Goal: Contribute content: Contribute content

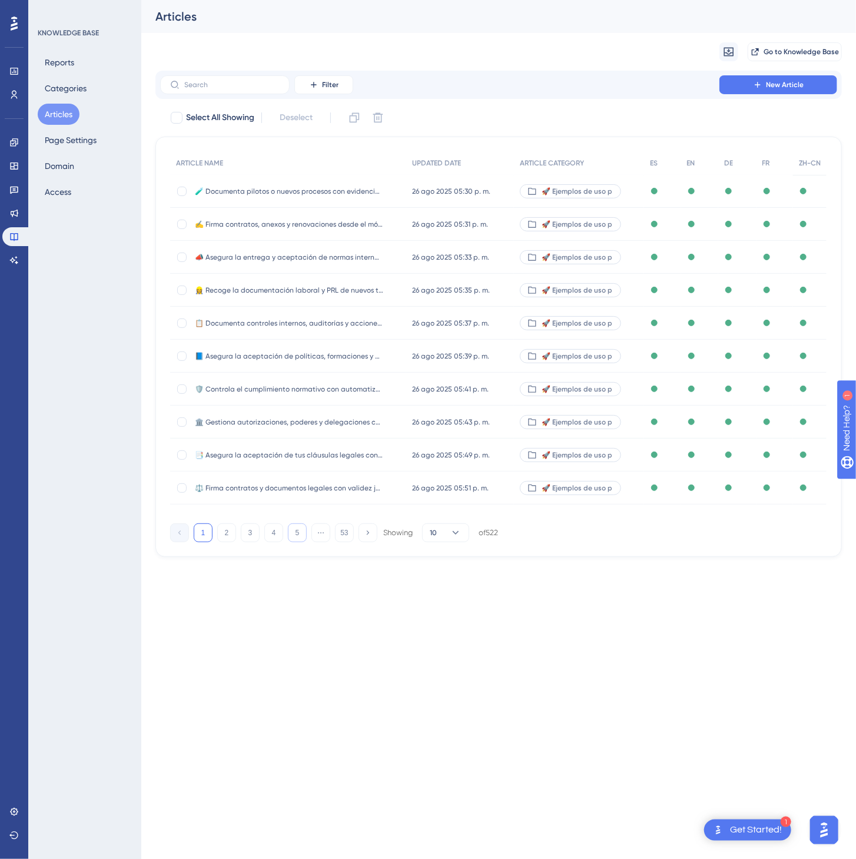
click at [297, 541] on button "5" at bounding box center [297, 533] width 19 height 19
click at [297, 541] on button "6" at bounding box center [297, 533] width 19 height 19
click at [297, 541] on button "7" at bounding box center [297, 533] width 19 height 19
click at [297, 541] on button "8" at bounding box center [297, 533] width 19 height 19
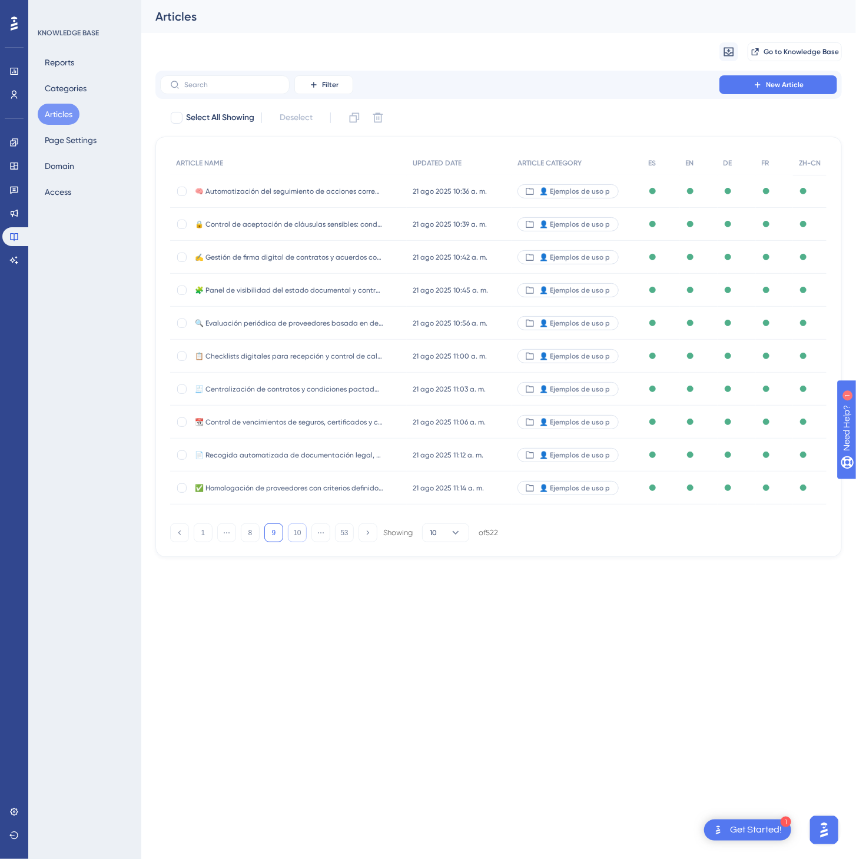
click at [297, 541] on button "10" at bounding box center [297, 533] width 19 height 19
click at [297, 541] on button "12" at bounding box center [297, 533] width 19 height 19
click at [297, 541] on button "14" at bounding box center [297, 533] width 19 height 19
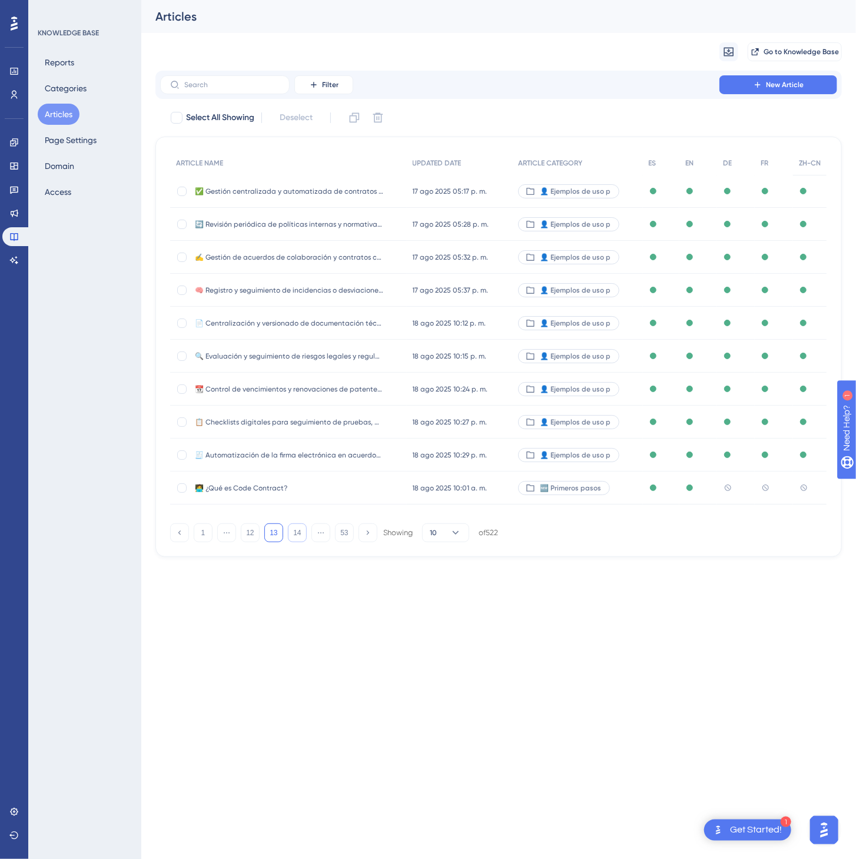
click at [297, 541] on button "14" at bounding box center [297, 533] width 19 height 19
click at [297, 541] on button "16" at bounding box center [297, 533] width 19 height 19
click at [297, 541] on button "18" at bounding box center [297, 533] width 19 height 19
click at [297, 541] on button "19" at bounding box center [297, 533] width 19 height 19
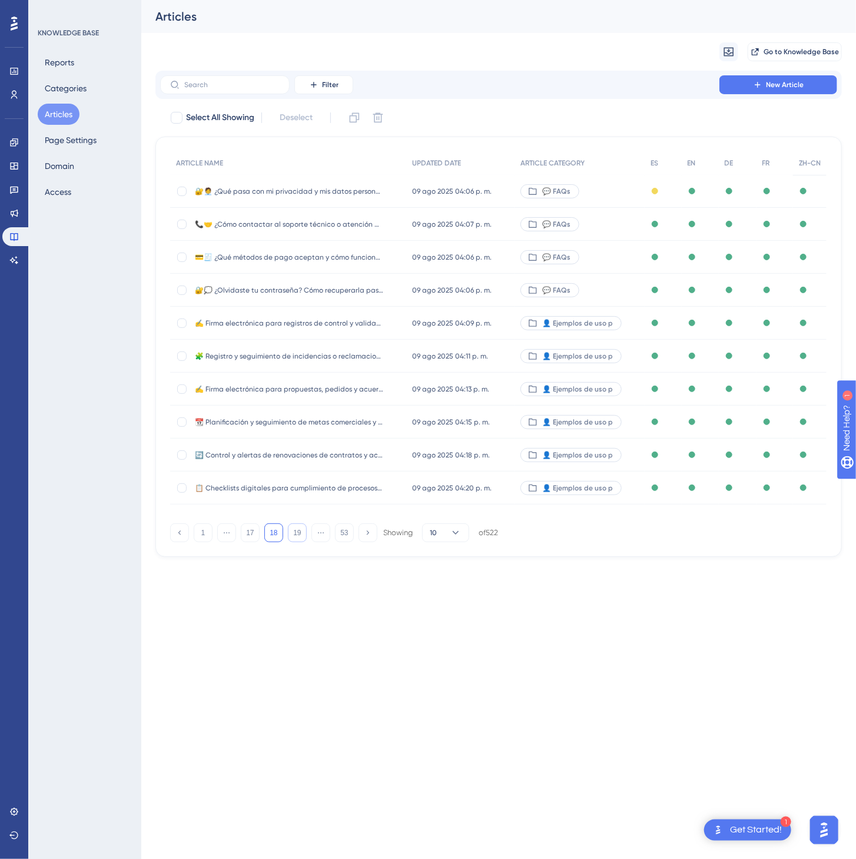
click at [297, 541] on button "19" at bounding box center [297, 533] width 19 height 19
click at [297, 541] on button "21" at bounding box center [297, 533] width 19 height 19
click at [297, 541] on button "22" at bounding box center [297, 533] width 19 height 19
click at [297, 541] on button "23" at bounding box center [297, 533] width 19 height 19
click at [407, 393] on div "[DATE] 12:06 p. m. [DATE] 12:06 p. m." at bounding box center [459, 389] width 107 height 33
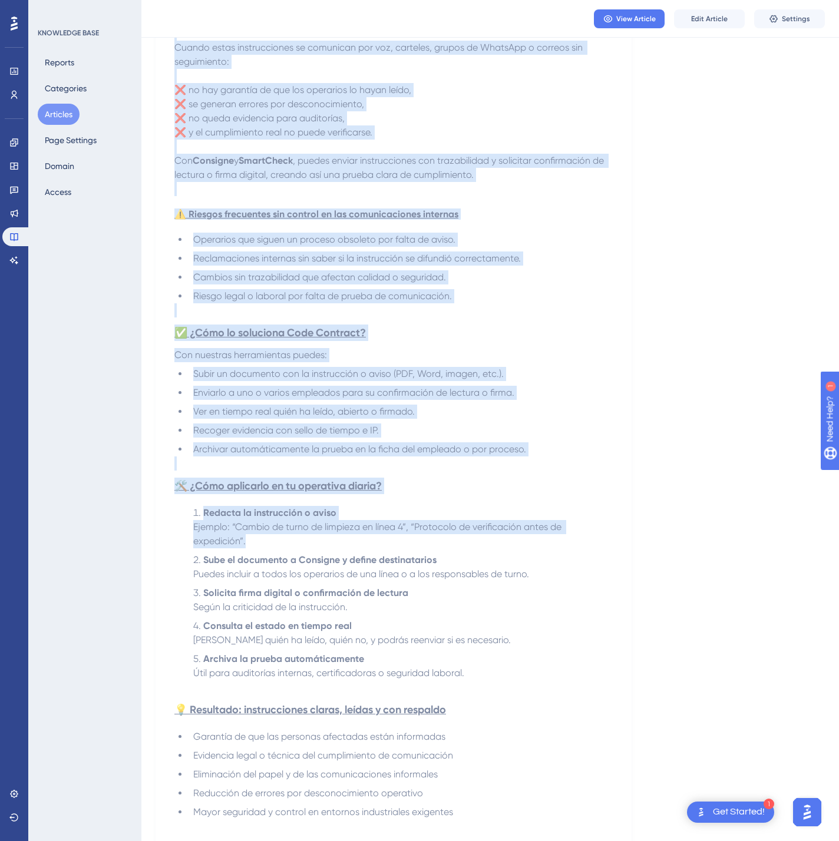
scroll to position [495, 0]
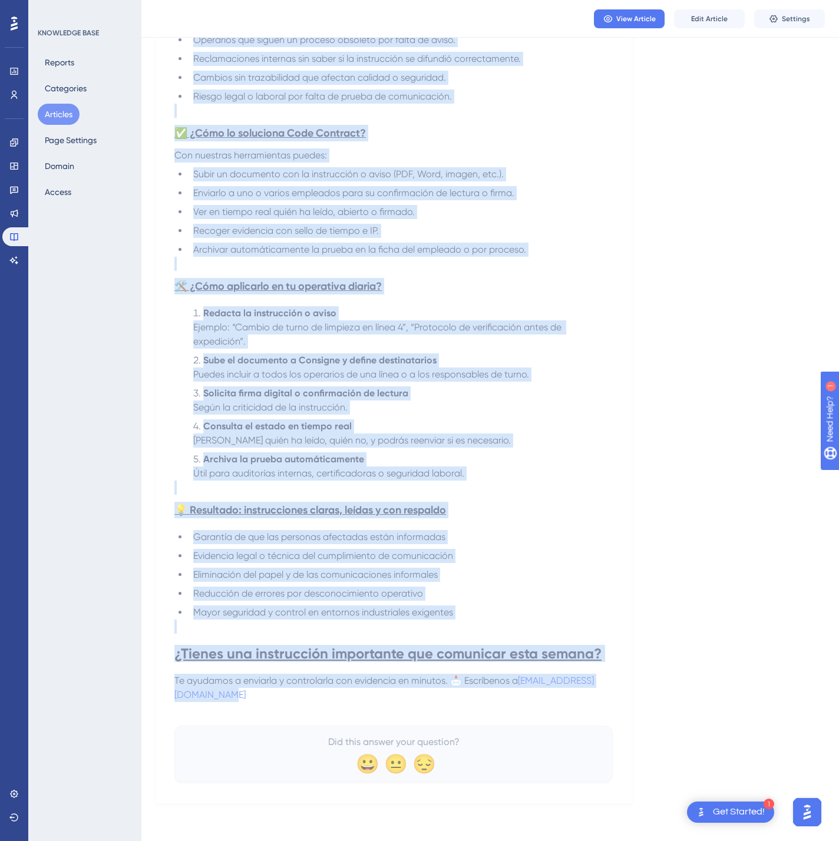
drag, startPoint x: 179, startPoint y: 160, endPoint x: 605, endPoint y: 701, distance: 688.2
click at [605, 701] on div "📢 Envía instrucciones internas y cambios de proceso con prueba de lectura y con…" at bounding box center [393, 222] width 438 height 1120
copy div "📢 Lorem ipsumdolorsit ametcons a elitsed do eiusmod tem incidi ut laboree d mag…"
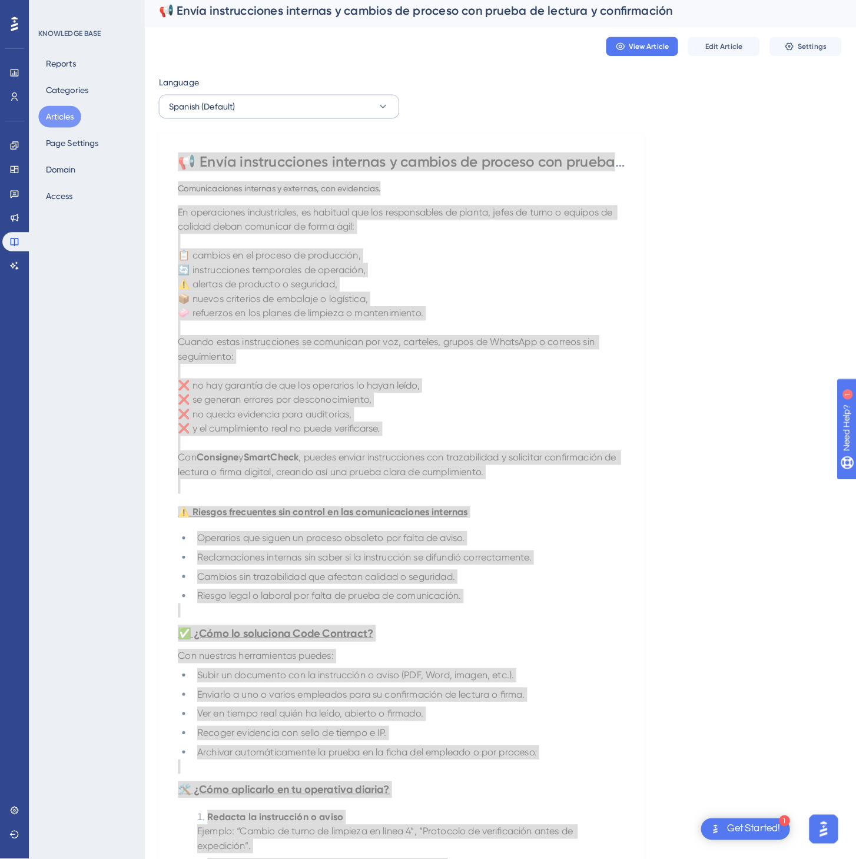
scroll to position [0, 0]
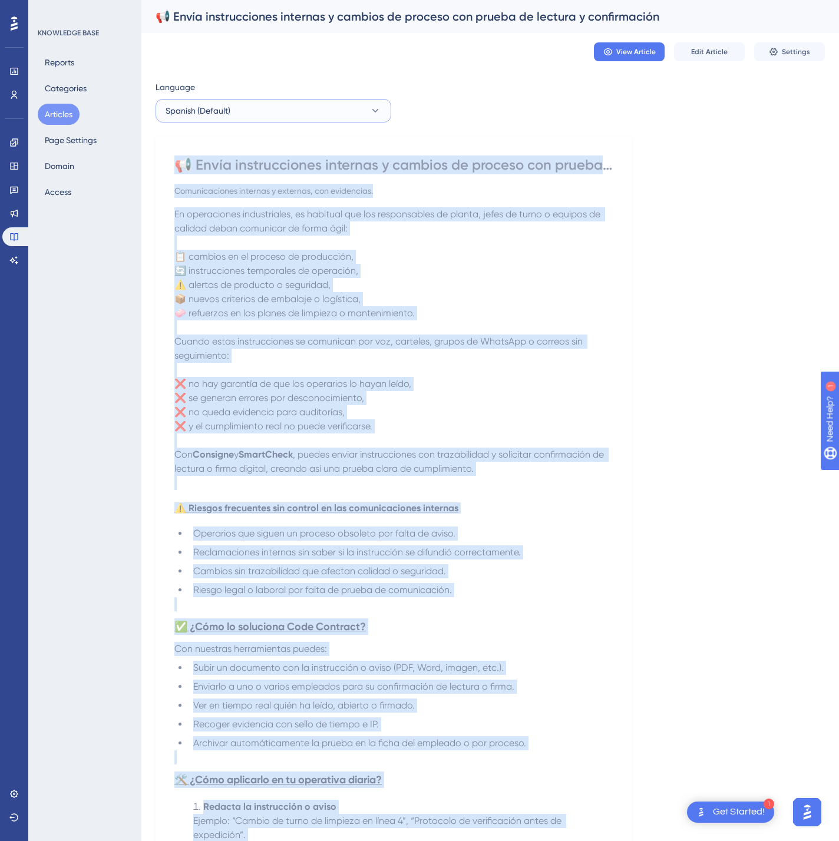
click at [243, 111] on button "Spanish (Default)" at bounding box center [273, 111] width 236 height 24
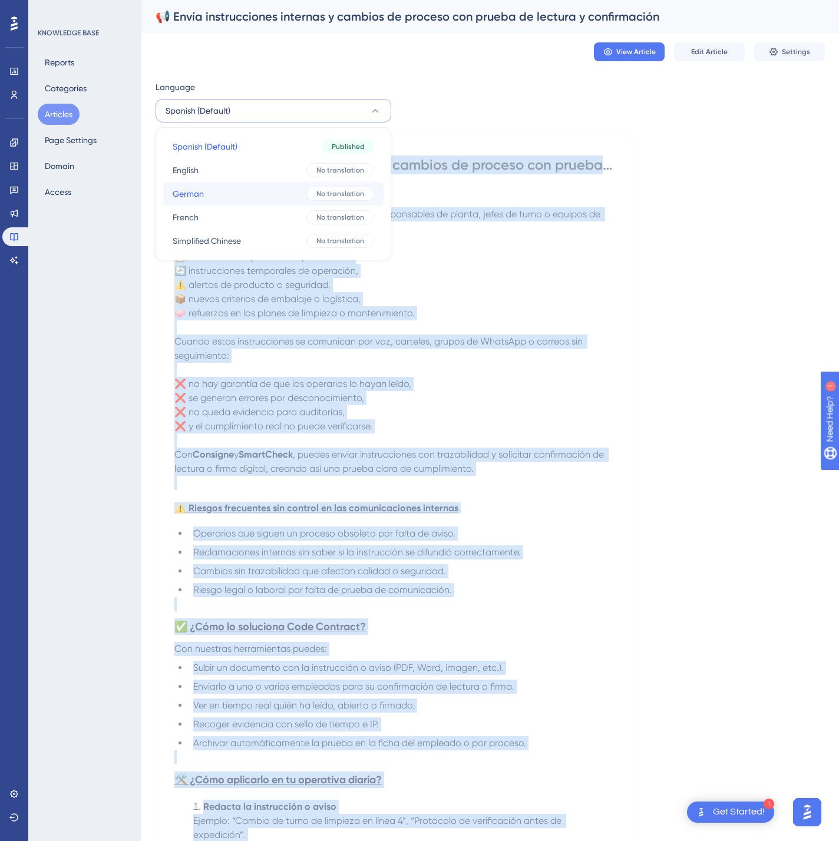
click at [236, 186] on button "German German No translation" at bounding box center [273, 194] width 220 height 24
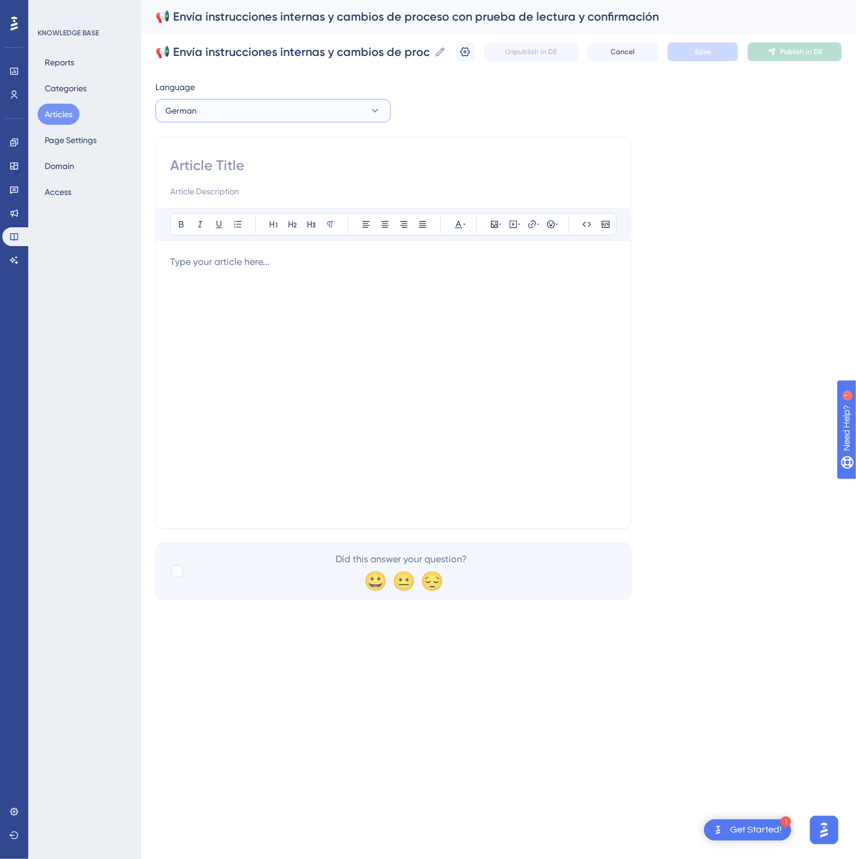
click at [249, 115] on button "German" at bounding box center [273, 111] width 236 height 24
click at [244, 168] on button "English English No translation" at bounding box center [273, 170] width 220 height 24
click at [181, 168] on input at bounding box center [393, 165] width 446 height 19
paste input "📢 Send internal instructions and process changes with proof of reading and conf…"
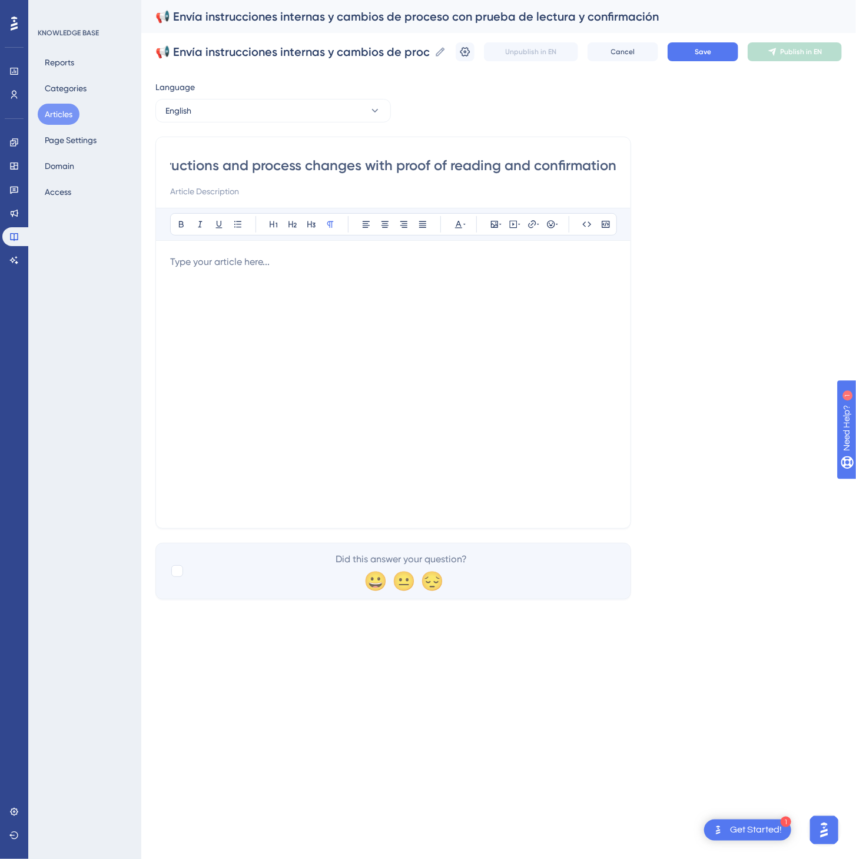
type input "📢 Send internal instructions and process changes with proof of reading and conf…"
click at [365, 269] on p at bounding box center [393, 262] width 446 height 14
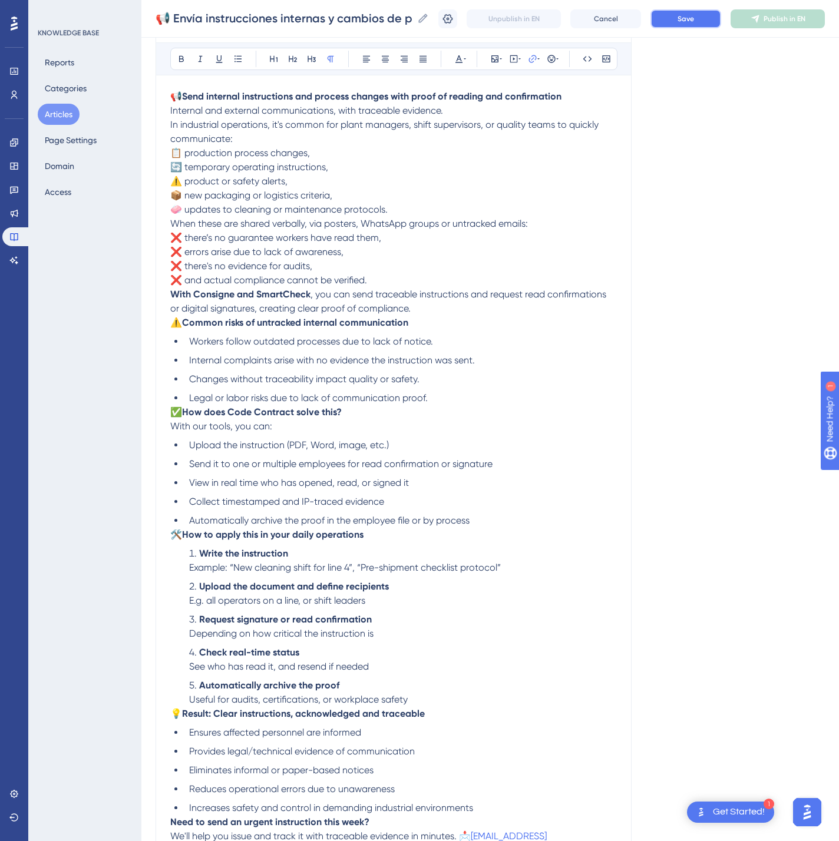
click at [714, 20] on button "Save" at bounding box center [685, 18] width 71 height 19
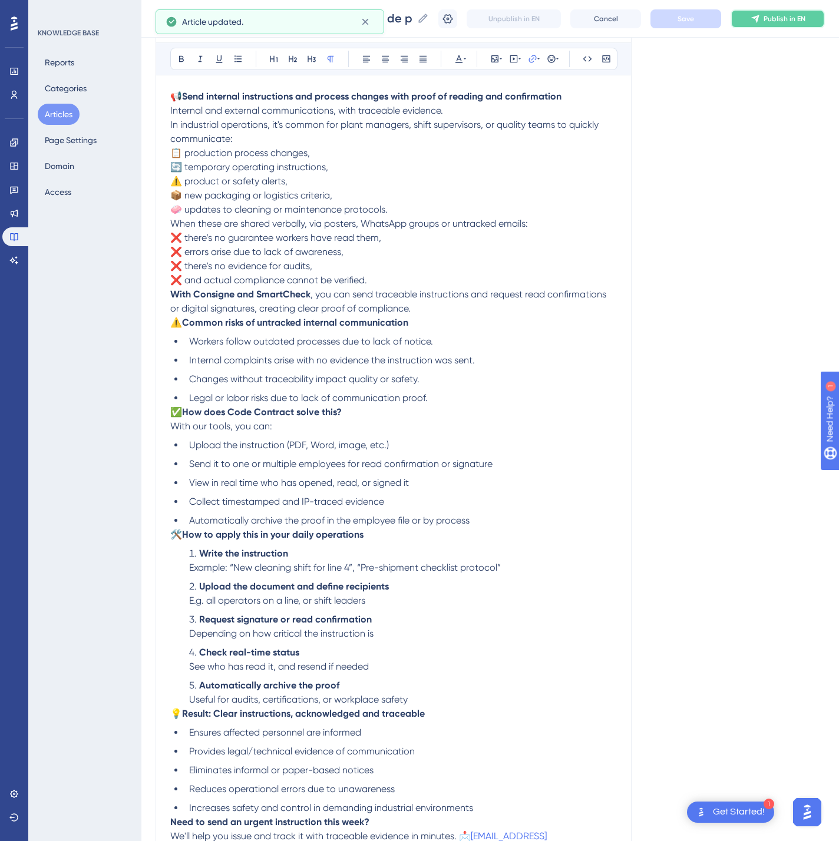
click at [790, 15] on span "Publish in EN" at bounding box center [784, 18] width 42 height 9
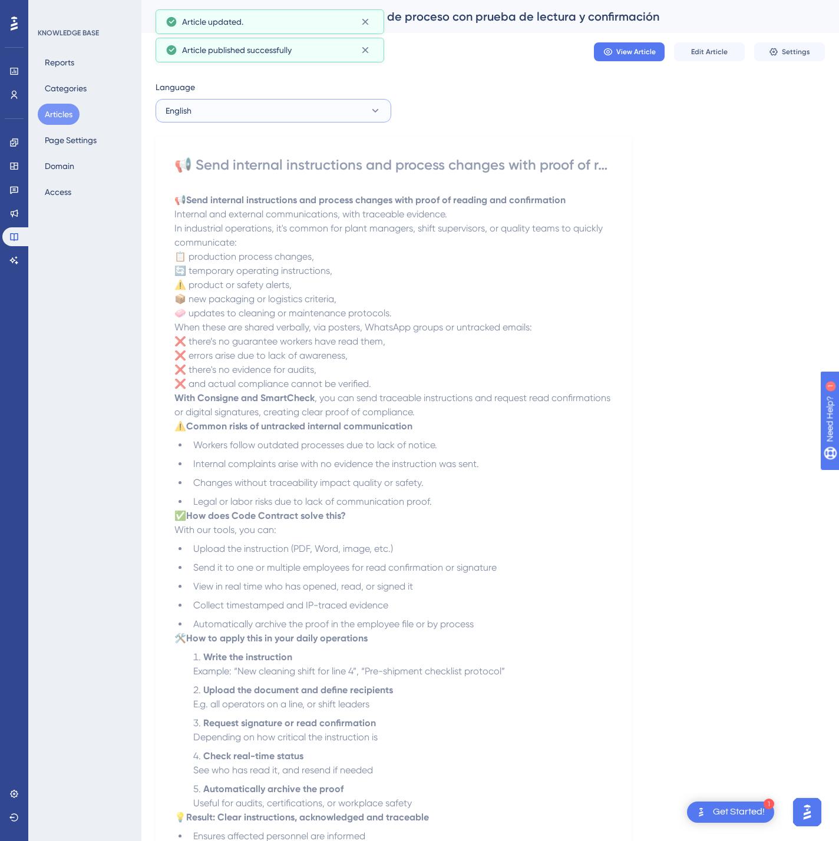
click at [244, 116] on button "English" at bounding box center [273, 111] width 236 height 24
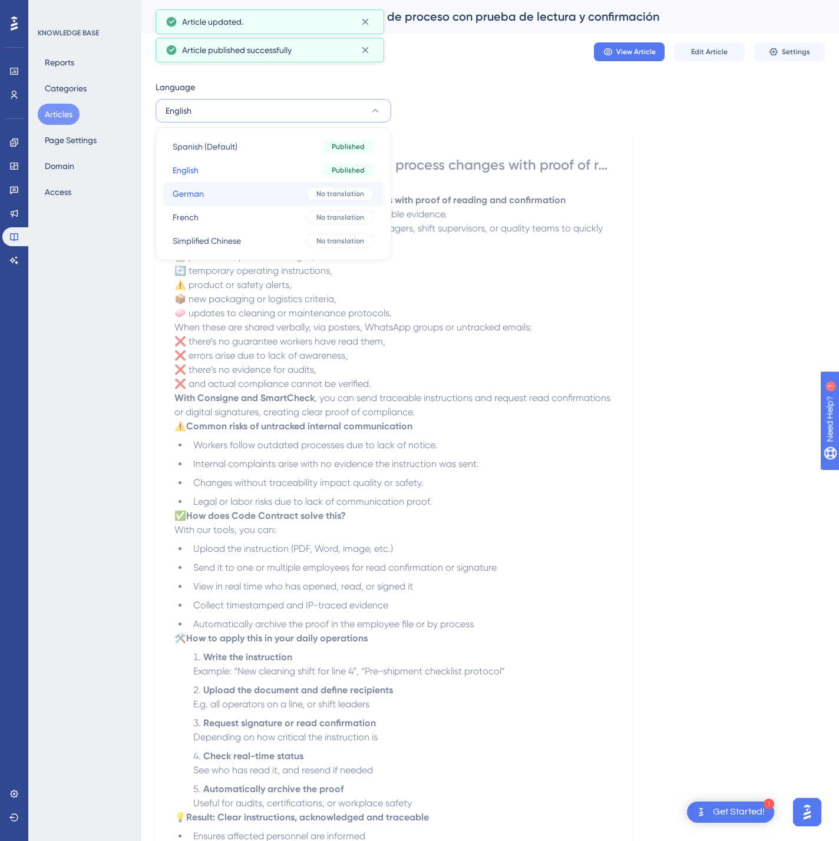
click at [236, 190] on button "German German No translation" at bounding box center [273, 194] width 220 height 24
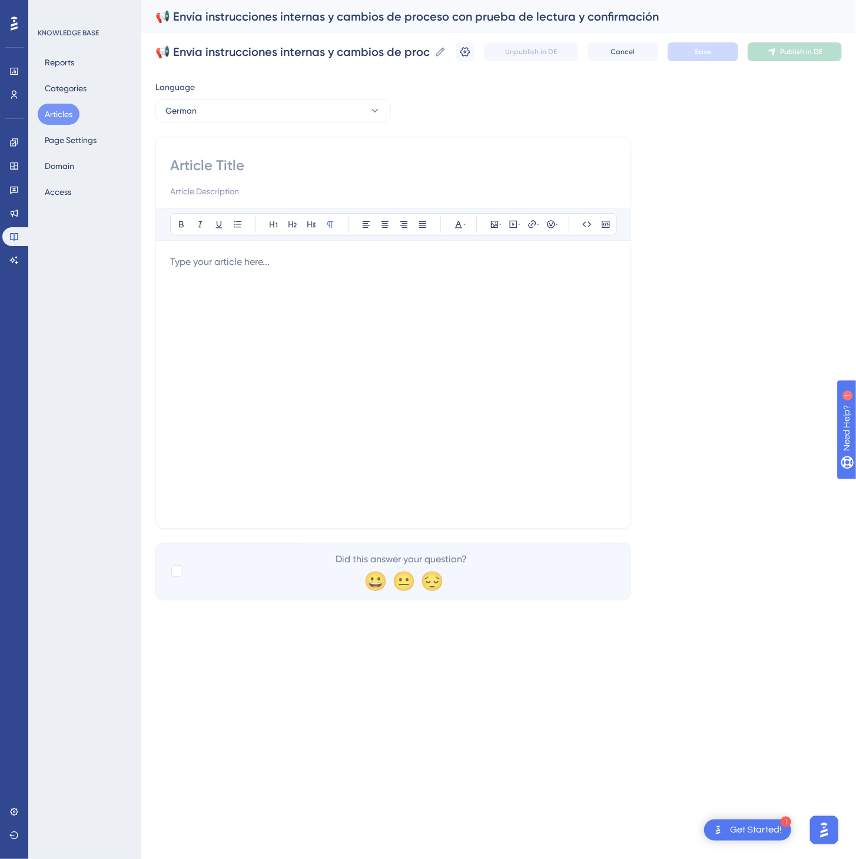
click at [283, 171] on input at bounding box center [393, 165] width 446 height 19
paste input "📢 Interne Anweisungen und Prozessänderungen mit Lesebestätigung und Nachweis ve…"
type input "📢 Interne Anweisungen und Prozessänderungen mit Lesebestätigung und Nachweis ve…"
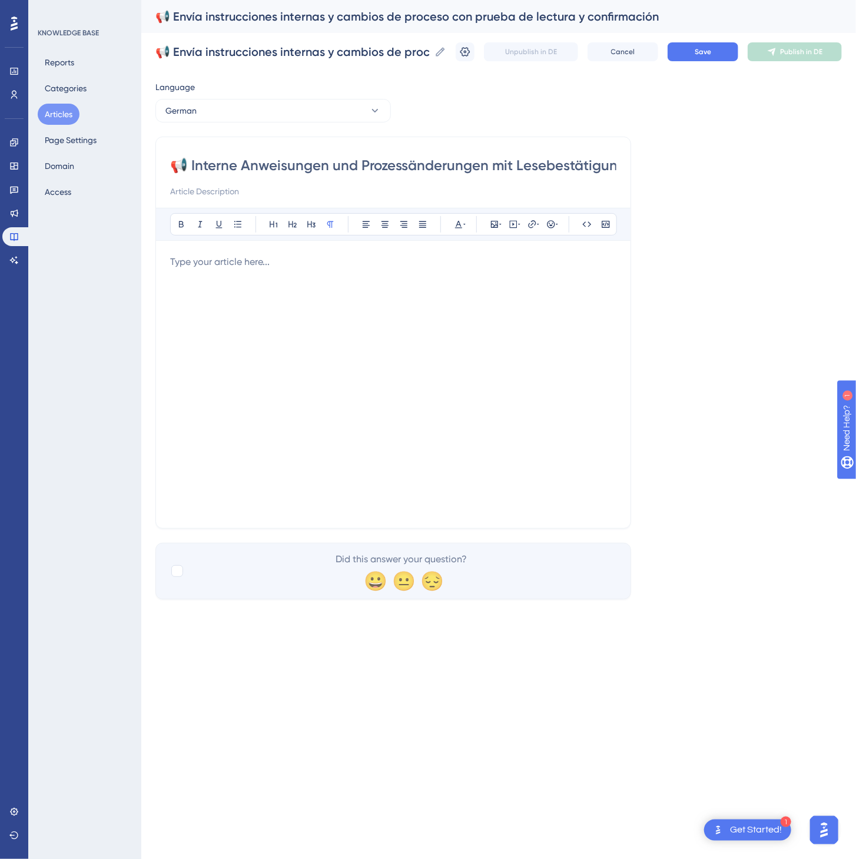
click at [440, 385] on div at bounding box center [393, 384] width 446 height 259
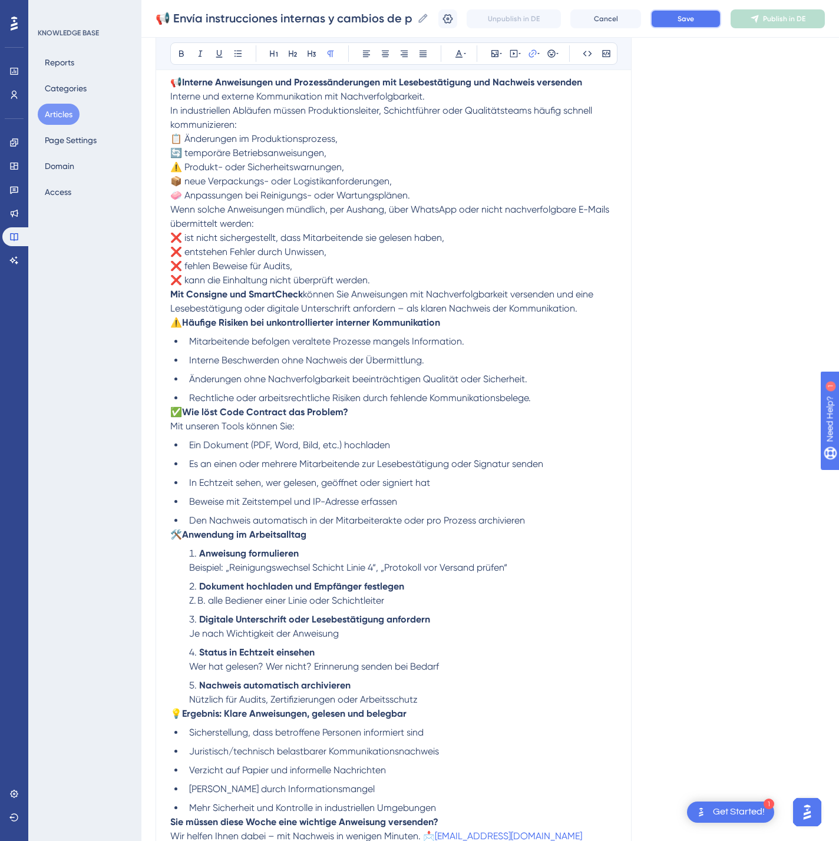
click at [700, 25] on button "Save" at bounding box center [685, 18] width 71 height 19
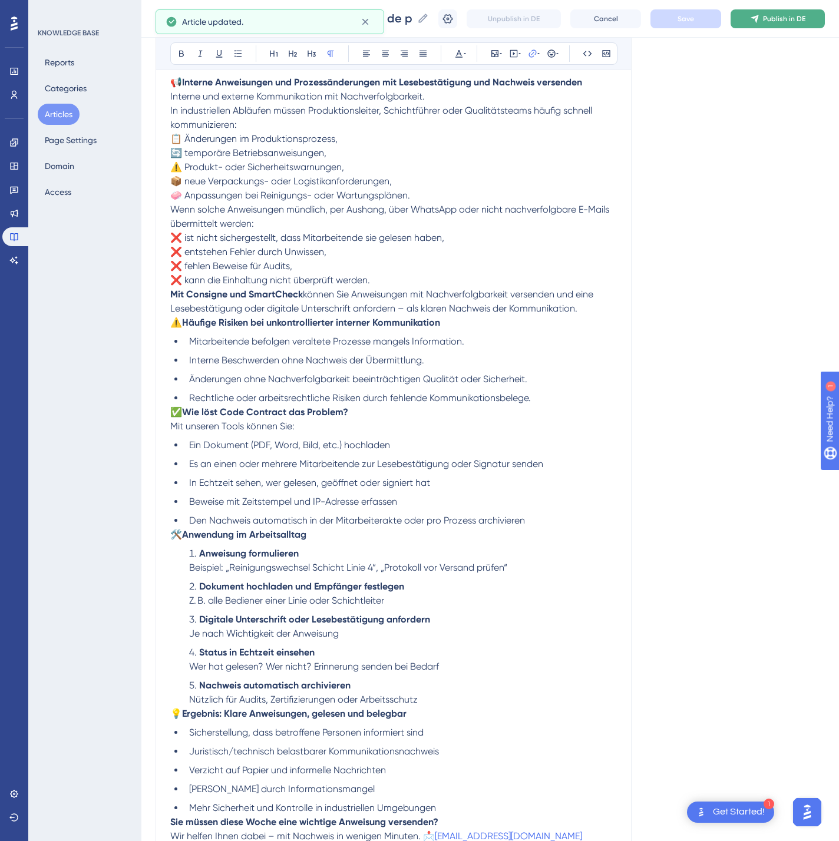
click at [806, 24] on button "Publish in DE" at bounding box center [777, 18] width 94 height 19
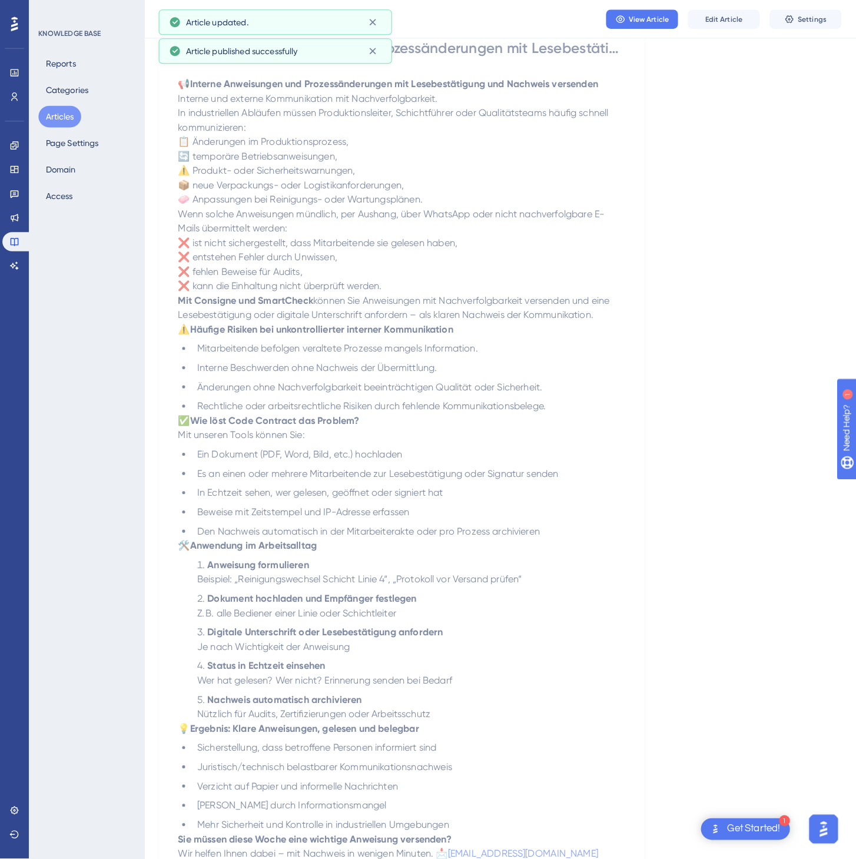
scroll to position [0, 0]
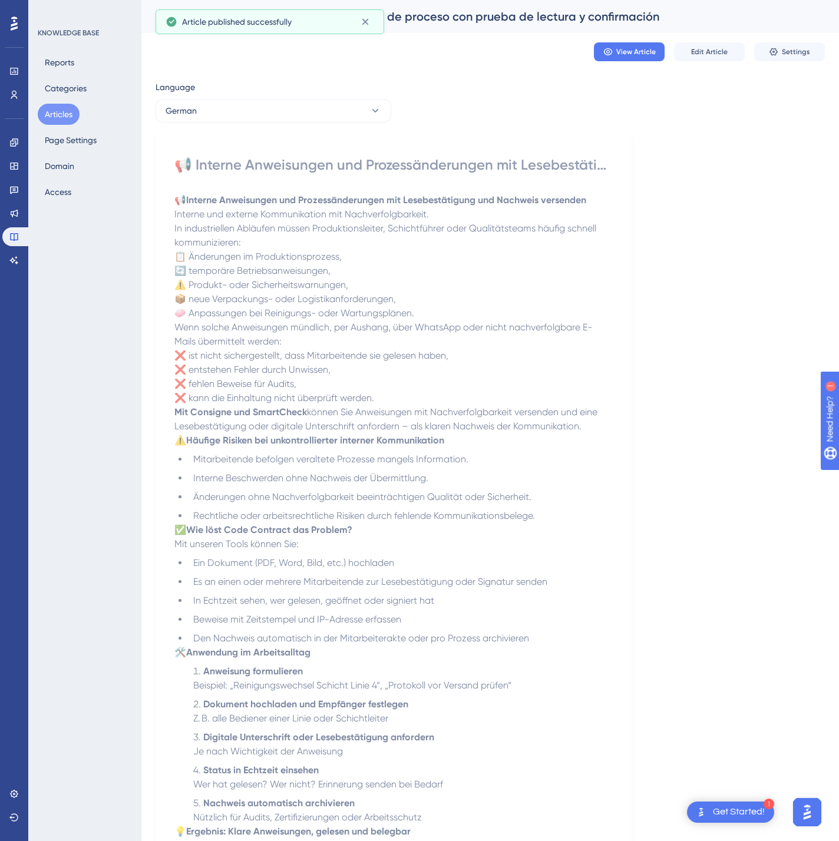
click at [319, 130] on div "Language German 📢 Interne Anweisungen und Prozessänderungen mit Lesebestätigung…" at bounding box center [489, 531] width 669 height 902
click at [321, 122] on div "Language German 📢 Interne Anweisungen und Prozessänderungen mit Lesebestätigung…" at bounding box center [489, 531] width 669 height 902
click at [335, 110] on button "German" at bounding box center [273, 111] width 236 height 24
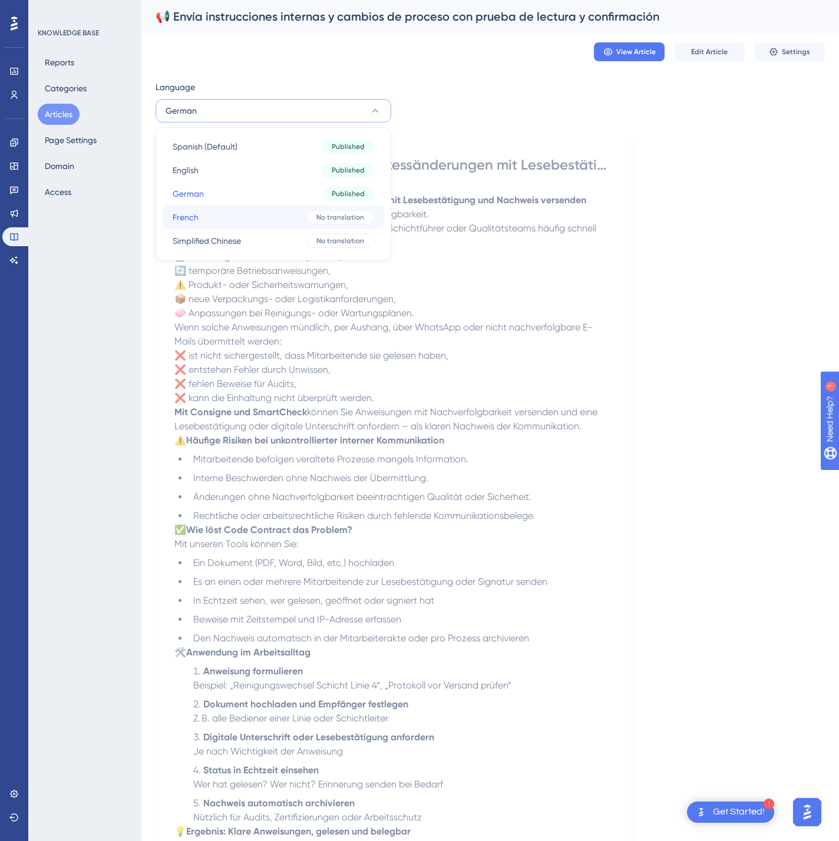
click at [299, 207] on button "French French No translation" at bounding box center [273, 218] width 220 height 24
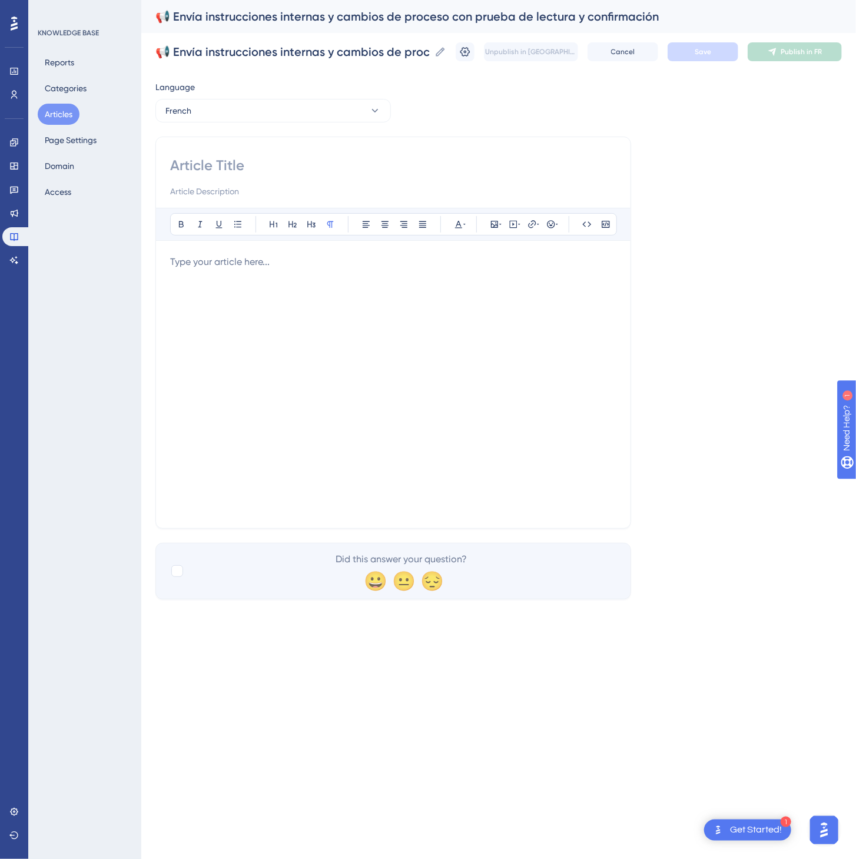
click at [236, 173] on input at bounding box center [393, 165] width 446 height 19
paste input "📢 Envoyez des instructions internes et changements de processus avec accusé de …"
type input "📢 Envoyez des instructions internes et changements de processus avec accusé de …"
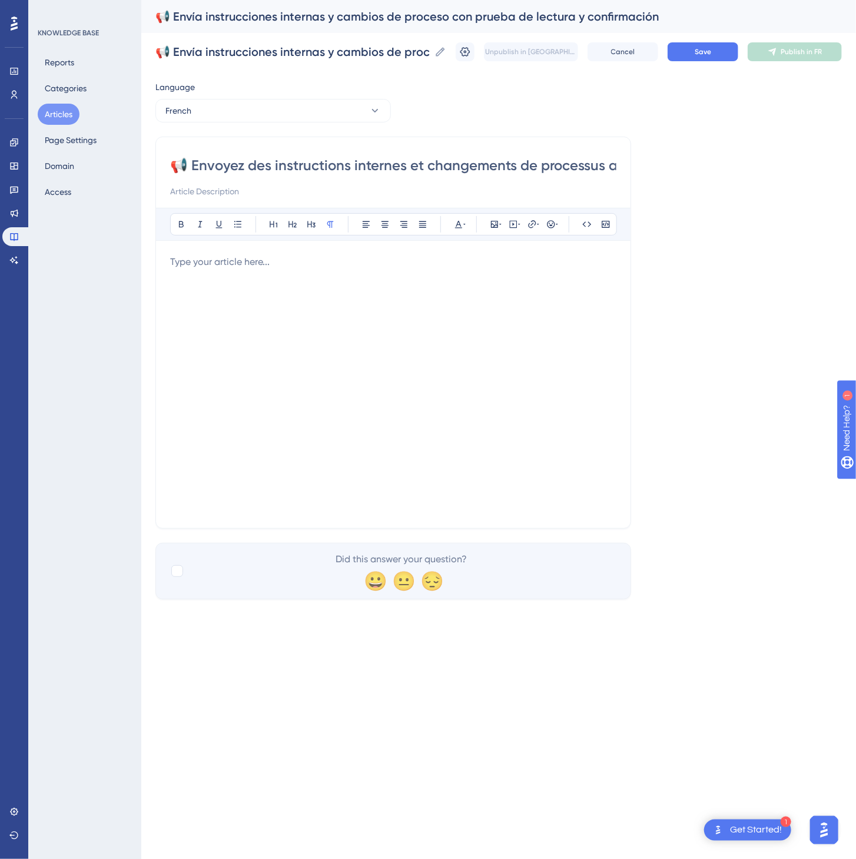
click at [283, 366] on div at bounding box center [393, 384] width 446 height 259
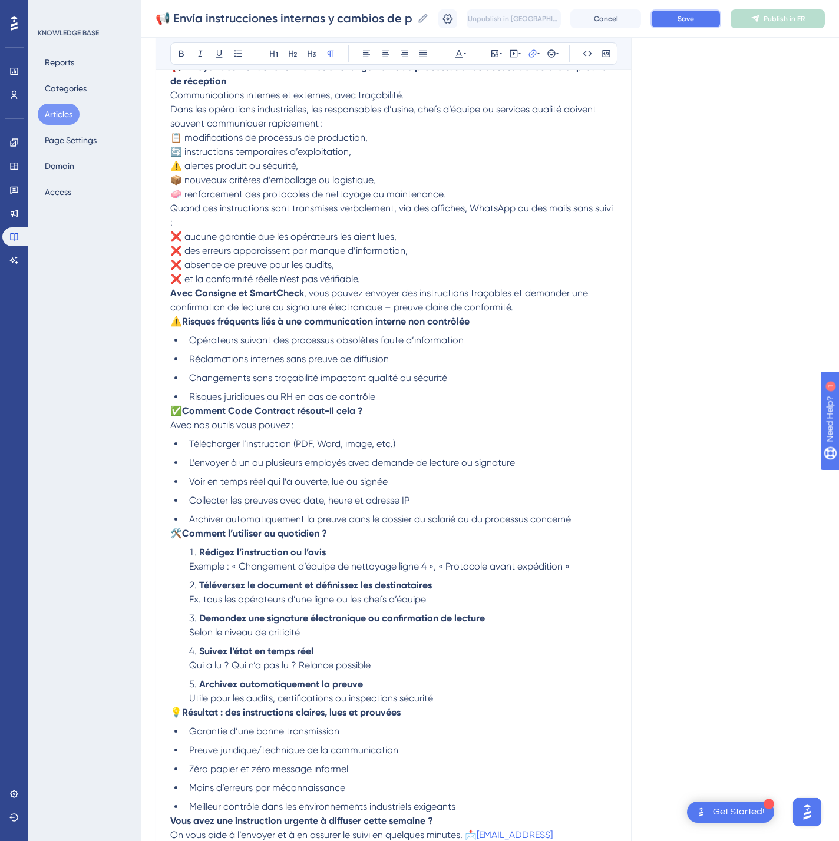
click at [694, 15] on span "Save" at bounding box center [685, 18] width 16 height 9
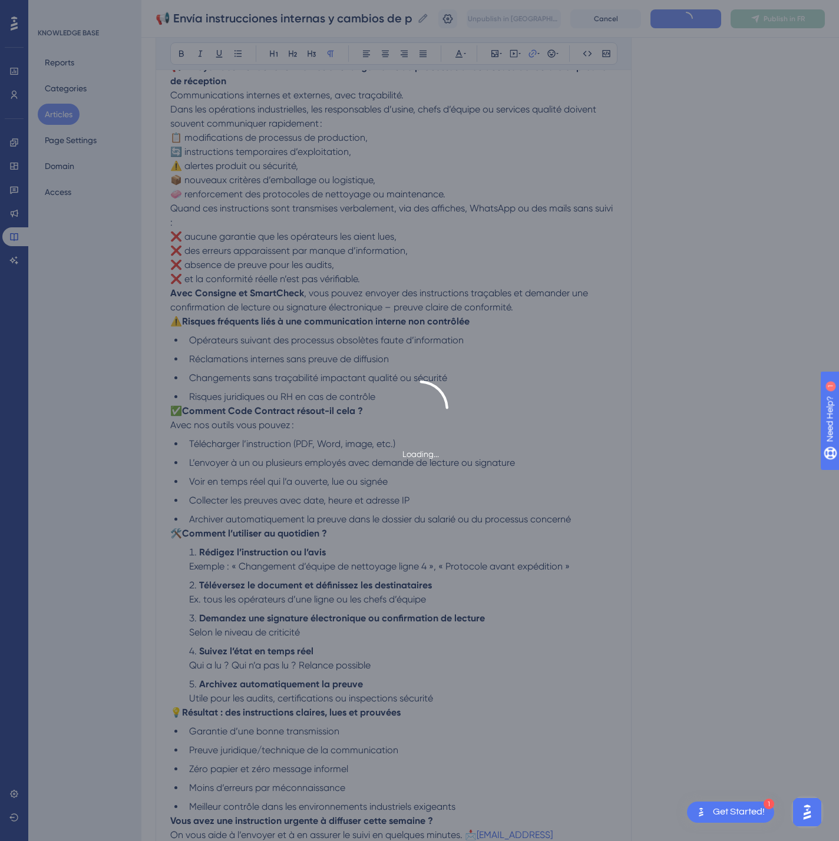
click at [781, 22] on span "Publish in FR" at bounding box center [783, 18] width 41 height 9
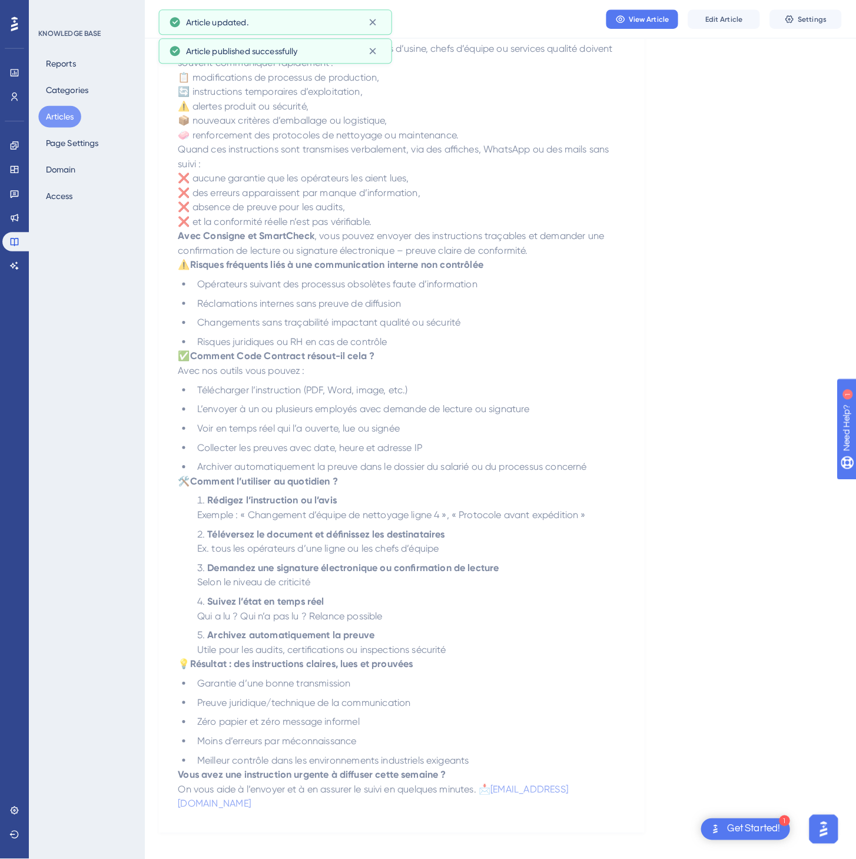
scroll to position [0, 0]
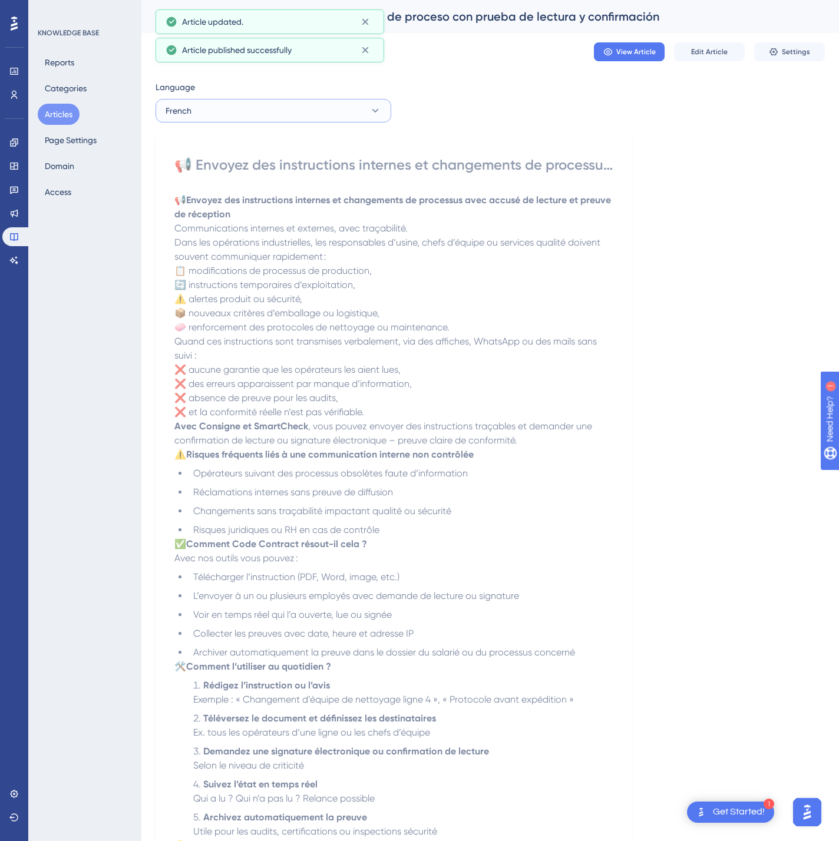
click at [223, 101] on button "French" at bounding box center [273, 111] width 236 height 24
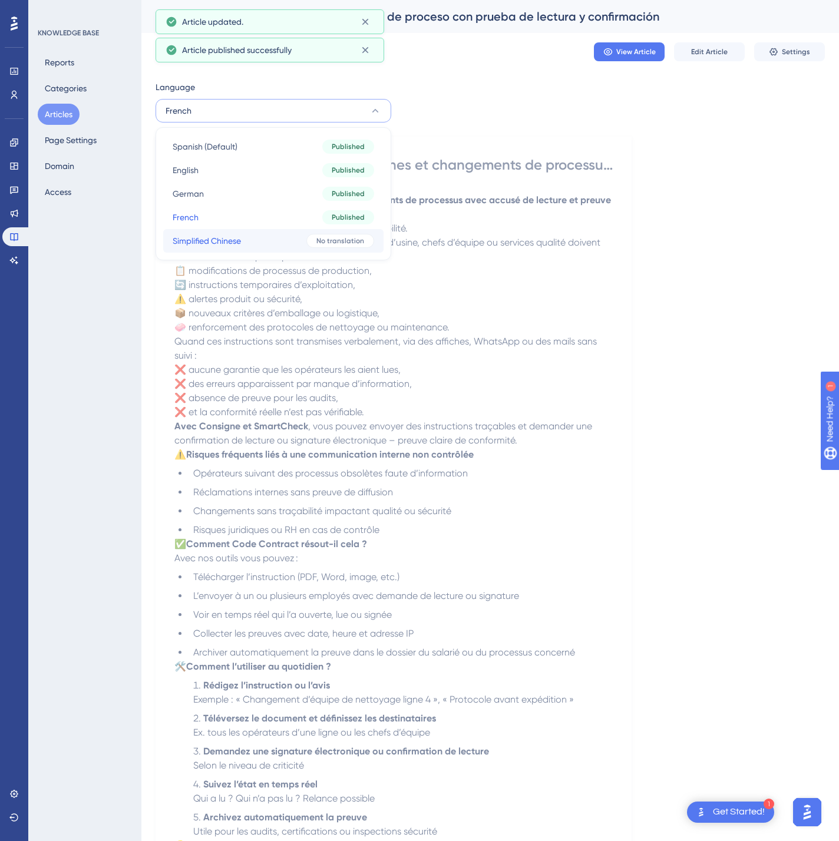
click at [325, 244] on span "No translation" at bounding box center [340, 240] width 48 height 9
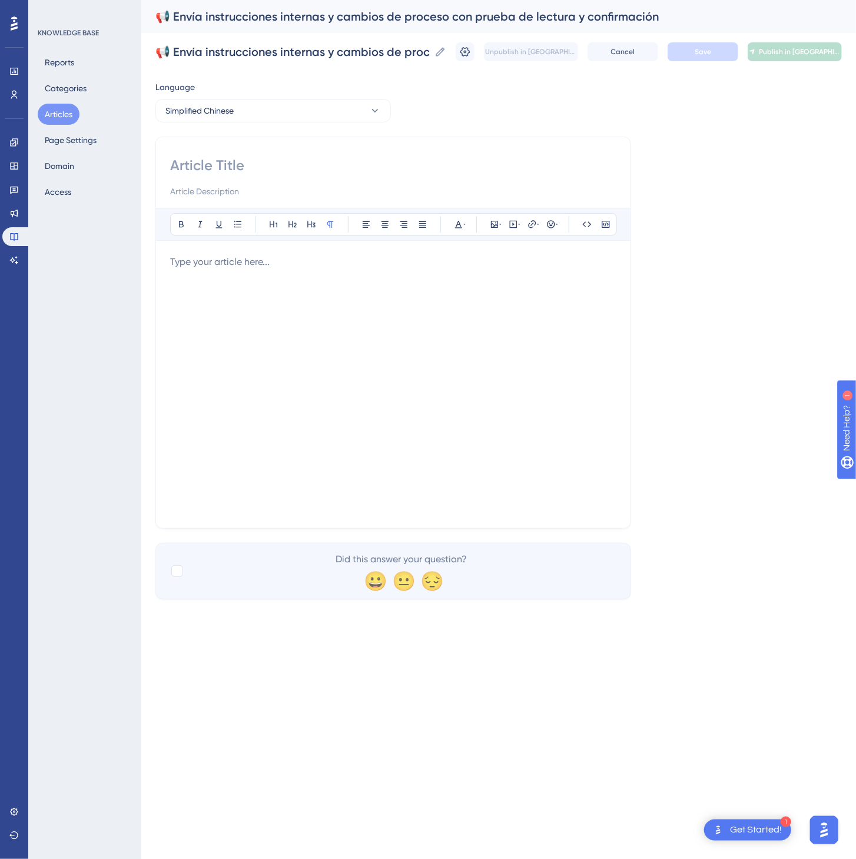
click at [250, 164] on input at bounding box center [393, 165] width 446 height 19
paste input "📢 发送内部指令和流程变更，并附阅读确认和证据"
type input "📢 发送内部指令和流程变更，并附阅读确认和证据"
click at [544, 406] on div at bounding box center [393, 384] width 446 height 259
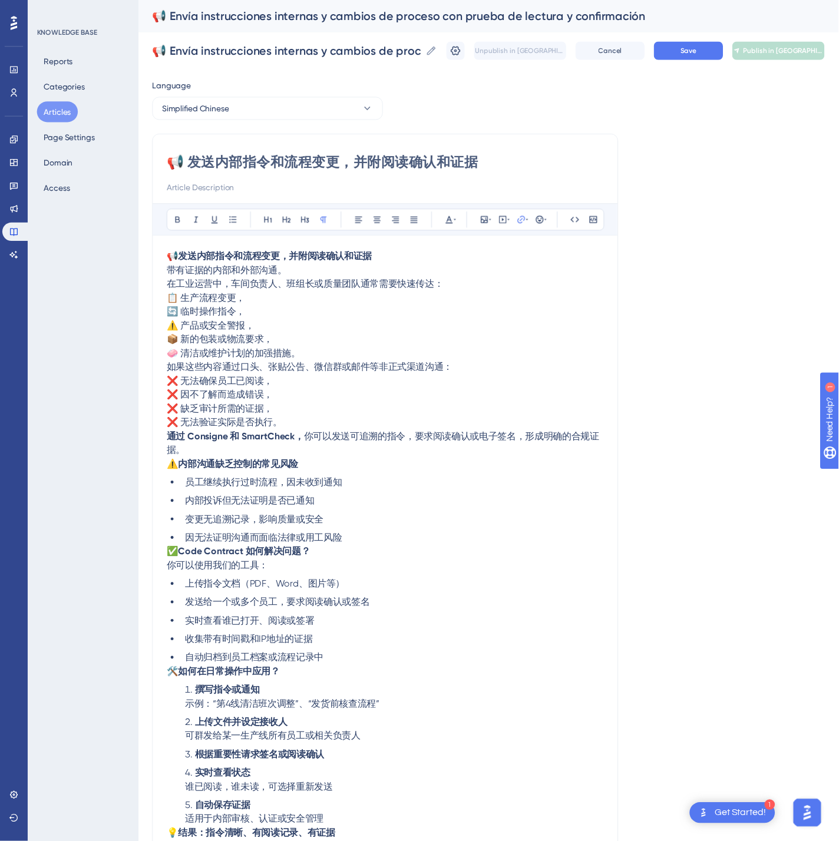
scroll to position [133, 0]
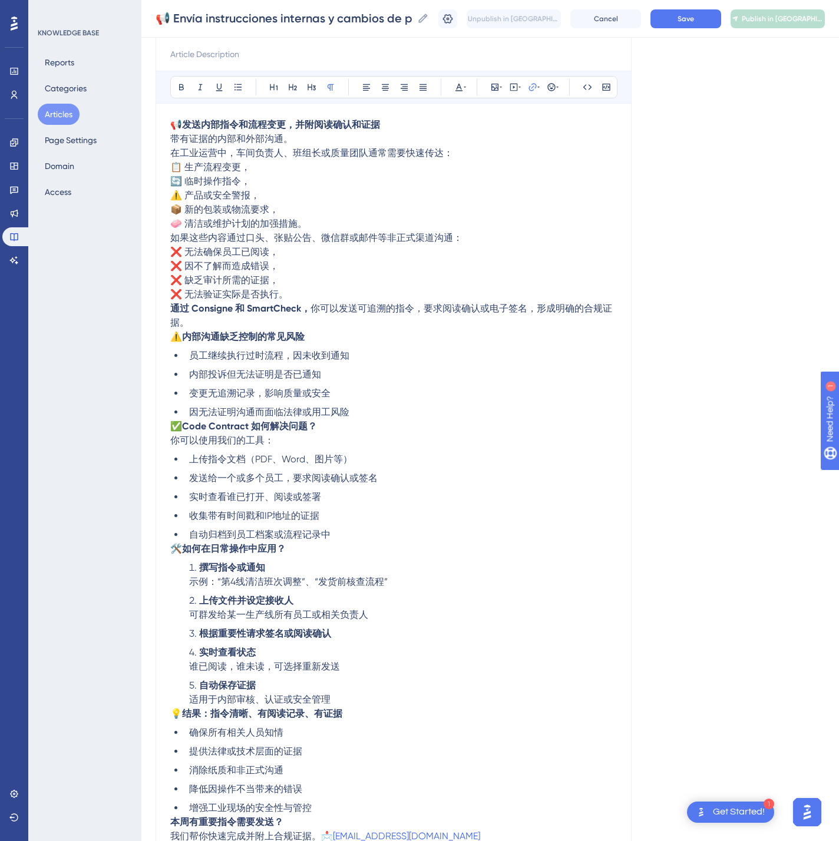
click at [721, 29] on div "📢 Envía instrucciones internas y cambios de proceso con prueba de lectura y con…" at bounding box center [489, 19] width 697 height 38
click at [719, 24] on button "Save" at bounding box center [685, 18] width 71 height 19
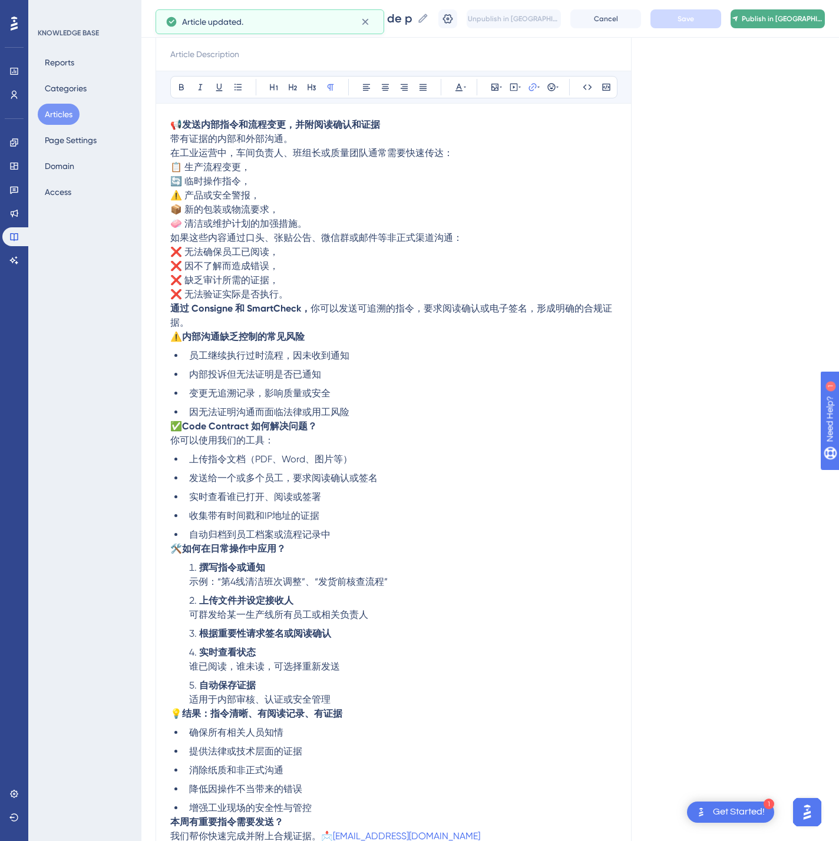
click at [787, 20] on span "Publish in [GEOGRAPHIC_DATA]-CN" at bounding box center [782, 18] width 82 height 9
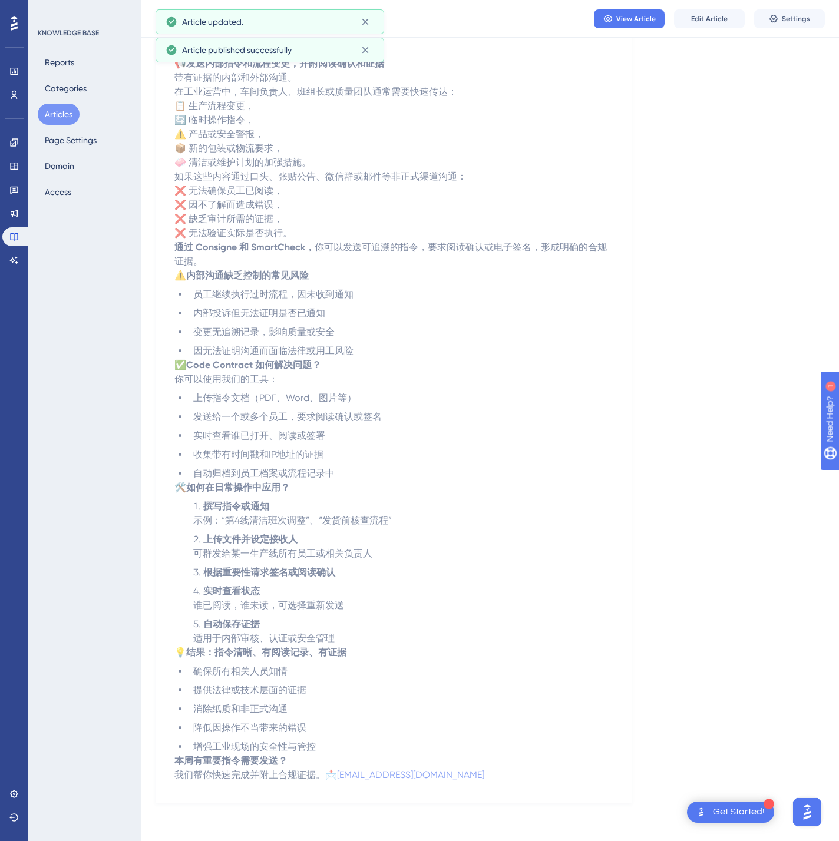
click at [54, 115] on button "Articles" at bounding box center [59, 114] width 42 height 21
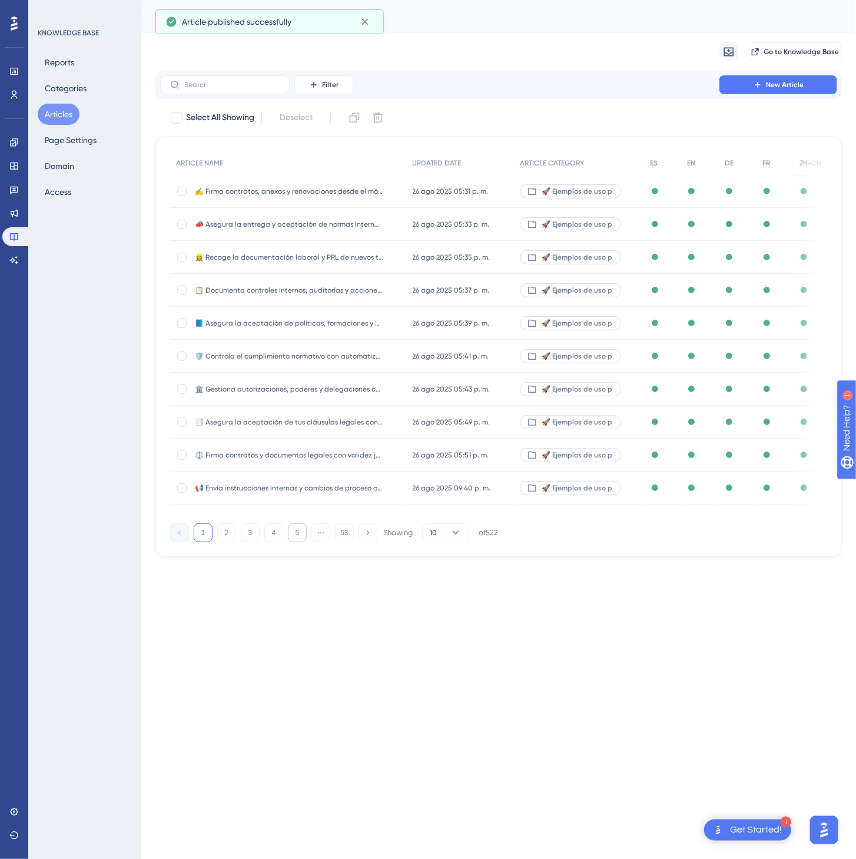
click at [297, 536] on button "5" at bounding box center [297, 533] width 19 height 19
click at [297, 536] on button "6" at bounding box center [297, 533] width 19 height 19
click at [297, 538] on button "6" at bounding box center [297, 533] width 19 height 19
click at [297, 538] on button "8" at bounding box center [297, 533] width 19 height 19
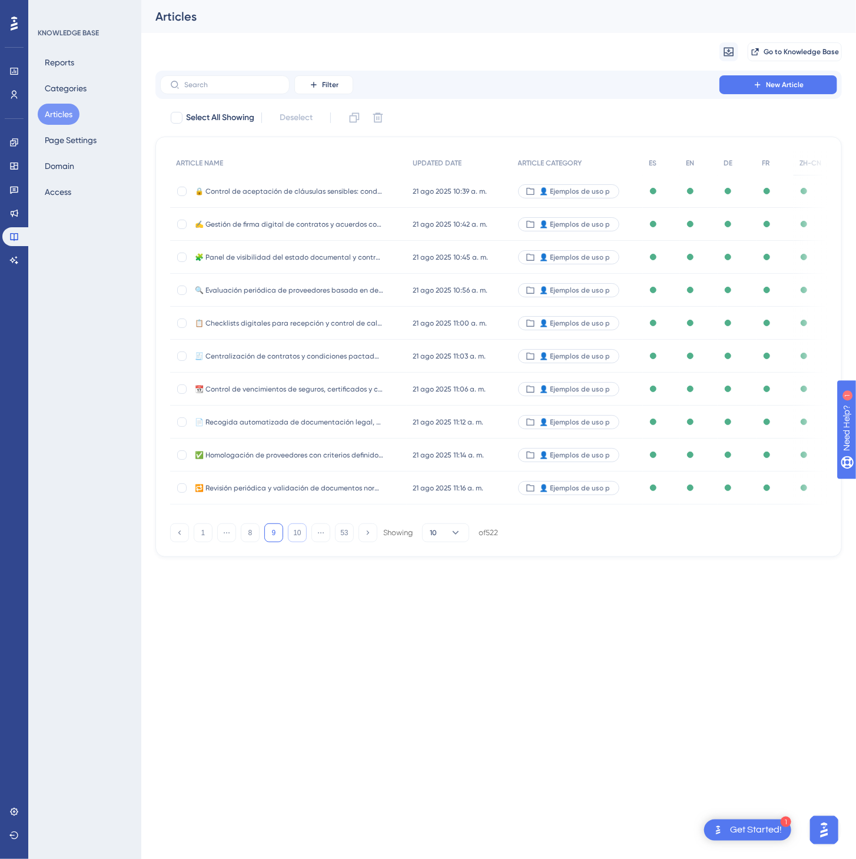
click at [297, 538] on button "10" at bounding box center [297, 533] width 19 height 19
click at [297, 538] on button "11" at bounding box center [297, 533] width 19 height 19
click at [297, 538] on button "13" at bounding box center [297, 533] width 19 height 19
click at [297, 538] on button "14" at bounding box center [297, 533] width 19 height 19
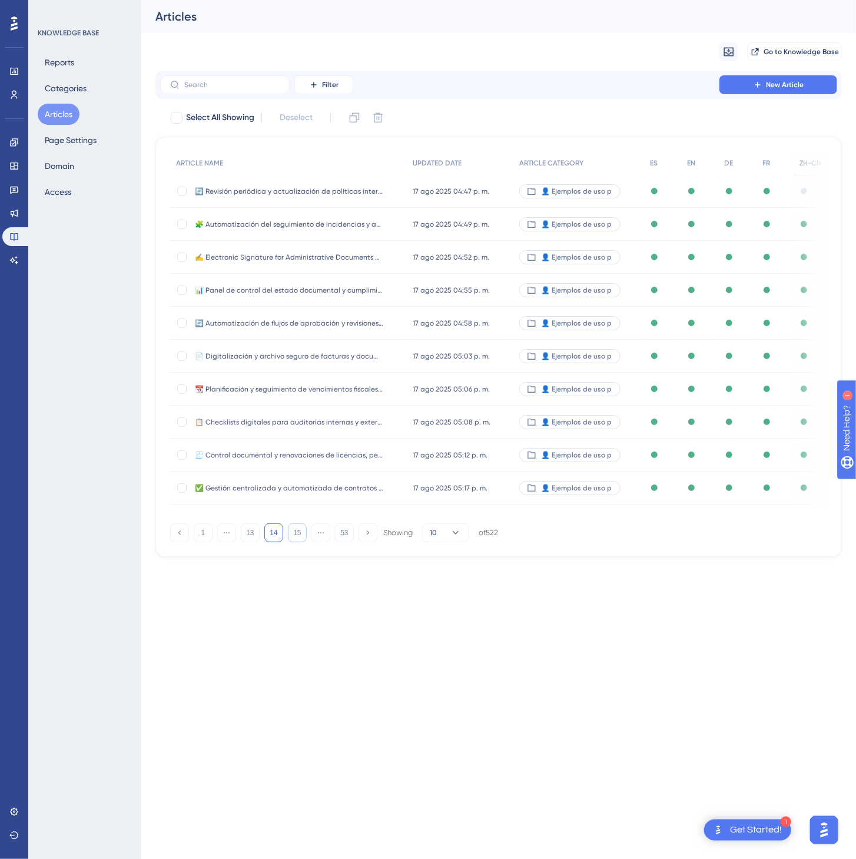
click at [297, 538] on button "15" at bounding box center [297, 533] width 19 height 19
click at [297, 539] on button "17" at bounding box center [297, 533] width 19 height 19
click at [297, 539] on button "18" at bounding box center [297, 533] width 19 height 19
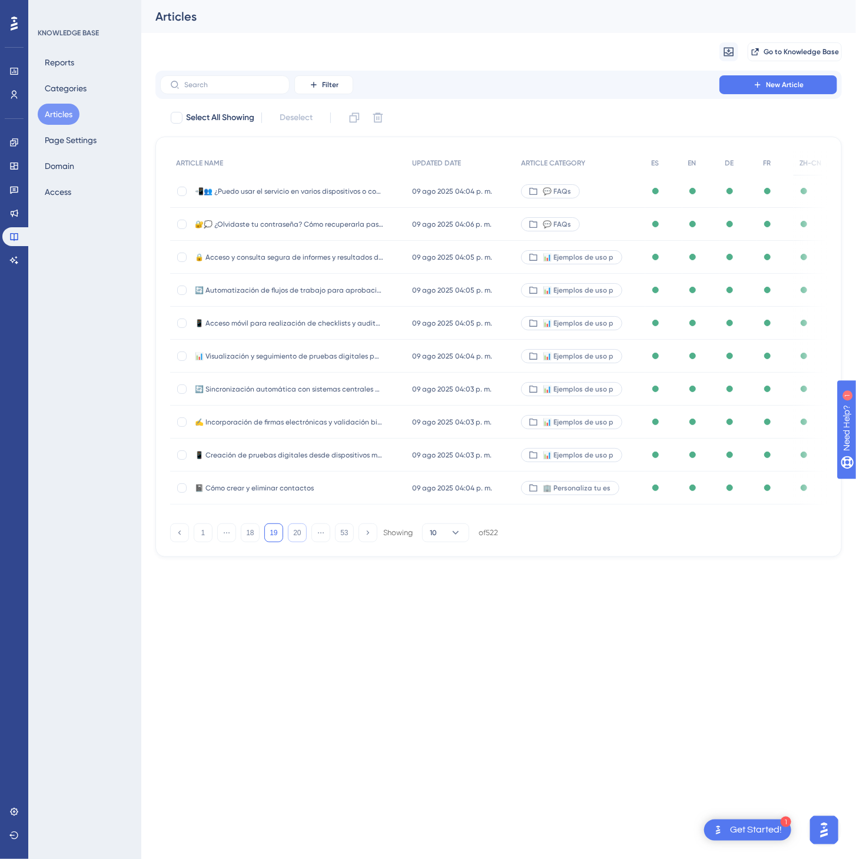
click at [297, 539] on button "20" at bounding box center [297, 533] width 19 height 19
click at [297, 539] on button "21" at bounding box center [297, 533] width 19 height 19
click at [297, 539] on button "22" at bounding box center [297, 533] width 19 height 19
click at [297, 539] on button "23" at bounding box center [297, 533] width 19 height 19
click at [360, 412] on div "🔧 Asigna y controla tareas correctivas con evidencia de cierre y trazabilidad o…" at bounding box center [289, 422] width 188 height 33
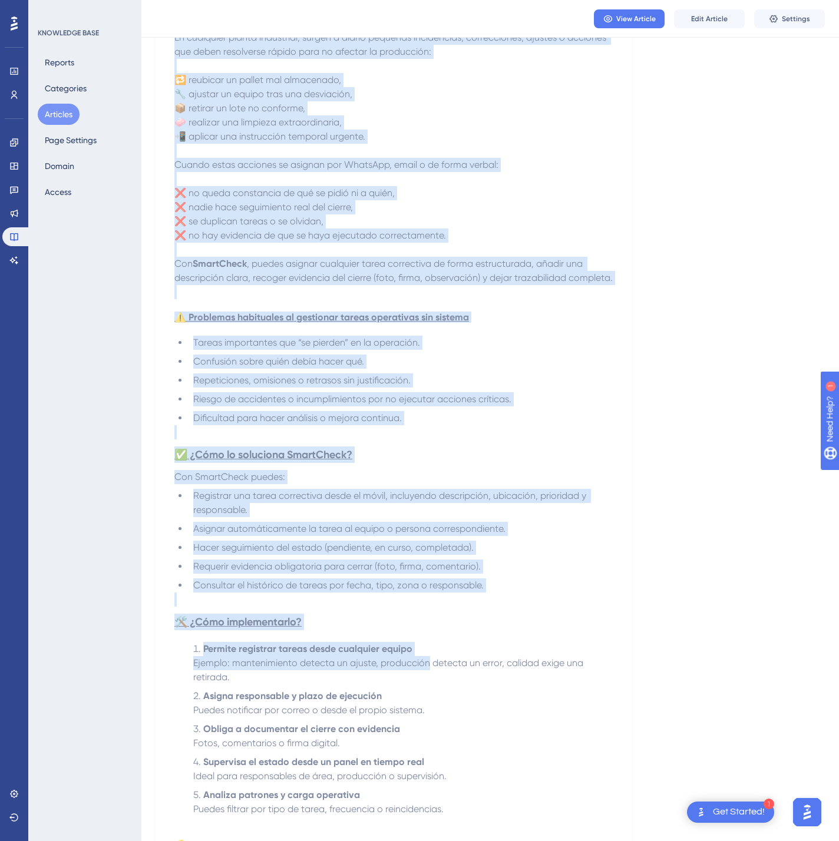
scroll to position [514, 0]
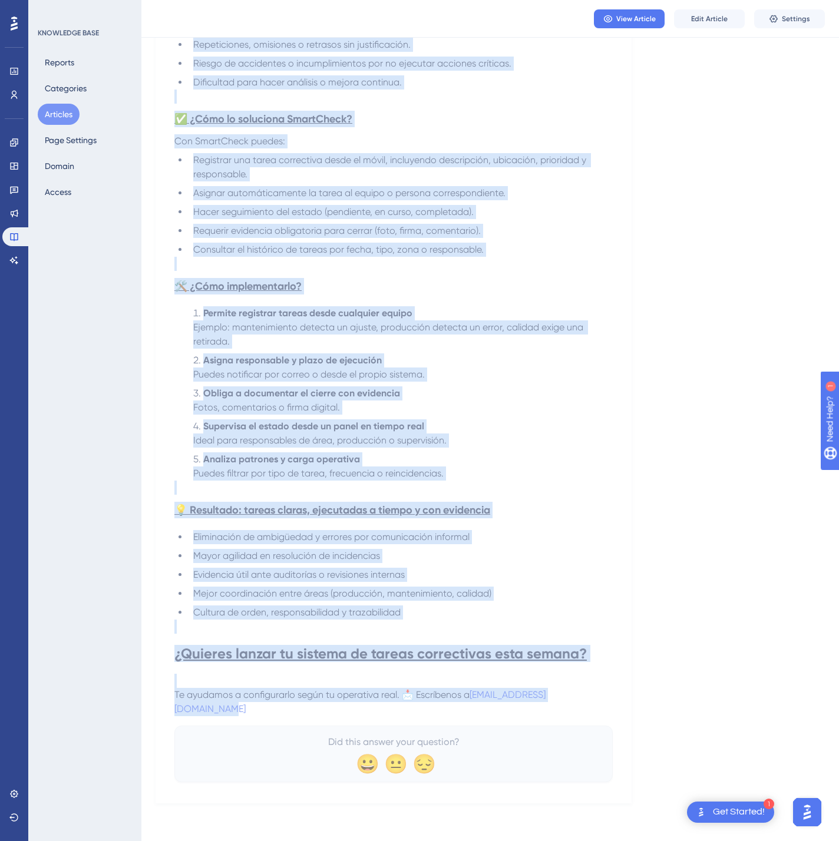
drag, startPoint x: 183, startPoint y: 160, endPoint x: 657, endPoint y: 701, distance: 719.5
click at [655, 702] on div "Language Spanish (Default) 🔧 Asigna y controla tareas correctivas con evidencia…" at bounding box center [489, 186] width 669 height 1236
copy div "🔧 Loremi d sitametc adipis elitseddoei tem incididun ut labore e doloremagnaa e…"
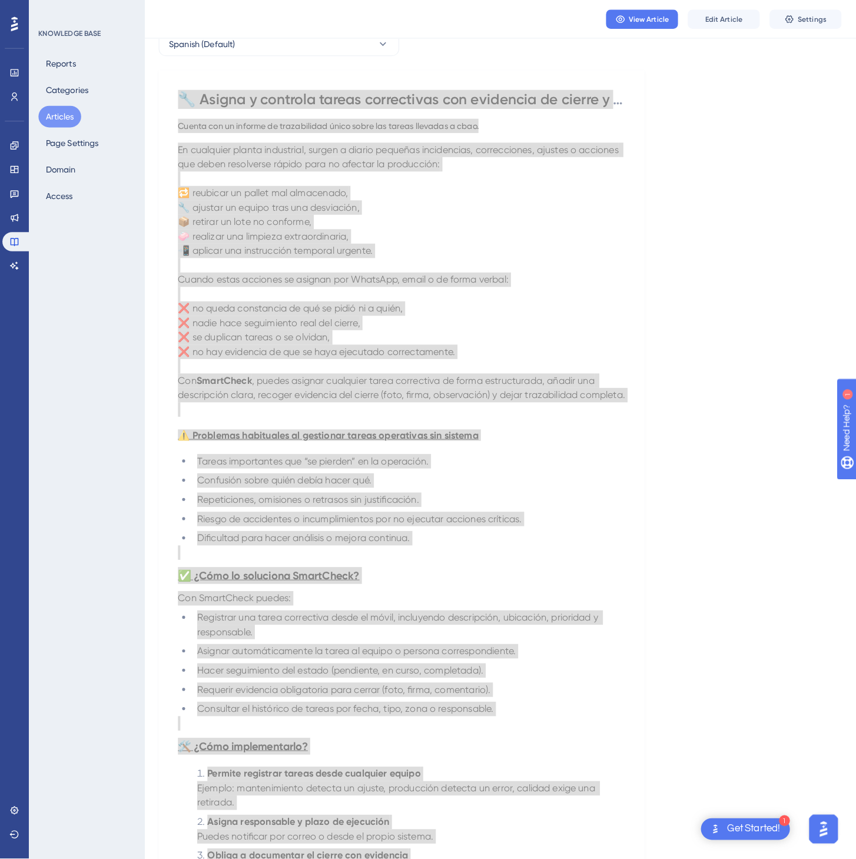
scroll to position [0, 0]
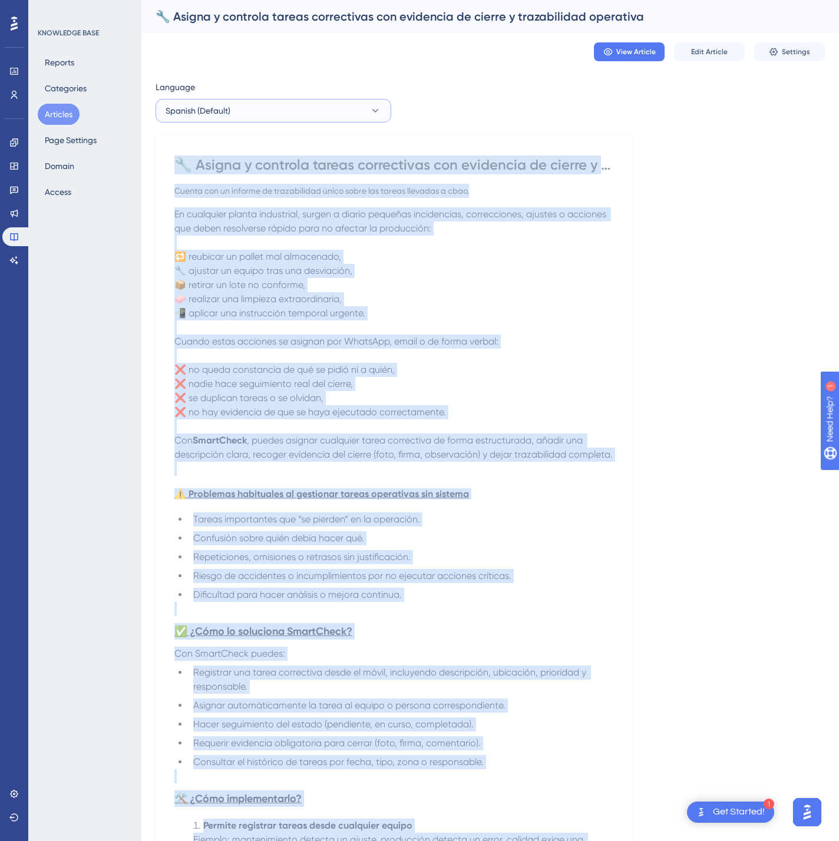
click at [369, 116] on icon at bounding box center [375, 111] width 12 height 12
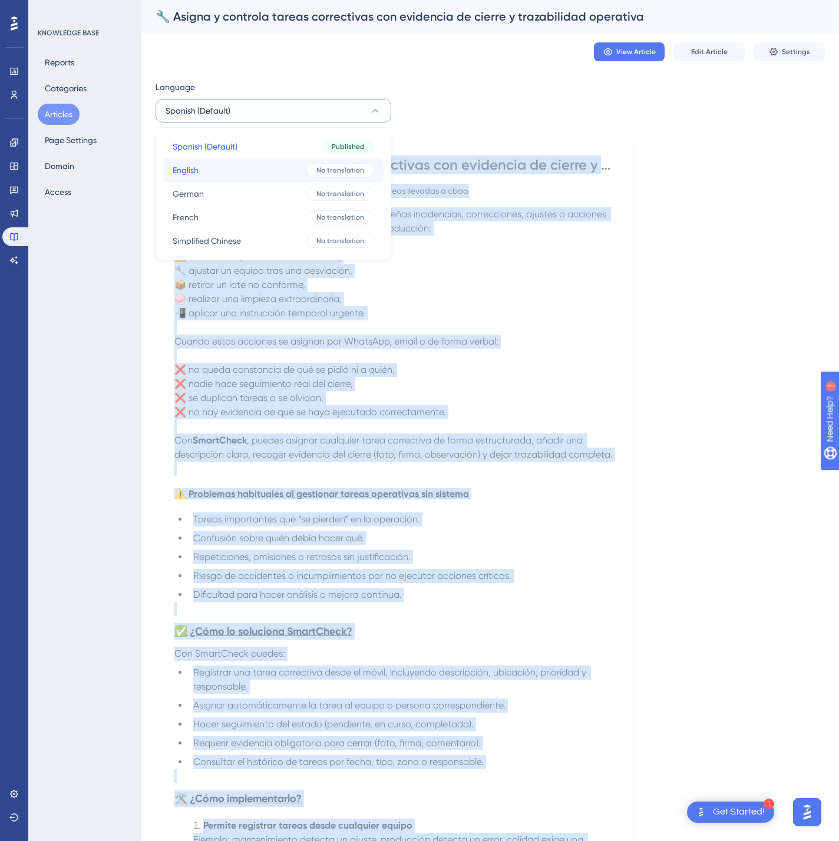
click at [324, 168] on span "No translation" at bounding box center [340, 169] width 48 height 9
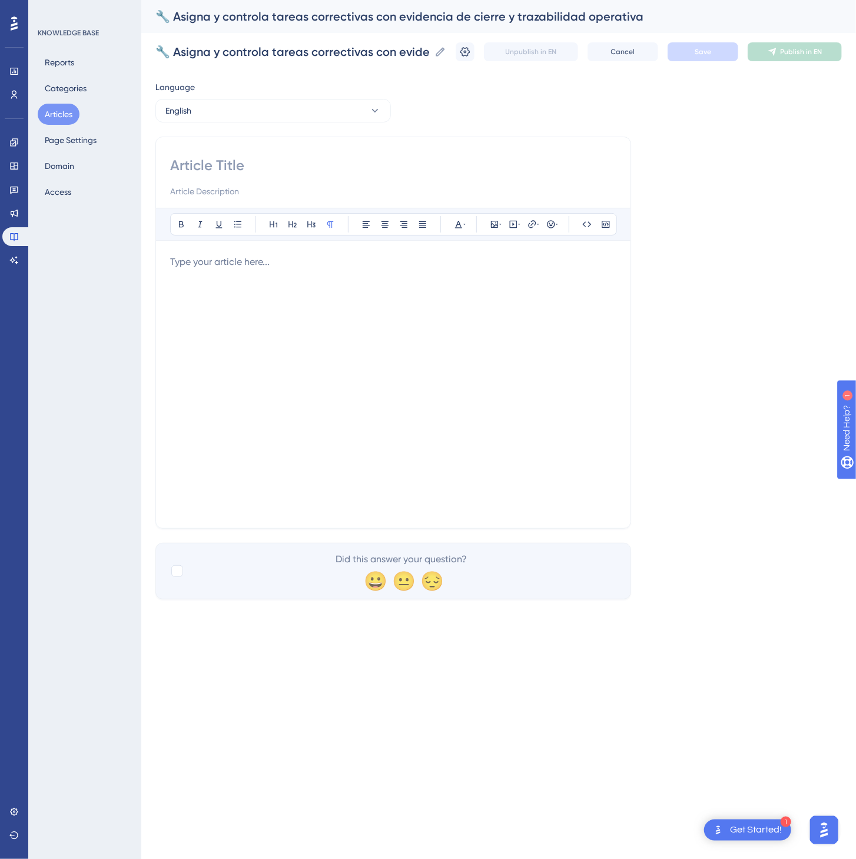
click at [240, 166] on input at bounding box center [393, 165] width 446 height 19
paste input "🔧 Assign and track corrective tasks with closure evidence and full operational …"
type input "🔧 Assign and track corrective tasks with closure evidence and full operational …"
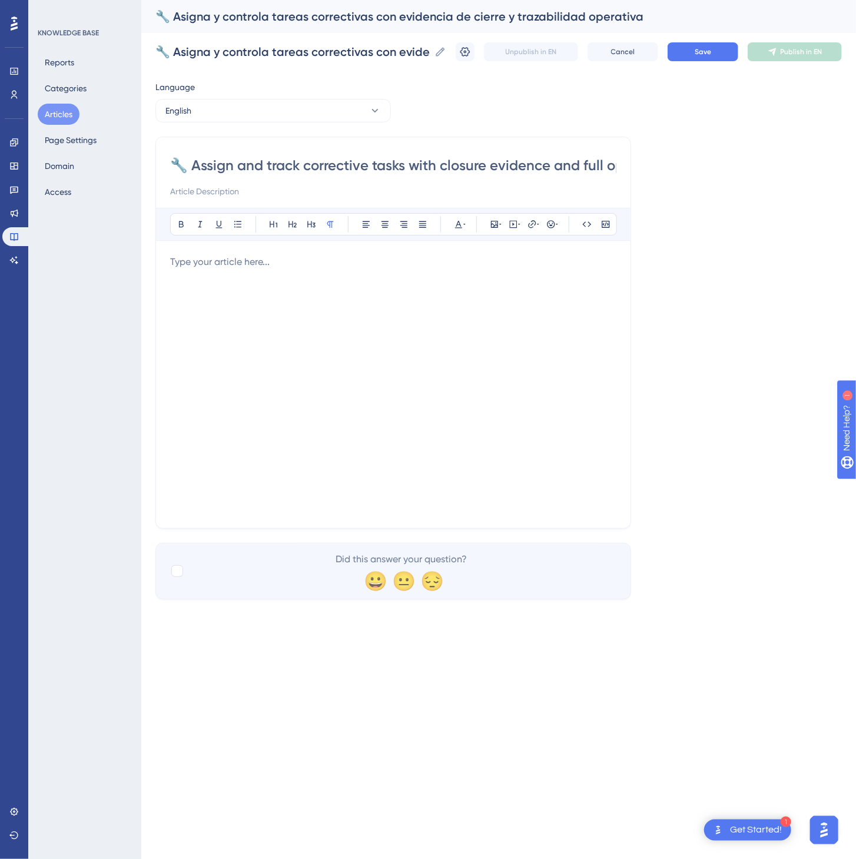
click at [415, 269] on p at bounding box center [393, 262] width 446 height 14
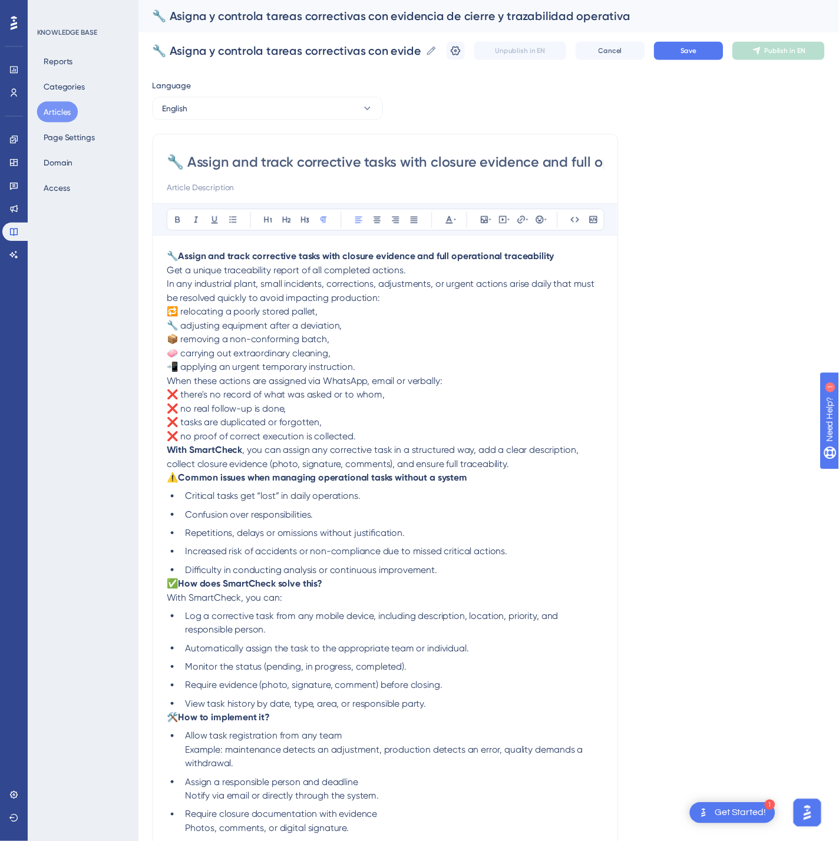
scroll to position [189, 0]
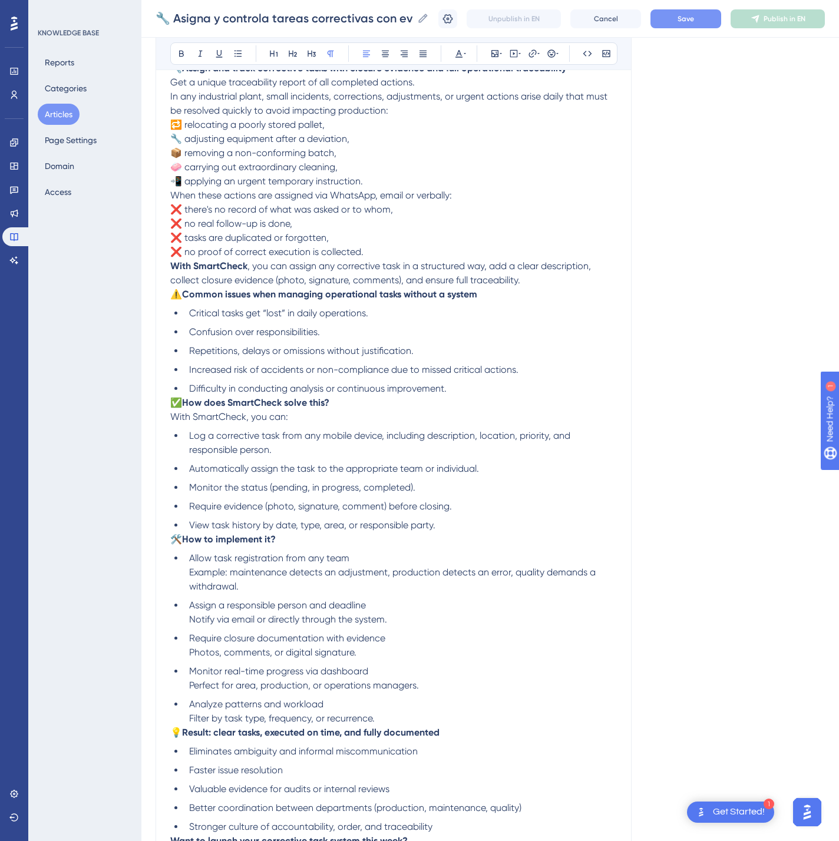
click at [721, 22] on button "Save" at bounding box center [685, 18] width 71 height 19
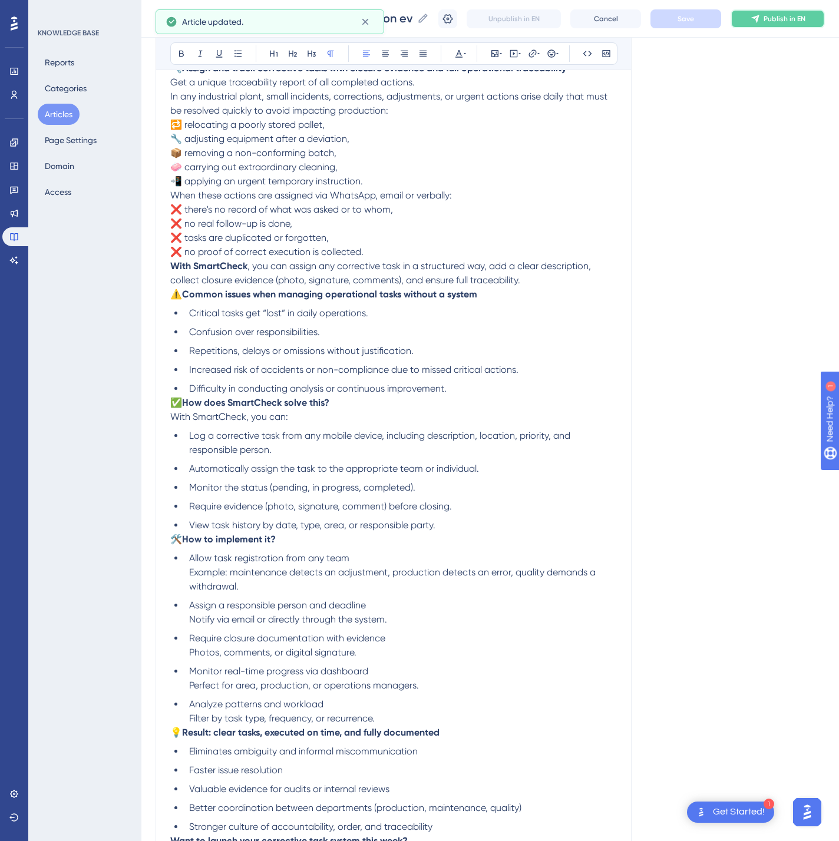
click at [797, 20] on span "Publish in EN" at bounding box center [784, 18] width 42 height 9
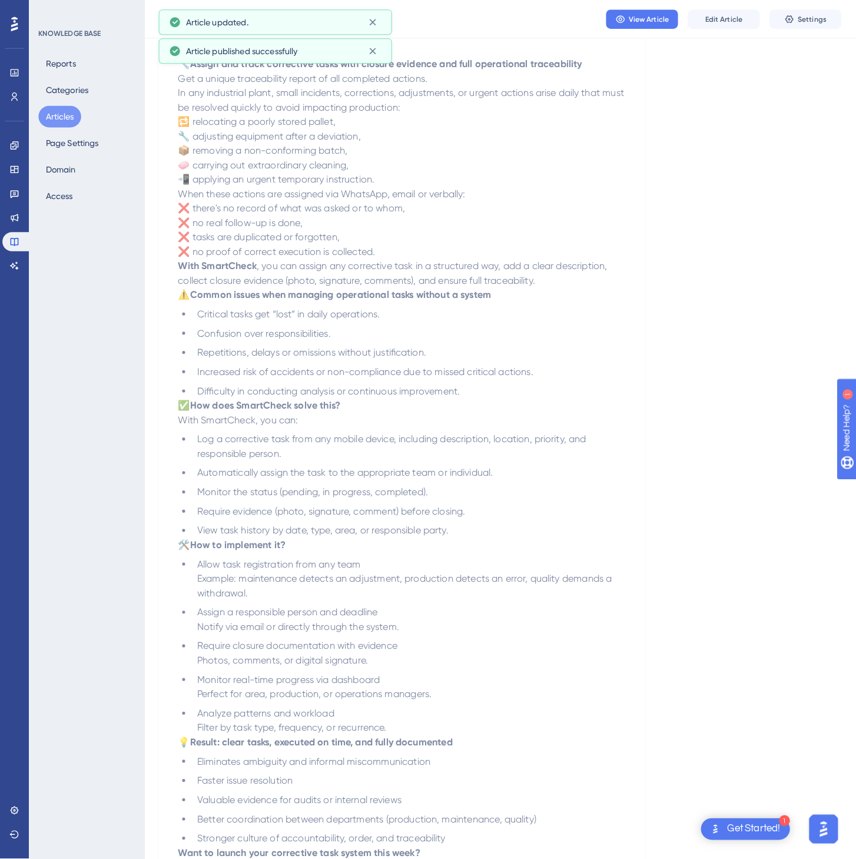
scroll to position [0, 0]
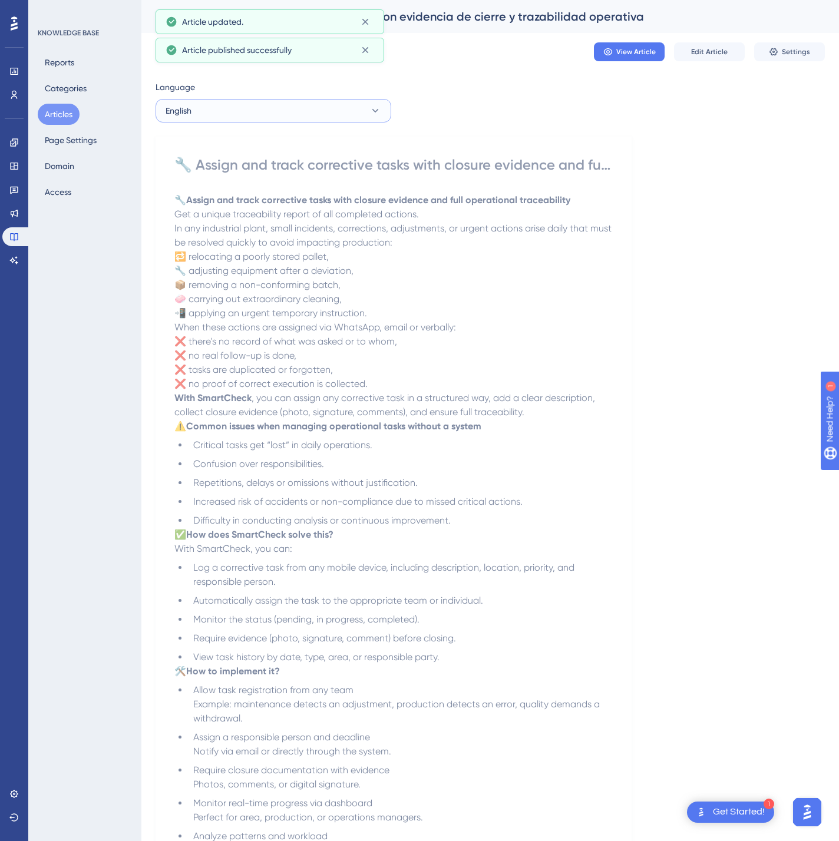
click at [284, 118] on button "English" at bounding box center [273, 111] width 236 height 24
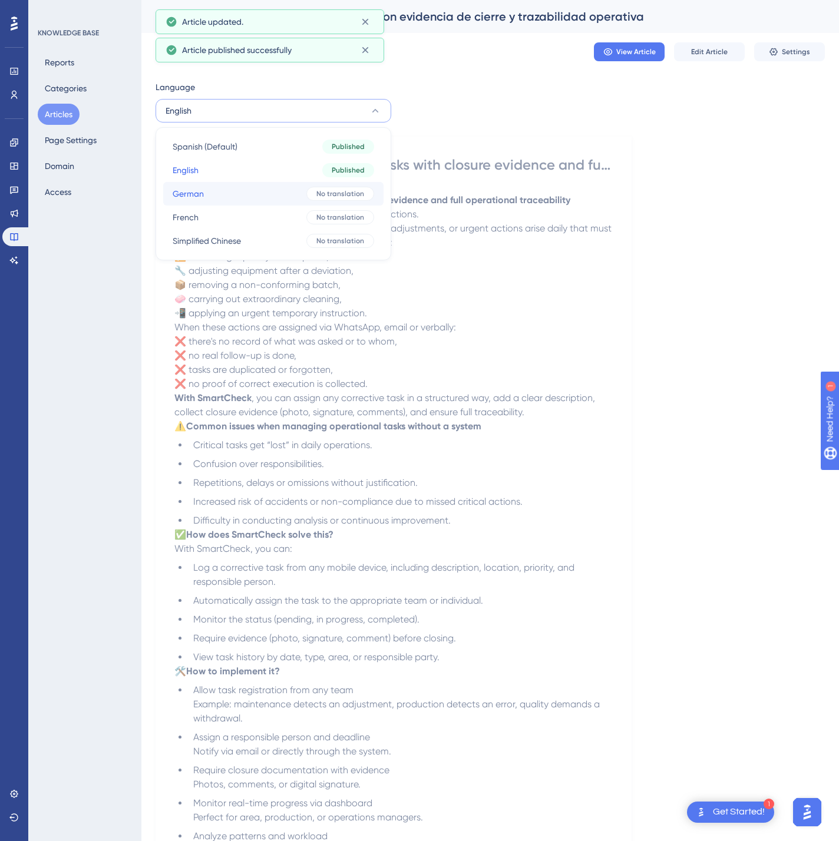
click at [280, 194] on button "German German No translation" at bounding box center [273, 194] width 220 height 24
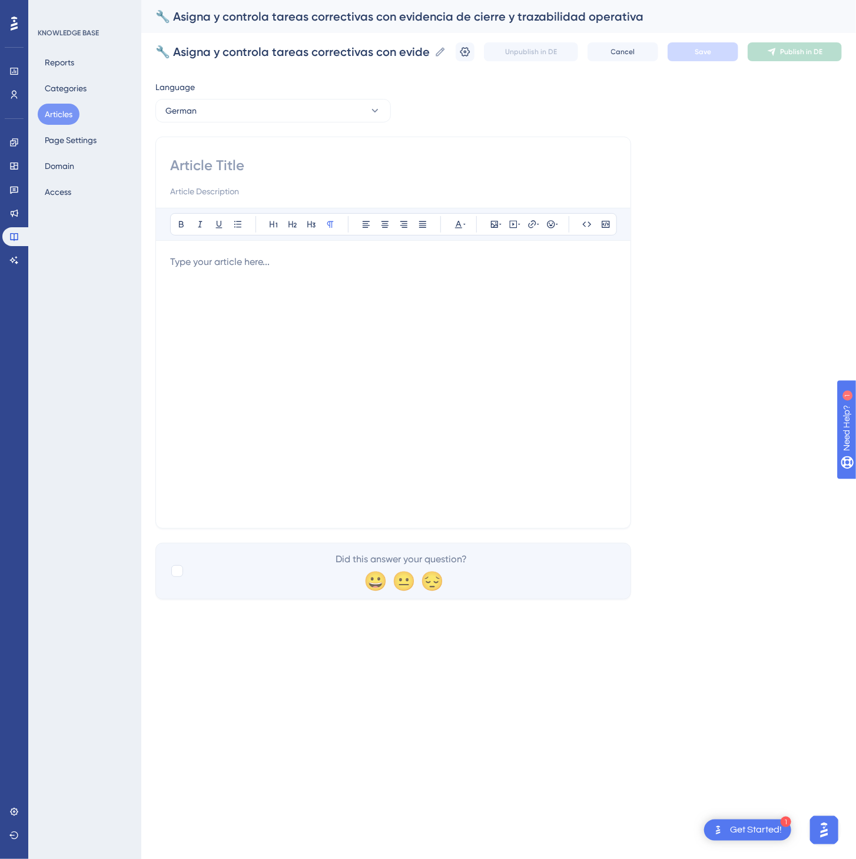
click at [209, 161] on input at bounding box center [393, 165] width 446 height 19
paste input "🔧 Korrekturmaßnahmen zuweisen und mit Nachweis und Rückverfolgbarkeit überwachen"
type input "🔧 Korrekturmaßnahmen zuweisen und mit Nachweis und Rückverfolgbarkeit überwachen"
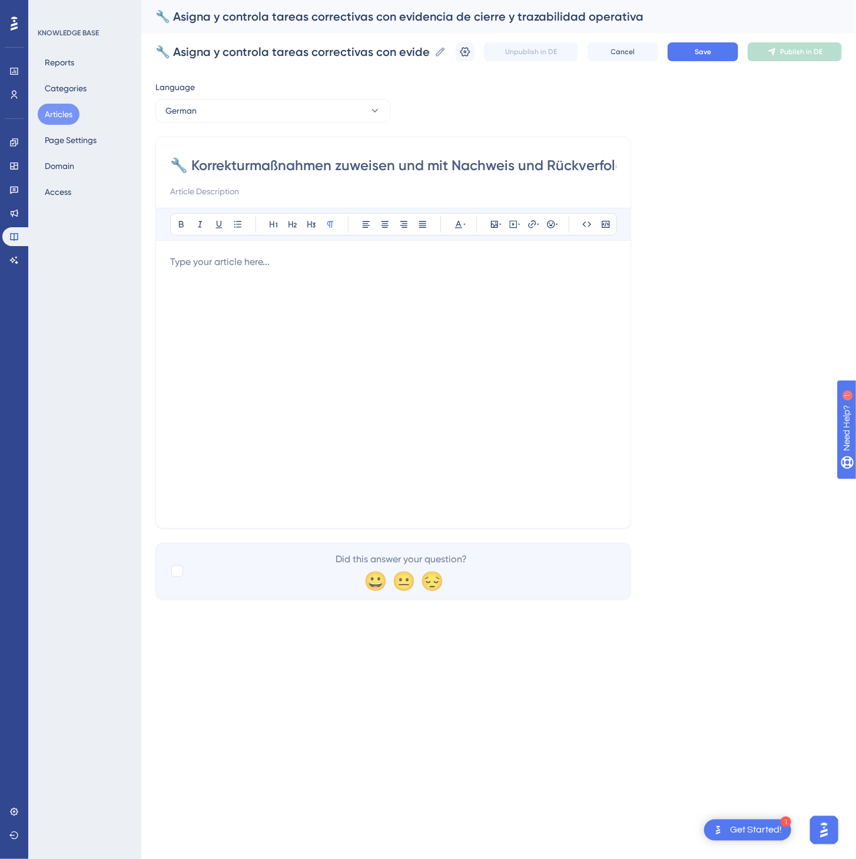
click at [398, 352] on div at bounding box center [393, 384] width 446 height 259
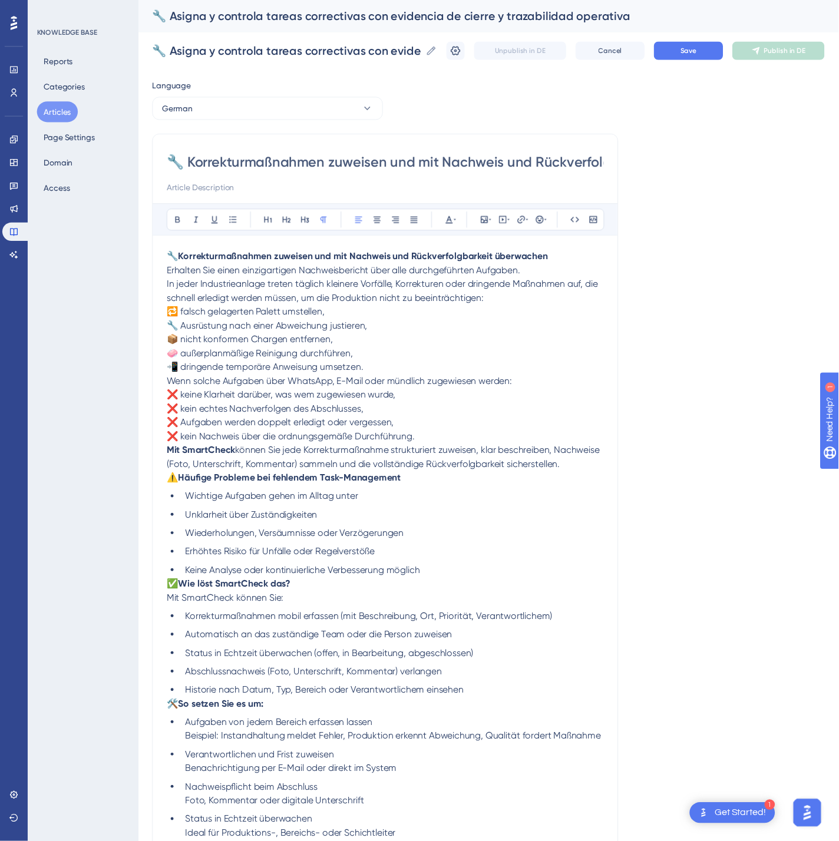
scroll to position [175, 0]
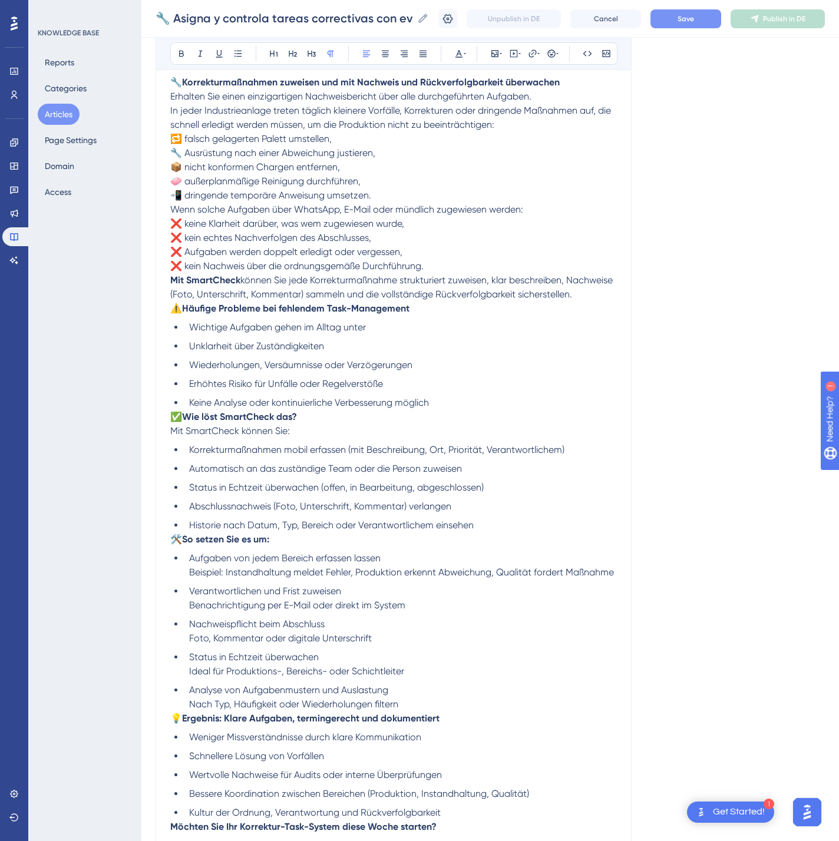
click at [717, 13] on button "Save" at bounding box center [685, 18] width 71 height 19
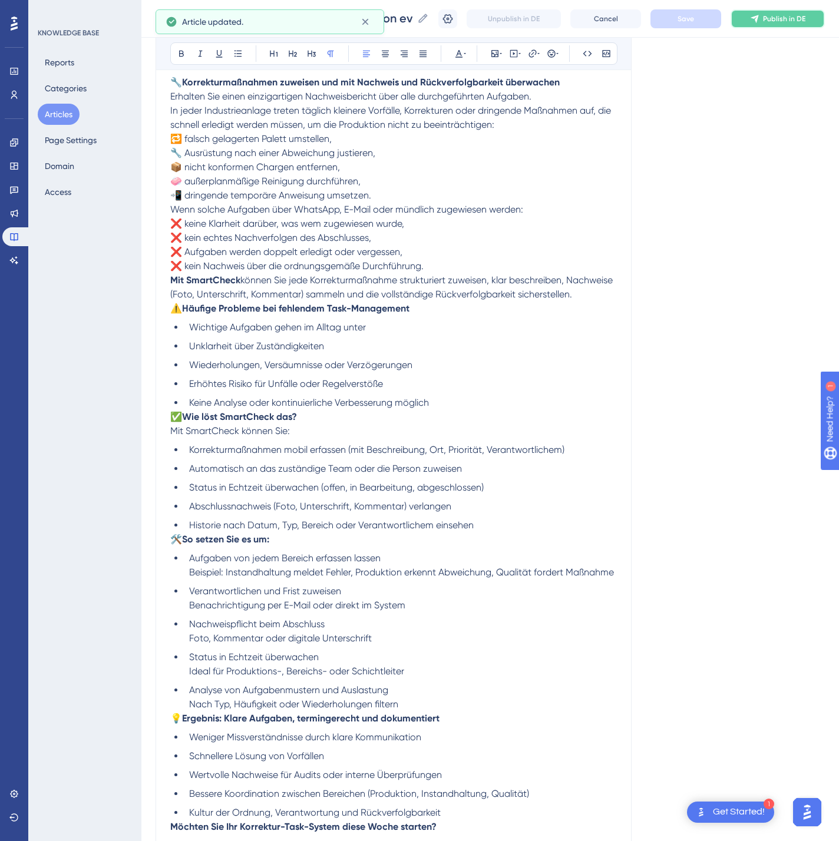
click at [792, 14] on span "Publish in DE" at bounding box center [784, 18] width 42 height 9
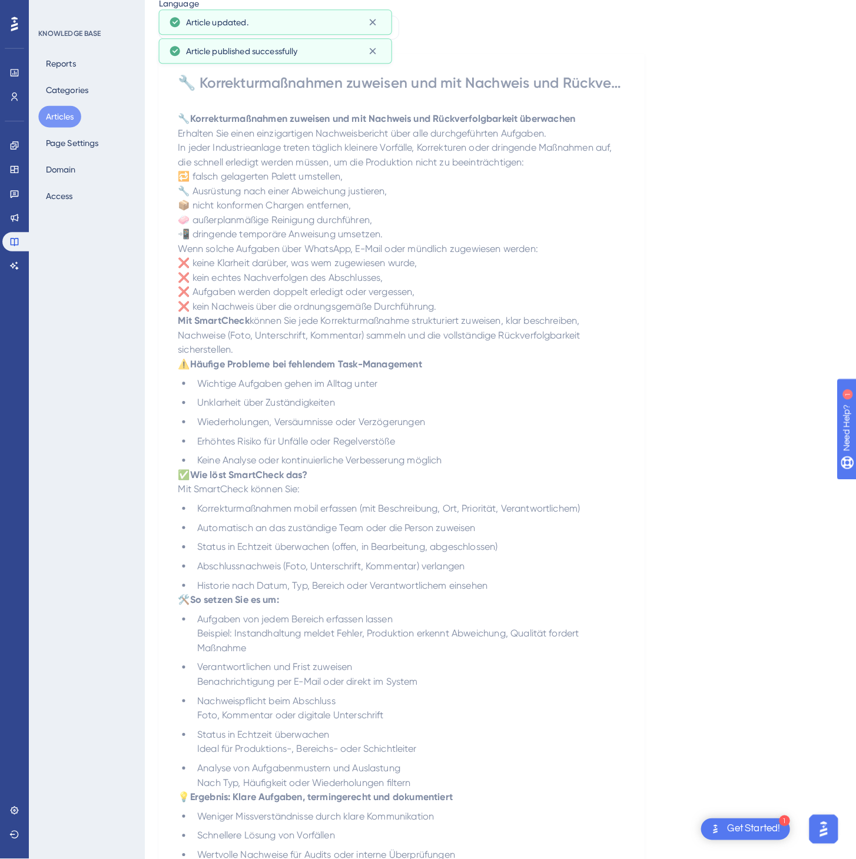
scroll to position [0, 0]
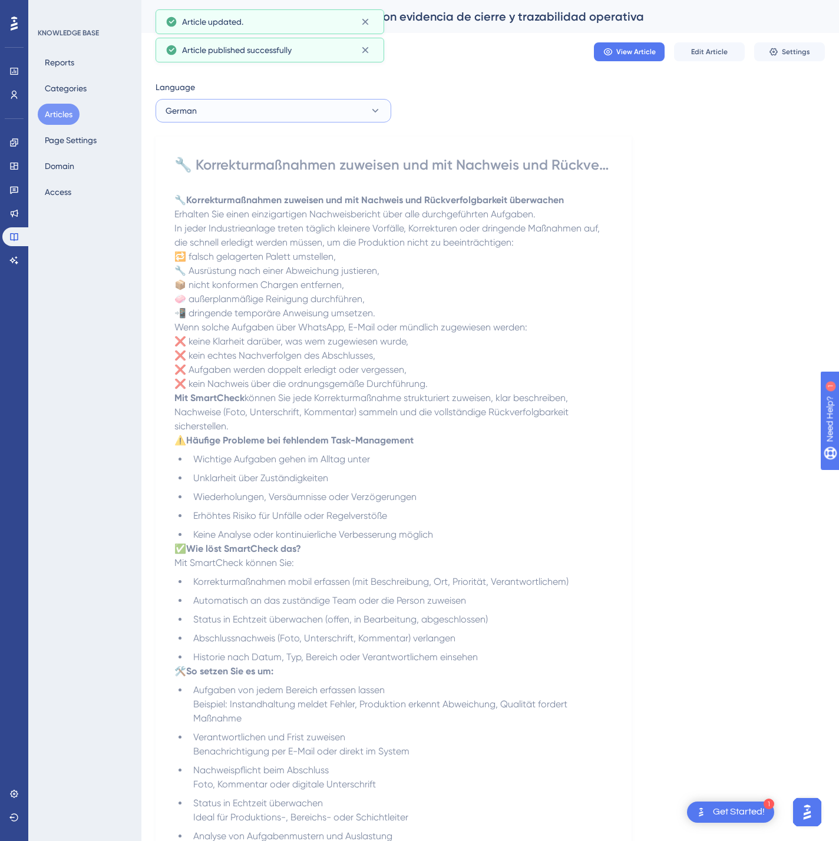
click at [302, 117] on button "German" at bounding box center [273, 111] width 236 height 24
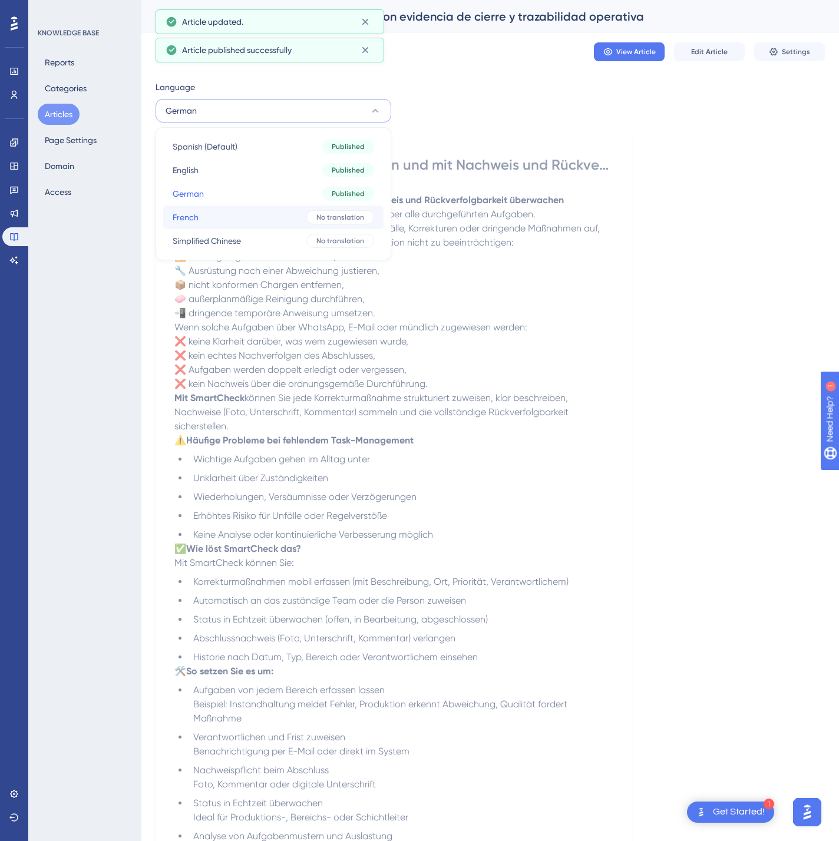
click at [312, 215] on div "No translation" at bounding box center [340, 217] width 68 height 14
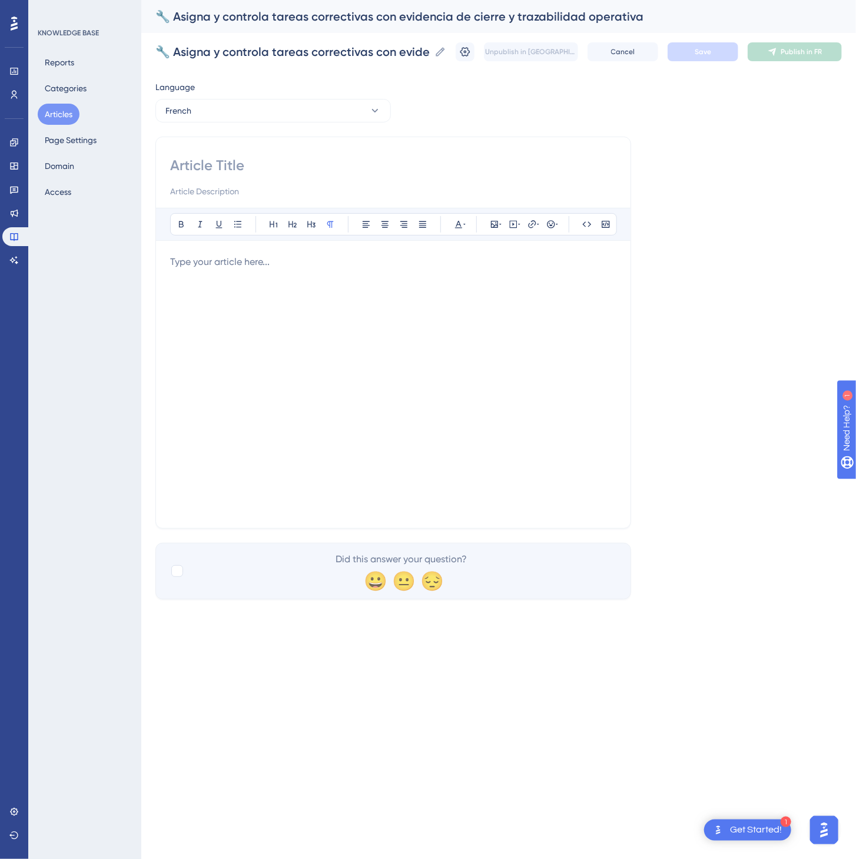
click at [216, 162] on input at bounding box center [393, 165] width 446 height 19
paste input "🔧 Attribuez et contrôlez les actions correctives avec preuve de réalisation et …"
type input "🔧 Attribuez et contrôlez les actions correctives avec preuve de réalisation et …"
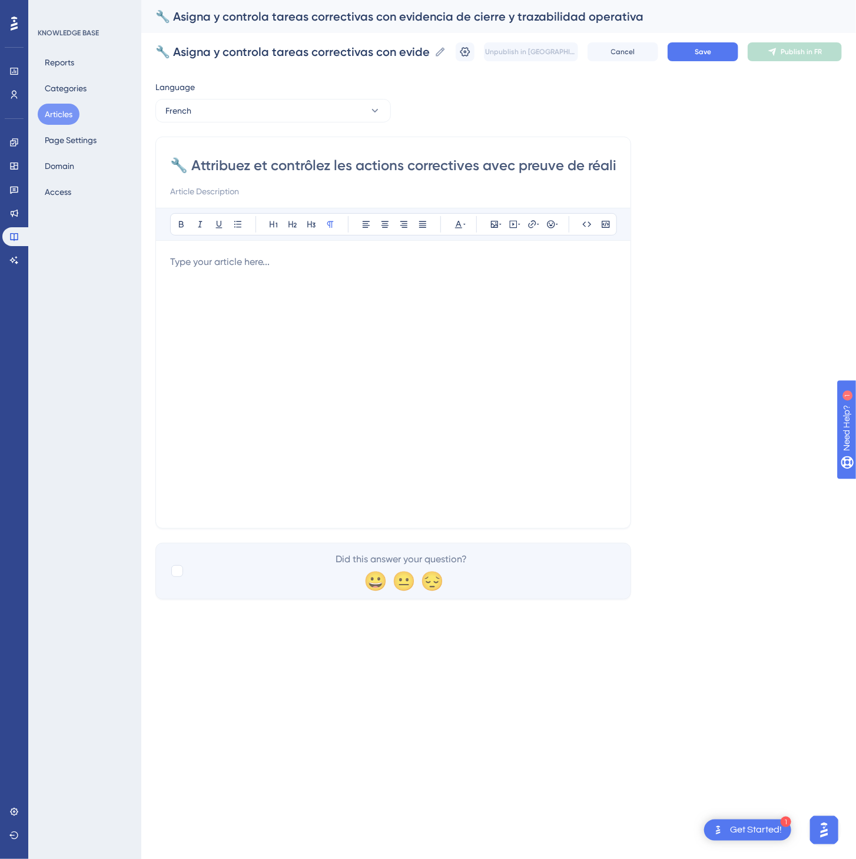
click at [396, 330] on div at bounding box center [393, 384] width 446 height 259
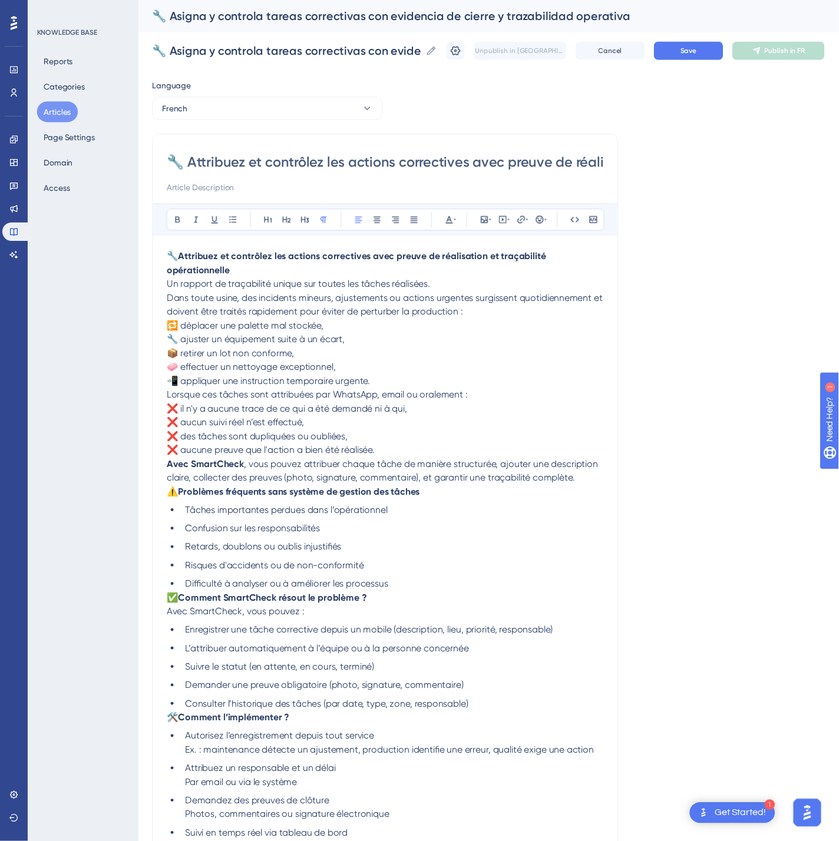
scroll to position [176, 0]
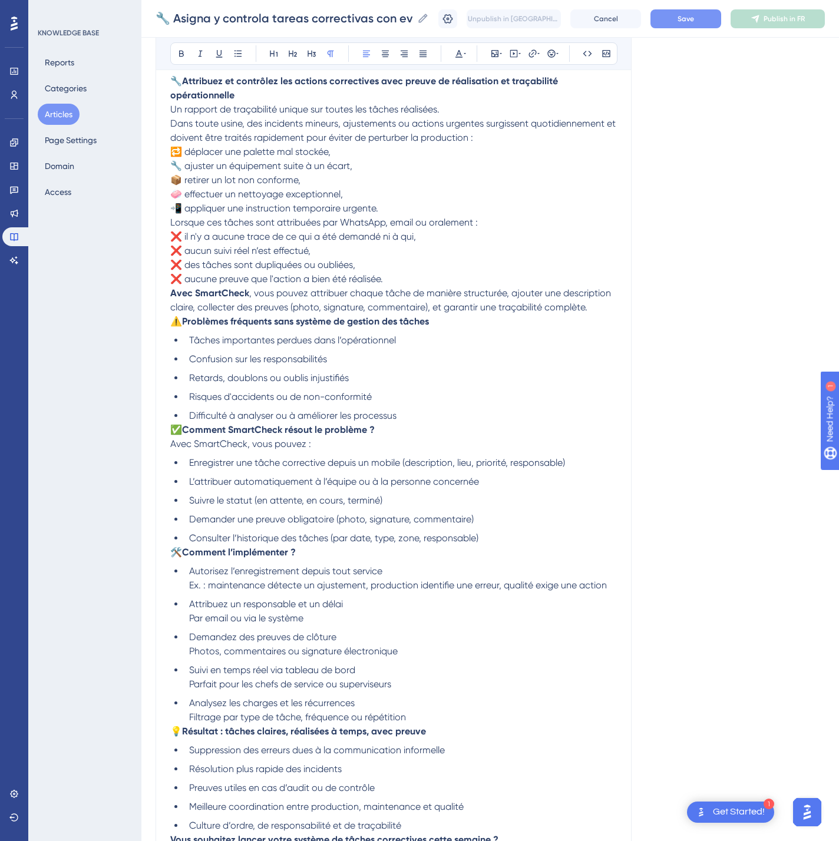
click at [694, 16] on span "Save" at bounding box center [685, 18] width 16 height 9
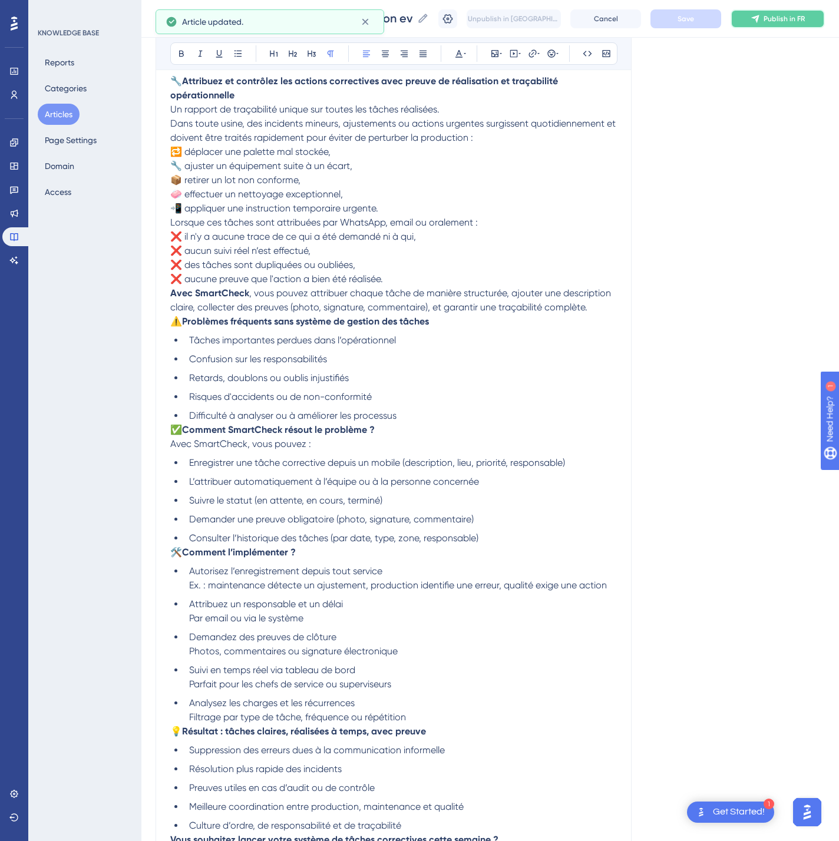
click at [804, 22] on span "Publish in FR" at bounding box center [783, 18] width 41 height 9
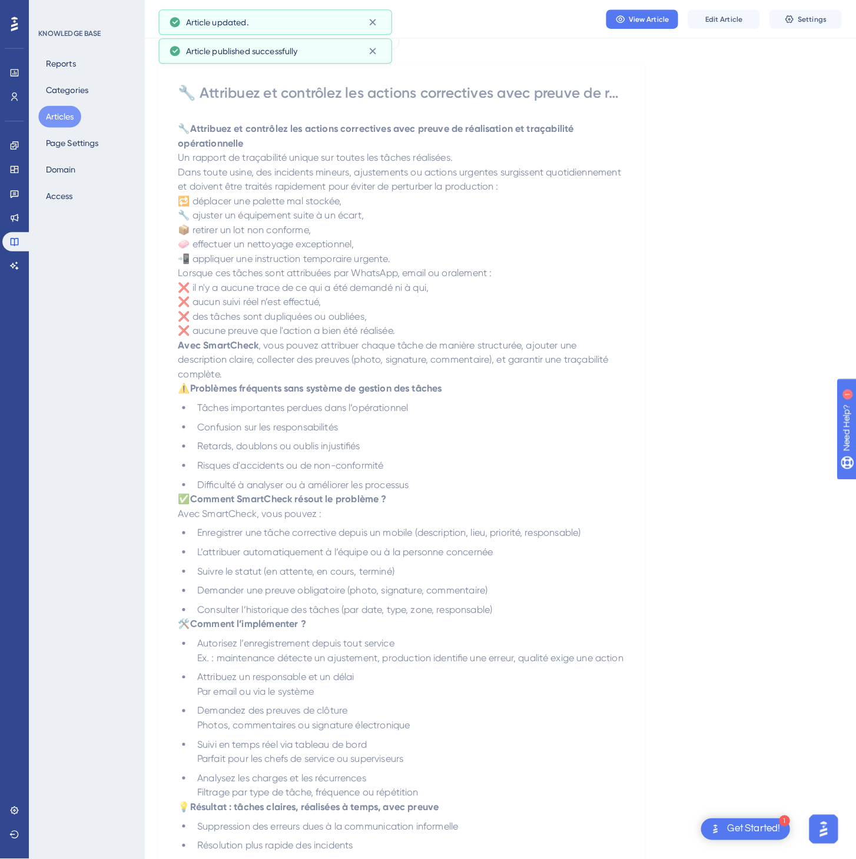
scroll to position [0, 0]
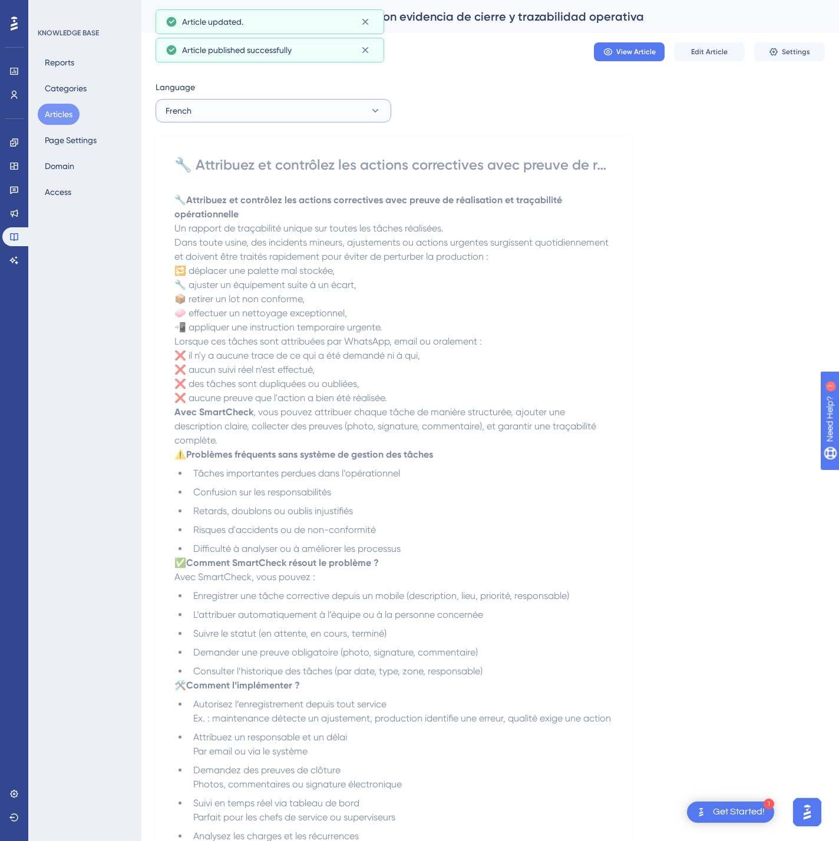
click at [291, 120] on button "French" at bounding box center [273, 111] width 236 height 24
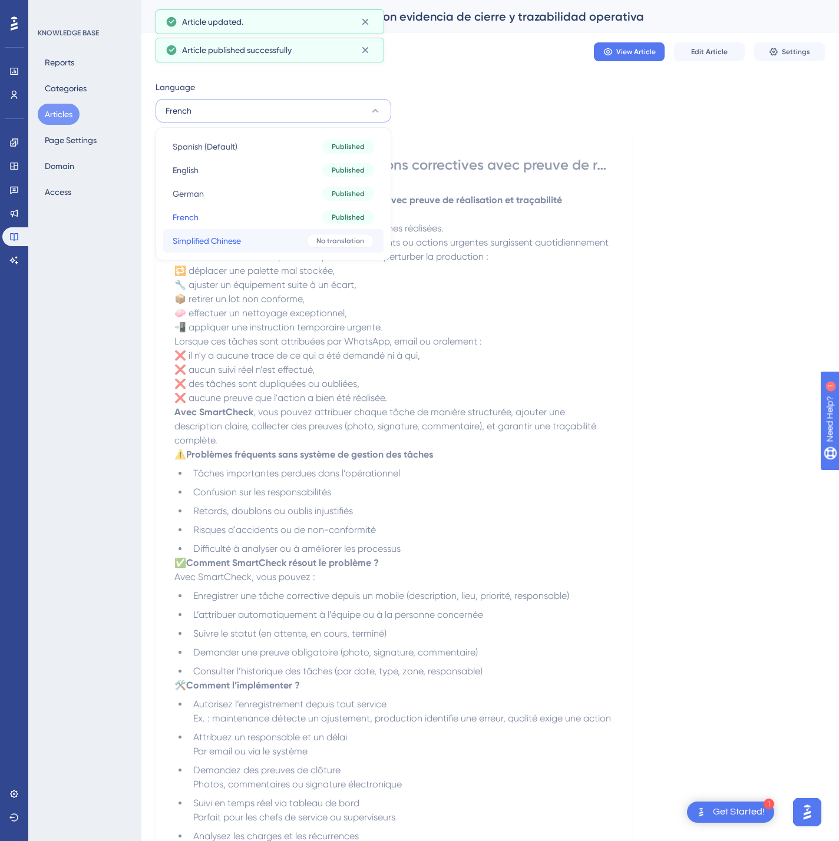
click at [299, 237] on button "Simplified Chinese Simplified Chinese No translation" at bounding box center [273, 241] width 220 height 24
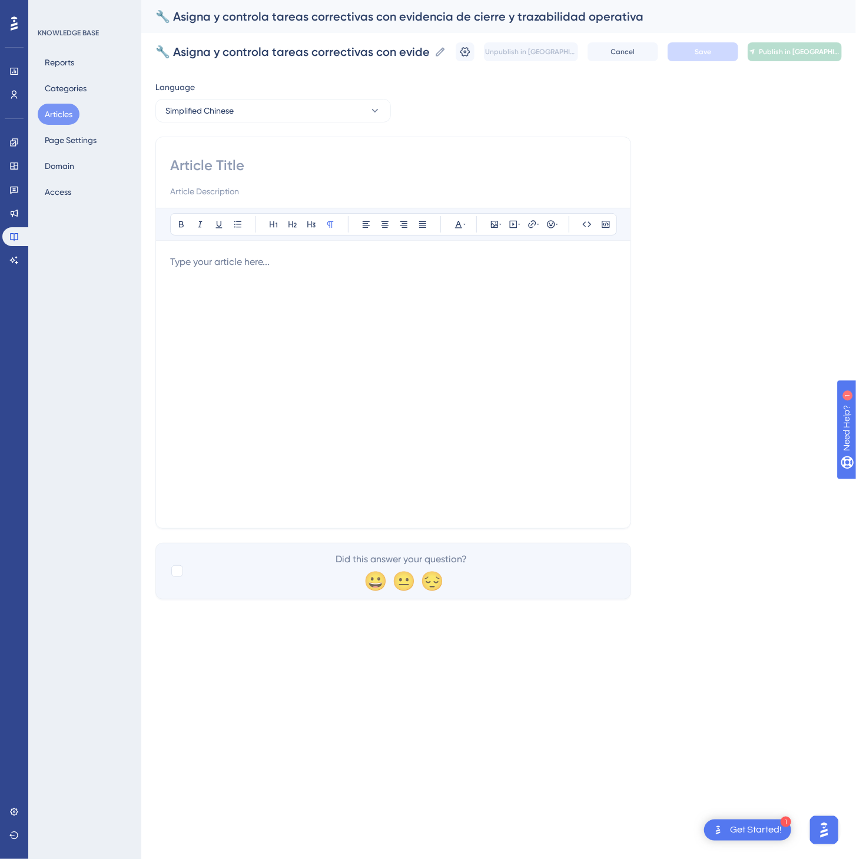
click at [240, 161] on input at bounding box center [393, 165] width 446 height 19
paste input "🔧 分配并控制纠正任务，附闭环证据与操作追溯"
type input "🔧 分配并控制纠正任务，附闭环证据与操作追溯"
click at [454, 379] on div at bounding box center [393, 384] width 446 height 259
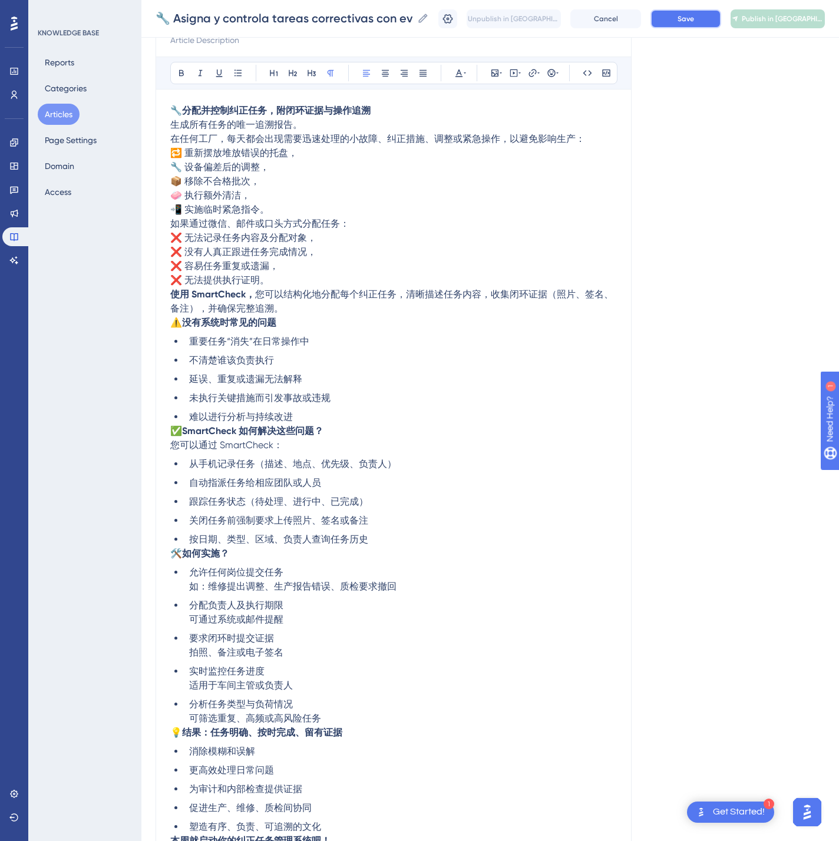
click at [703, 25] on button "Save" at bounding box center [685, 18] width 71 height 19
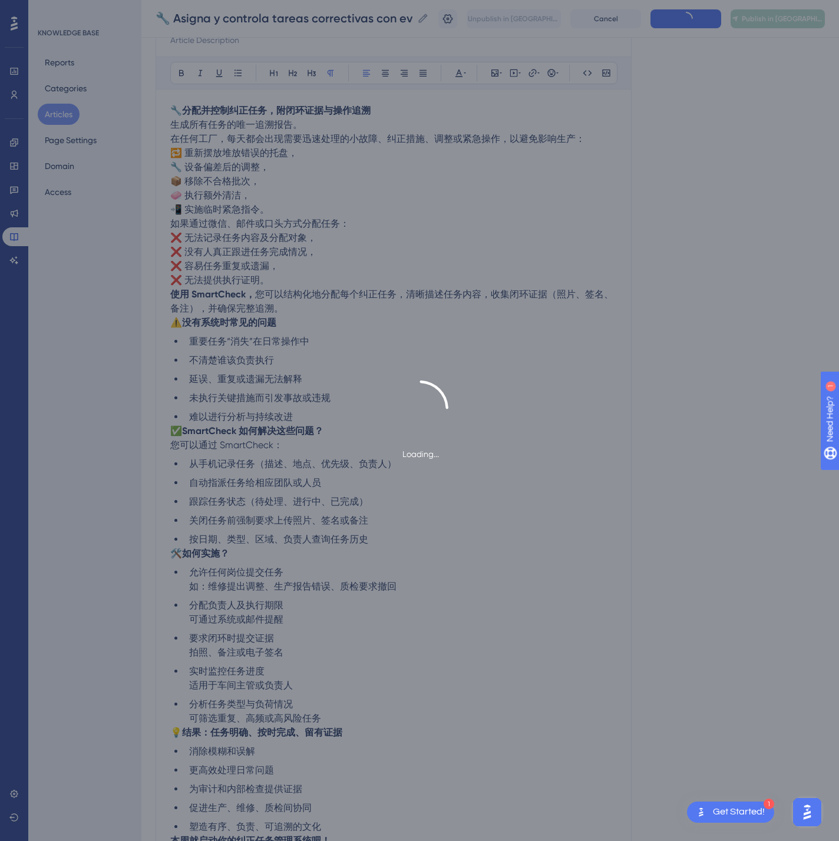
click at [800, 22] on div "Loading..." at bounding box center [419, 420] width 839 height 841
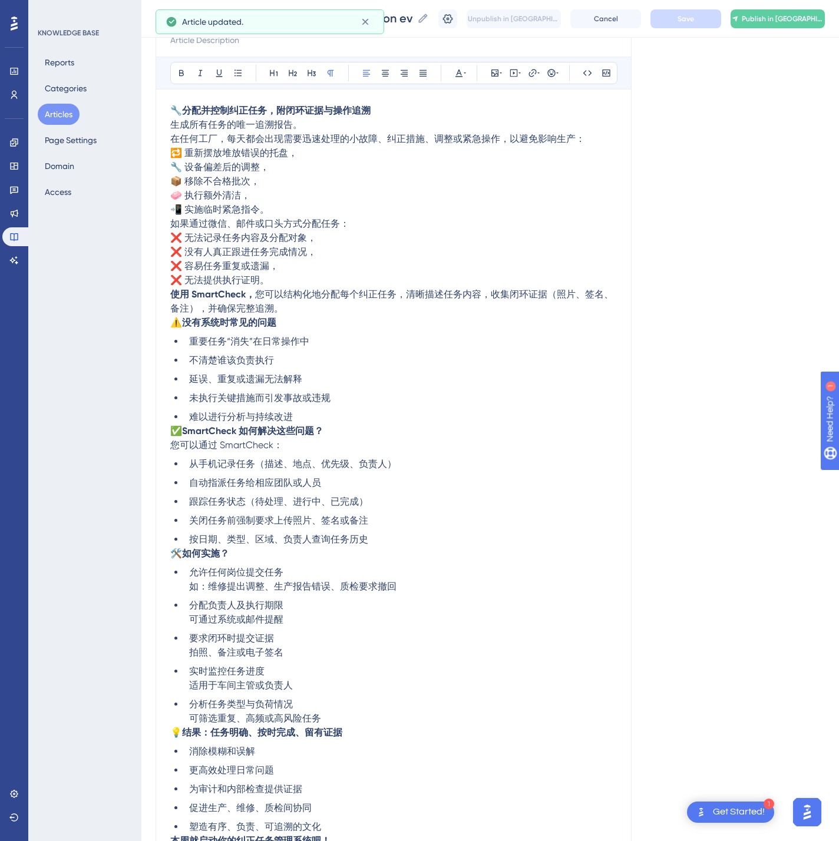
click at [800, 22] on span "Publish in [GEOGRAPHIC_DATA]-CN" at bounding box center [782, 18] width 82 height 9
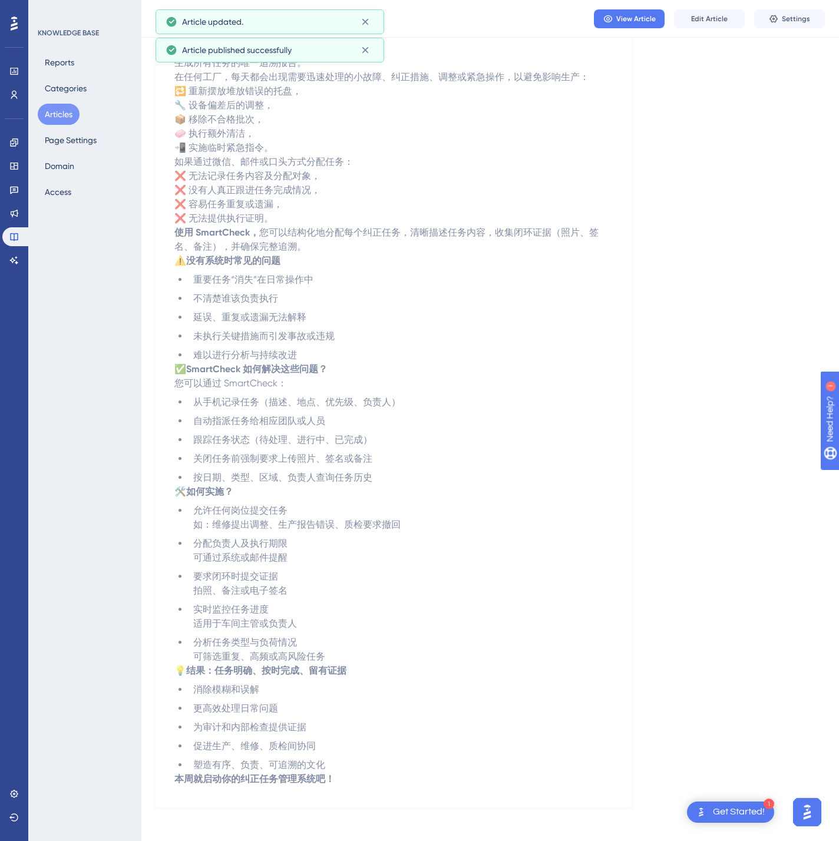
drag, startPoint x: 68, startPoint y: 121, endPoint x: 107, endPoint y: 140, distance: 43.5
click at [68, 121] on button "Articles" at bounding box center [59, 114] width 42 height 21
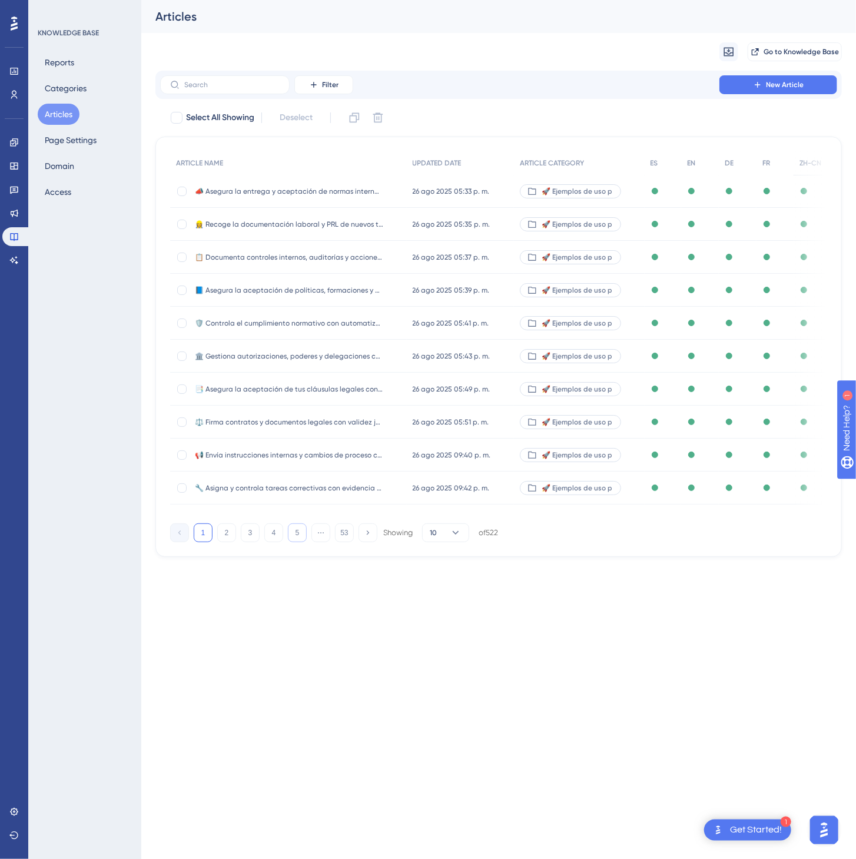
click at [305, 539] on button "5" at bounding box center [297, 533] width 19 height 19
click at [305, 539] on button "6" at bounding box center [297, 533] width 19 height 19
click at [306, 540] on button "7" at bounding box center [297, 533] width 19 height 19
click at [306, 540] on button "9" at bounding box center [297, 533] width 19 height 19
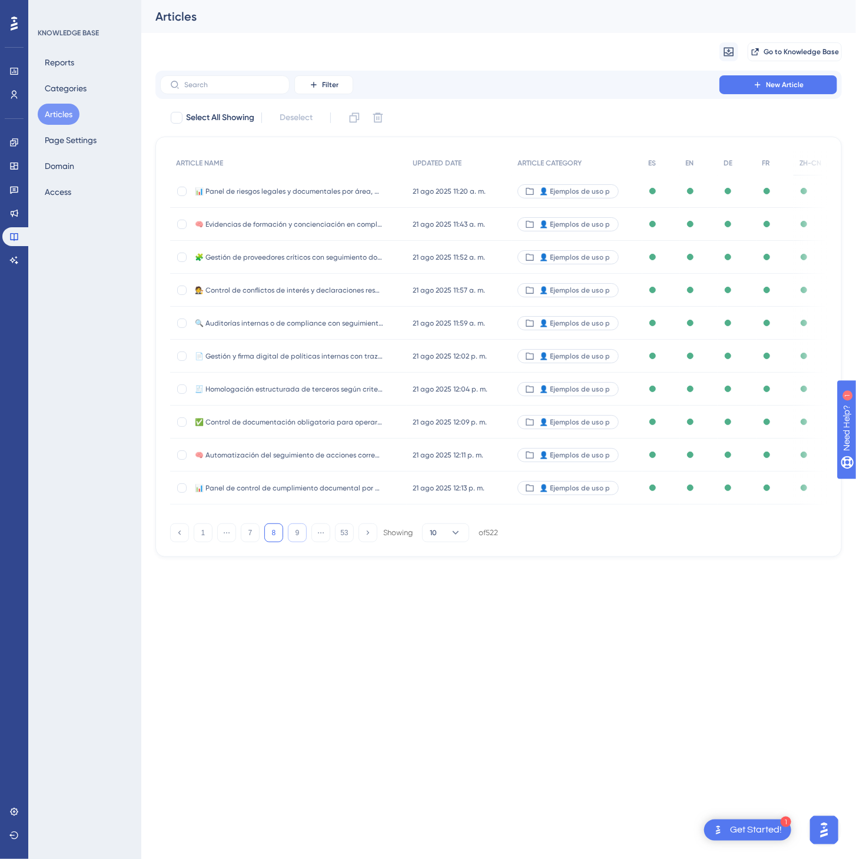
click at [305, 541] on button "9" at bounding box center [297, 533] width 19 height 19
click at [305, 541] on button "11" at bounding box center [297, 533] width 19 height 19
click at [305, 541] on button "12" at bounding box center [297, 533] width 19 height 19
click at [305, 541] on button "14" at bounding box center [297, 533] width 19 height 19
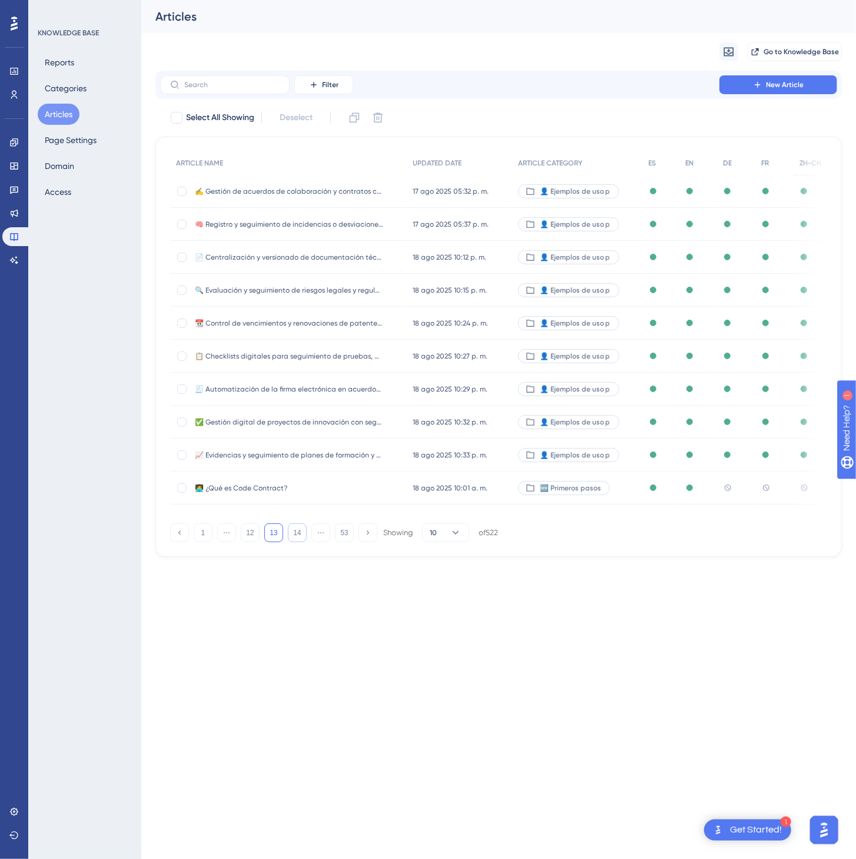
click at [305, 541] on button "14" at bounding box center [297, 533] width 19 height 19
click at [305, 541] on button "16" at bounding box center [297, 533] width 19 height 19
click at [305, 541] on button "17" at bounding box center [297, 533] width 19 height 19
click at [305, 541] on button "19" at bounding box center [297, 533] width 19 height 19
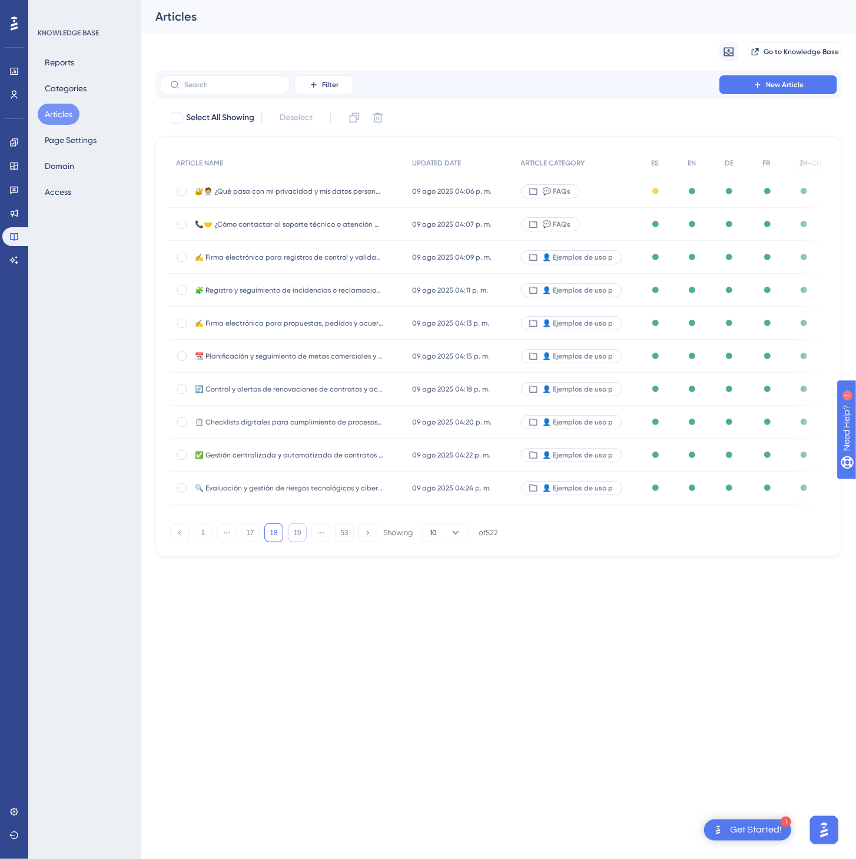
click at [305, 541] on button "19" at bounding box center [297, 533] width 19 height 19
click at [305, 541] on button "21" at bounding box center [297, 533] width 19 height 19
click at [305, 541] on button "22" at bounding box center [297, 533] width 19 height 19
click at [380, 449] on div "🏭 Estandariza procesos operativos con checklists digitales y trazabilidad en pl…" at bounding box center [289, 455] width 188 height 33
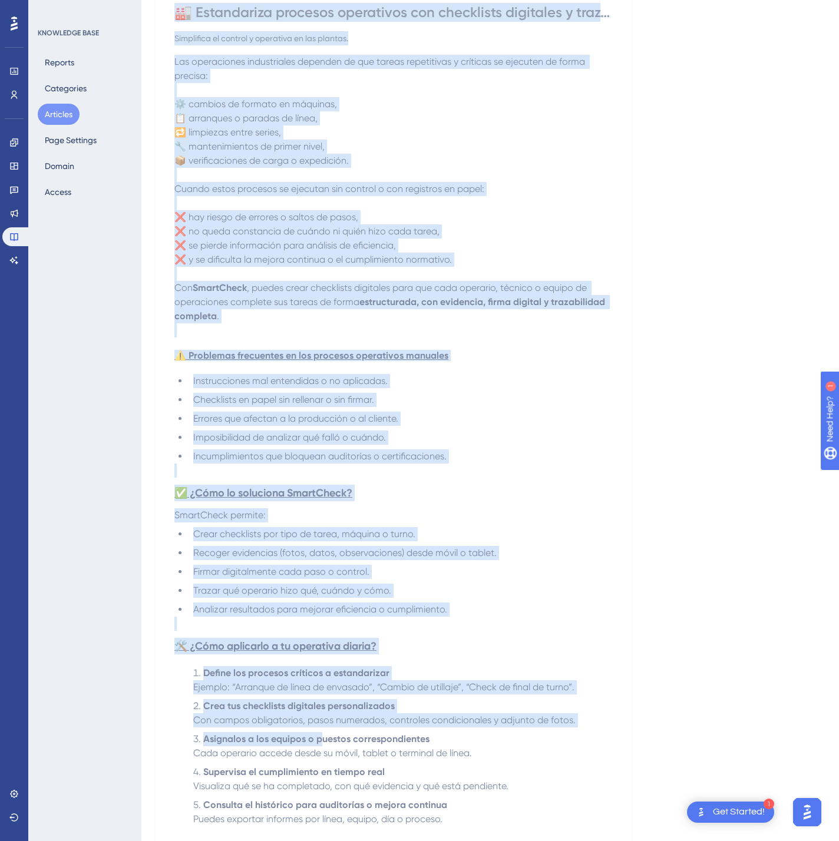
scroll to position [505, 0]
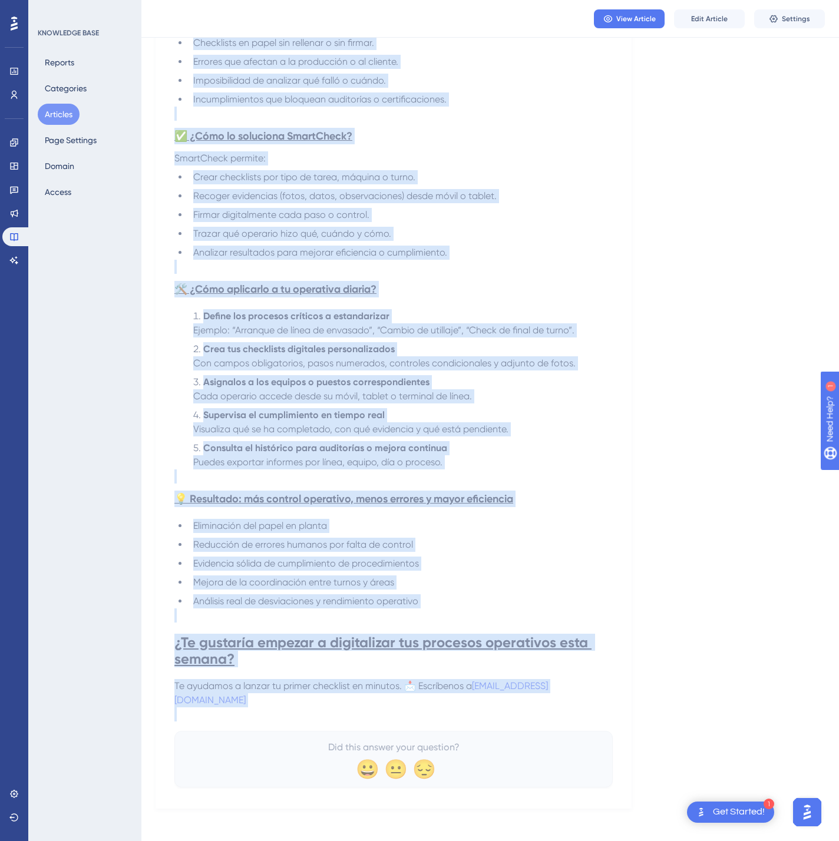
drag, startPoint x: 179, startPoint y: 158, endPoint x: 623, endPoint y: 707, distance: 705.2
click at [623, 707] on div "🏭 Estandariza procesos operativos con checklists digitales y trazabilidad en pl…" at bounding box center [393, 217] width 476 height 1181
copy div "🏭 Loremipsumd sitametc adipiscing eli seddoeiusm temporinc u laboreetdolo ma al…"
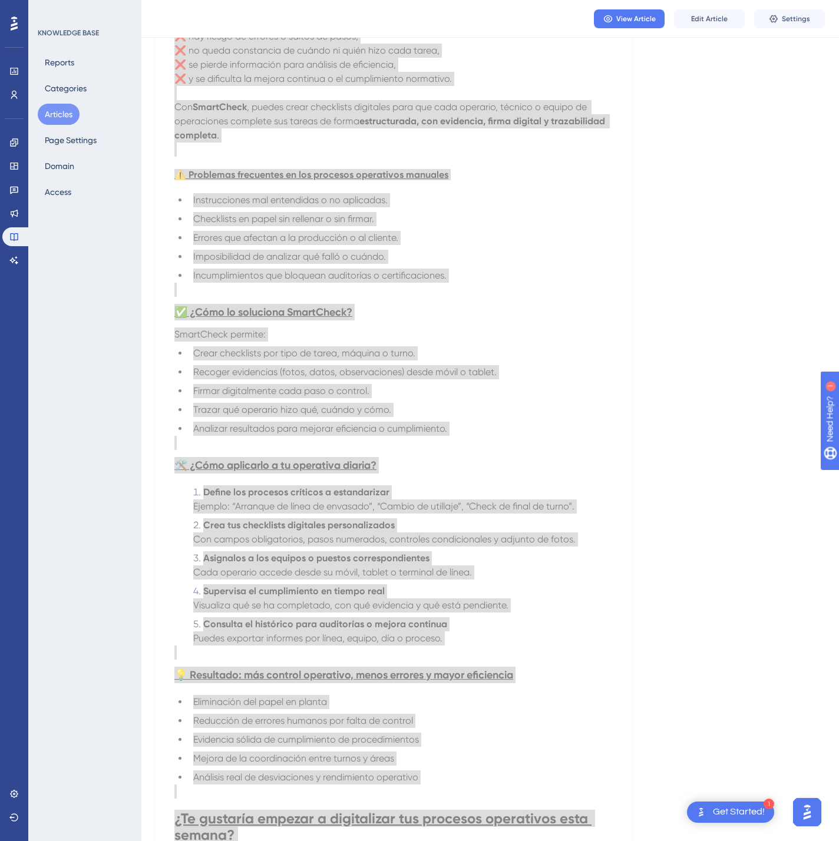
scroll to position [34, 0]
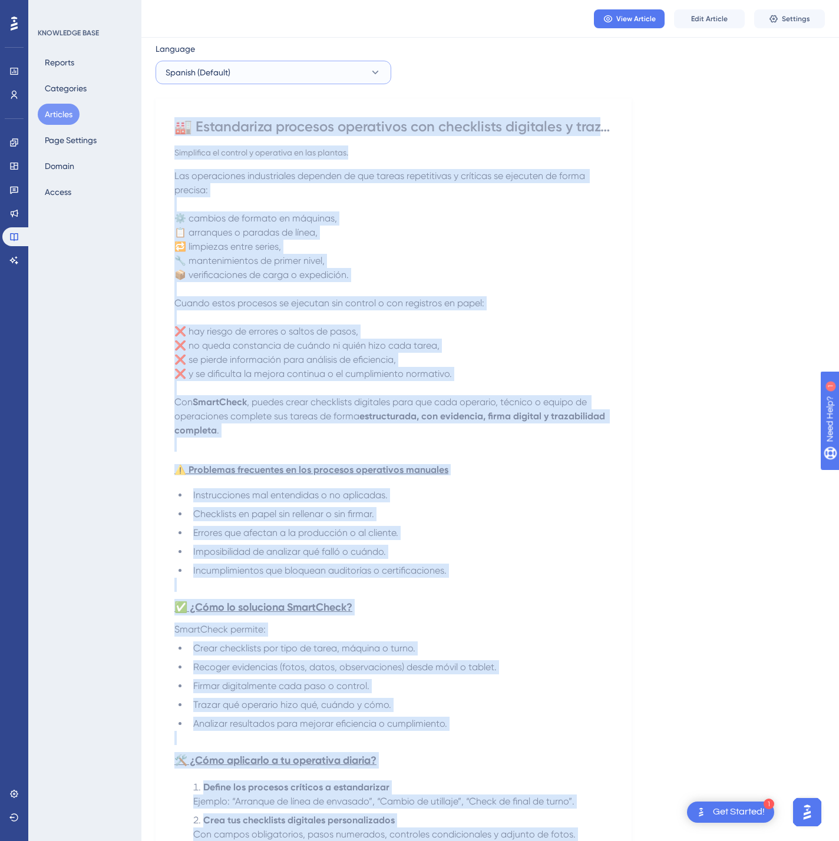
click at [327, 72] on button "Spanish (Default)" at bounding box center [273, 73] width 236 height 24
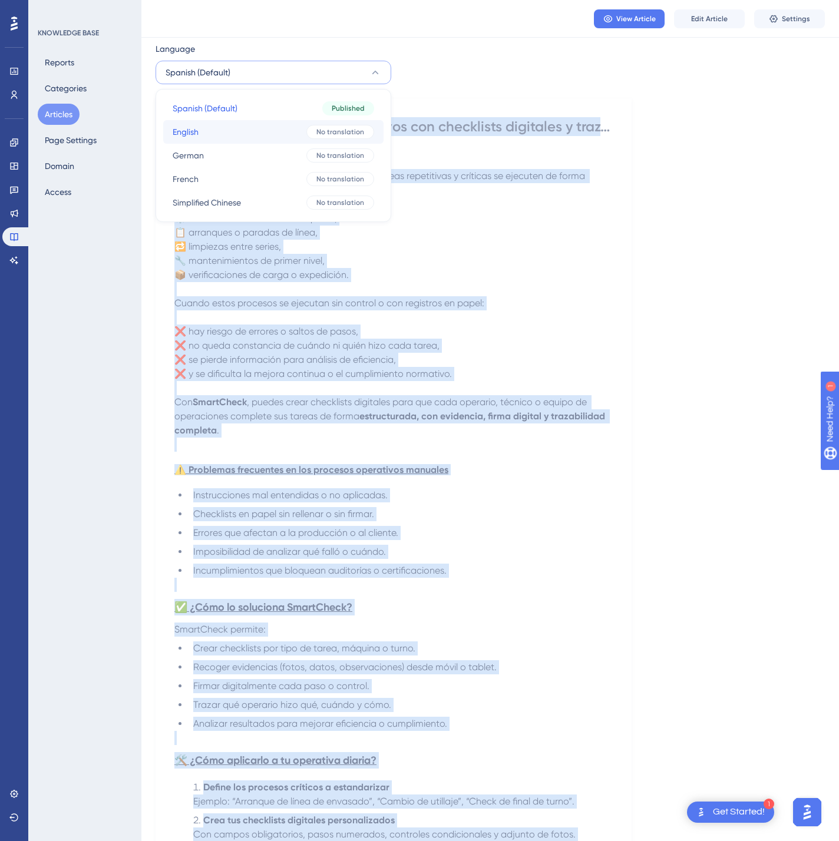
click at [283, 132] on button "English English No translation" at bounding box center [273, 132] width 220 height 24
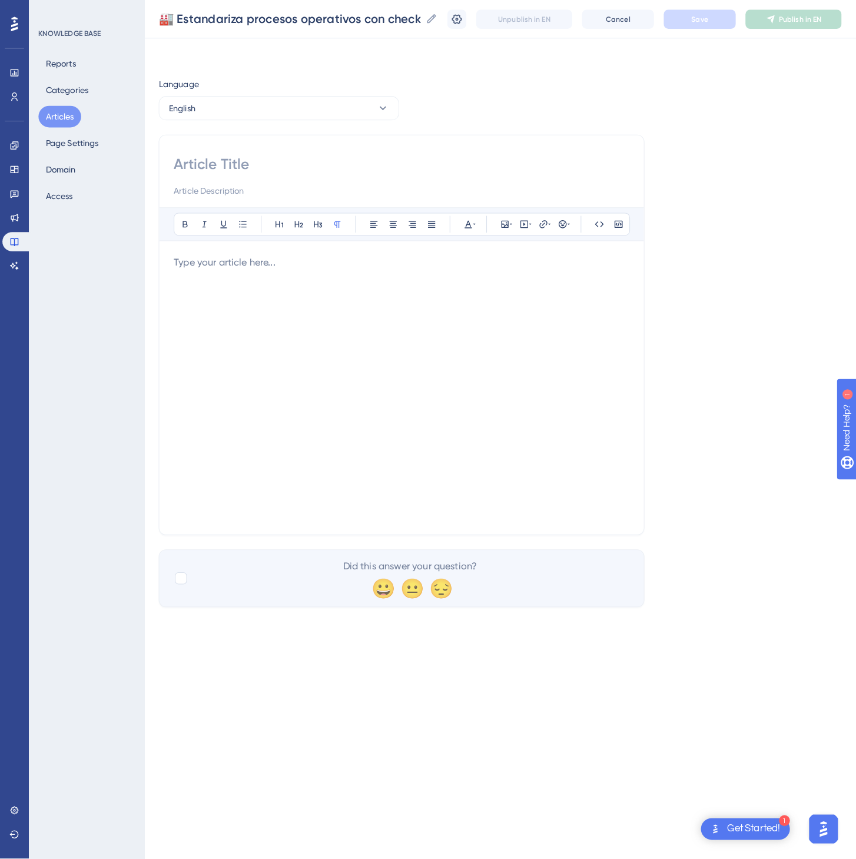
scroll to position [0, 0]
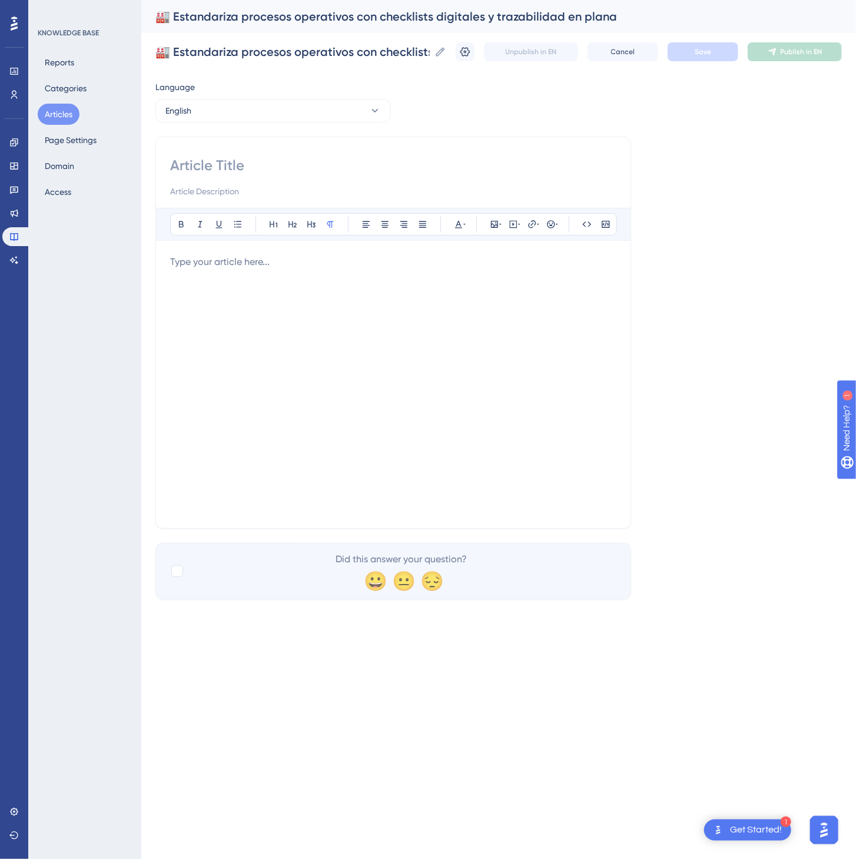
click at [347, 163] on input at bounding box center [393, 165] width 446 height 19
paste input "🏭 Standardize operational processes with digital checklists and traceability on…"
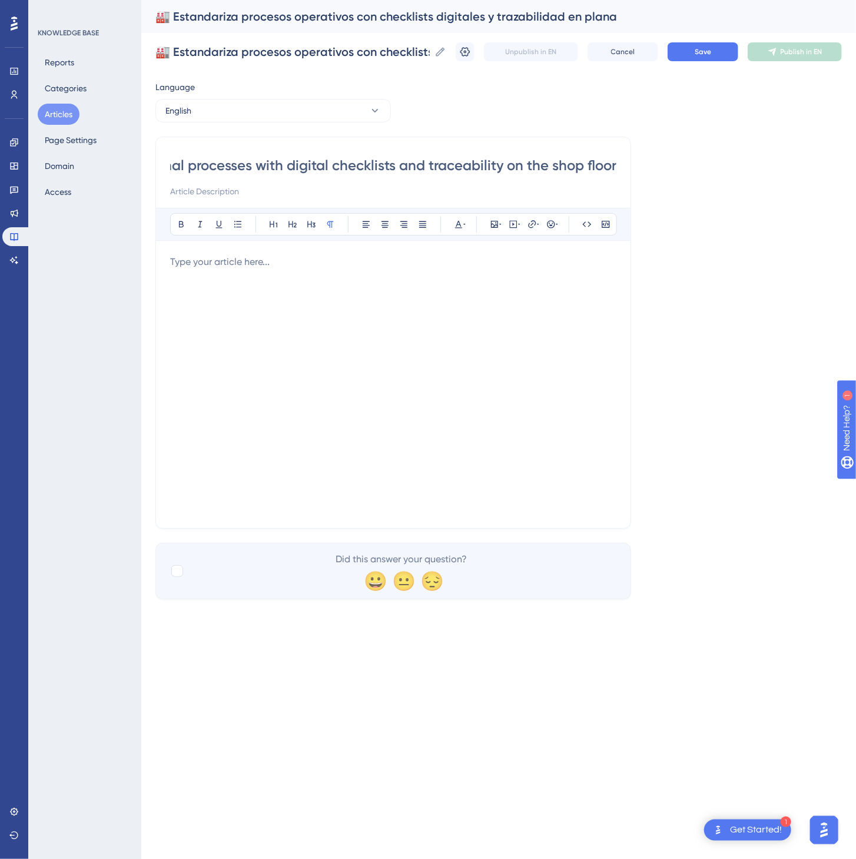
type input "🏭 Standardize operational processes with digital checklists and traceability on…"
click at [390, 317] on div at bounding box center [393, 384] width 446 height 259
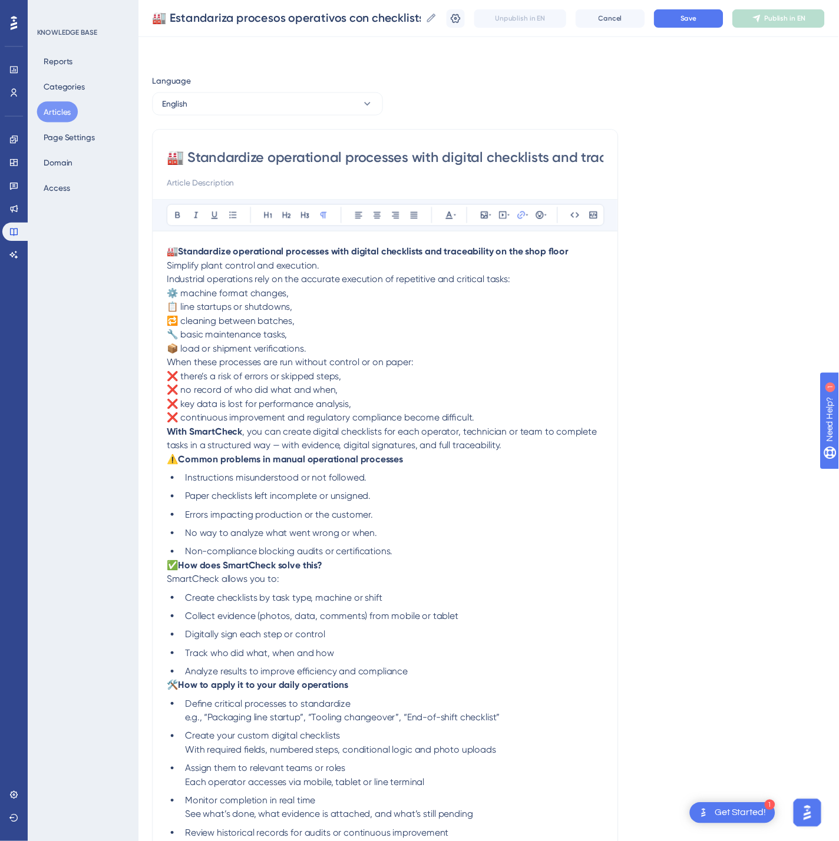
scroll to position [161, 0]
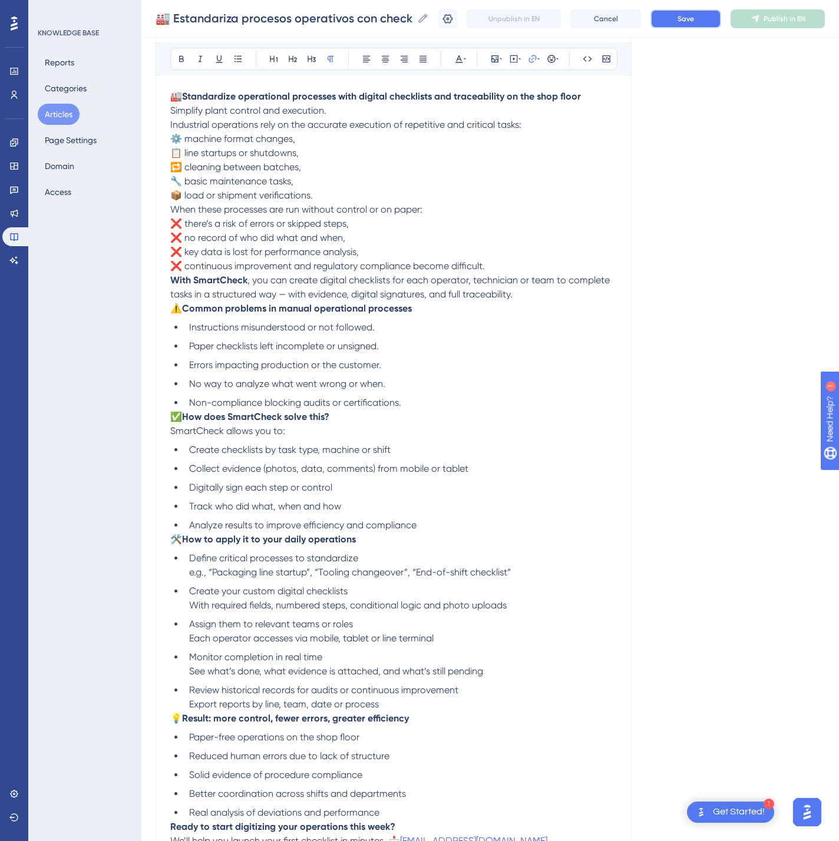
click at [694, 15] on span "Save" at bounding box center [685, 18] width 16 height 9
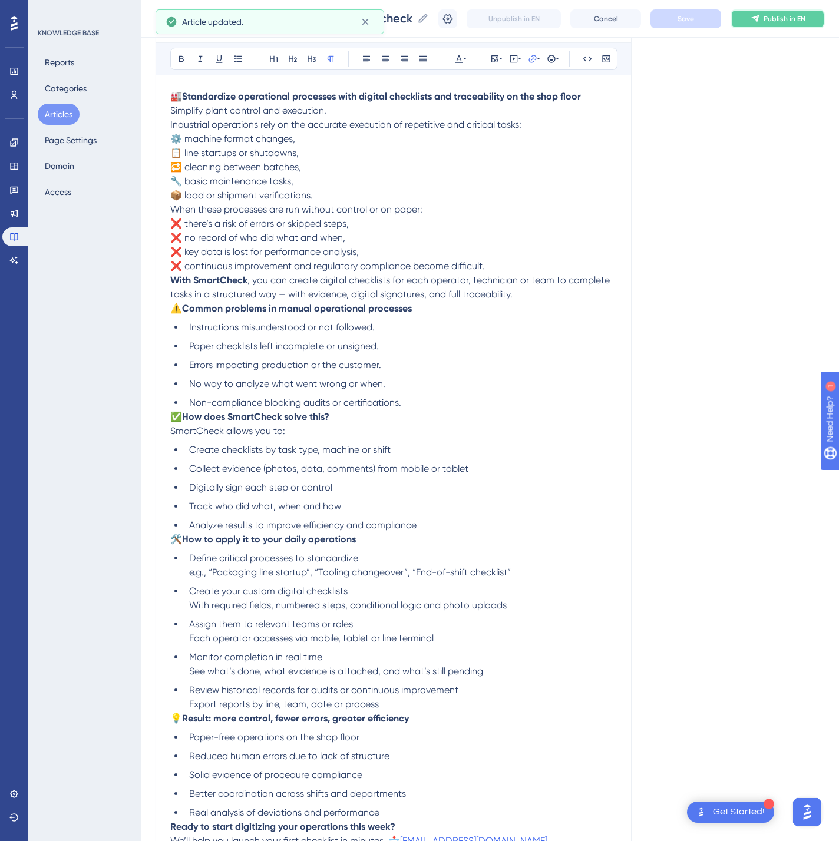
click at [790, 12] on button "Publish in EN" at bounding box center [777, 18] width 94 height 19
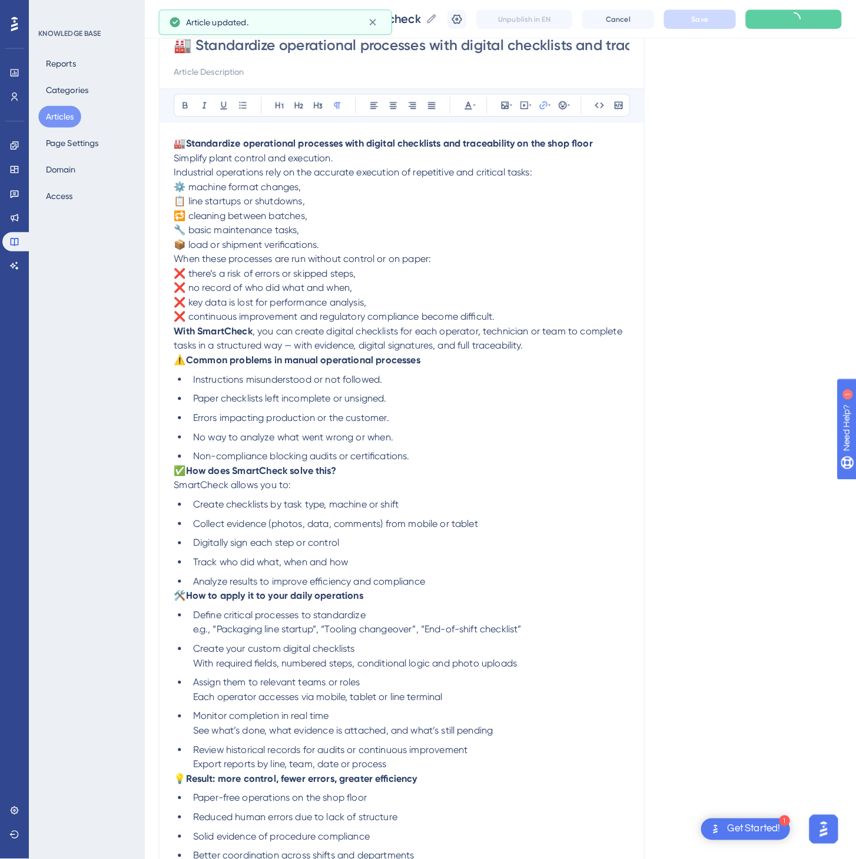
scroll to position [0, 0]
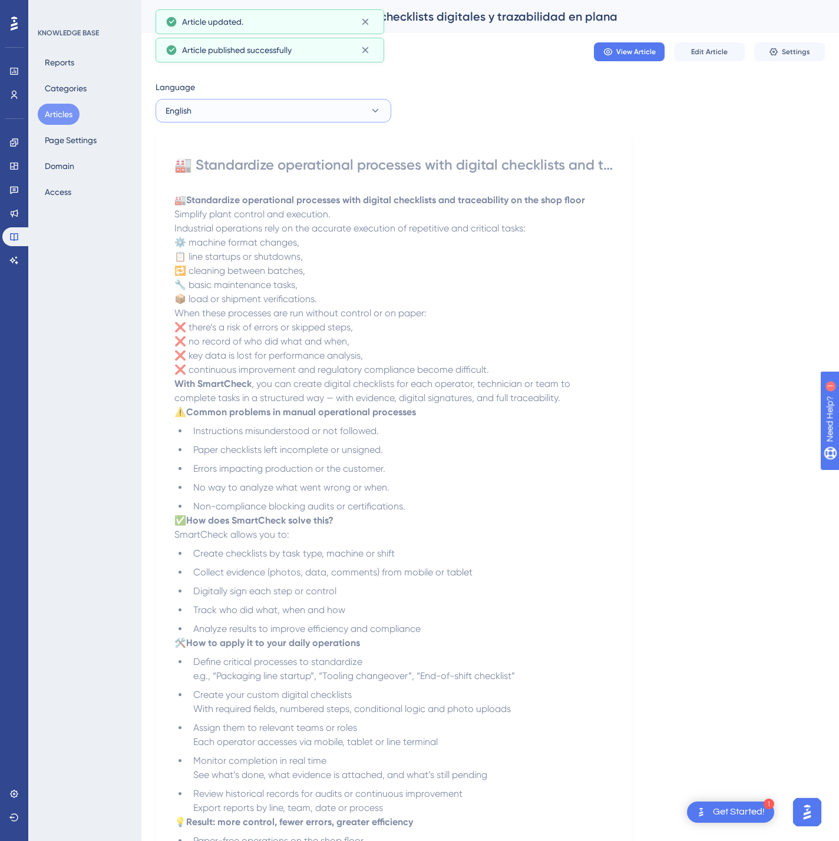
click at [197, 110] on button "English" at bounding box center [273, 111] width 236 height 24
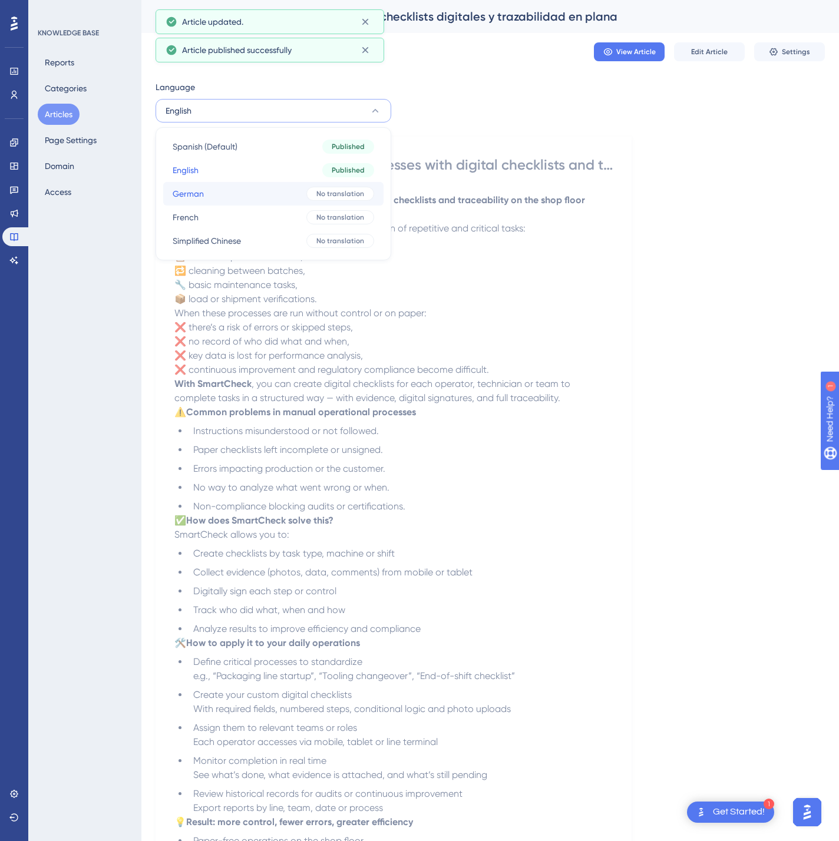
click at [237, 198] on button "German German No translation" at bounding box center [273, 194] width 220 height 24
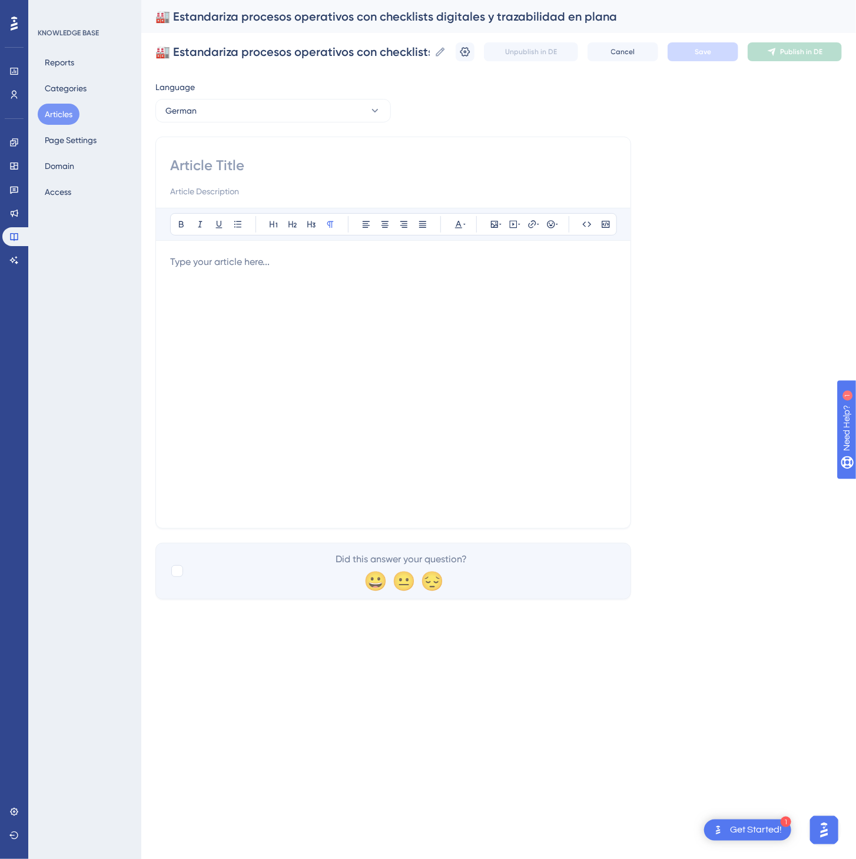
click at [346, 160] on input at bounding box center [393, 165] width 446 height 19
paste input "🏭 Standardisieren Sie Betriebsprozesse mit digitalen Checklisten und Nachverfol…"
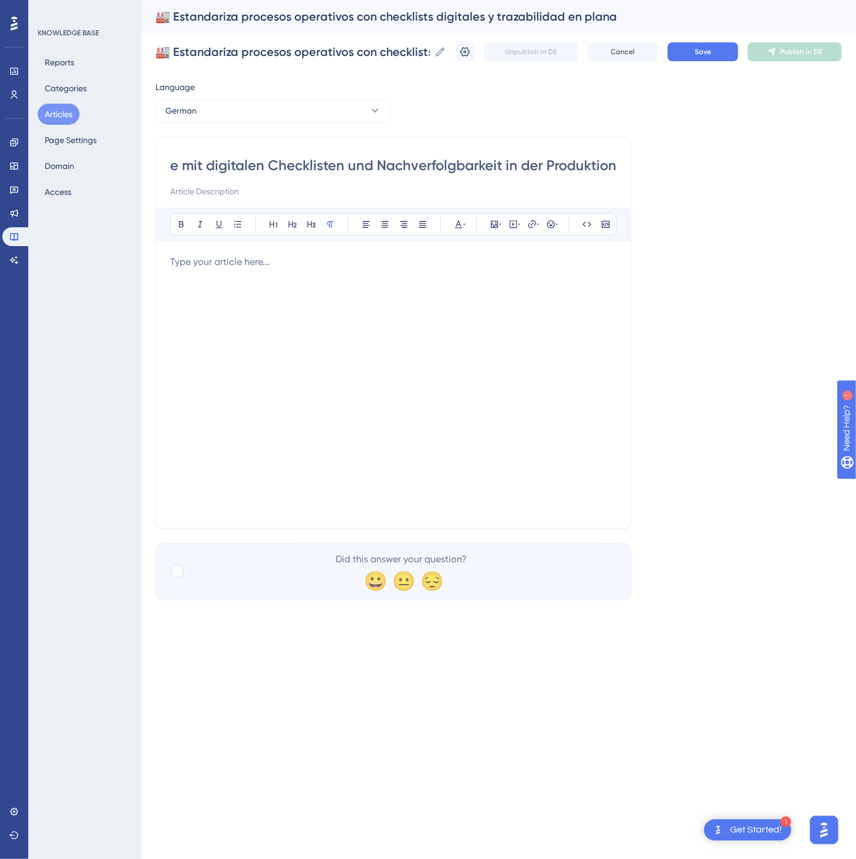
type input "🏭 Standardisieren Sie Betriebsprozesse mit digitalen Checklisten und Nachverfol…"
click at [261, 284] on div at bounding box center [393, 384] width 446 height 259
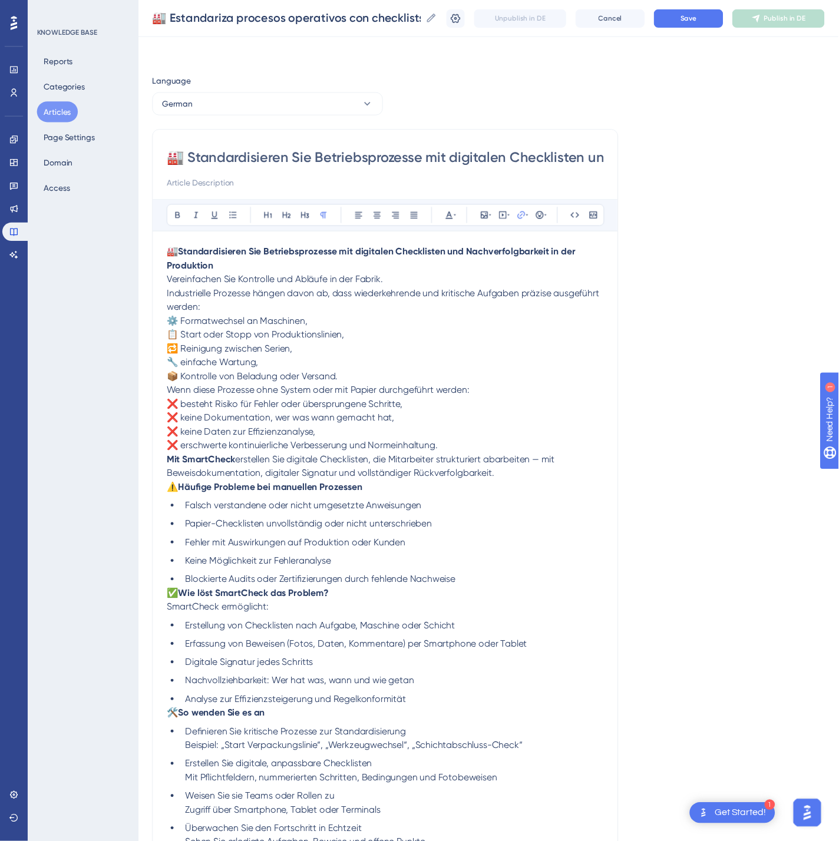
scroll to position [190, 0]
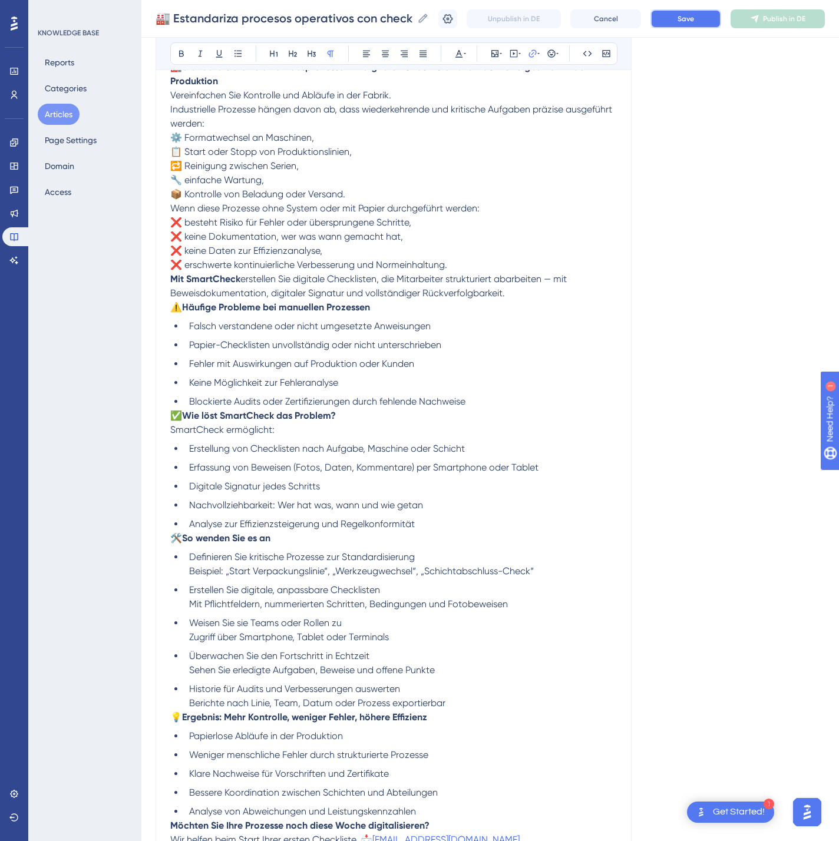
click at [694, 16] on span "Save" at bounding box center [685, 18] width 16 height 9
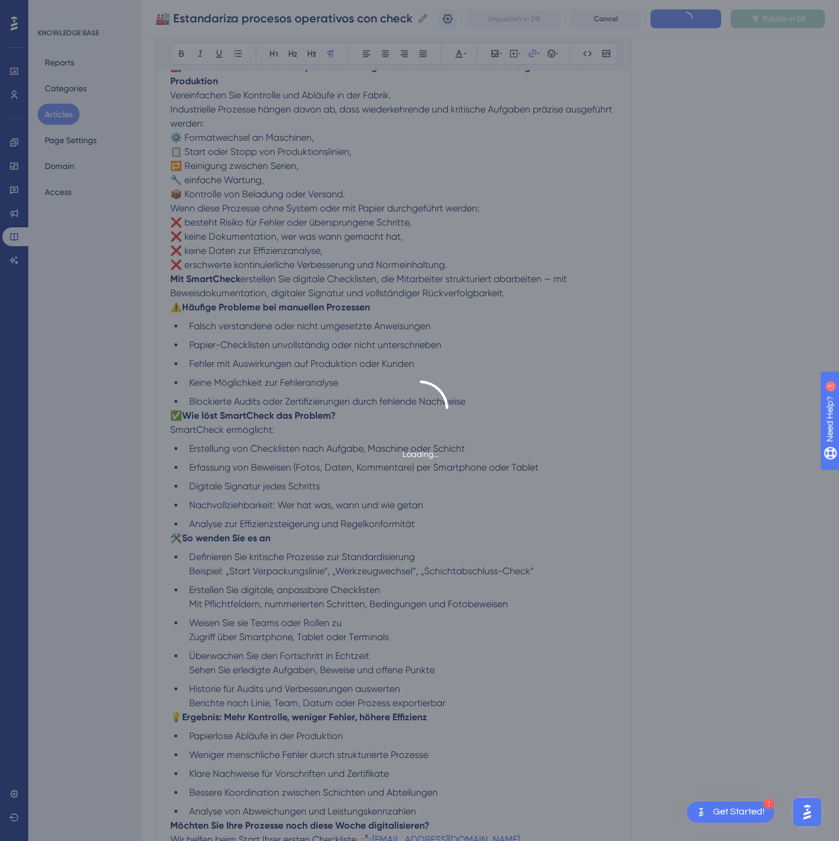
click at [795, 14] on div "Loading..." at bounding box center [419, 420] width 839 height 841
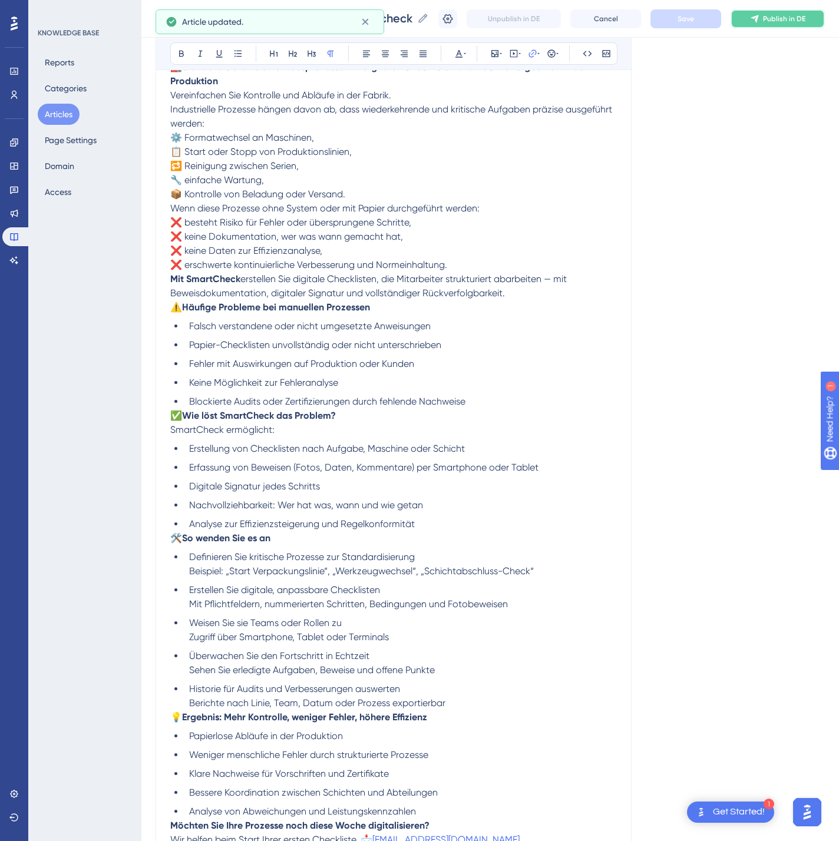
click at [795, 14] on span "Publish in DE" at bounding box center [784, 18] width 42 height 9
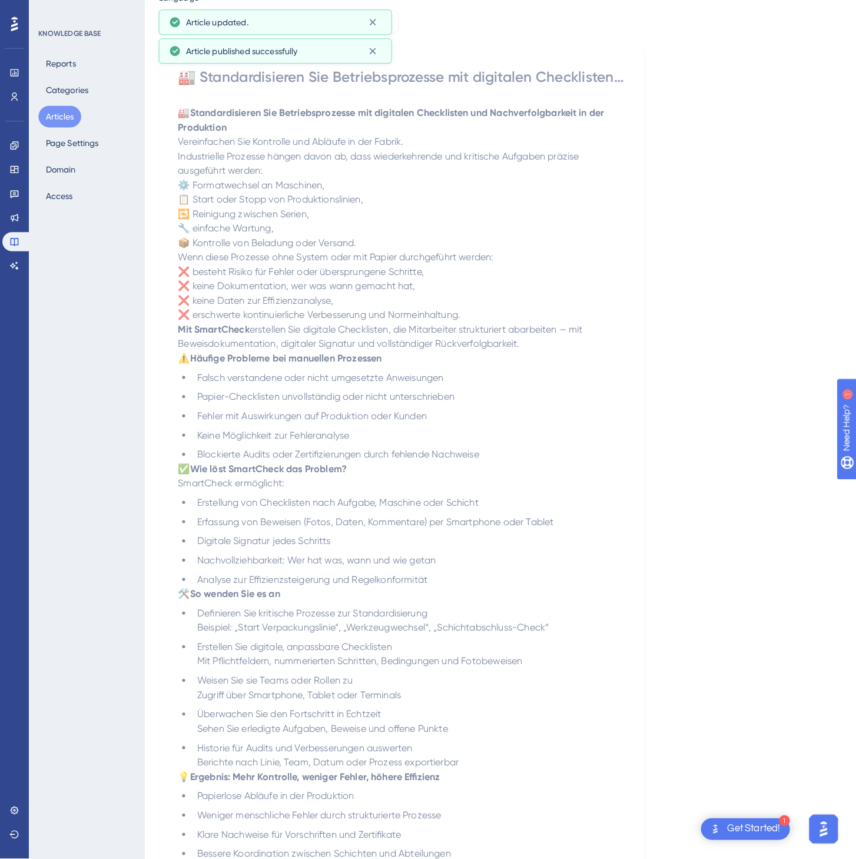
scroll to position [0, 0]
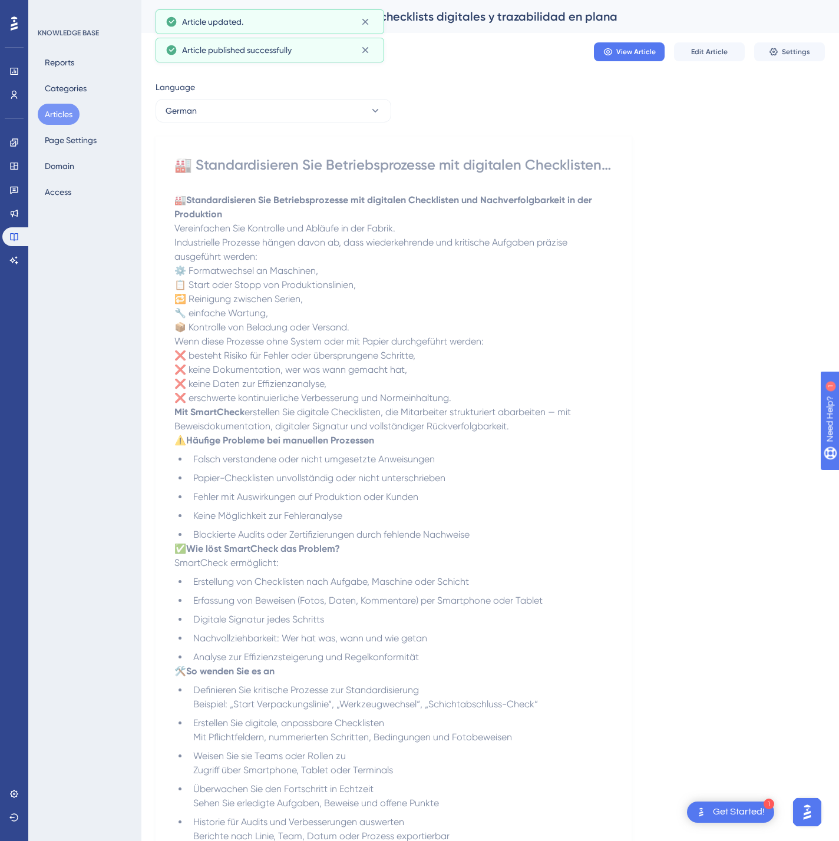
click at [278, 97] on div "Language" at bounding box center [273, 89] width 236 height 19
click at [293, 102] on button "German" at bounding box center [273, 111] width 236 height 24
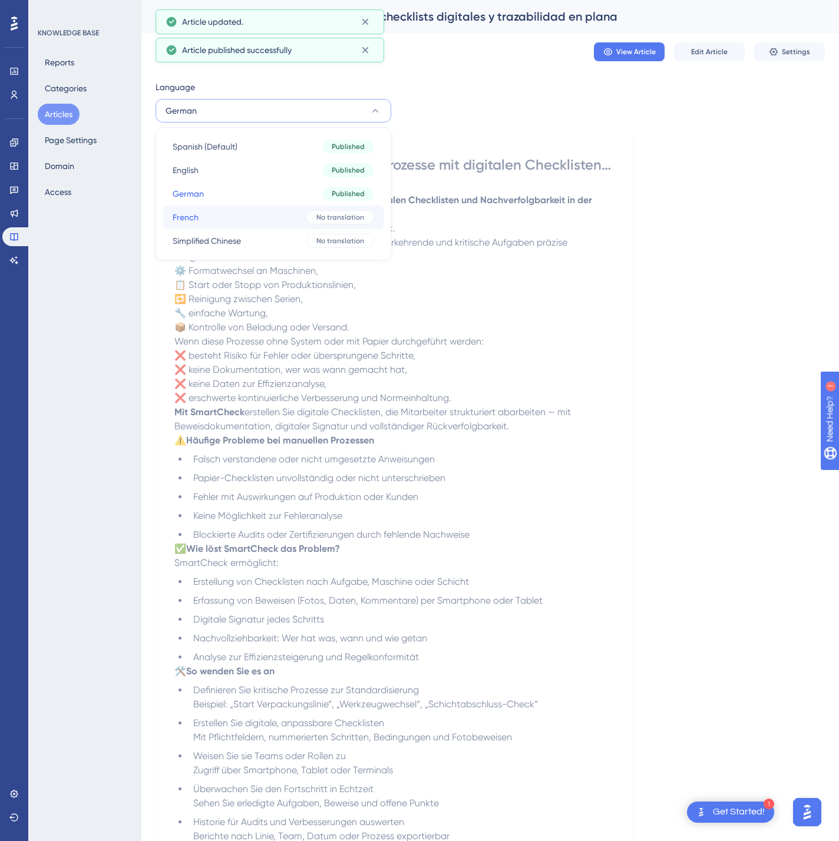
click at [257, 220] on button "French French No translation" at bounding box center [273, 218] width 220 height 24
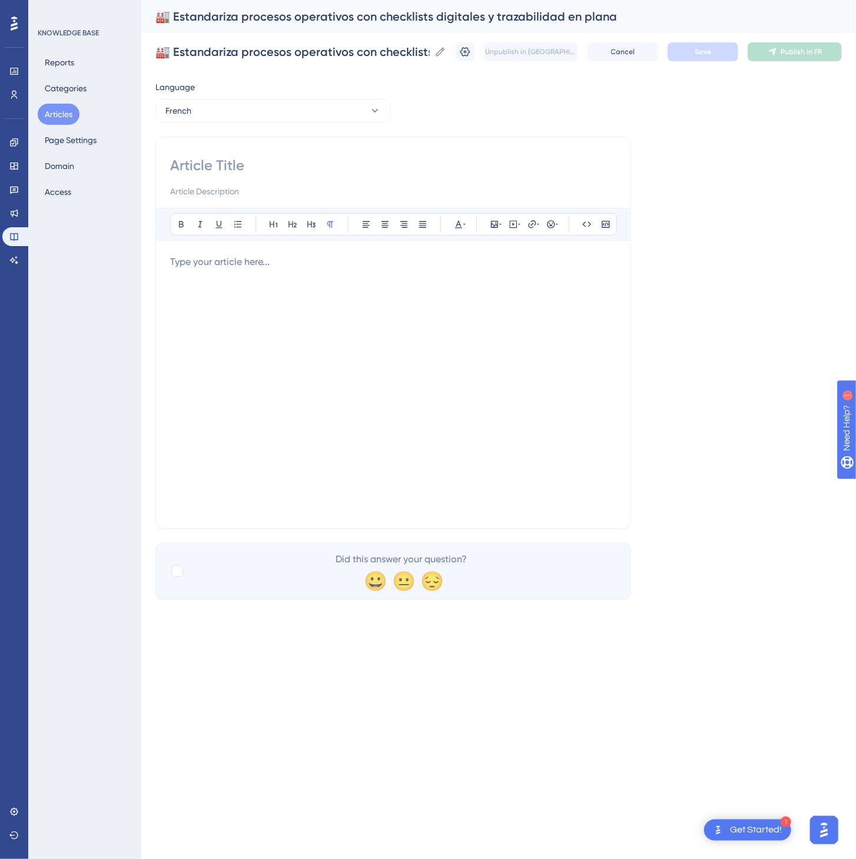
click at [322, 170] on input at bounding box center [393, 165] width 446 height 19
paste input "🏭 Standardisez vos processus opérationnels avec des checklists numériques et tr…"
type input "🏭 Standardisez vos processus opérationnels avec des checklists numériques et tr…"
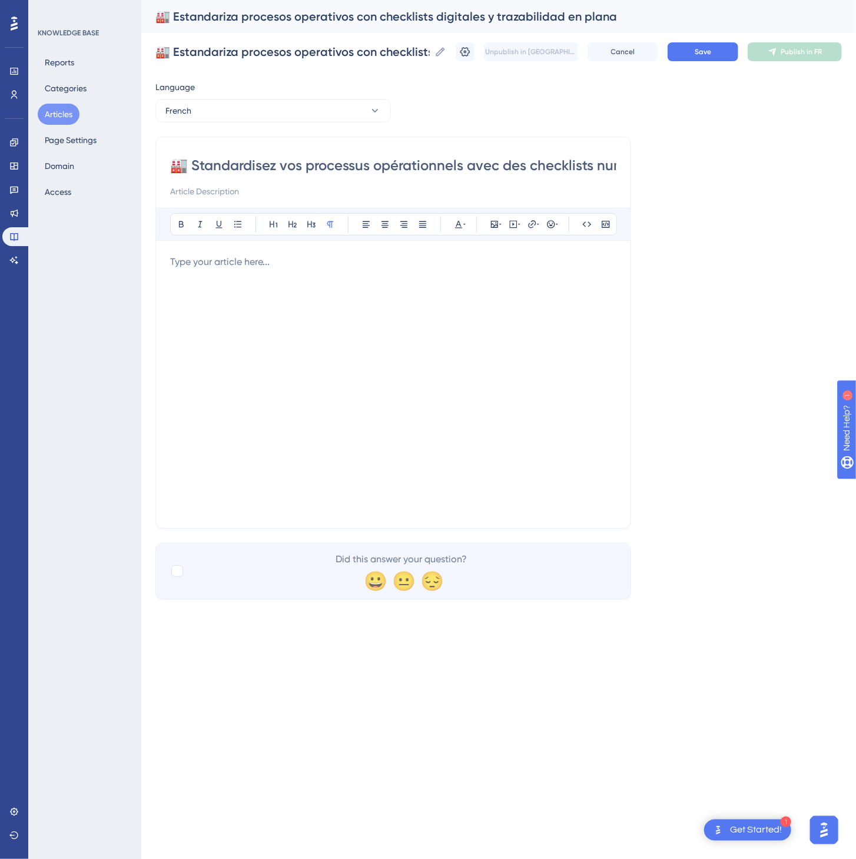
click at [589, 365] on div at bounding box center [393, 384] width 446 height 259
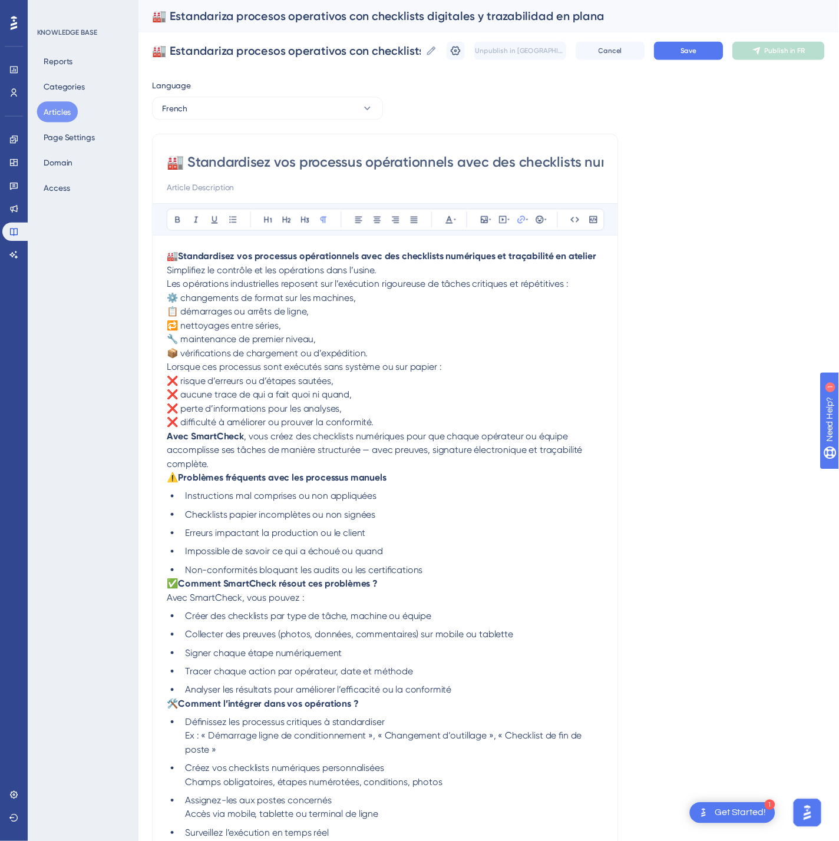
scroll to position [203, 0]
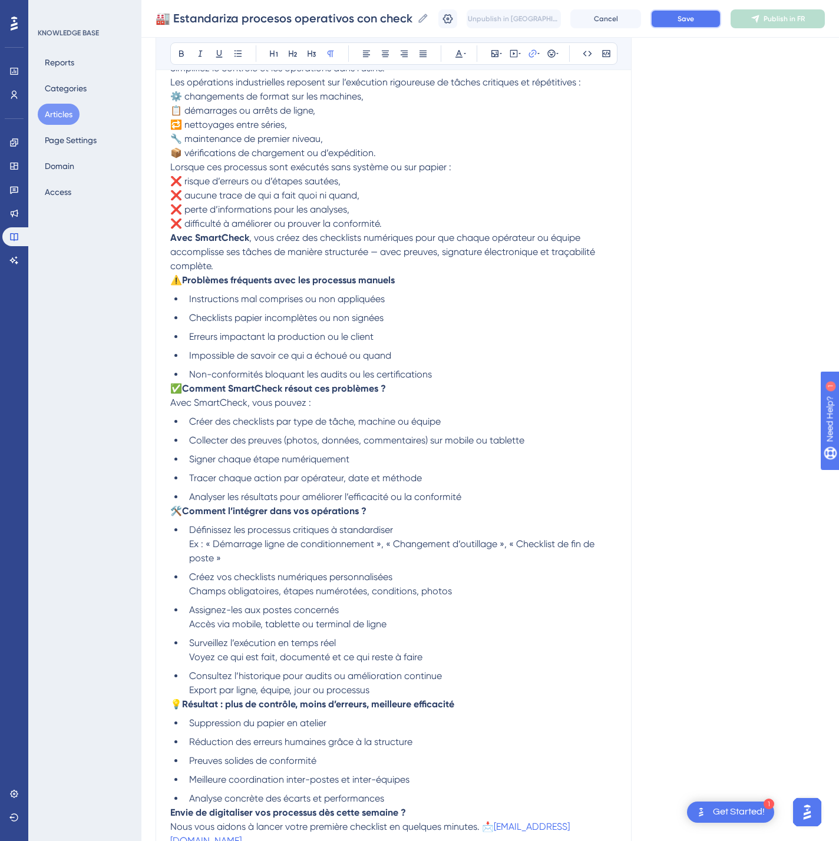
click at [720, 14] on button "Save" at bounding box center [685, 18] width 71 height 19
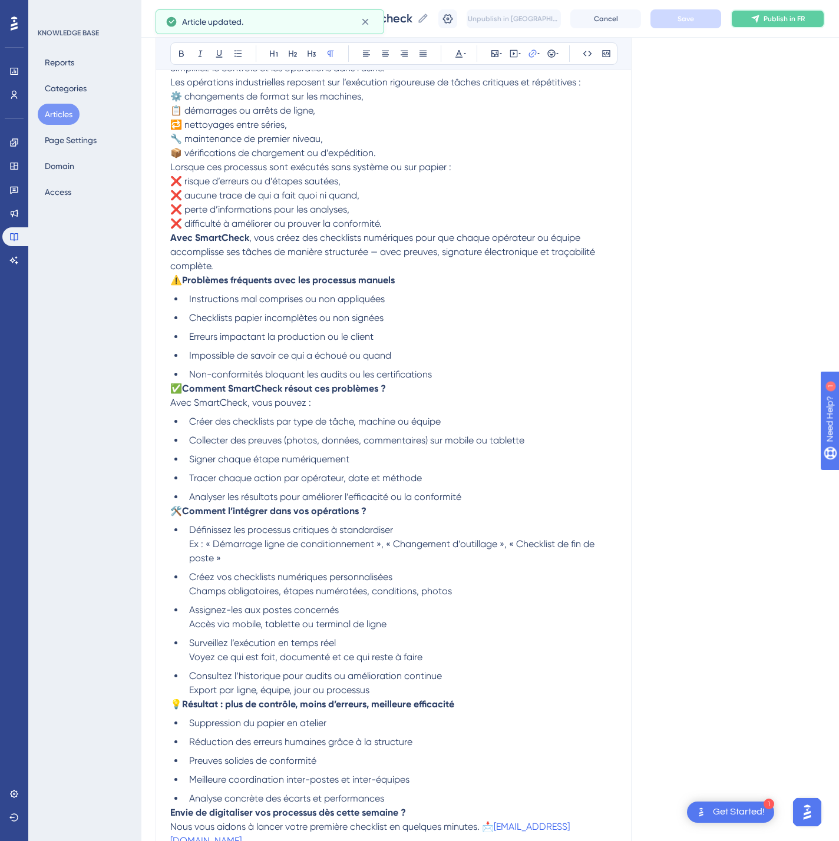
click at [784, 16] on span "Publish in FR" at bounding box center [783, 18] width 41 height 9
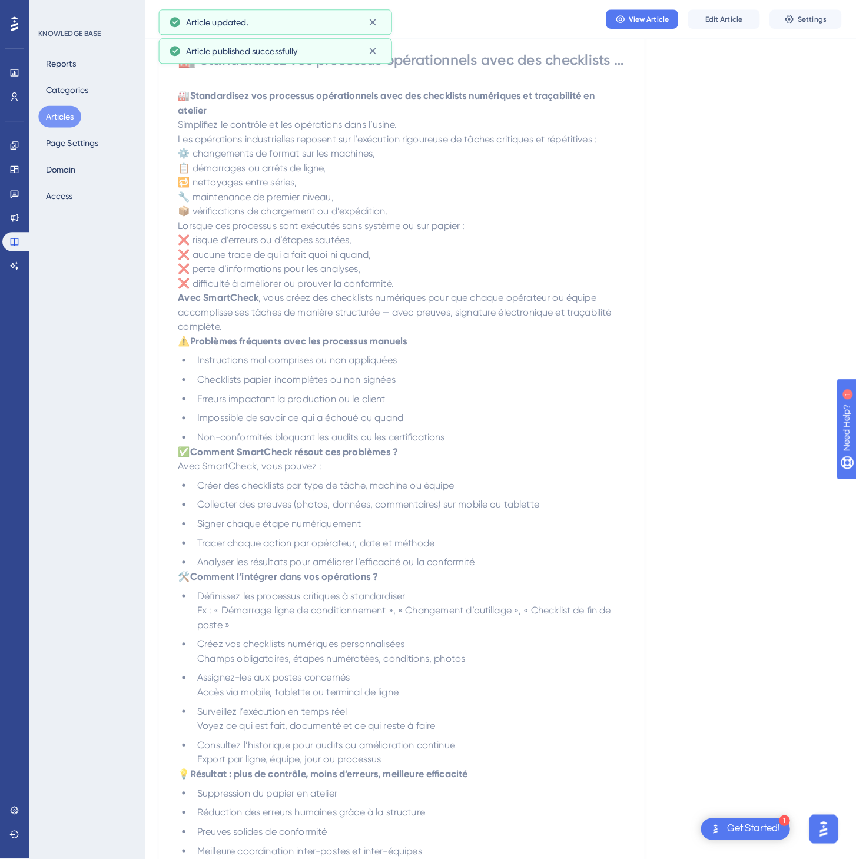
scroll to position [0, 0]
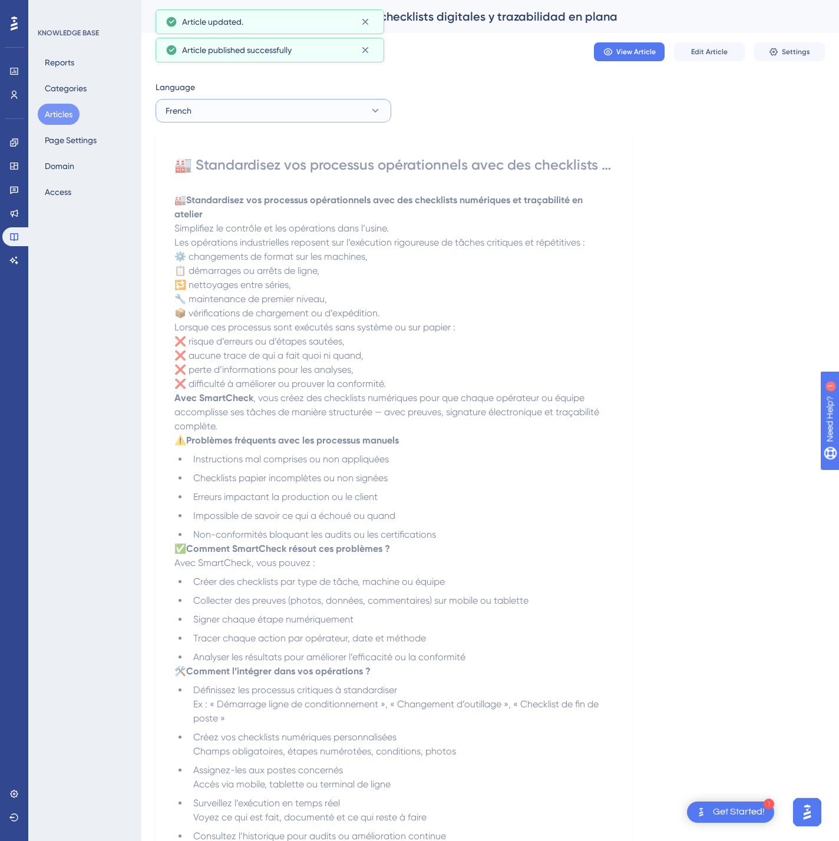
click at [241, 119] on button "French" at bounding box center [273, 111] width 236 height 24
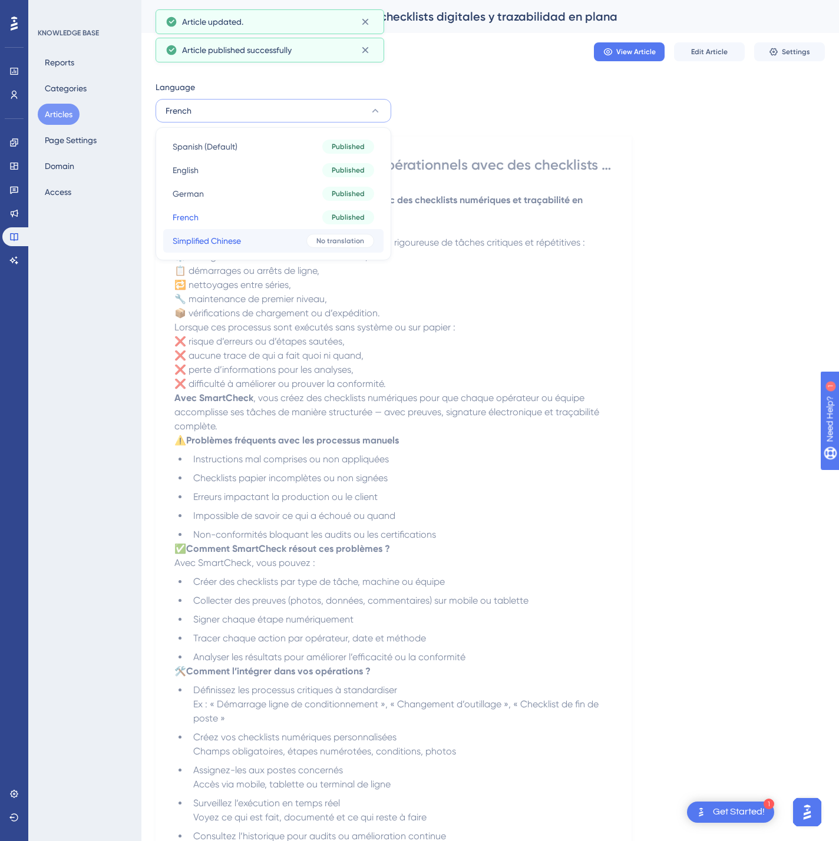
click at [257, 242] on button "Simplified Chinese Simplified Chinese No translation" at bounding box center [273, 241] width 220 height 24
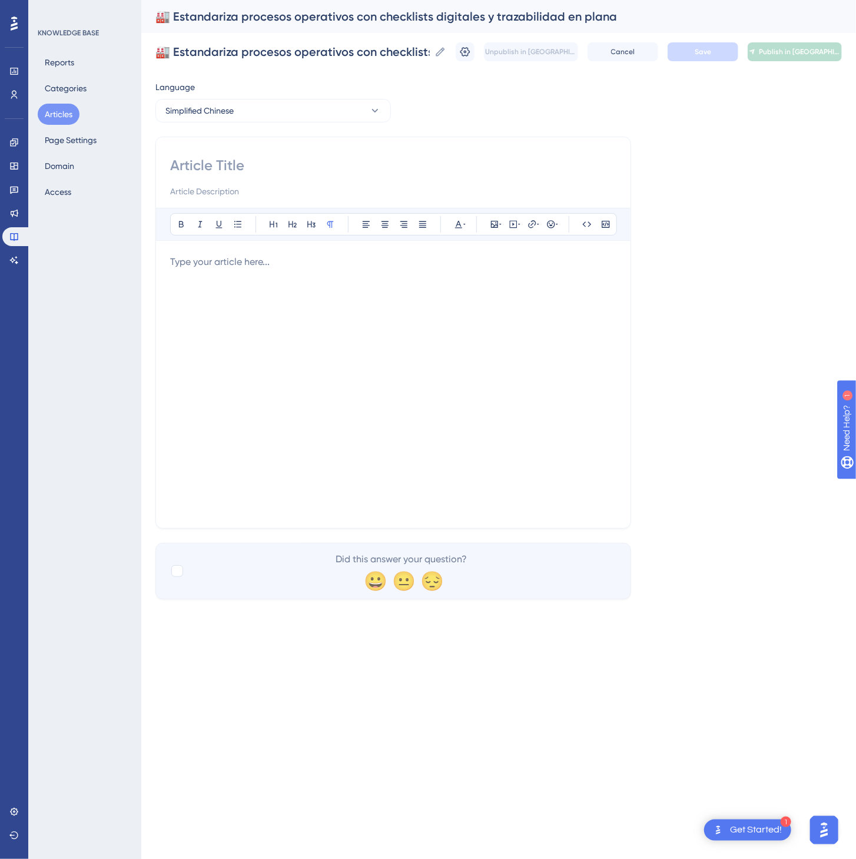
click at [261, 163] on input at bounding box center [393, 165] width 446 height 19
paste input "🏭 通过数字化检查表和生产追溯标准化操作流程"
type input "🏭 通过数字化检查表和生产追溯标准化操作流程"
click at [204, 311] on div at bounding box center [393, 384] width 446 height 259
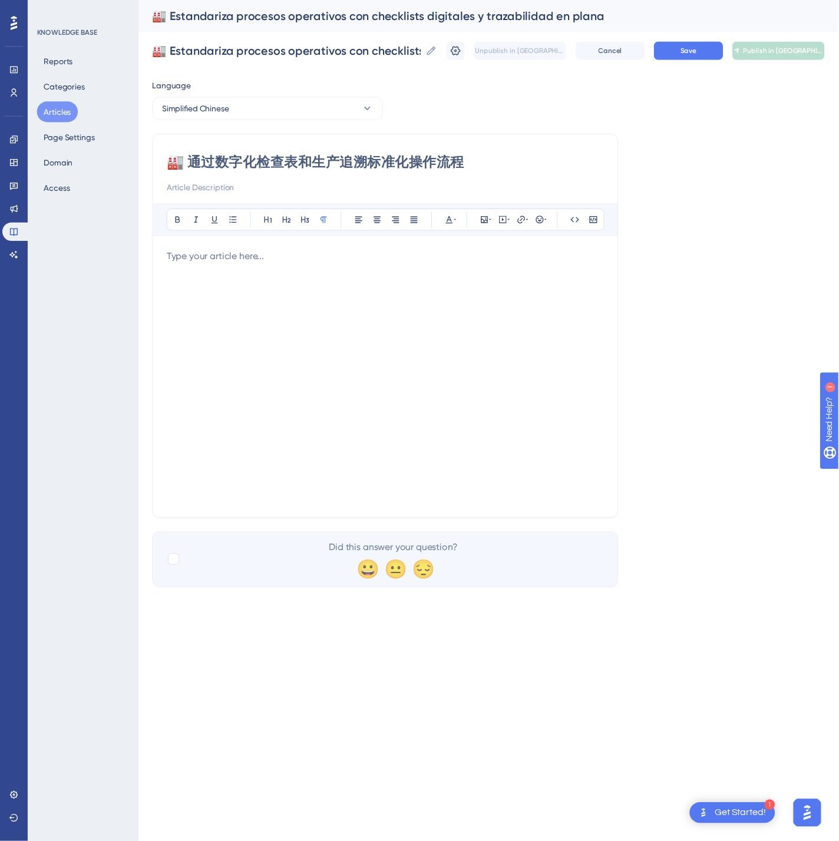
scroll to position [161, 0]
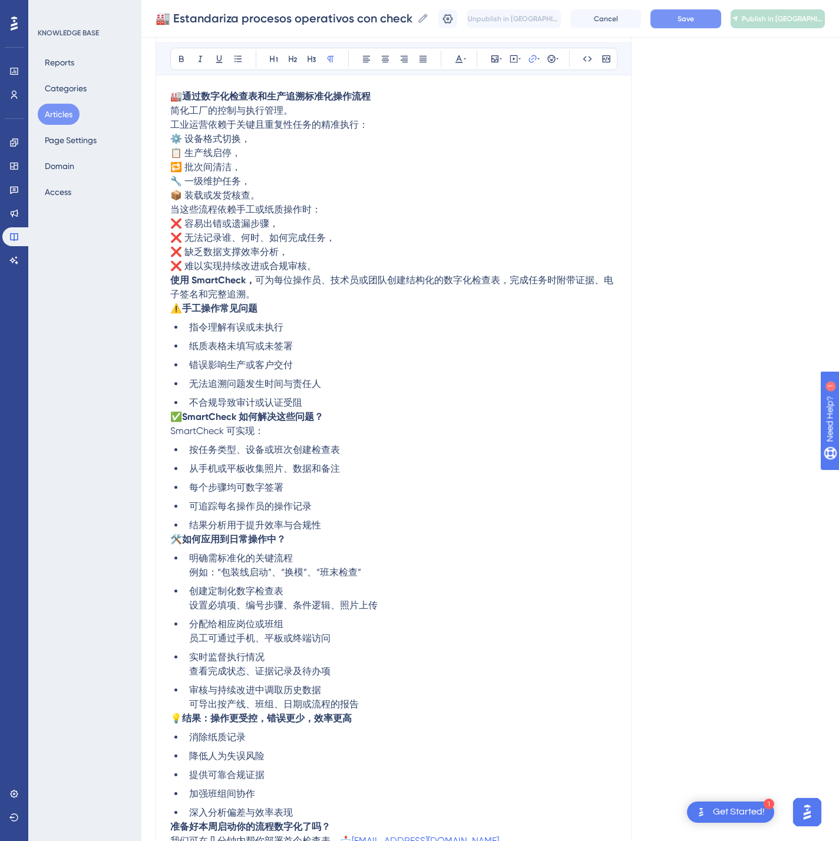
click at [694, 17] on span "Save" at bounding box center [685, 18] width 16 height 9
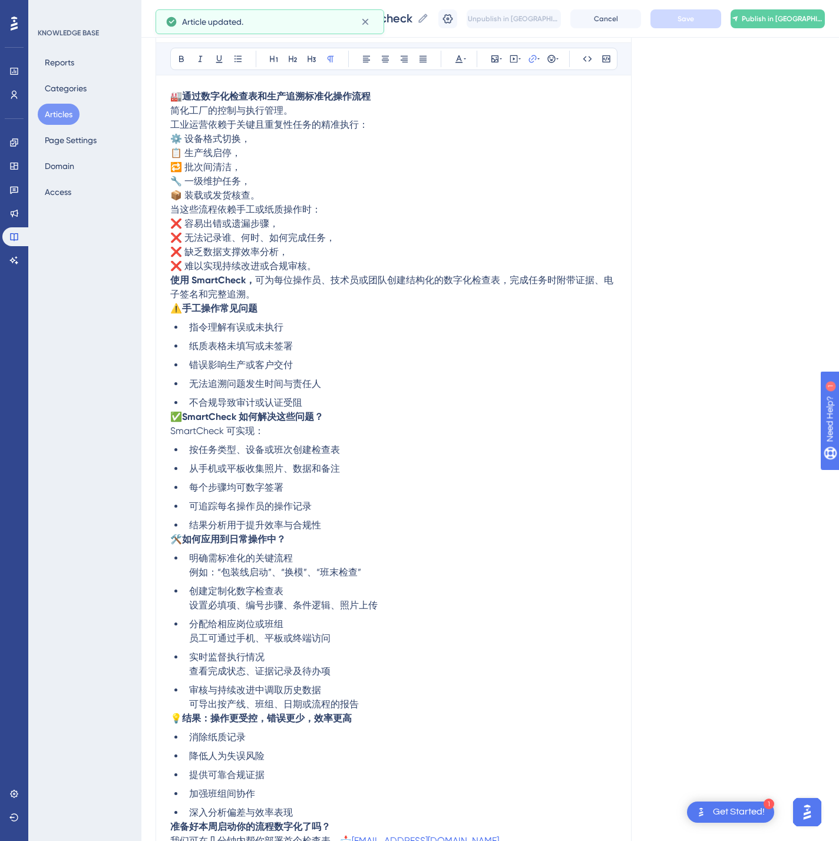
click at [809, 20] on span "Publish in [GEOGRAPHIC_DATA]-CN" at bounding box center [782, 18] width 82 height 9
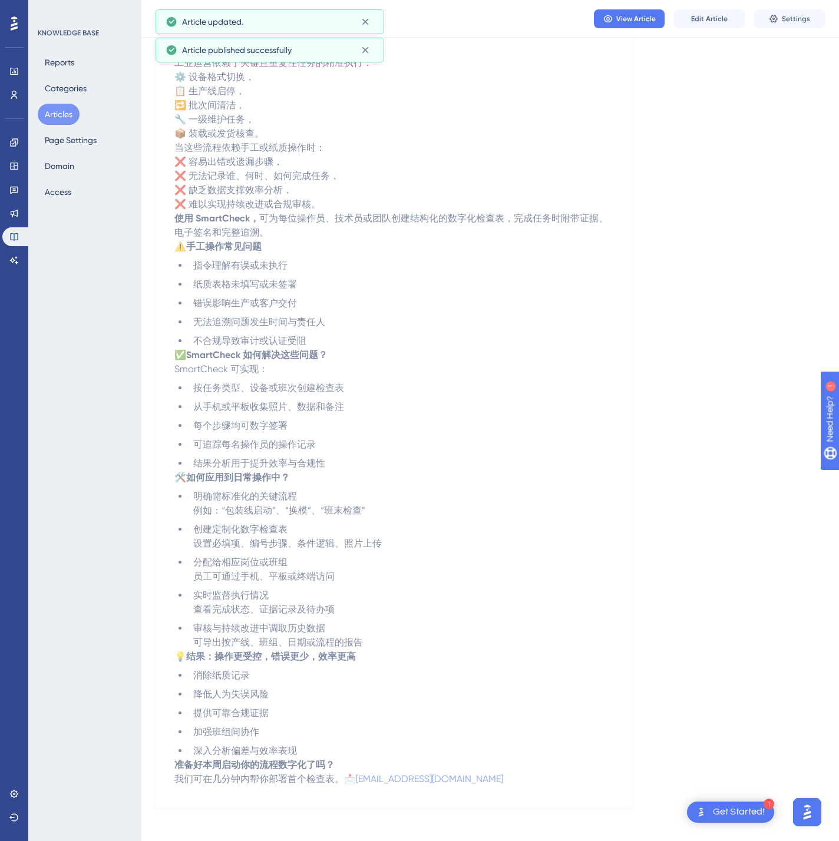
click at [71, 114] on button "Articles" at bounding box center [59, 114] width 42 height 21
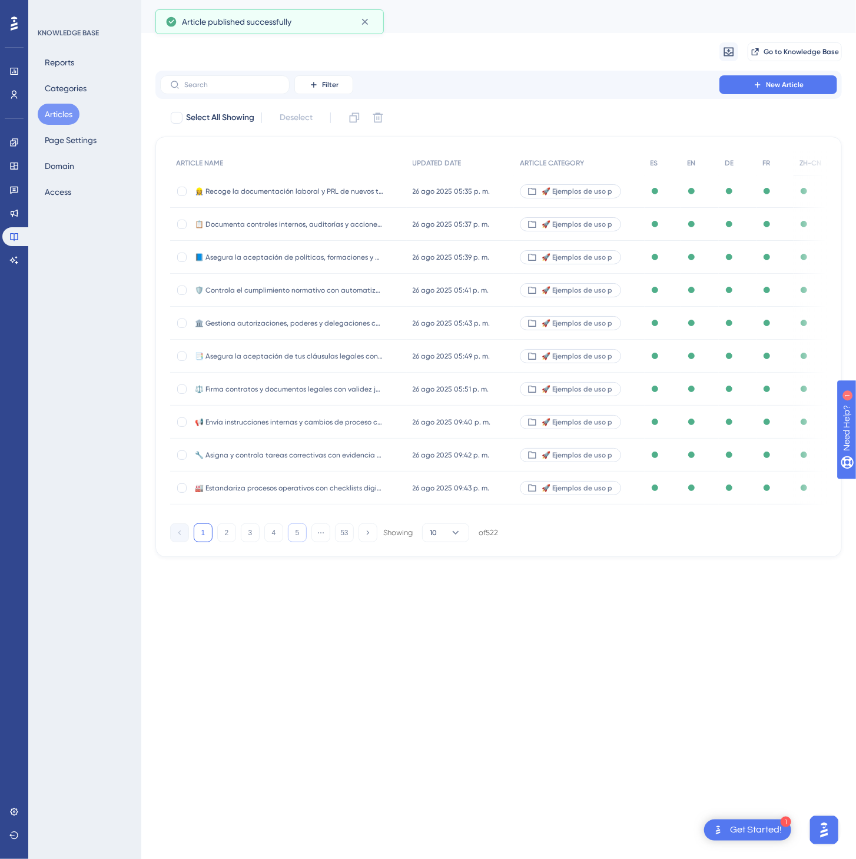
click at [290, 538] on button "5" at bounding box center [297, 533] width 19 height 19
click at [290, 538] on button "6" at bounding box center [297, 533] width 19 height 19
click at [290, 538] on button "8" at bounding box center [297, 533] width 19 height 19
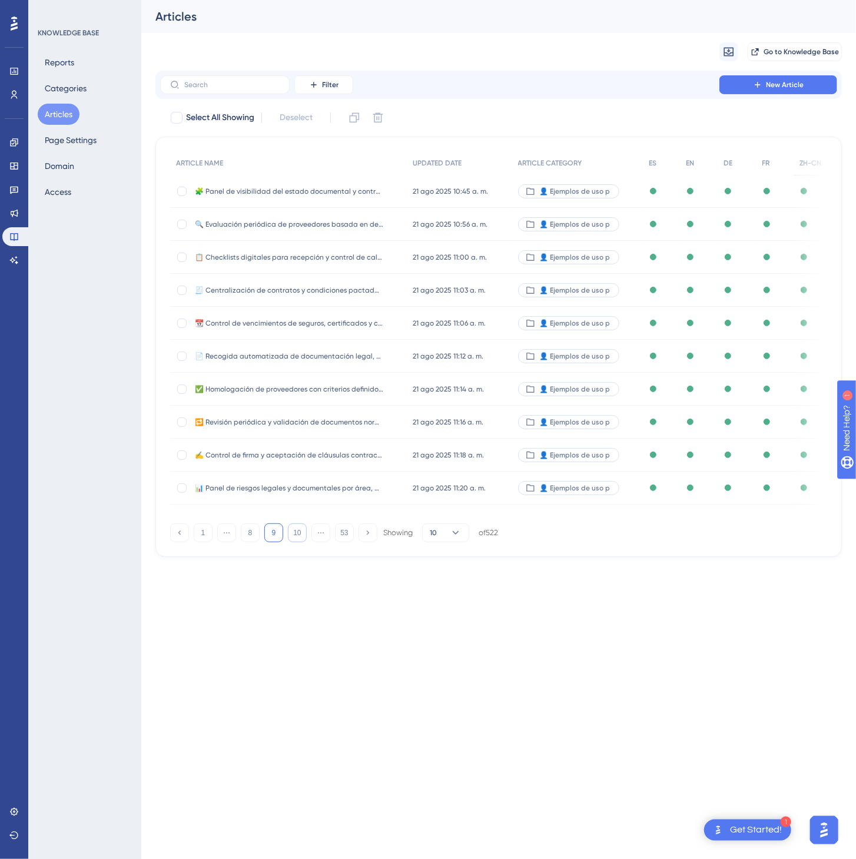
click at [290, 538] on button "10" at bounding box center [297, 533] width 19 height 19
click at [290, 538] on button "12" at bounding box center [297, 533] width 19 height 19
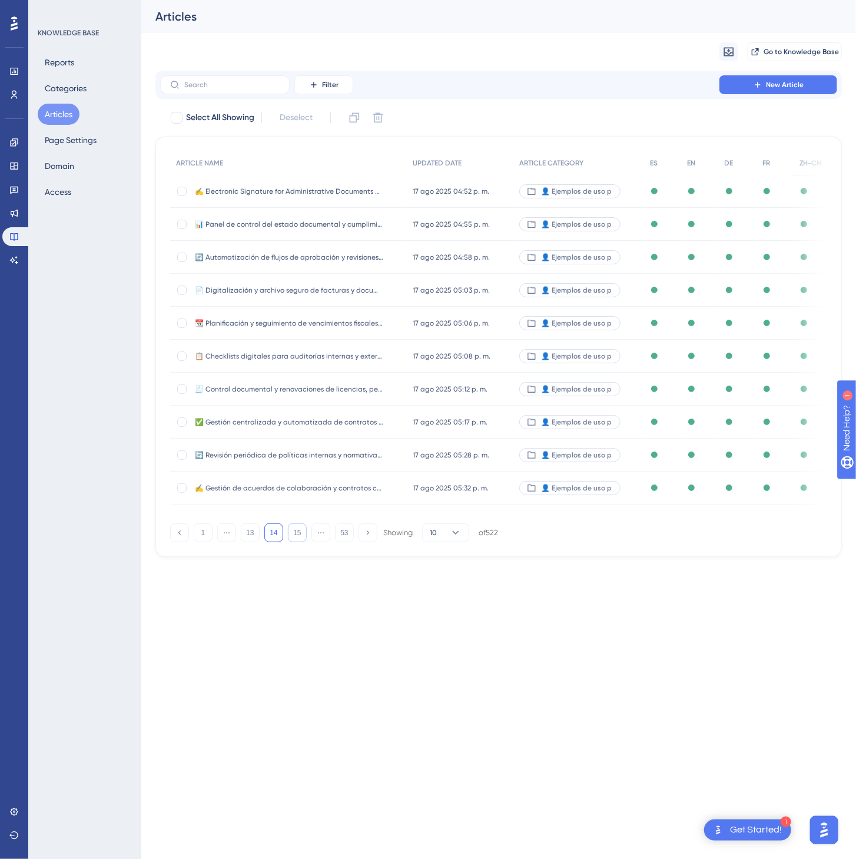
click at [290, 538] on button "15" at bounding box center [297, 533] width 19 height 19
click at [290, 538] on button "17" at bounding box center [297, 533] width 19 height 19
click at [290, 538] on button "19" at bounding box center [297, 533] width 19 height 19
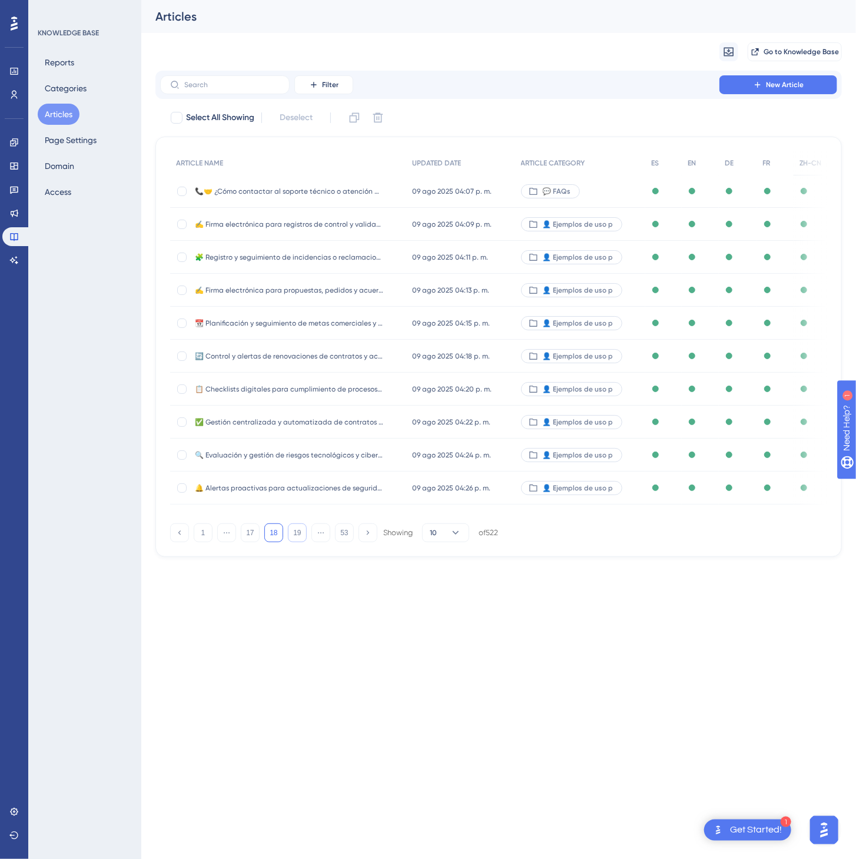
click at [290, 538] on button "19" at bounding box center [297, 533] width 19 height 19
click at [290, 538] on button "21" at bounding box center [297, 533] width 19 height 19
click at [290, 538] on button "22" at bounding box center [297, 533] width 19 height 19
click at [290, 538] on button "23" at bounding box center [297, 533] width 19 height 19
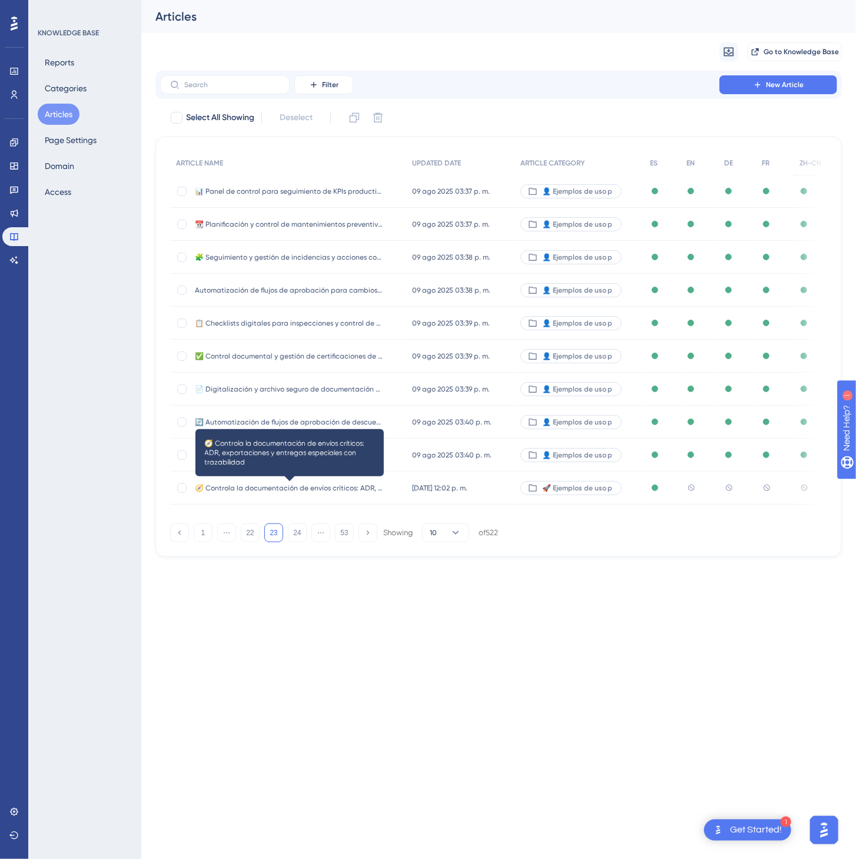
click at [333, 481] on div "🧭 Controla la documentación de envíos críticos: ADR, exportaciones y entregas e…" at bounding box center [289, 488] width 188 height 33
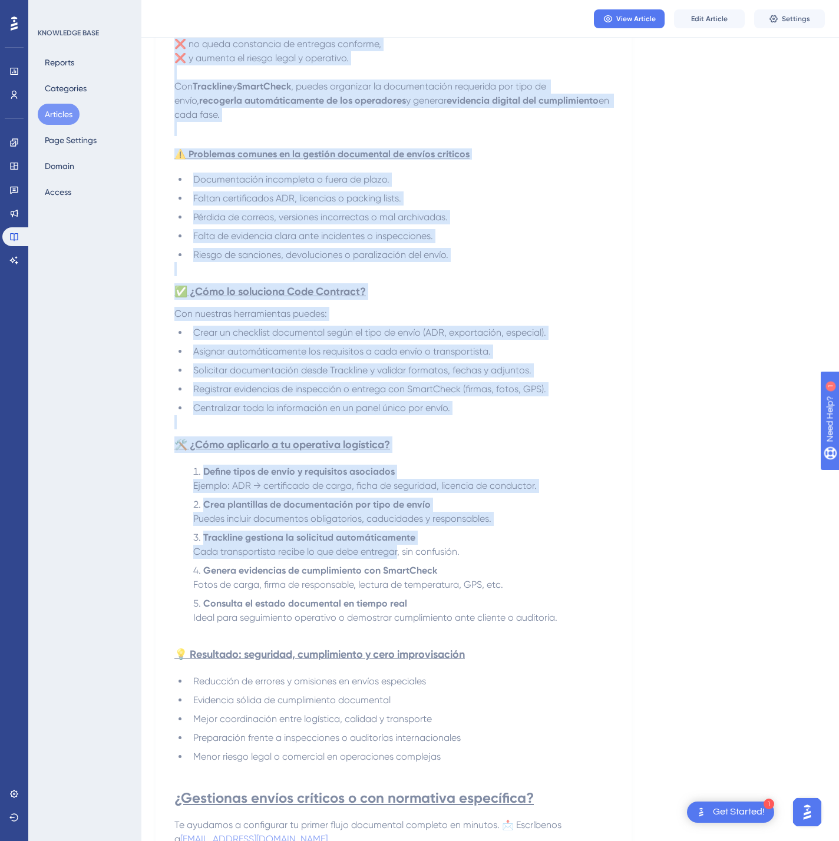
scroll to position [487, 0]
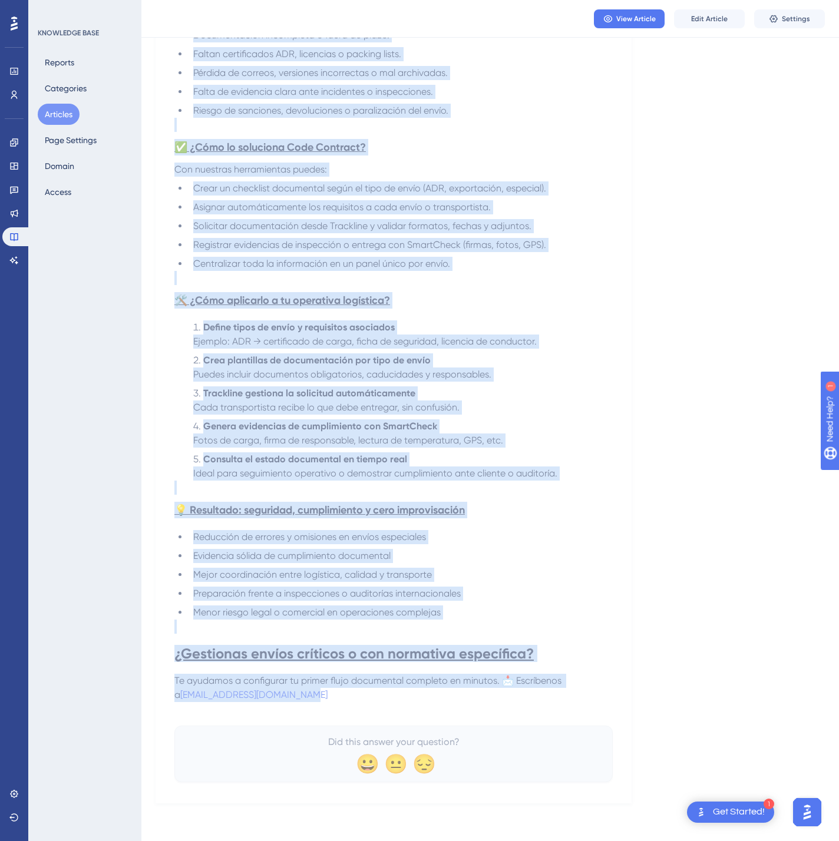
drag, startPoint x: 179, startPoint y: 149, endPoint x: 611, endPoint y: 687, distance: 689.9
click at [611, 697] on div "🧭 Controla la documentación de envíos críticos: ADR, exportaciones y entregas e…" at bounding box center [393, 228] width 476 height 1151
copy div "🧭 Loremips do sitametconsec ad elitse doeiusmo: TEM, incididuntutl e dolorema a…"
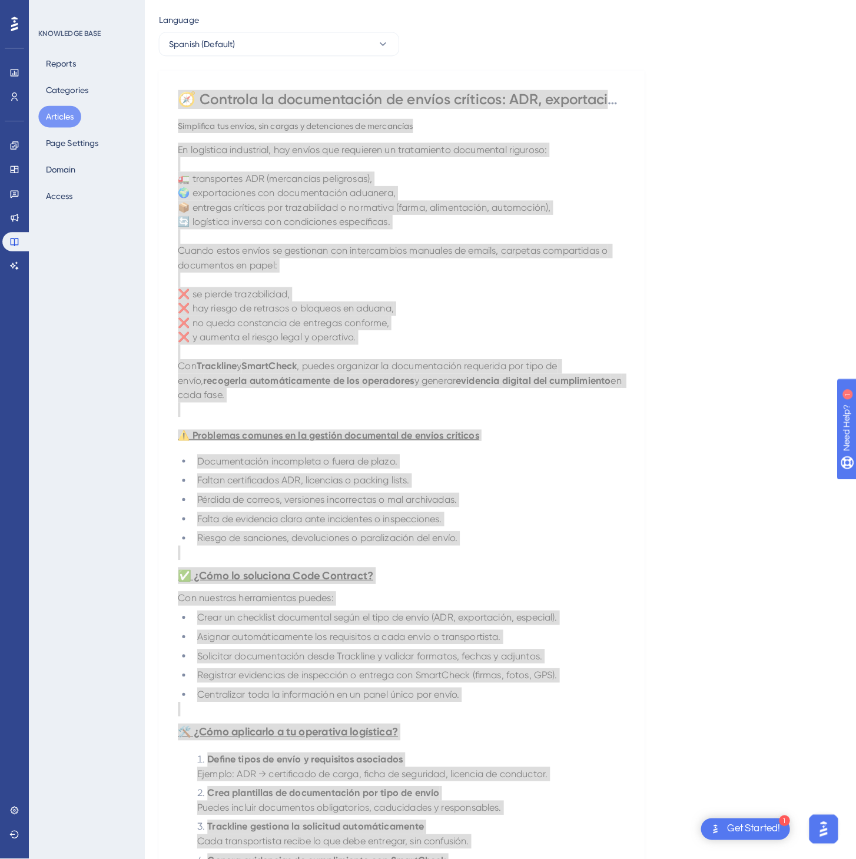
scroll to position [0, 0]
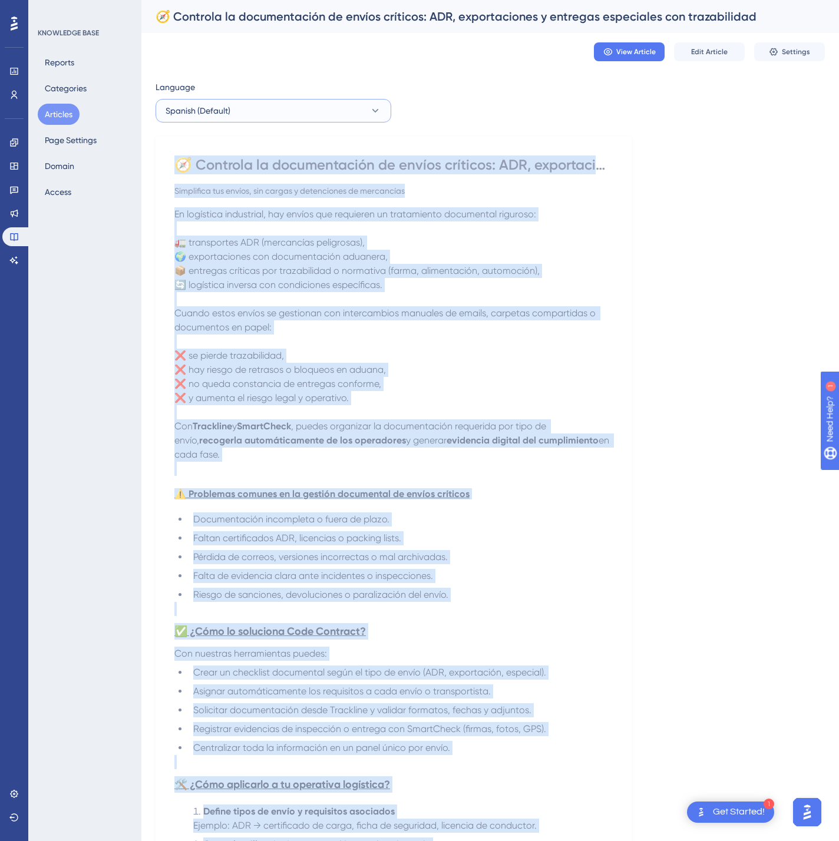
click at [355, 121] on button "Spanish (Default)" at bounding box center [273, 111] width 236 height 24
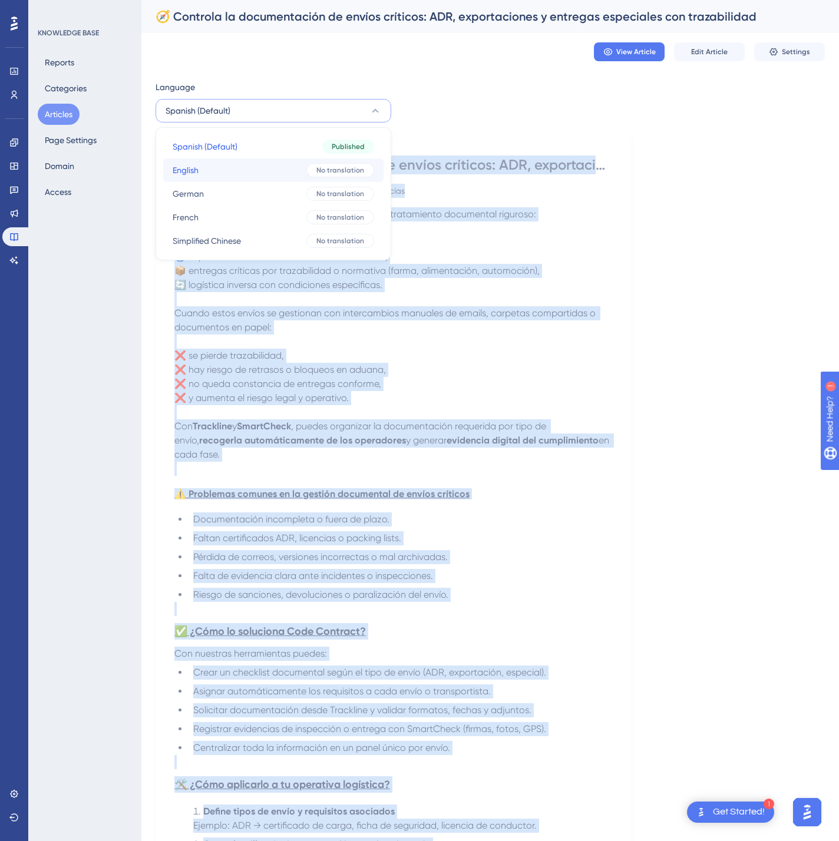
click at [335, 171] on span "No translation" at bounding box center [340, 169] width 48 height 9
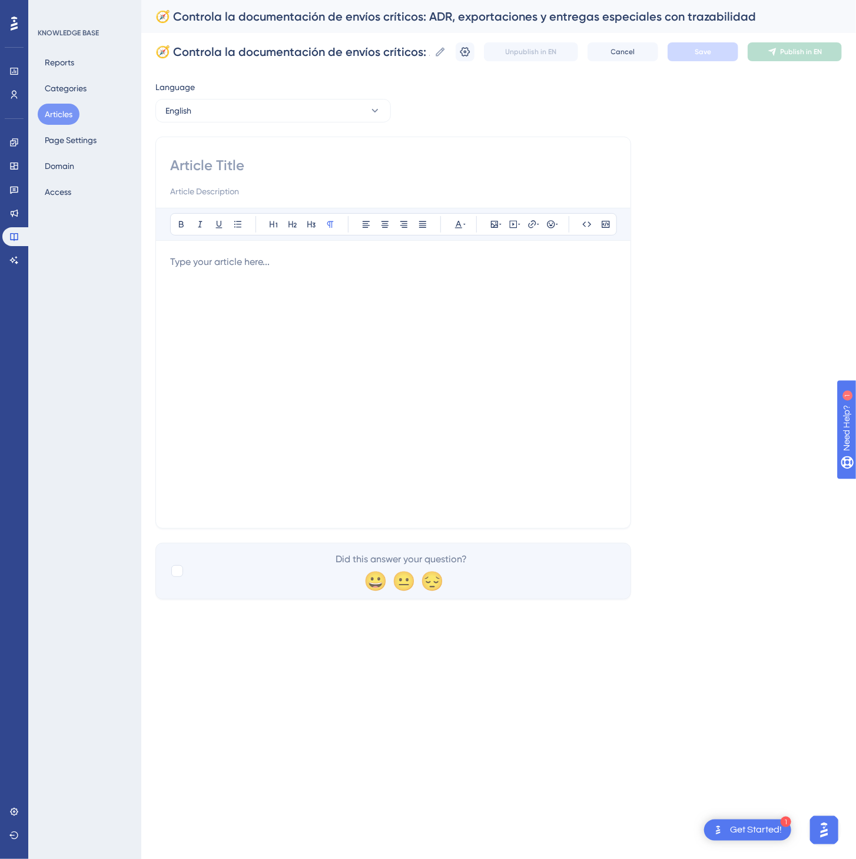
click at [236, 176] on div at bounding box center [393, 177] width 446 height 42
click at [236, 167] on input at bounding box center [393, 165] width 446 height 19
paste input "🧭 Control documentation for critical shipments: ADR, exports, and special deliv…"
type input "🧭 Control documentation for critical shipments: ADR, exports, and special deliv…"
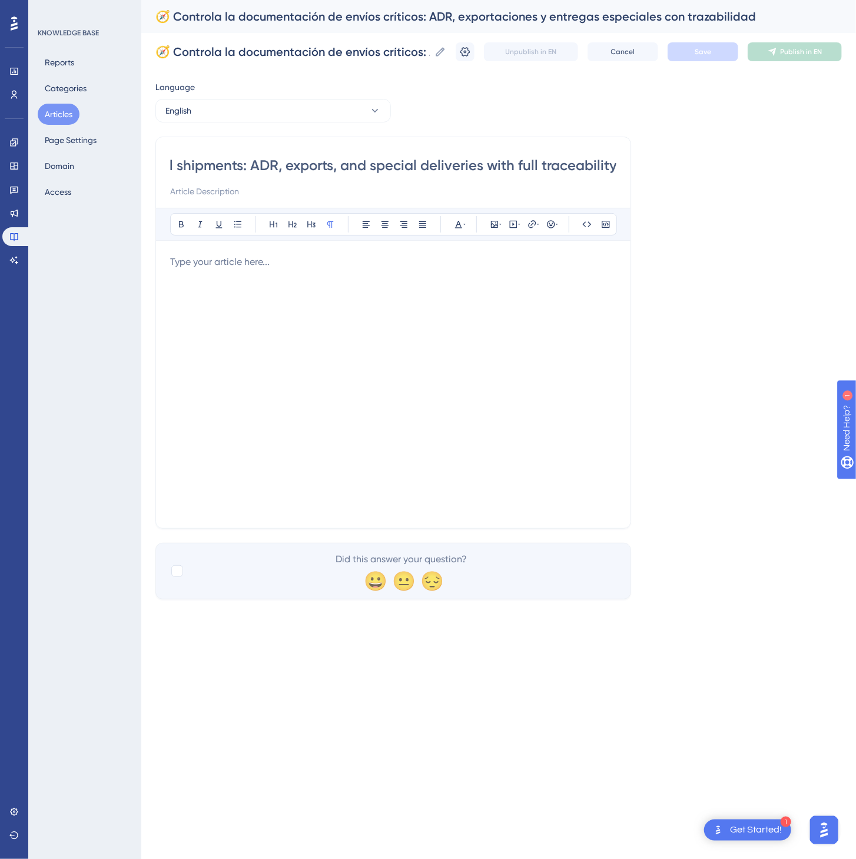
scroll to position [0, 0]
click at [267, 269] on p at bounding box center [393, 262] width 446 height 14
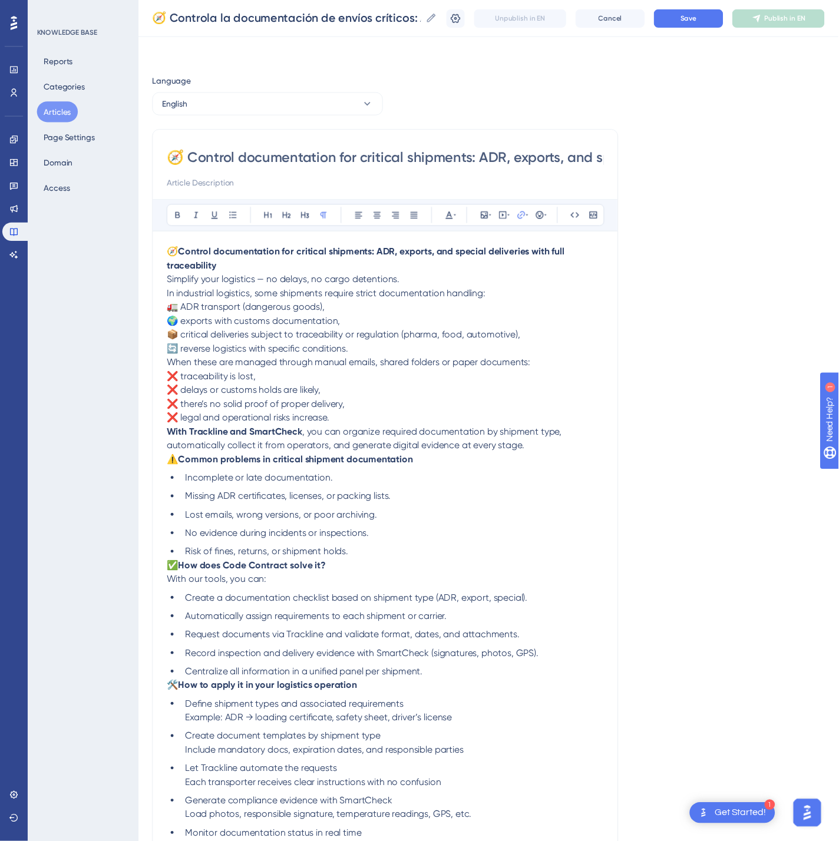
scroll to position [162, 0]
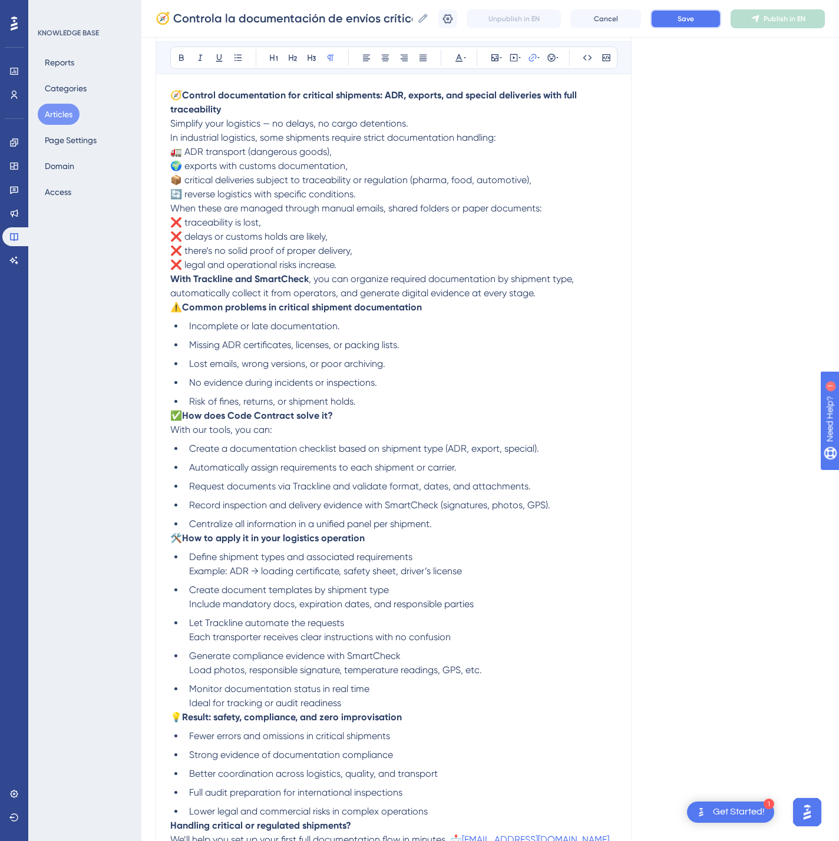
click at [720, 22] on button "Save" at bounding box center [685, 18] width 71 height 19
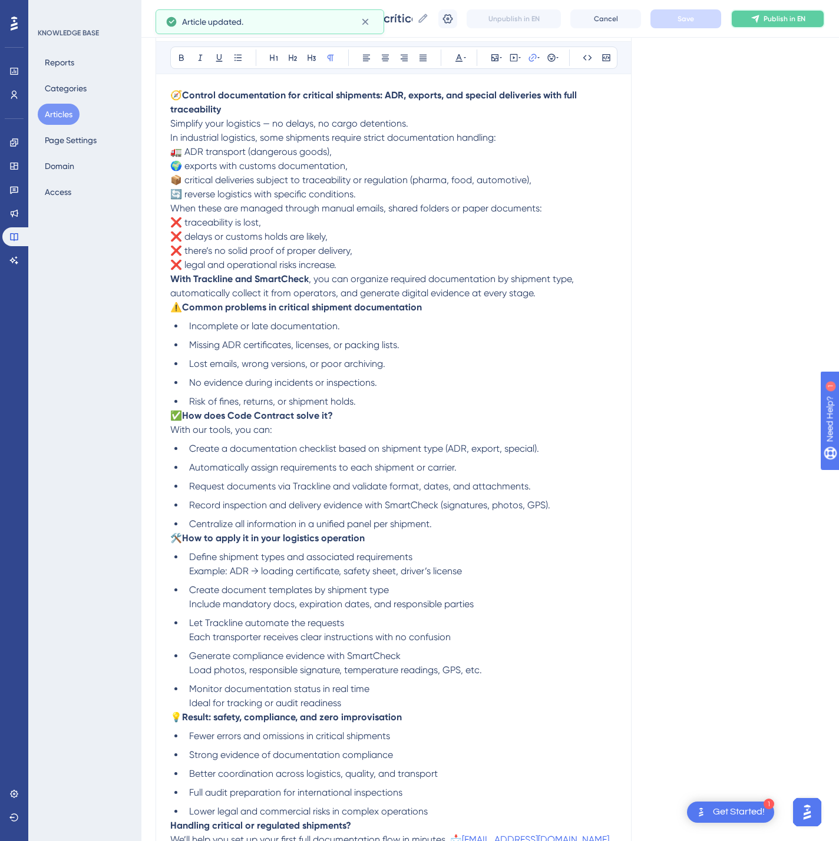
click at [792, 27] on button "Publish in EN" at bounding box center [777, 18] width 94 height 19
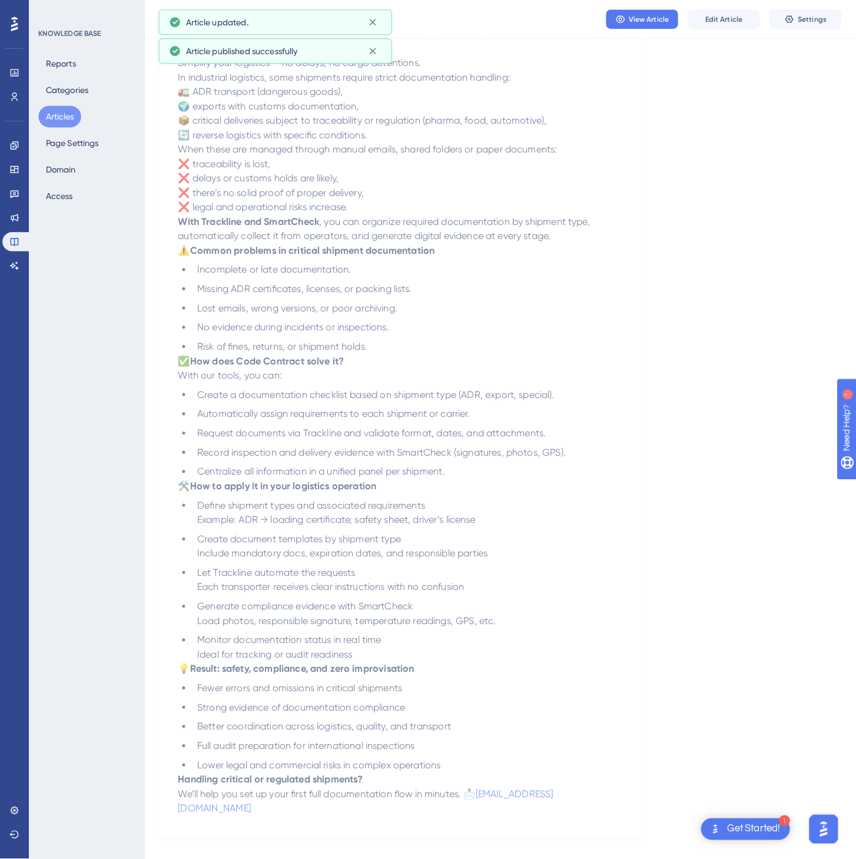
scroll to position [0, 0]
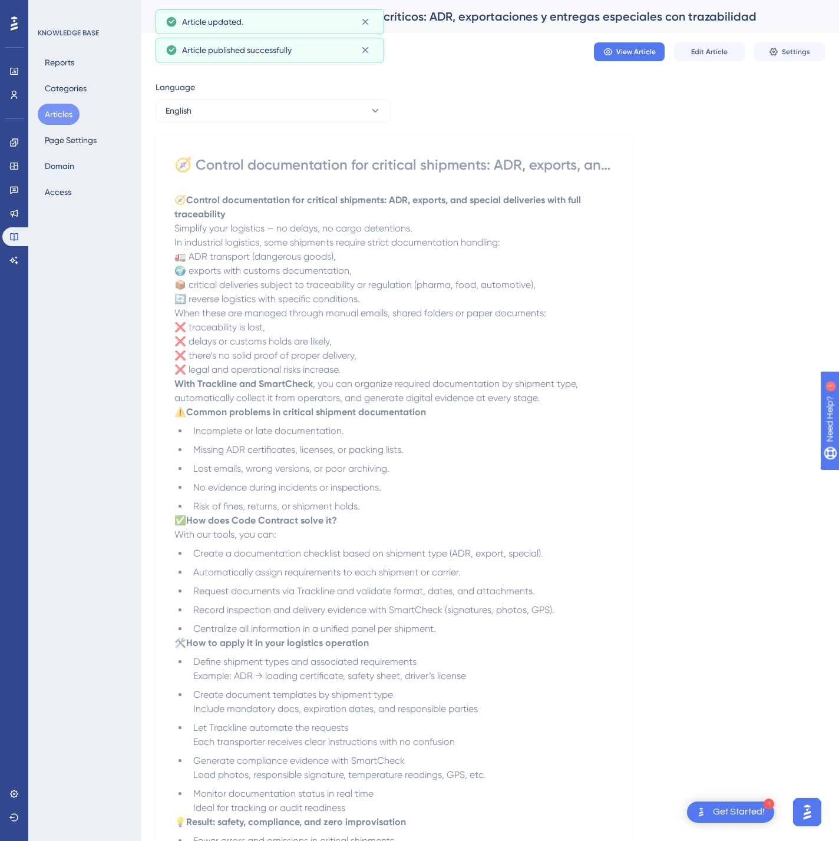
click at [305, 124] on div "Language English 🧭 Control documentation for critical shipments: ADR, exports, …" at bounding box center [489, 533] width 669 height 907
click at [310, 115] on button "English" at bounding box center [273, 111] width 236 height 24
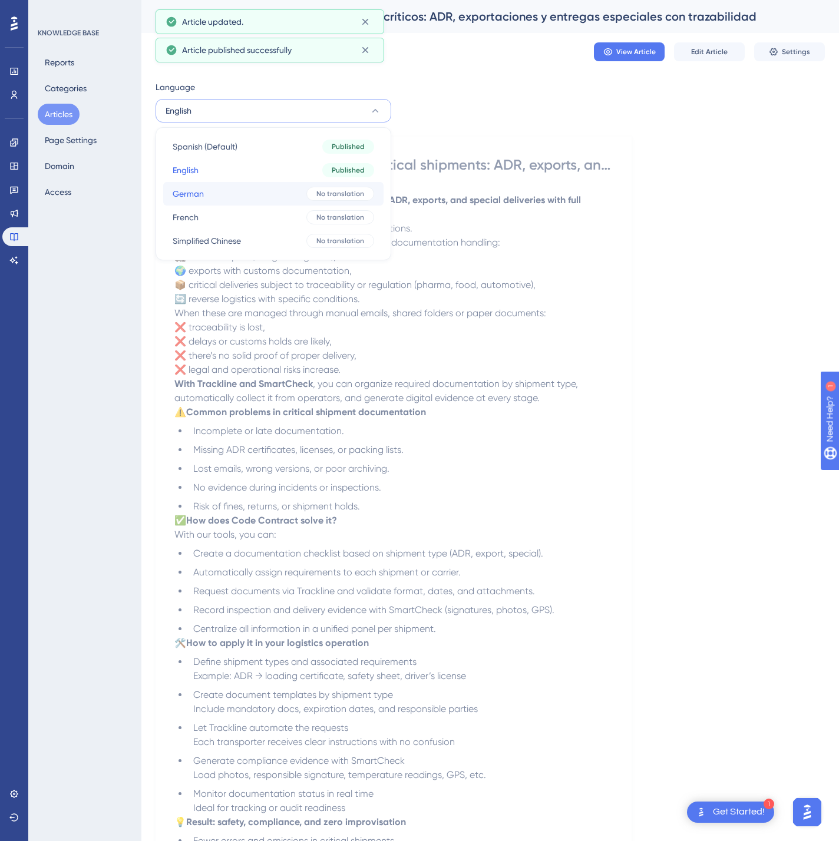
click at [282, 187] on button "German German No translation" at bounding box center [273, 194] width 220 height 24
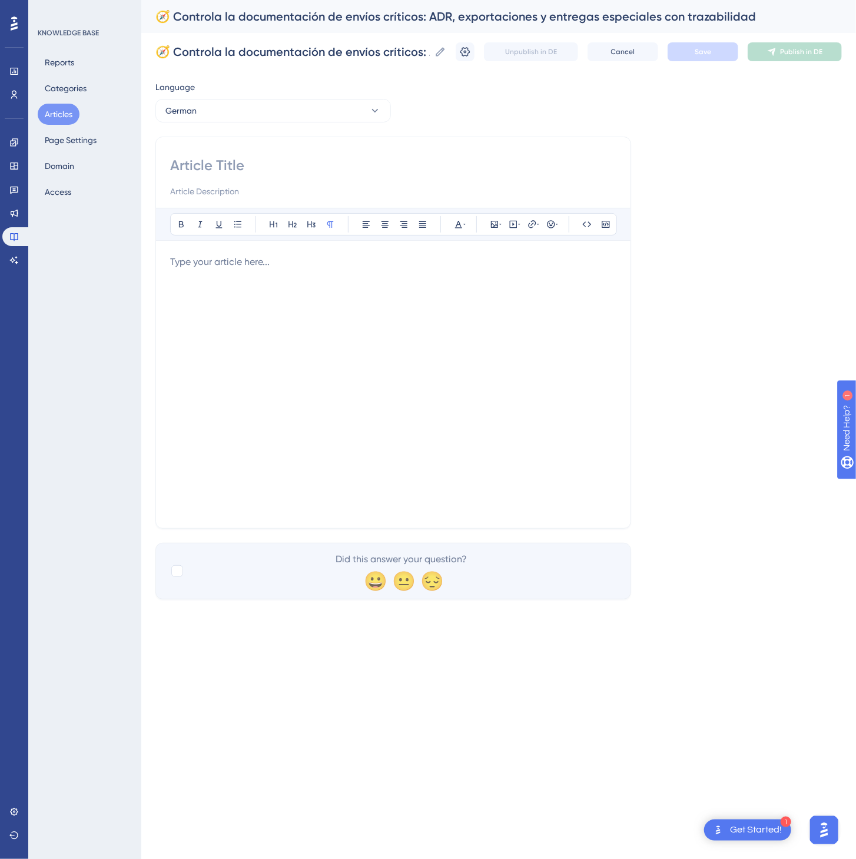
click at [243, 173] on input at bounding box center [393, 165] width 446 height 19
paste input "🧭 Kontrollieren Sie die Dokumentation bei kritischen Sendungen: ADR, Export und…"
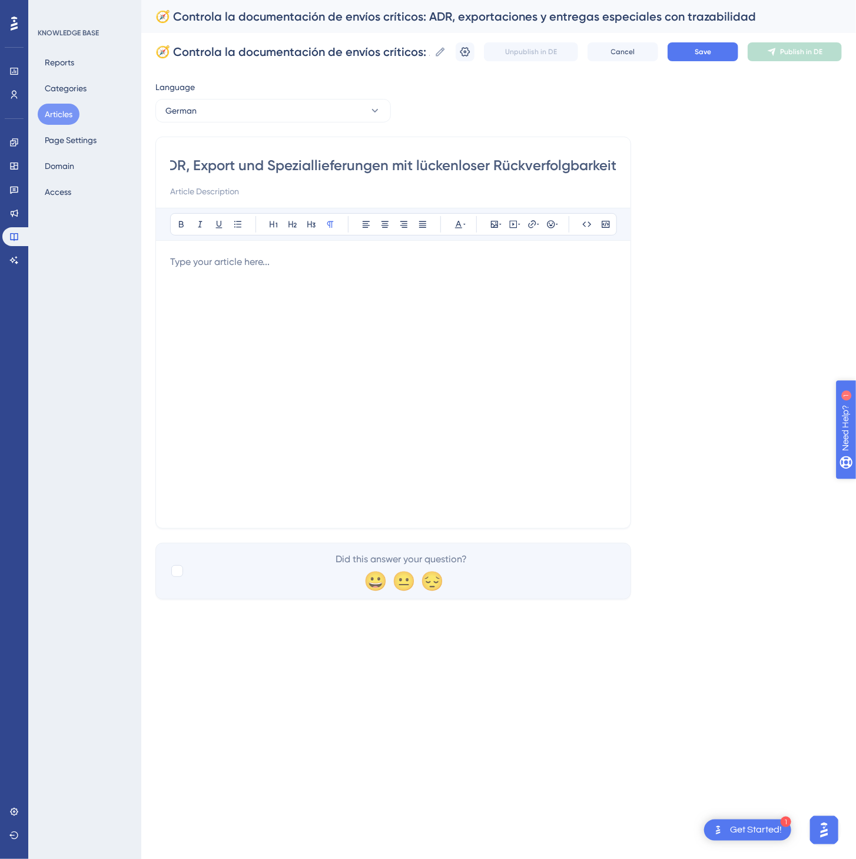
type input "🧭 Kontrollieren Sie die Dokumentation bei kritischen Sendungen: ADR, Export und…"
click at [455, 429] on div at bounding box center [393, 384] width 446 height 259
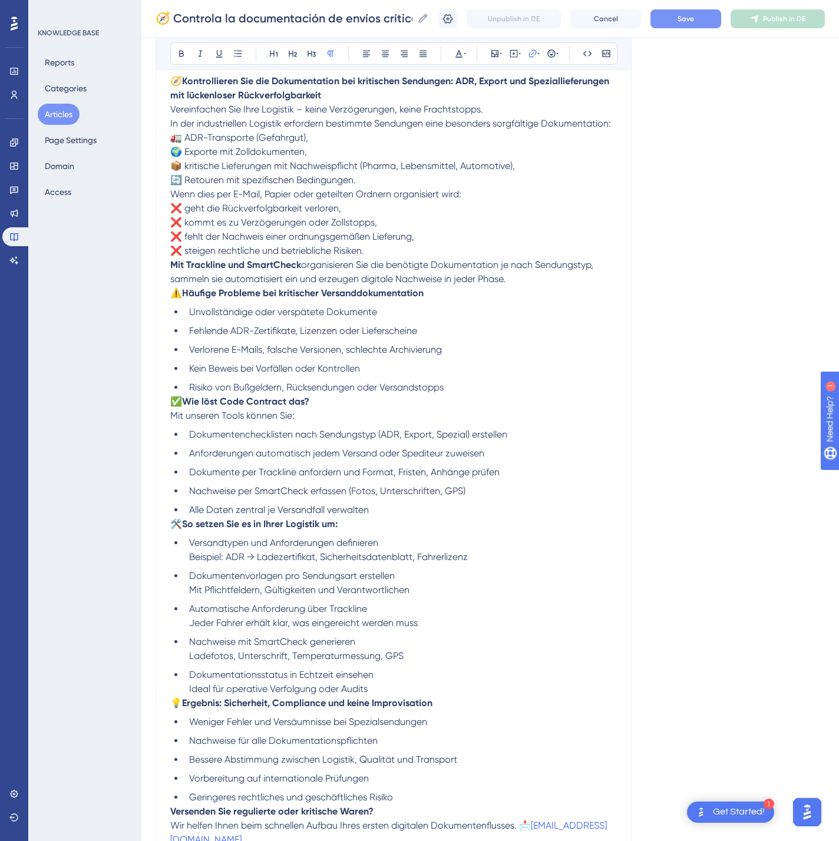
click at [694, 18] on span "Save" at bounding box center [685, 18] width 16 height 9
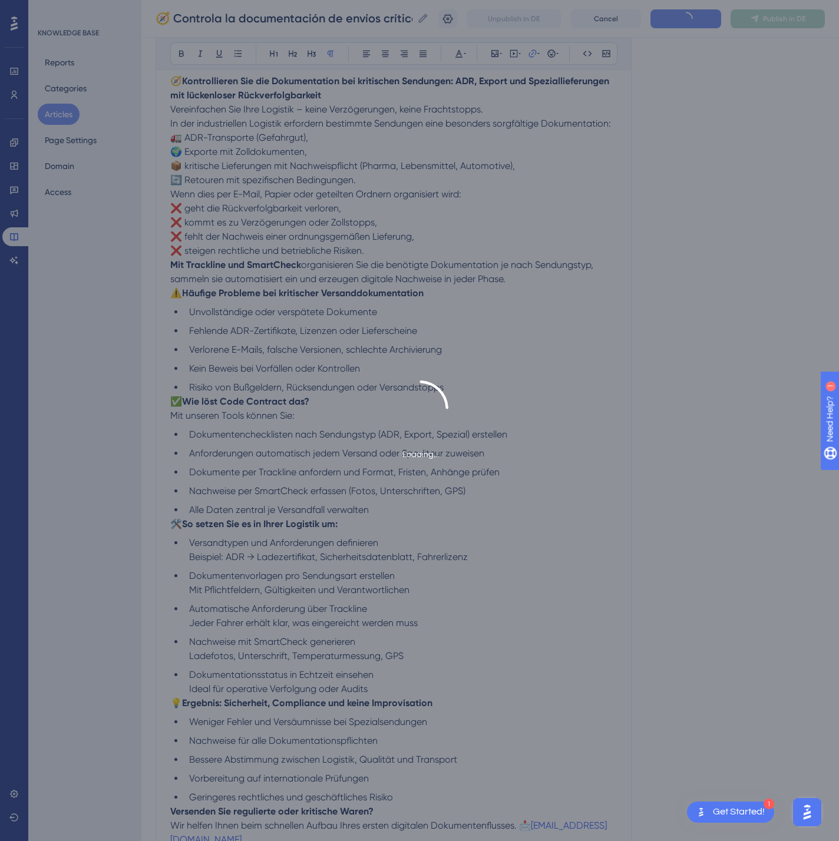
click at [766, 24] on div "Loading..." at bounding box center [419, 420] width 839 height 841
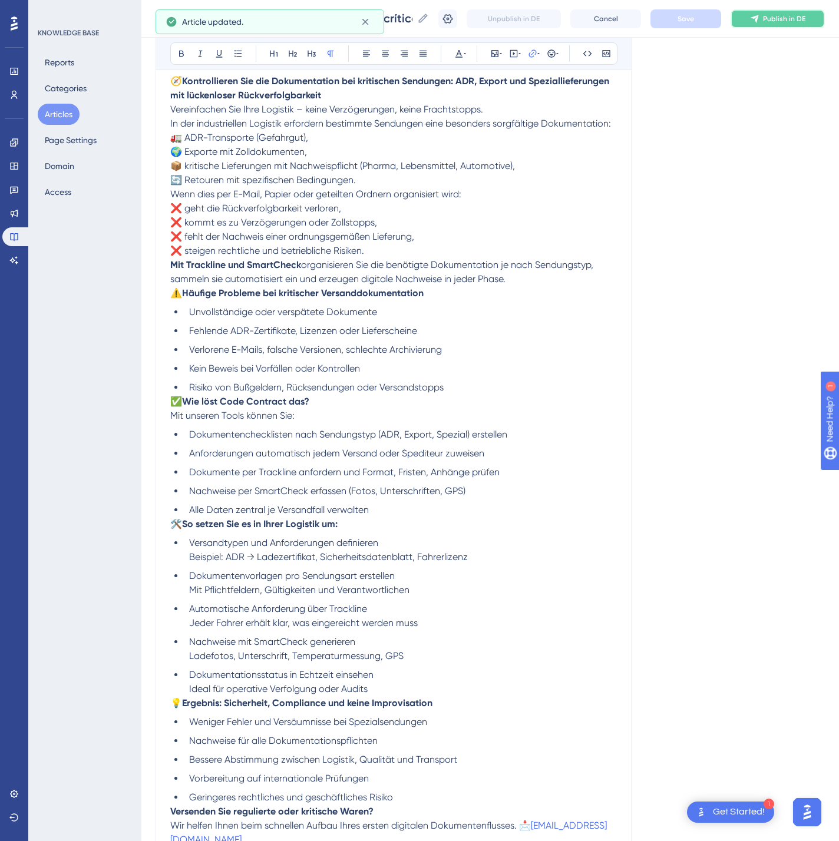
click at [766, 24] on button "Publish in DE" at bounding box center [777, 18] width 94 height 19
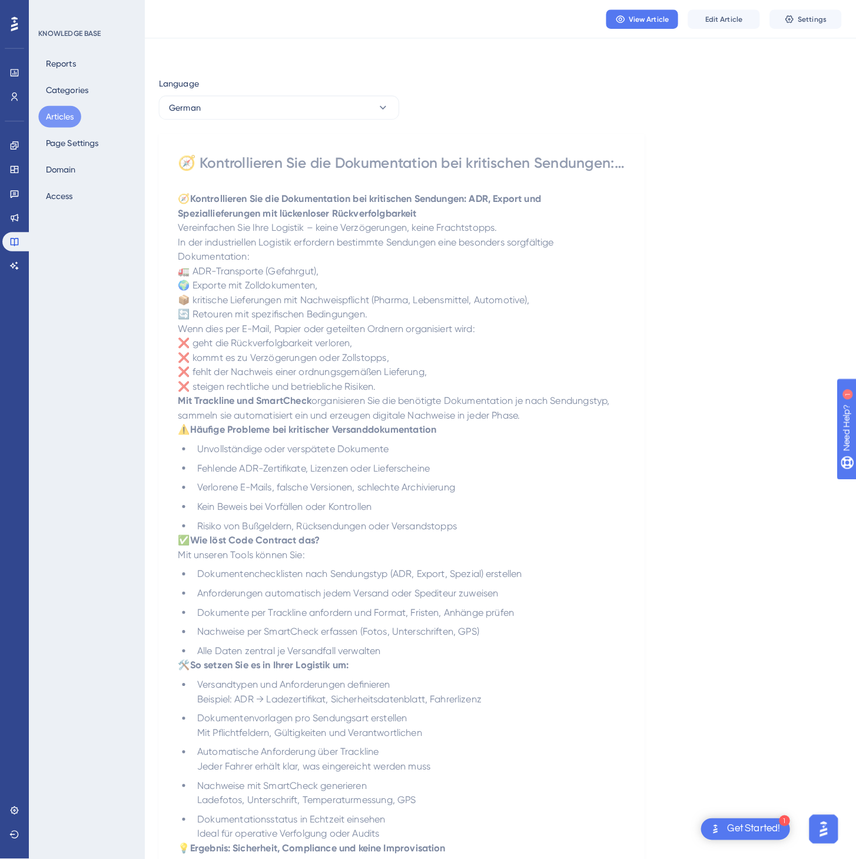
scroll to position [0, 0]
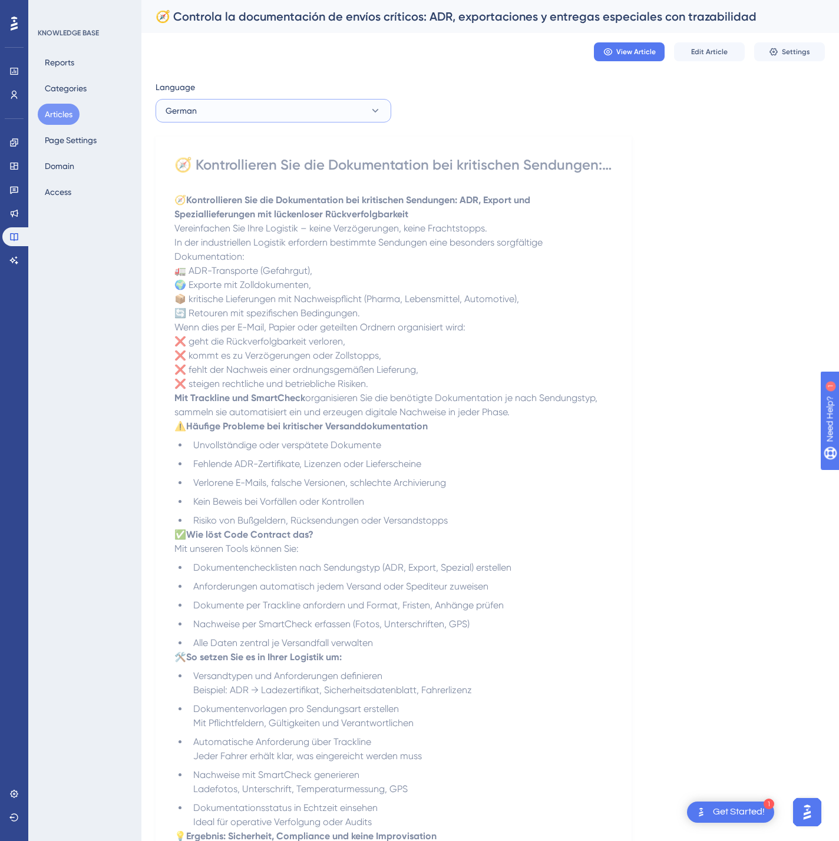
click at [345, 119] on button "German" at bounding box center [273, 111] width 236 height 24
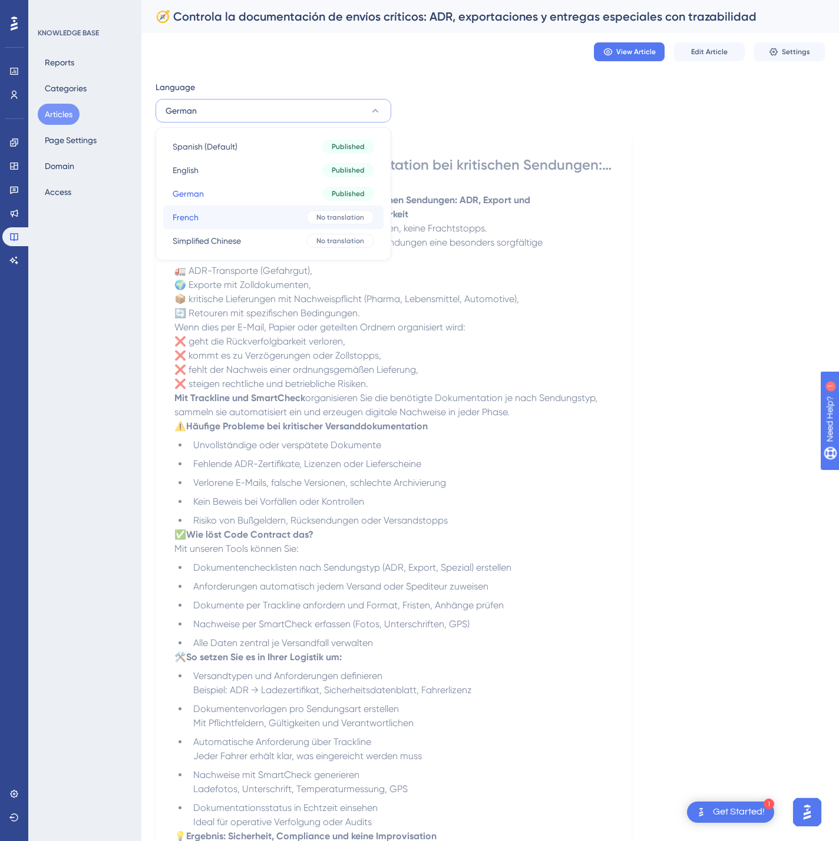
click at [303, 218] on button "French French No translation" at bounding box center [273, 218] width 220 height 24
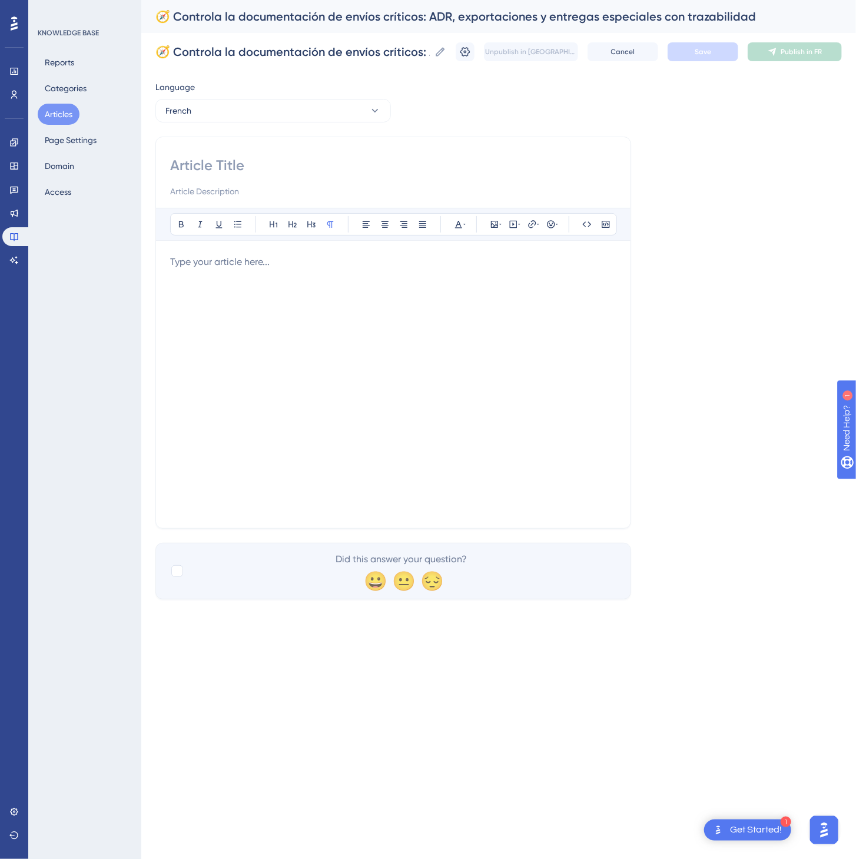
drag, startPoint x: 217, startPoint y: 143, endPoint x: 216, endPoint y: 154, distance: 10.7
click at [217, 143] on div "Bold Italic Underline Bullet Point Heading 1 Heading 2 Heading 3 Normal Align L…" at bounding box center [393, 333] width 476 height 392
click at [217, 165] on input at bounding box center [393, 165] width 446 height 19
paste input "🧭 Contrôlez la documentation des expéditions critiques : ADR, exportations, liv…"
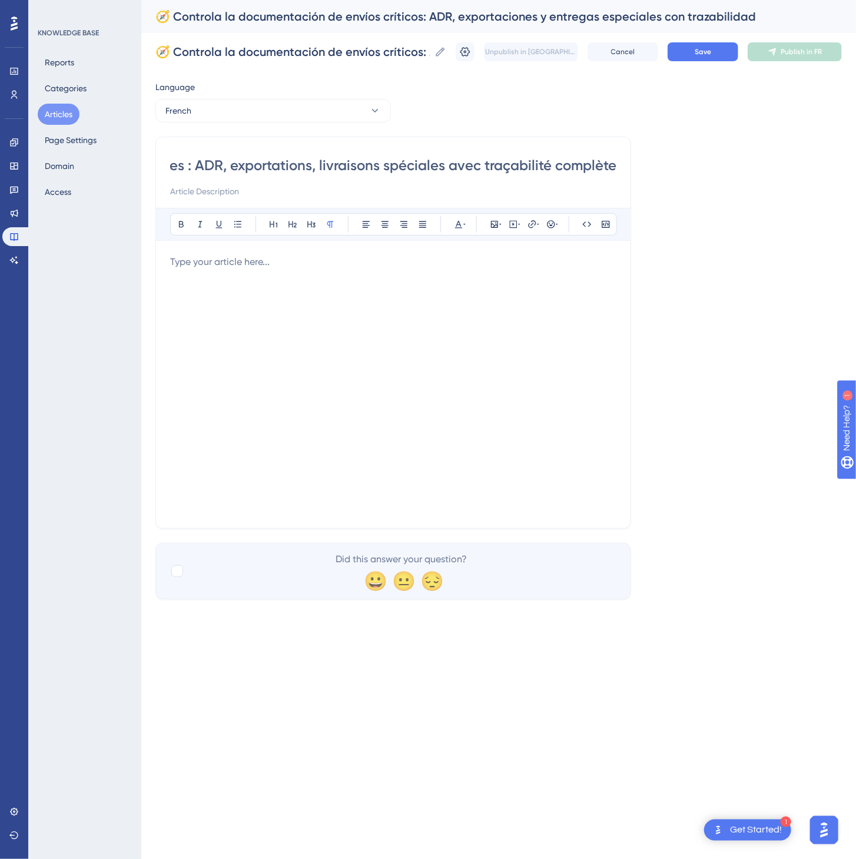
type input "🧭 Contrôlez la documentation des expéditions critiques : ADR, exportations, liv…"
click at [412, 418] on div at bounding box center [393, 384] width 446 height 259
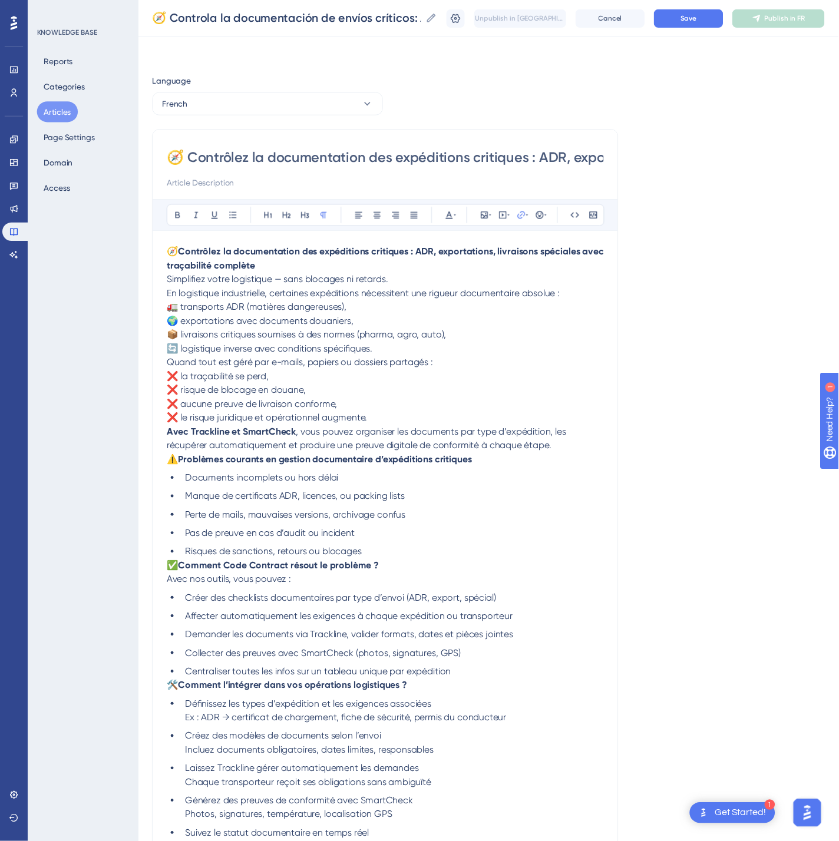
scroll to position [176, 0]
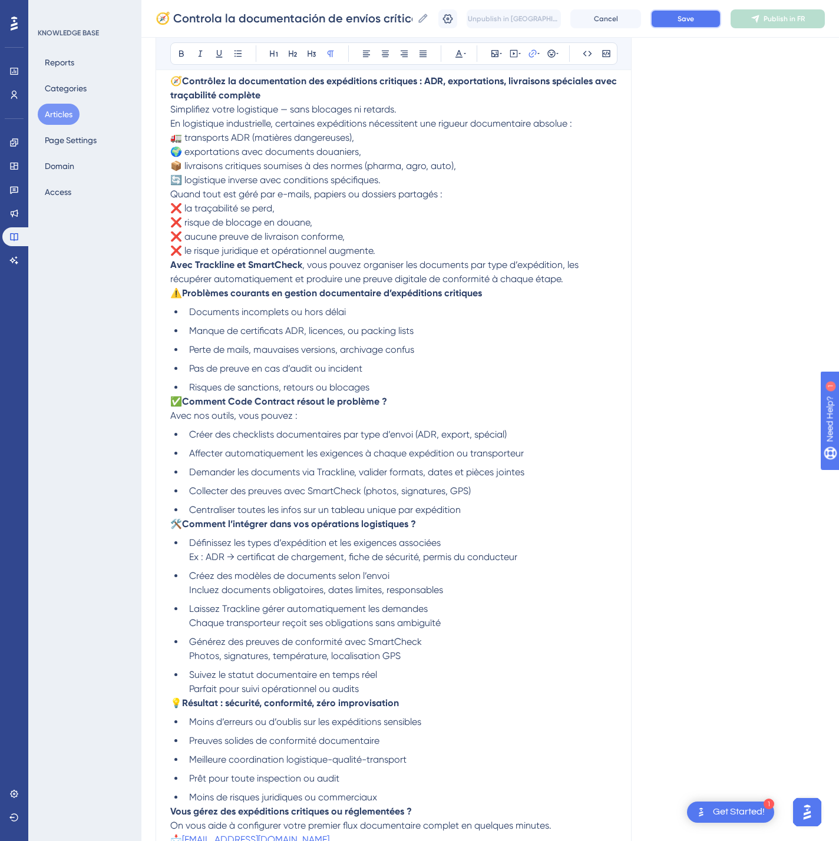
click at [721, 11] on button "Save" at bounding box center [685, 18] width 71 height 19
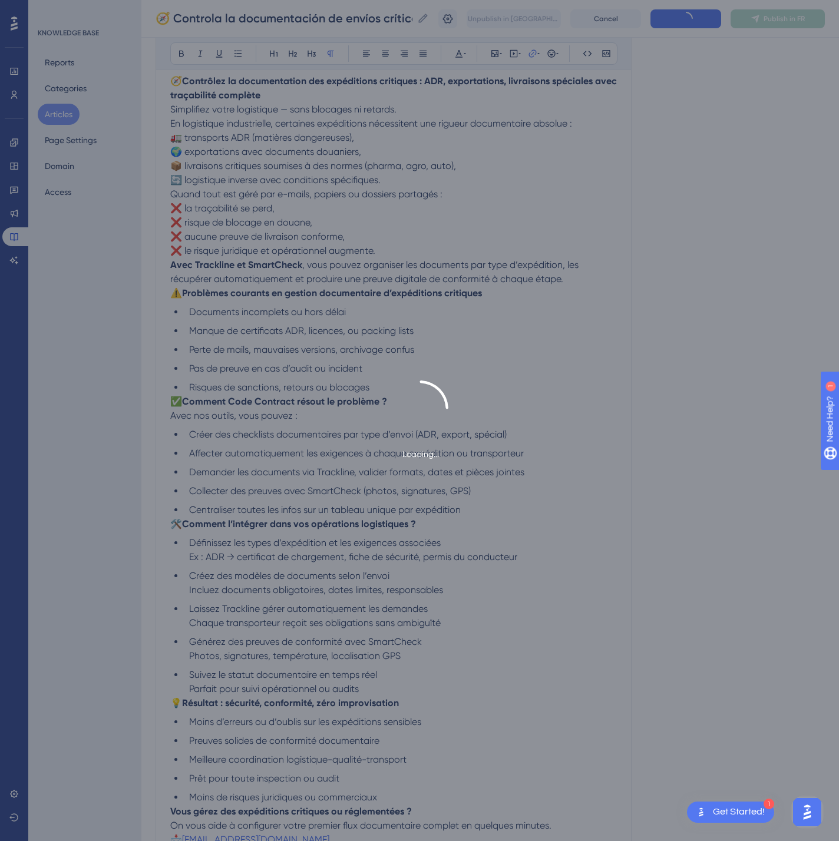
click at [795, 16] on div "Loading..." at bounding box center [419, 420] width 839 height 841
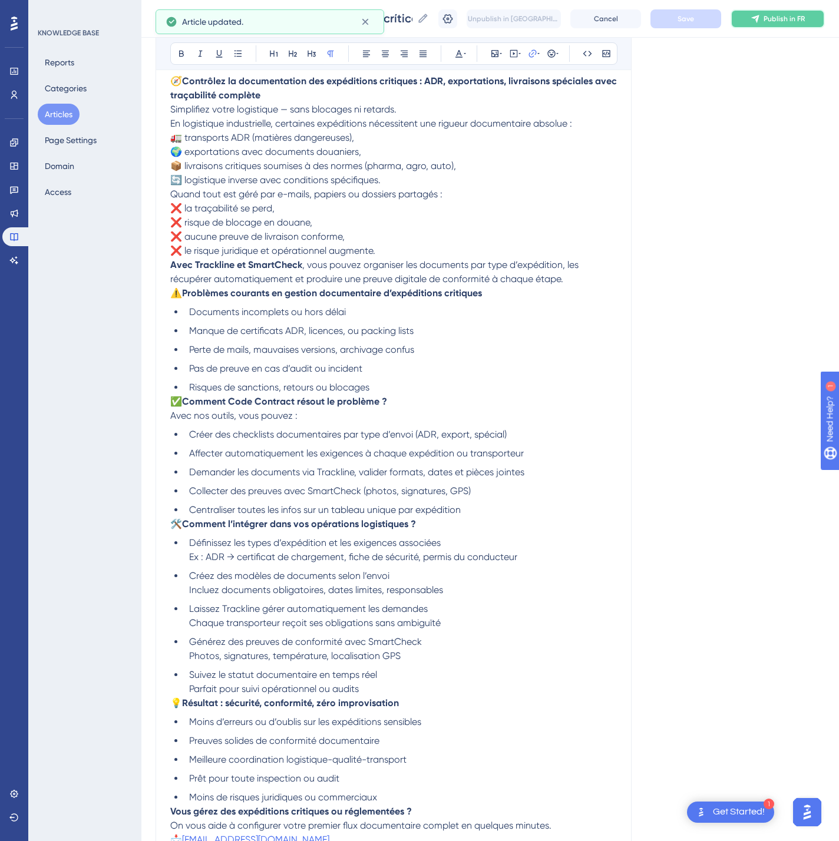
click at [802, 16] on span "Publish in FR" at bounding box center [783, 18] width 41 height 9
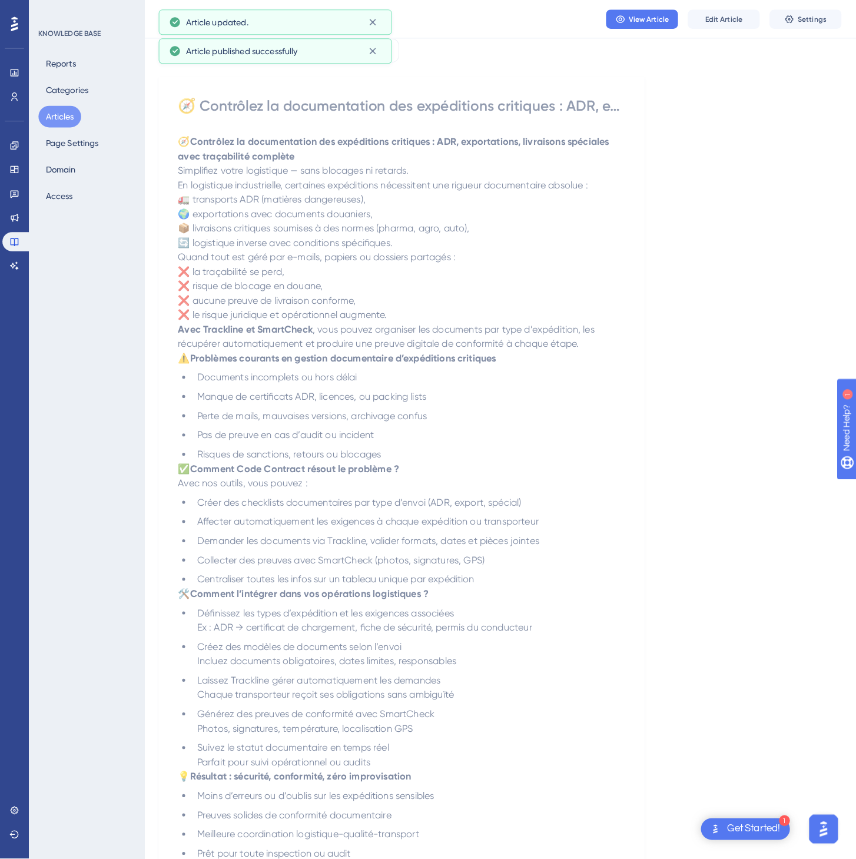
scroll to position [0, 0]
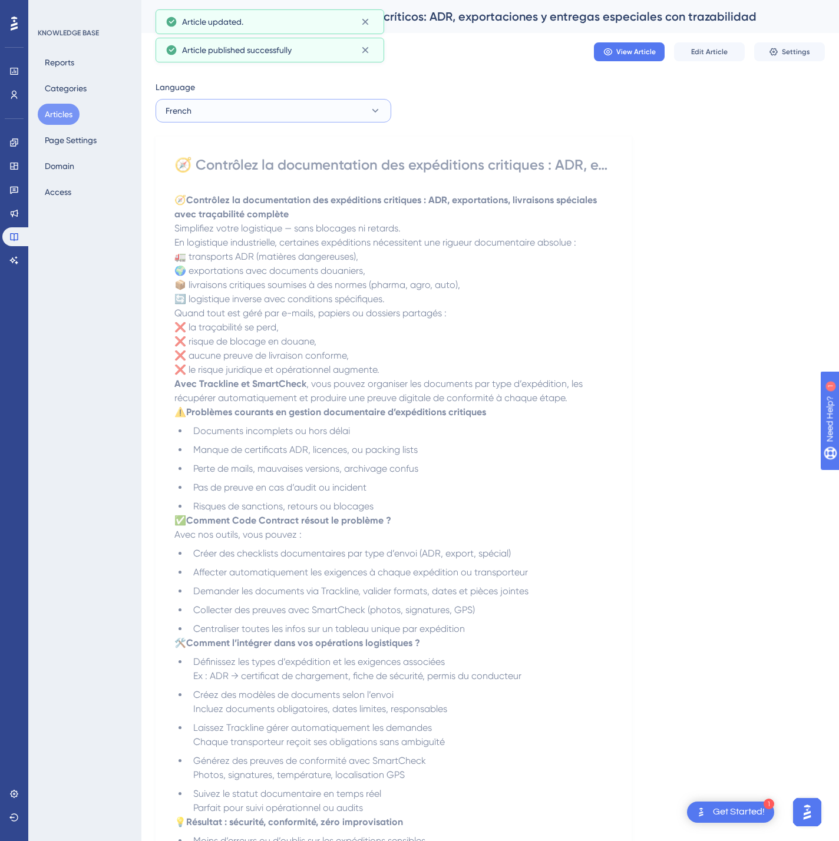
click at [245, 111] on button "French" at bounding box center [273, 111] width 236 height 24
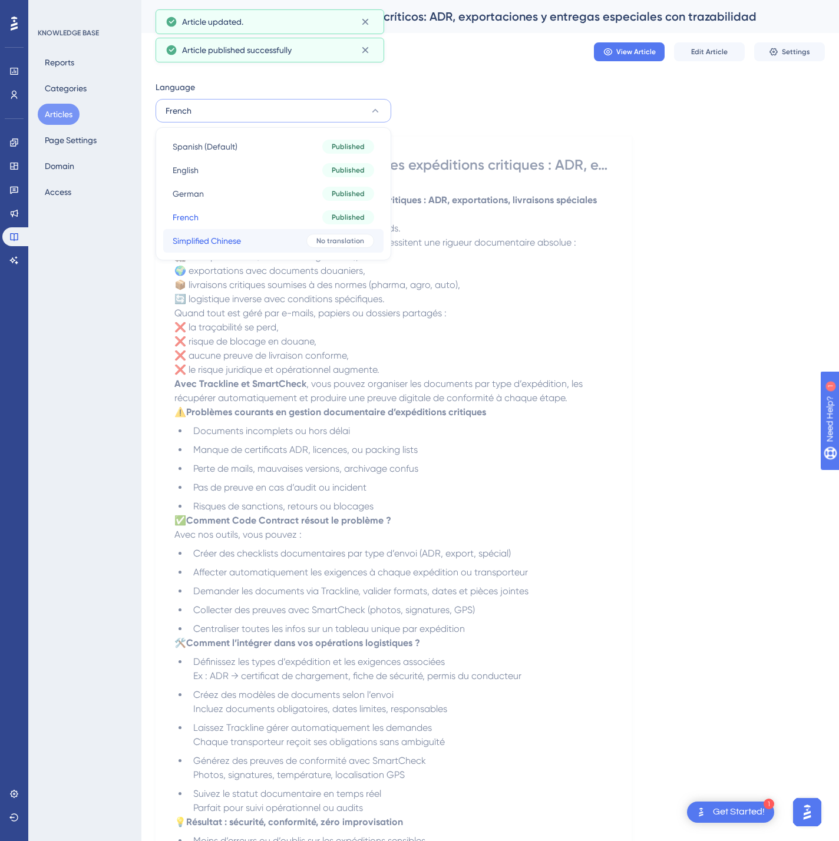
click at [254, 233] on button "Simplified Chinese Simplified Chinese No translation" at bounding box center [273, 241] width 220 height 24
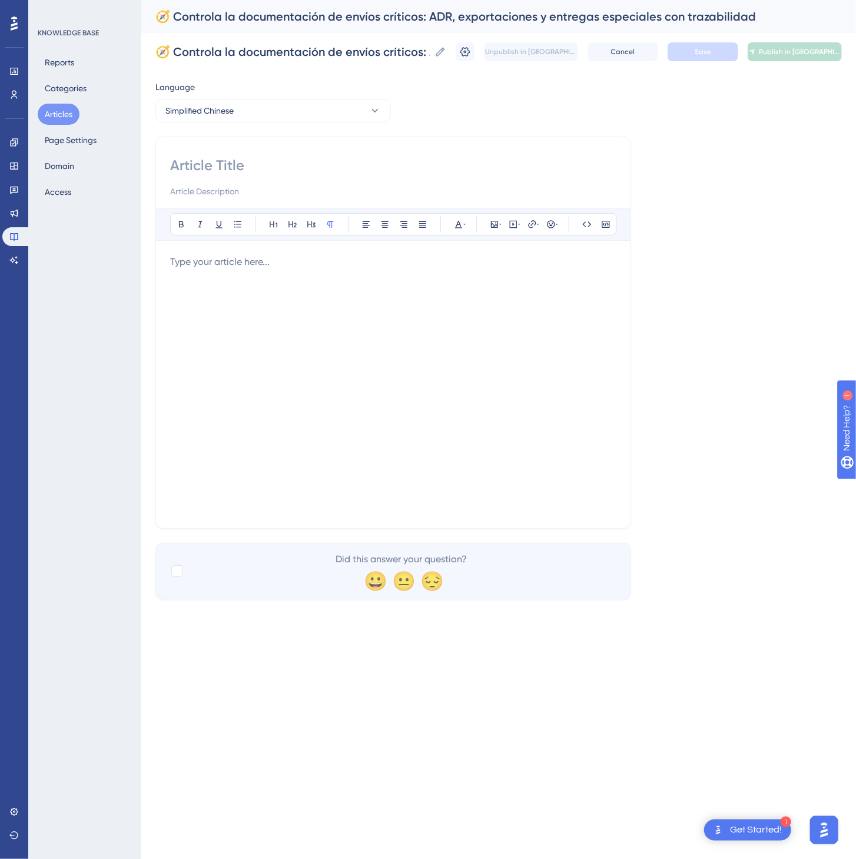
click at [358, 174] on input at bounding box center [393, 165] width 446 height 19
paste input "🧭 全面追溯关键运输文件：ADR、出口、特殊交付"
type input "🧭 全面追溯关键运输文件：ADR、出口、特殊交付"
drag, startPoint x: 204, startPoint y: 287, endPoint x: 263, endPoint y: 298, distance: 59.3
click at [208, 290] on div at bounding box center [393, 384] width 446 height 259
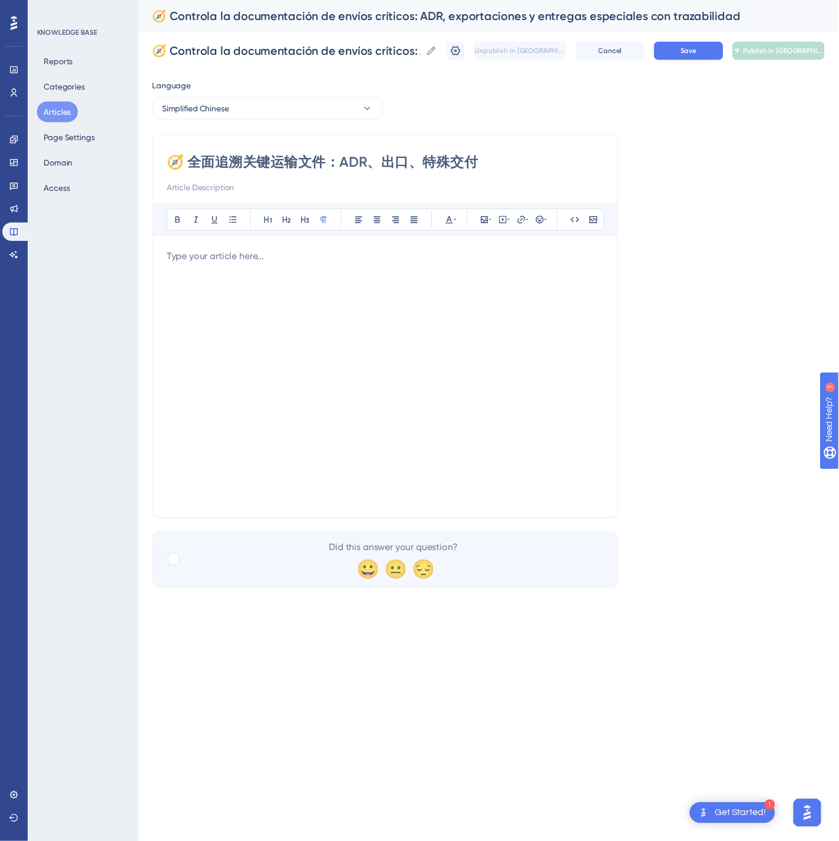
scroll to position [128, 0]
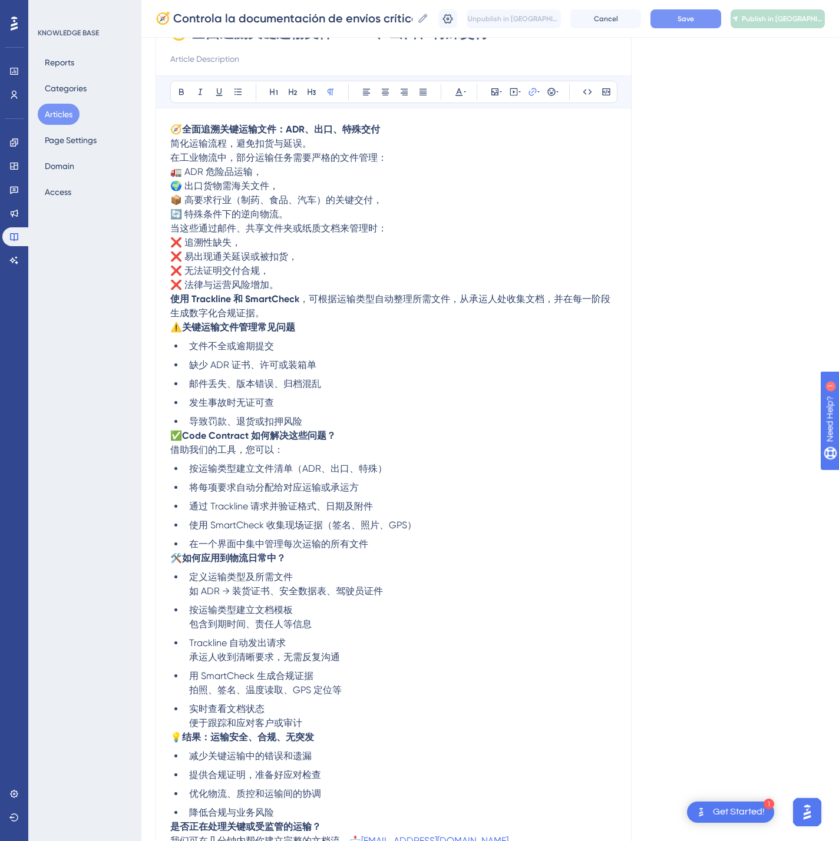
click at [691, 16] on button "Save" at bounding box center [685, 18] width 71 height 19
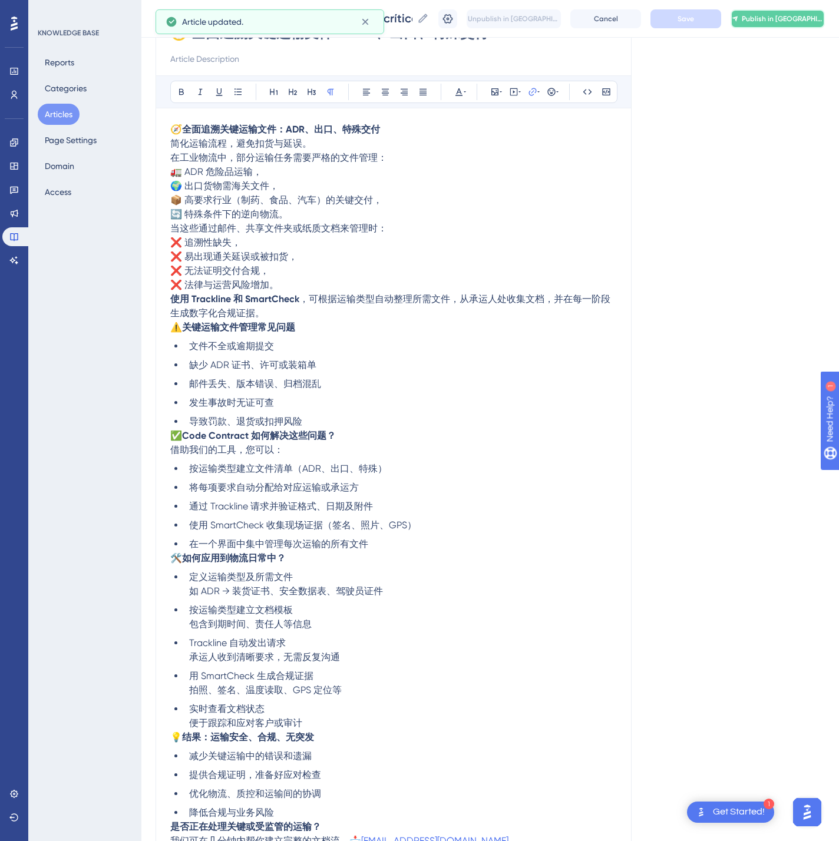
click at [783, 16] on span "Publish in [GEOGRAPHIC_DATA]-CN" at bounding box center [782, 18] width 82 height 9
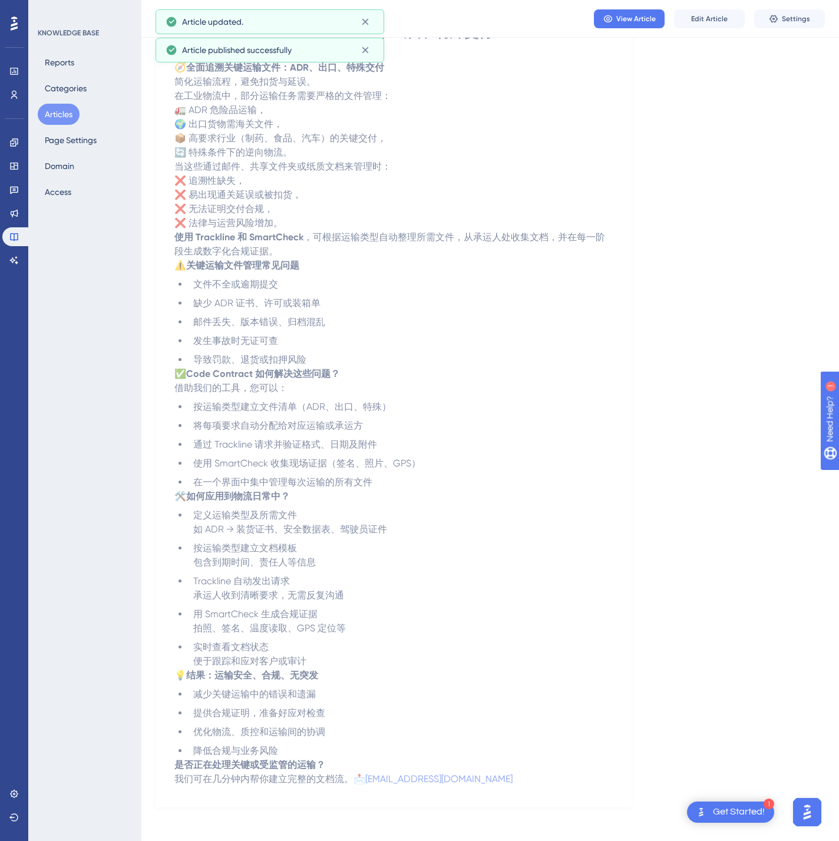
click at [71, 114] on button "Articles" at bounding box center [59, 114] width 42 height 21
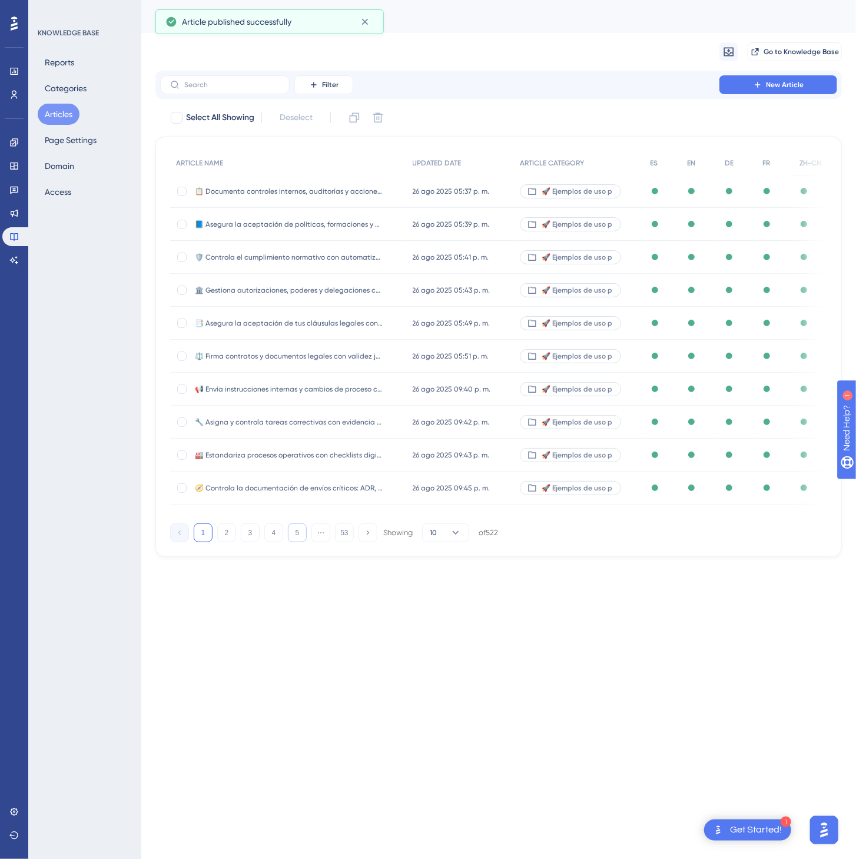
click at [302, 542] on button "5" at bounding box center [297, 533] width 19 height 19
click at [302, 542] on button "7" at bounding box center [297, 533] width 19 height 19
click at [302, 542] on button "8" at bounding box center [297, 533] width 19 height 19
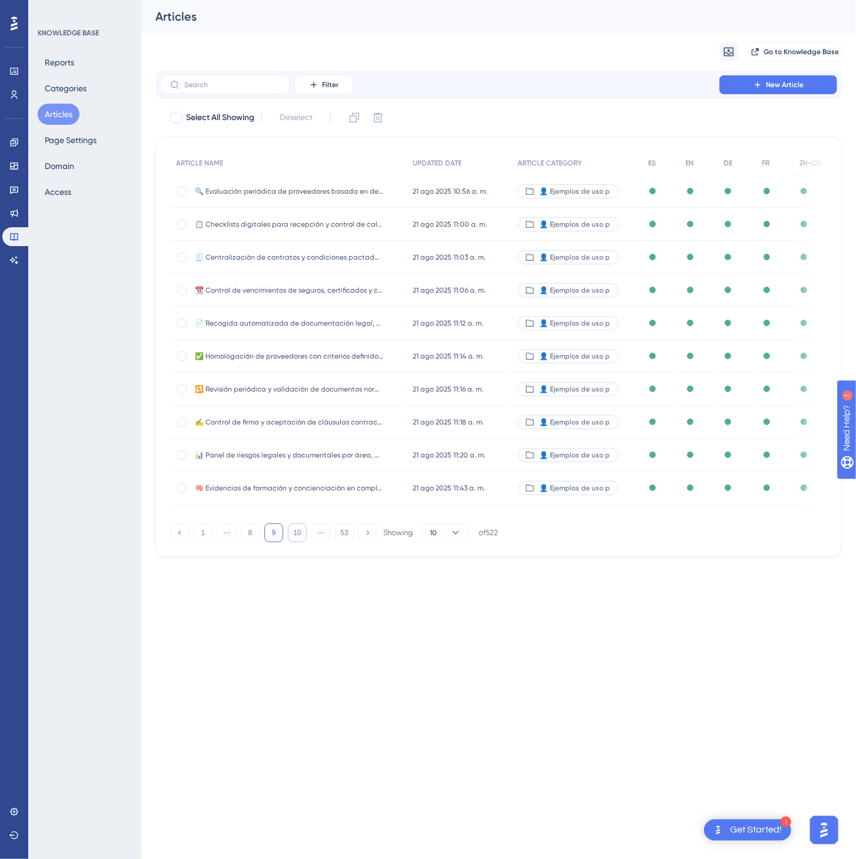
click at [302, 542] on button "10" at bounding box center [297, 533] width 19 height 19
click at [302, 542] on button "11" at bounding box center [297, 533] width 19 height 19
click at [302, 542] on button "13" at bounding box center [297, 533] width 19 height 19
click at [302, 542] on button "14" at bounding box center [297, 533] width 19 height 19
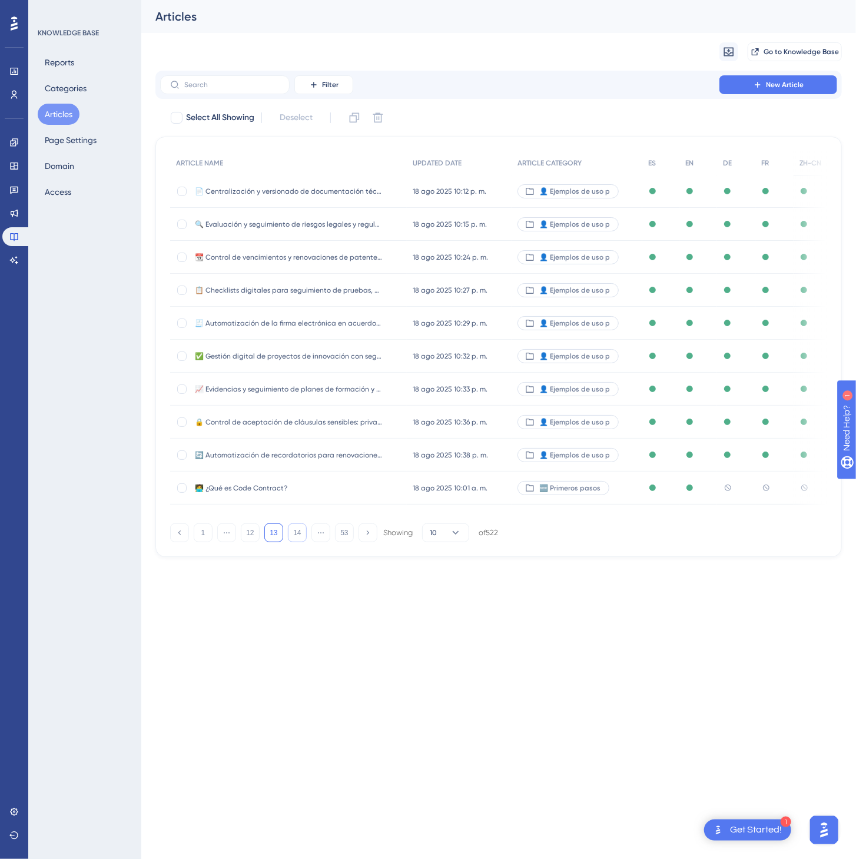
click at [302, 542] on button "14" at bounding box center [297, 533] width 19 height 19
click at [302, 542] on button "16" at bounding box center [297, 533] width 19 height 19
click at [302, 542] on button "17" at bounding box center [297, 533] width 19 height 19
click at [302, 542] on button "18" at bounding box center [297, 533] width 19 height 19
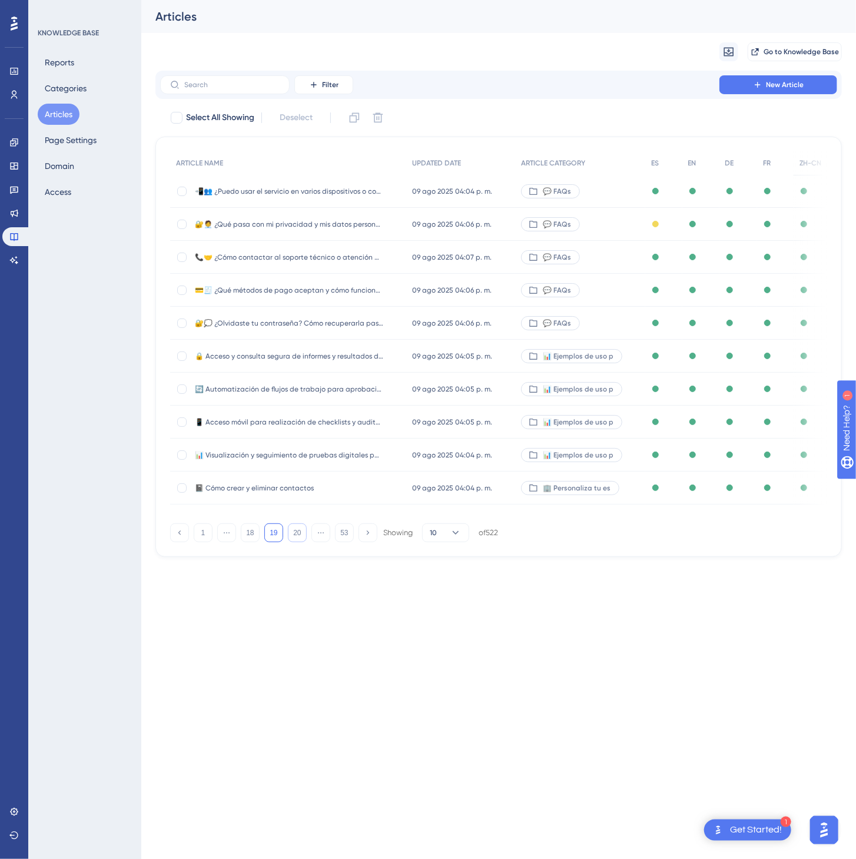
click at [302, 542] on button "20" at bounding box center [297, 533] width 19 height 19
click at [302, 542] on button "21" at bounding box center [297, 533] width 19 height 19
click at [302, 542] on button "23" at bounding box center [297, 533] width 19 height 19
click at [302, 542] on button "24" at bounding box center [297, 533] width 19 height 19
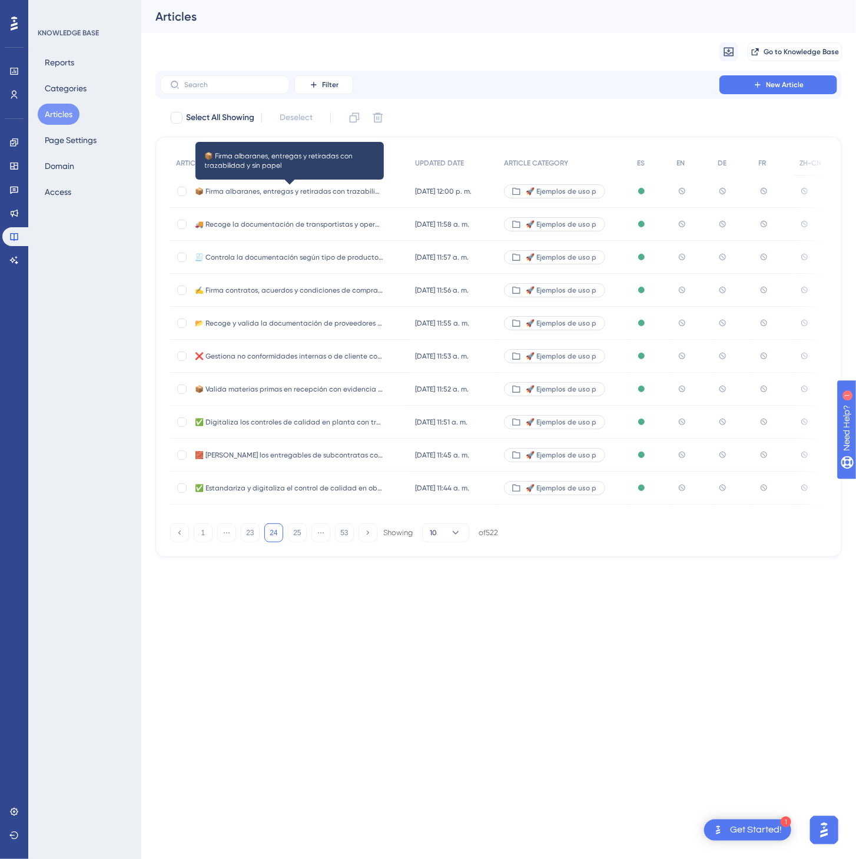
click at [359, 188] on span "📦 Firma albaranes, entregas y retiradas con trazabilidad y sin papel" at bounding box center [289, 191] width 188 height 9
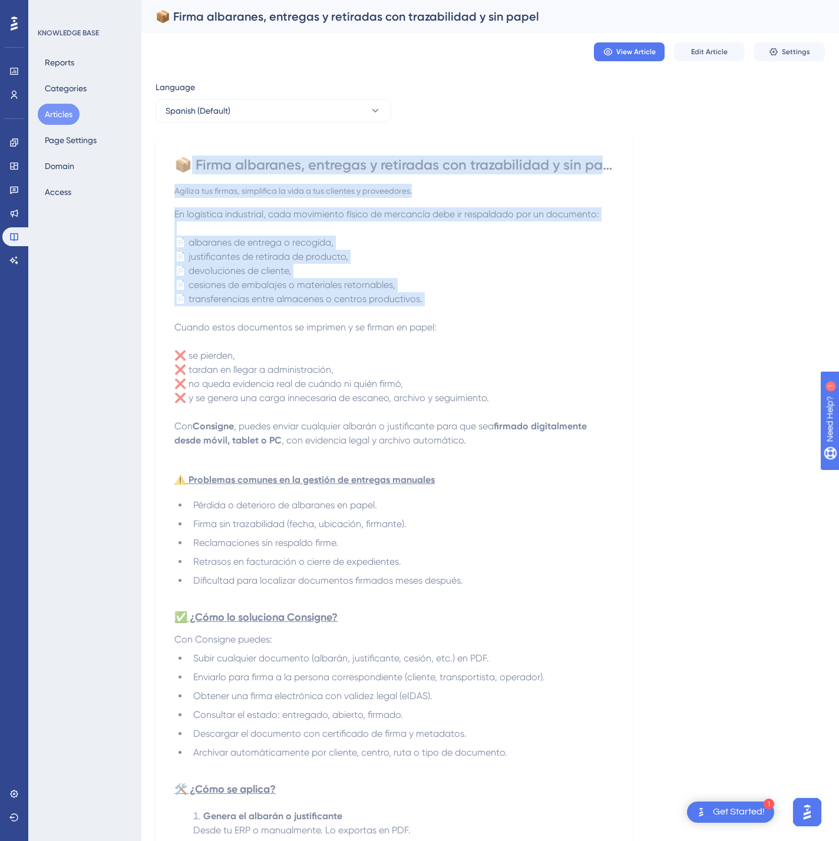
drag, startPoint x: 186, startPoint y: 163, endPoint x: 269, endPoint y: 316, distance: 174.0
click at [269, 317] on div "📦 Firma albaranes, entregas y retiradas con trazabilidad y sin papel Agiliza tu…" at bounding box center [393, 741] width 438 height 1172
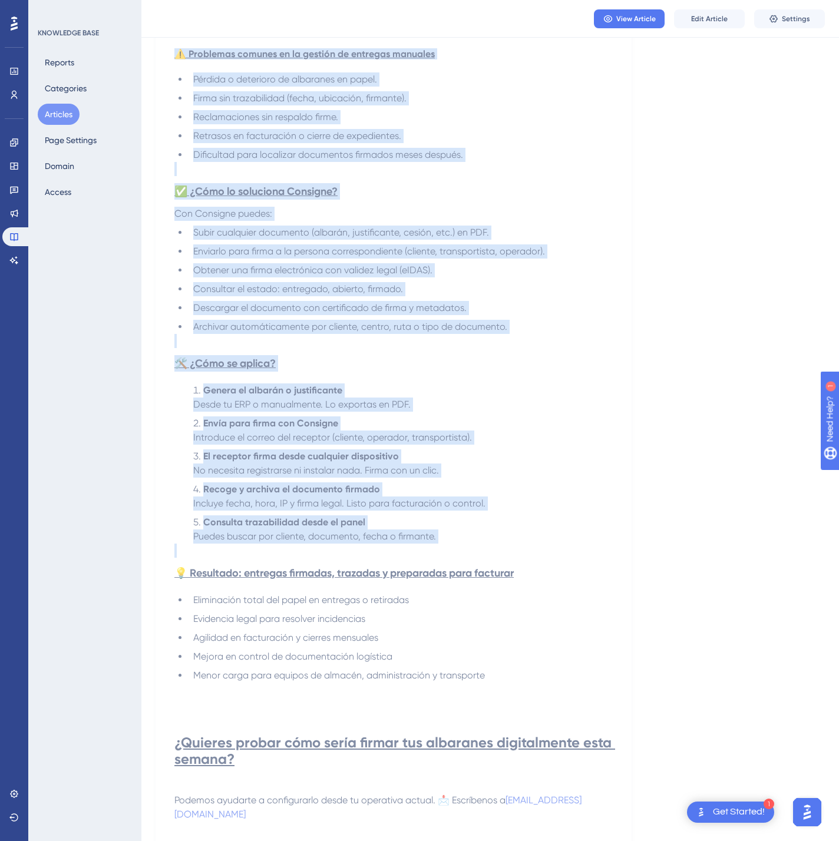
scroll to position [548, 0]
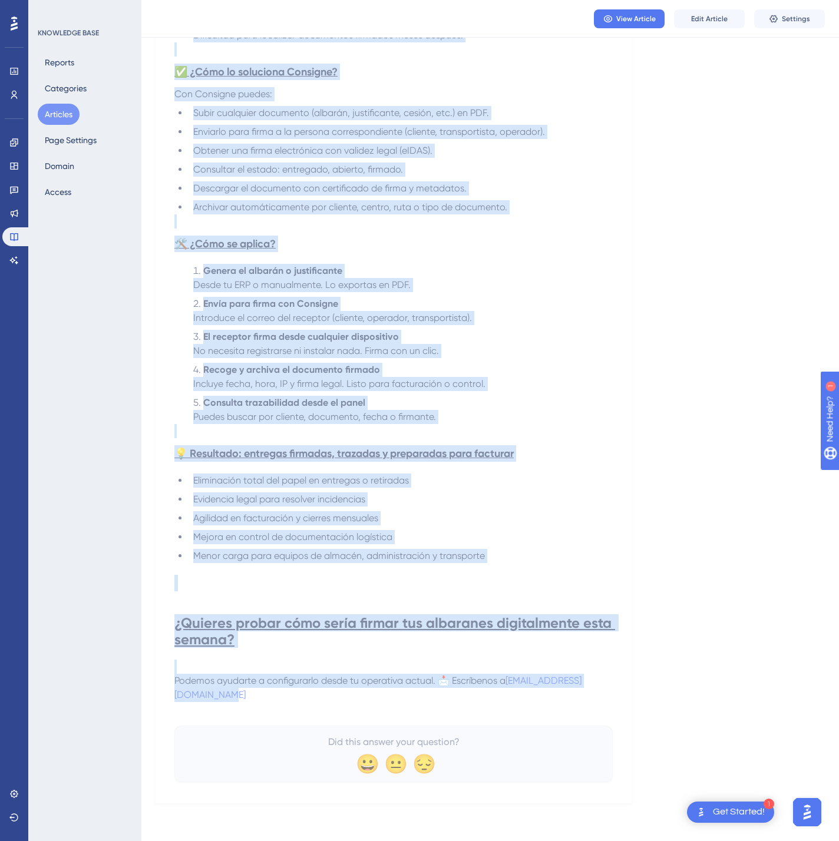
drag, startPoint x: 180, startPoint y: 163, endPoint x: 534, endPoint y: 697, distance: 641.1
click at [534, 697] on div "📦 Firma albaranes, entregas y retiradas con trazabilidad y sin papel Agiliza tu…" at bounding box center [393, 196] width 438 height 1172
copy div "📦 Lorem ipsumdolo, sitametc a elitseddo eiu temporincidi u lab etdol Magnaal en…"
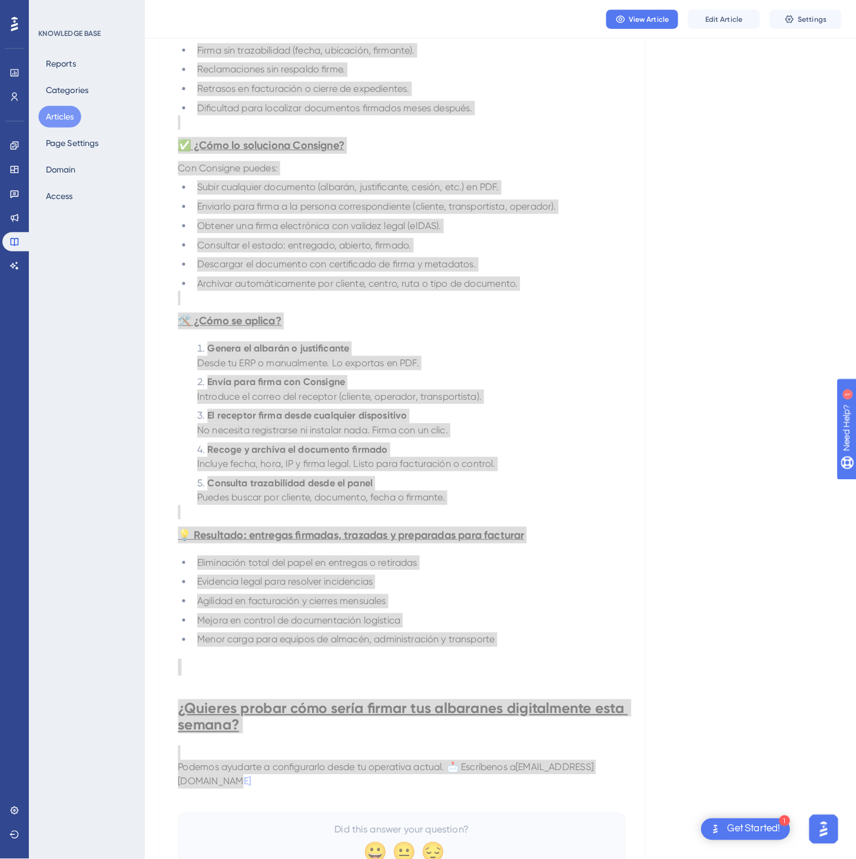
scroll to position [0, 0]
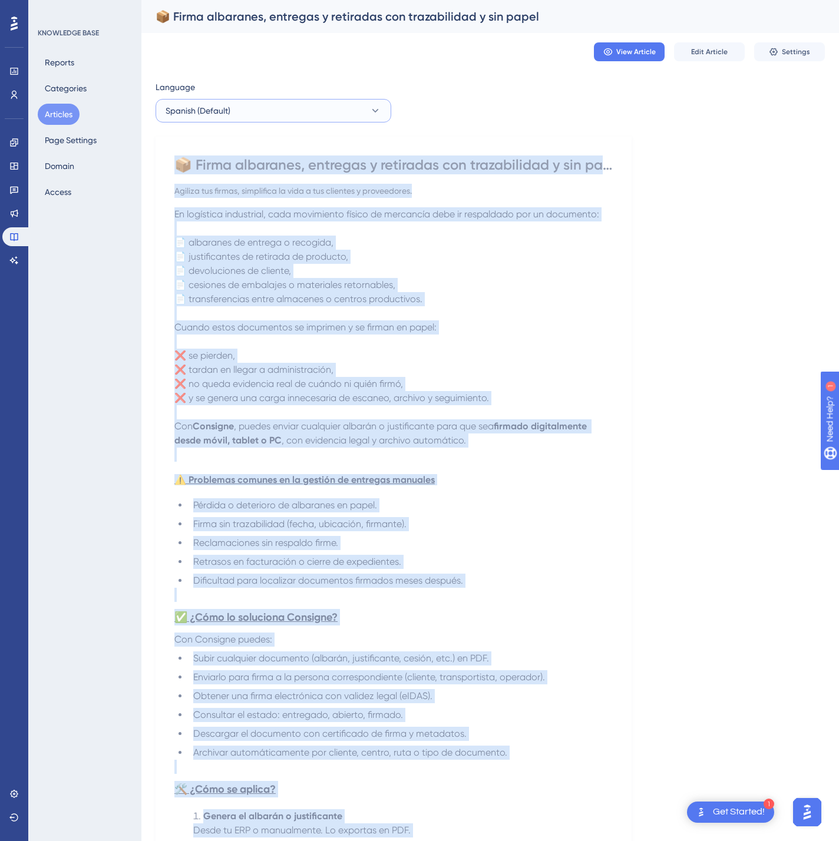
click at [293, 114] on button "Spanish (Default)" at bounding box center [273, 111] width 236 height 24
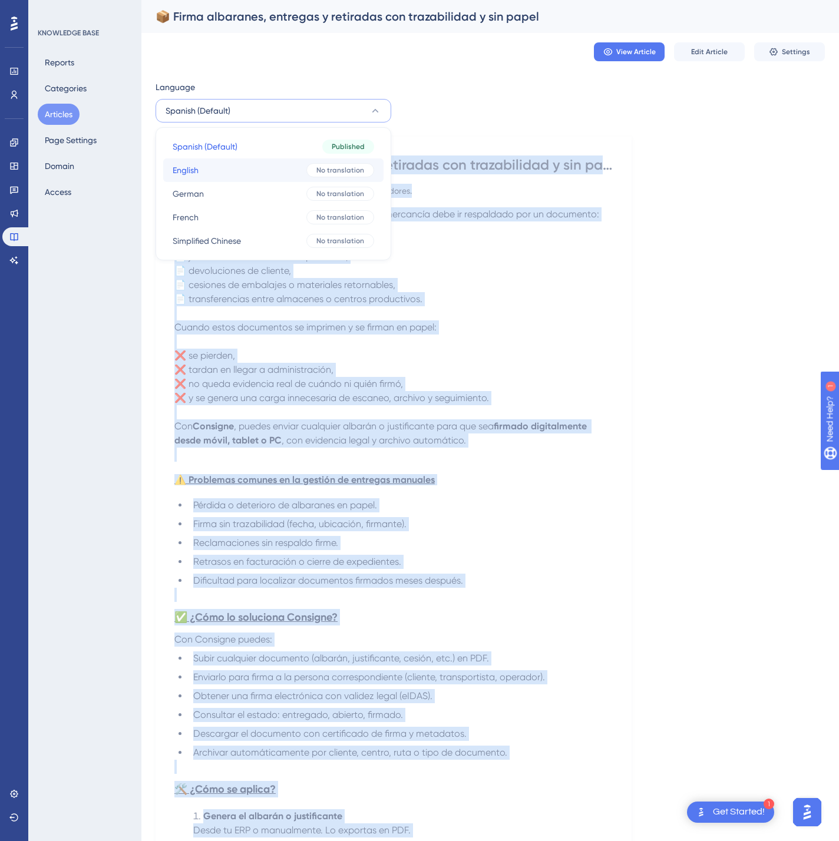
click at [251, 167] on button "English English No translation" at bounding box center [273, 170] width 220 height 24
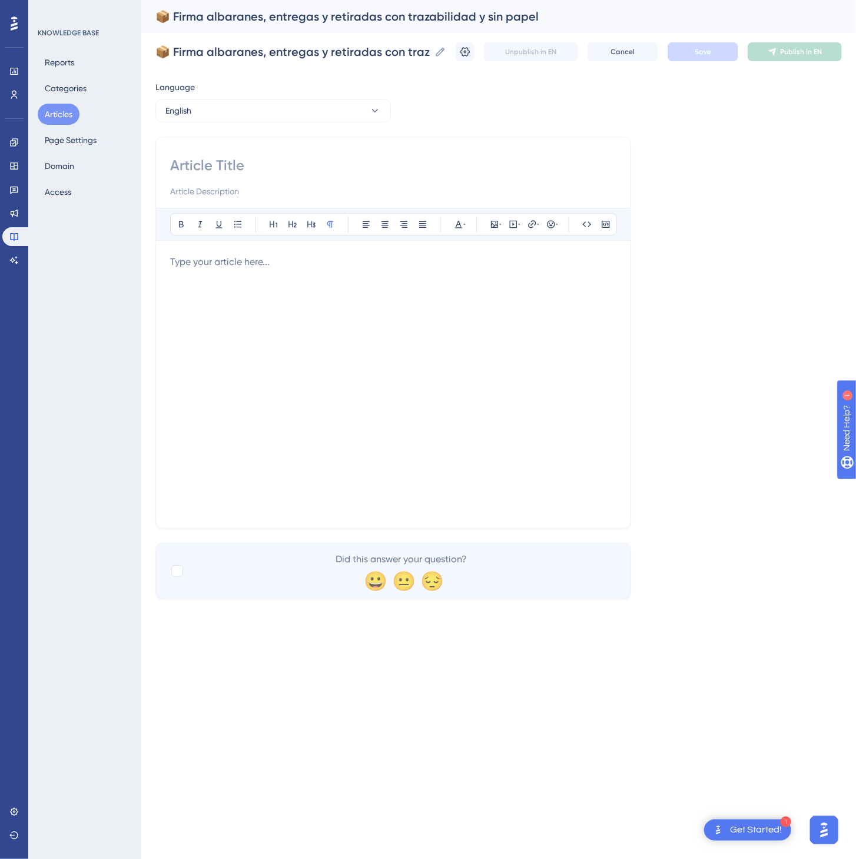
click at [280, 157] on input at bounding box center [393, 165] width 446 height 19
paste input "📦 Sign delivery notes, pickups, and returns with traceability and without paper"
type input "📦 Sign delivery notes, pickups, and returns with traceability and without paper"
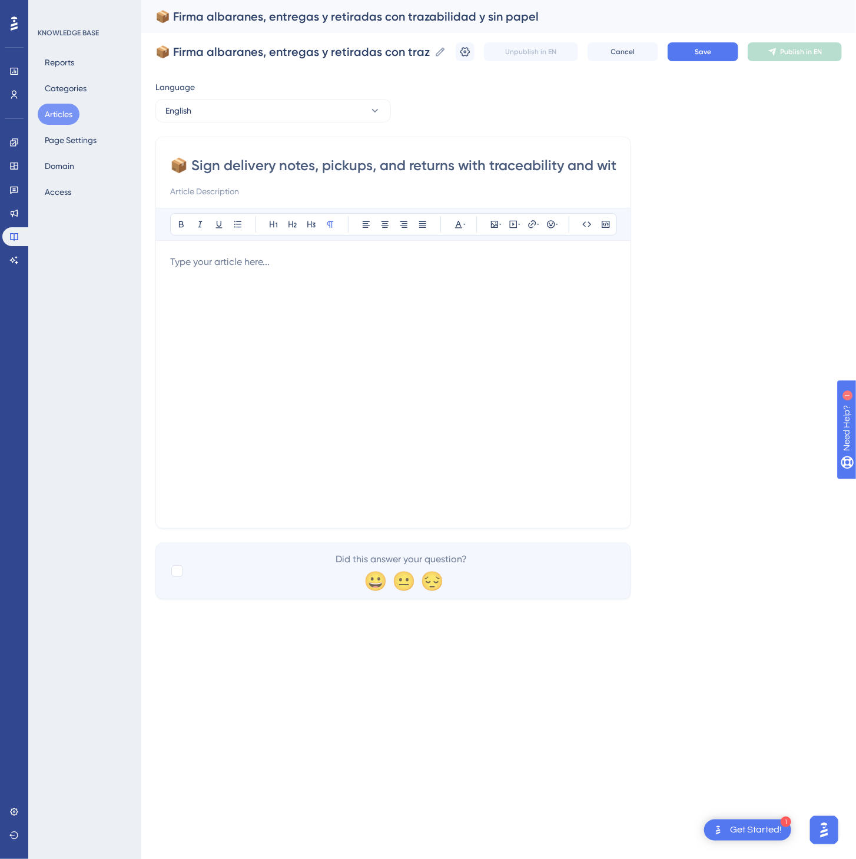
click at [555, 355] on div at bounding box center [393, 384] width 446 height 259
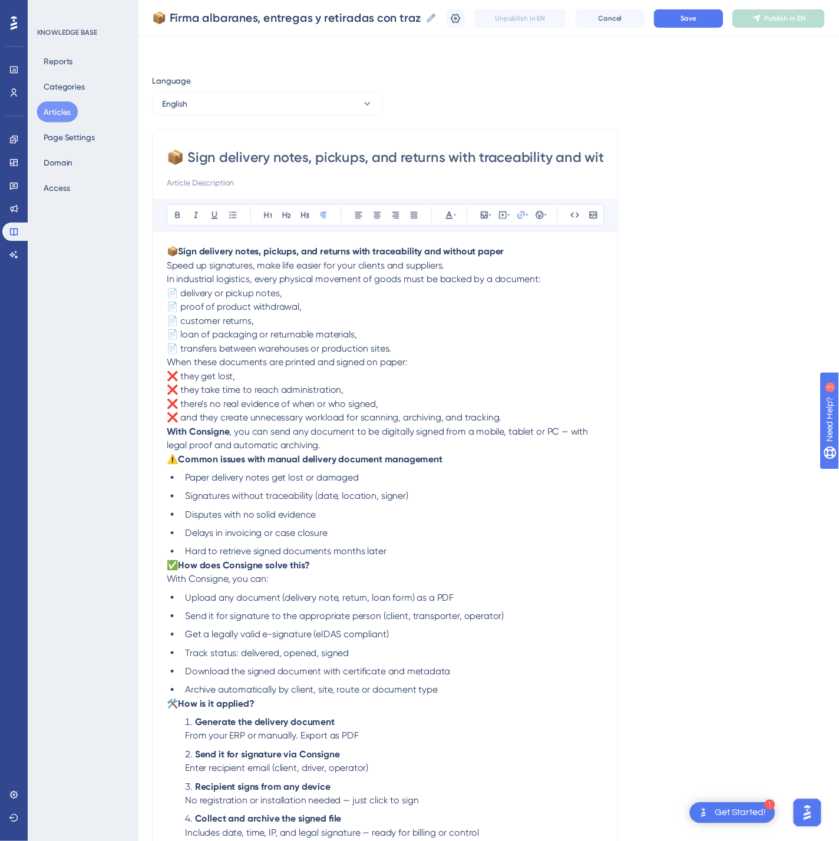
scroll to position [184, 0]
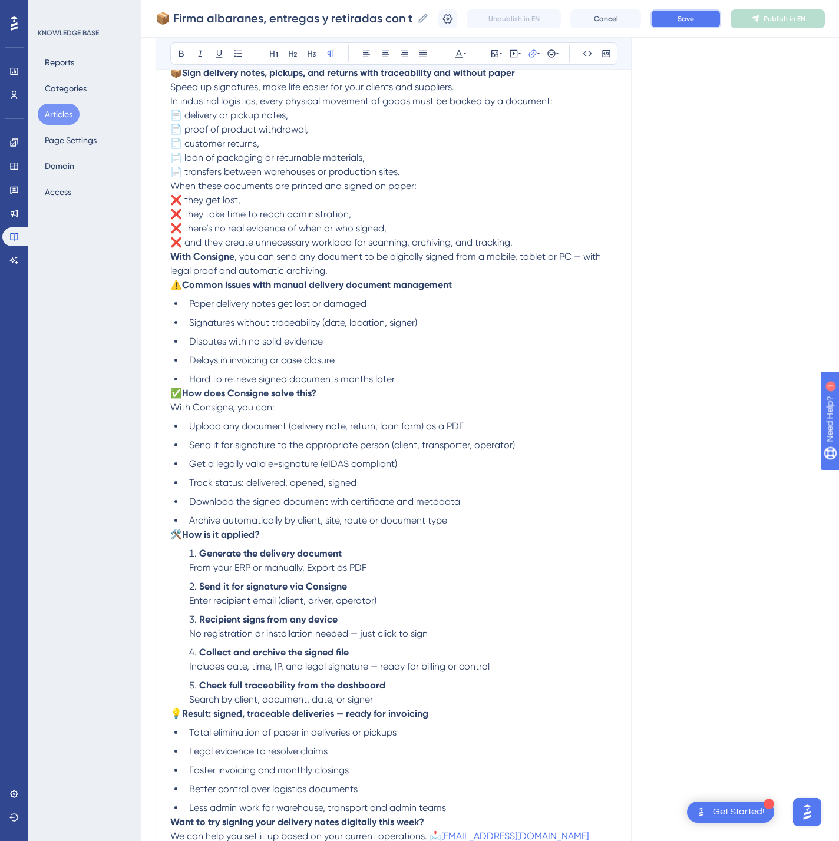
click at [694, 14] on span "Save" at bounding box center [685, 18] width 16 height 9
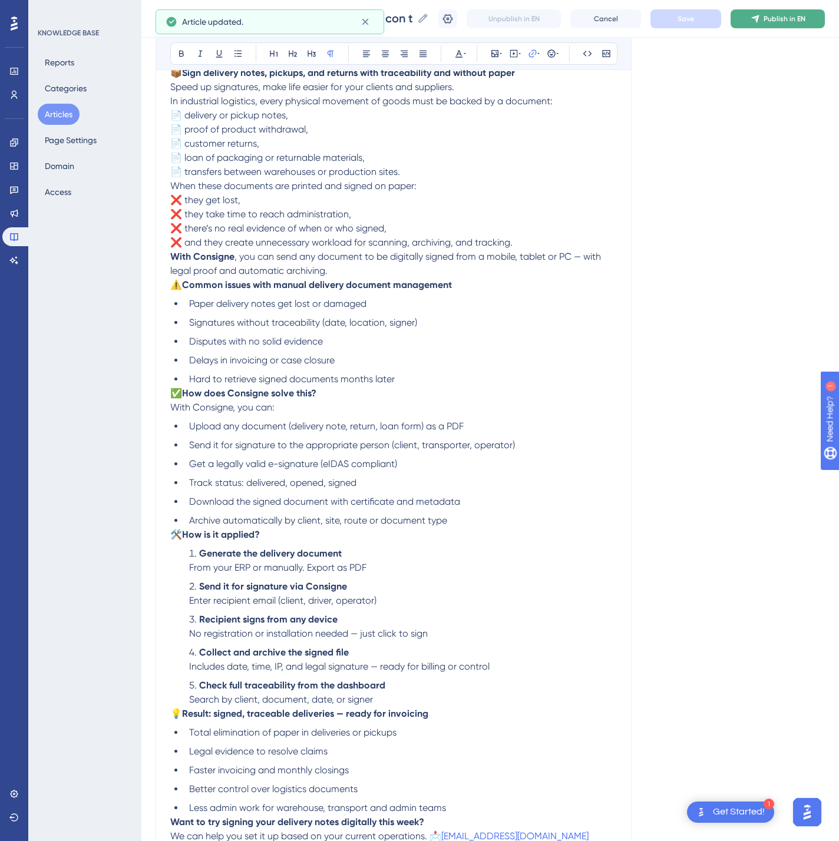
click at [786, 24] on button "Publish in EN" at bounding box center [777, 18] width 94 height 19
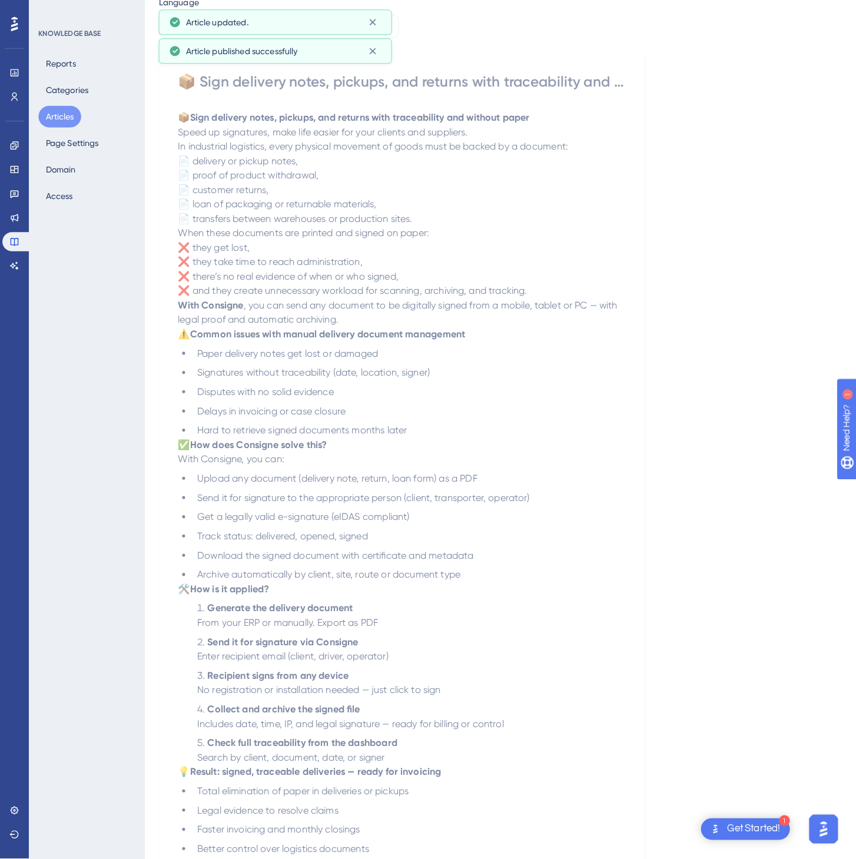
scroll to position [0, 0]
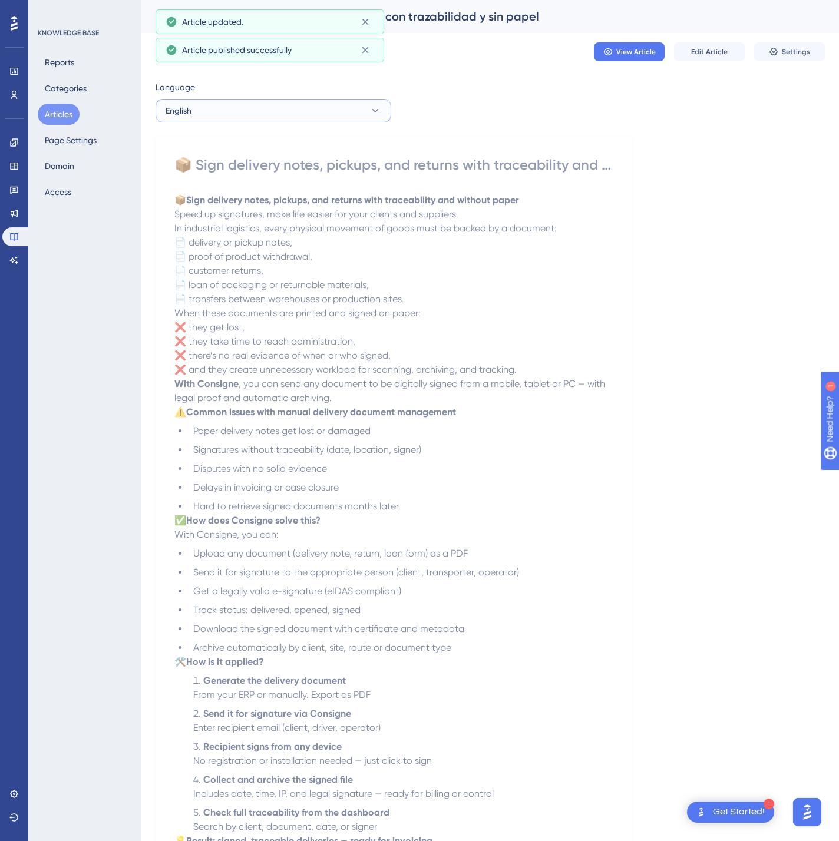
click at [276, 104] on button "English" at bounding box center [273, 111] width 236 height 24
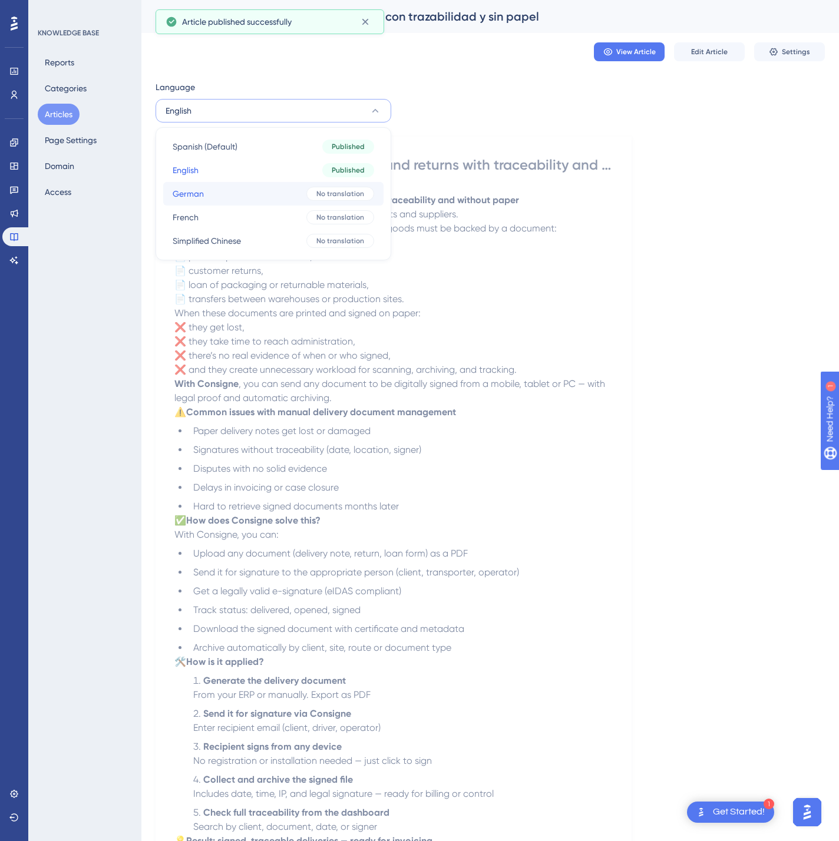
click at [247, 187] on button "German German No translation" at bounding box center [273, 194] width 220 height 24
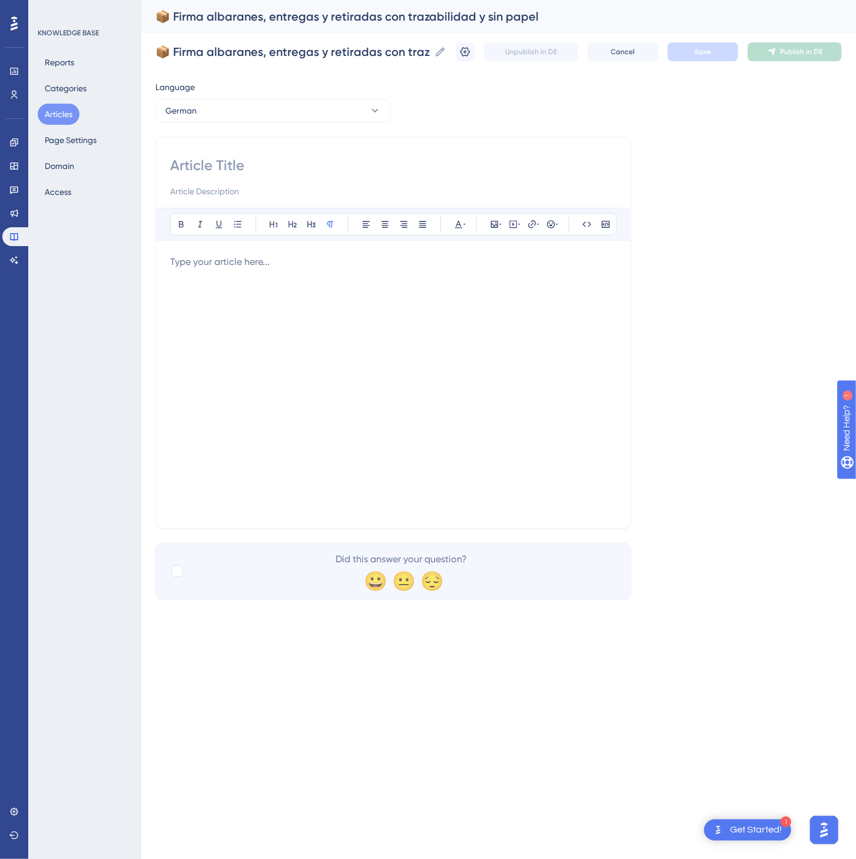
click at [264, 166] on input at bounding box center [393, 165] width 446 height 19
paste input "📦 Lieferscheine, Abholungen und Rücknahmen digital und mit Nachverfolgbarkeit u…"
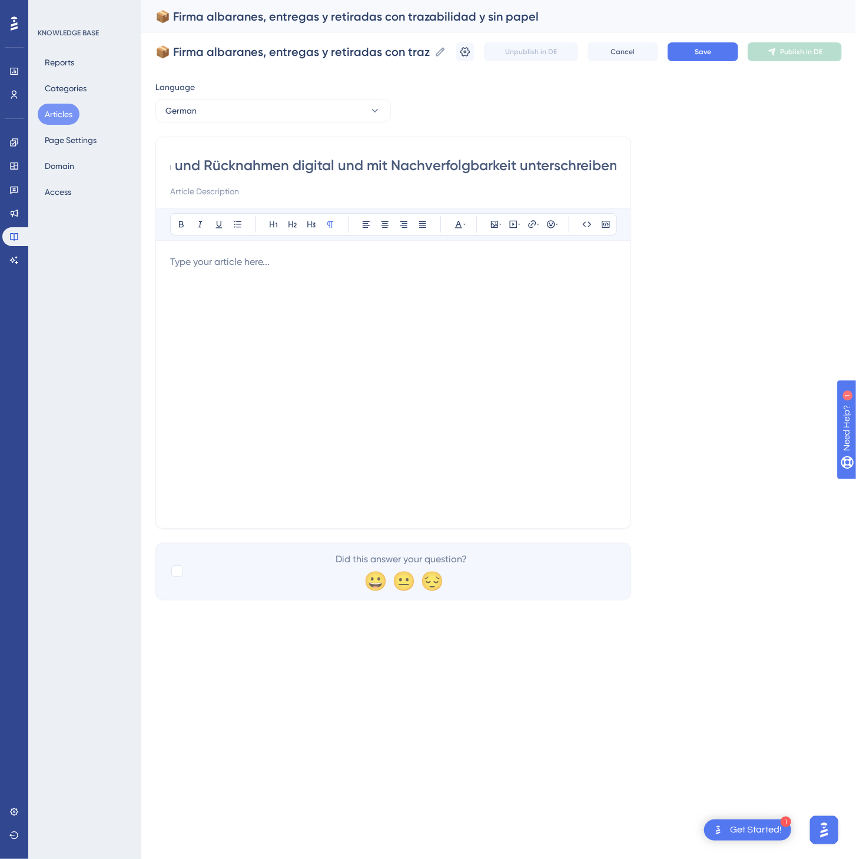
type input "📦 Lieferscheine, Abholungen und Rücknahmen digital und mit Nachverfolgbarkeit u…"
click at [306, 314] on div at bounding box center [393, 384] width 446 height 259
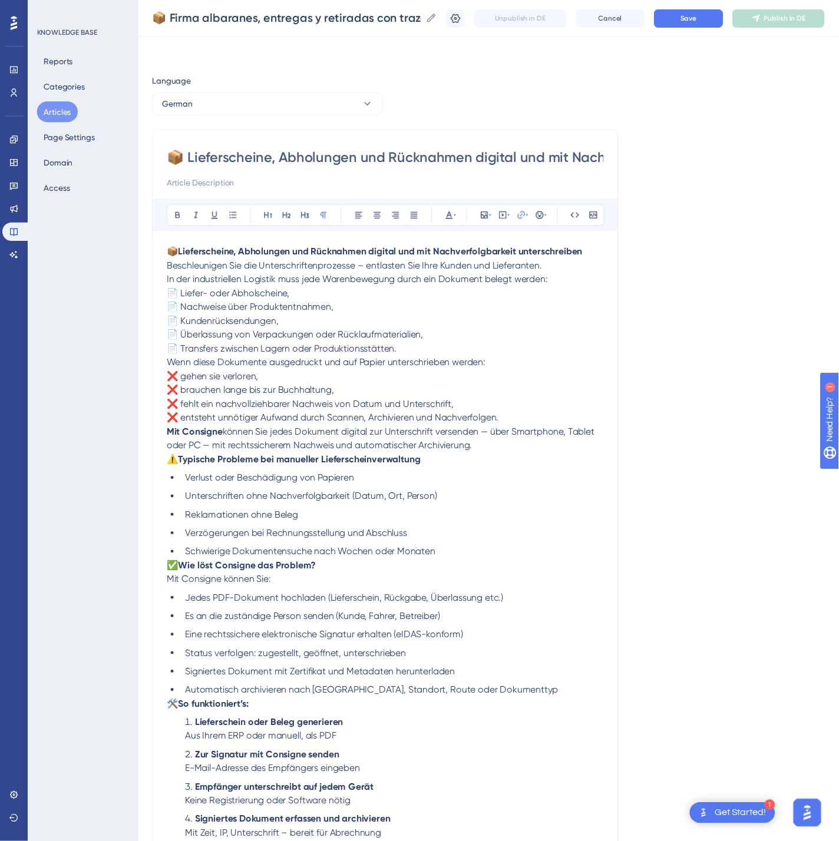
scroll to position [184, 0]
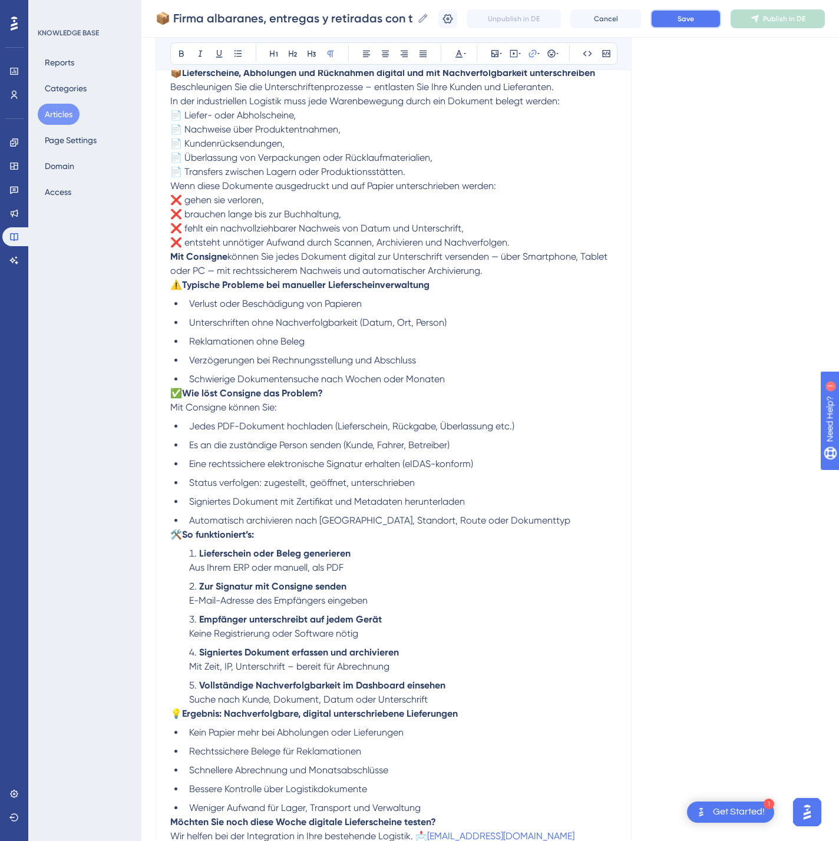
click at [721, 21] on button "Save" at bounding box center [685, 18] width 71 height 19
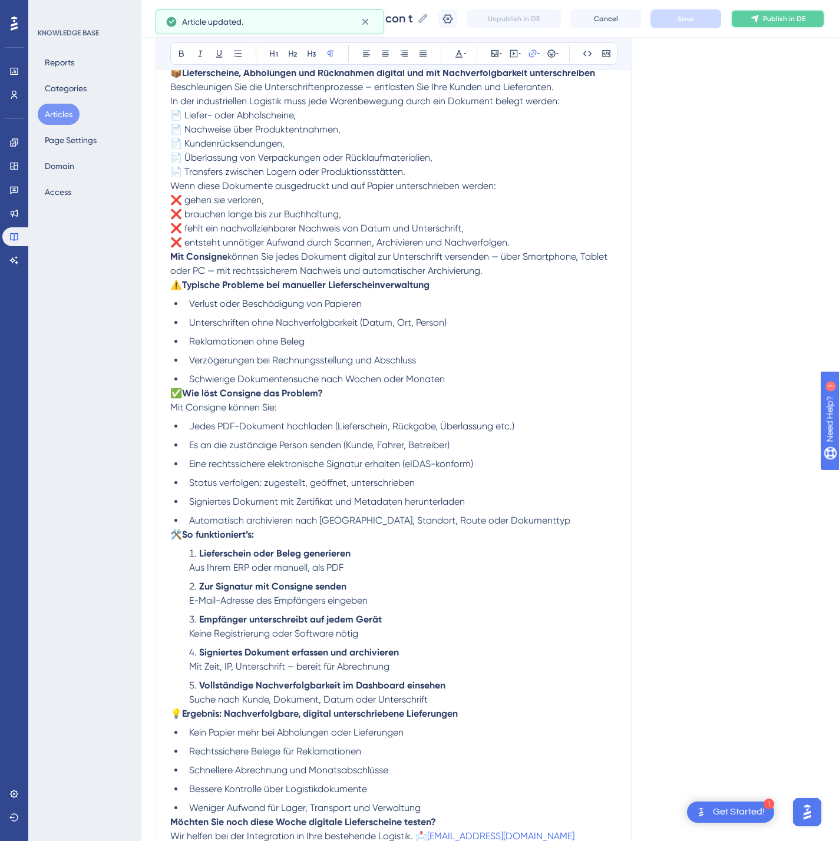
click at [767, 19] on button "Publish in DE" at bounding box center [777, 18] width 94 height 19
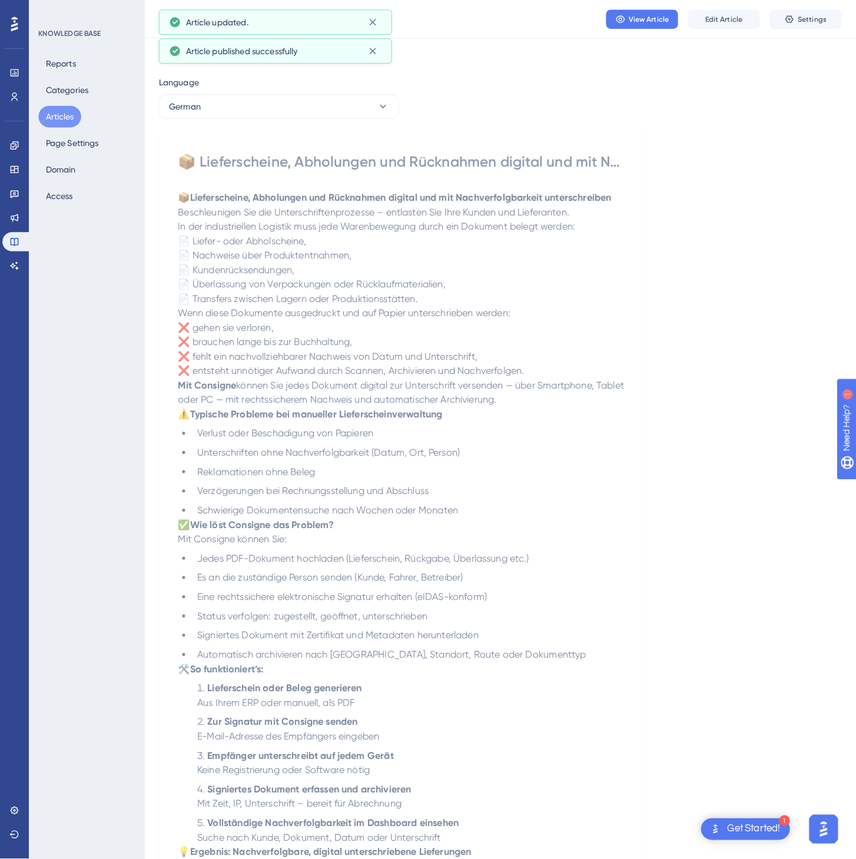
scroll to position [0, 0]
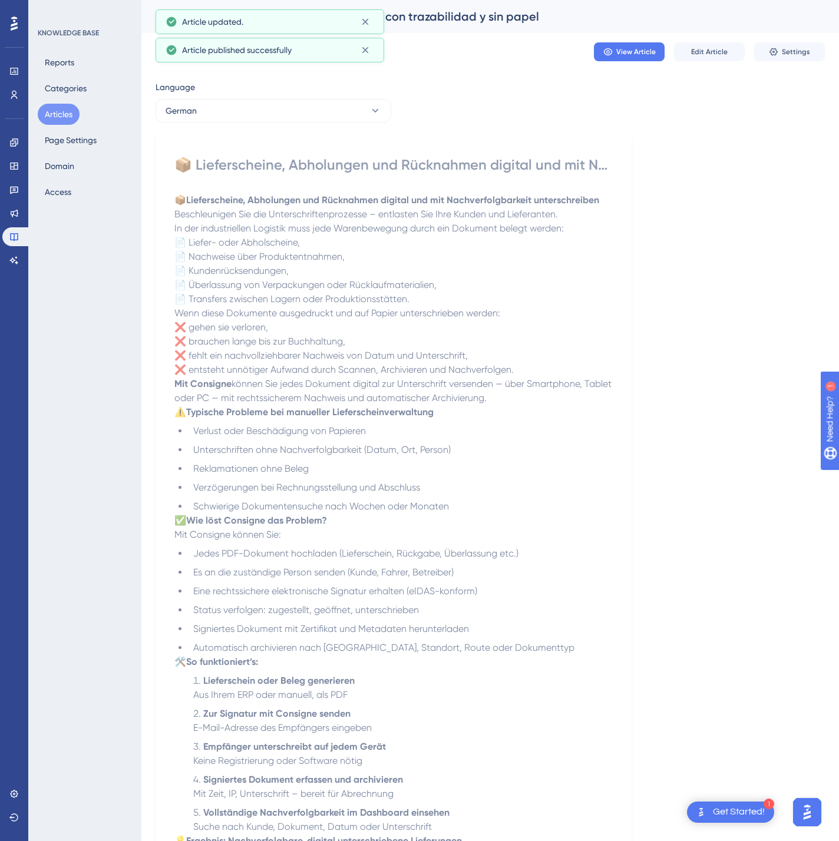
click at [198, 124] on div "Language German 📦 Lieferscheine, Abholungen und Rücknahmen digital und mit Nach…" at bounding box center [489, 536] width 669 height 912
click at [205, 119] on button "German" at bounding box center [273, 111] width 236 height 24
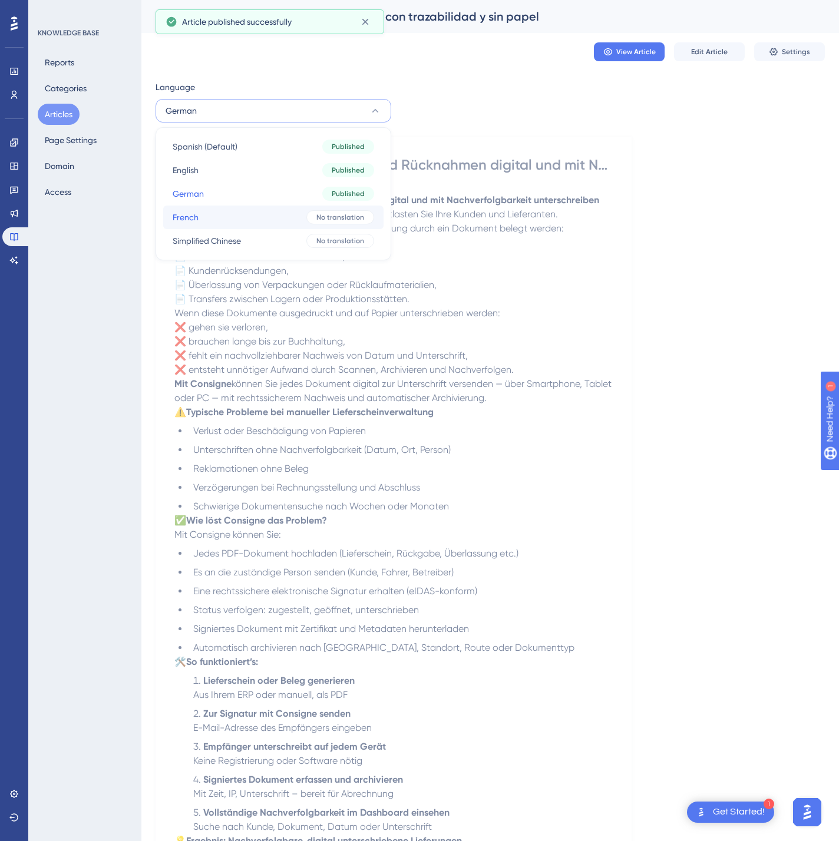
click at [200, 218] on button "French French No translation" at bounding box center [273, 218] width 220 height 24
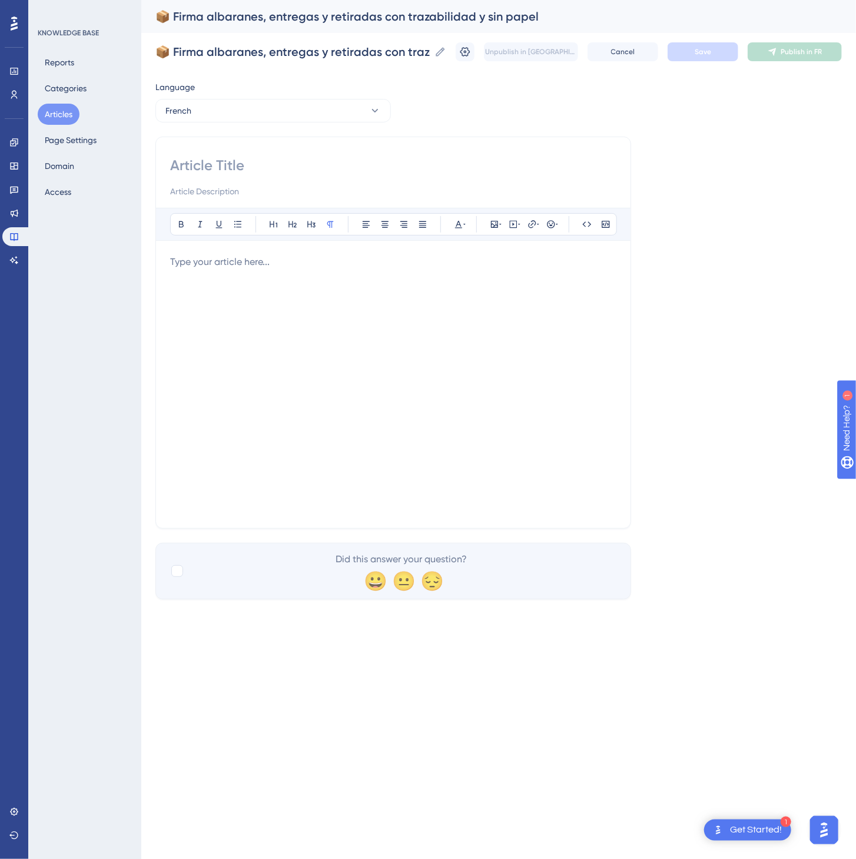
click at [259, 166] on input at bounding box center [393, 165] width 446 height 19
paste input "📦 Signez bons de livraison, retraits et retours avec traçabilité et sans papier"
type input "📦 Signez bons de livraison, retraits et retours avec traçabilité et sans papier"
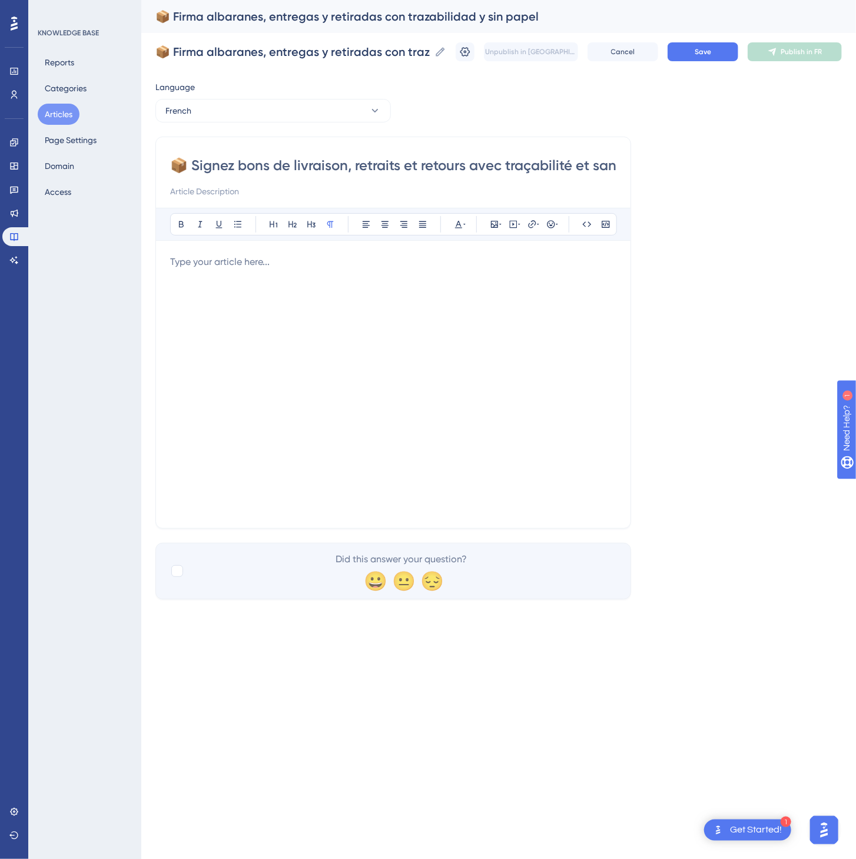
click at [611, 422] on div at bounding box center [393, 384] width 446 height 259
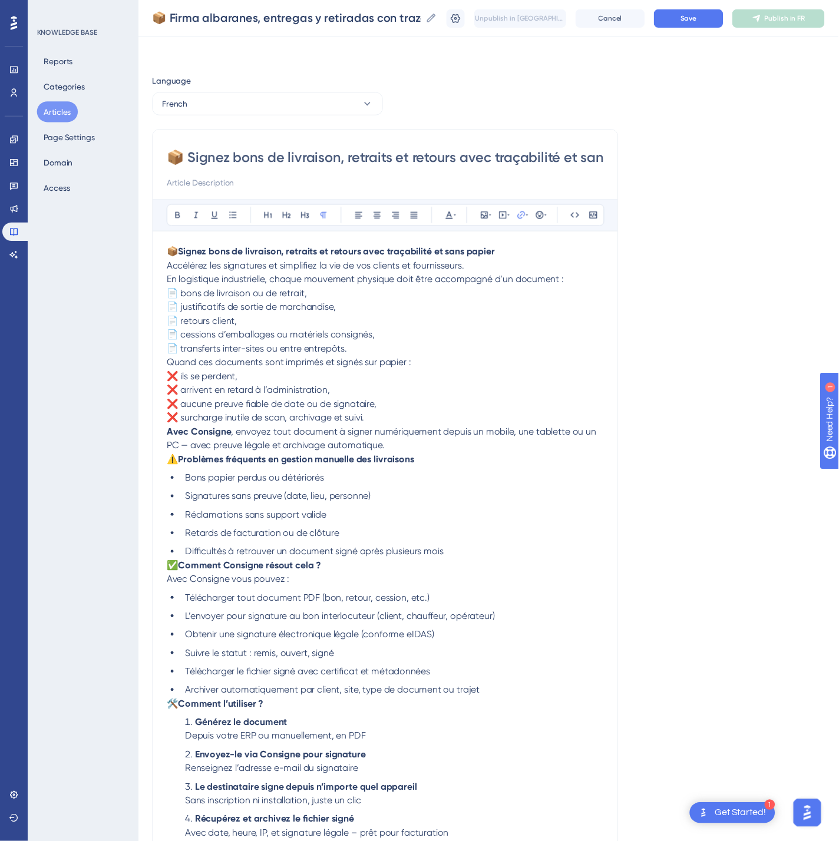
scroll to position [184, 0]
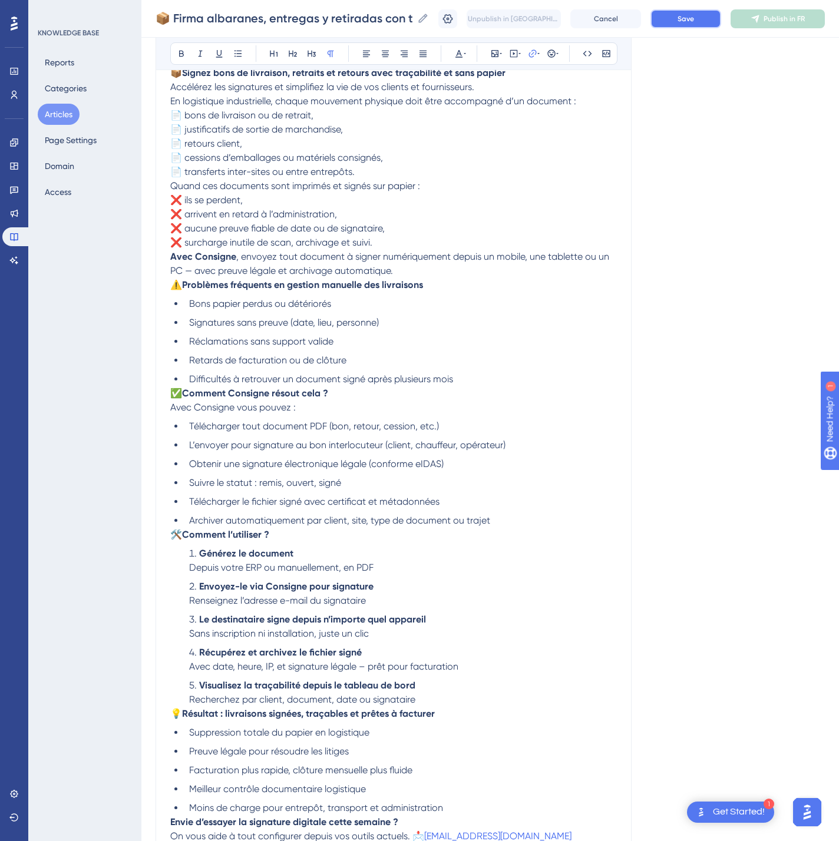
click at [721, 19] on button "Save" at bounding box center [685, 18] width 71 height 19
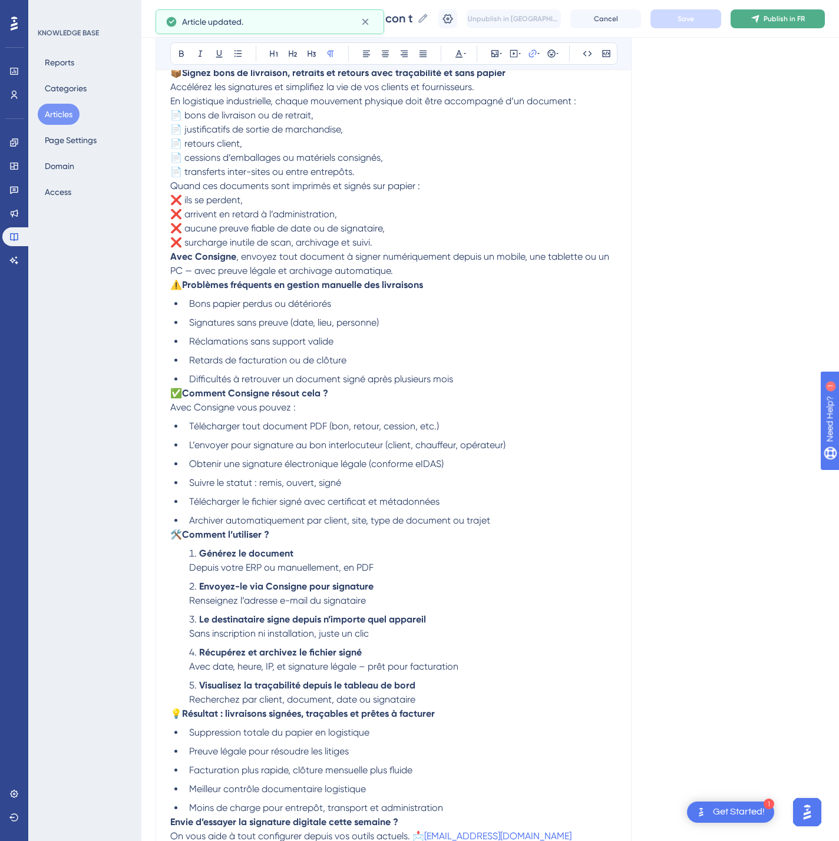
click at [784, 14] on span "Publish in FR" at bounding box center [783, 18] width 41 height 9
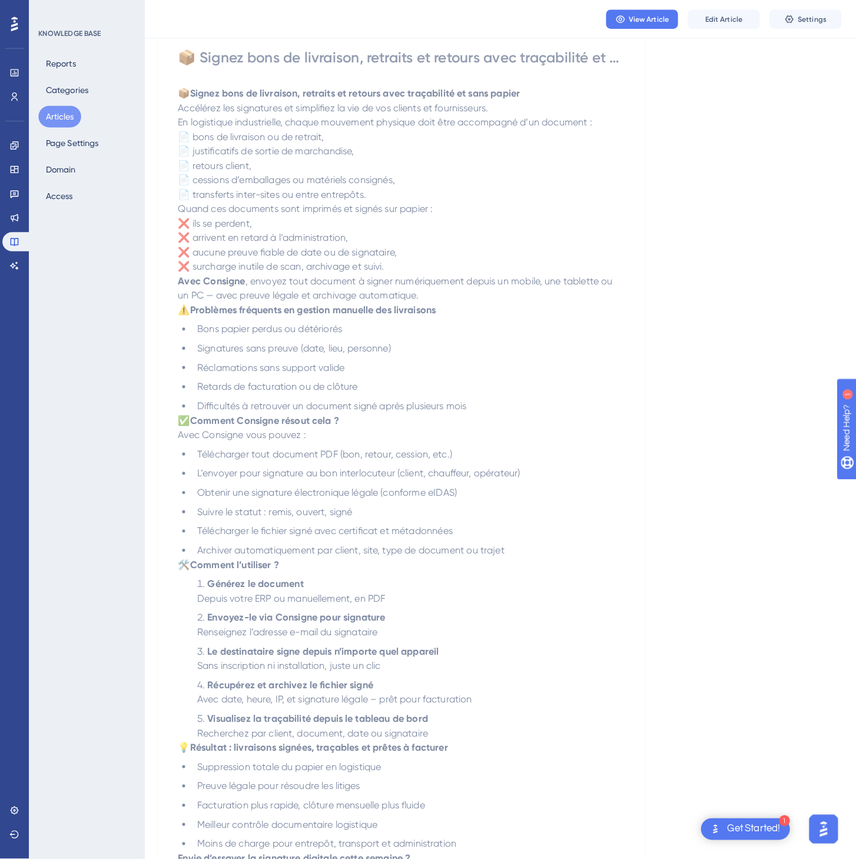
scroll to position [0, 0]
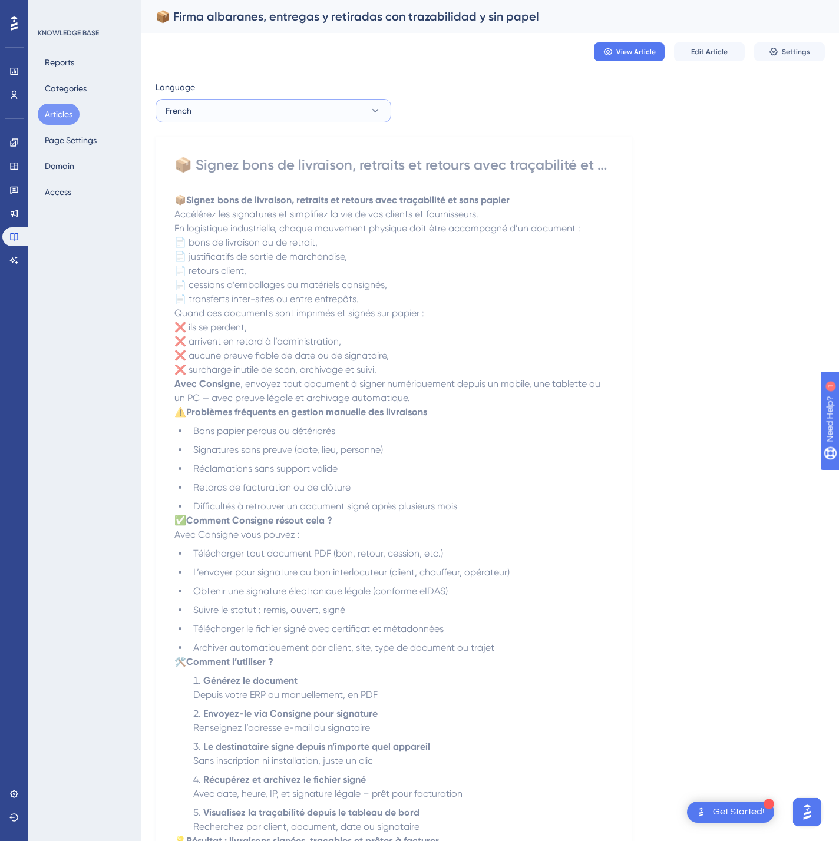
click at [341, 110] on button "French" at bounding box center [273, 111] width 236 height 24
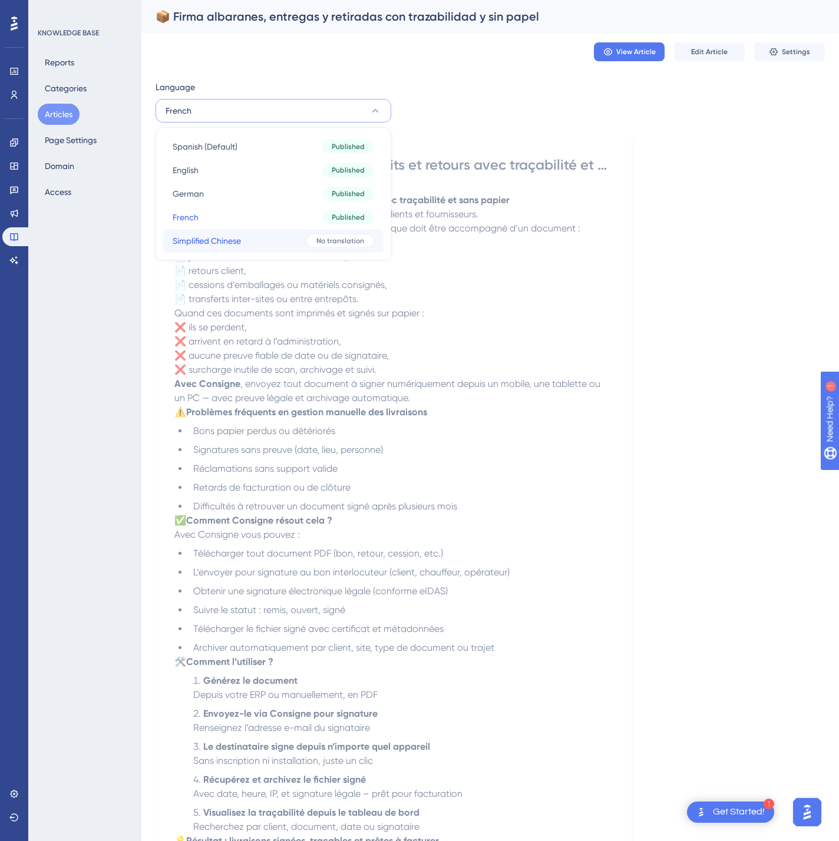
click at [305, 244] on button "Simplified Chinese Simplified Chinese No translation" at bounding box center [273, 241] width 220 height 24
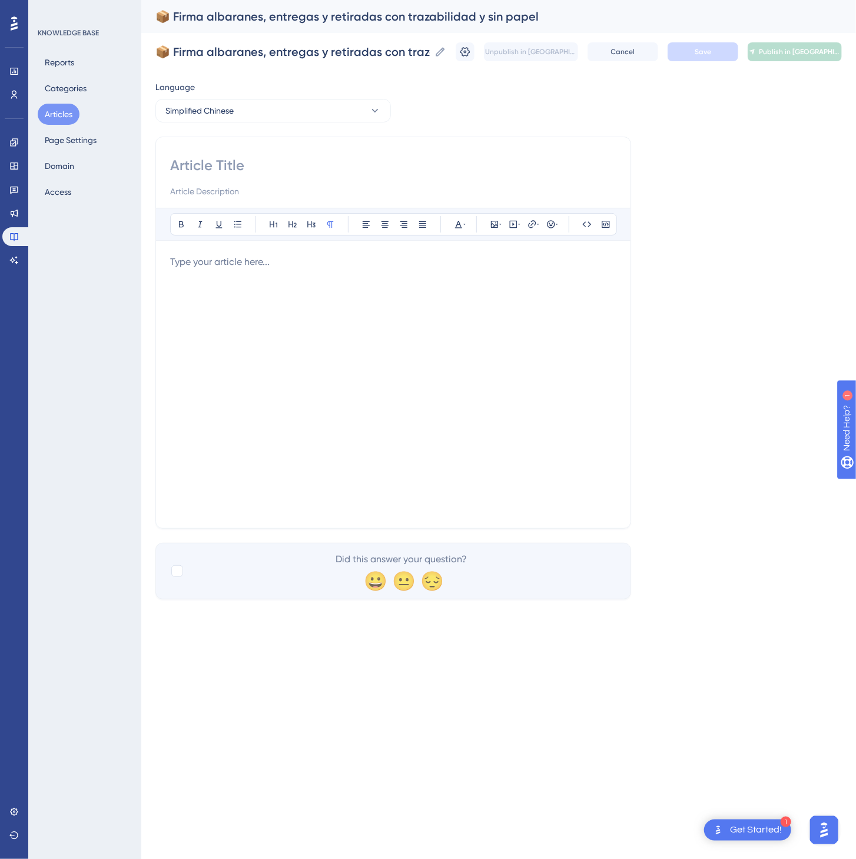
click at [303, 160] on input at bounding box center [393, 165] width 446 height 19
paste input "📦 实现发货、取货和退货的无纸化签署与追踪"
type input "📦 实现发货、取货和退货的无纸化签署与追踪"
drag, startPoint x: 396, startPoint y: 471, endPoint x: 395, endPoint y: 441, distance: 30.1
click at [396, 470] on div at bounding box center [393, 384] width 446 height 259
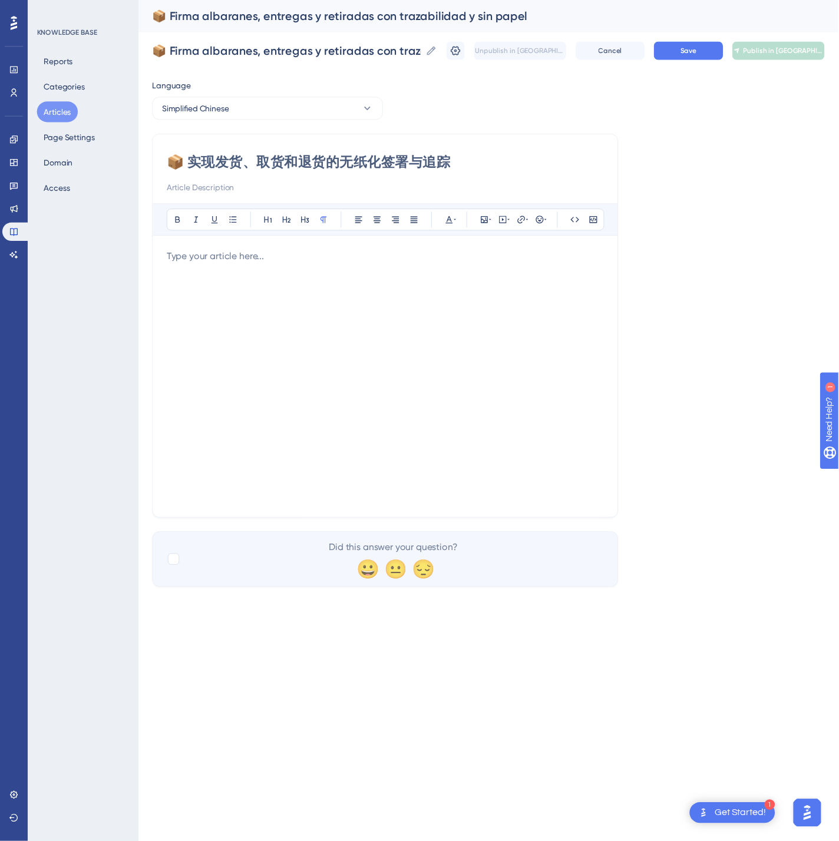
scroll to position [186, 0]
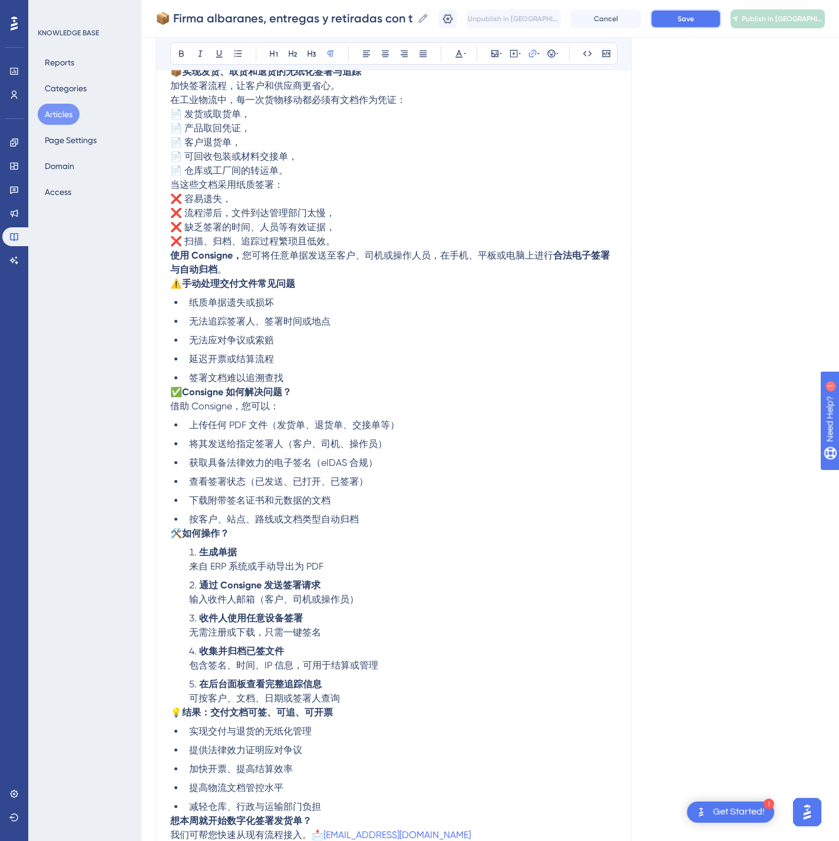
click at [694, 22] on span "Save" at bounding box center [685, 18] width 16 height 9
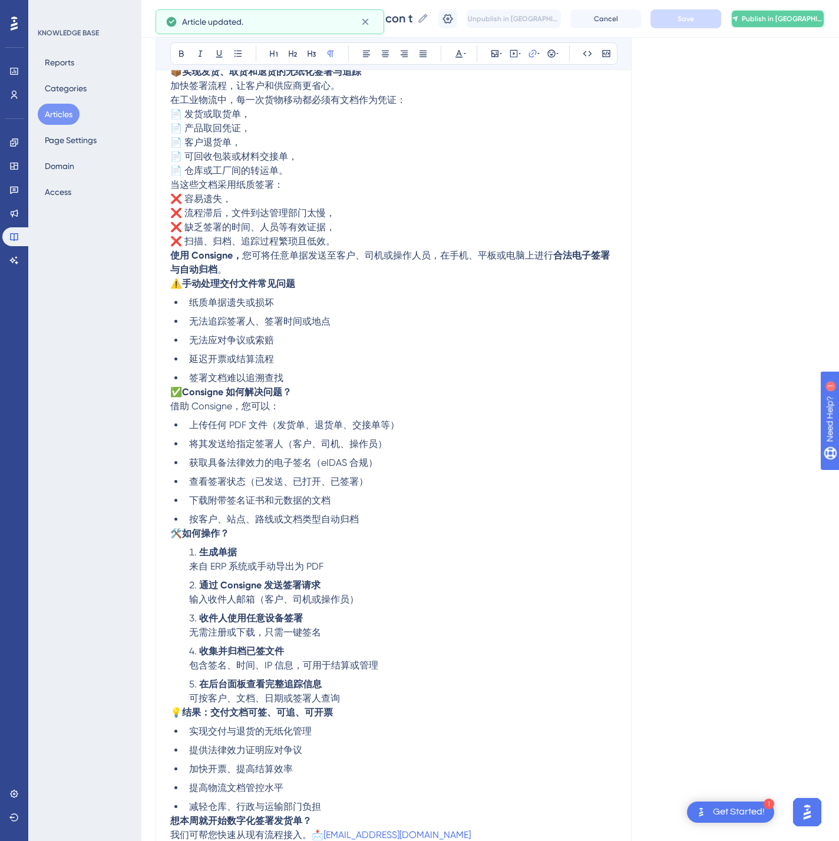
click at [737, 16] on icon at bounding box center [734, 18] width 5 height 5
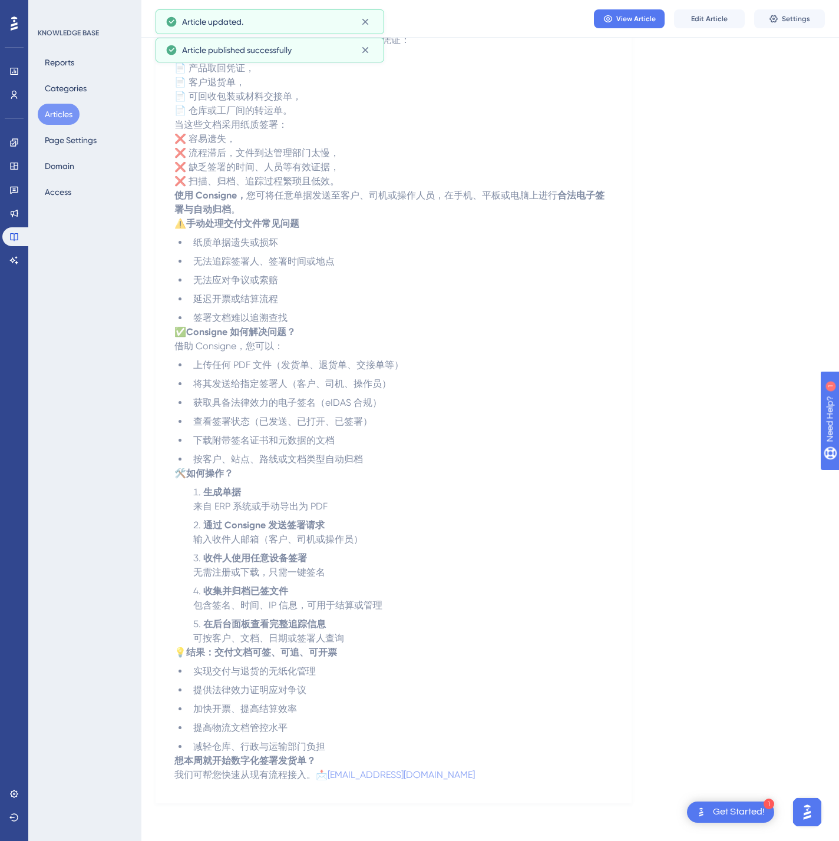
click at [54, 114] on button "Articles" at bounding box center [59, 114] width 42 height 21
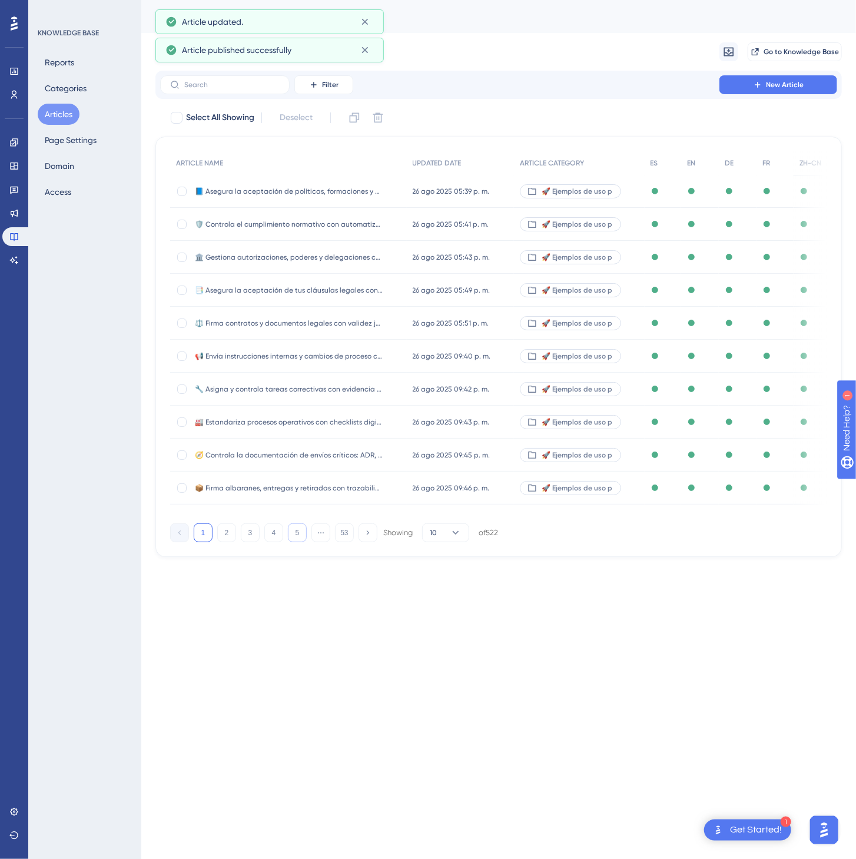
click at [288, 537] on button "5" at bounding box center [297, 533] width 19 height 19
click at [288, 537] on button "6" at bounding box center [297, 533] width 19 height 19
click at [288, 537] on button "8" at bounding box center [297, 533] width 19 height 19
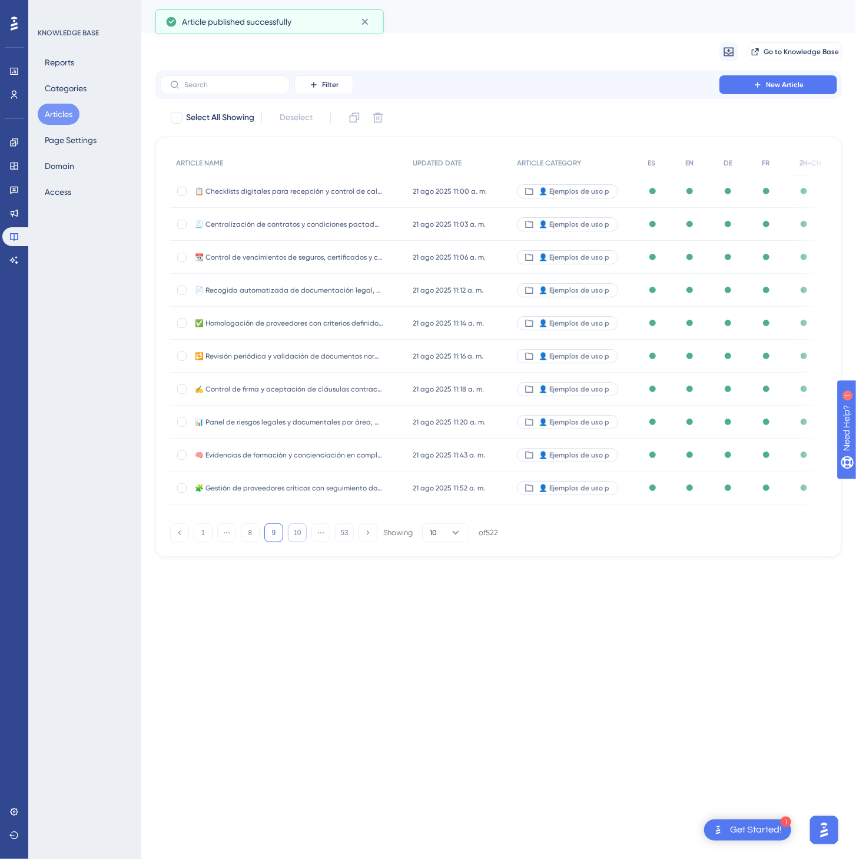
click at [288, 537] on button "10" at bounding box center [297, 533] width 19 height 19
click at [288, 536] on button "10" at bounding box center [297, 533] width 19 height 19
click at [288, 534] on button "12" at bounding box center [297, 533] width 19 height 19
click at [288, 532] on button "13" at bounding box center [297, 533] width 19 height 19
click at [288, 531] on button "14" at bounding box center [297, 533] width 19 height 19
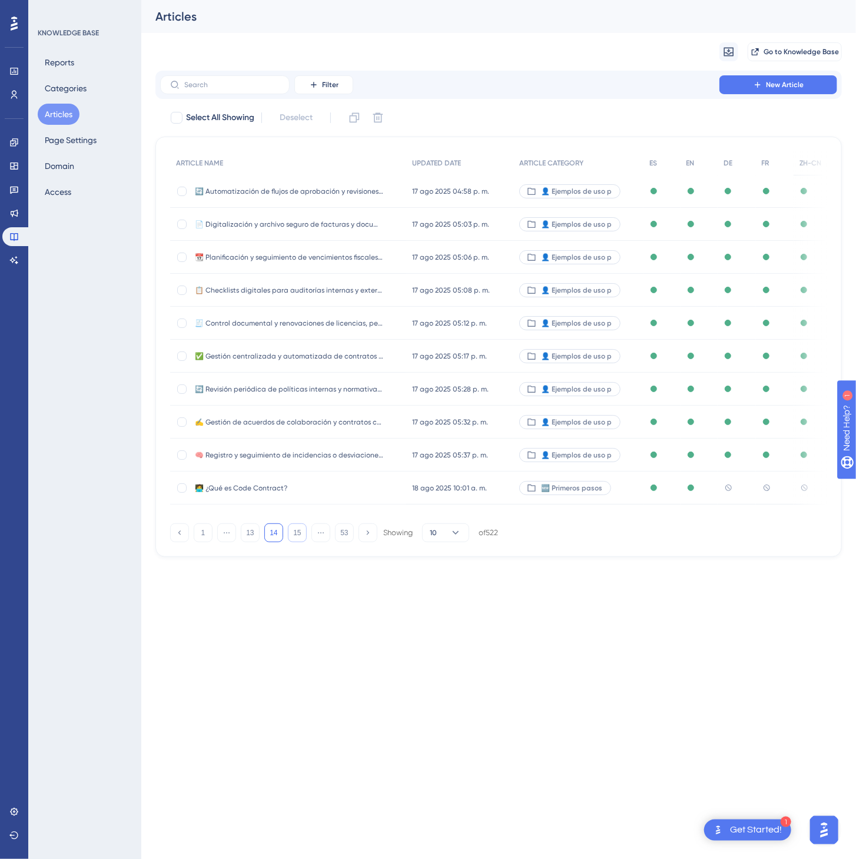
click at [288, 531] on button "15" at bounding box center [297, 533] width 19 height 19
click at [288, 531] on button "17" at bounding box center [297, 533] width 19 height 19
click at [288, 531] on button "18" at bounding box center [297, 533] width 19 height 19
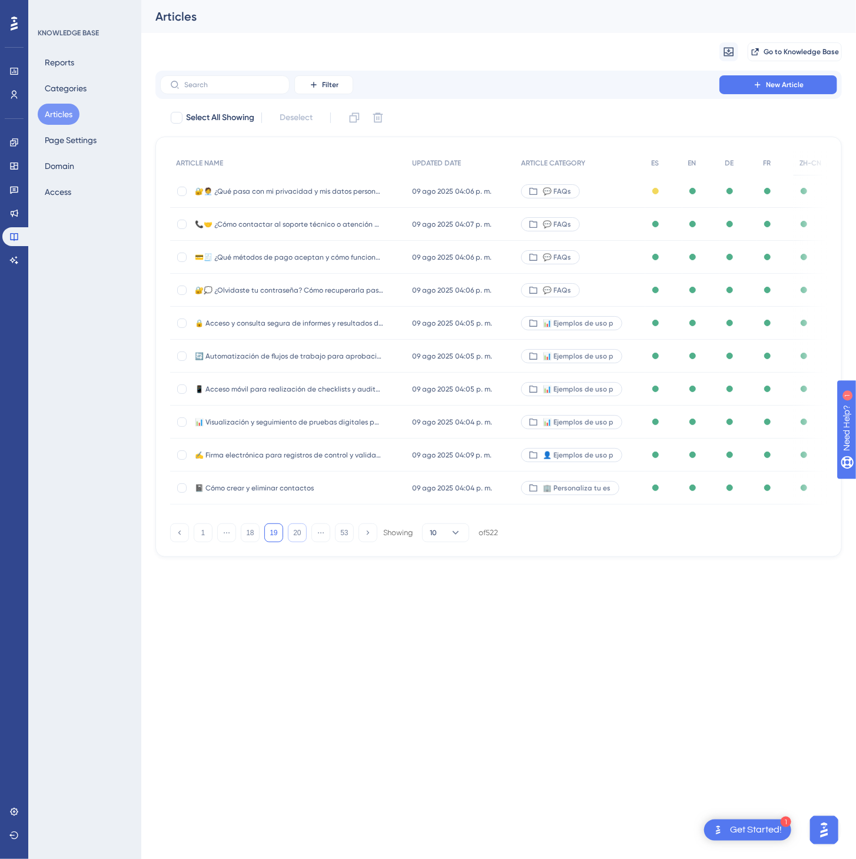
click at [288, 531] on button "20" at bounding box center [297, 533] width 19 height 19
click at [288, 531] on button "21" at bounding box center [297, 533] width 19 height 19
click at [288, 529] on button "22" at bounding box center [297, 533] width 19 height 19
click at [288, 529] on button "23" at bounding box center [297, 533] width 19 height 19
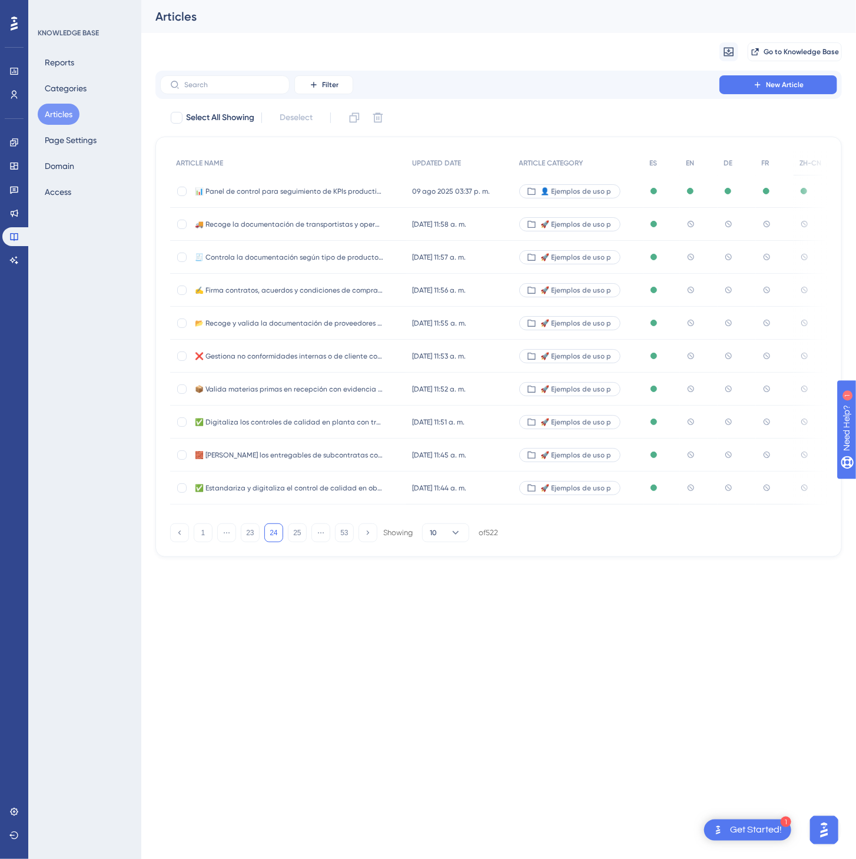
click at [412, 226] on div "[DATE] 11:58 a. m. [DATE] 11:58 a. m." at bounding box center [459, 224] width 107 height 33
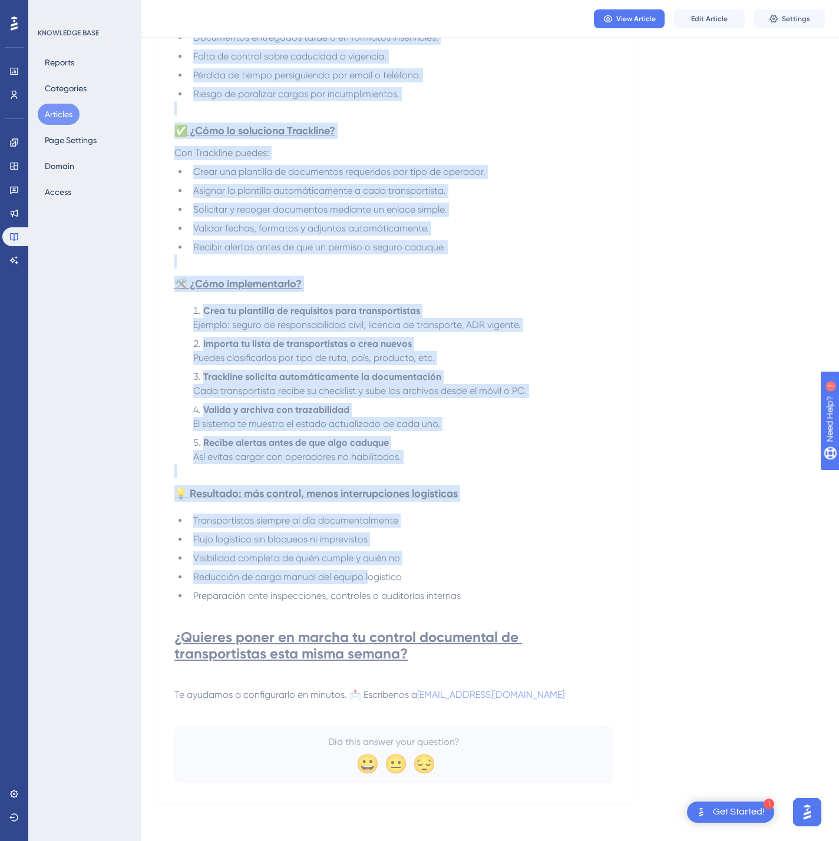
scroll to position [588, 0]
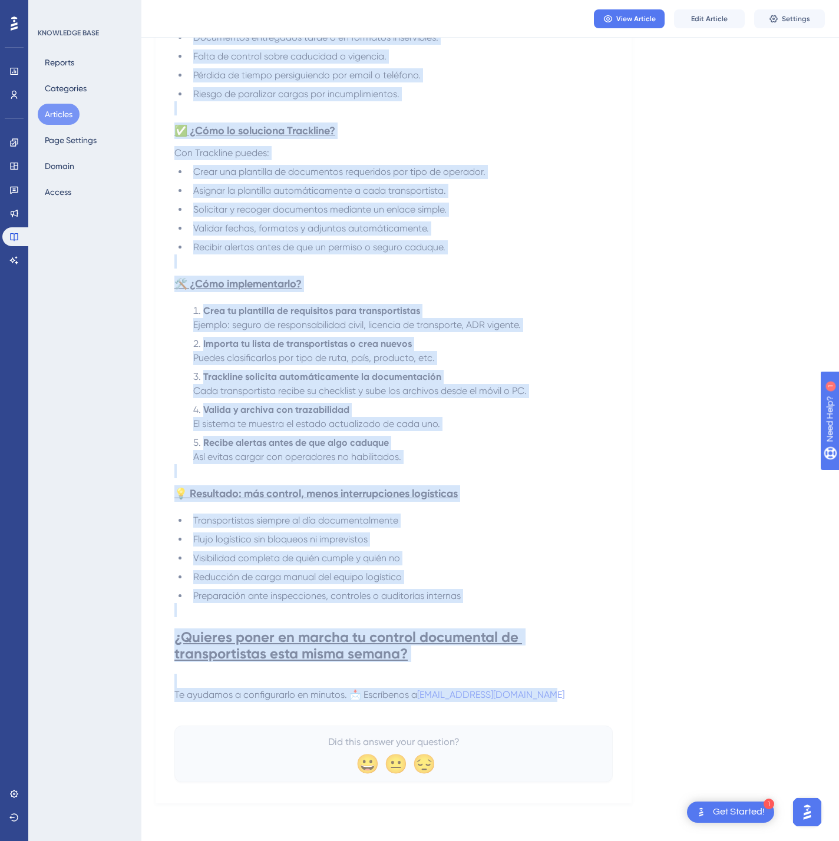
drag, startPoint x: 174, startPoint y: 162, endPoint x: 575, endPoint y: 698, distance: 669.9
click at [575, 698] on div "🚚 Recoge la documentación de transportistas y operadores logísticos sin correos…" at bounding box center [393, 176] width 438 height 1212
copy div "🚚 Loremi do sitametconsec ad elitseddoeiusm t incididunt utlaboreet dol magnaal…"
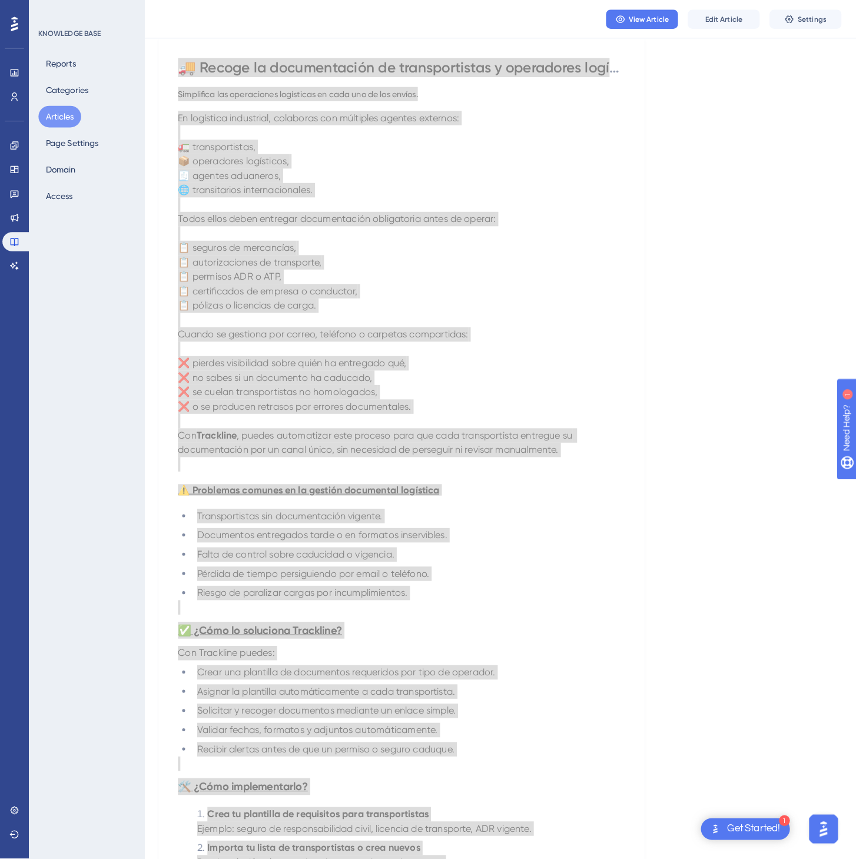
scroll to position [0, 0]
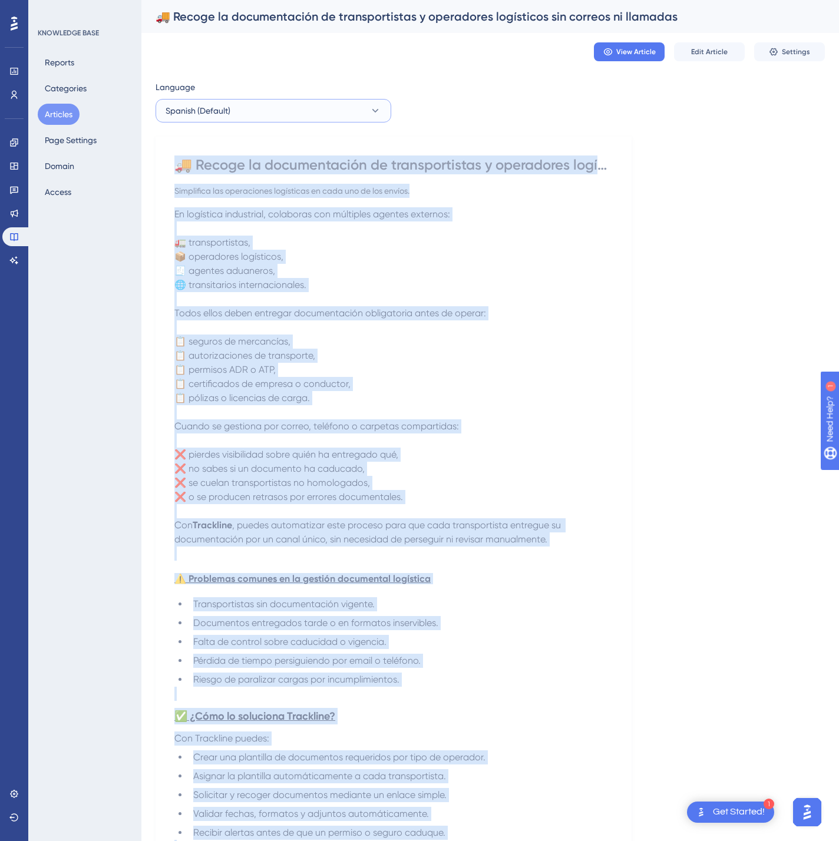
click at [336, 111] on button "Spanish (Default)" at bounding box center [273, 111] width 236 height 24
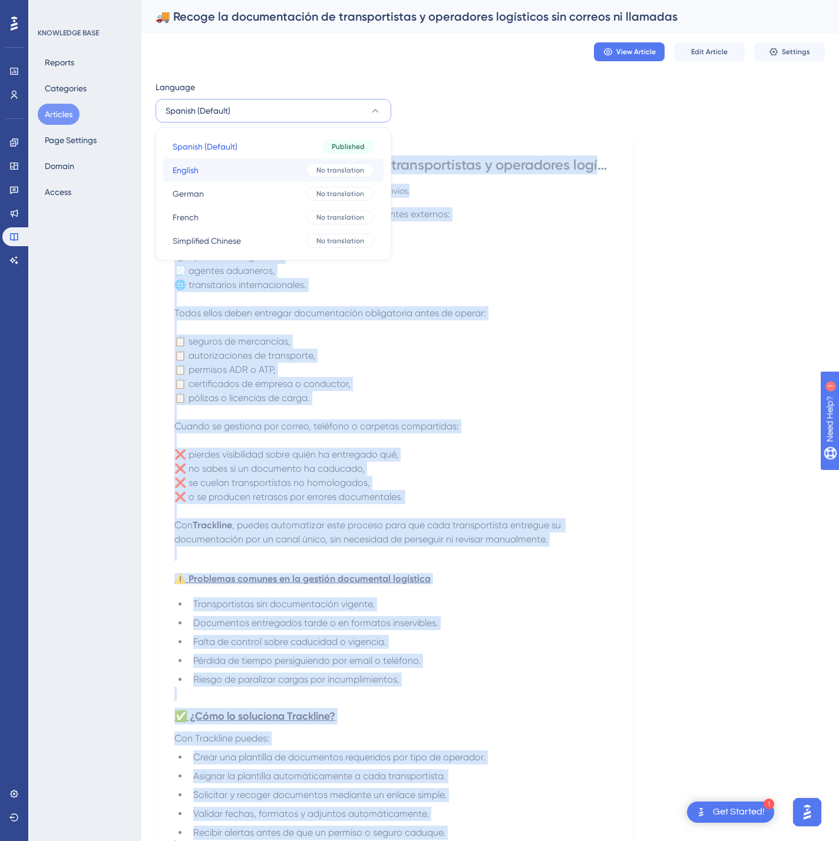
click at [296, 163] on button "English English No translation" at bounding box center [273, 170] width 220 height 24
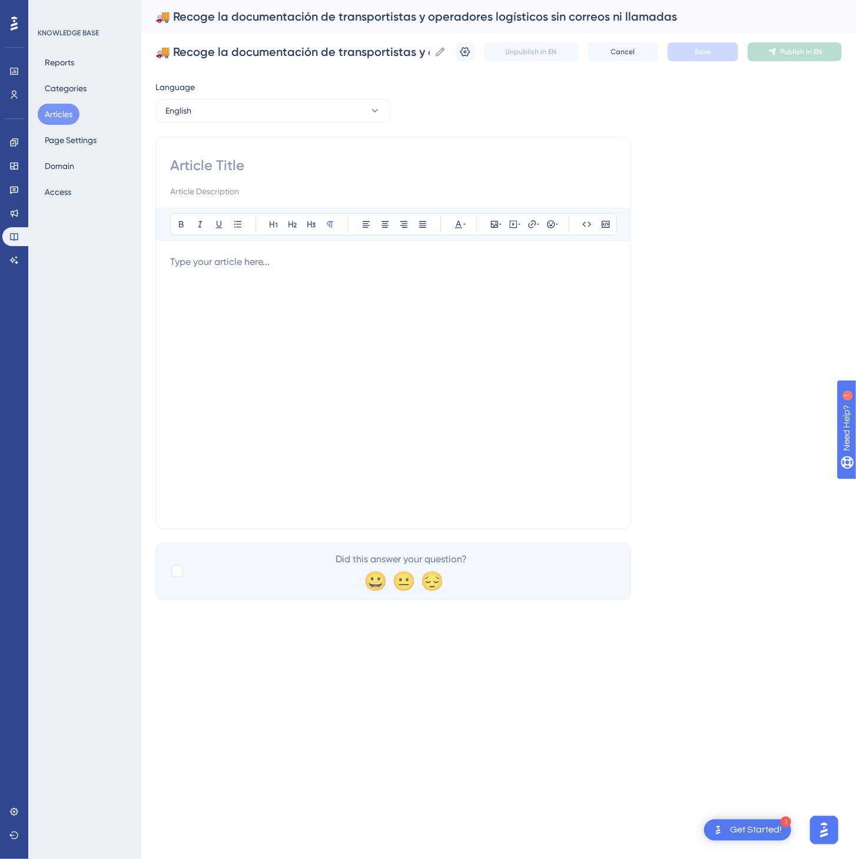
click at [312, 163] on input at bounding box center [393, 165] width 446 height 19
paste input "🚚 Collect transporter and logistics operator documents without emails or calls"
type input "🚚 Collect transporter and logistics operator documents without emails or calls"
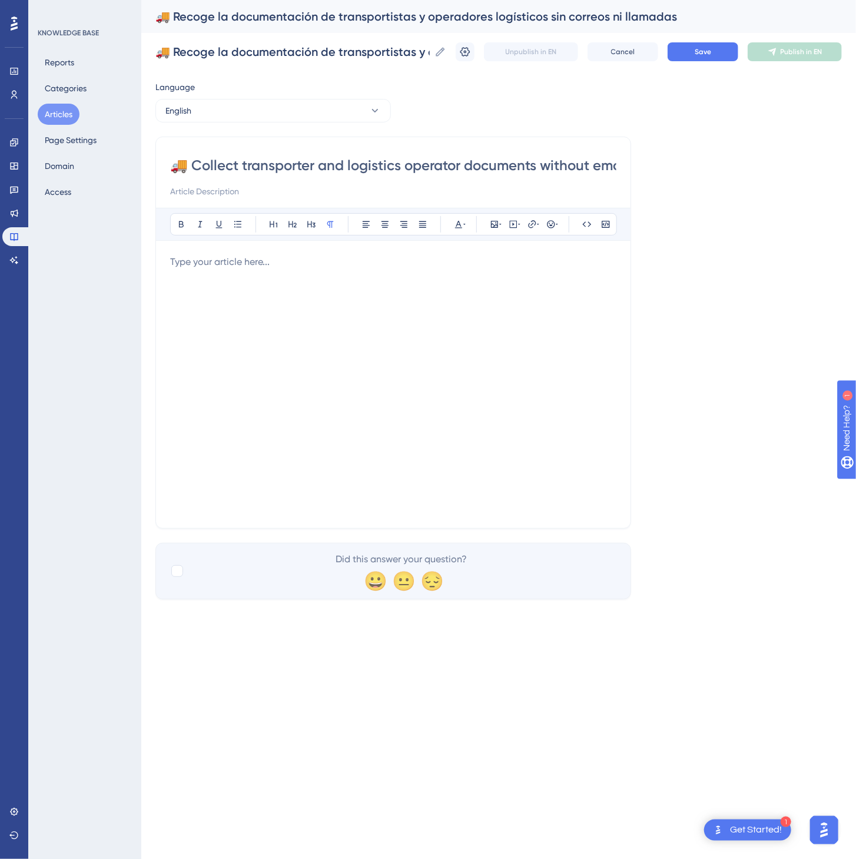
click at [457, 394] on div at bounding box center [393, 384] width 446 height 259
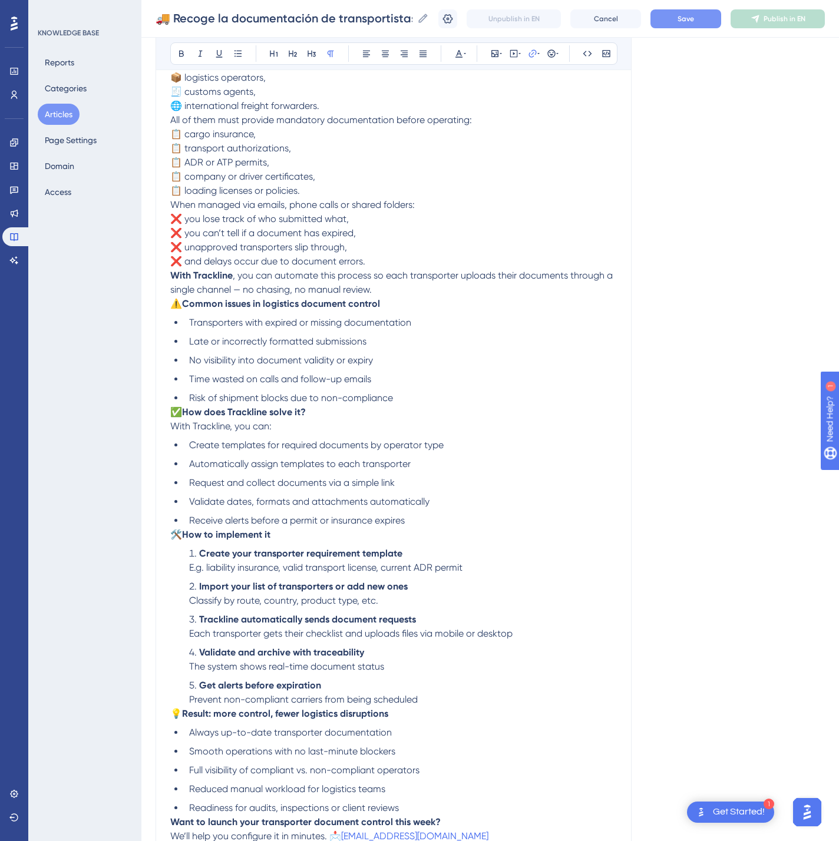
click at [721, 25] on button "Save" at bounding box center [685, 18] width 71 height 19
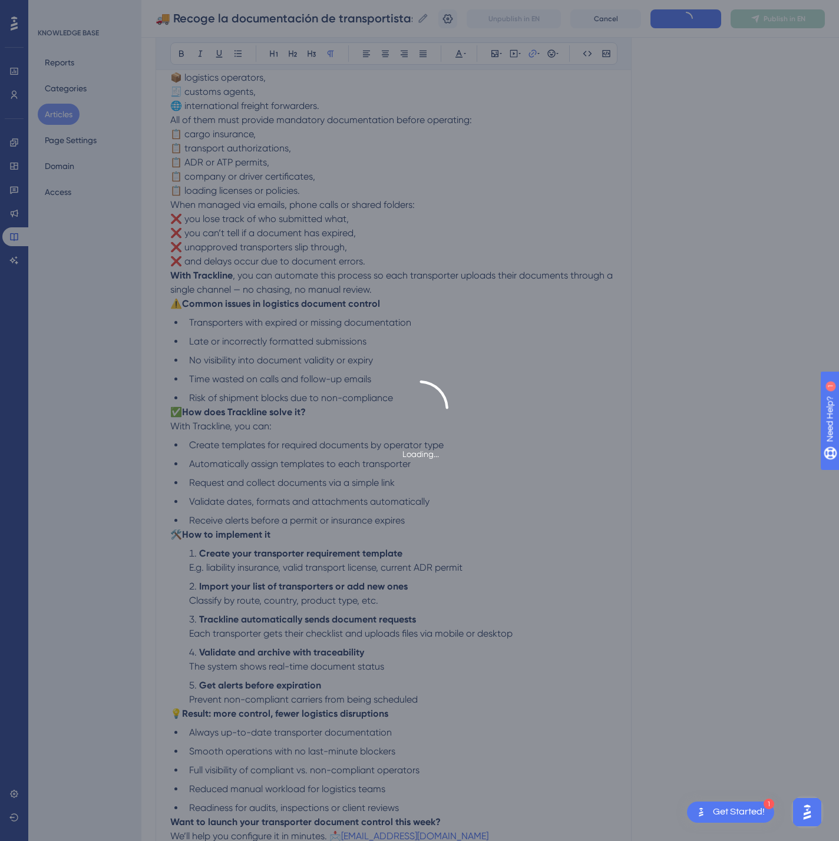
click at [778, 18] on div "Loading..." at bounding box center [419, 420] width 839 height 841
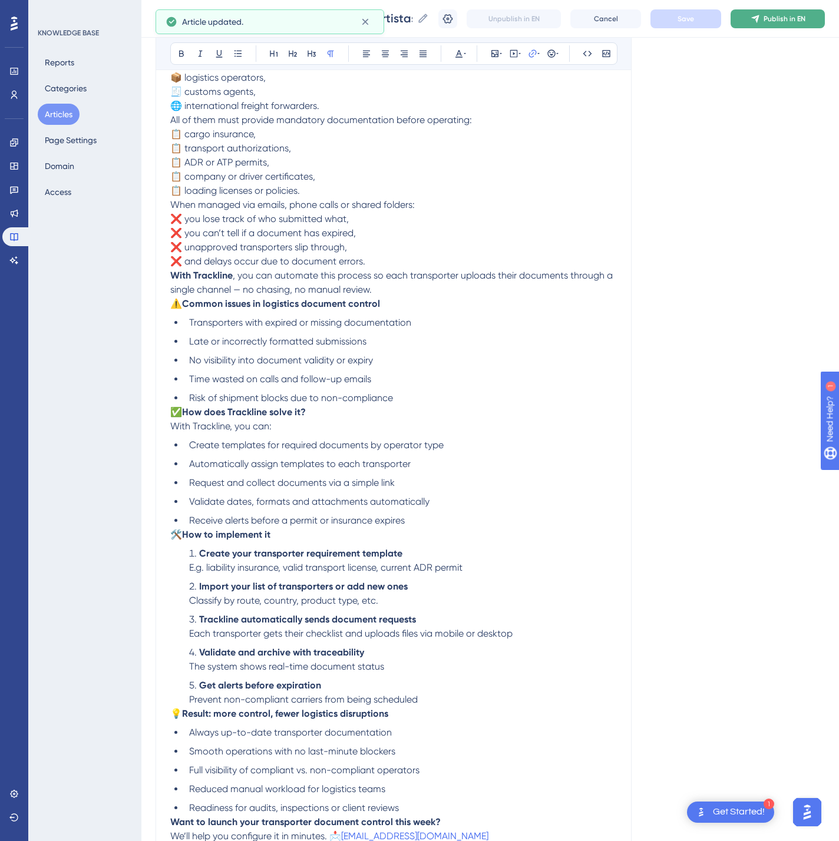
click at [783, 17] on span "Publish in EN" at bounding box center [784, 18] width 42 height 9
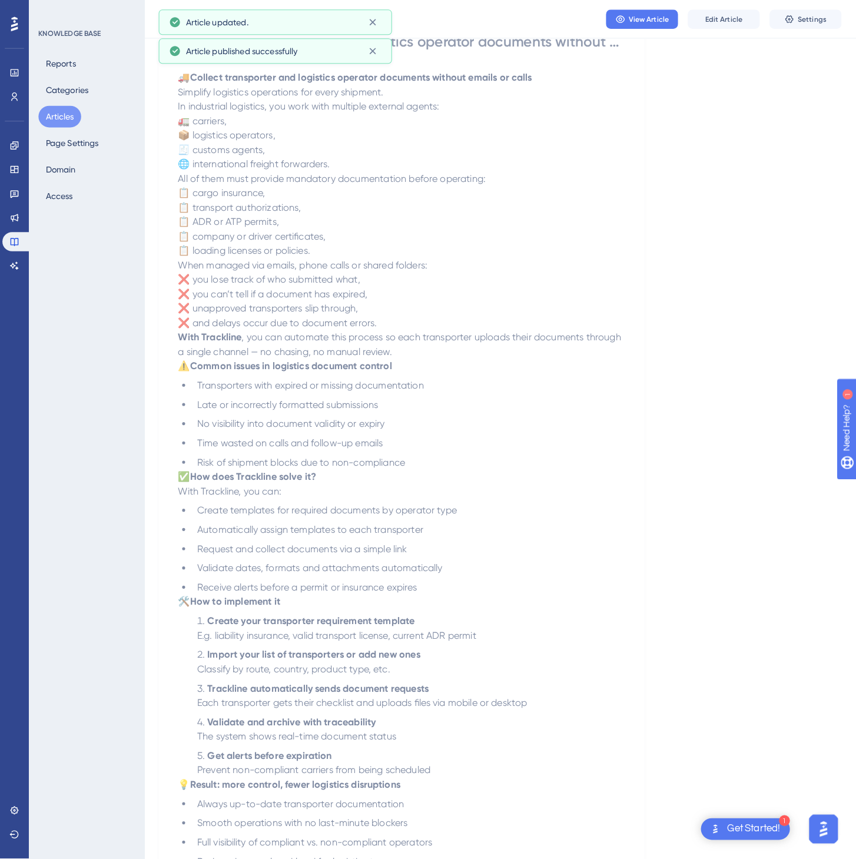
scroll to position [0, 0]
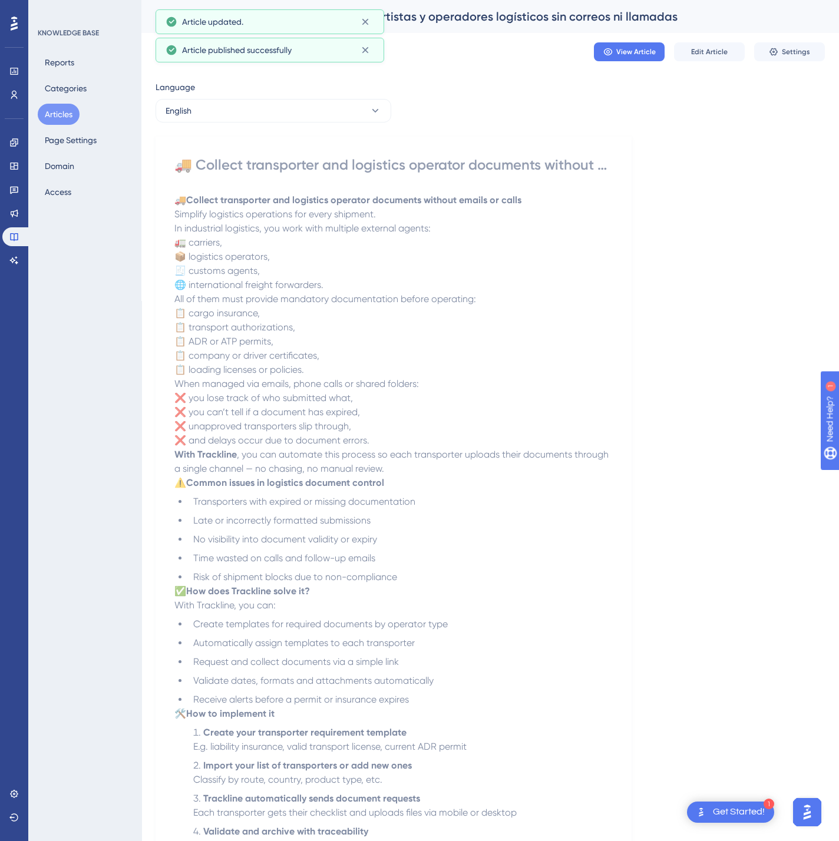
click at [313, 125] on div "Language English 🚚 Collect transporter and logistics operator documents without…" at bounding box center [489, 562] width 669 height 964
click at [312, 135] on div "Language English 🚚 Collect transporter and logistics operator documents without…" at bounding box center [489, 562] width 669 height 964
click at [318, 124] on div "Language English 🚚 Collect transporter and logistics operator documents without…" at bounding box center [489, 562] width 669 height 964
click at [327, 111] on button "English" at bounding box center [273, 111] width 236 height 24
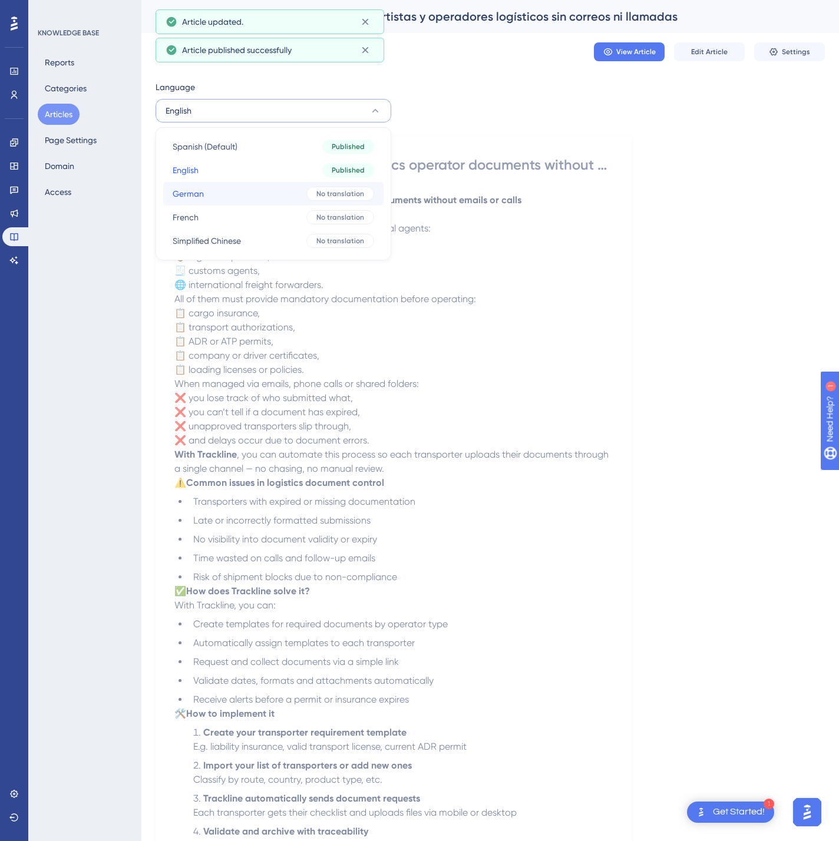
click at [274, 187] on button "German German No translation" at bounding box center [273, 194] width 220 height 24
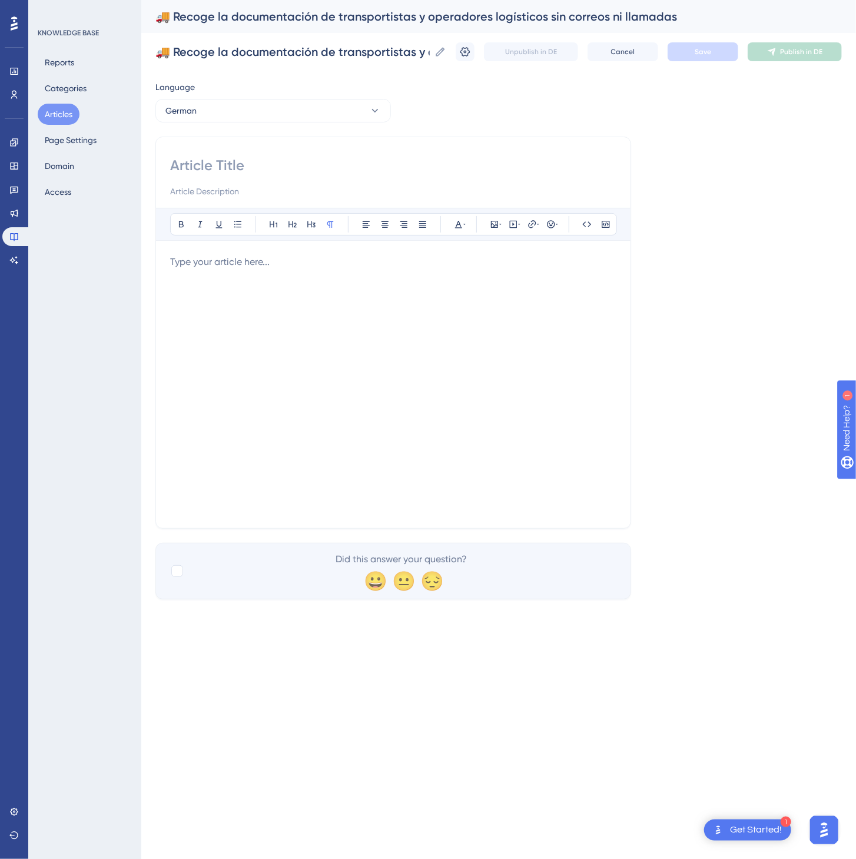
click at [231, 171] on input at bounding box center [393, 165] width 446 height 19
paste input "🚚 Erfassen Sie Dokumente von Spediteuren und Logistikpartnern ohne E-Mails oder…"
type input "🚚 Erfassen Sie Dokumente von Spediteuren und Logistikpartnern ohne E-Mails oder…"
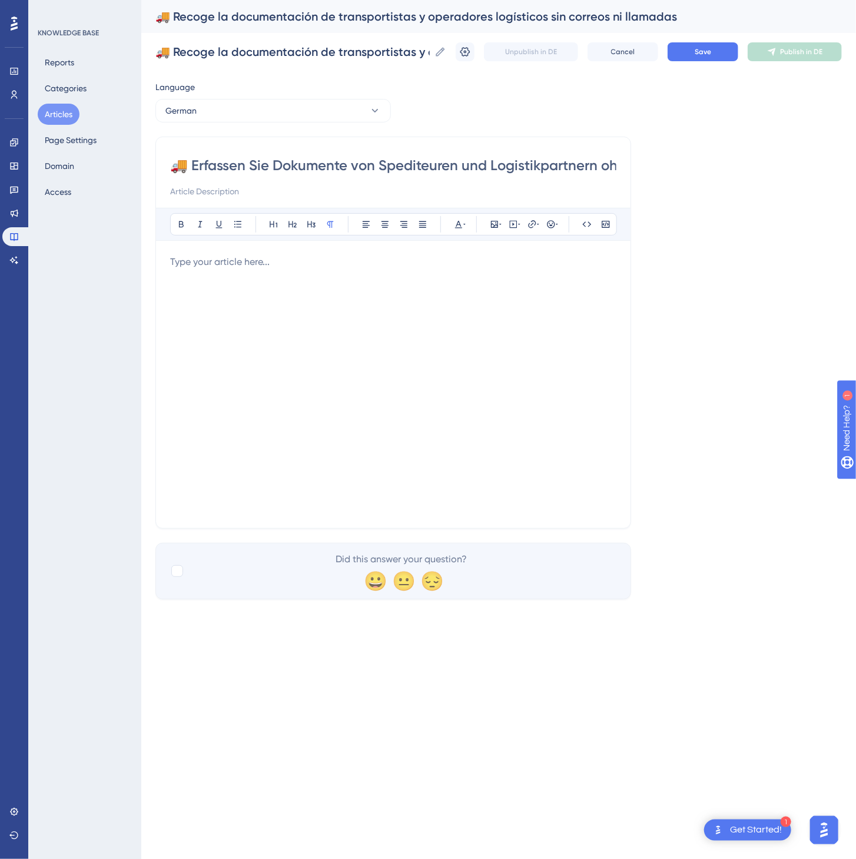
click at [470, 340] on div at bounding box center [393, 384] width 446 height 259
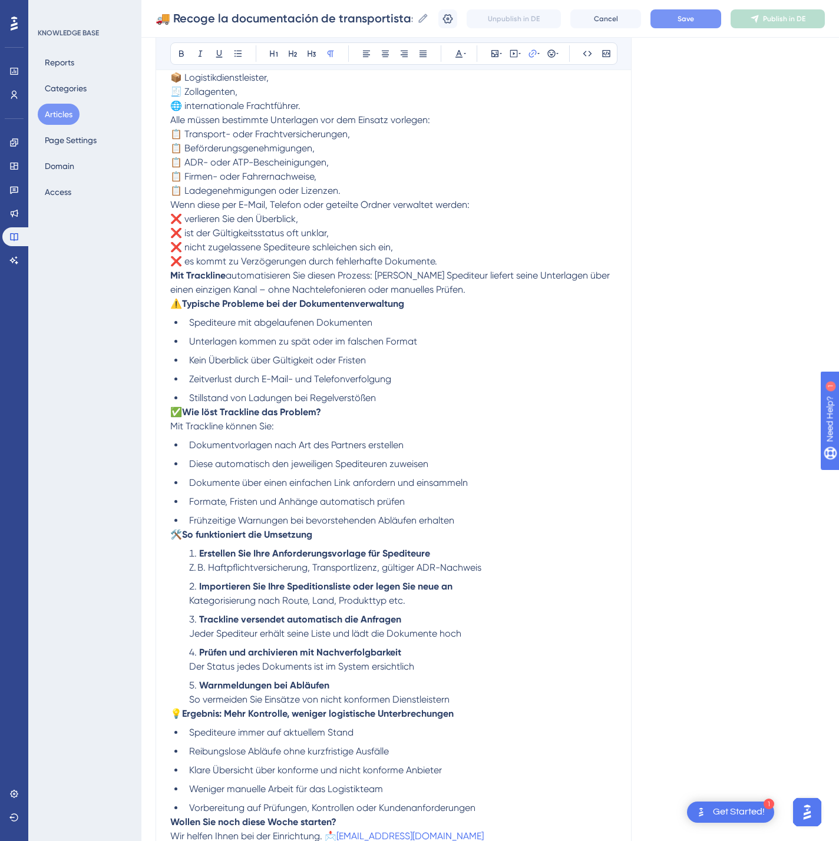
click at [721, 24] on button "Save" at bounding box center [685, 18] width 71 height 19
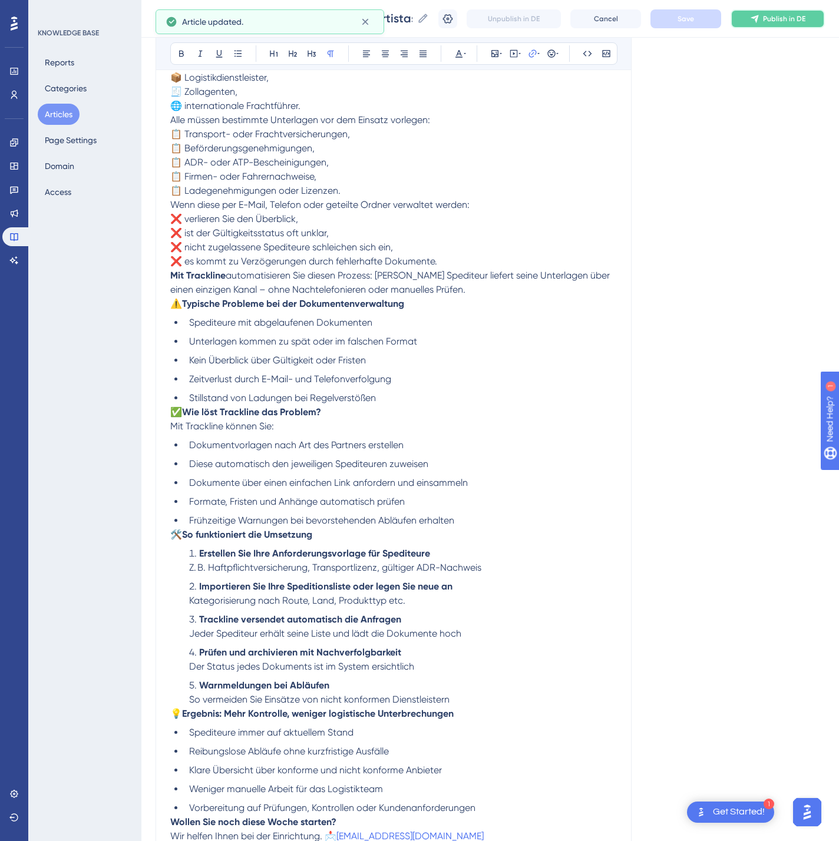
click at [787, 14] on span "Publish in DE" at bounding box center [784, 18] width 42 height 9
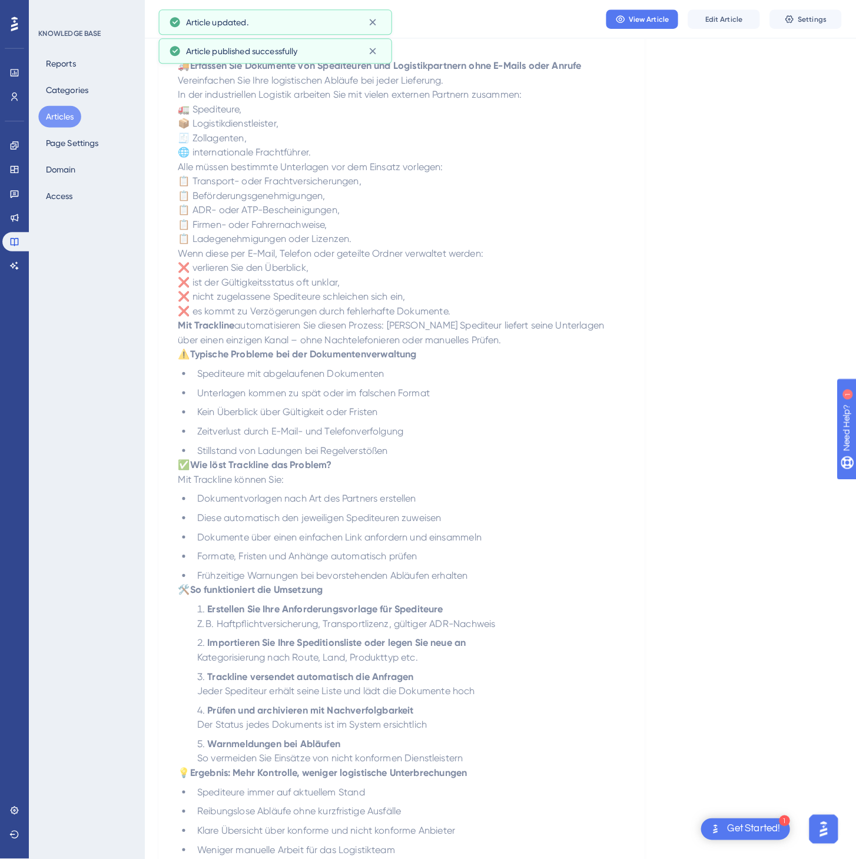
scroll to position [0, 0]
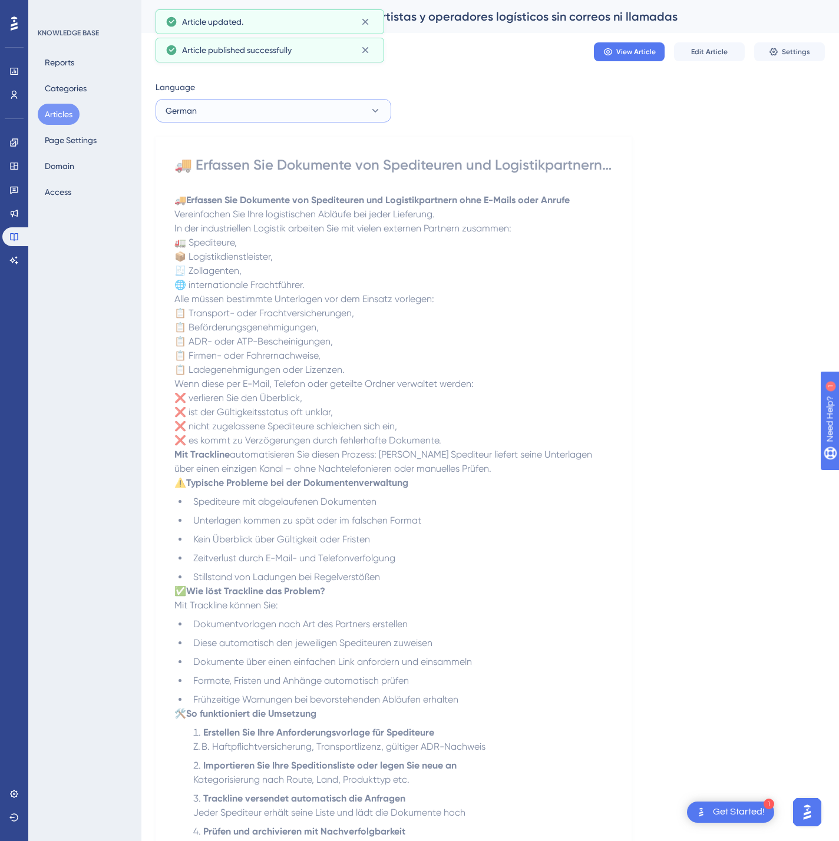
click at [320, 105] on button "German" at bounding box center [273, 111] width 236 height 24
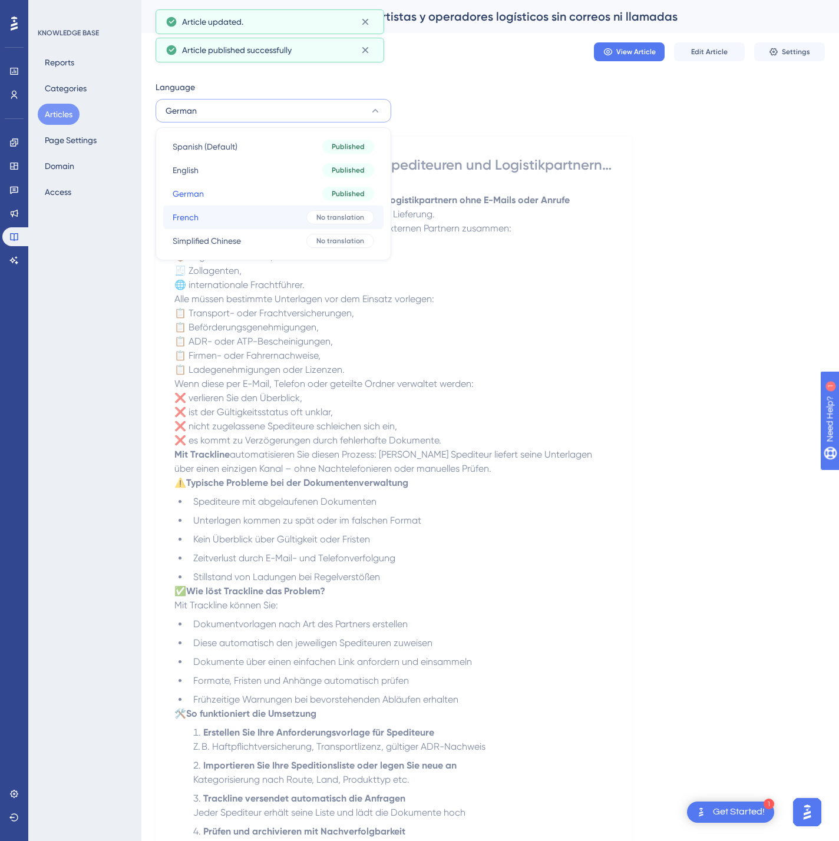
click at [254, 218] on button "French French No translation" at bounding box center [273, 218] width 220 height 24
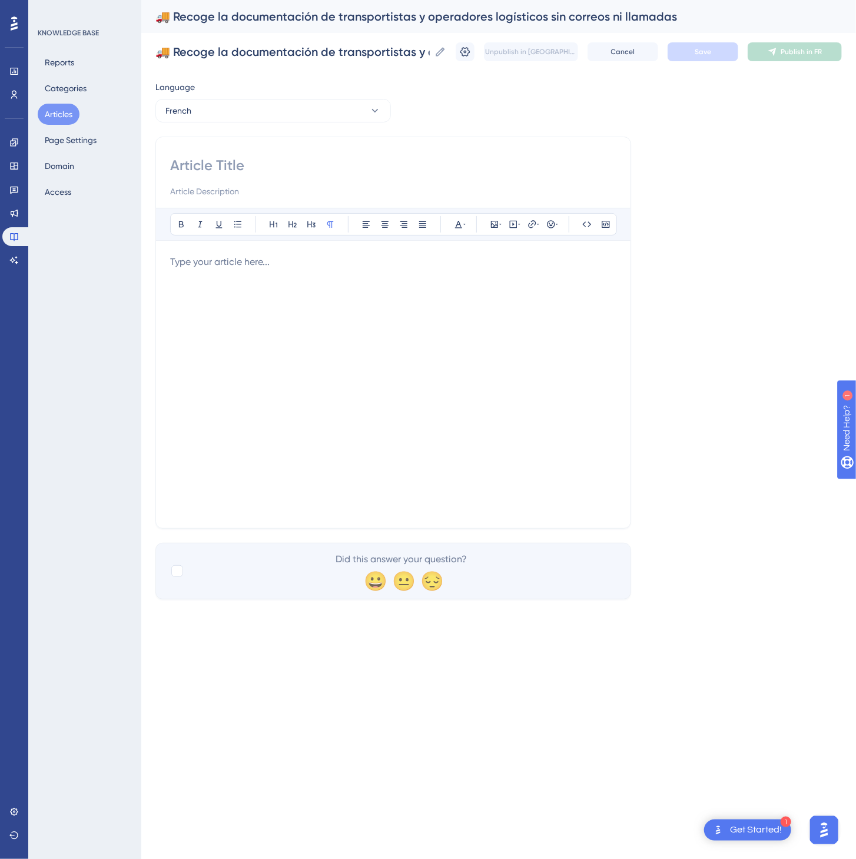
click at [201, 163] on input at bounding box center [393, 165] width 446 height 19
paste input "🚚 Collectez les documents des transporteurs et opérateurs logistiques sans e-ma…"
type input "🚚 Collectez les documents des transporteurs et opérateurs logistiques sans e-ma…"
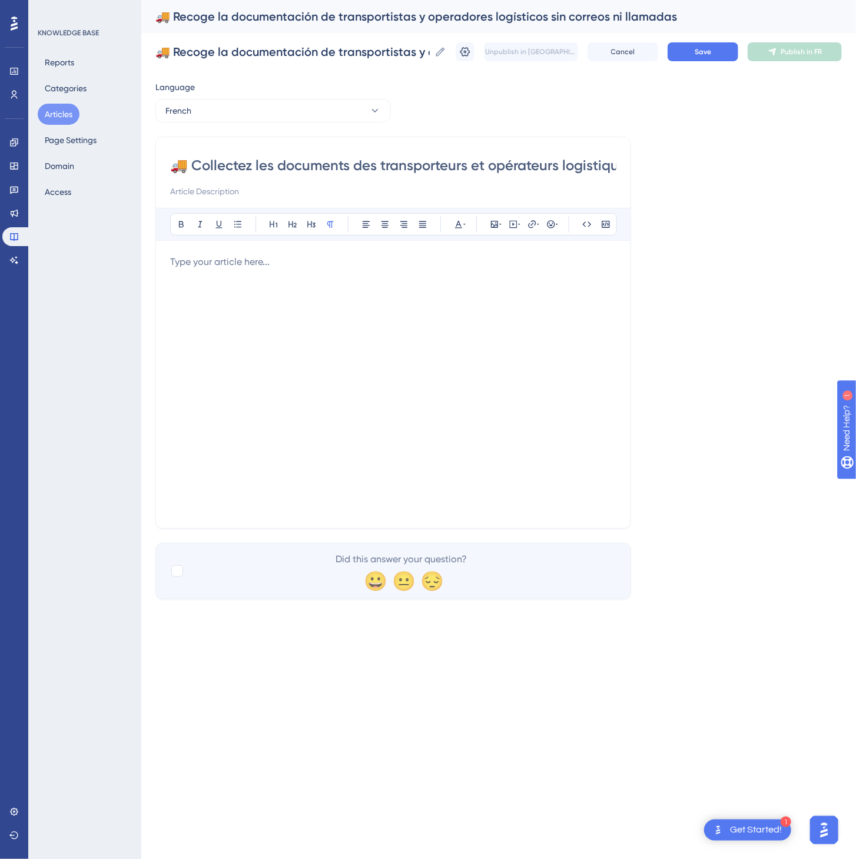
click at [367, 312] on div at bounding box center [393, 384] width 446 height 259
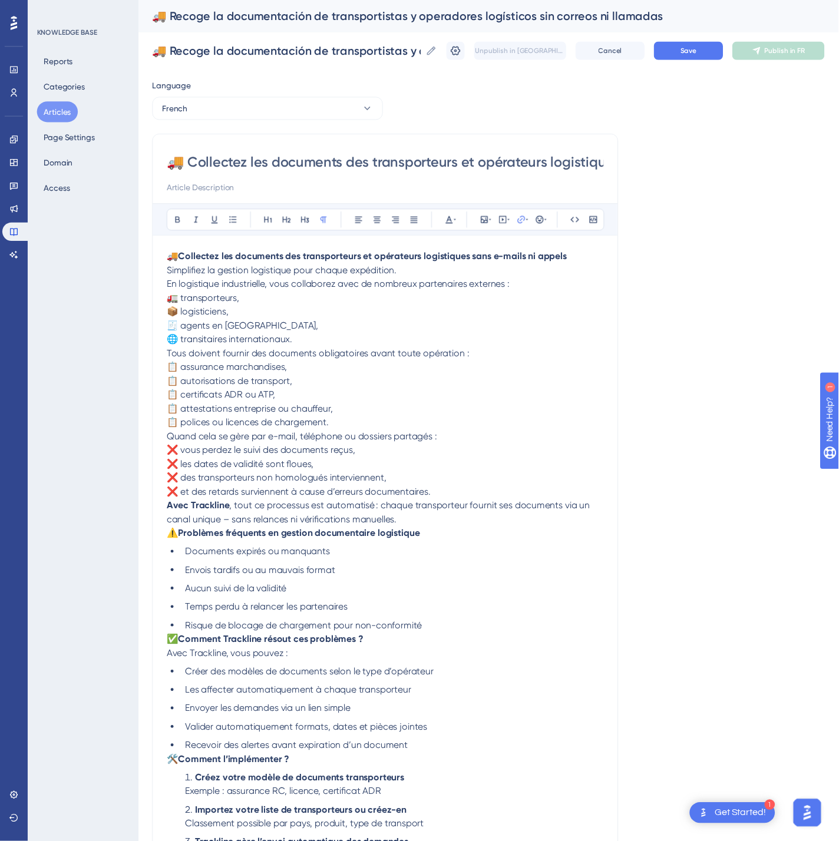
scroll to position [236, 0]
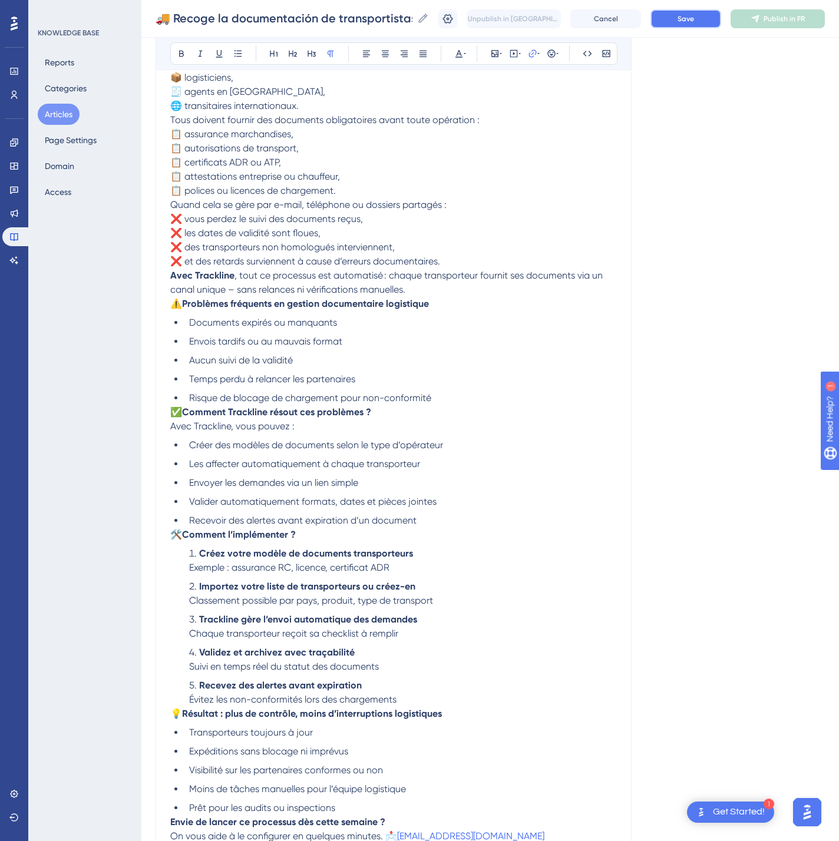
click at [694, 16] on span "Save" at bounding box center [685, 18] width 16 height 9
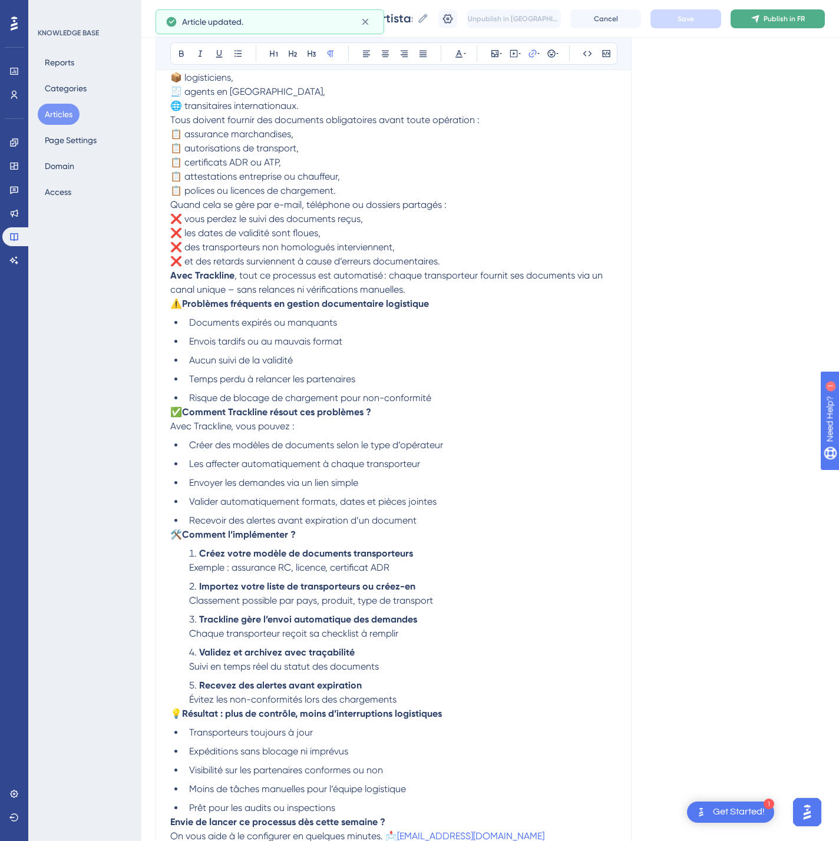
click at [823, 19] on button "Publish in FR" at bounding box center [777, 18] width 94 height 19
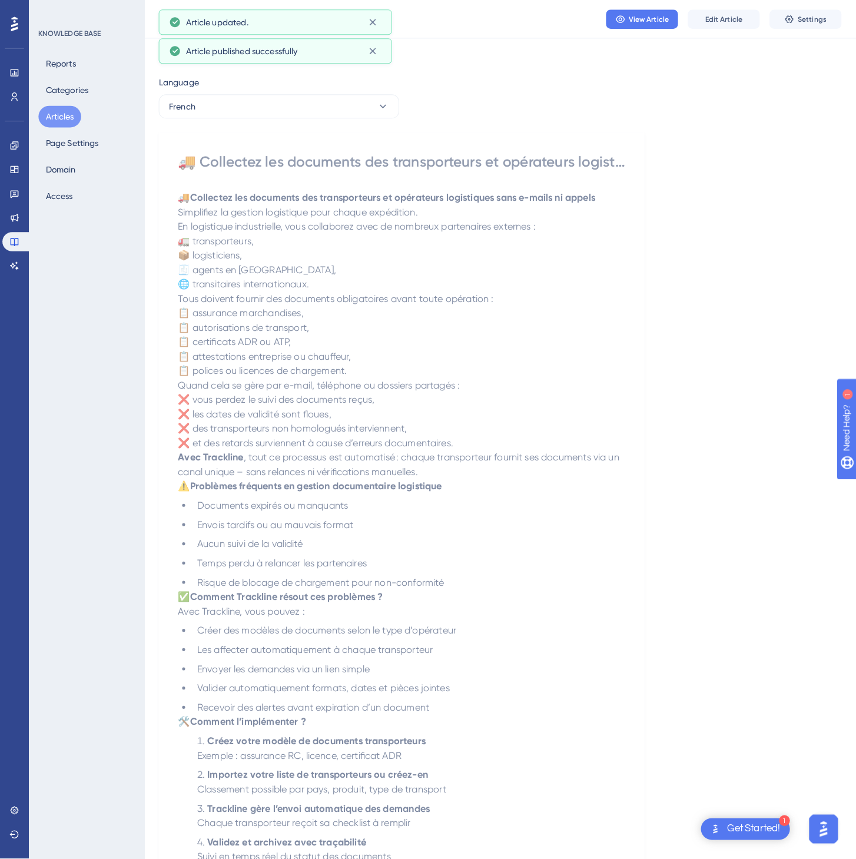
scroll to position [0, 0]
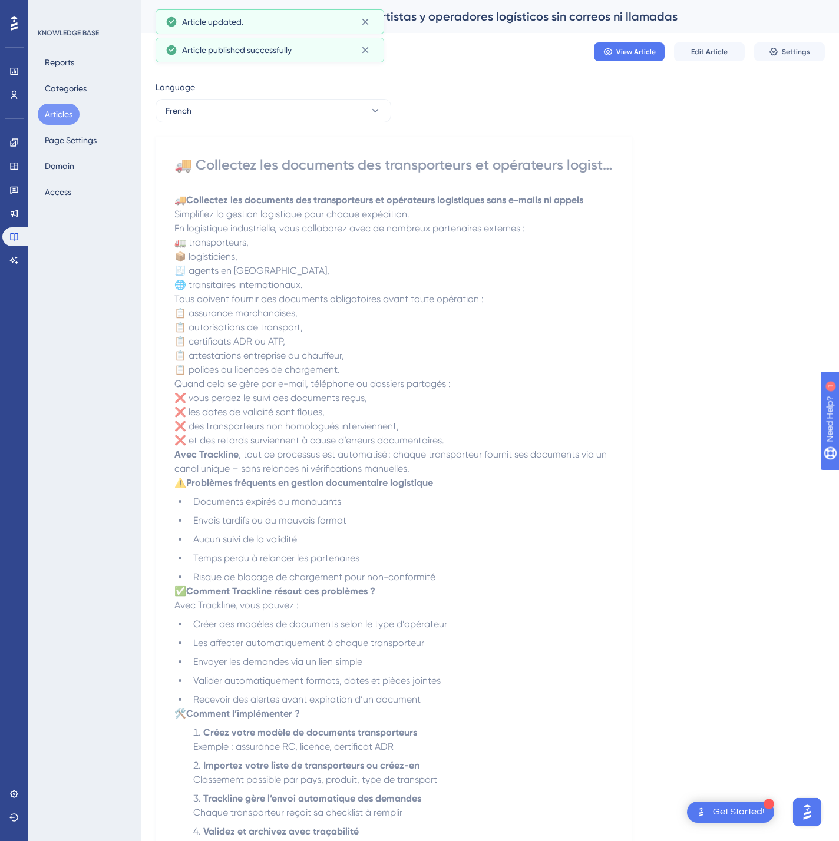
click at [250, 124] on div "Language French 🚚 Collectez les documents des transporteurs et opérateurs logis…" at bounding box center [489, 562] width 669 height 964
click at [254, 110] on button "French" at bounding box center [273, 111] width 236 height 24
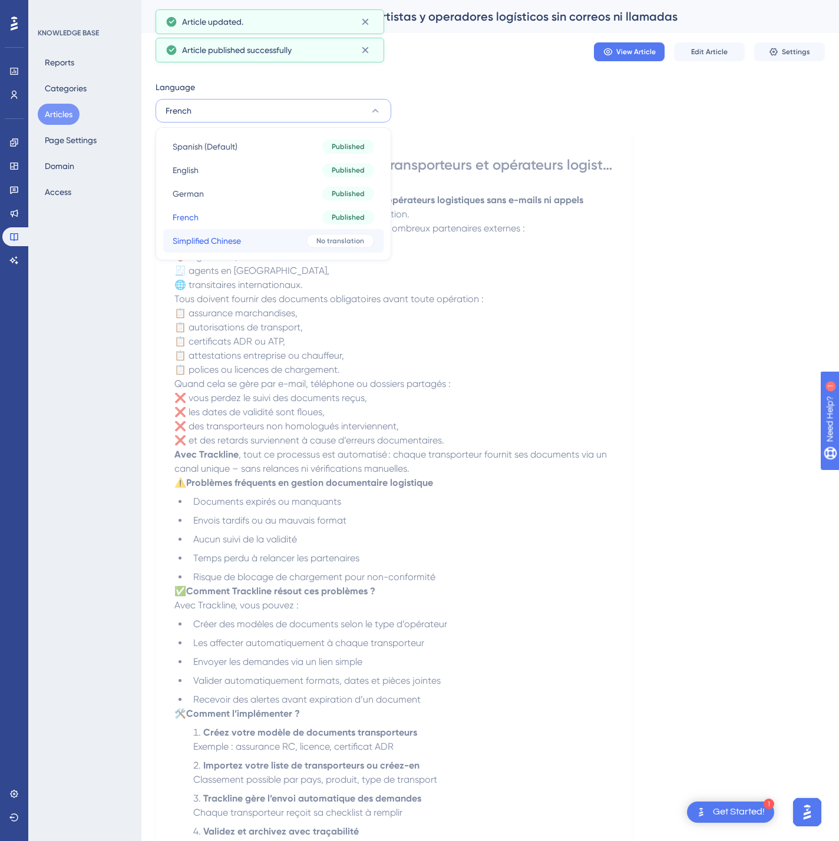
click at [251, 240] on button "Simplified Chinese Simplified Chinese No translation" at bounding box center [273, 241] width 220 height 24
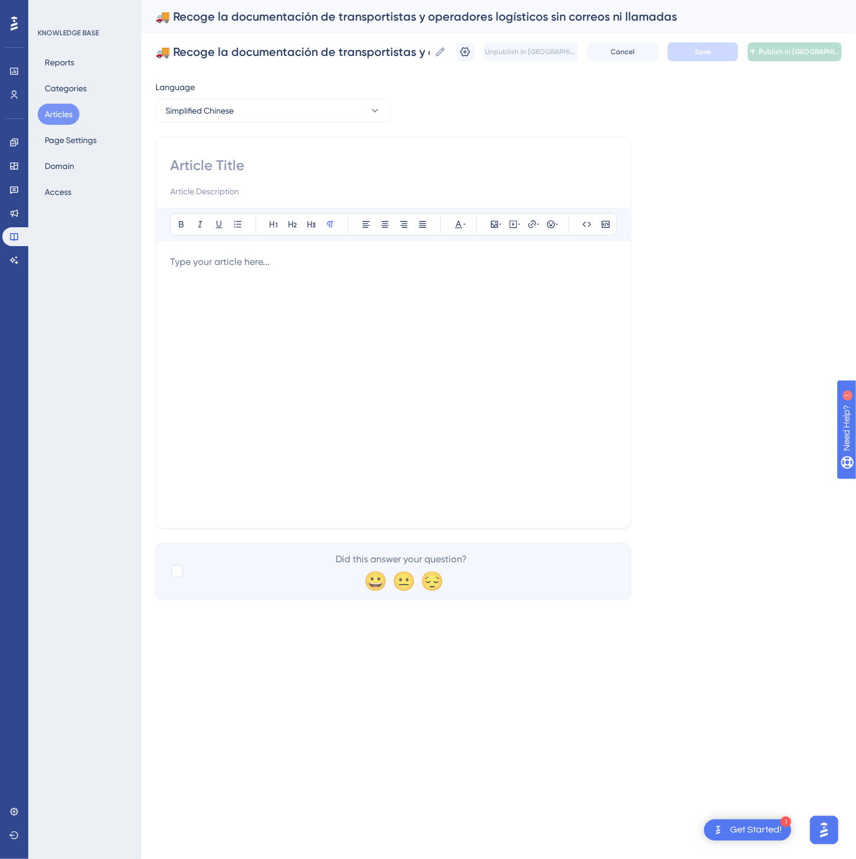
click at [244, 171] on input at bounding box center [393, 165] width 446 height 19
paste input "🚚 无须邮件或电话，轻松收集承运人和物流商的必备文件"
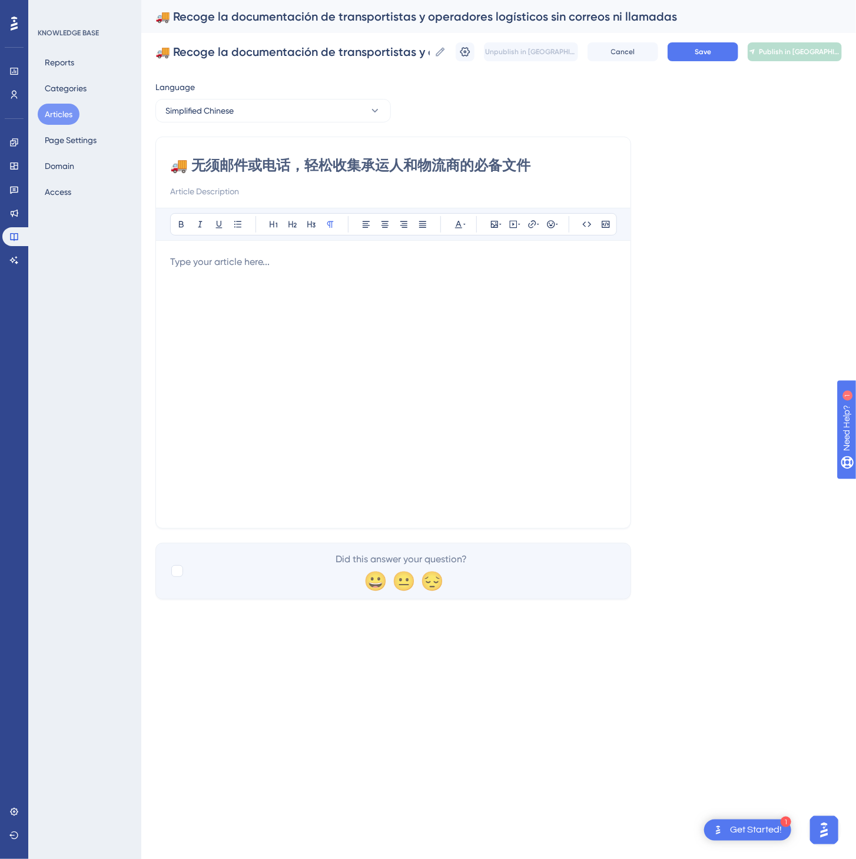
type input "🚚 无须邮件或电话，轻松收集承运人和物流商的必备文件"
click at [353, 330] on div at bounding box center [393, 384] width 446 height 259
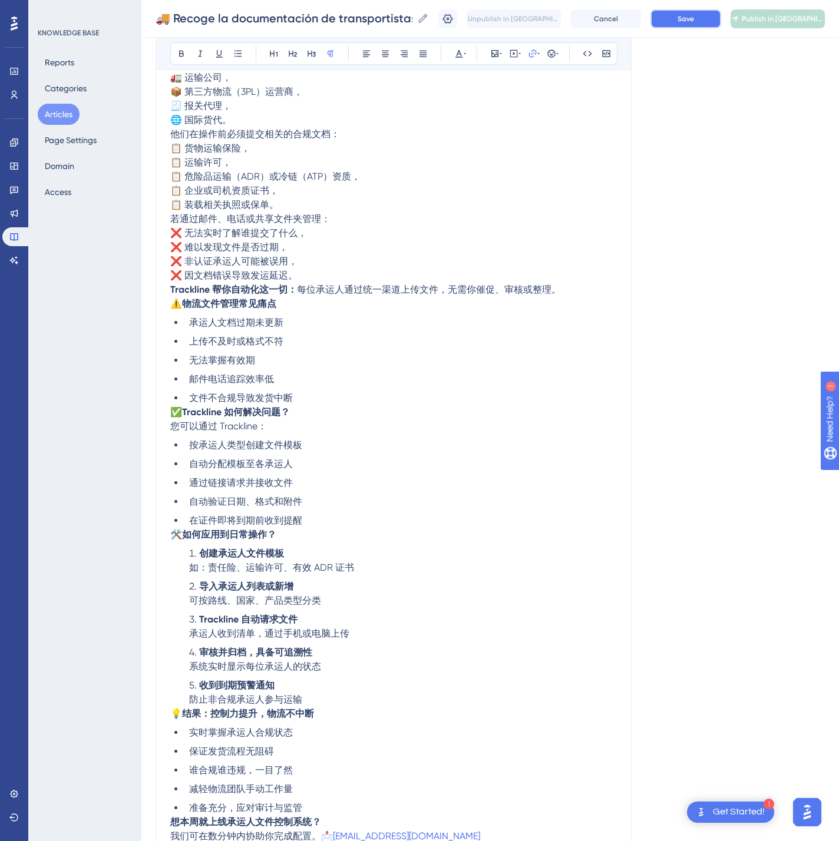
click at [694, 18] on span "Save" at bounding box center [685, 18] width 16 height 9
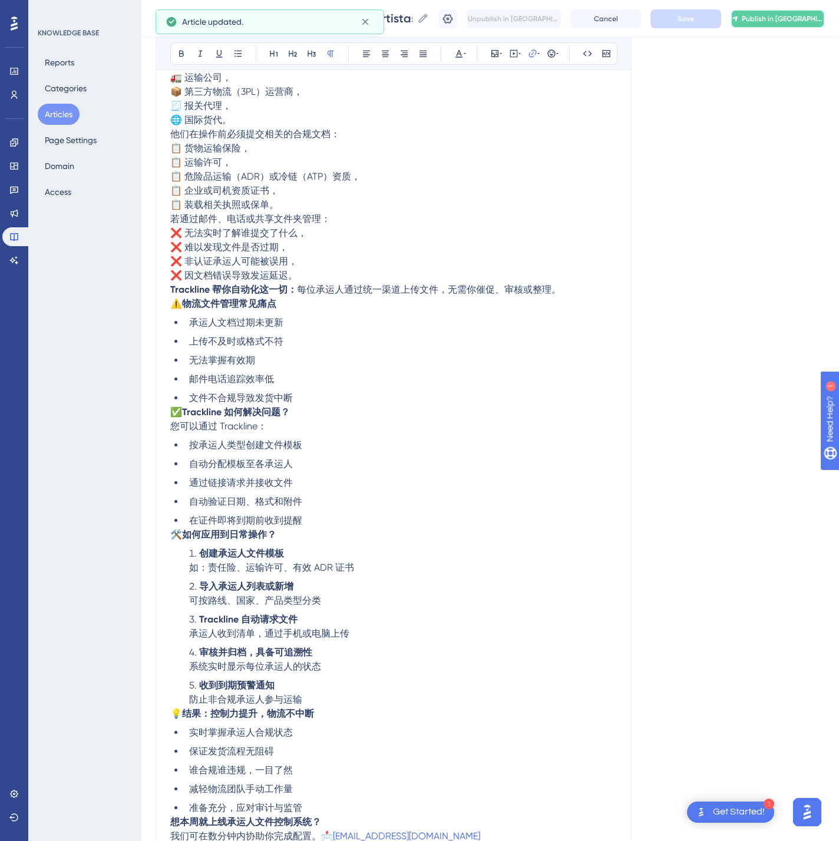
click at [798, 17] on span "Publish in [GEOGRAPHIC_DATA]-CN" at bounding box center [782, 18] width 82 height 9
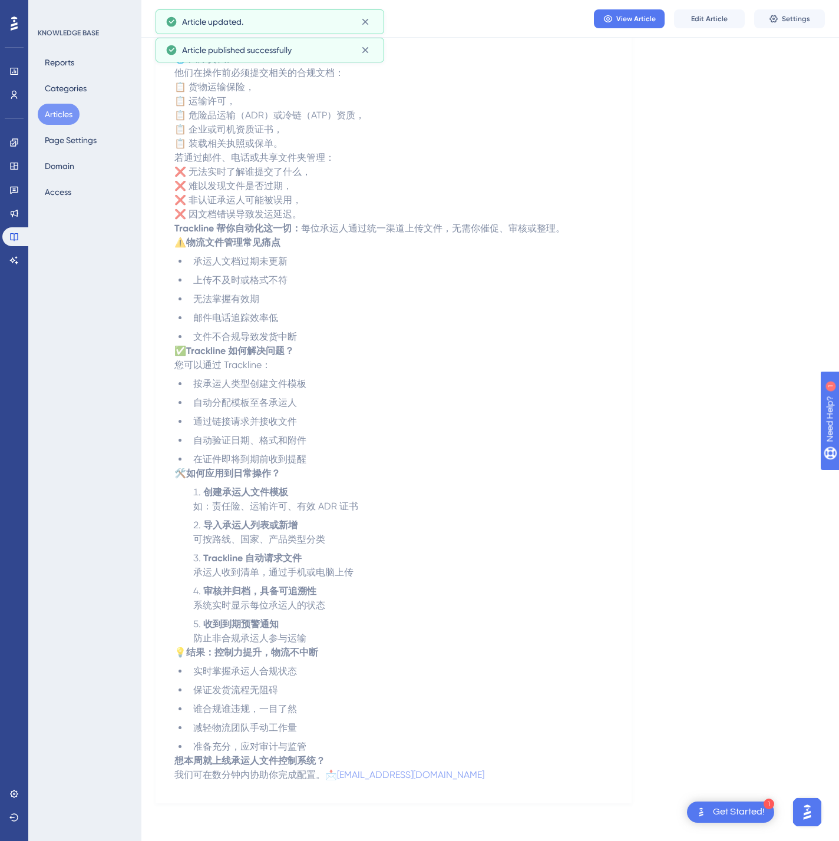
click at [57, 118] on button "Articles" at bounding box center [59, 114] width 42 height 21
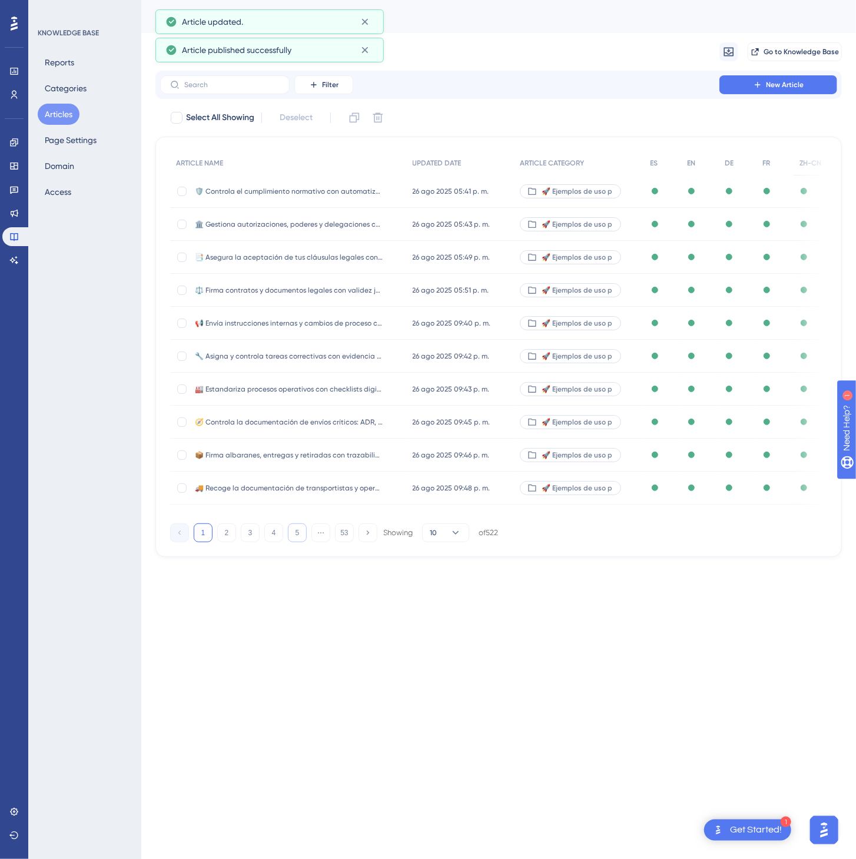
click at [303, 539] on button "5" at bounding box center [297, 533] width 19 height 19
click at [303, 539] on button "8" at bounding box center [297, 533] width 19 height 19
click at [304, 539] on button "9" at bounding box center [297, 533] width 19 height 19
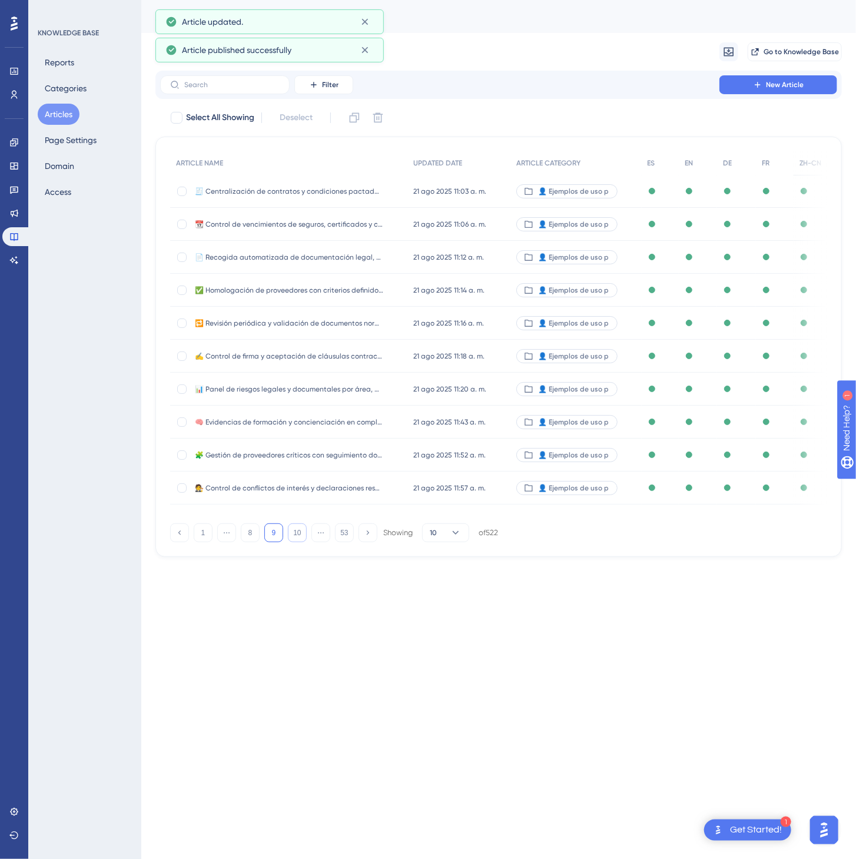
click at [304, 539] on button "10" at bounding box center [297, 533] width 19 height 19
click at [304, 539] on button "11" at bounding box center [297, 533] width 19 height 19
click at [304, 538] on button "11" at bounding box center [297, 533] width 19 height 19
click at [304, 538] on button "13" at bounding box center [297, 533] width 19 height 19
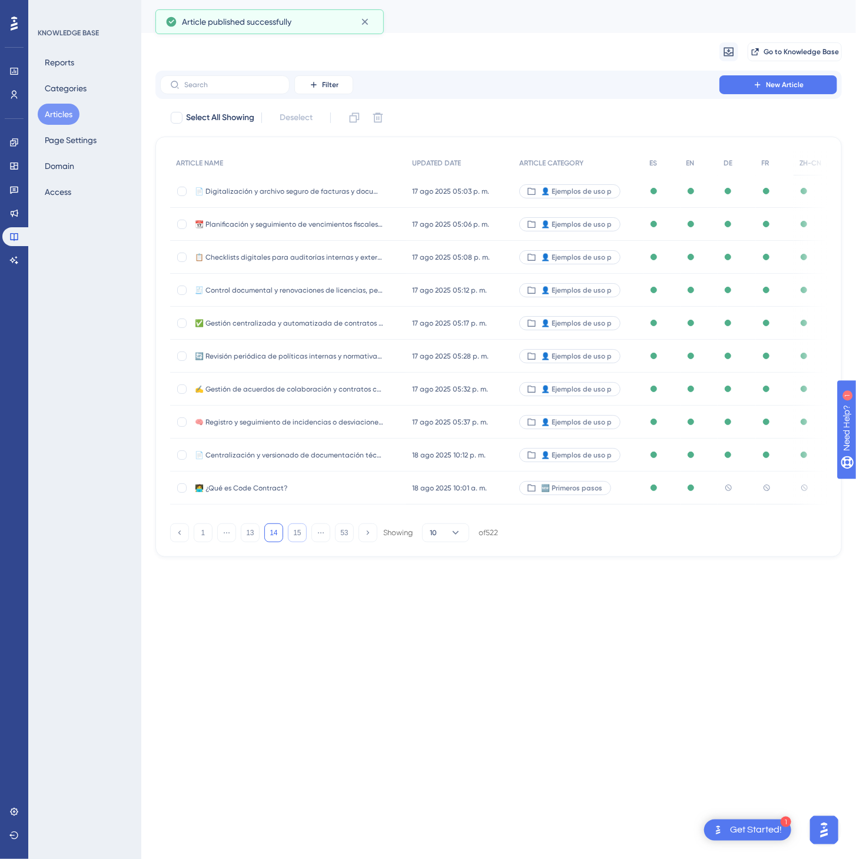
click at [304, 538] on button "15" at bounding box center [297, 533] width 19 height 19
click at [304, 538] on button "17" at bounding box center [297, 533] width 19 height 19
click at [304, 538] on button "18" at bounding box center [297, 533] width 19 height 19
click at [304, 538] on button "19" at bounding box center [297, 533] width 19 height 19
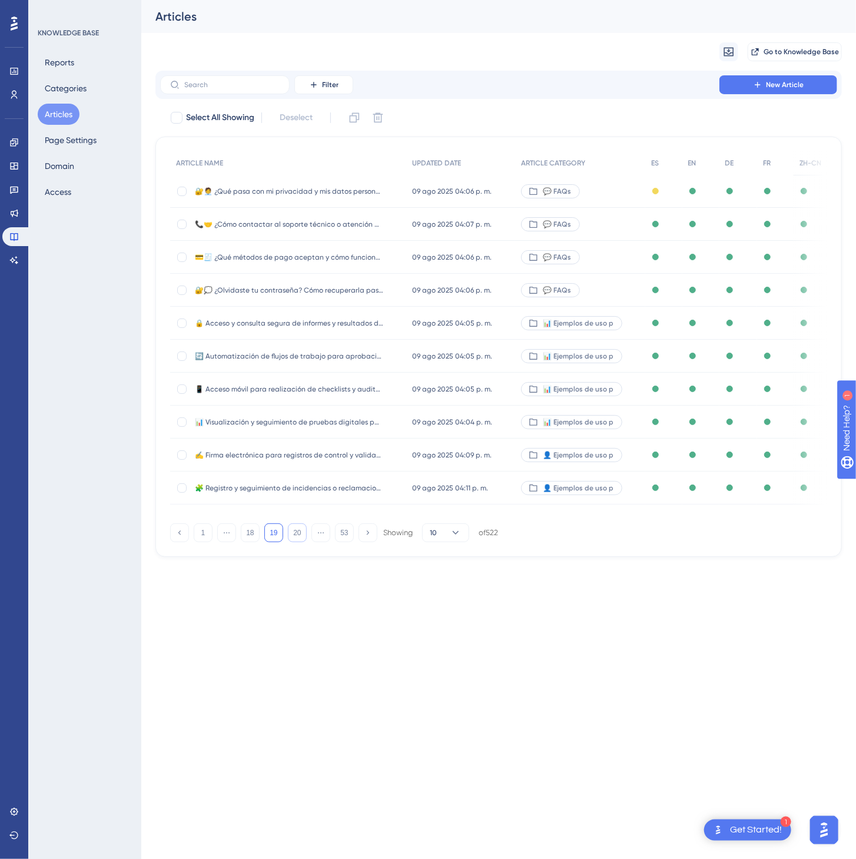
click at [304, 538] on button "20" at bounding box center [297, 533] width 19 height 19
click at [304, 537] on button "22" at bounding box center [297, 533] width 19 height 19
click at [304, 537] on button "23" at bounding box center [297, 533] width 19 height 19
click at [304, 537] on button "24" at bounding box center [297, 533] width 19 height 19
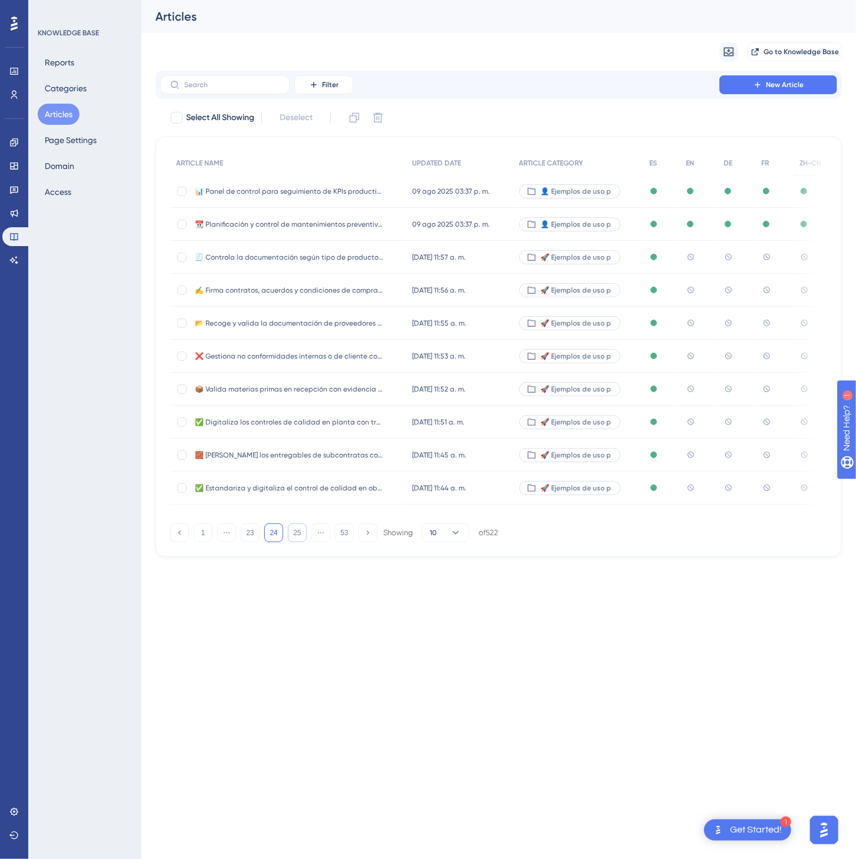
click at [305, 537] on button "25" at bounding box center [297, 533] width 19 height 19
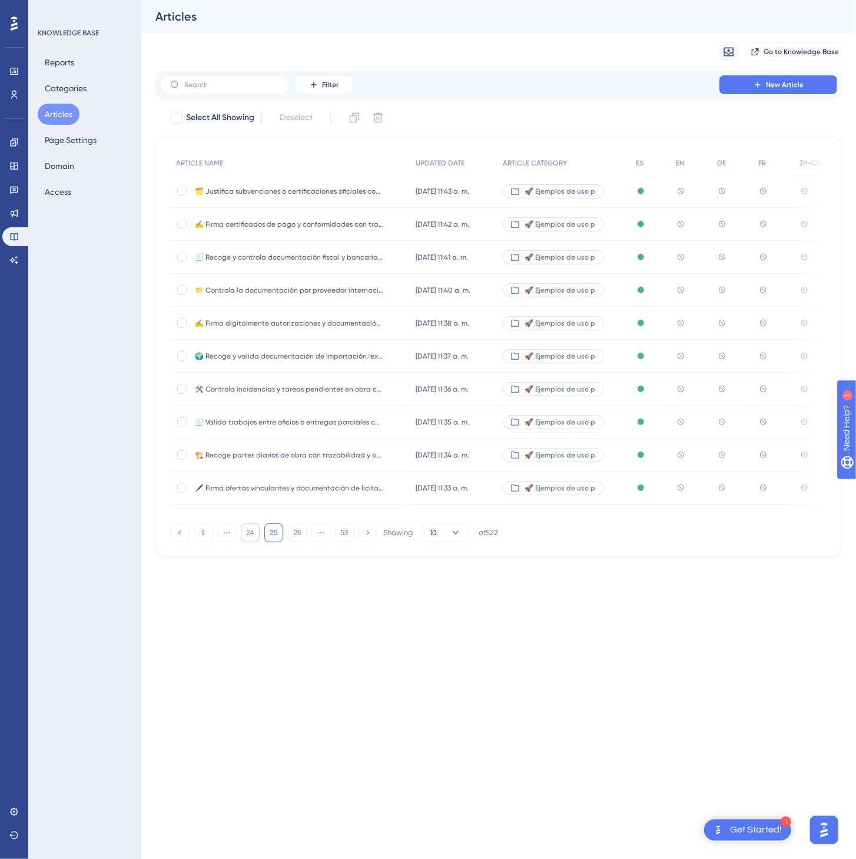
click at [256, 536] on button "24" at bounding box center [250, 533] width 19 height 19
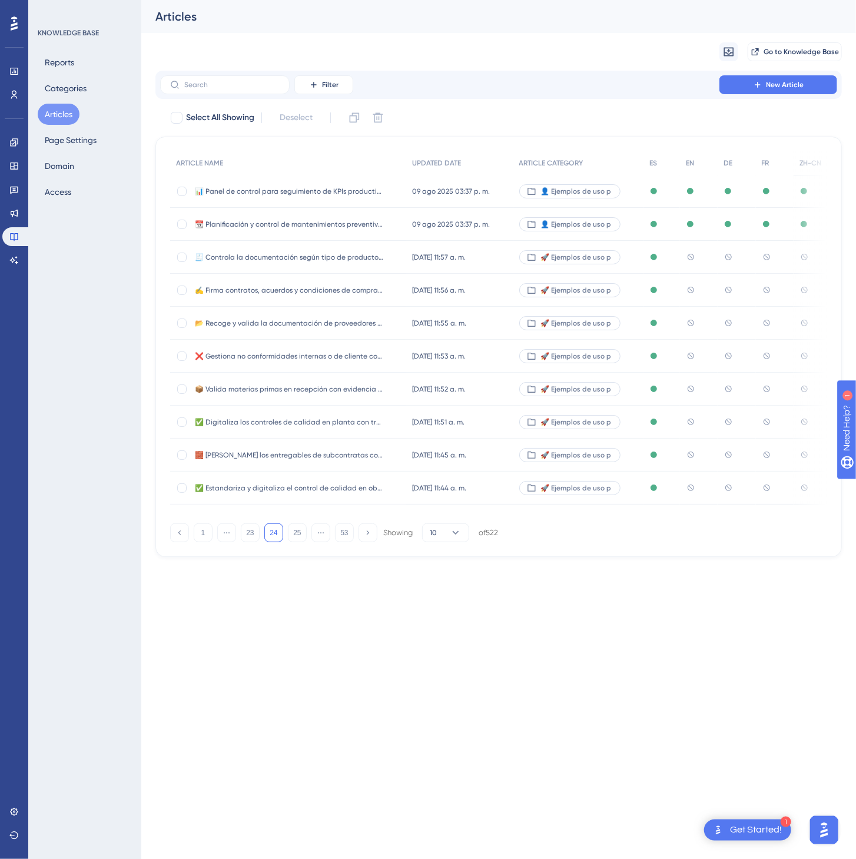
click at [529, 257] on icon at bounding box center [531, 257] width 9 height 9
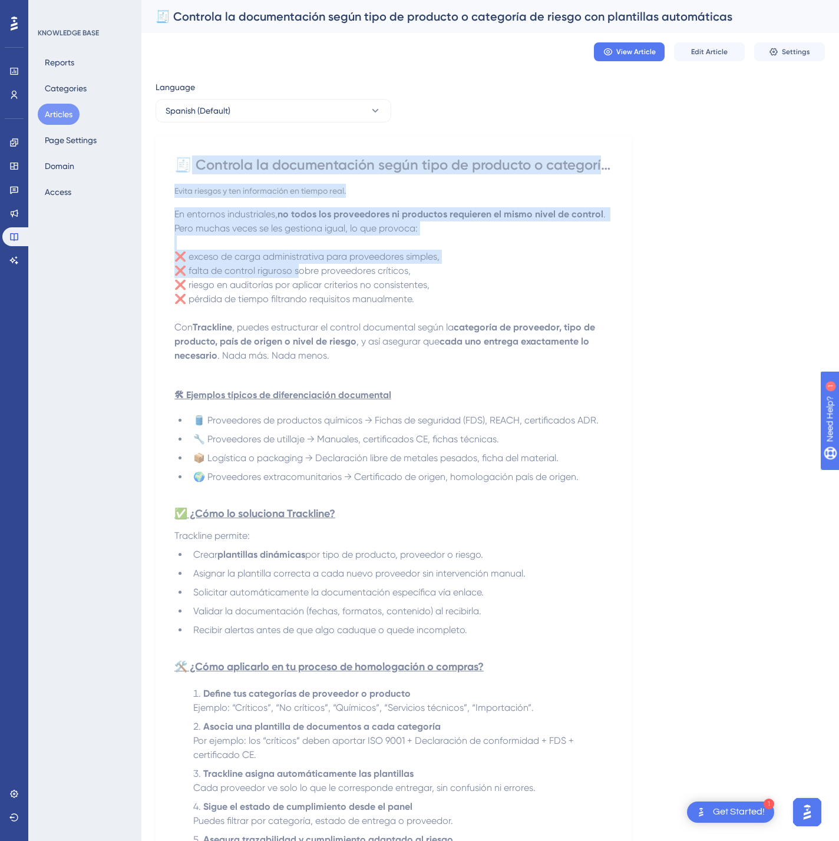
drag, startPoint x: 184, startPoint y: 164, endPoint x: 299, endPoint y: 275, distance: 159.5
click at [299, 275] on div "🧾 Controla la documentación según tipo de producto o categoría de riesgo con pl…" at bounding box center [393, 652] width 438 height 995
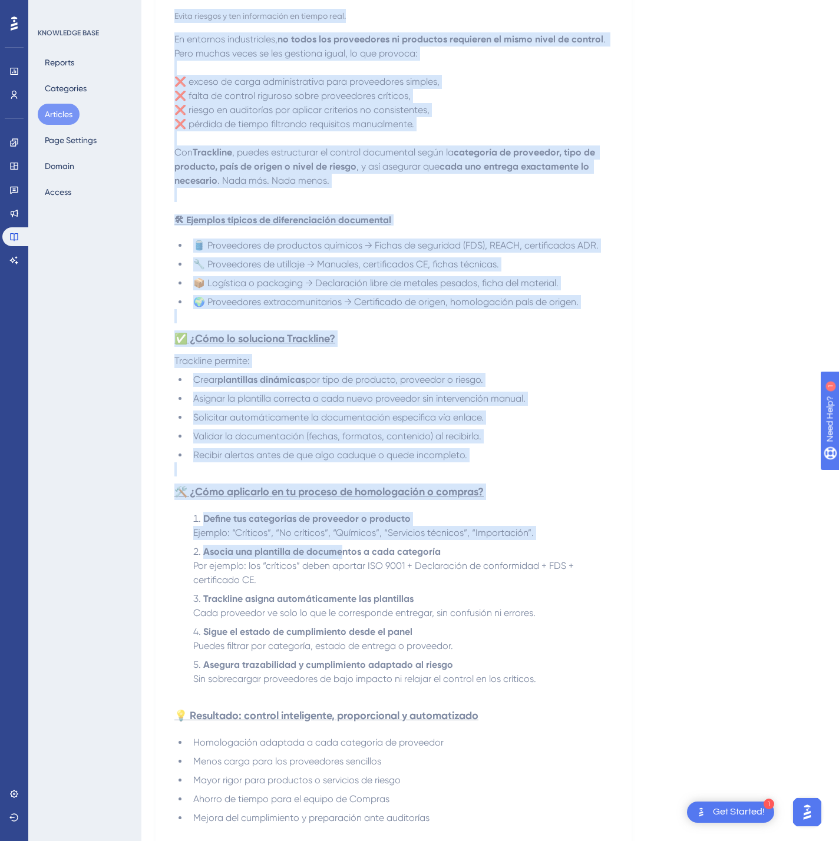
scroll to position [375, 0]
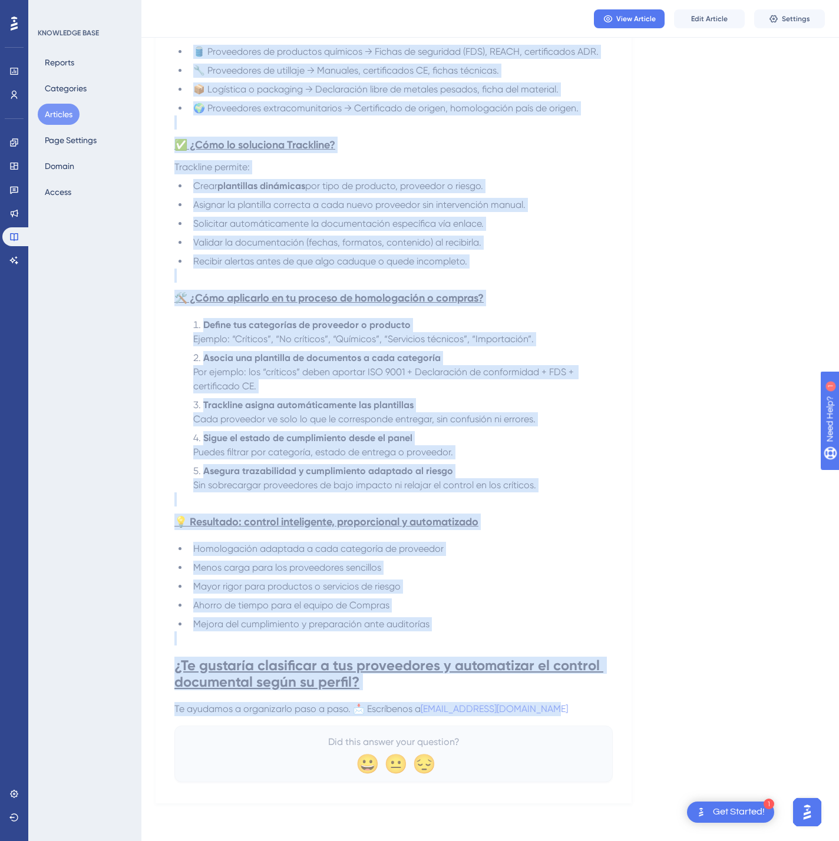
drag, startPoint x: 177, startPoint y: 166, endPoint x: 561, endPoint y: 719, distance: 673.6
click at [561, 719] on div "🧾 Controla la documentación según tipo de producto o categoría de riesgo con pl…" at bounding box center [393, 284] width 438 height 995
copy div "🧾 Loremips do sitametconsec adipi elit se doeiusmo t incididun ut labore etd ma…"
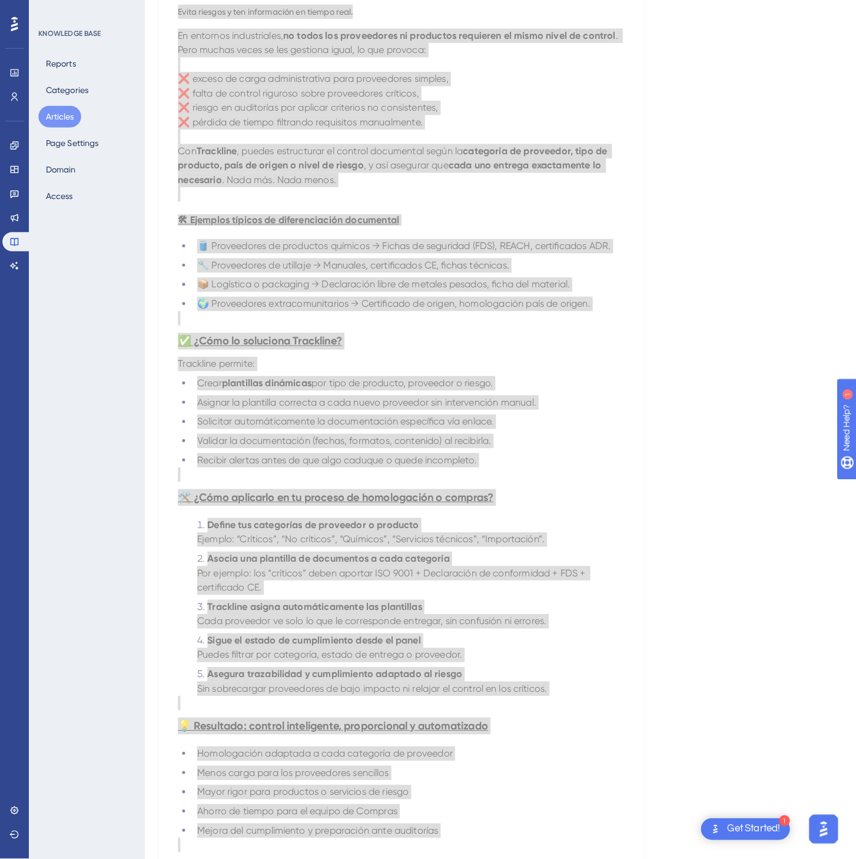
scroll to position [0, 0]
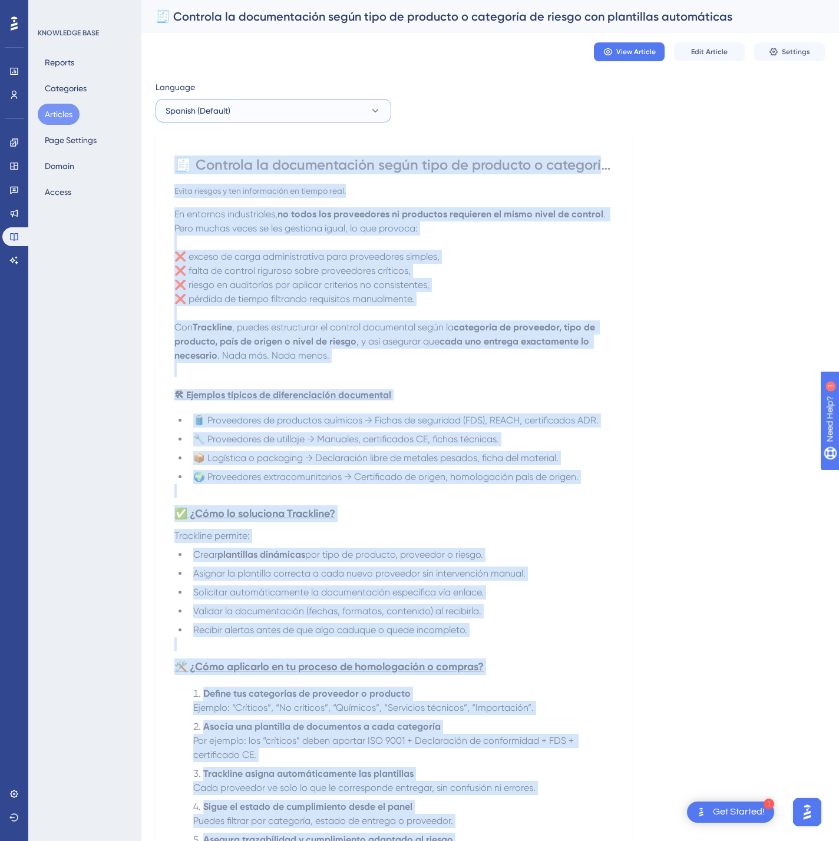
click at [297, 114] on button "Spanish (Default)" at bounding box center [273, 111] width 236 height 24
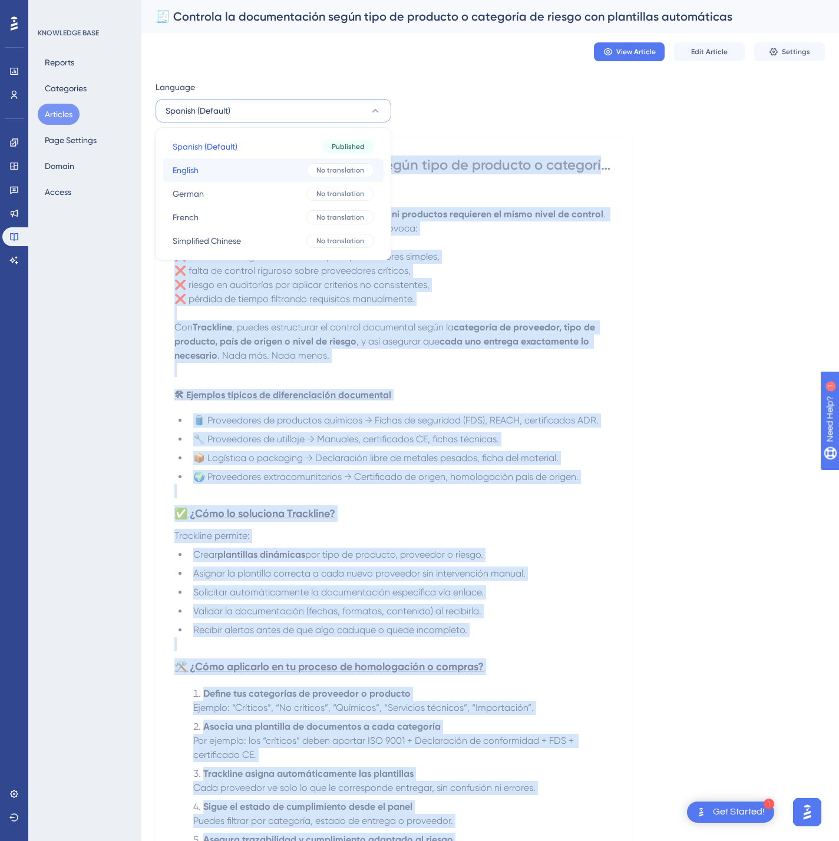
click at [269, 168] on button "English English No translation" at bounding box center [273, 170] width 220 height 24
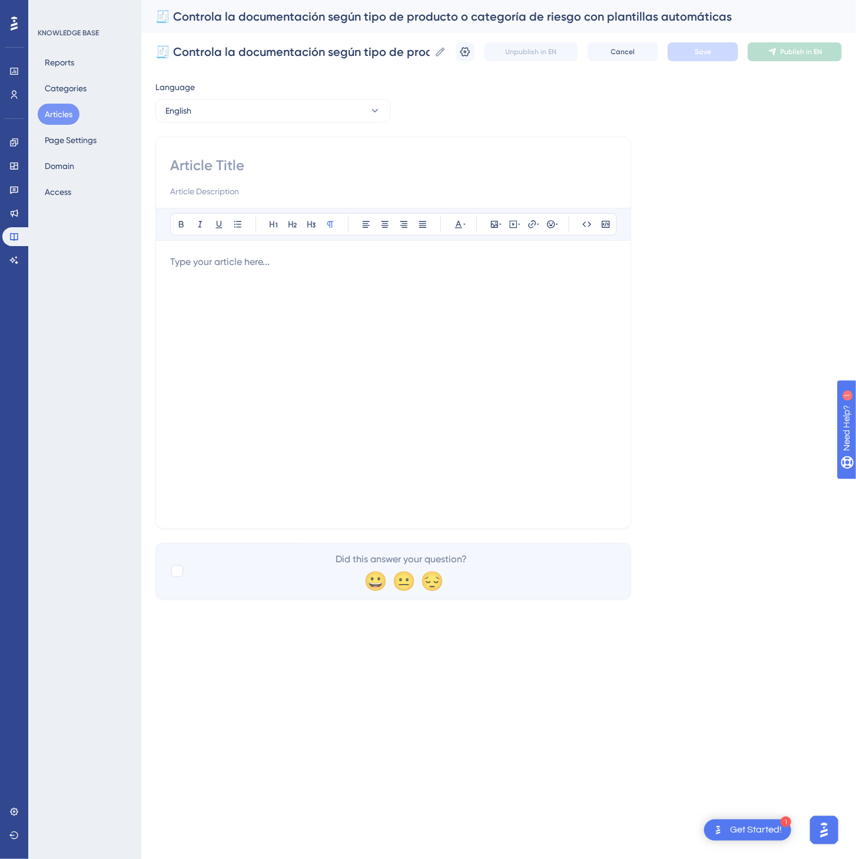
click at [211, 156] on input at bounding box center [393, 165] width 446 height 19
paste input "🧾 Control documentation by product type or risk category with automatic templat…"
type input "🧾 Control documentation by product type or risk category with automatic templat…"
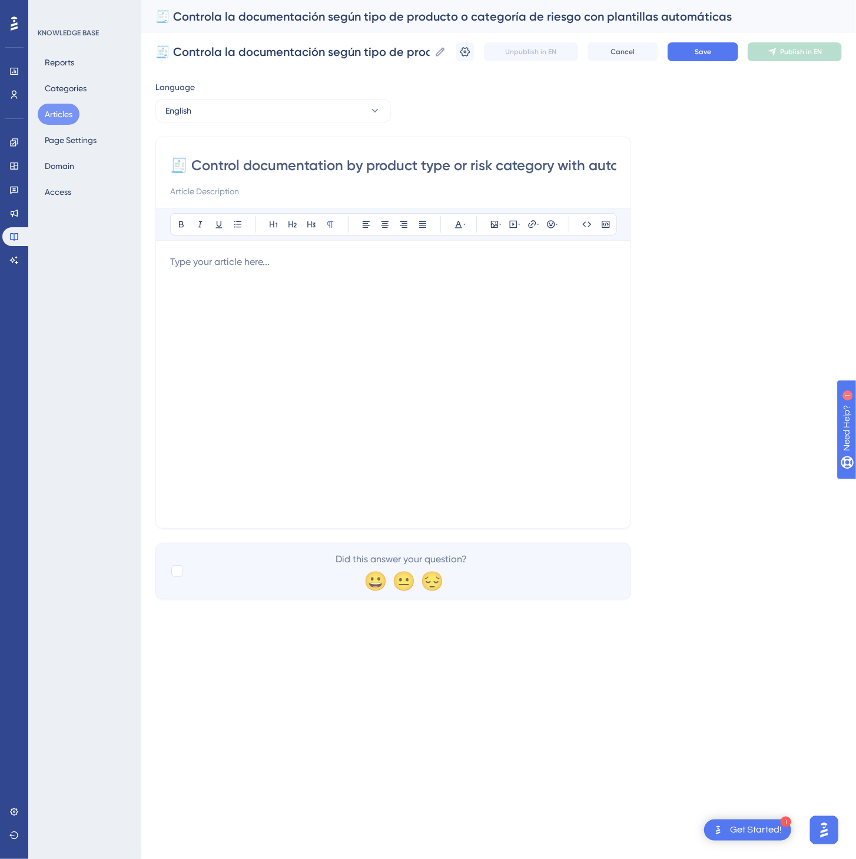
click at [272, 269] on p at bounding box center [393, 262] width 446 height 14
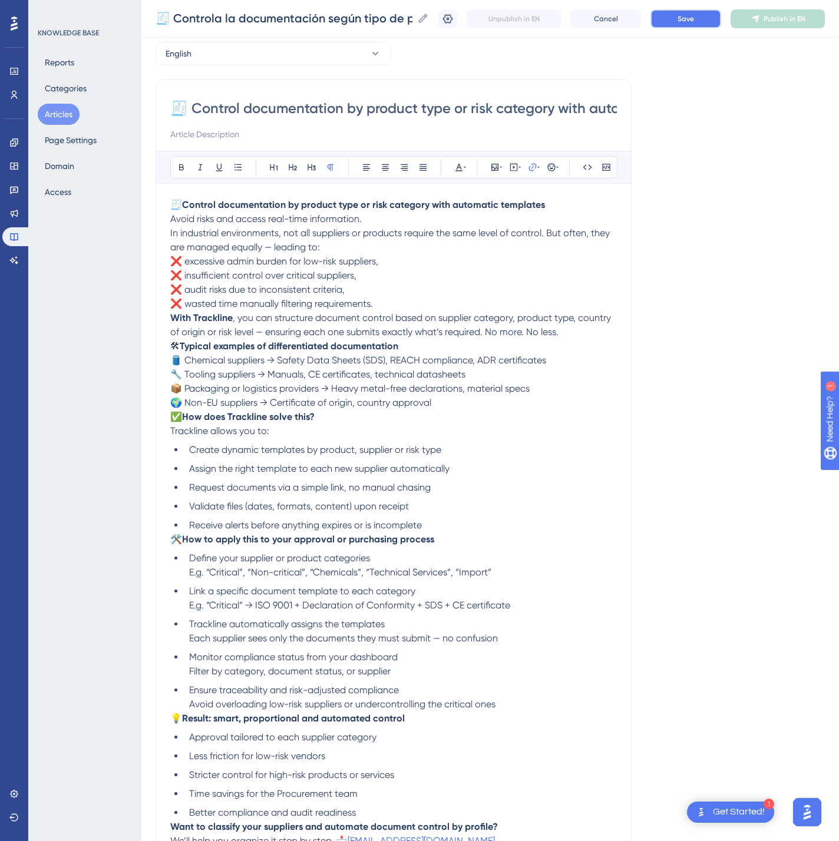
click at [721, 18] on button "Save" at bounding box center [685, 18] width 71 height 19
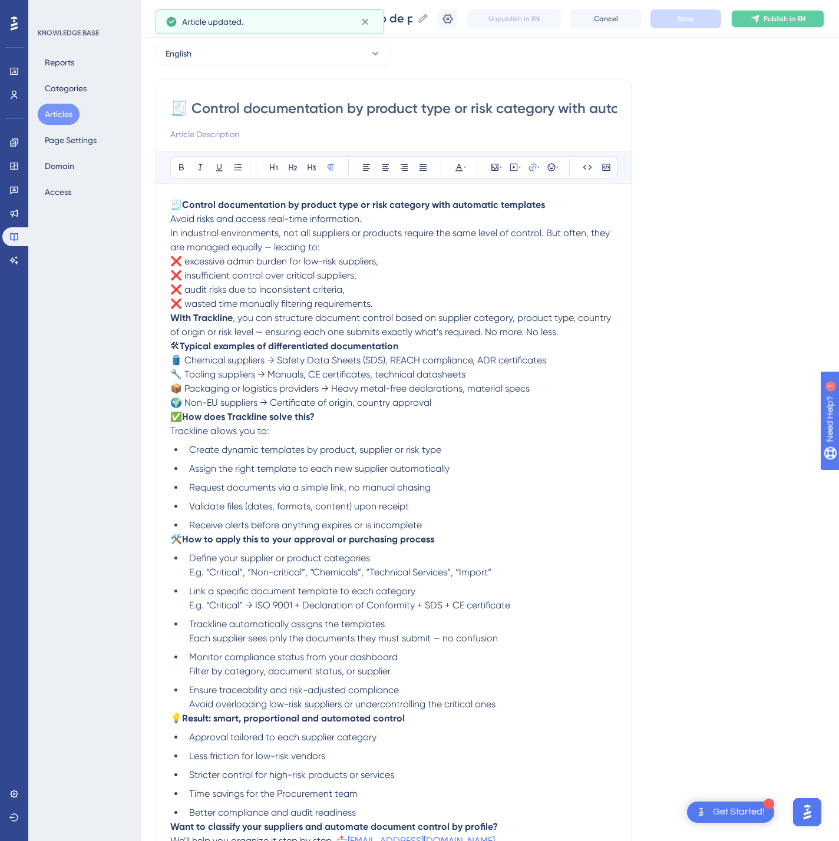
click at [796, 24] on button "Publish in EN" at bounding box center [777, 18] width 94 height 19
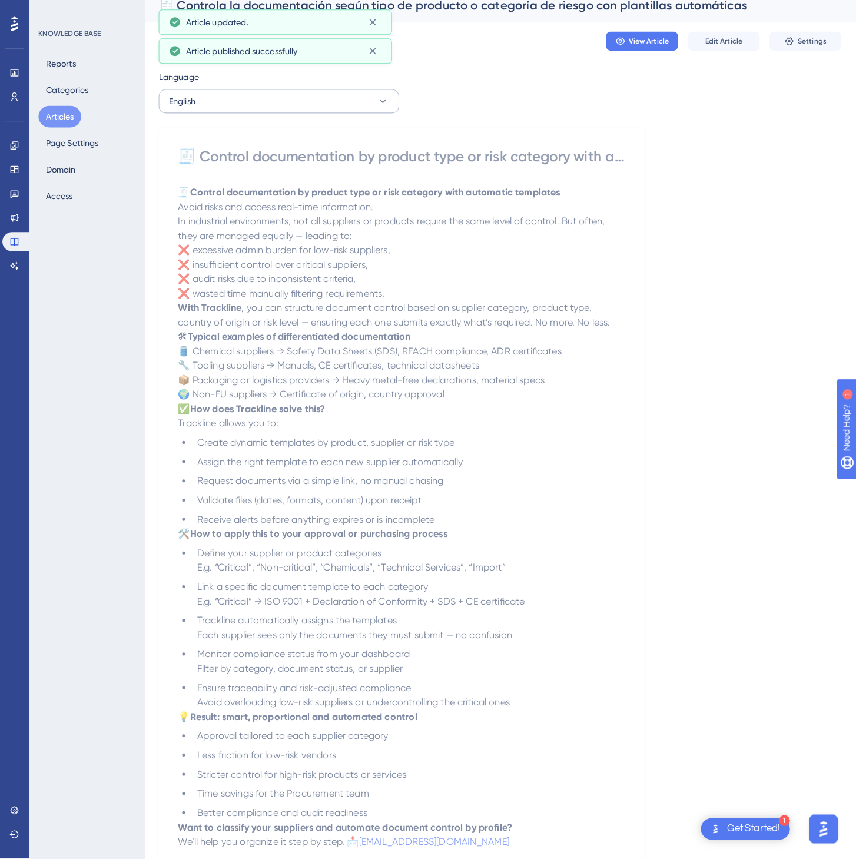
scroll to position [0, 0]
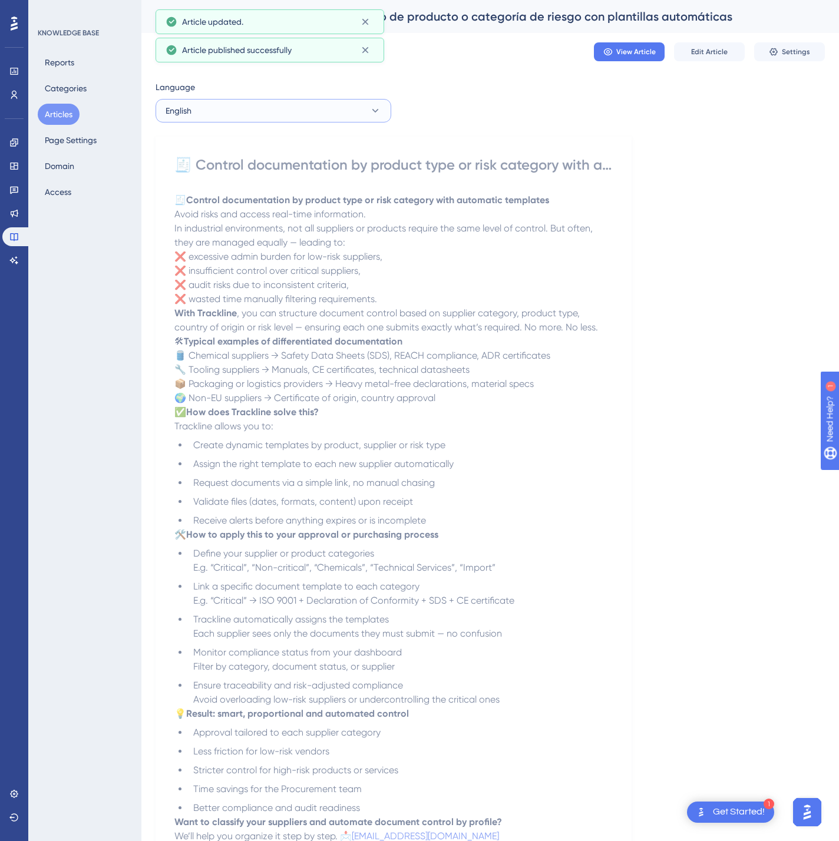
click at [243, 110] on button "English" at bounding box center [273, 111] width 236 height 24
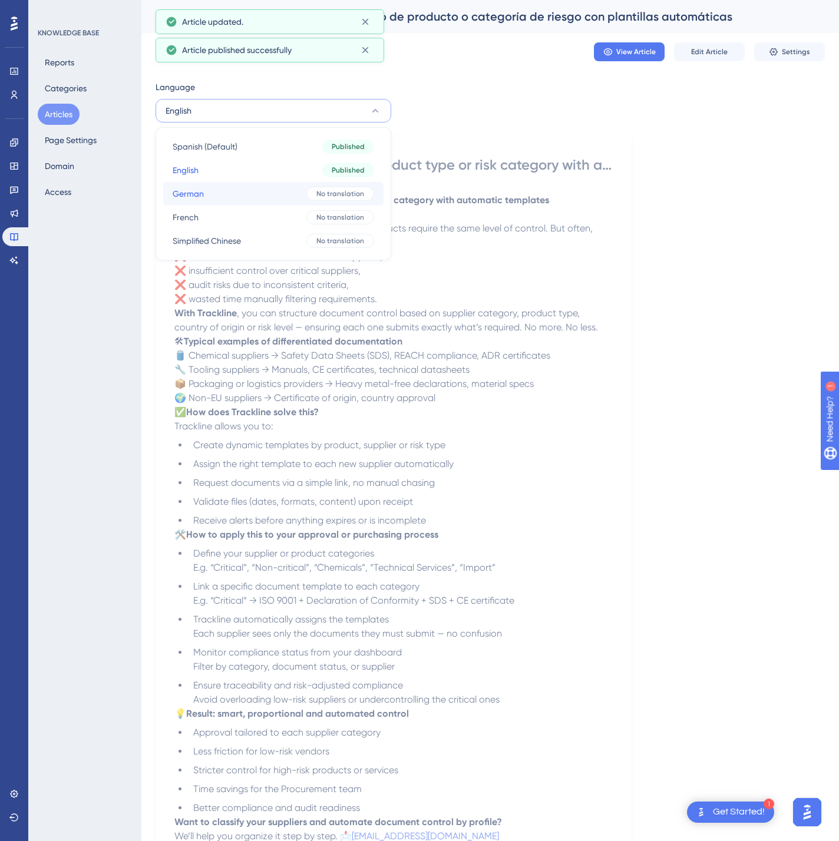
click at [239, 188] on button "German German No translation" at bounding box center [273, 194] width 220 height 24
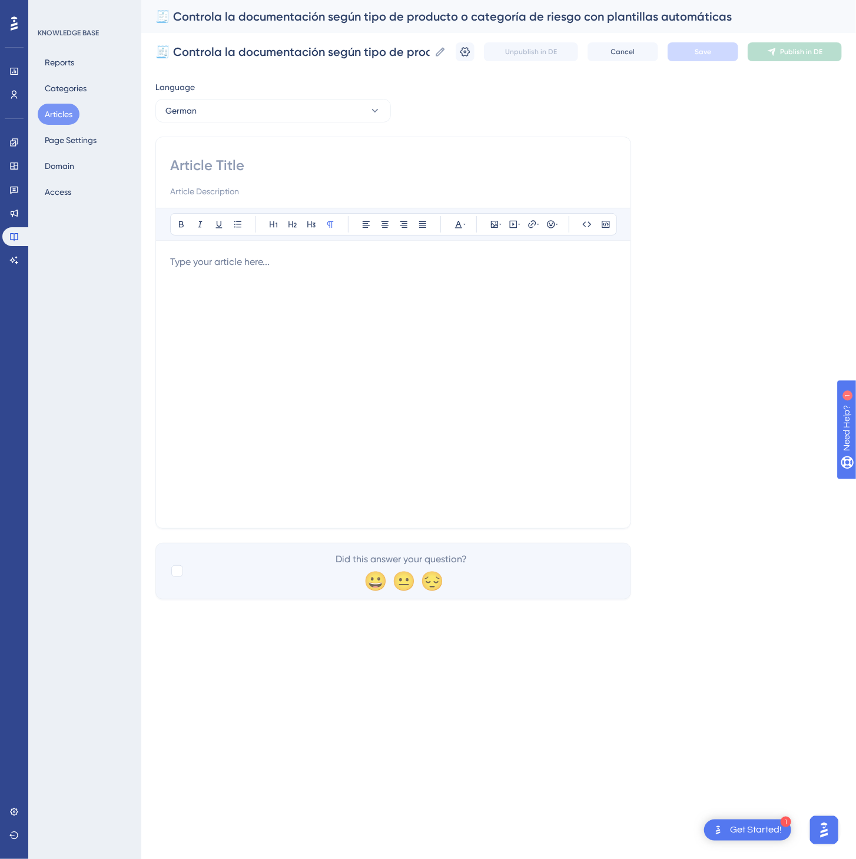
click at [338, 157] on input at bounding box center [393, 165] width 446 height 19
paste input "🧾 Dokumentenmanagement nach Produkttyp oder Risikokategorie mit automatischen V…"
type input "🧾 Dokumentenmanagement nach Produkttyp oder Risikokategorie mit automatischen V…"
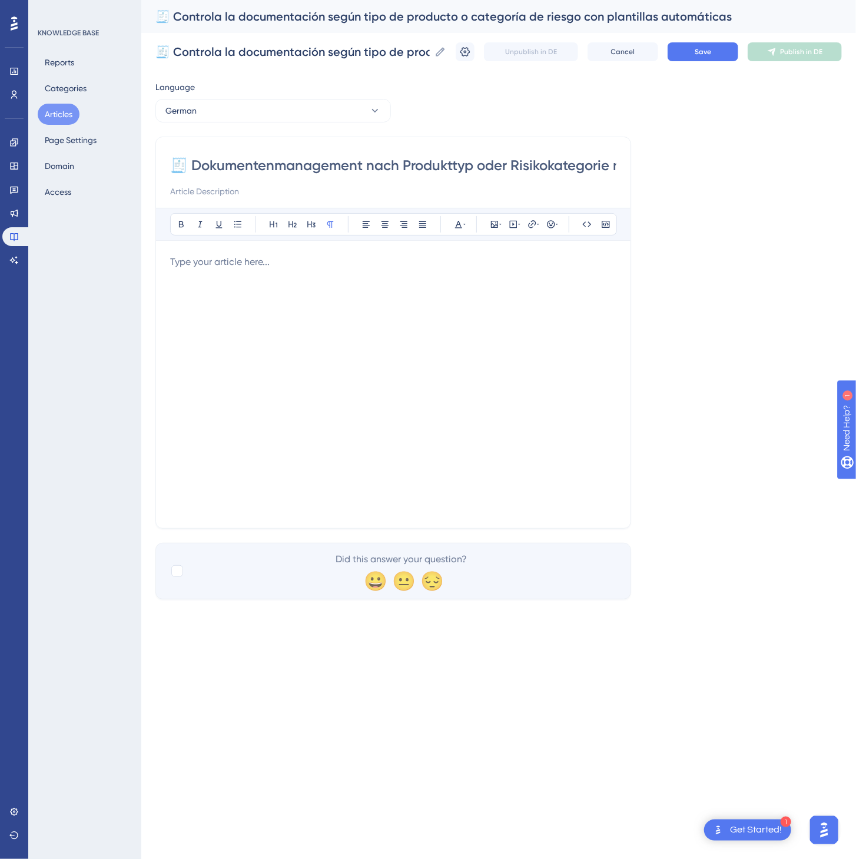
click at [495, 324] on div at bounding box center [393, 384] width 446 height 259
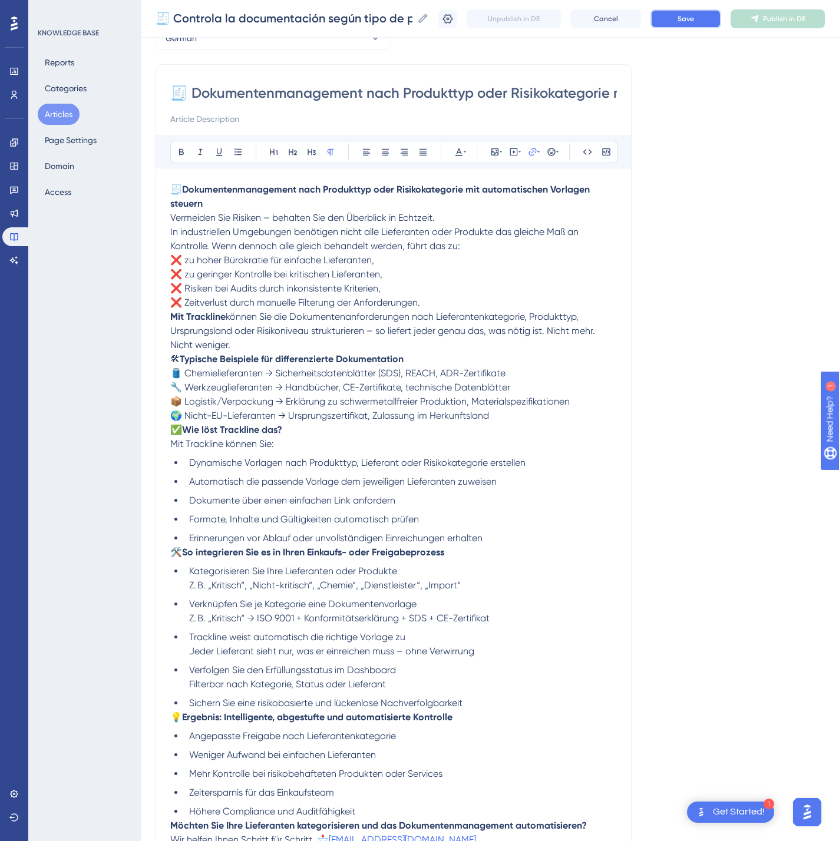
click at [694, 18] on span "Save" at bounding box center [685, 18] width 16 height 9
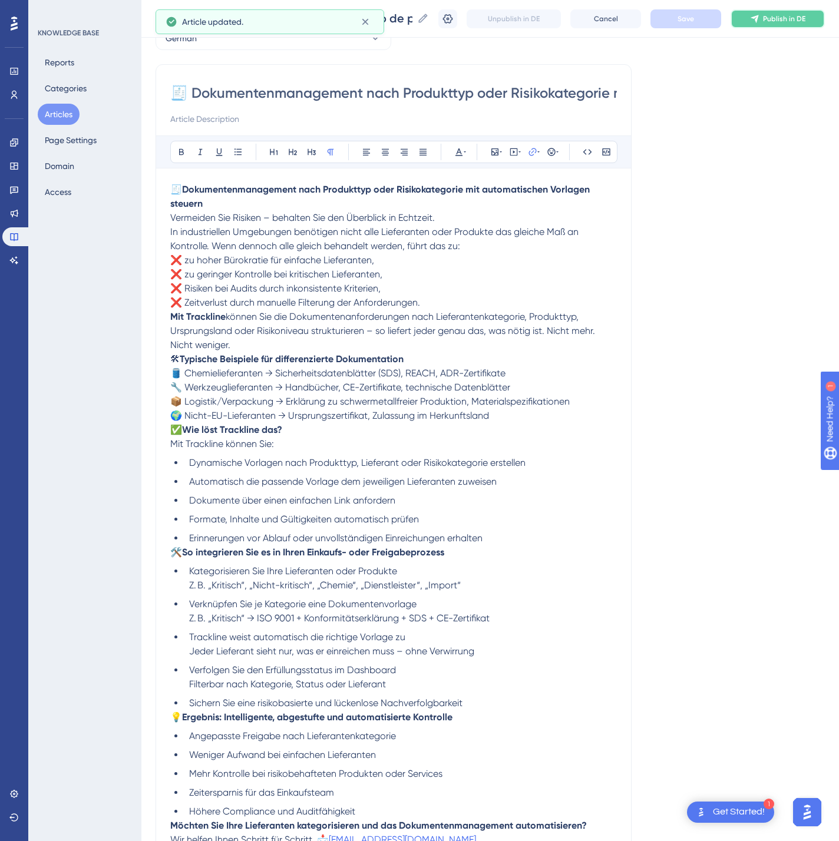
click at [790, 18] on span "Publish in DE" at bounding box center [784, 18] width 42 height 9
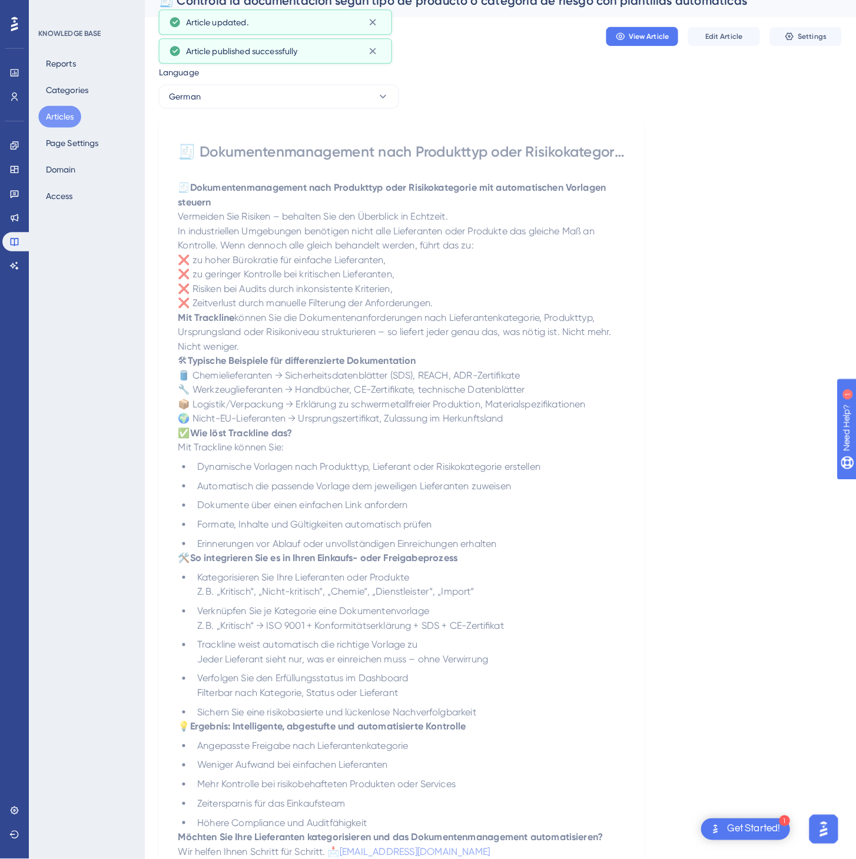
scroll to position [0, 0]
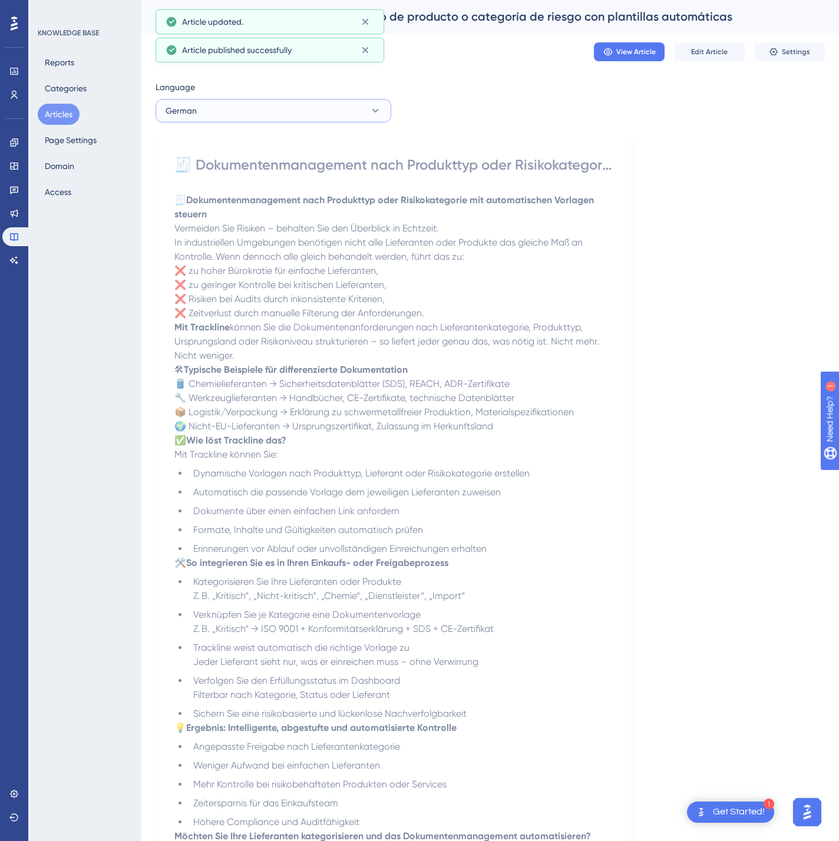
click at [242, 110] on button "German" at bounding box center [273, 111] width 236 height 24
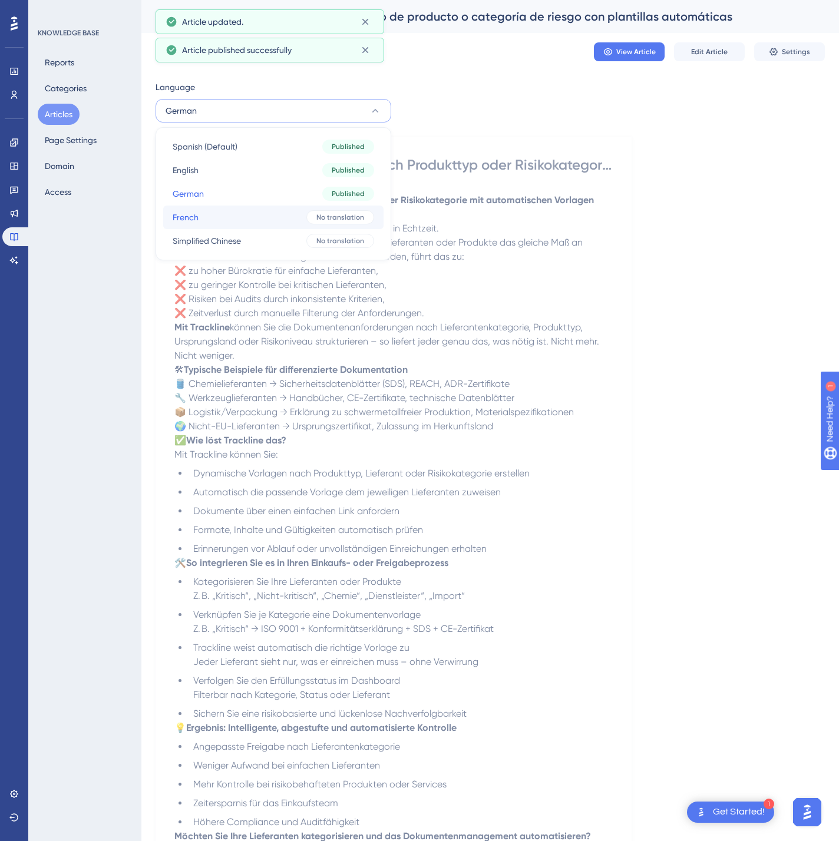
click at [245, 209] on button "French French No translation" at bounding box center [273, 218] width 220 height 24
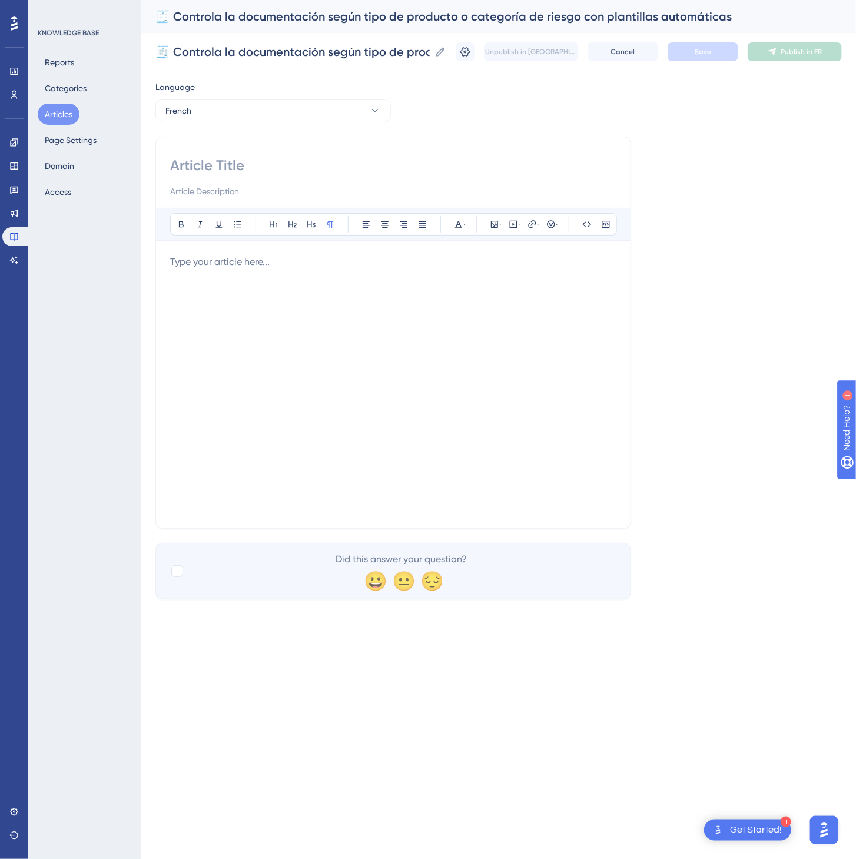
click at [276, 141] on div "Bold Italic Underline Bullet Point Heading 1 Heading 2 Heading 3 Normal Align L…" at bounding box center [393, 333] width 476 height 392
click at [277, 160] on input at bounding box center [393, 165] width 446 height 19
paste input "🧾 Gérez la documentation selon le type de produit ou le niveau de risque grâce …"
type input "🧾 Gérez la documentation selon le type de produit ou le niveau de risque grâce …"
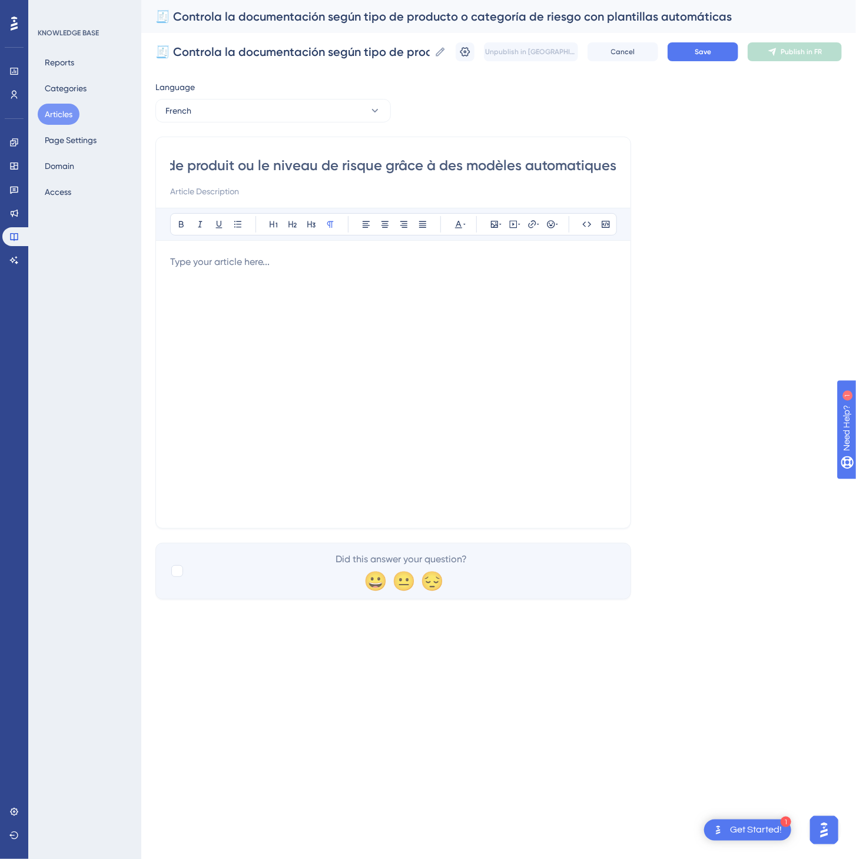
scroll to position [0, 0]
click at [363, 313] on div at bounding box center [393, 384] width 446 height 259
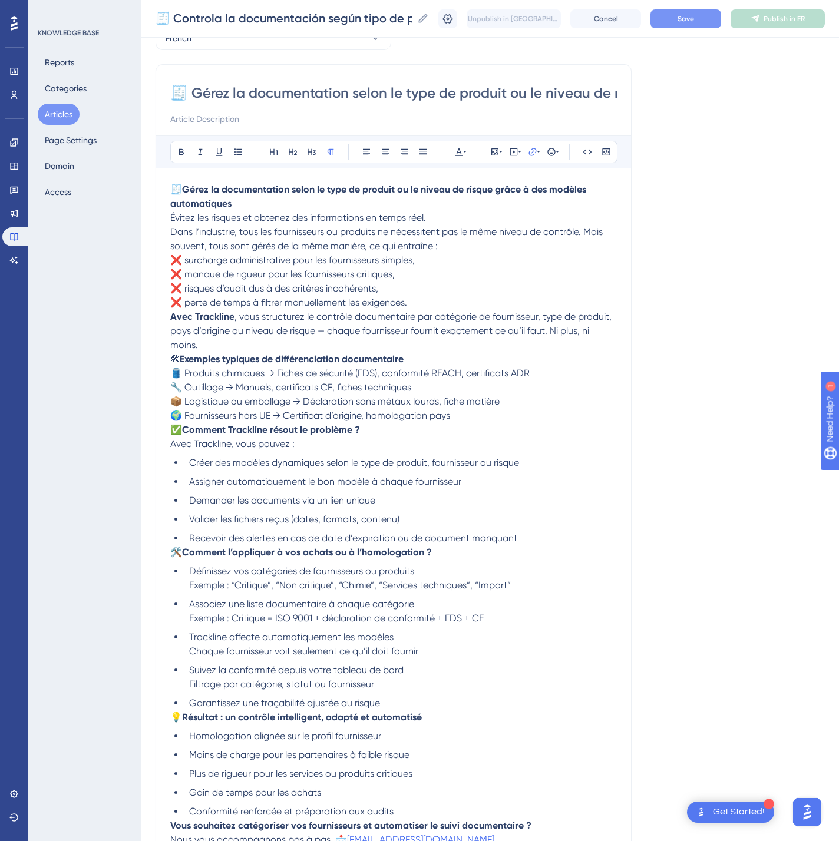
click at [704, 27] on button "Save" at bounding box center [685, 18] width 71 height 19
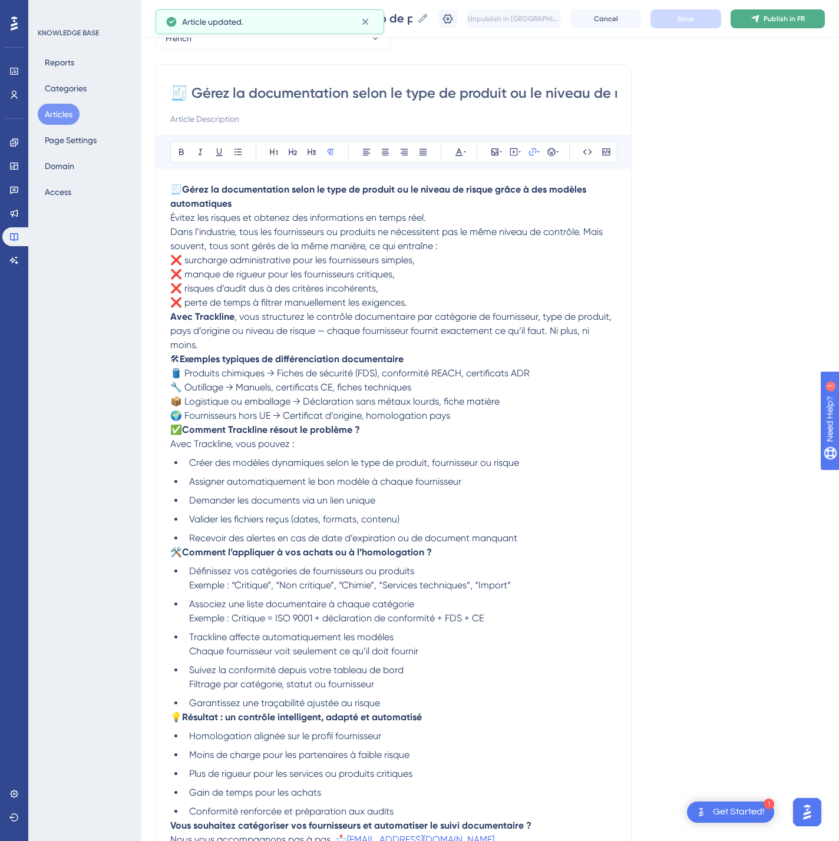
click at [804, 22] on span "Publish in FR" at bounding box center [783, 18] width 41 height 9
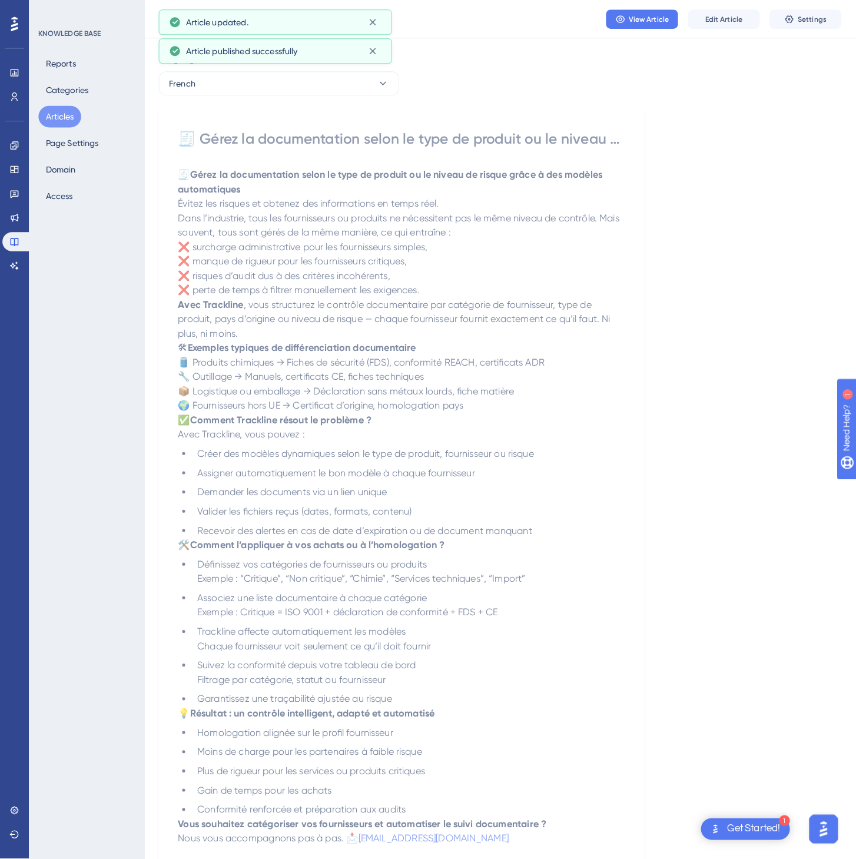
scroll to position [0, 0]
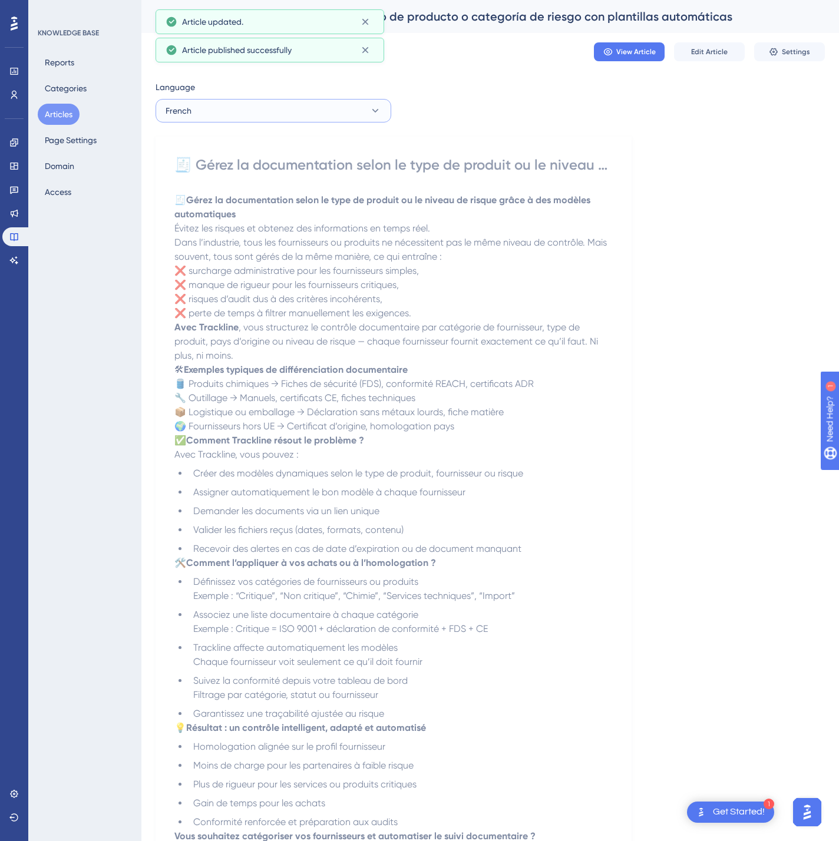
click at [289, 116] on button "French" at bounding box center [273, 111] width 236 height 24
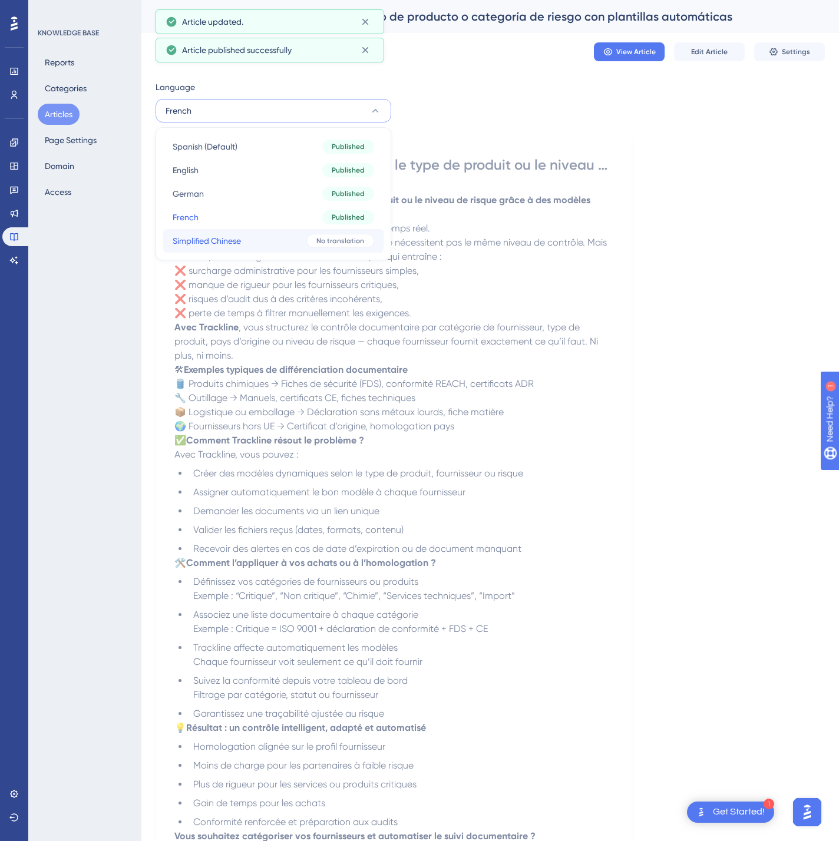
click at [274, 245] on button "Simplified Chinese Simplified Chinese No translation" at bounding box center [273, 241] width 220 height 24
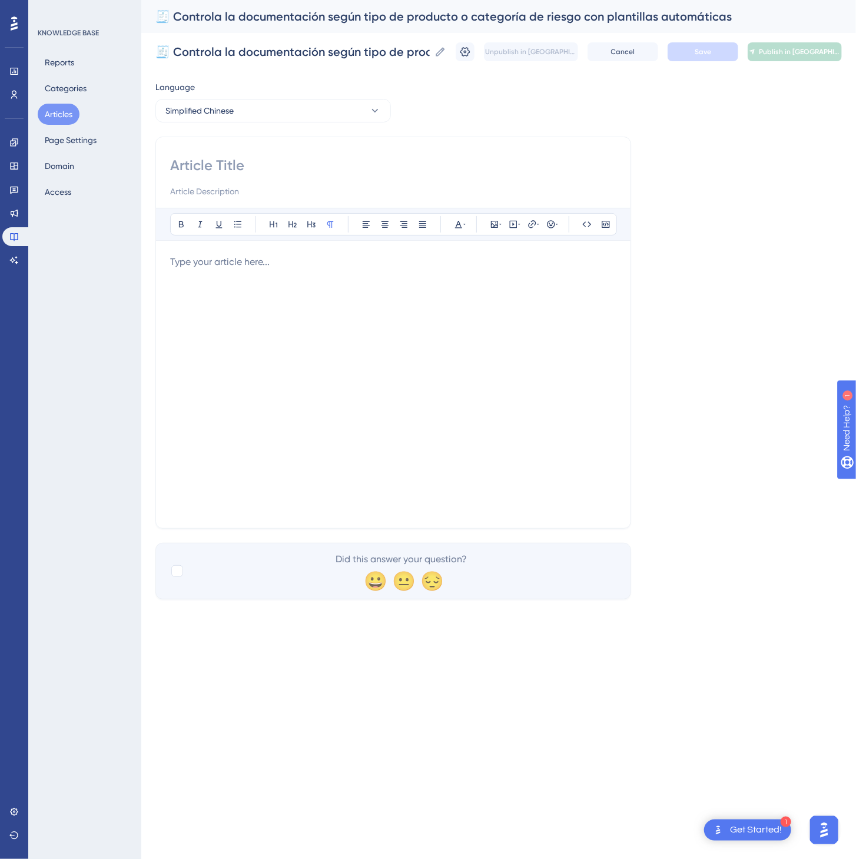
click at [226, 171] on input at bounding box center [393, 165] width 446 height 19
paste input "🧾 根据产品类型或风险等级自动控制文件收集与审核"
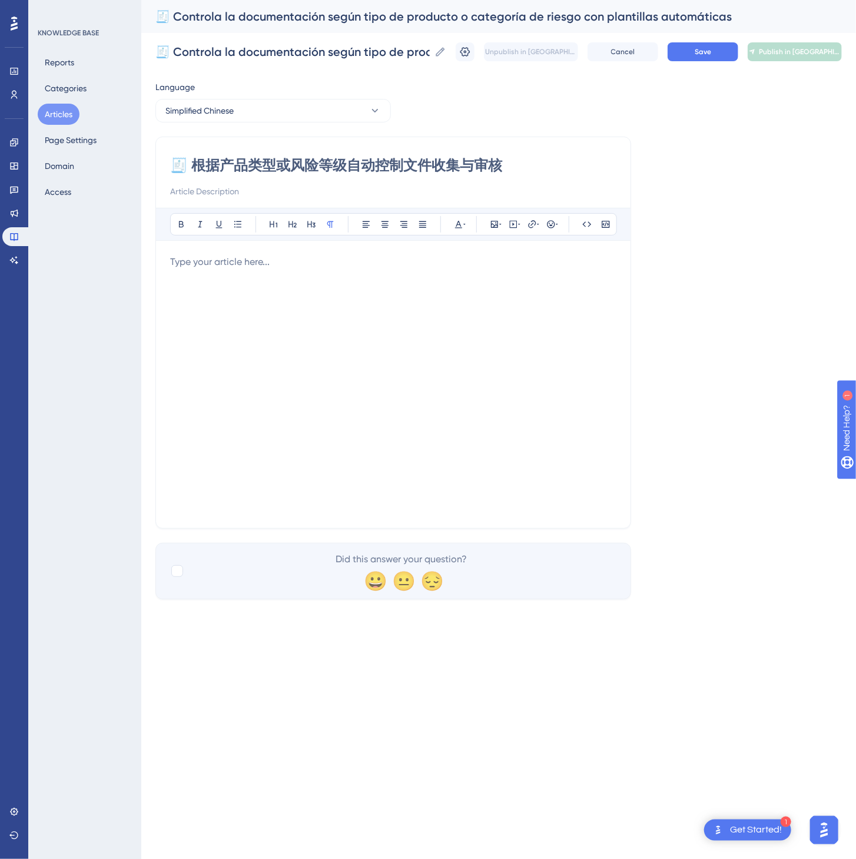
type input "🧾 根据产品类型或风险等级自动控制文件收集与审核"
click at [392, 385] on div at bounding box center [393, 384] width 446 height 259
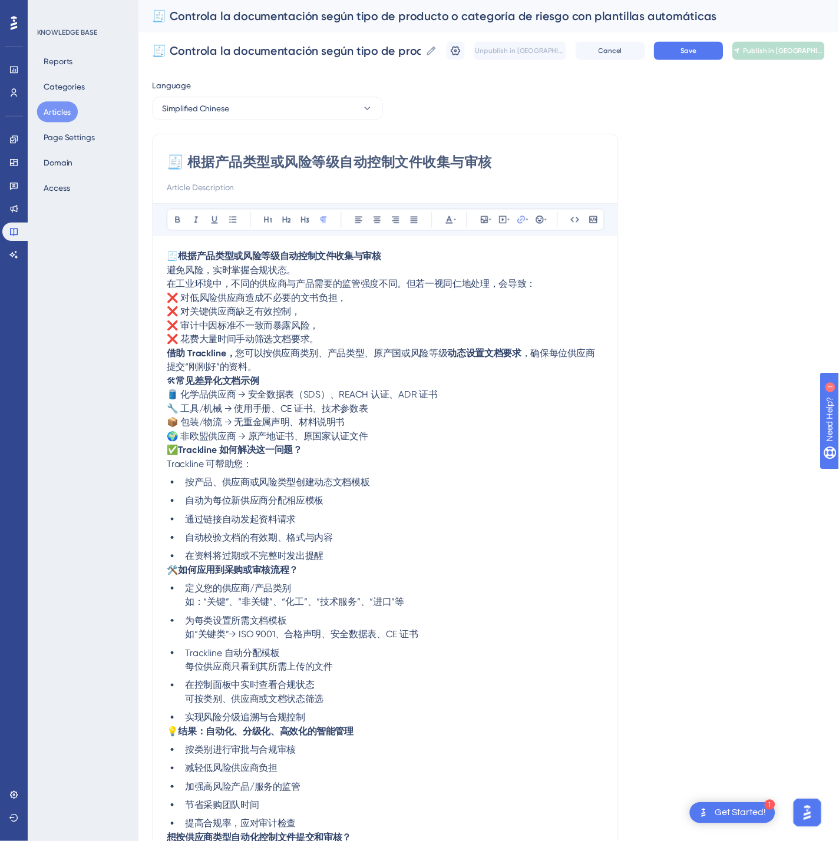
scroll to position [24, 0]
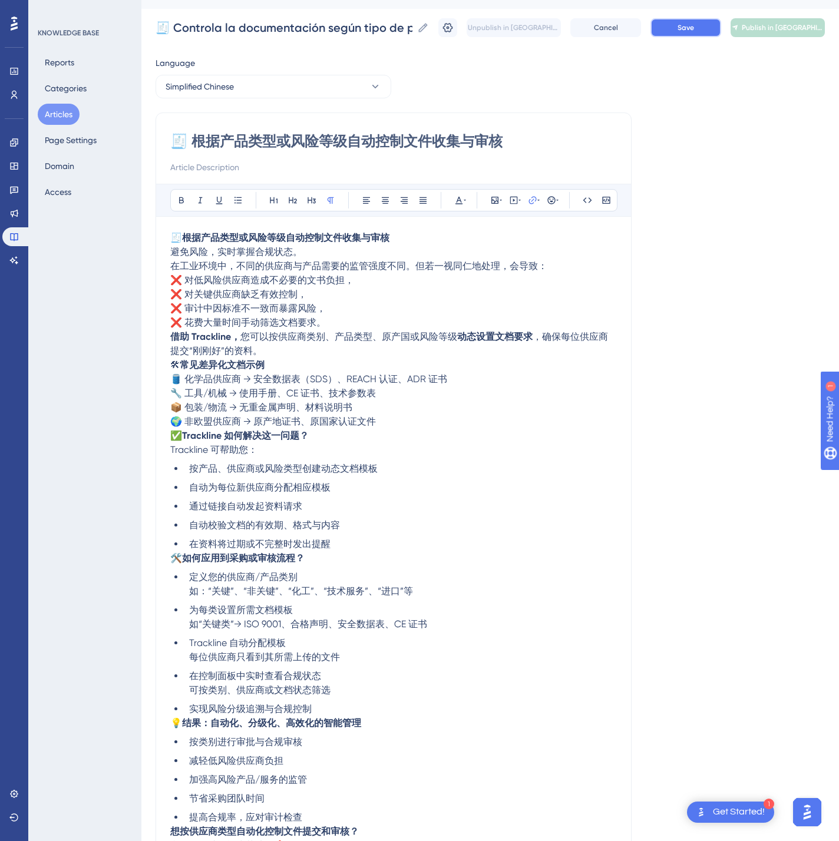
click at [694, 29] on span "Save" at bounding box center [685, 27] width 16 height 9
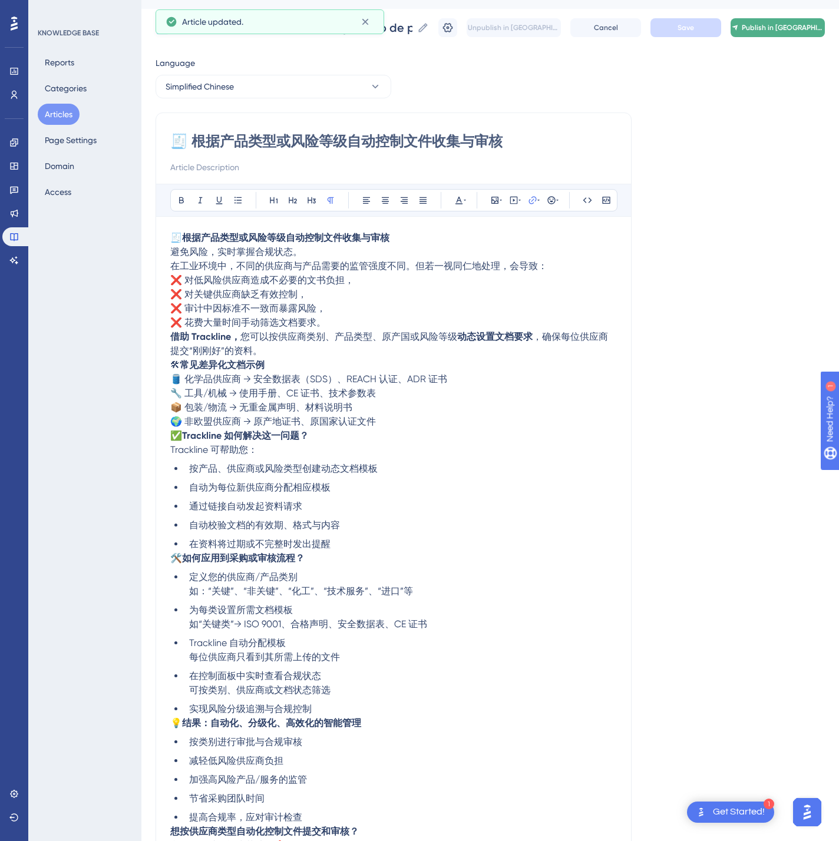
click at [803, 30] on span "Publish in [GEOGRAPHIC_DATA]-CN" at bounding box center [782, 27] width 82 height 9
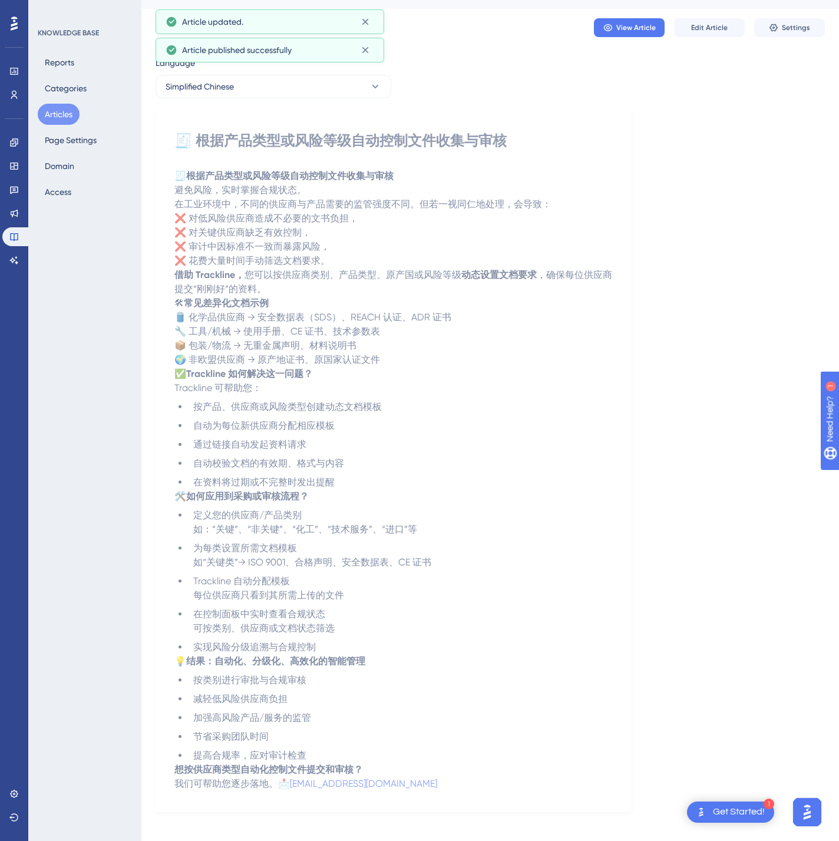
click at [65, 107] on button "Articles" at bounding box center [59, 114] width 42 height 21
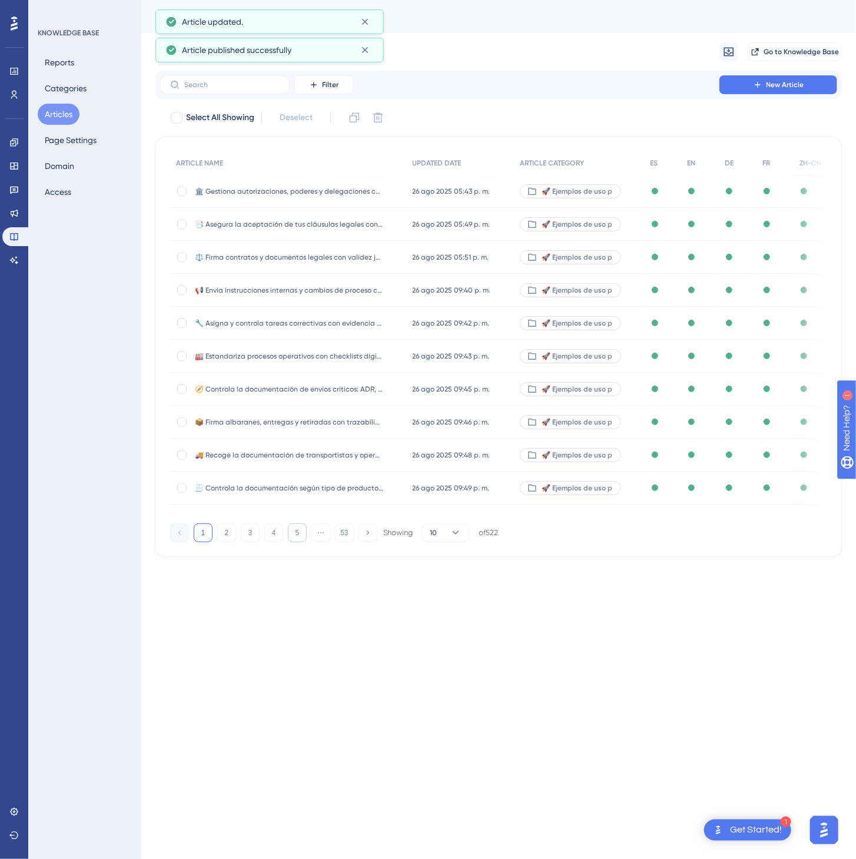
click at [299, 539] on button "5" at bounding box center [297, 533] width 19 height 19
click at [299, 539] on button "6" at bounding box center [297, 533] width 19 height 19
click at [299, 539] on button "8" at bounding box center [297, 533] width 19 height 19
click at [299, 539] on button "9" at bounding box center [297, 533] width 19 height 19
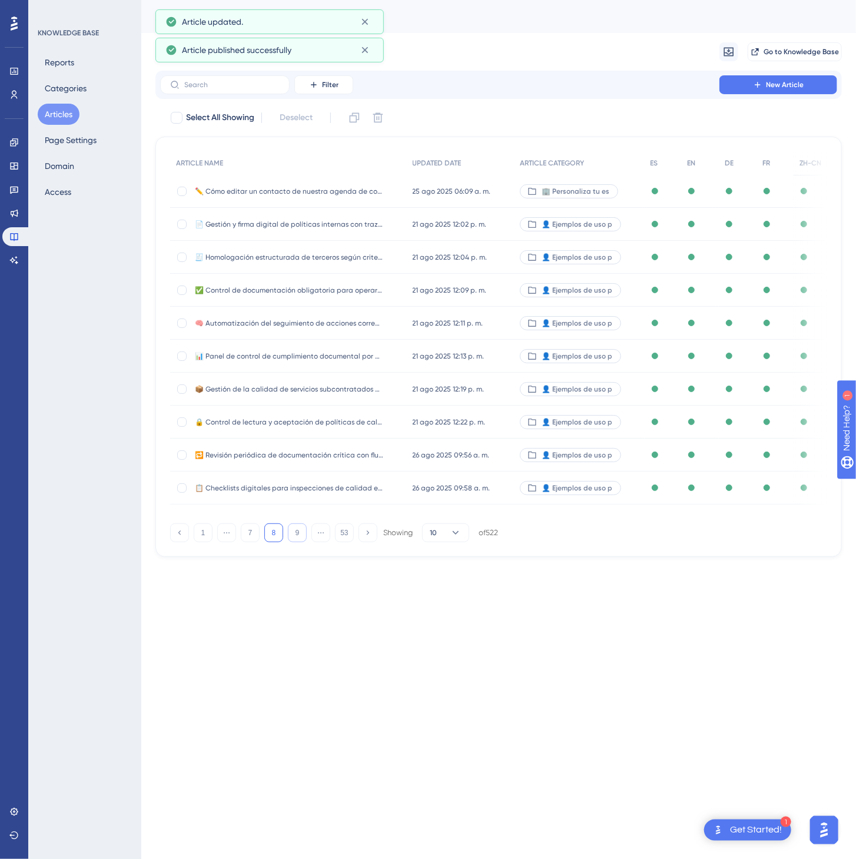
click at [299, 539] on button "9" at bounding box center [297, 533] width 19 height 19
click at [299, 539] on button "11" at bounding box center [297, 533] width 19 height 19
click at [299, 539] on button "13" at bounding box center [297, 533] width 19 height 19
click at [299, 539] on button "14" at bounding box center [297, 533] width 19 height 19
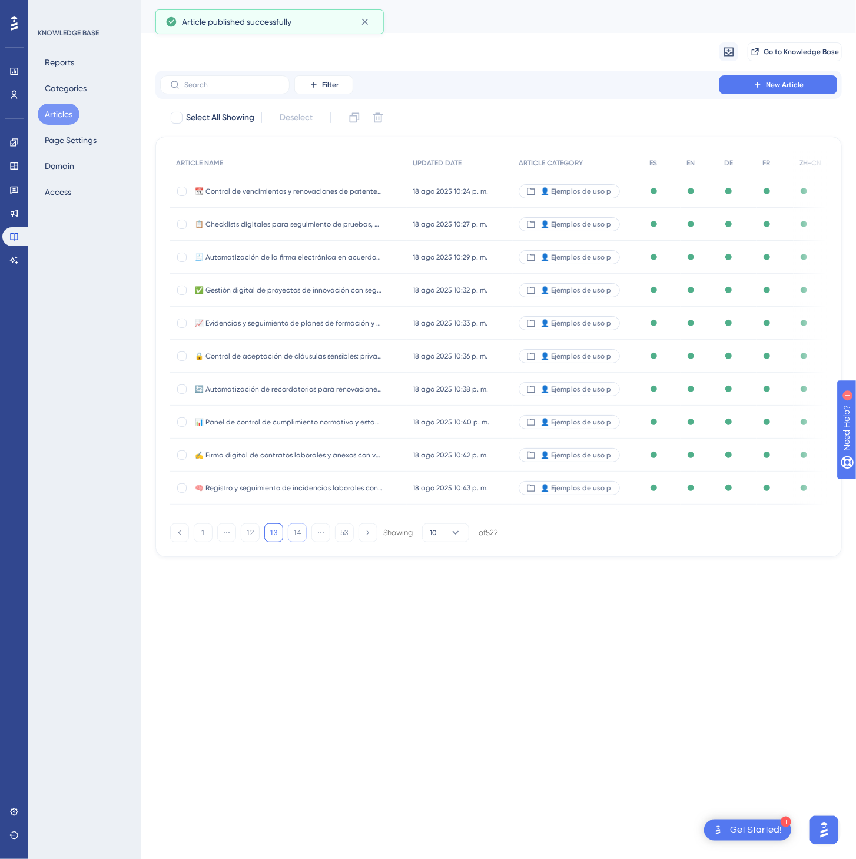
click at [299, 539] on button "14" at bounding box center [297, 533] width 19 height 19
click at [299, 539] on button "16" at bounding box center [297, 533] width 19 height 19
click at [299, 539] on button "17" at bounding box center [297, 533] width 19 height 19
click at [299, 539] on button "19" at bounding box center [297, 533] width 19 height 19
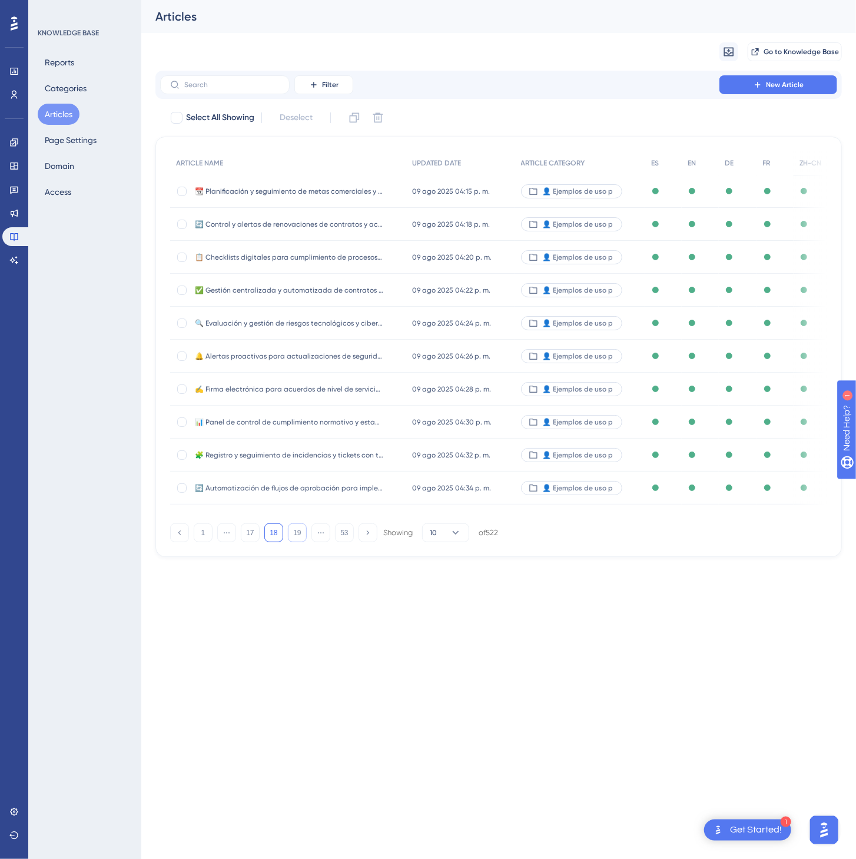
click at [299, 539] on button "19" at bounding box center [297, 533] width 19 height 19
click at [299, 539] on button "21" at bounding box center [297, 533] width 19 height 19
click at [299, 539] on button "22" at bounding box center [297, 533] width 19 height 19
click at [299, 539] on button "23" at bounding box center [297, 533] width 19 height 19
click at [297, 547] on div "ARTICLE NAME UPDATED DATE ARTICLE CATEGORY ES EN DE FR ZH-CN 🧩 Gestión y contro…" at bounding box center [498, 347] width 687 height 421
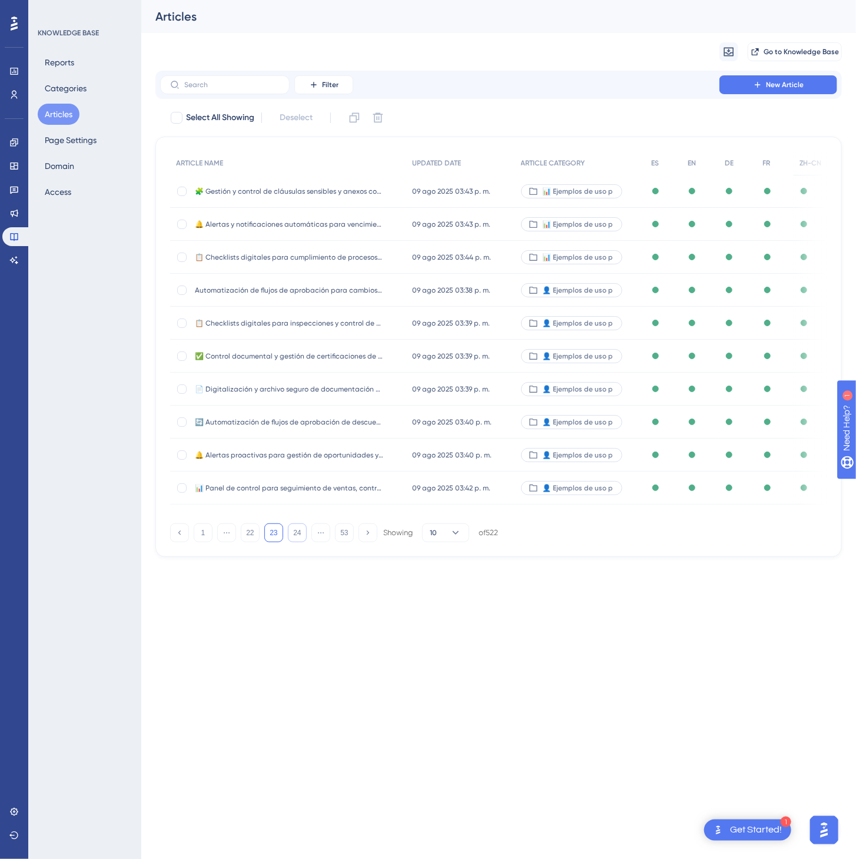
click at [297, 542] on button "24" at bounding box center [297, 533] width 19 height 19
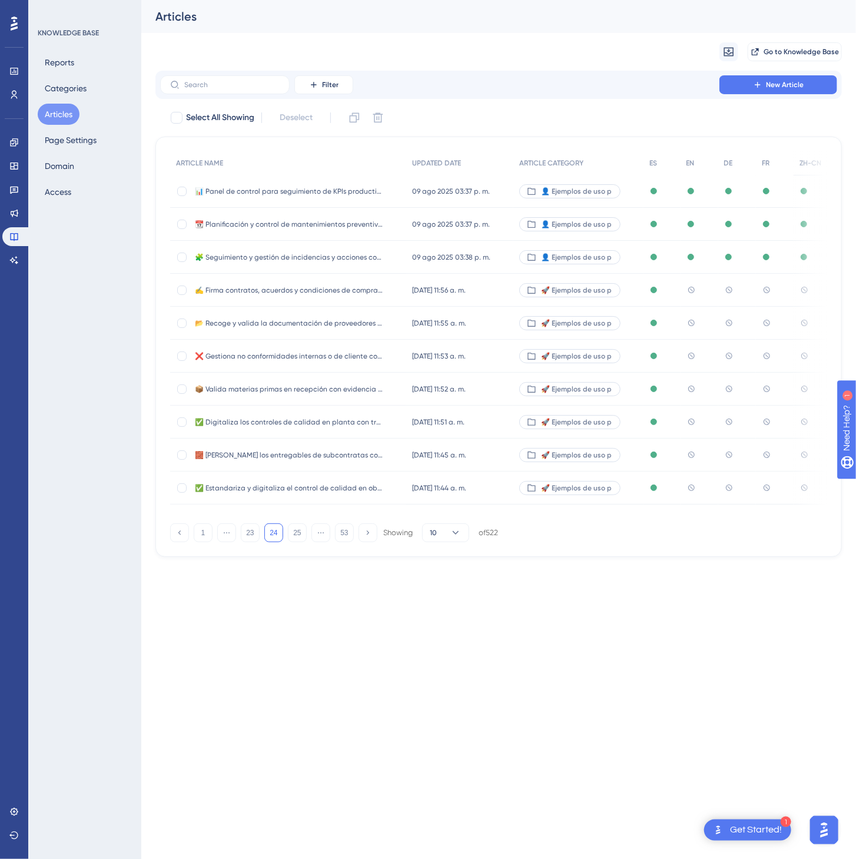
click at [485, 290] on div "[DATE] 11:56 a. m. [DATE] 11:56 a. m." at bounding box center [459, 290] width 107 height 33
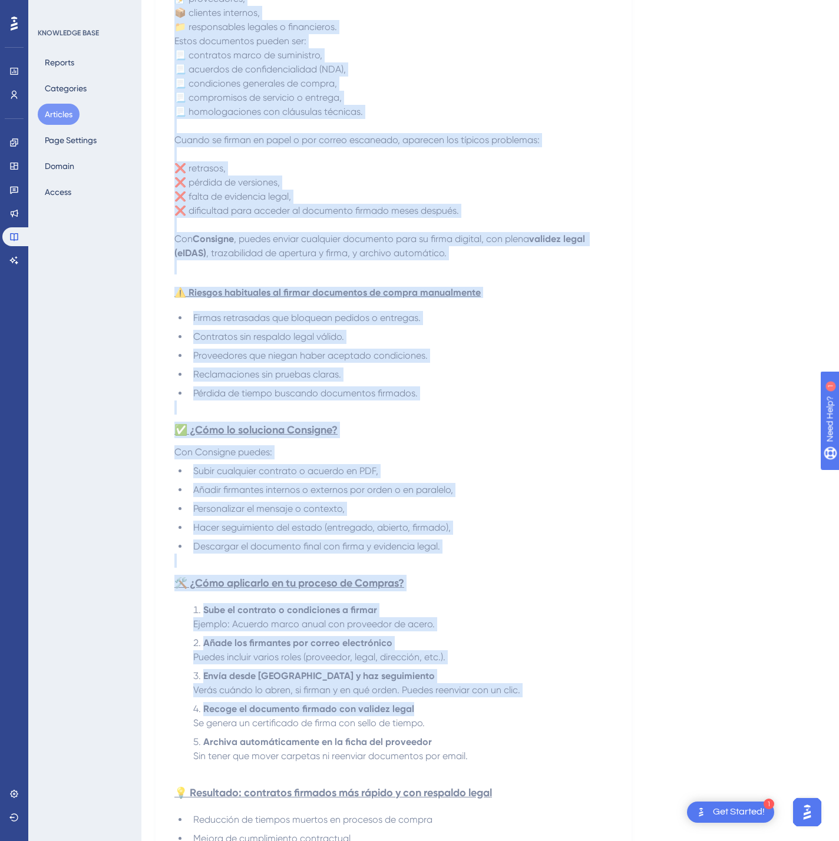
scroll to position [547, 0]
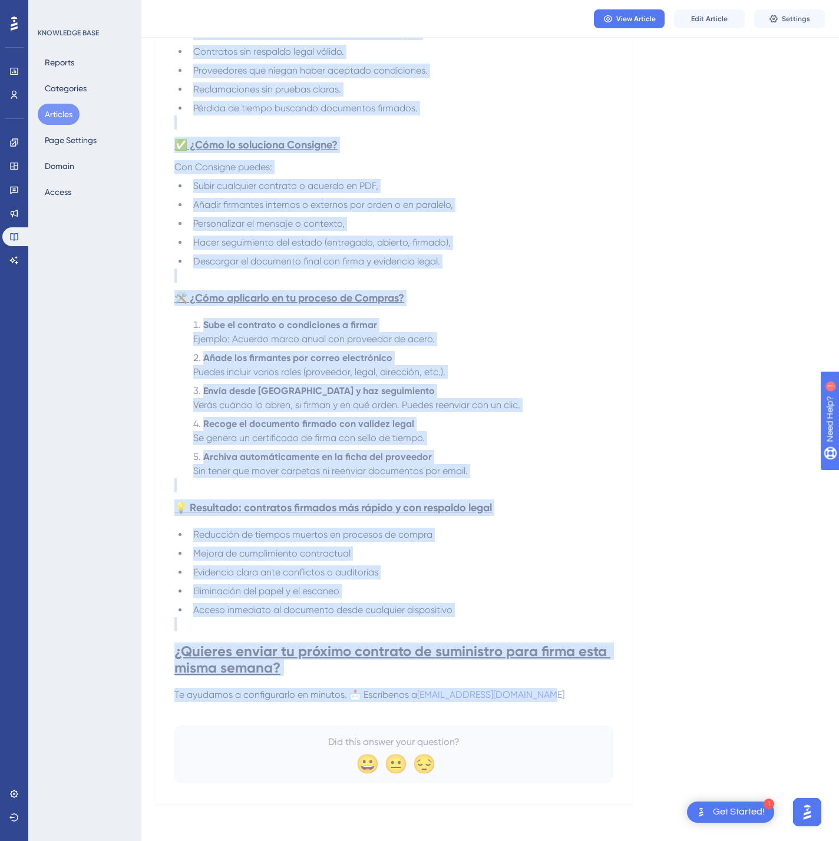
drag, startPoint x: 174, startPoint y: 162, endPoint x: 643, endPoint y: 696, distance: 710.3
click at [643, 696] on div "Language Spanish (Default) ✍️ Firma contratos, acuerdos y condiciones de compra…" at bounding box center [489, 170] width 669 height 1266
copy div "✍️ Lorem ipsumdolo, sitametc a elitseddoei te incidi utl etdolor magna a enimad…"
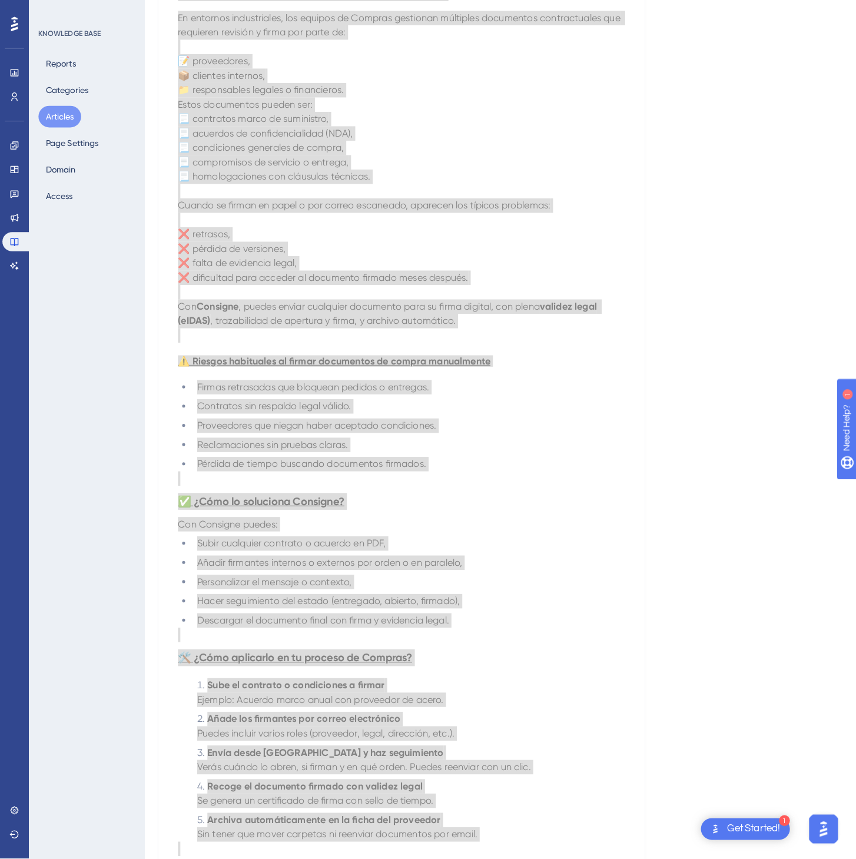
scroll to position [0, 0]
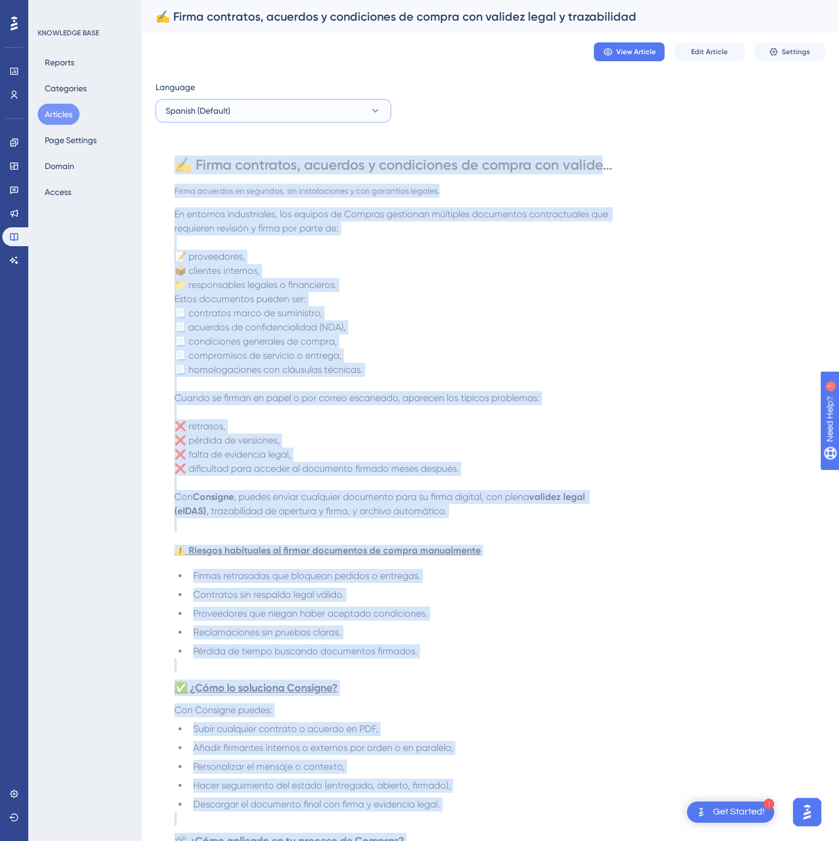
click at [296, 117] on button "Spanish (Default)" at bounding box center [273, 111] width 236 height 24
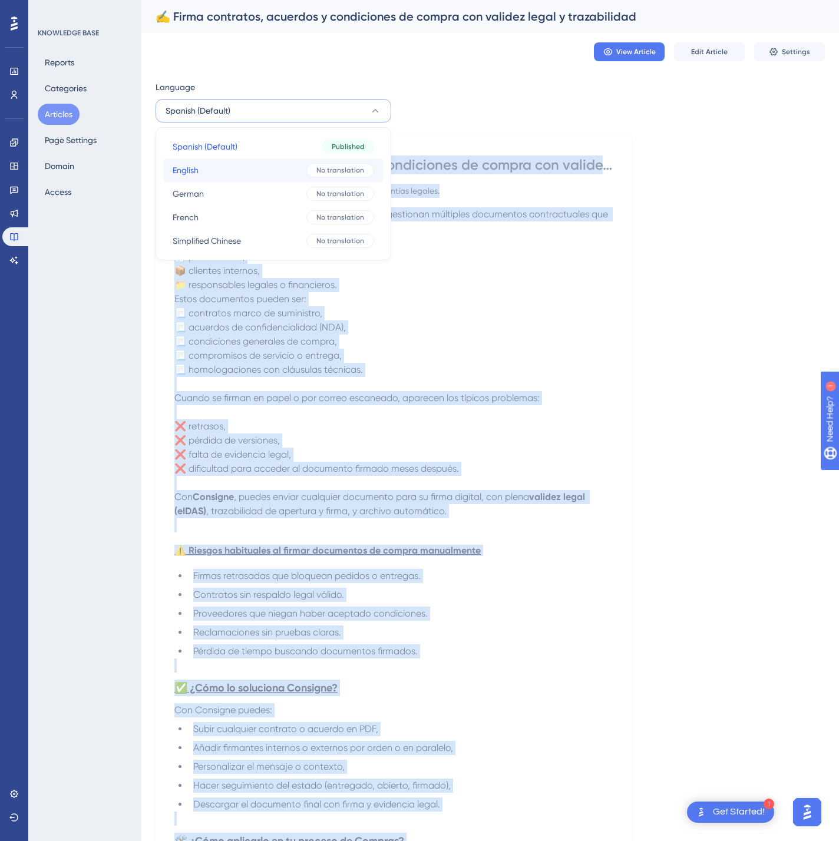
click at [277, 168] on button "English English No translation" at bounding box center [273, 170] width 220 height 24
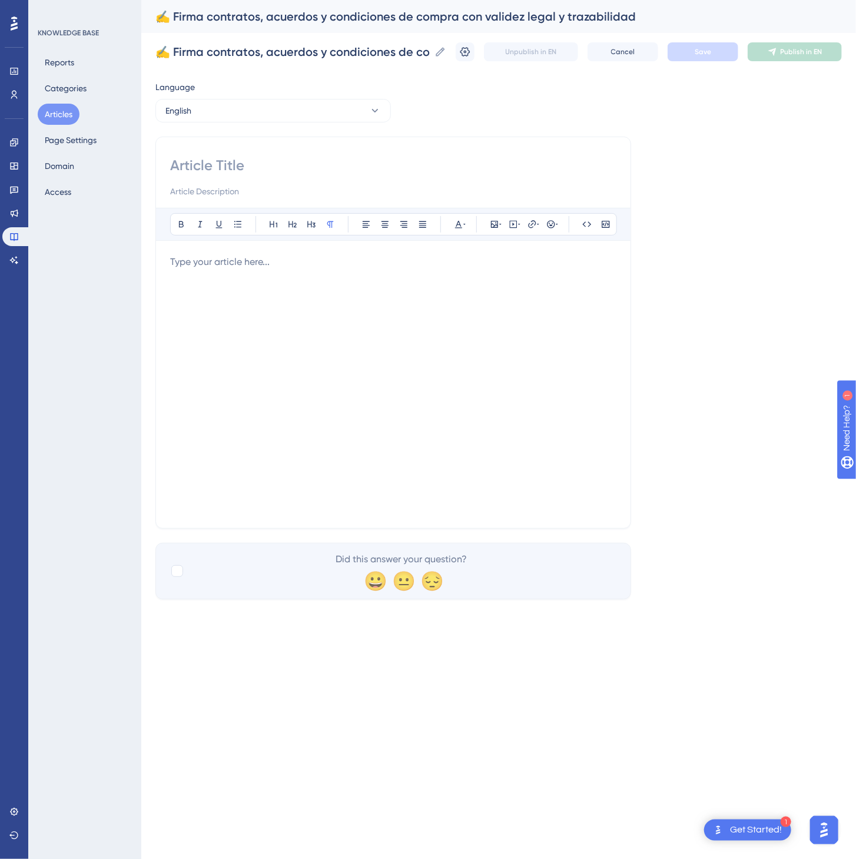
click at [269, 171] on input at bounding box center [393, 165] width 446 height 19
paste input "✍️ Sign contracts, agreements and purchase conditions with legal validity and t…"
type input "✍️ Sign contracts, agreements and purchase conditions with legal validity and t…"
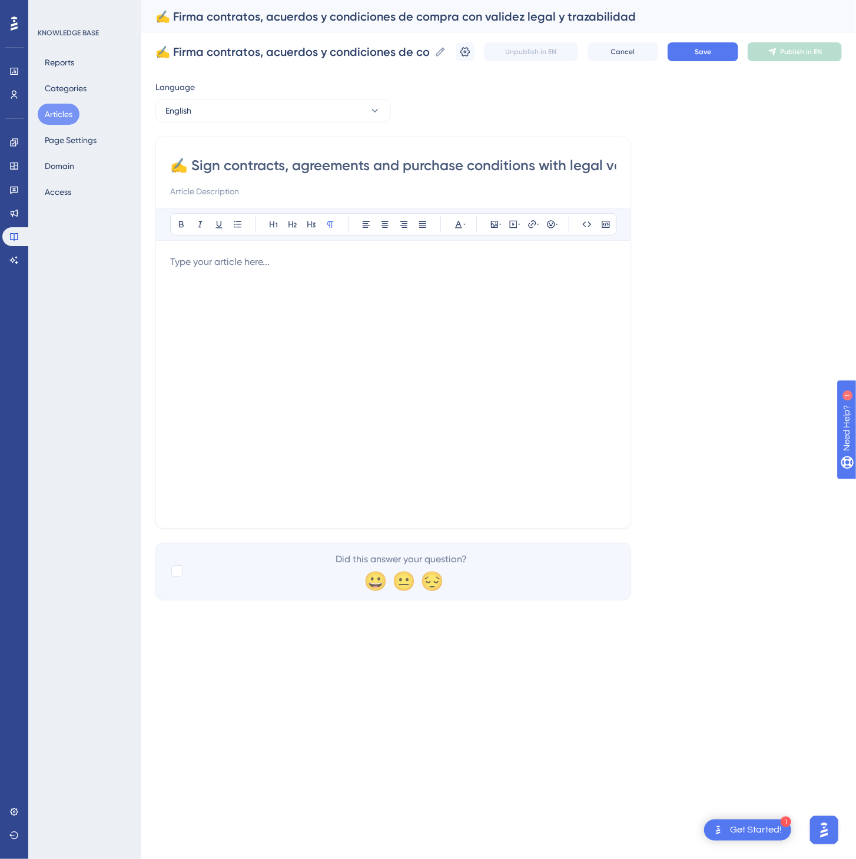
click at [542, 380] on div at bounding box center [393, 384] width 446 height 259
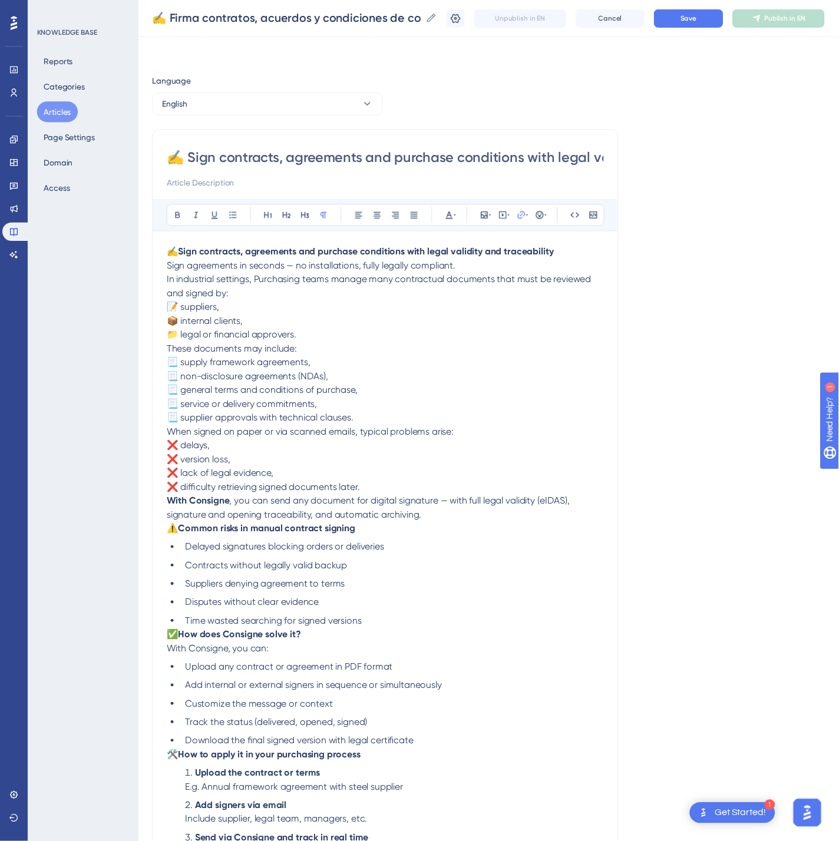
scroll to position [236, 0]
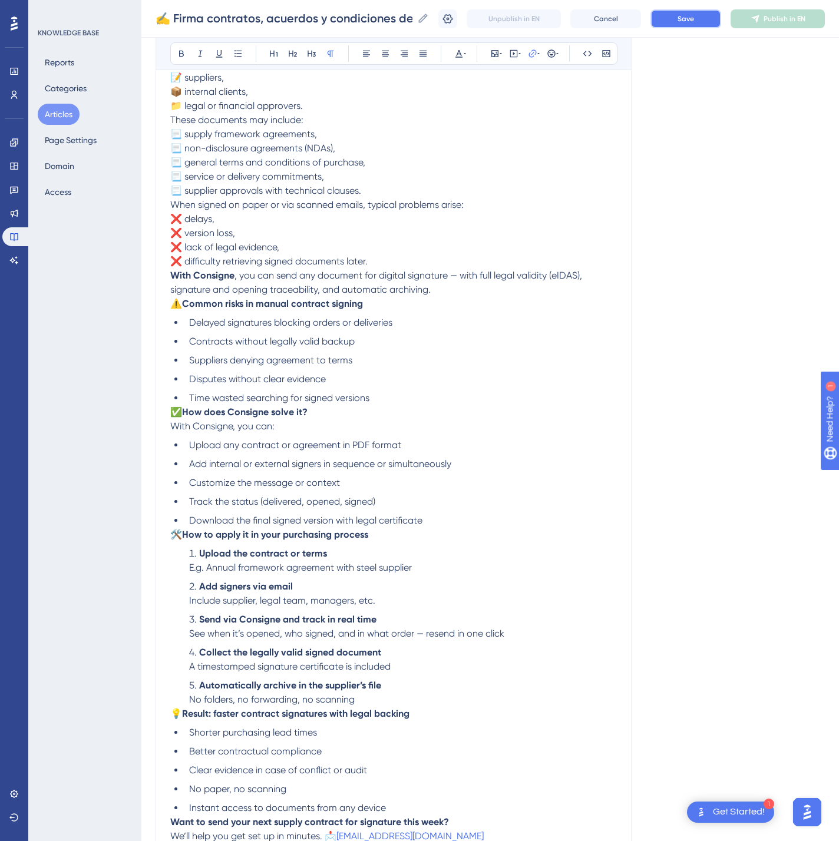
click at [694, 19] on span "Save" at bounding box center [685, 18] width 16 height 9
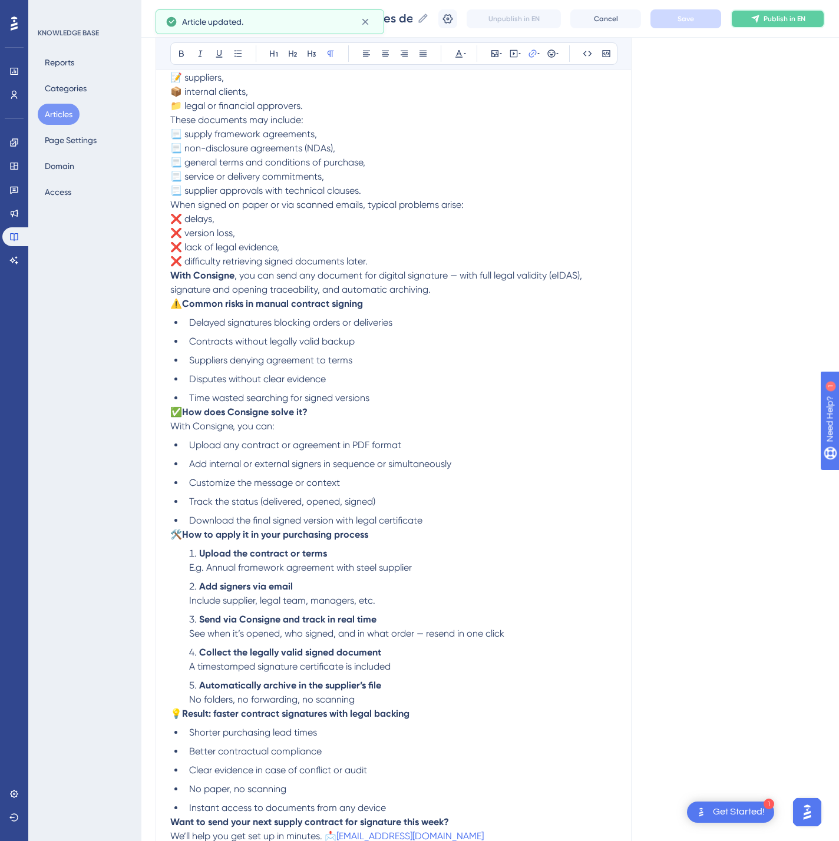
click at [805, 19] on span "Publish in EN" at bounding box center [784, 18] width 42 height 9
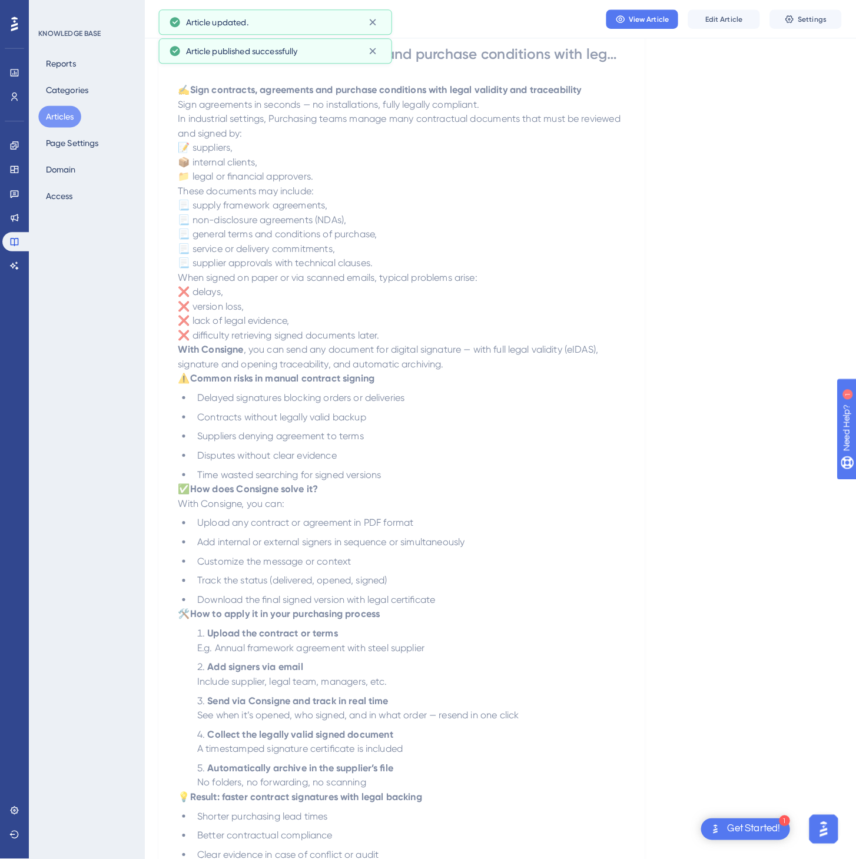
scroll to position [0, 0]
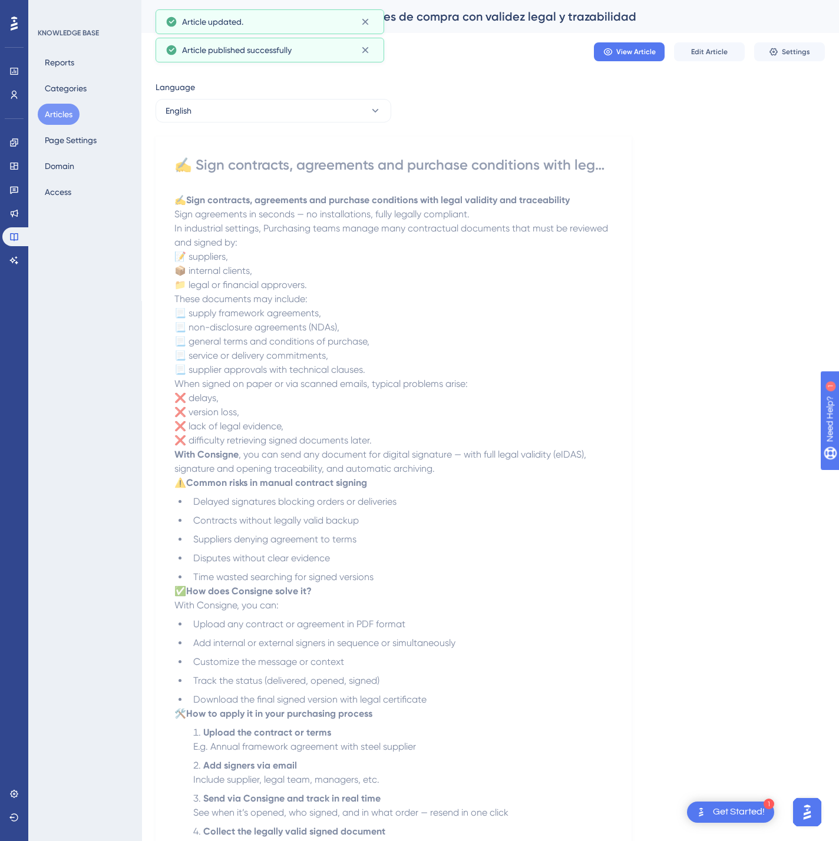
click at [292, 128] on div "Language English ✍️ Sign contracts, agreements and purchase conditions with leg…" at bounding box center [489, 562] width 669 height 964
click at [299, 121] on button "English" at bounding box center [273, 111] width 236 height 24
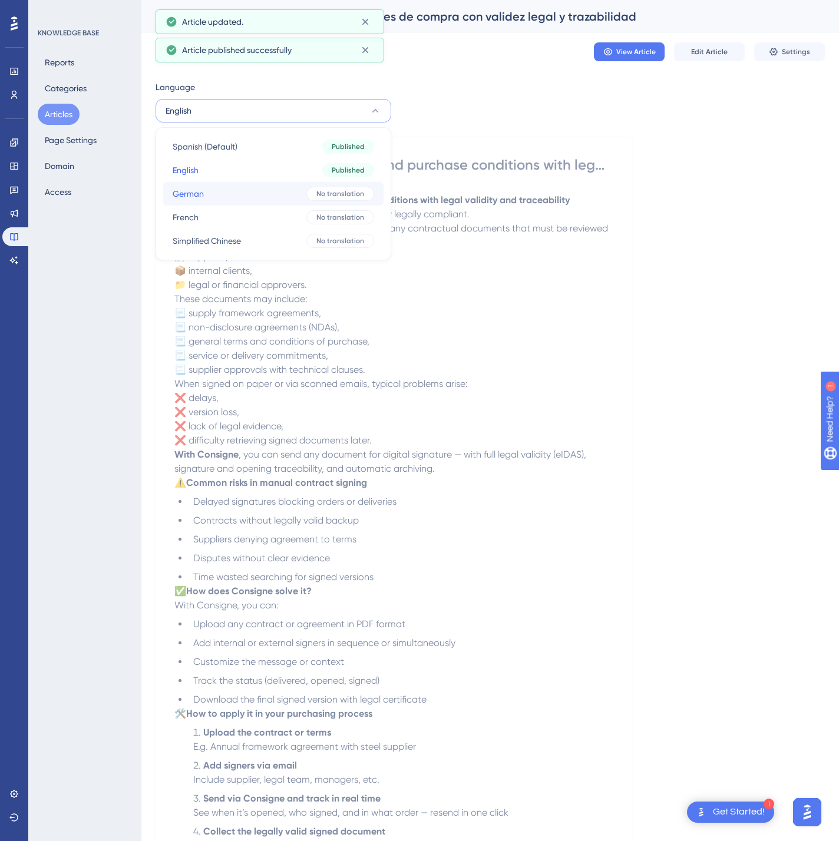
click at [250, 192] on button "German German No translation" at bounding box center [273, 194] width 220 height 24
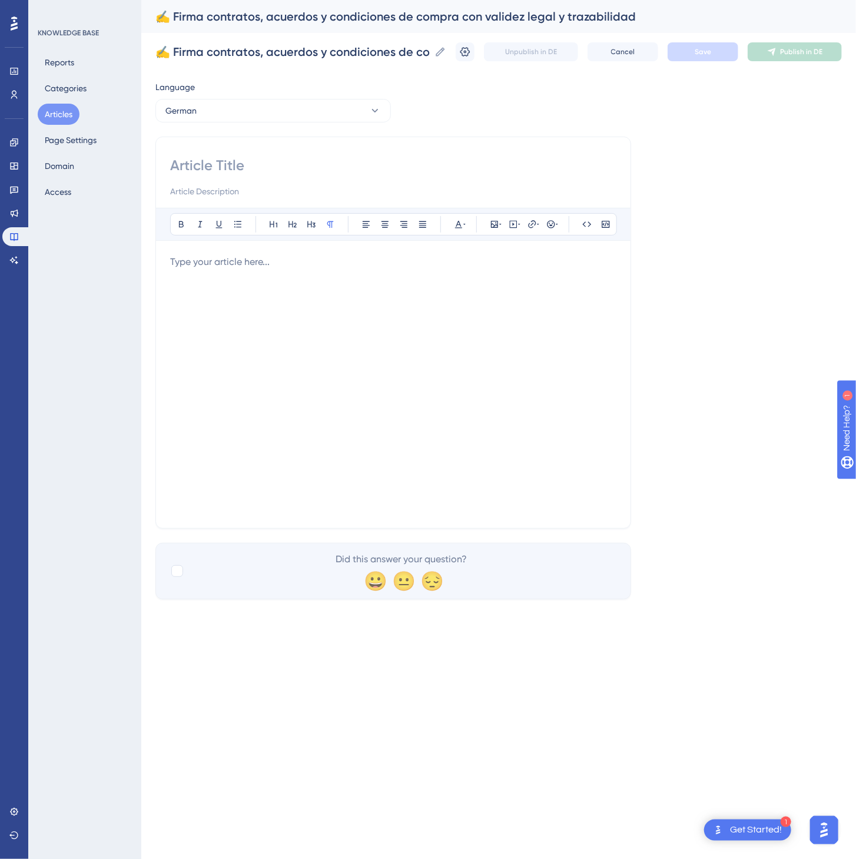
click at [313, 176] on div at bounding box center [393, 177] width 446 height 42
click at [257, 166] on input at bounding box center [393, 165] width 446 height 19
paste input "✍️ Verträge, Vereinbarungen und Einkaufsbedingungen rechtssicher und nachvollzi…"
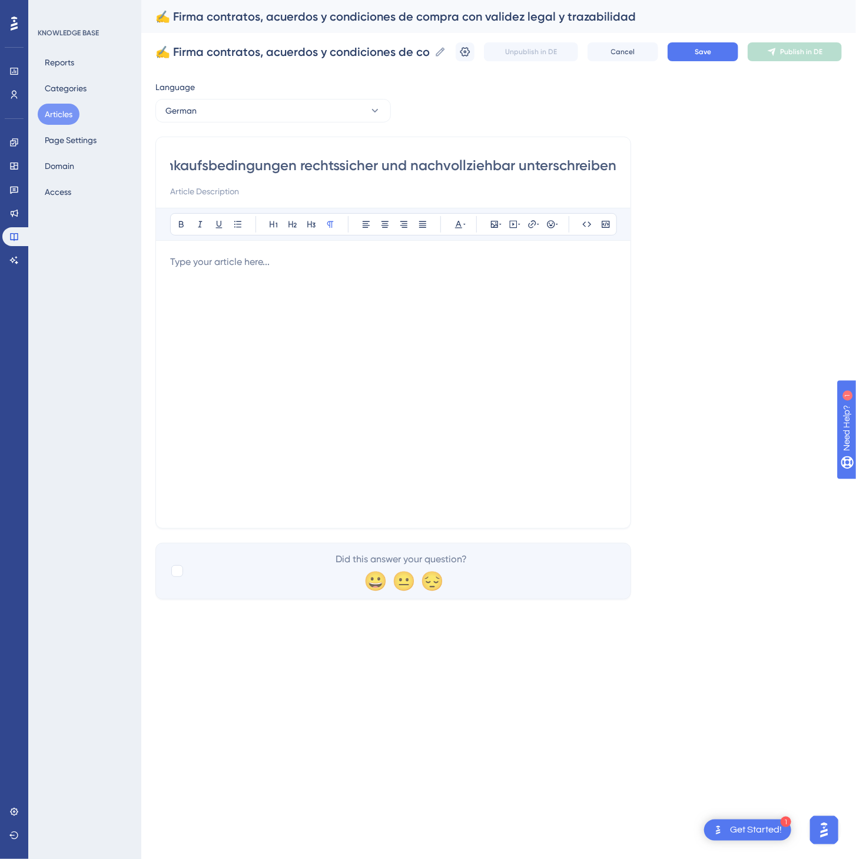
type input "✍️ Verträge, Vereinbarungen und Einkaufsbedingungen rechtssicher und nachvollzi…"
click at [387, 454] on div at bounding box center [393, 384] width 446 height 259
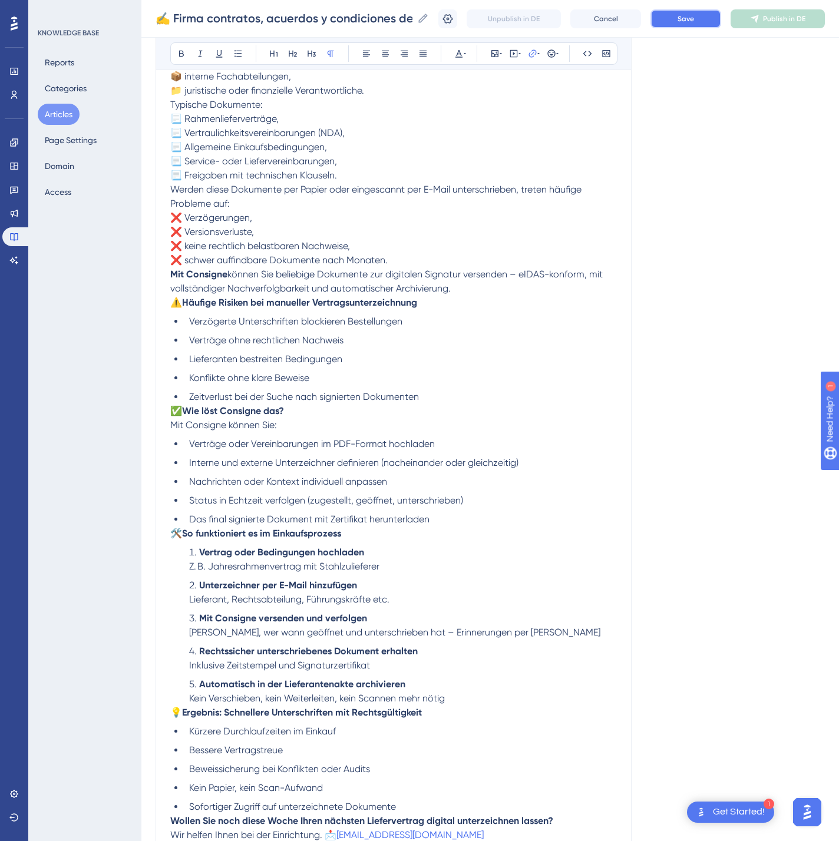
click at [721, 14] on button "Save" at bounding box center [685, 18] width 71 height 19
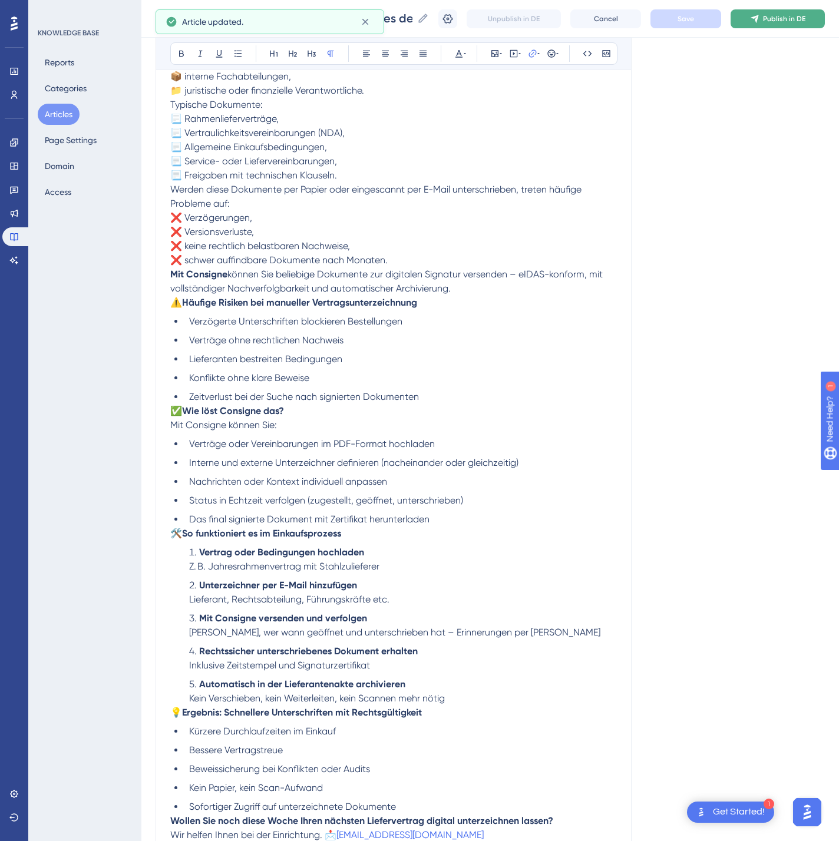
click at [792, 17] on span "Publish in DE" at bounding box center [784, 18] width 42 height 9
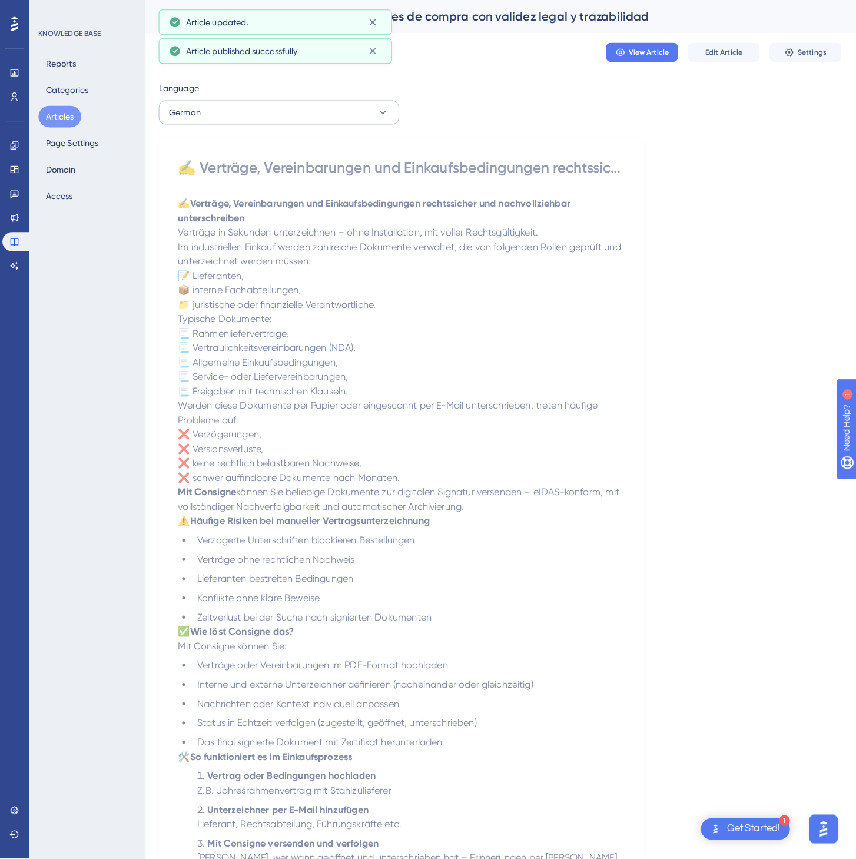
scroll to position [0, 0]
click at [277, 105] on button "German" at bounding box center [273, 111] width 236 height 24
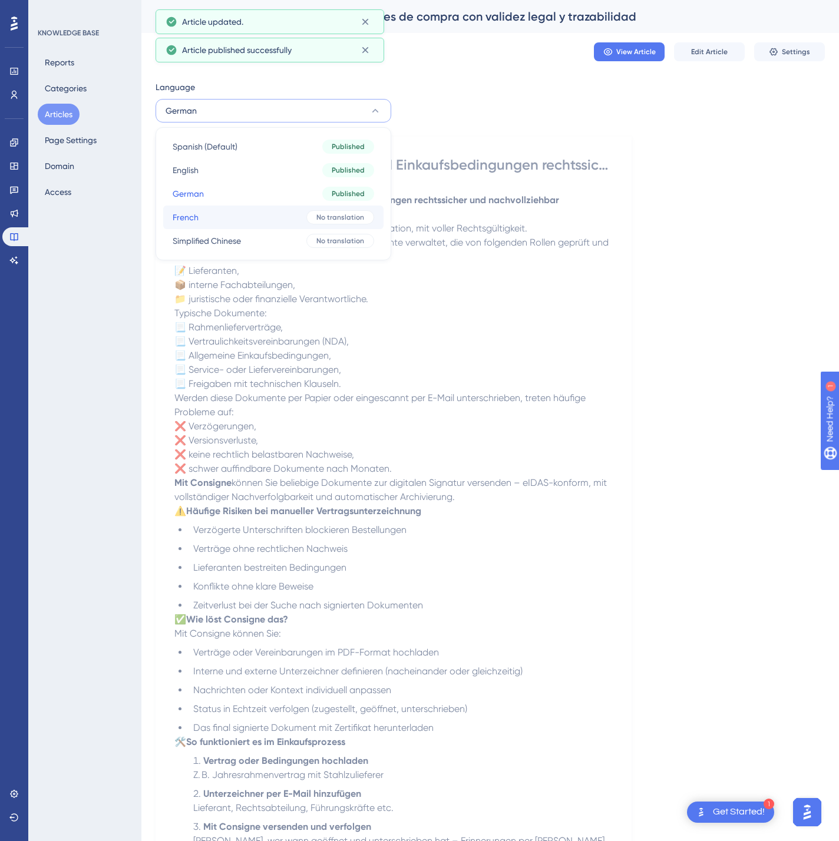
click at [294, 216] on button "French French No translation" at bounding box center [273, 218] width 220 height 24
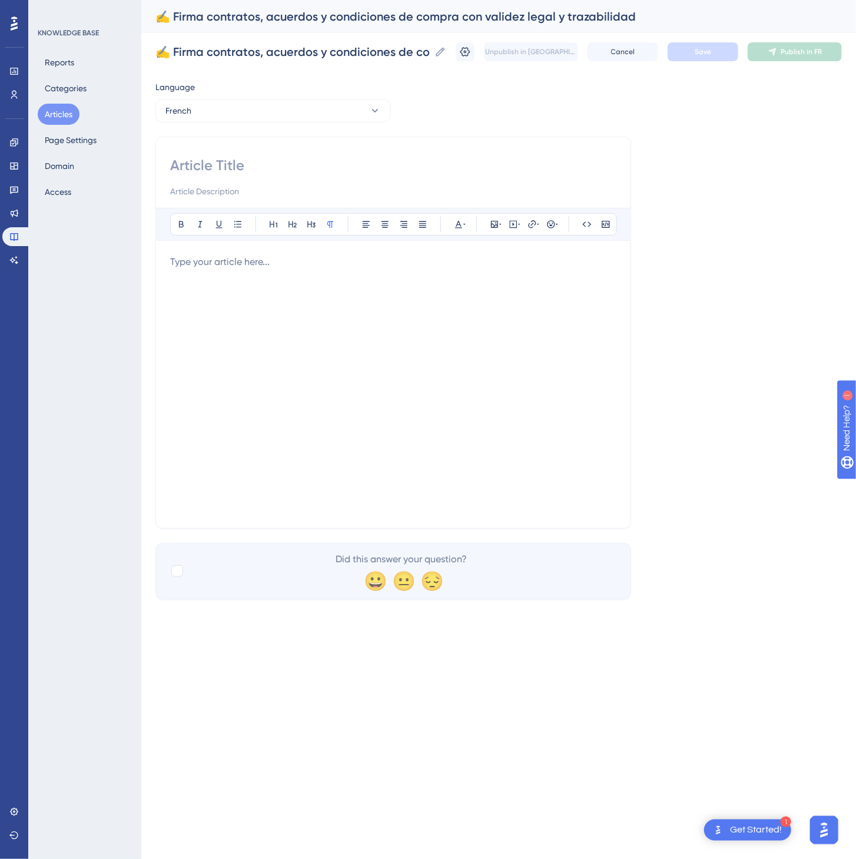
click at [238, 157] on input at bounding box center [393, 165] width 446 height 19
paste input "✍️ Signez contrats, accords et conditions d’achat avec validité légale et traça…"
type input "✍️ Signez contrats, accords et conditions d’achat avec validité légale et traça…"
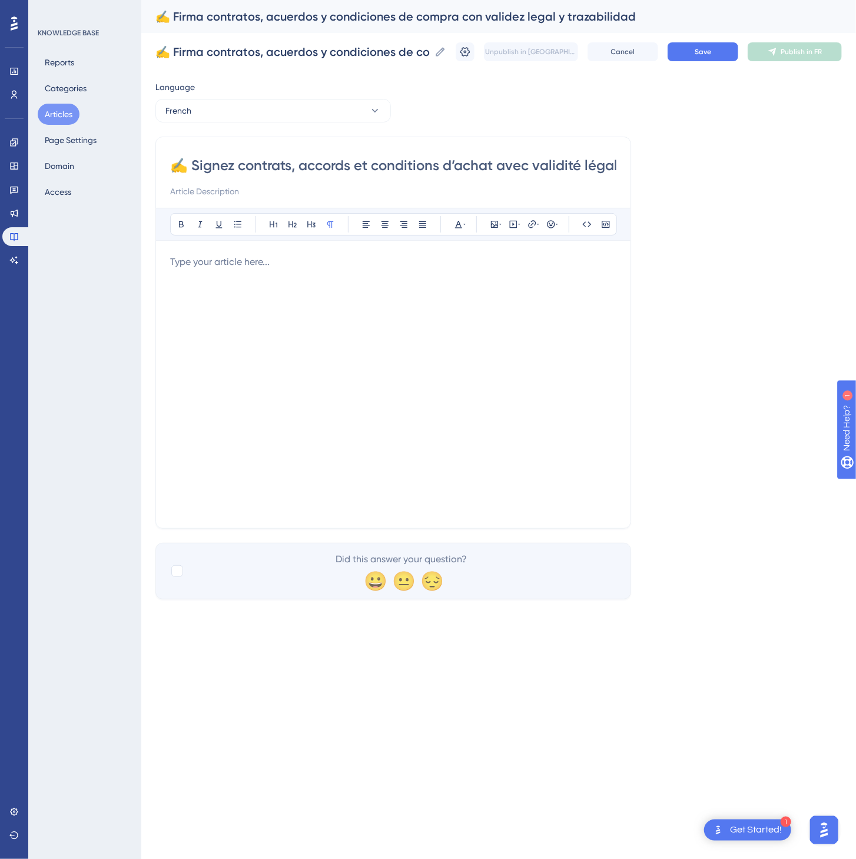
click at [509, 456] on div at bounding box center [393, 384] width 446 height 259
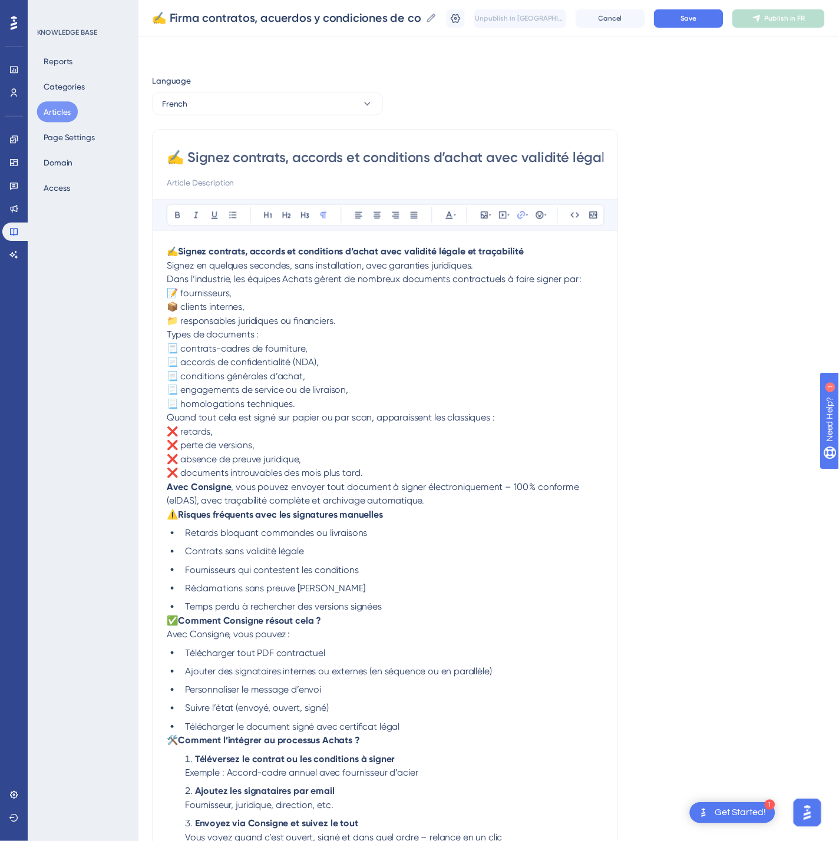
scroll to position [222, 0]
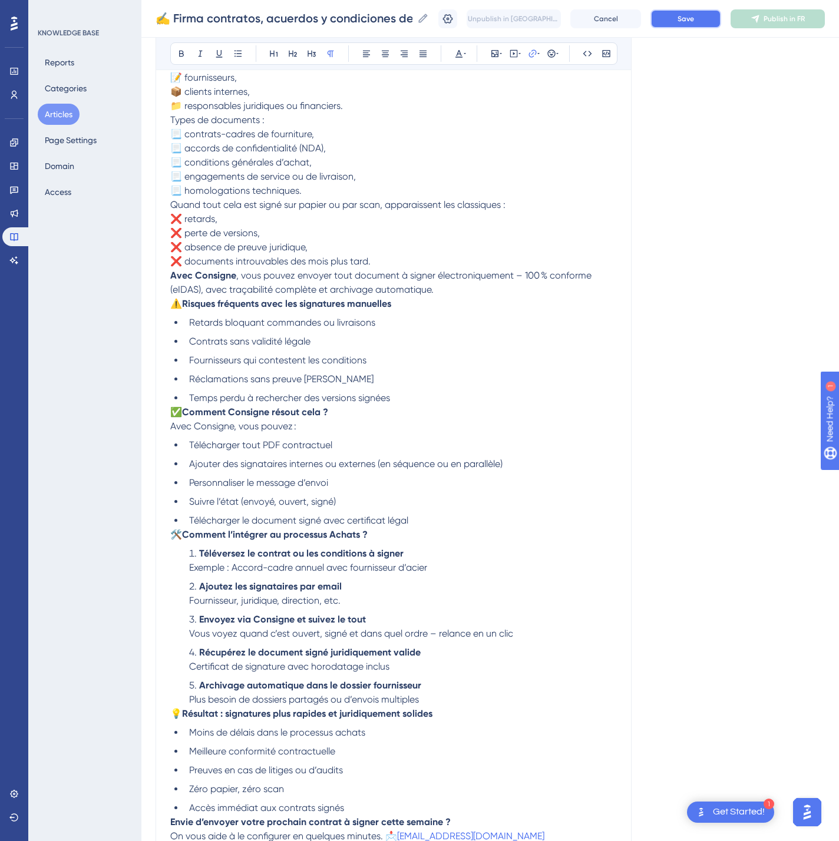
click at [684, 15] on button "Save" at bounding box center [685, 18] width 71 height 19
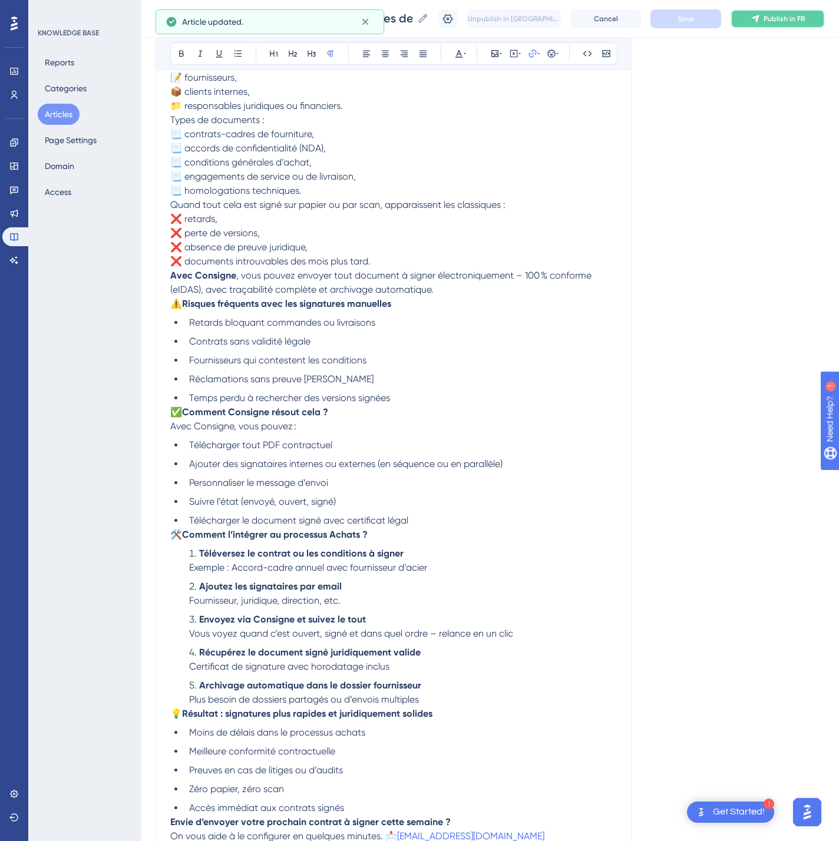
click at [804, 15] on span "Publish in FR" at bounding box center [783, 18] width 41 height 9
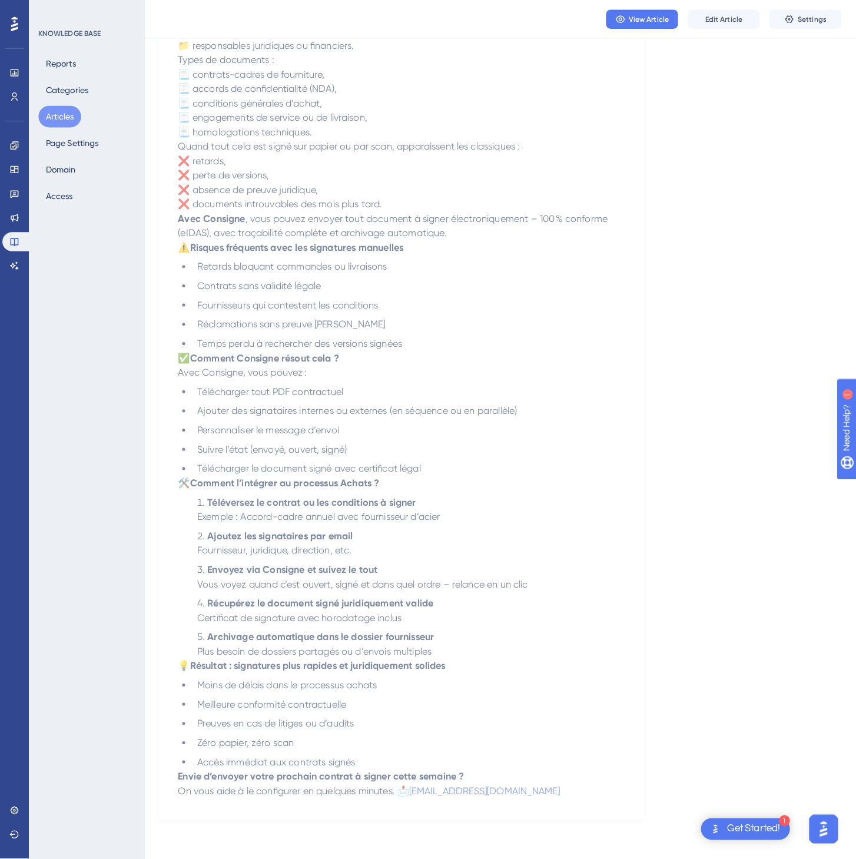
scroll to position [0, 0]
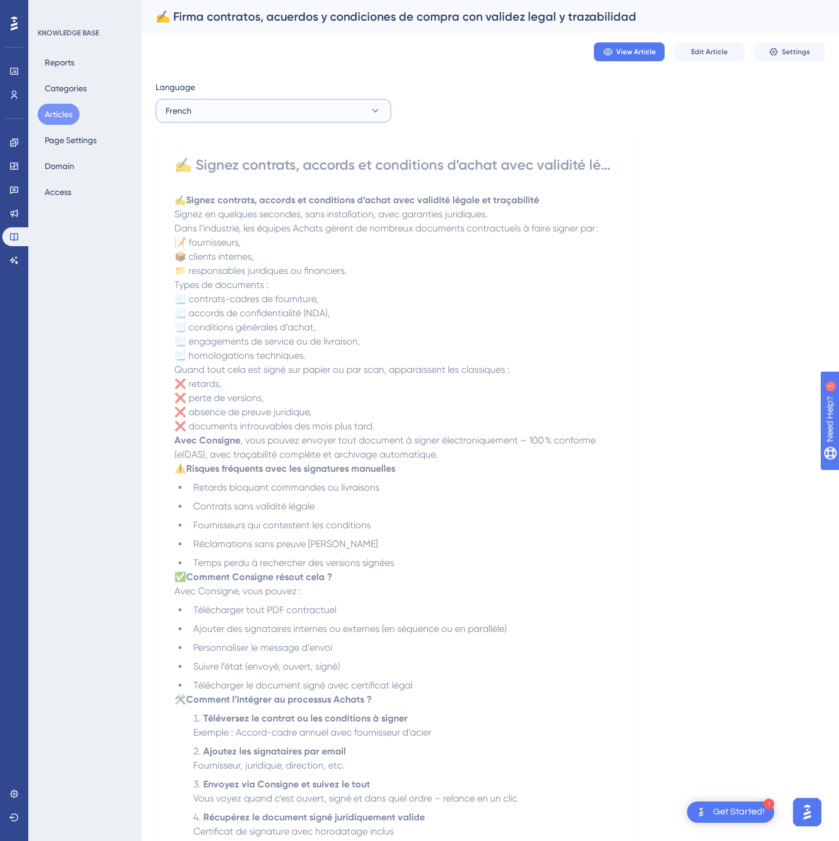
click at [359, 117] on button "French" at bounding box center [273, 111] width 236 height 24
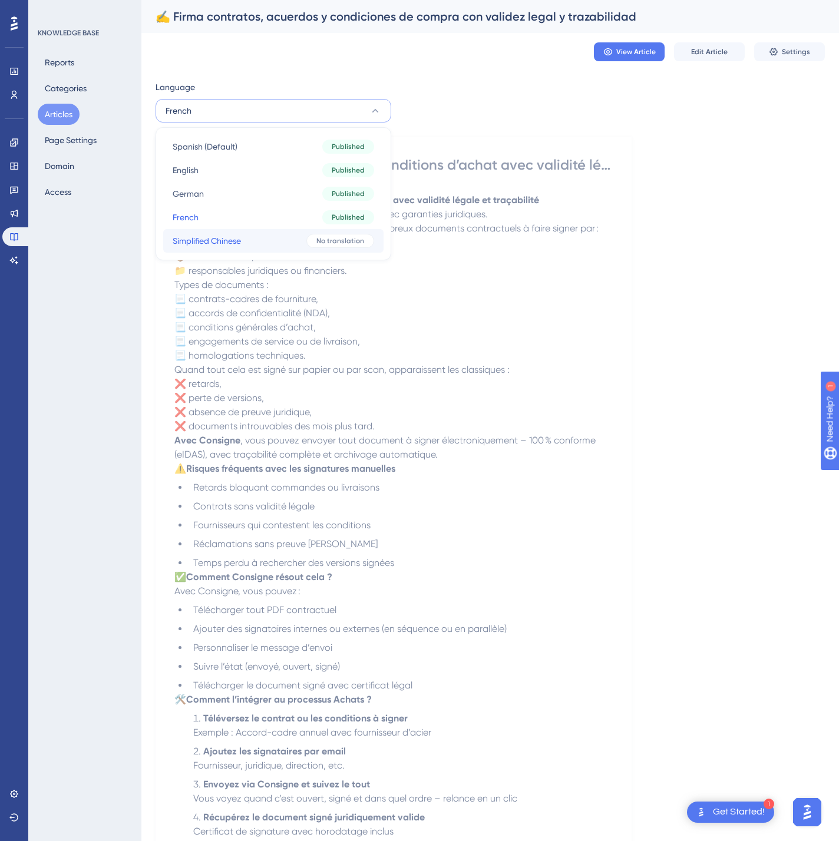
click at [310, 234] on div "No translation" at bounding box center [340, 241] width 68 height 14
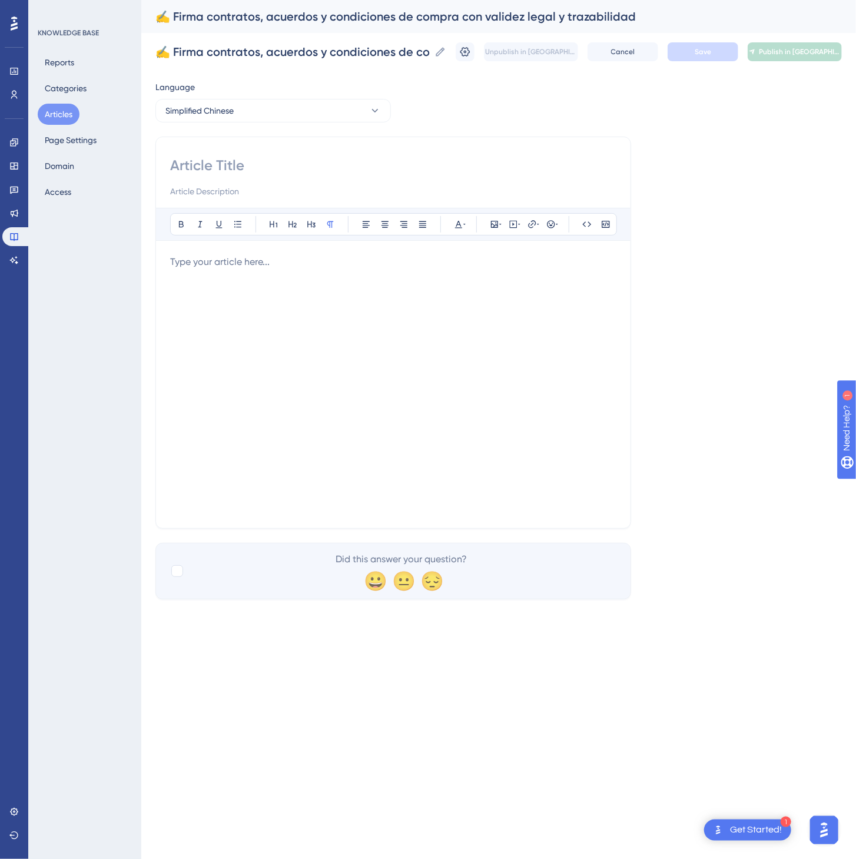
click at [247, 167] on input at bounding box center [393, 165] width 446 height 19
paste input "✍️ 数字签署采购合同、协议与条款，具备法律效力与追溯性"
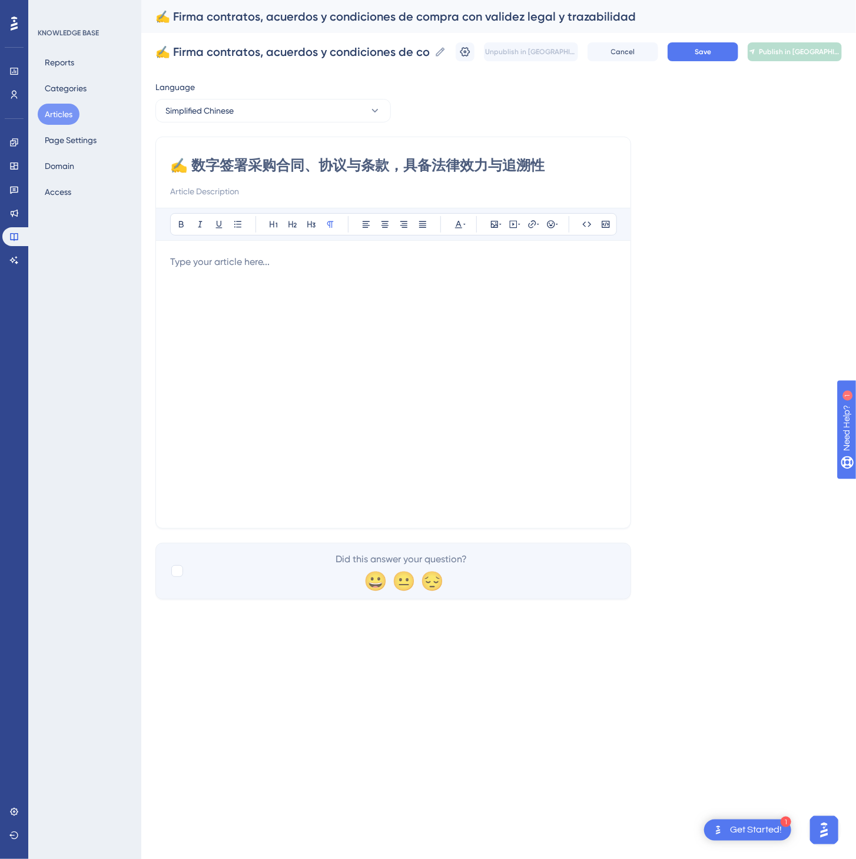
type input "✍️ 数字签署采购合同、协议与条款，具备法律效力与追溯性"
click at [432, 397] on div at bounding box center [393, 384] width 446 height 259
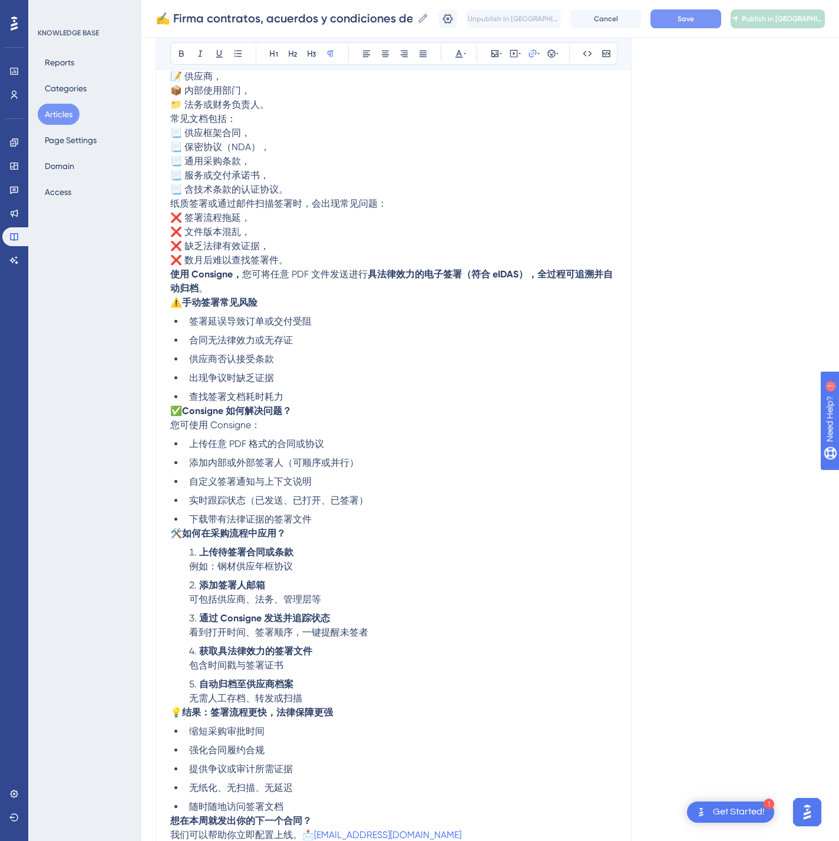
click at [694, 18] on span "Save" at bounding box center [685, 18] width 16 height 9
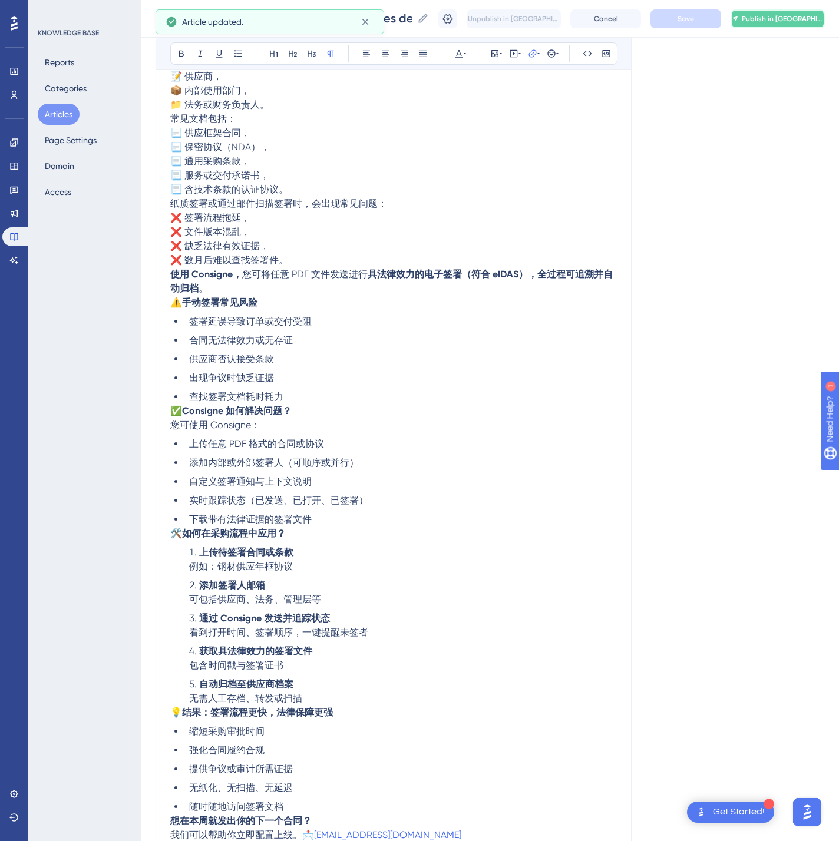
click at [738, 18] on icon at bounding box center [734, 18] width 6 height 9
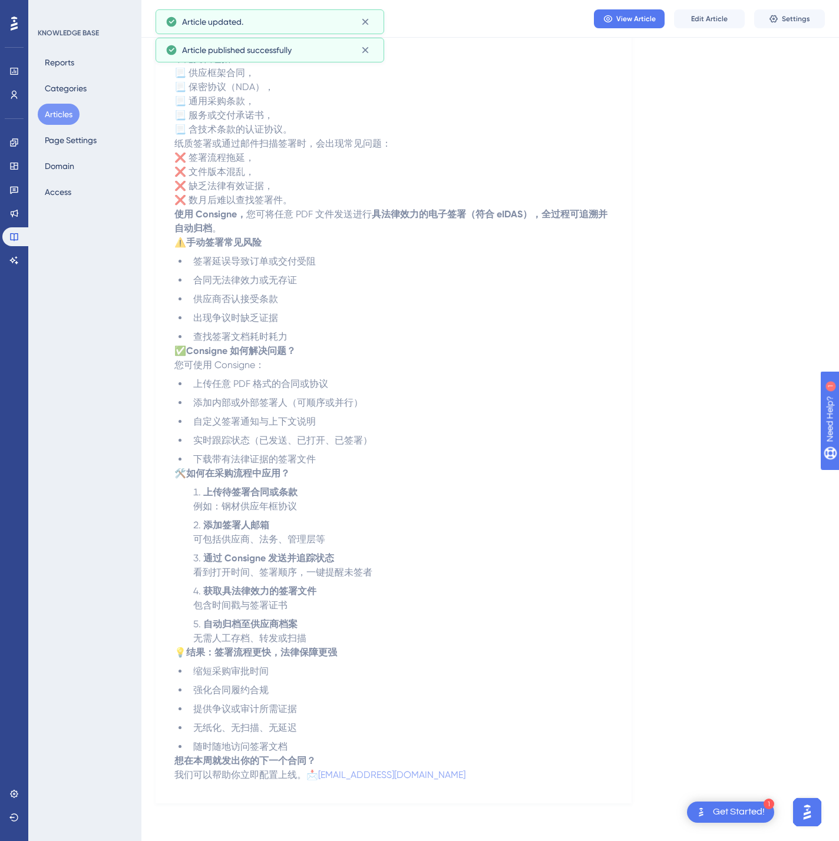
click at [59, 115] on button "Articles" at bounding box center [59, 114] width 42 height 21
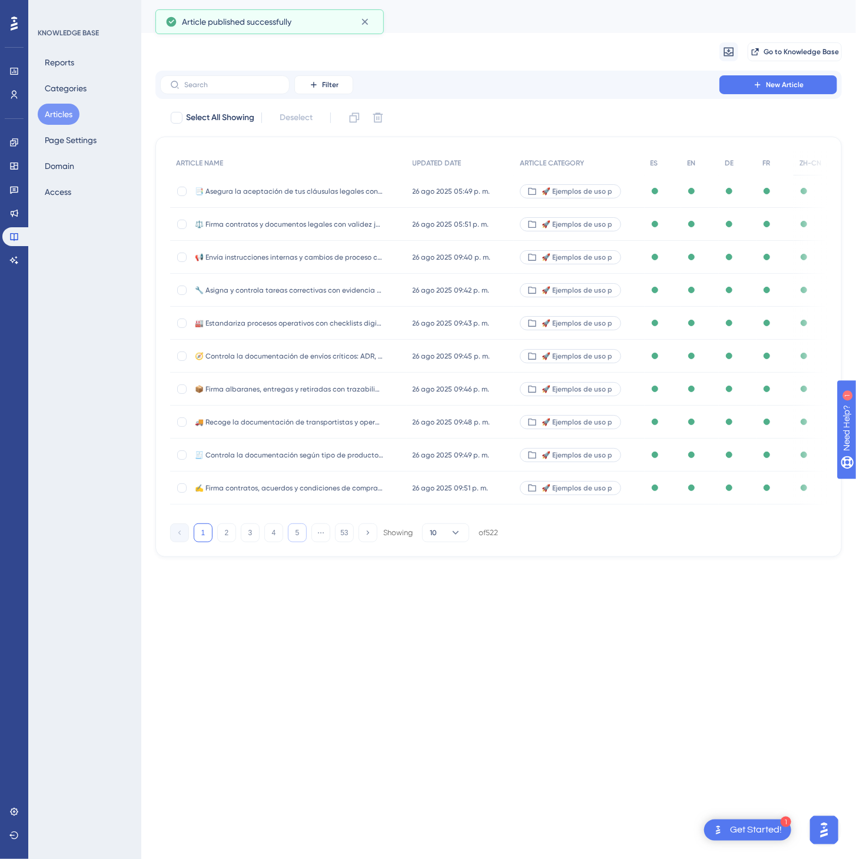
click at [305, 541] on button "5" at bounding box center [297, 533] width 19 height 19
click at [305, 541] on button "6" at bounding box center [297, 533] width 19 height 19
click at [305, 541] on button "7" at bounding box center [297, 533] width 19 height 19
click at [305, 541] on button "8" at bounding box center [297, 533] width 19 height 19
click at [305, 541] on button "9" at bounding box center [297, 533] width 19 height 19
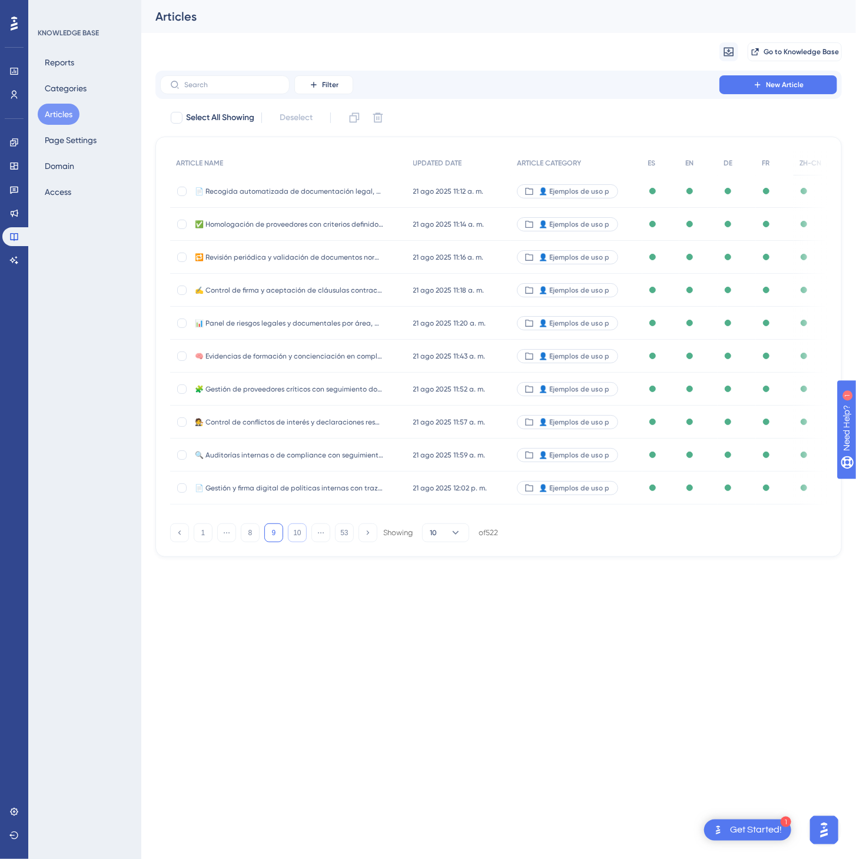
click at [305, 541] on button "10" at bounding box center [297, 533] width 19 height 19
click at [305, 541] on button "12" at bounding box center [297, 533] width 19 height 19
click at [305, 541] on button "13" at bounding box center [297, 533] width 19 height 19
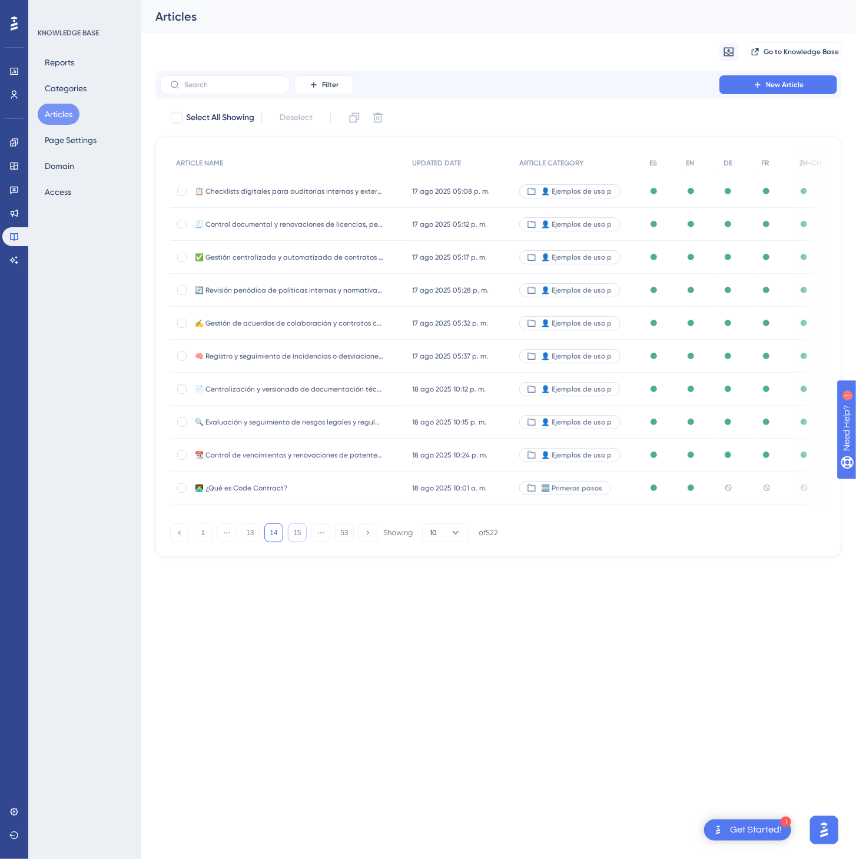
click at [305, 541] on button "15" at bounding box center [297, 533] width 19 height 19
click at [304, 541] on button "17" at bounding box center [297, 533] width 19 height 19
click at [304, 541] on button "18" at bounding box center [297, 533] width 19 height 19
click at [303, 542] on button "19" at bounding box center [297, 533] width 19 height 19
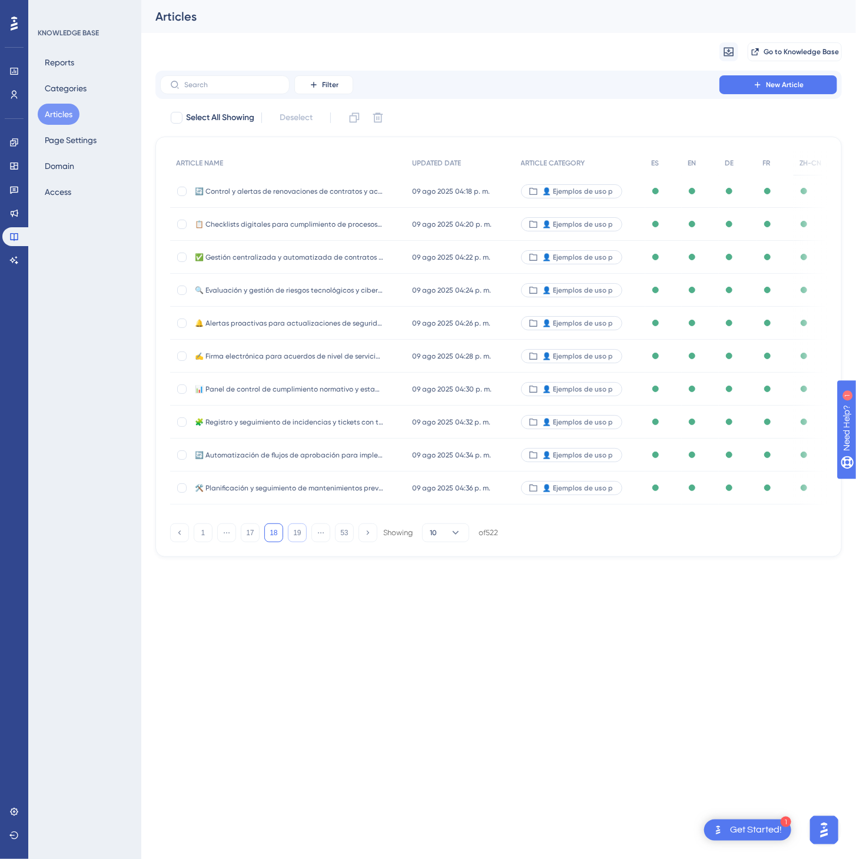
click at [303, 542] on button "19" at bounding box center [297, 533] width 19 height 19
click at [303, 542] on button "21" at bounding box center [297, 533] width 19 height 19
click at [303, 542] on button "23" at bounding box center [297, 533] width 19 height 19
click at [299, 540] on button "24" at bounding box center [297, 533] width 19 height 19
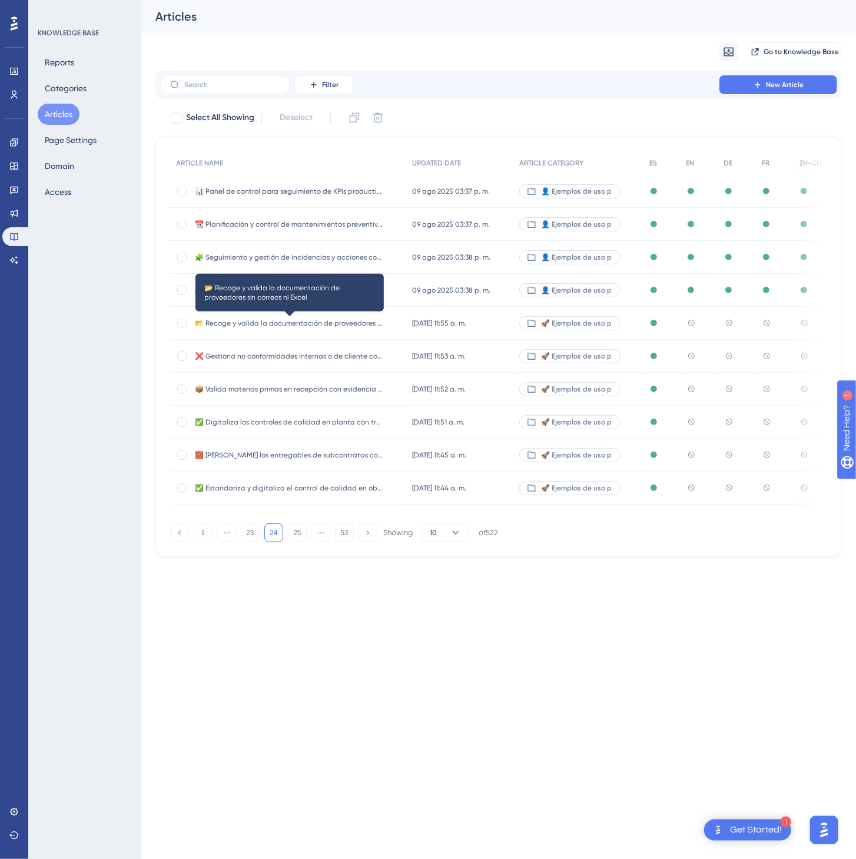
click at [382, 323] on span "📂 Recoge y valida la documentación de proveedores sin correos ni Excel" at bounding box center [289, 323] width 188 height 9
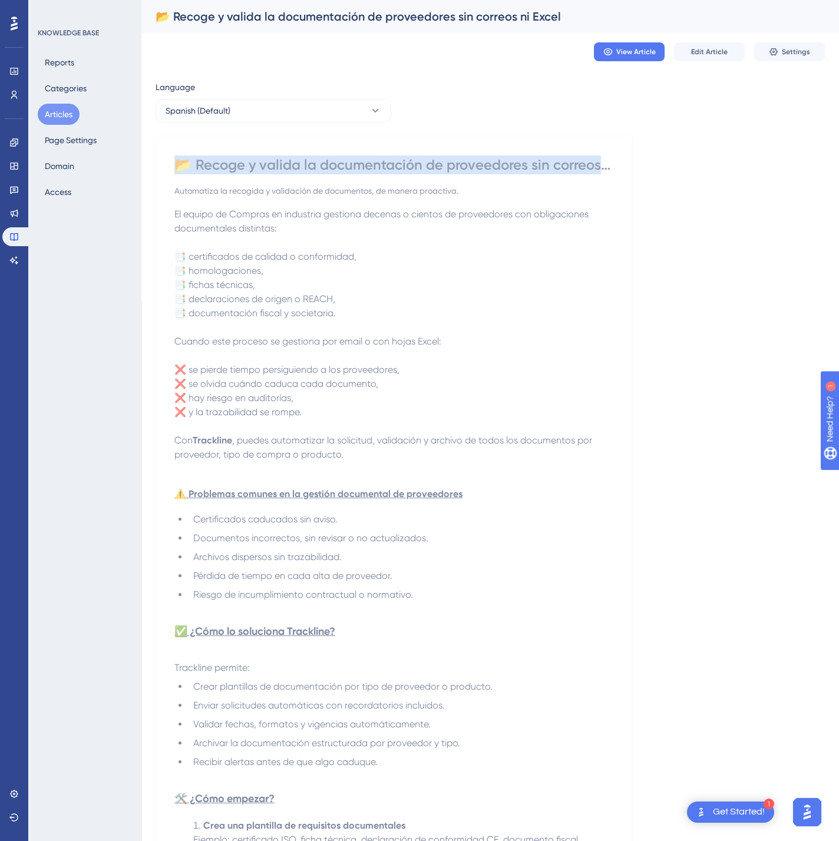
drag, startPoint x: 180, startPoint y: 165, endPoint x: 698, endPoint y: 178, distance: 518.4
click at [698, 178] on div "Language Spanish (Default) 📂 Recoge y valida la documentación de proveedores si…" at bounding box center [489, 706] width 669 height 1252
copy div "📂 Recoge y valida la documentación de proveedores sin correos ni Excel"
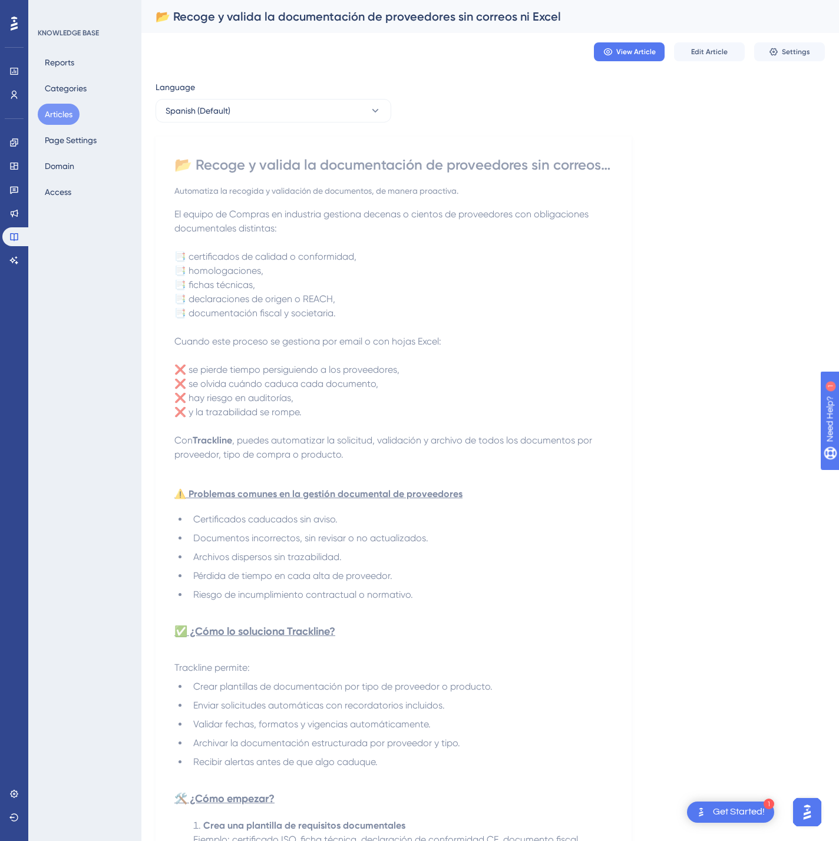
click at [701, 180] on div "Language Spanish (Default) 📂 Recoge y valida la documentación de proveedores si…" at bounding box center [489, 706] width 669 height 1252
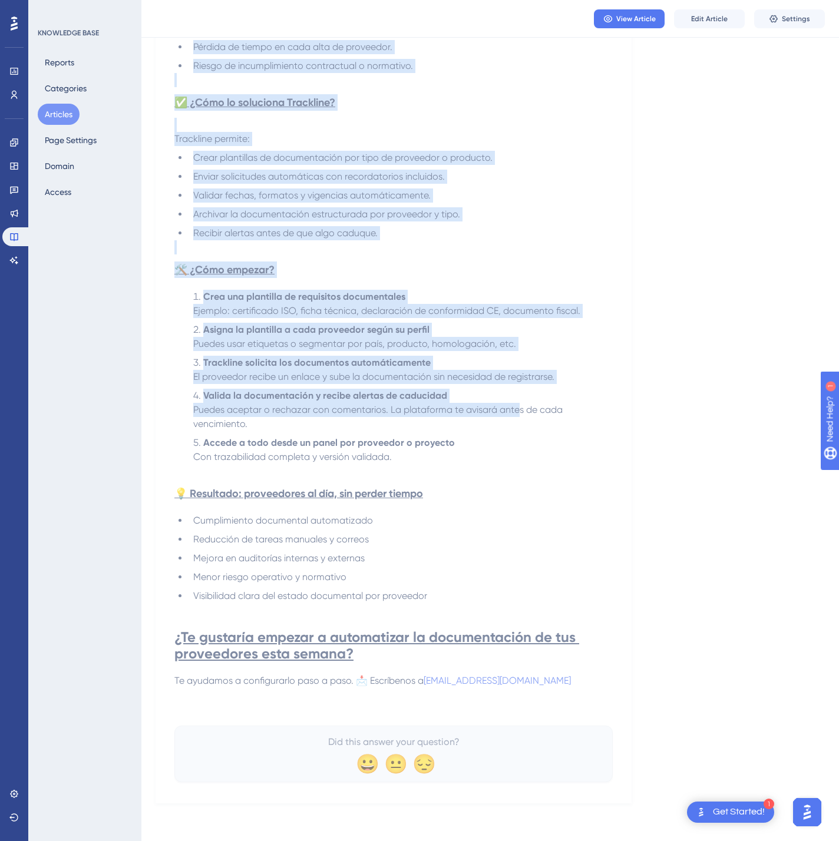
scroll to position [531, 0]
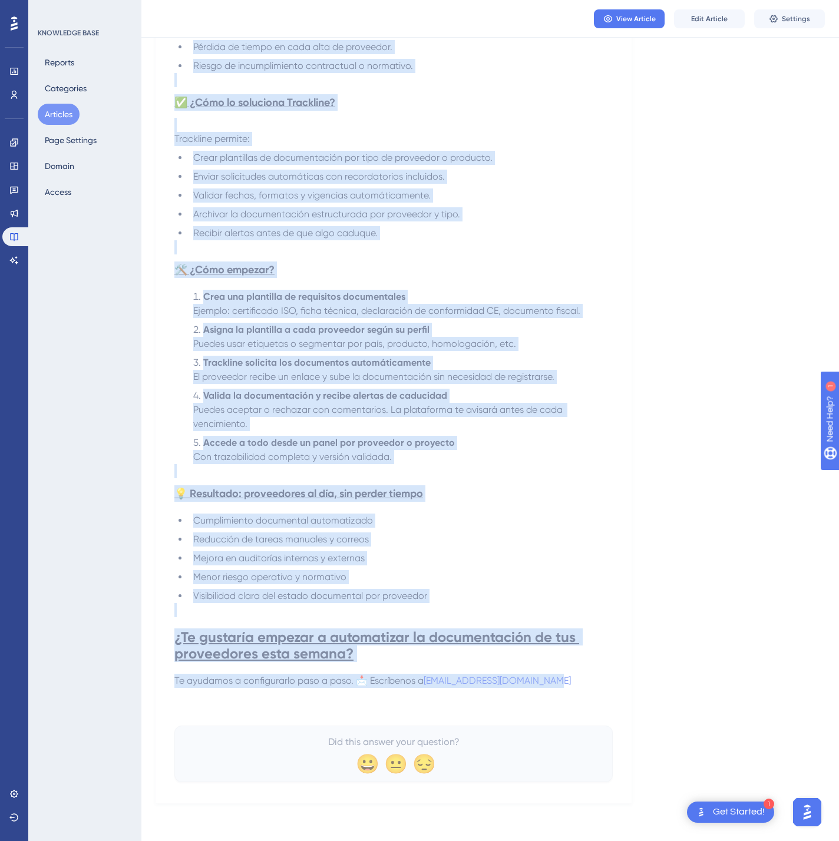
drag, startPoint x: 180, startPoint y: 165, endPoint x: 625, endPoint y: 682, distance: 682.7
click at [625, 682] on div "📂 Recoge y valida la documentación de proveedores sin correos ni Excel Automati…" at bounding box center [393, 206] width 476 height 1196
copy div "📂 Loremi d sitame co adipiscingeli se doeiusmodte inc utlabor et Dolor Magnaali…"
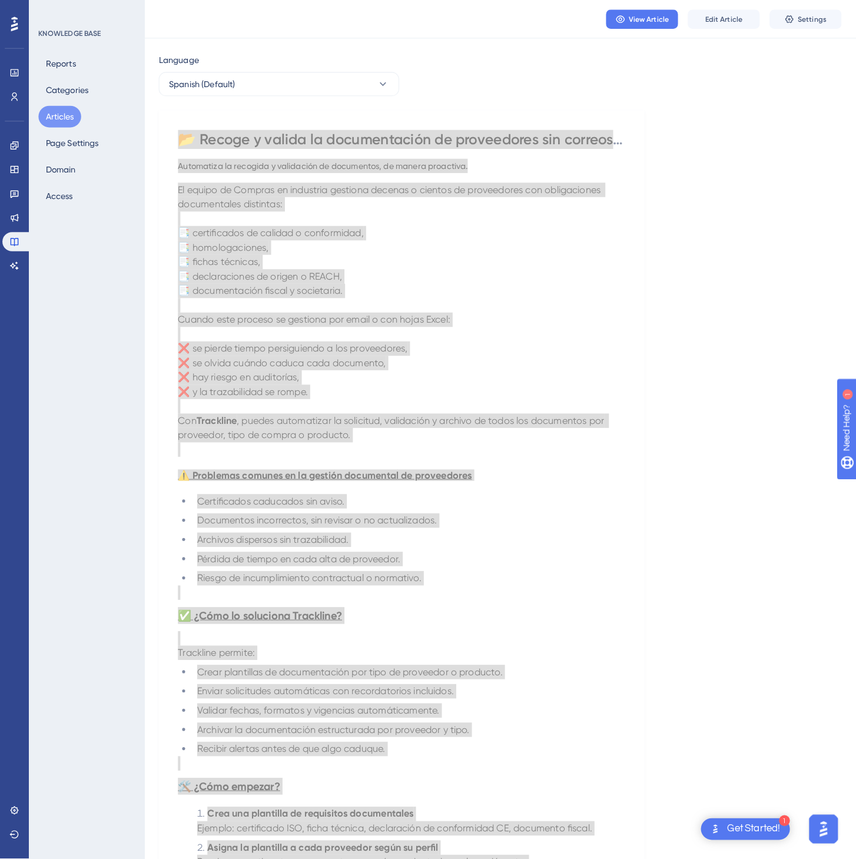
scroll to position [0, 0]
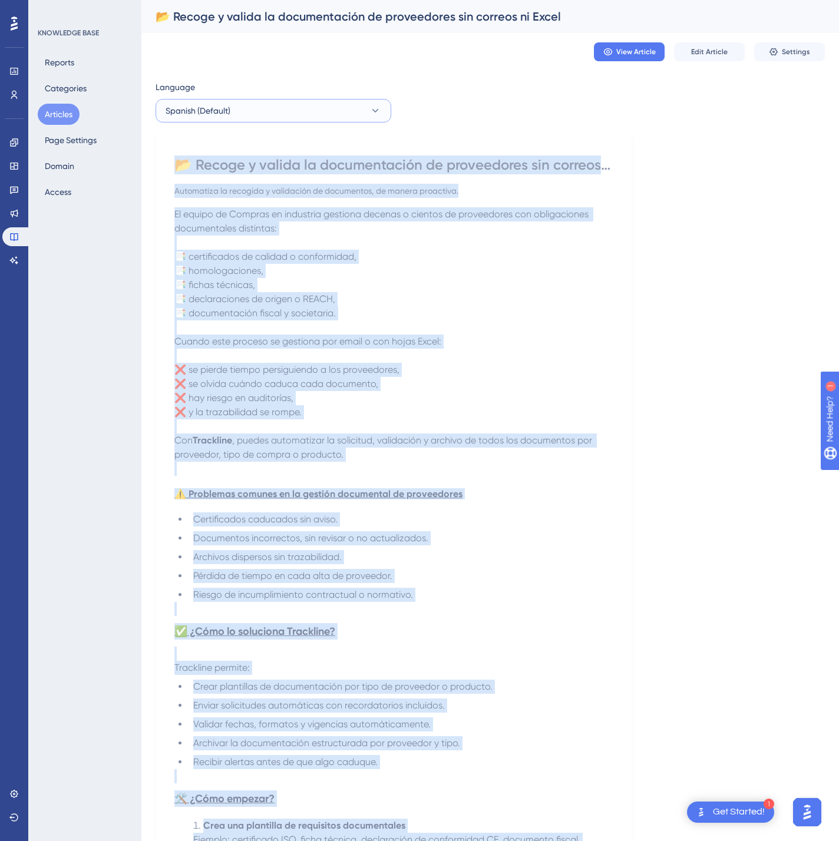
click at [321, 116] on button "Spanish (Default)" at bounding box center [273, 111] width 236 height 24
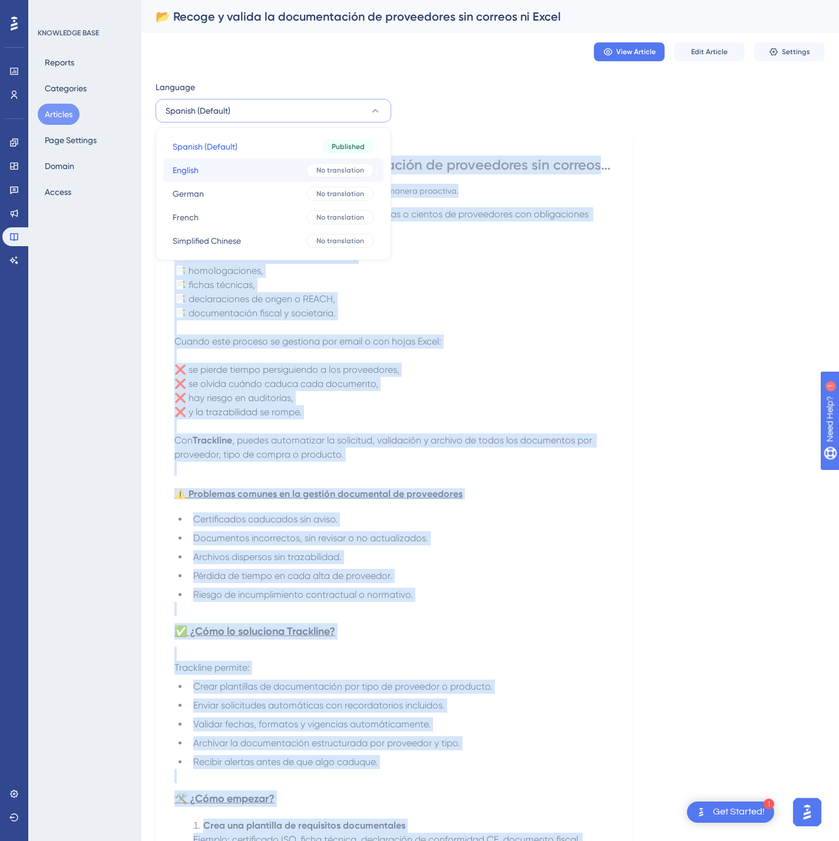
click at [285, 167] on button "English English No translation" at bounding box center [273, 170] width 220 height 24
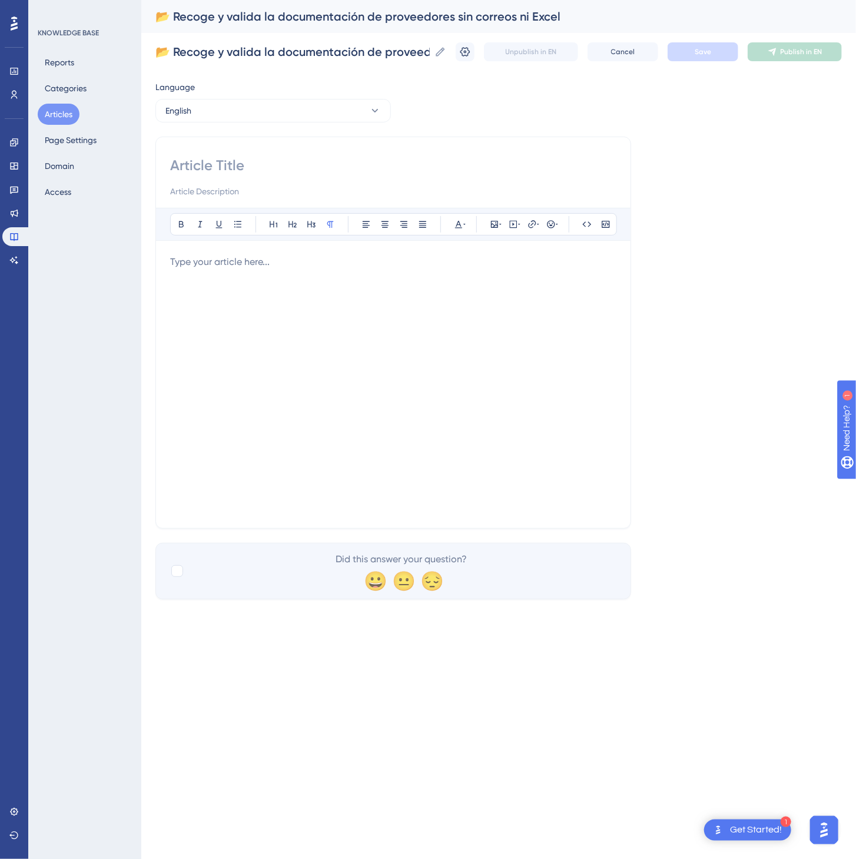
click at [224, 160] on input at bounding box center [393, 165] width 446 height 19
paste input "📂 Collect and validate supplier documentation without emails or Excel"
type input "📂 Collect and validate supplier documentation without emails or Excel"
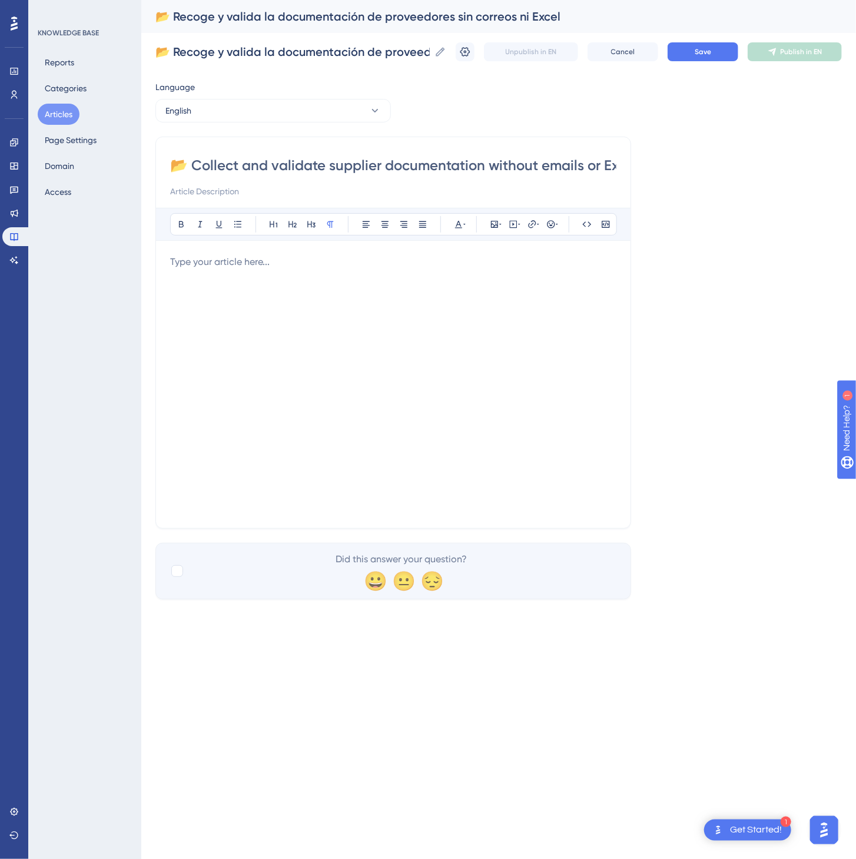
click at [269, 388] on div at bounding box center [393, 384] width 446 height 259
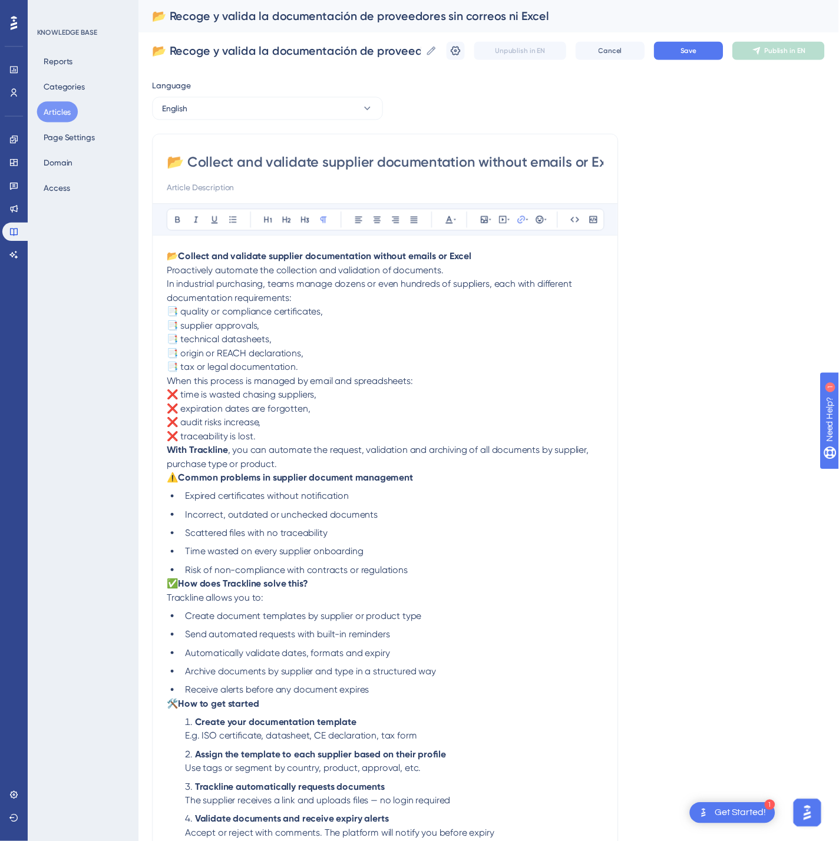
scroll to position [180, 0]
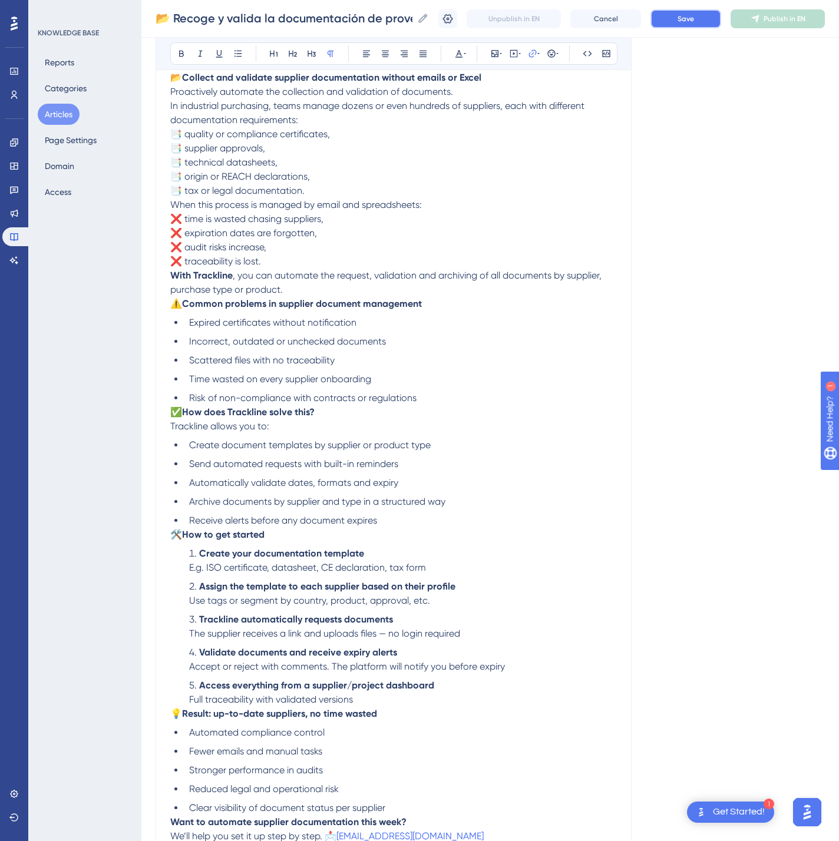
click at [714, 16] on button "Save" at bounding box center [685, 18] width 71 height 19
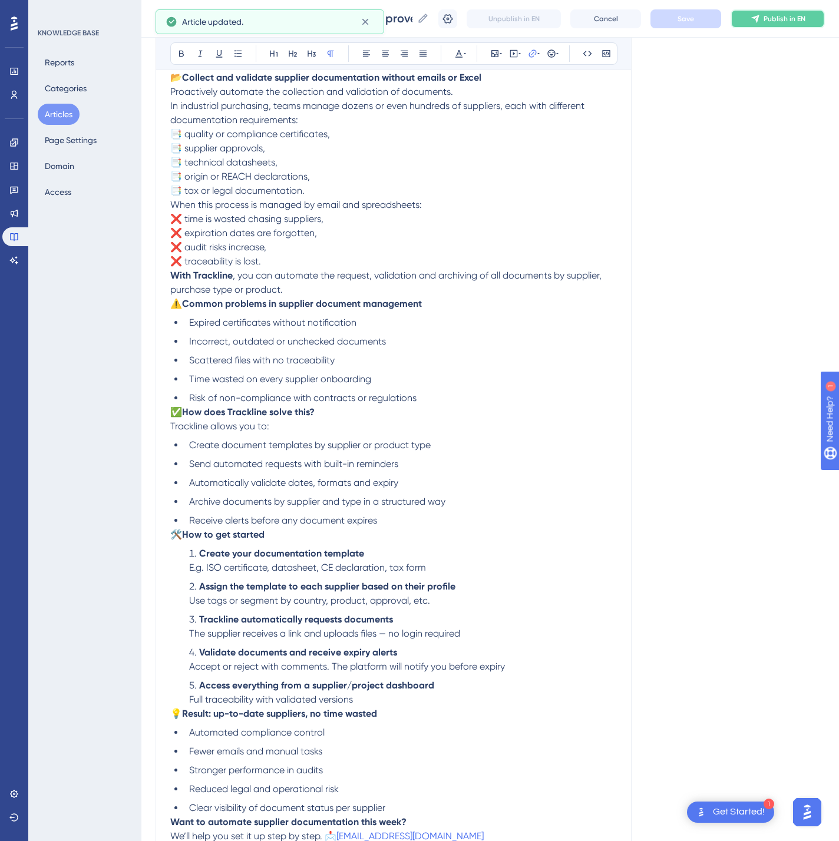
click at [801, 17] on span "Publish in EN" at bounding box center [784, 18] width 42 height 9
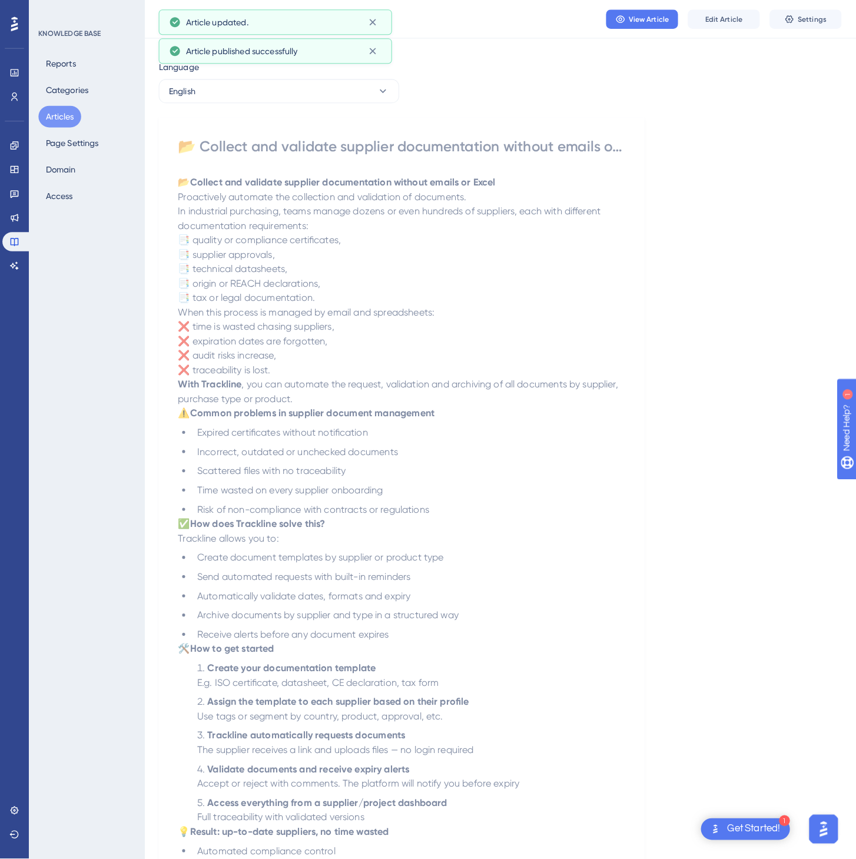
scroll to position [0, 0]
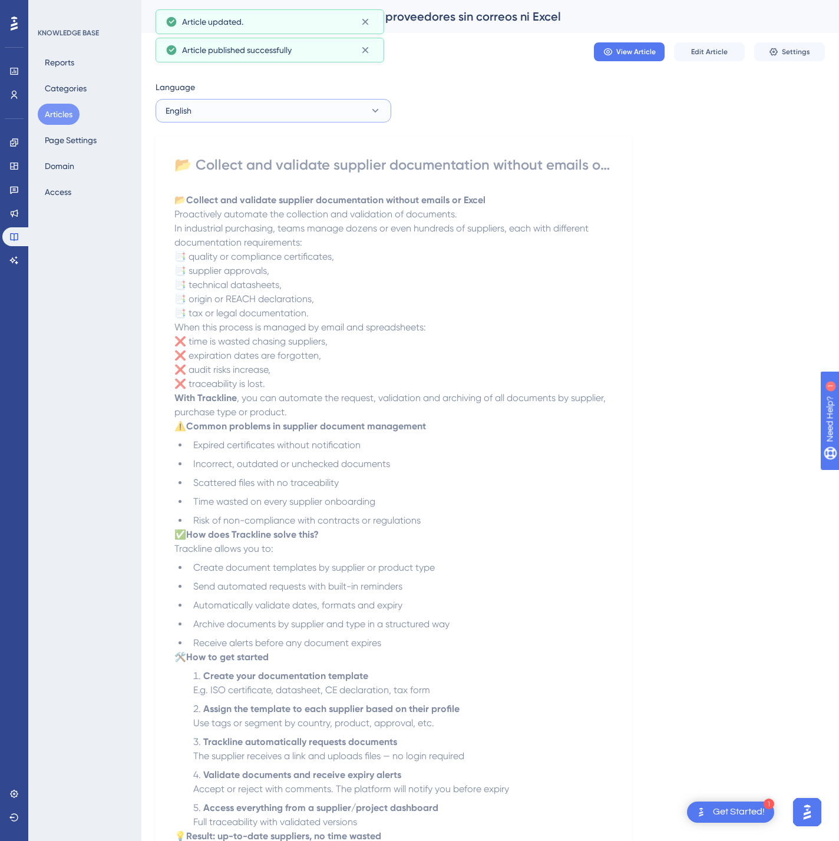
click at [363, 114] on button "English" at bounding box center [273, 111] width 236 height 24
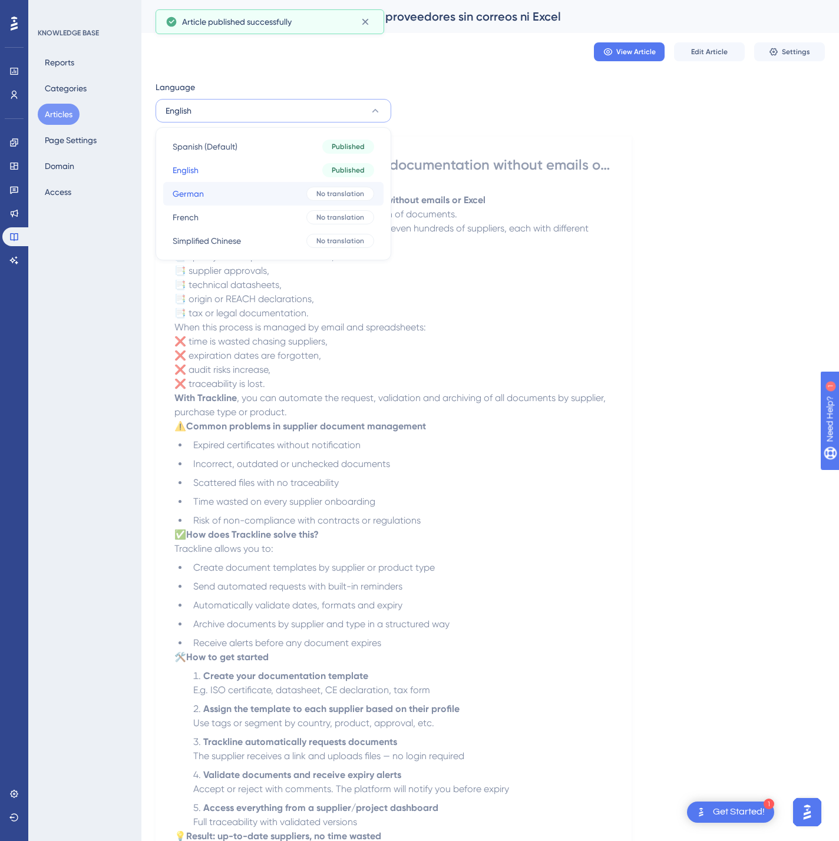
click at [299, 185] on button "German German No translation" at bounding box center [273, 194] width 220 height 24
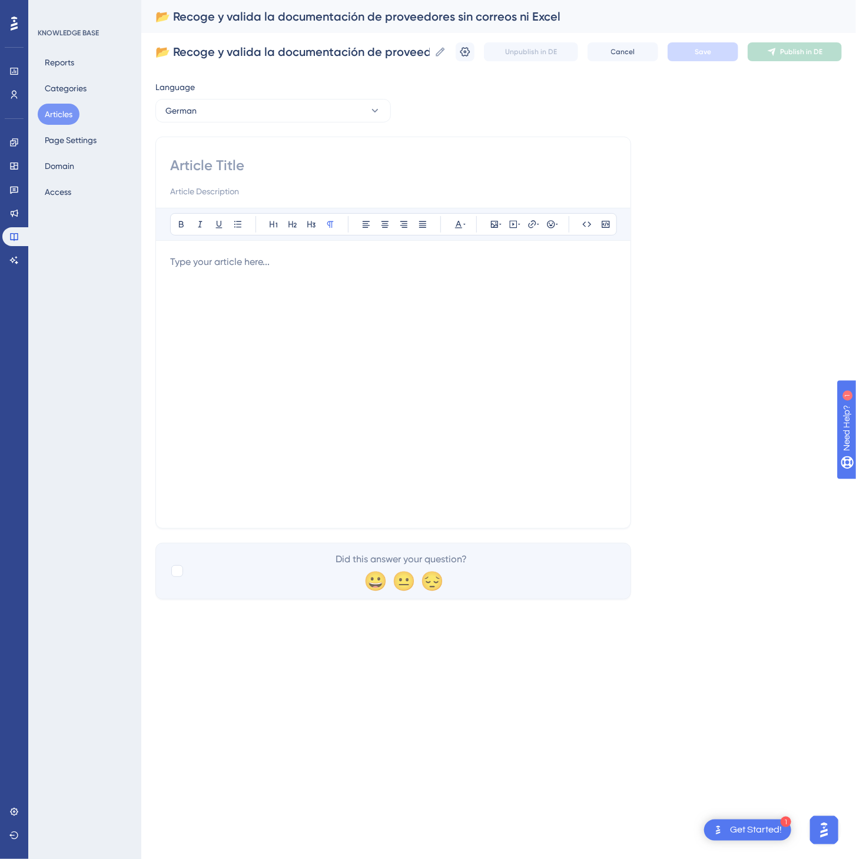
click at [251, 166] on input at bounding box center [393, 165] width 446 height 19
paste input "📂 Lieferantendokumente ohne E-Mails oder Excel erfassen und prüfen"
type input "📂 Lieferantendokumente ohne E-Mails oder Excel erfassen und prüfen"
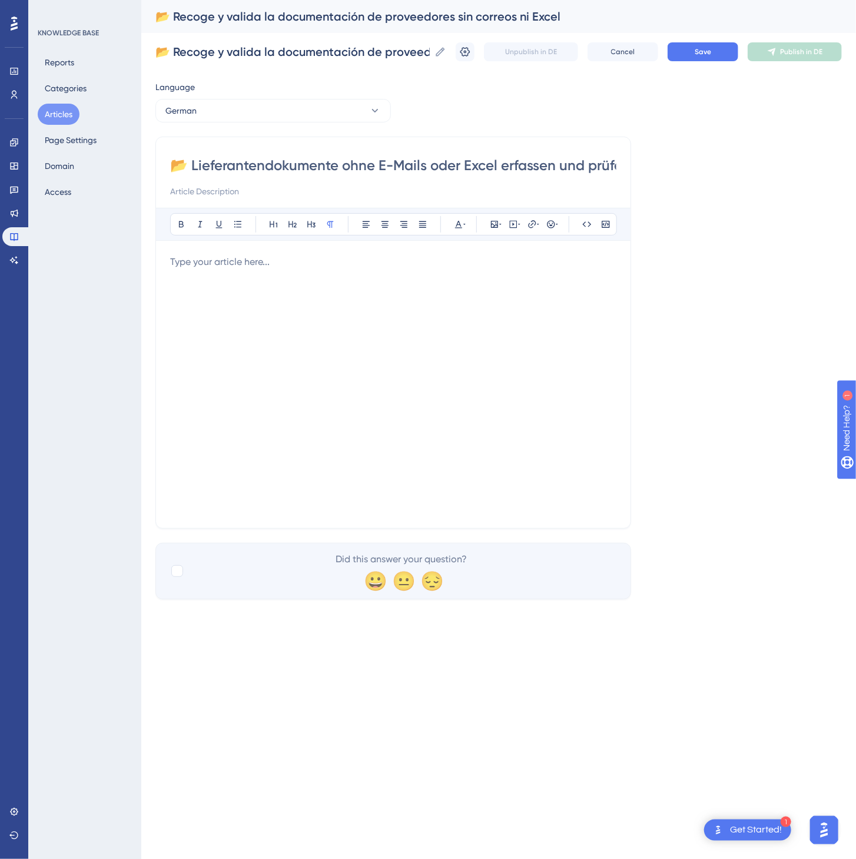
click at [432, 371] on div at bounding box center [393, 384] width 446 height 259
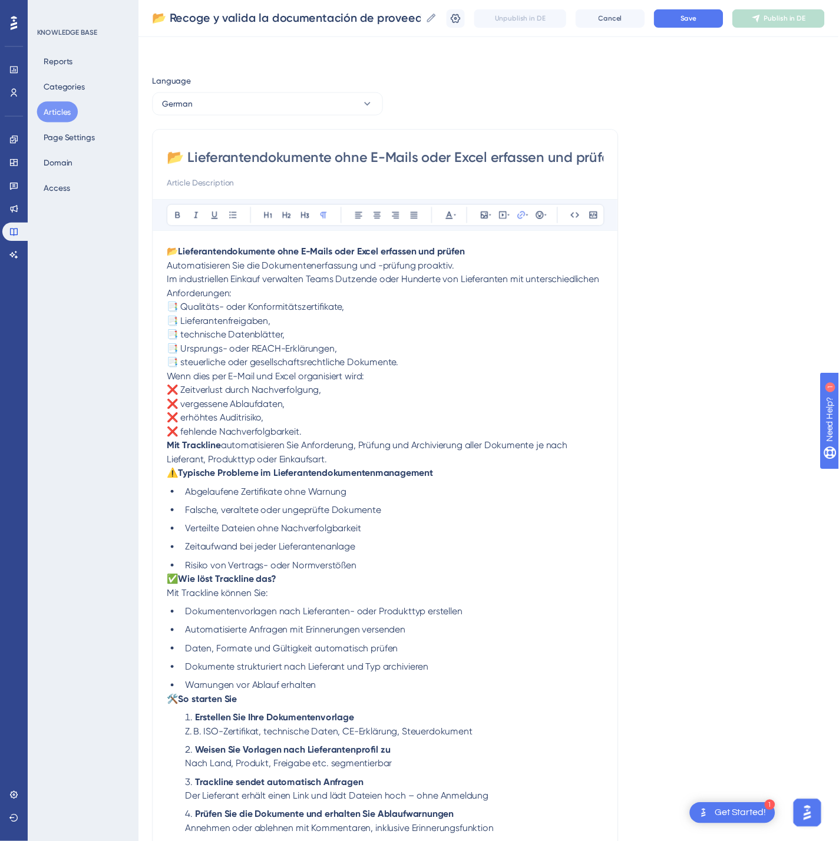
scroll to position [180, 0]
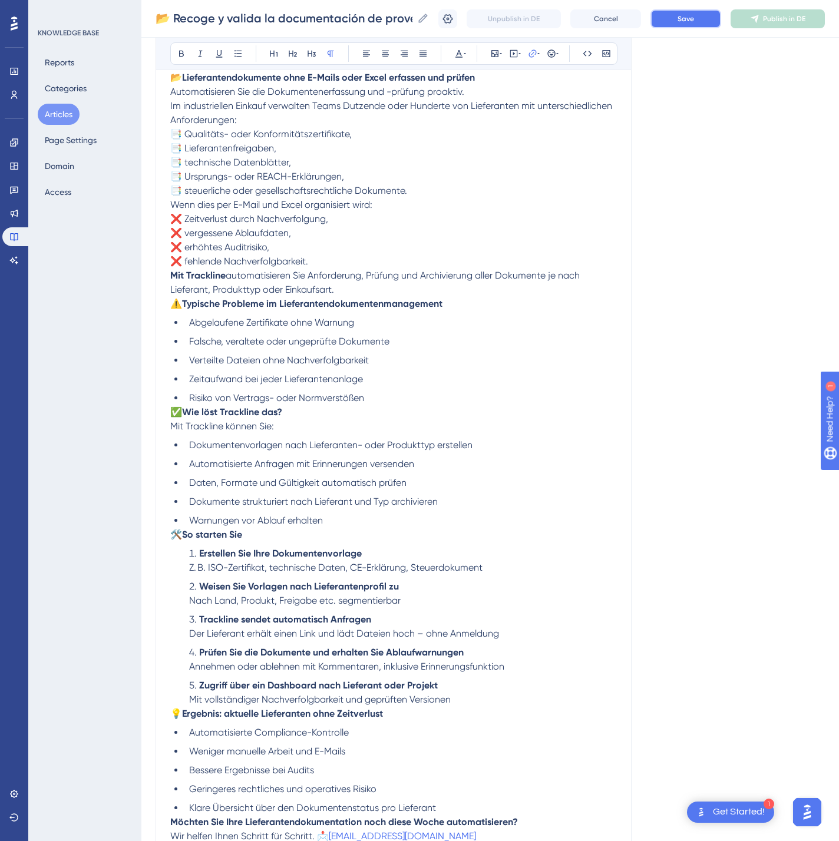
click at [684, 15] on button "Save" at bounding box center [685, 18] width 71 height 19
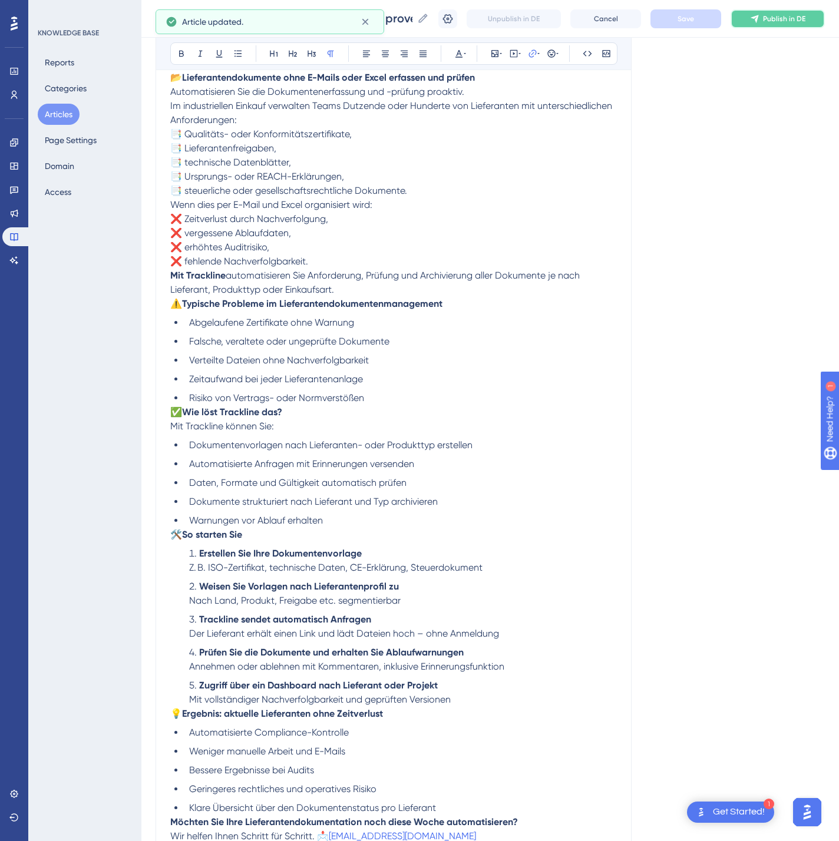
click at [796, 15] on span "Publish in DE" at bounding box center [784, 18] width 42 height 9
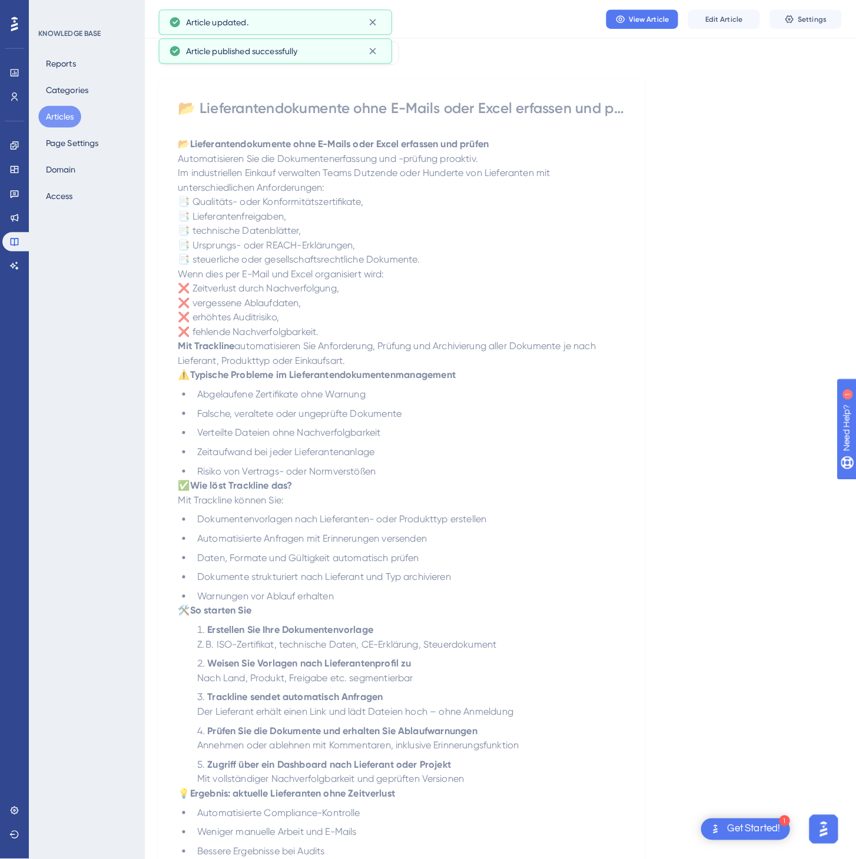
scroll to position [0, 0]
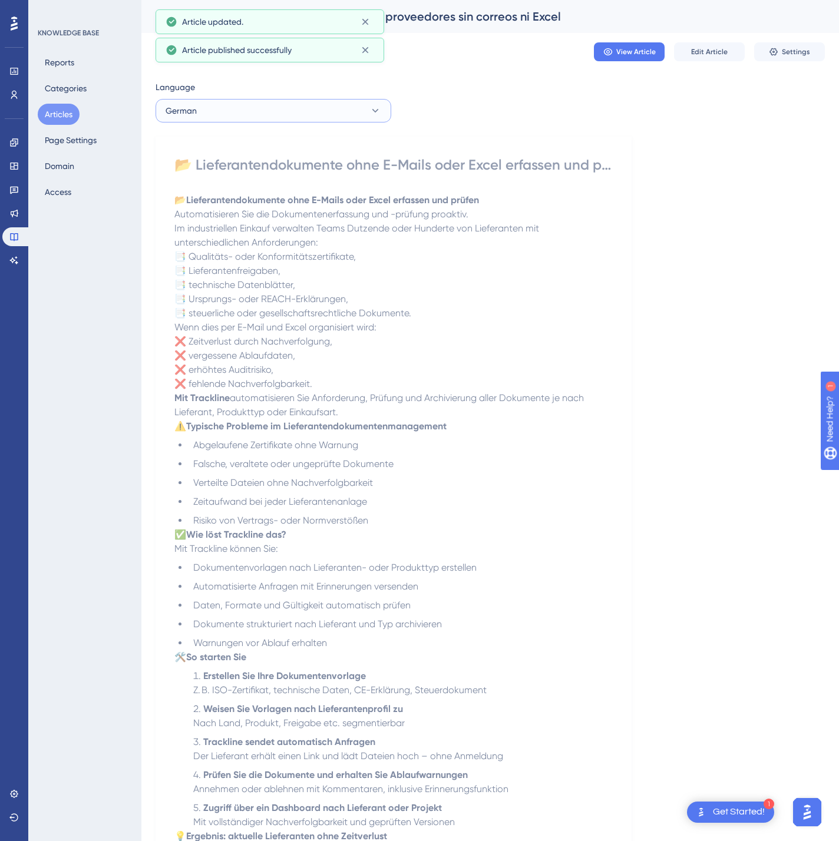
click at [243, 108] on button "German" at bounding box center [273, 111] width 236 height 24
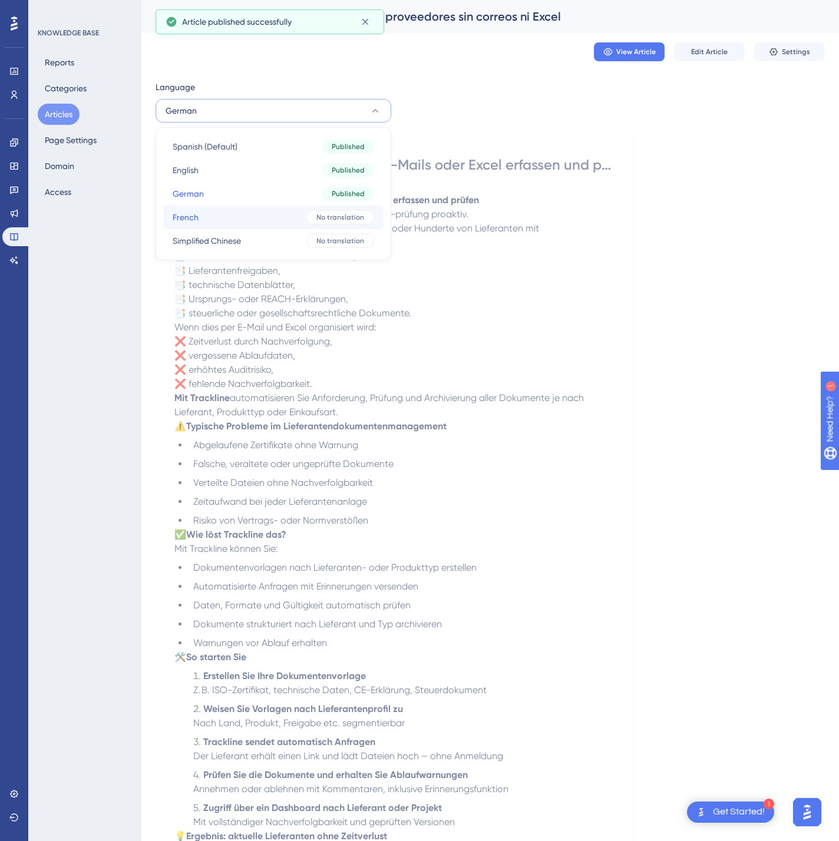
click at [230, 207] on button "French French No translation" at bounding box center [273, 218] width 220 height 24
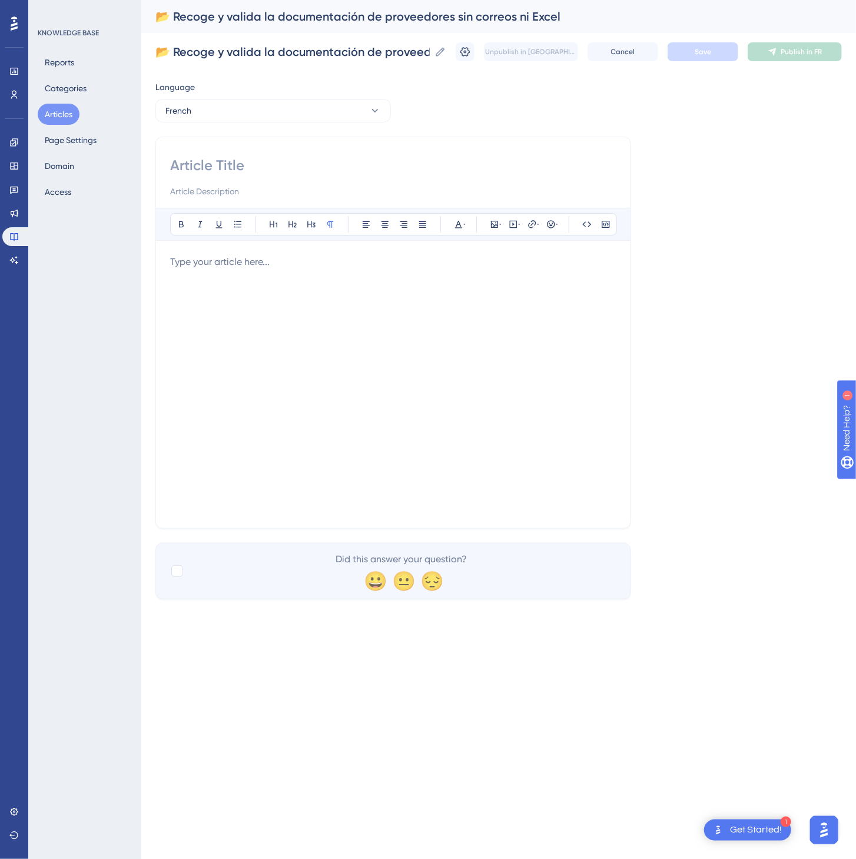
click at [217, 168] on input at bounding box center [393, 165] width 446 height 19
paste input "📂 Collectez et validez la documentation fournisseurs sans e-mails ni Excel"
type input "📂 Collectez et validez la documentation fournisseurs sans e-mails ni Excel"
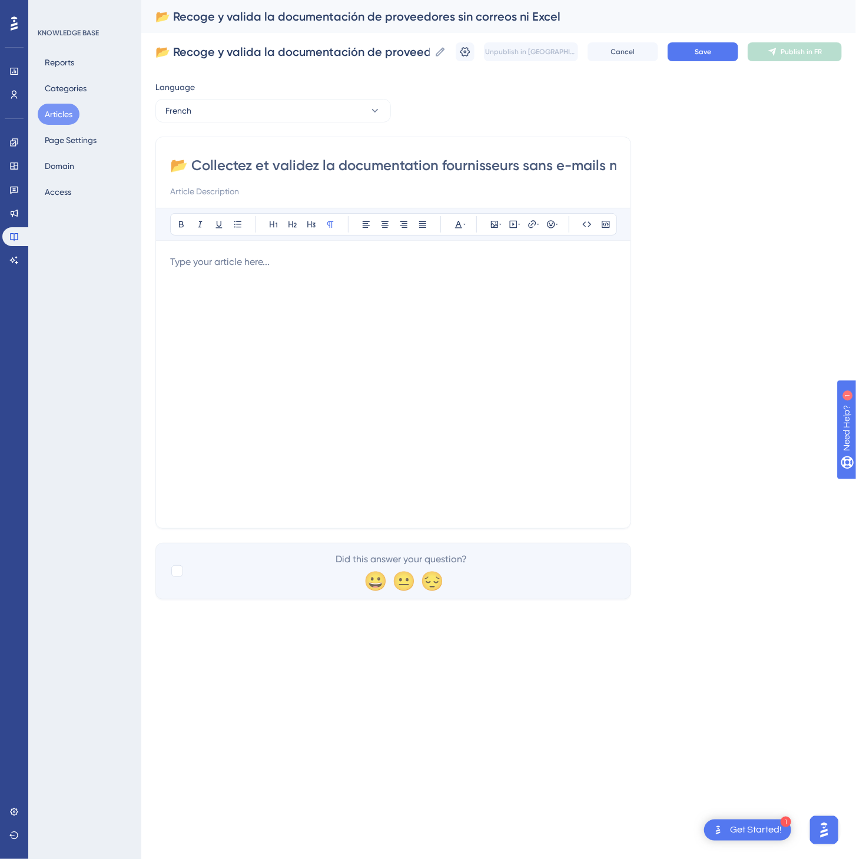
click at [280, 311] on div at bounding box center [393, 384] width 446 height 259
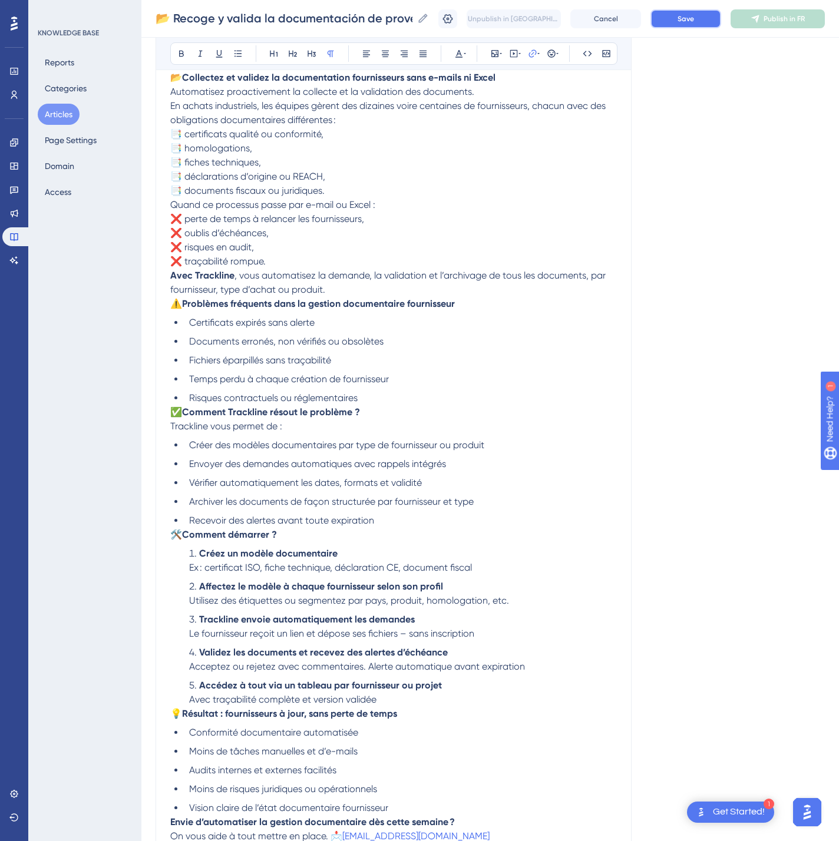
click at [684, 17] on button "Save" at bounding box center [685, 18] width 71 height 19
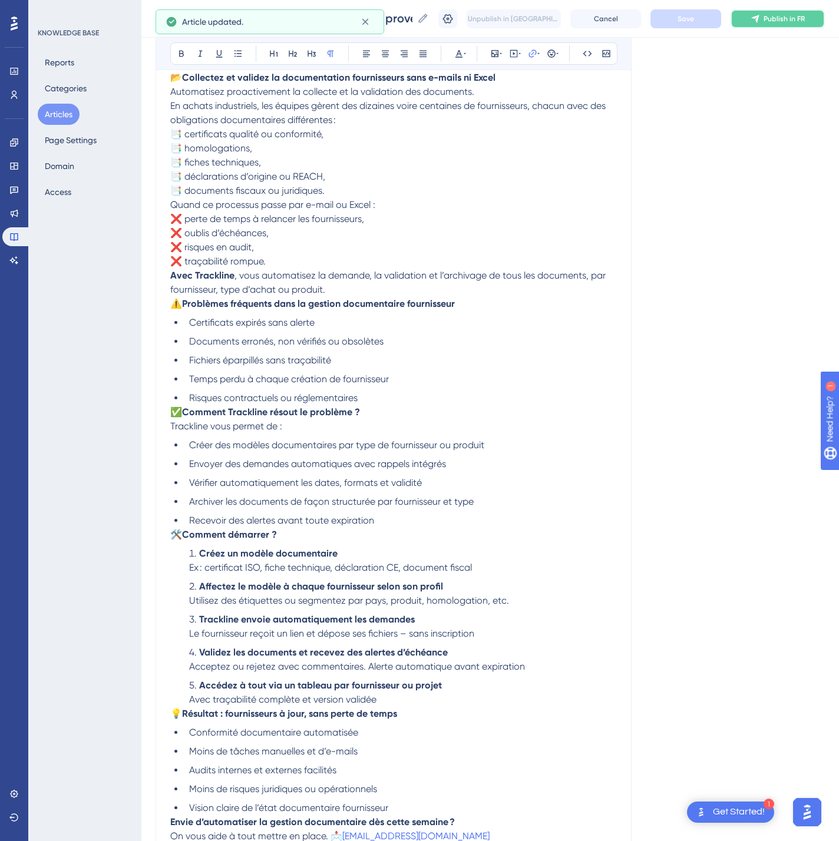
click at [804, 15] on span "Publish in FR" at bounding box center [783, 18] width 41 height 9
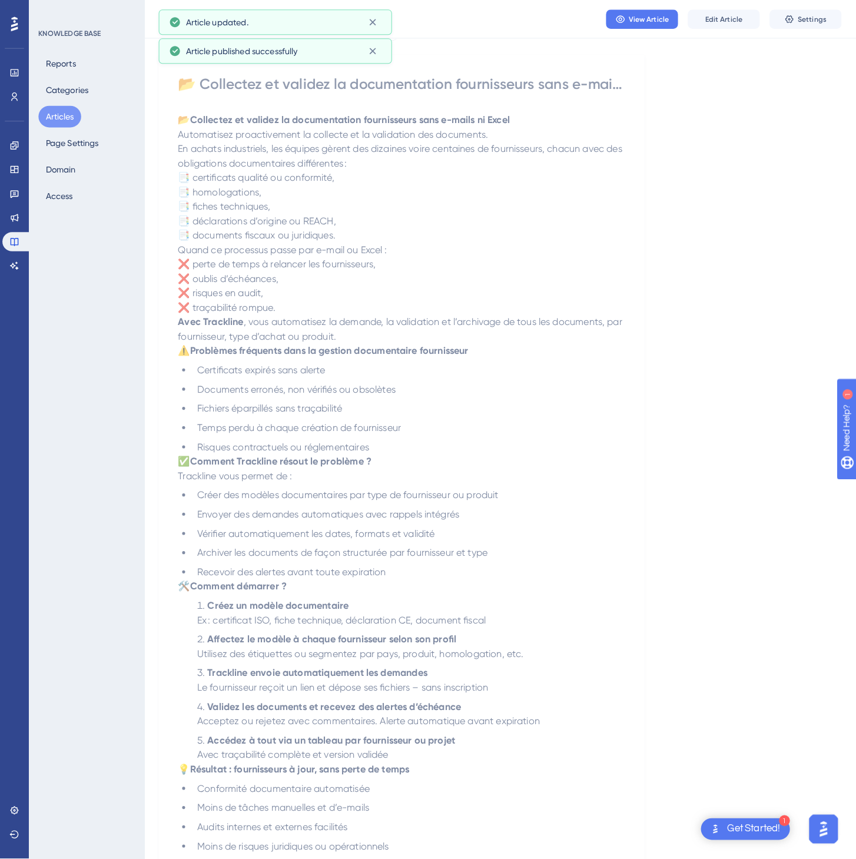
scroll to position [0, 0]
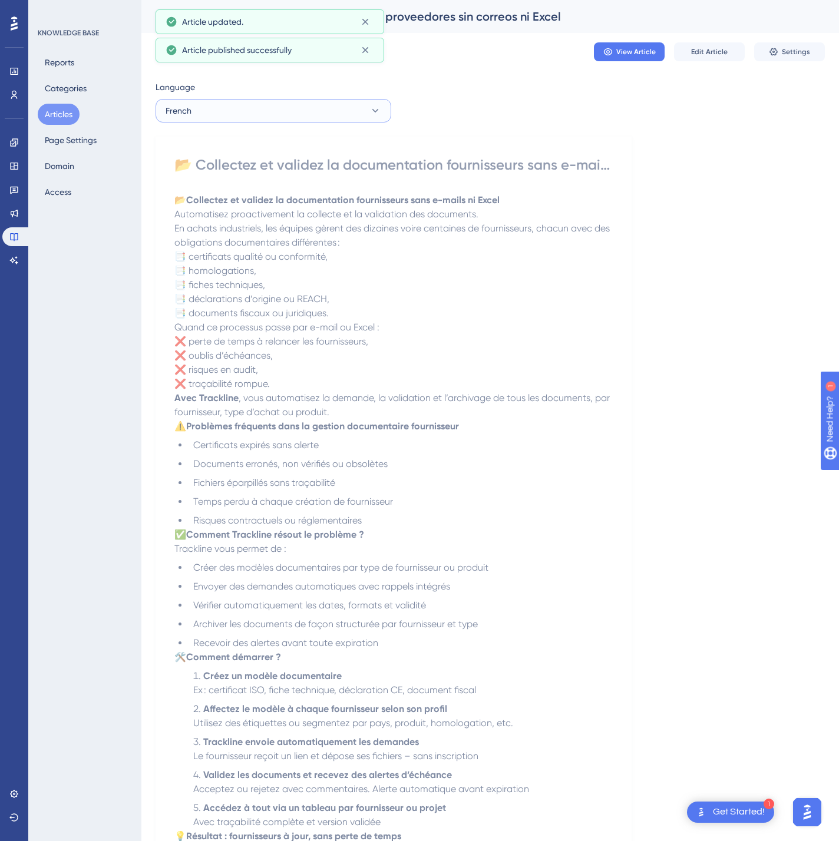
click at [256, 118] on button "French" at bounding box center [273, 111] width 236 height 24
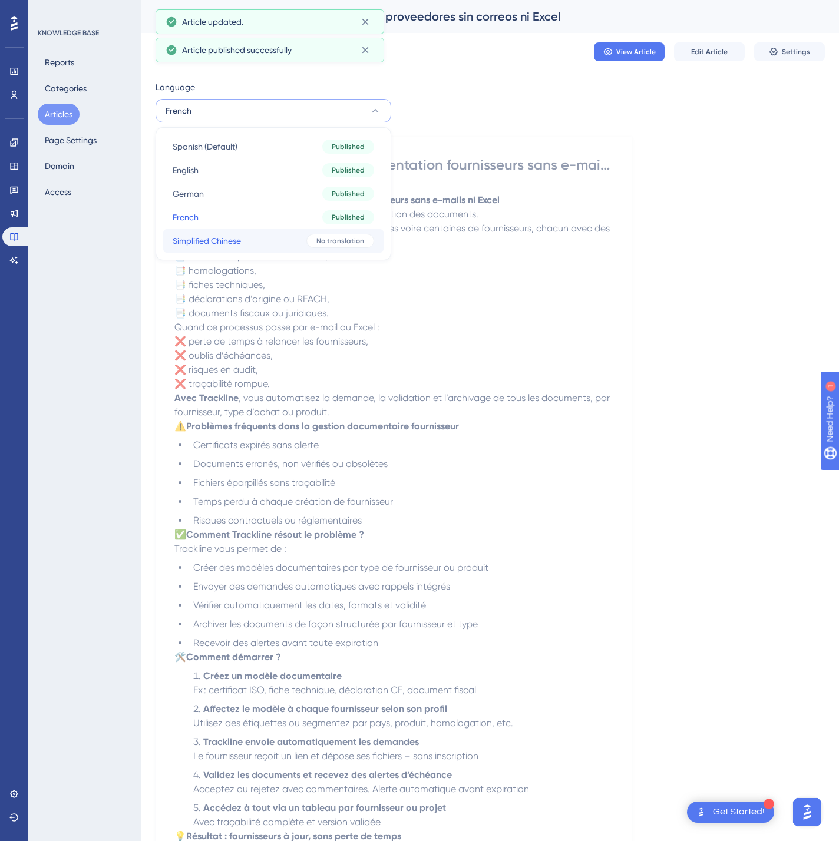
click at [247, 242] on button "Simplified Chinese Simplified Chinese No translation" at bounding box center [273, 241] width 220 height 24
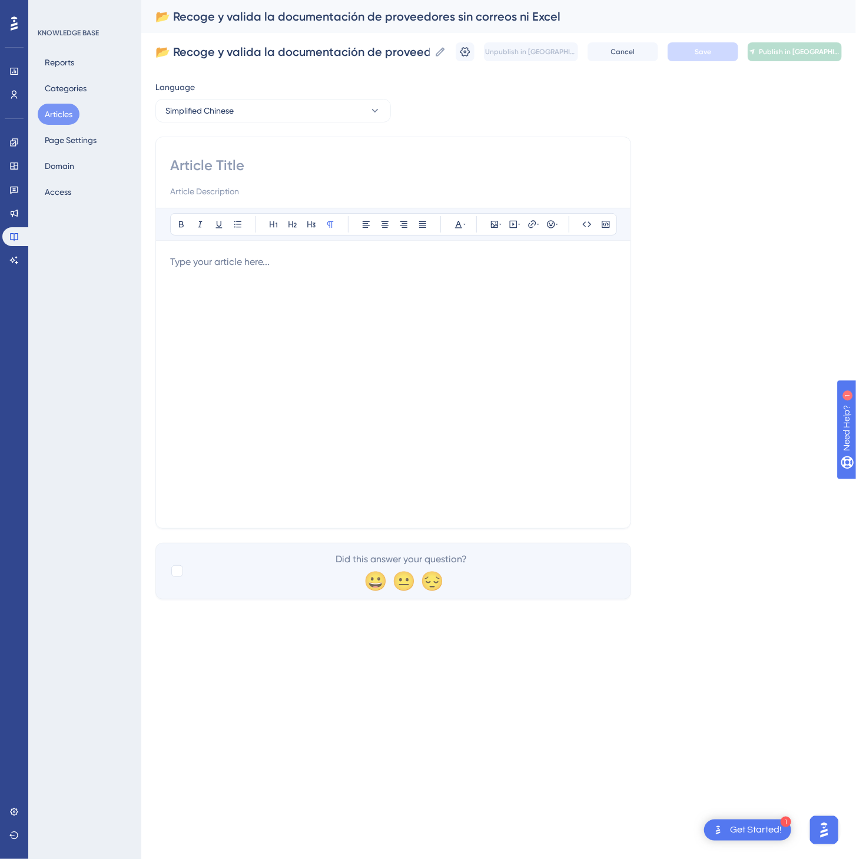
click at [351, 173] on input at bounding box center [393, 165] width 446 height 19
paste input "📂 无需邮件或 Excel，收集并验证供应商文件资料"
type input "📂 无需邮件或 Excel，收集并验证供应商文件资料"
click at [387, 445] on div at bounding box center [393, 384] width 446 height 259
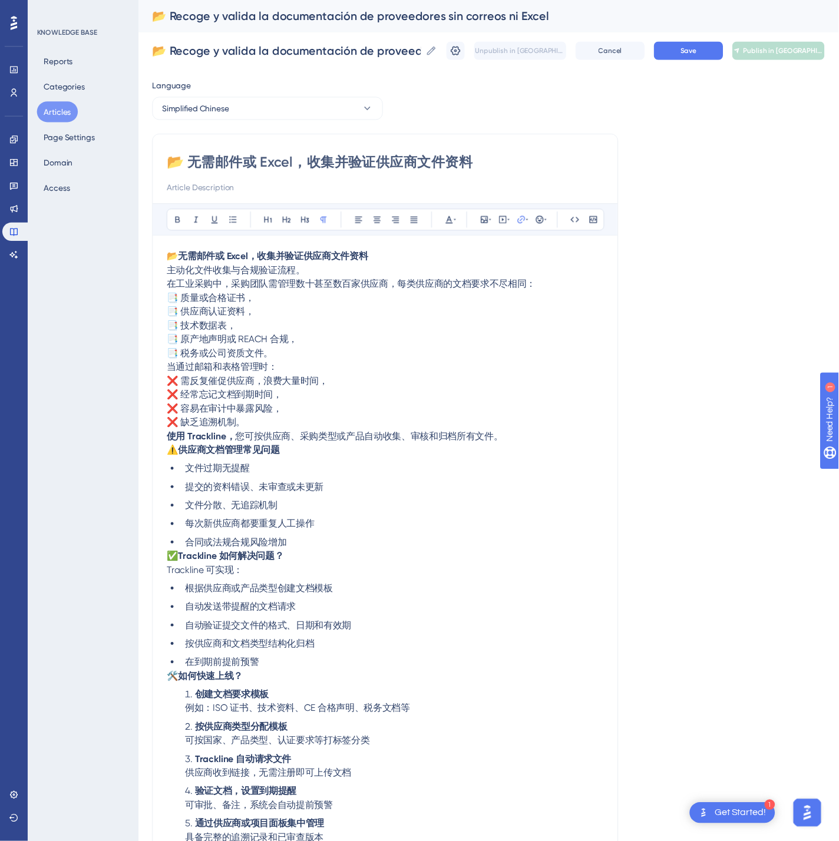
scroll to position [151, 0]
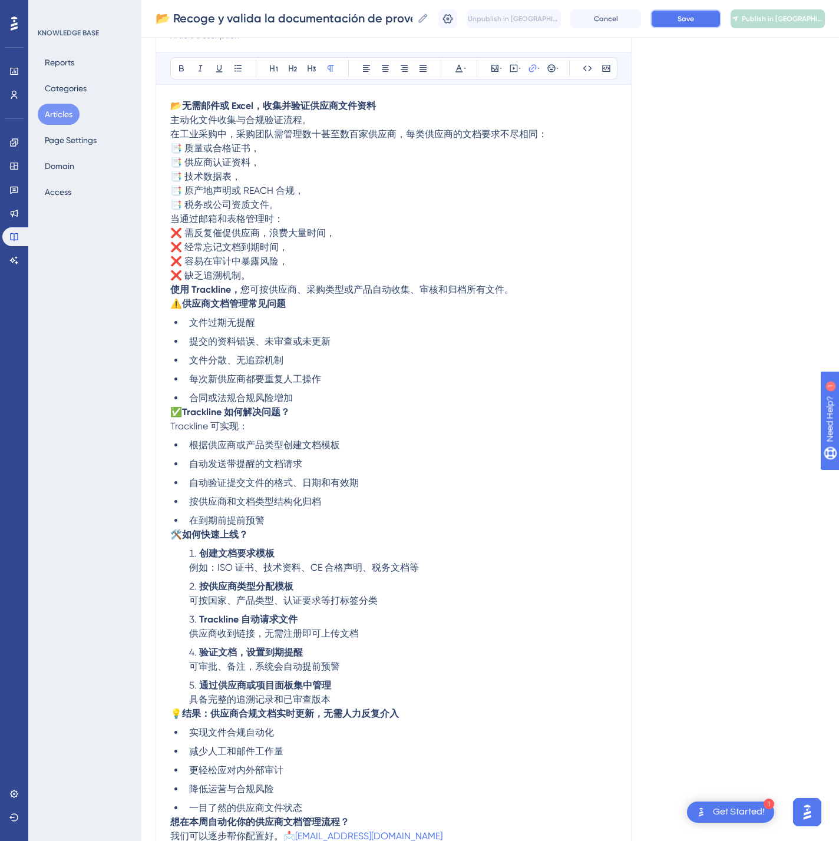
click at [695, 18] on button "Save" at bounding box center [685, 18] width 71 height 19
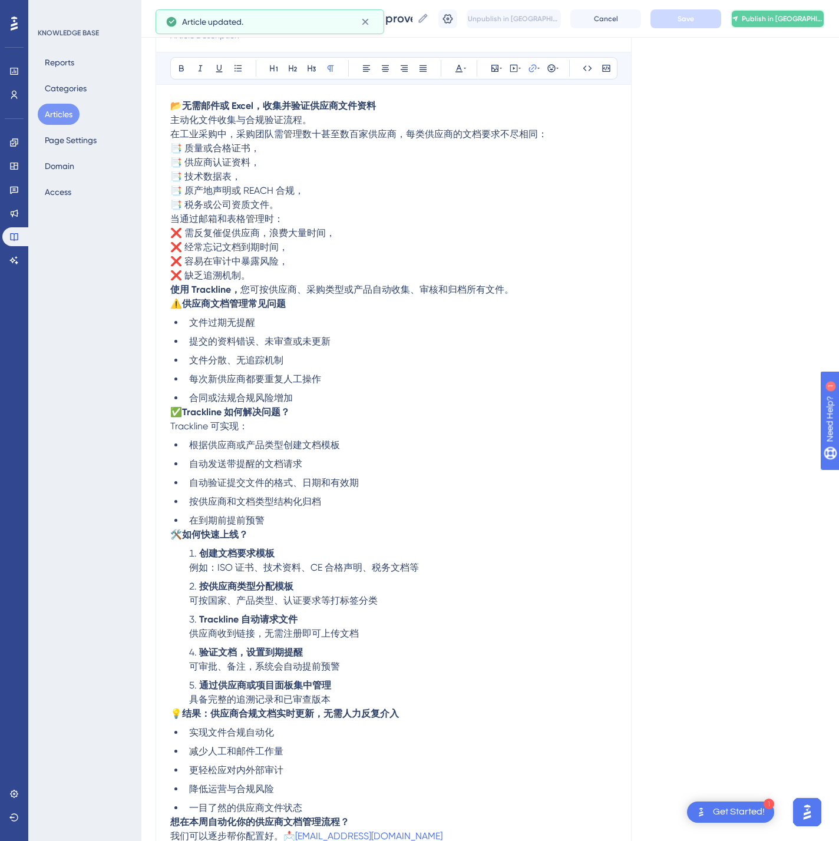
click at [790, 15] on span "Publish in [GEOGRAPHIC_DATA]-CN" at bounding box center [782, 18] width 82 height 9
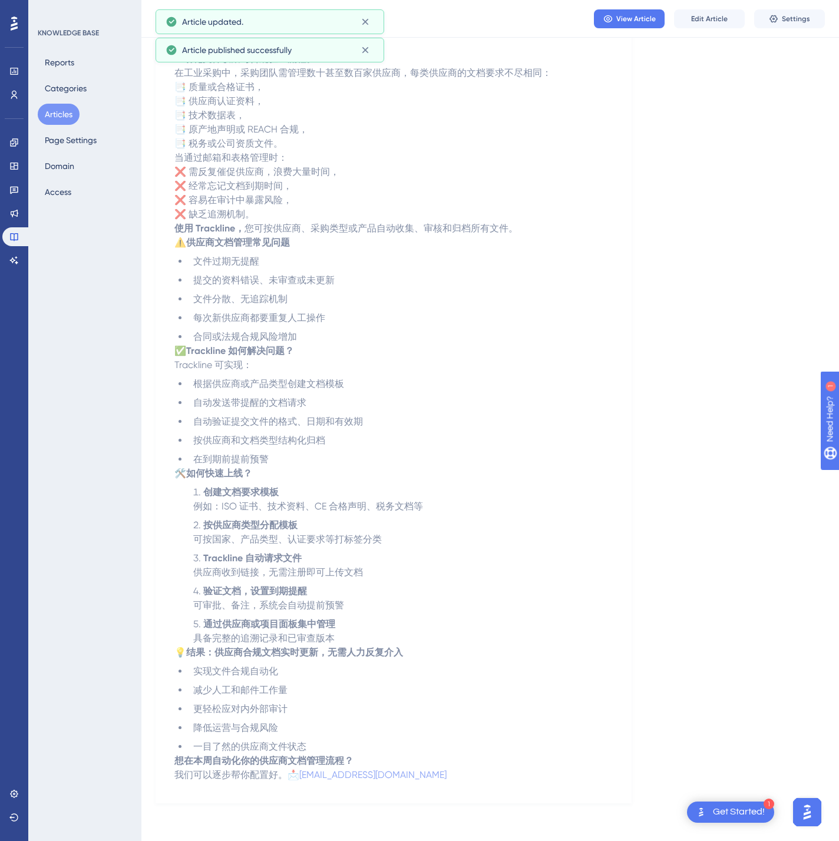
drag, startPoint x: 54, startPoint y: 111, endPoint x: 115, endPoint y: 149, distance: 72.4
click at [54, 111] on button "Articles" at bounding box center [59, 114] width 42 height 21
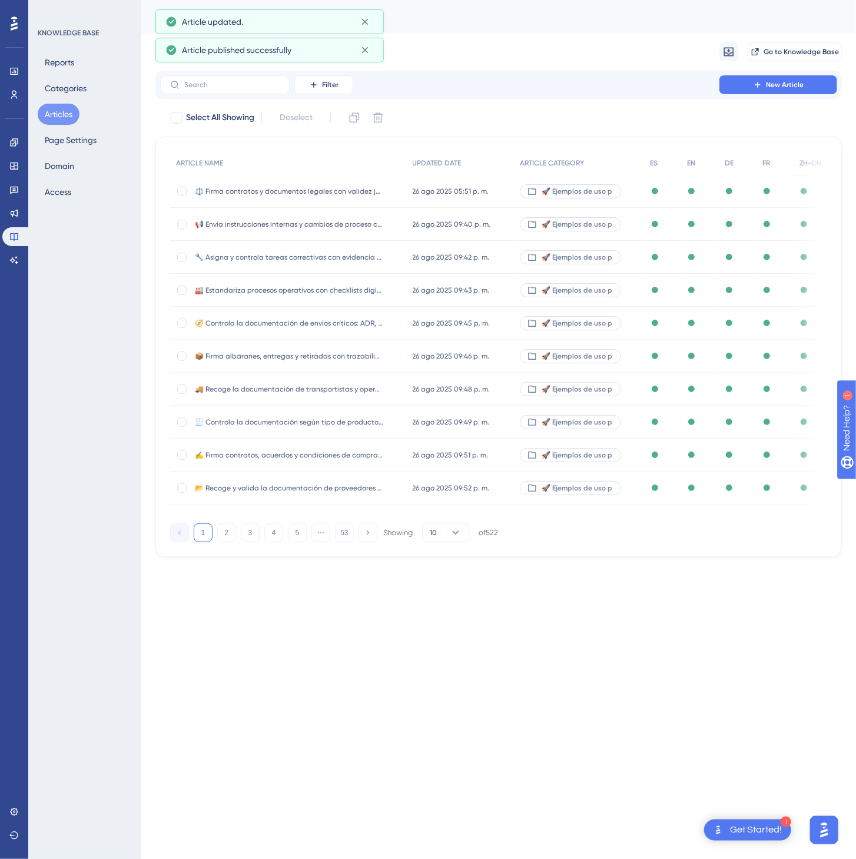
click at [287, 534] on div "1 2 3 4 5 ⋯ 53 Showing 10 of 522" at bounding box center [334, 533] width 328 height 19
click at [294, 538] on button "5" at bounding box center [297, 533] width 19 height 19
click at [294, 538] on button "6" at bounding box center [297, 533] width 19 height 19
click at [294, 538] on button "7" at bounding box center [297, 533] width 19 height 19
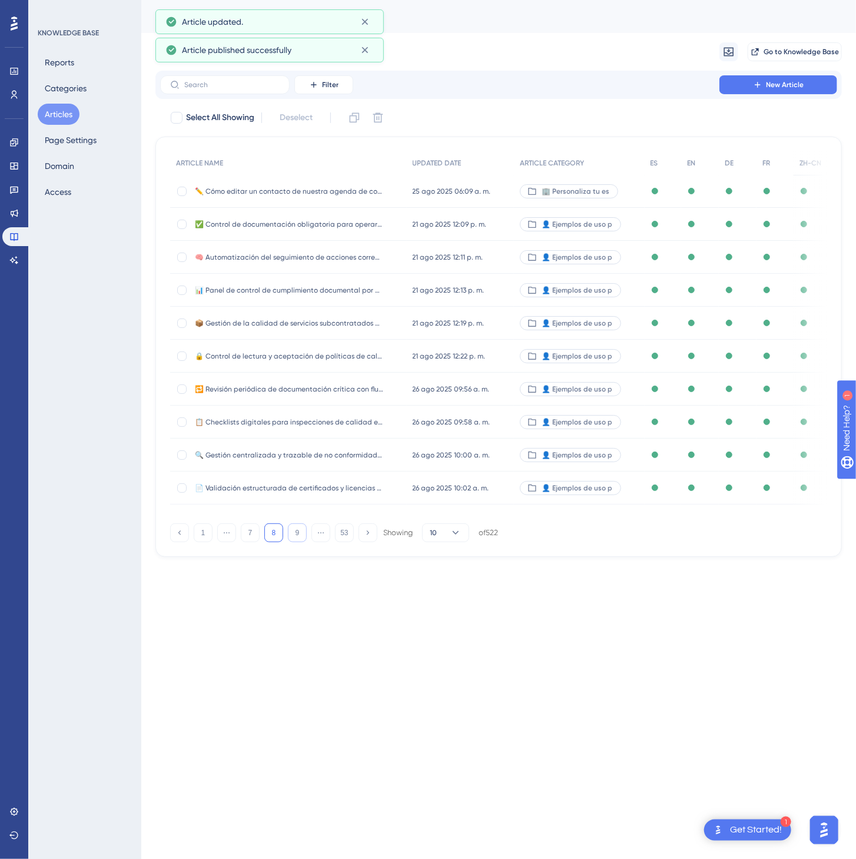
click at [294, 538] on button "9" at bounding box center [297, 533] width 19 height 19
click at [294, 538] on button "10" at bounding box center [297, 533] width 19 height 19
click at [296, 536] on button "10" at bounding box center [297, 533] width 19 height 19
click at [296, 534] on button "12" at bounding box center [297, 533] width 19 height 19
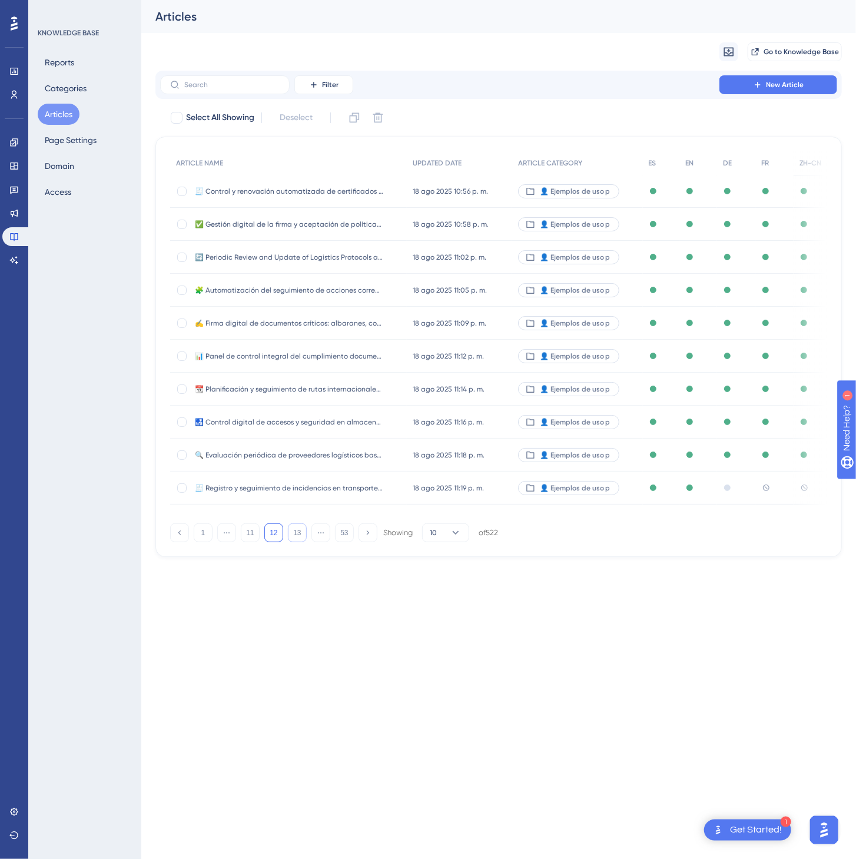
click at [297, 534] on button "13" at bounding box center [297, 533] width 19 height 19
click at [297, 531] on button "13" at bounding box center [297, 533] width 19 height 19
click at [299, 531] on button "15" at bounding box center [297, 533] width 19 height 19
click at [299, 529] on button "15" at bounding box center [297, 533] width 19 height 19
click at [299, 529] on button "17" at bounding box center [297, 533] width 19 height 19
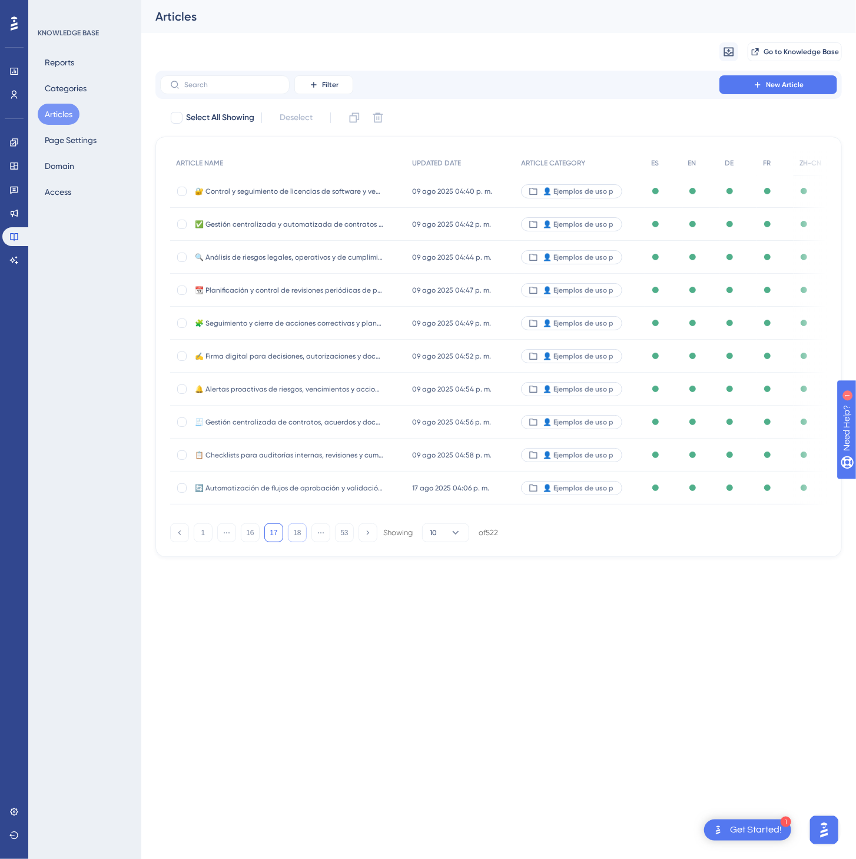
click at [299, 529] on button "18" at bounding box center [297, 533] width 19 height 19
click at [299, 529] on button "19" at bounding box center [297, 533] width 19 height 19
click at [300, 529] on button "19" at bounding box center [297, 533] width 19 height 19
click at [300, 529] on button "21" at bounding box center [297, 533] width 19 height 19
click at [300, 529] on button "22" at bounding box center [297, 533] width 19 height 19
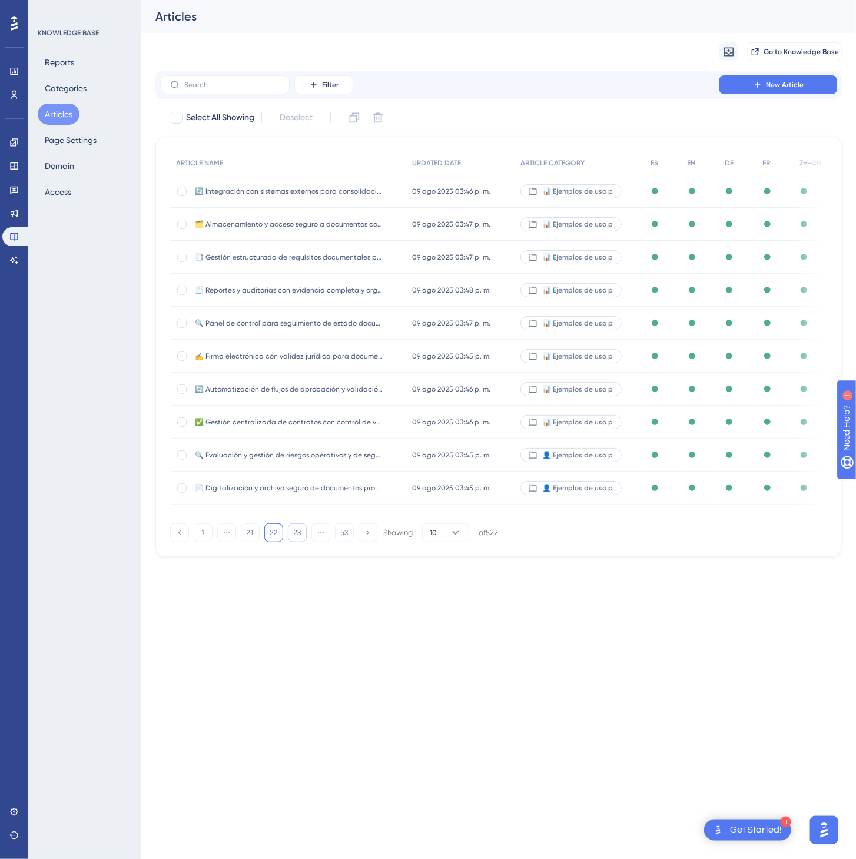
click at [300, 529] on button "23" at bounding box center [297, 533] width 19 height 19
click at [300, 529] on button "24" at bounding box center [297, 533] width 19 height 19
click at [466, 360] on span "[DATE] 11:53 a. m." at bounding box center [439, 356] width 54 height 9
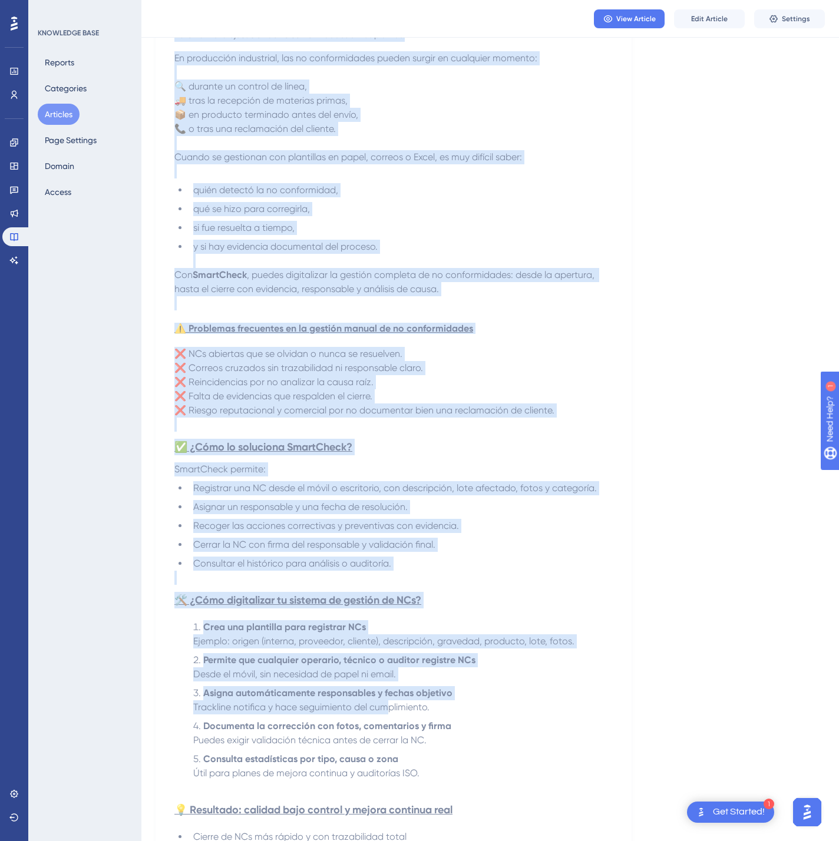
scroll to position [461, 0]
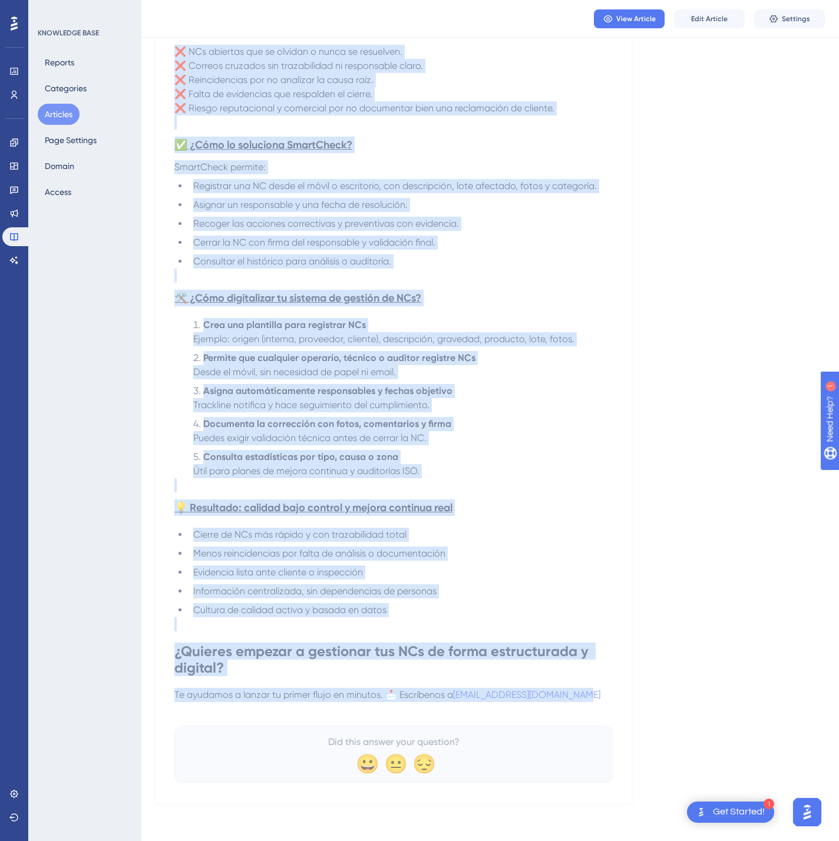
drag, startPoint x: 176, startPoint y: 161, endPoint x: 607, endPoint y: 699, distance: 688.8
click at [607, 699] on div "❌ Gestiona no conformidades internas o de cliente con trazabilidad, evidencia y…" at bounding box center [393, 239] width 438 height 1085
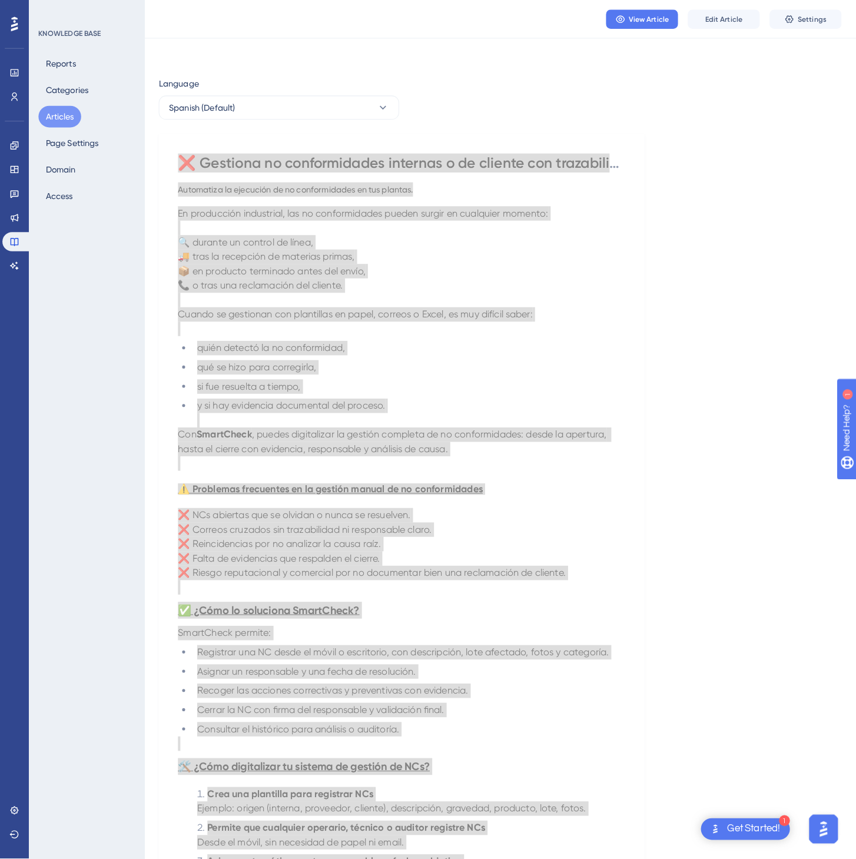
scroll to position [0, 0]
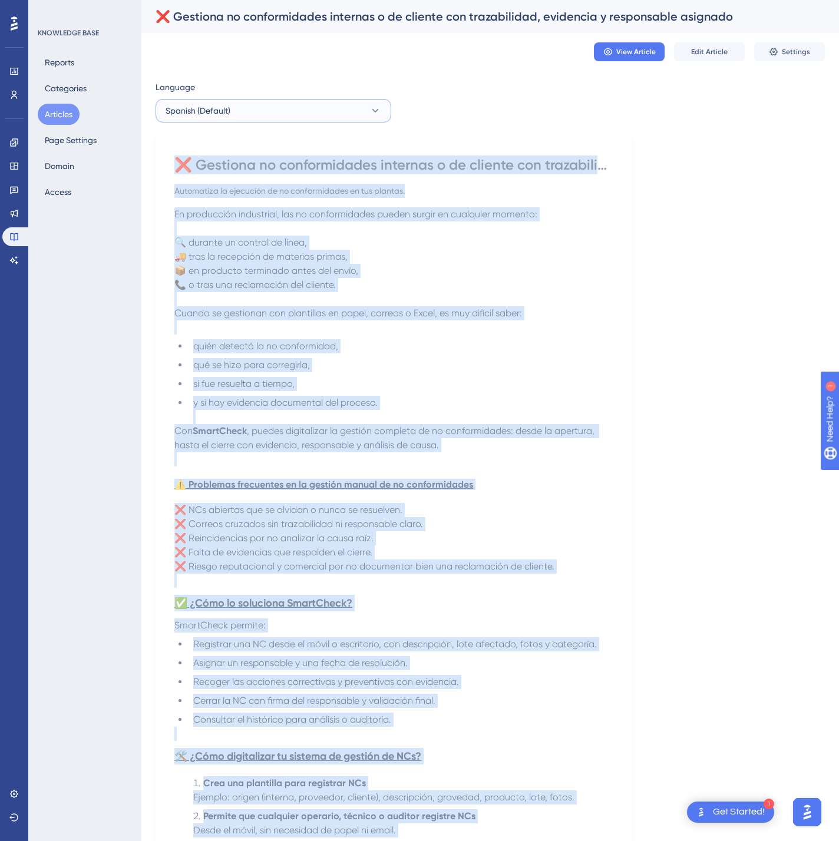
click at [200, 104] on span "Spanish (Default)" at bounding box center [197, 111] width 65 height 14
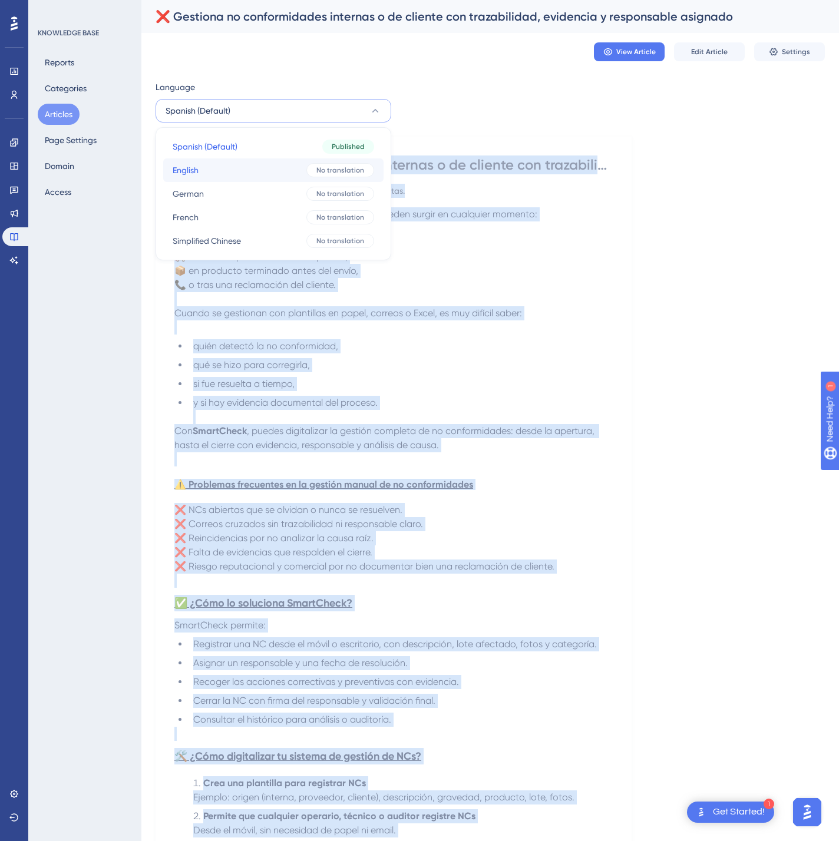
click at [191, 168] on span "English" at bounding box center [186, 170] width 26 height 14
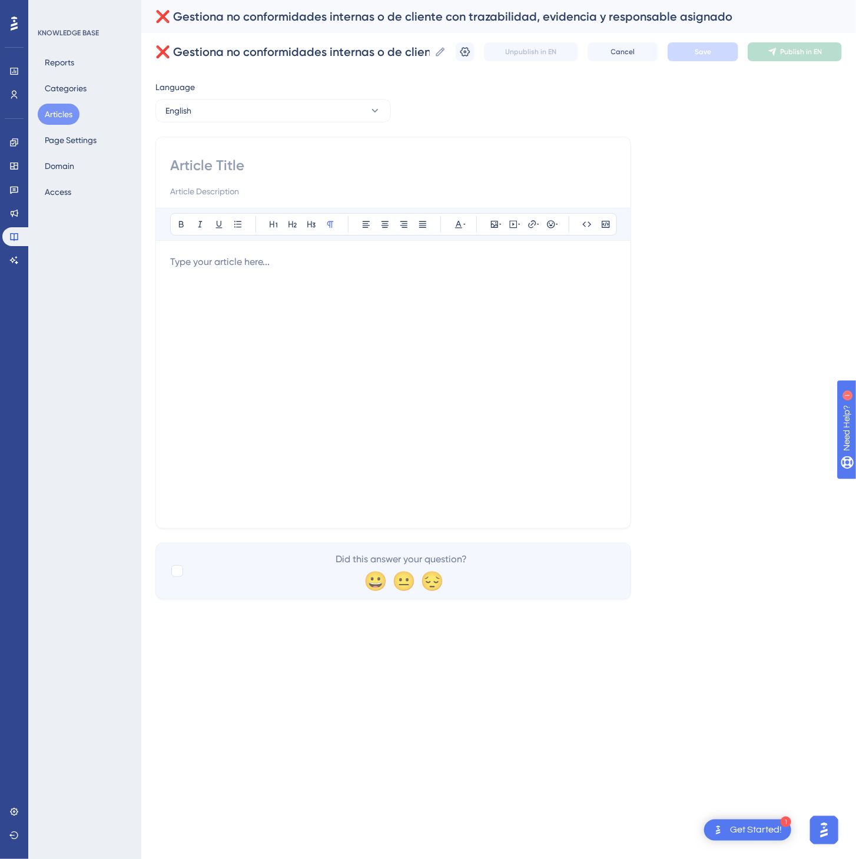
click at [307, 156] on input at bounding box center [393, 165] width 446 height 19
paste input "❌ Manage internal or customer non-conformities with traceability, evidence, and…"
type input "❌ Manage internal or customer non-conformities with traceability, evidence, and…"
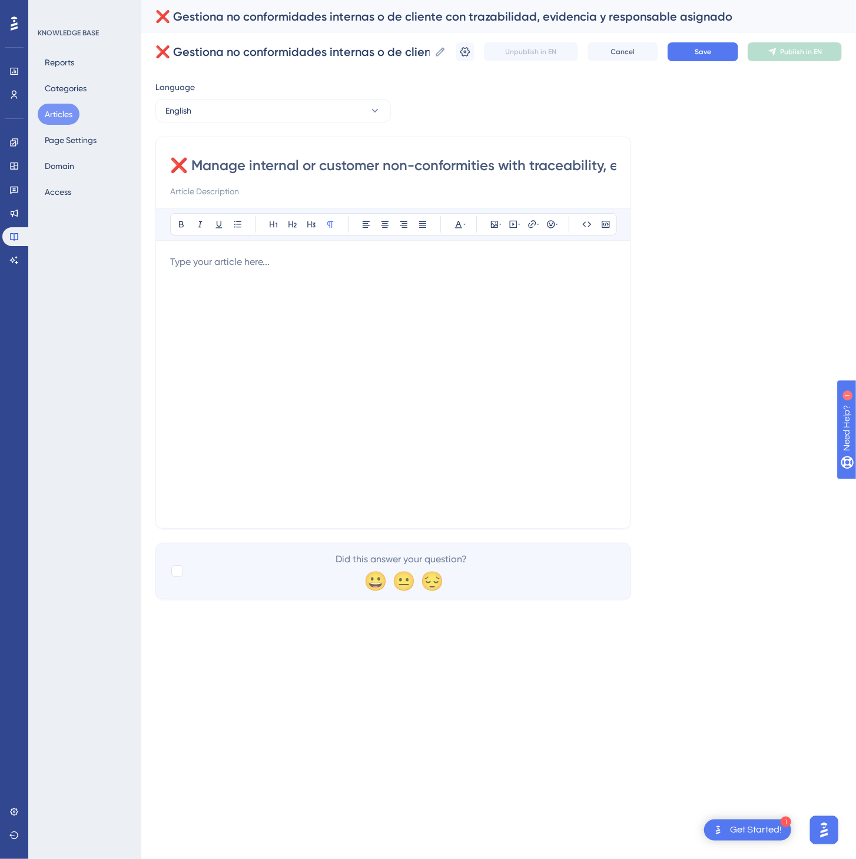
click at [404, 396] on div at bounding box center [393, 384] width 446 height 259
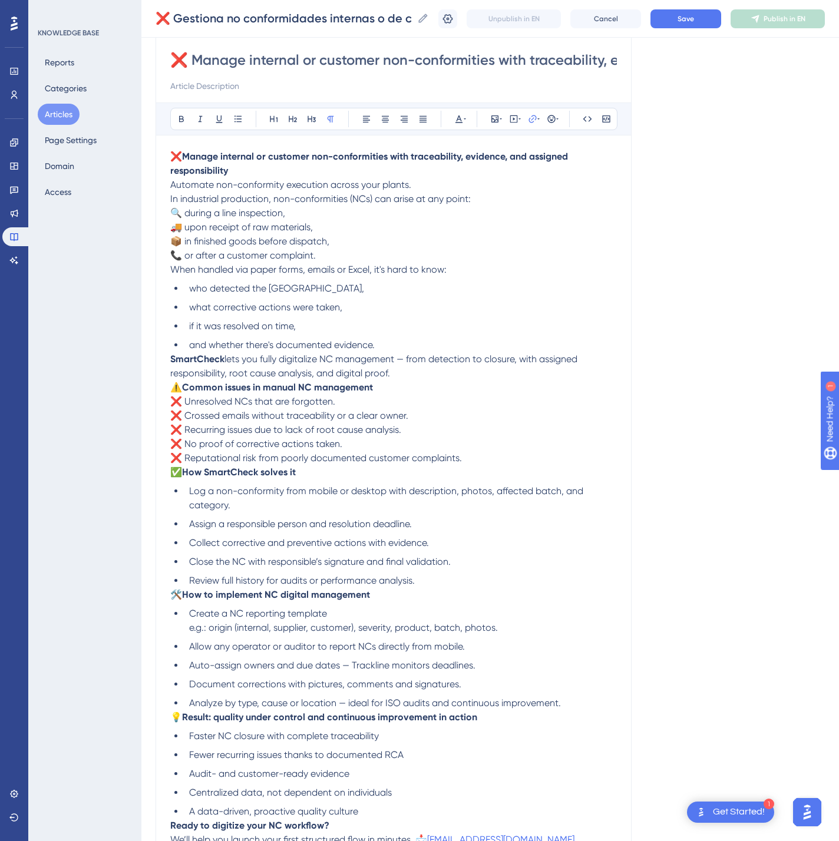
click at [685, 8] on div "❌ Gestiona no conformidades internas o de cliente con trazabilidad, evidencia y…" at bounding box center [489, 19] width 697 height 38
click at [685, 11] on button "Save" at bounding box center [685, 18] width 71 height 19
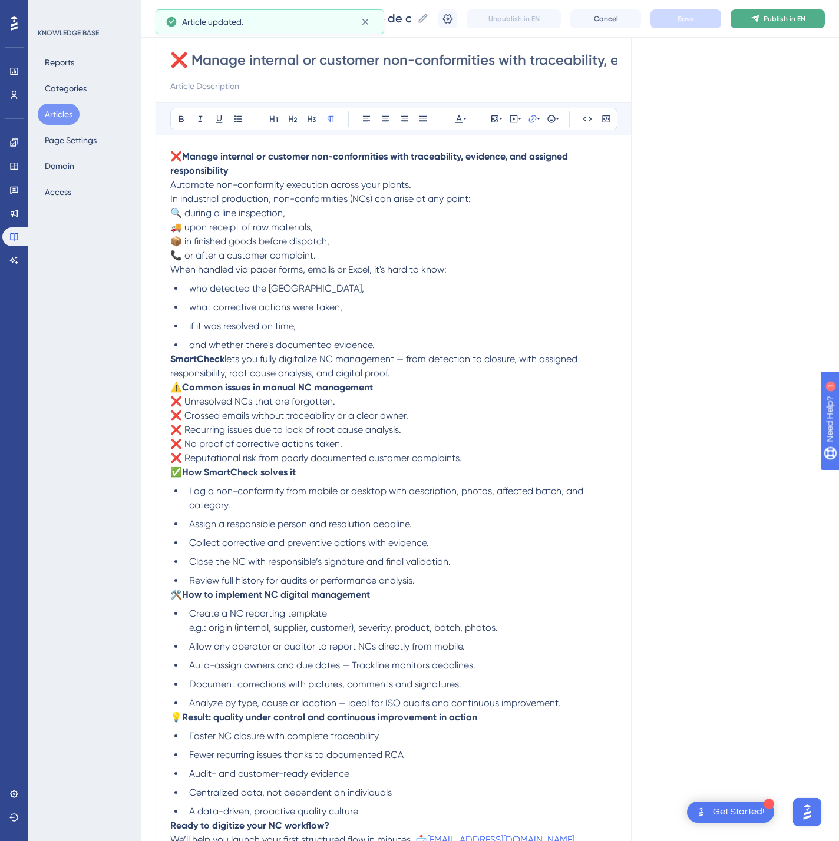
click at [792, 14] on span "Publish in EN" at bounding box center [784, 18] width 42 height 9
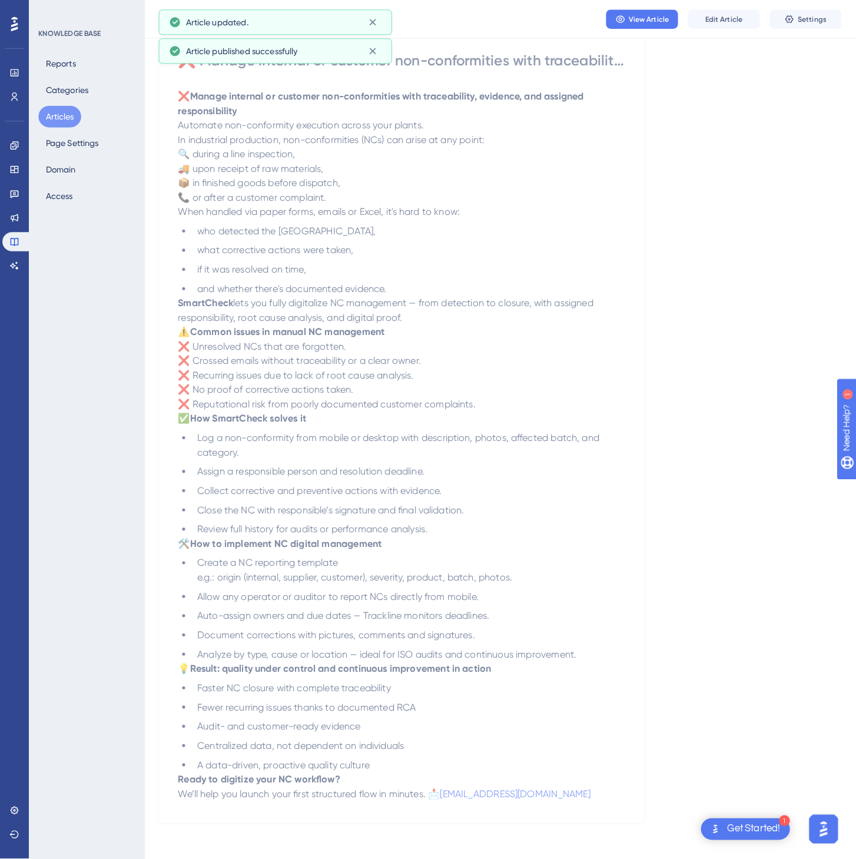
scroll to position [0, 0]
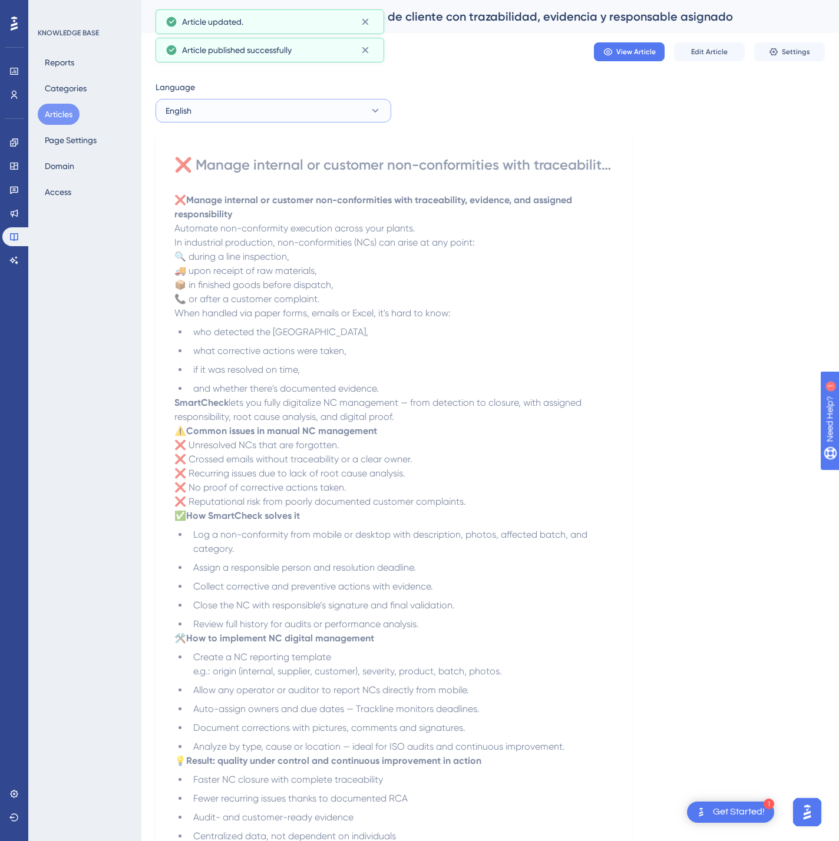
click at [227, 115] on button "English" at bounding box center [273, 111] width 236 height 24
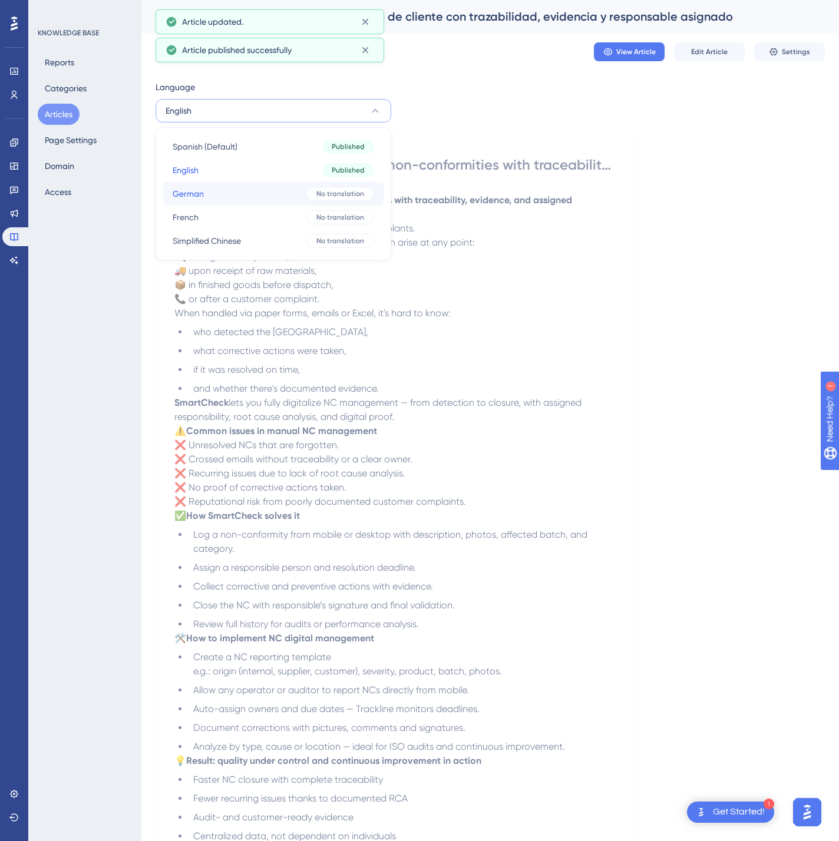
click at [218, 194] on button "German German No translation" at bounding box center [273, 194] width 220 height 24
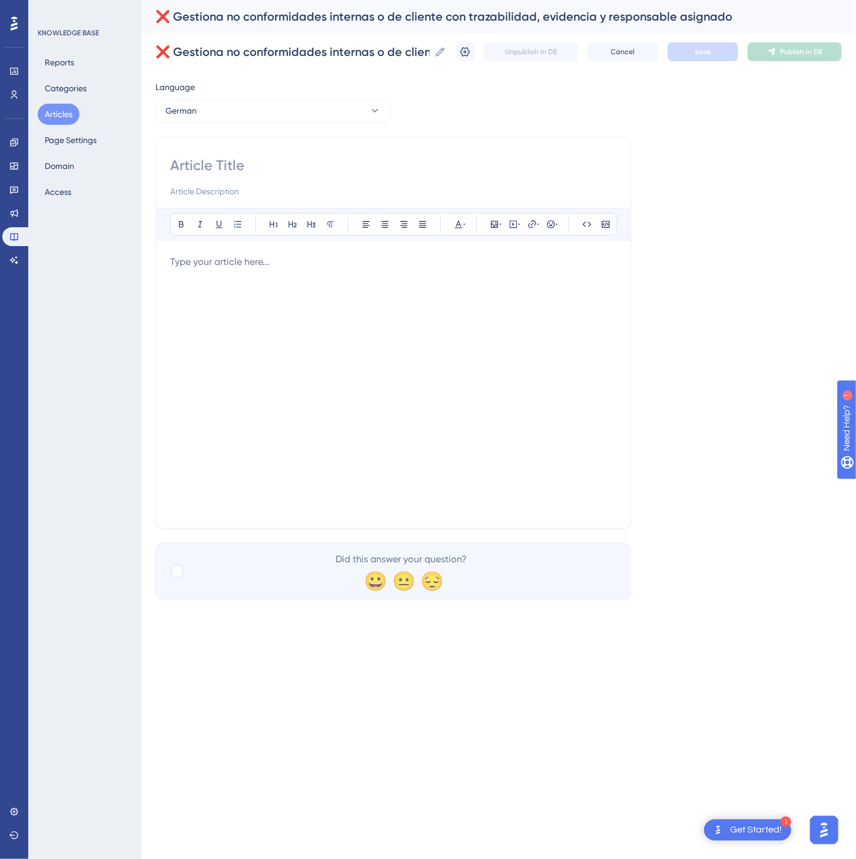
click at [300, 183] on div at bounding box center [393, 177] width 446 height 42
click at [299, 164] on input at bounding box center [393, 165] width 446 height 19
paste input "❌ Interne oder Kundenabweichungen mit Nachverfolgbarkeit, Nachweisen und Verant…"
type input "❌ Interne oder Kundenabweichungen mit Nachverfolgbarkeit, Nachweisen und Verant…"
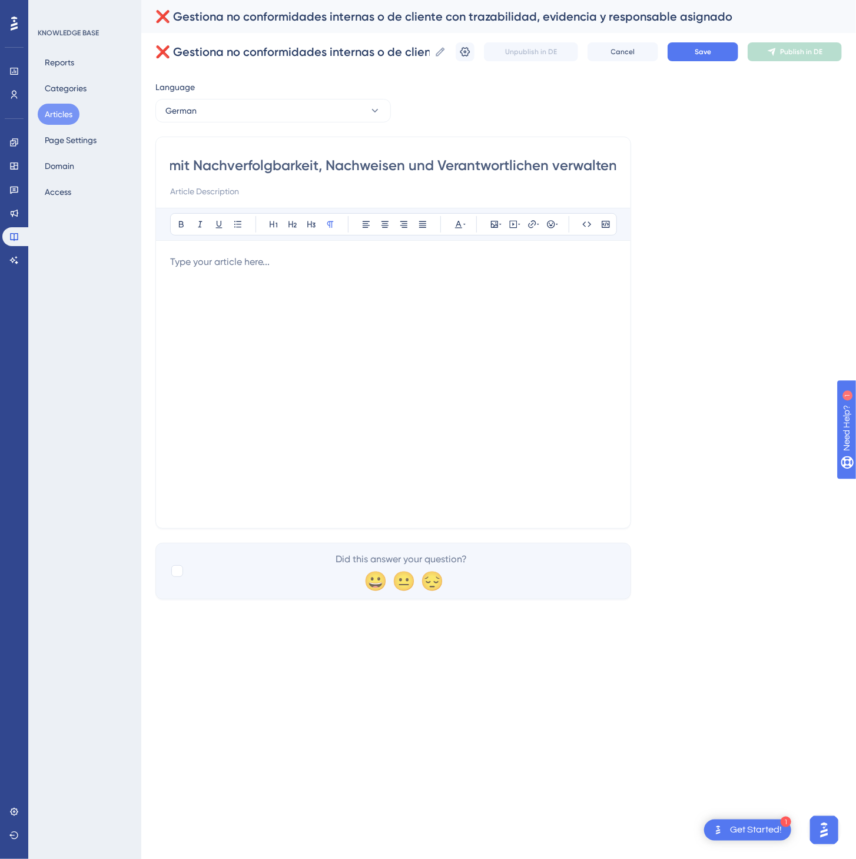
scroll to position [0, 0]
click at [476, 338] on div at bounding box center [393, 384] width 446 height 259
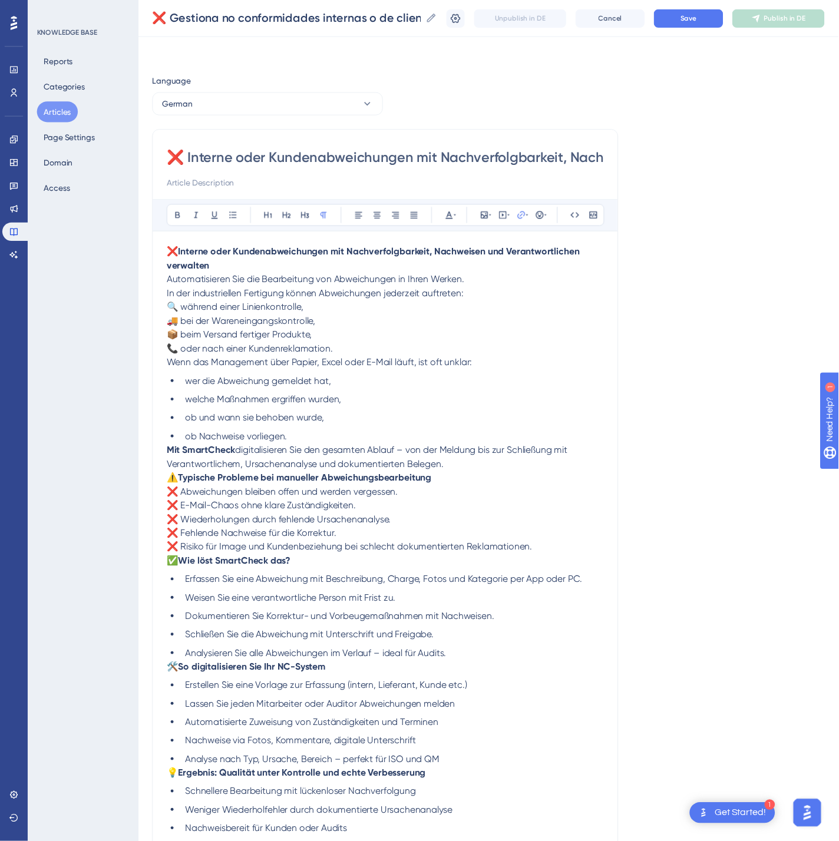
scroll to position [72, 0]
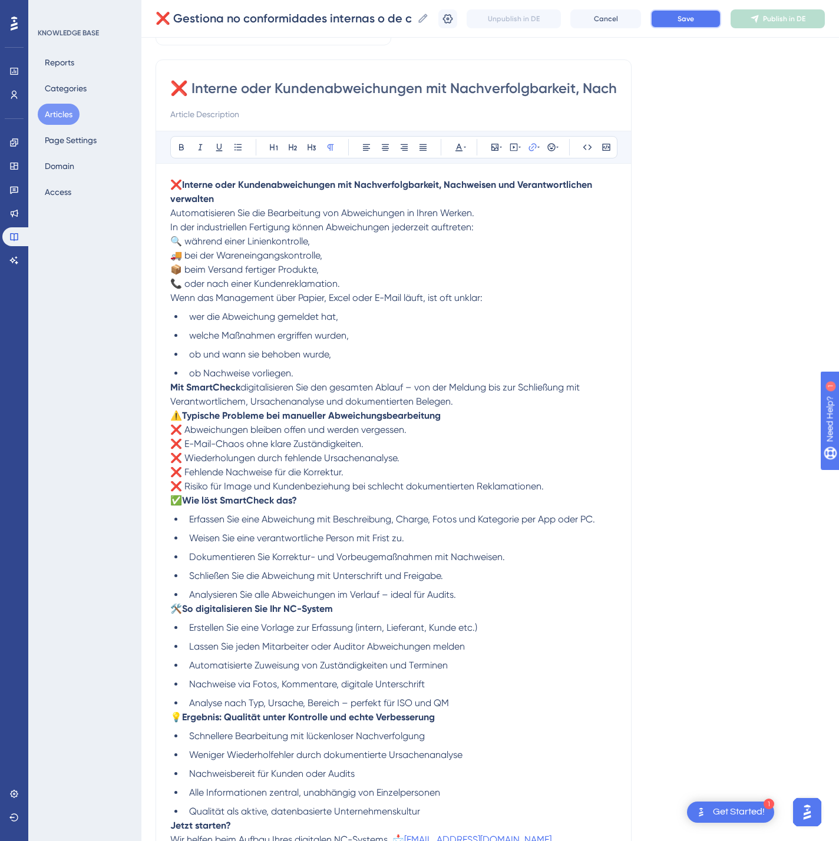
click at [717, 18] on button "Save" at bounding box center [685, 18] width 71 height 19
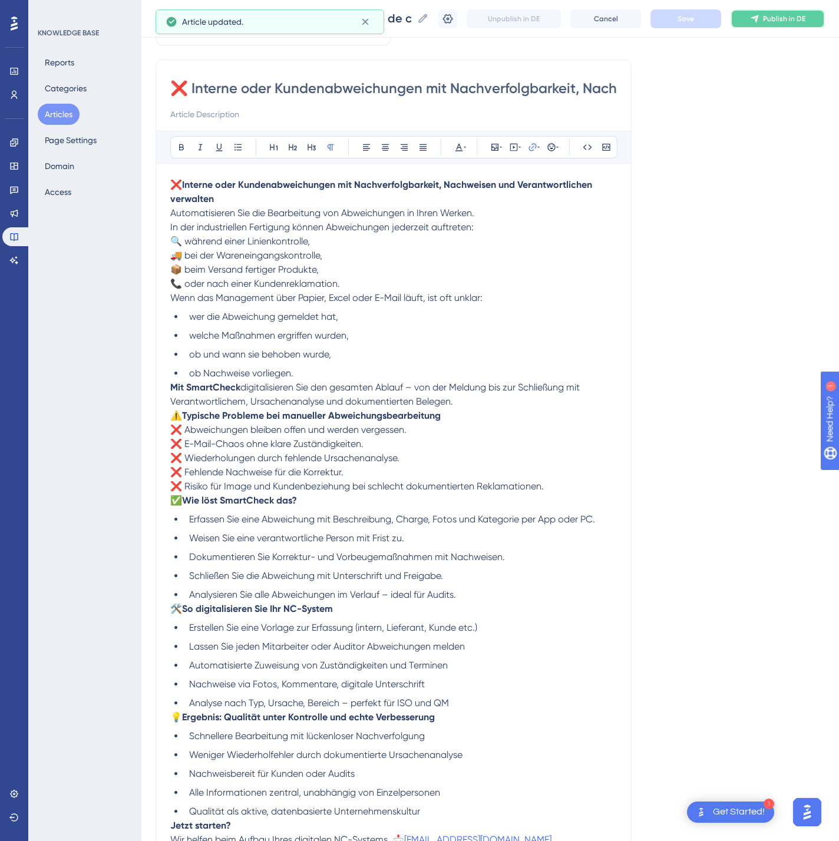
click at [789, 20] on span "Publish in DE" at bounding box center [784, 18] width 42 height 9
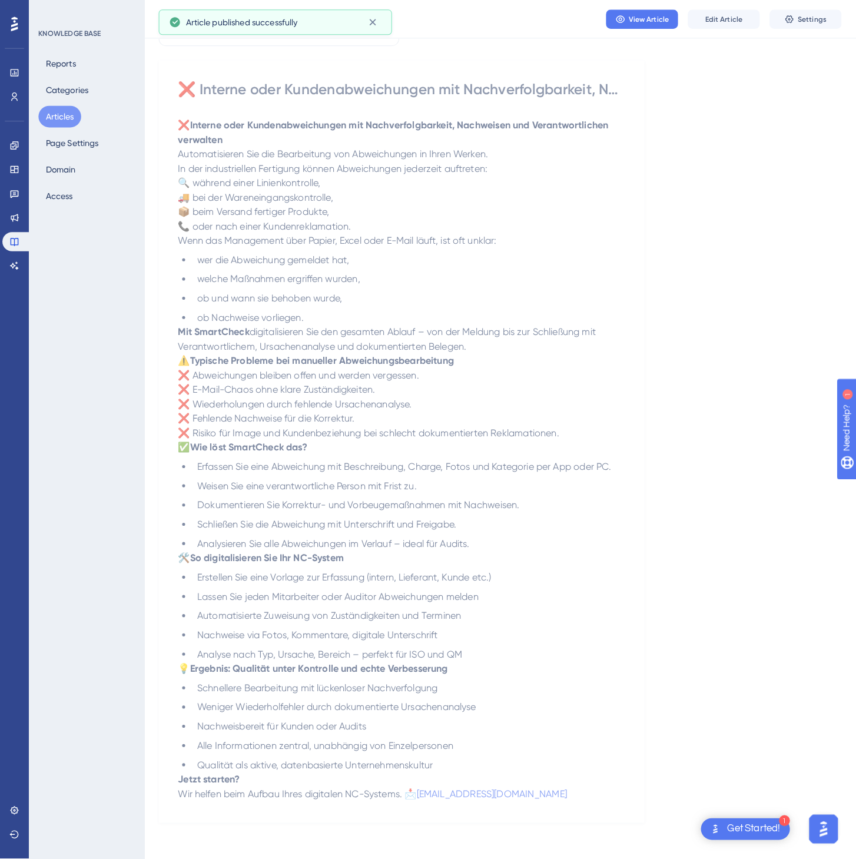
scroll to position [0, 0]
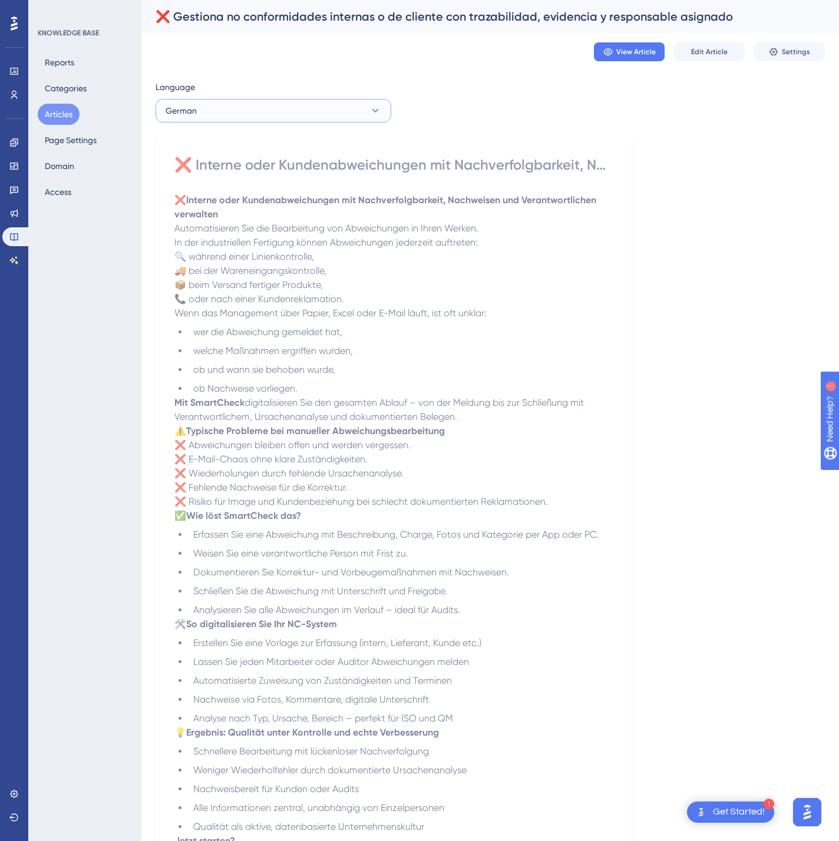
click at [336, 111] on button "German" at bounding box center [273, 111] width 236 height 24
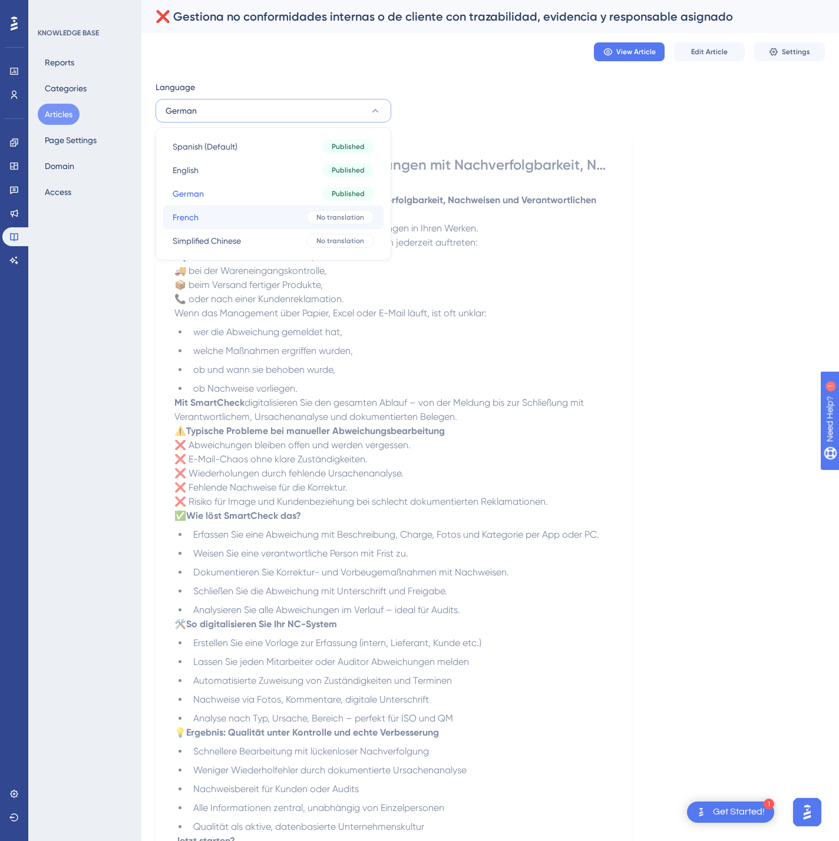
click at [330, 224] on div "No translation" at bounding box center [340, 217] width 68 height 14
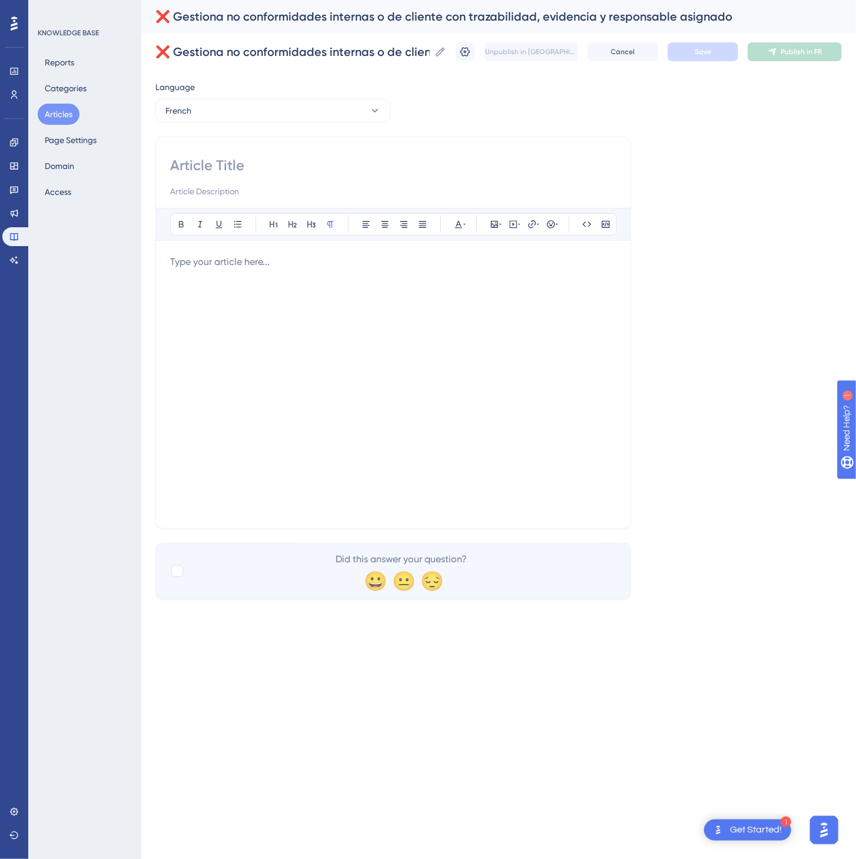
click at [303, 163] on input at bounding box center [393, 165] width 446 height 19
paste input "❌ [PERSON_NAME] les non-conformités internes ou clients avec traçabilité, preuv…"
type input "❌ [PERSON_NAME] les non-conformités internes ou clients avec traçabilité, preuv…"
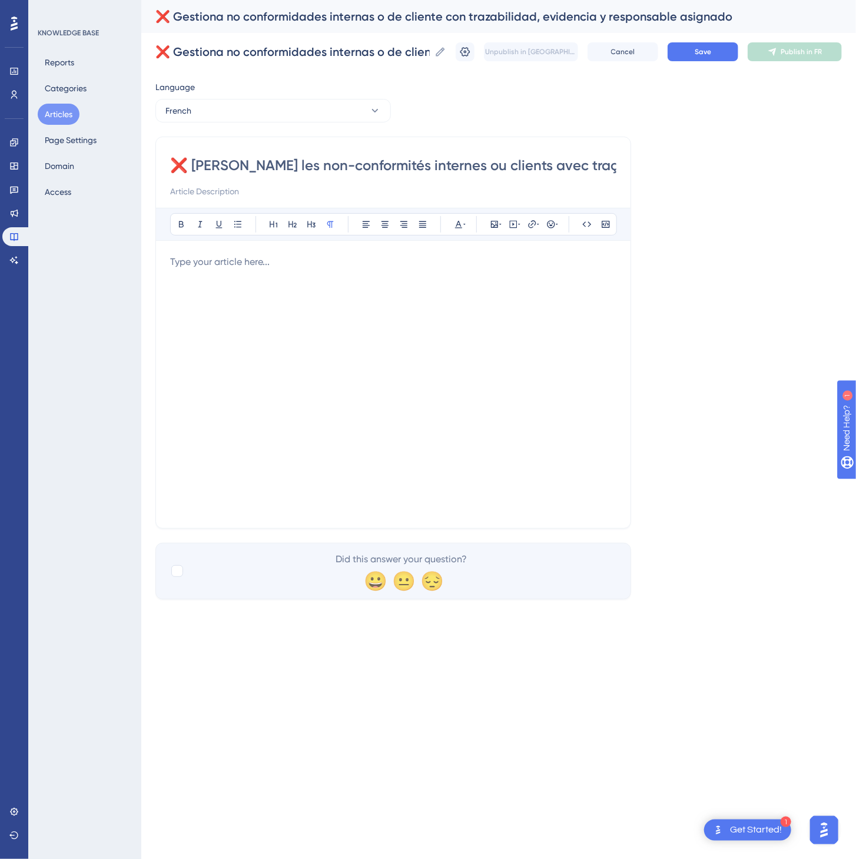
click at [378, 307] on div at bounding box center [393, 384] width 446 height 259
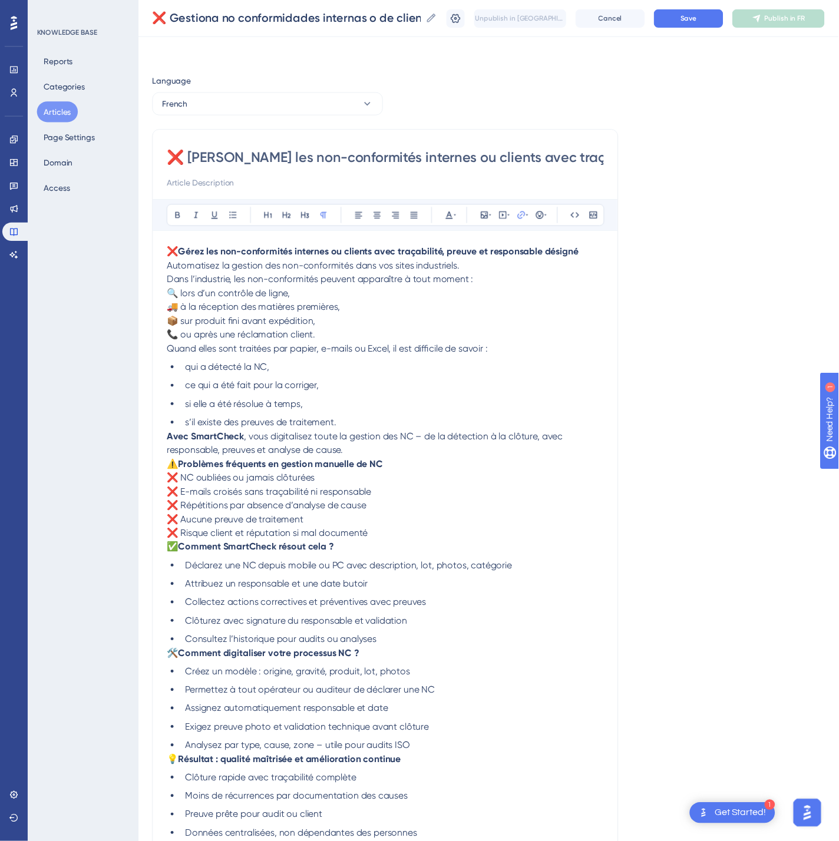
scroll to position [57, 0]
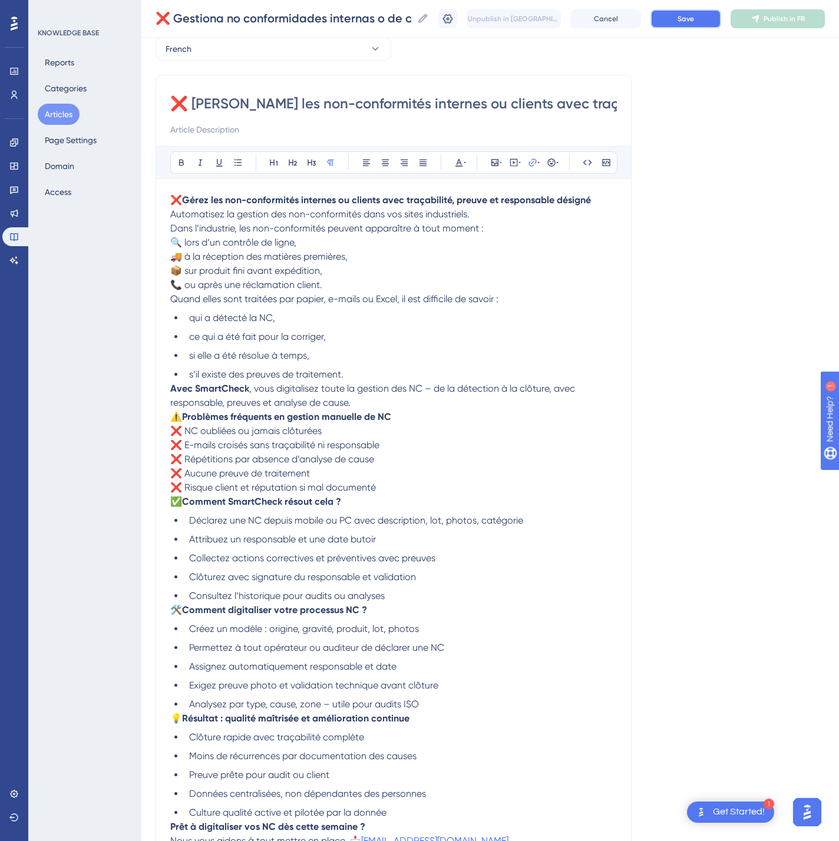
click at [694, 18] on span "Save" at bounding box center [685, 18] width 16 height 9
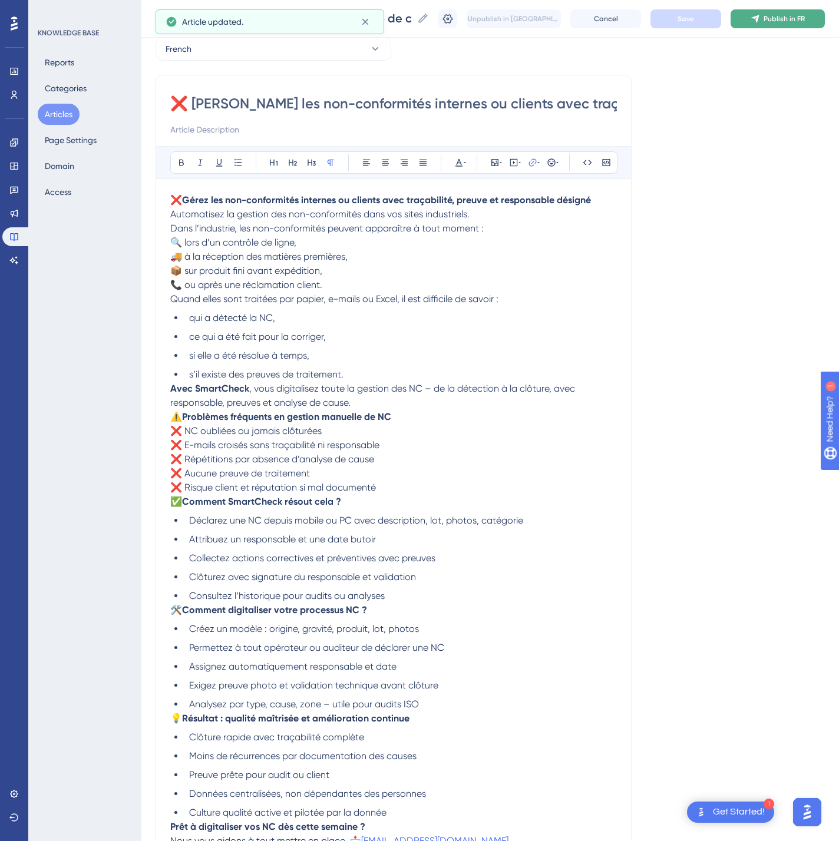
click at [803, 18] on span "Publish in FR" at bounding box center [783, 18] width 41 height 9
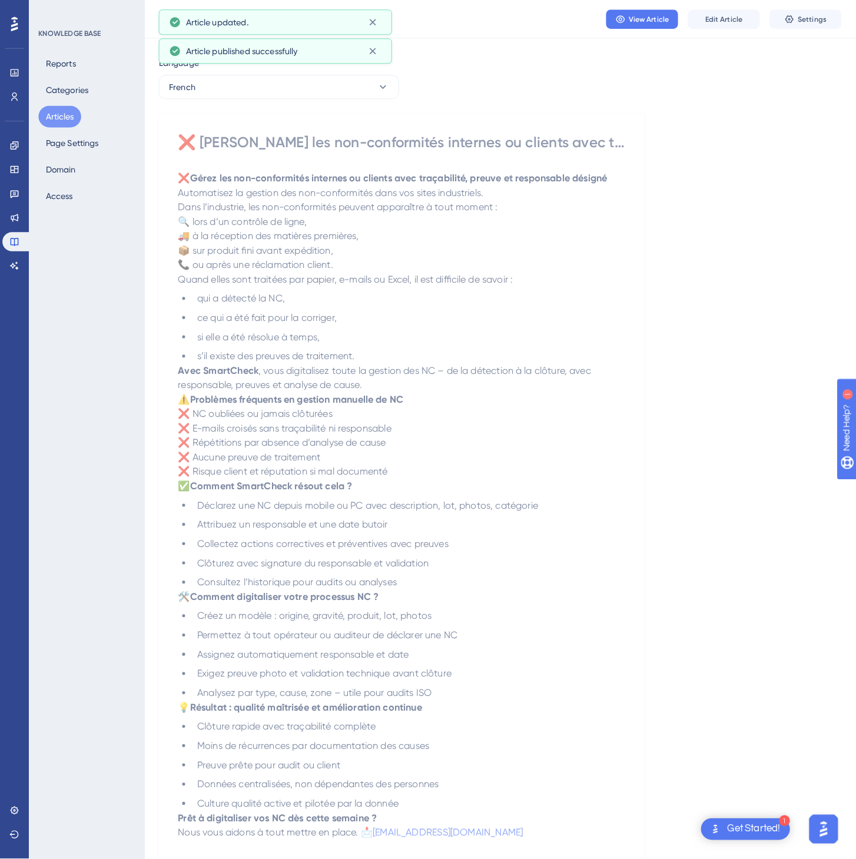
scroll to position [0, 0]
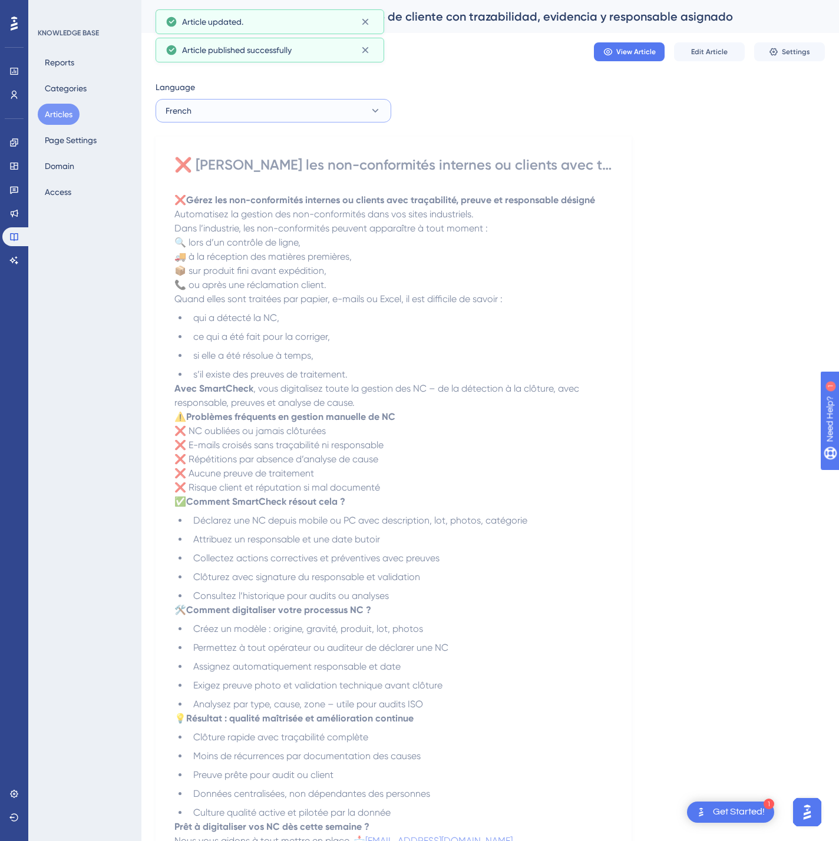
click at [362, 105] on button "French" at bounding box center [273, 111] width 236 height 24
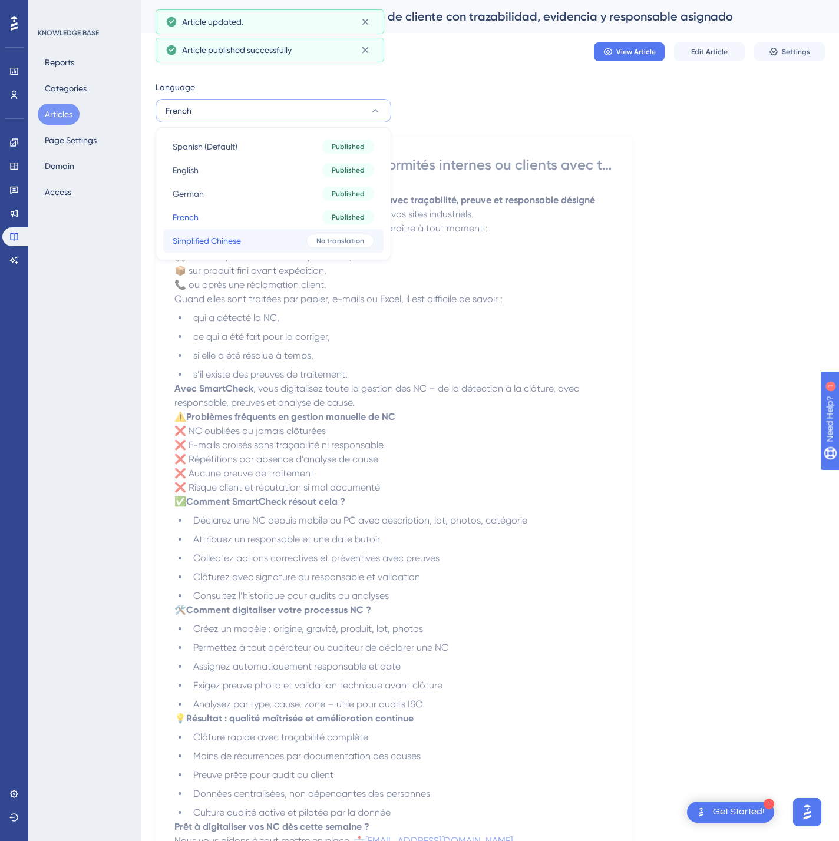
click at [313, 236] on div "No translation" at bounding box center [340, 241] width 68 height 14
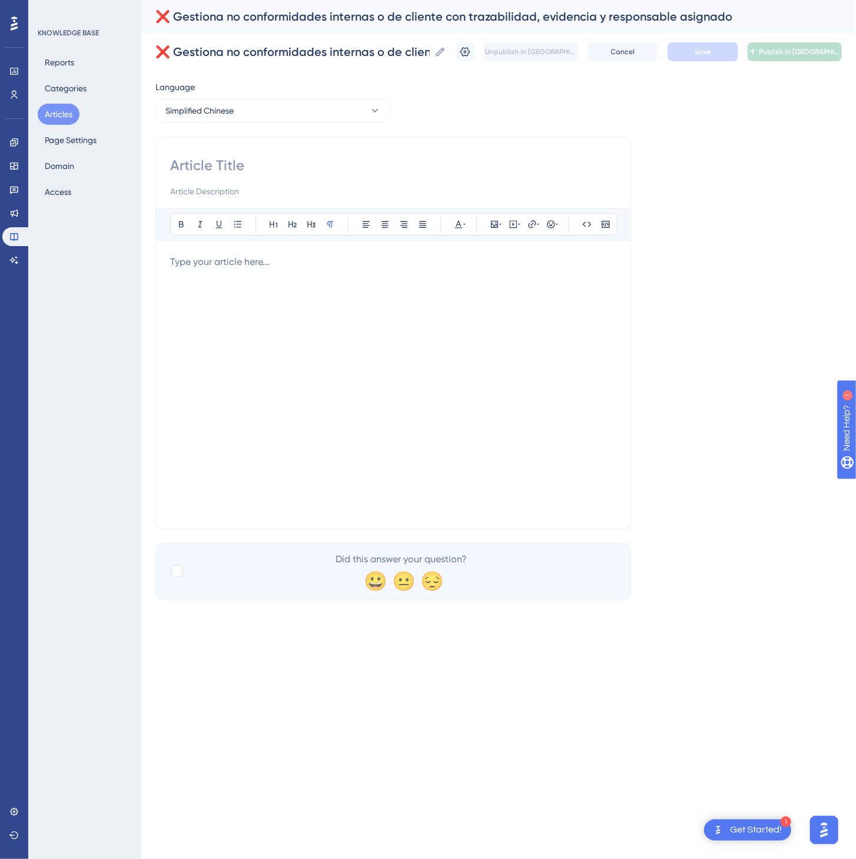
click at [338, 167] on input at bounding box center [393, 165] width 446 height 19
paste input "❌ 通过可追溯、带有证据与责任人的流程，管理内部或客户的不合格项（NC）"
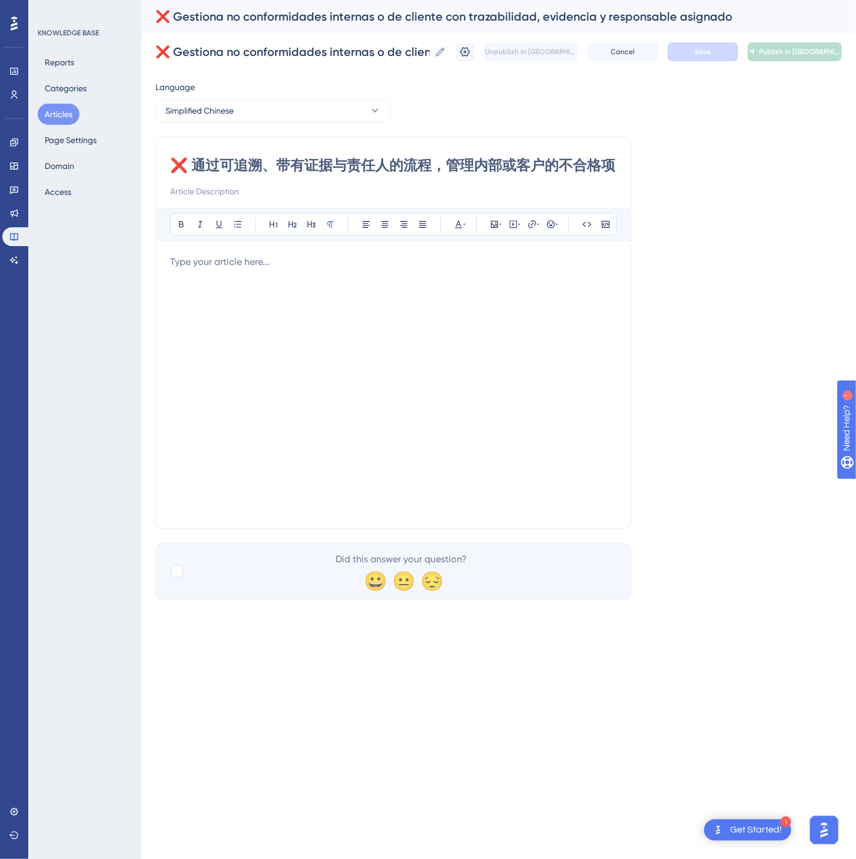
scroll to position [0, 49]
type input "❌ 通过可追溯、带有证据与责任人的流程，管理内部或客户的不合格项（NC）"
click at [462, 399] on div at bounding box center [393, 384] width 446 height 259
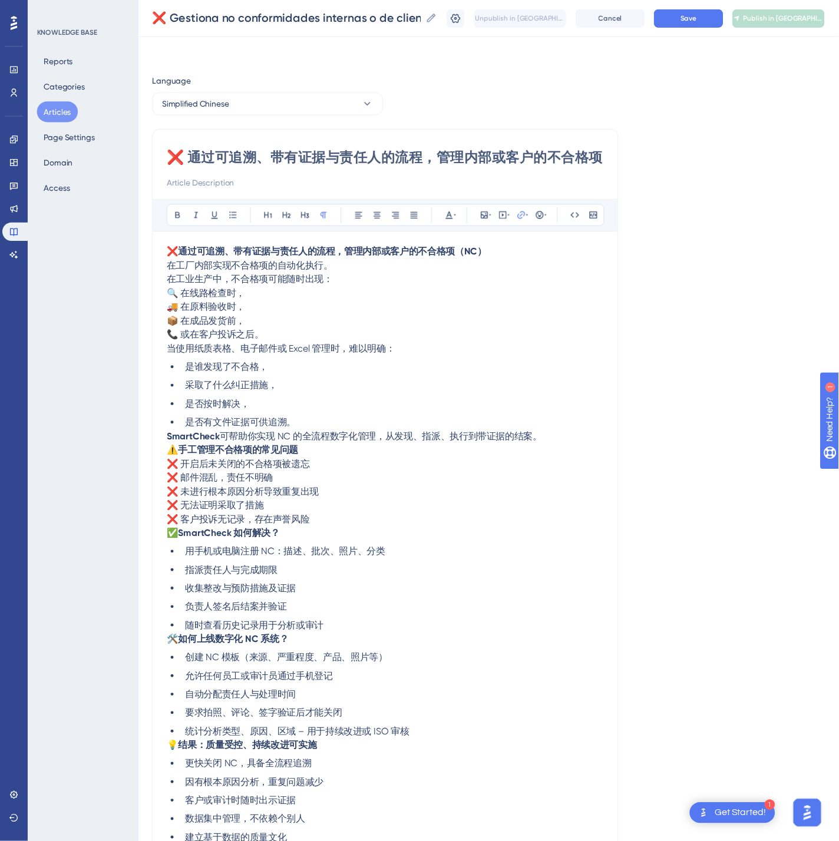
scroll to position [43, 0]
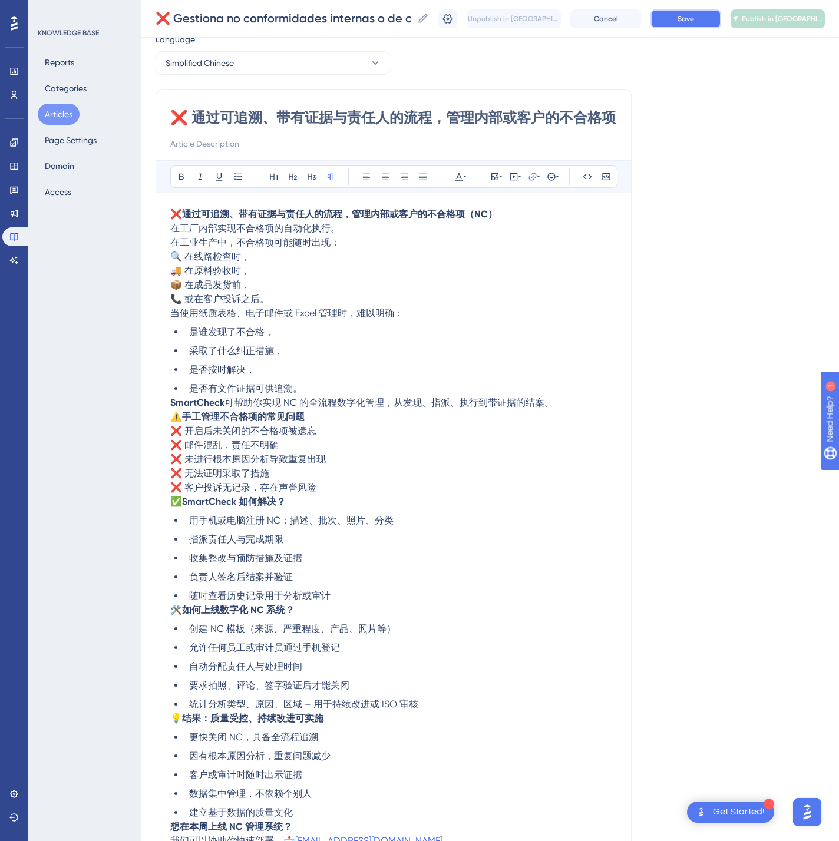
click at [721, 19] on button "Save" at bounding box center [685, 18] width 71 height 19
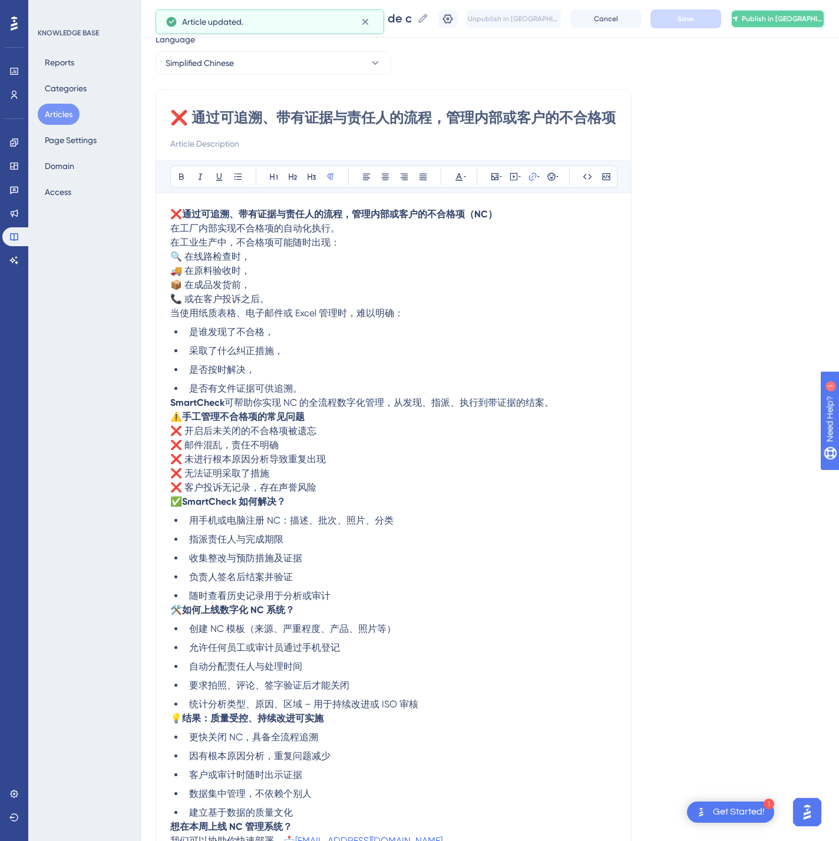
click at [787, 17] on span "Publish in [GEOGRAPHIC_DATA]-CN" at bounding box center [782, 18] width 82 height 9
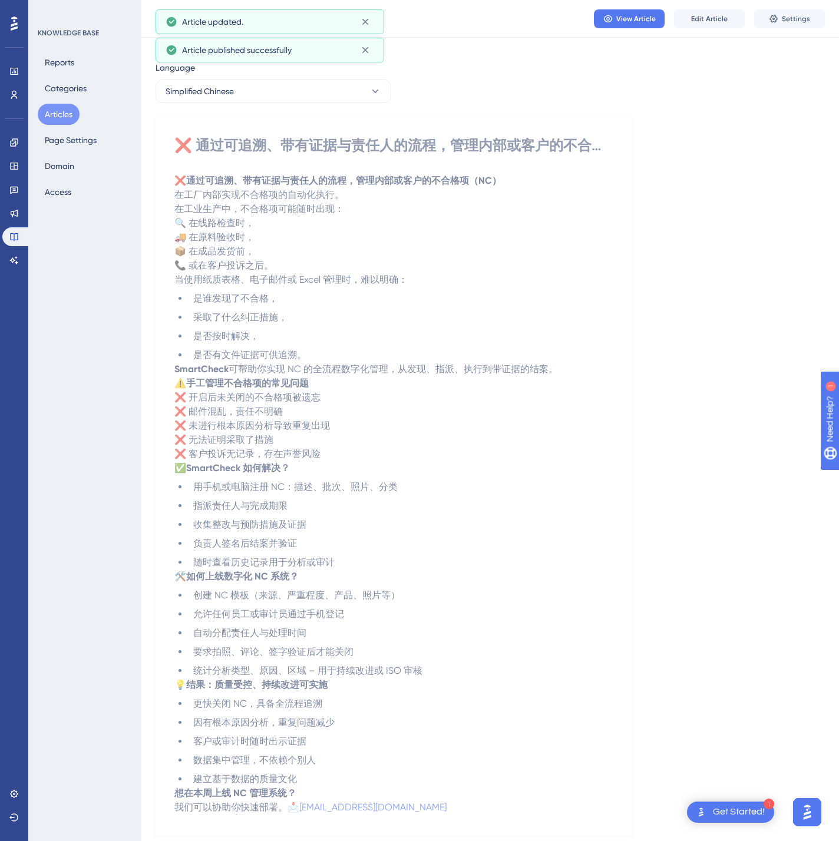
scroll to position [0, 0]
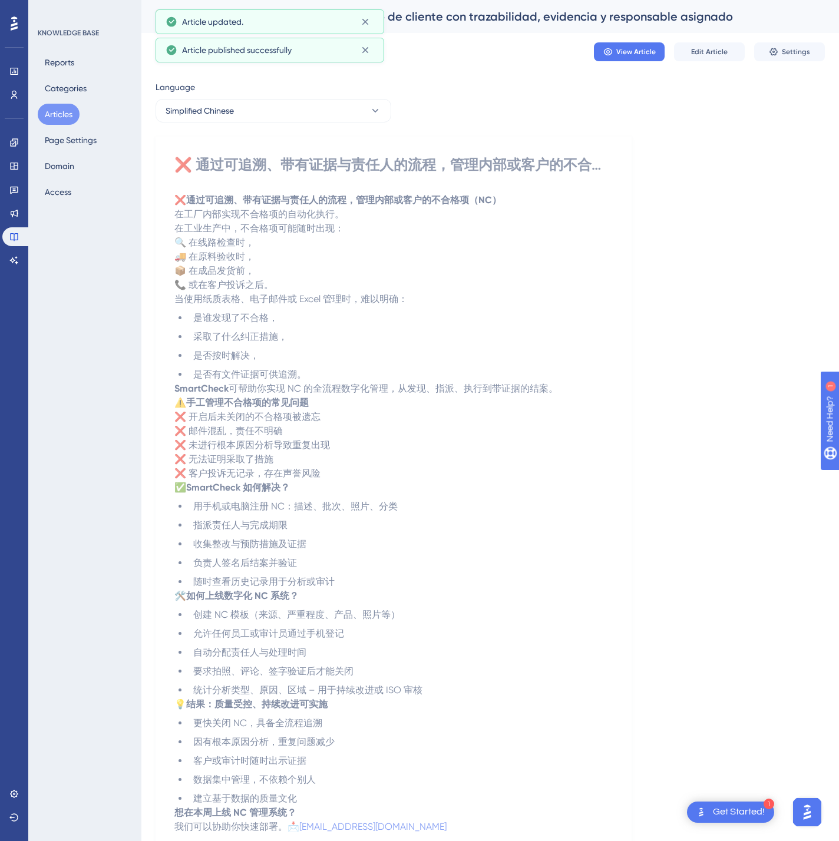
click at [52, 113] on button "Articles" at bounding box center [59, 114] width 42 height 21
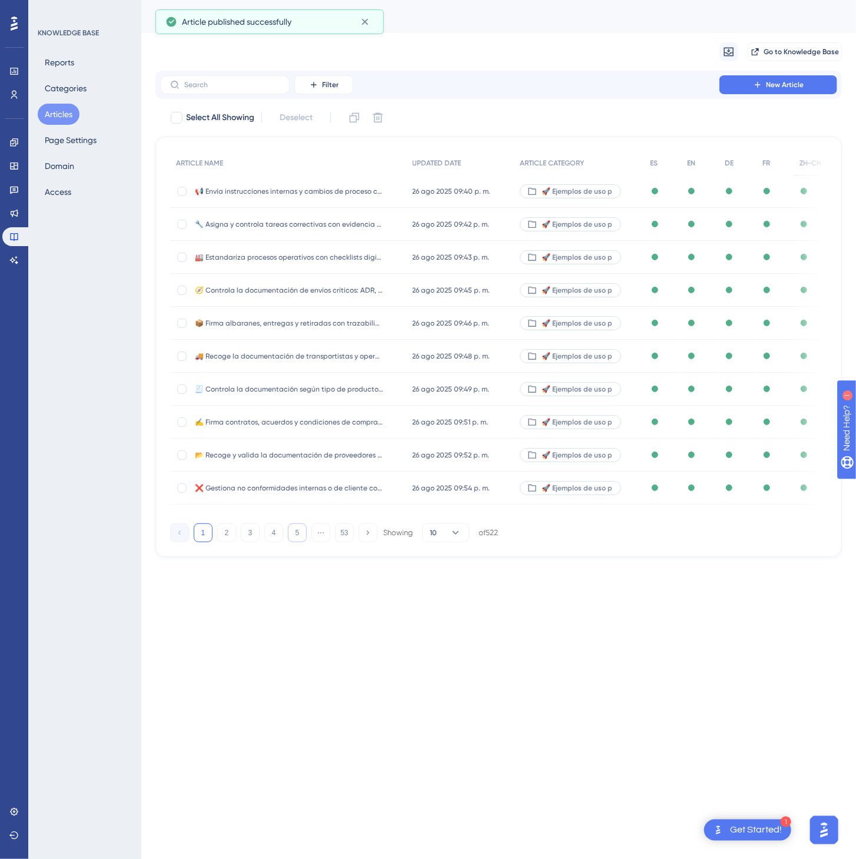
click at [299, 532] on button "5" at bounding box center [297, 533] width 19 height 19
click at [299, 532] on button "7" at bounding box center [297, 533] width 19 height 19
click at [300, 534] on button "8" at bounding box center [297, 533] width 19 height 19
click at [300, 534] on button "9" at bounding box center [297, 533] width 19 height 19
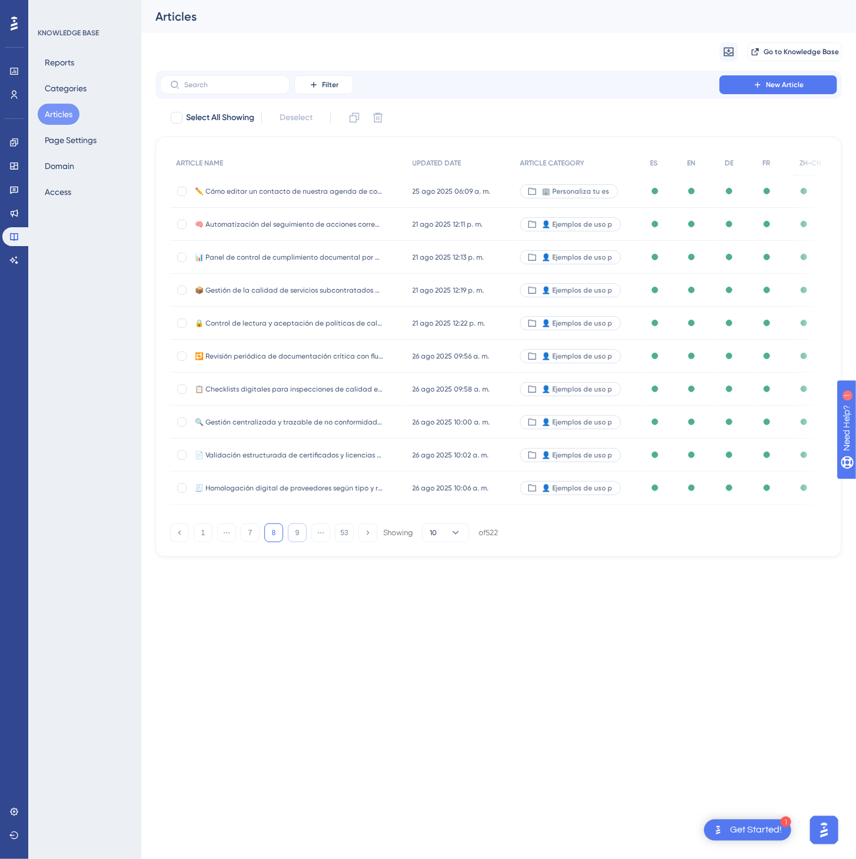
click at [300, 534] on button "9" at bounding box center [297, 533] width 19 height 19
click at [300, 534] on button "11" at bounding box center [297, 533] width 19 height 19
click at [300, 534] on button "13" at bounding box center [297, 533] width 19 height 19
click at [300, 529] on button "13" at bounding box center [297, 533] width 19 height 19
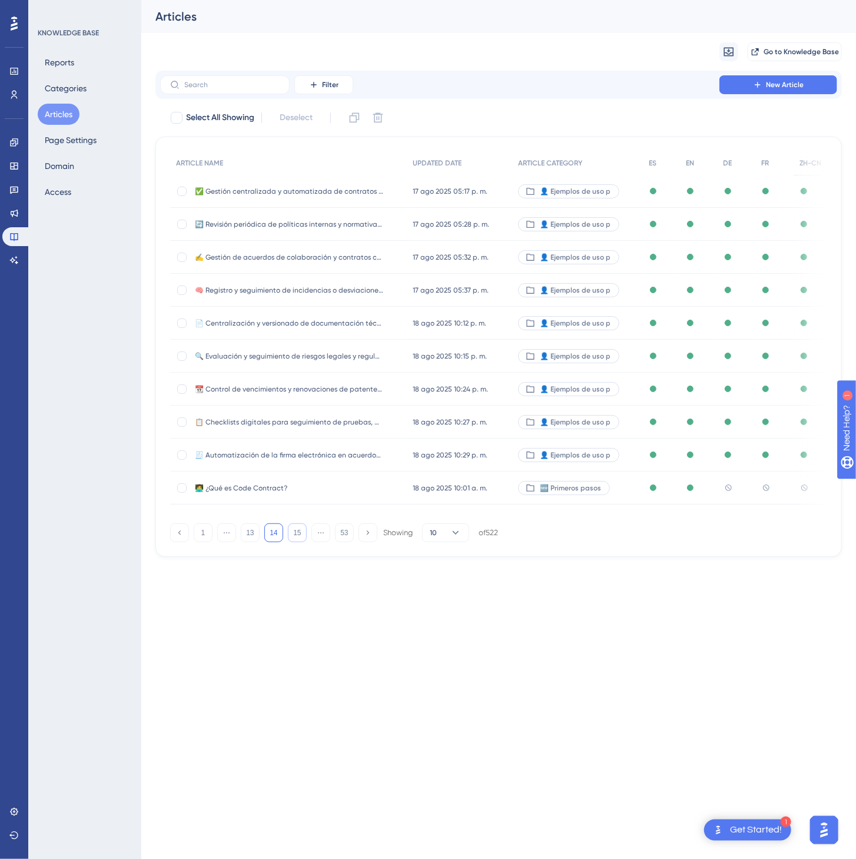
click at [300, 529] on button "15" at bounding box center [297, 533] width 19 height 19
click at [300, 529] on button "17" at bounding box center [297, 533] width 19 height 19
click at [300, 527] on button "18" at bounding box center [297, 533] width 19 height 19
click at [299, 526] on div "1 ⋯ 16 17 18 ⋯ 53 Showing 10 of 522" at bounding box center [498, 531] width 657 height 24
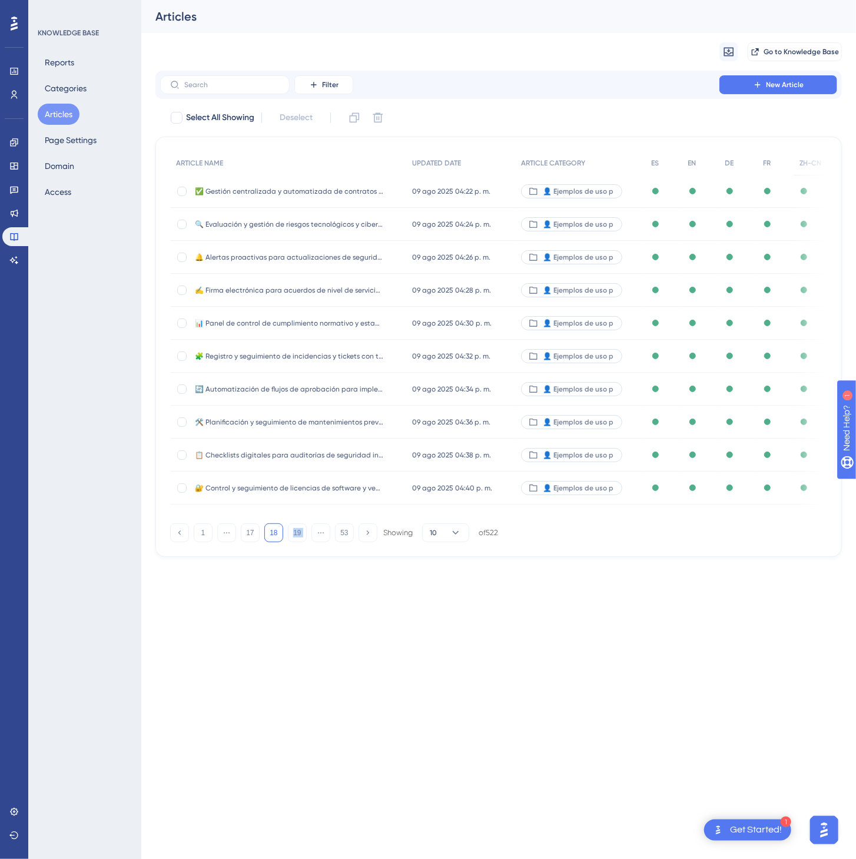
click at [299, 526] on div "1 ⋯ 17 18 19 ⋯ 53 Showing 10 of 522" at bounding box center [498, 531] width 657 height 24
click at [300, 534] on button "19" at bounding box center [297, 533] width 19 height 19
click at [302, 535] on button "20" at bounding box center [297, 533] width 19 height 19
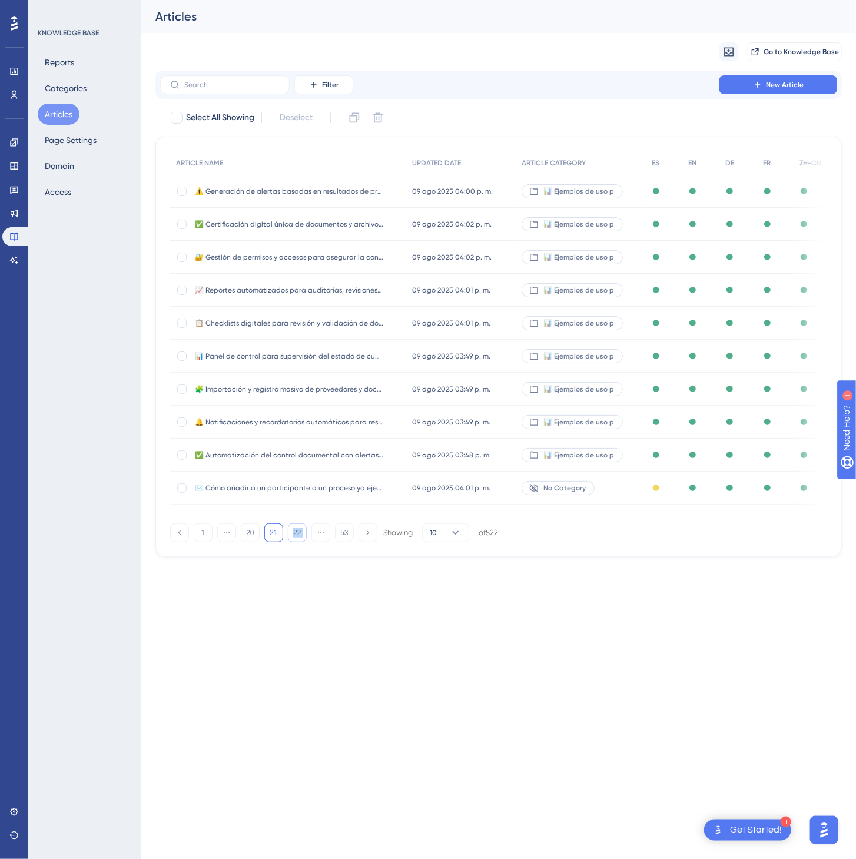
click at [302, 535] on button "22" at bounding box center [297, 533] width 19 height 19
click at [302, 536] on button "23" at bounding box center [297, 533] width 19 height 19
click at [302, 536] on button "24" at bounding box center [297, 533] width 19 height 19
click at [396, 386] on div "📦 Valida materias primas en recepción con evidencia y control automatizado 📦 Va…" at bounding box center [288, 389] width 236 height 33
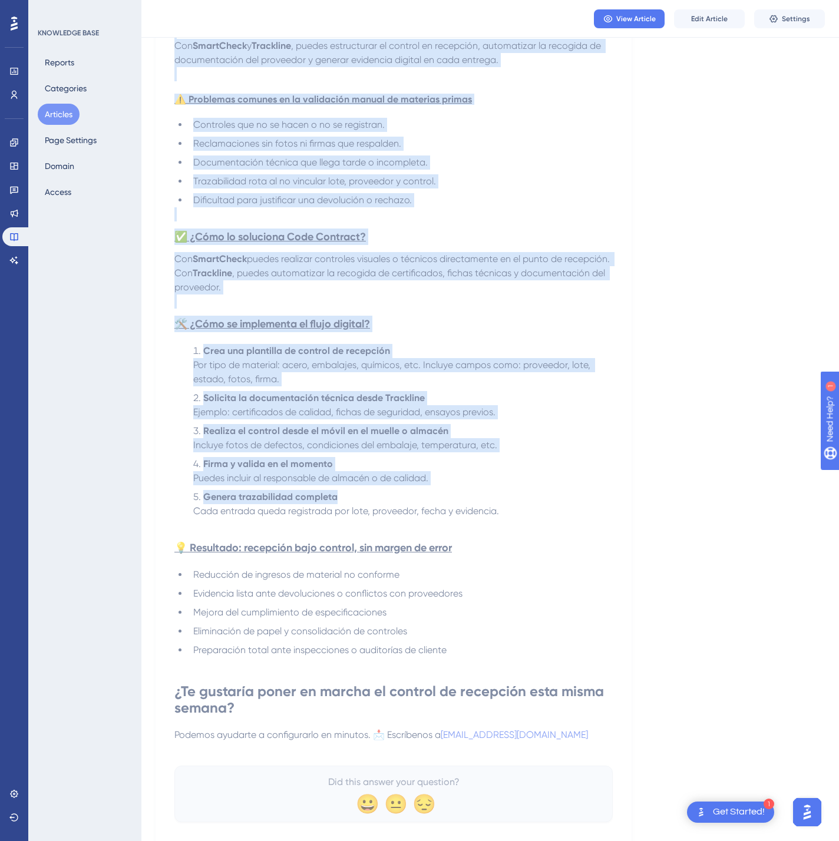
scroll to position [454, 0]
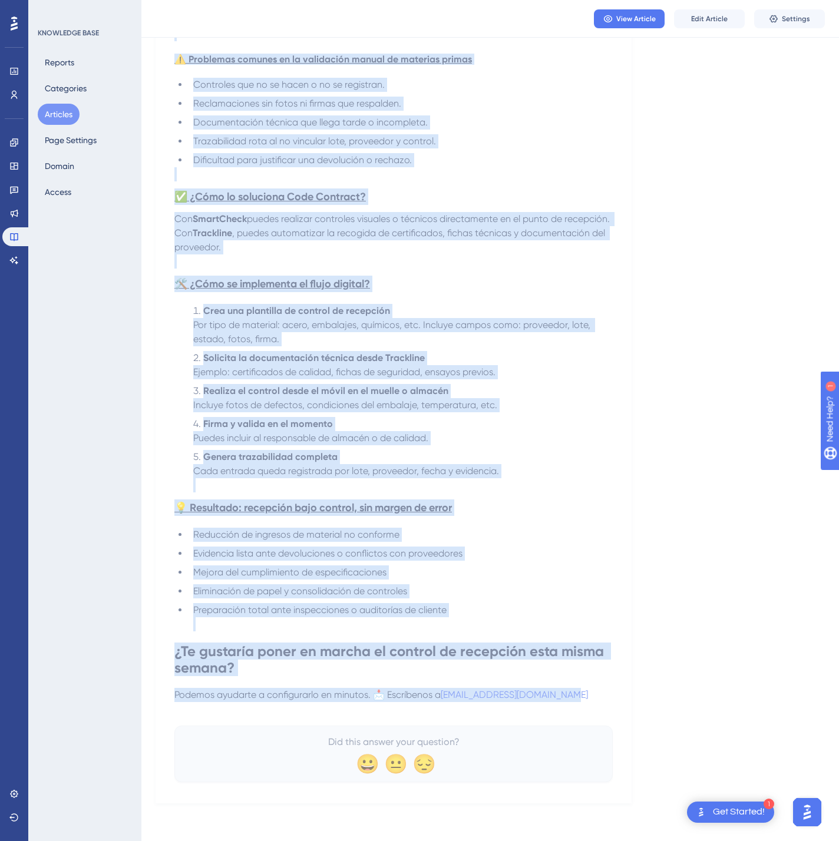
drag, startPoint x: 181, startPoint y: 163, endPoint x: 651, endPoint y: 693, distance: 708.0
click at [651, 693] on div "Language Spanish (Default) 📦 Valida materias primas en recepción con evidencia …" at bounding box center [489, 217] width 669 height 1172
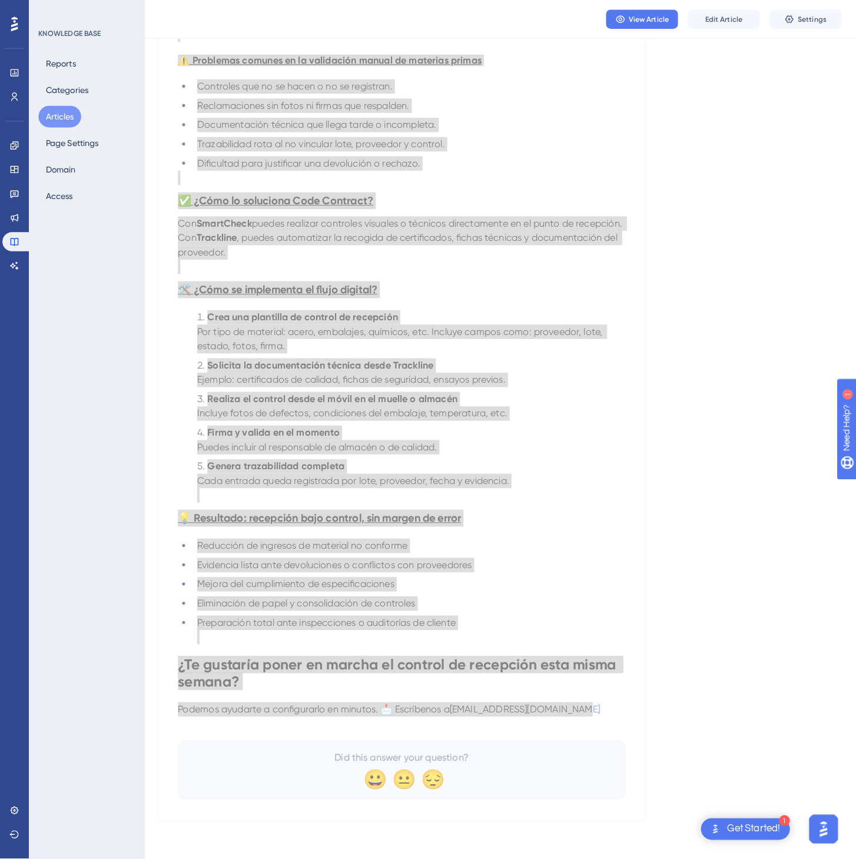
scroll to position [0, 0]
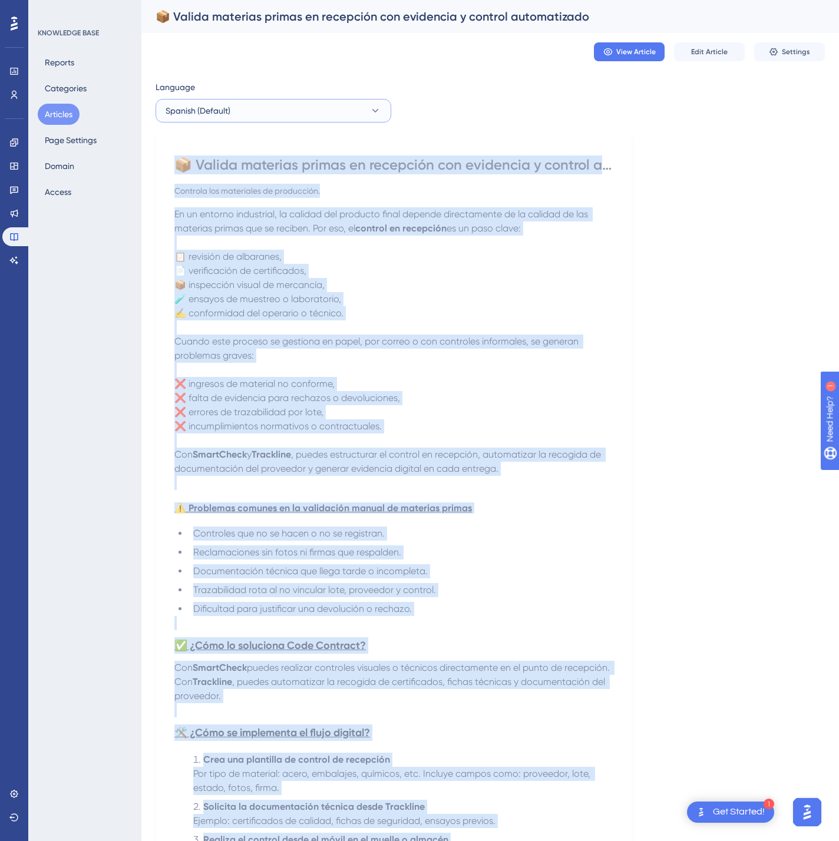
click at [307, 110] on button "Spanish (Default)" at bounding box center [273, 111] width 236 height 24
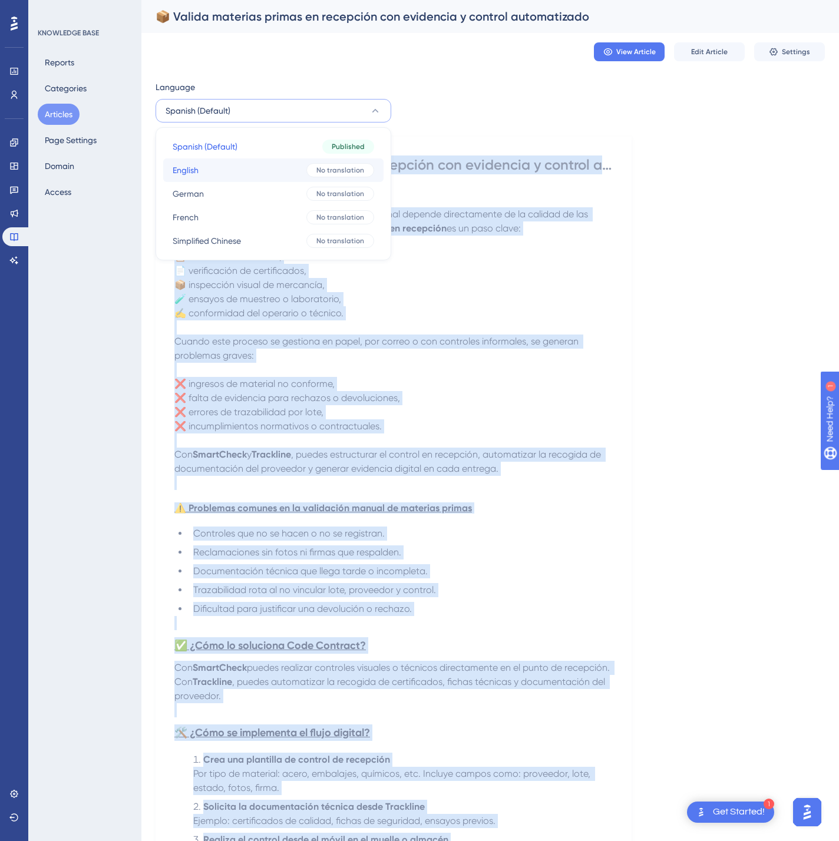
click at [279, 167] on button "English English No translation" at bounding box center [273, 170] width 220 height 24
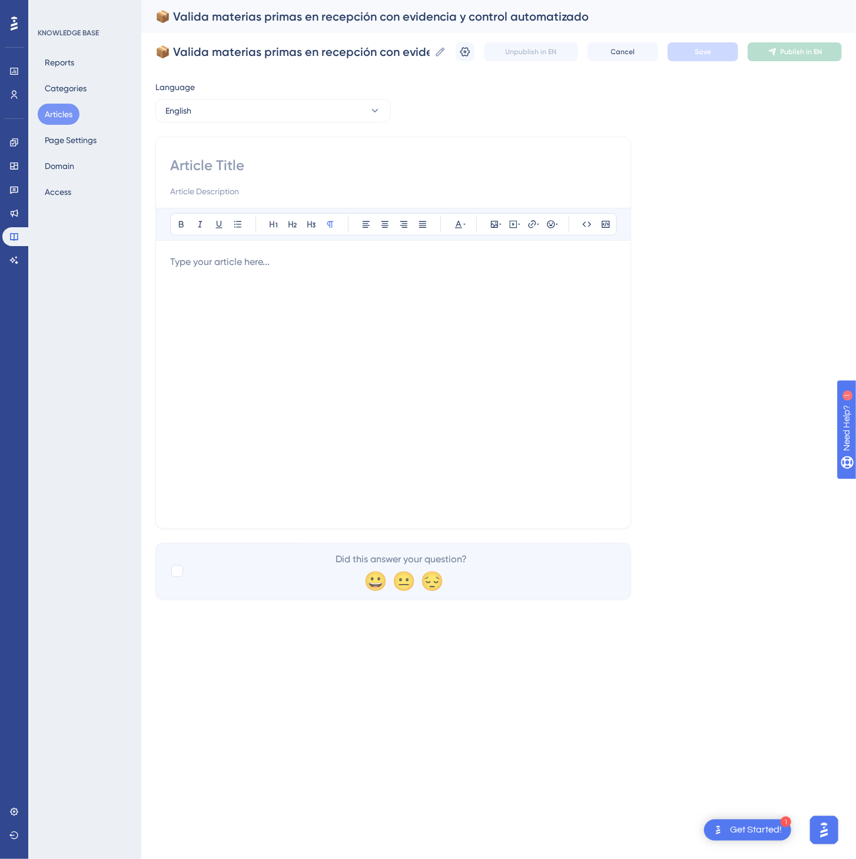
click at [290, 164] on input at bounding box center [393, 165] width 446 height 19
paste input "📦 Validate raw materials upon receipt with evidence and automated control"
type input "📦 Validate raw materials upon receipt with evidence and automated control"
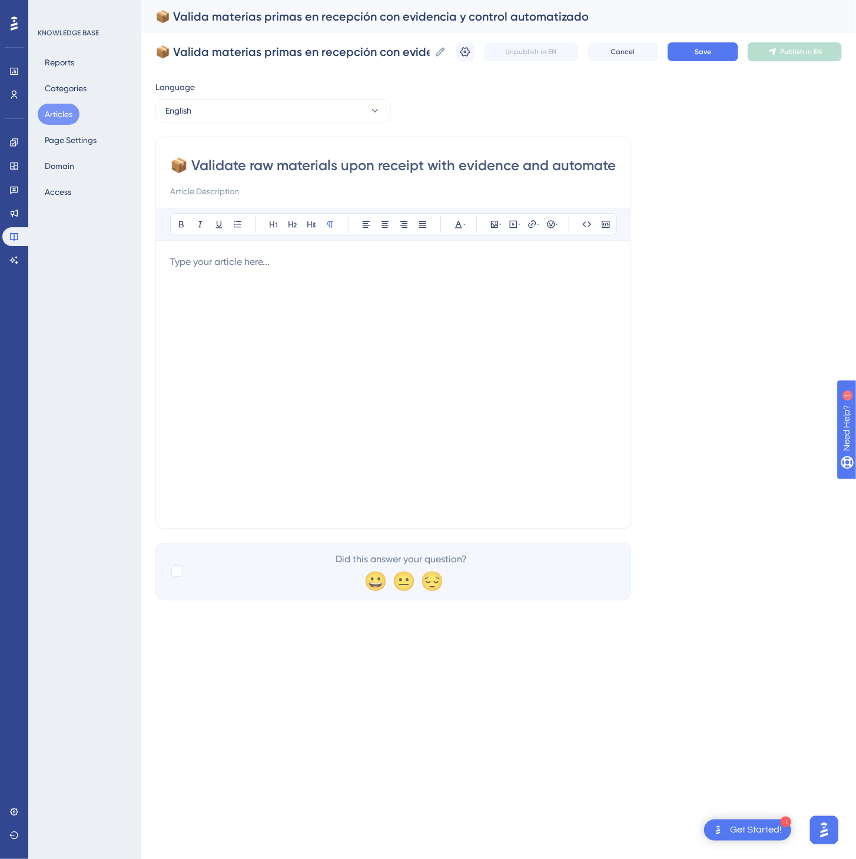
click at [469, 336] on div at bounding box center [393, 384] width 446 height 259
drag, startPoint x: 528, startPoint y: 286, endPoint x: 122, endPoint y: 264, distance: 405.8
click at [0, 0] on div "Performance Users Engagement Widgets Feedback Product Updates Knowledge Base AI…" at bounding box center [0, 0] width 0 height 0
click at [410, 279] on div at bounding box center [393, 384] width 446 height 259
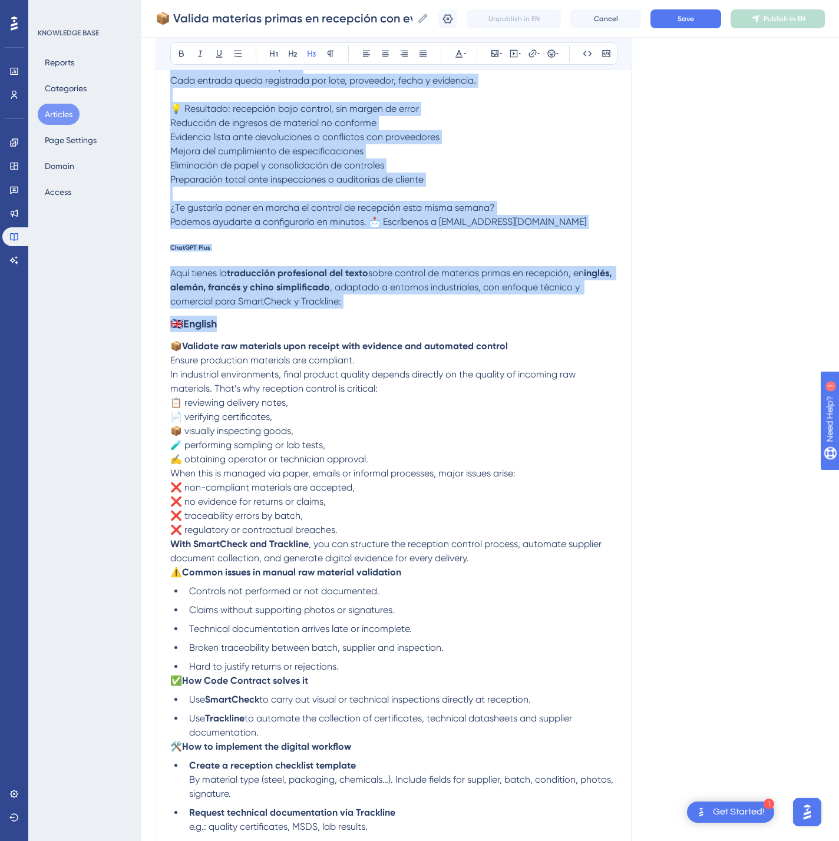
scroll to position [43581, 0]
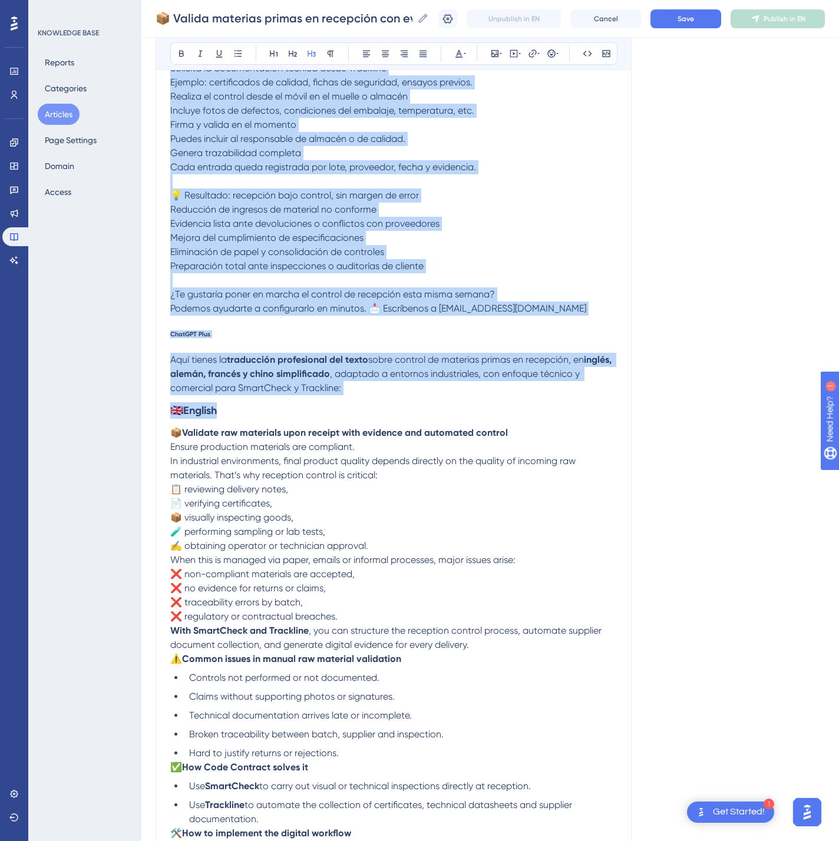
drag, startPoint x: 237, startPoint y: 317, endPoint x: 168, endPoint y: 45, distance: 280.1
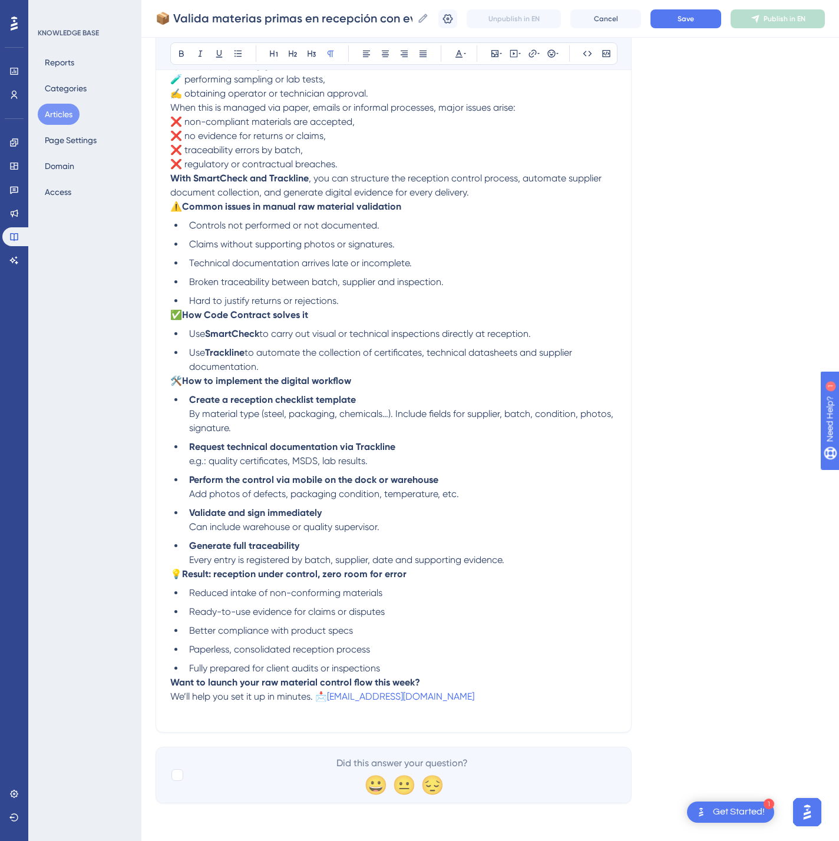
scroll to position [43678, 0]
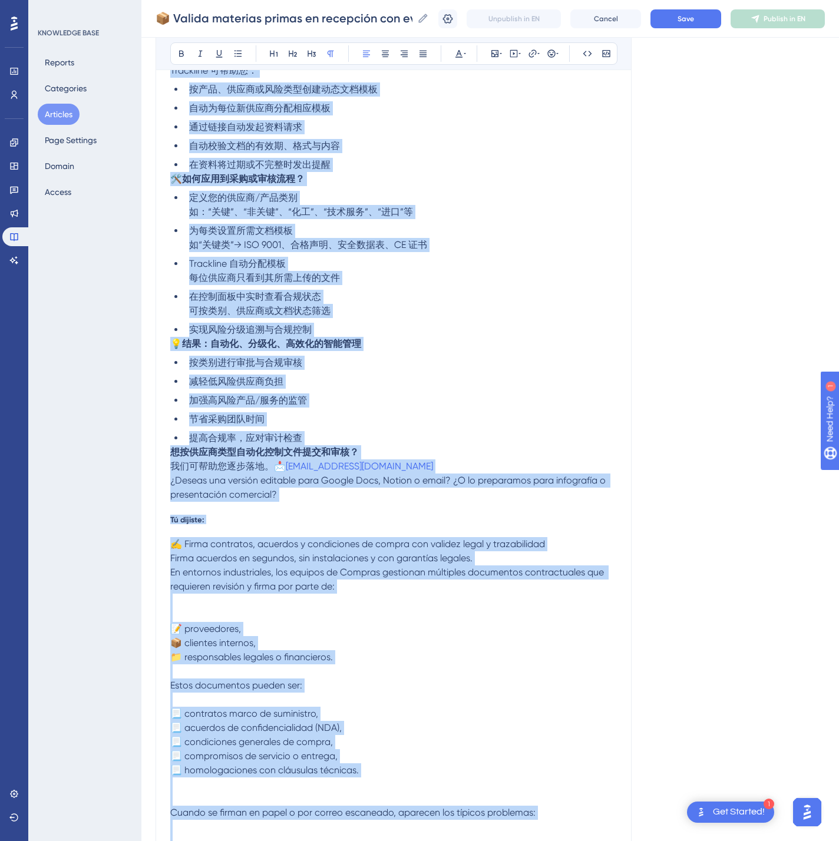
drag, startPoint x: 524, startPoint y: 705, endPoint x: 85, endPoint y: -102, distance: 919.0
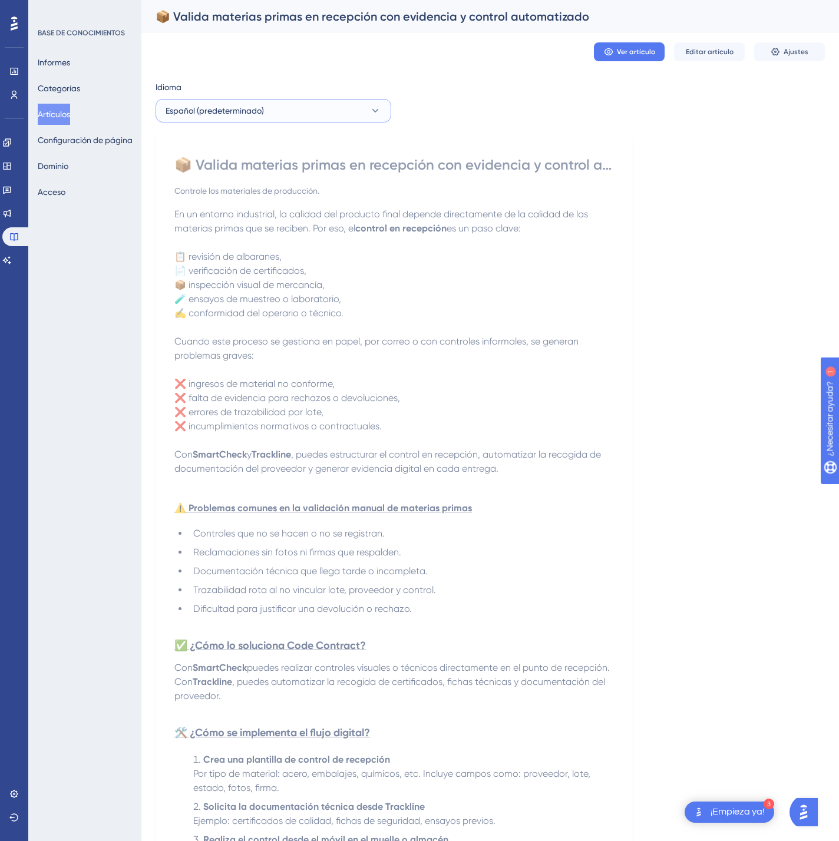
click at [377, 113] on icon at bounding box center [375, 111] width 12 height 12
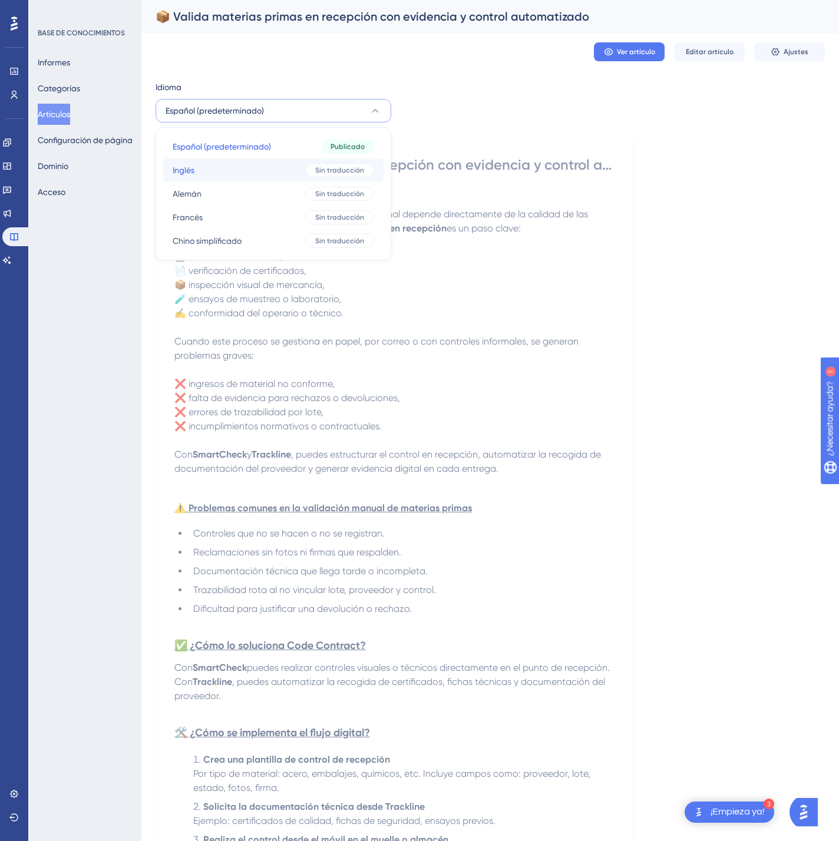
click at [321, 174] on span "Sin traducción" at bounding box center [339, 169] width 49 height 9
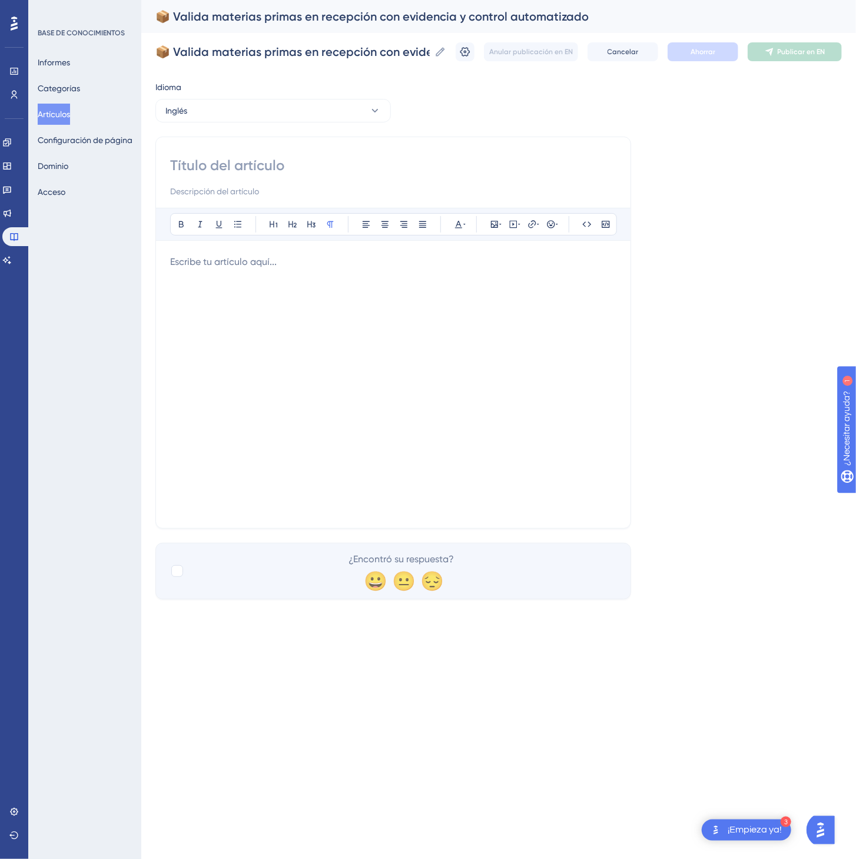
click at [201, 173] on input at bounding box center [393, 165] width 446 height 19
paste input "📦 Validate raw materials upon receipt with evidence and automated control"
type input "📦 Validate raw materials upon receipt with evidence and automated control"
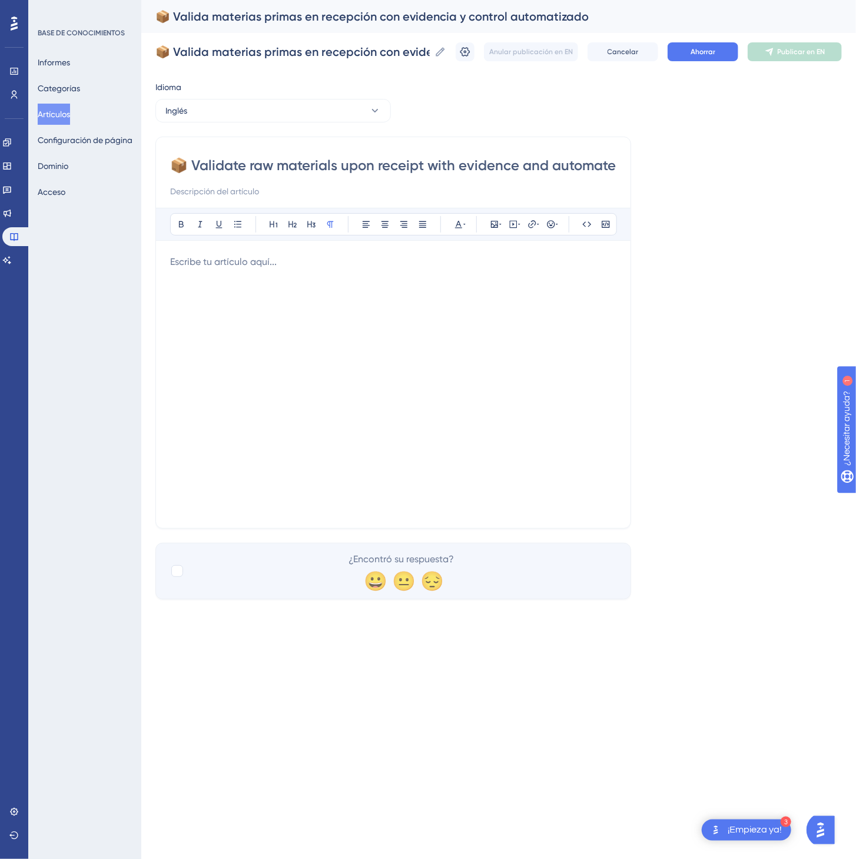
click at [466, 412] on div at bounding box center [393, 384] width 446 height 259
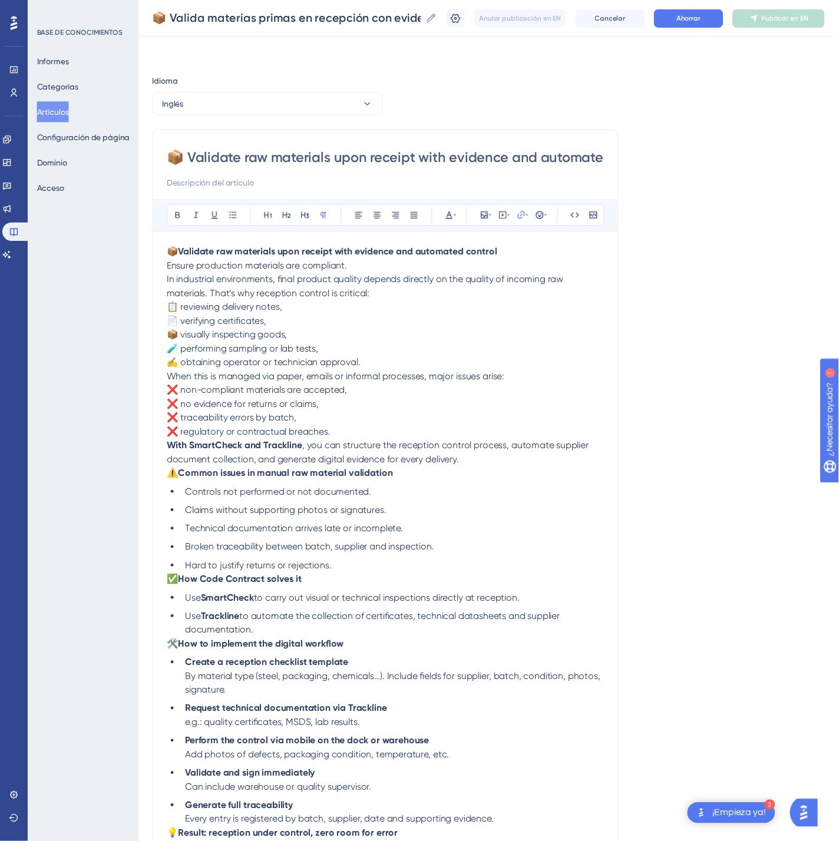
scroll to position [139, 0]
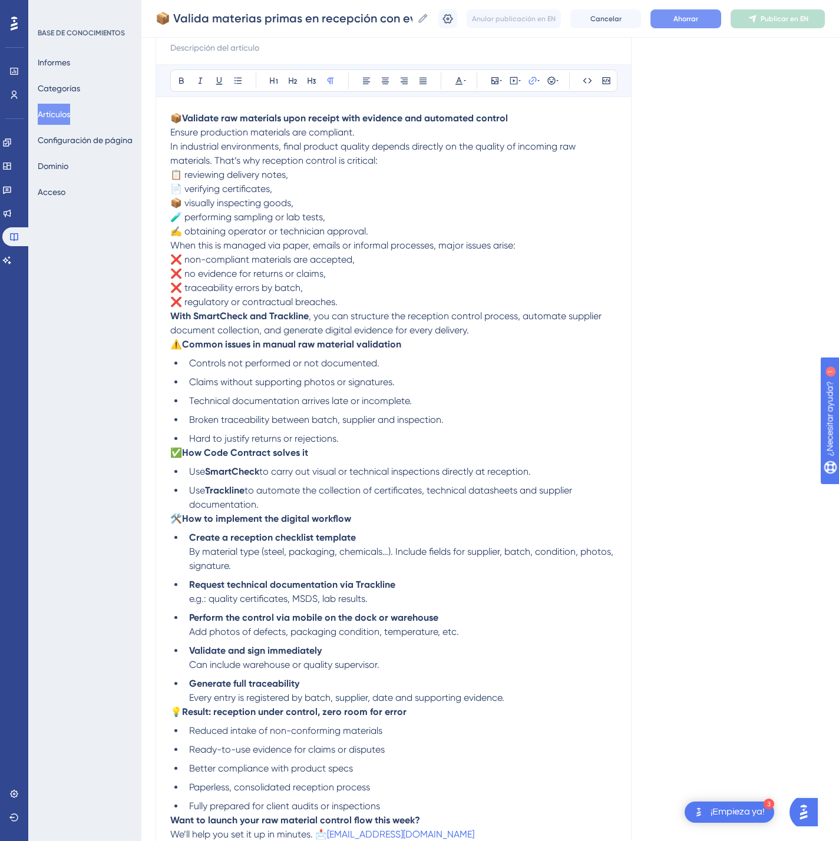
click at [721, 27] on button "Ahorrar" at bounding box center [685, 18] width 71 height 19
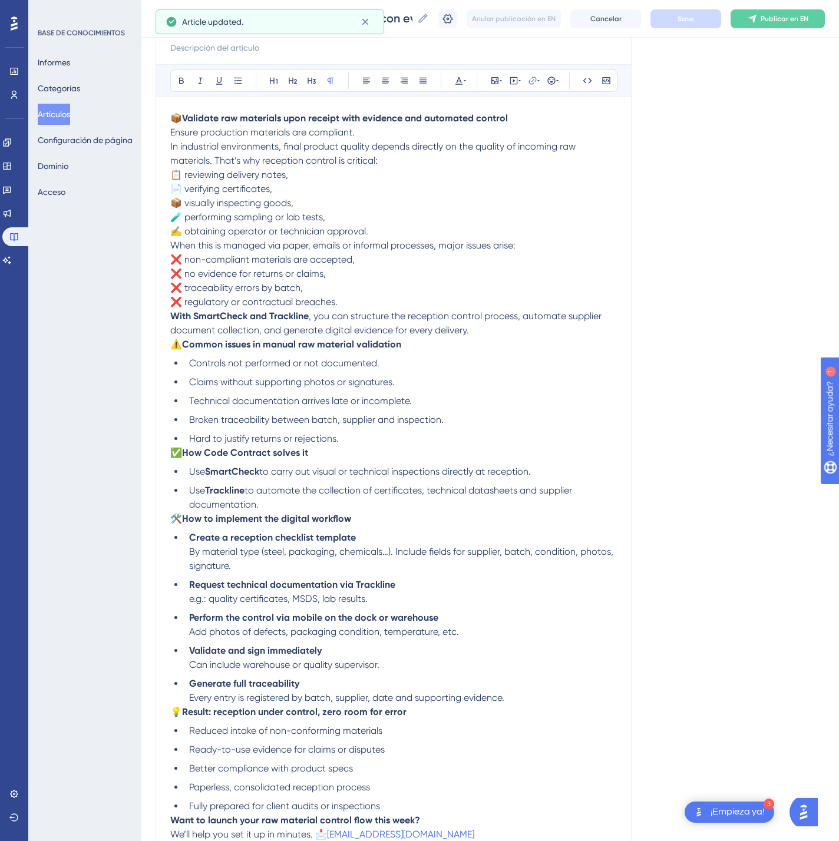
click at [779, 19] on font "Publicar en EN" at bounding box center [784, 19] width 48 height 8
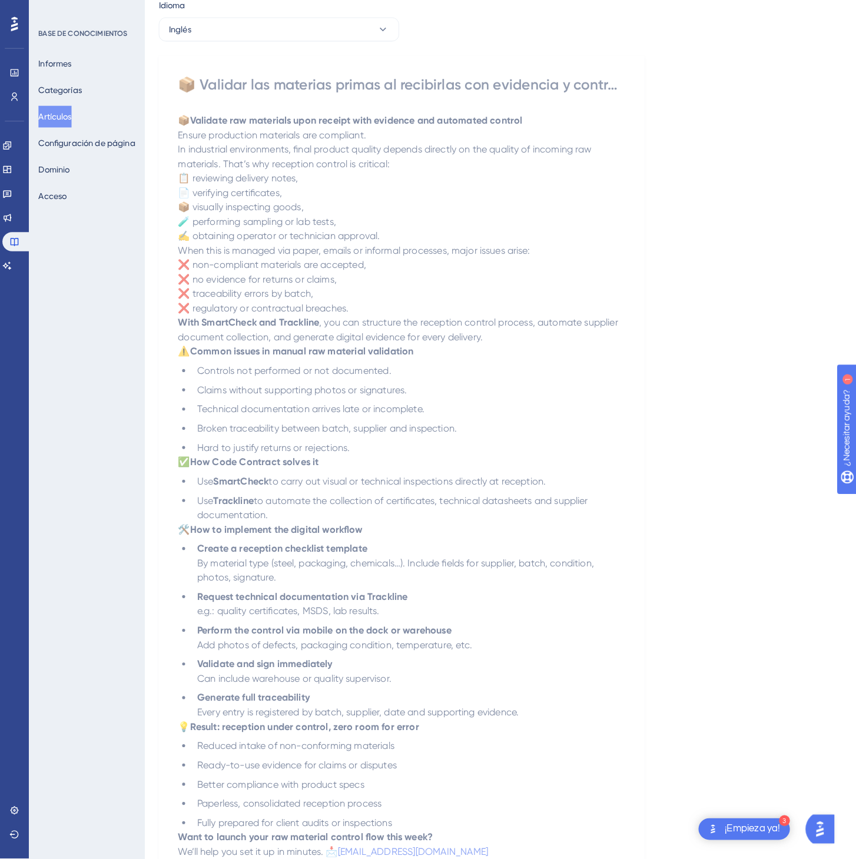
scroll to position [0, 0]
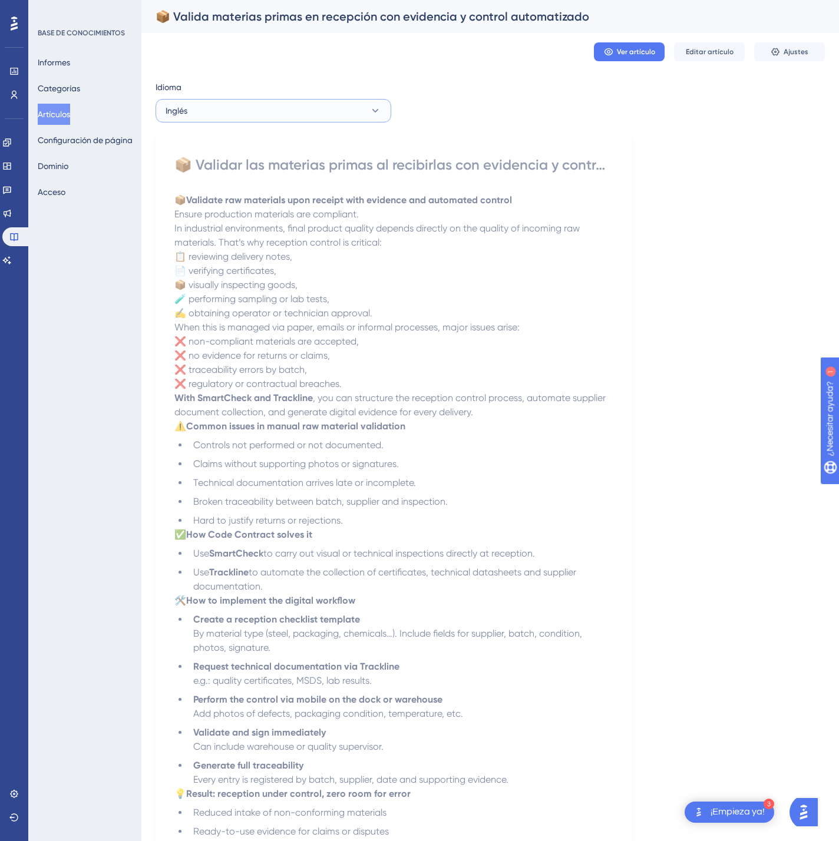
click at [297, 105] on button "Inglés" at bounding box center [273, 111] width 236 height 24
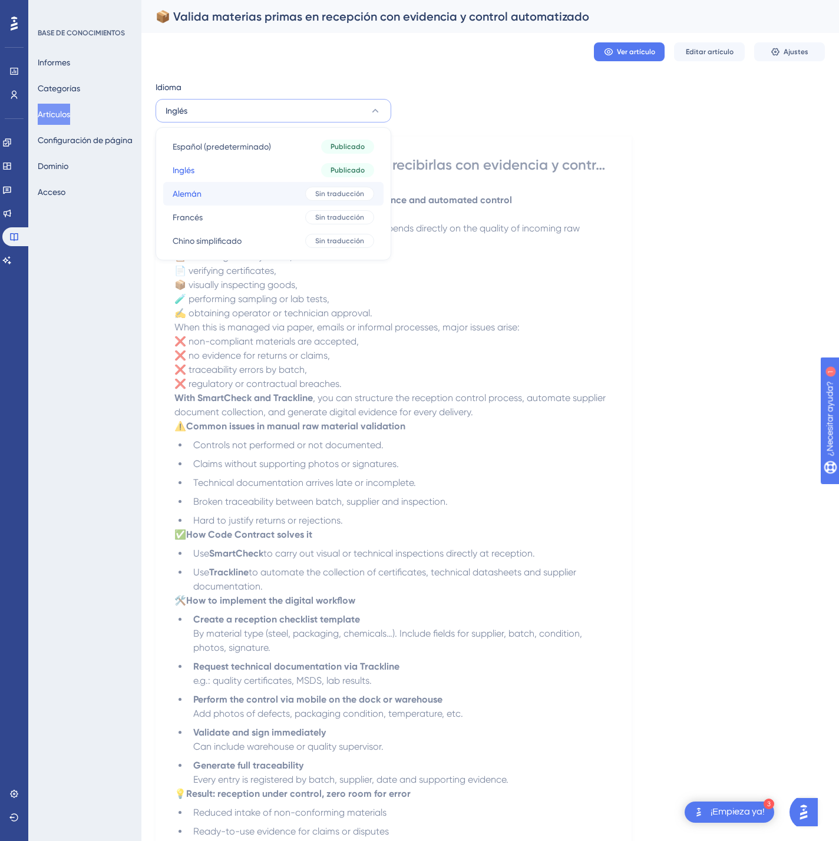
click at [266, 201] on button "Alemán Alemán Sin traducción" at bounding box center [273, 194] width 220 height 24
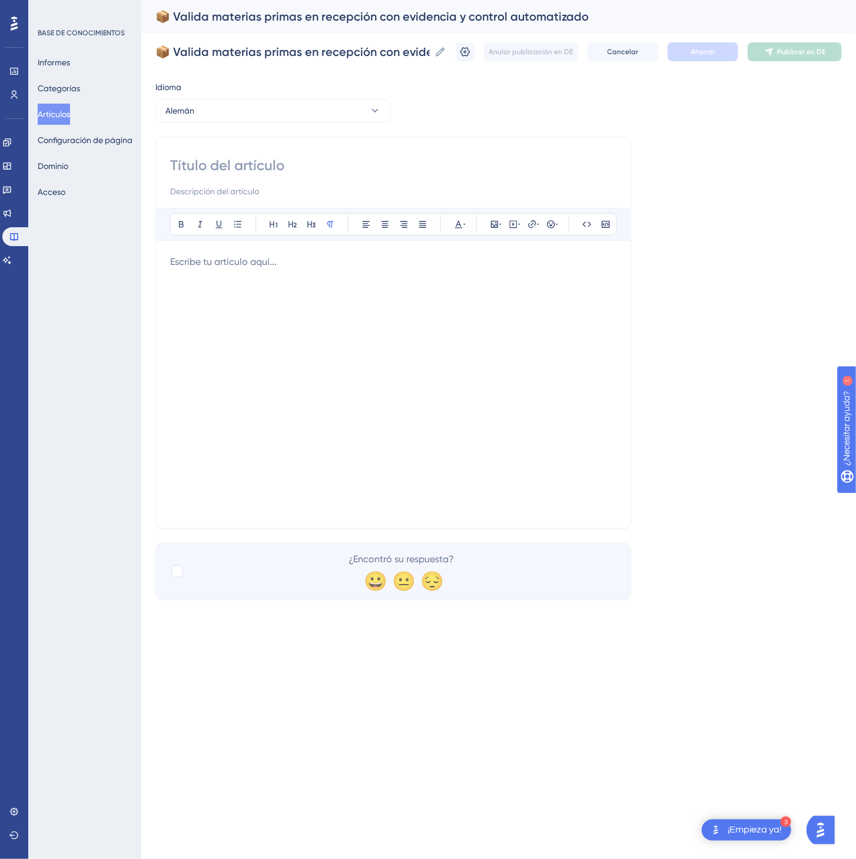
click at [212, 168] on input at bounding box center [393, 165] width 446 height 19
paste input "📦 Rohstoffeingang mit Nachweisen und automatisierter Kontrolle validieren"
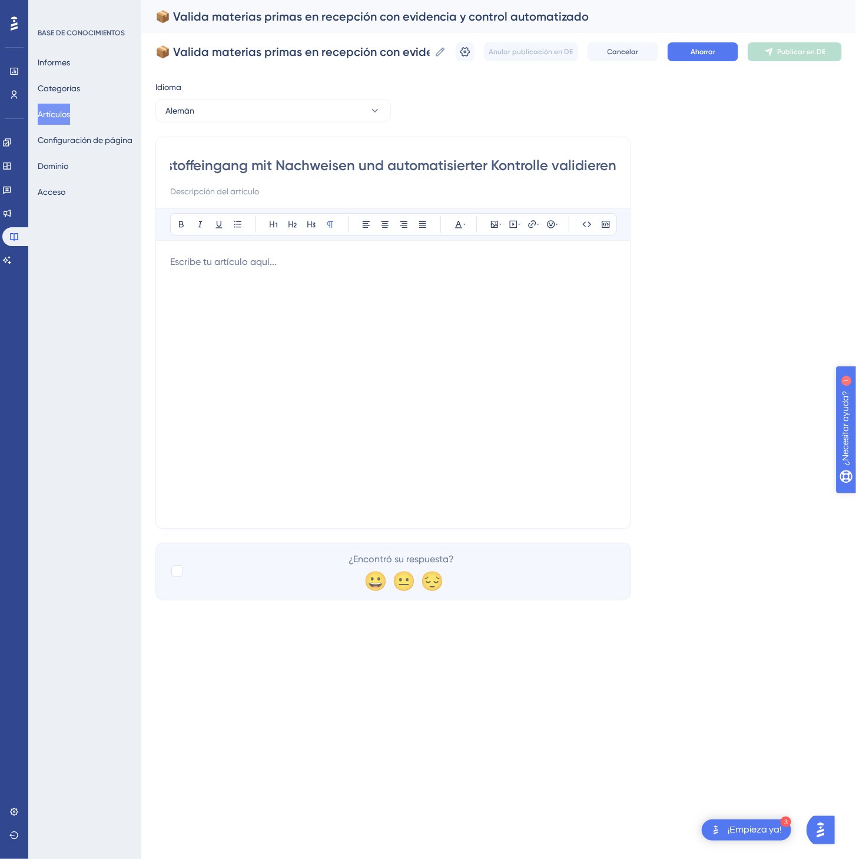
type input "📦 Rohstoffeingang mit Nachweisen und automatisierter Kontrolle validieren"
click at [322, 406] on div at bounding box center [393, 384] width 446 height 259
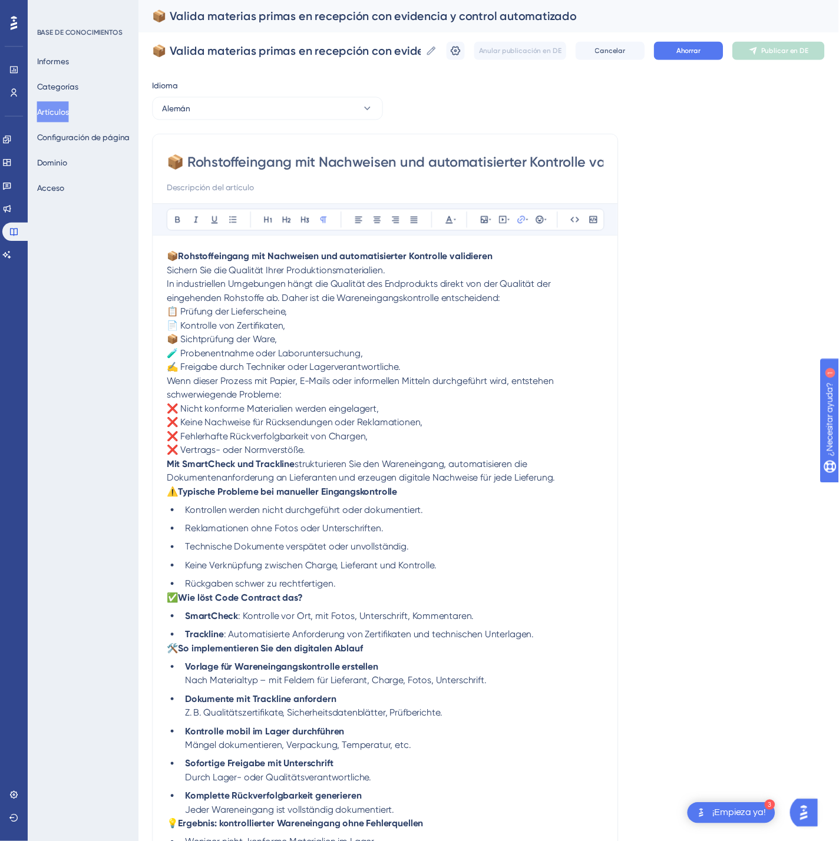
scroll to position [125, 0]
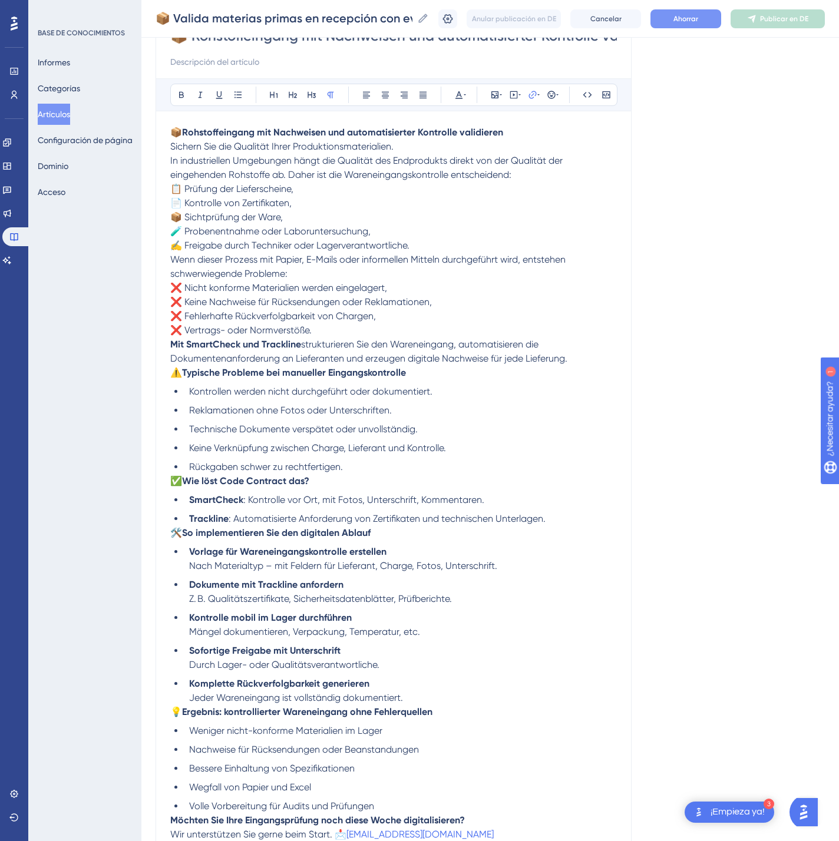
click at [704, 27] on button "Ahorrar" at bounding box center [685, 18] width 71 height 19
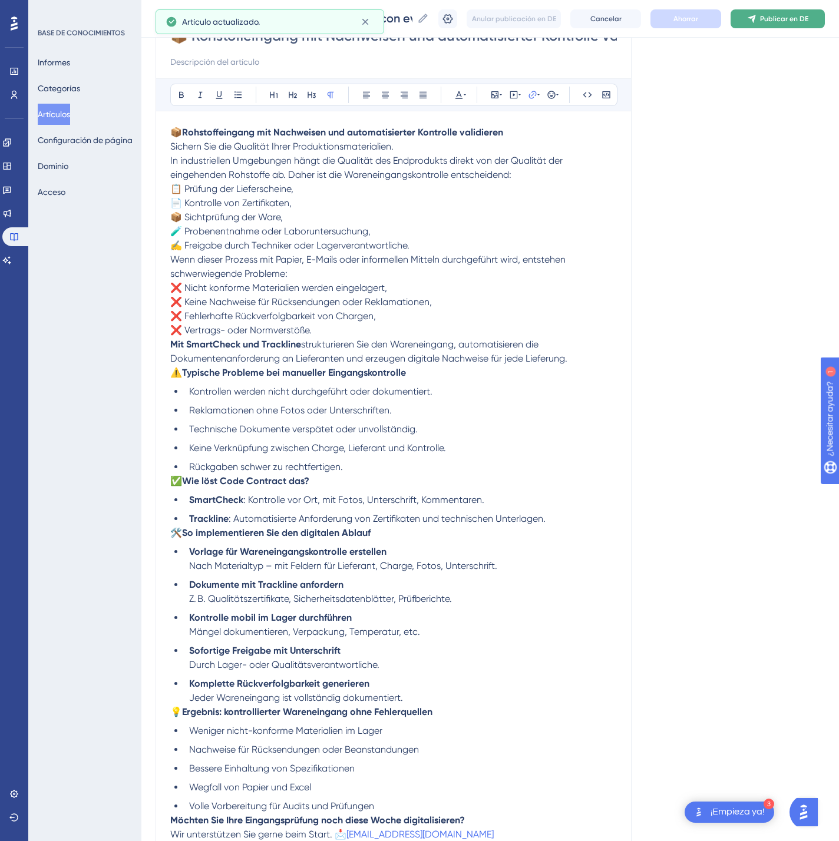
click at [766, 24] on button "Publicar en DE" at bounding box center [777, 18] width 94 height 19
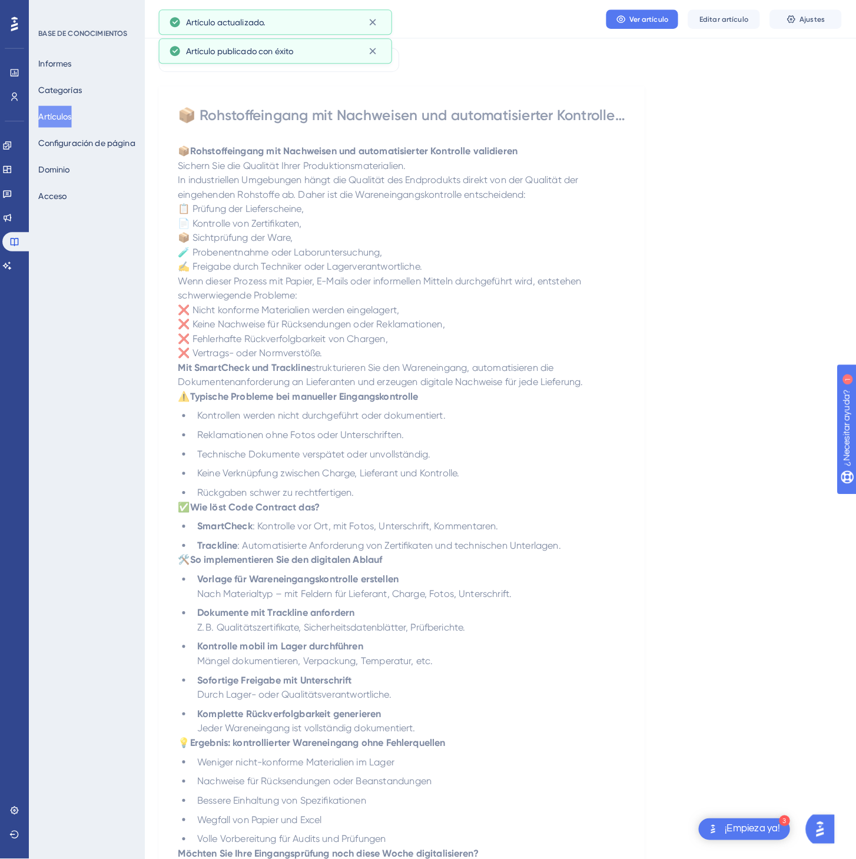
scroll to position [0, 0]
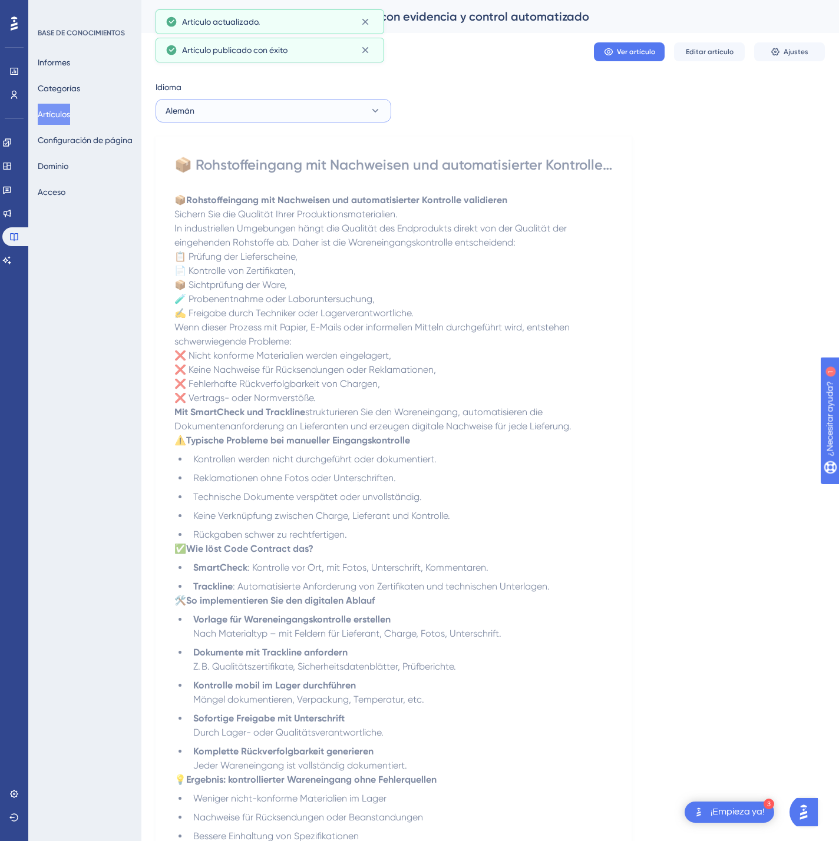
click at [260, 102] on button "Alemán" at bounding box center [273, 111] width 236 height 24
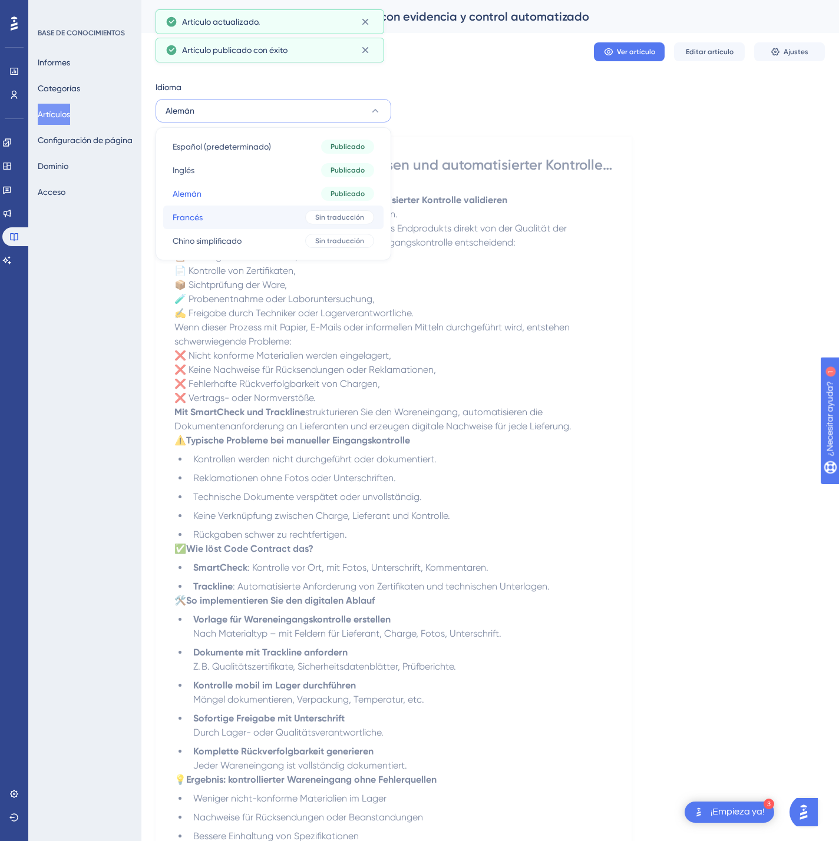
click at [239, 217] on button "Francés Francés Sin traducción" at bounding box center [273, 218] width 220 height 24
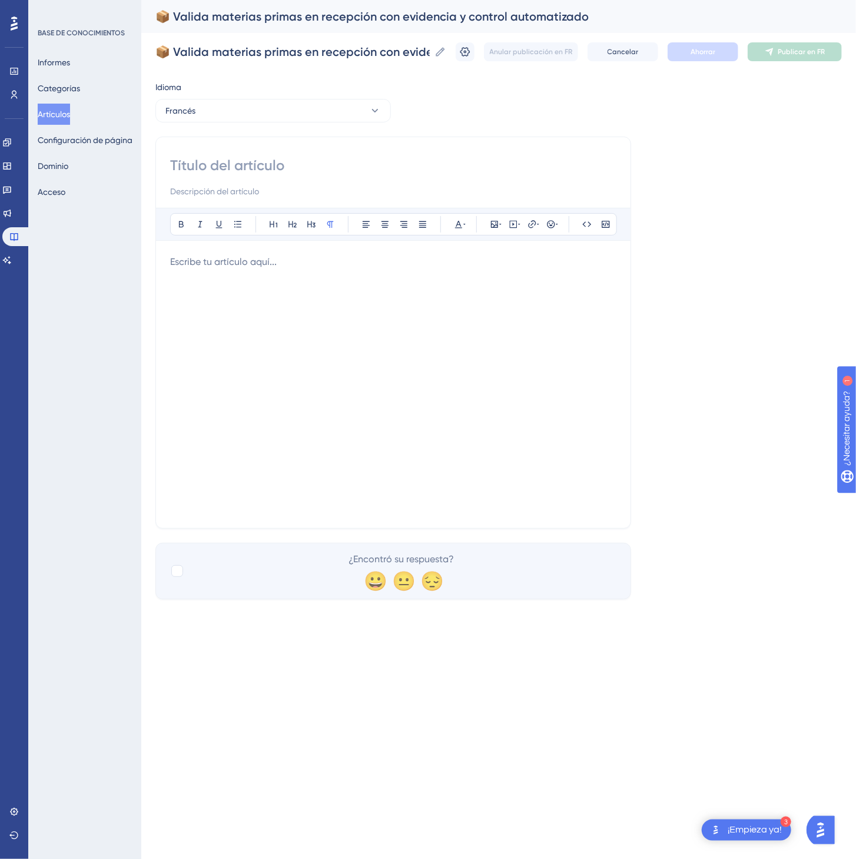
click at [317, 149] on div "Atrevido Itálico Subrayar Viñeta Título 1 Título 2 Título 3 Normal Alinear a la…" at bounding box center [393, 333] width 476 height 392
click at [307, 159] on input at bounding box center [393, 165] width 446 height 19
paste input "📦 Validez les matières premières à la réception avec preuves et contrôle automa…"
type input "📦 Validez les matières premières à la réception avec preuves et contrôle automa…"
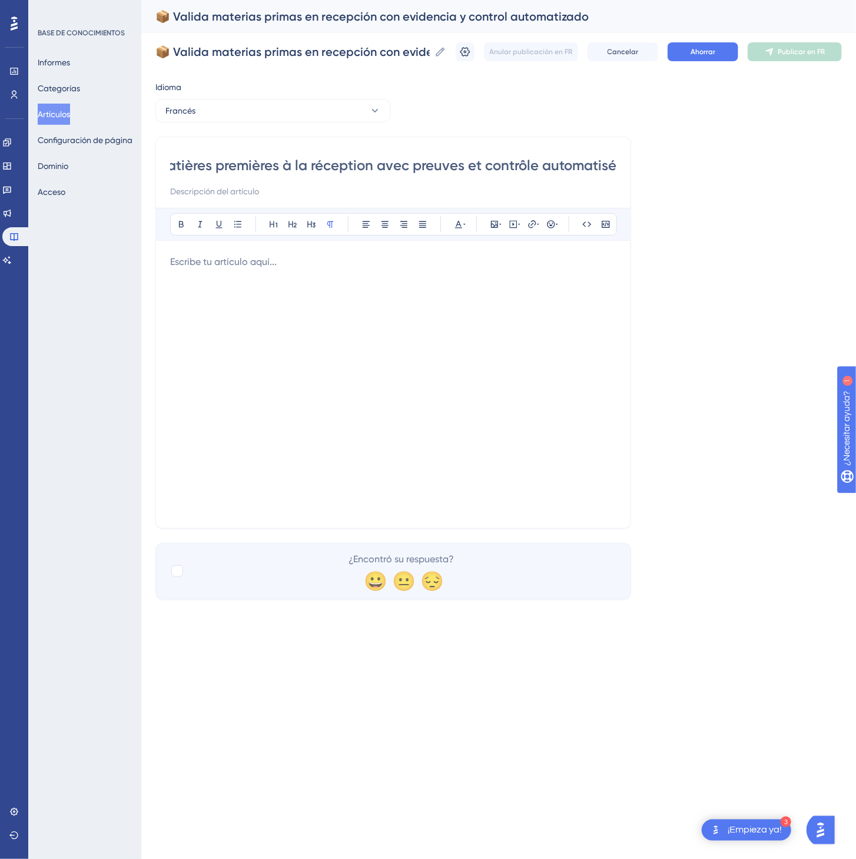
scroll to position [0, 0]
click at [537, 418] on div at bounding box center [393, 384] width 446 height 259
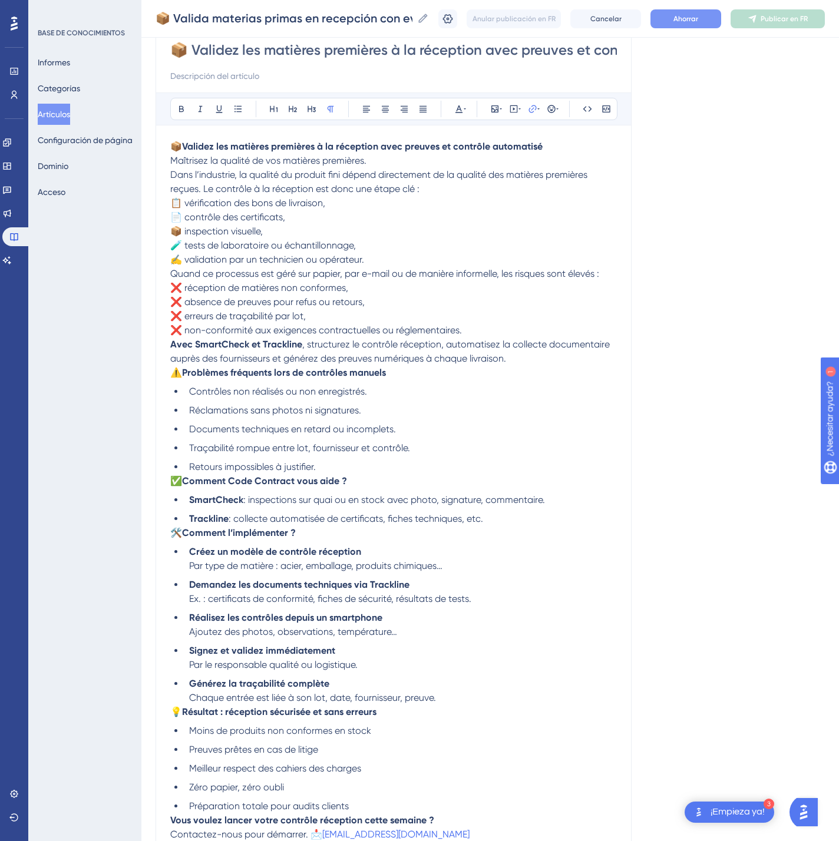
click at [696, 15] on font "Ahorrar" at bounding box center [685, 19] width 25 height 8
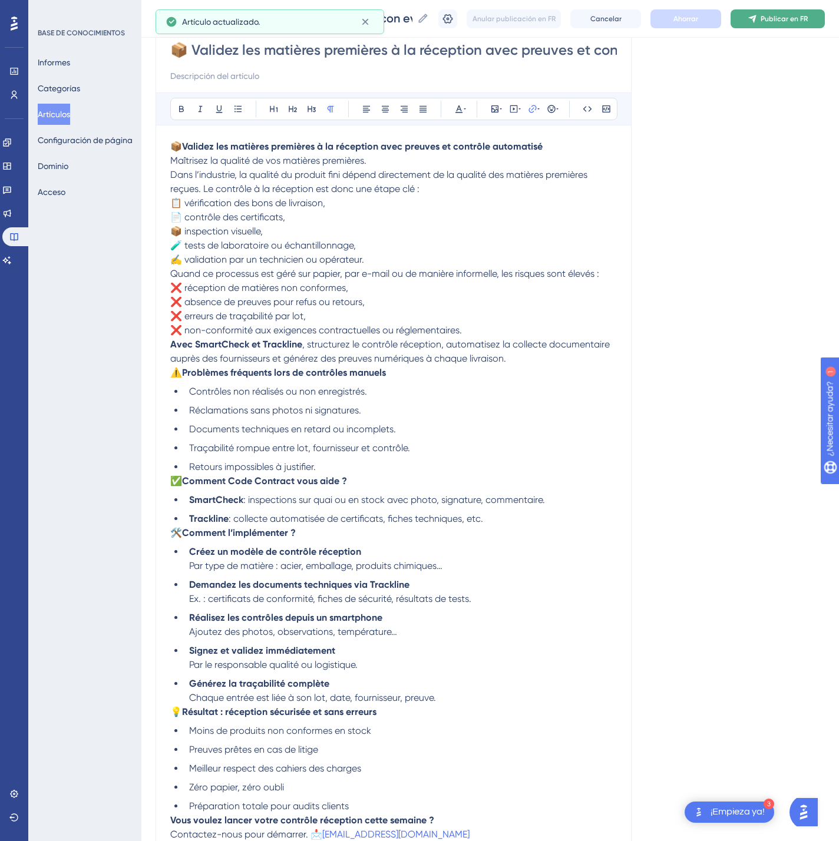
click at [806, 22] on font "Publicar en FR" at bounding box center [783, 19] width 47 height 8
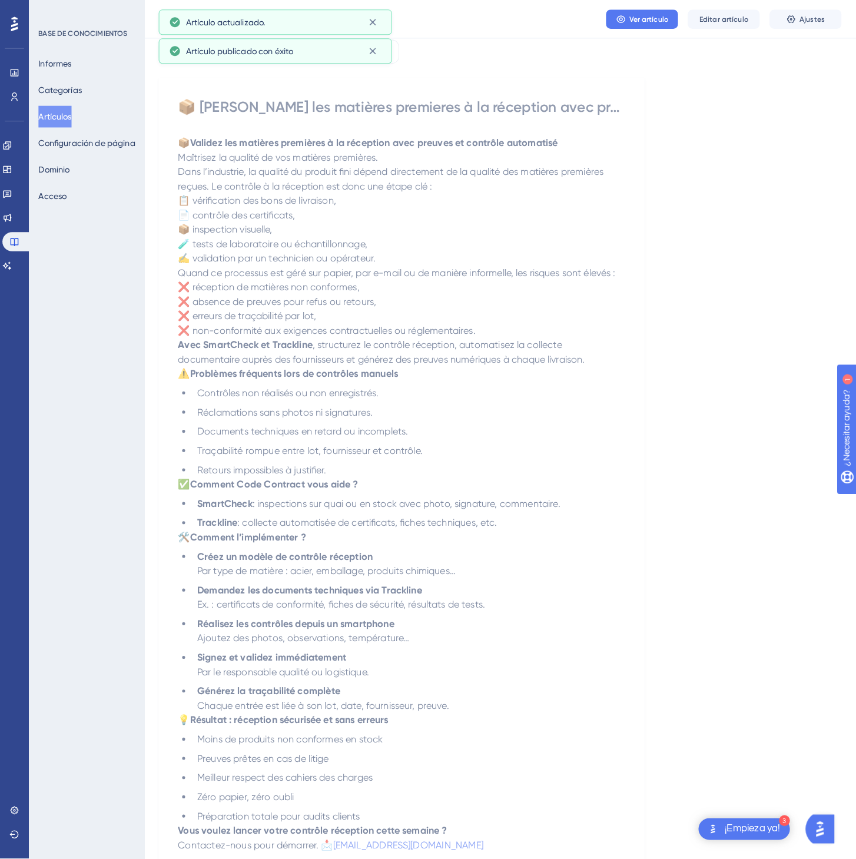
scroll to position [0, 0]
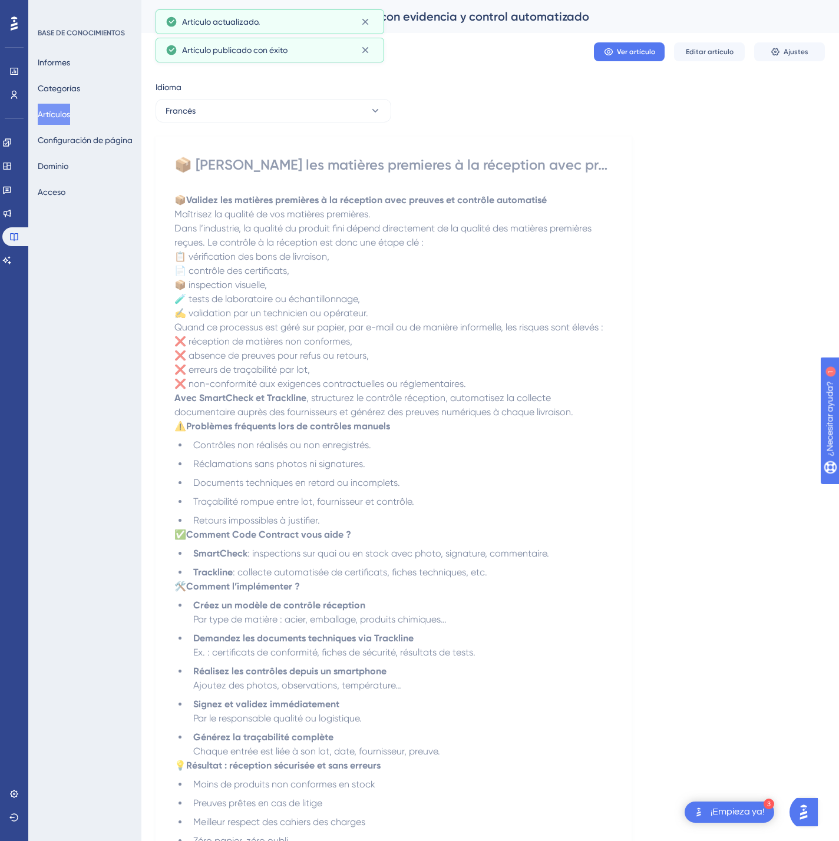
click at [333, 96] on div "Idioma" at bounding box center [273, 89] width 236 height 19
click at [335, 105] on button "Francés" at bounding box center [273, 111] width 236 height 24
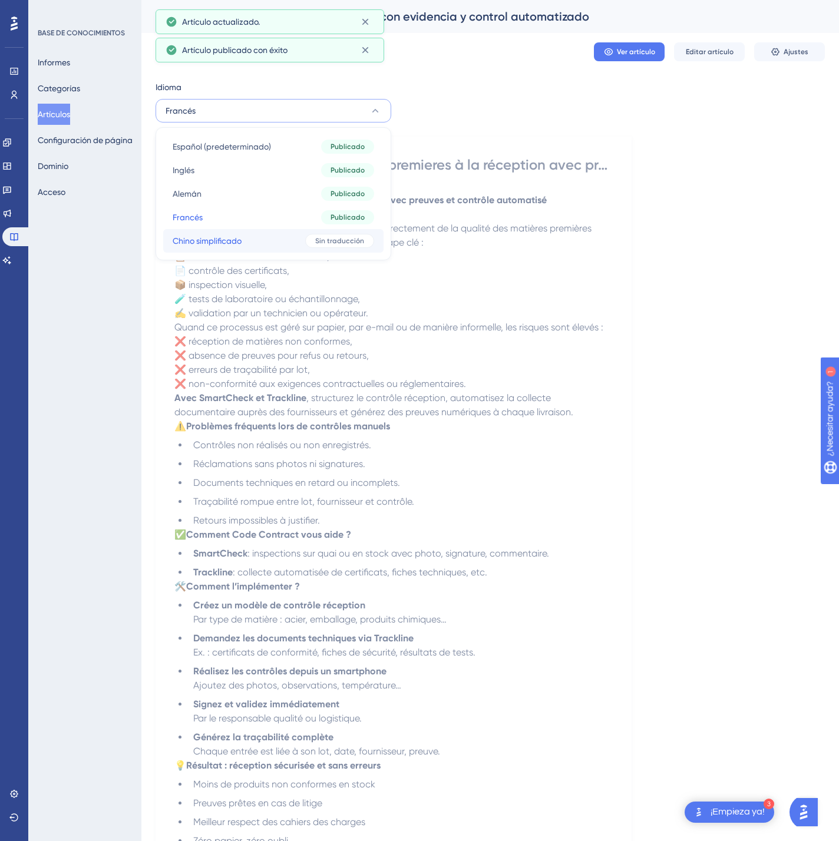
click at [293, 237] on button "Chino simplificado Chino simplificado Sin traducción" at bounding box center [273, 241] width 220 height 24
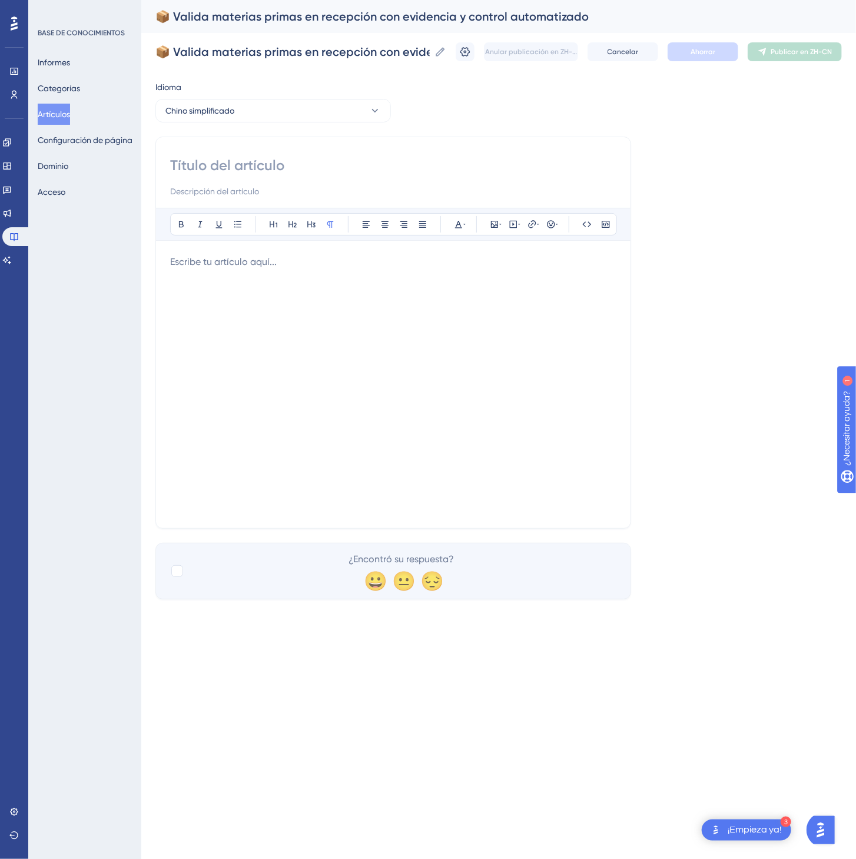
click at [306, 173] on input at bounding box center [393, 165] width 446 height 19
paste input "📦 在收货时验证原材料，提供证据并实现自动化控制"
type input "📦 在收货时验证原材料，提供证据并实现自动化控制"
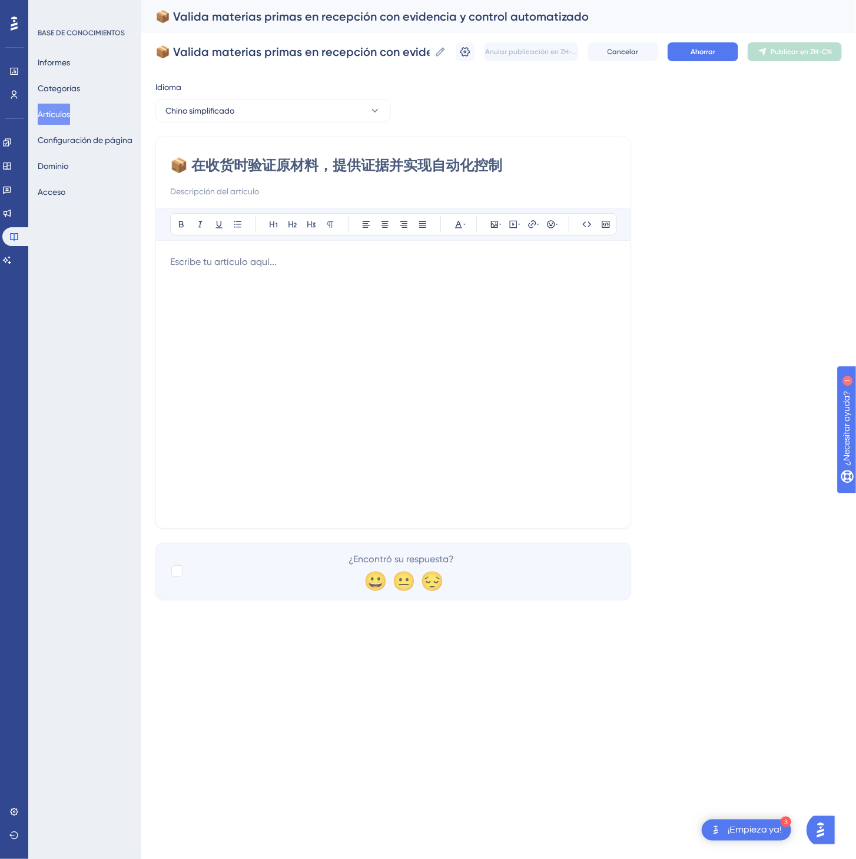
click at [432, 343] on div at bounding box center [393, 384] width 446 height 259
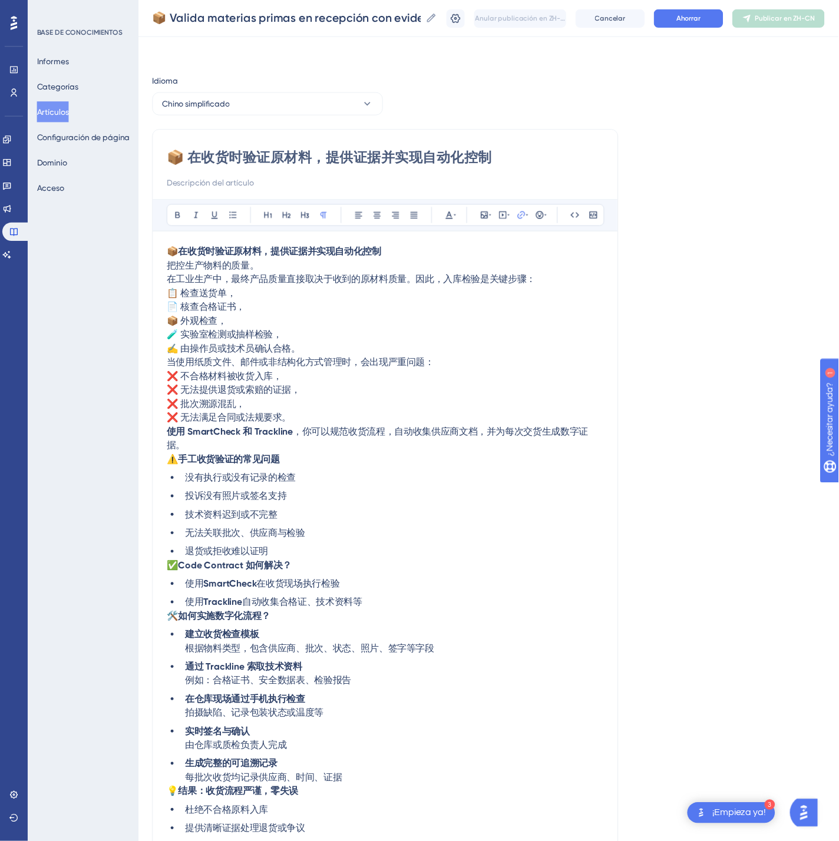
scroll to position [97, 0]
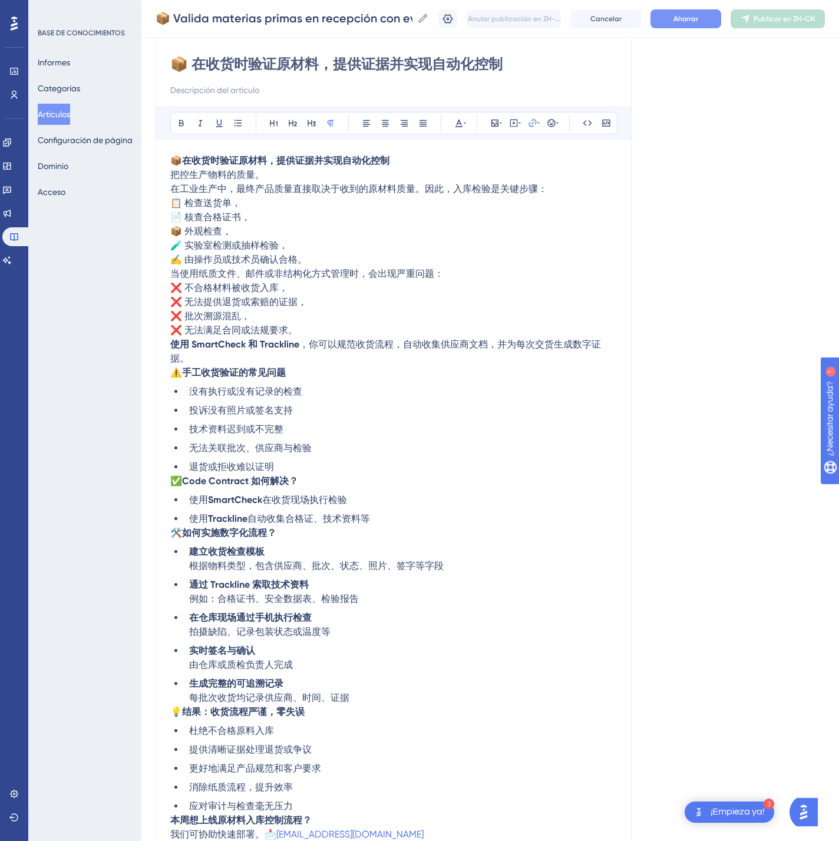
click at [700, 27] on button "Ahorrar" at bounding box center [685, 18] width 71 height 19
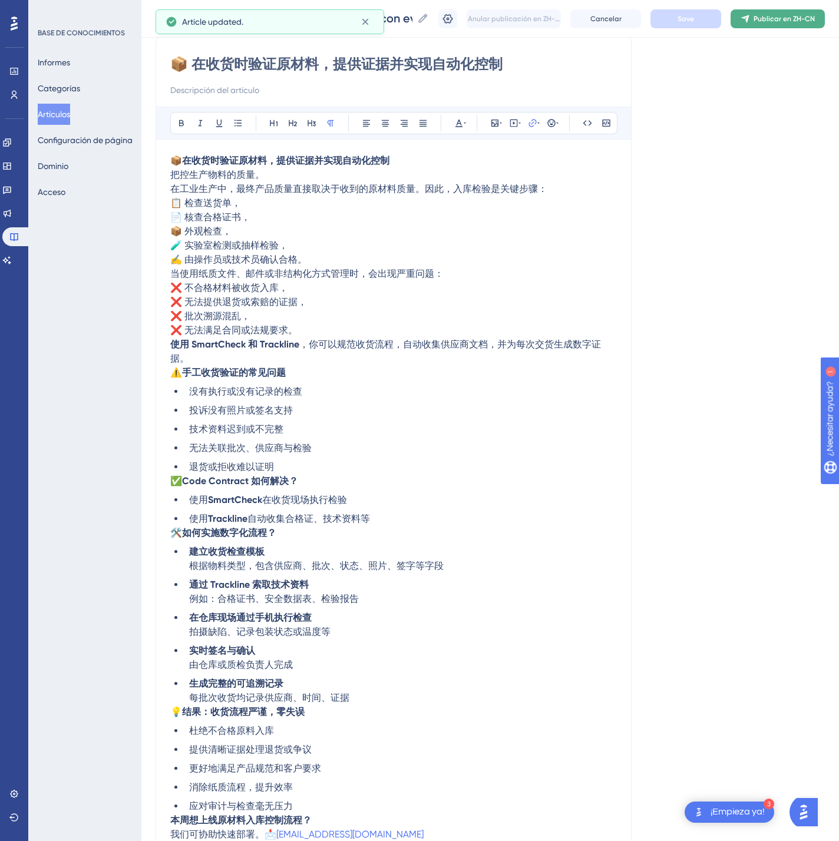
click at [777, 19] on font "Publicar en ZH-CN" at bounding box center [783, 19] width 61 height 8
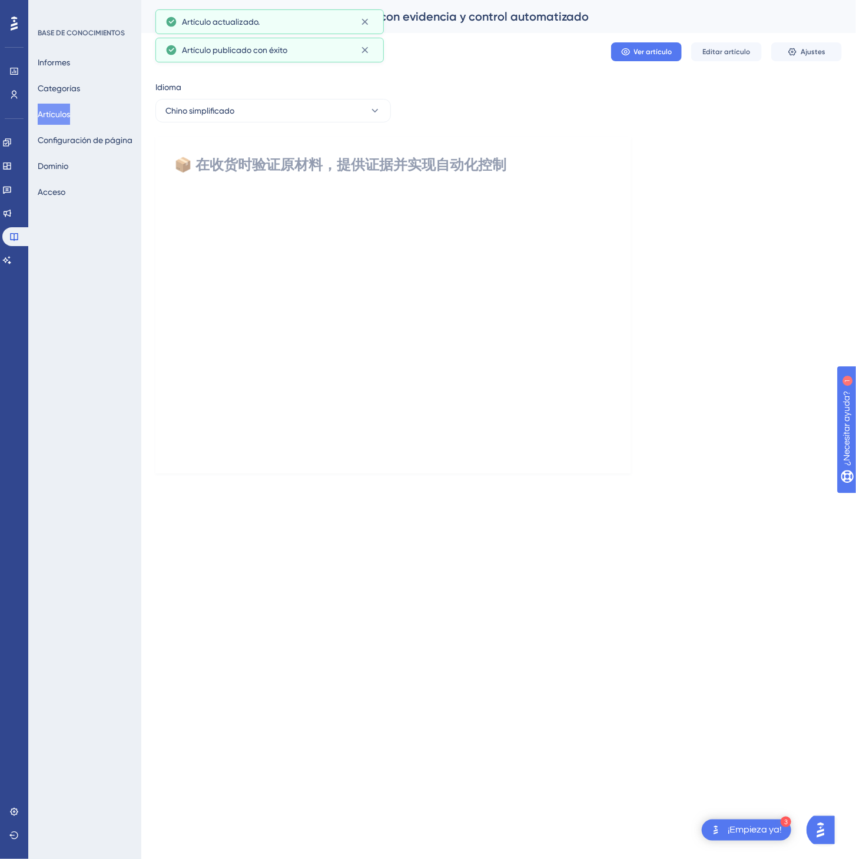
click at [64, 117] on font "Artículos" at bounding box center [54, 114] width 32 height 9
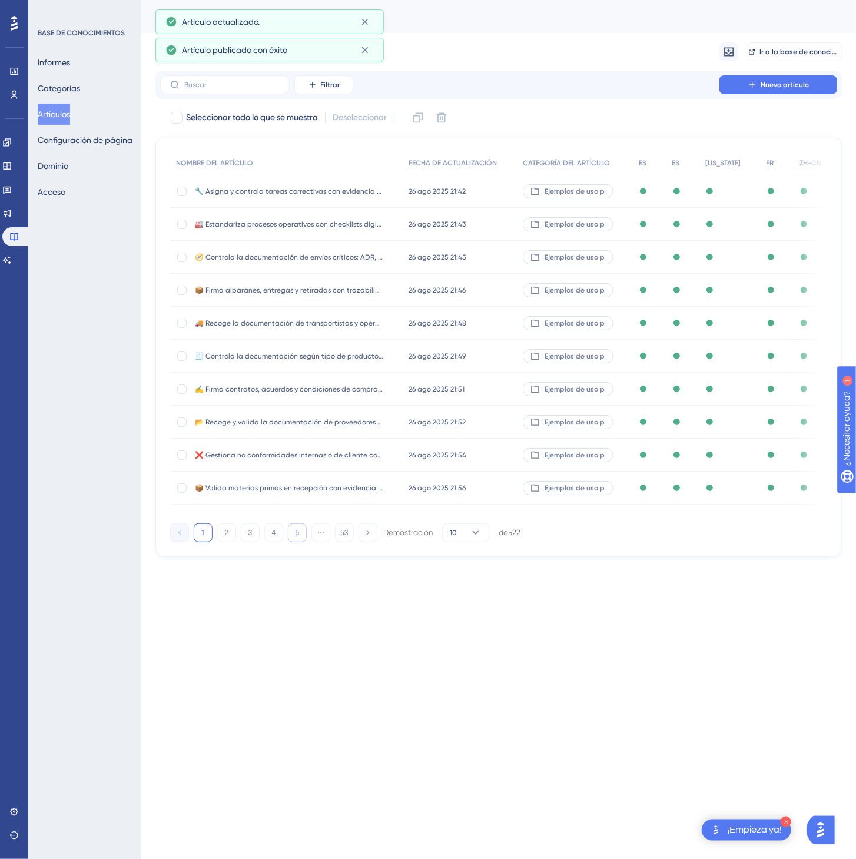
click at [300, 539] on button "5" at bounding box center [297, 533] width 19 height 19
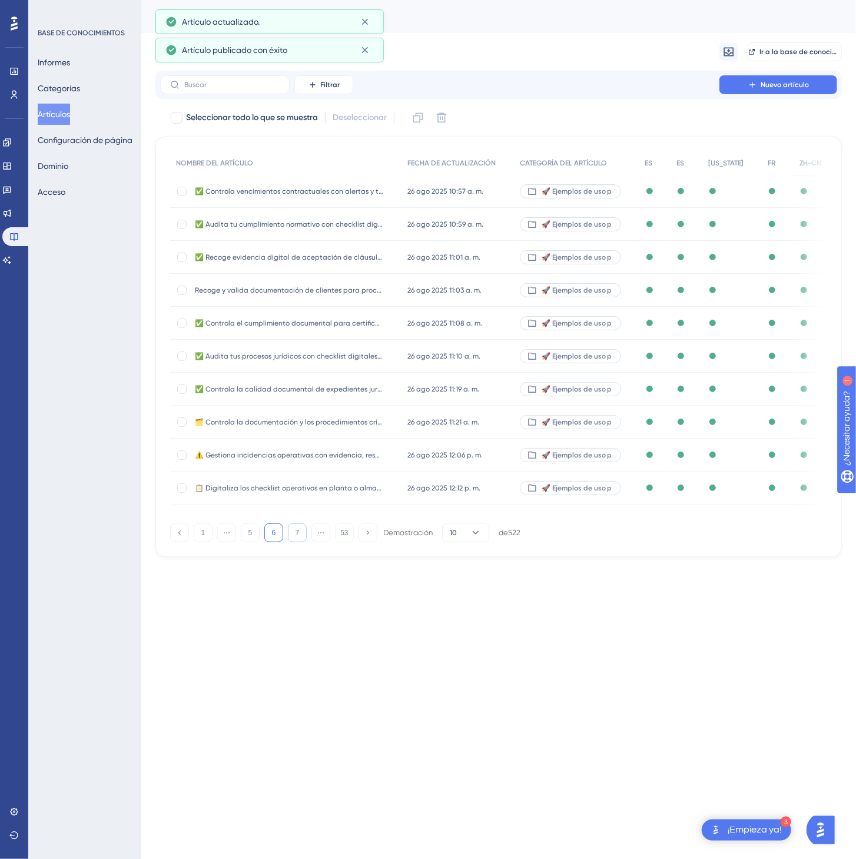
click at [300, 539] on button "7" at bounding box center [297, 533] width 19 height 19
click at [300, 539] on button "8" at bounding box center [297, 533] width 19 height 19
click at [300, 539] on button "9" at bounding box center [297, 533] width 19 height 19
click at [300, 539] on button "11" at bounding box center [297, 533] width 19 height 19
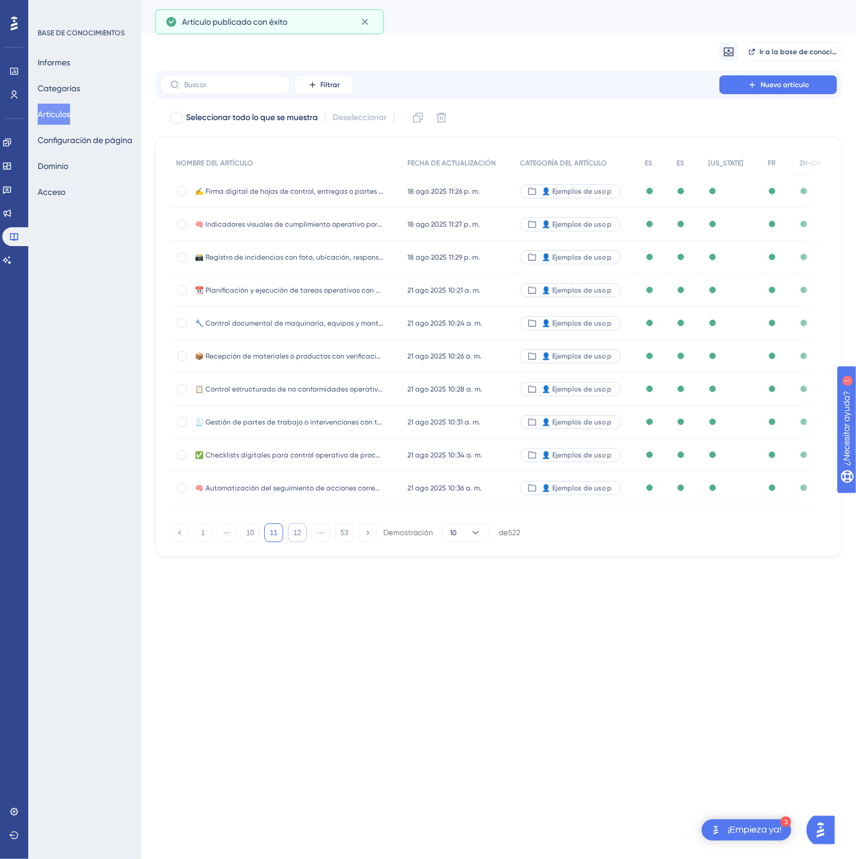
click at [300, 539] on button "12" at bounding box center [297, 533] width 19 height 19
click at [300, 539] on button "13" at bounding box center [297, 533] width 19 height 19
click at [300, 539] on button "15" at bounding box center [297, 533] width 19 height 19
click at [300, 539] on div "NOMBRE DEL ARTÍCULO FECHA DE ACTUALIZACIÓN CATEGORÍA DEL ARTÍCULO ES ES Delawar…" at bounding box center [498, 347] width 687 height 421
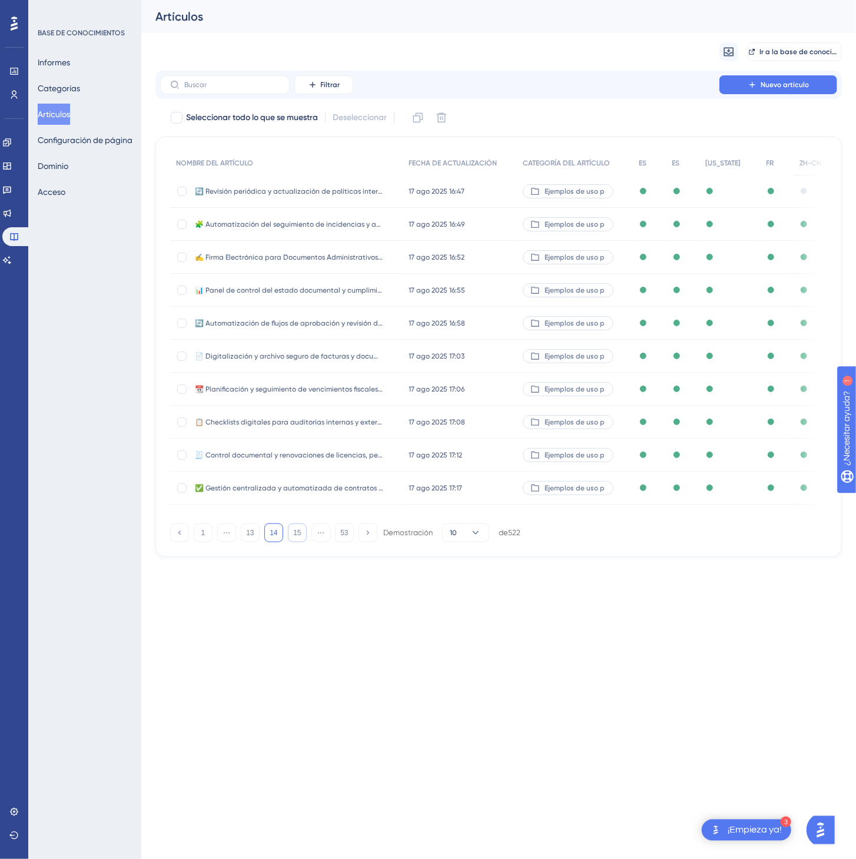
click at [303, 542] on button "15" at bounding box center [297, 533] width 19 height 19
click at [303, 555] on div "NOMBRE DEL ARTÍCULO FECHA DE ACTUALIZACIÓN CATEGORÍA DEL ARTÍCULO ES ES Delawar…" at bounding box center [498, 347] width 687 height 421
click at [299, 537] on font "17" at bounding box center [297, 533] width 8 height 8
click at [299, 542] on button "18" at bounding box center [297, 533] width 19 height 19
click at [302, 542] on button "19" at bounding box center [297, 533] width 19 height 19
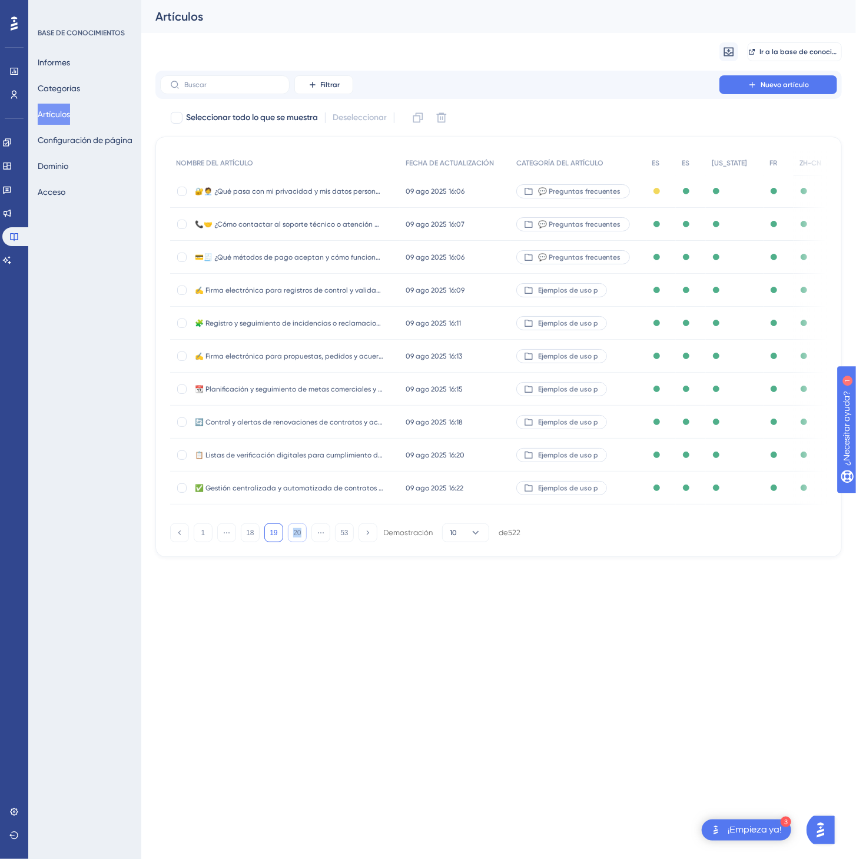
click at [302, 541] on button "20" at bounding box center [297, 533] width 19 height 19
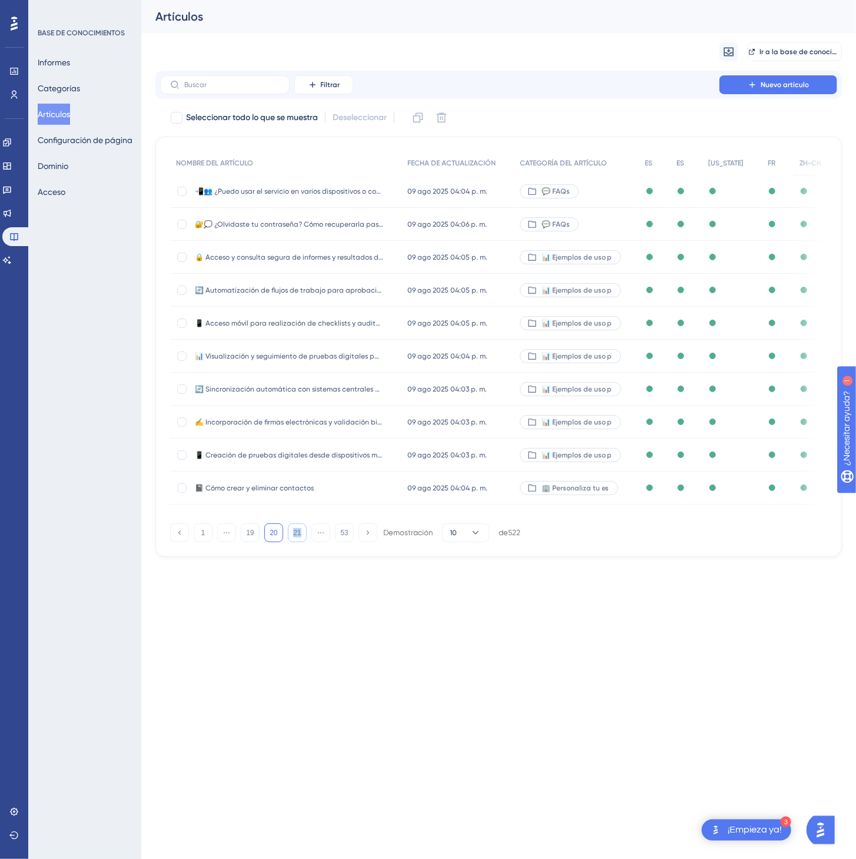
click at [303, 541] on button "21" at bounding box center [297, 533] width 19 height 19
click at [303, 541] on button "22" at bounding box center [297, 533] width 19 height 19
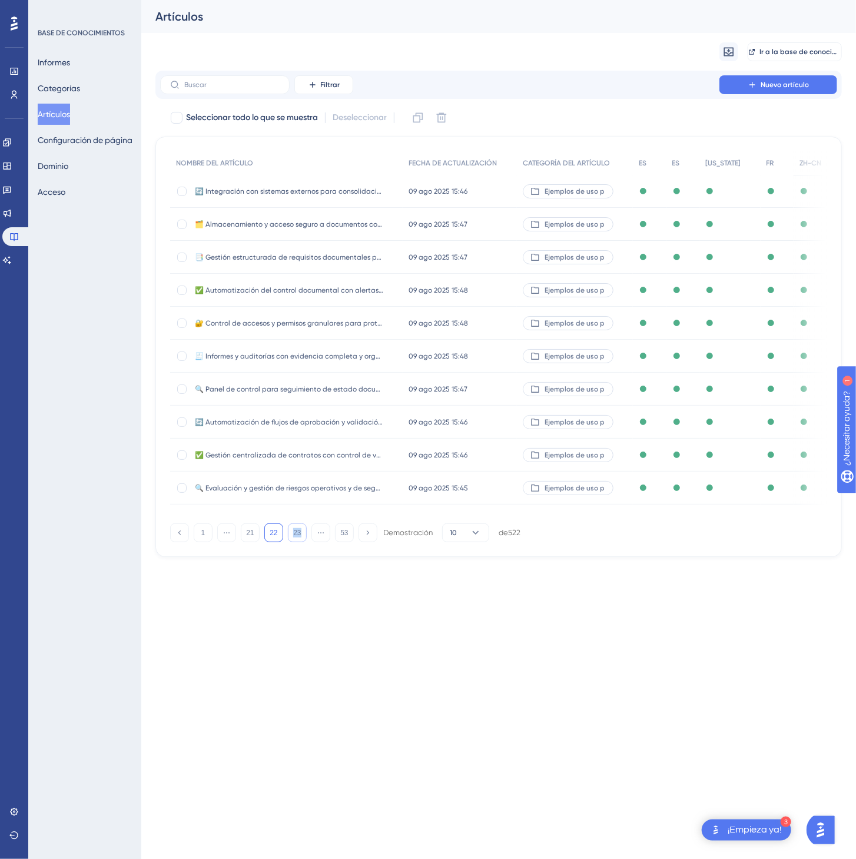
click at [303, 541] on button "23" at bounding box center [297, 533] width 19 height 19
click at [303, 541] on button "24" at bounding box center [297, 533] width 19 height 19
click at [481, 421] on div "10 jul 2025 11:51 a.m. 10 jul 2025 11:51 a.m." at bounding box center [460, 422] width 114 height 33
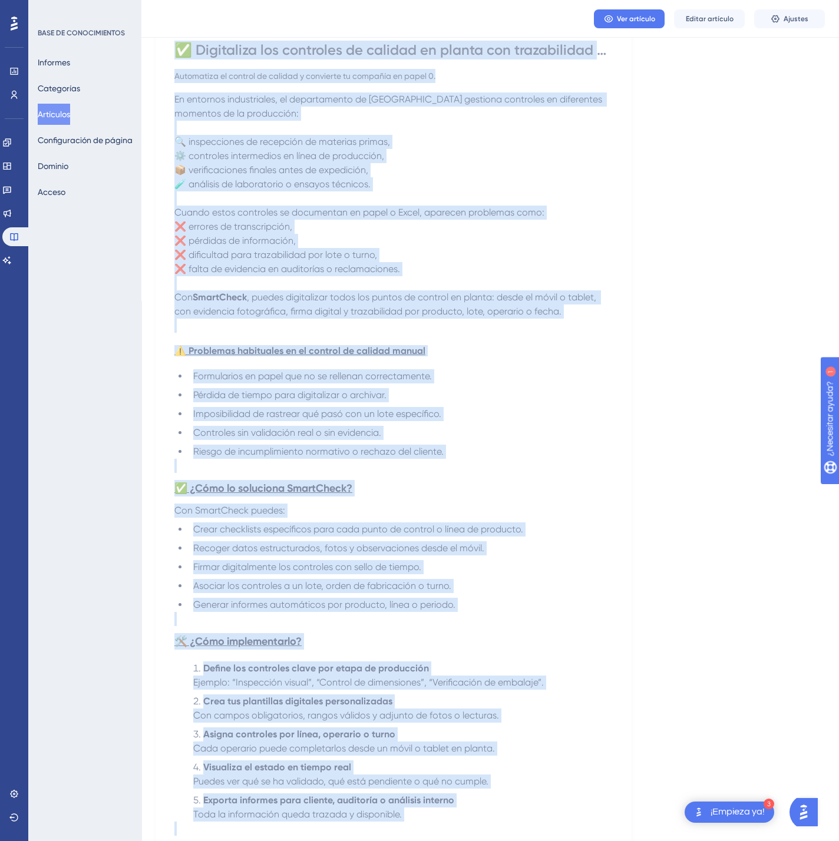
scroll to position [443, 0]
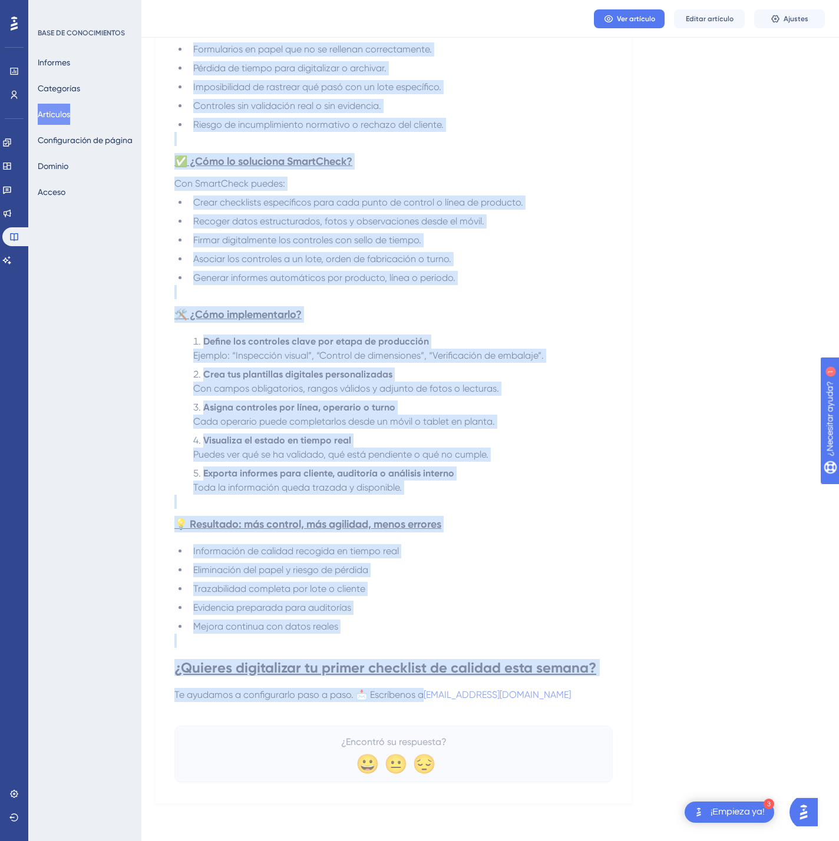
drag, startPoint x: 183, startPoint y: 163, endPoint x: 604, endPoint y: 689, distance: 673.7
click at [604, 689] on div "✅ Digitaliza los controles de calidad en planta con trazabilidad y cero papel. …" at bounding box center [393, 248] width 438 height 1068
copy div "✅ Digitaliza los controles de calidad en planta con trazabilidad y cero papel. …"
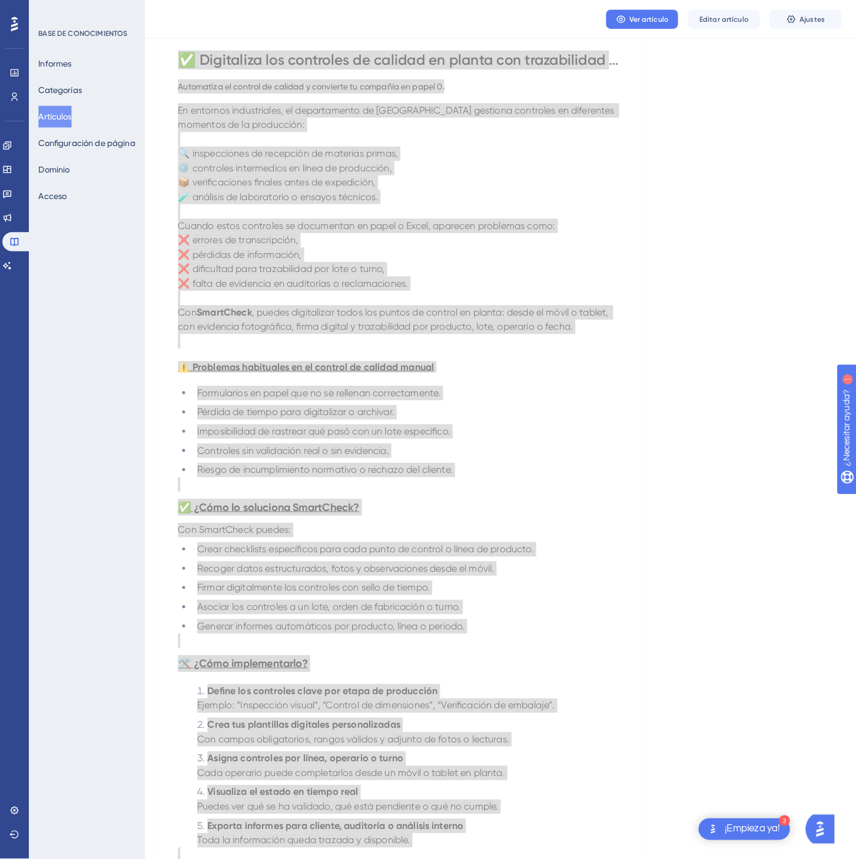
scroll to position [0, 0]
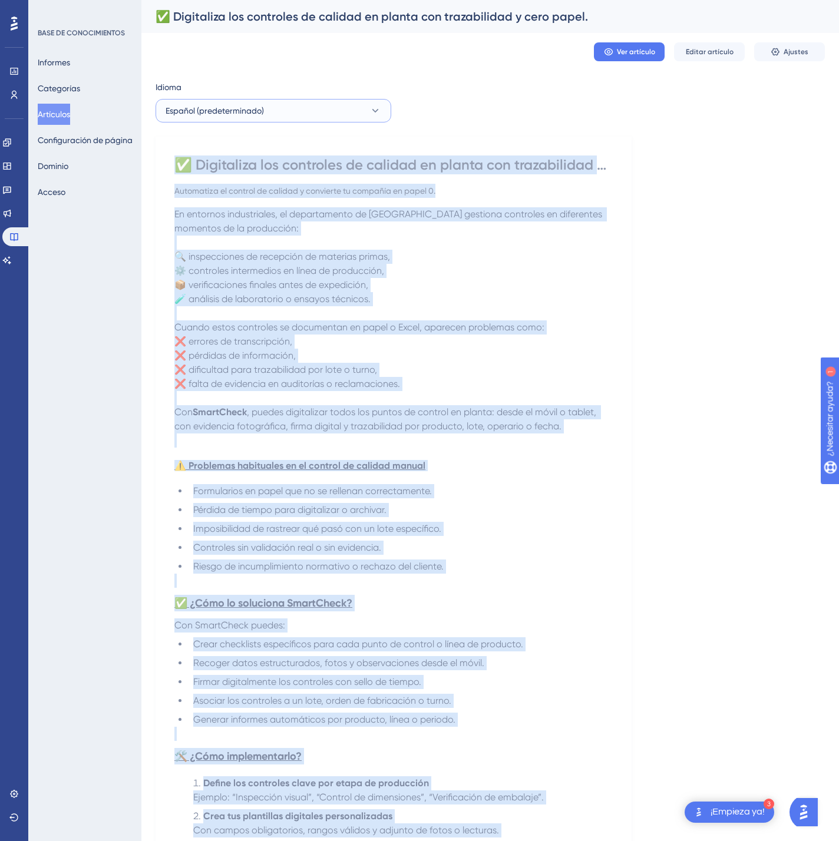
click at [376, 110] on icon at bounding box center [375, 111] width 6 height 4
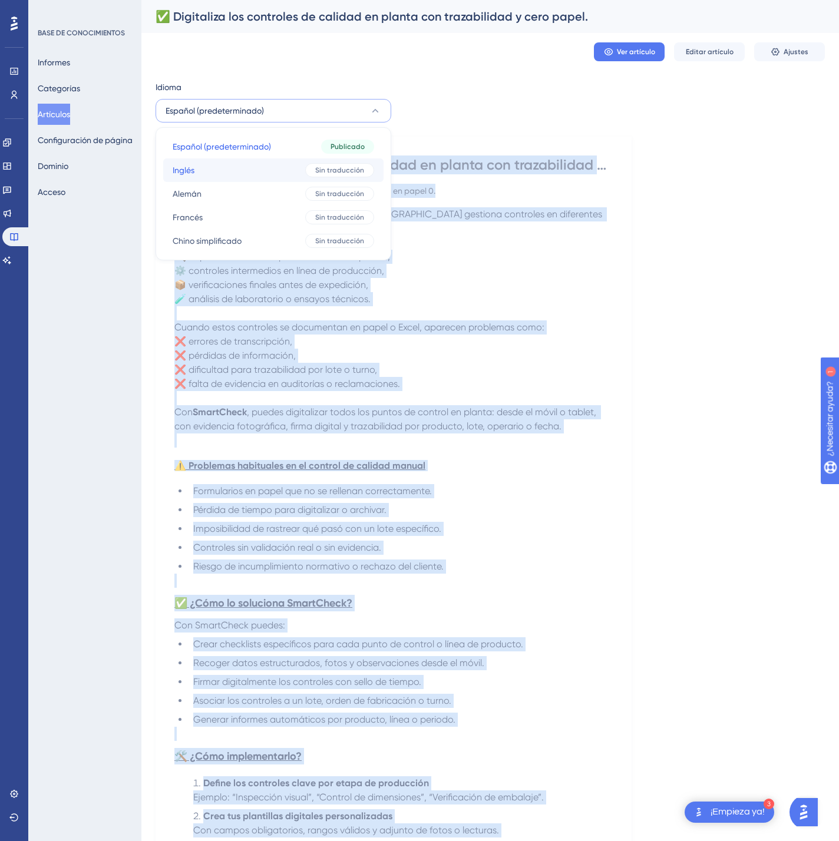
click at [313, 171] on div "Sin traducción" at bounding box center [339, 170] width 69 height 14
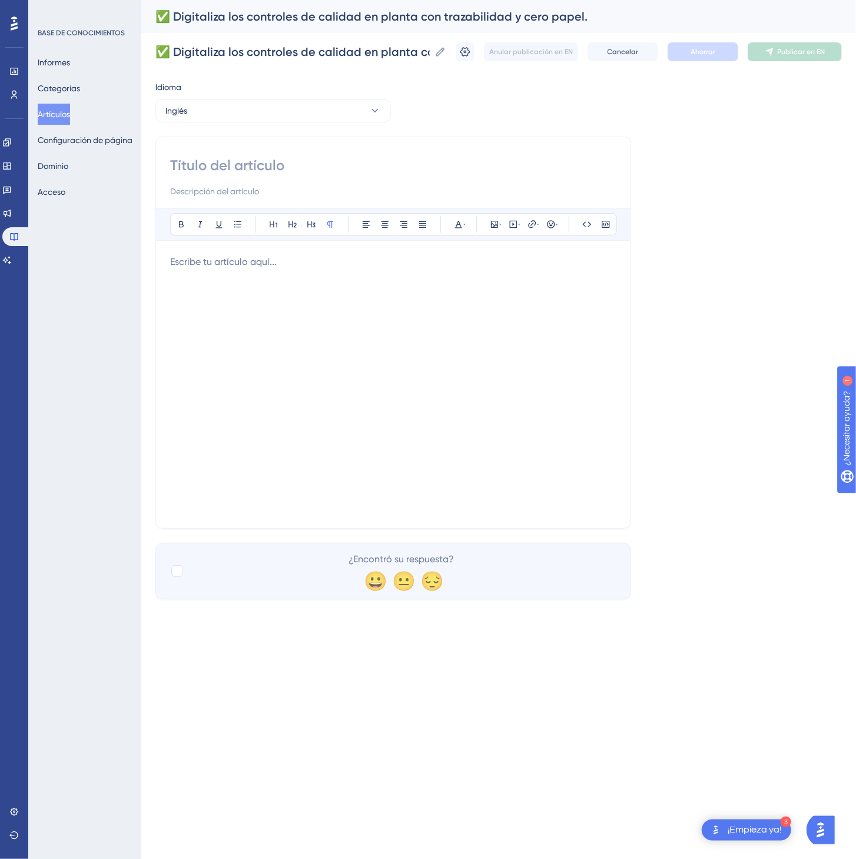
click at [279, 173] on input at bounding box center [393, 165] width 446 height 19
paste input "✅ Digitize quality controls on the shop floor with full traceability and zero p…"
type input "✅ Digitize quality controls on the shop floor with full traceability and zero p…"
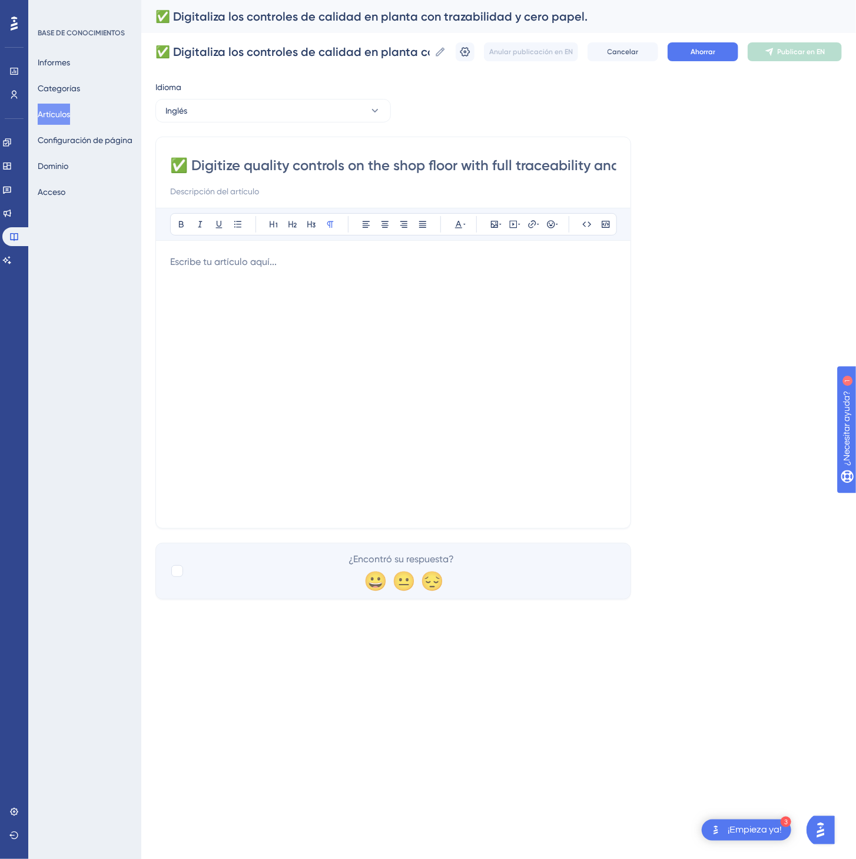
click at [344, 382] on div at bounding box center [393, 384] width 446 height 259
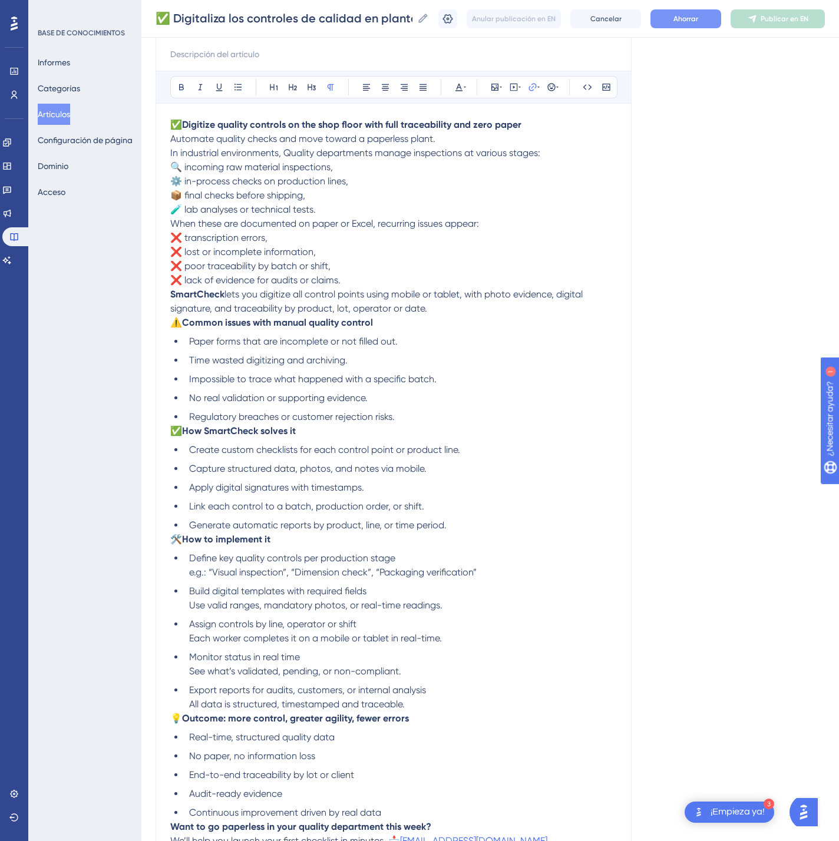
click at [698, 17] on font "Ahorrar" at bounding box center [685, 19] width 25 height 8
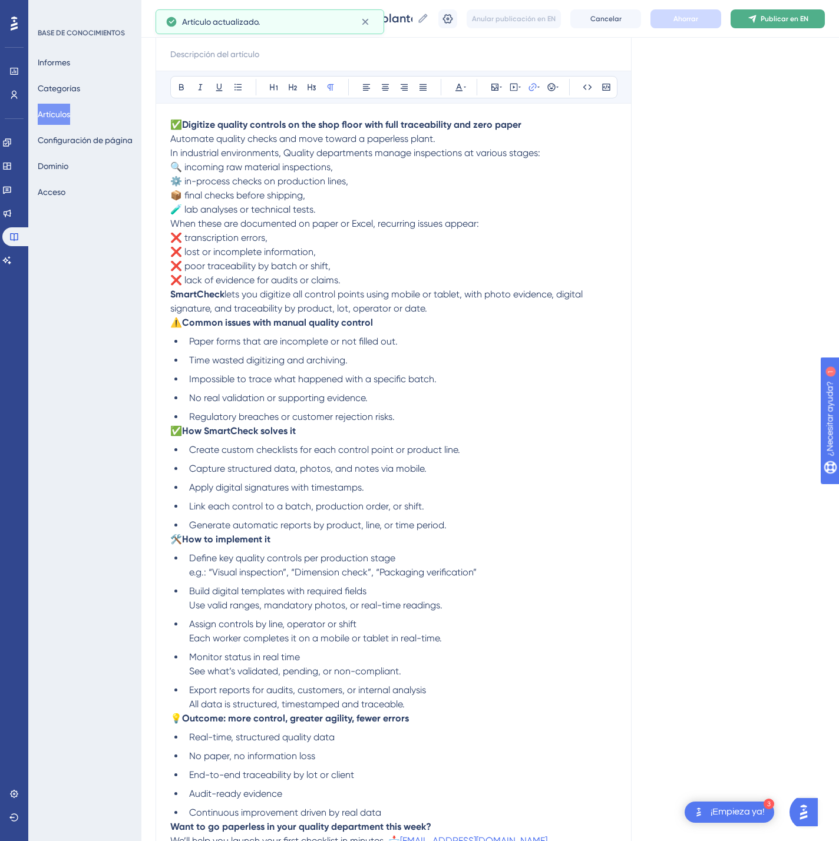
click at [811, 13] on button "Publicar en EN" at bounding box center [777, 18] width 94 height 19
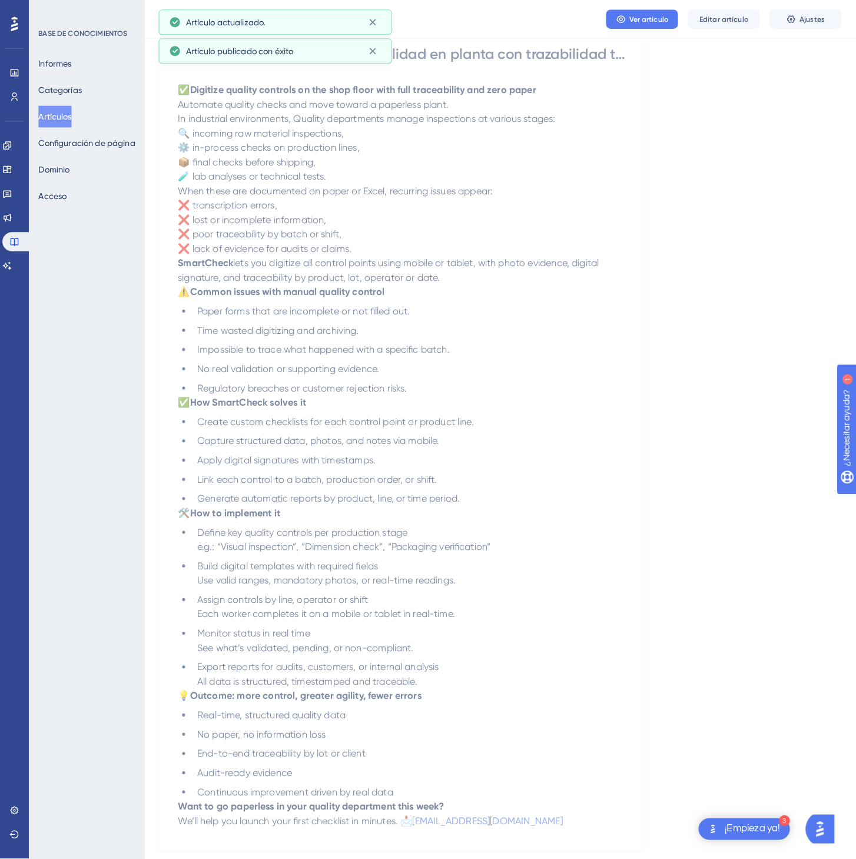
scroll to position [0, 0]
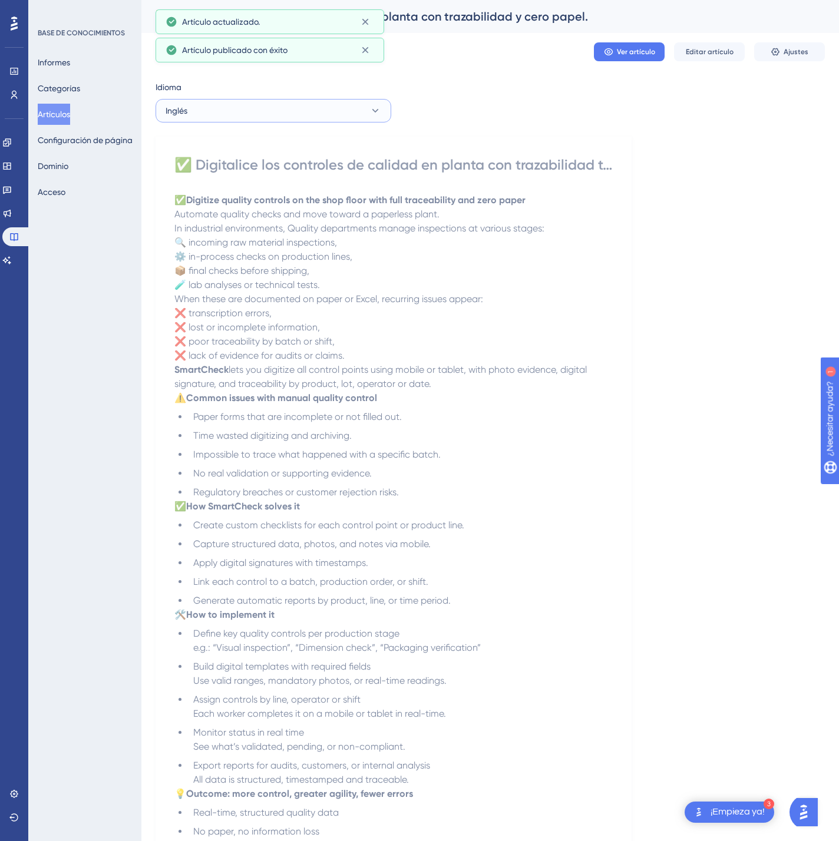
click at [310, 110] on button "Inglés" at bounding box center [273, 111] width 236 height 24
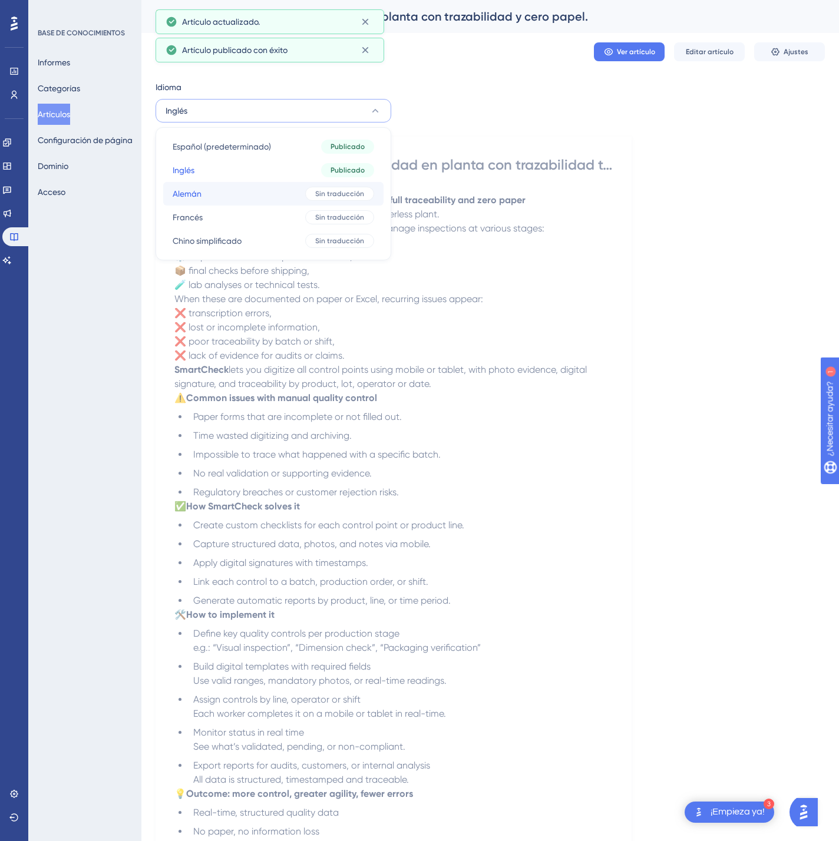
click at [287, 186] on button "Alemán Alemán Sin traducción" at bounding box center [273, 194] width 220 height 24
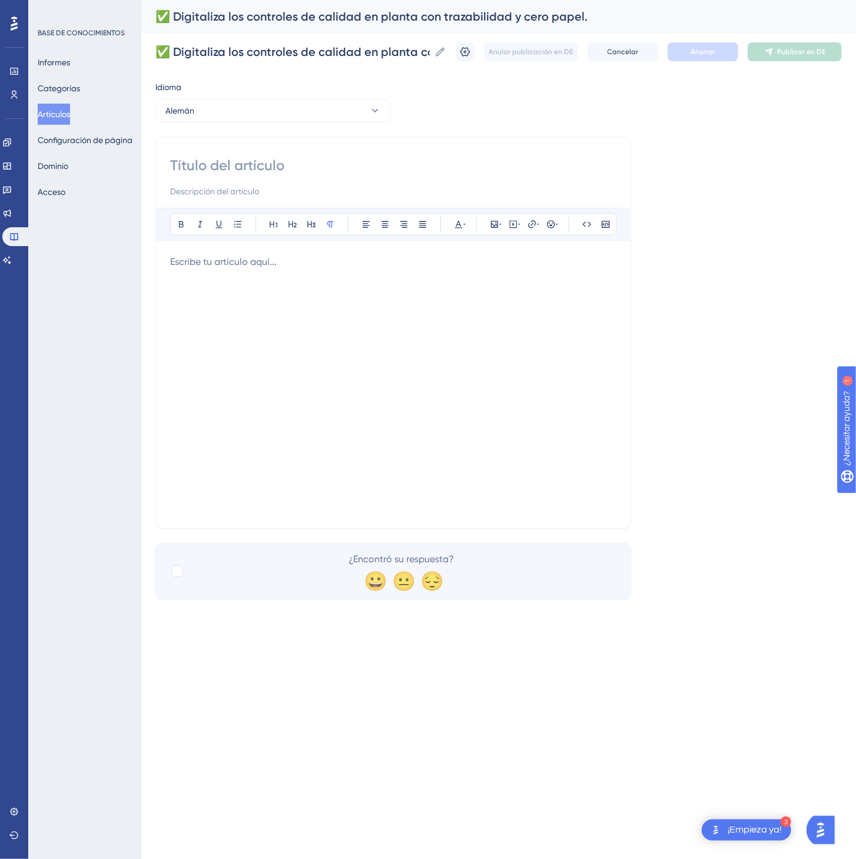
click at [319, 160] on input at bounding box center [393, 165] width 446 height 19
paste input "✅ Qualitätskontrollen in der Produktion digitalisieren – mit vollständiger Rück…"
type input "✅ Qualitätskontrollen in der Produktion digitalisieren – mit vollständiger Rück…"
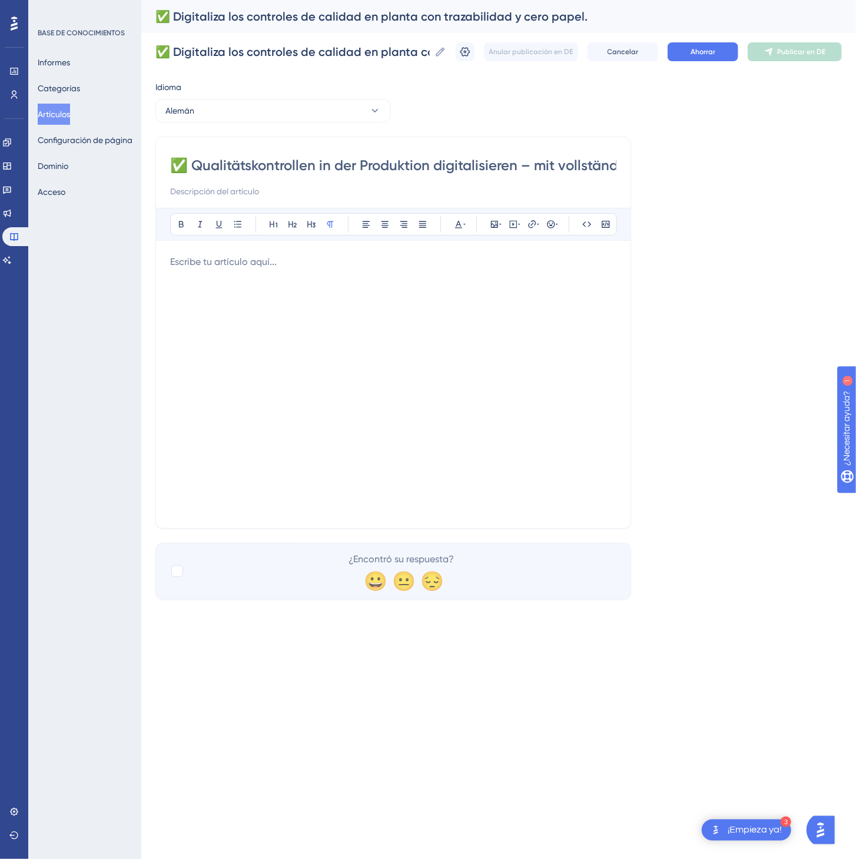
click at [462, 379] on div at bounding box center [393, 384] width 446 height 259
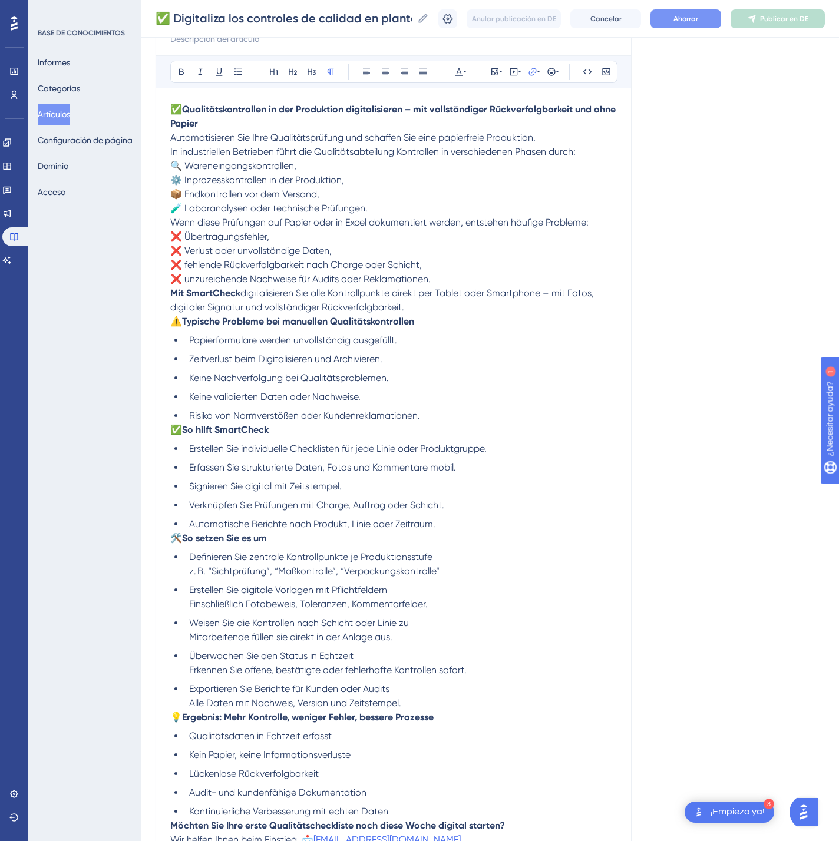
click at [698, 21] on font "Ahorrar" at bounding box center [685, 19] width 25 height 8
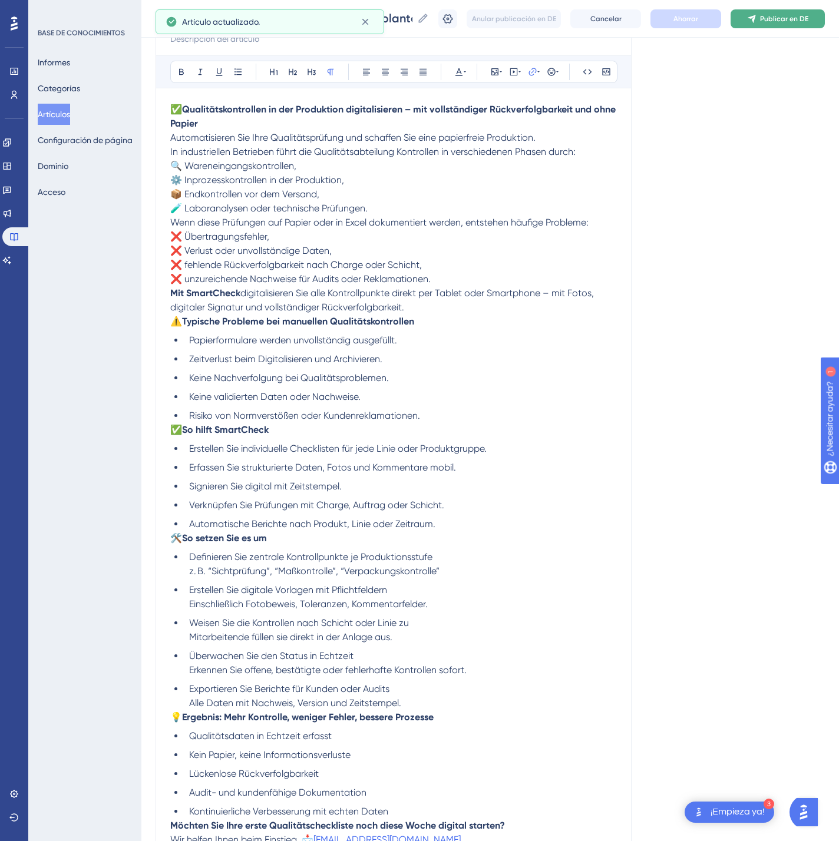
click at [803, 11] on button "Publicar en DE" at bounding box center [777, 18] width 94 height 19
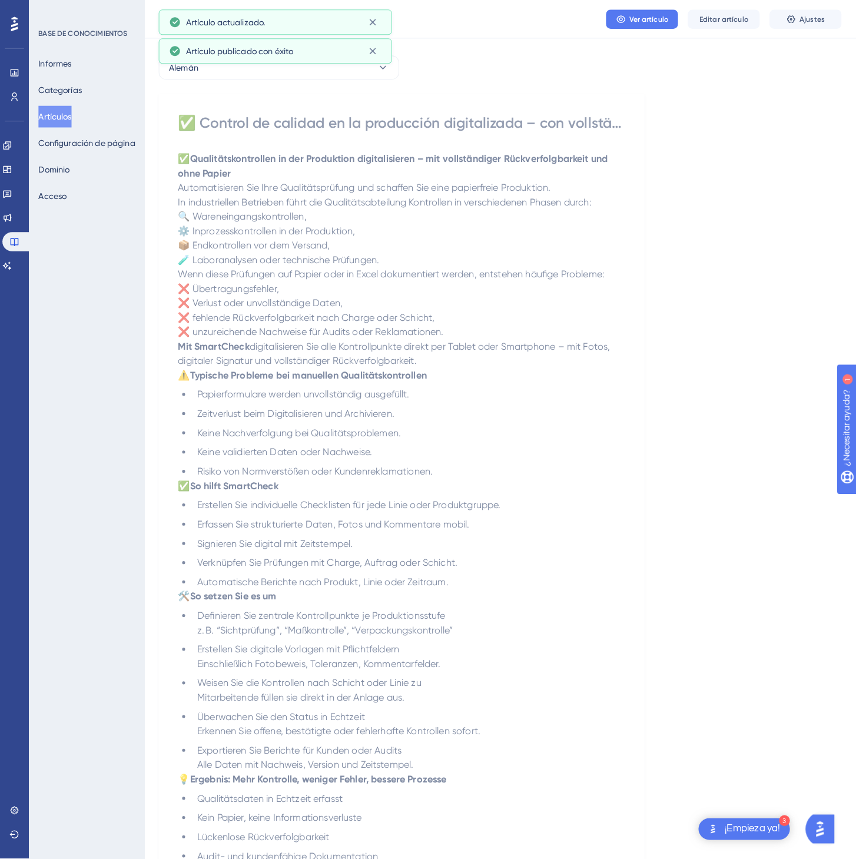
scroll to position [0, 0]
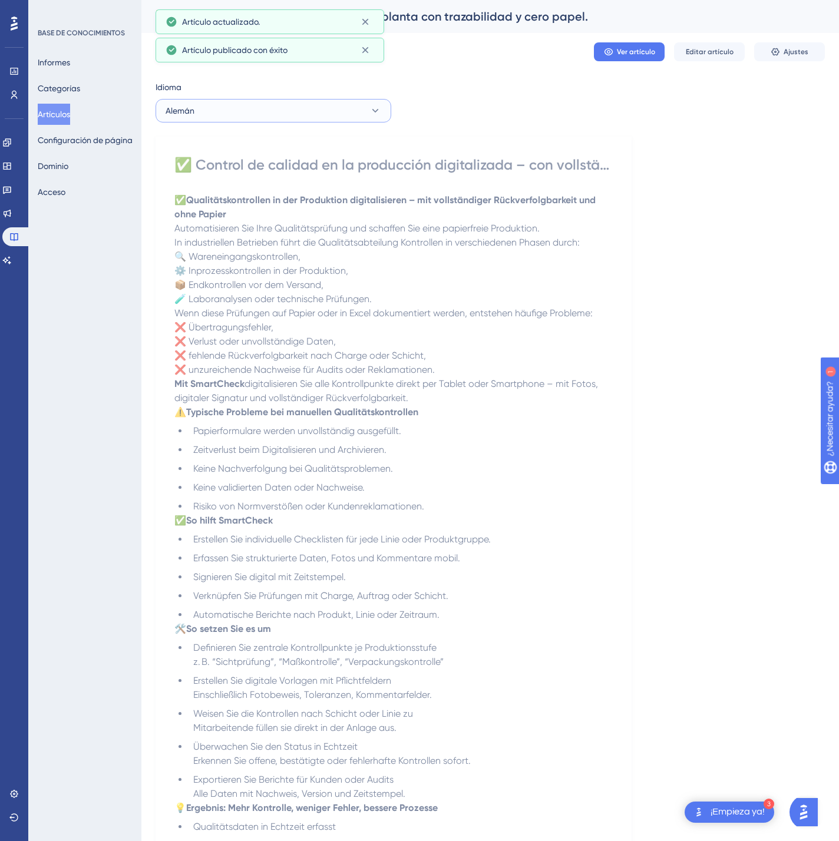
click at [223, 112] on button "Alemán" at bounding box center [273, 111] width 236 height 24
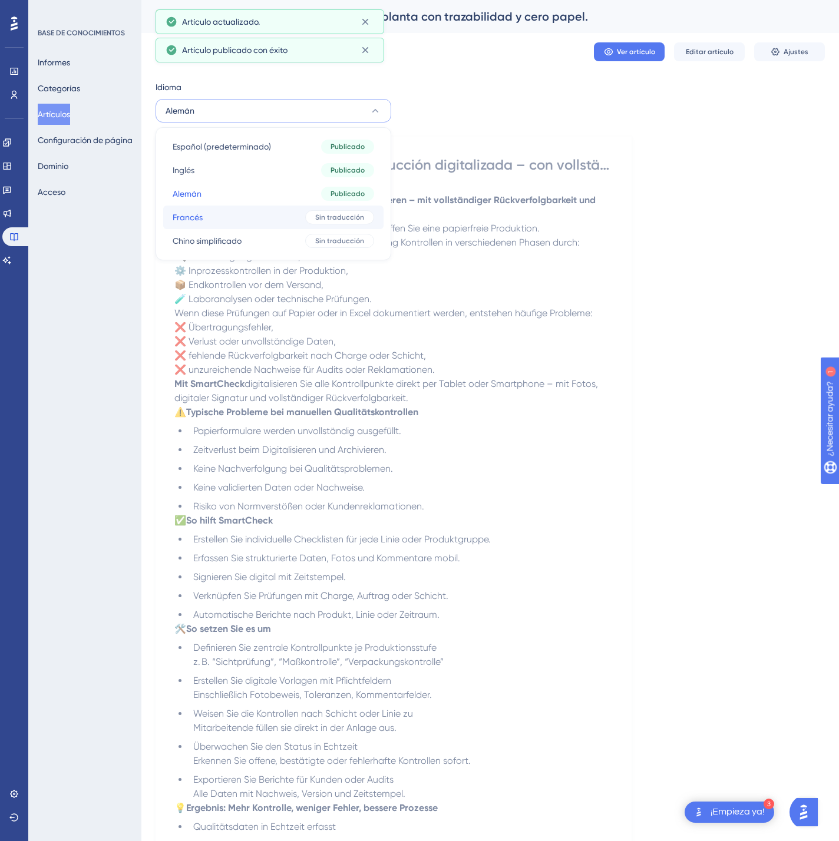
click at [241, 218] on button "Francés Francés Sin traducción" at bounding box center [273, 218] width 220 height 24
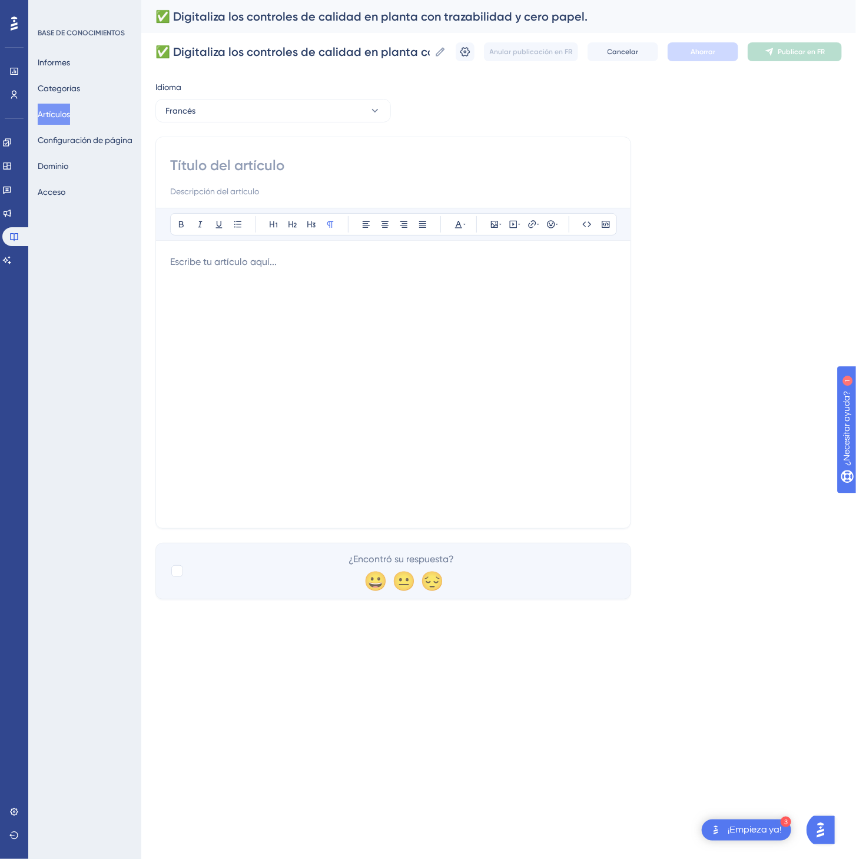
click at [297, 177] on div at bounding box center [393, 177] width 446 height 42
click at [297, 173] on input at bounding box center [393, 165] width 446 height 19
paste input "✅ Digitalisez vos contrôles qualité en atelier avec traçabilité complète et zér…"
type input "✅ Digitalisez vos contrôles qualité en atelier avec traçabilité complète et zér…"
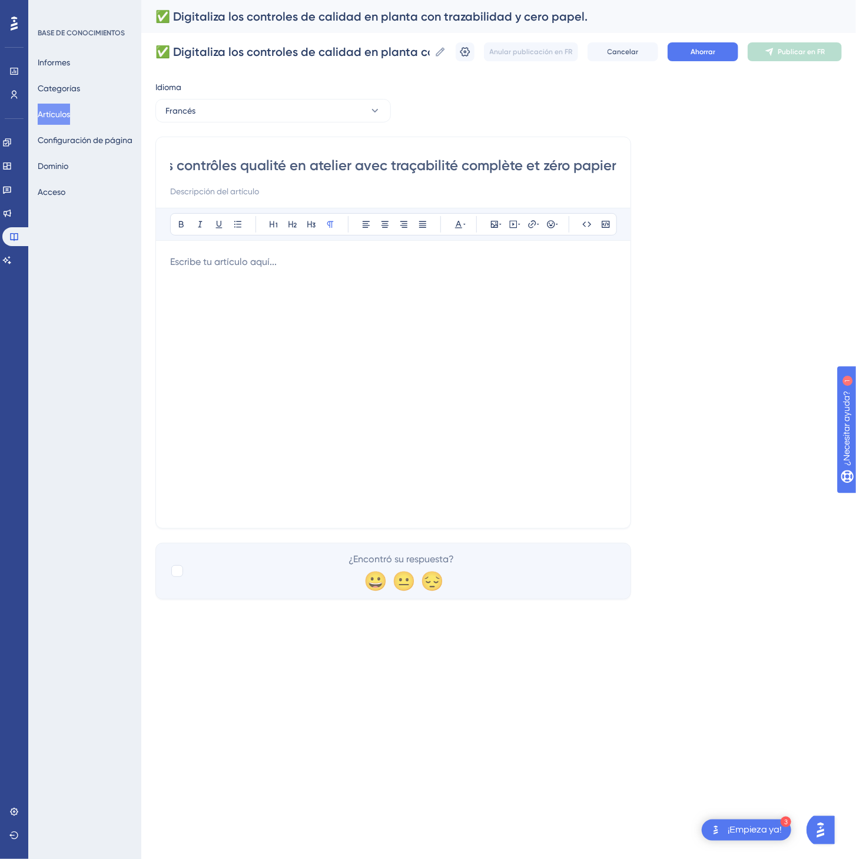
scroll to position [0, 0]
click at [461, 428] on div at bounding box center [393, 384] width 446 height 259
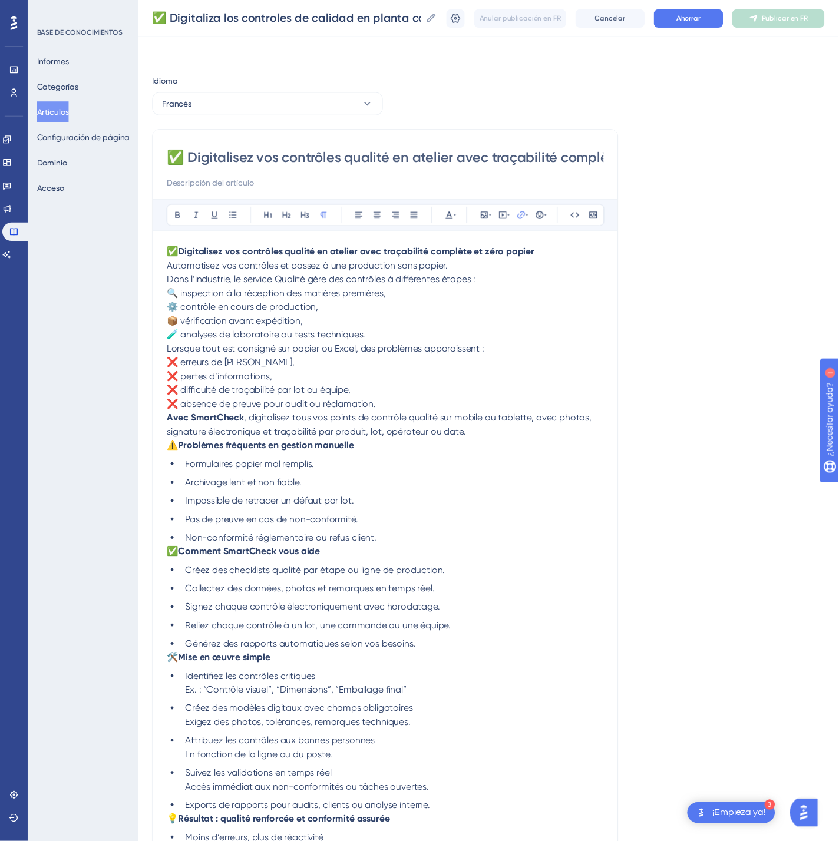
scroll to position [118, 0]
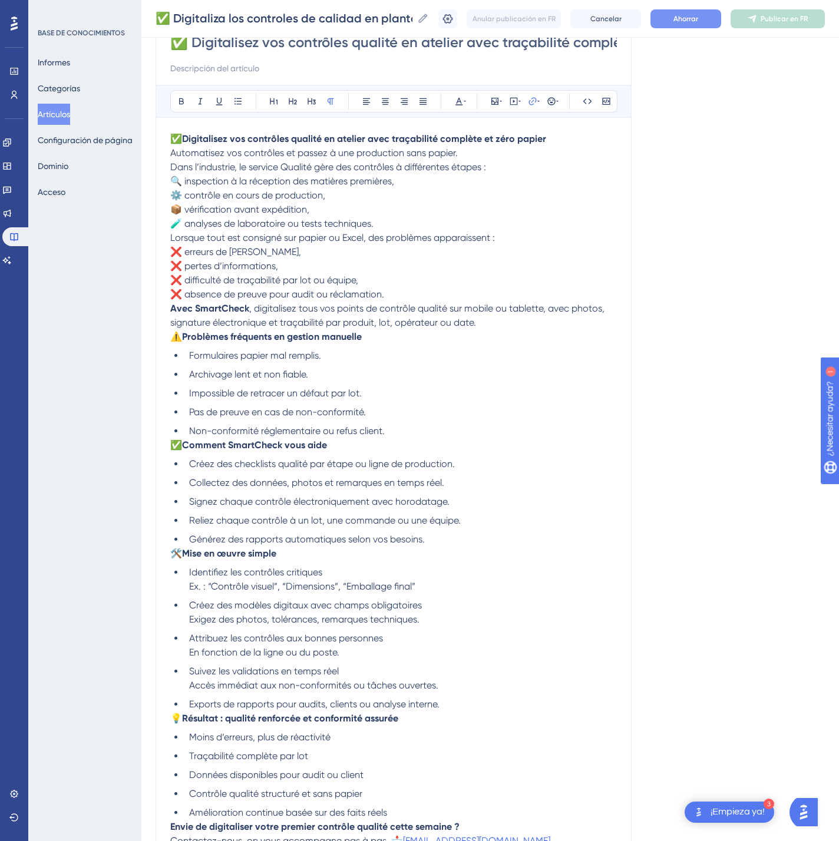
click at [673, 15] on button "Ahorrar" at bounding box center [685, 18] width 71 height 19
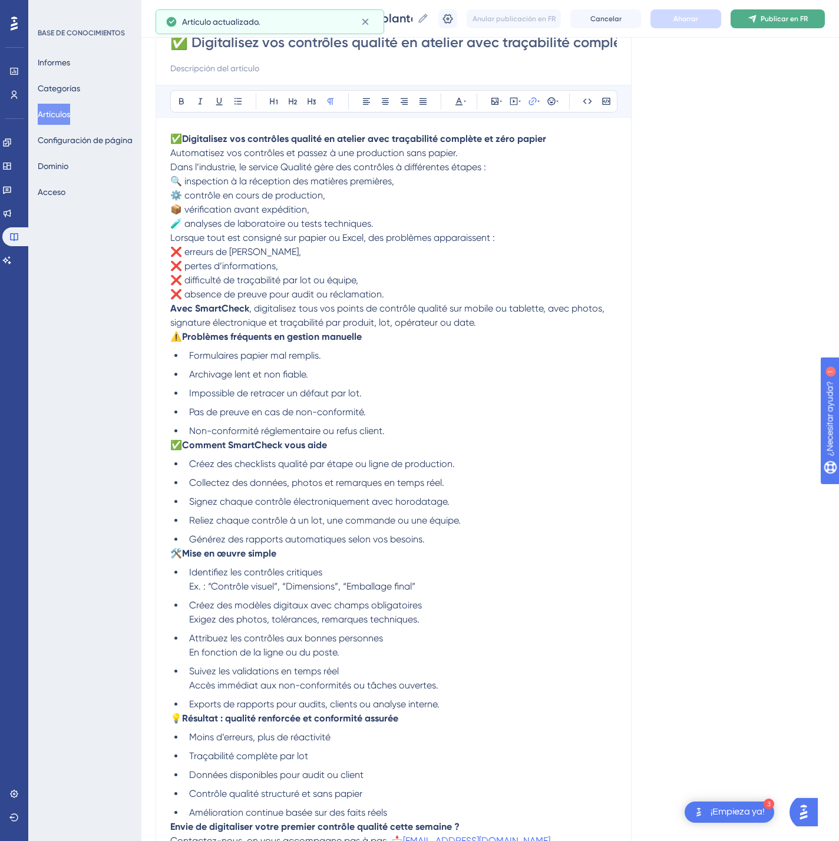
click at [757, 15] on icon at bounding box center [751, 18] width 9 height 9
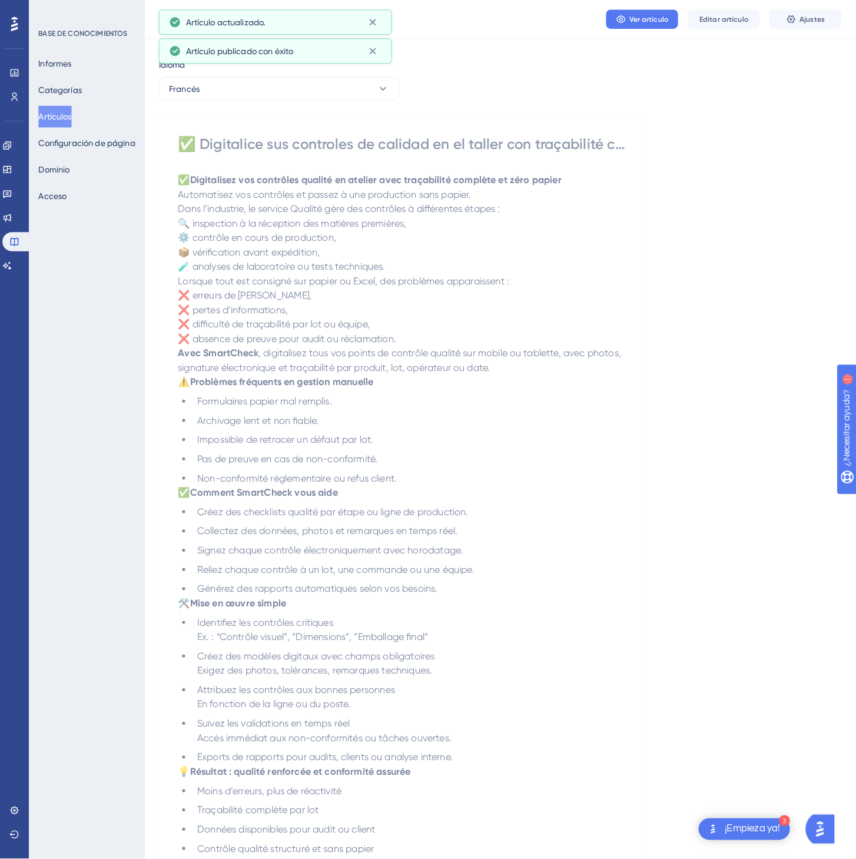
scroll to position [0, 0]
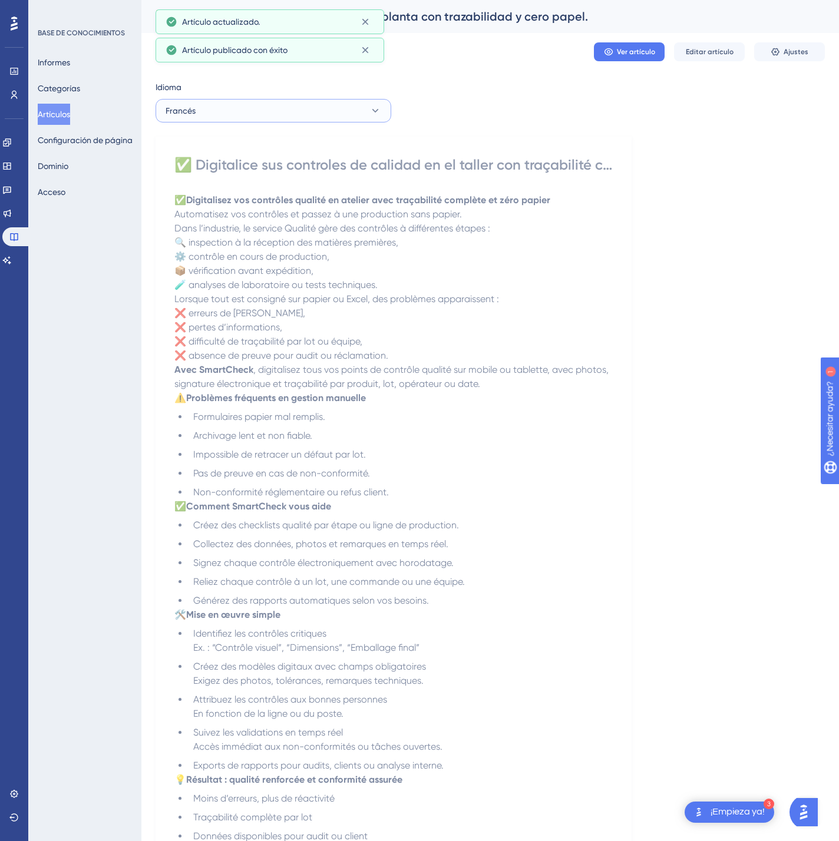
click at [336, 107] on button "Francés" at bounding box center [273, 111] width 236 height 24
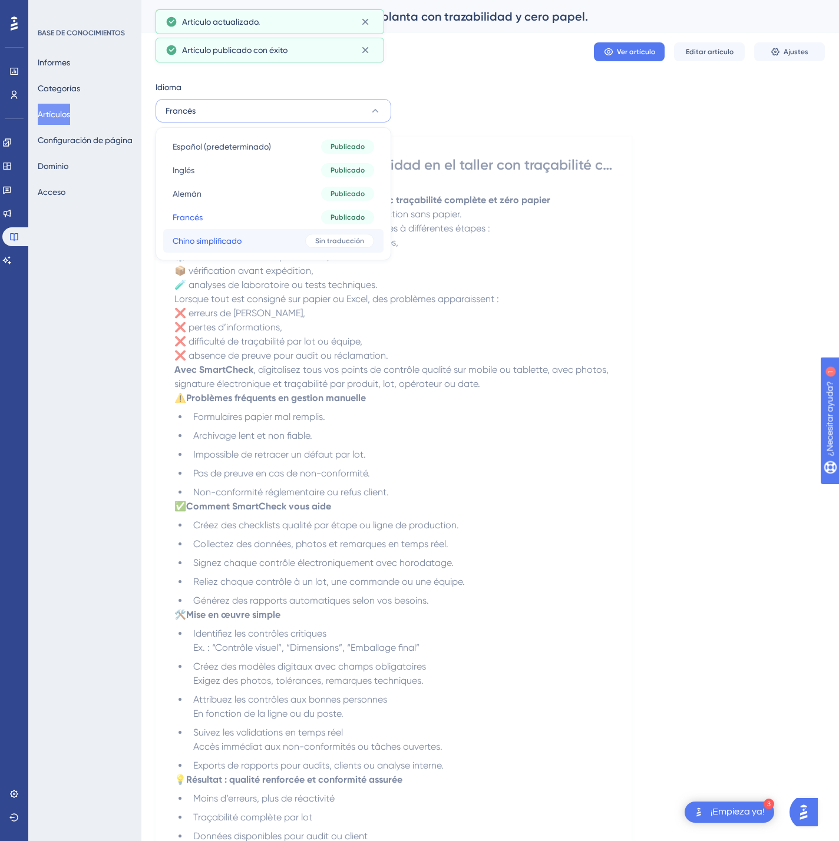
click at [329, 233] on button "Chino simplificado Chino simplificado Sin traducción" at bounding box center [273, 241] width 220 height 24
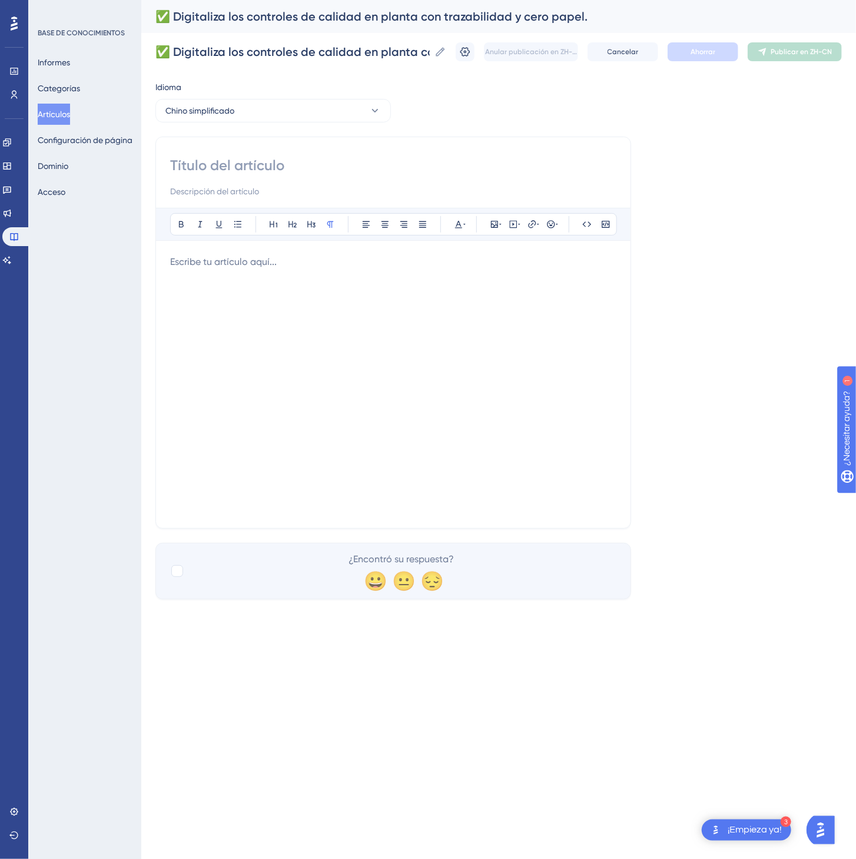
click at [305, 173] on input at bounding box center [393, 165] width 446 height 19
paste input "✅ 通过数字化实现车间质量控制、全流程追溯和零纸张管理"
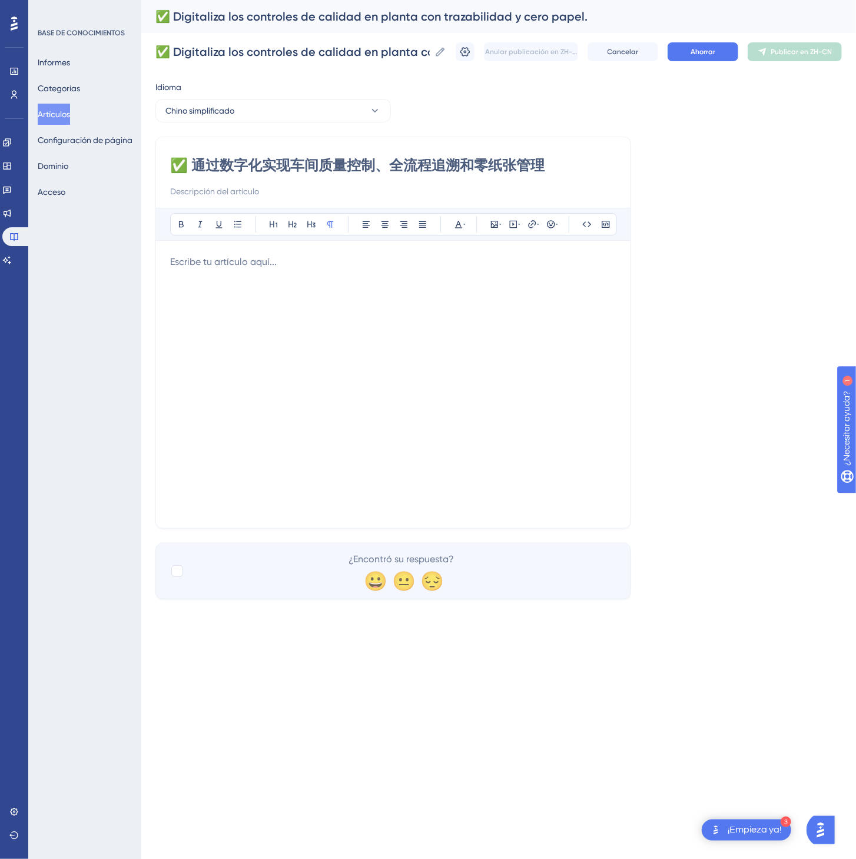
type input "✅ 通过数字化实现车间质量控制、全流程追溯和零纸张管理"
click at [269, 421] on div at bounding box center [393, 384] width 446 height 259
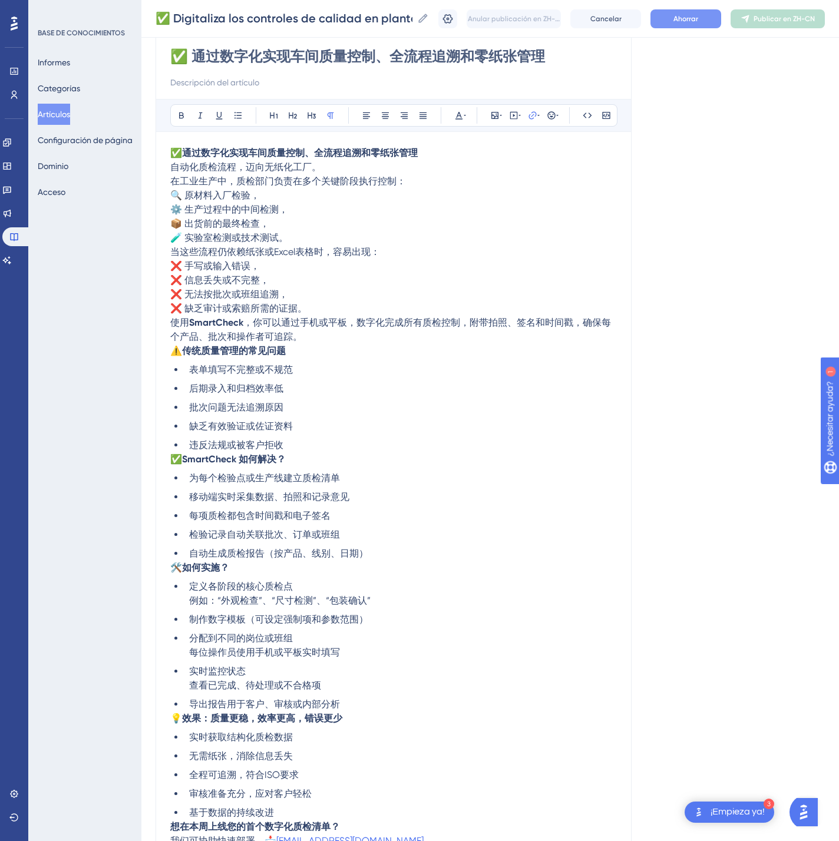
click at [698, 18] on font "Ahorrar" at bounding box center [685, 19] width 25 height 8
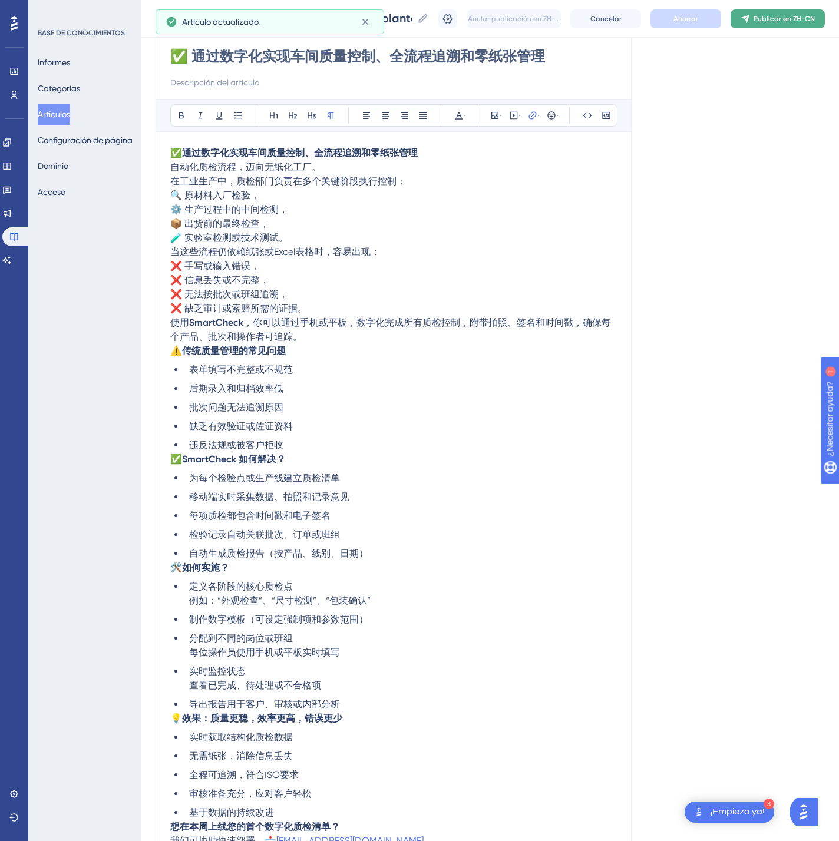
click at [778, 18] on font "Publicar en ZH-CN" at bounding box center [783, 19] width 61 height 8
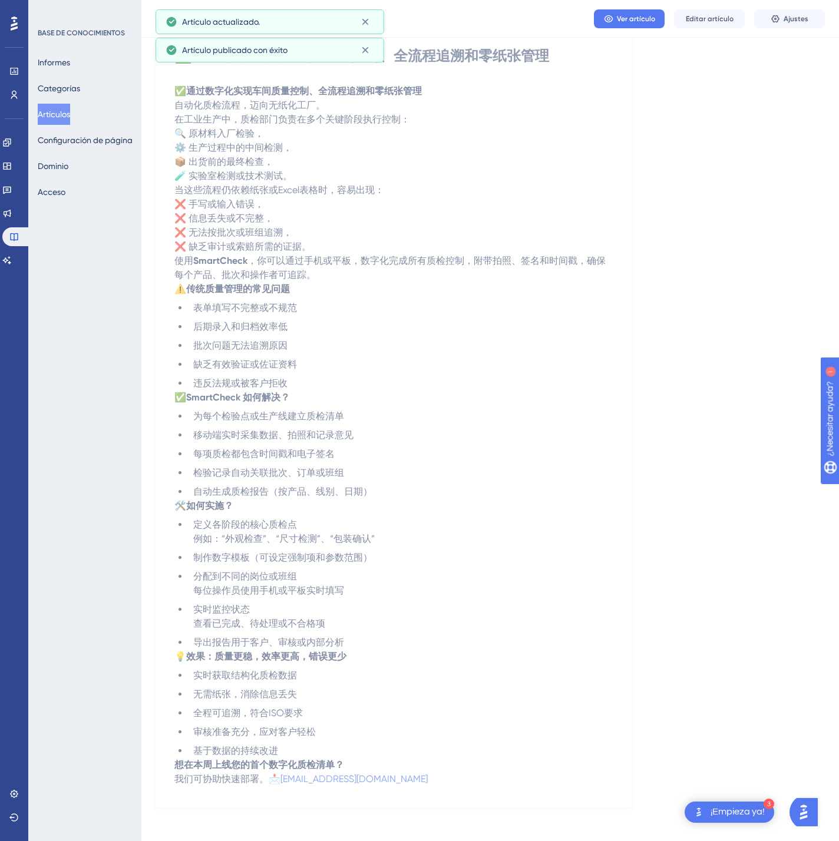
click at [68, 107] on font "Artículos" at bounding box center [54, 114] width 32 height 14
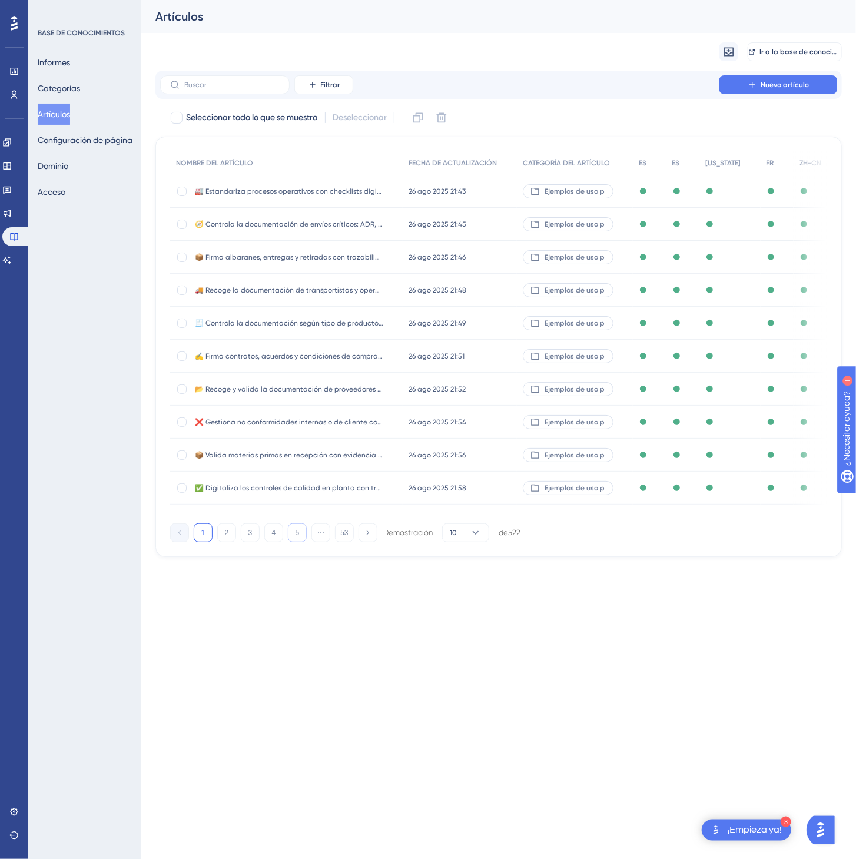
click at [299, 537] on font "5" at bounding box center [298, 533] width 4 height 8
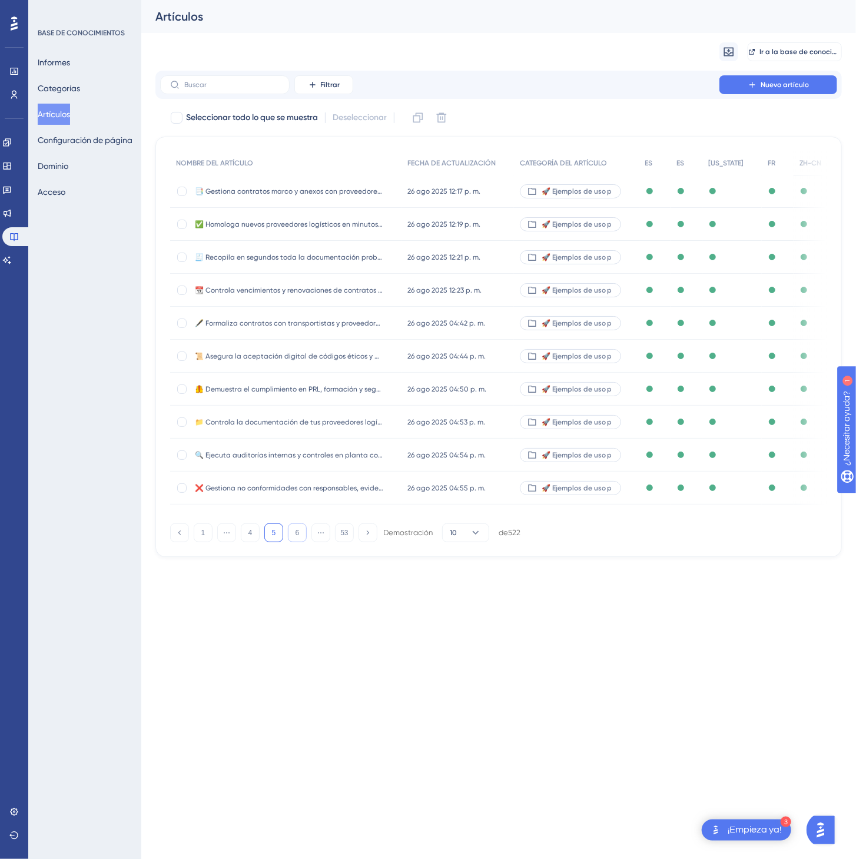
click at [299, 537] on button "6" at bounding box center [297, 533] width 19 height 19
click at [299, 537] on button "9" at bounding box center [297, 533] width 19 height 19
click at [299, 537] on button "10" at bounding box center [297, 533] width 19 height 19
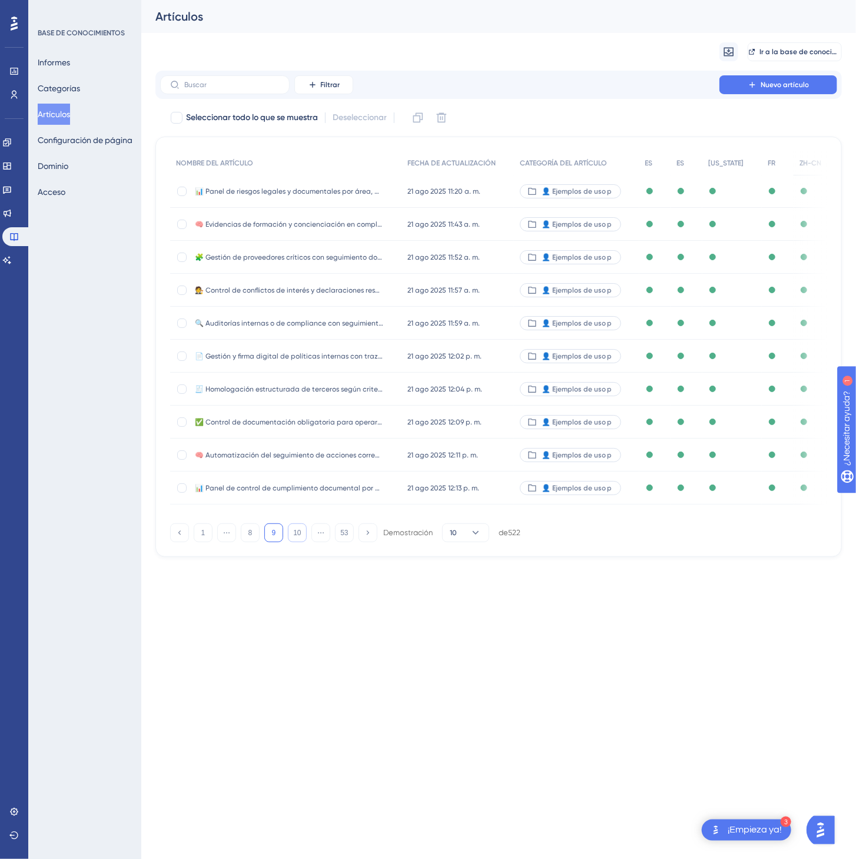
click at [299, 537] on button "10" at bounding box center [297, 533] width 19 height 19
click at [297, 536] on button "12" at bounding box center [297, 533] width 19 height 19
click at [297, 536] on font "12" at bounding box center [297, 533] width 8 height 8
click at [297, 536] on button "12" at bounding box center [297, 533] width 19 height 19
click at [297, 536] on button "15" at bounding box center [297, 533] width 19 height 19
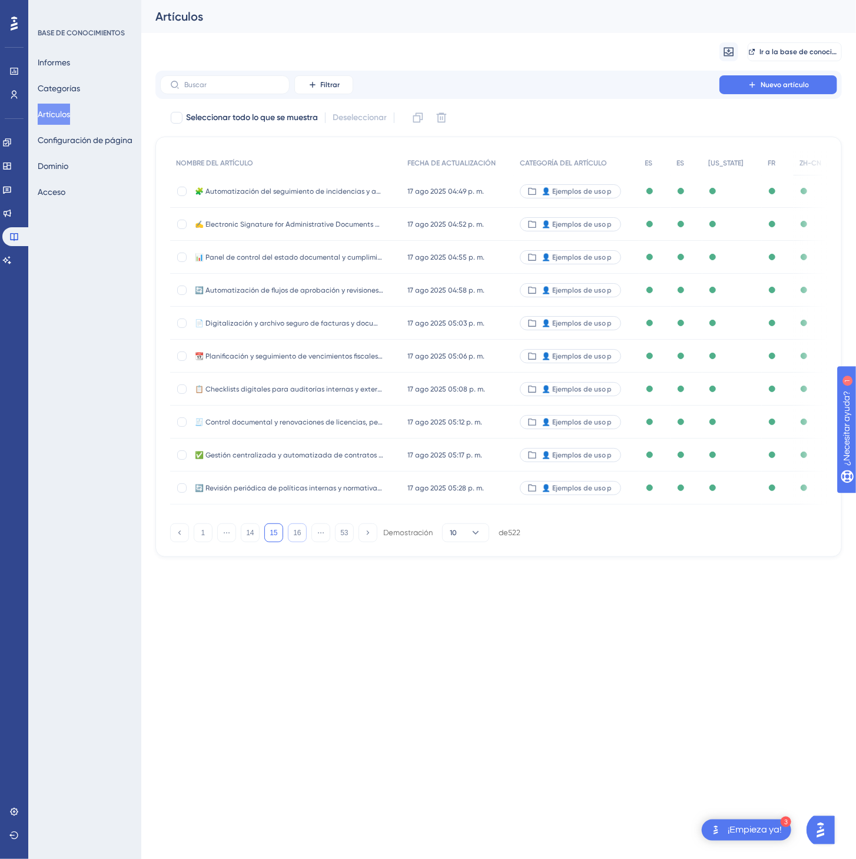
click at [297, 536] on button "16" at bounding box center [297, 533] width 19 height 19
click at [297, 536] on button "18" at bounding box center [297, 533] width 19 height 19
click at [297, 536] on font "18" at bounding box center [297, 533] width 8 height 8
click at [297, 536] on button "18" at bounding box center [297, 533] width 19 height 19
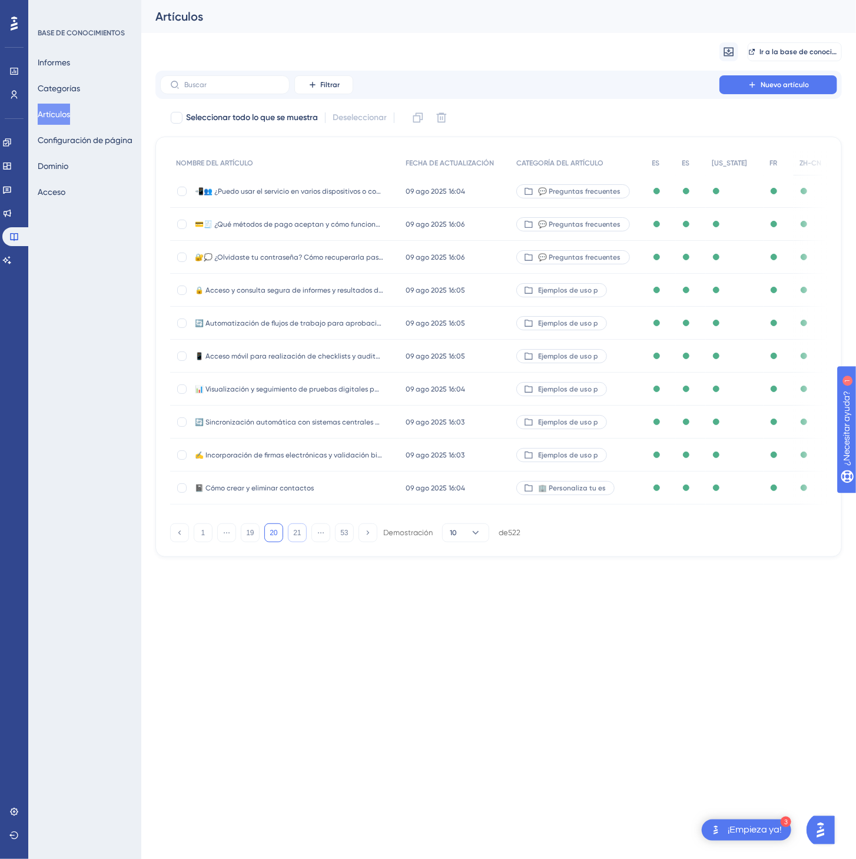
click at [297, 536] on font "21" at bounding box center [297, 533] width 8 height 8
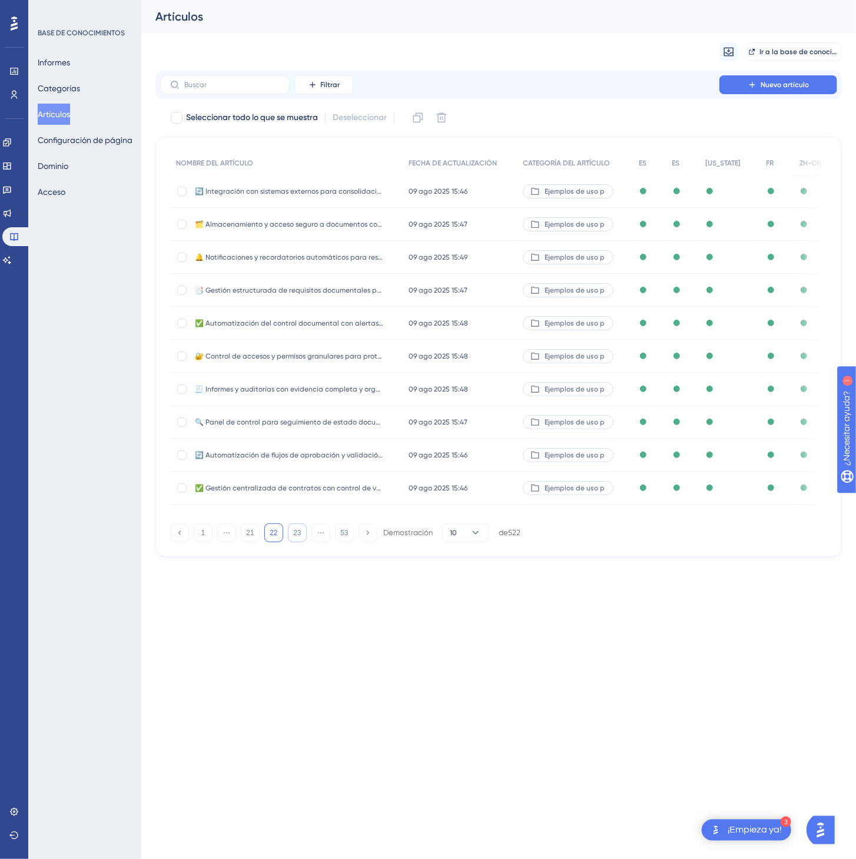
click at [297, 536] on button "23" at bounding box center [297, 533] width 19 height 19
click at [489, 449] on div "10 jul 2025 11:45 a.m. 10 jul 2025 11:45 a.m." at bounding box center [460, 455] width 114 height 33
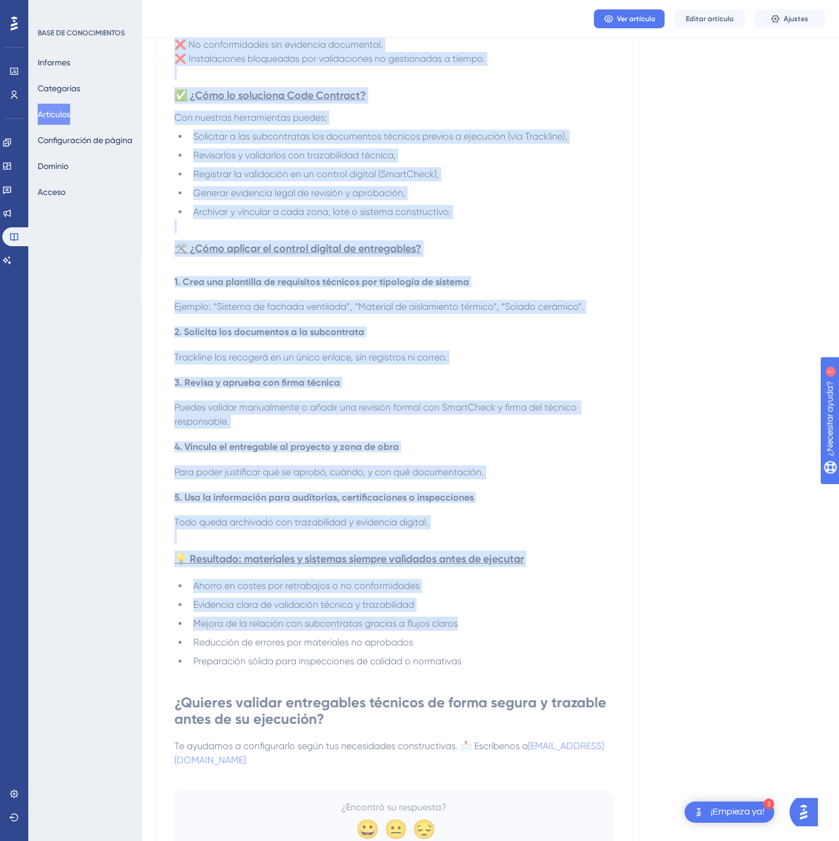
scroll to position [583, 0]
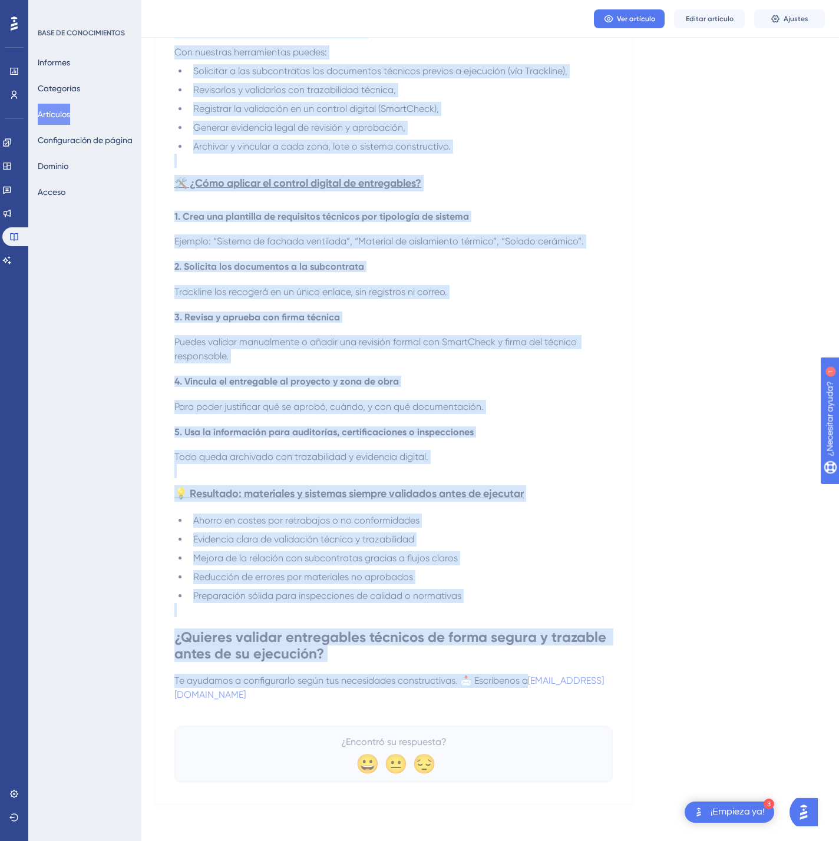
drag, startPoint x: 181, startPoint y: 157, endPoint x: 608, endPoint y: 701, distance: 691.2
click at [608, 701] on div "🧱 Valida los entregables de subcontratas con evidencia digital y control técnic…" at bounding box center [393, 177] width 438 height 1209
copy div "🧱 Valida los entregables de subcontratas con evidencia digital y control técnic…"
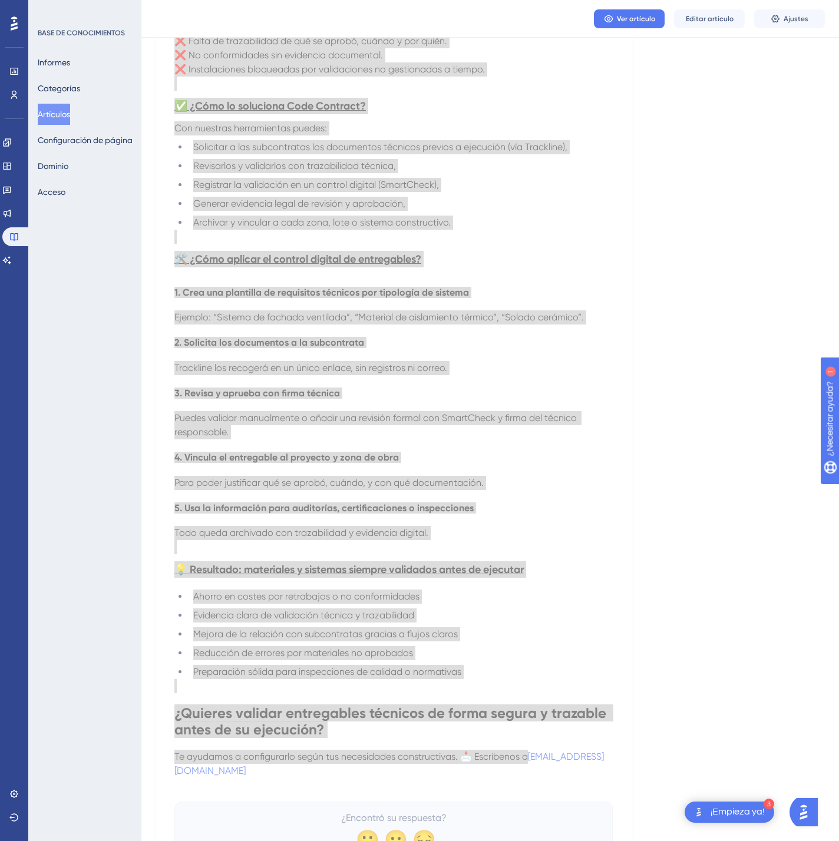
scroll to position [0, 0]
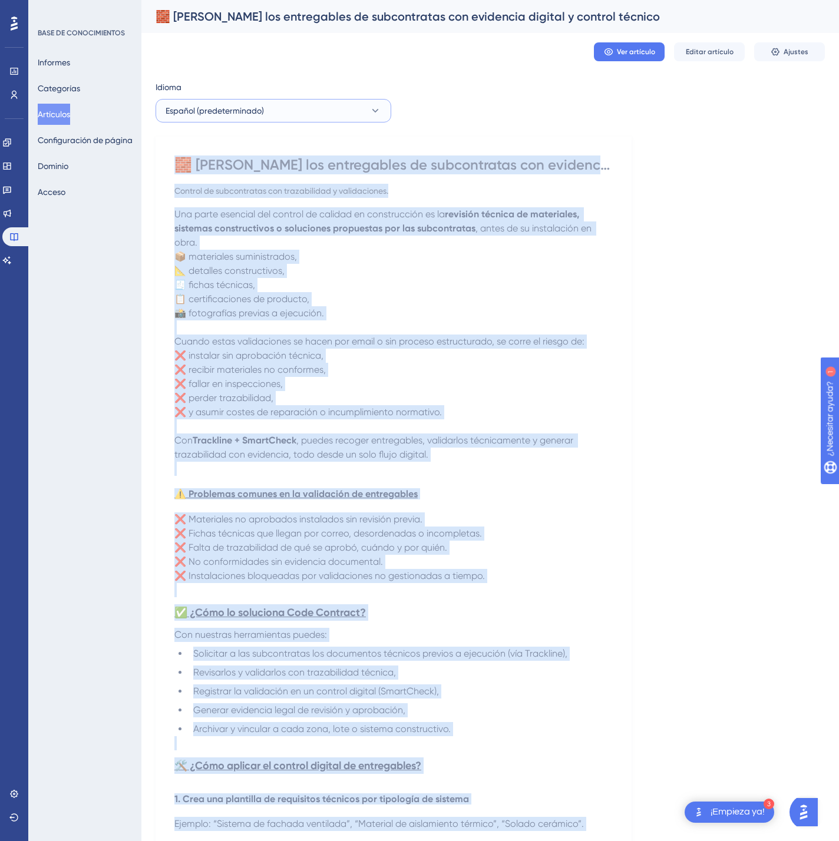
click at [363, 108] on button "Español (predeterminado)" at bounding box center [273, 111] width 236 height 24
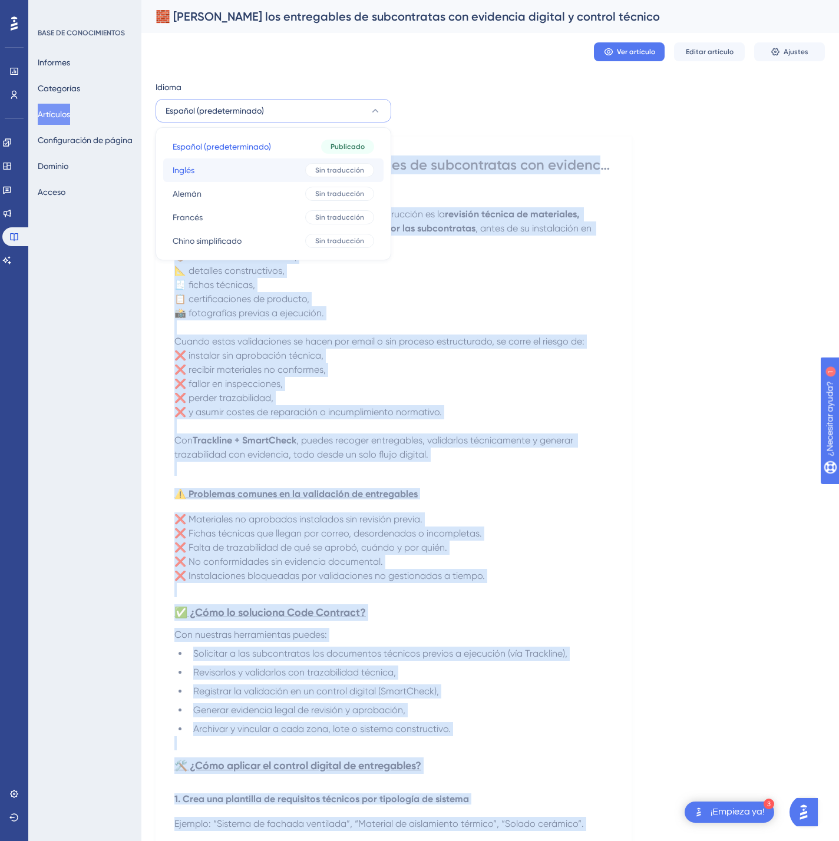
click at [321, 166] on font "Sin traducción" at bounding box center [339, 170] width 49 height 8
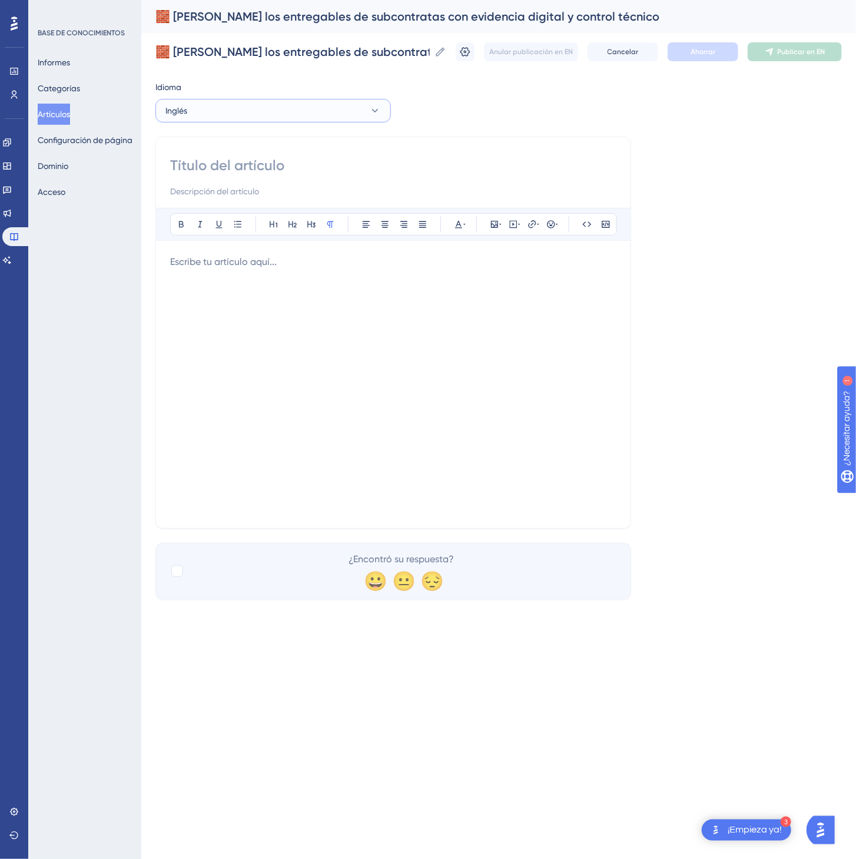
click at [261, 115] on button "Inglés" at bounding box center [273, 111] width 236 height 24
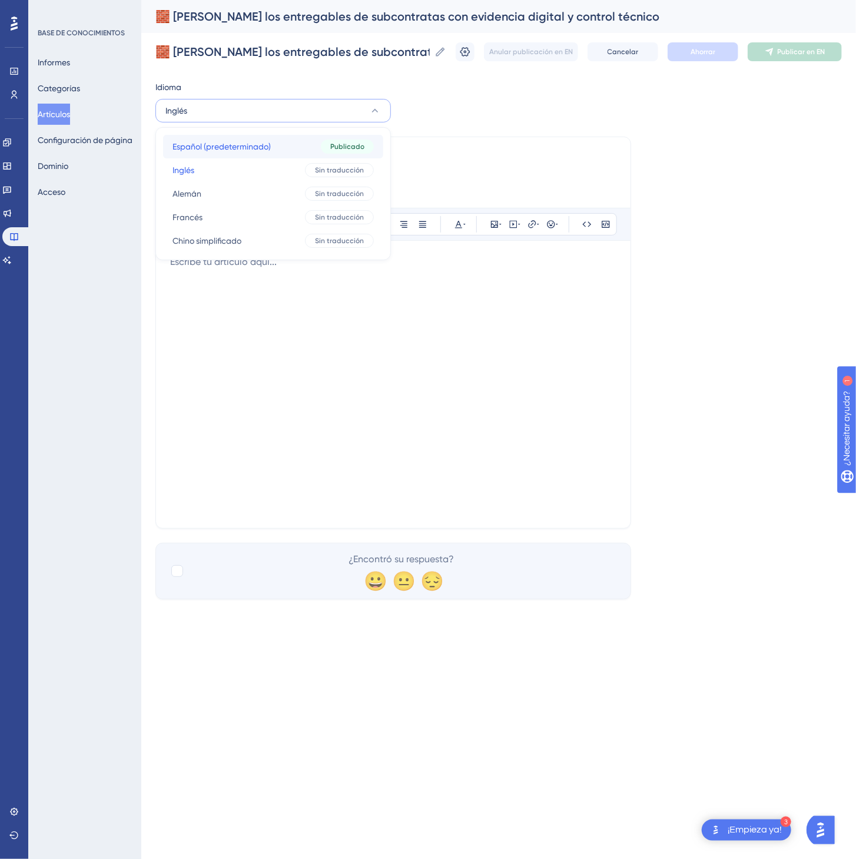
click at [266, 148] on font "Español (predeterminado)" at bounding box center [222, 146] width 98 height 9
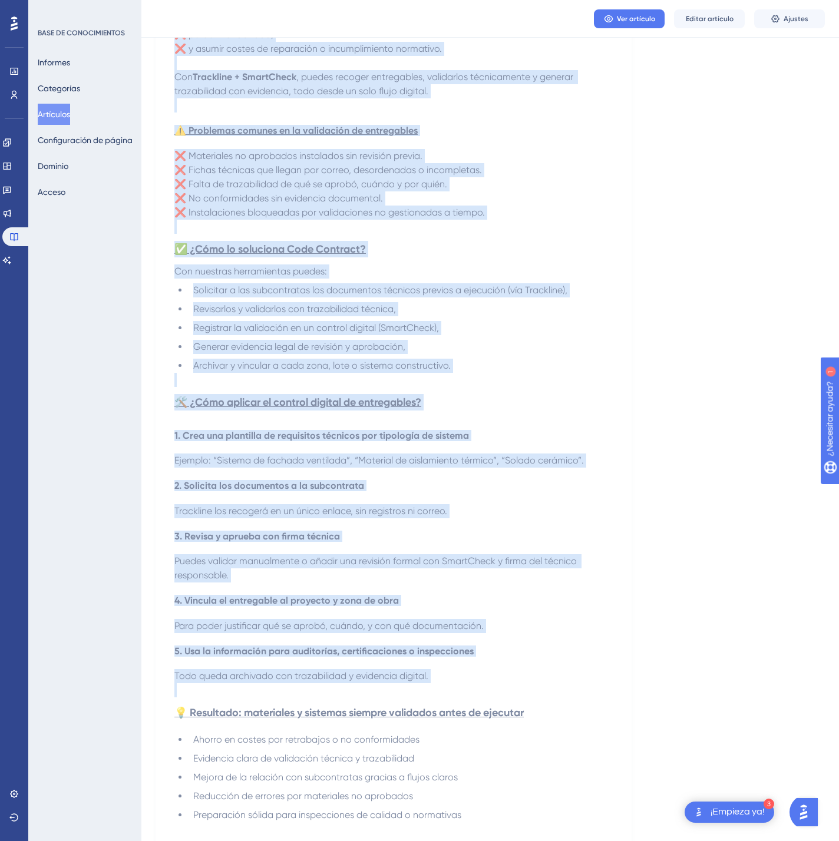
scroll to position [583, 0]
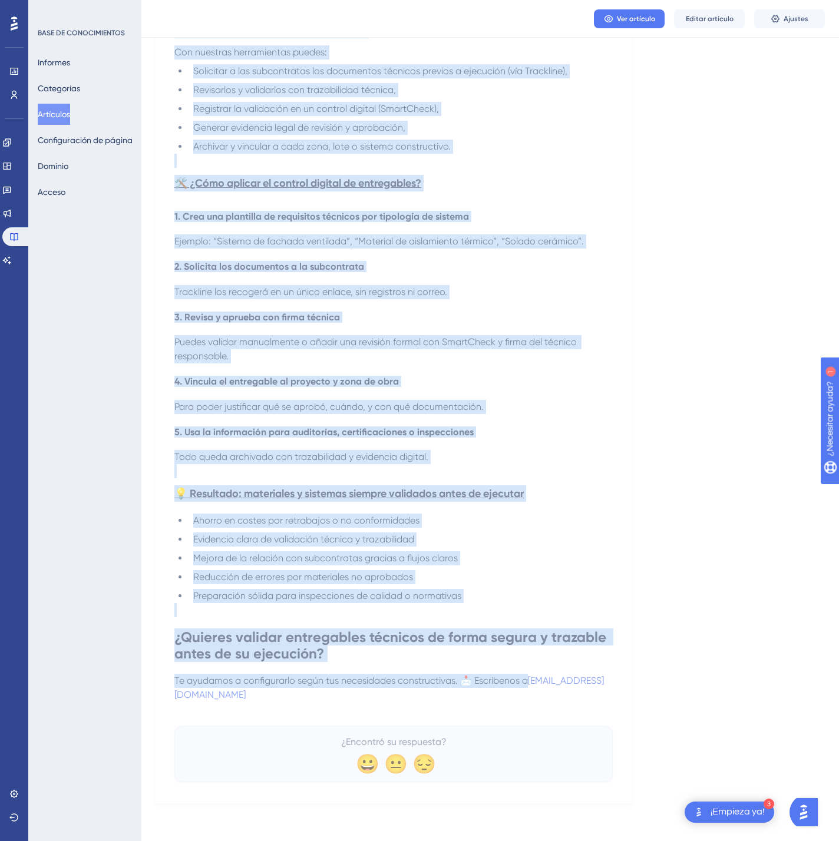
drag, startPoint x: 176, startPoint y: 154, endPoint x: 565, endPoint y: 696, distance: 667.2
click at [565, 696] on div "🧱 Valida los entregables de subcontratas con evidencia digital y control técnic…" at bounding box center [393, 177] width 438 height 1209
copy div "🧱 Valida los entregables de subcontratas con evidencia digital y control técnic…"
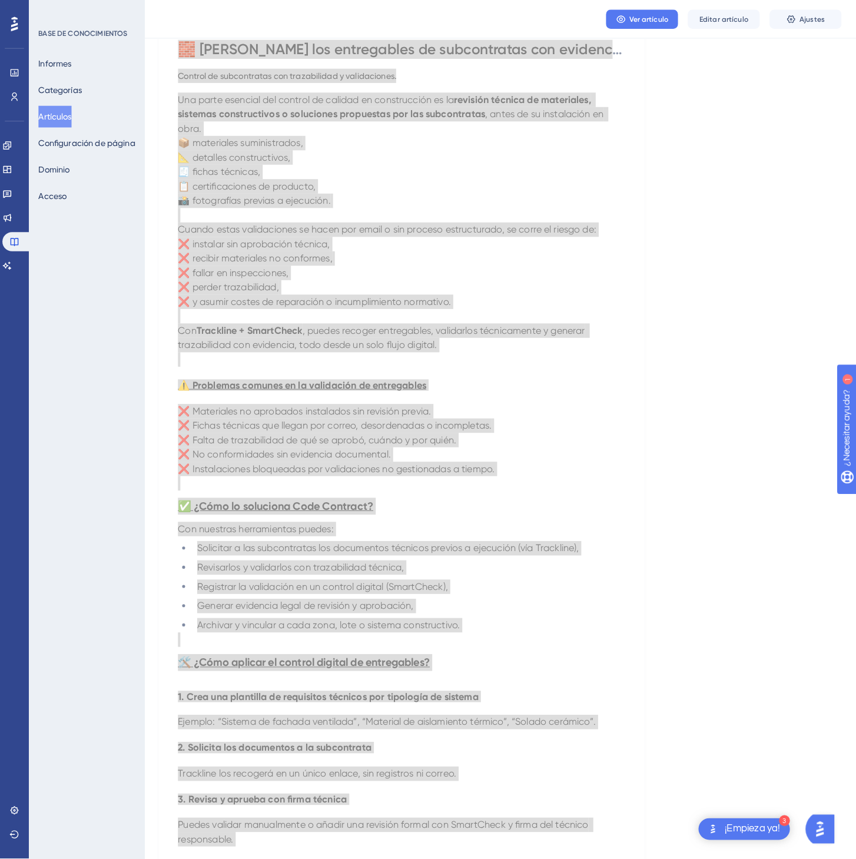
scroll to position [0, 0]
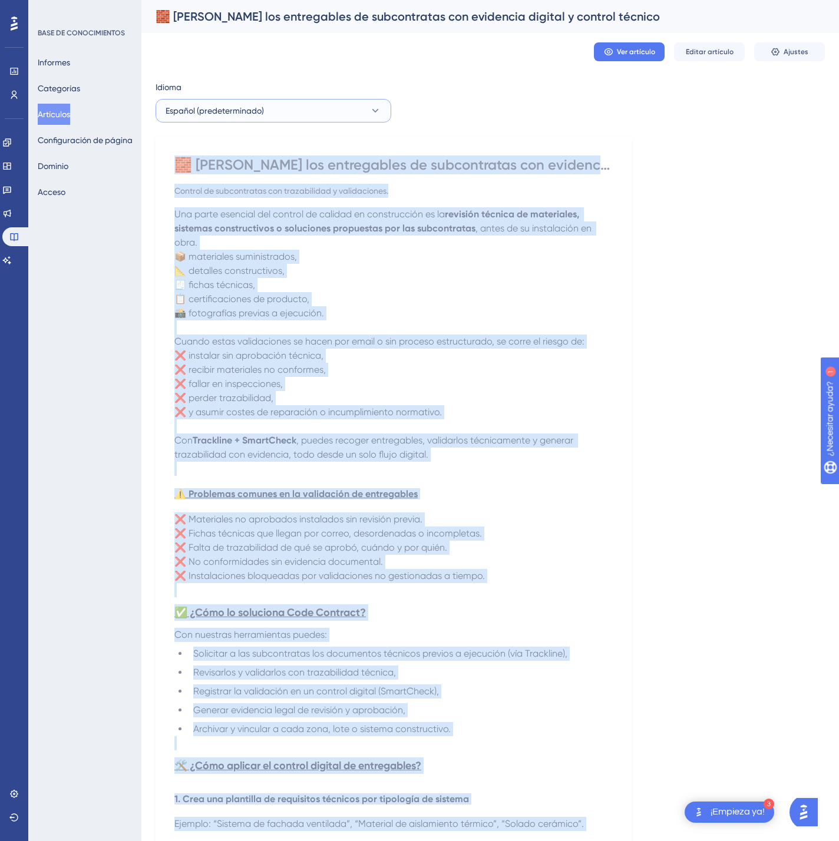
click at [339, 110] on button "Español (predeterminado)" at bounding box center [273, 111] width 236 height 24
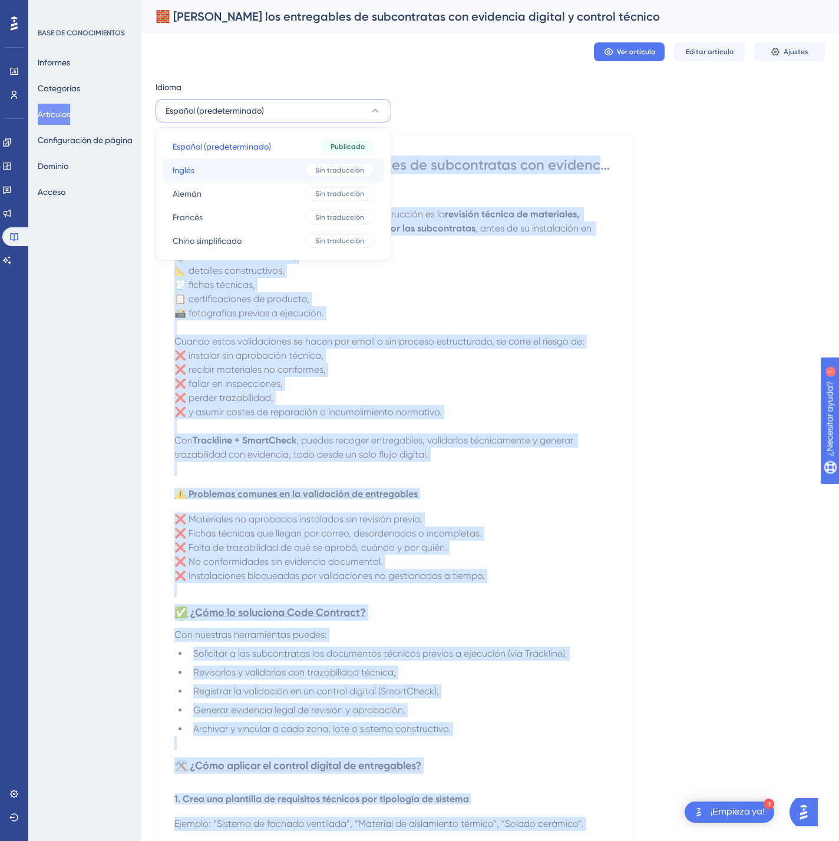
click at [302, 171] on button "Inglés Inglés Sin traducción" at bounding box center [273, 170] width 220 height 24
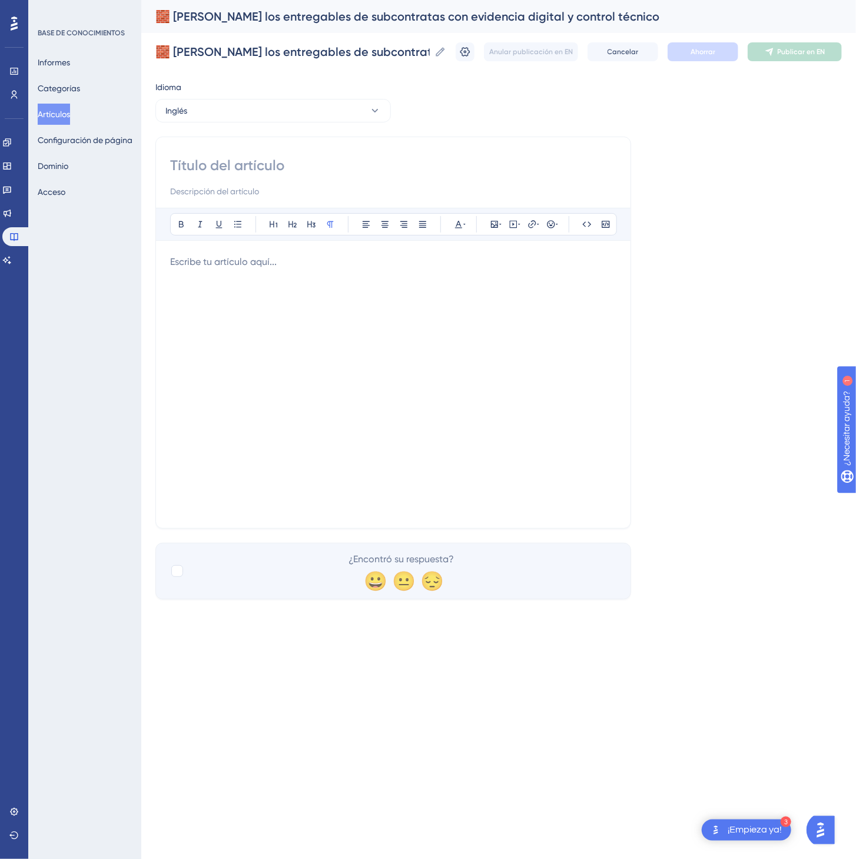
click at [358, 176] on div at bounding box center [393, 177] width 446 height 42
click at [327, 157] on input at bounding box center [393, 165] width 446 height 19
paste input "🧱 Validate subcontractor deliverables with digital evidence and technical contr…"
type input "🧱 Validate subcontractor deliverables with digital evidence and technical contr…"
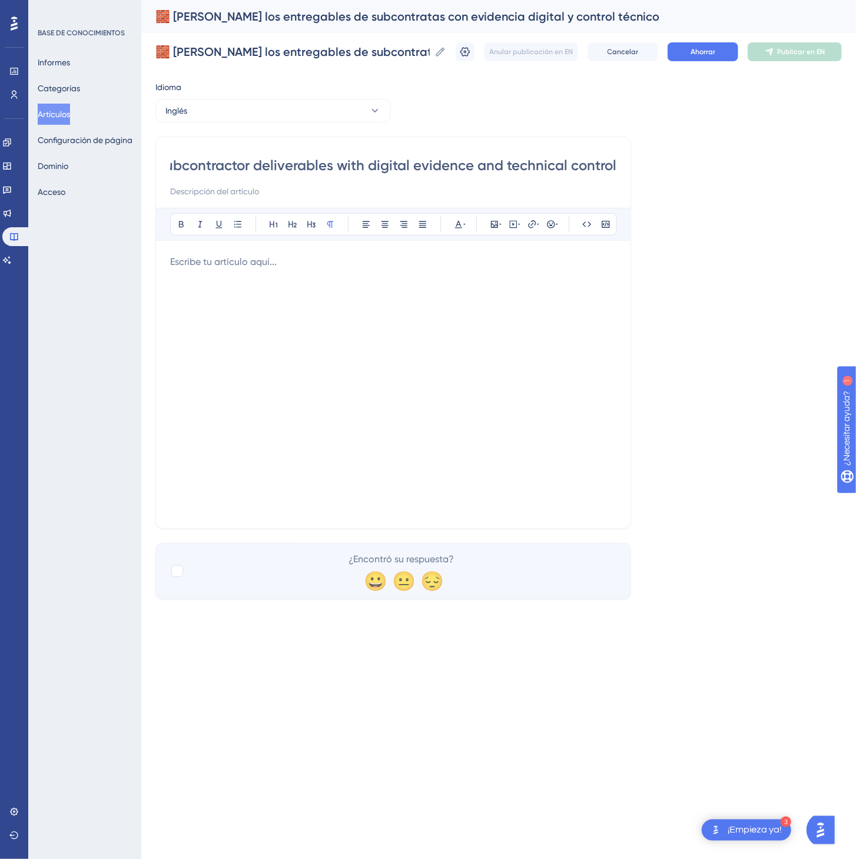
scroll to position [0, 0]
click at [344, 286] on div at bounding box center [393, 384] width 446 height 259
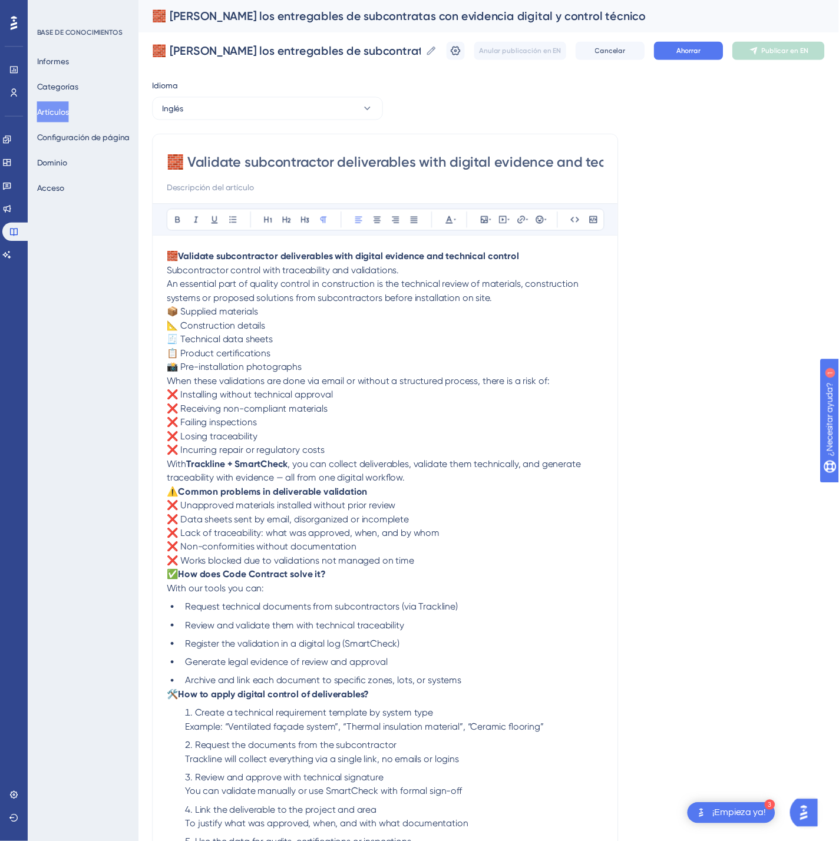
scroll to position [156, 0]
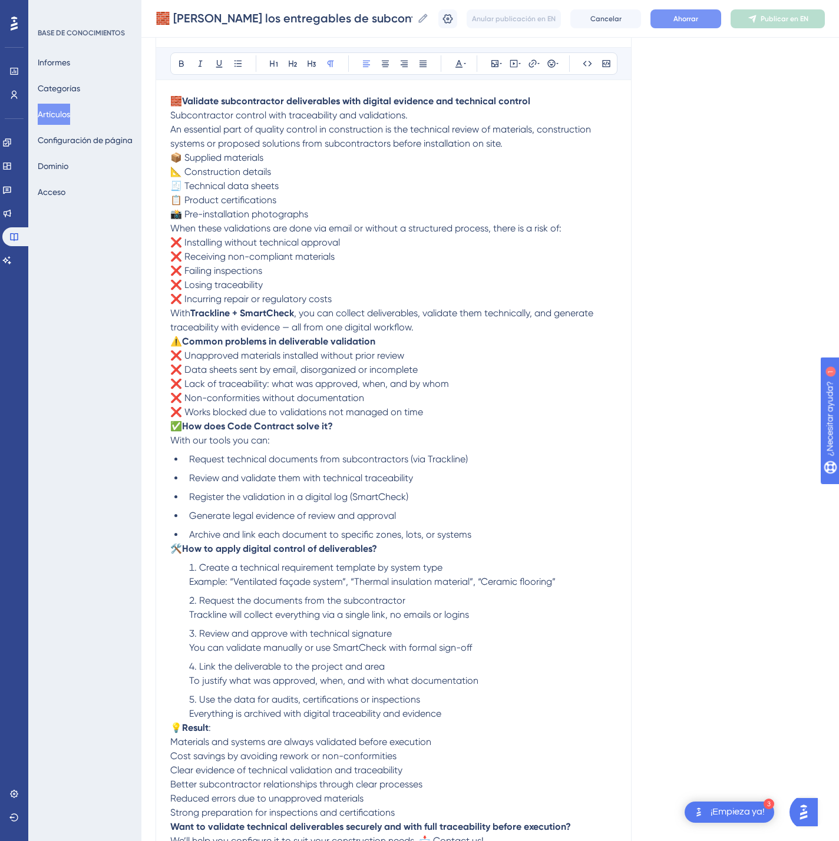
click at [716, 17] on button "Ahorrar" at bounding box center [685, 18] width 71 height 19
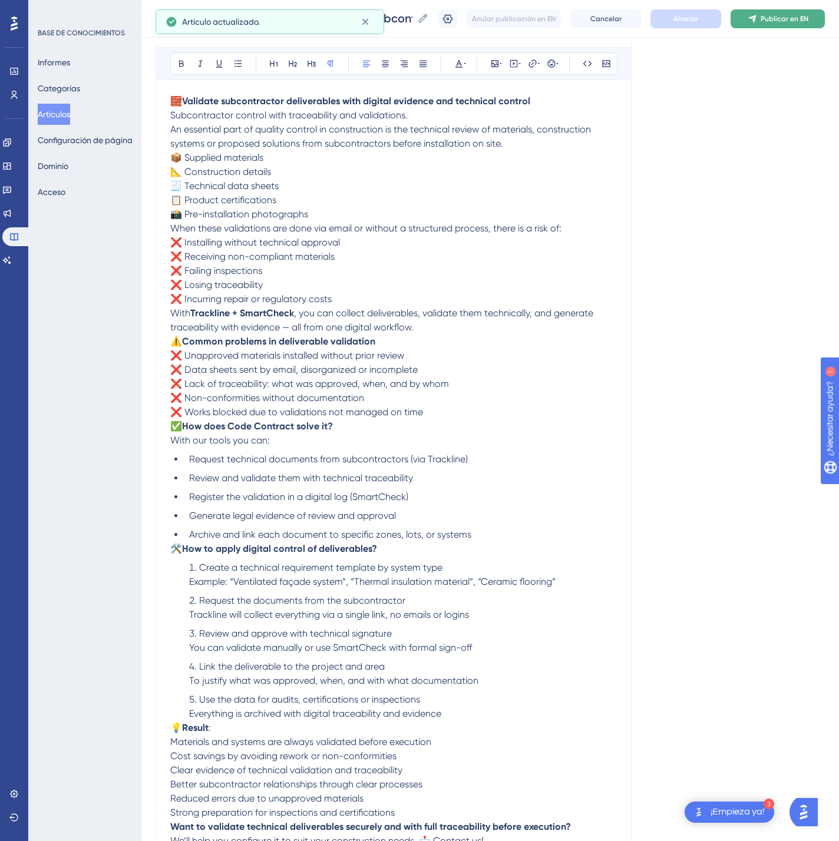
click at [757, 15] on icon at bounding box center [751, 18] width 9 height 9
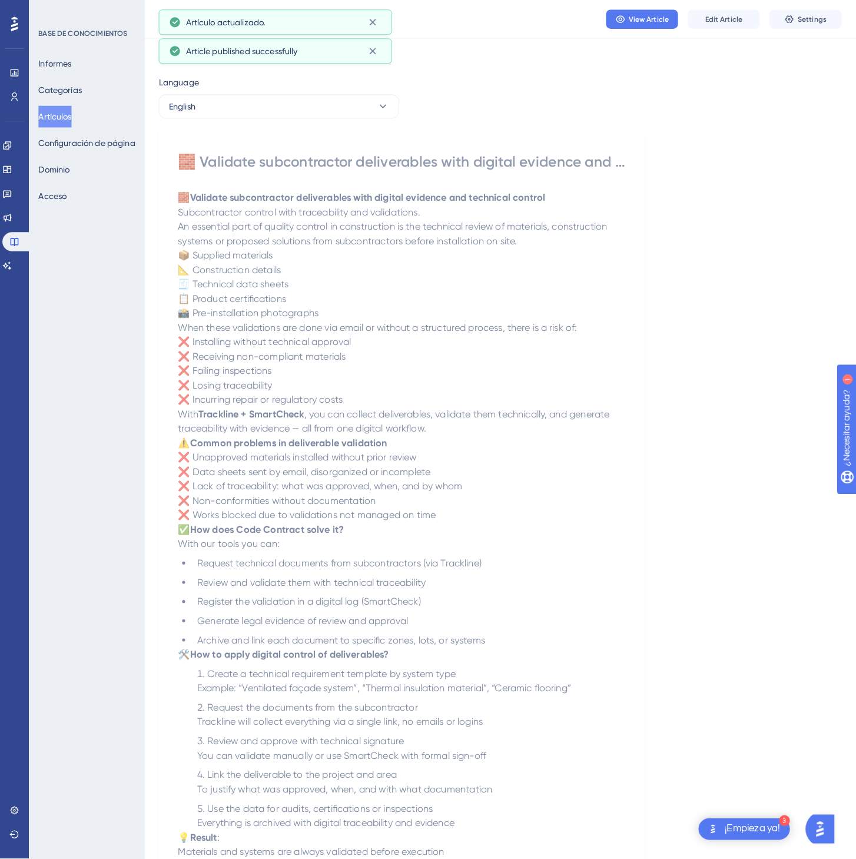
scroll to position [0, 0]
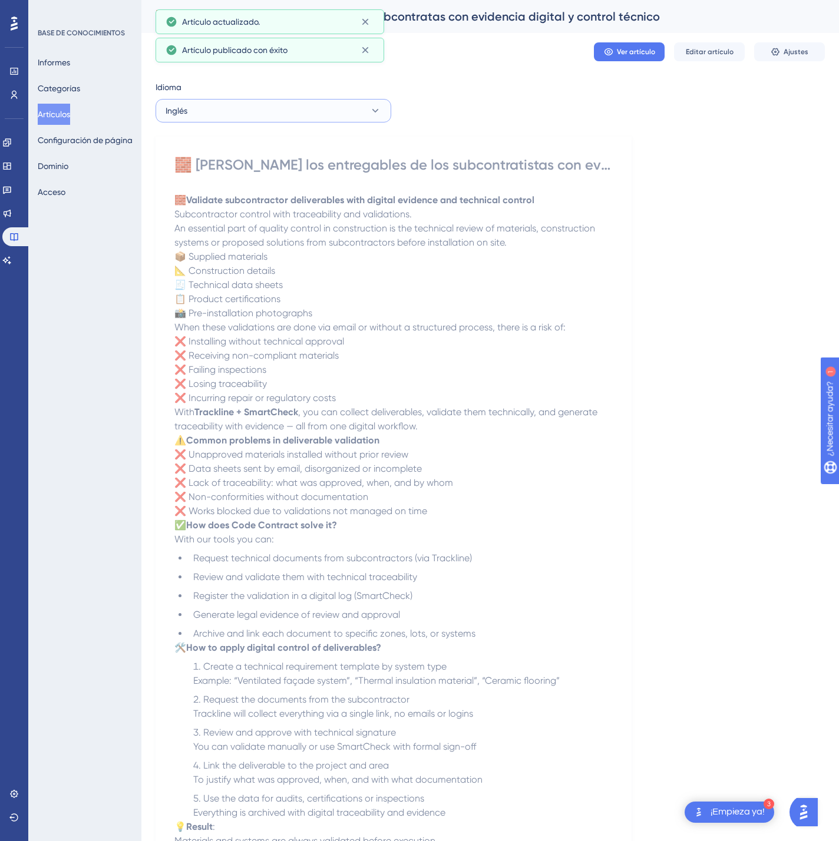
click at [261, 107] on button "Inglés" at bounding box center [273, 111] width 236 height 24
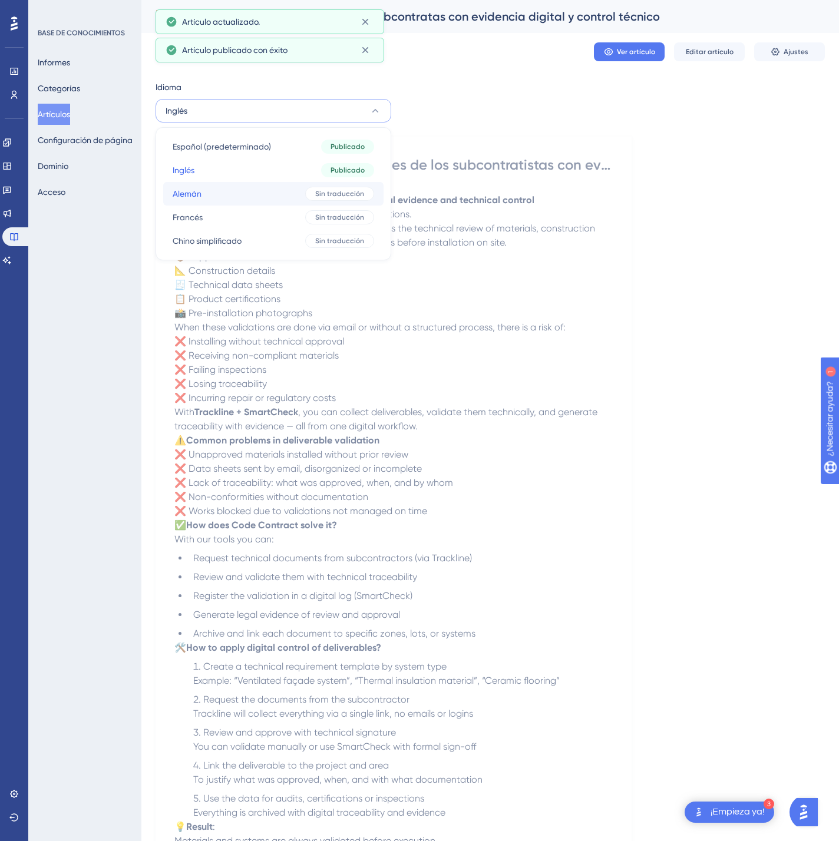
click at [250, 186] on button "Alemán Alemán Sin traducción" at bounding box center [273, 194] width 220 height 24
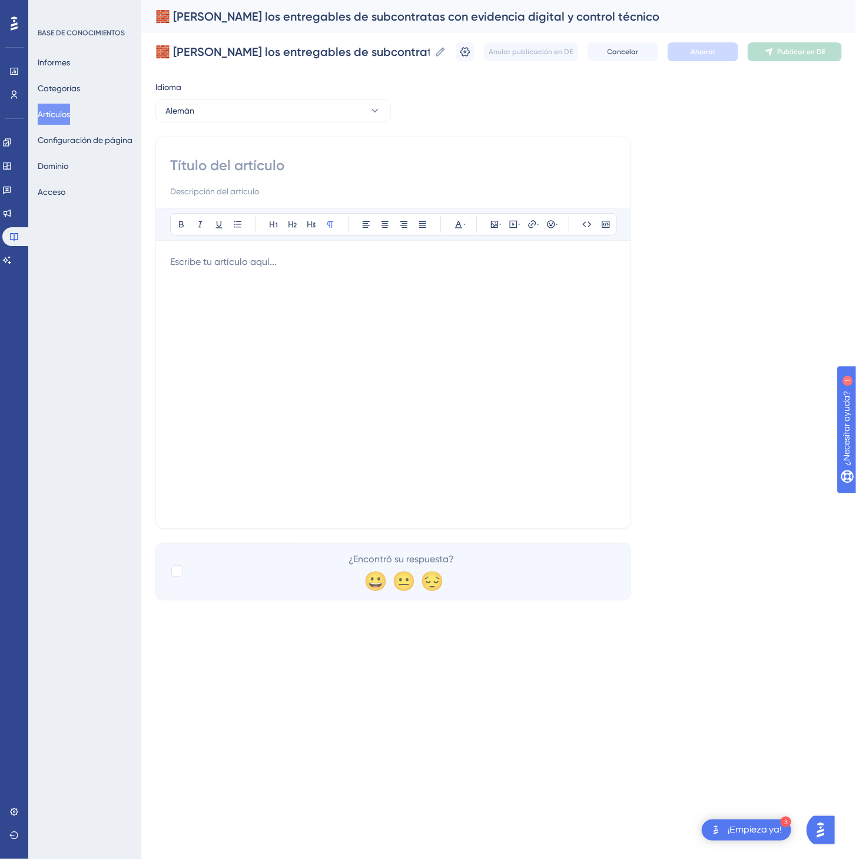
click at [310, 174] on input at bounding box center [393, 165] width 446 height 19
paste input "🧱 Validieren Sie Subunternehmer-Lieferungen mit digitalem Nachweis und technisc…"
type input "🧱 Validieren Sie Subunternehmer-Lieferungen mit digitalem Nachweis und technisc…"
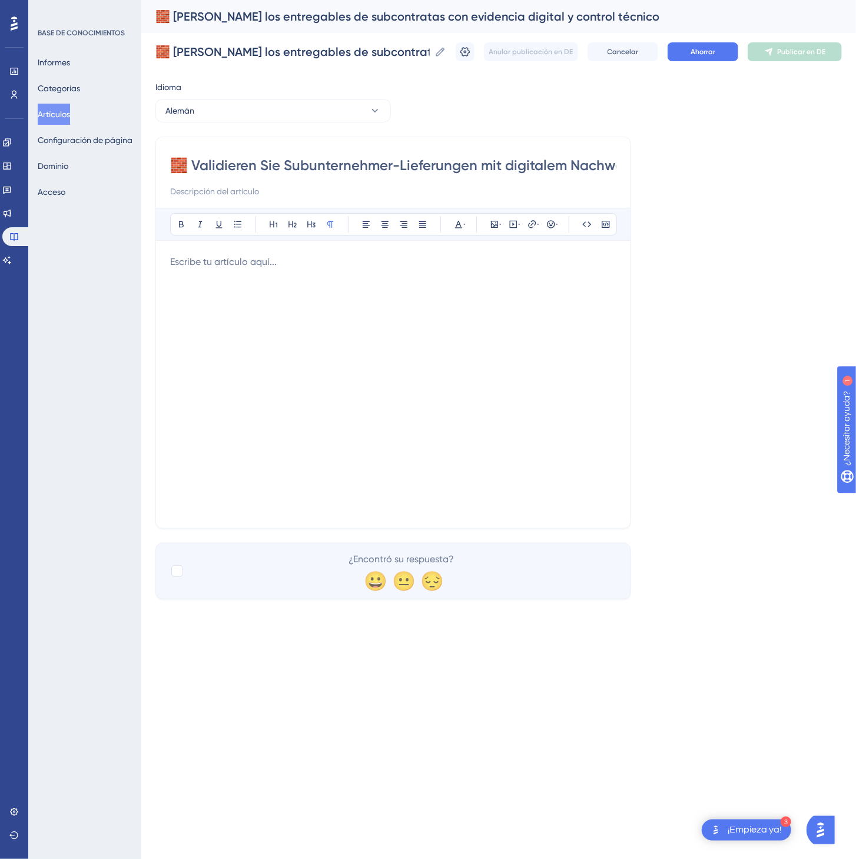
click at [363, 277] on div at bounding box center [393, 384] width 446 height 259
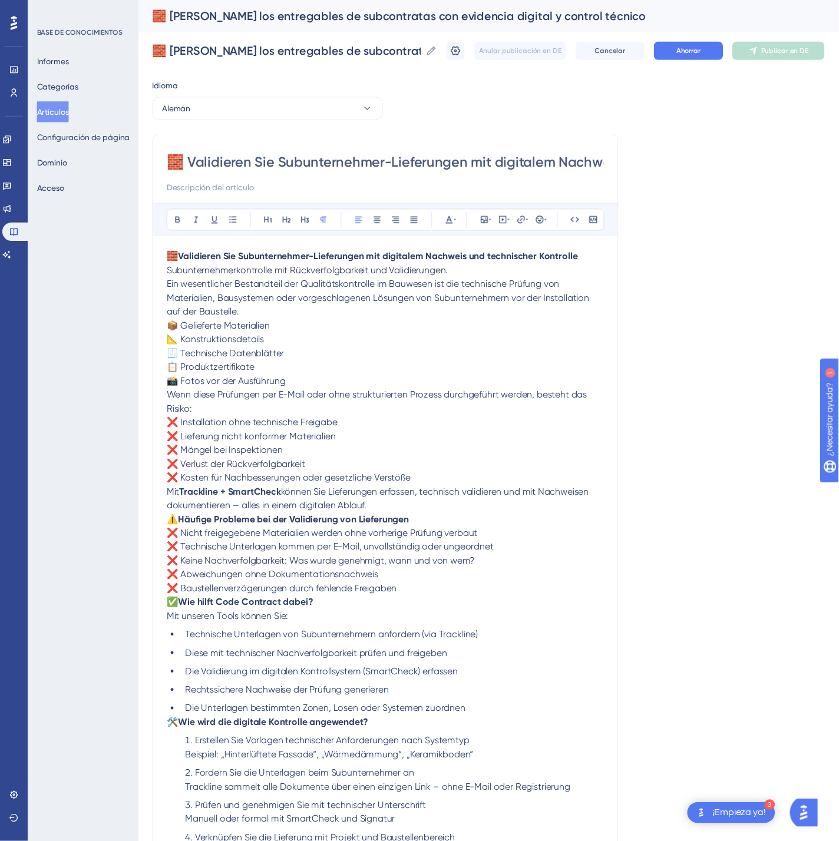
scroll to position [184, 0]
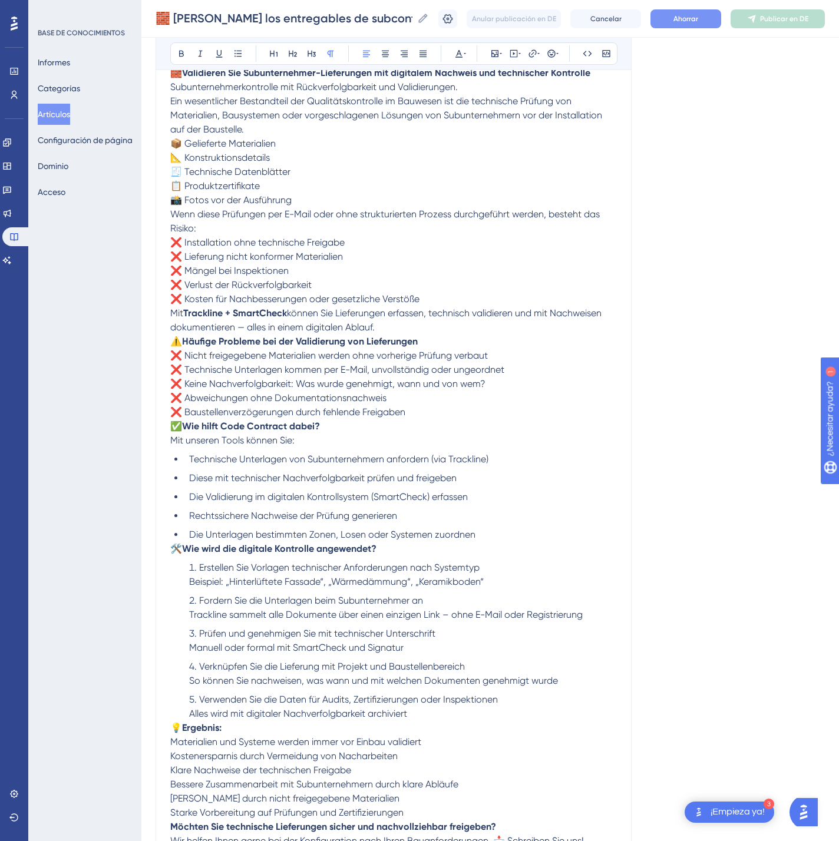
click at [719, 22] on button "Ahorrar" at bounding box center [685, 18] width 71 height 19
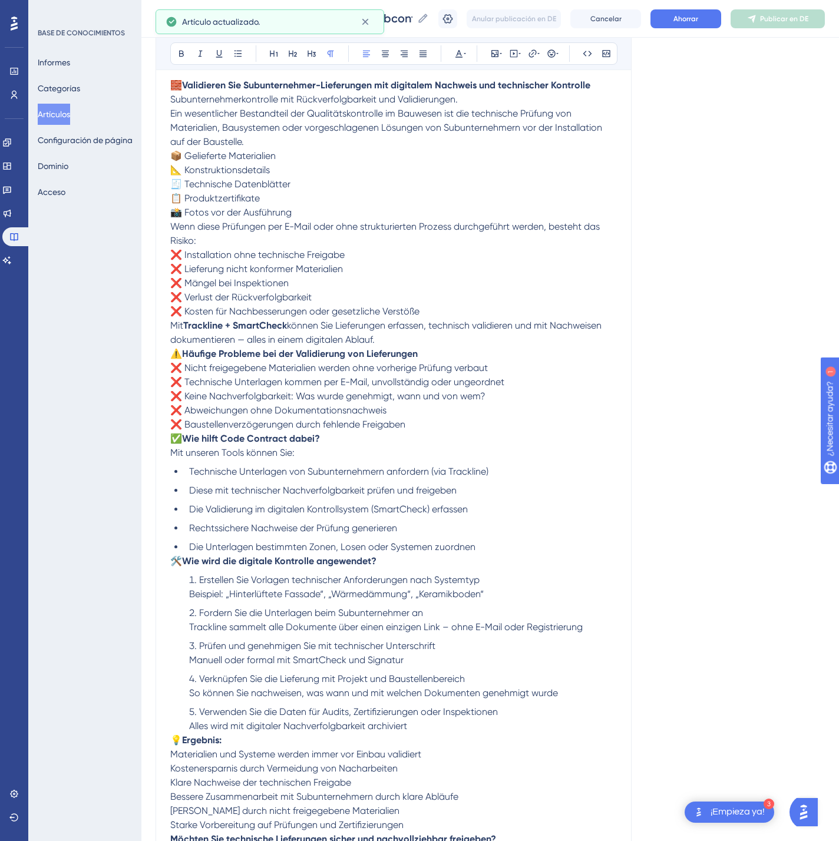
scroll to position [180, 0]
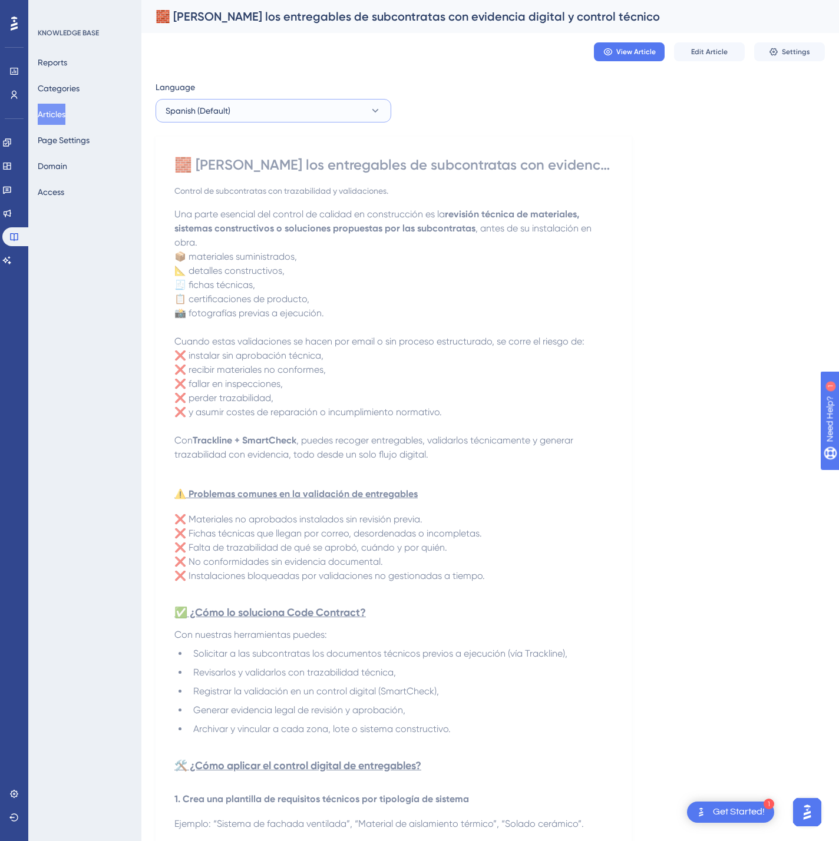
click at [307, 114] on button "Spanish (Default)" at bounding box center [273, 111] width 236 height 24
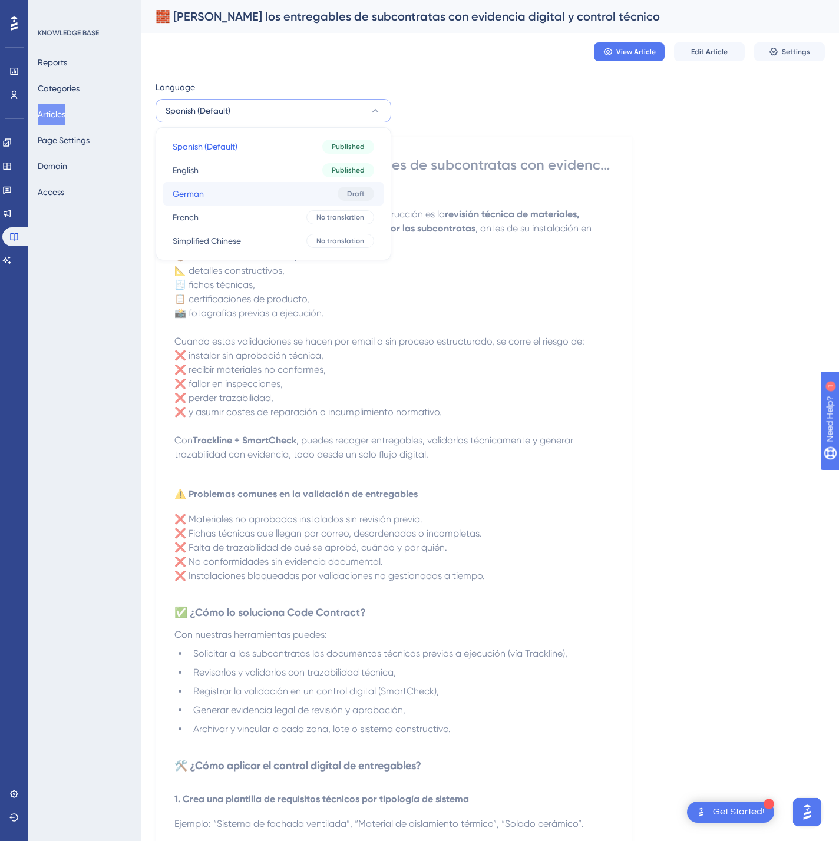
click at [330, 200] on button "German German Draft" at bounding box center [273, 194] width 220 height 24
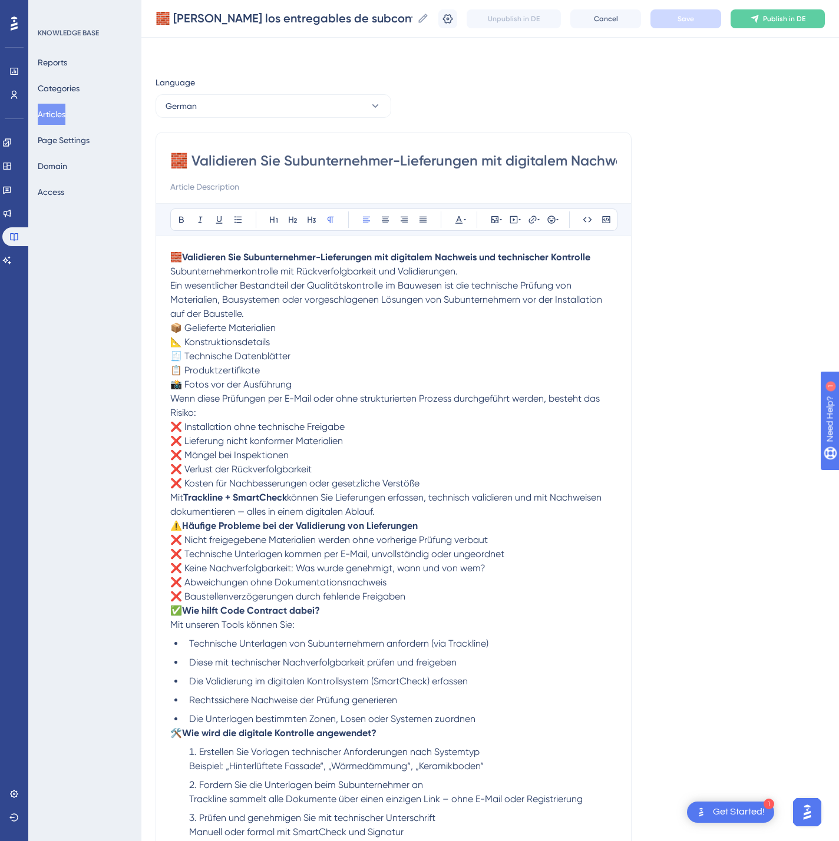
scroll to position [184, 0]
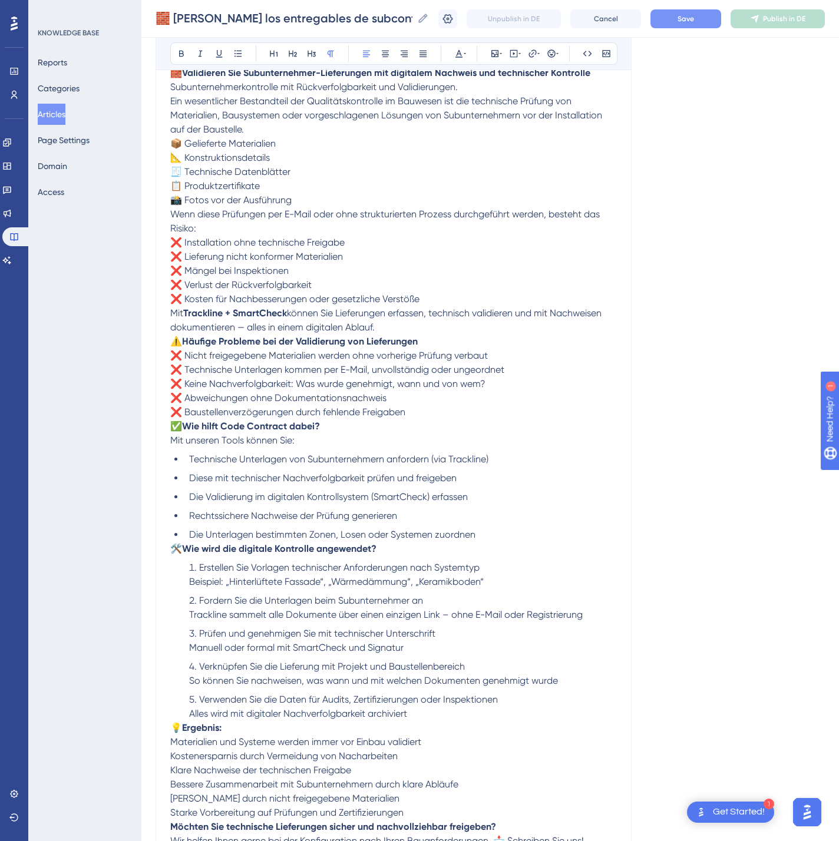
click at [694, 19] on span "Save" at bounding box center [685, 18] width 16 height 9
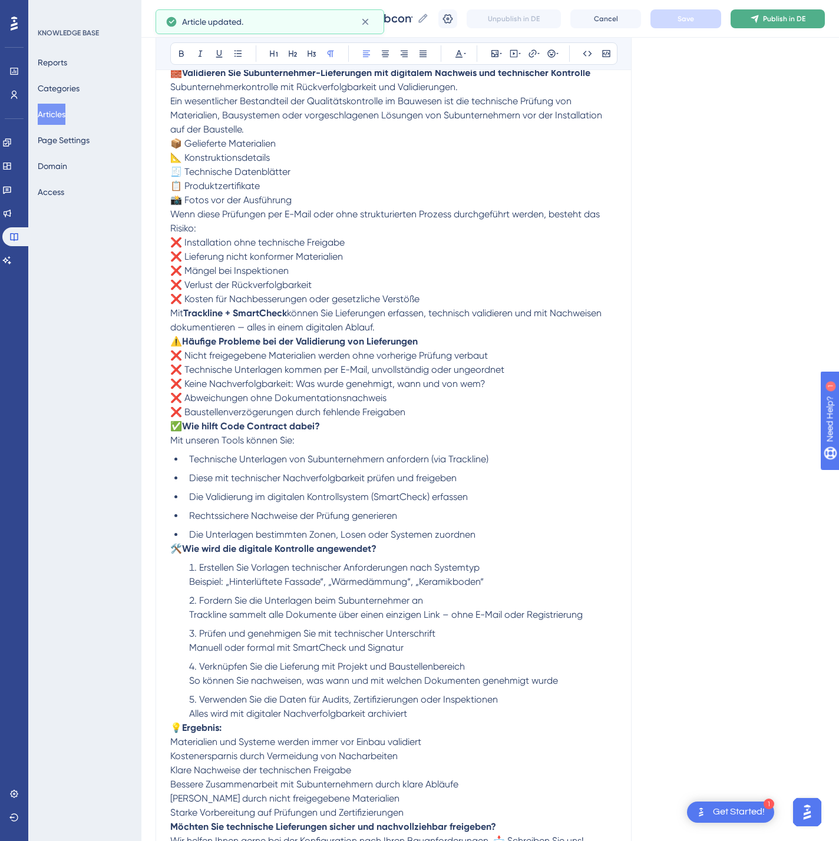
click at [759, 15] on icon at bounding box center [754, 18] width 9 height 9
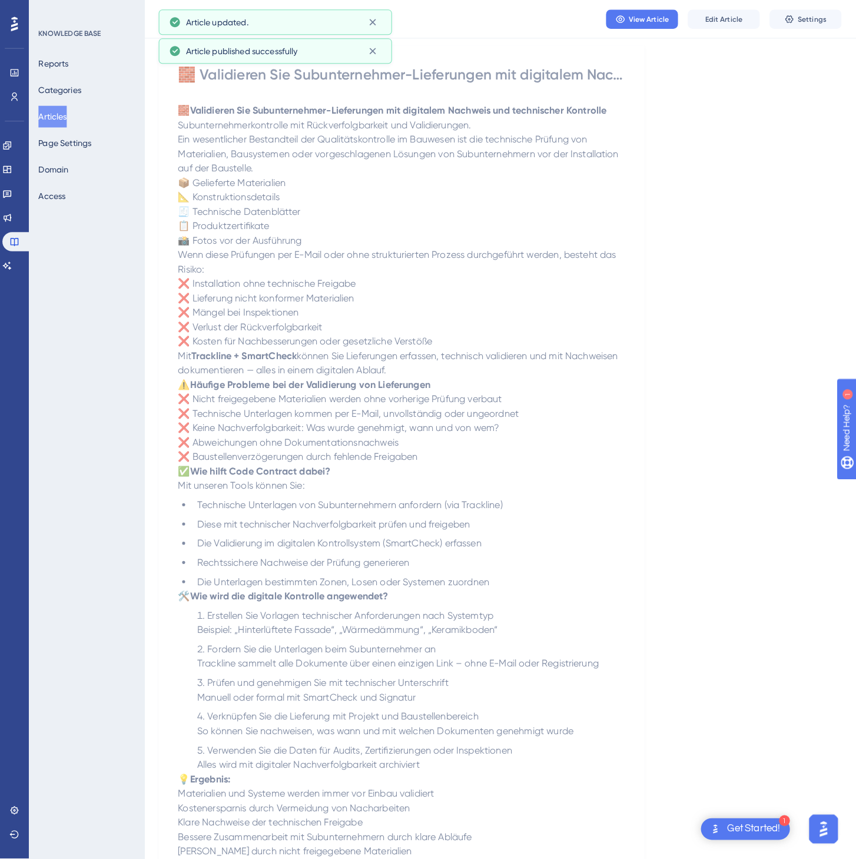
scroll to position [0, 0]
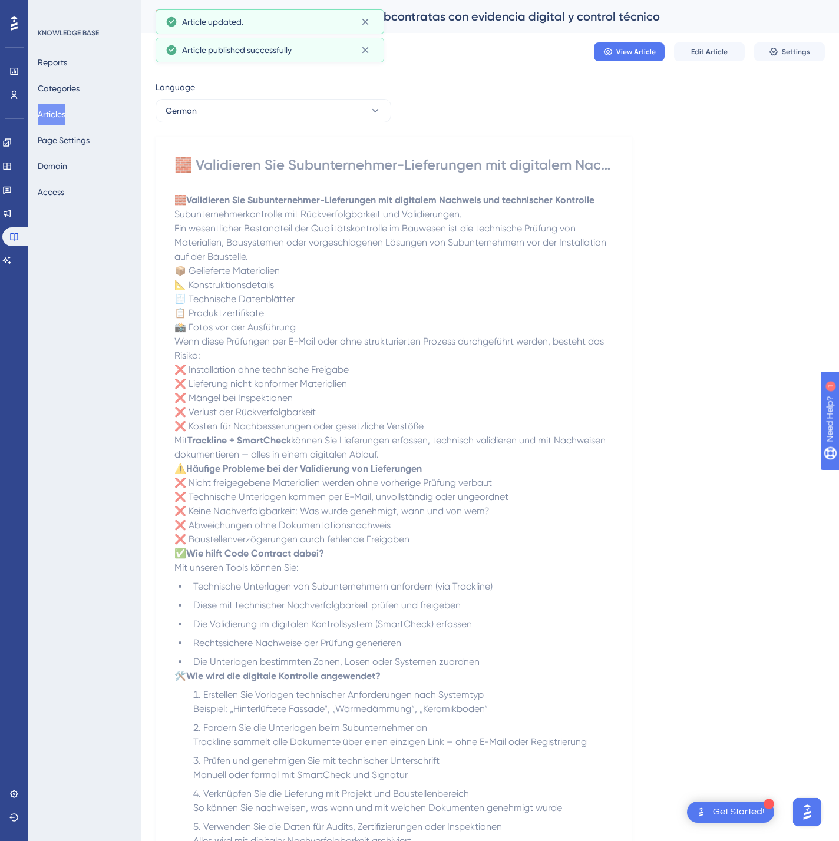
click at [292, 124] on div "Language German 🧱 Validieren Sie Subunternehmer-Lieferungen mit digitalem Nachw…" at bounding box center [489, 538] width 669 height 916
click at [296, 114] on button "German" at bounding box center [273, 111] width 236 height 24
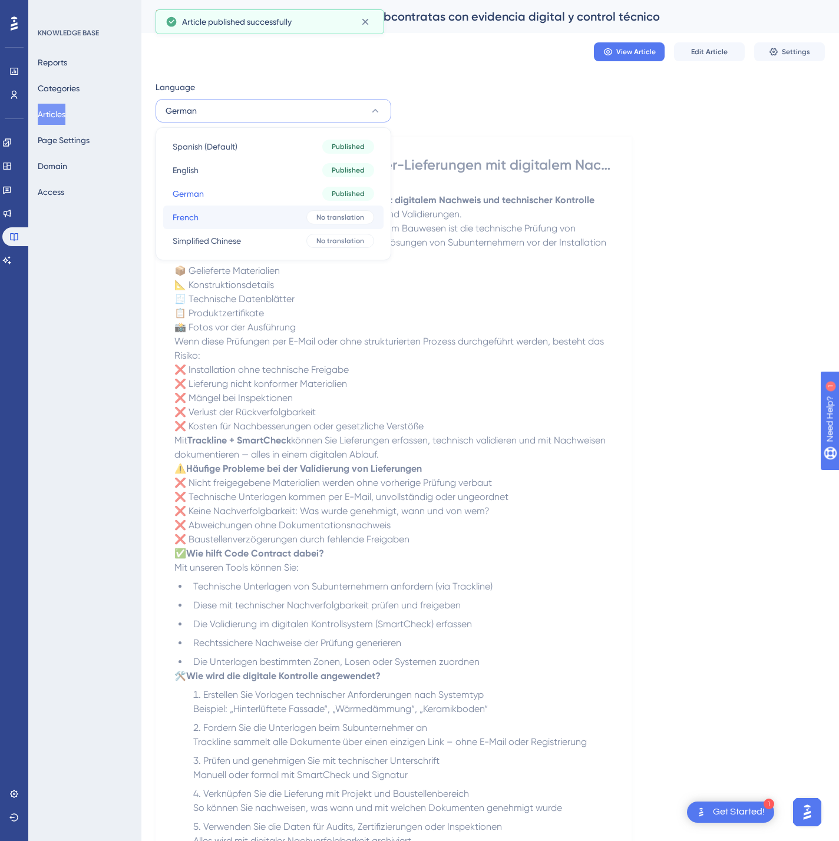
click at [279, 226] on button "French French No translation" at bounding box center [273, 218] width 220 height 24
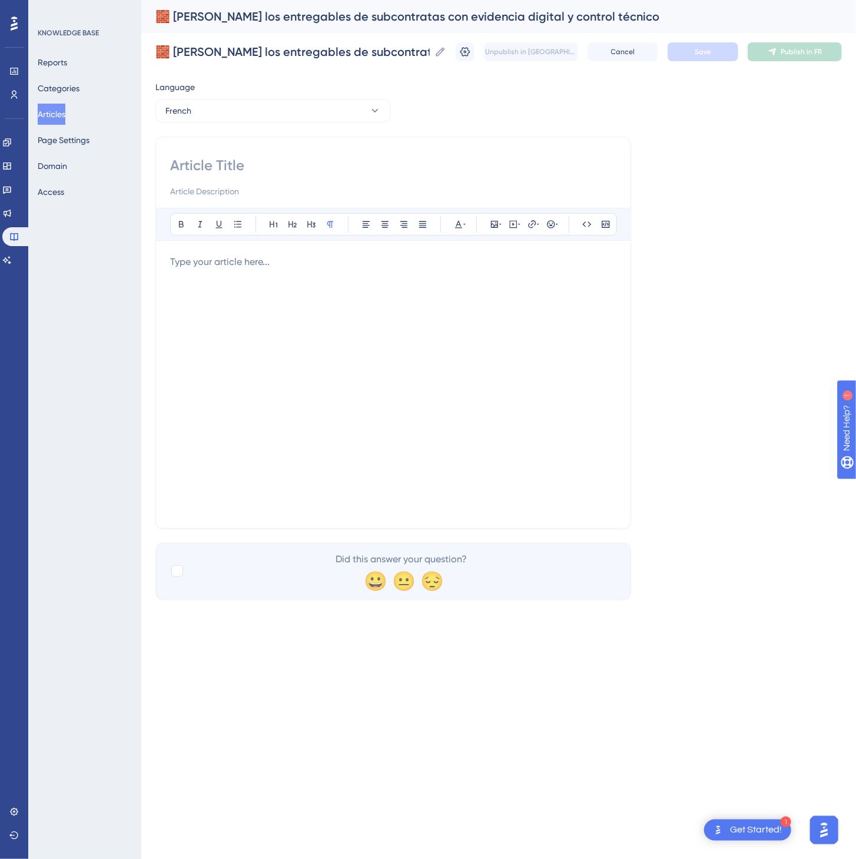
click at [236, 162] on input at bounding box center [393, 165] width 446 height 19
paste input "🧱 Validez les livrables des sous-traitants avec preuve numérique et contrôle te…"
type input "🧱 Validez les livrables des sous-traitants avec preuve numérique et contrôle te…"
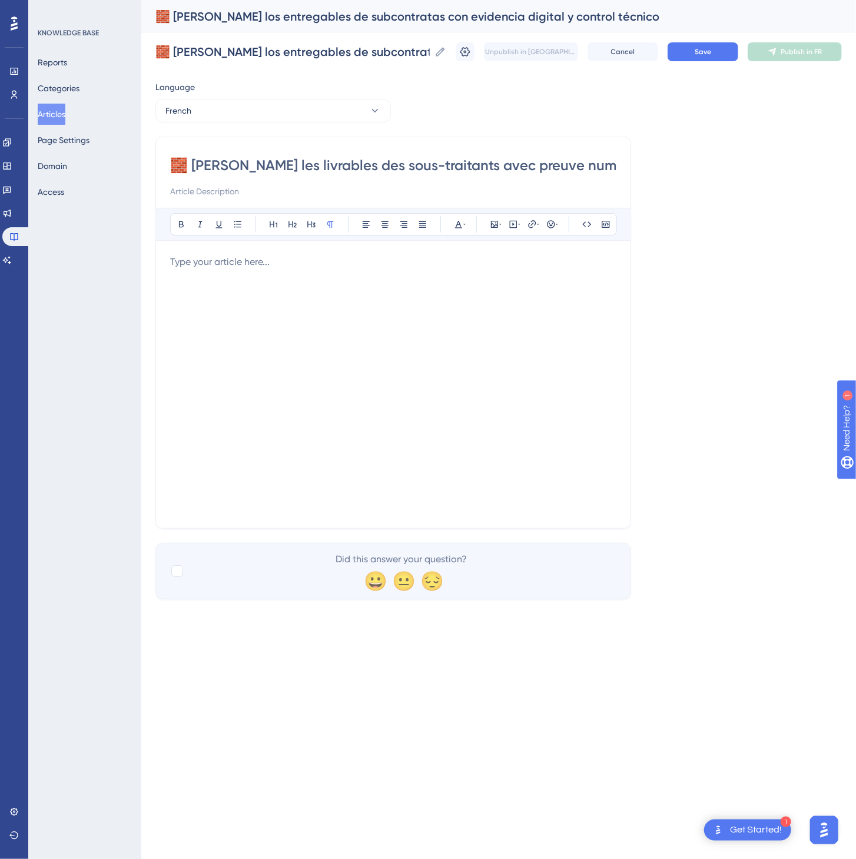
click at [373, 355] on div at bounding box center [393, 384] width 446 height 259
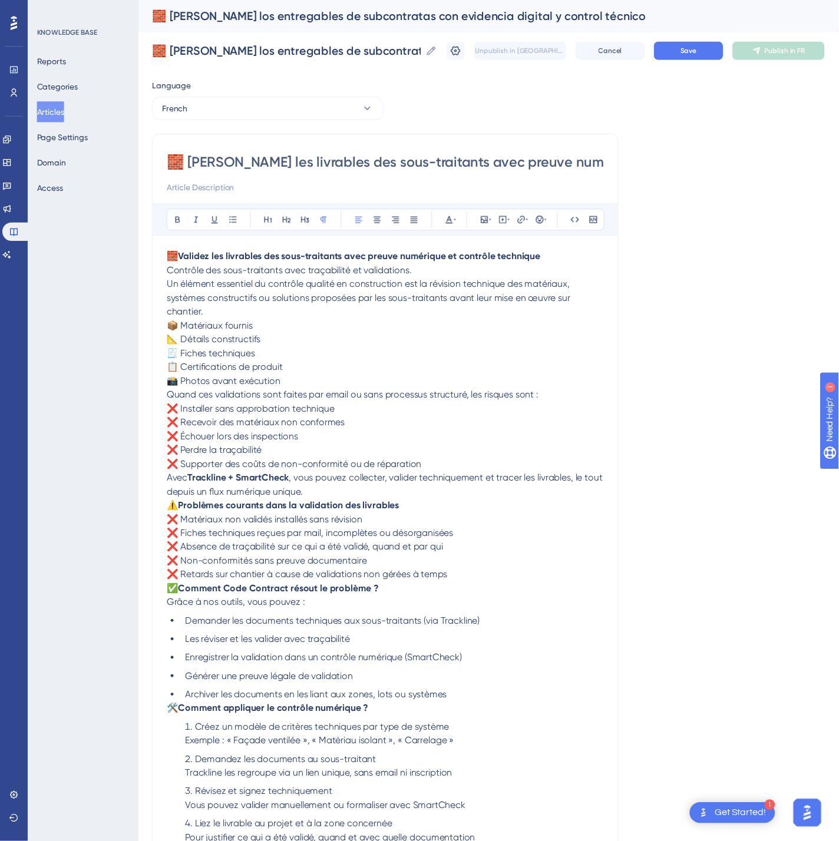
scroll to position [170, 0]
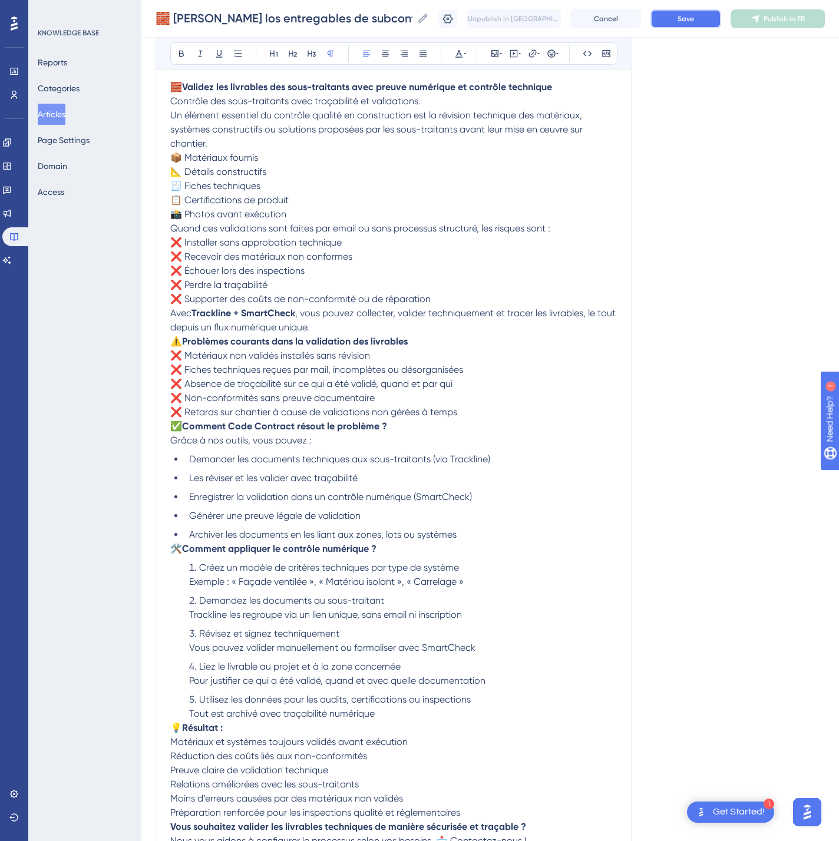
click at [694, 22] on span "Save" at bounding box center [685, 18] width 16 height 9
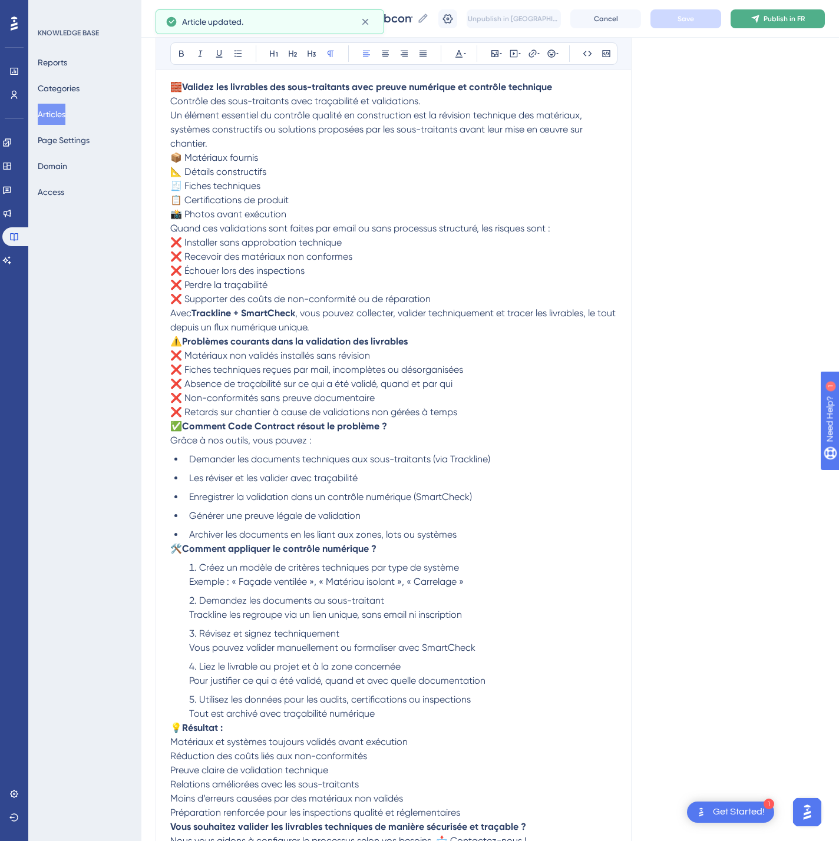
click at [787, 16] on span "Publish in FR" at bounding box center [783, 18] width 41 height 9
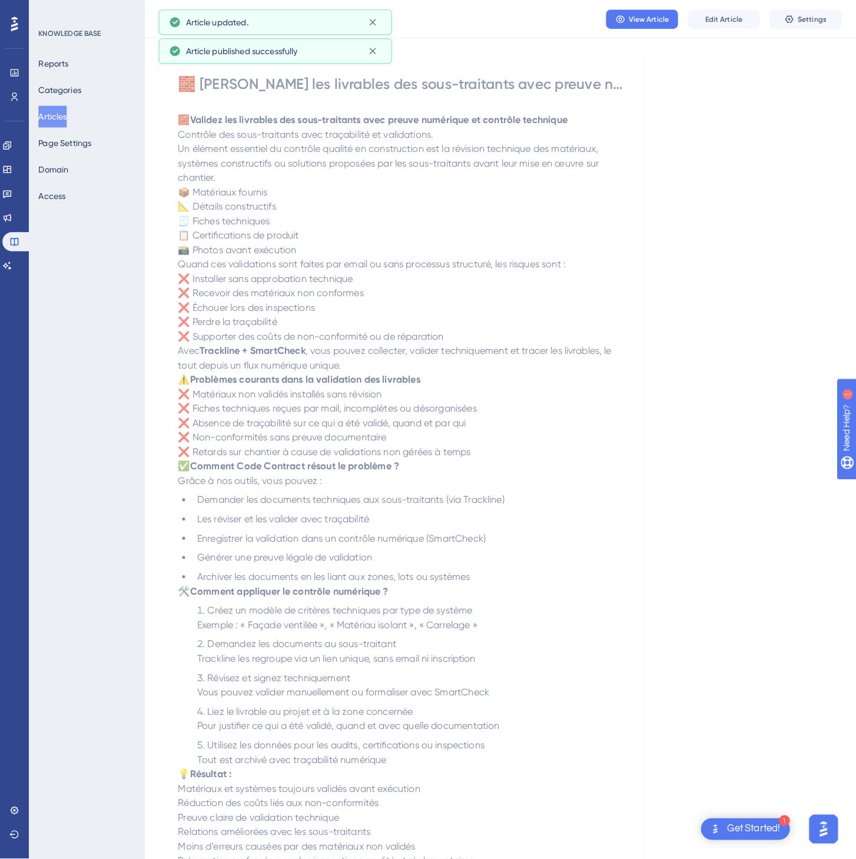
scroll to position [0, 0]
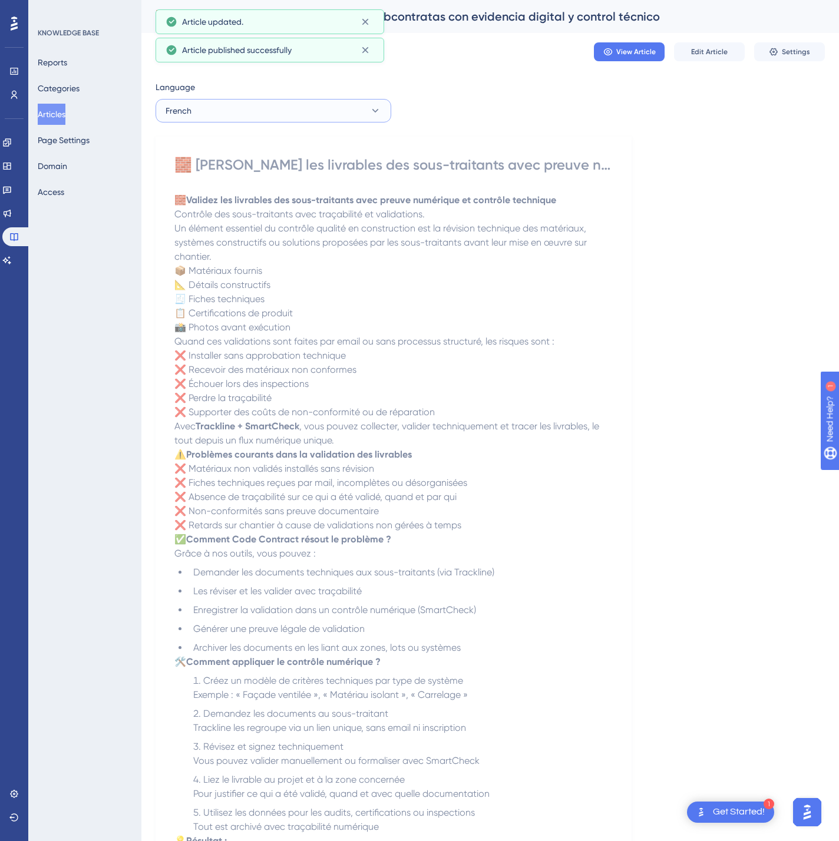
click at [252, 99] on button "French" at bounding box center [273, 111] width 236 height 24
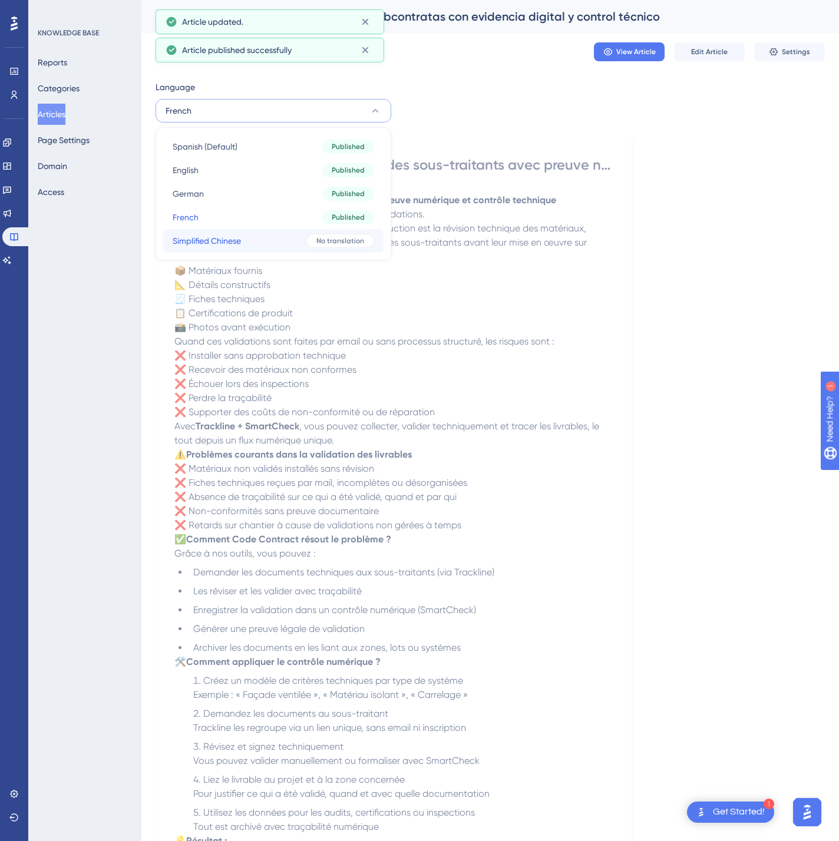
click at [264, 242] on button "Simplified Chinese Simplified Chinese No translation" at bounding box center [273, 241] width 220 height 24
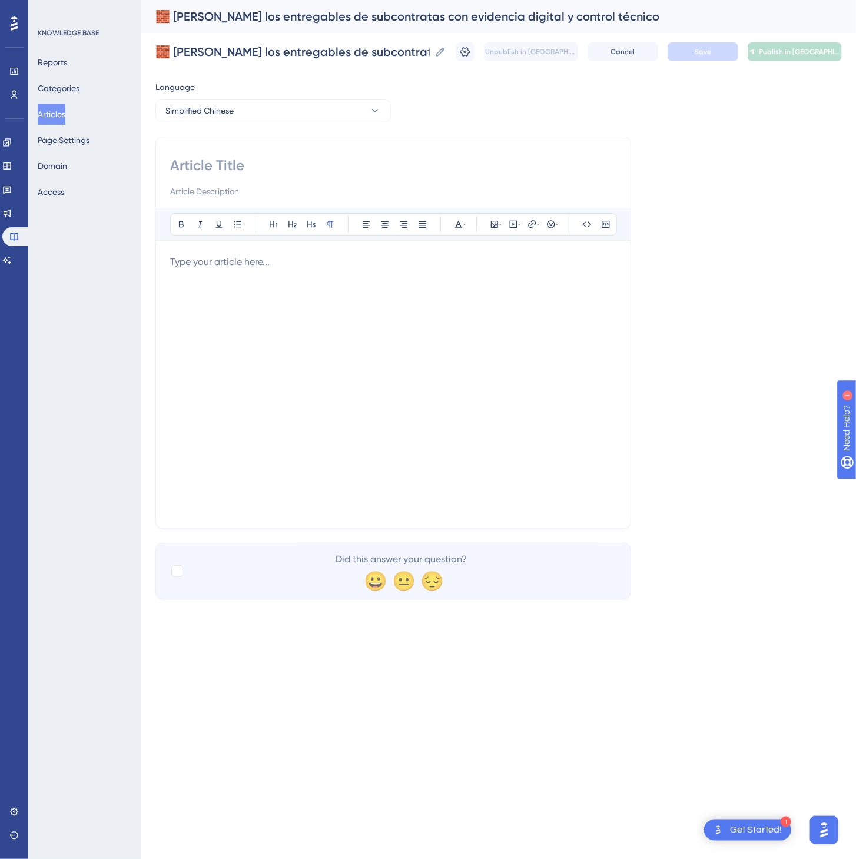
click at [291, 166] on input at bounding box center [393, 165] width 446 height 19
paste input "🧱 使用数字证据和技术审核验证分包商交付物"
type input "🧱 使用数字证据和技术审核验证分包商交付物"
click at [249, 390] on div at bounding box center [393, 384] width 446 height 259
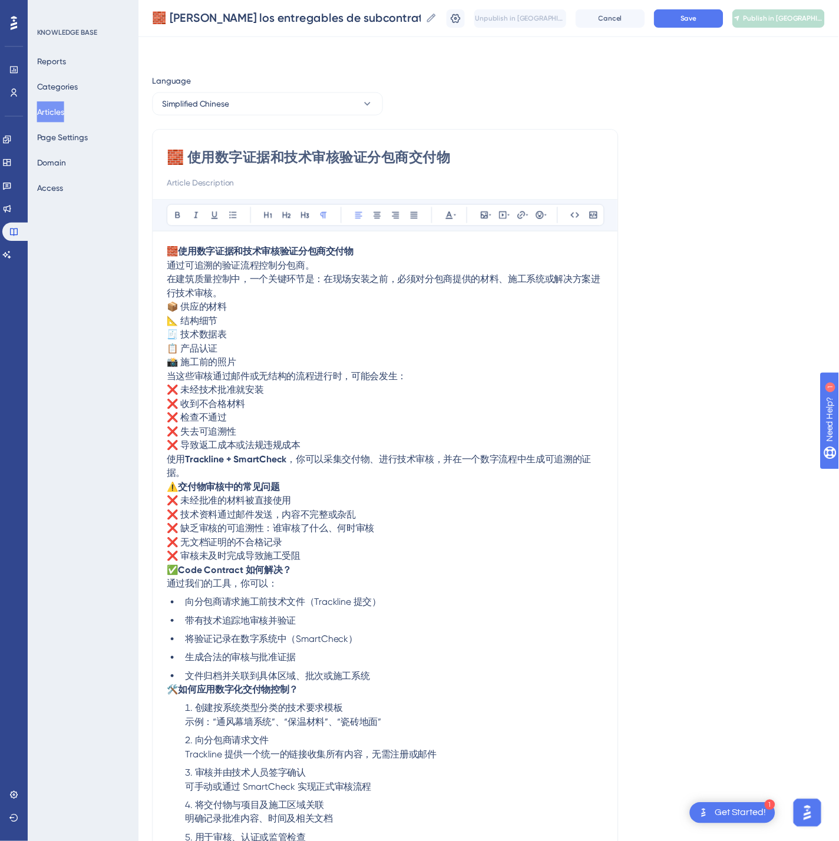
scroll to position [156, 0]
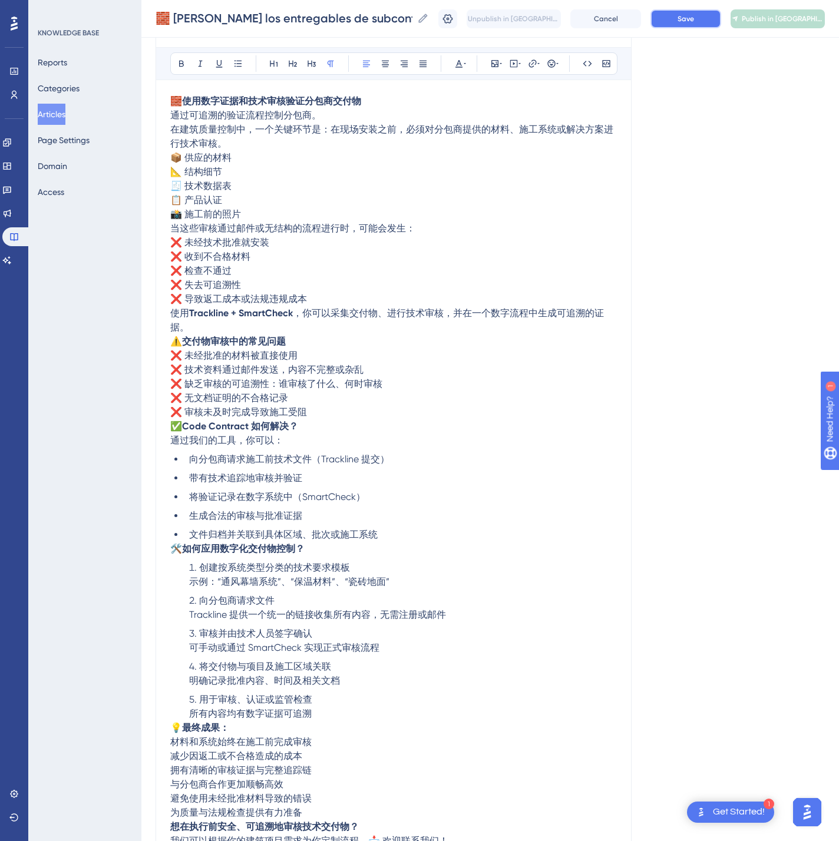
click at [721, 28] on div "🧱 Valida los entregables de subcontratas con evidencia digital y control técnic…" at bounding box center [489, 19] width 697 height 38
click at [715, 19] on button "Save" at bounding box center [685, 18] width 71 height 19
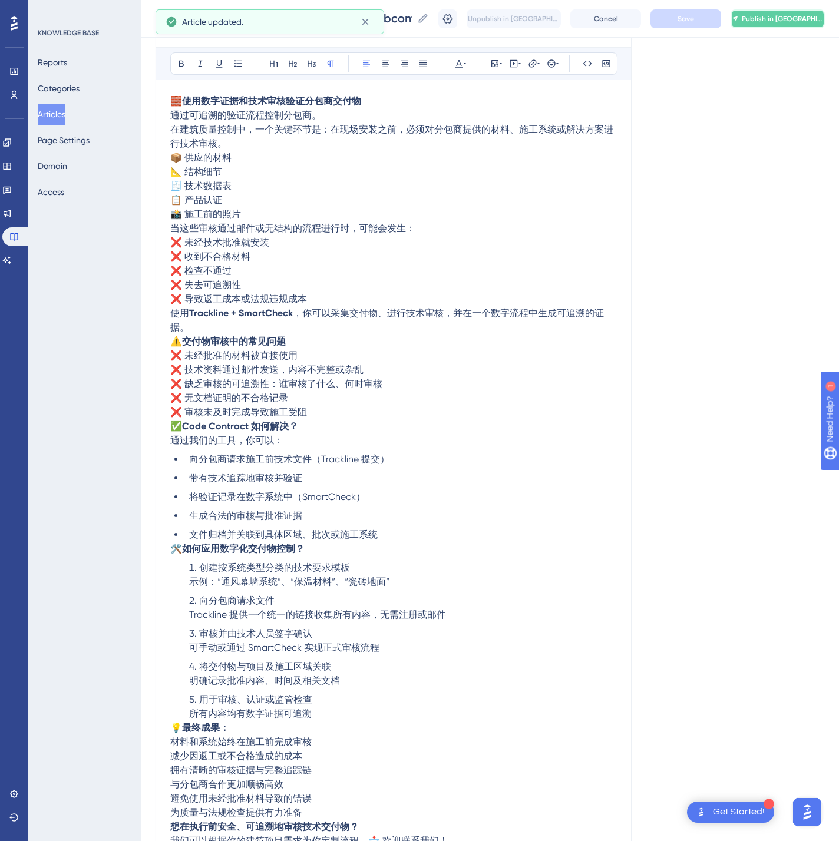
click at [774, 19] on span "Publish in [GEOGRAPHIC_DATA]-CN" at bounding box center [782, 18] width 82 height 9
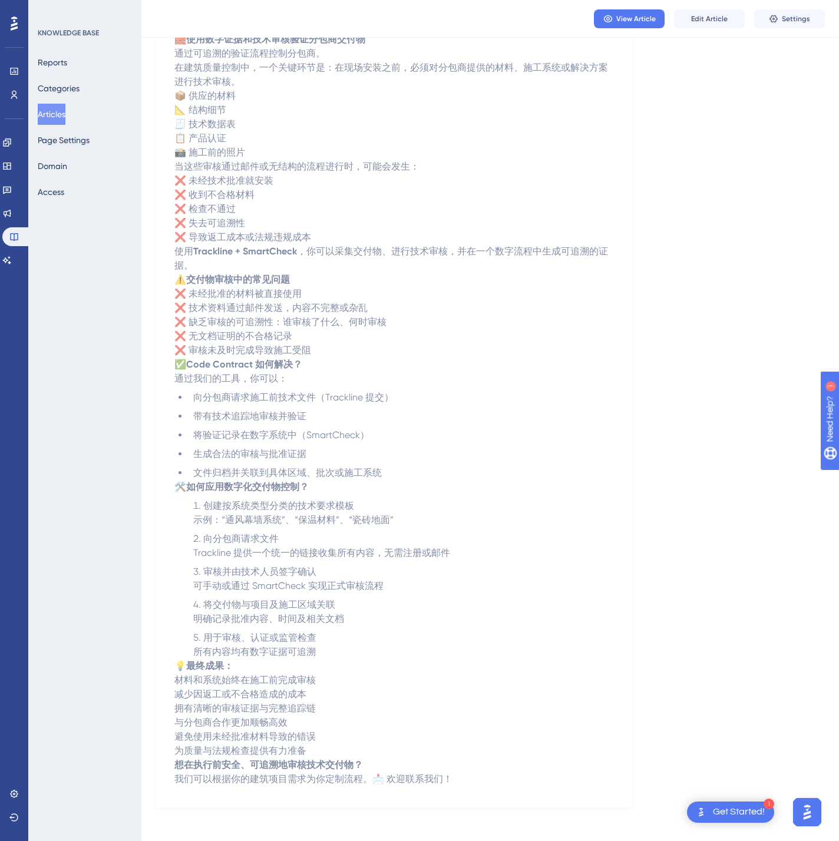
click at [62, 112] on button "Articles" at bounding box center [52, 114] width 28 height 21
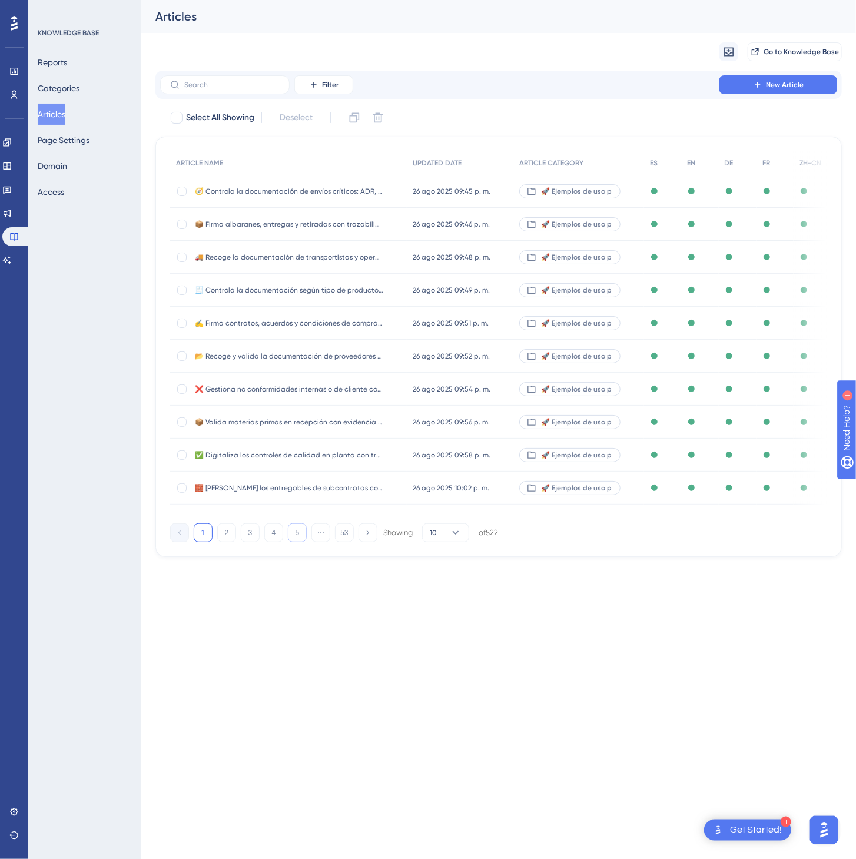
click at [294, 541] on button "5" at bounding box center [297, 533] width 19 height 19
click at [294, 542] on button "5" at bounding box center [297, 533] width 19 height 19
click at [294, 542] on button "8" at bounding box center [297, 533] width 19 height 19
click at [294, 542] on button "9" at bounding box center [297, 533] width 19 height 19
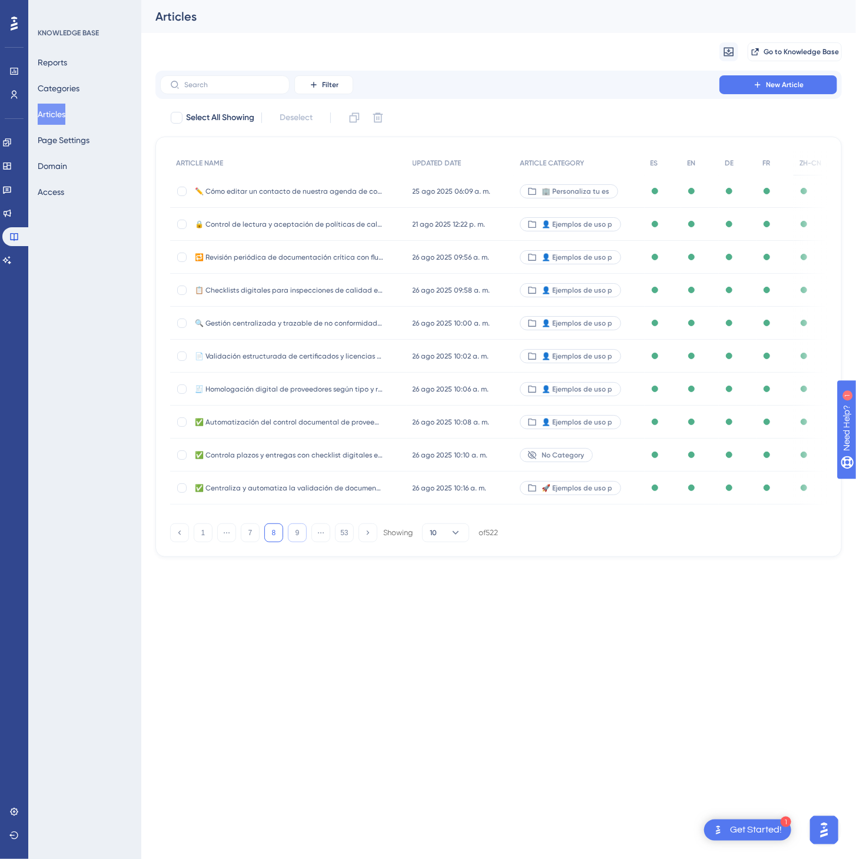
click at [294, 542] on button "9" at bounding box center [297, 533] width 19 height 19
click at [294, 542] on button "11" at bounding box center [297, 533] width 19 height 19
click at [294, 542] on button "12" at bounding box center [297, 533] width 19 height 19
click at [294, 542] on button "14" at bounding box center [297, 533] width 19 height 19
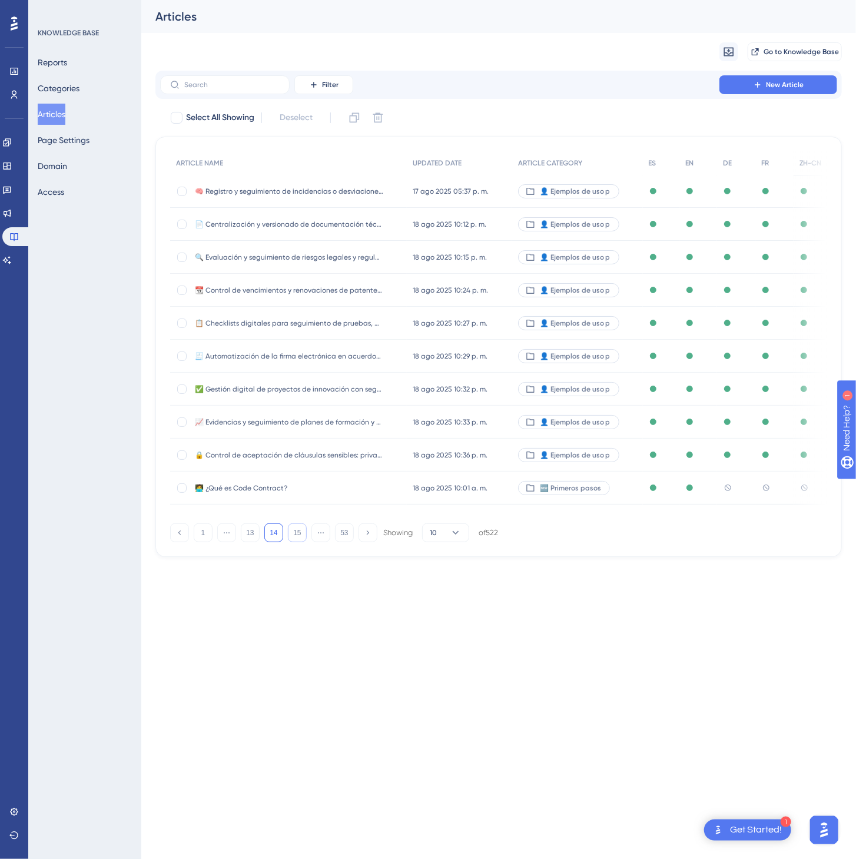
click at [294, 542] on button "15" at bounding box center [297, 533] width 19 height 19
click at [294, 542] on button "17" at bounding box center [297, 533] width 19 height 19
click at [294, 542] on button "19" at bounding box center [297, 533] width 19 height 19
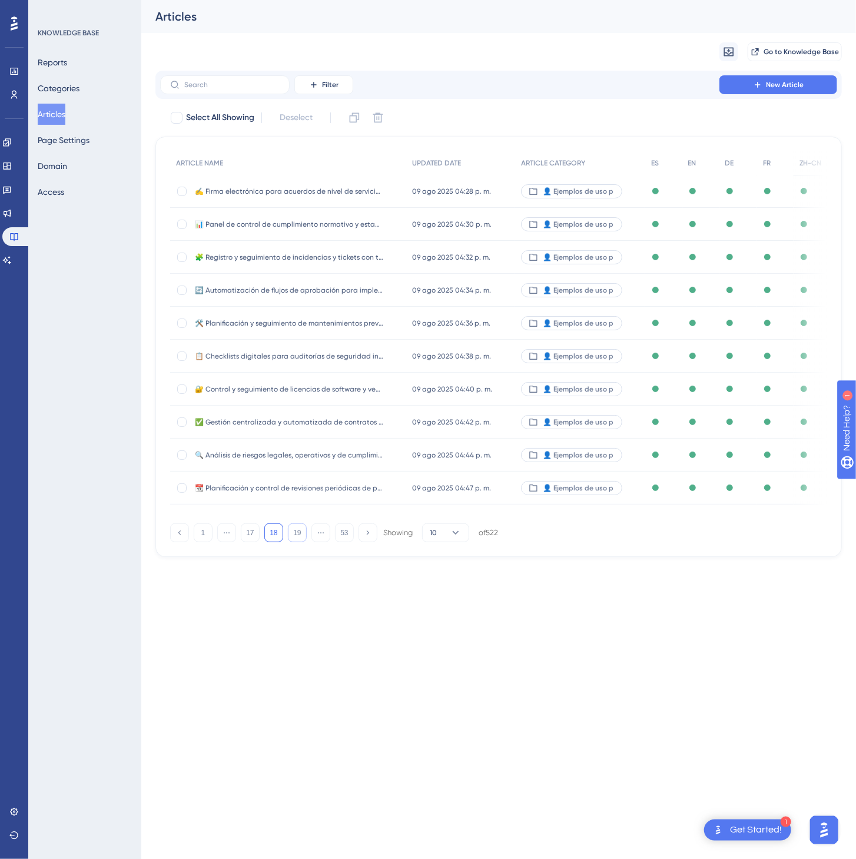
click at [294, 542] on button "19" at bounding box center [297, 533] width 19 height 19
click at [294, 542] on button "21" at bounding box center [297, 533] width 19 height 19
click at [294, 542] on button "22" at bounding box center [297, 533] width 19 height 19
click at [294, 542] on button "23" at bounding box center [297, 533] width 19 height 19
click at [294, 542] on button "24" at bounding box center [297, 533] width 19 height 19
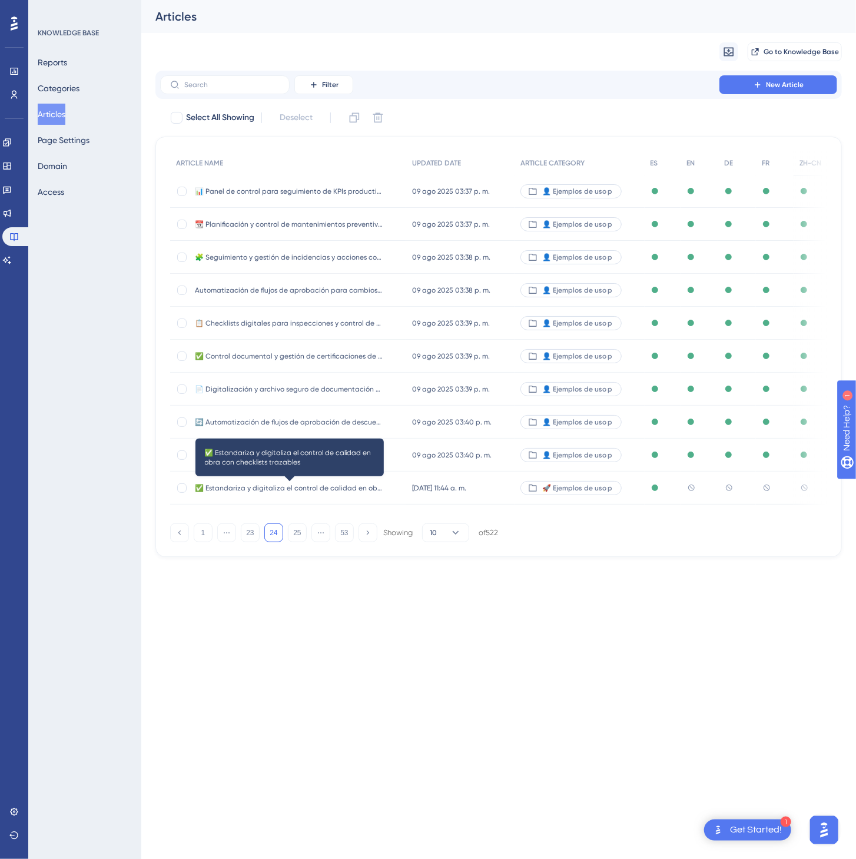
click at [383, 485] on span "✅ Estandariza y digitaliza el control de calidad en obra con checklists trazabl…" at bounding box center [289, 488] width 188 height 9
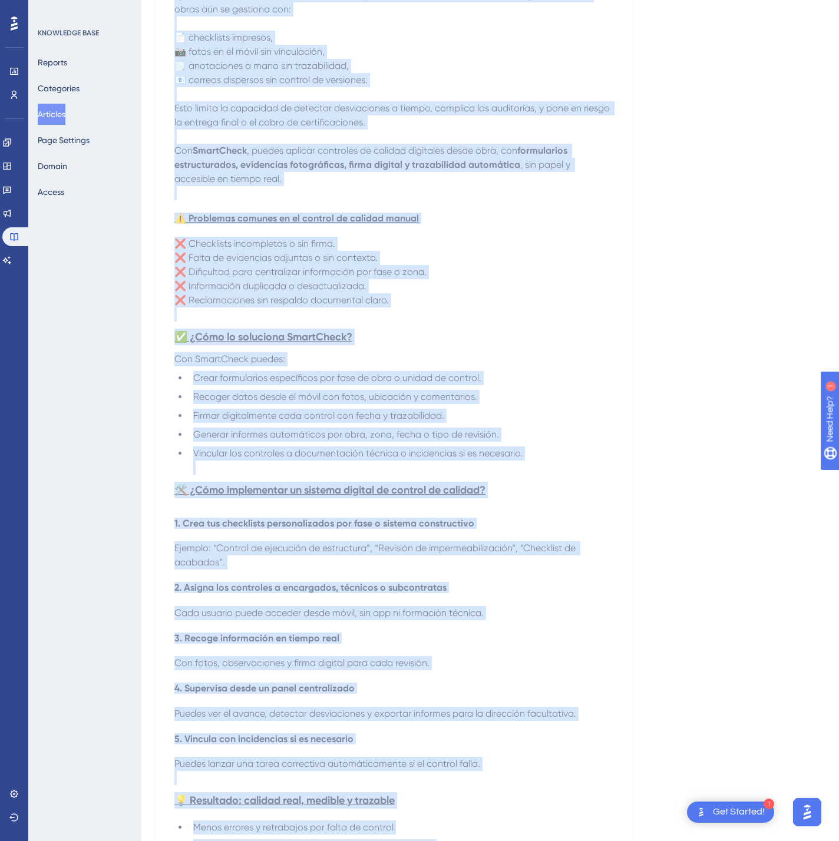
scroll to position [539, 0]
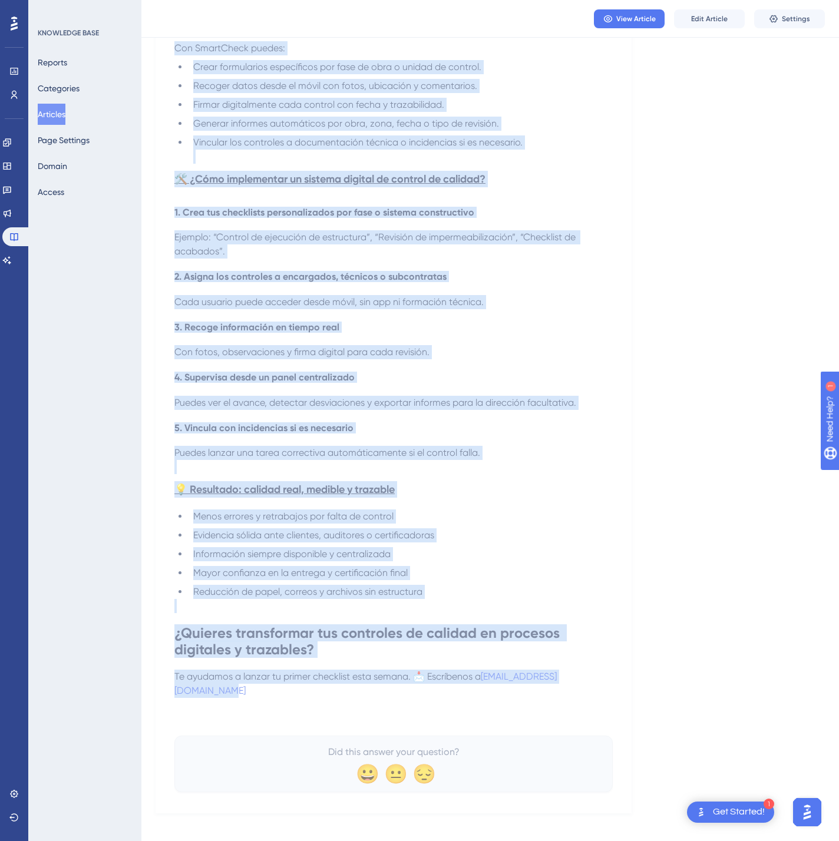
drag, startPoint x: 259, startPoint y: 216, endPoint x: 614, endPoint y: 680, distance: 584.8
click at [614, 680] on div "✅ Estandariza y digitaliza el control de calidad en obra con checklists trazabl…" at bounding box center [393, 202] width 476 height 1221
copy div "✅ Estandariza y digitaliza el control de calidad en obra con checklists trazabl…"
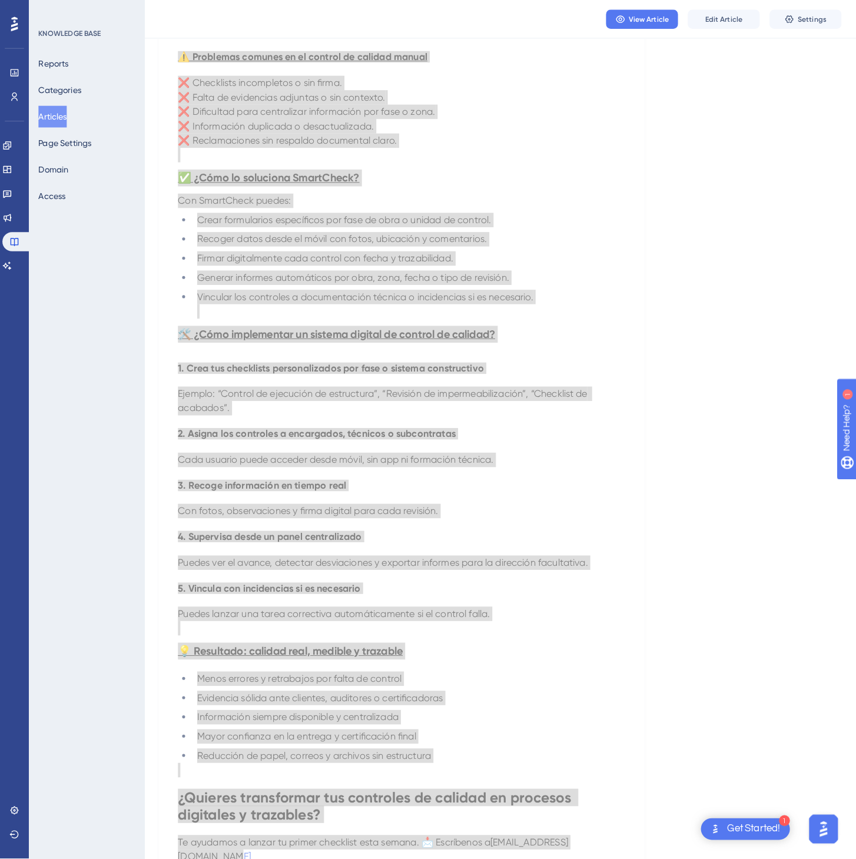
scroll to position [0, 0]
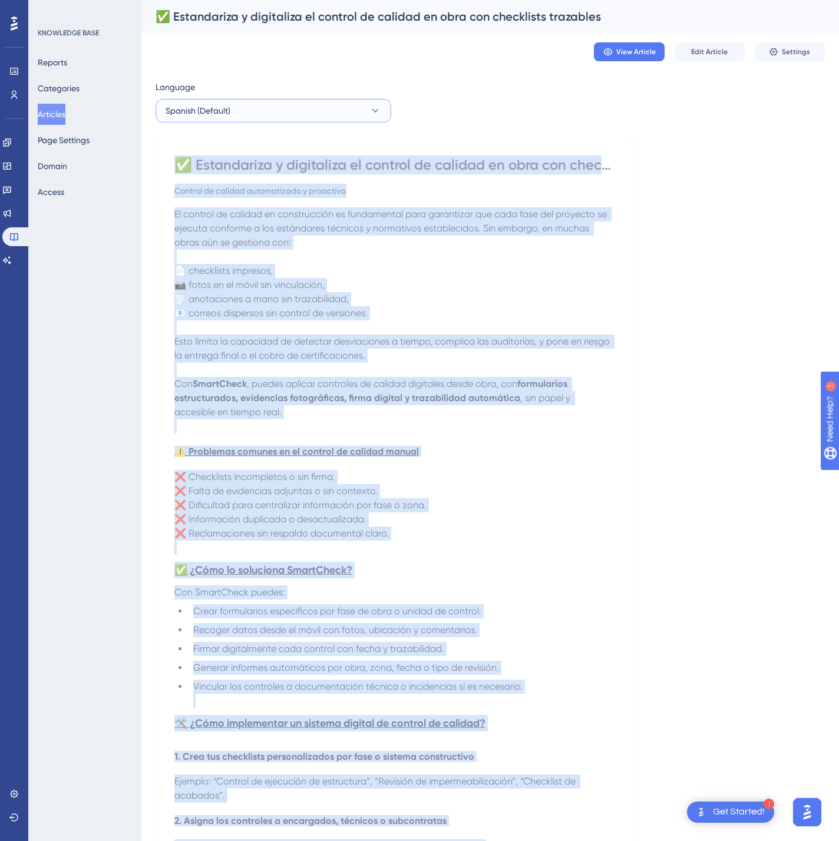
click at [379, 107] on icon at bounding box center [375, 111] width 12 height 12
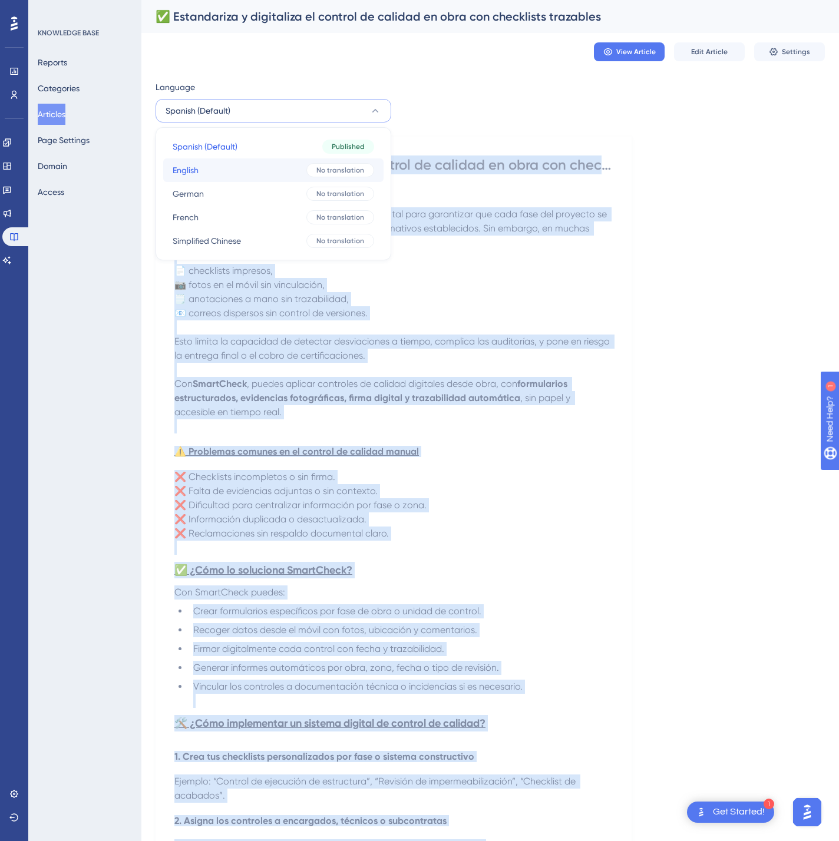
click at [338, 173] on span "No translation" at bounding box center [340, 169] width 48 height 9
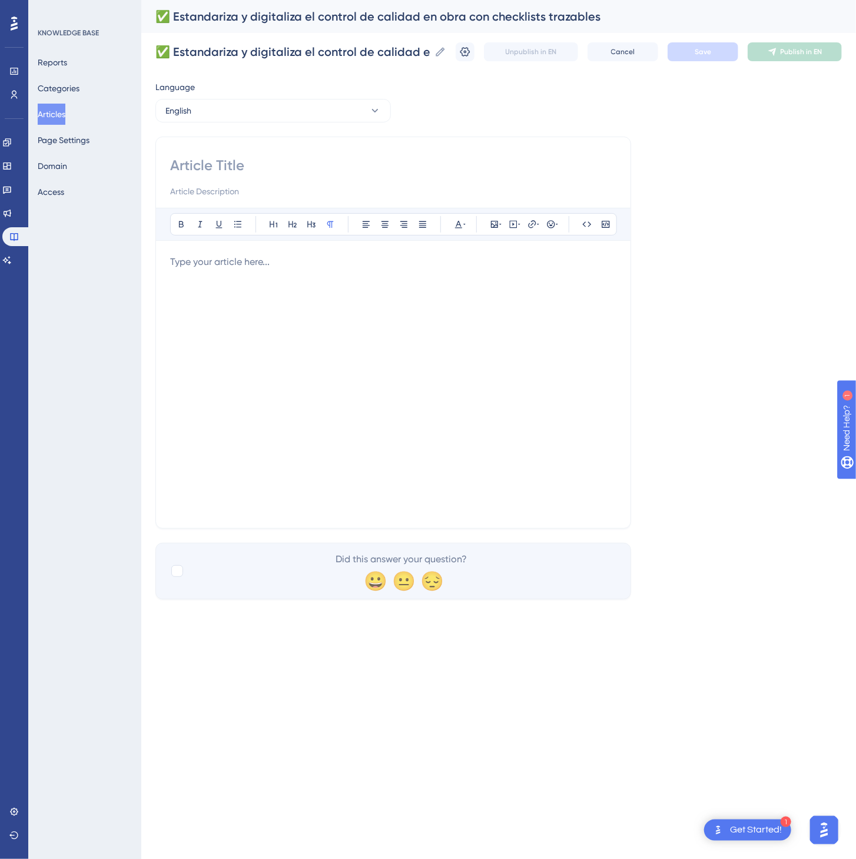
click at [267, 174] on input at bounding box center [393, 165] width 446 height 19
paste input "✅ Standardize and digitize on-site quality control with traceable checklists"
type input "✅ Standardize and digitize on-site quality control with traceable checklists"
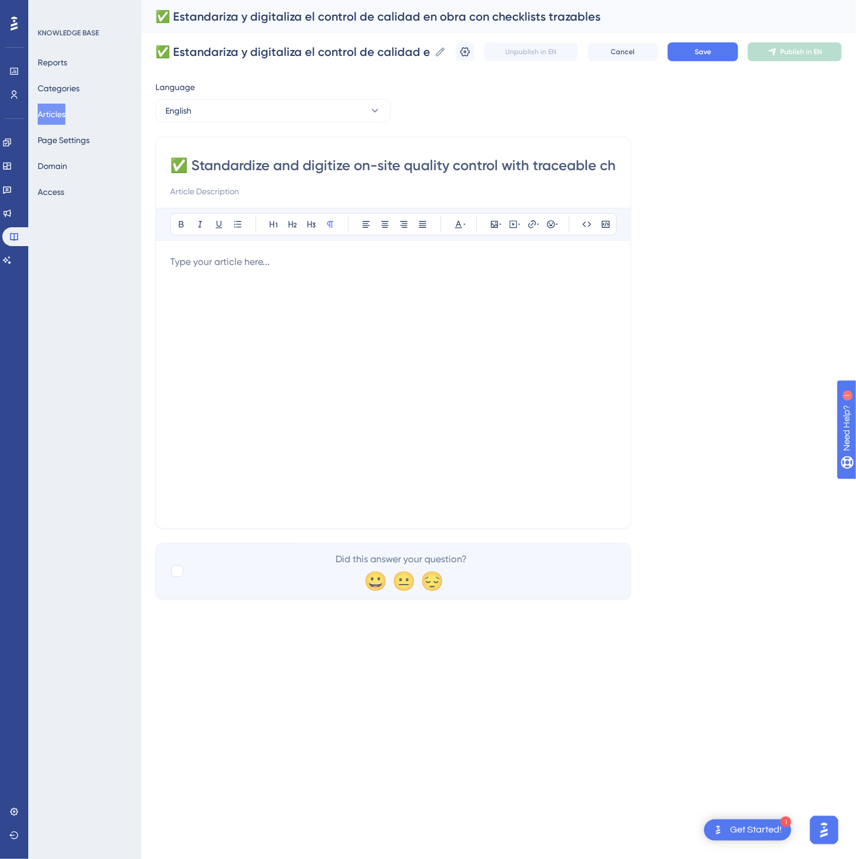
click at [300, 416] on div at bounding box center [393, 384] width 446 height 259
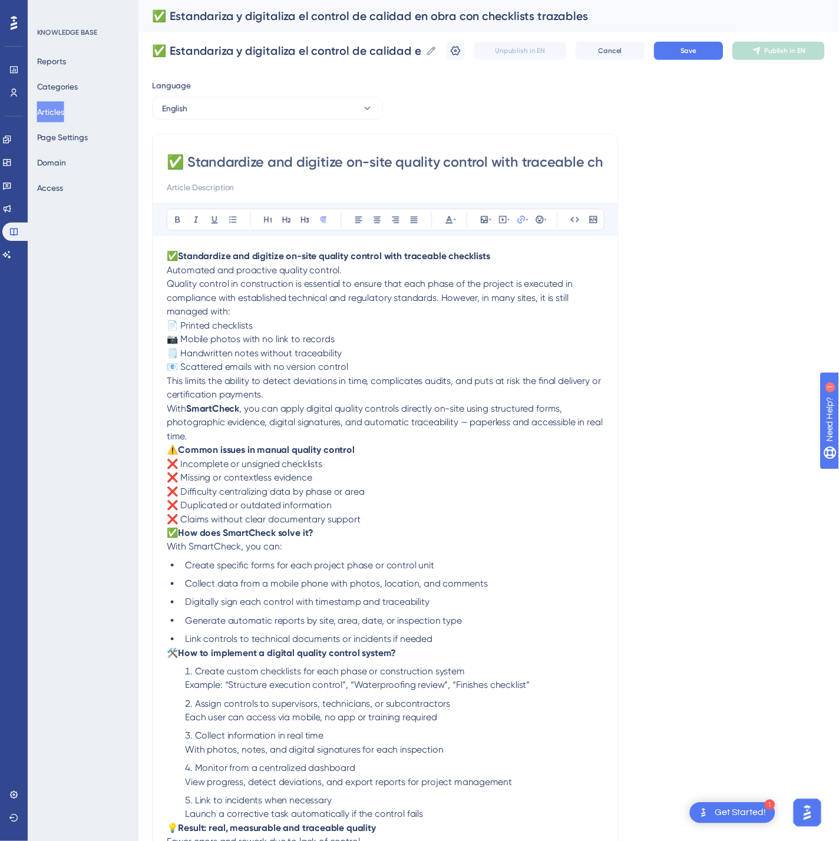
scroll to position [100, 0]
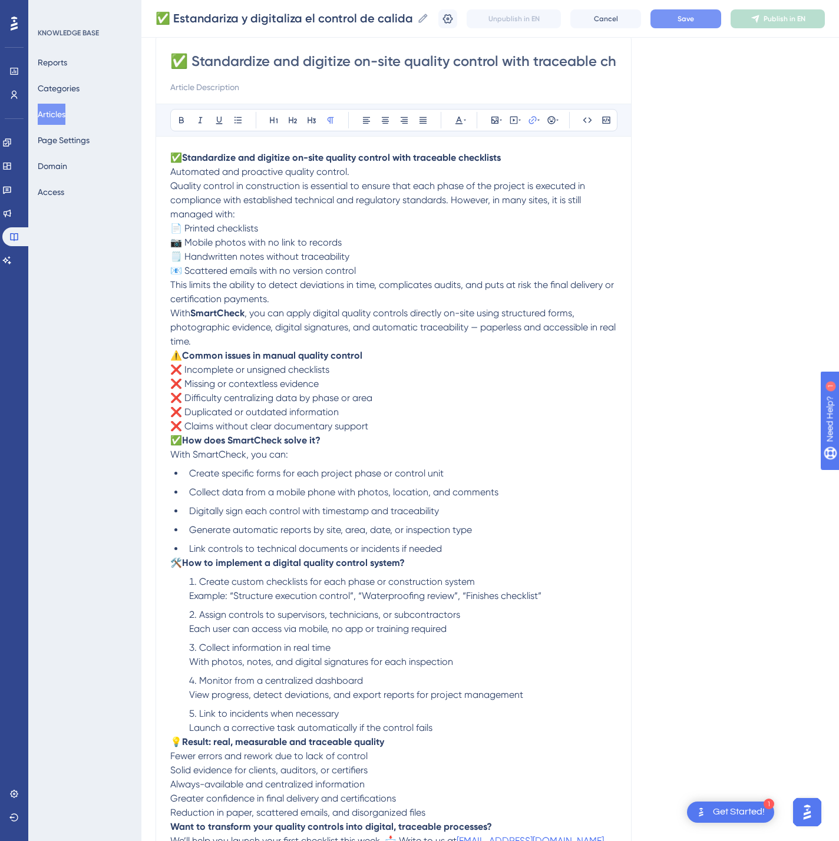
click at [690, 21] on button "Save" at bounding box center [685, 18] width 71 height 19
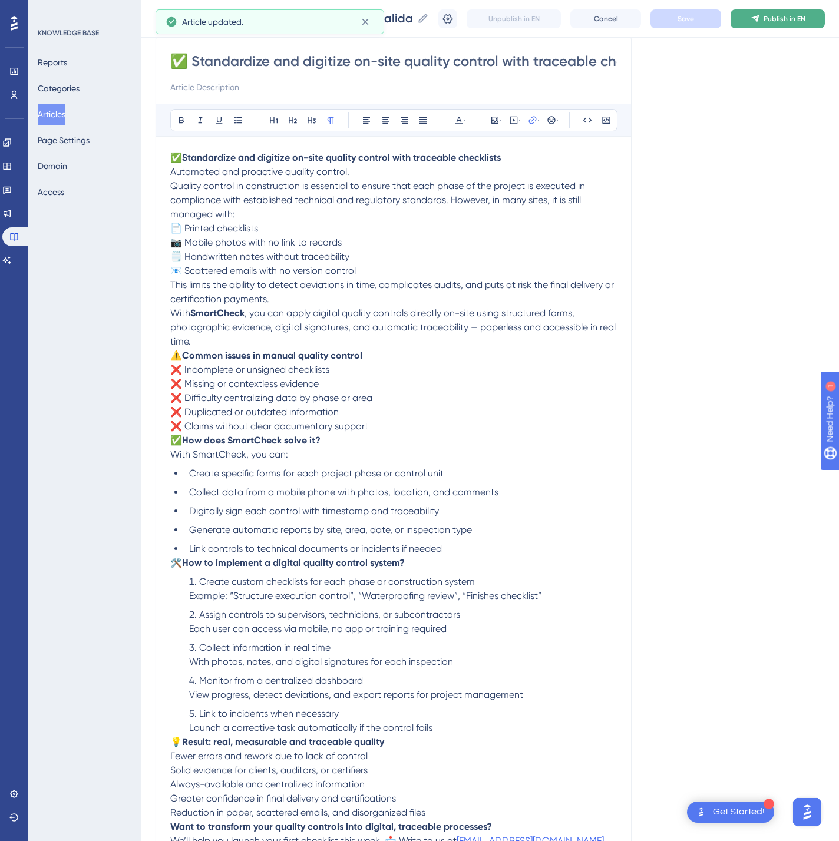
click at [804, 21] on span "Publish in EN" at bounding box center [784, 18] width 42 height 9
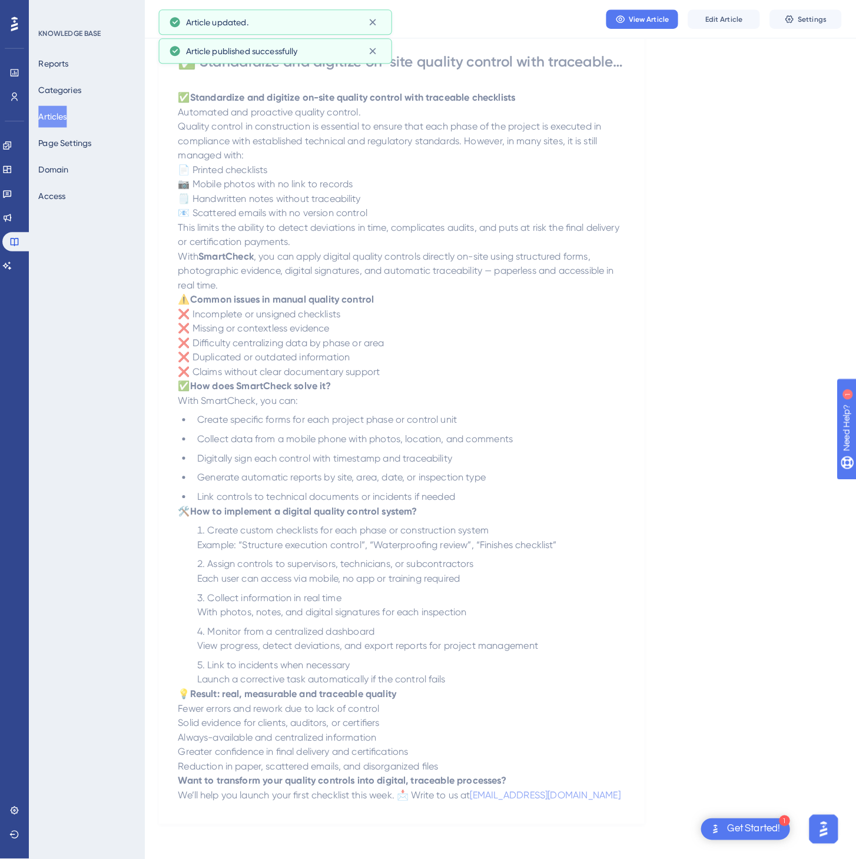
scroll to position [0, 0]
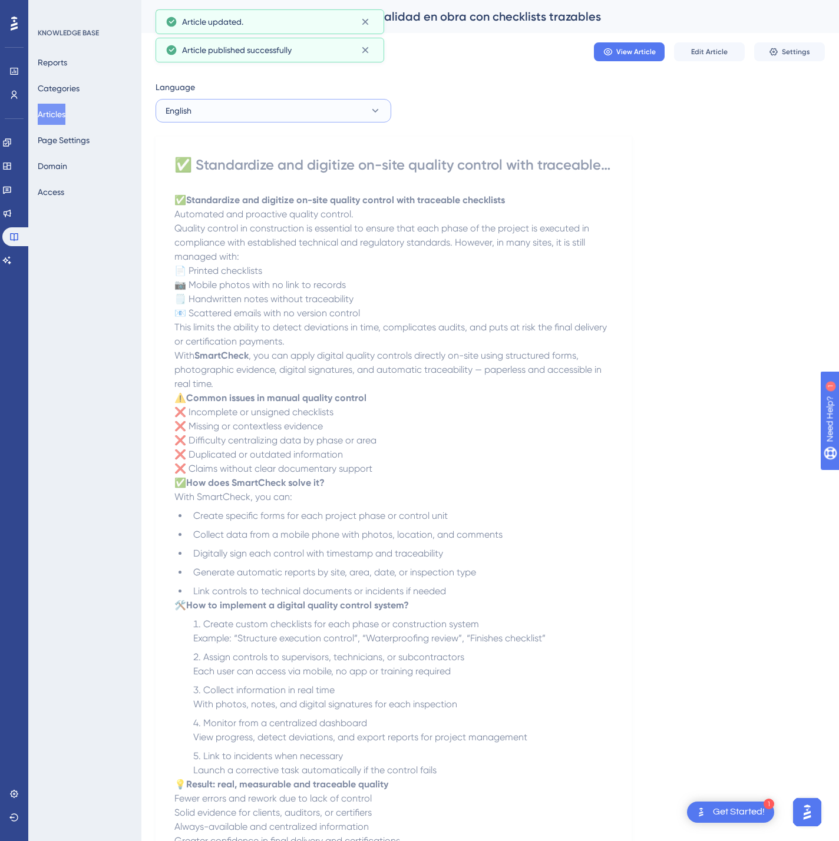
click at [282, 110] on button "English" at bounding box center [273, 111] width 236 height 24
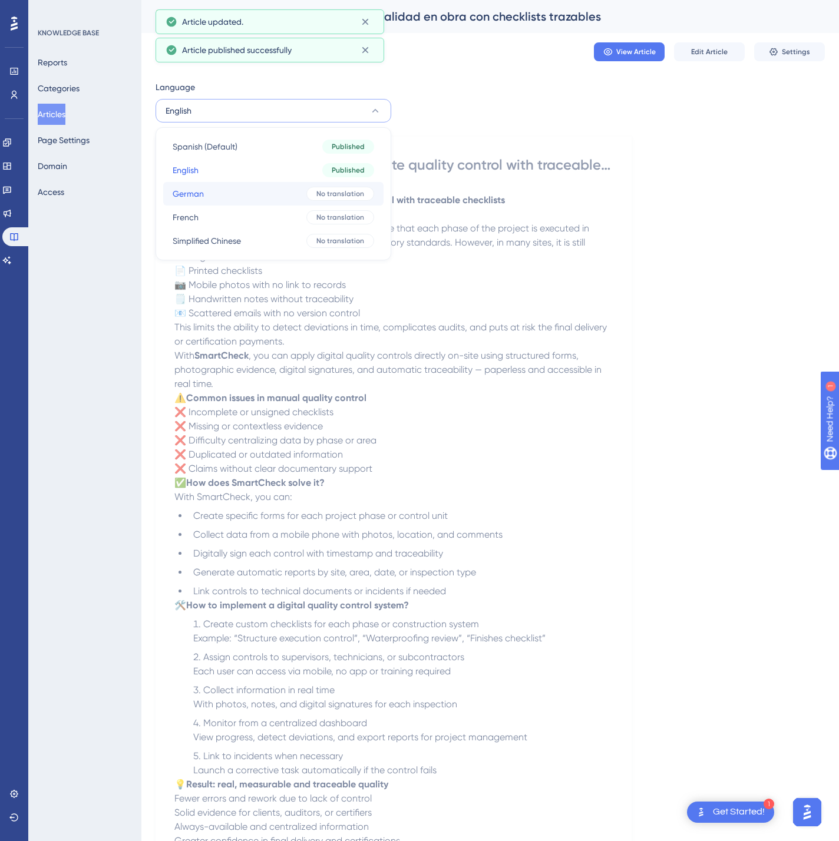
click at [255, 192] on button "German German No translation" at bounding box center [273, 194] width 220 height 24
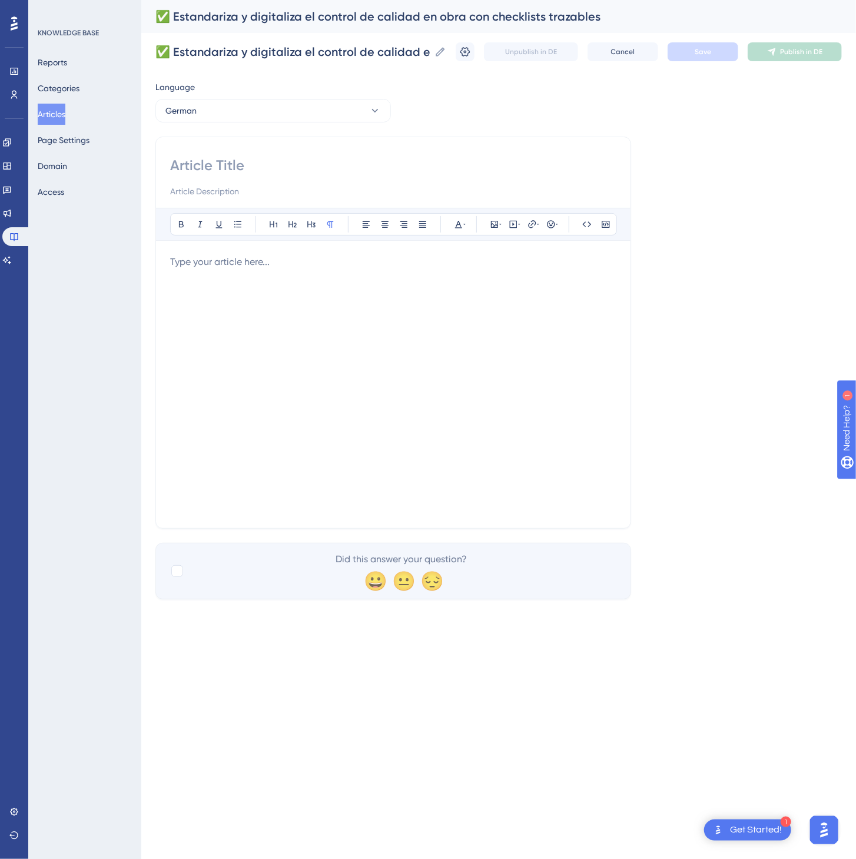
click at [187, 154] on div "Bold Italic Underline Bullet Point Heading 1 Heading 2 Heading 3 Normal Align L…" at bounding box center [393, 333] width 476 height 392
click at [189, 157] on input at bounding box center [393, 165] width 446 height 19
paste input "✅ Standardisieren und digitalisieren Sie die Qualitätskontrolle auf der Baustel…"
type input "✅ Standardisieren und digitalisieren Sie die Qualitätskontrolle auf der Baustel…"
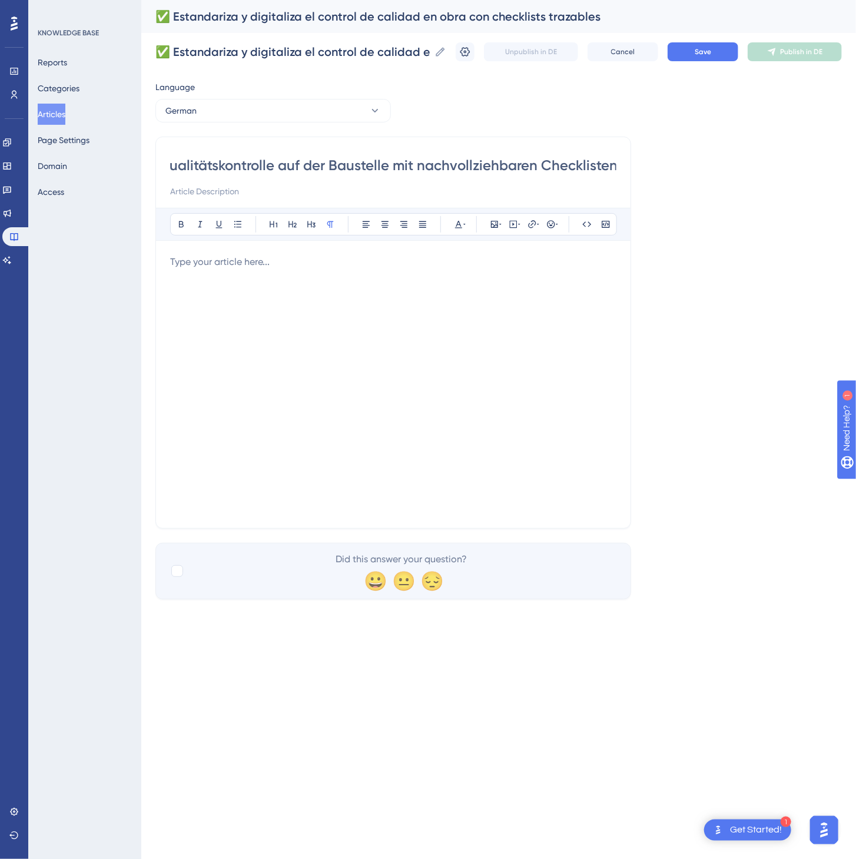
scroll to position [0, 0]
click at [369, 386] on div at bounding box center [393, 384] width 446 height 259
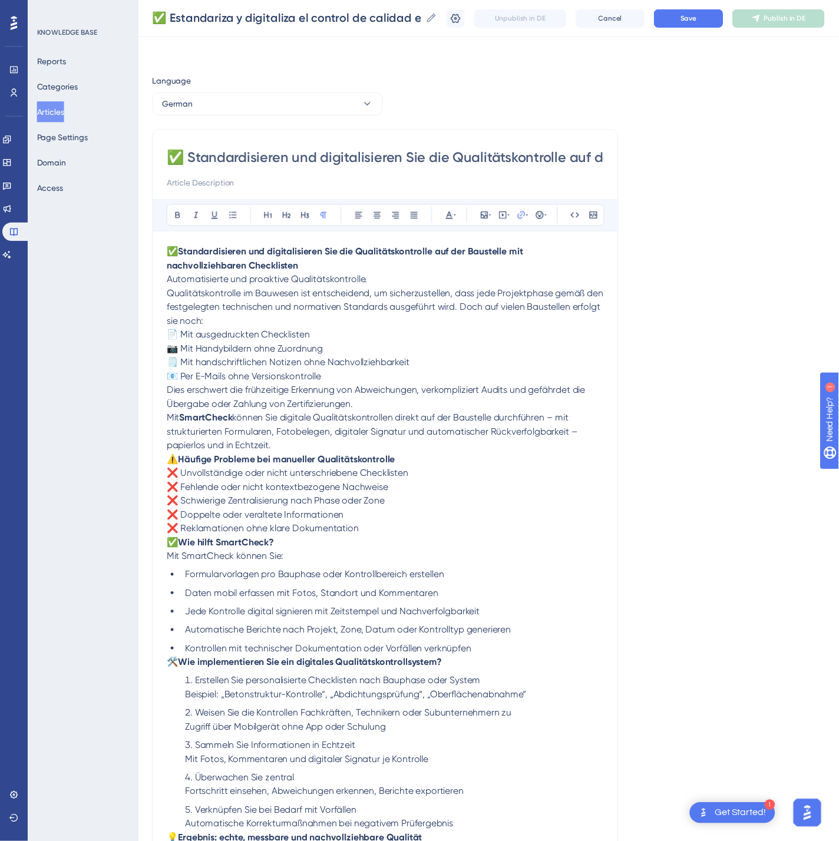
scroll to position [129, 0]
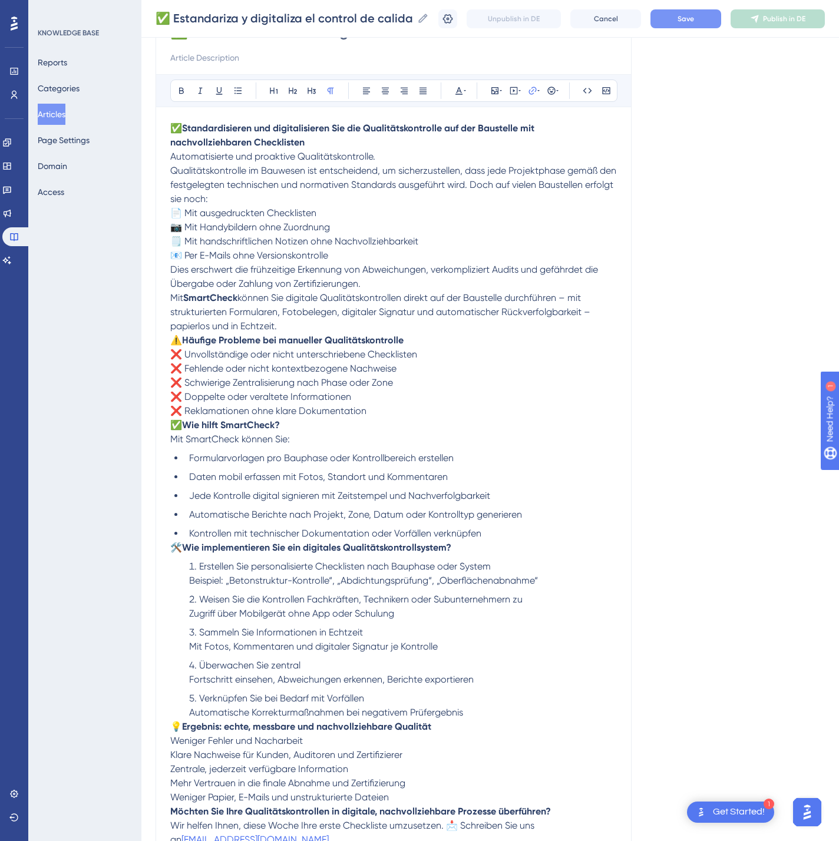
click at [678, 22] on button "Save" at bounding box center [685, 18] width 71 height 19
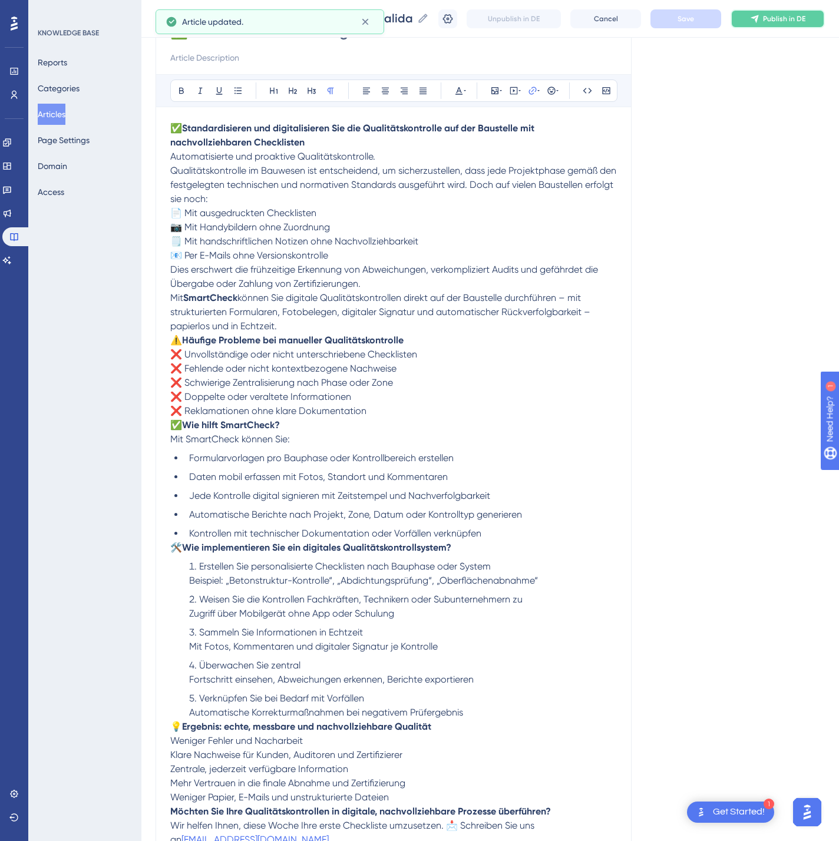
click at [759, 18] on icon at bounding box center [754, 18] width 9 height 9
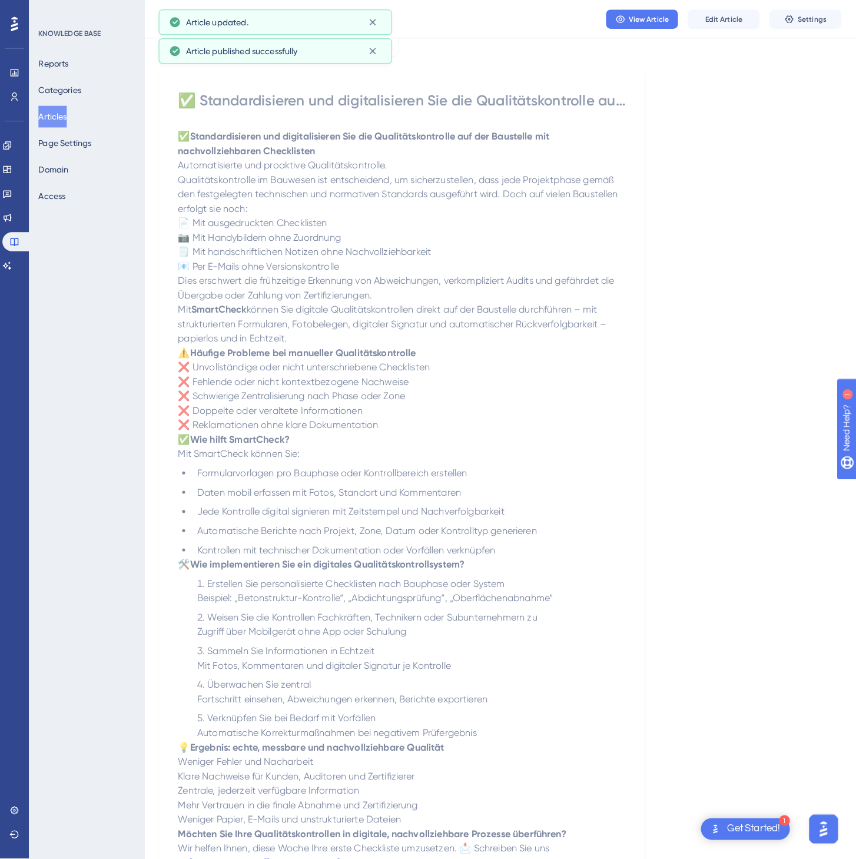
scroll to position [0, 0]
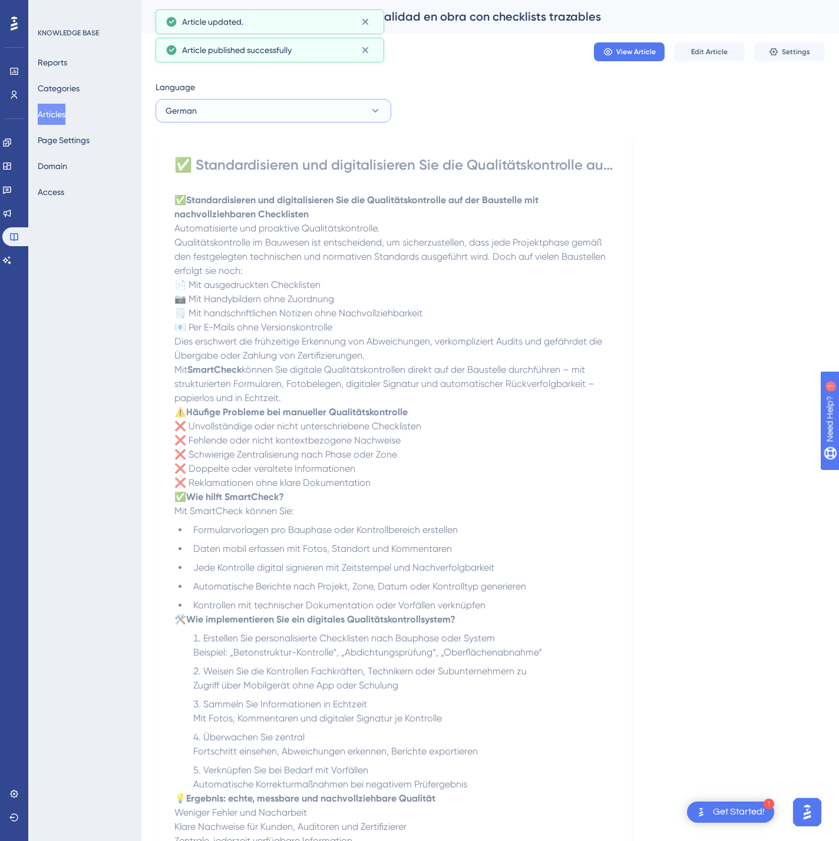
click at [299, 116] on button "German" at bounding box center [273, 111] width 236 height 24
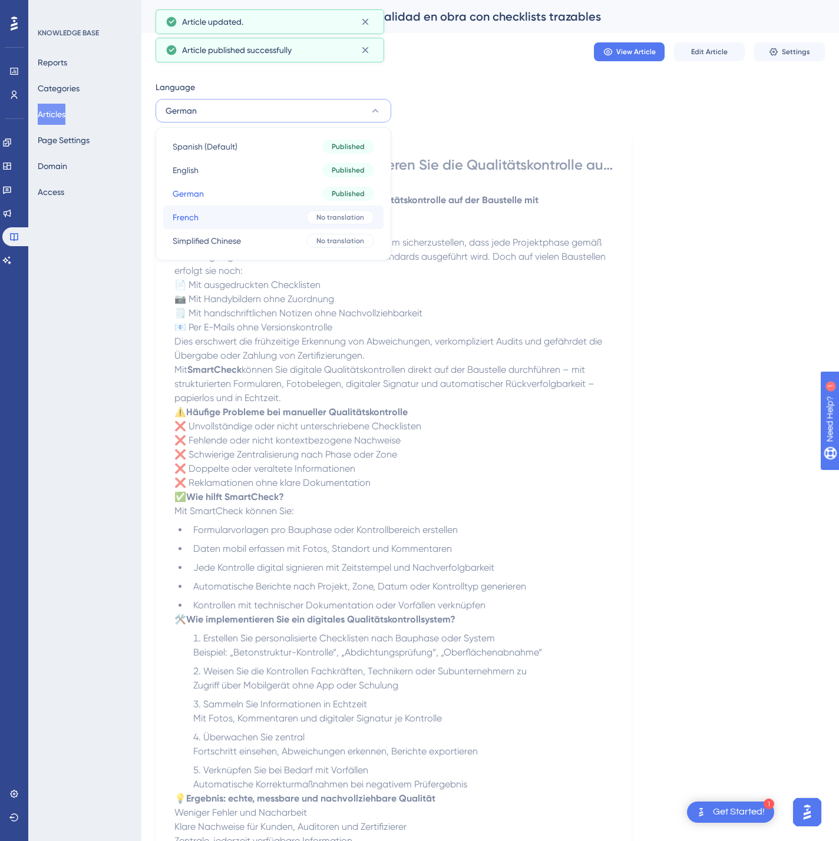
click at [271, 226] on button "French French No translation" at bounding box center [273, 218] width 220 height 24
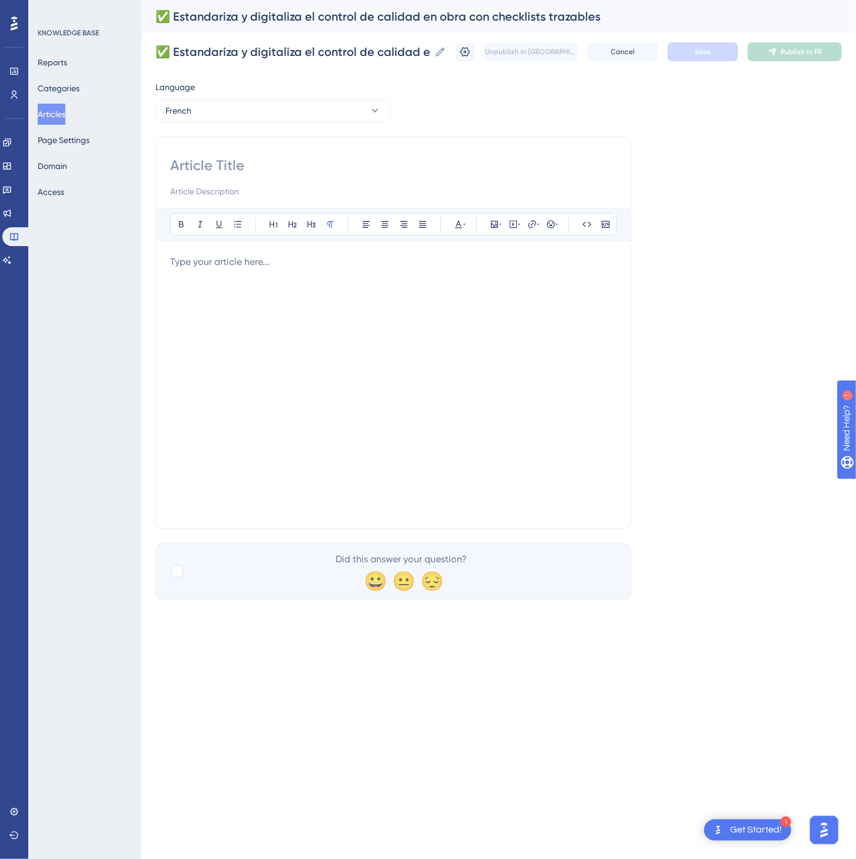
click at [359, 168] on input at bounding box center [393, 165] width 446 height 19
paste input "✅ Standardisez et numérisez le contrôle qualité sur chantier avec des checklist…"
type input "✅ Standardisez et numérisez le contrôle qualité sur chantier avec des checklist…"
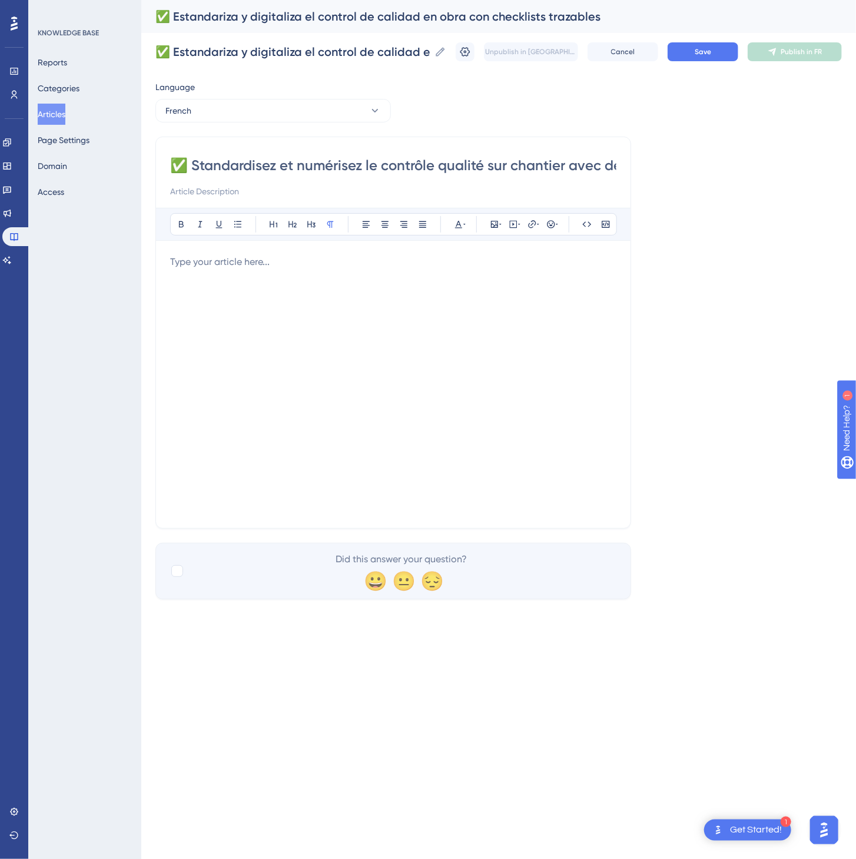
click at [0, 0] on div "Performance Users Engagement Widgets Feedback Product Updates Knowledge Base AI…" at bounding box center [0, 0] width 0 height 0
click at [200, 399] on div at bounding box center [393, 384] width 446 height 259
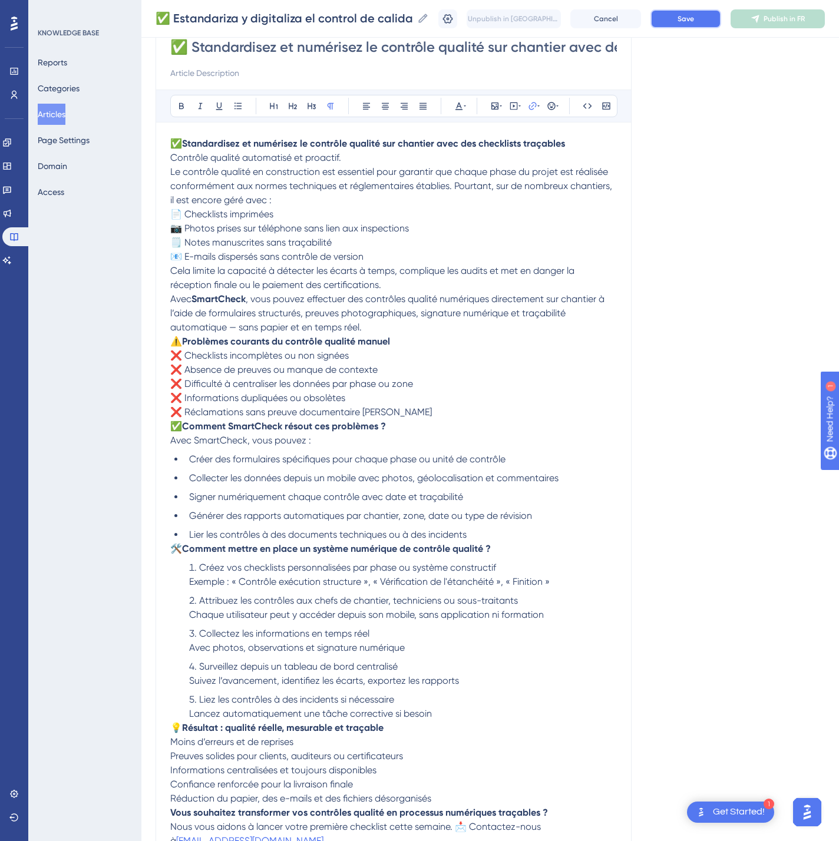
click at [707, 25] on button "Save" at bounding box center [685, 18] width 71 height 19
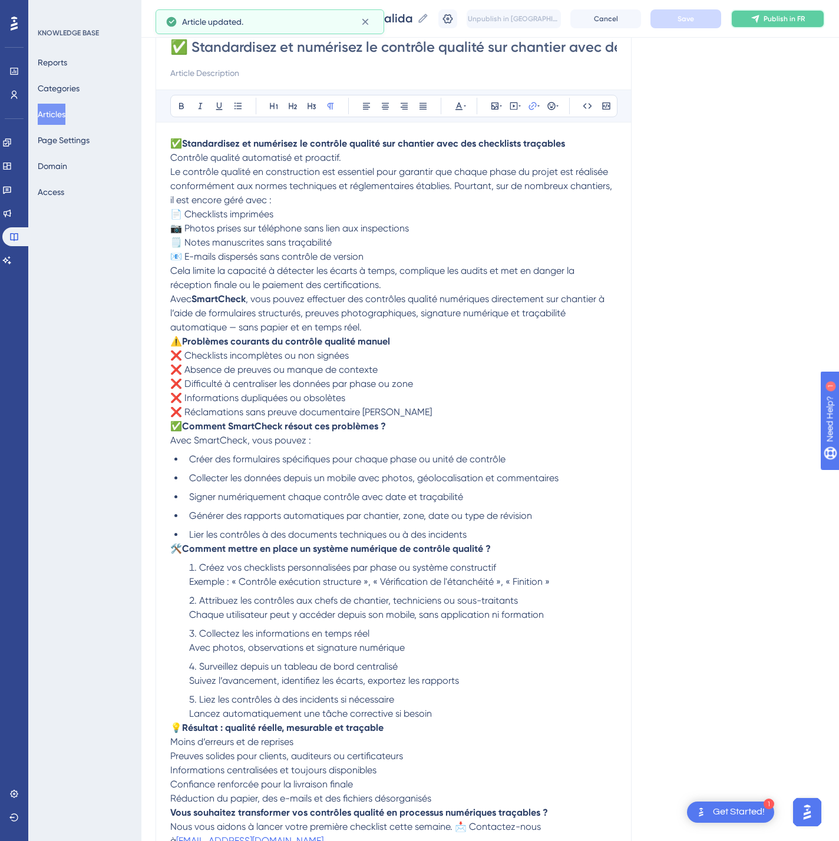
click at [760, 18] on icon at bounding box center [754, 18] width 9 height 9
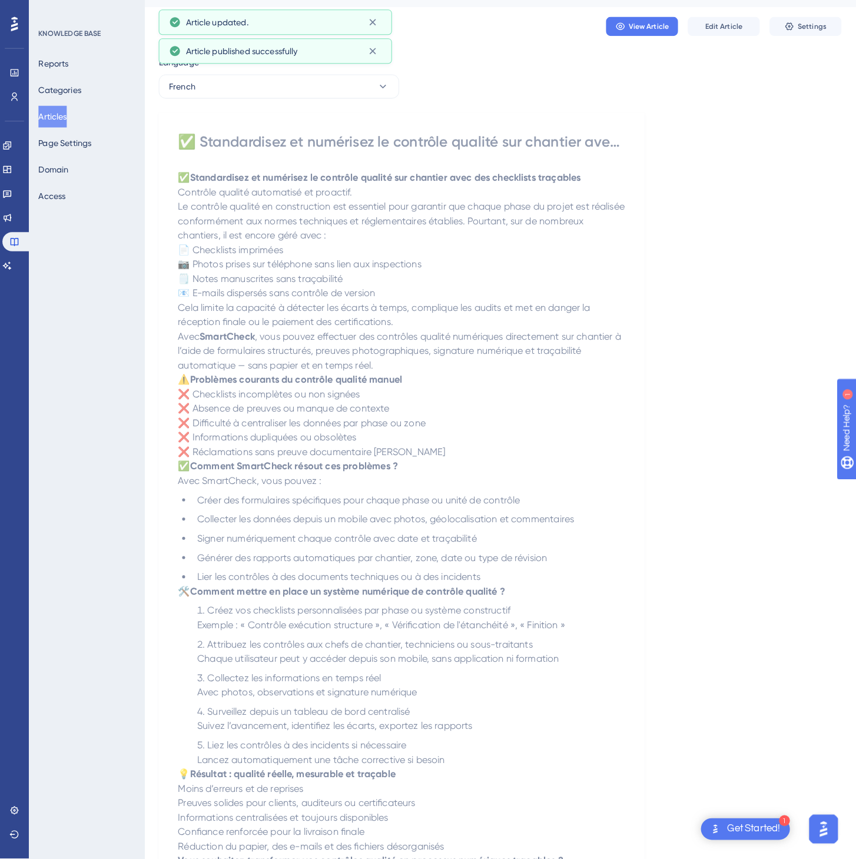
scroll to position [0, 0]
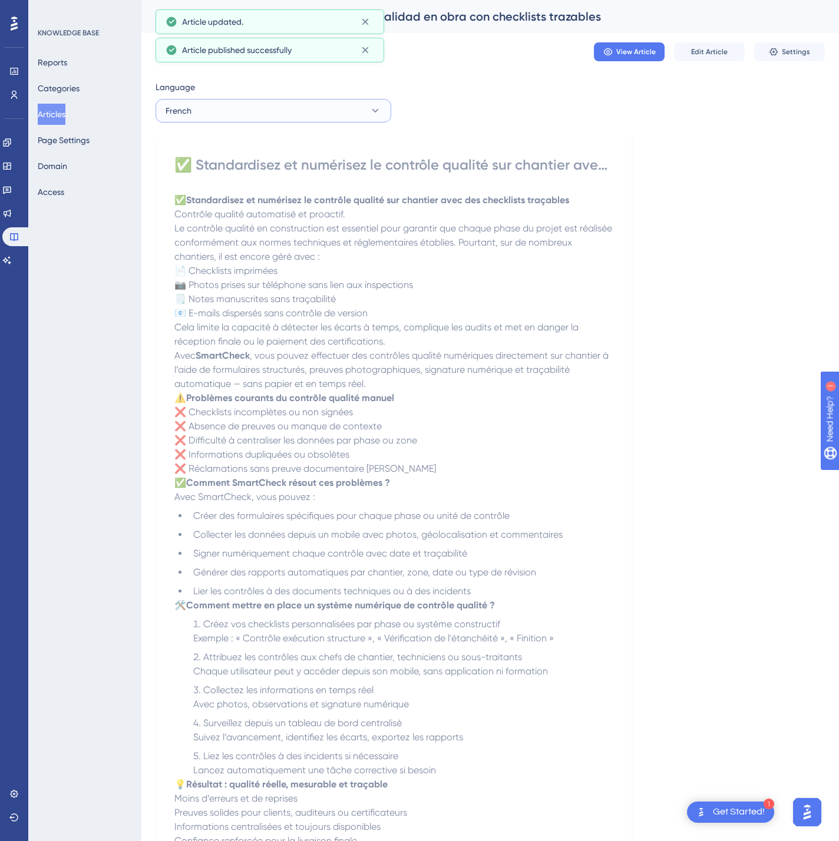
click at [287, 117] on button "French" at bounding box center [273, 111] width 236 height 24
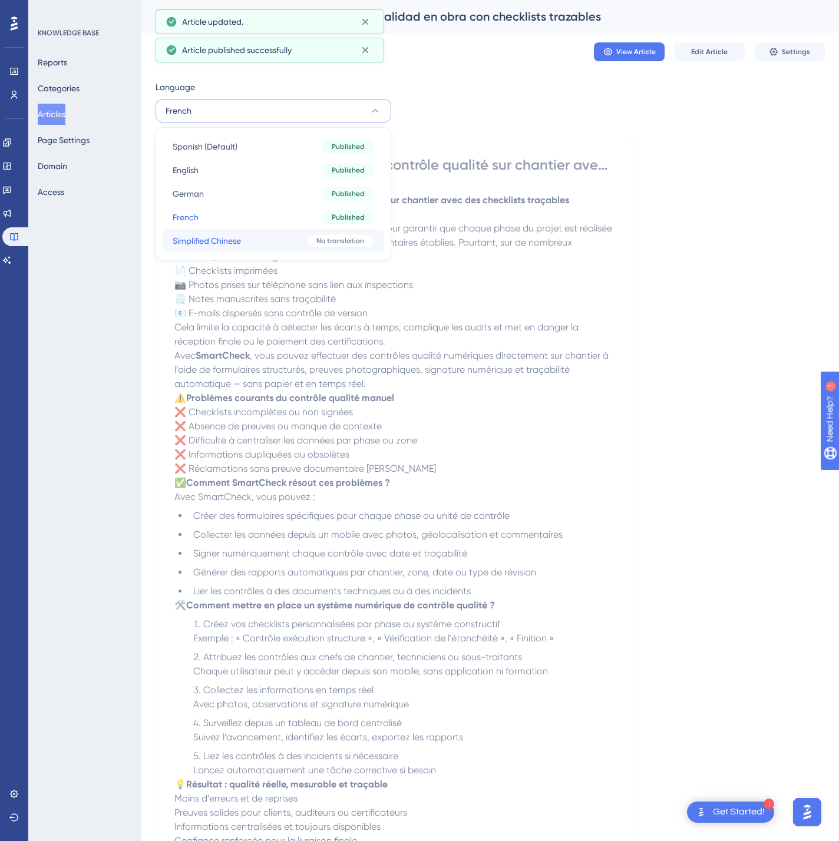
click at [278, 237] on button "Simplified Chinese Simplified Chinese No translation" at bounding box center [273, 241] width 220 height 24
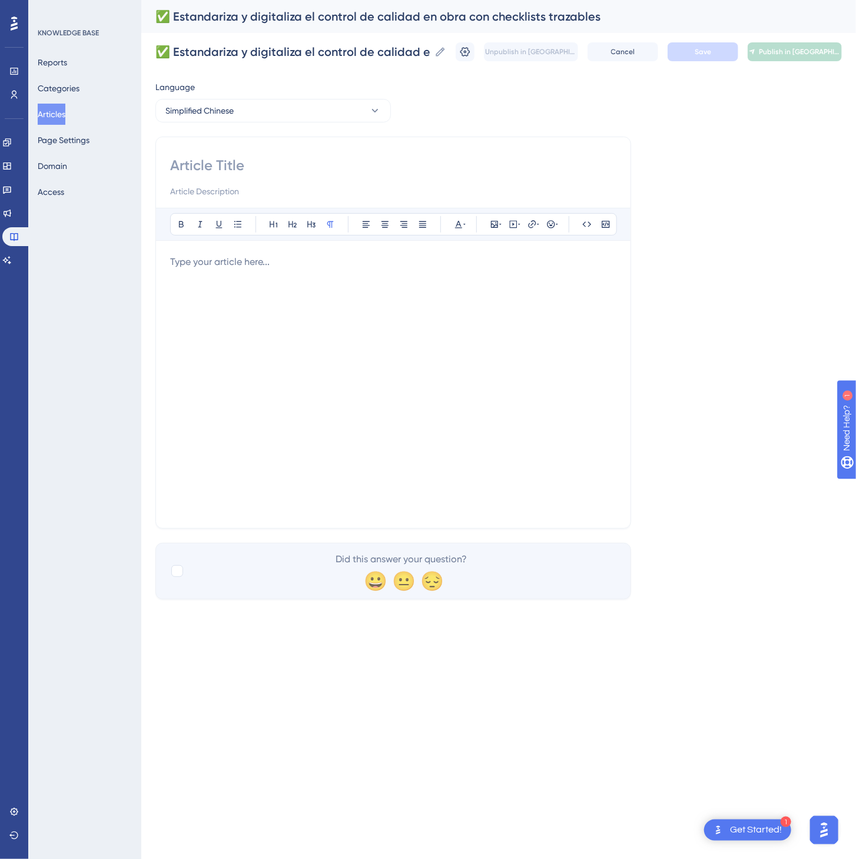
click at [312, 171] on input at bounding box center [393, 165] width 446 height 19
paste input "✅ 通过可追溯检查表实现施工质量控制的标准化与数字化"
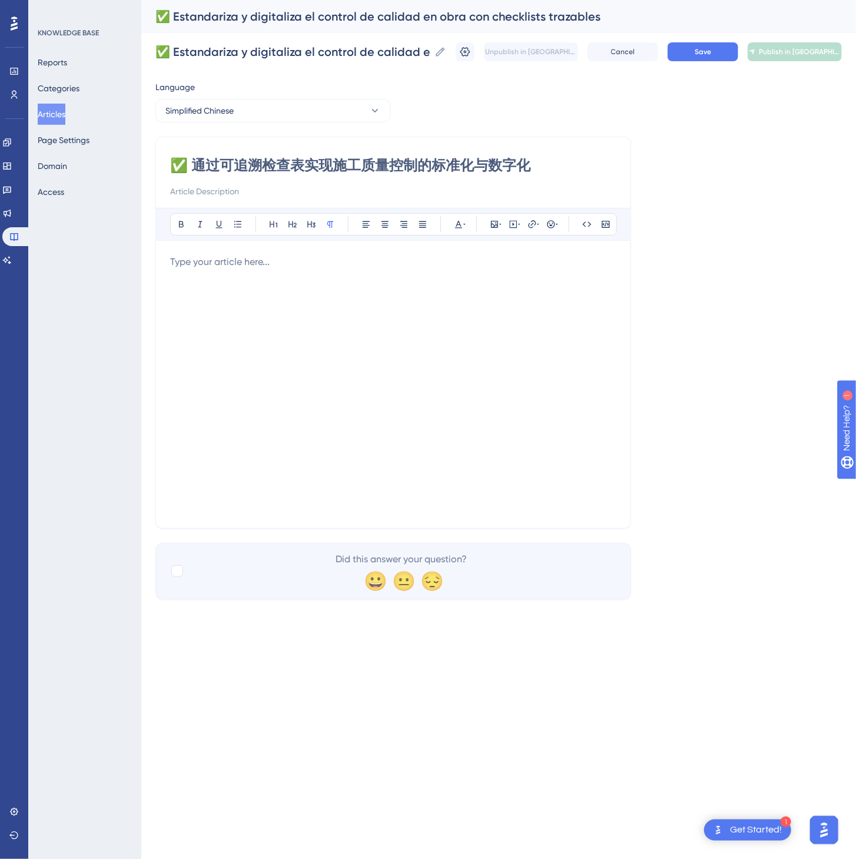
type input "✅ 通过可追溯检查表实现施工质量控制的标准化与数字化"
click at [277, 344] on div at bounding box center [393, 384] width 446 height 259
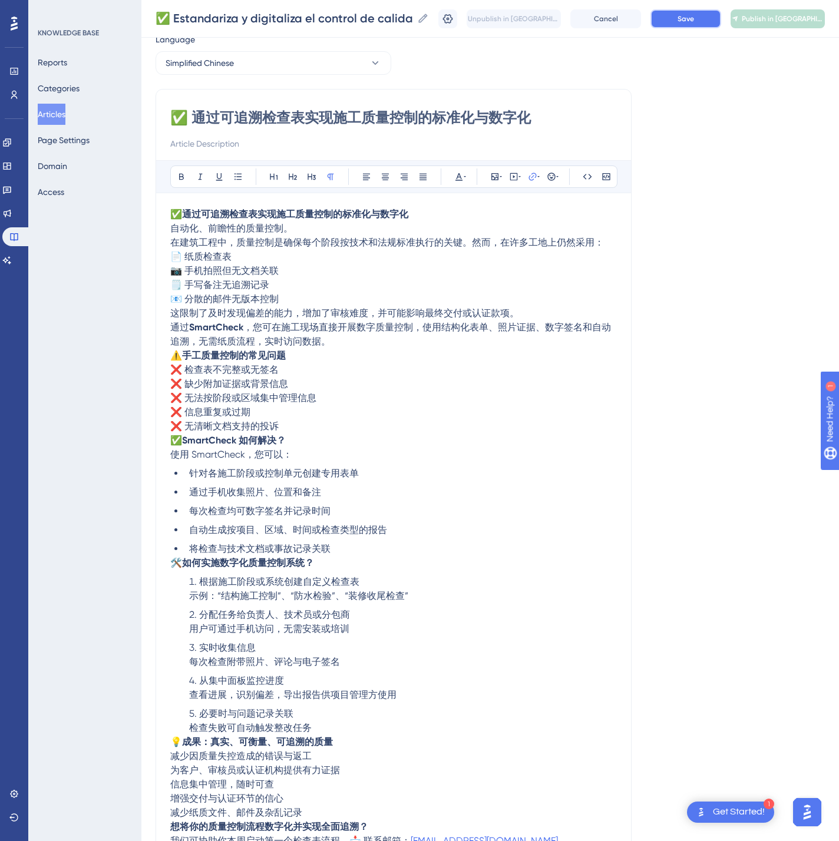
click at [694, 21] on span "Save" at bounding box center [685, 18] width 16 height 9
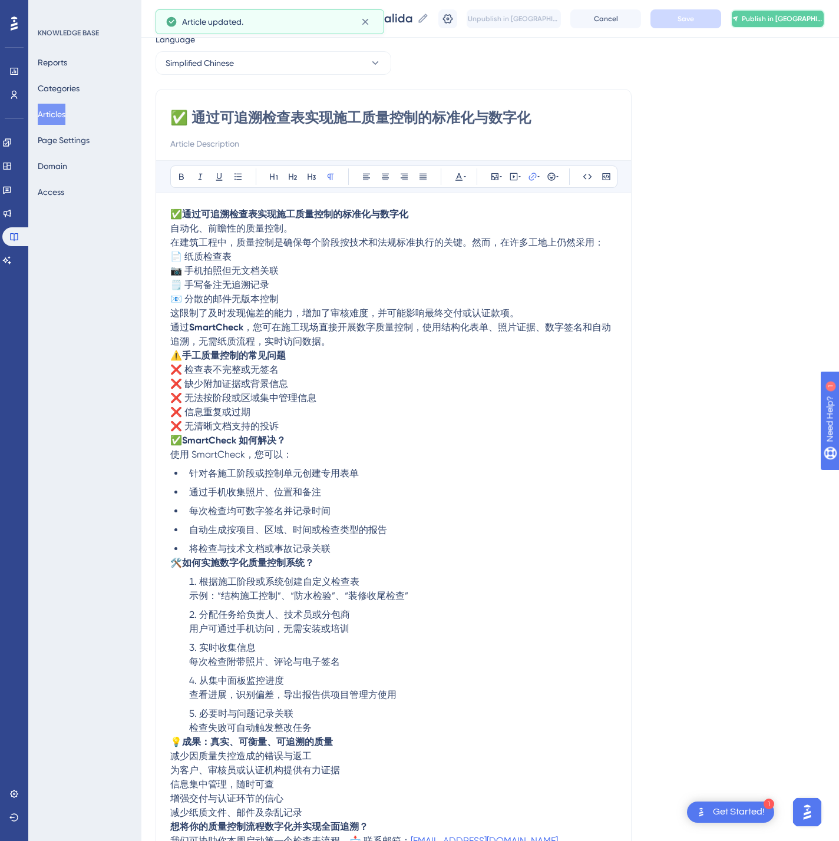
click at [781, 22] on span "Publish in [GEOGRAPHIC_DATA]-CN" at bounding box center [782, 18] width 82 height 9
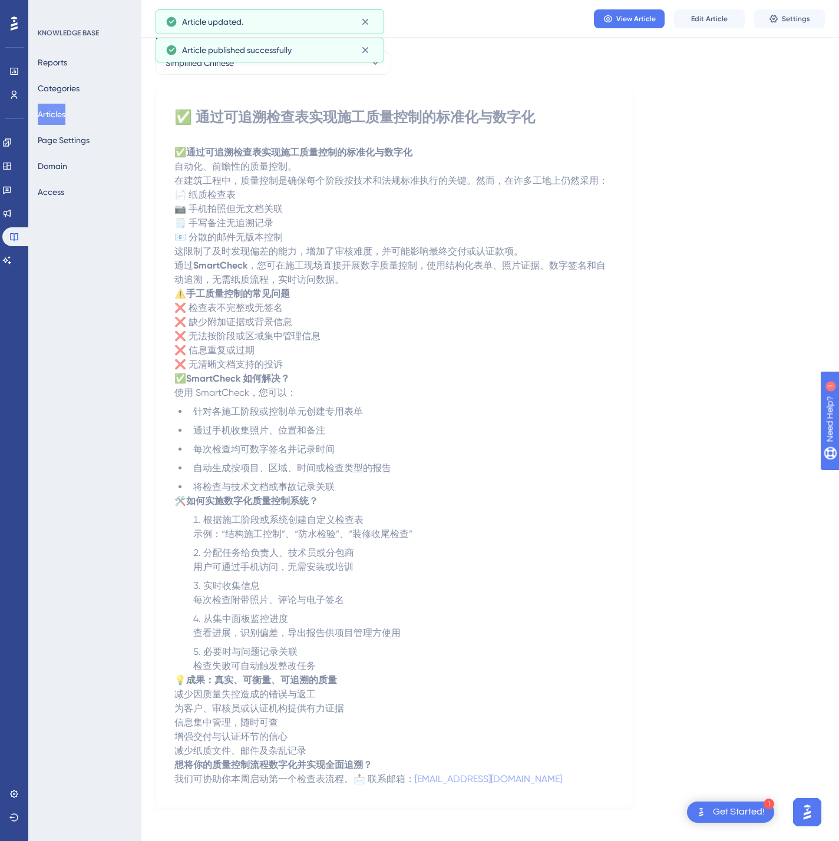
click at [54, 112] on button "Articles" at bounding box center [52, 114] width 28 height 21
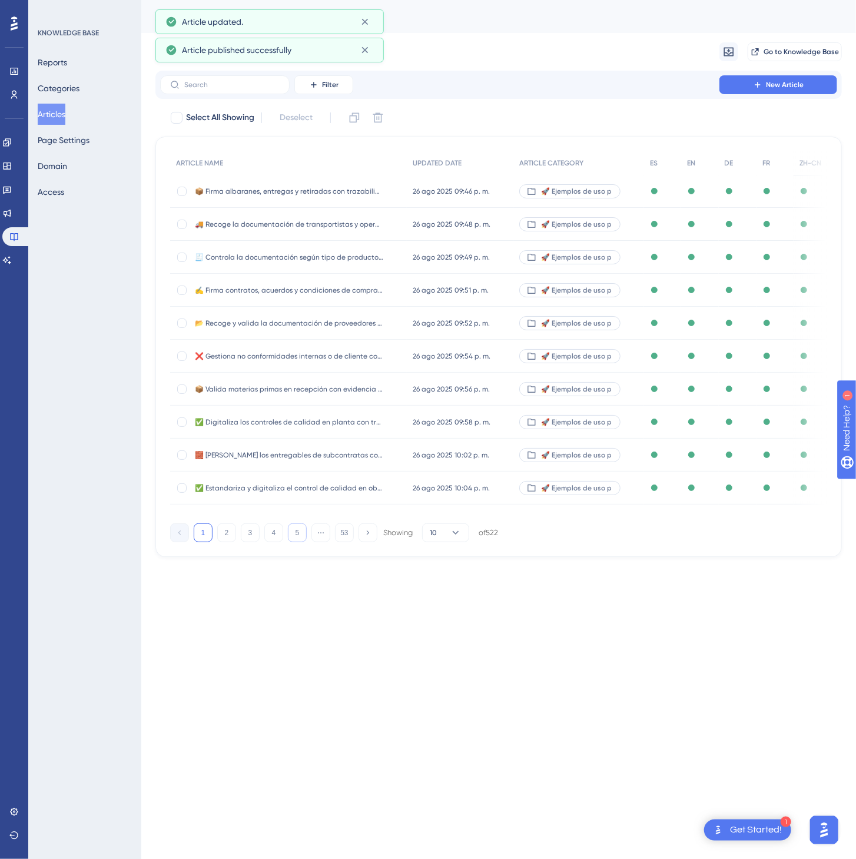
click at [305, 531] on button "5" at bounding box center [297, 533] width 19 height 19
click at [305, 531] on button "6" at bounding box center [297, 533] width 19 height 19
click at [304, 531] on button "8" at bounding box center [297, 533] width 19 height 19
click at [304, 531] on button "9" at bounding box center [297, 533] width 19 height 19
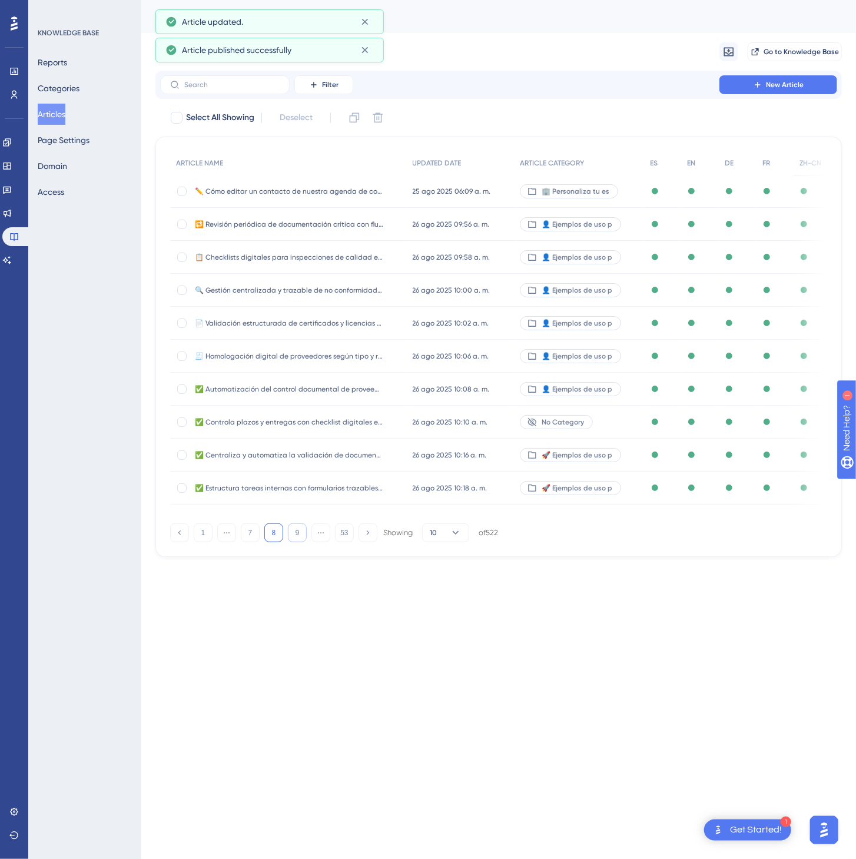
click at [304, 531] on button "9" at bounding box center [297, 533] width 19 height 19
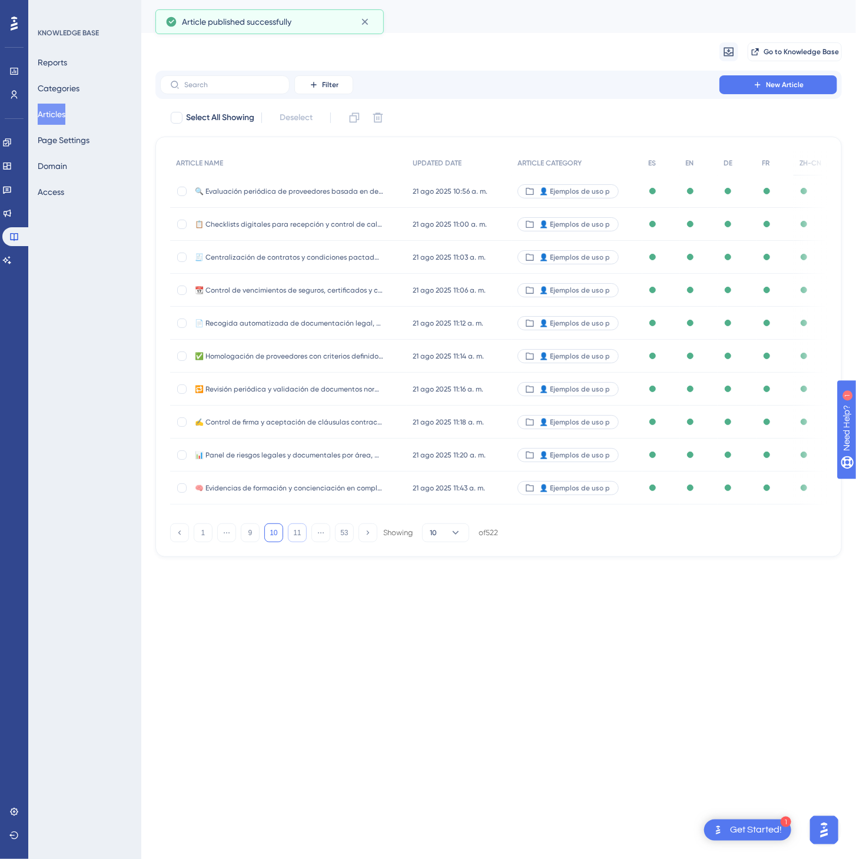
click at [304, 531] on button "11" at bounding box center [297, 533] width 19 height 19
click at [303, 532] on button "13" at bounding box center [297, 533] width 19 height 19
click at [303, 532] on button "14" at bounding box center [297, 533] width 19 height 19
click at [303, 532] on button "15" at bounding box center [297, 533] width 19 height 19
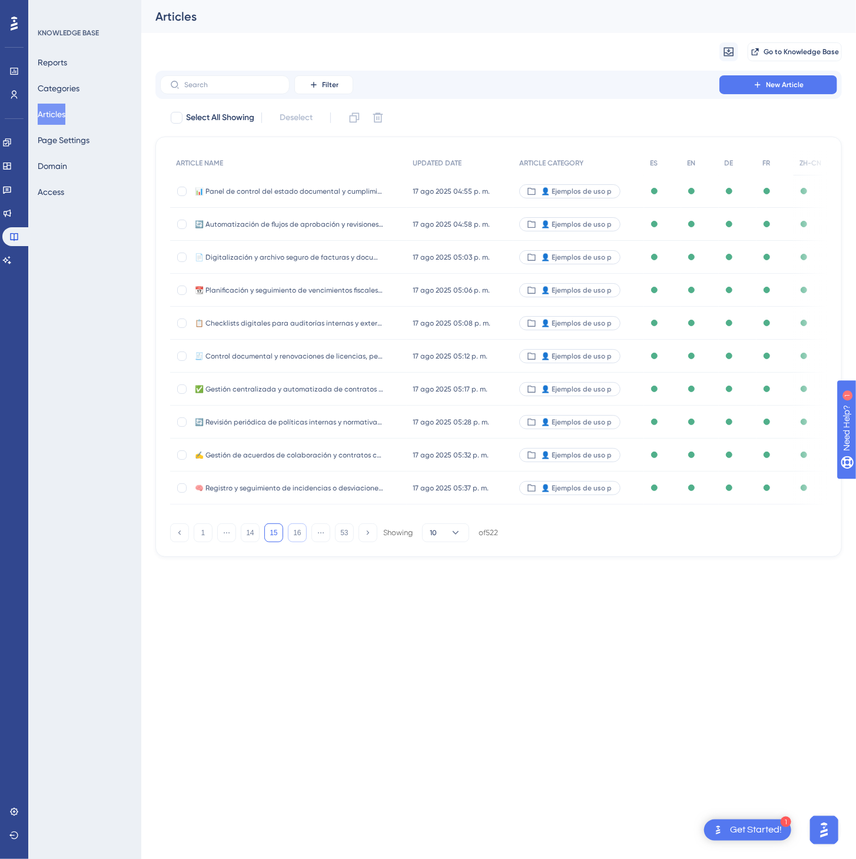
click at [303, 534] on button "16" at bounding box center [297, 533] width 19 height 19
click at [303, 534] on button "17" at bounding box center [297, 533] width 19 height 19
click at [303, 534] on button "18" at bounding box center [297, 533] width 19 height 19
click at [303, 534] on button "19" at bounding box center [297, 533] width 19 height 19
click at [303, 534] on button "20" at bounding box center [297, 533] width 19 height 19
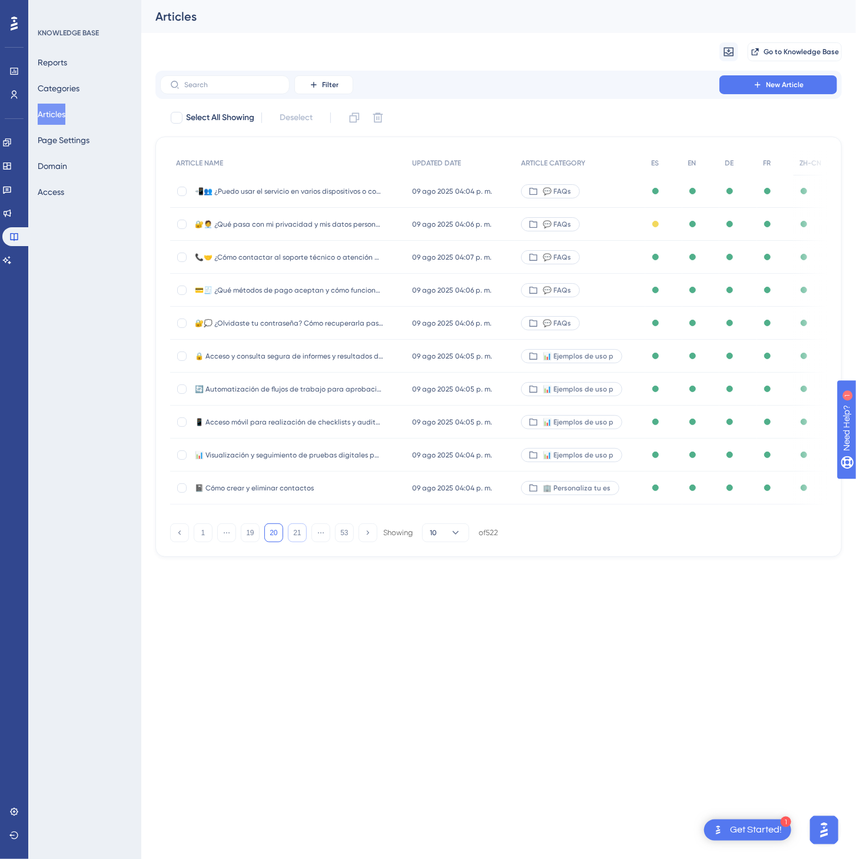
click at [303, 534] on button "21" at bounding box center [297, 533] width 19 height 19
click at [303, 534] on button "22" at bounding box center [297, 533] width 19 height 19
click at [303, 534] on button "23" at bounding box center [297, 533] width 19 height 19
click at [303, 534] on button "24" at bounding box center [297, 533] width 19 height 19
click at [300, 541] on button "25" at bounding box center [297, 533] width 19 height 19
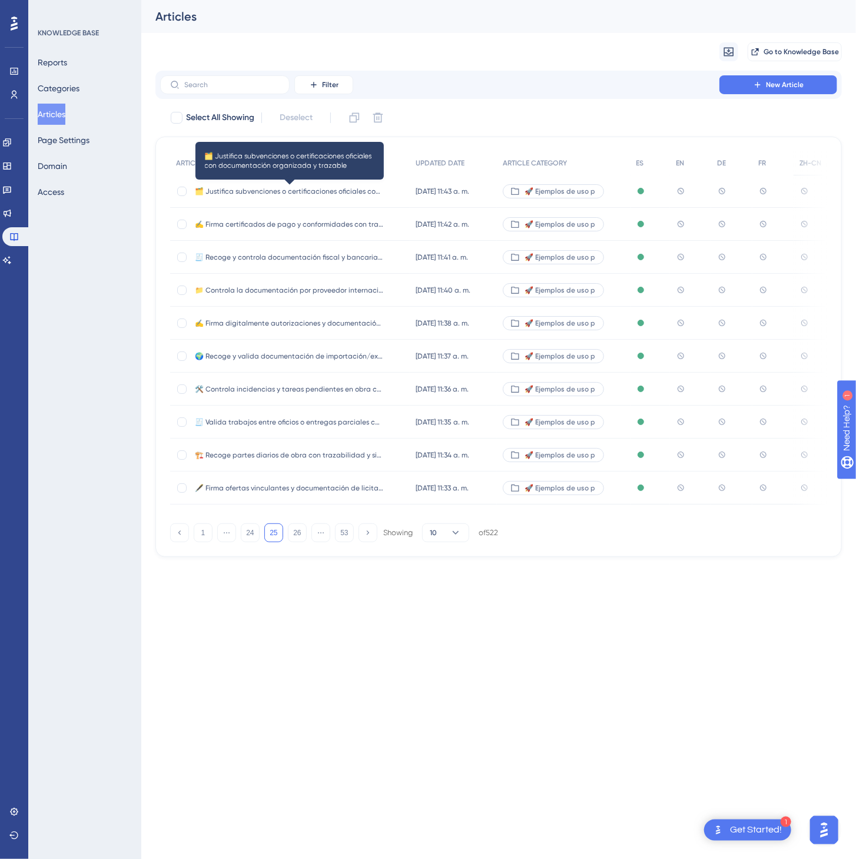
click at [355, 193] on span "🗂️ Justifica subvenciones o certificaciones oficiales con documentación organiz…" at bounding box center [289, 191] width 188 height 9
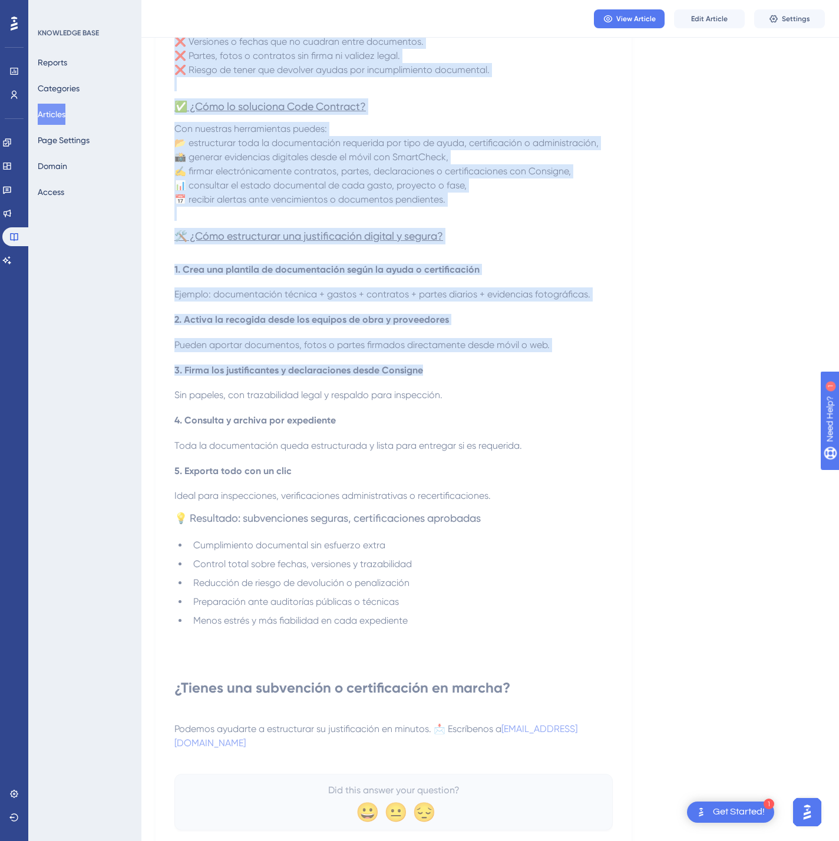
scroll to position [544, 0]
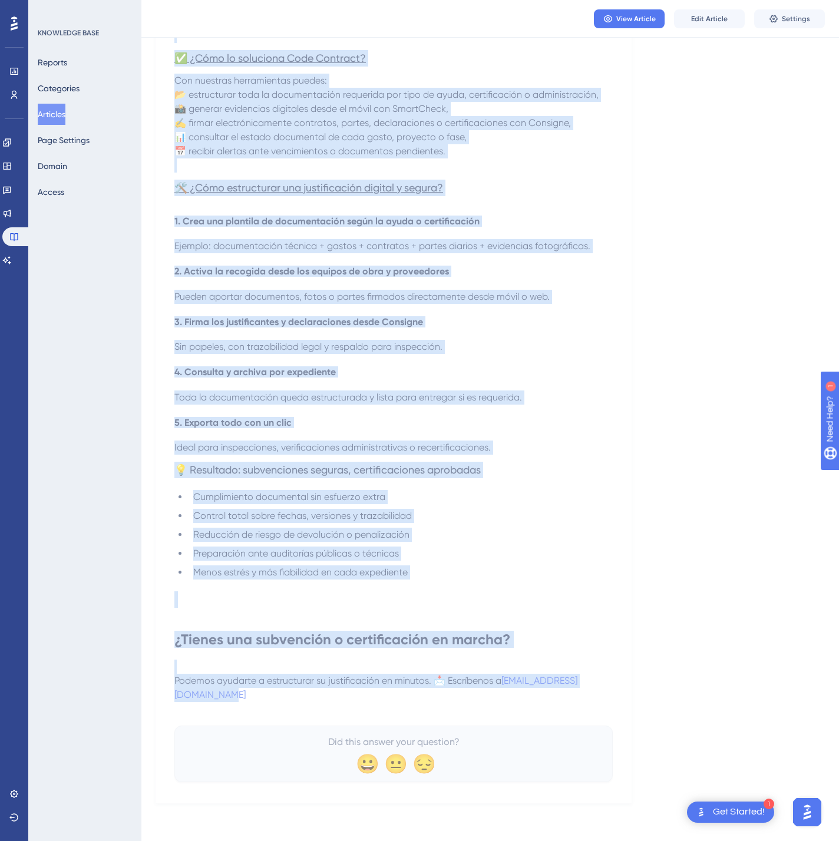
drag, startPoint x: 175, startPoint y: 162, endPoint x: 561, endPoint y: 696, distance: 658.9
click at [557, 698] on div "🗂️ Justifica subvenciones o certificaciones oficiales con documentación organiz…" at bounding box center [393, 206] width 438 height 1153
copy div "🗂️ Justifica subvenciones o certificaciones oficiales con documentación organiz…"
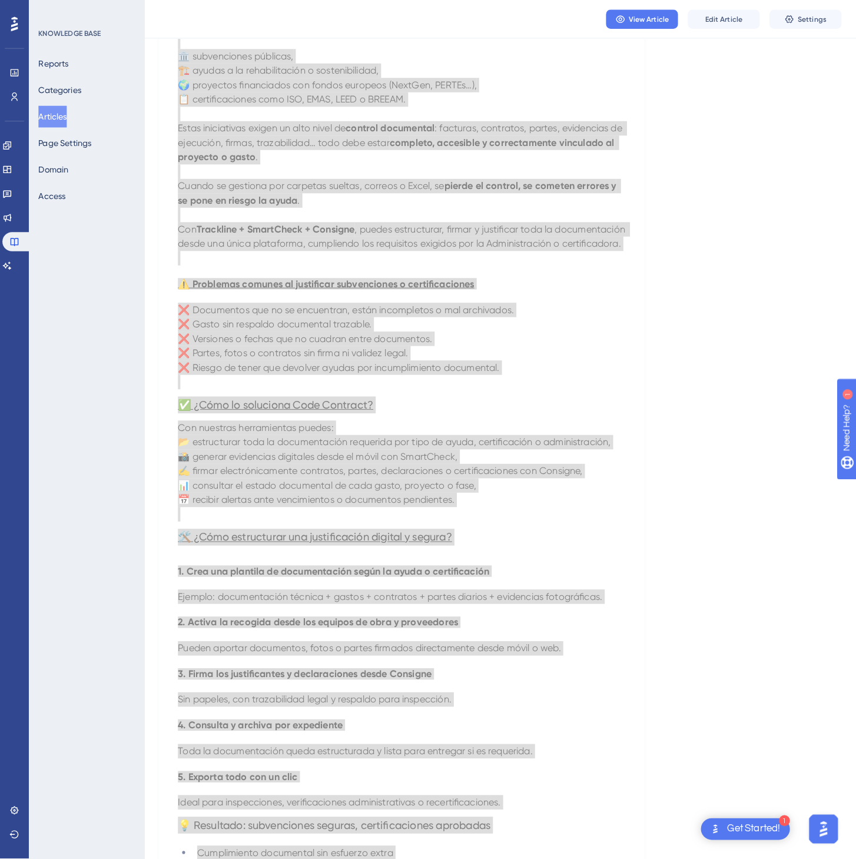
scroll to position [0, 0]
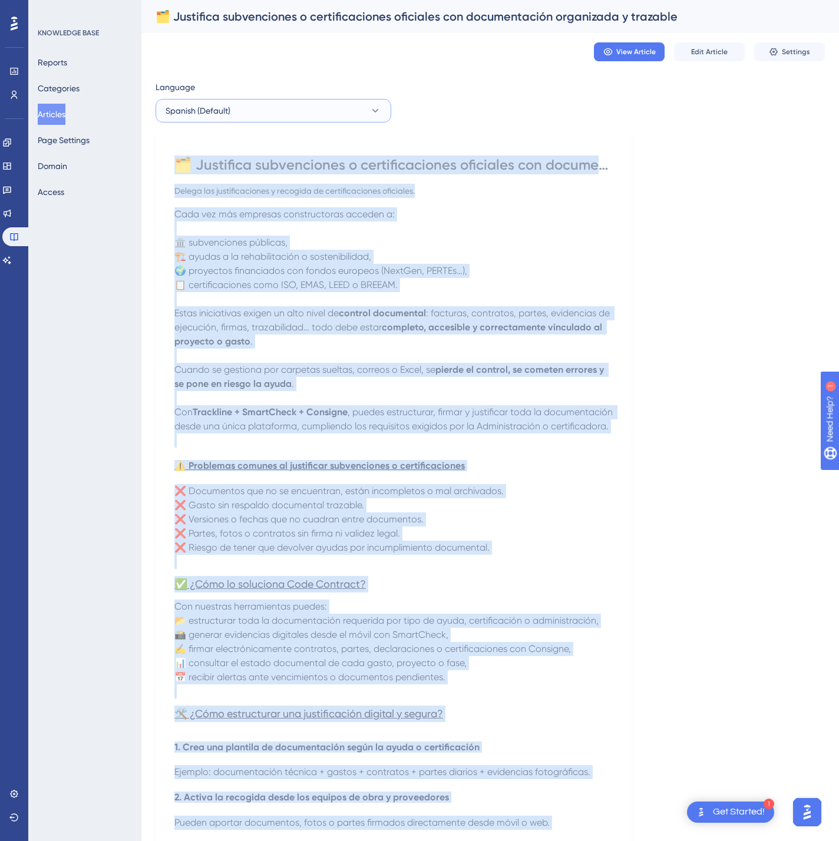
click at [356, 102] on button "Spanish (Default)" at bounding box center [273, 111] width 236 height 24
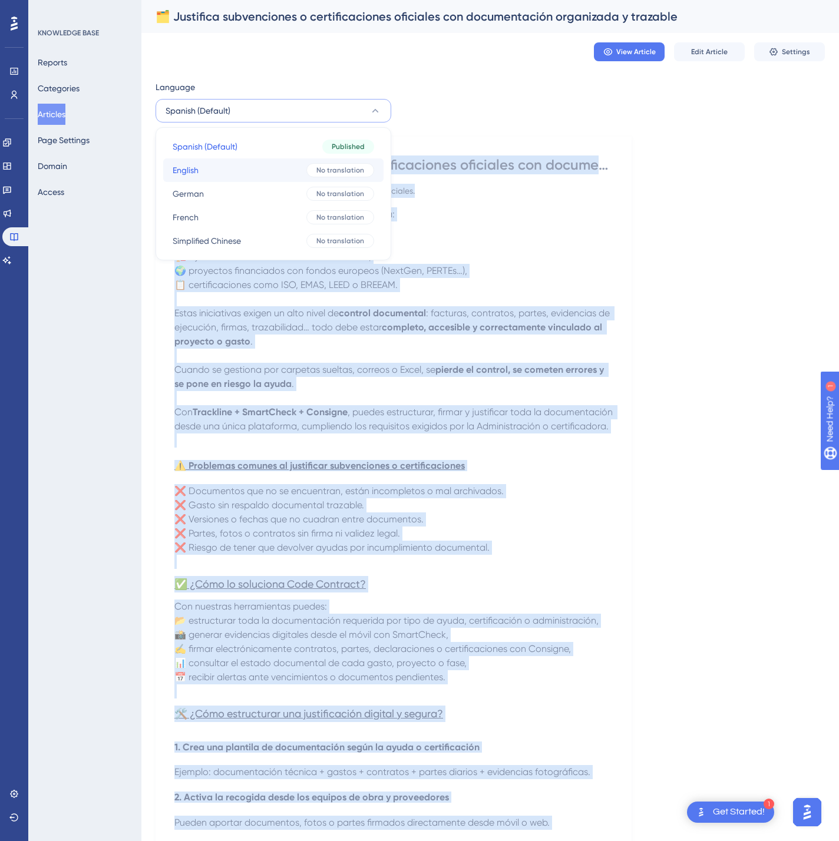
click at [323, 178] on button "English English No translation" at bounding box center [273, 170] width 220 height 24
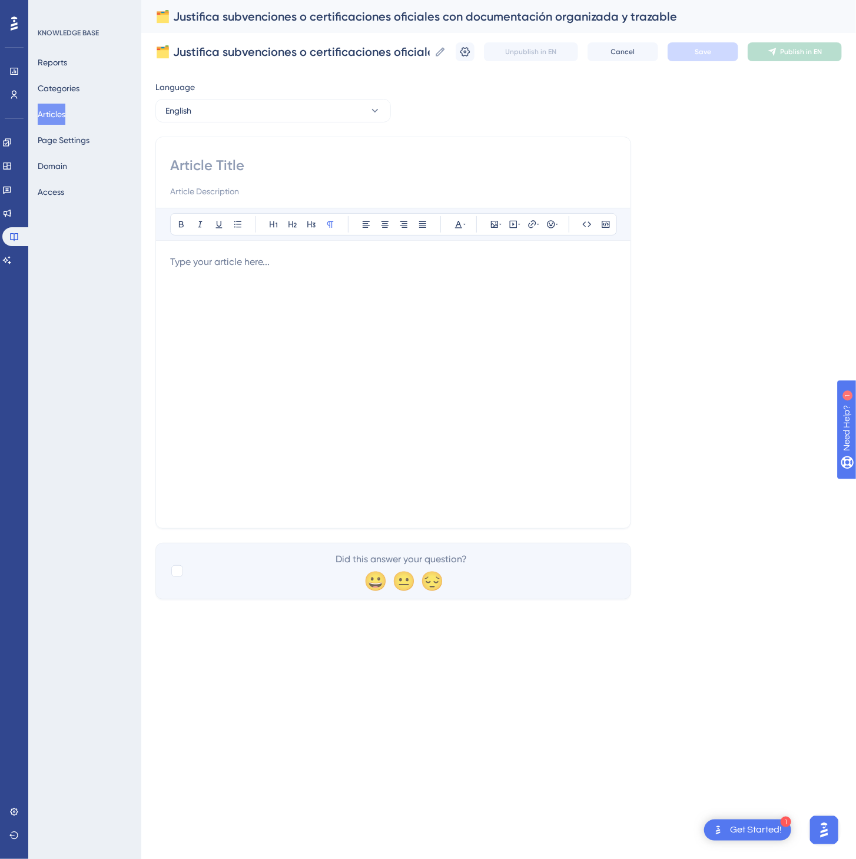
click at [222, 160] on input at bounding box center [393, 165] width 446 height 19
paste input "🗂️ Justify grants or official certifications with organized, traceable document…"
type input "🗂️ Justify grants or official certifications with organized, traceable document…"
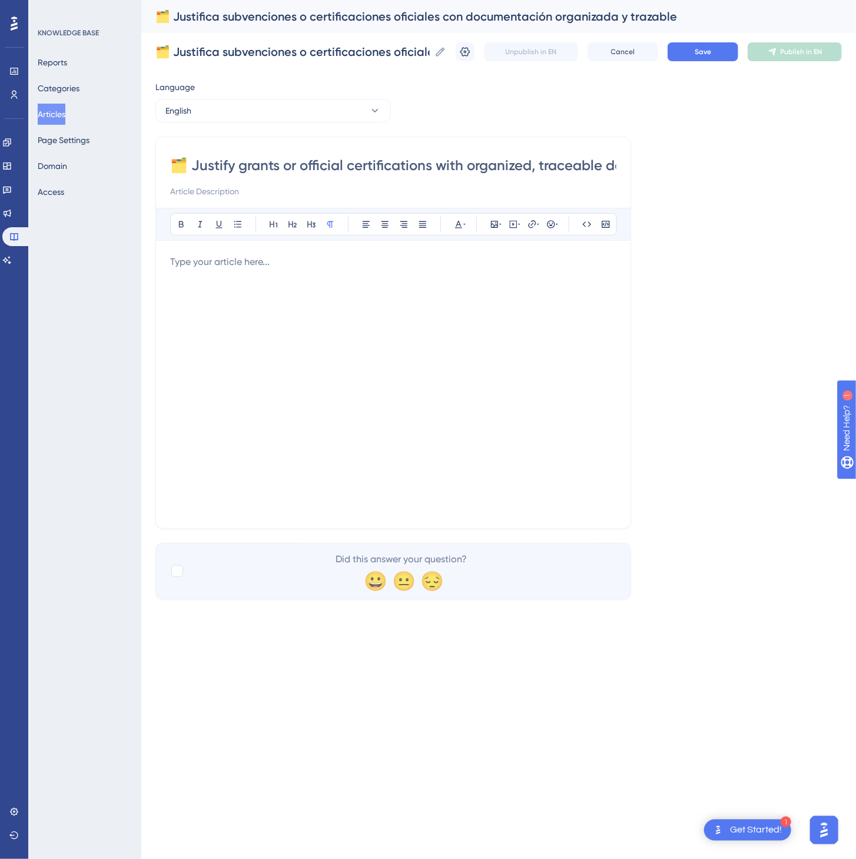
click at [240, 327] on div at bounding box center [393, 384] width 446 height 259
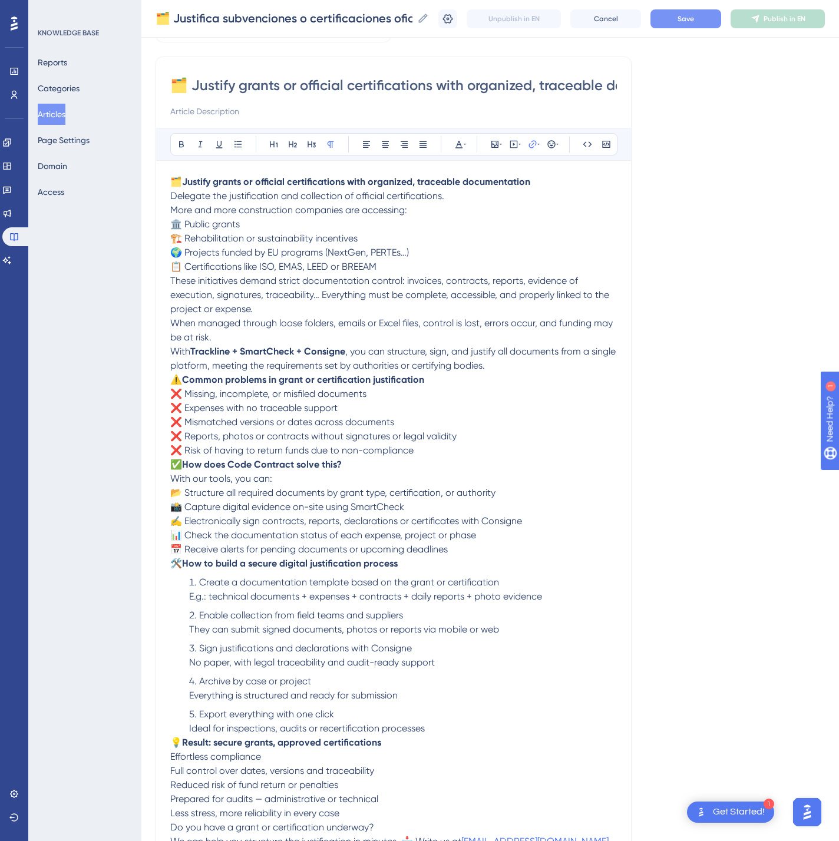
click at [694, 22] on span "Save" at bounding box center [685, 18] width 16 height 9
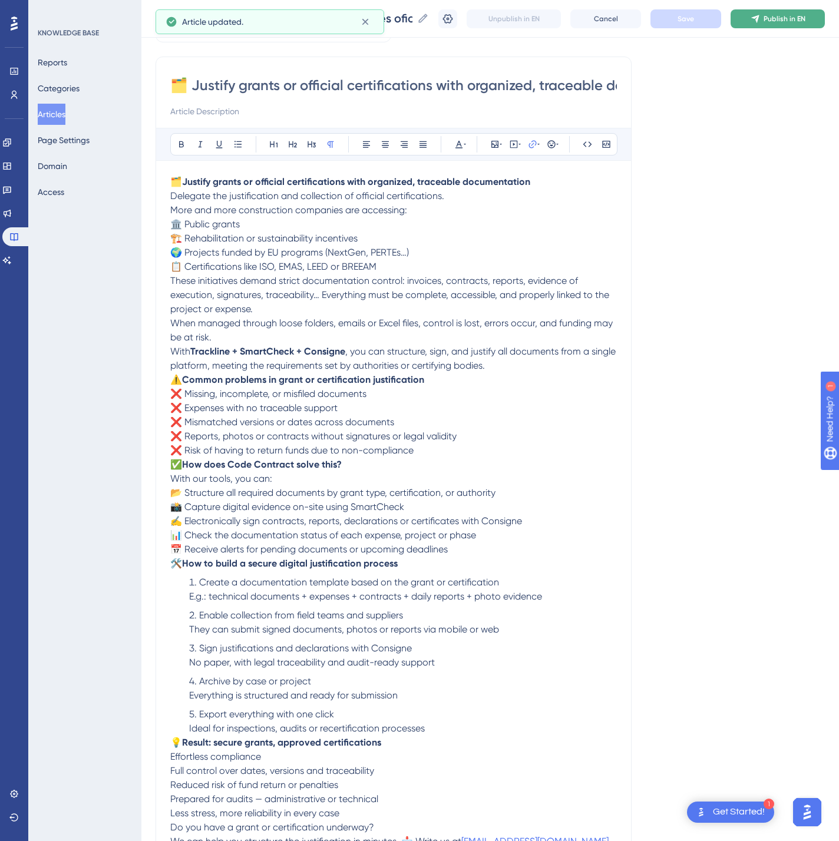
click at [799, 21] on span "Publish in EN" at bounding box center [784, 18] width 42 height 9
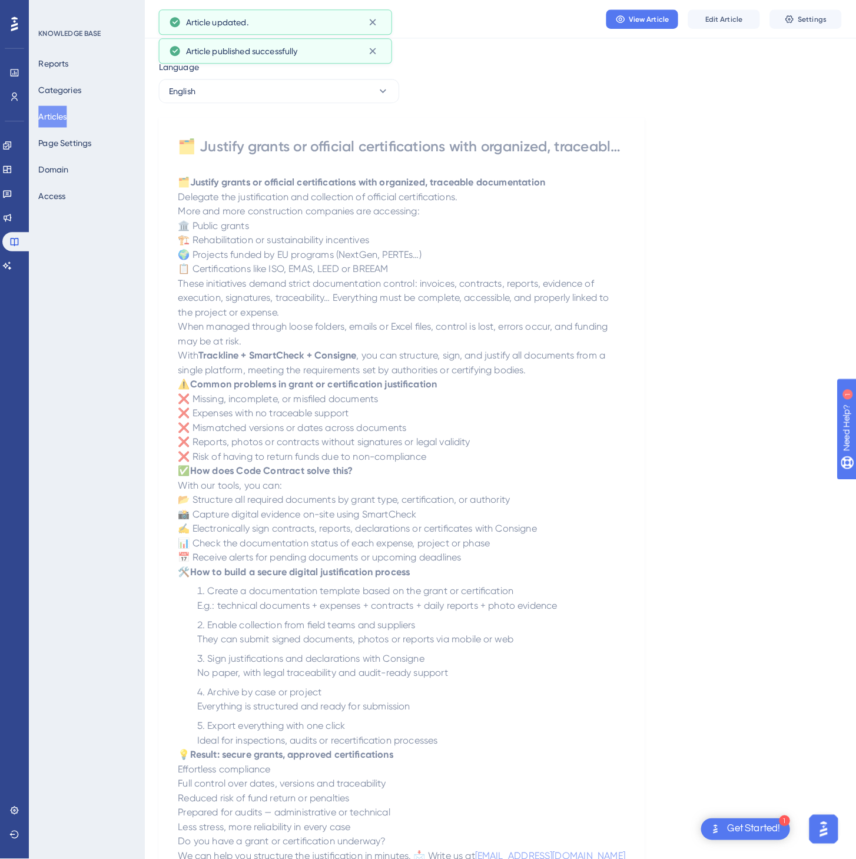
scroll to position [0, 0]
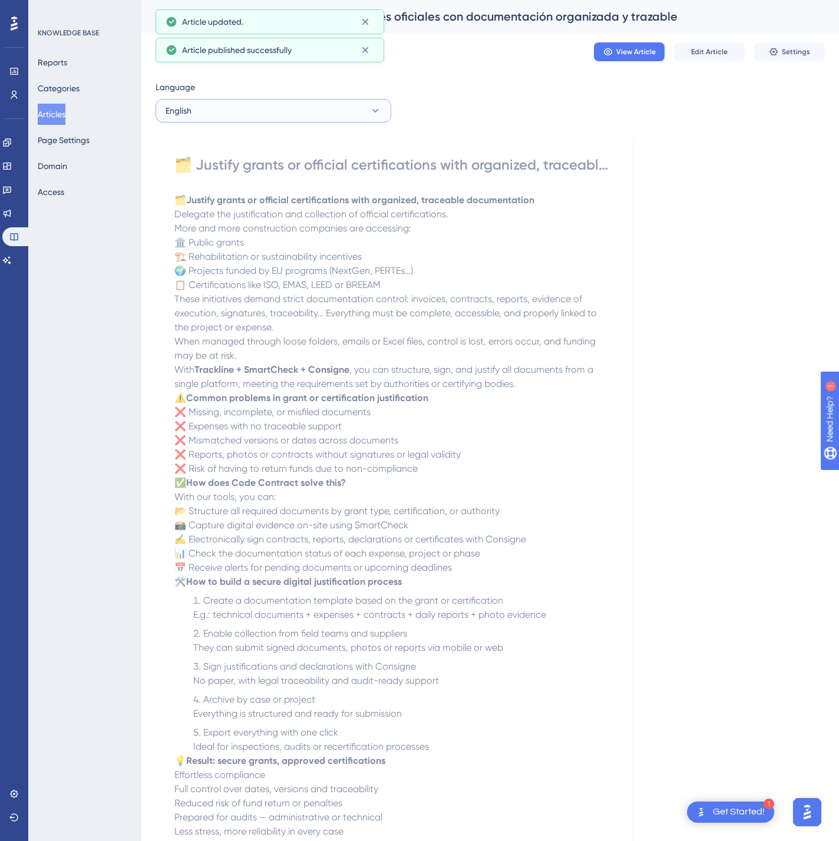
click at [342, 101] on button "English" at bounding box center [273, 111] width 236 height 24
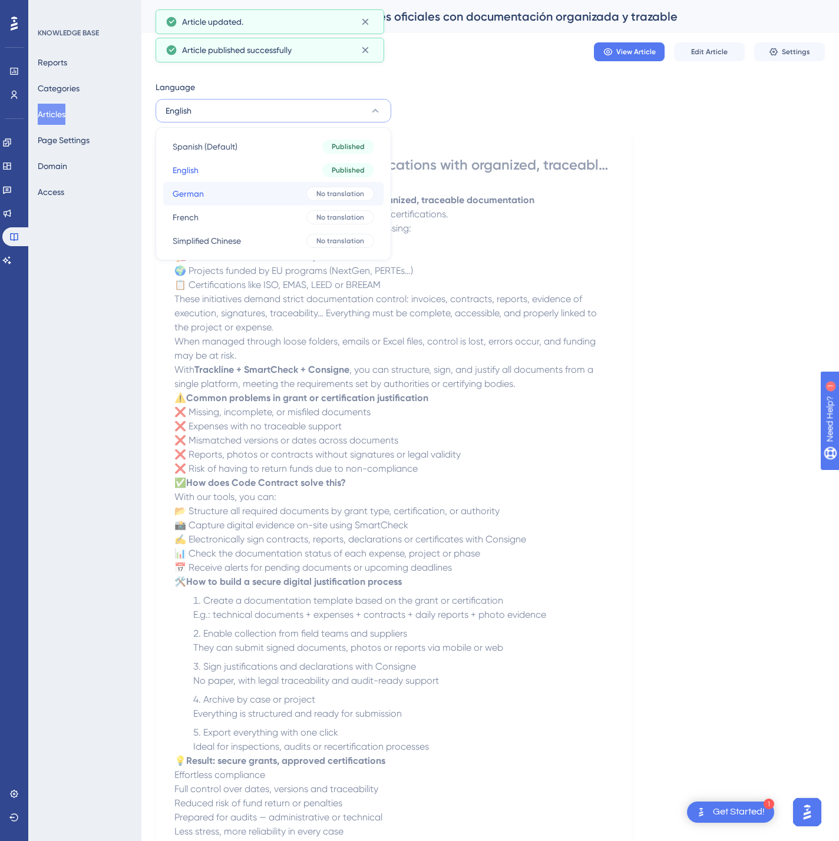
click at [322, 187] on div "No translation" at bounding box center [340, 194] width 68 height 14
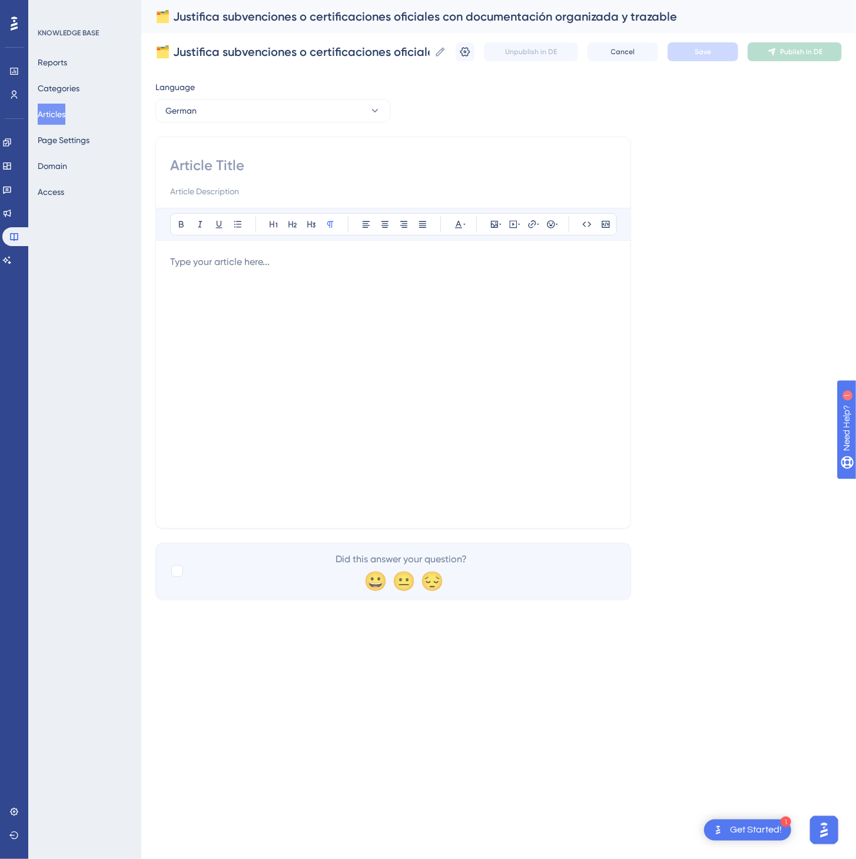
click at [323, 158] on input at bounding box center [393, 165] width 446 height 19
paste input "🗂️ Begründen Sie Förderungen oder Zertifizierungen mit strukturierter, nachvoll…"
type input "🗂️ Begründen Sie Förderungen oder Zertifizierungen mit strukturierter, nachvoll…"
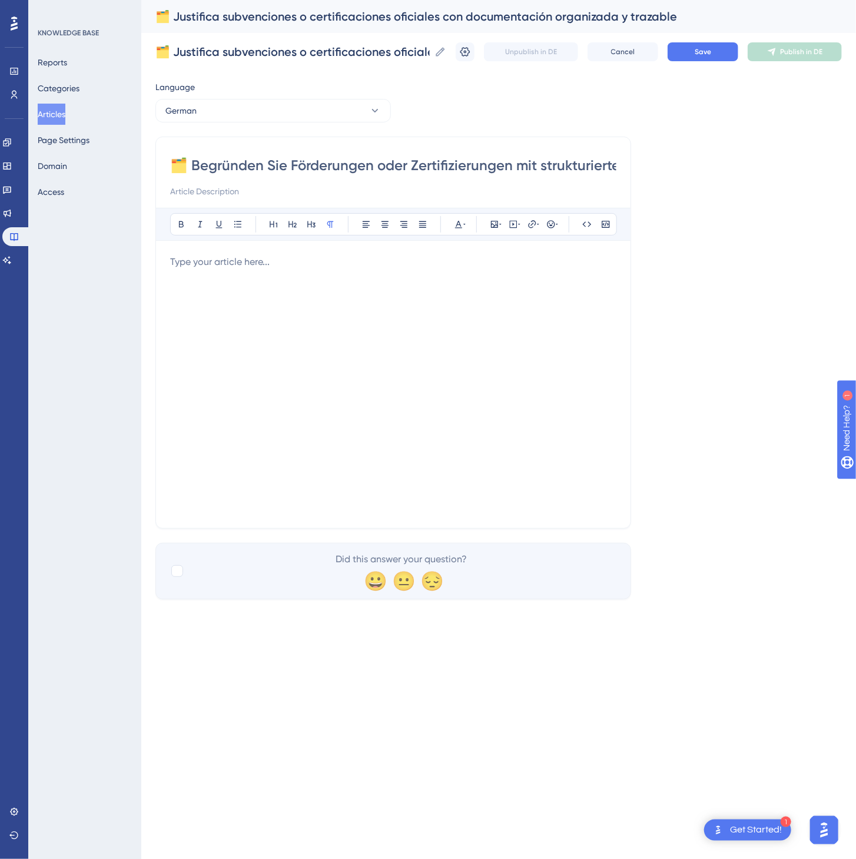
click at [486, 311] on div at bounding box center [393, 384] width 446 height 259
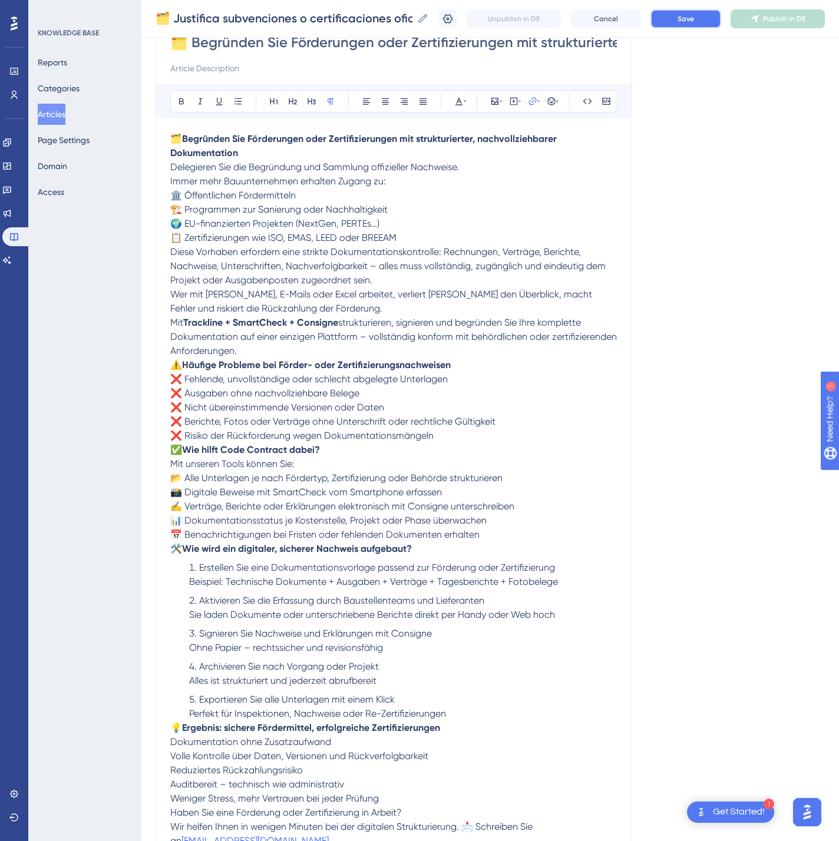
click at [680, 27] on button "Save" at bounding box center [685, 18] width 71 height 19
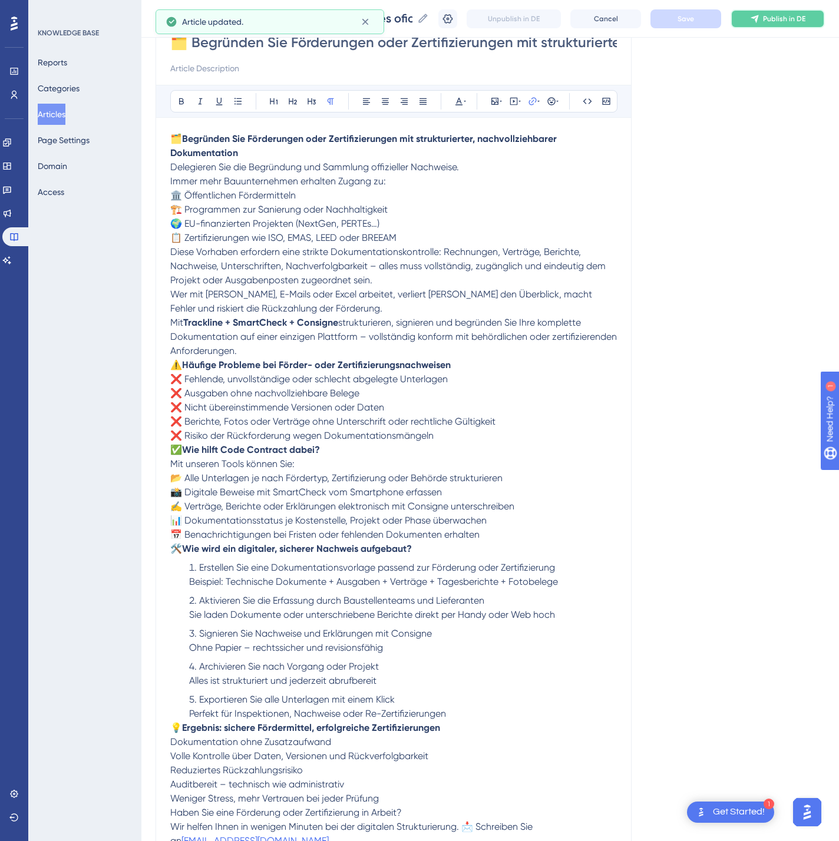
click at [799, 20] on span "Publish in DE" at bounding box center [784, 18] width 42 height 9
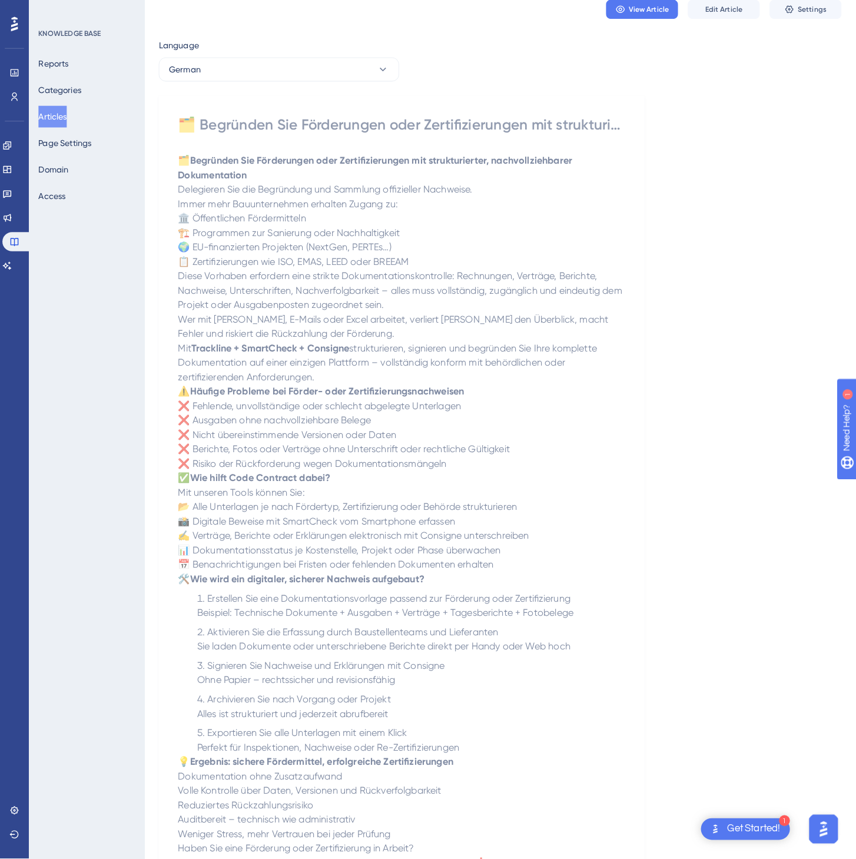
scroll to position [0, 0]
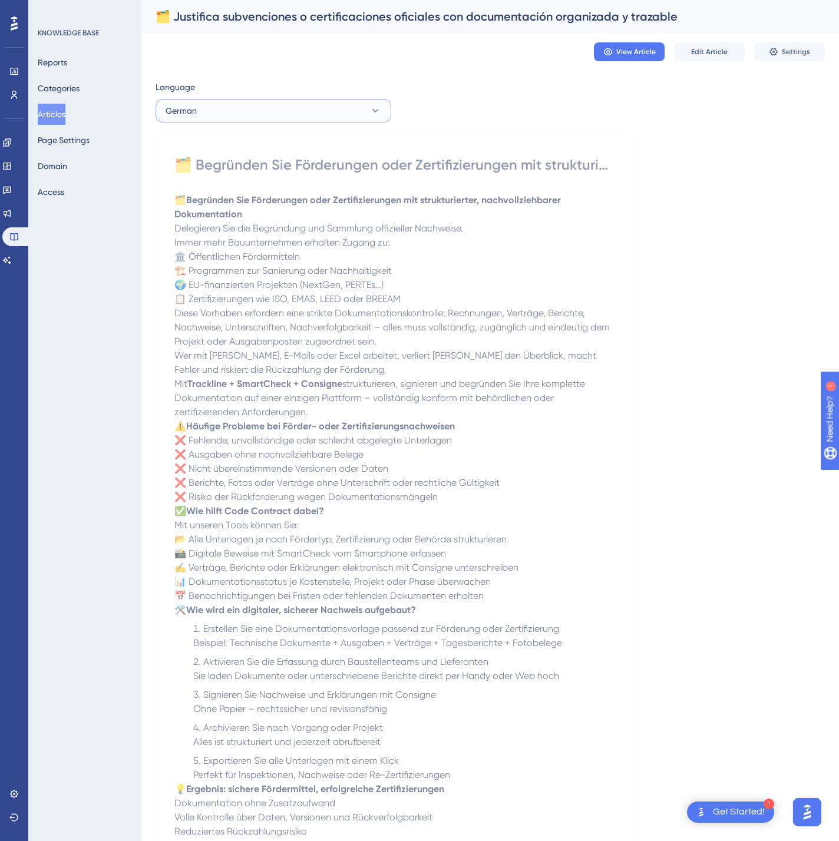
click at [240, 110] on button "German" at bounding box center [273, 111] width 236 height 24
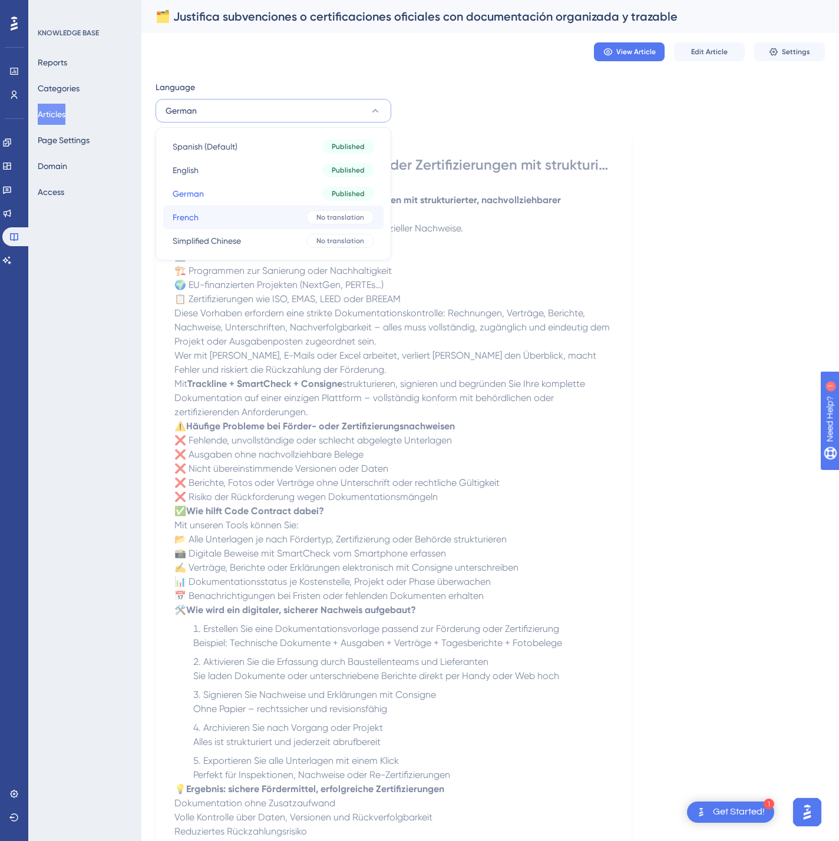
click at [267, 221] on button "French French No translation" at bounding box center [273, 218] width 220 height 24
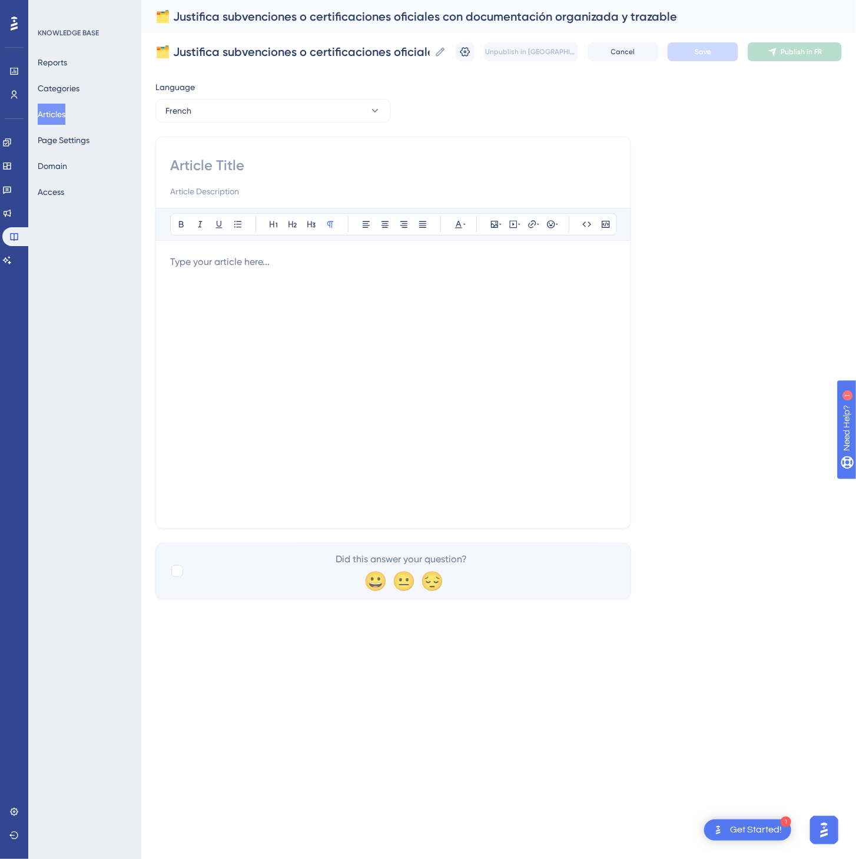
click at [352, 171] on input at bounding box center [393, 165] width 446 height 19
paste input "🗂️ Justifiez subventions ou certifications avec une documentation organisée et …"
type input "🗂️ Justifiez subventions ou certifications avec une documentation organisée et …"
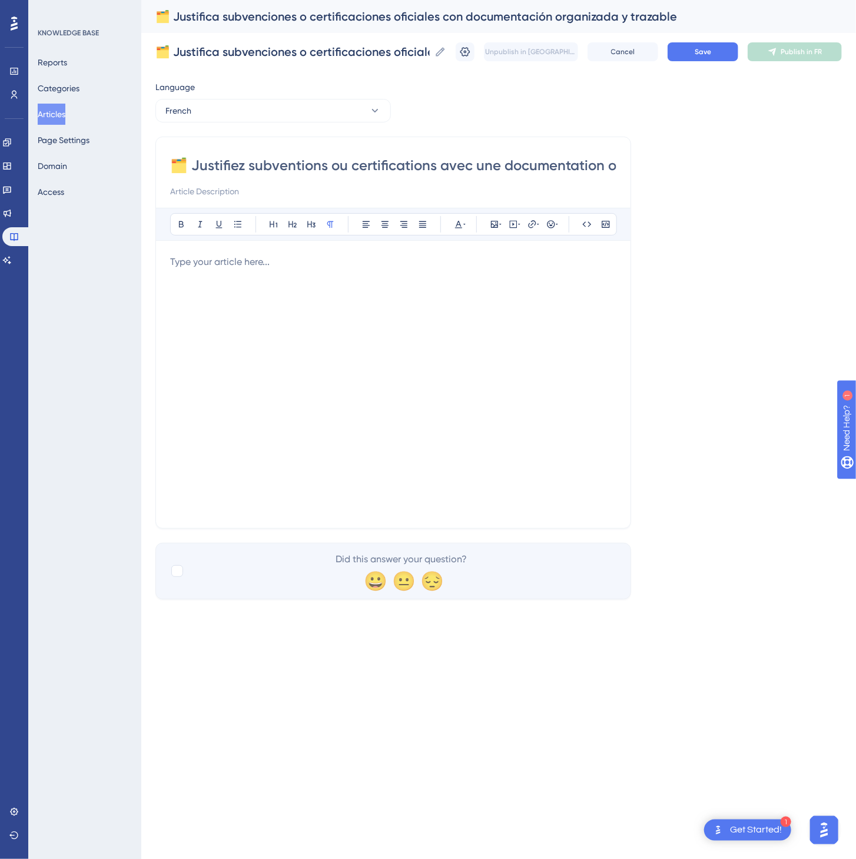
click at [506, 305] on div at bounding box center [393, 384] width 446 height 259
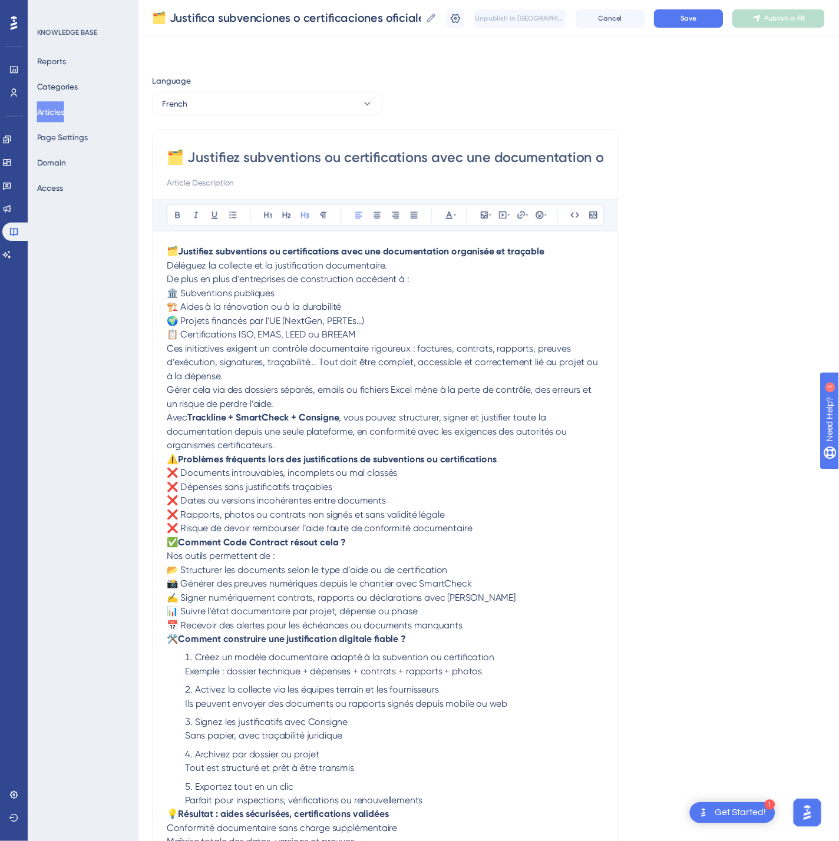
scroll to position [126, 0]
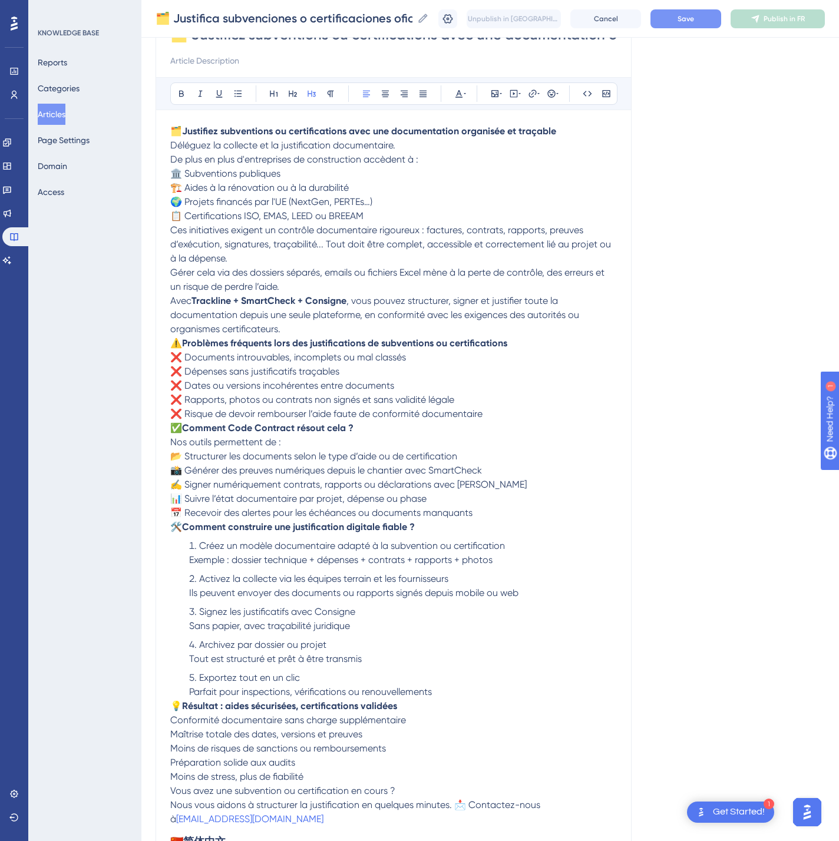
click at [694, 18] on span "Save" at bounding box center [685, 18] width 16 height 9
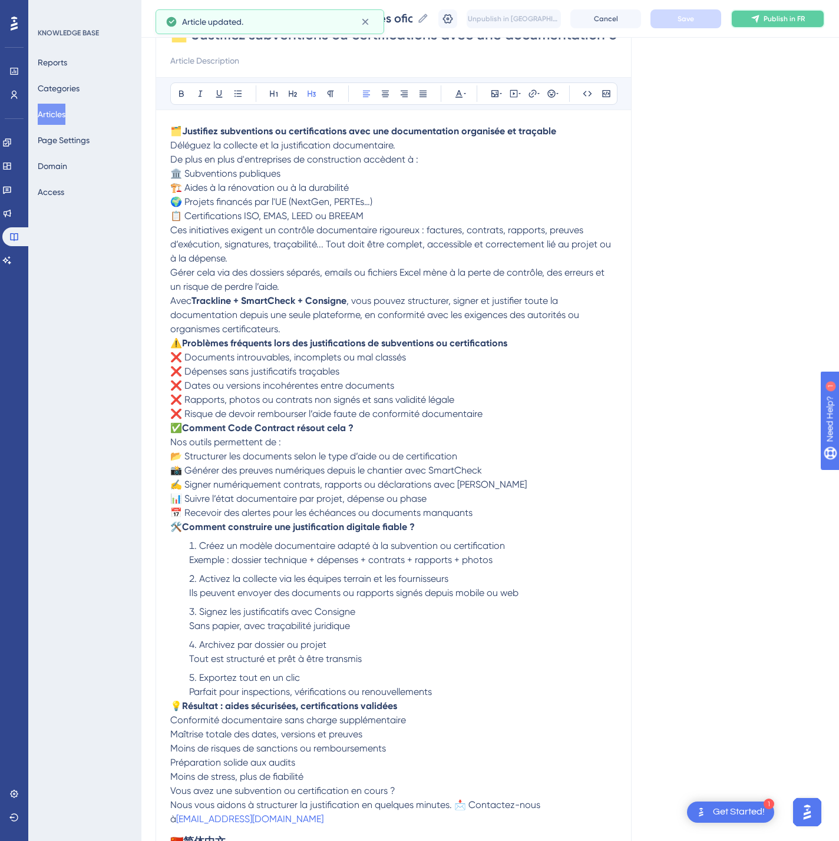
click at [782, 11] on button "Publish in FR" at bounding box center [777, 18] width 94 height 19
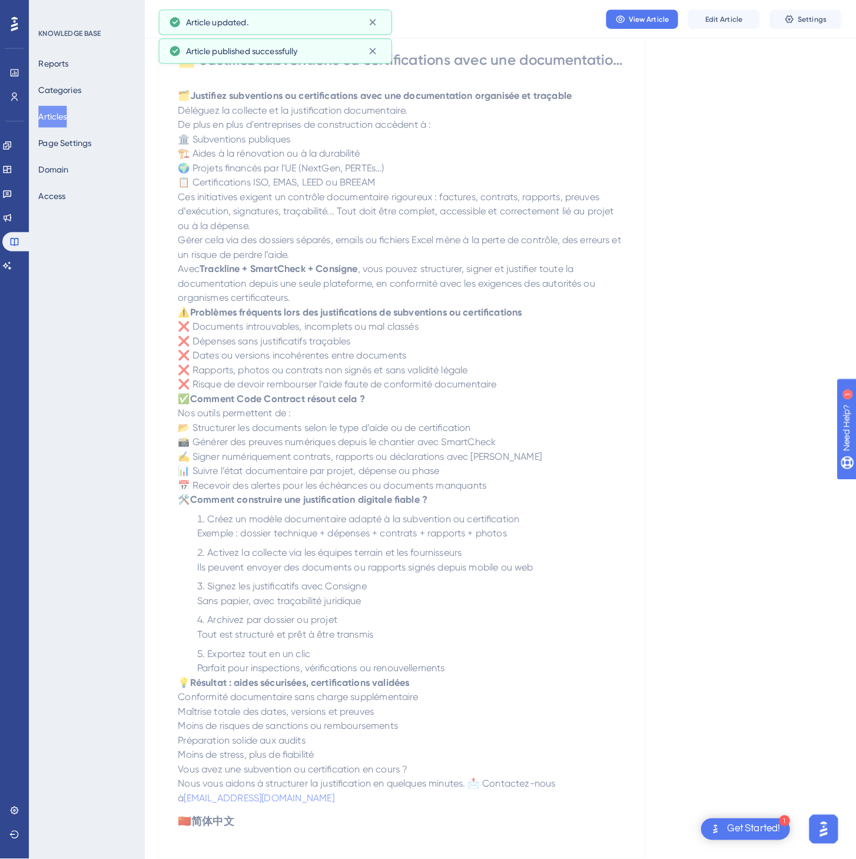
scroll to position [0, 0]
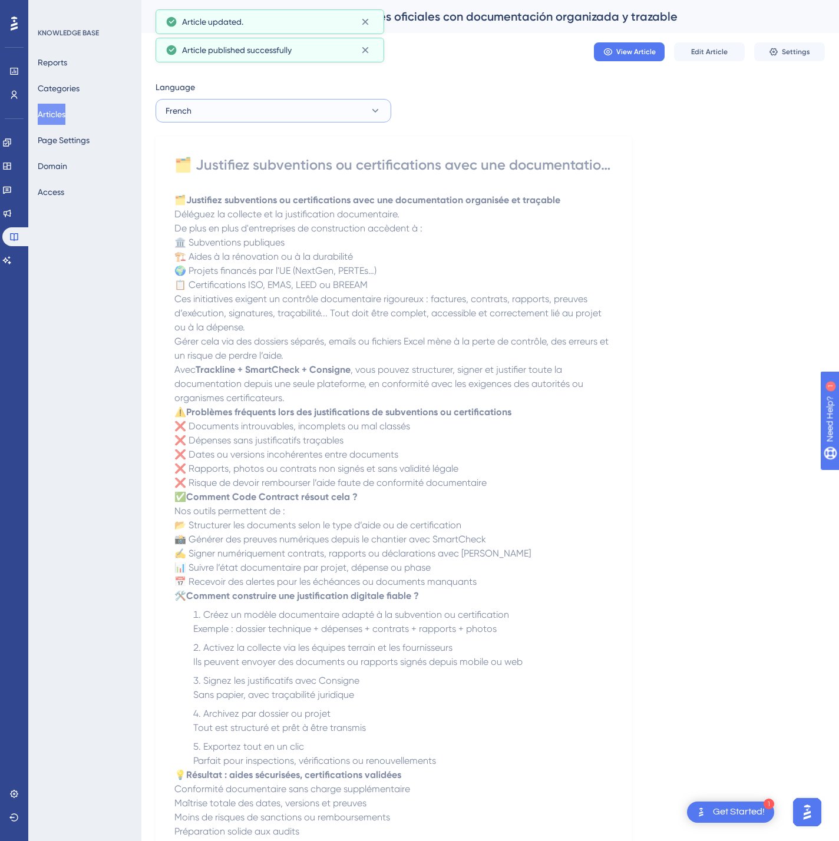
click at [371, 120] on button "French" at bounding box center [273, 111] width 236 height 24
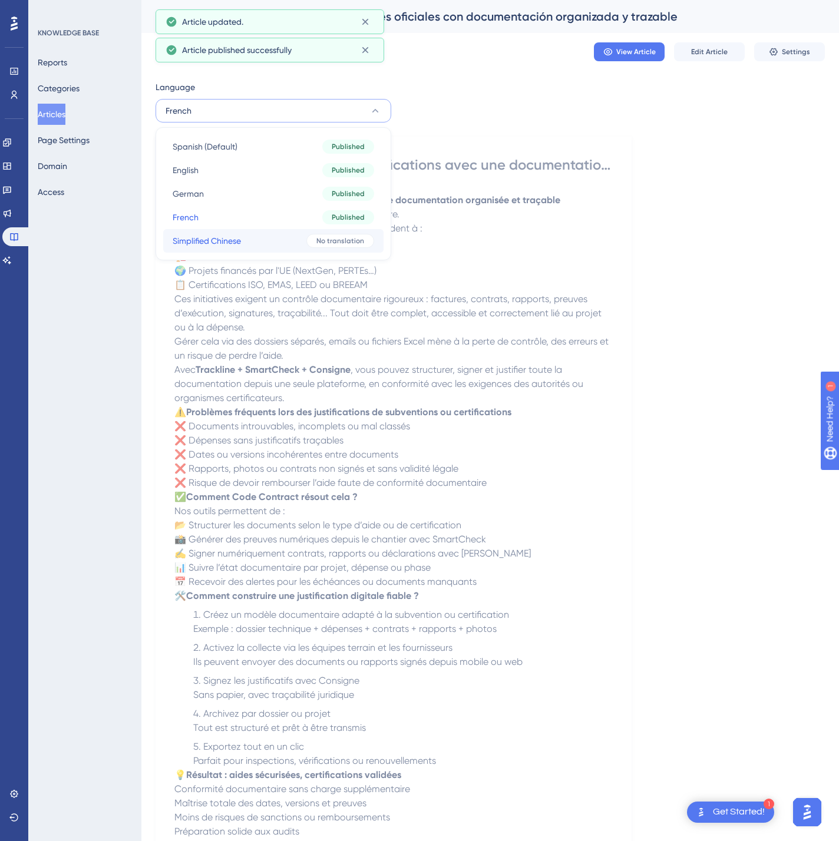
click at [345, 239] on span "No translation" at bounding box center [340, 240] width 48 height 9
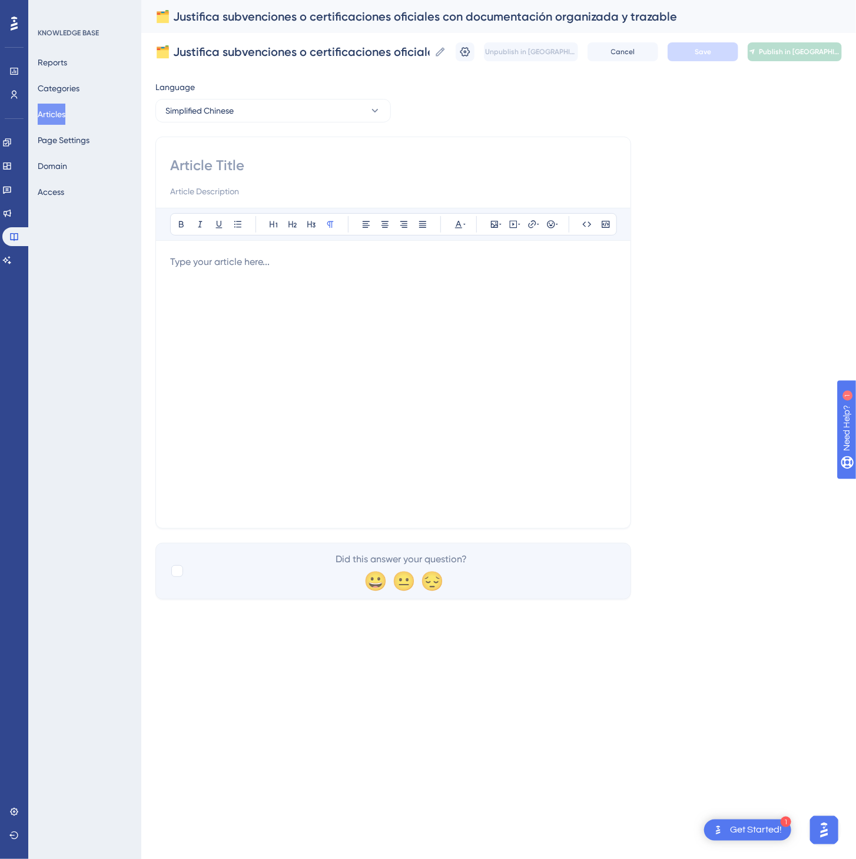
click at [398, 171] on input at bounding box center [393, 165] width 446 height 19
paste input "🗂️ 使用结构化、可追溯的文档轻松完成补贴或官方认证的合规申报"
type input "🗂️ 使用结构化、可追溯的文档轻松完成补贴或官方认证的合规申报"
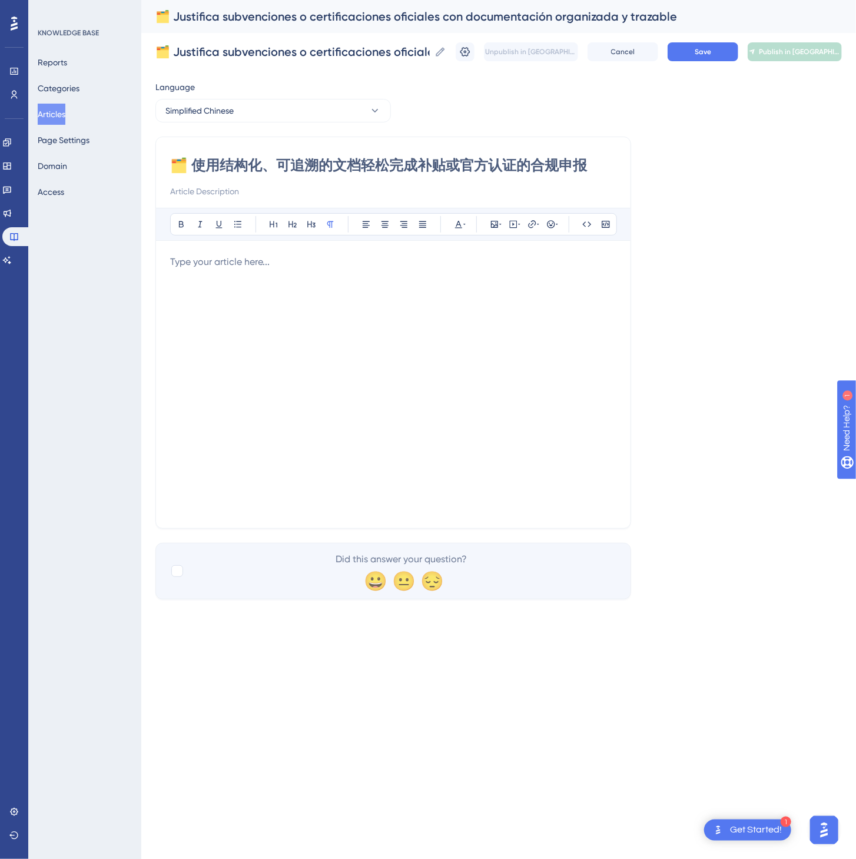
click at [446, 398] on div at bounding box center [393, 384] width 446 height 259
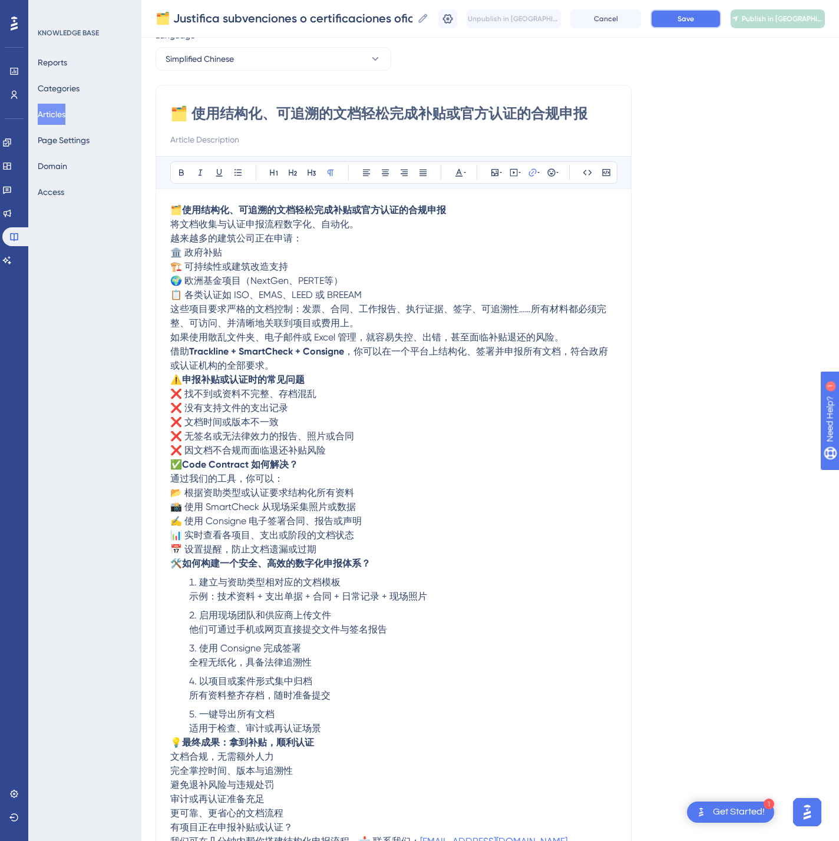
click at [694, 19] on span "Save" at bounding box center [685, 18] width 16 height 9
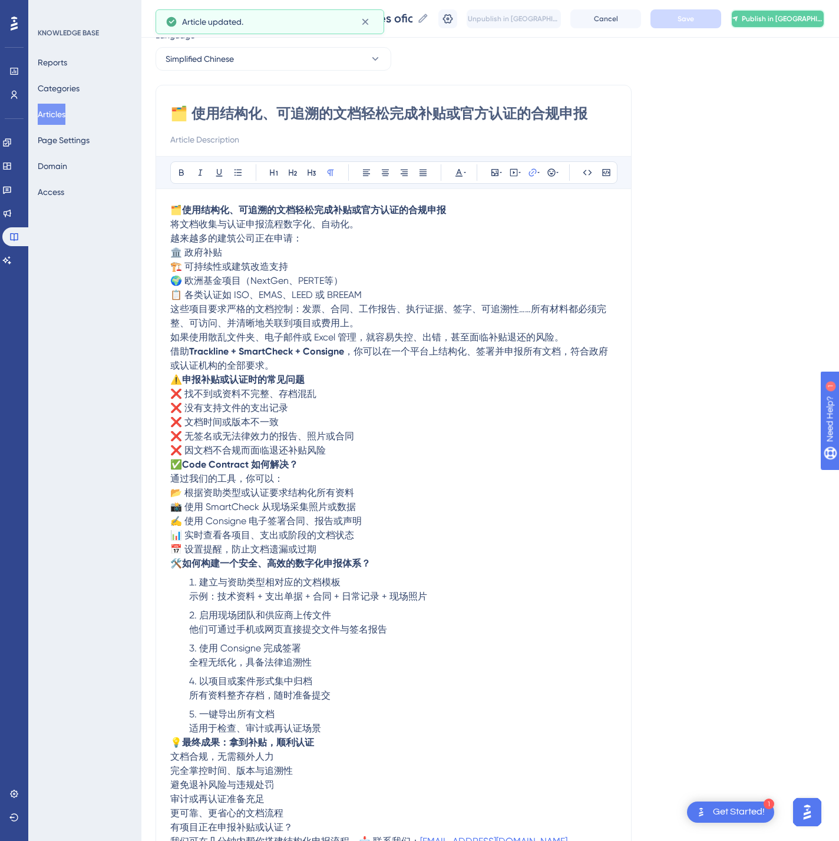
click at [787, 14] on span "Publish in [GEOGRAPHIC_DATA]-CN" at bounding box center [782, 18] width 82 height 9
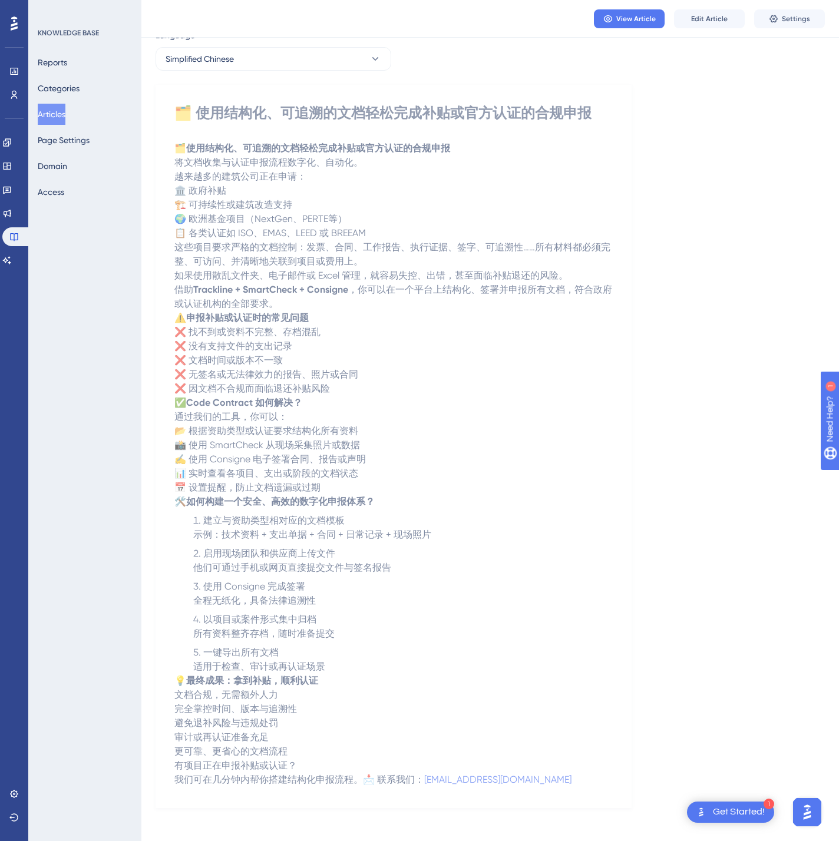
click at [65, 119] on button "Articles" at bounding box center [52, 114] width 28 height 21
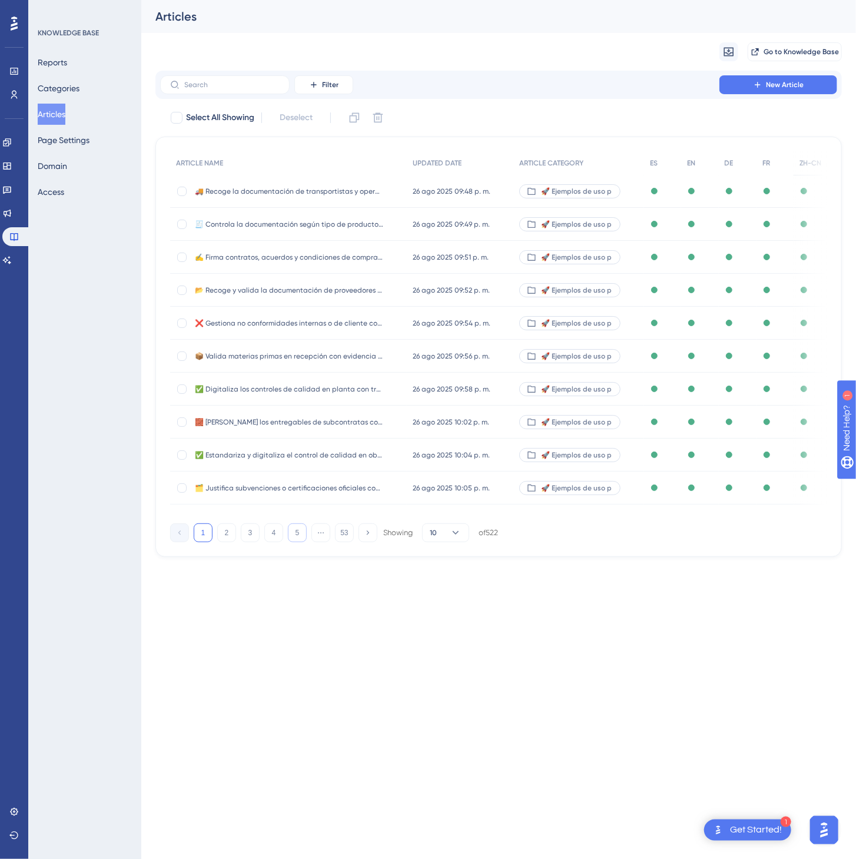
click at [294, 536] on button "5" at bounding box center [297, 533] width 19 height 19
click at [294, 536] on button "6" at bounding box center [297, 533] width 19 height 19
click at [294, 536] on button "7" at bounding box center [297, 533] width 19 height 19
click at [294, 536] on button "8" at bounding box center [297, 533] width 19 height 19
click at [294, 536] on button "9" at bounding box center [297, 533] width 19 height 19
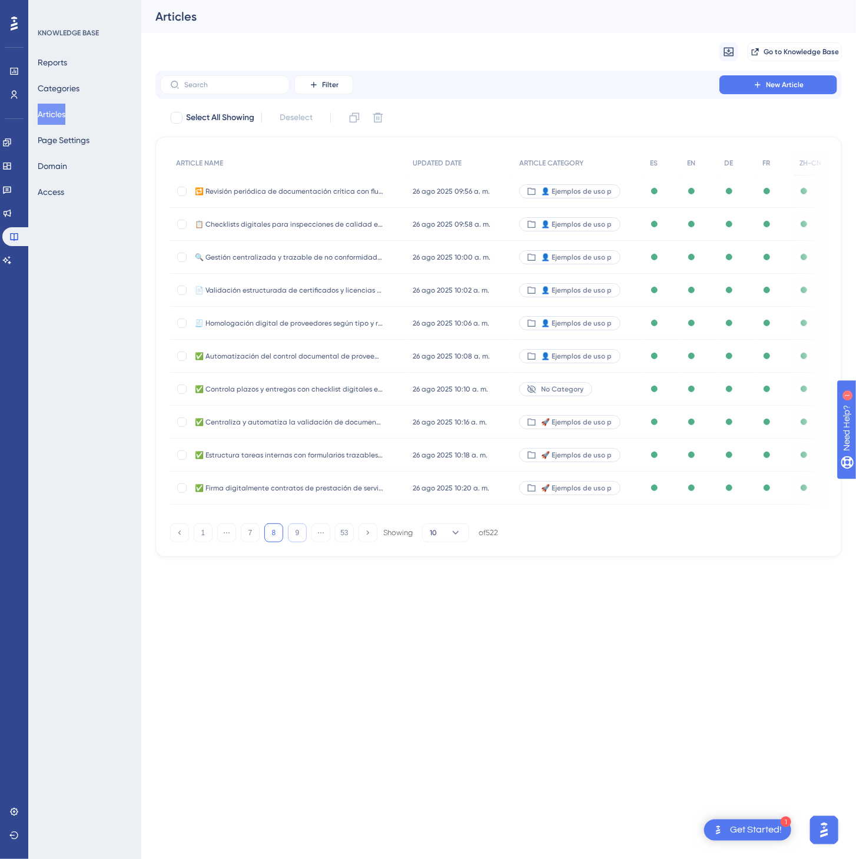
click at [294, 536] on button "9" at bounding box center [297, 533] width 19 height 19
click at [294, 536] on button "11" at bounding box center [297, 533] width 19 height 19
click at [294, 536] on button "12" at bounding box center [297, 533] width 19 height 19
click at [294, 536] on button "14" at bounding box center [297, 533] width 19 height 19
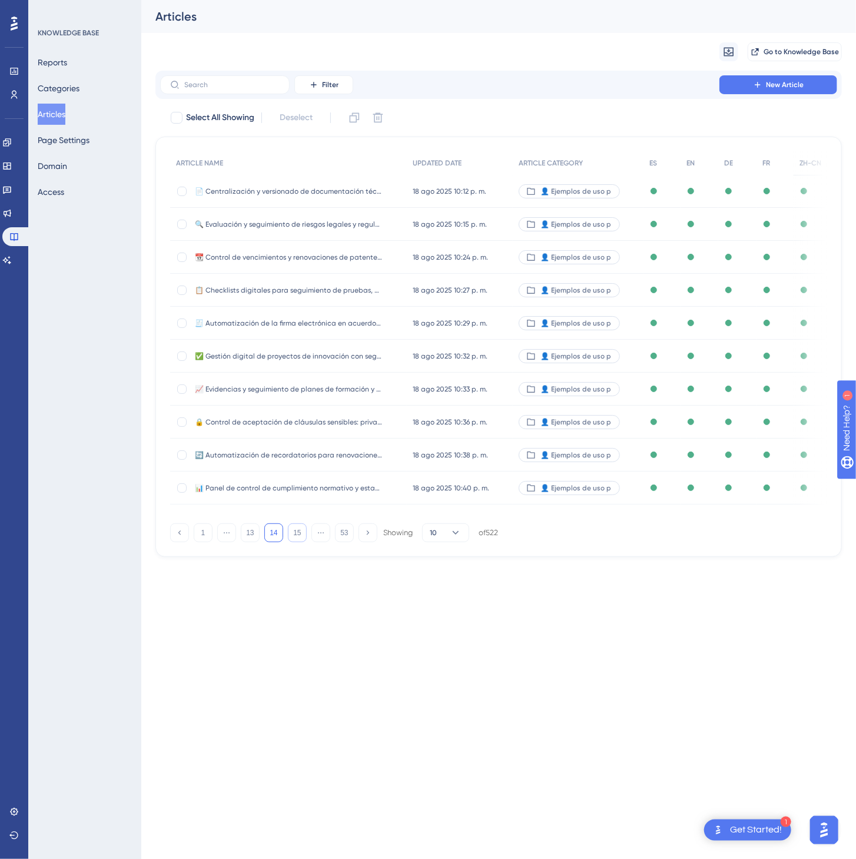
click at [300, 538] on button "15" at bounding box center [297, 533] width 19 height 19
click at [300, 538] on button "16" at bounding box center [297, 533] width 19 height 19
click at [300, 538] on button "17" at bounding box center [297, 533] width 19 height 19
click at [300, 538] on button "19" at bounding box center [297, 533] width 19 height 19
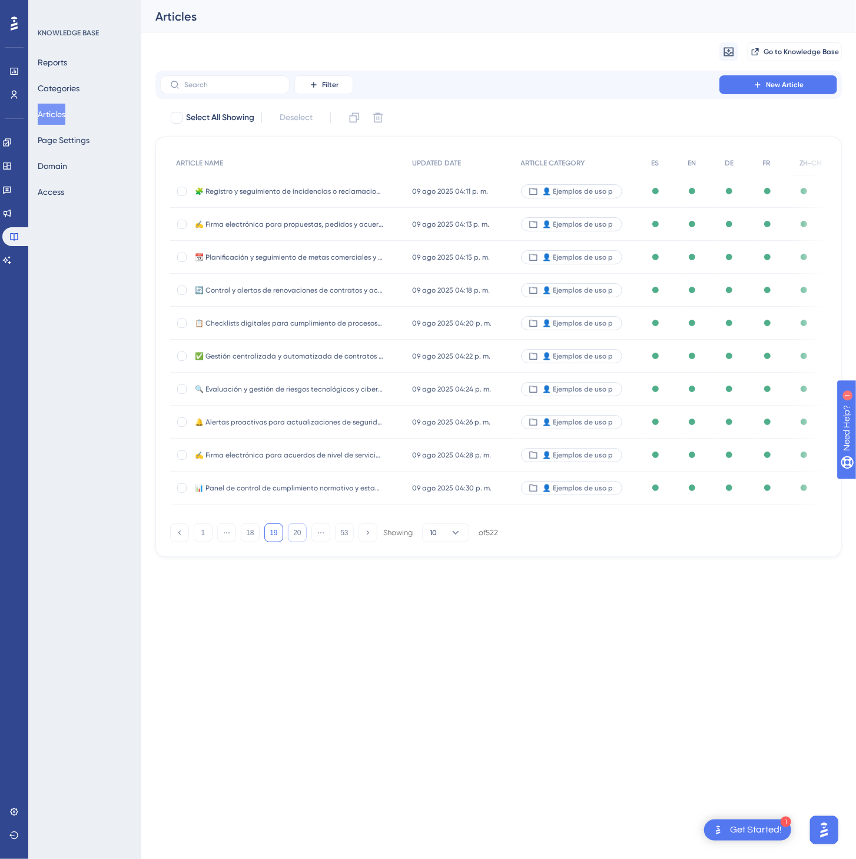
click at [300, 538] on button "20" at bounding box center [297, 533] width 19 height 19
click at [300, 538] on button "22" at bounding box center [297, 533] width 19 height 19
click at [300, 538] on button "23" at bounding box center [297, 533] width 19 height 19
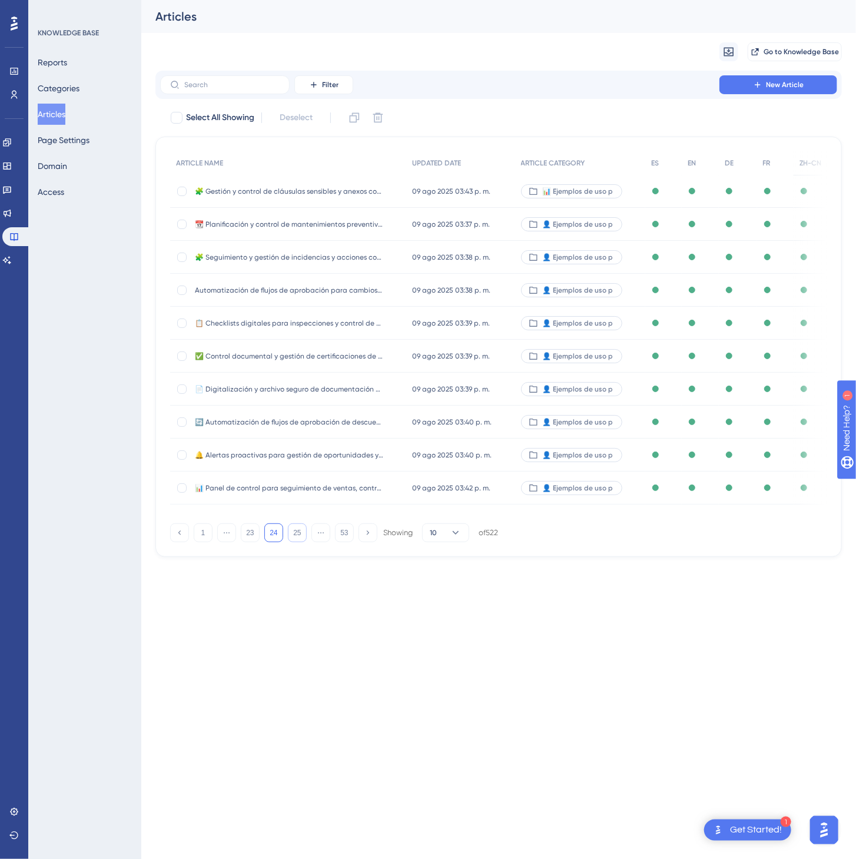
click at [300, 538] on button "25" at bounding box center [297, 533] width 19 height 19
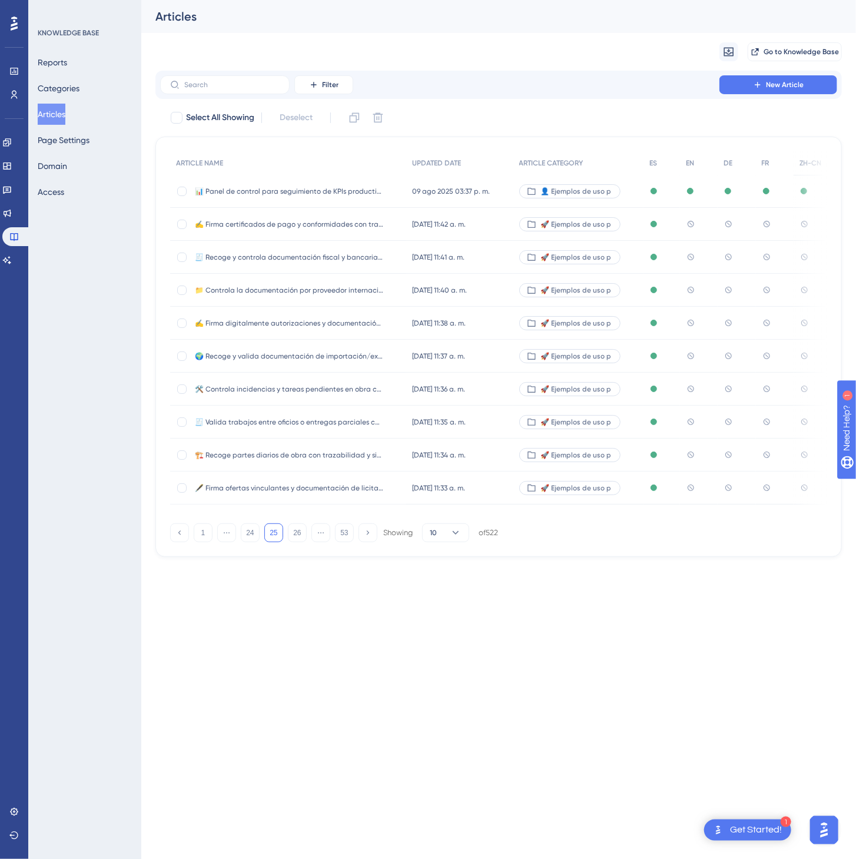
click at [495, 223] on div "10 jul 2025 11:42 a. m. 10 jul 2025 11:42 a. m." at bounding box center [459, 224] width 107 height 33
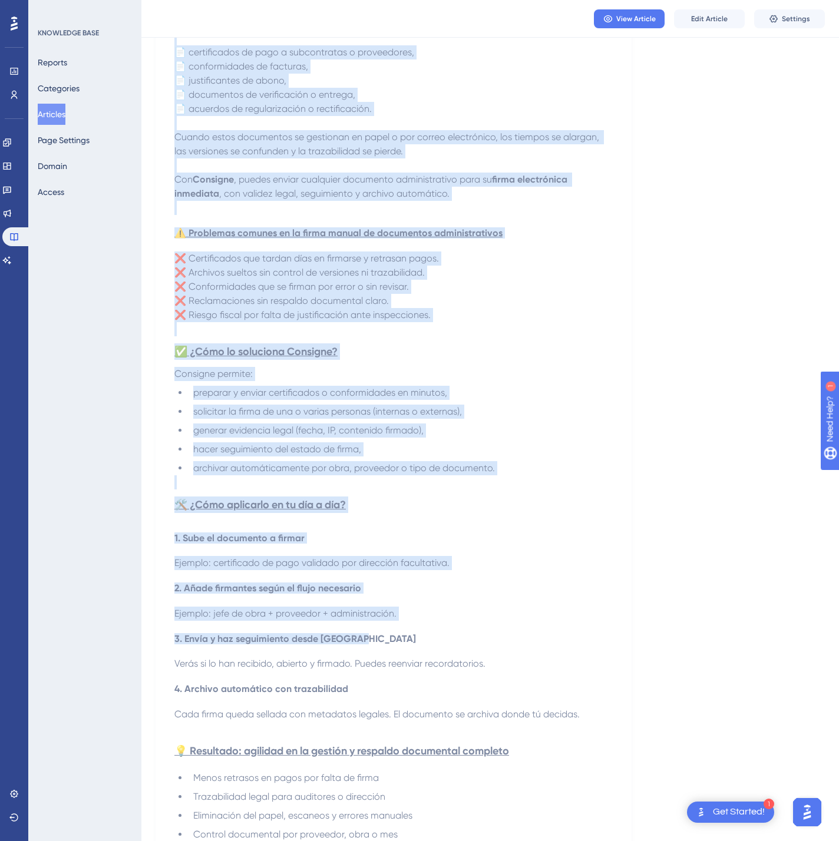
scroll to position [461, 0]
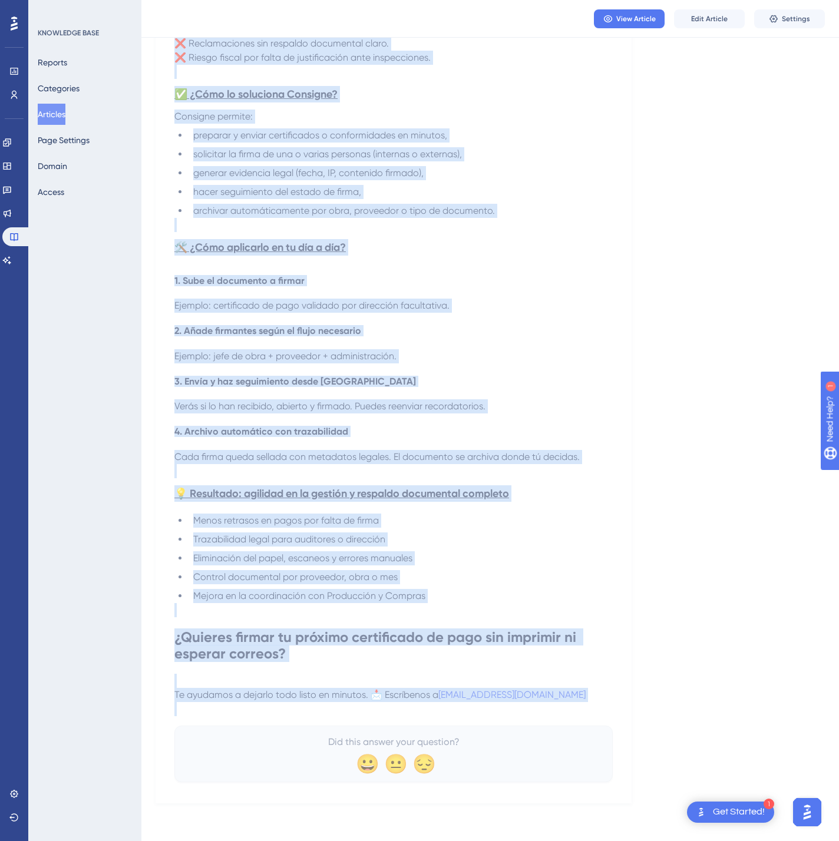
drag, startPoint x: 180, startPoint y: 161, endPoint x: 666, endPoint y: 707, distance: 730.8
click at [666, 707] on div "Language Spanish (Default) ✍️ Firma certificados de pago y conformidades con tr…" at bounding box center [489, 210] width 669 height 1185
copy div "✍️ Firma certificados de pago y conformidades con trazabilidad y sin papel Pago…"
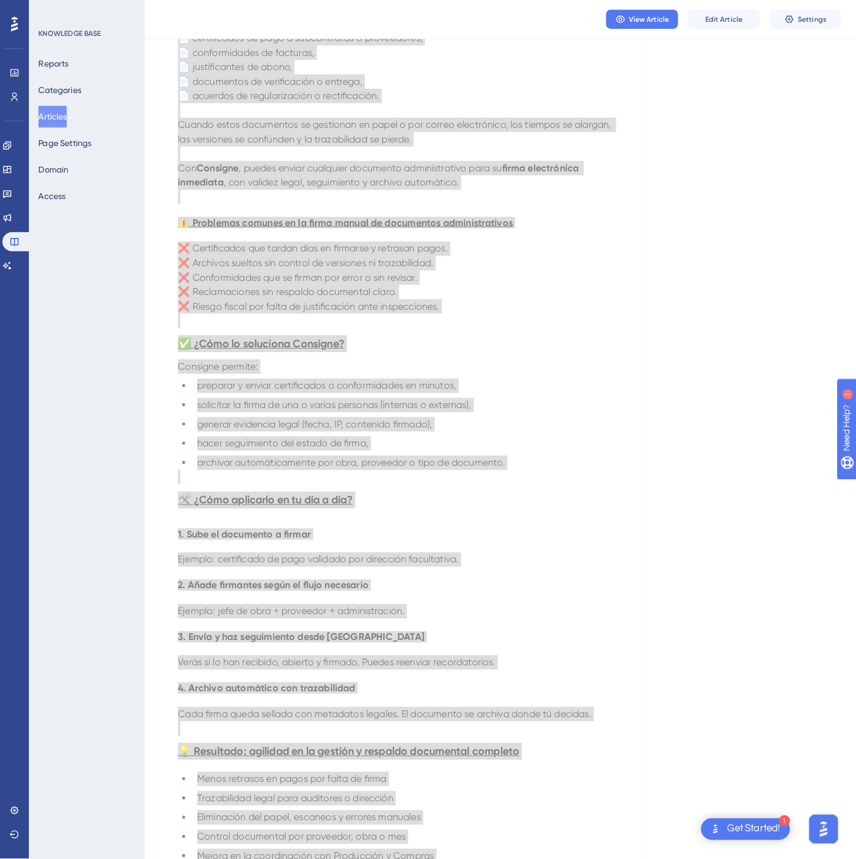
scroll to position [0, 0]
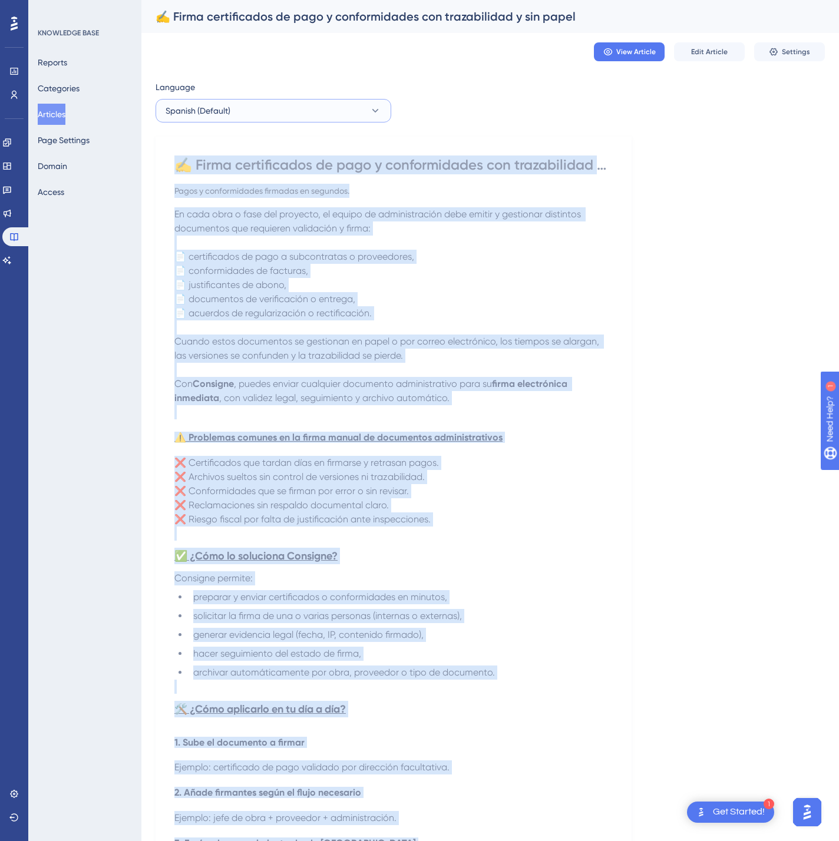
click at [351, 118] on button "Spanish (Default)" at bounding box center [273, 111] width 236 height 24
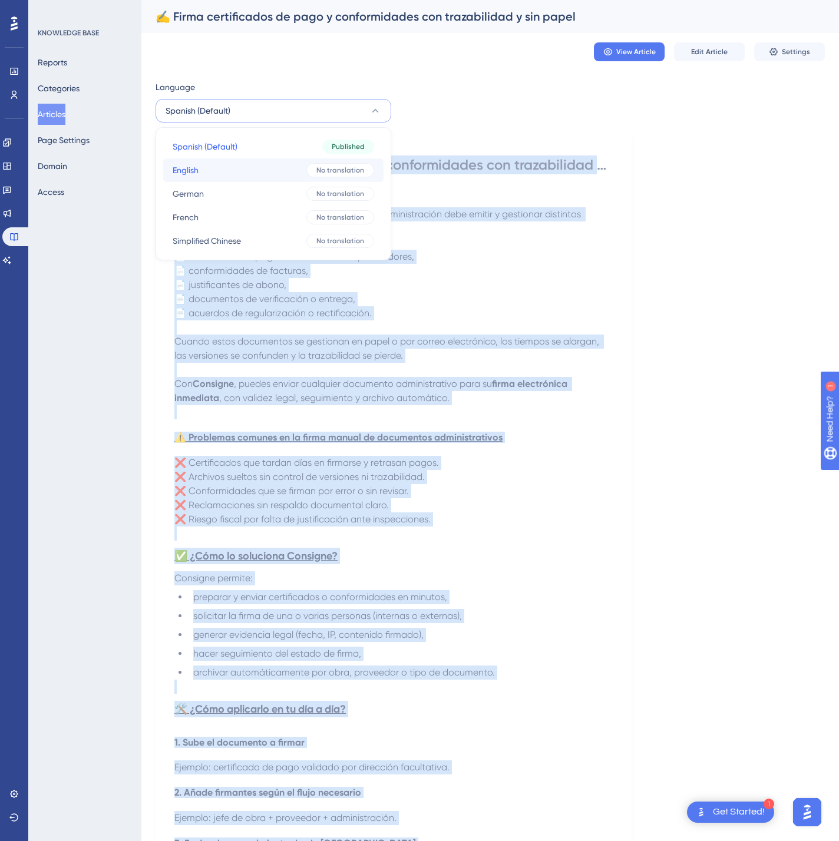
click at [294, 171] on button "English English No translation" at bounding box center [273, 170] width 220 height 24
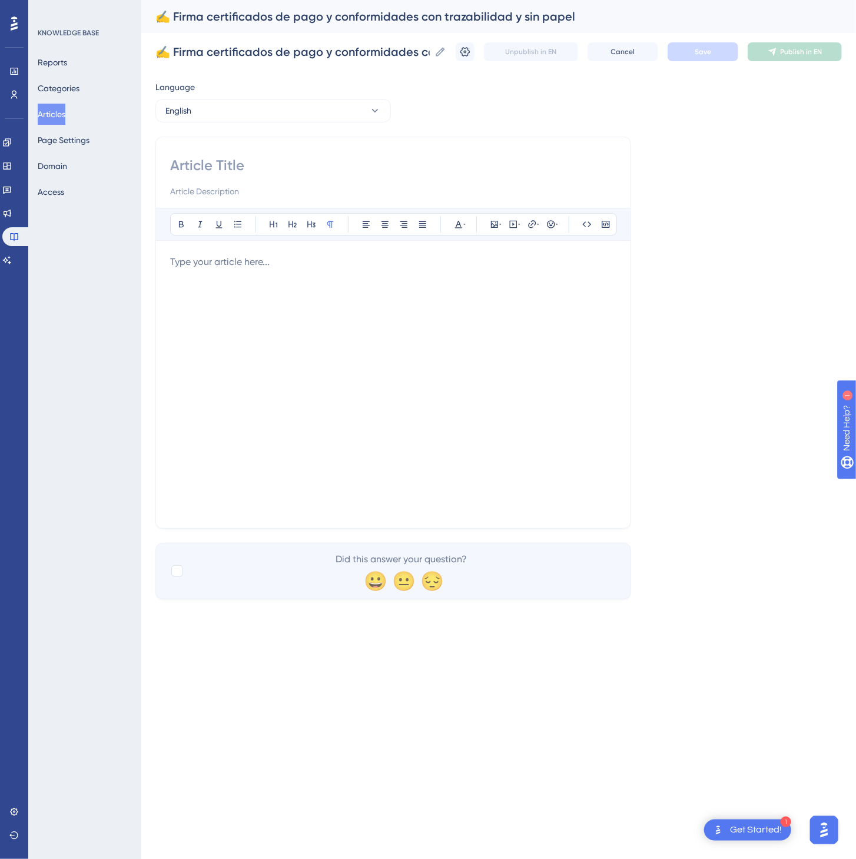
click at [306, 165] on input at bounding box center [393, 165] width 446 height 19
paste input "✍️ Sign payment certificates and approvals with full traceability — no paper ne…"
type input "✍️ Sign payment certificates and approvals with full traceability — no paper ne…"
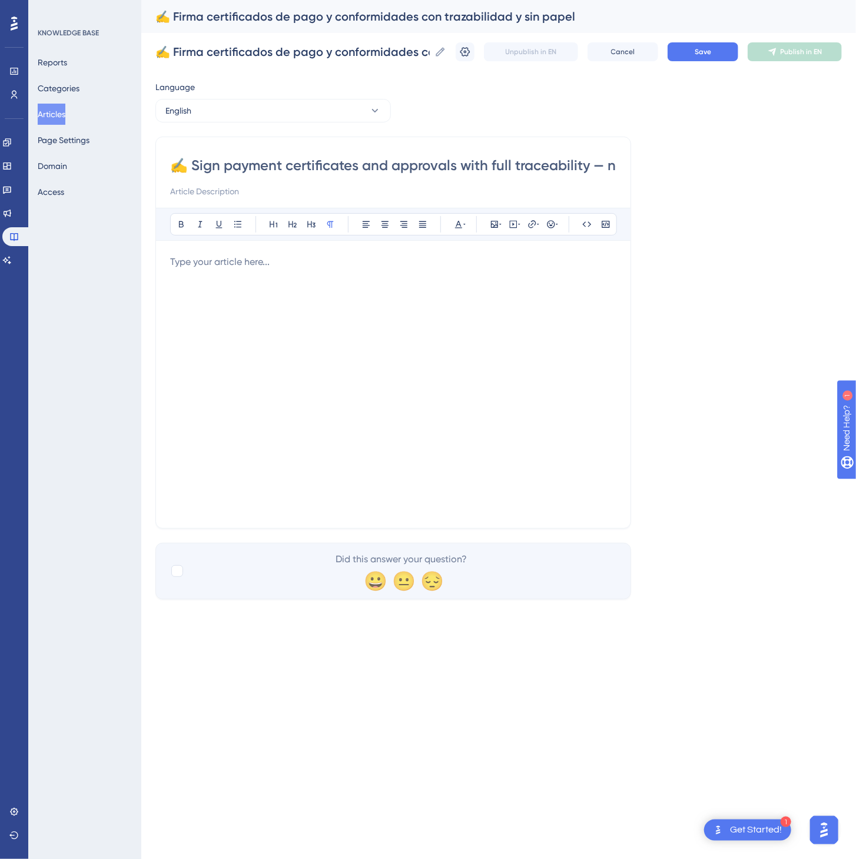
click at [396, 416] on div at bounding box center [393, 384] width 446 height 259
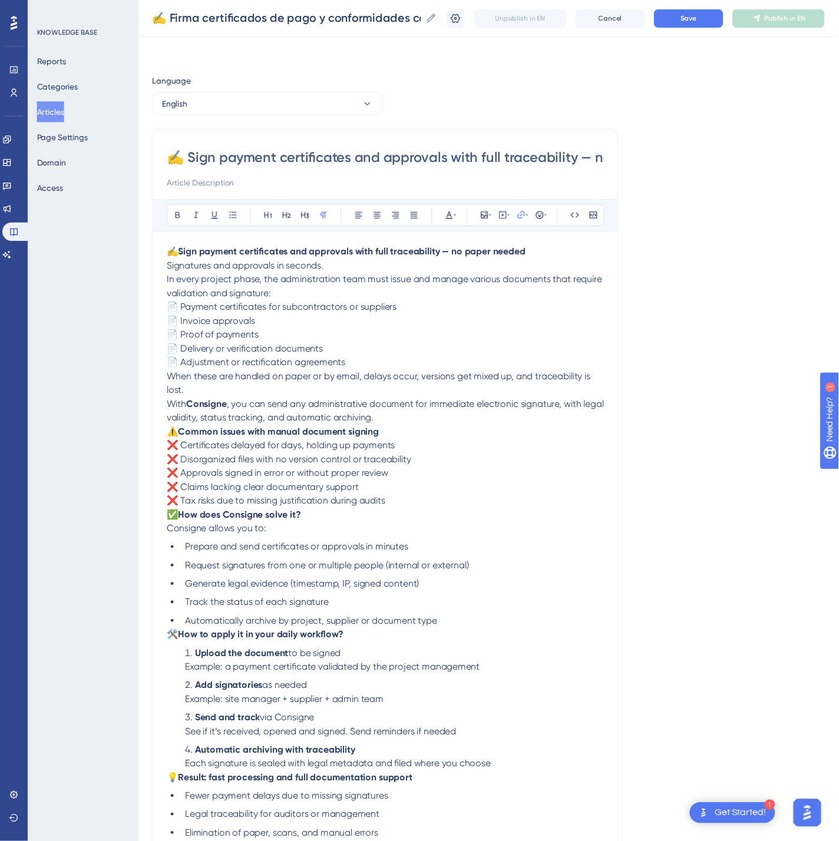
scroll to position [80, 0]
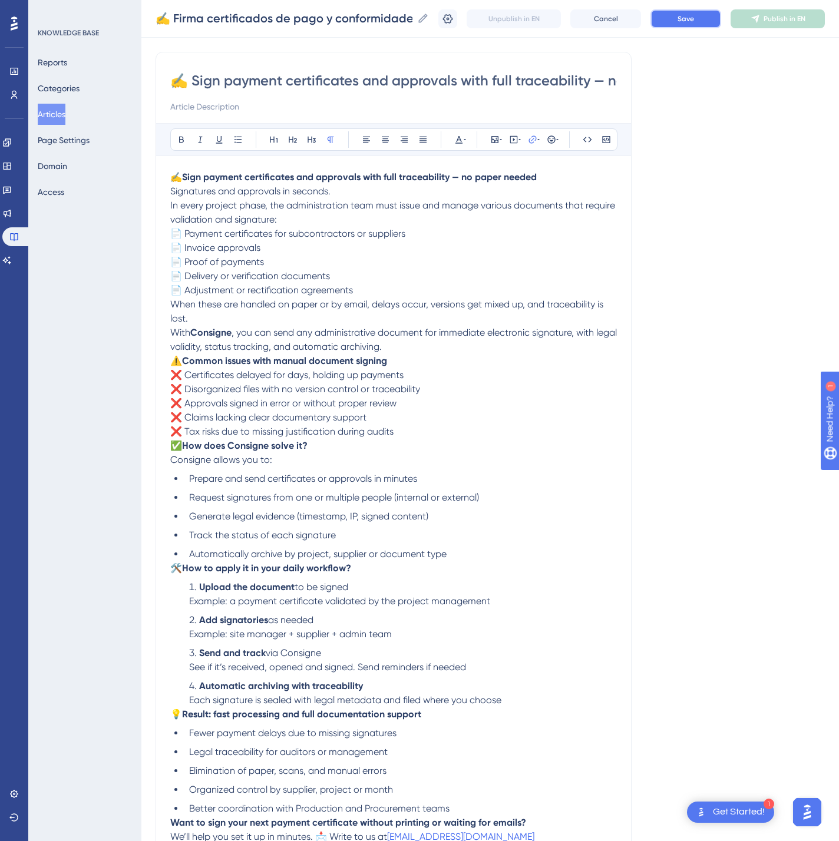
click at [693, 20] on button "Save" at bounding box center [685, 18] width 71 height 19
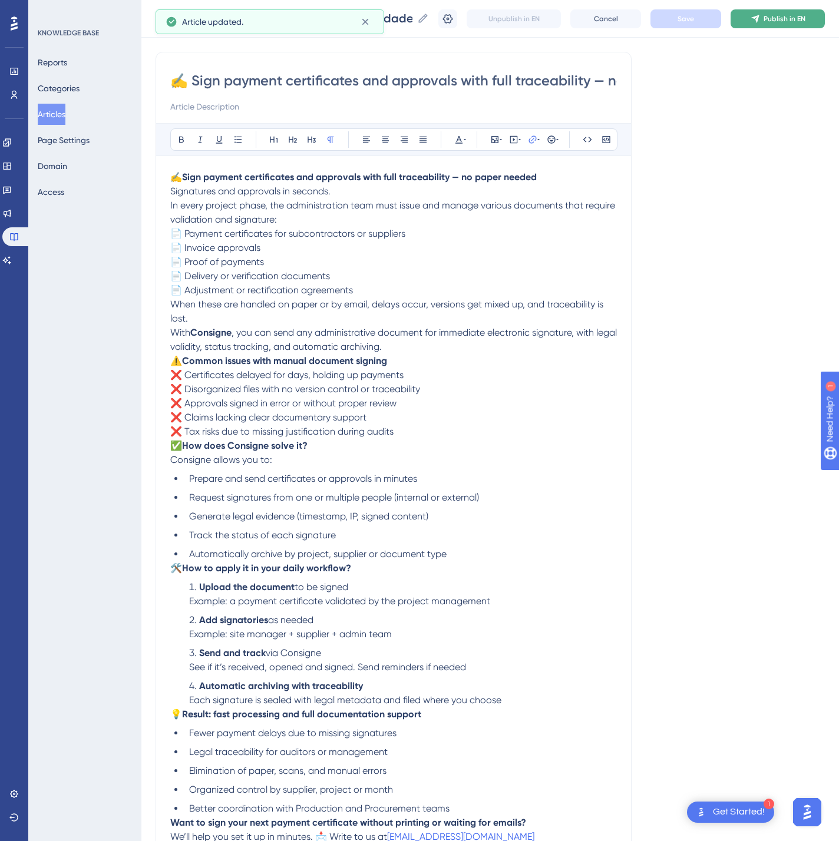
click at [780, 12] on button "Publish in EN" at bounding box center [777, 18] width 94 height 19
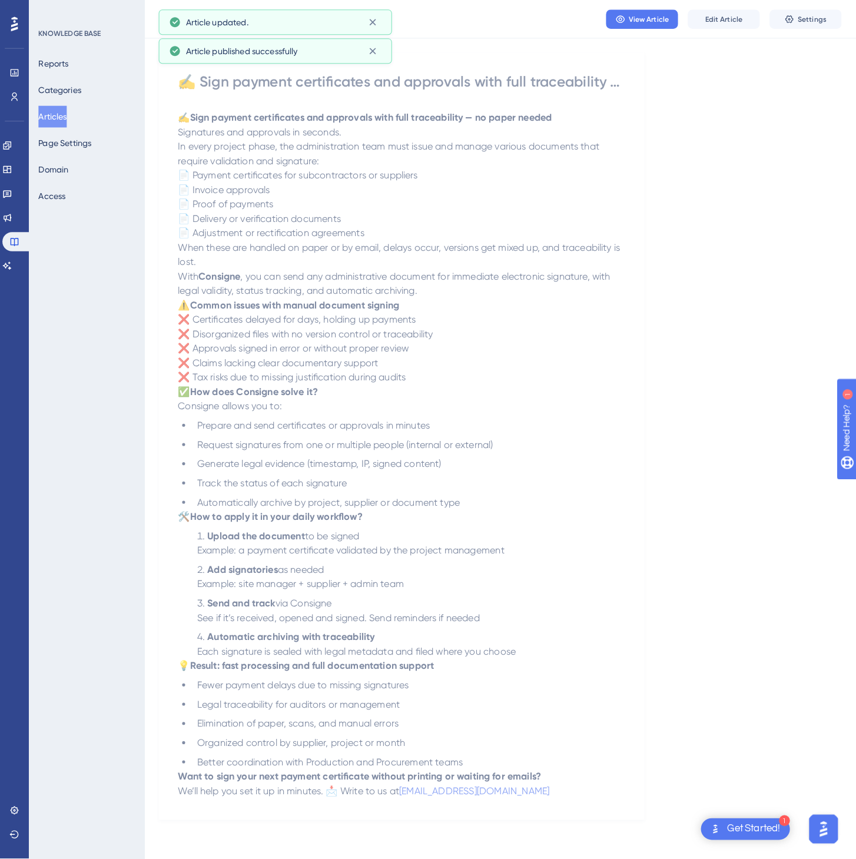
scroll to position [0, 0]
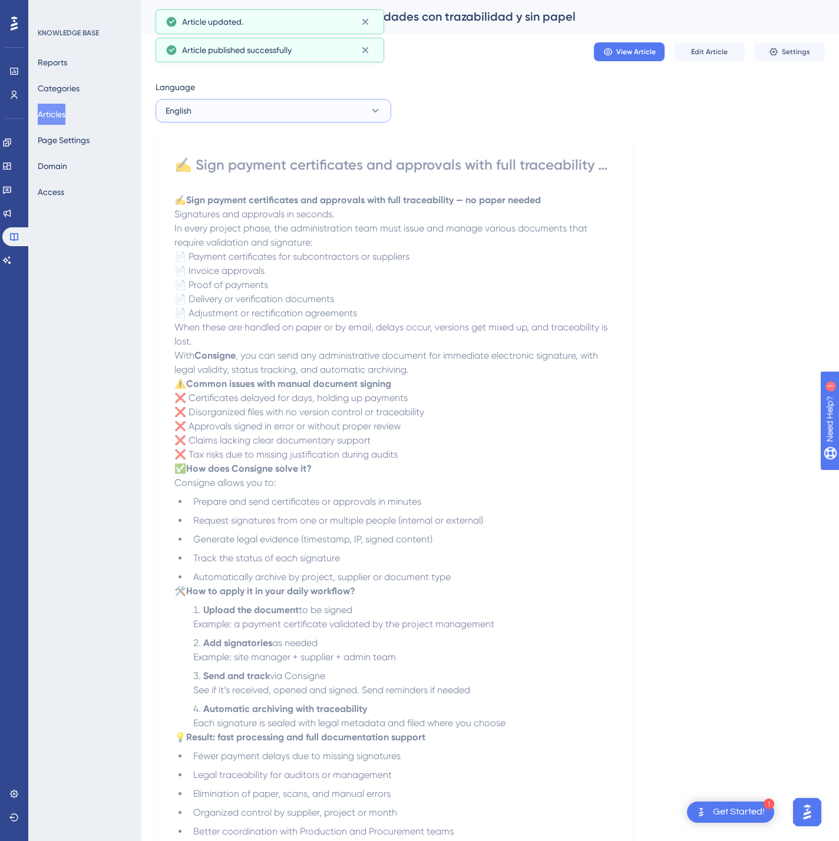
click at [221, 116] on button "English" at bounding box center [273, 111] width 236 height 24
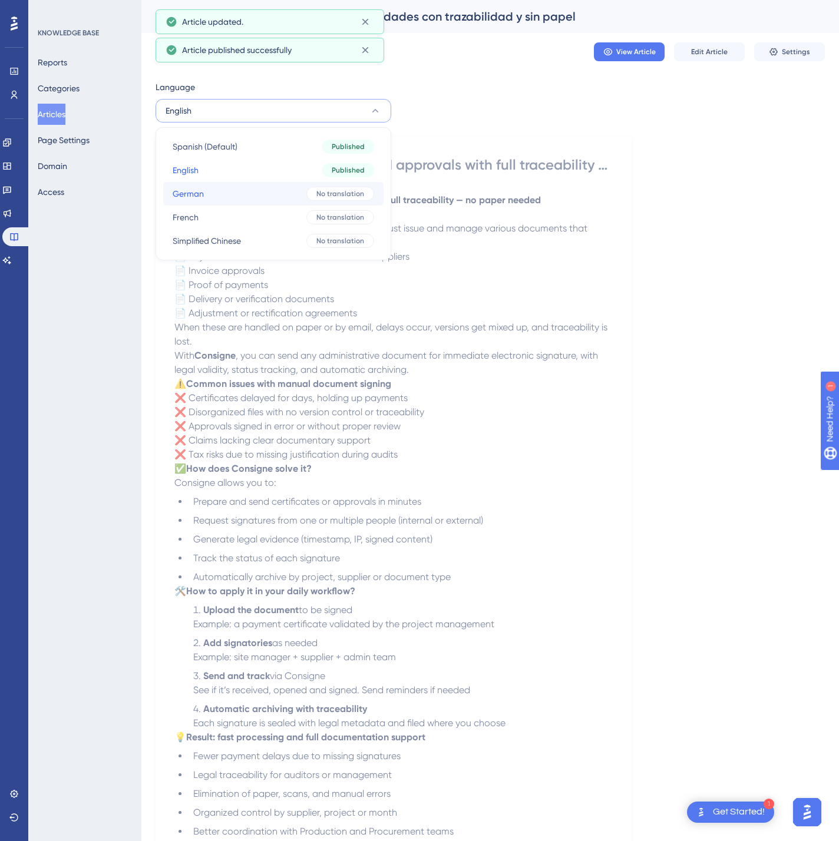
click at [244, 191] on button "German German No translation" at bounding box center [273, 194] width 220 height 24
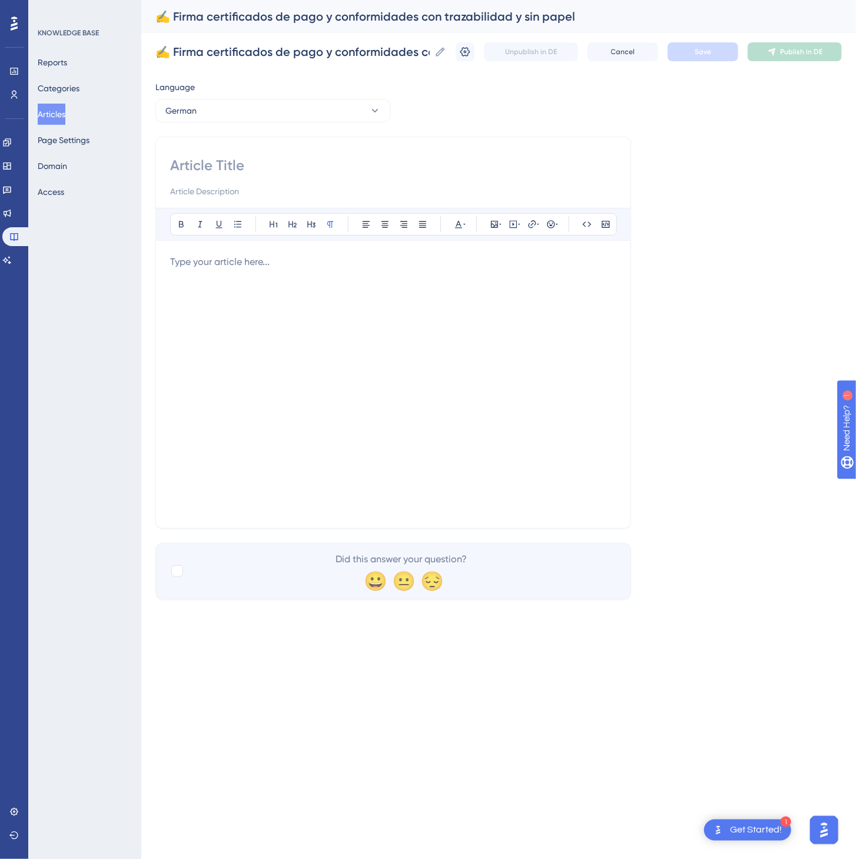
click at [318, 157] on input at bounding box center [393, 165] width 446 height 19
paste input "✍️ Zahlungszertifikate und Abnahmen mit Nachverfolgbarkeit und ohne Papier unte…"
type input "✍️ Zahlungszertifikate und Abnahmen mit Nachverfolgbarkeit und ohne Papier unte…"
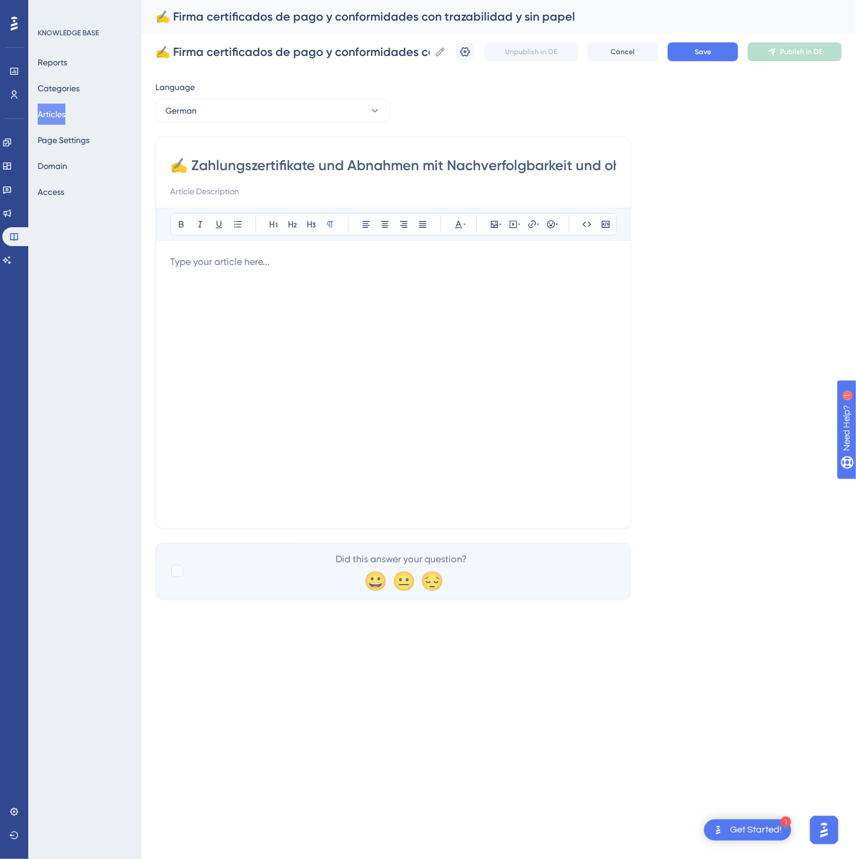
click at [469, 324] on div at bounding box center [393, 384] width 446 height 259
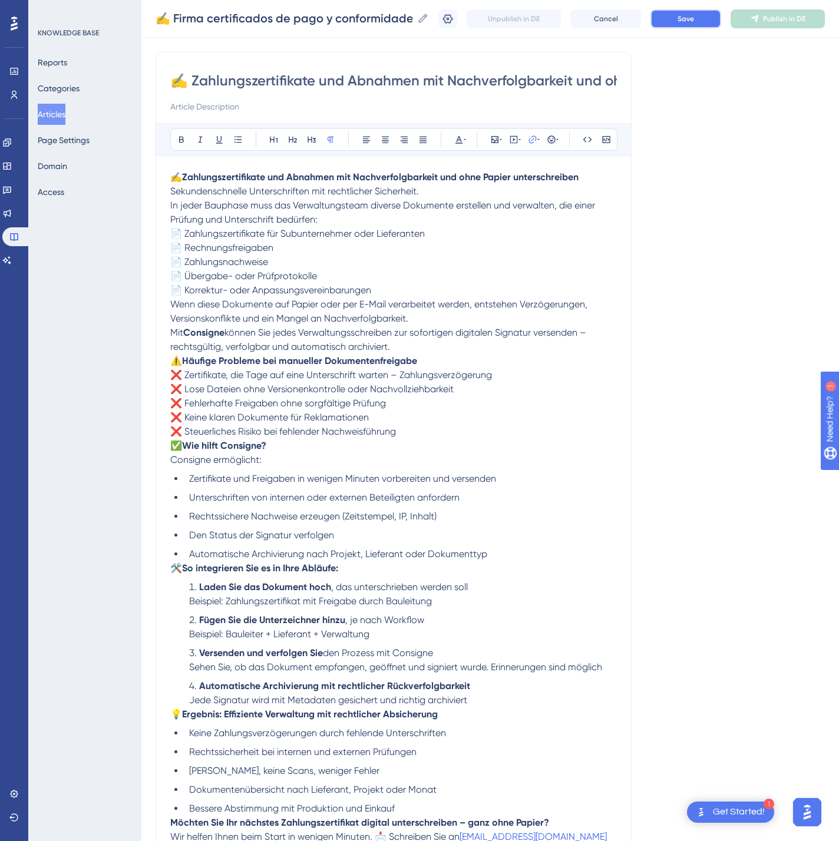
click at [718, 25] on button "Save" at bounding box center [685, 18] width 71 height 19
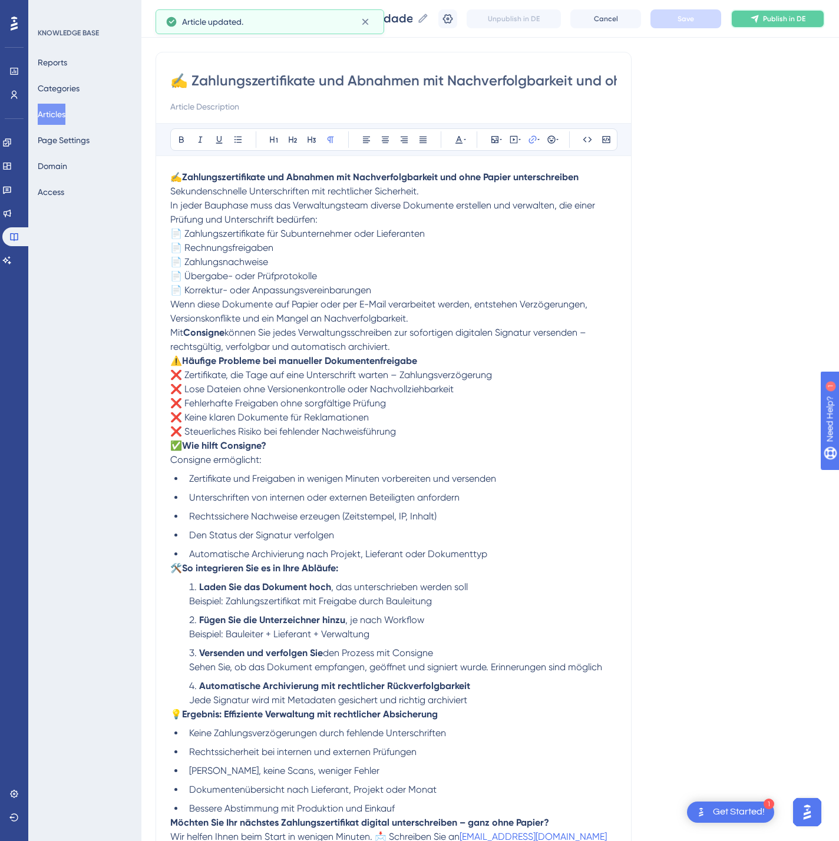
click at [793, 21] on span "Publish in DE" at bounding box center [784, 18] width 42 height 9
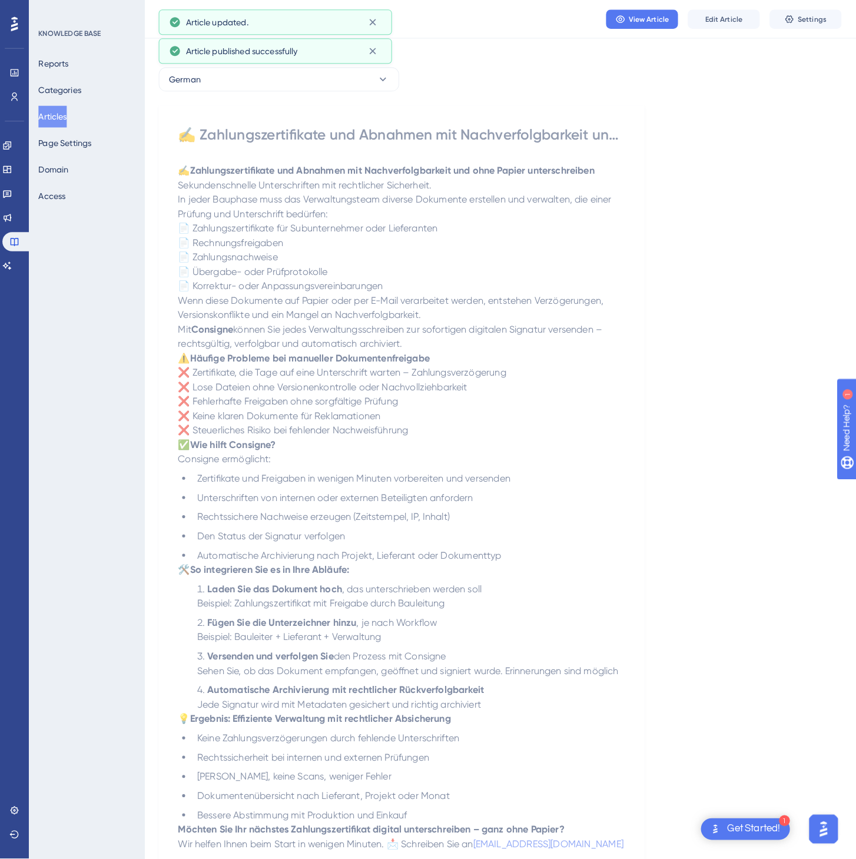
scroll to position [0, 0]
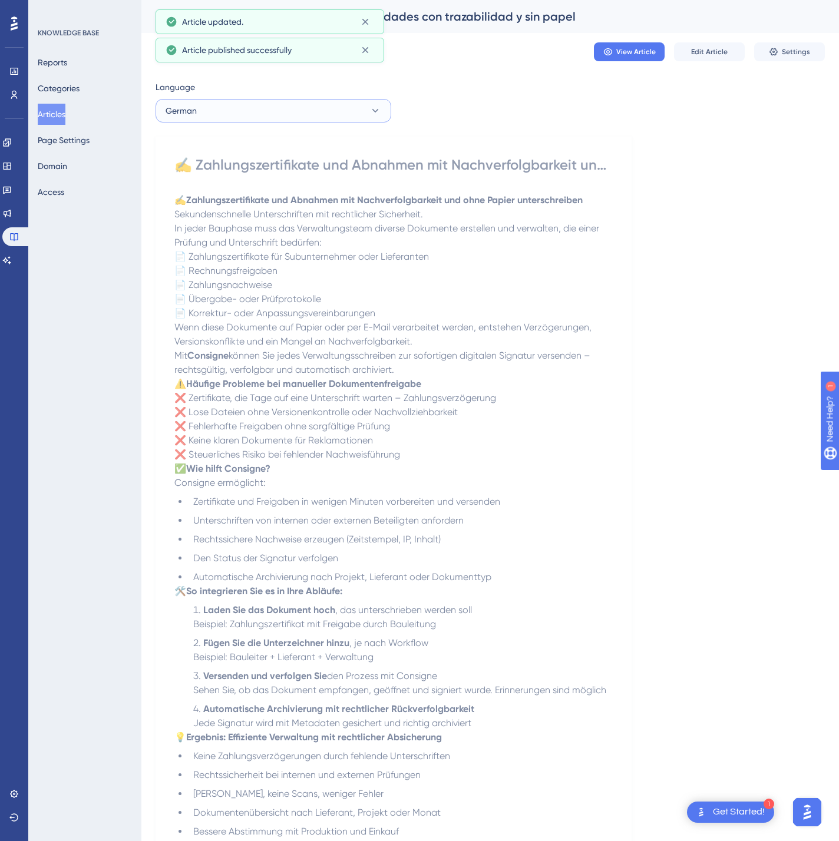
click at [336, 111] on button "German" at bounding box center [273, 111] width 236 height 24
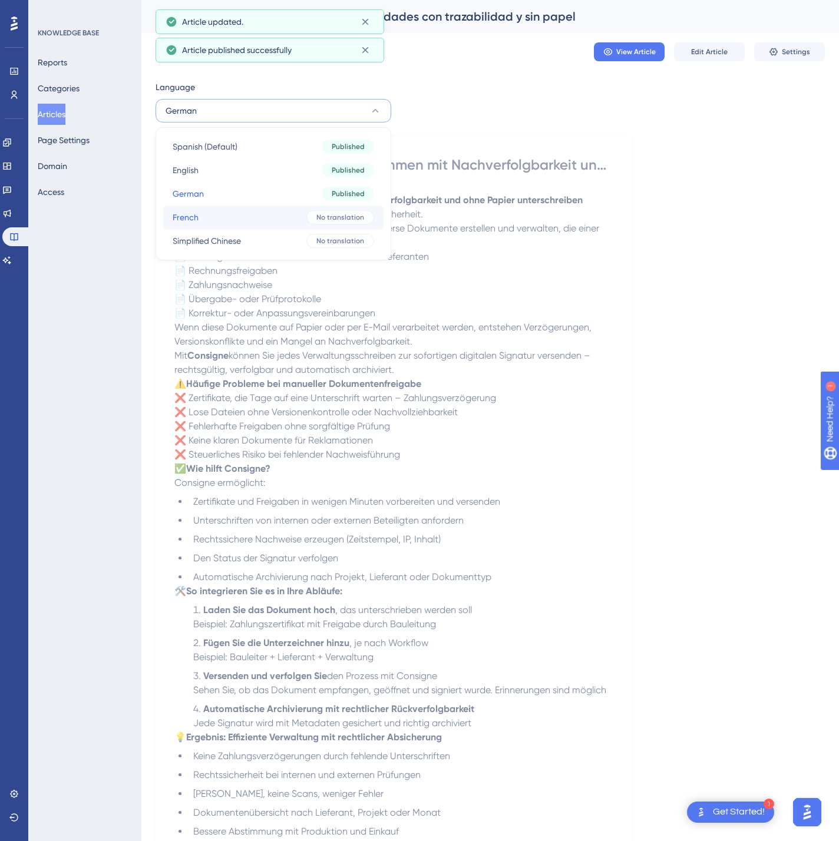
click at [293, 215] on button "French French No translation" at bounding box center [273, 218] width 220 height 24
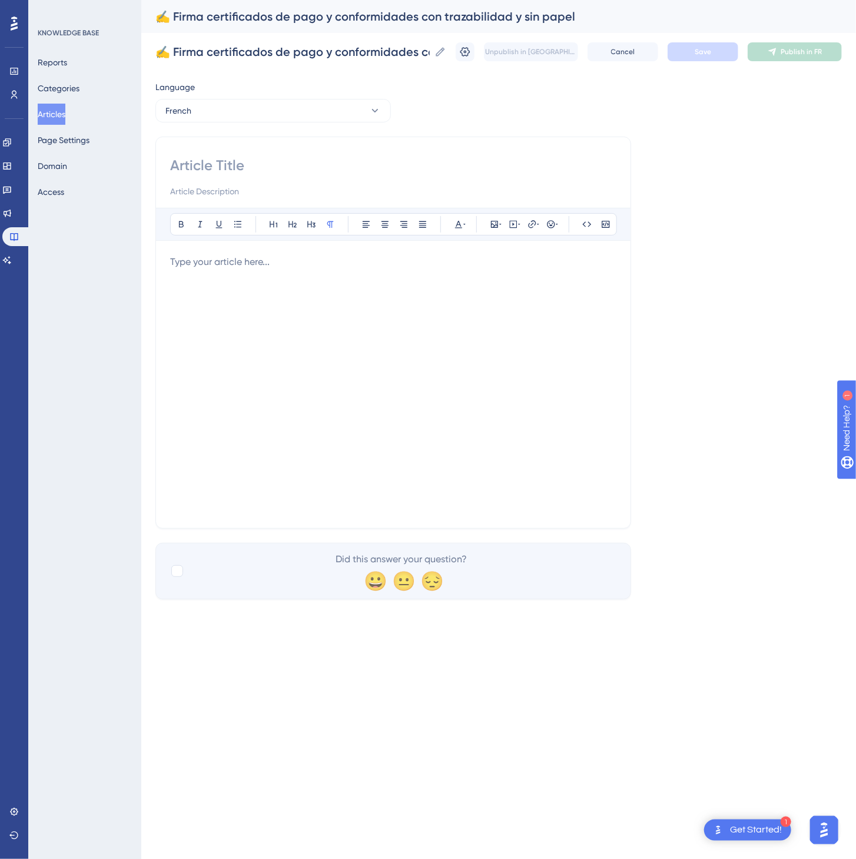
click at [379, 179] on div at bounding box center [393, 177] width 446 height 42
click at [374, 151] on div "Bold Italic Underline Bullet Point Heading 1 Heading 2 Heading 3 Normal Align L…" at bounding box center [393, 333] width 476 height 392
click at [236, 162] on input at bounding box center [393, 165] width 446 height 19
paste input "✍️ Signez les certificats de paiement et les validations avec traçabilité et sa…"
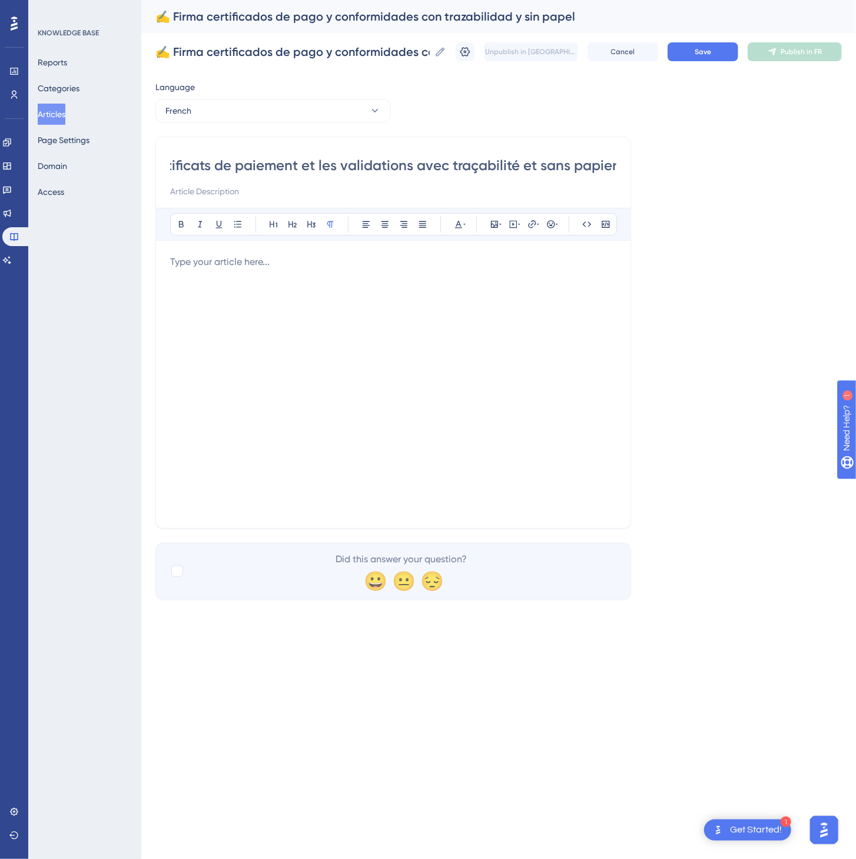
type input "✍️ Signez les certificats de paiement et les validations avec traçabilité et sa…"
click at [415, 349] on div at bounding box center [393, 384] width 446 height 259
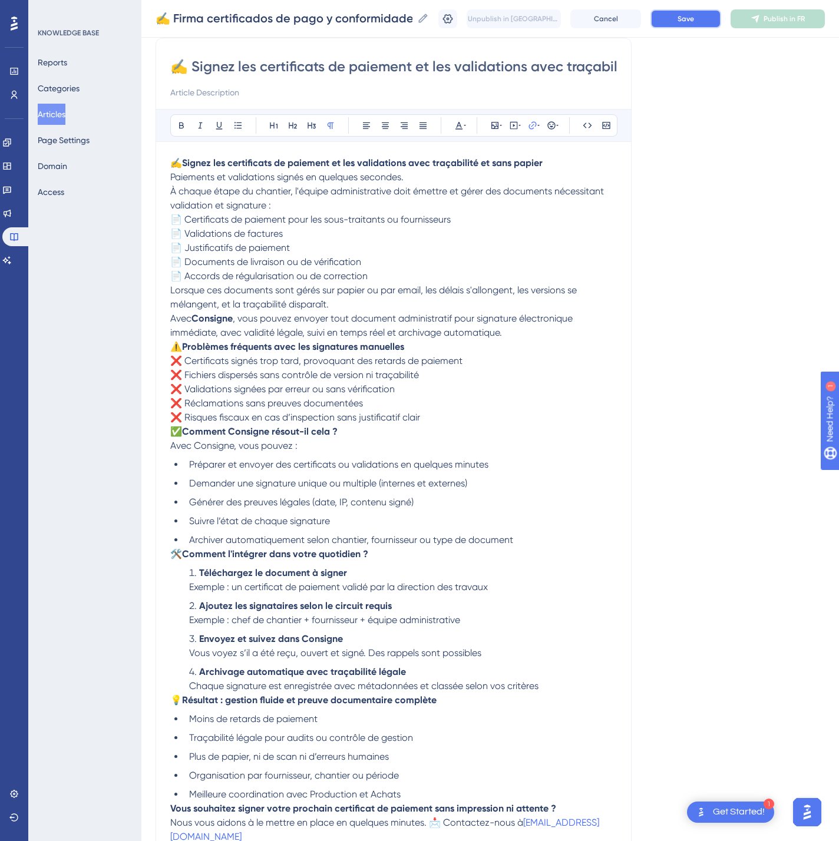
click at [697, 24] on button "Save" at bounding box center [685, 18] width 71 height 19
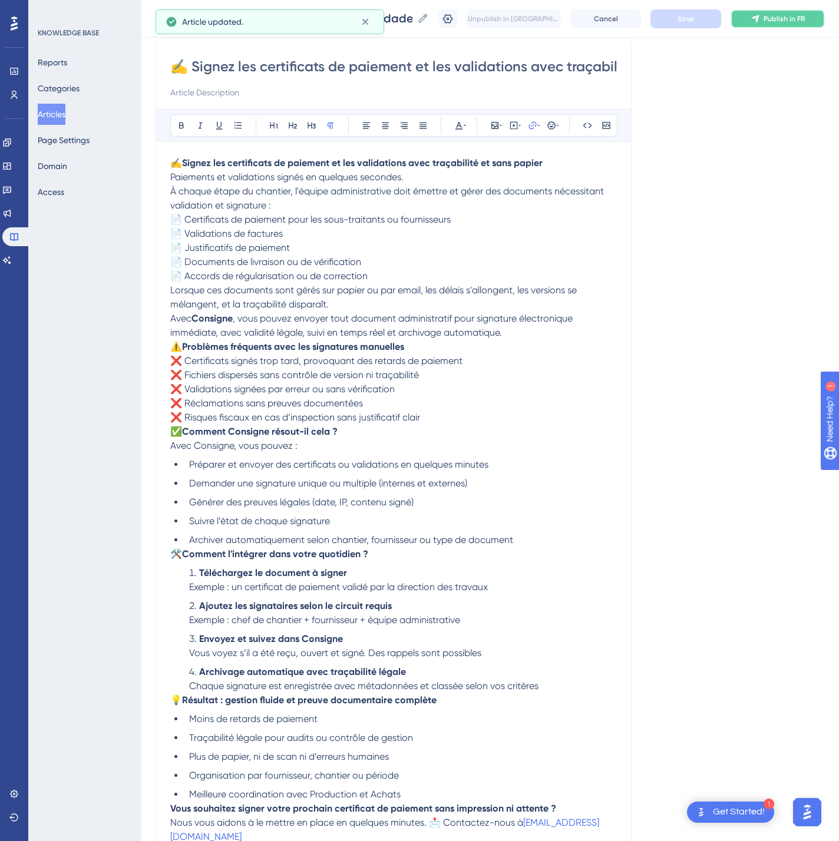
click at [792, 19] on span "Publish in FR" at bounding box center [783, 18] width 41 height 9
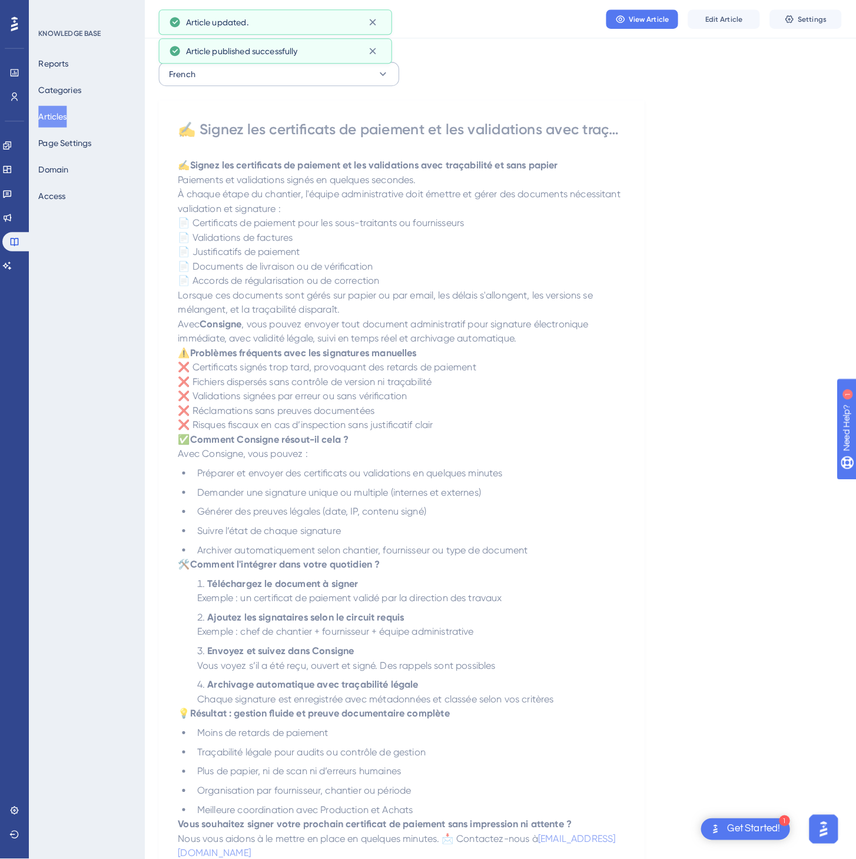
scroll to position [0, 0]
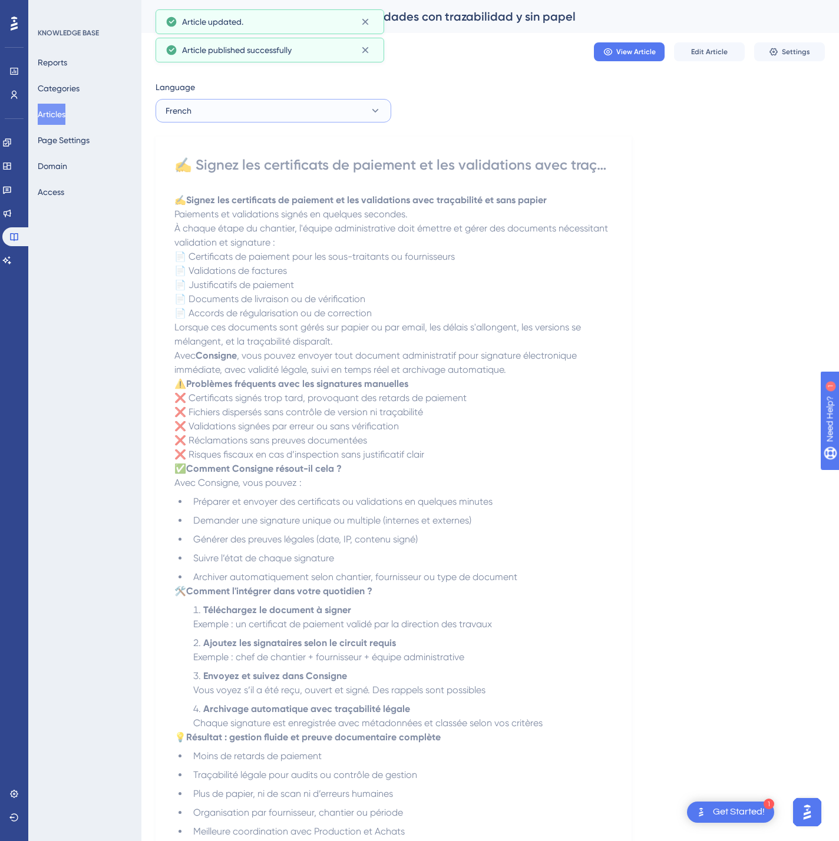
click at [313, 105] on button "French" at bounding box center [273, 111] width 236 height 24
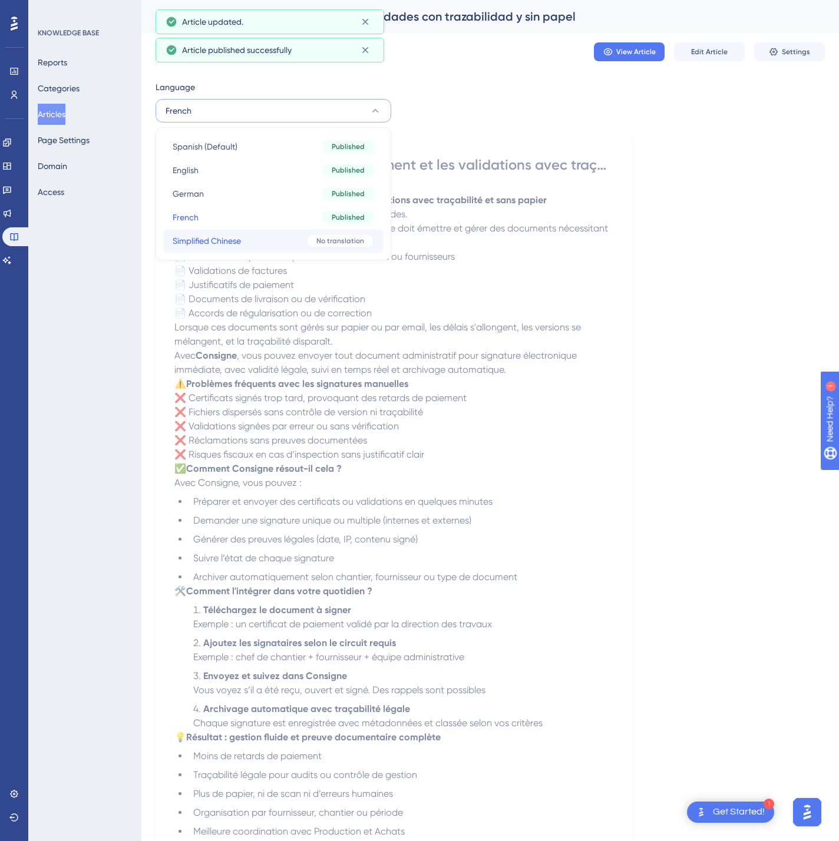
click at [300, 234] on button "Simplified Chinese Simplified Chinese No translation" at bounding box center [273, 241] width 220 height 24
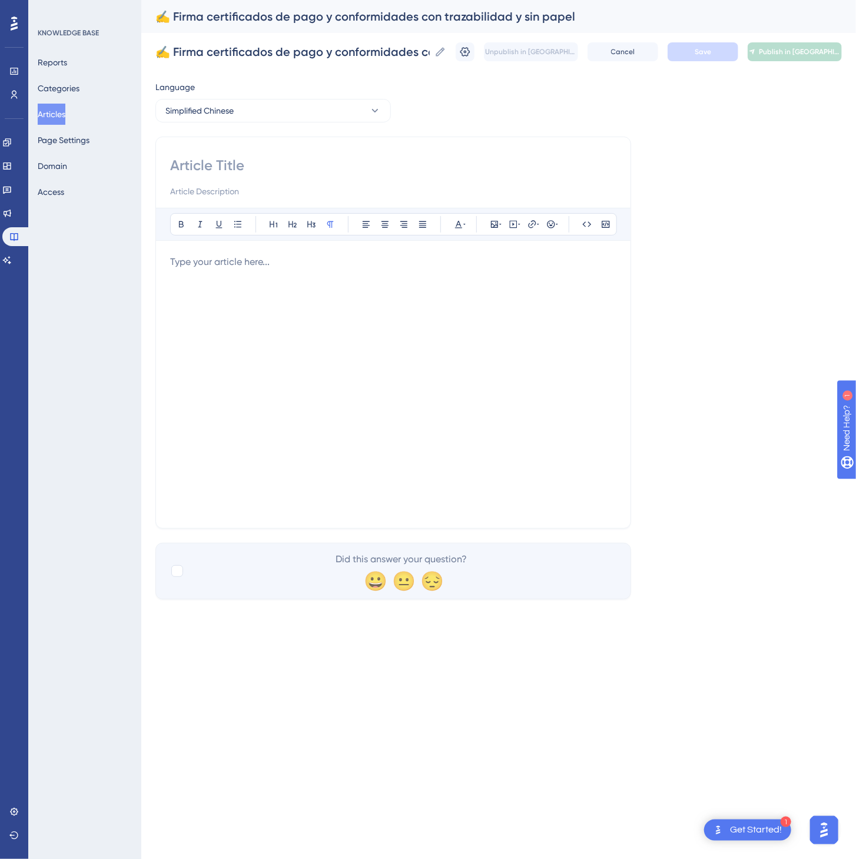
click at [330, 165] on input at bounding box center [393, 165] width 446 height 19
paste input "✍️ 签署付款凭证与验收文件，具备可追溯性，全流程无纸化"
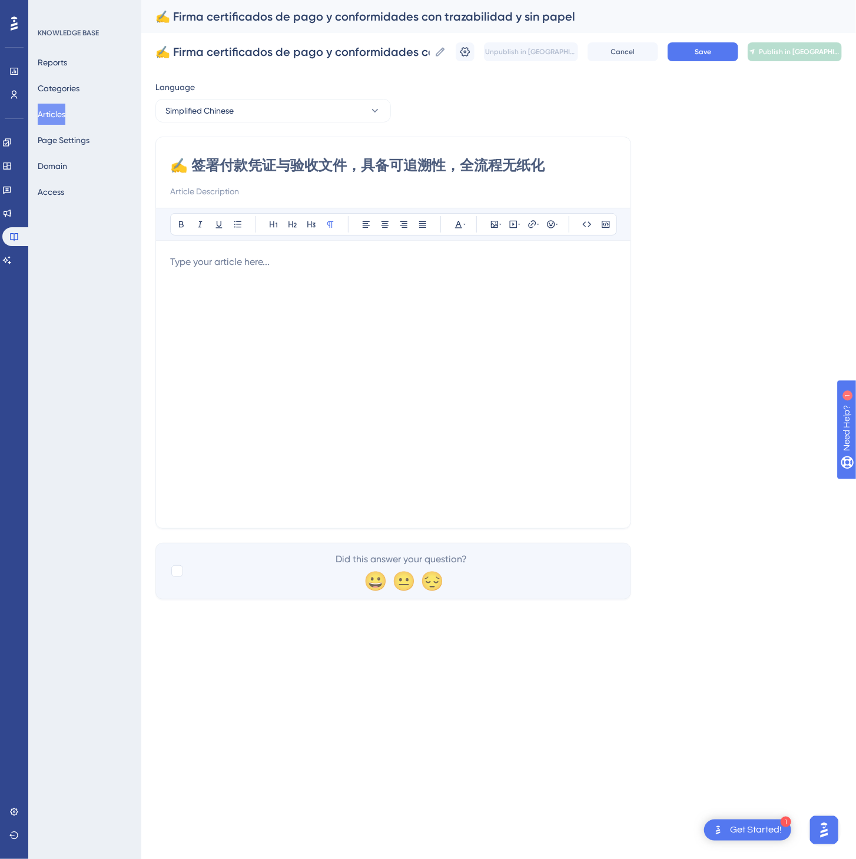
type input "✍️ 签署付款凭证与验收文件，具备可追溯性，全流程无纸化"
click at [387, 377] on div at bounding box center [393, 384] width 446 height 259
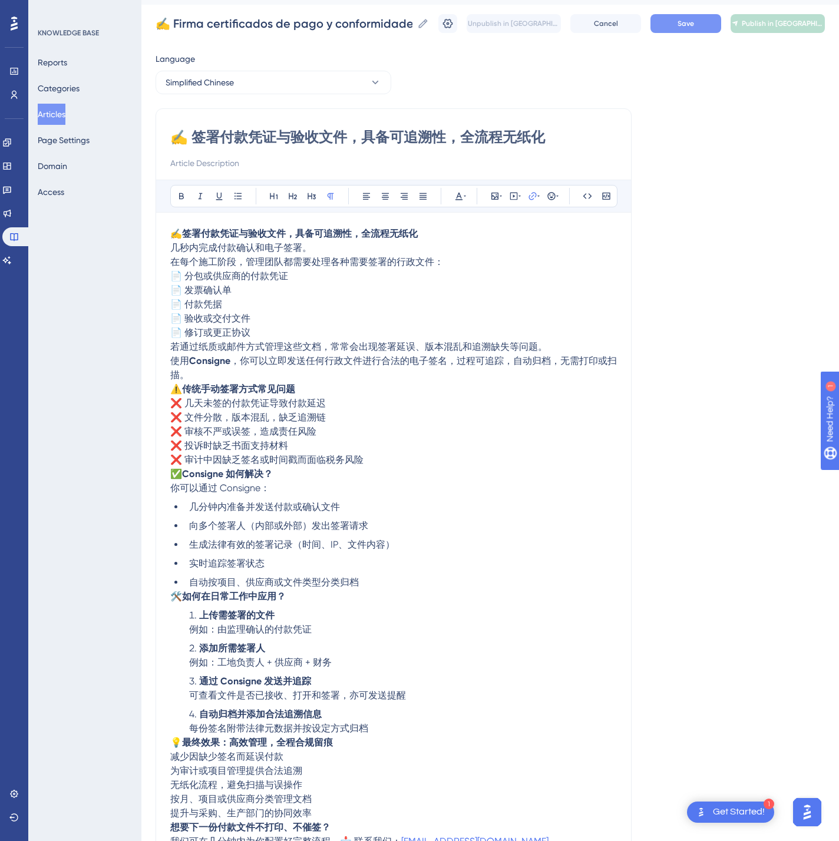
click at [690, 25] on button "Save" at bounding box center [685, 23] width 71 height 19
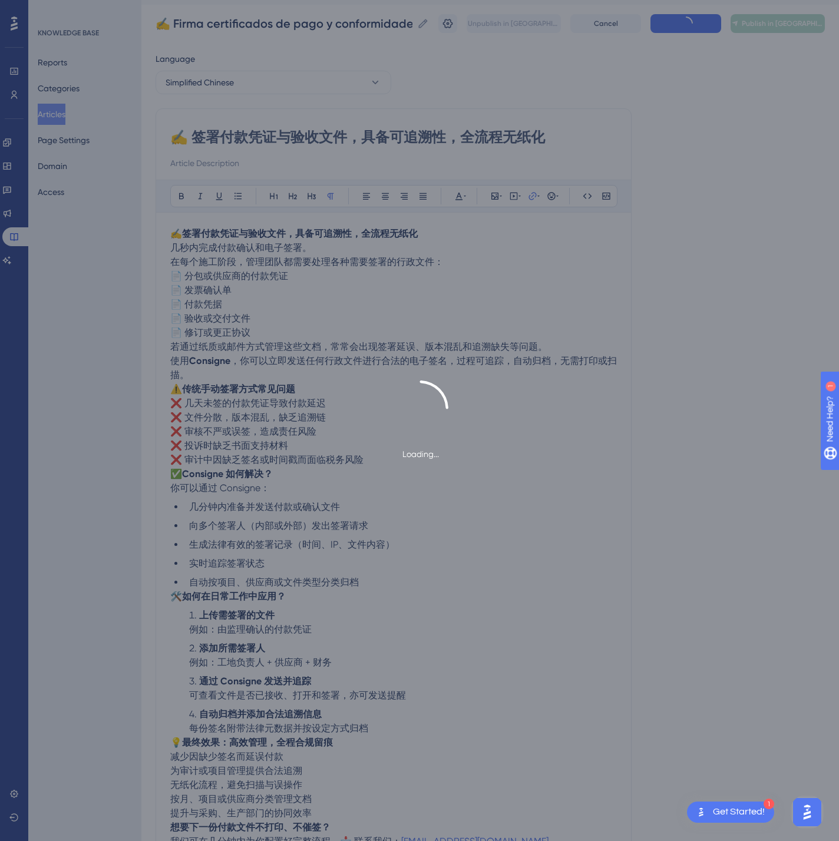
click at [792, 24] on span "Publish in [GEOGRAPHIC_DATA]-CN" at bounding box center [782, 23] width 82 height 9
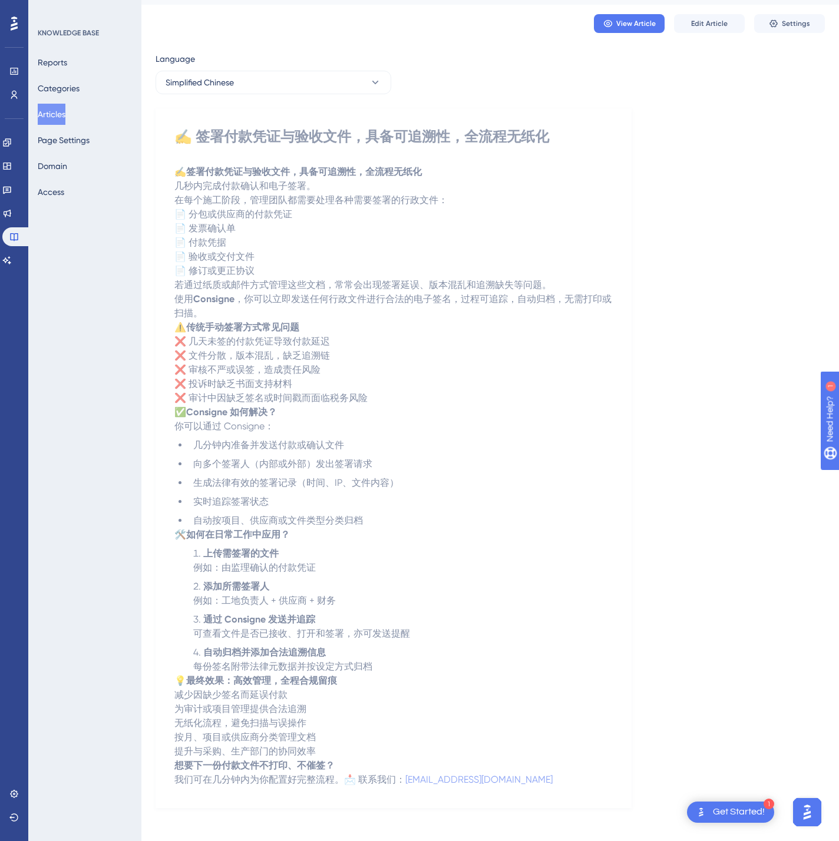
click at [65, 116] on button "Articles" at bounding box center [52, 114] width 28 height 21
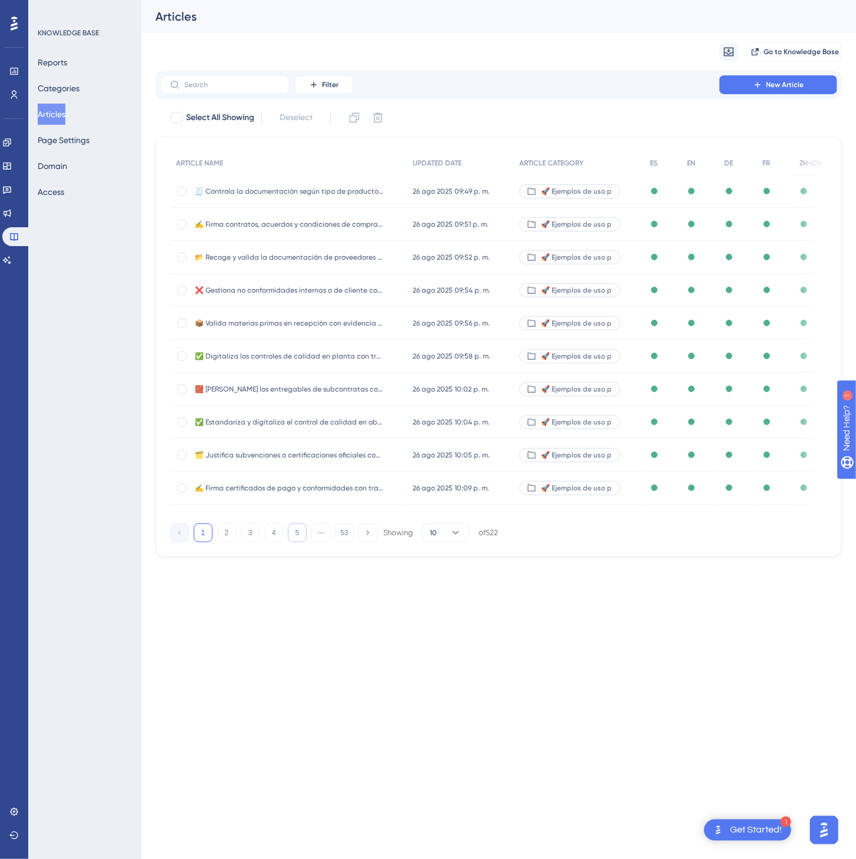
click at [299, 542] on button "5" at bounding box center [297, 533] width 19 height 19
click at [299, 542] on button "6" at bounding box center [297, 533] width 19 height 19
click at [299, 542] on button "7" at bounding box center [297, 533] width 19 height 19
click at [299, 542] on button "9" at bounding box center [297, 533] width 19 height 19
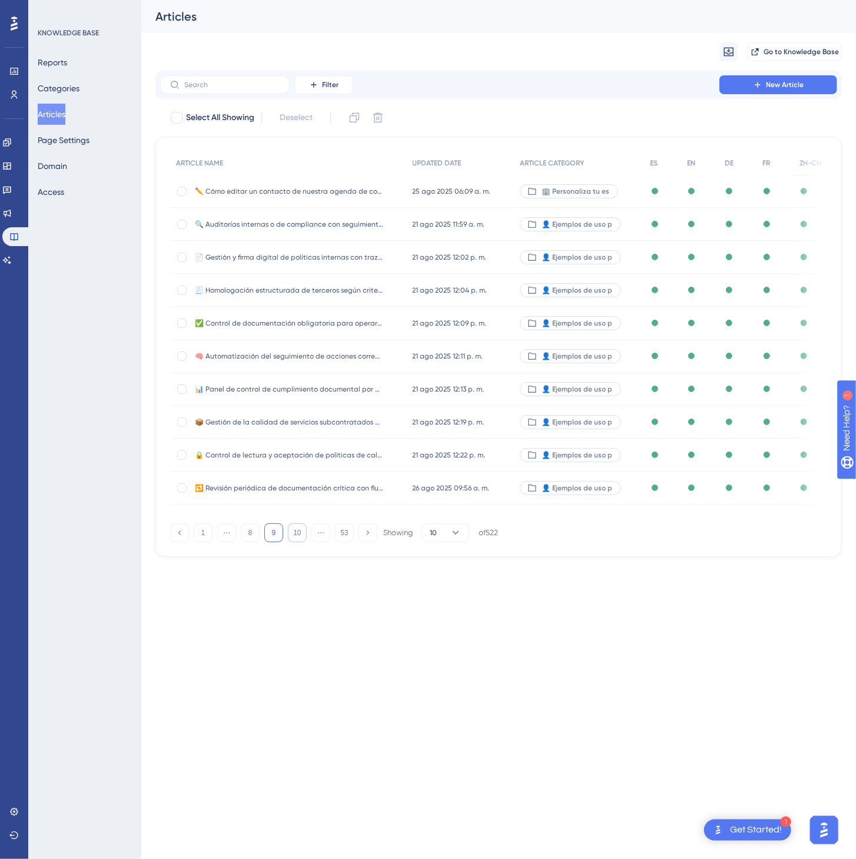
click at [299, 542] on button "10" at bounding box center [297, 533] width 19 height 19
click at [299, 542] on button "12" at bounding box center [297, 533] width 19 height 19
click at [299, 542] on button "13" at bounding box center [297, 533] width 19 height 19
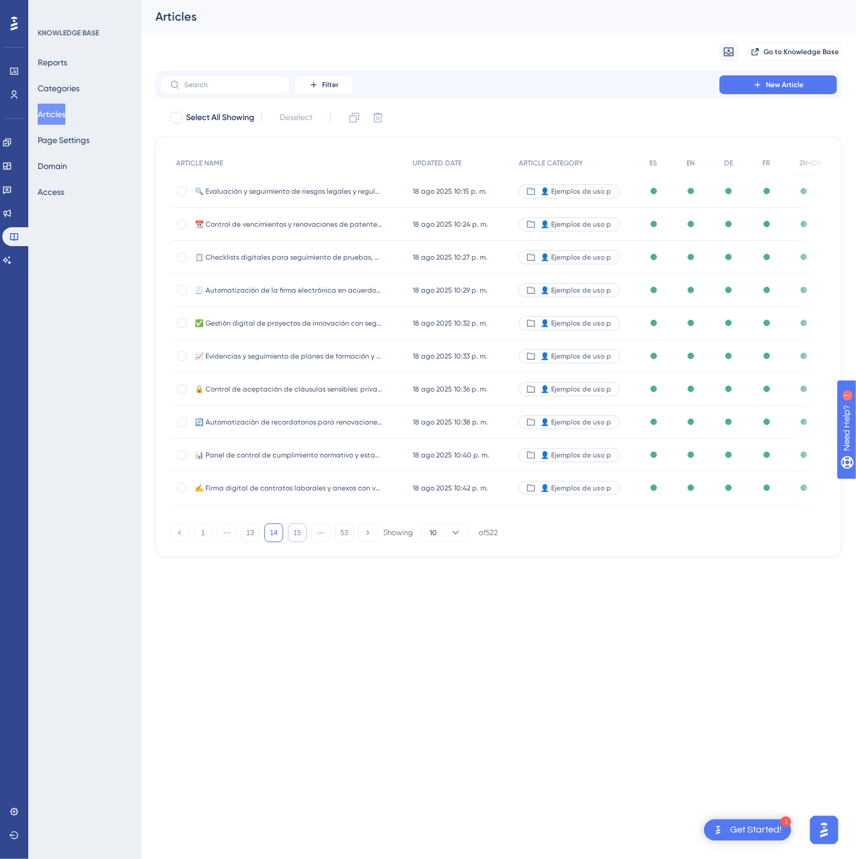
click at [299, 542] on button "15" at bounding box center [297, 533] width 19 height 19
click at [299, 542] on button "16" at bounding box center [297, 533] width 19 height 19
click at [299, 542] on button "17" at bounding box center [297, 533] width 19 height 19
click at [299, 542] on button "18" at bounding box center [297, 533] width 19 height 19
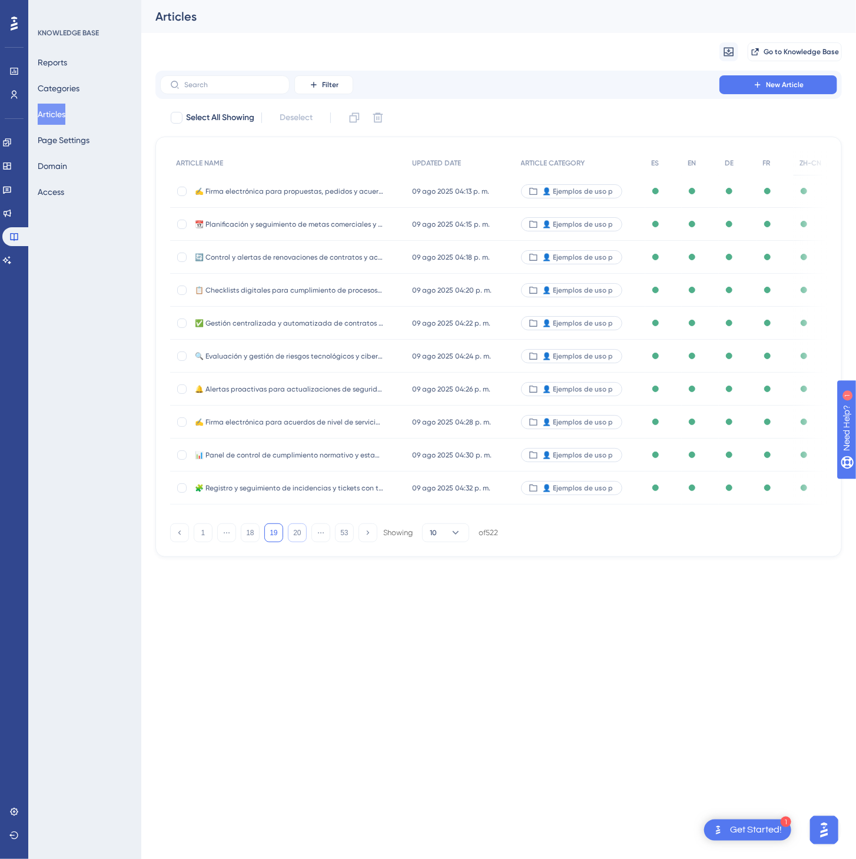
click at [299, 542] on button "20" at bounding box center [297, 533] width 19 height 19
click at [299, 542] on button "21" at bounding box center [297, 533] width 19 height 19
click at [299, 542] on button "23" at bounding box center [297, 533] width 19 height 19
click at [299, 542] on button "24" at bounding box center [297, 533] width 19 height 19
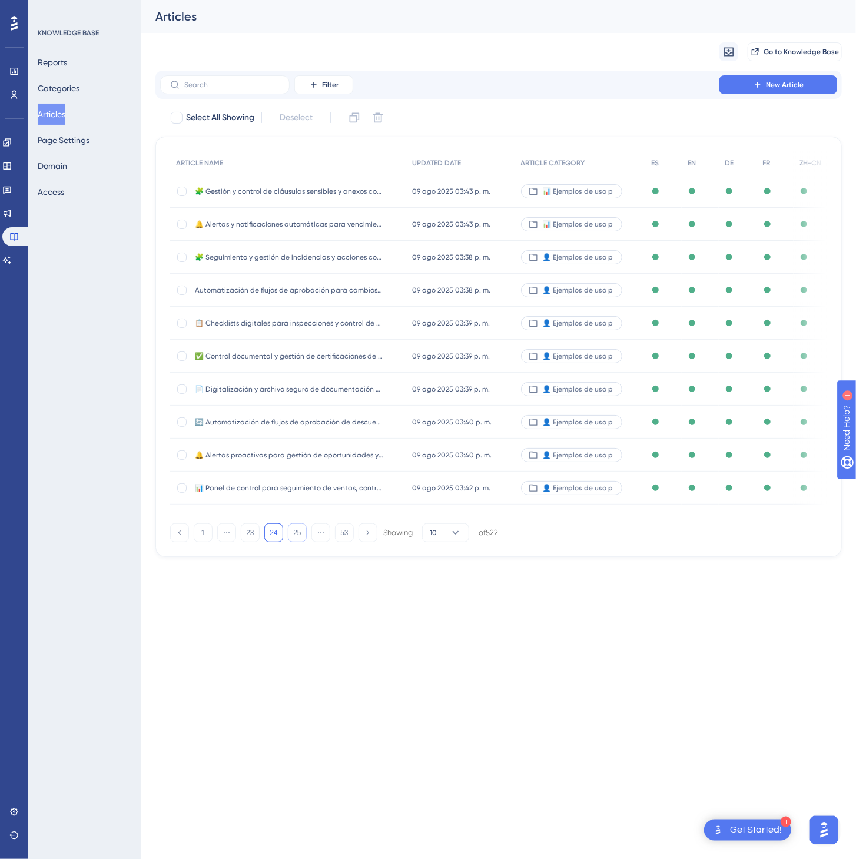
click at [299, 542] on button "25" at bounding box center [297, 533] width 19 height 19
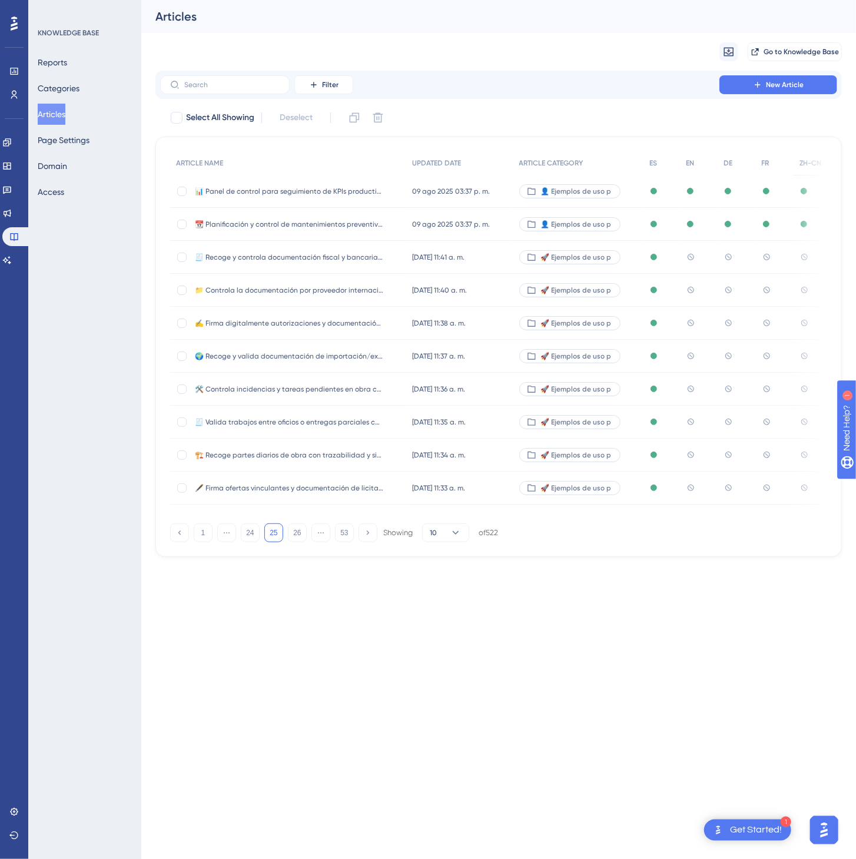
click at [481, 259] on div "10 jul 2025 11:41 a. m. 10 jul 2025 11:41 a. m." at bounding box center [459, 257] width 107 height 33
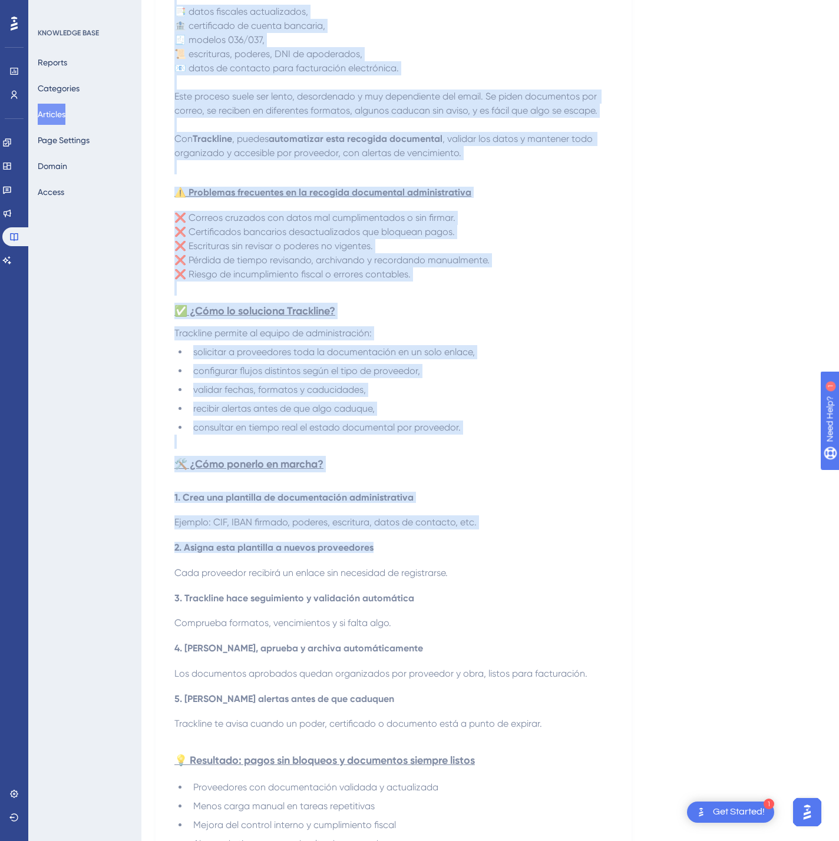
scroll to position [497, 0]
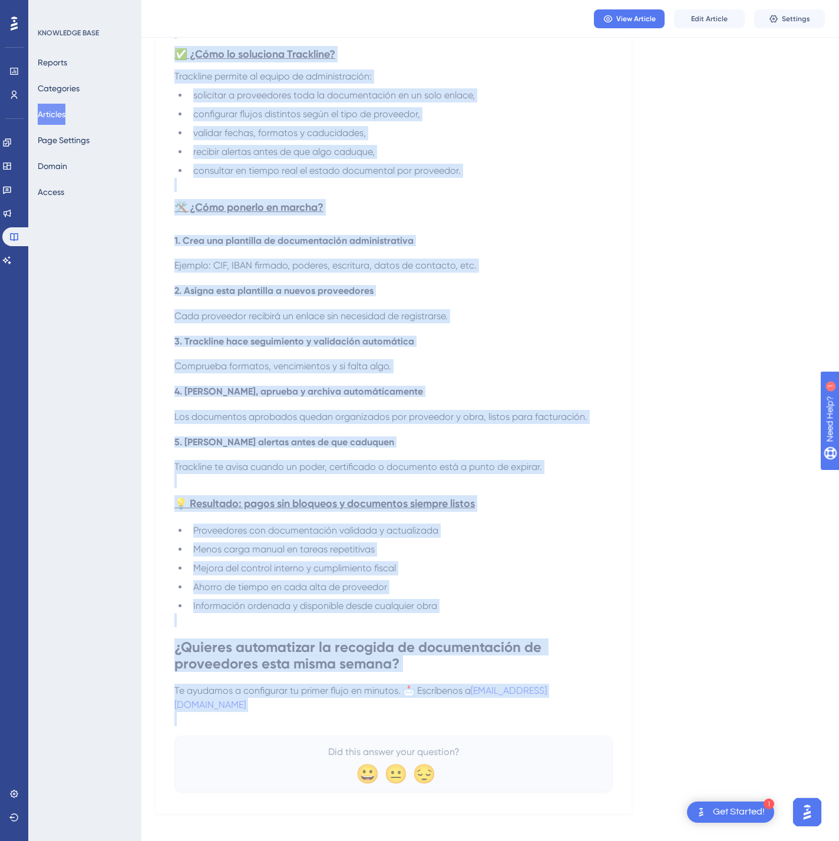
drag, startPoint x: 184, startPoint y: 157, endPoint x: 611, endPoint y: 700, distance: 691.2
click at [608, 706] on div "🧾 Recoge y controla documentación fiscal y bancaria de proveedores sin correos …" at bounding box center [393, 223] width 438 height 1138
copy div "Recoge y controla documentación fiscal y bancaria de proveedores sin correos ni…"
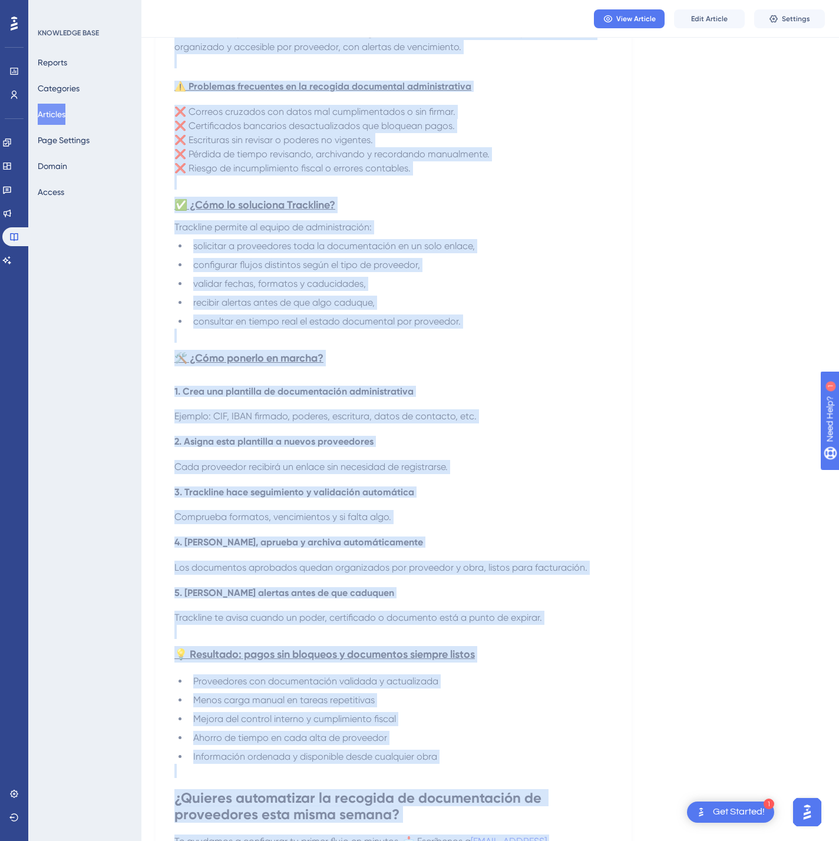
scroll to position [26, 0]
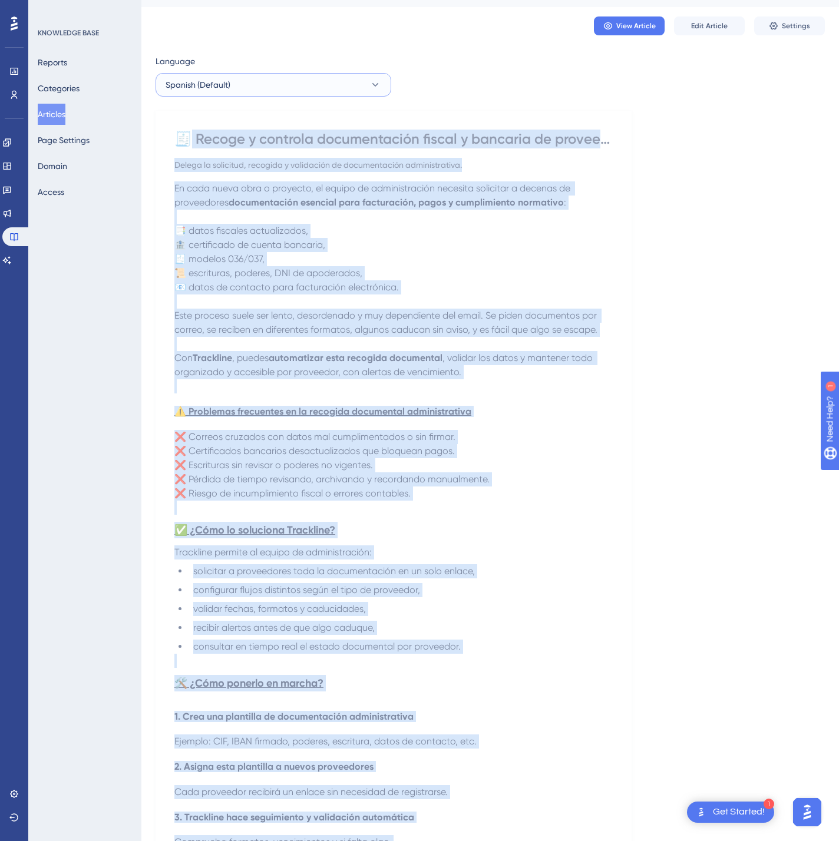
click at [318, 86] on button "Spanish (Default)" at bounding box center [273, 85] width 236 height 24
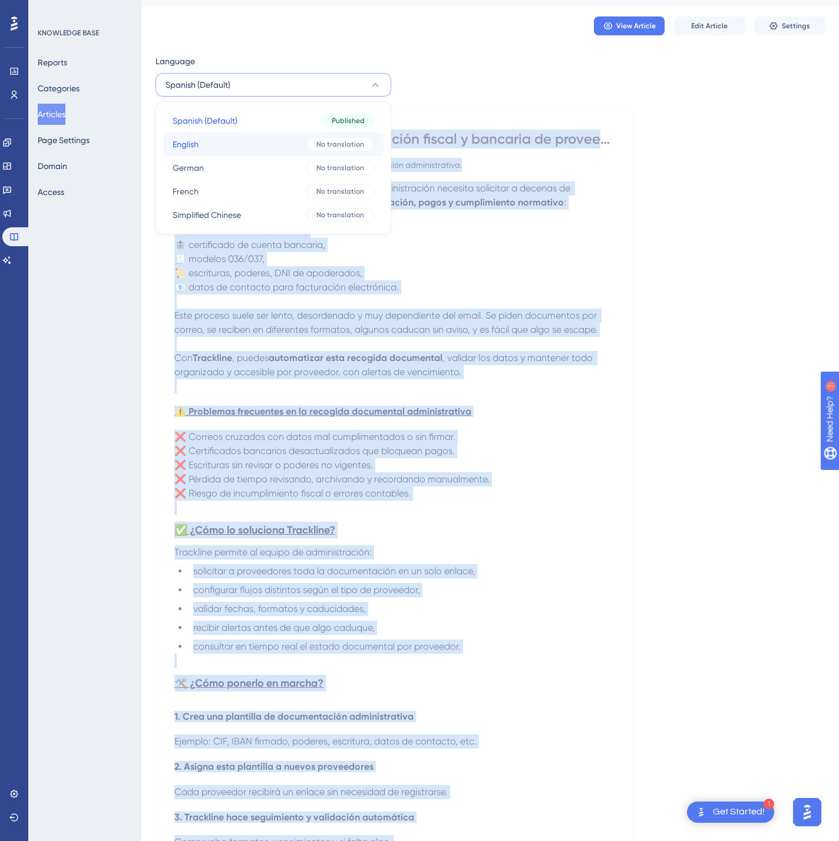
click at [279, 138] on button "English English No translation" at bounding box center [273, 145] width 220 height 24
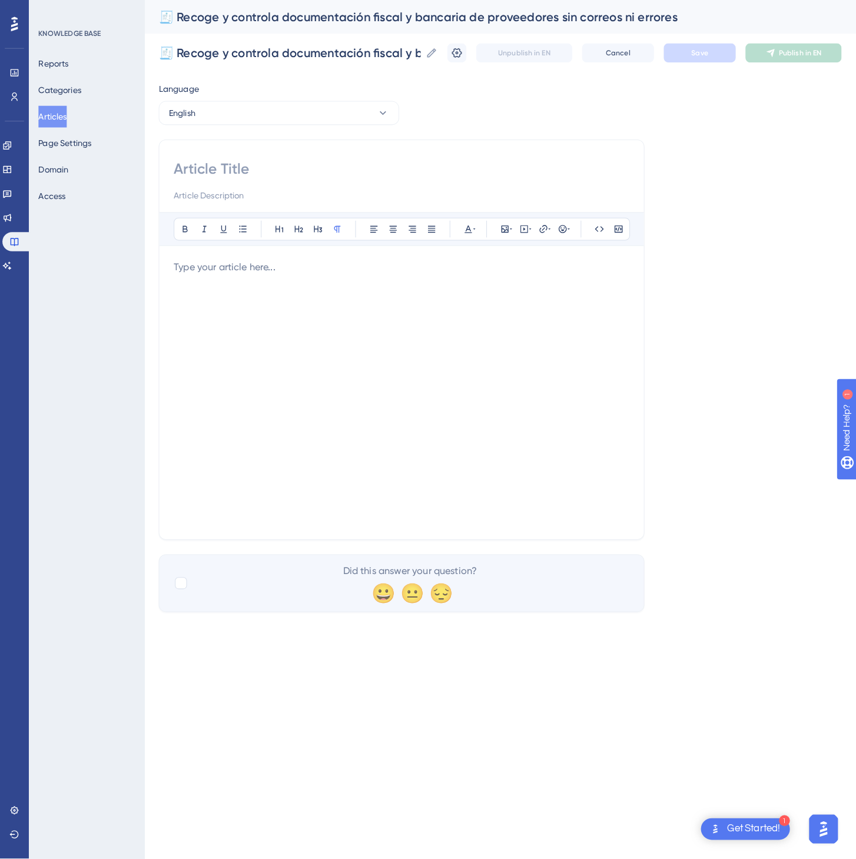
scroll to position [0, 0]
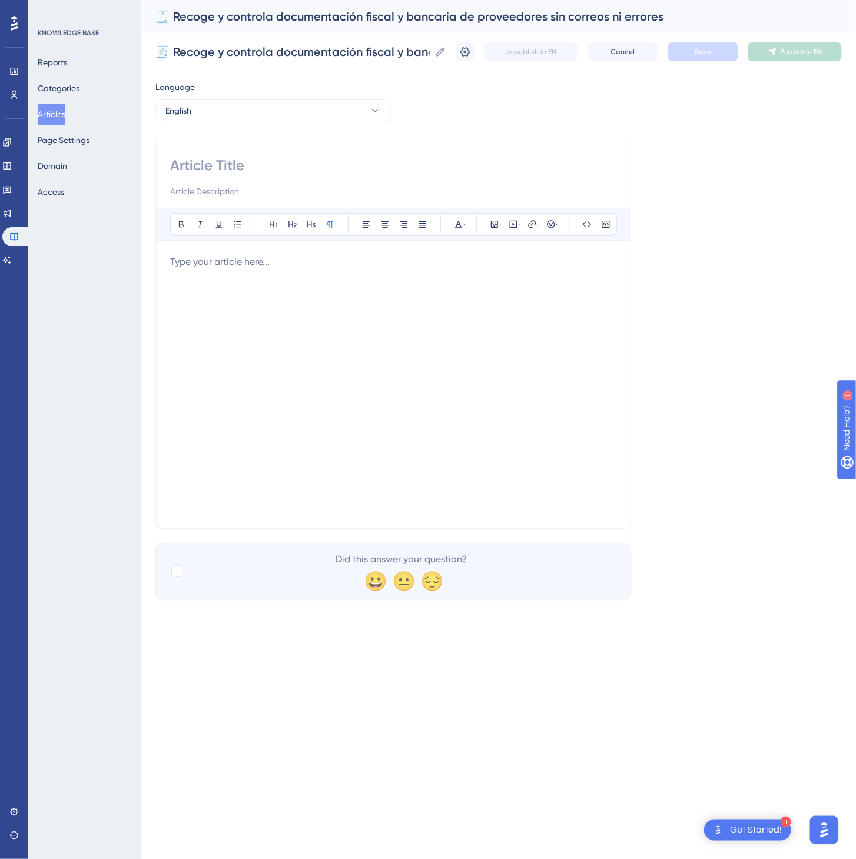
drag, startPoint x: 409, startPoint y: 183, endPoint x: 401, endPoint y: 190, distance: 10.4
click at [409, 183] on div at bounding box center [393, 177] width 446 height 42
click at [399, 179] on div at bounding box center [393, 177] width 446 height 42
click at [398, 160] on input at bounding box center [393, 165] width 446 height 19
paste input "📂 Collect and manage suppliers’ tax and banking documentation — no emails, no e…"
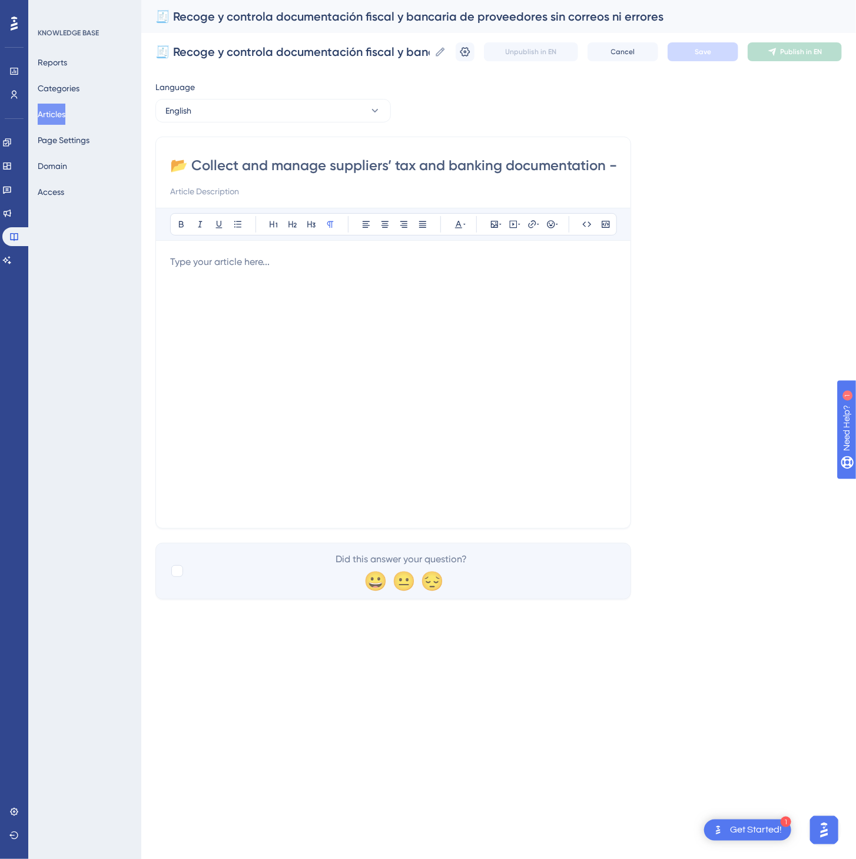
scroll to position [0, 137]
type input "📂 Collect and manage suppliers’ tax and banking documentation — no emails, no e…"
click at [435, 389] on div at bounding box center [393, 384] width 446 height 259
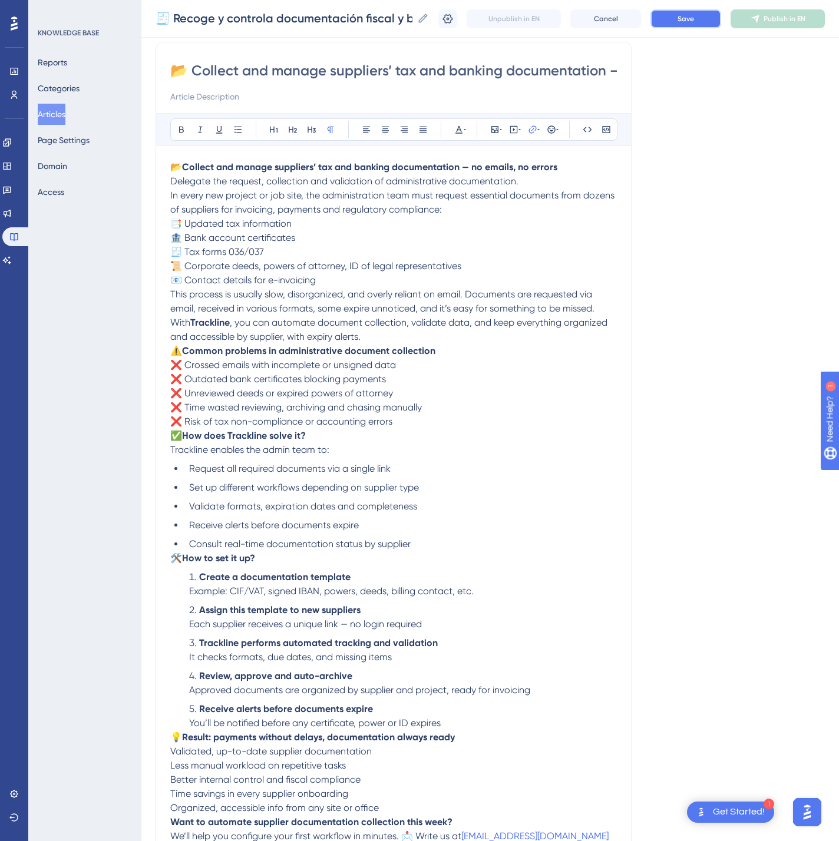
click at [694, 20] on span "Save" at bounding box center [685, 18] width 16 height 9
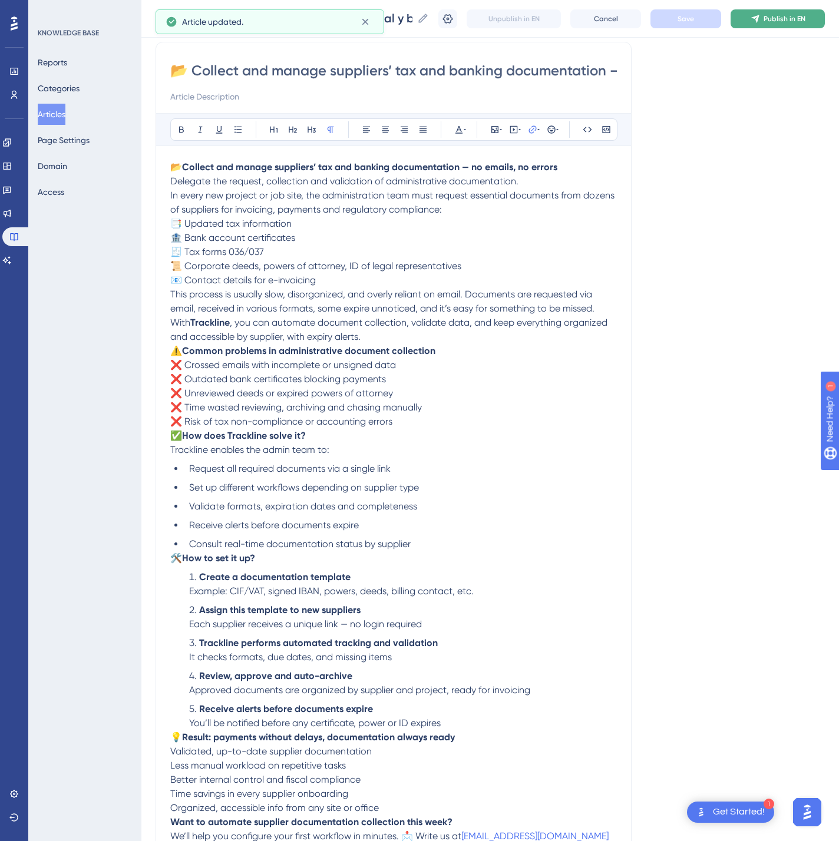
click at [780, 20] on button "Publish in EN" at bounding box center [777, 18] width 94 height 19
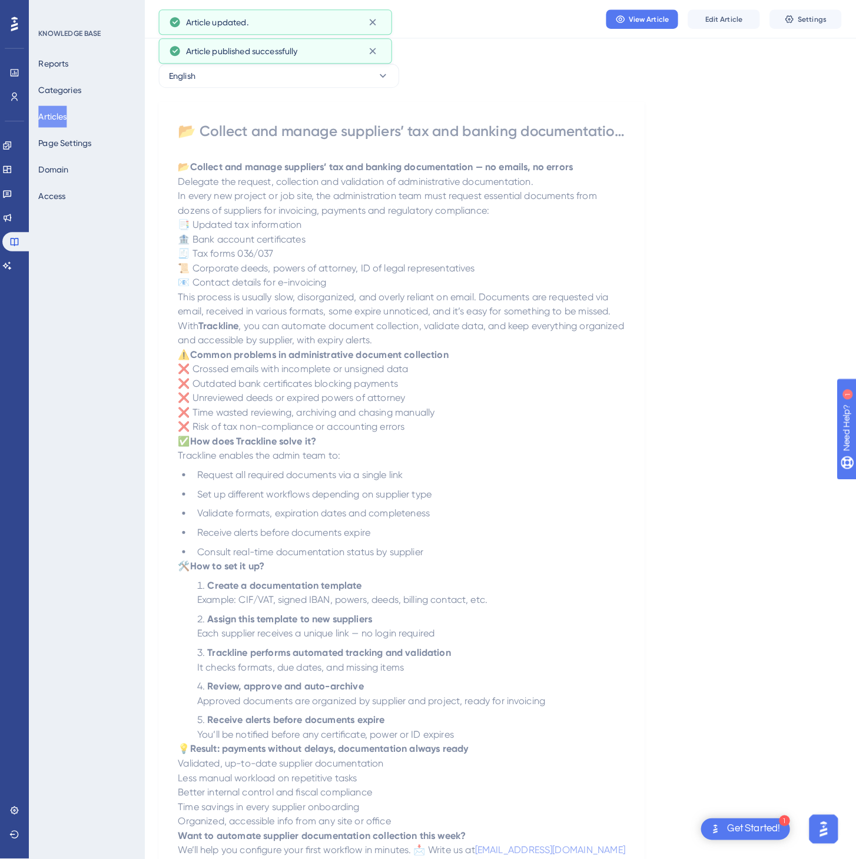
scroll to position [0, 0]
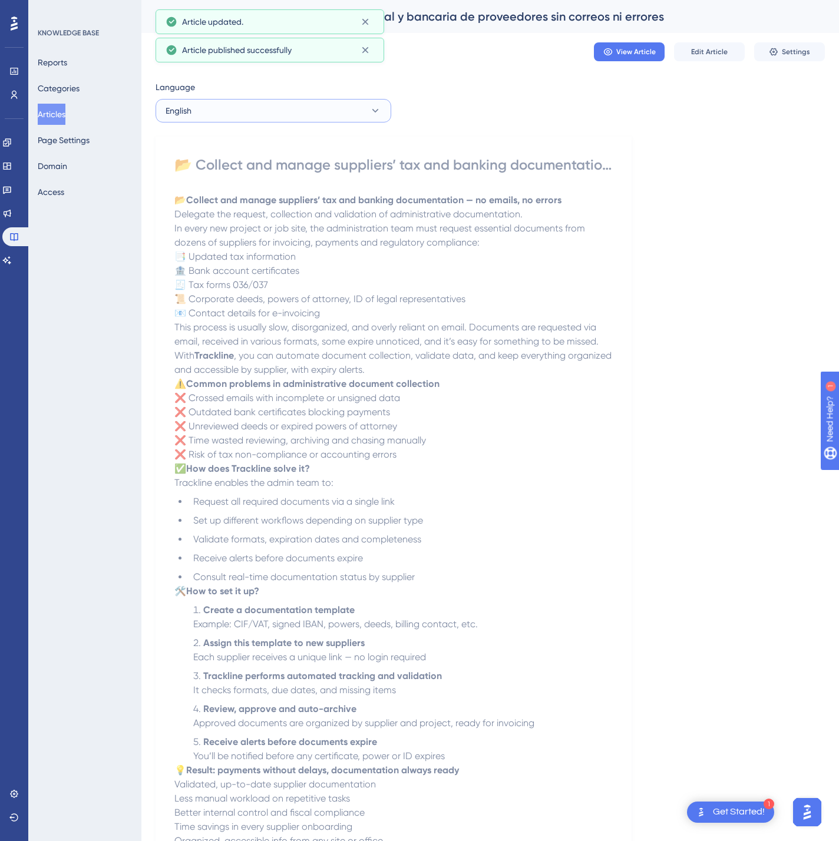
click at [307, 121] on button "English" at bounding box center [273, 111] width 236 height 24
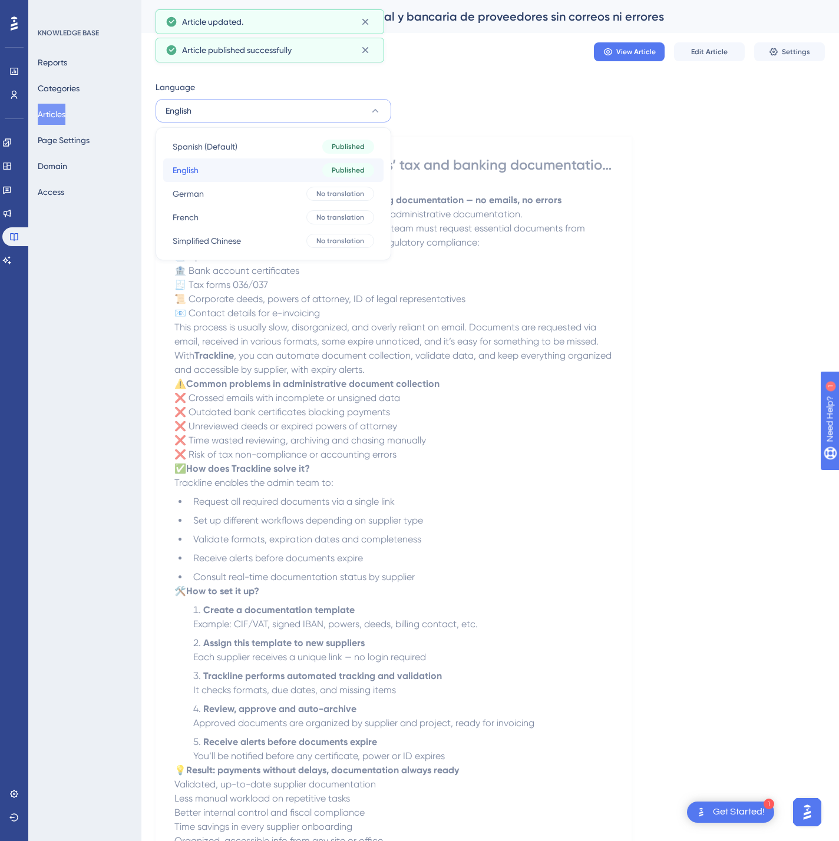
click at [299, 178] on button "English English Published" at bounding box center [273, 170] width 220 height 24
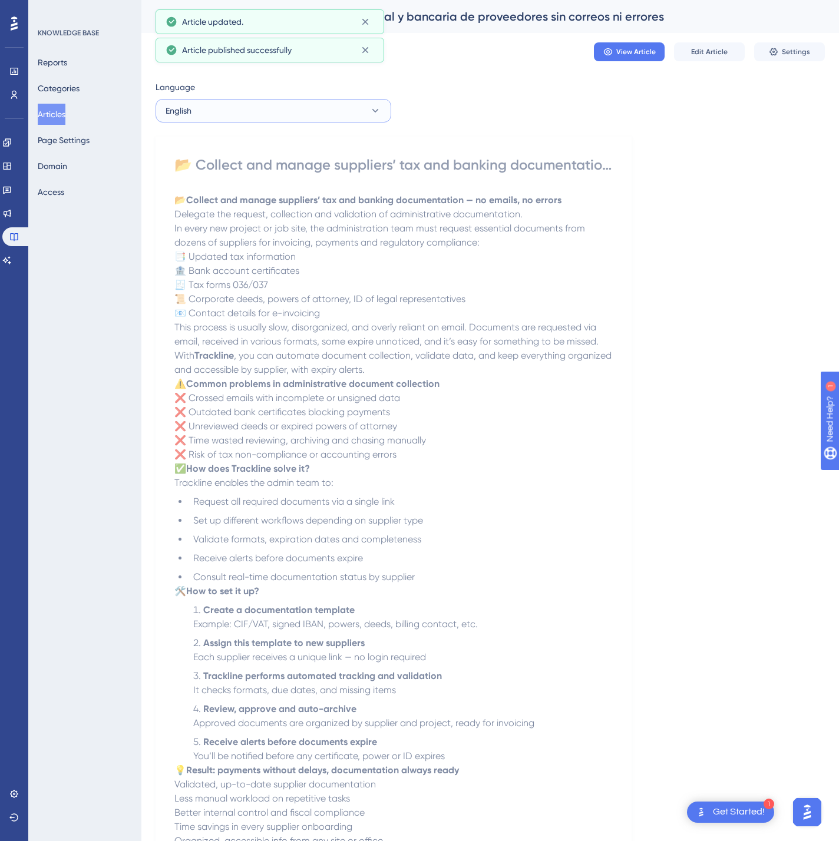
click at [287, 108] on button "English" at bounding box center [273, 111] width 236 height 24
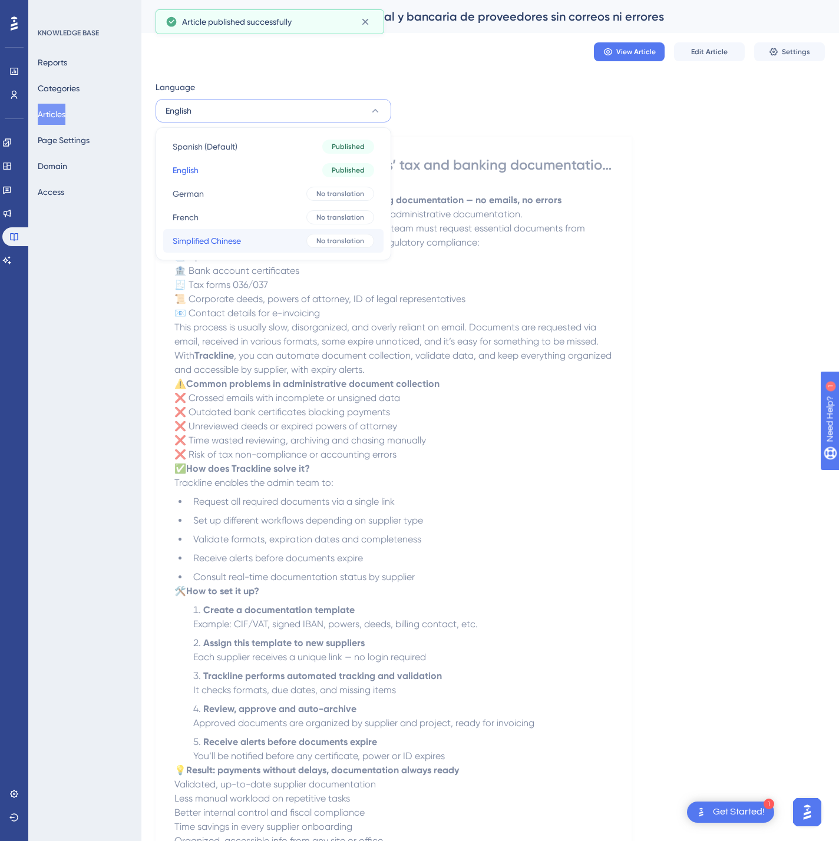
click at [213, 237] on span "Simplified Chinese" at bounding box center [207, 241] width 68 height 14
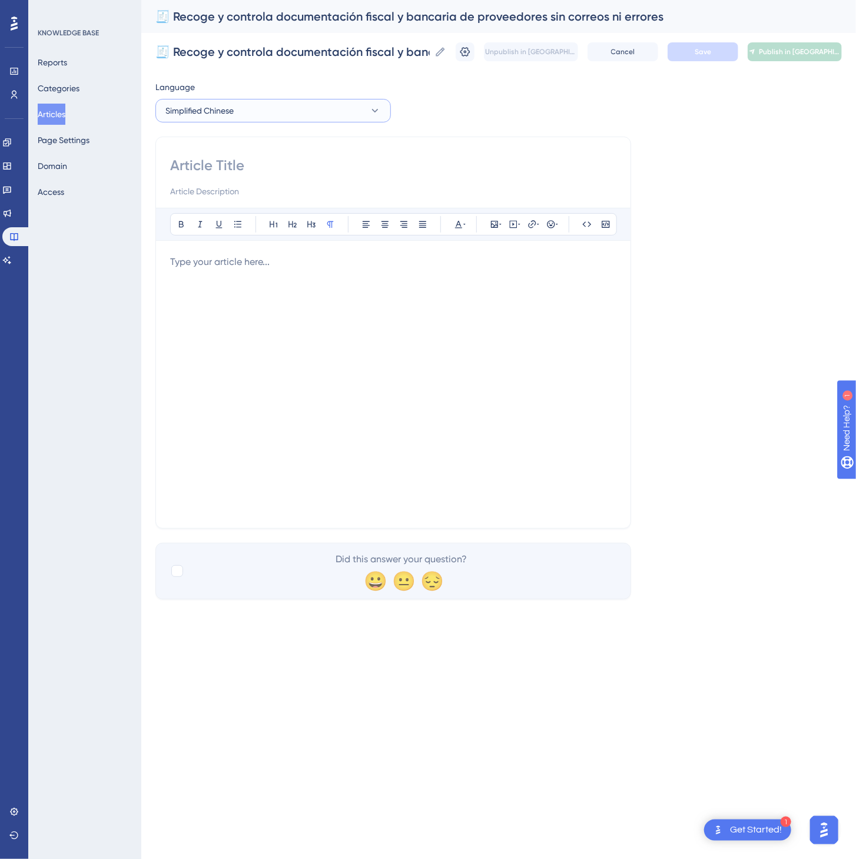
click at [221, 107] on span "Simplified Chinese" at bounding box center [199, 111] width 68 height 14
click at [231, 197] on button "German German No translation" at bounding box center [273, 194] width 220 height 24
click at [335, 163] on input at bounding box center [393, 165] width 446 height 19
paste input "📂 Erfassen und verwalten Sie Steuer- und Bankunterlagen von Lieferanten – ohne …"
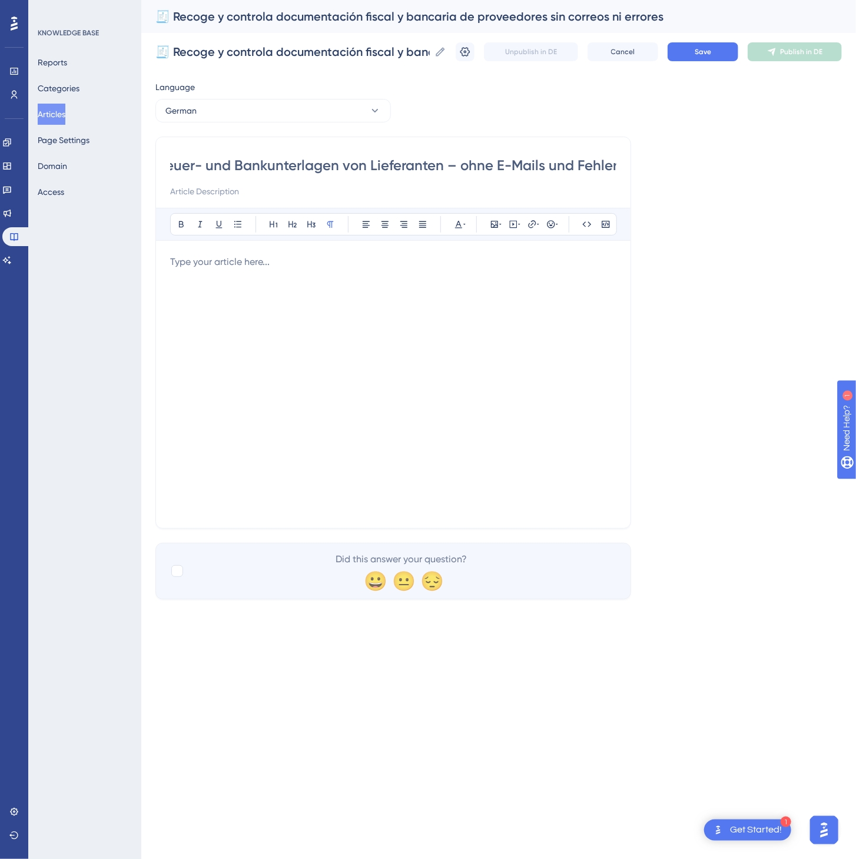
type input "📂 Erfassen und verwalten Sie Steuer- und Bankunterlagen von Lieferanten – ohne …"
click at [486, 311] on div at bounding box center [393, 384] width 446 height 259
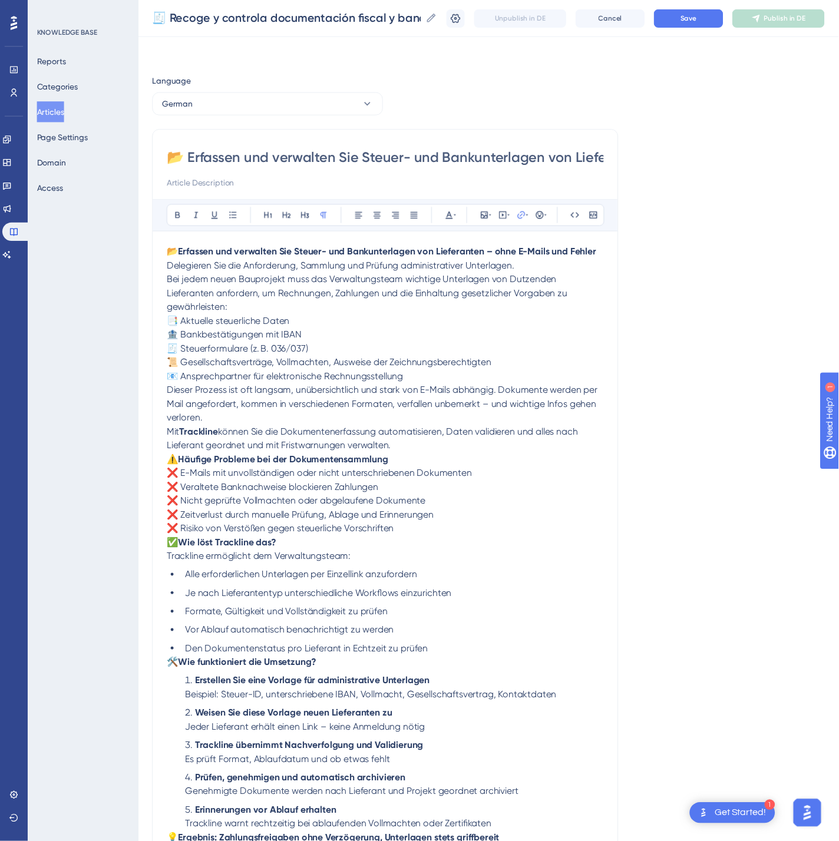
scroll to position [133, 0]
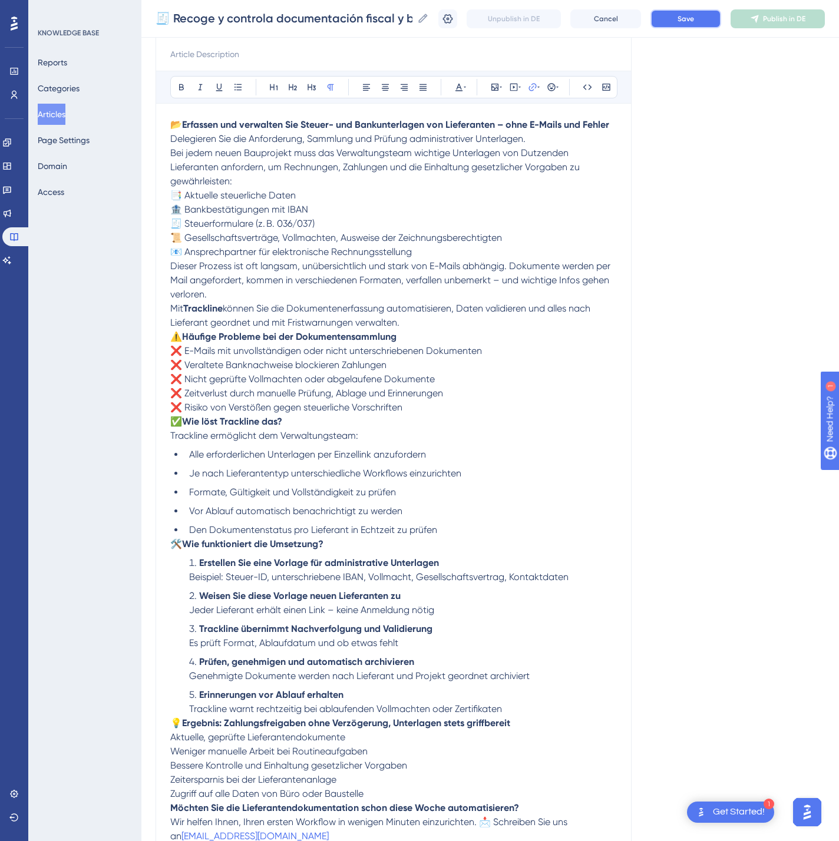
click at [691, 27] on button "Save" at bounding box center [685, 18] width 71 height 19
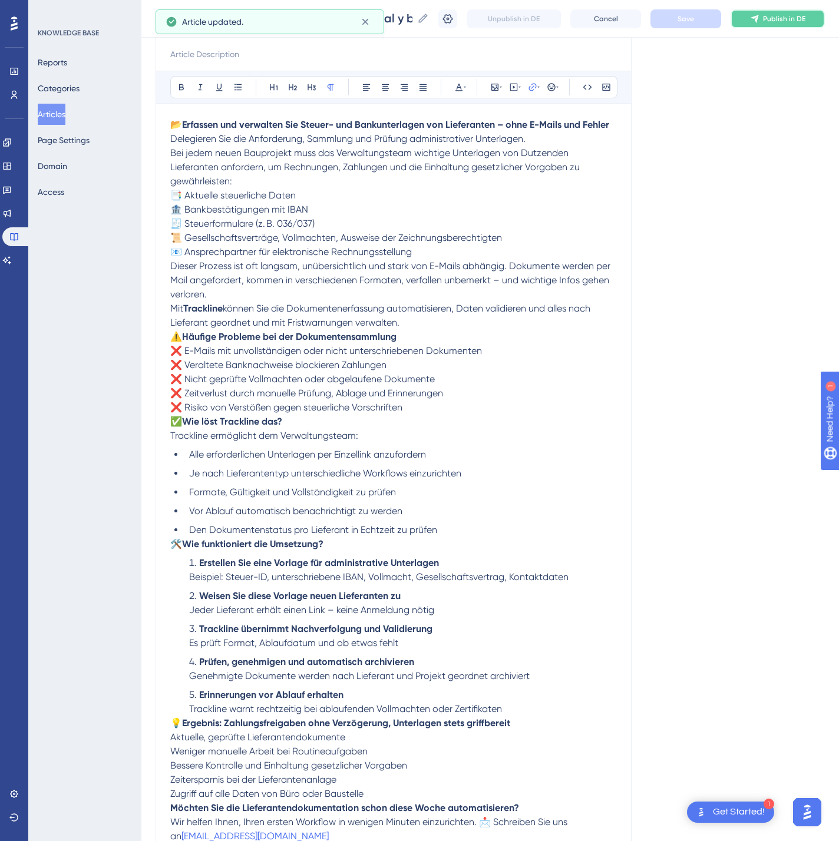
click at [825, 21] on button "Publish in DE" at bounding box center [777, 18] width 94 height 19
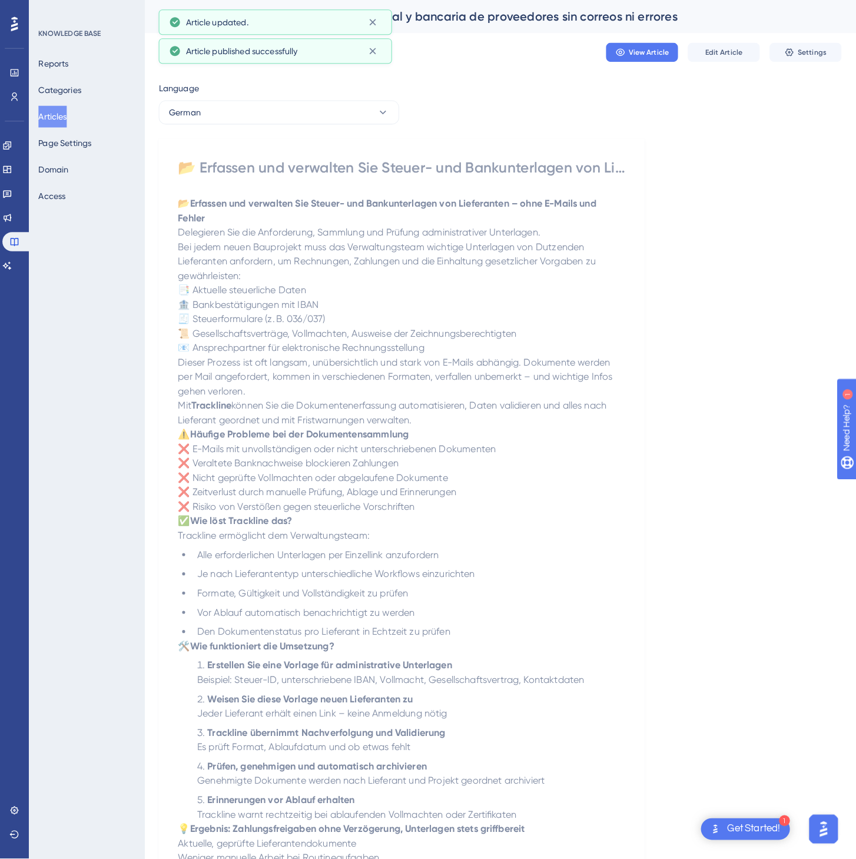
scroll to position [0, 0]
click at [362, 117] on button "German" at bounding box center [273, 111] width 236 height 24
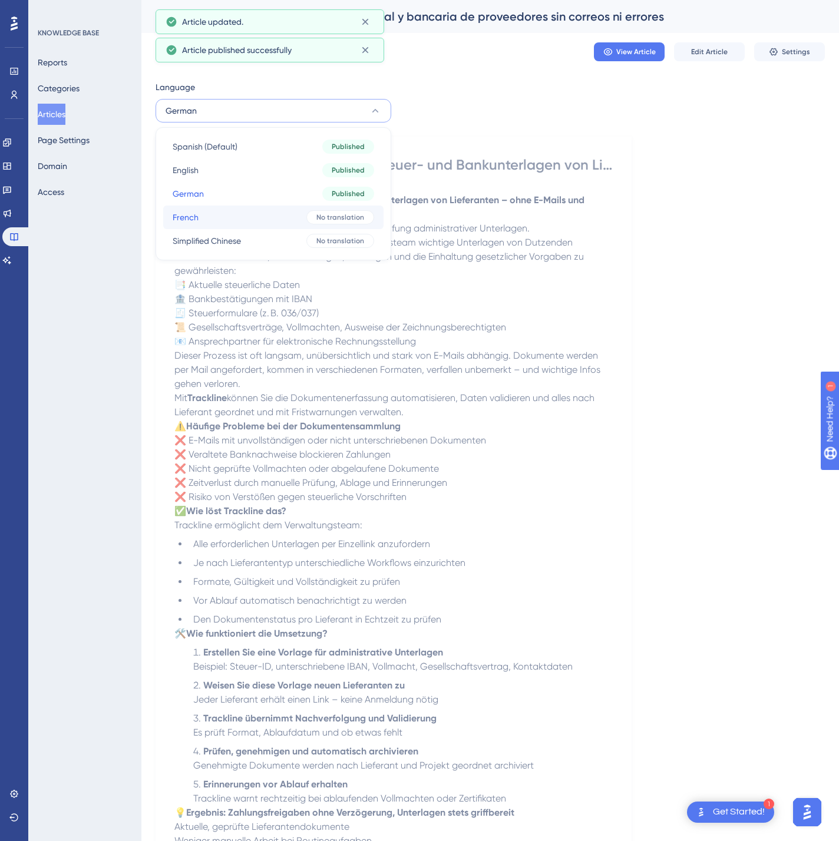
click at [253, 210] on button "French French No translation" at bounding box center [273, 218] width 220 height 24
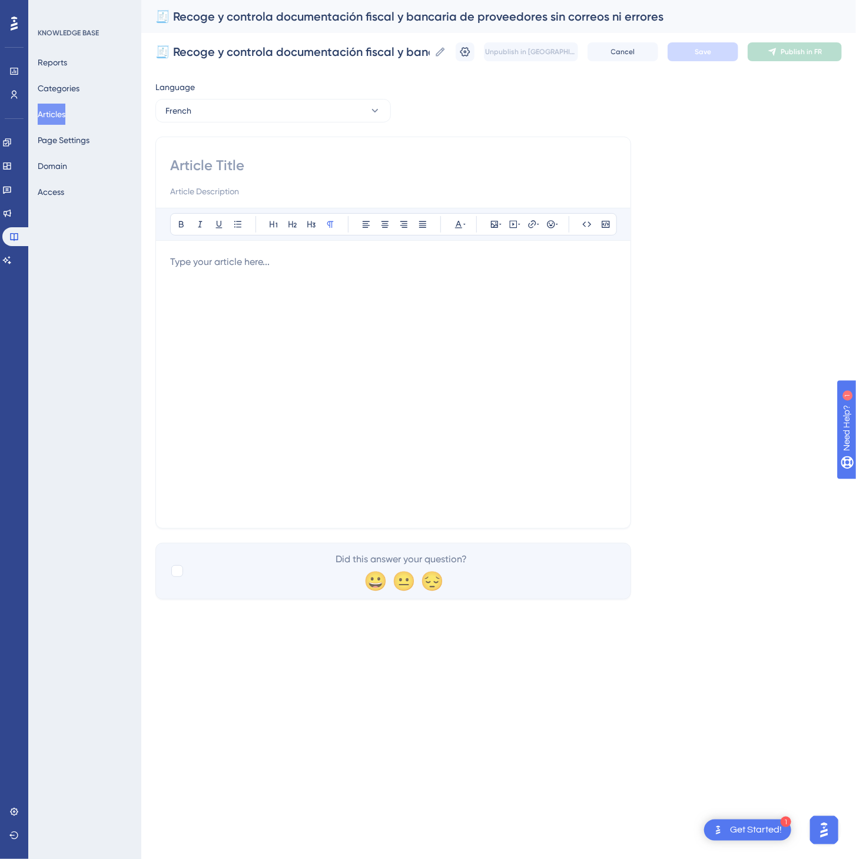
click at [316, 156] on input at bounding box center [393, 165] width 446 height 19
paste input "📂 Collectez et gérez les documents fiscaux et bancaires de vos fournisseurs — s…"
type input "📂 Collectez et gérez les documents fiscaux et bancaires de vos fournisseurs — s…"
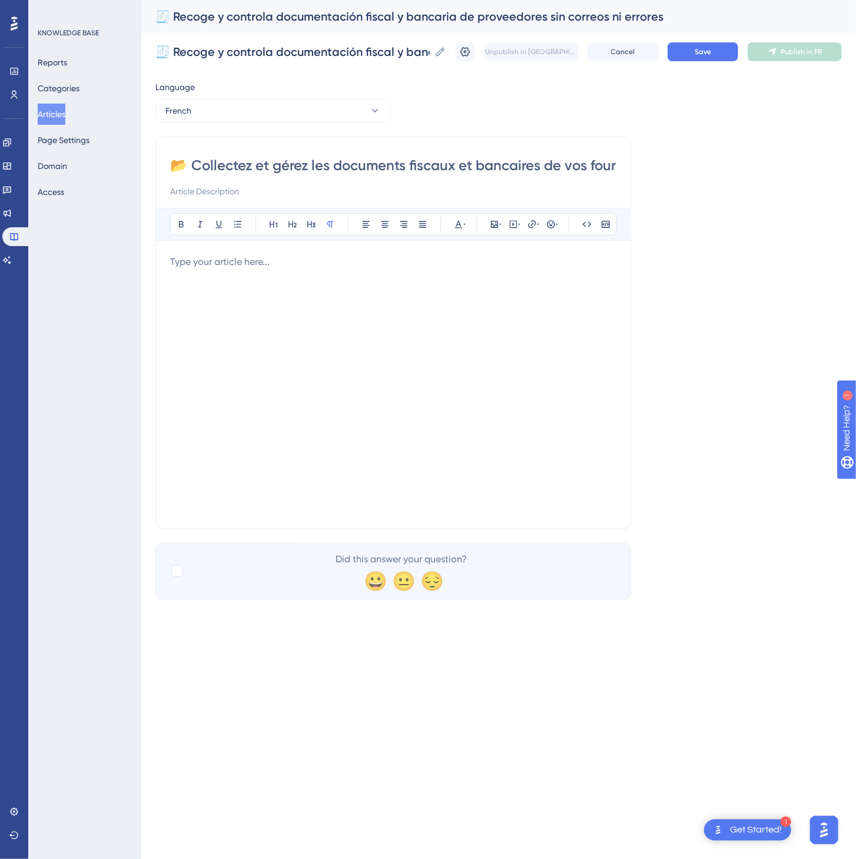
click at [329, 333] on div at bounding box center [393, 384] width 446 height 259
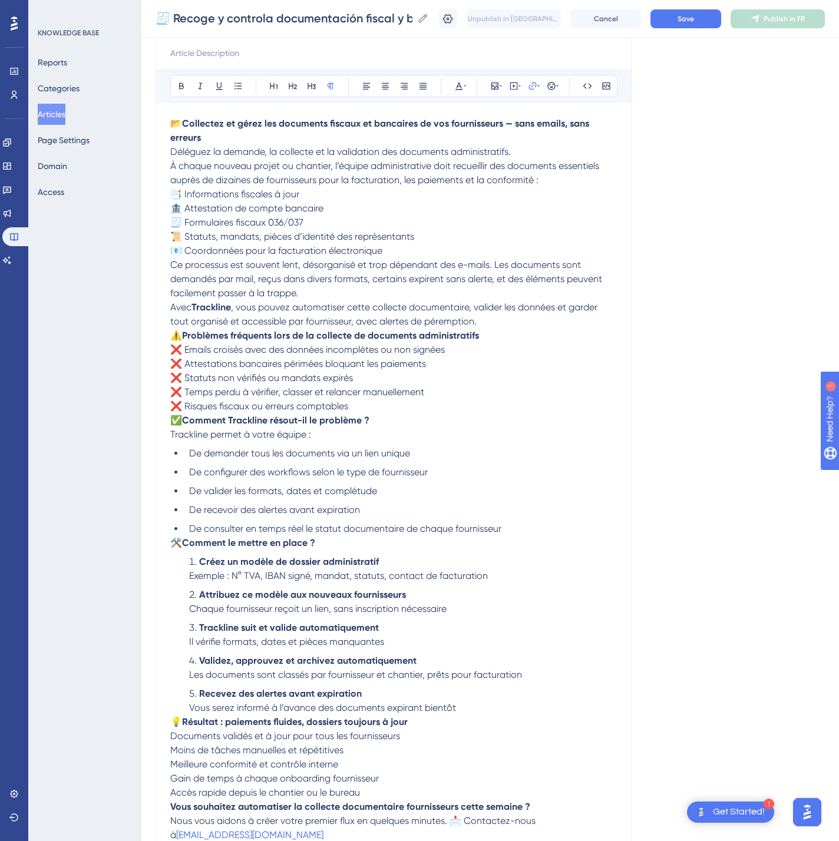
drag, startPoint x: 707, startPoint y: 35, endPoint x: 707, endPoint y: 25, distance: 9.4
click at [707, 34] on div "🧾 Recoge y controla documentación fiscal y bancaria de proveedores sin correos …" at bounding box center [489, 19] width 697 height 38
click at [694, 21] on span "Save" at bounding box center [685, 18] width 16 height 9
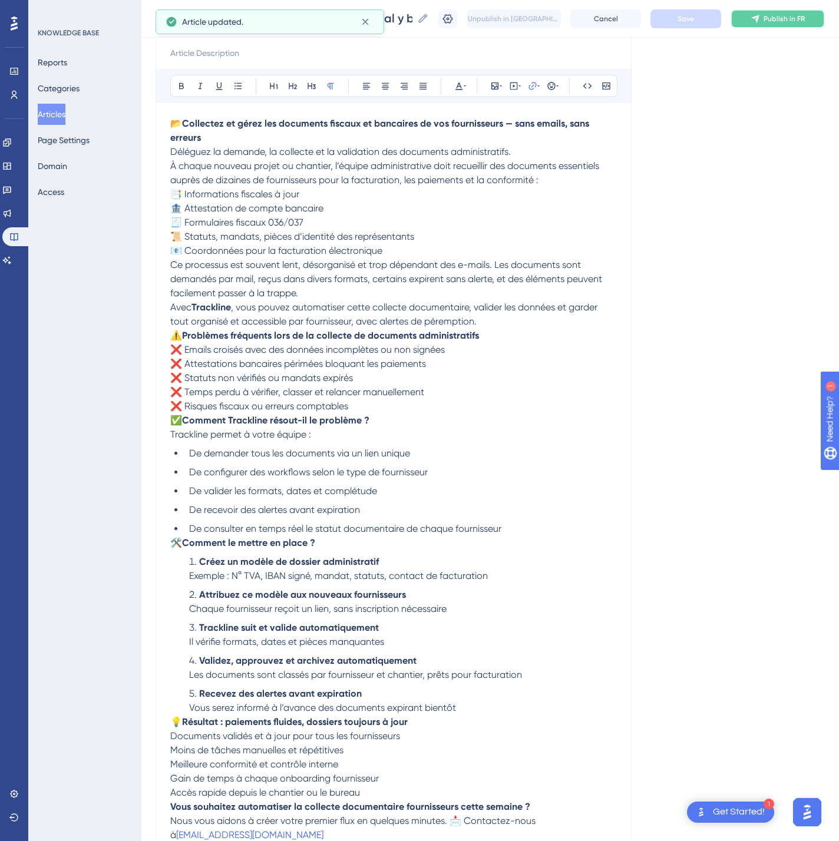
click at [760, 16] on icon at bounding box center [754, 18] width 9 height 9
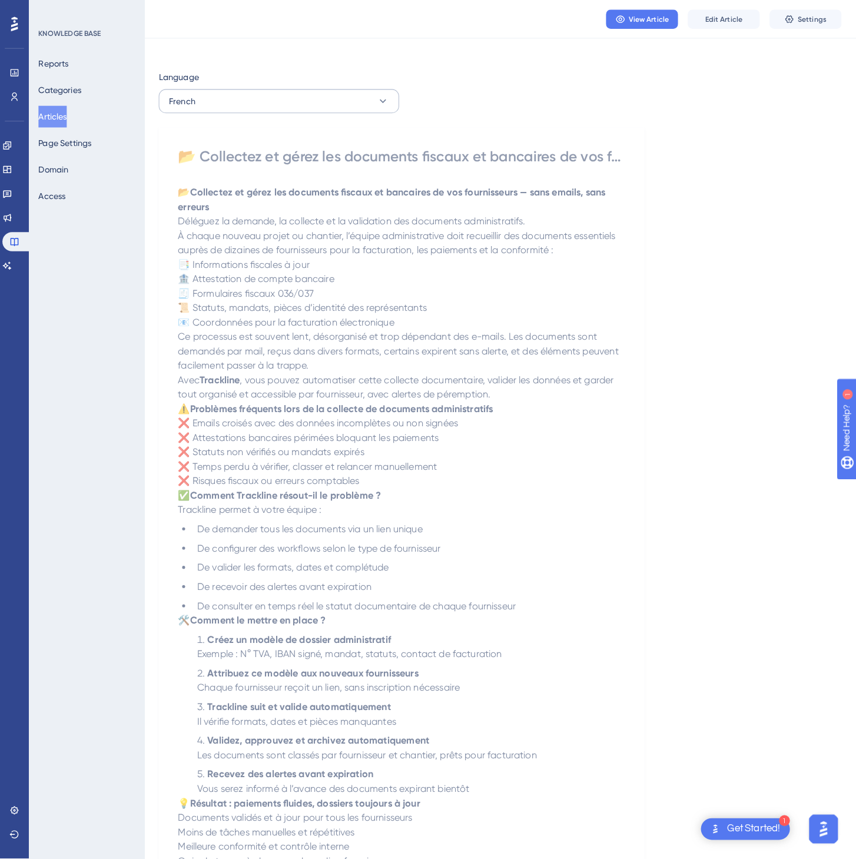
scroll to position [0, 0]
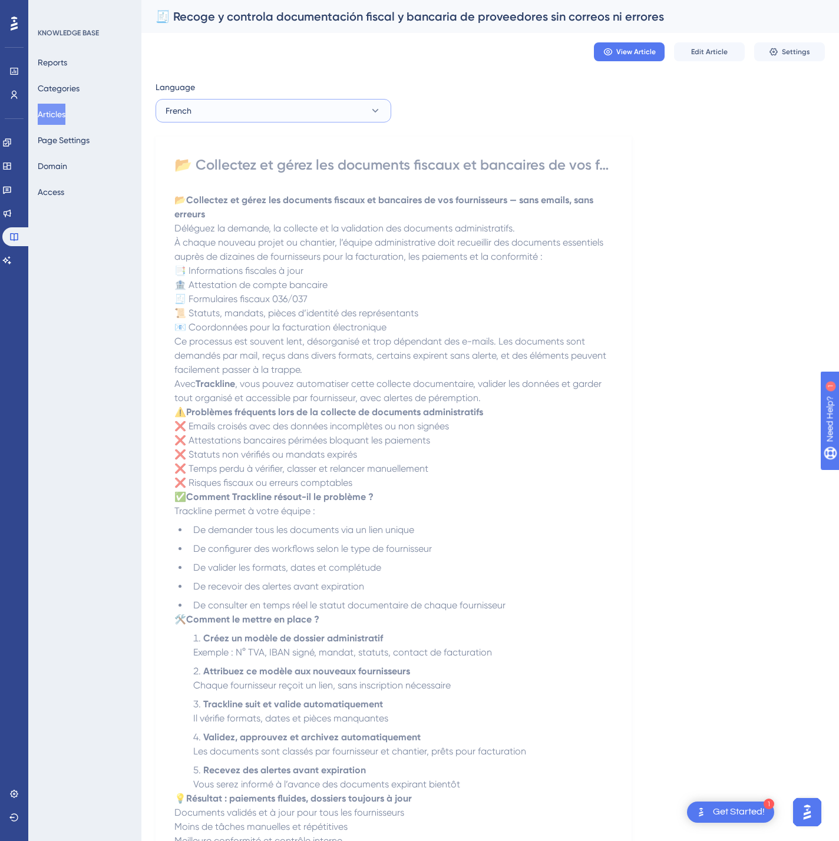
click at [337, 101] on button "French" at bounding box center [273, 111] width 236 height 24
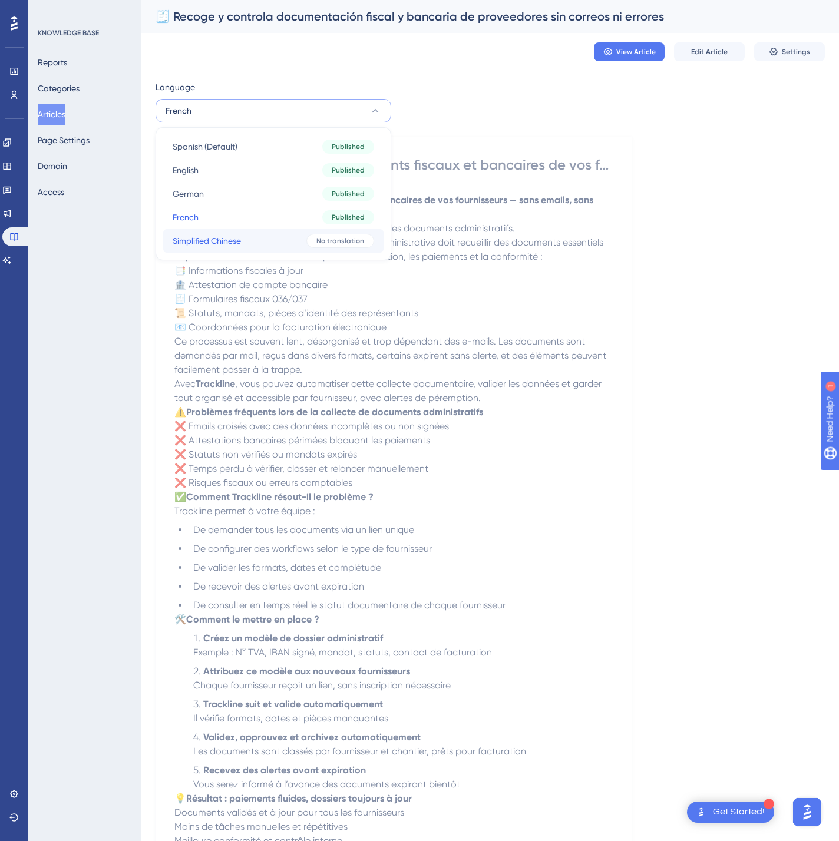
click at [312, 234] on div "No translation" at bounding box center [340, 241] width 68 height 14
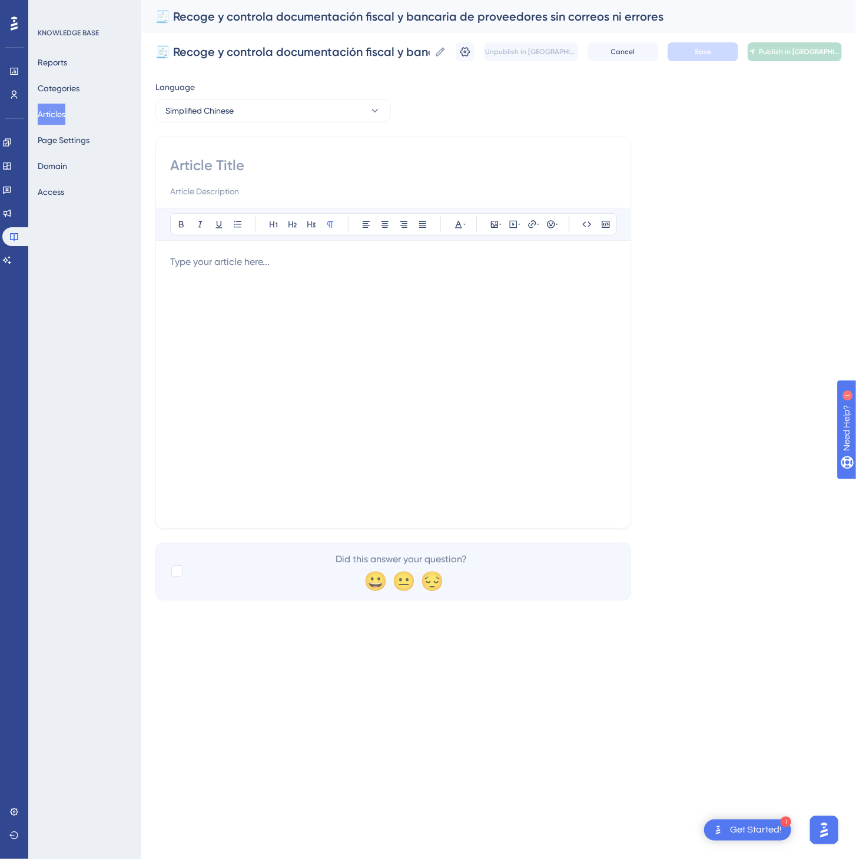
click at [351, 173] on input at bounding box center [393, 165] width 446 height 19
paste input "📂 收集并管理供应商的税务和银行信息，无需邮件、避免出错"
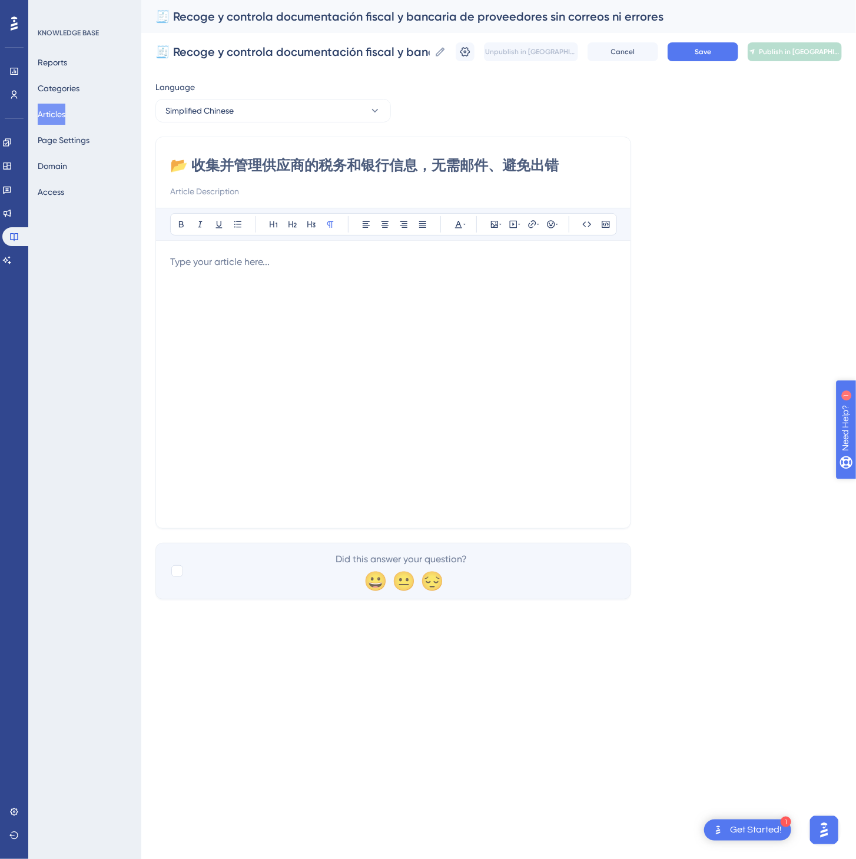
type input "📂 收集并管理供应商的税务和银行信息，无需邮件、避免出错"
click at [380, 295] on div at bounding box center [393, 384] width 446 height 259
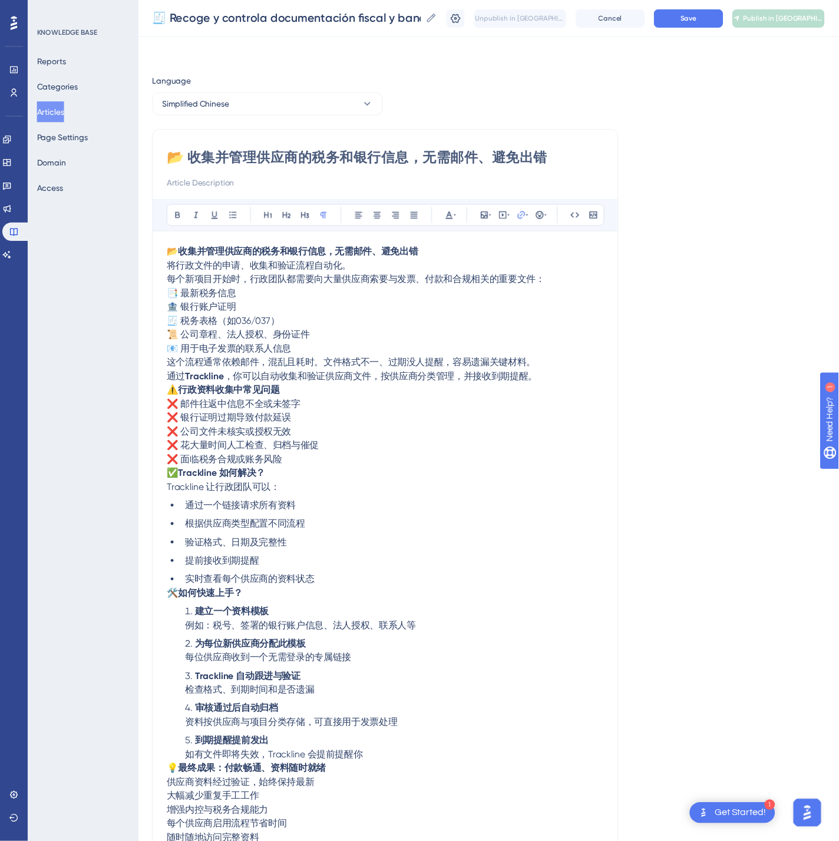
scroll to position [48, 0]
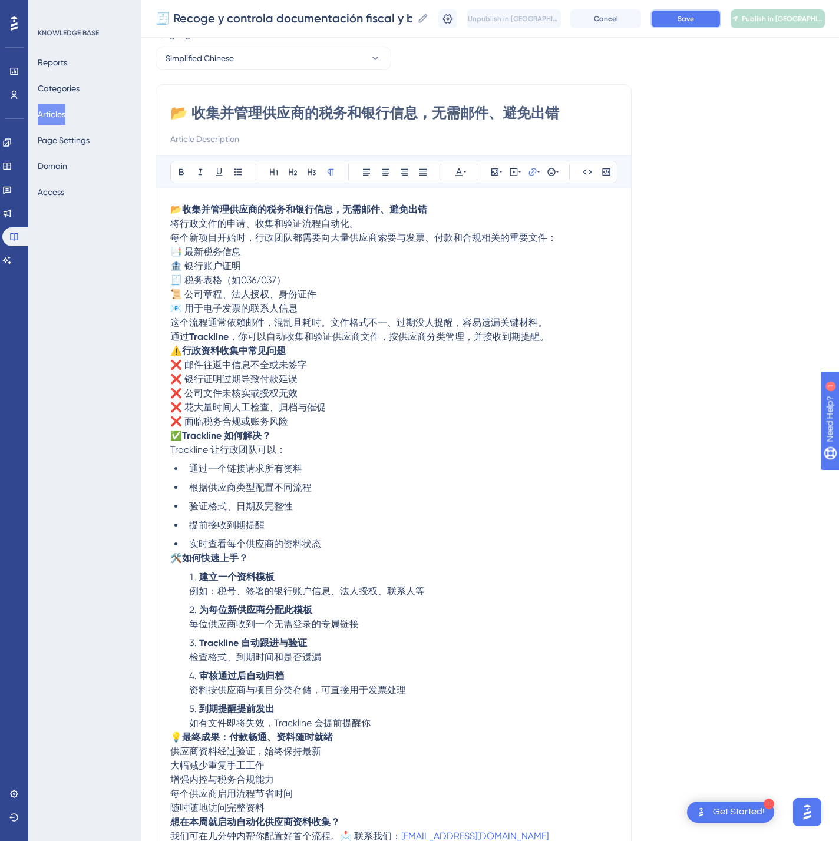
click at [708, 24] on button "Save" at bounding box center [685, 18] width 71 height 19
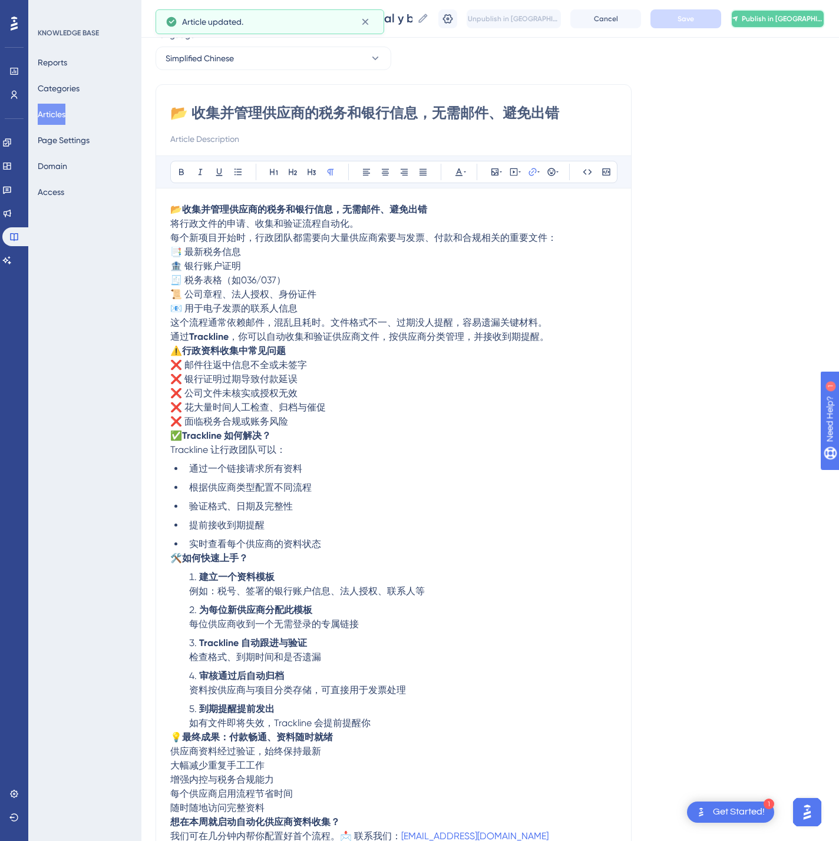
click at [799, 18] on span "Publish in [GEOGRAPHIC_DATA]-CN" at bounding box center [782, 18] width 82 height 9
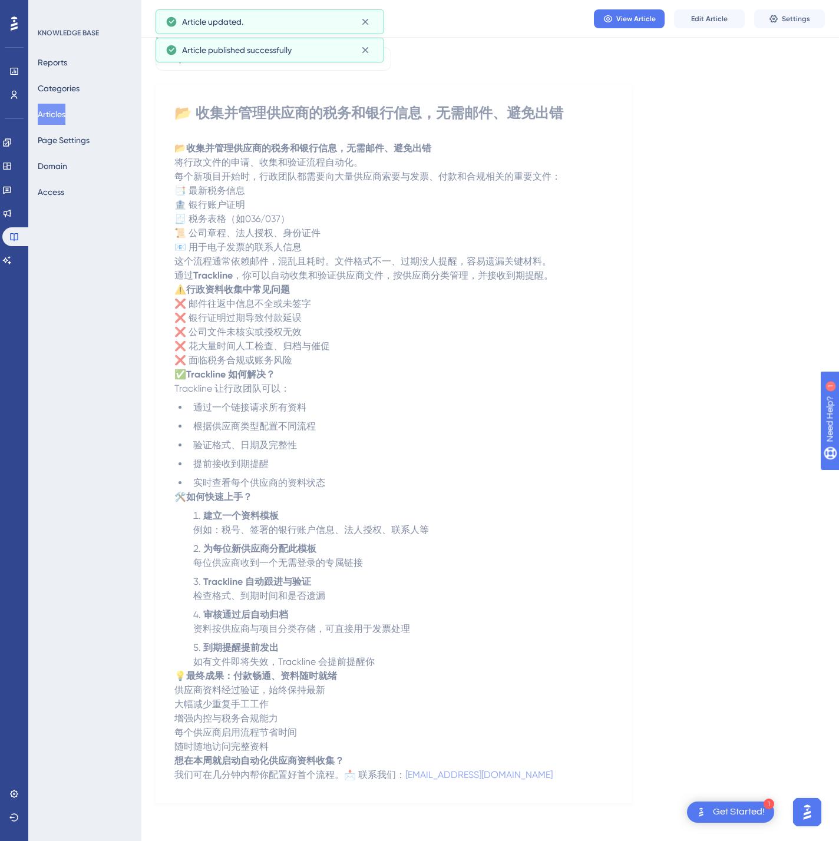
click at [64, 113] on button "Articles" at bounding box center [52, 114] width 28 height 21
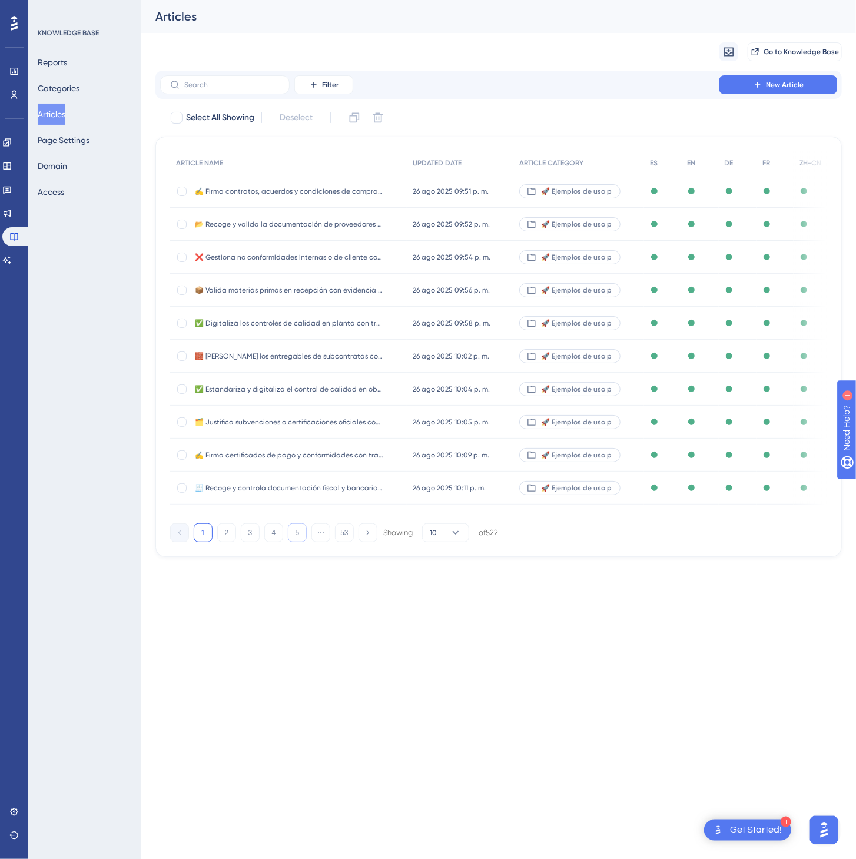
click at [294, 534] on button "5" at bounding box center [297, 533] width 19 height 19
click at [294, 534] on button "6" at bounding box center [297, 533] width 19 height 19
click at [294, 534] on button "7" at bounding box center [297, 533] width 19 height 19
click at [294, 534] on button "9" at bounding box center [297, 533] width 19 height 19
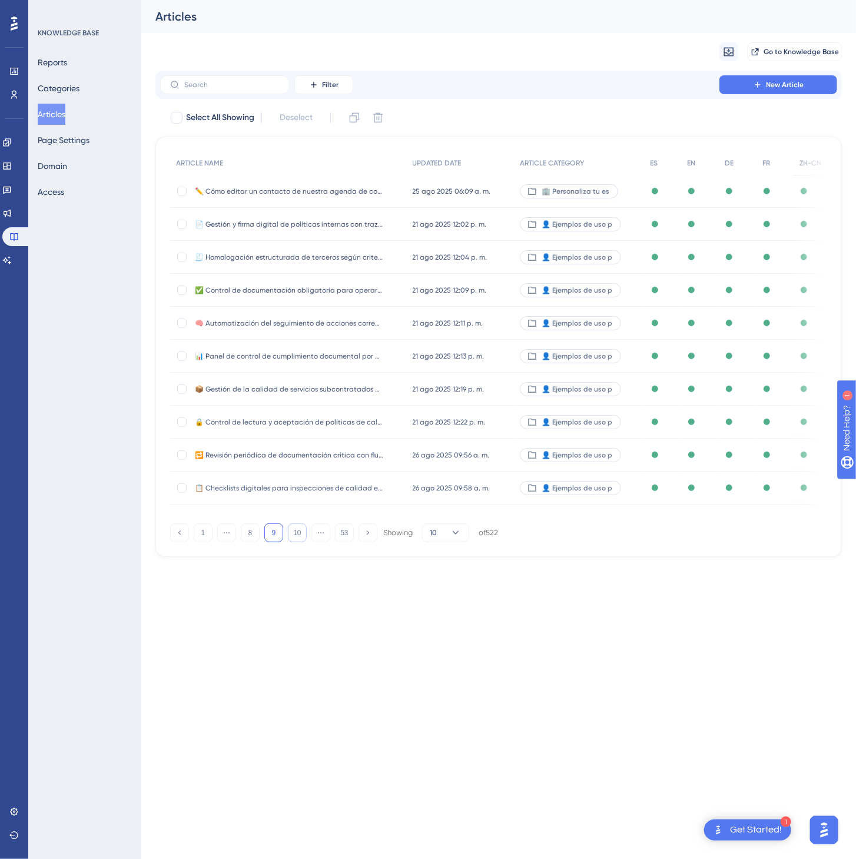
click at [294, 534] on button "10" at bounding box center [297, 533] width 19 height 19
click at [294, 534] on button "12" at bounding box center [297, 533] width 19 height 19
click at [294, 534] on button "14" at bounding box center [297, 533] width 19 height 19
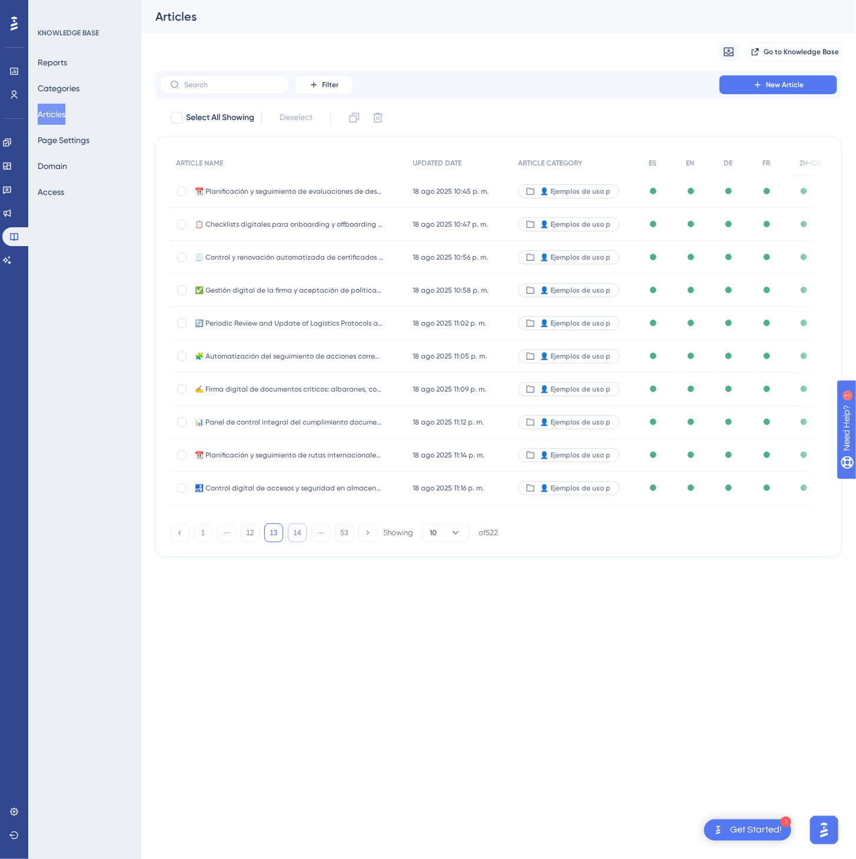
click at [294, 534] on button "14" at bounding box center [297, 533] width 19 height 19
click at [294, 534] on button "16" at bounding box center [297, 533] width 19 height 19
click at [294, 534] on button "17" at bounding box center [297, 533] width 19 height 19
click at [294, 534] on button "19" at bounding box center [297, 533] width 19 height 19
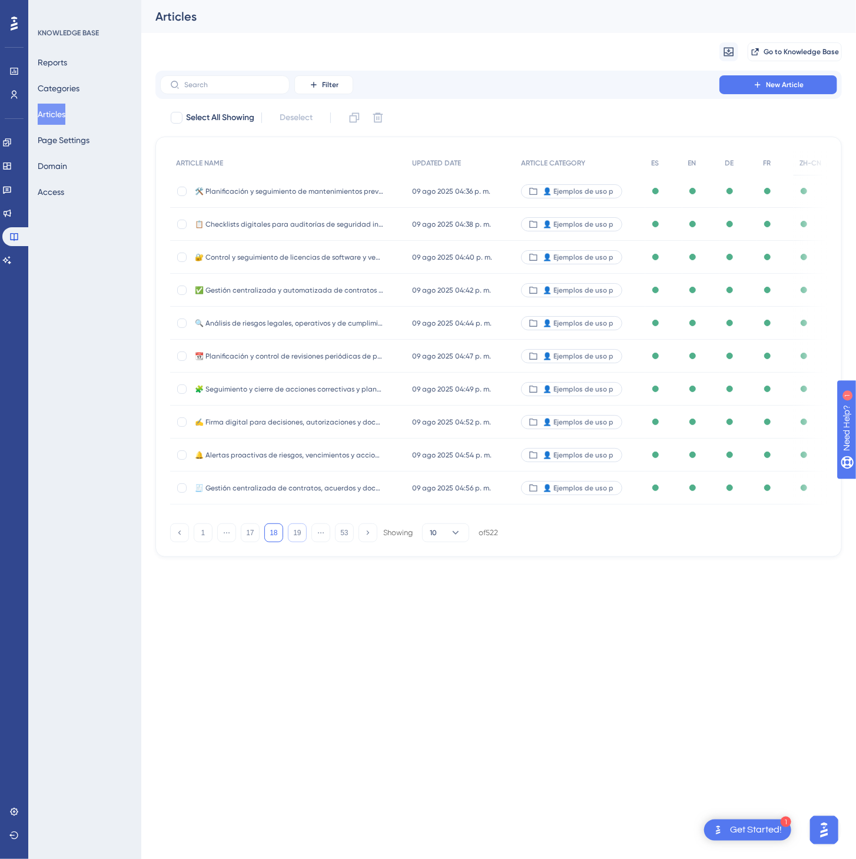
click at [294, 534] on button "19" at bounding box center [297, 533] width 19 height 19
click at [294, 534] on button "21" at bounding box center [297, 533] width 19 height 19
click at [294, 534] on button "23" at bounding box center [297, 533] width 19 height 19
click at [294, 534] on button "24" at bounding box center [297, 533] width 19 height 19
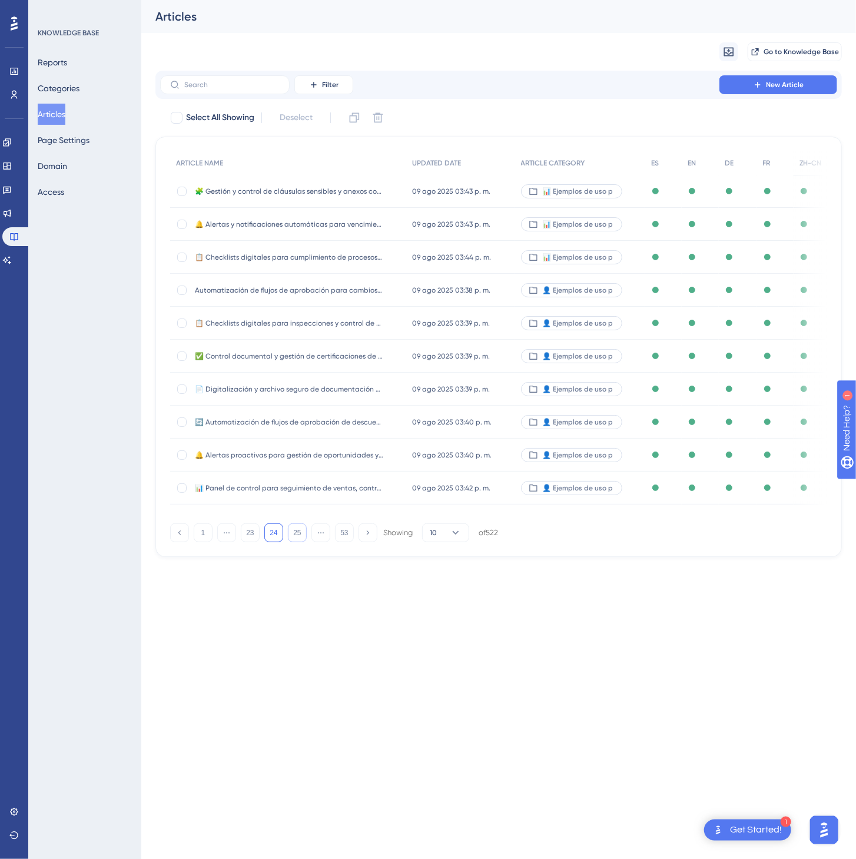
click at [290, 534] on button "25" at bounding box center [297, 533] width 19 height 19
click at [290, 534] on button "26" at bounding box center [297, 533] width 19 height 19
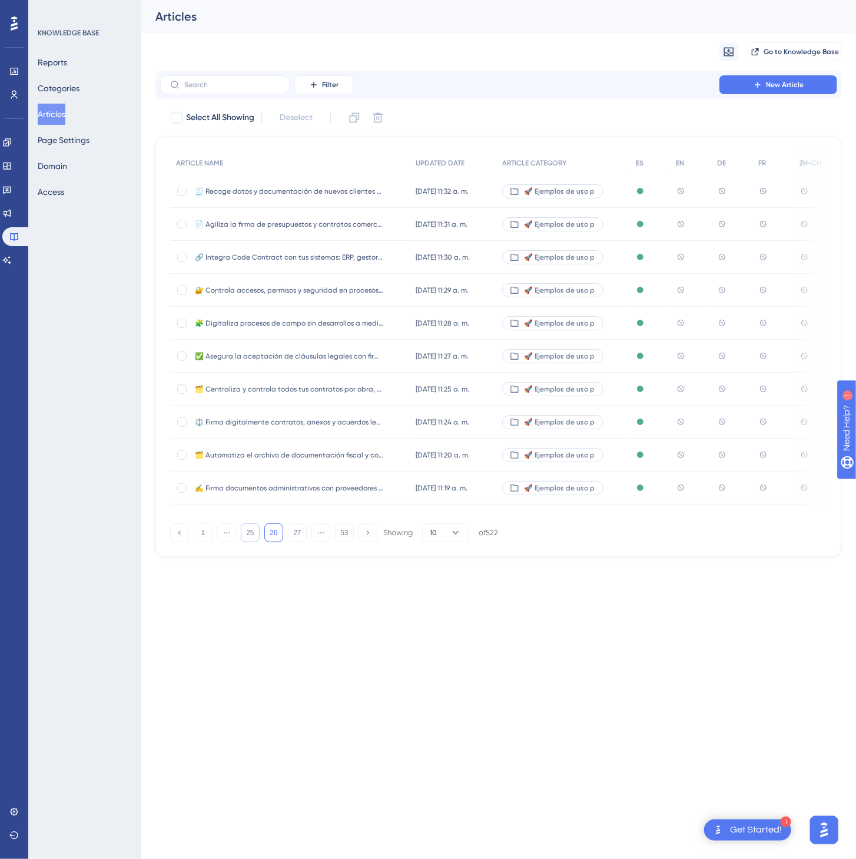
click at [257, 542] on button "25" at bounding box center [250, 533] width 19 height 19
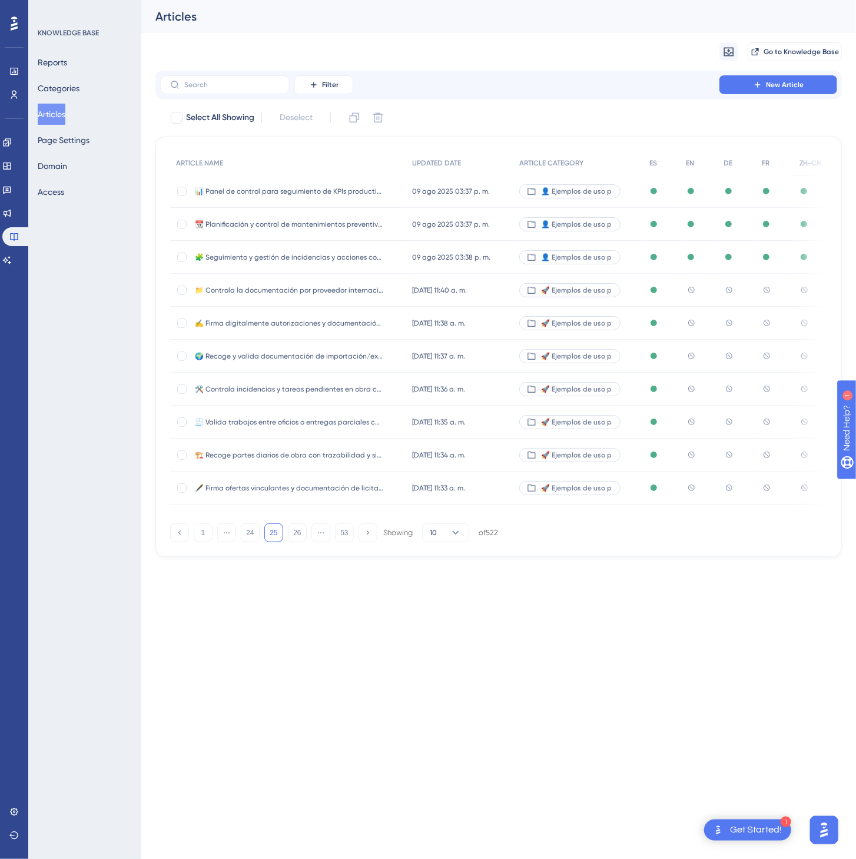
click at [634, 286] on div "🚀 Ejemplos de uso p" at bounding box center [579, 290] width 130 height 33
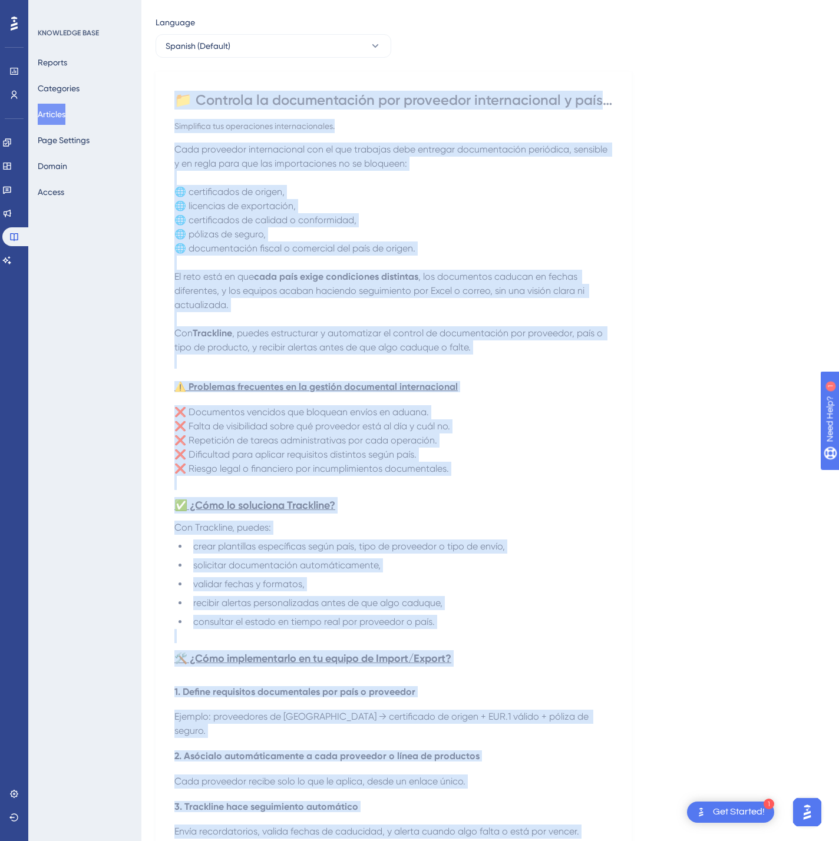
scroll to position [471, 0]
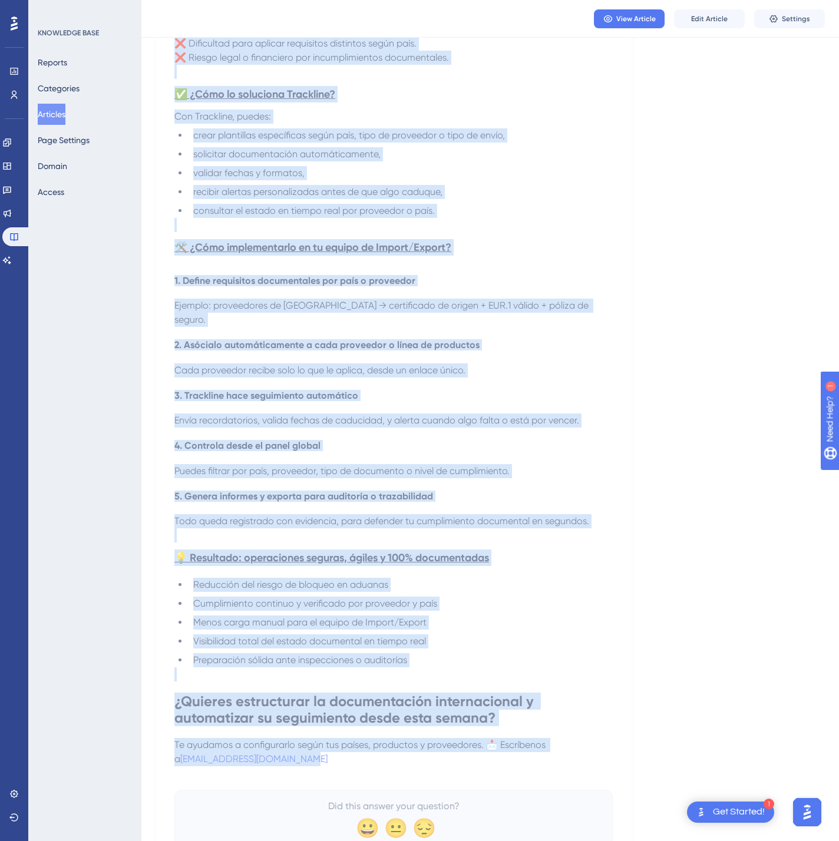
drag, startPoint x: 170, startPoint y: 153, endPoint x: 678, endPoint y: 746, distance: 781.9
click at [678, 746] on div "Language Spanish (Default) 📁 Controla la documentación por proveedor internacio…" at bounding box center [489, 235] width 669 height 1263
copy div "📁 Controla la documentación por proveedor internacional y país con alertas de c…"
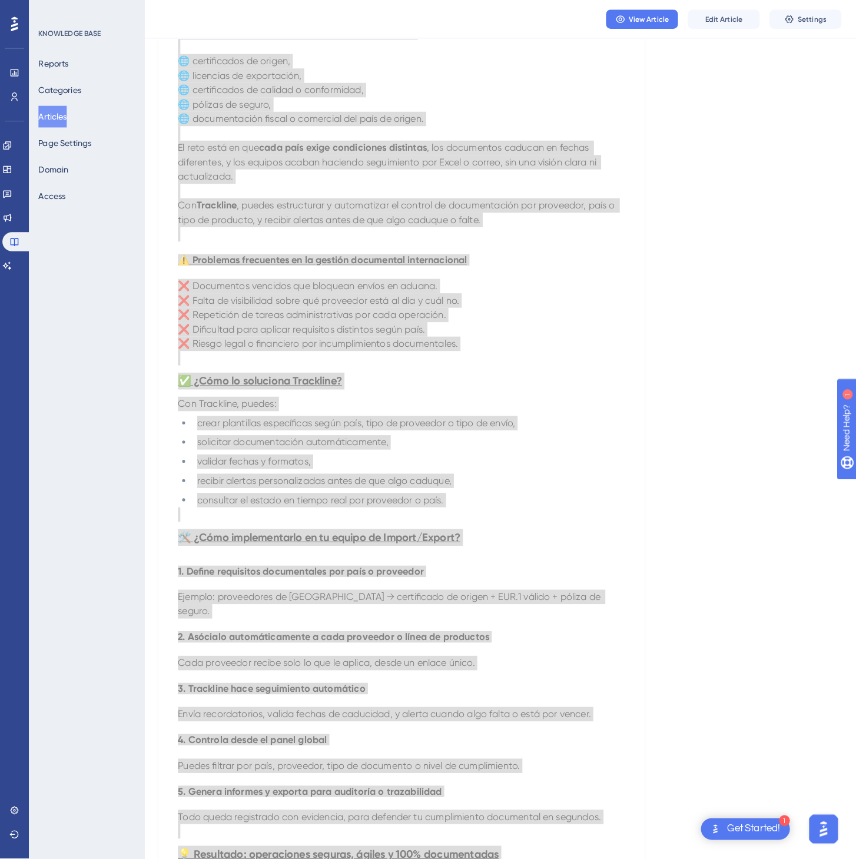
scroll to position [0, 0]
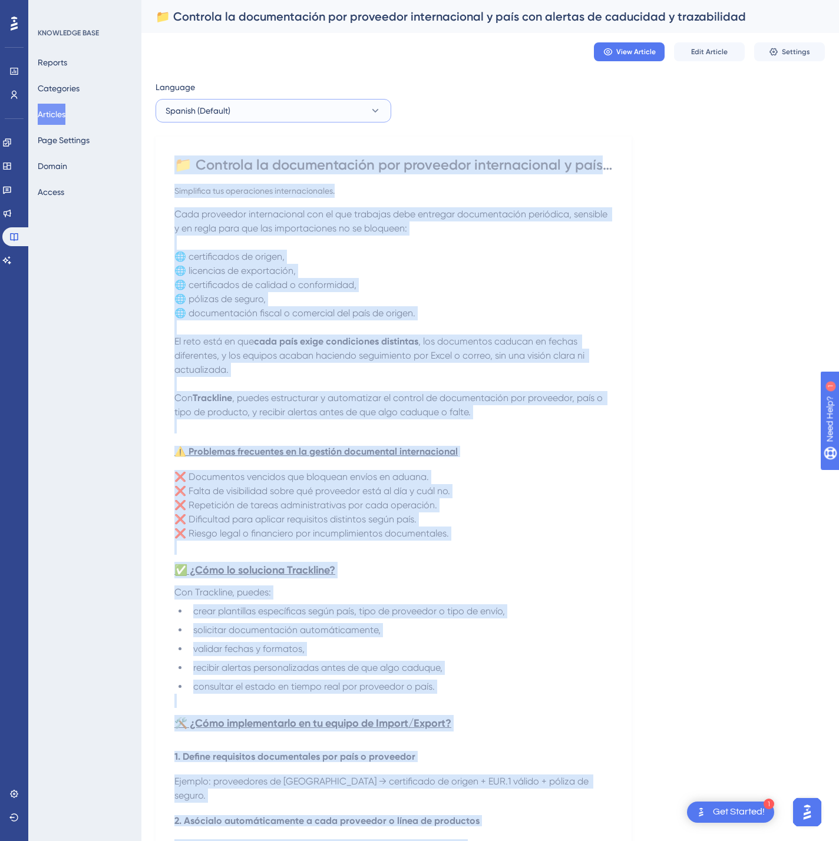
click at [379, 107] on icon at bounding box center [375, 111] width 12 height 12
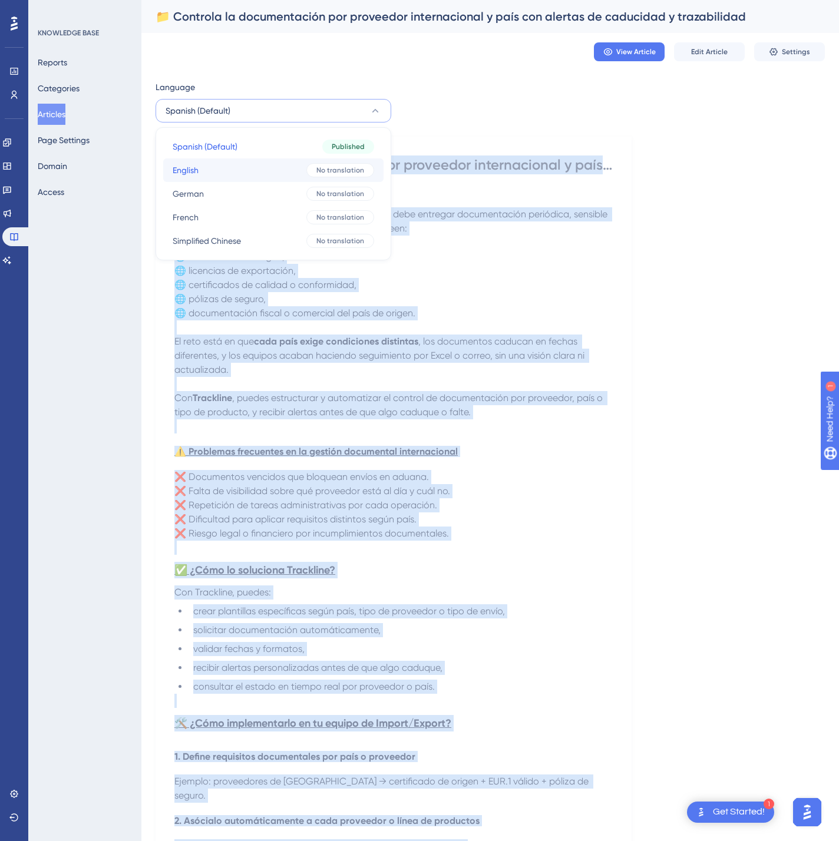
click at [342, 163] on div "No translation" at bounding box center [340, 170] width 68 height 14
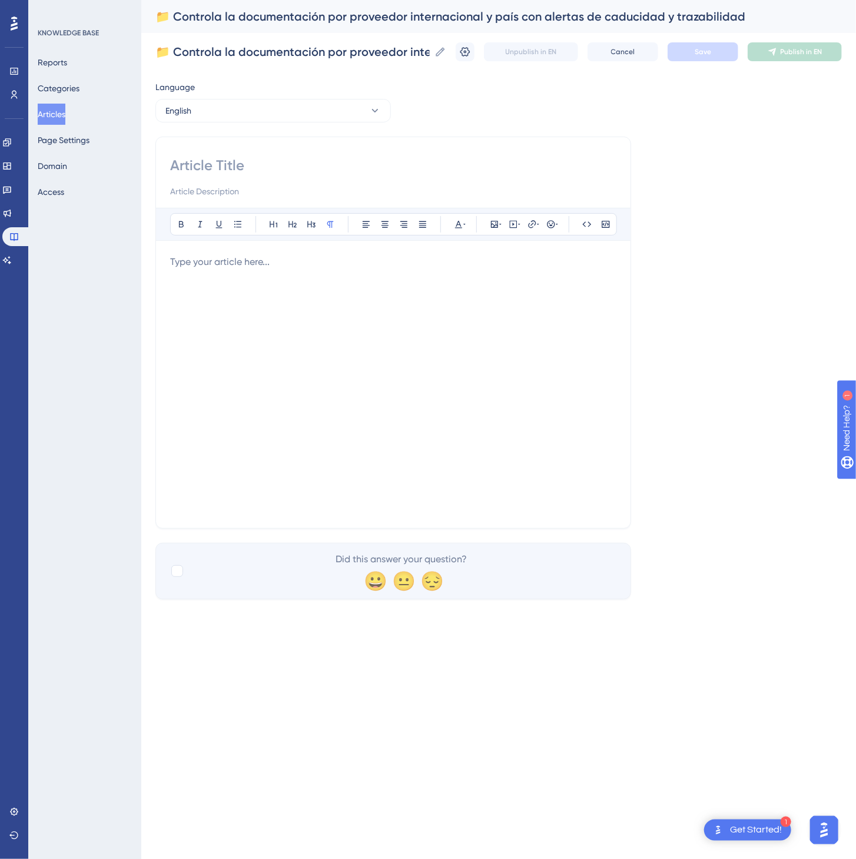
click at [380, 173] on input at bounding box center [393, 165] width 446 height 19
paste input "📁 Track international supplier documentation by country with expiry alerts and …"
type input "📁 Track international supplier documentation by country with expiry alerts and …"
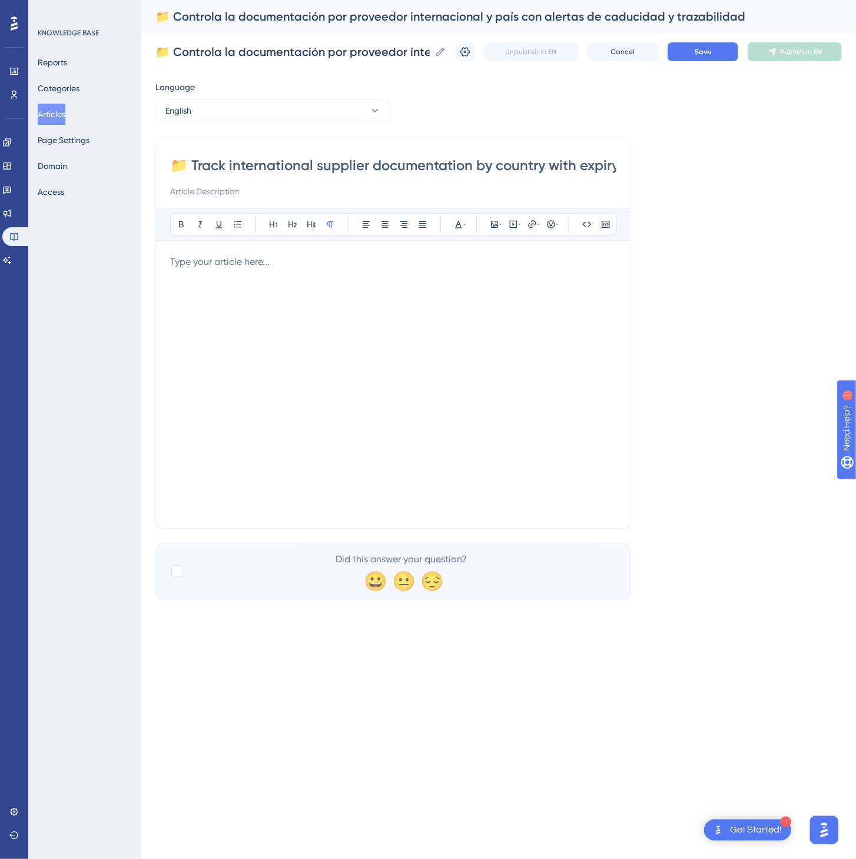
click at [529, 431] on div at bounding box center [393, 384] width 446 height 259
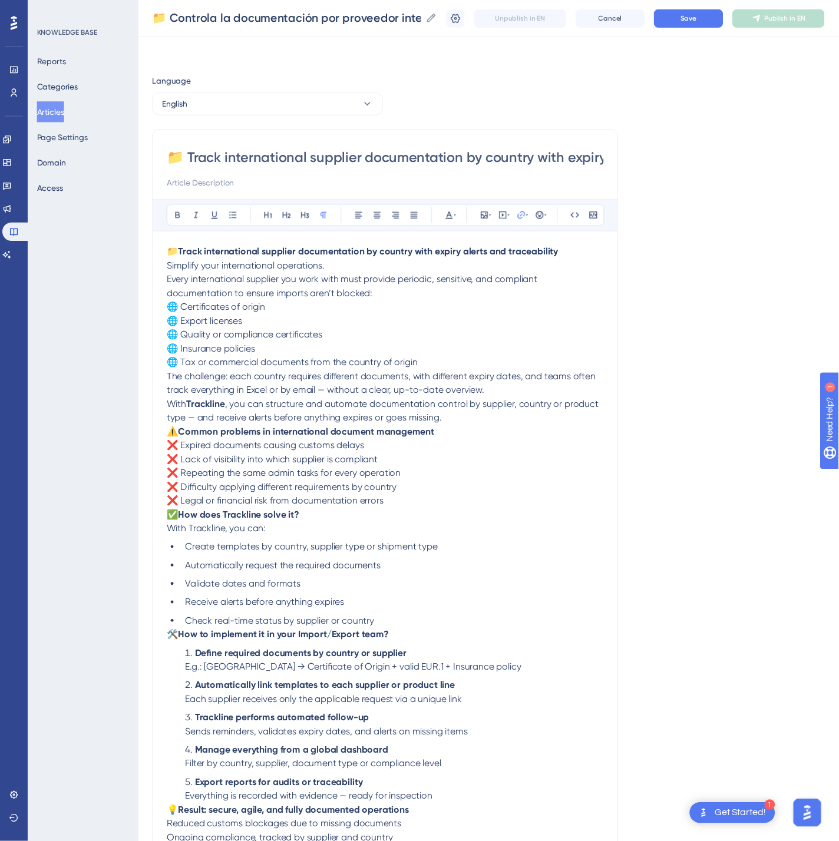
scroll to position [104, 0]
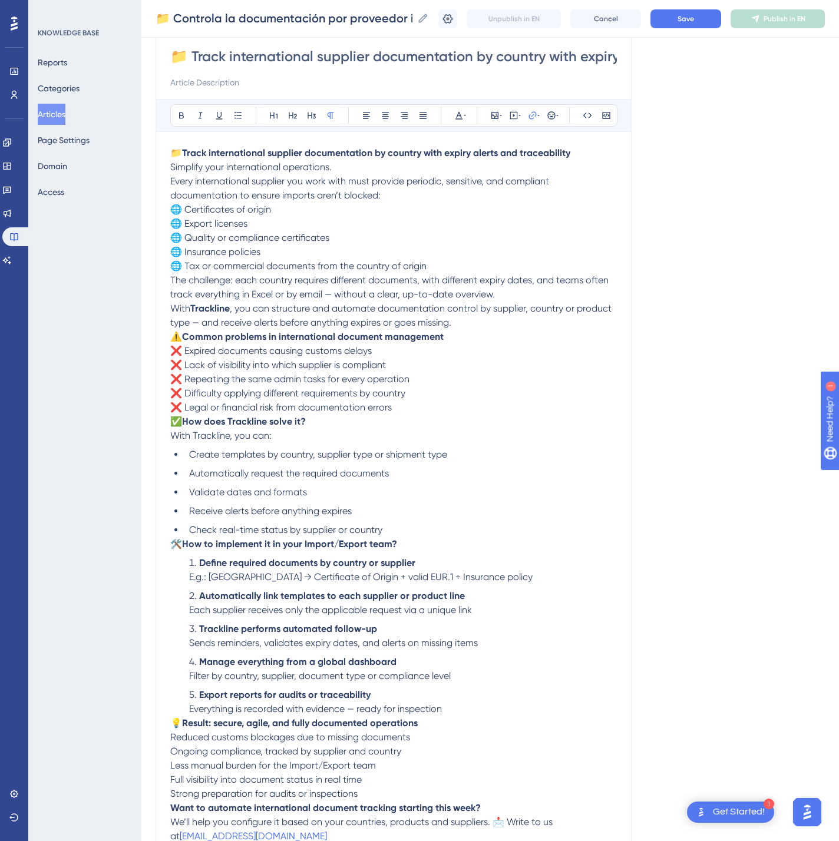
click at [702, 8] on div "📁 Controla la documentación por proveedor internacional y país con alertas de c…" at bounding box center [489, 19] width 697 height 38
click at [707, 11] on button "Save" at bounding box center [685, 18] width 71 height 19
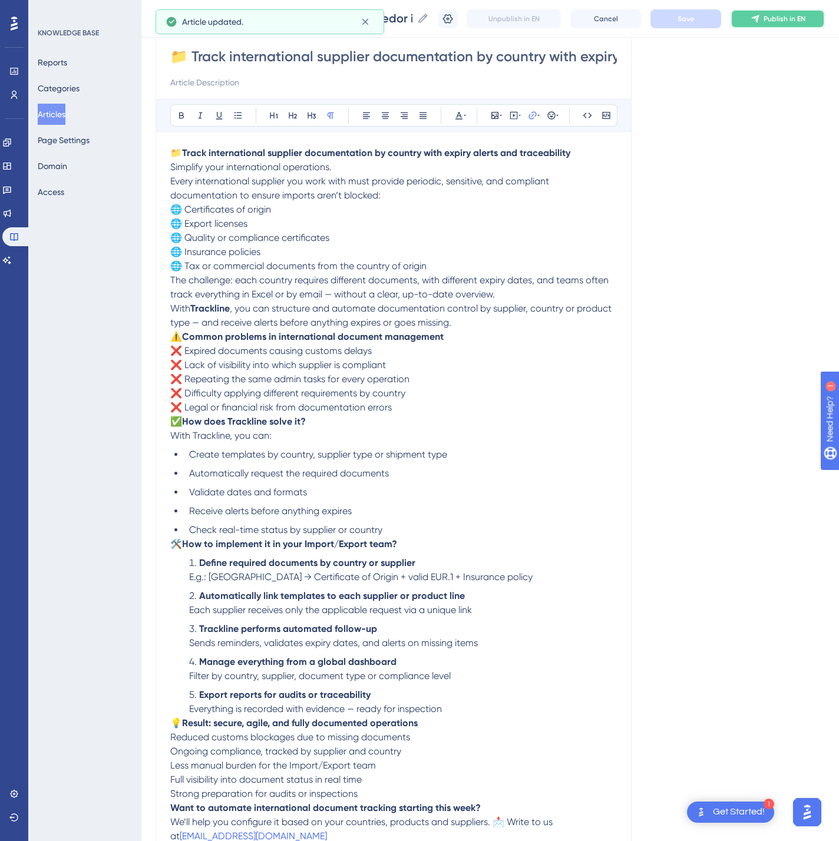
click at [815, 24] on button "Publish in EN" at bounding box center [777, 18] width 94 height 19
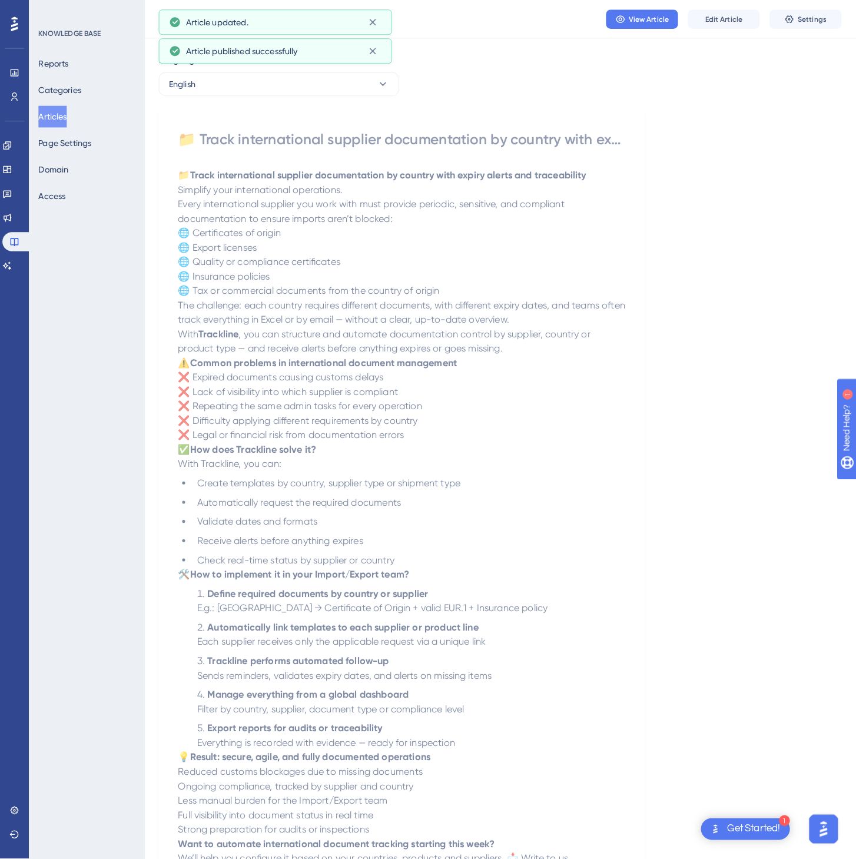
scroll to position [0, 0]
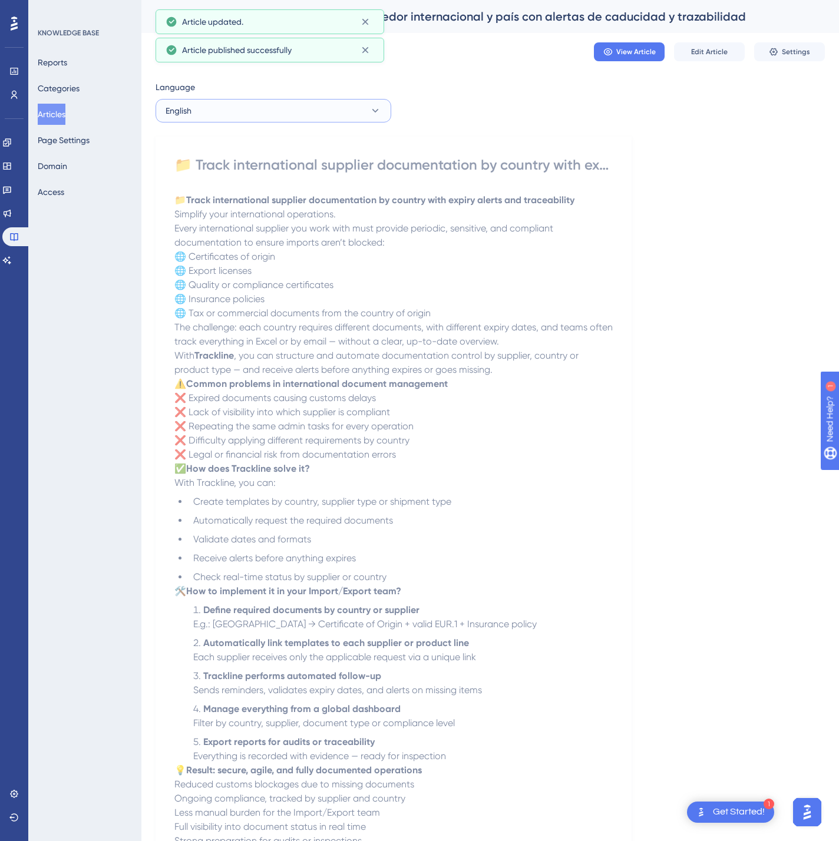
click at [332, 115] on button "English" at bounding box center [273, 111] width 236 height 24
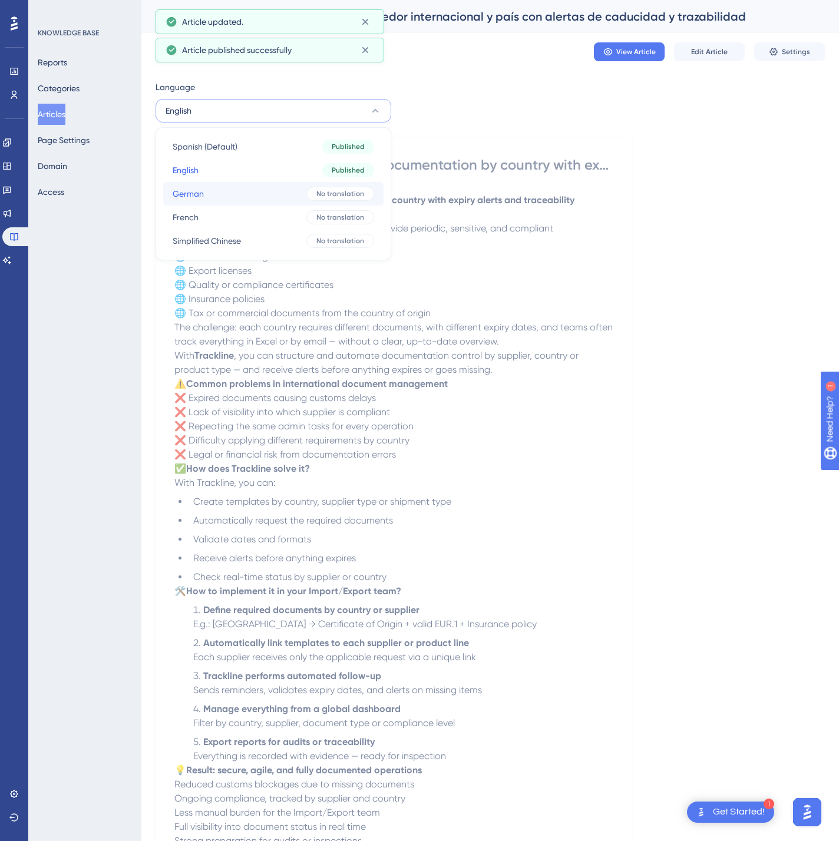
click at [307, 190] on div "No translation" at bounding box center [340, 194] width 68 height 14
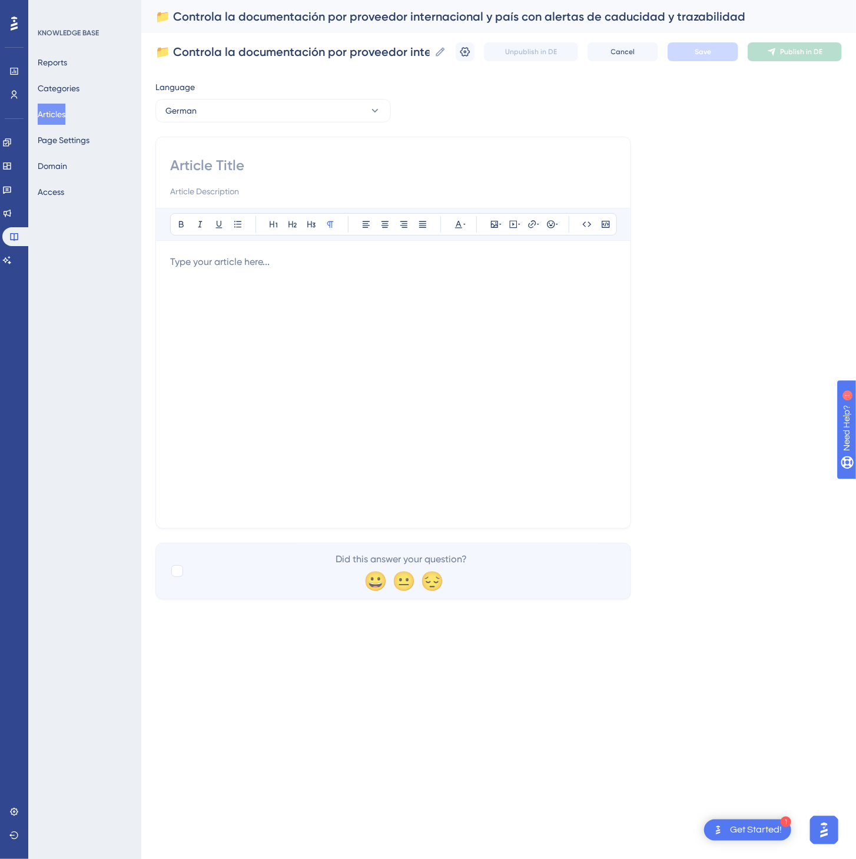
click at [387, 176] on div at bounding box center [393, 177] width 446 height 42
click at [326, 164] on input at bounding box center [393, 165] width 446 height 19
paste input "📁 Verwalten Sie internationale Lieferantendokumente länderspezifisch – mit Fris…"
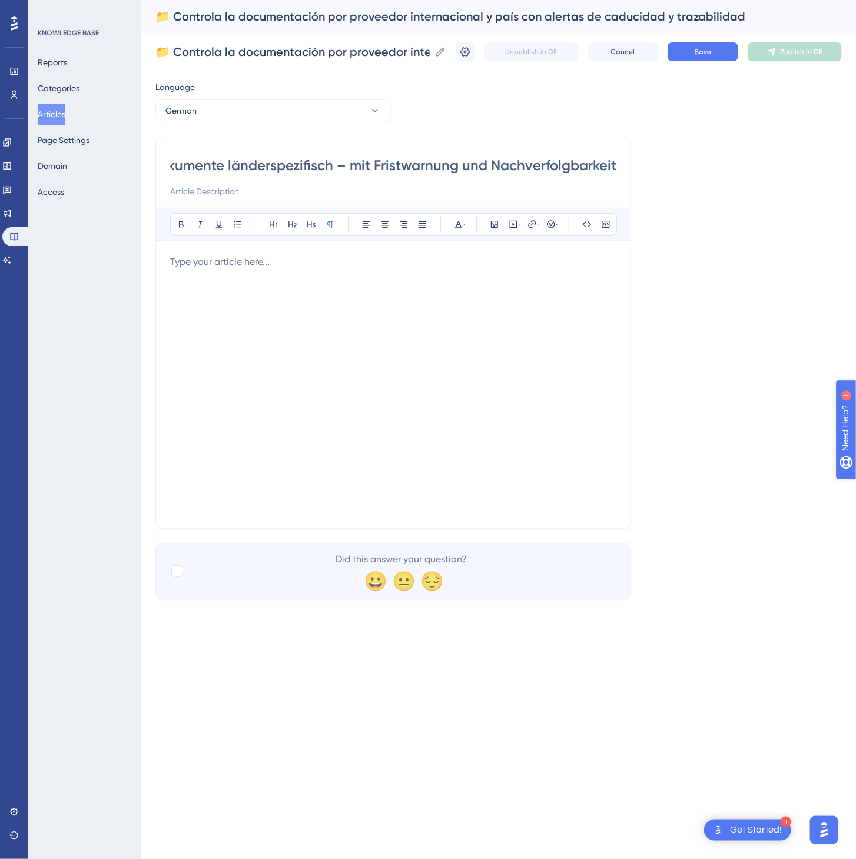
type input "📁 Verwalten Sie internationale Lieferantendokumente länderspezifisch – mit Fris…"
click at [530, 437] on div at bounding box center [393, 384] width 446 height 259
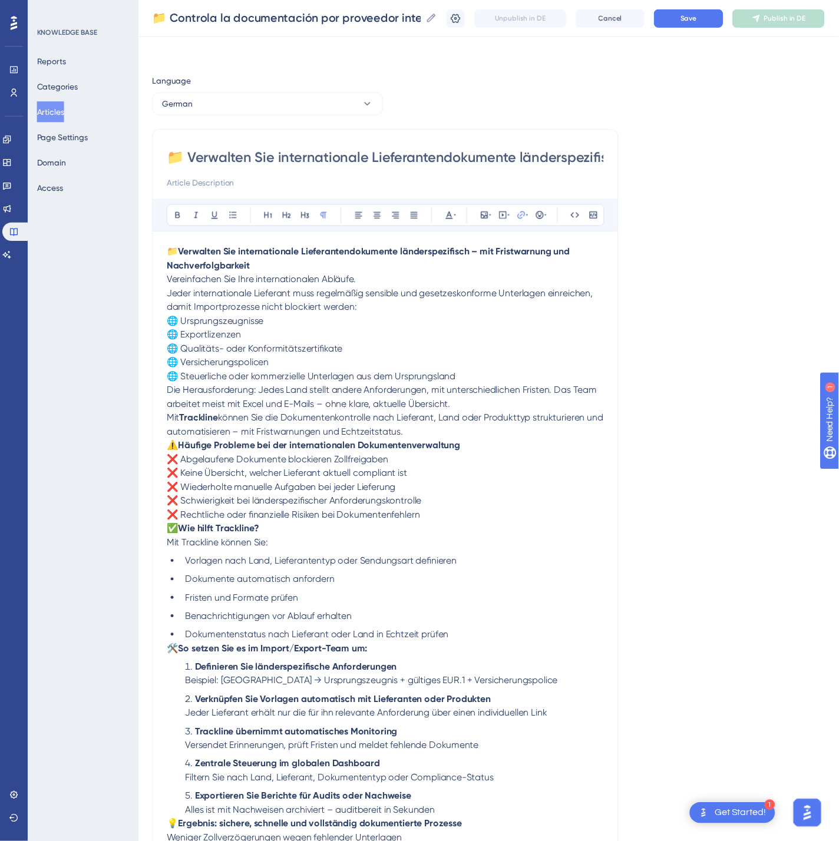
scroll to position [120, 0]
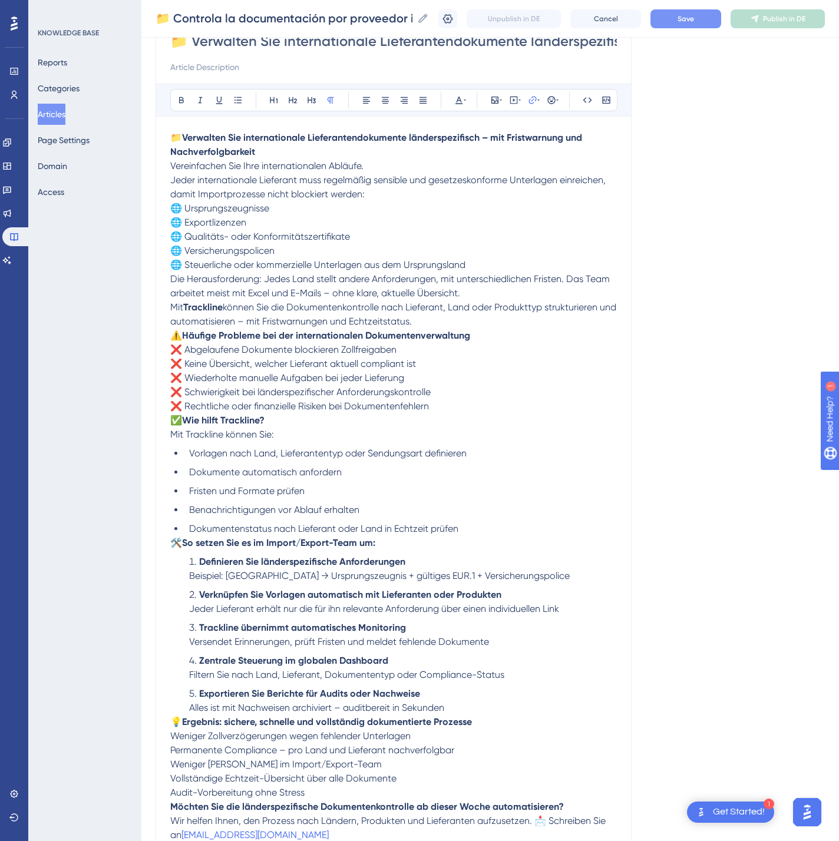
click at [721, 13] on button "Save" at bounding box center [685, 18] width 71 height 19
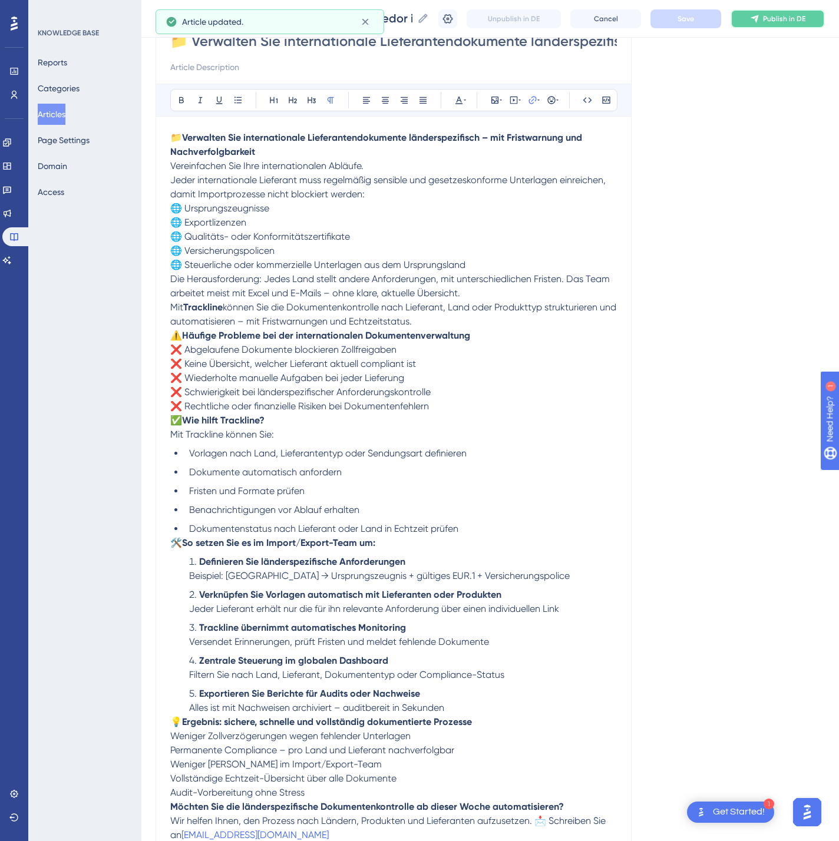
click at [766, 16] on button "Publish in DE" at bounding box center [777, 18] width 94 height 19
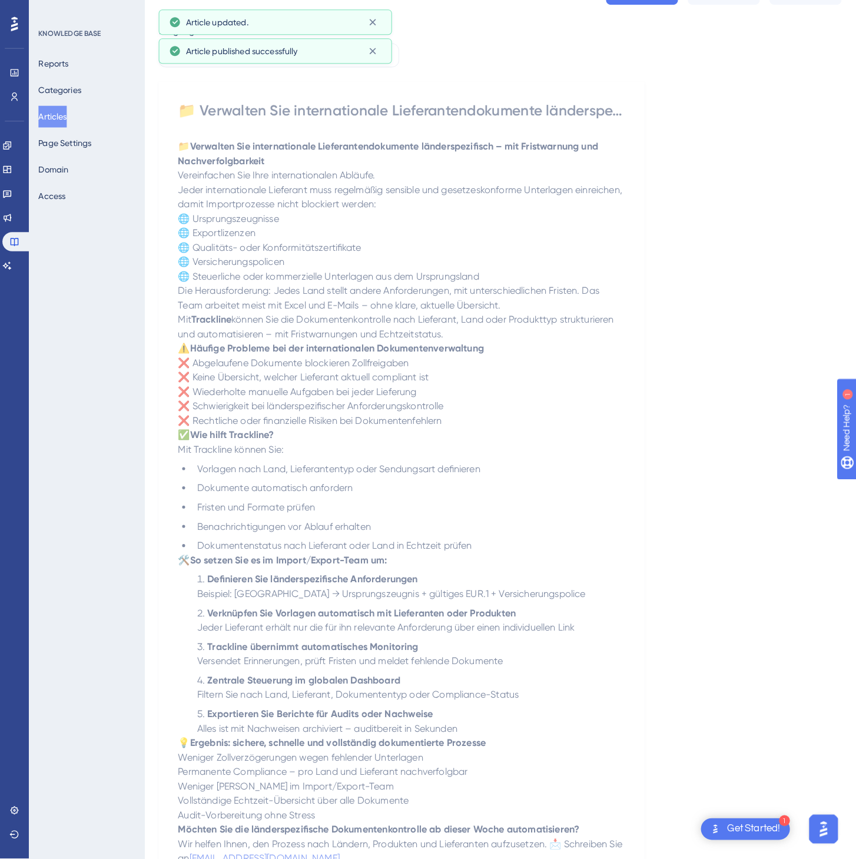
scroll to position [0, 0]
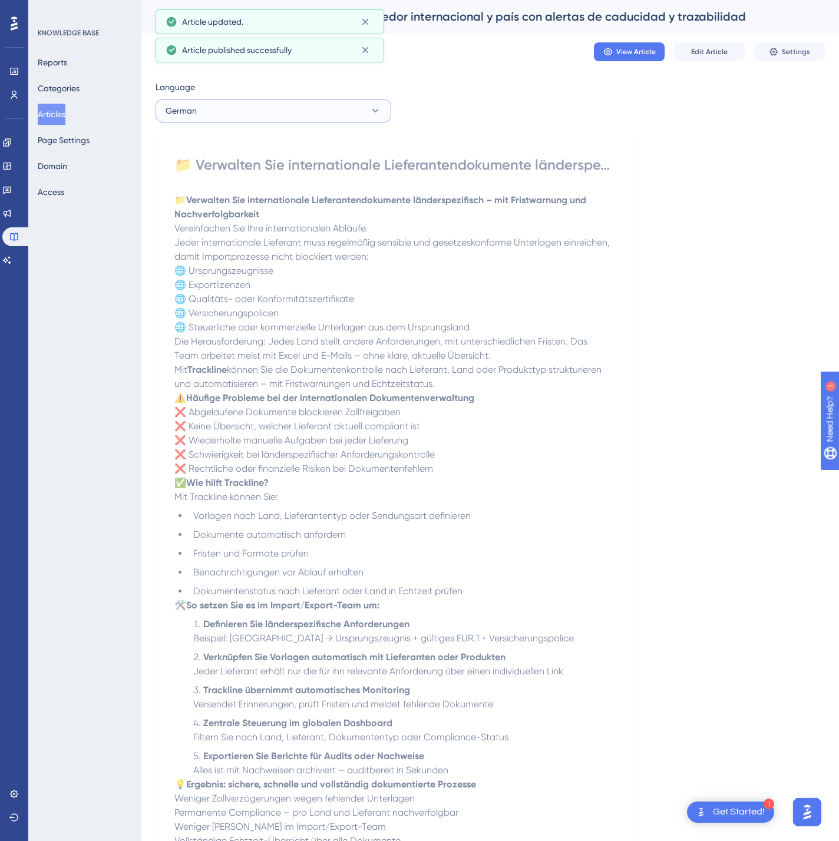
click at [293, 115] on button "German" at bounding box center [273, 111] width 236 height 24
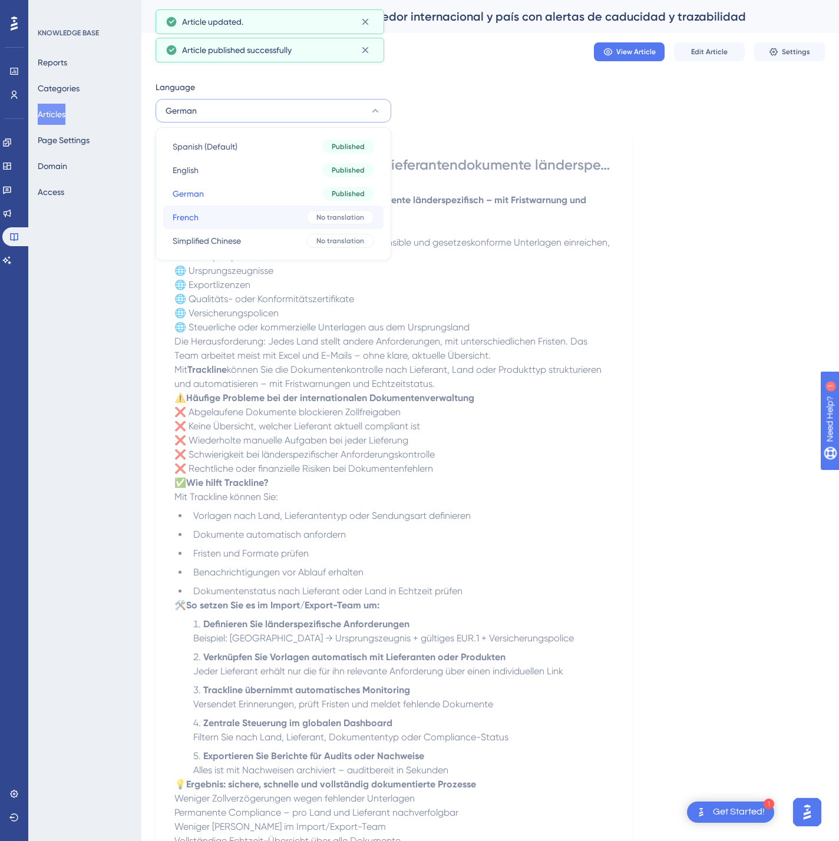
click at [269, 217] on button "French French No translation" at bounding box center [273, 218] width 220 height 24
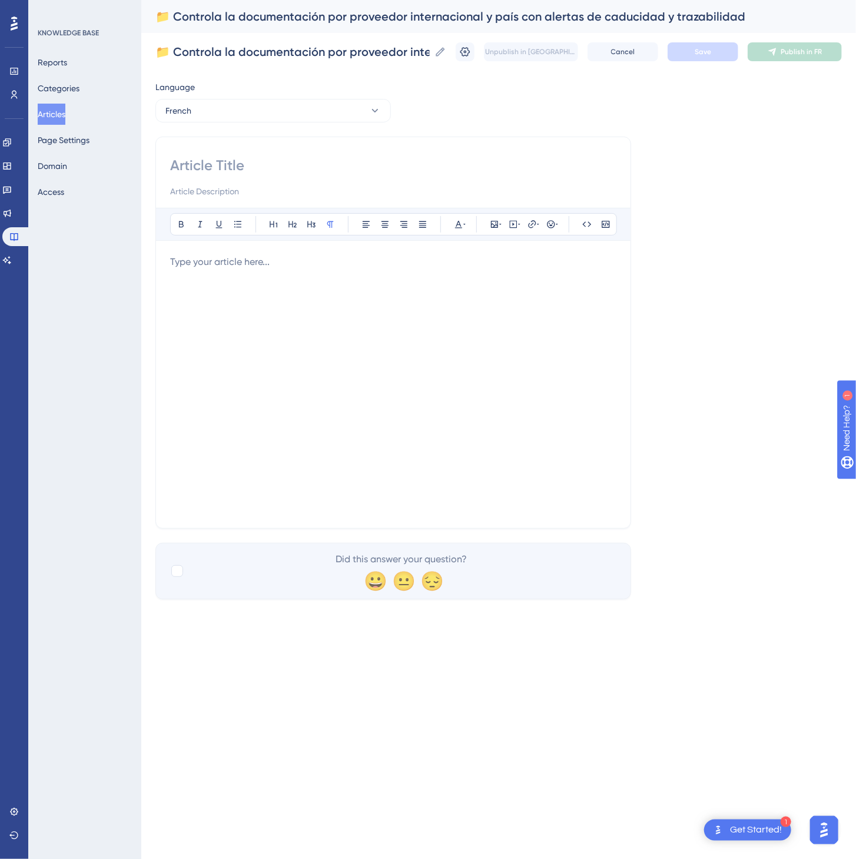
click at [382, 170] on input at bounding box center [393, 165] width 446 height 19
paste input "📁 Gérez la documentation fournisseurs par pays avec alertes d’expiration et tra…"
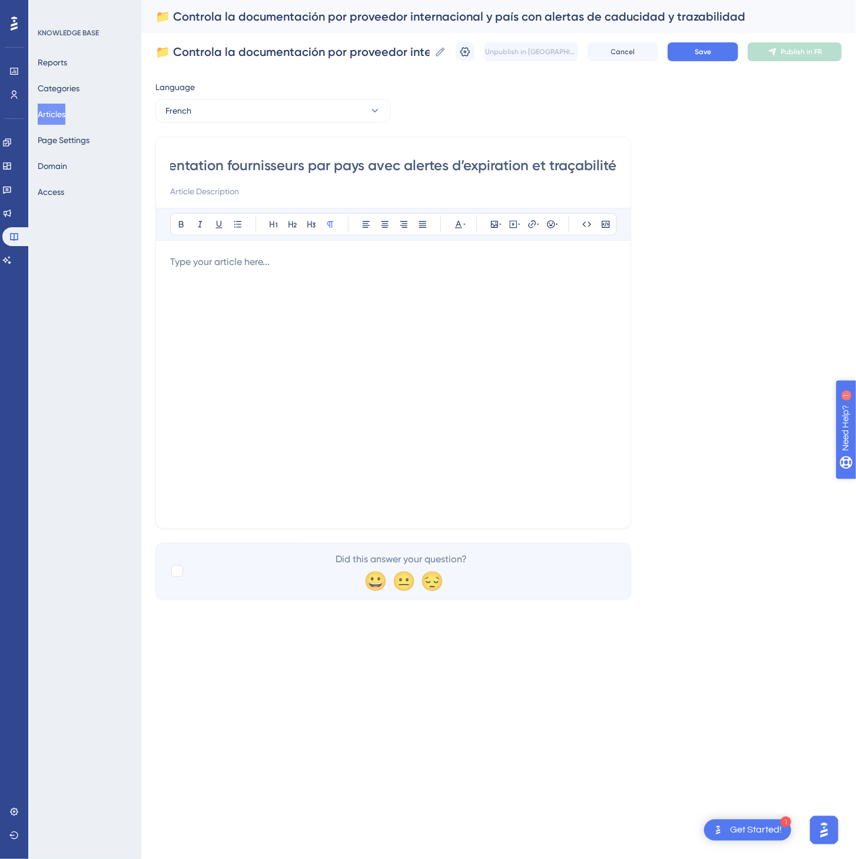
type input "📁 Gérez la documentation fournisseurs par pays avec alertes d’expiration et tra…"
click at [492, 409] on div at bounding box center [393, 384] width 446 height 259
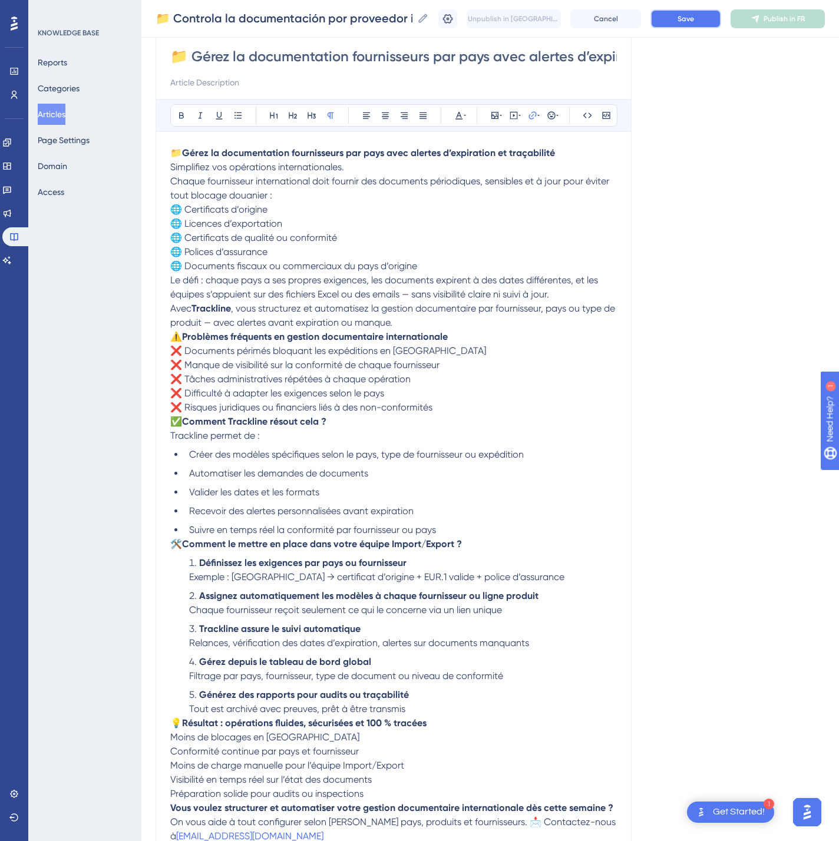
click at [718, 22] on button "Save" at bounding box center [685, 18] width 71 height 19
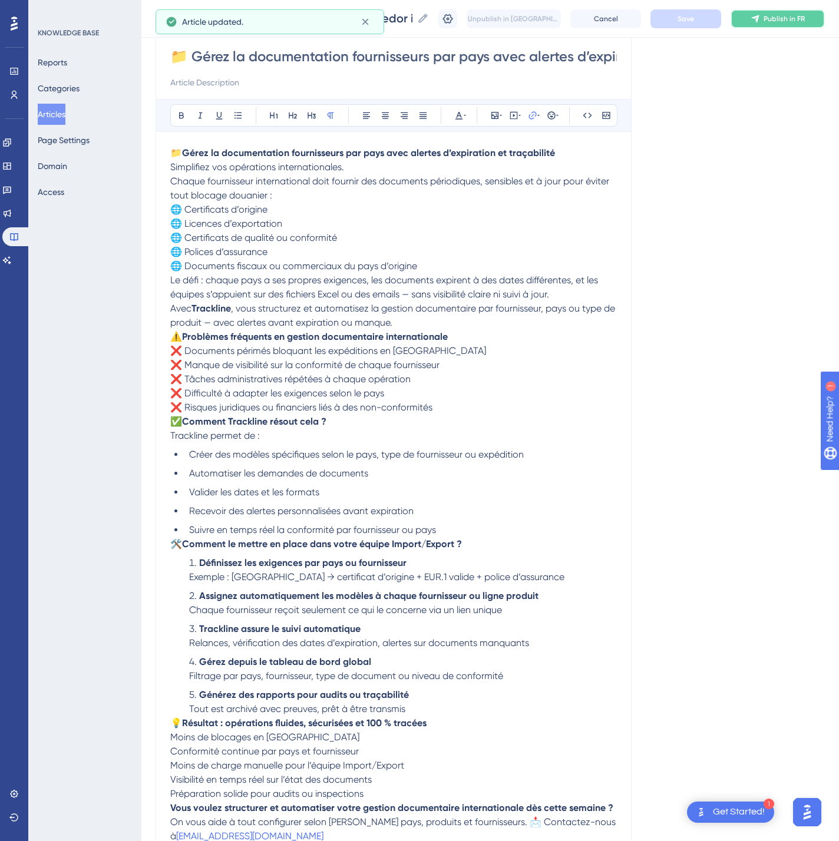
click at [760, 21] on icon at bounding box center [754, 18] width 9 height 9
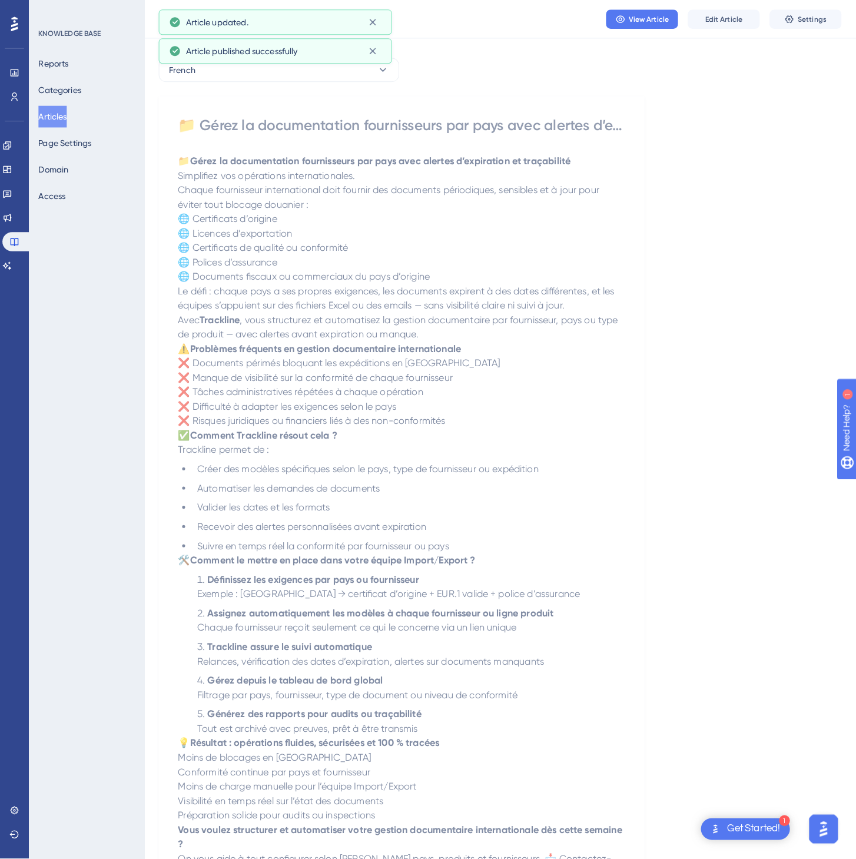
scroll to position [0, 0]
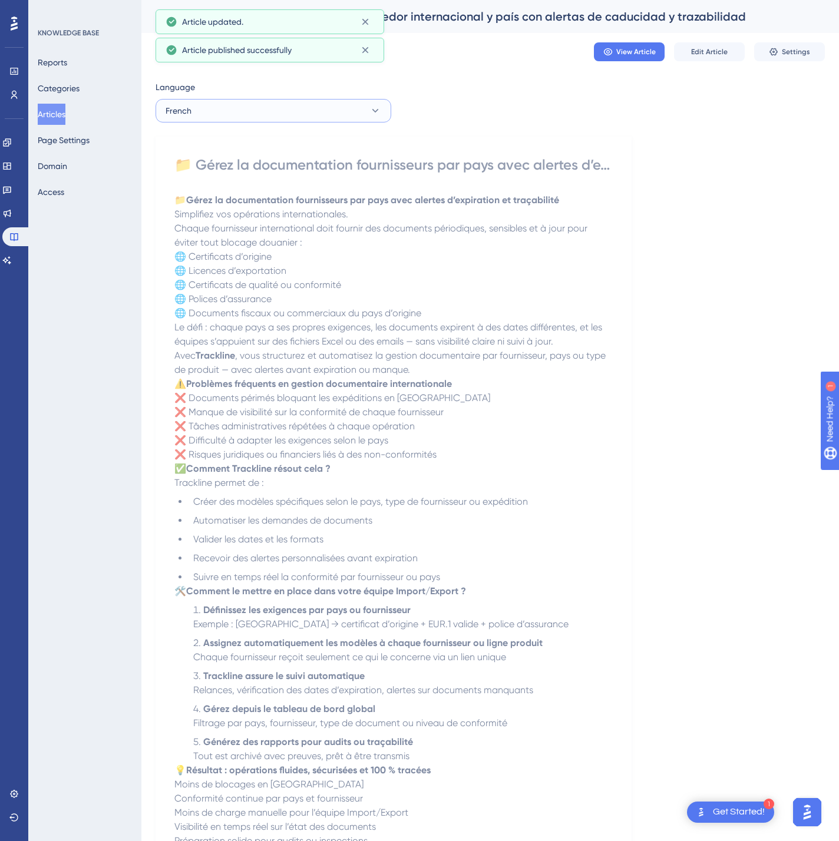
click at [289, 111] on button "French" at bounding box center [273, 111] width 236 height 24
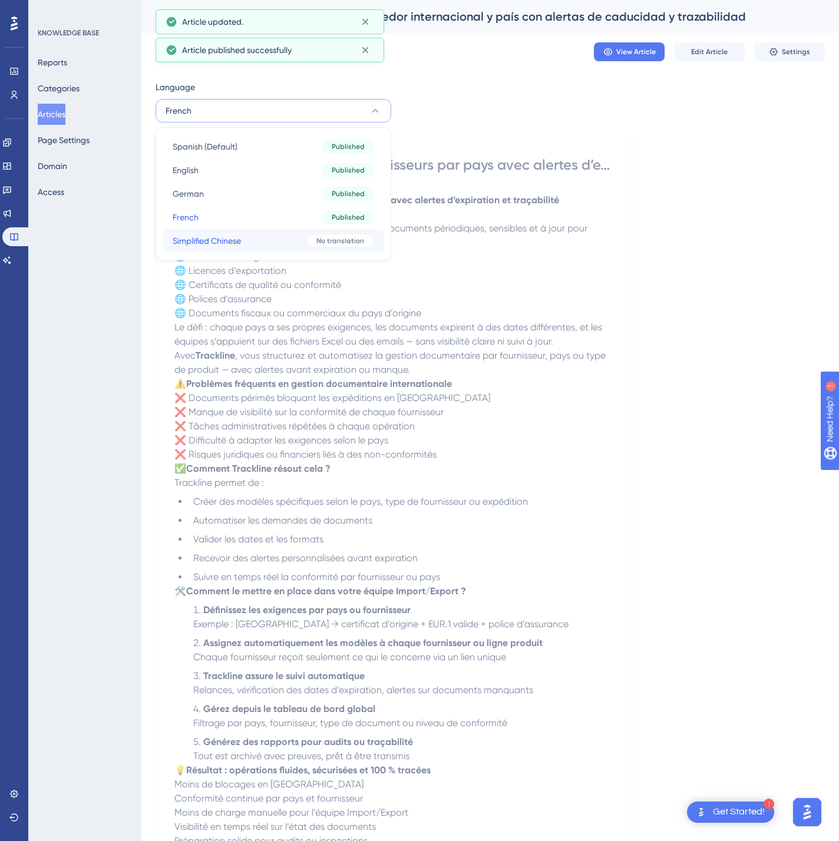
click at [246, 234] on button "Simplified Chinese Simplified Chinese No translation" at bounding box center [273, 241] width 220 height 24
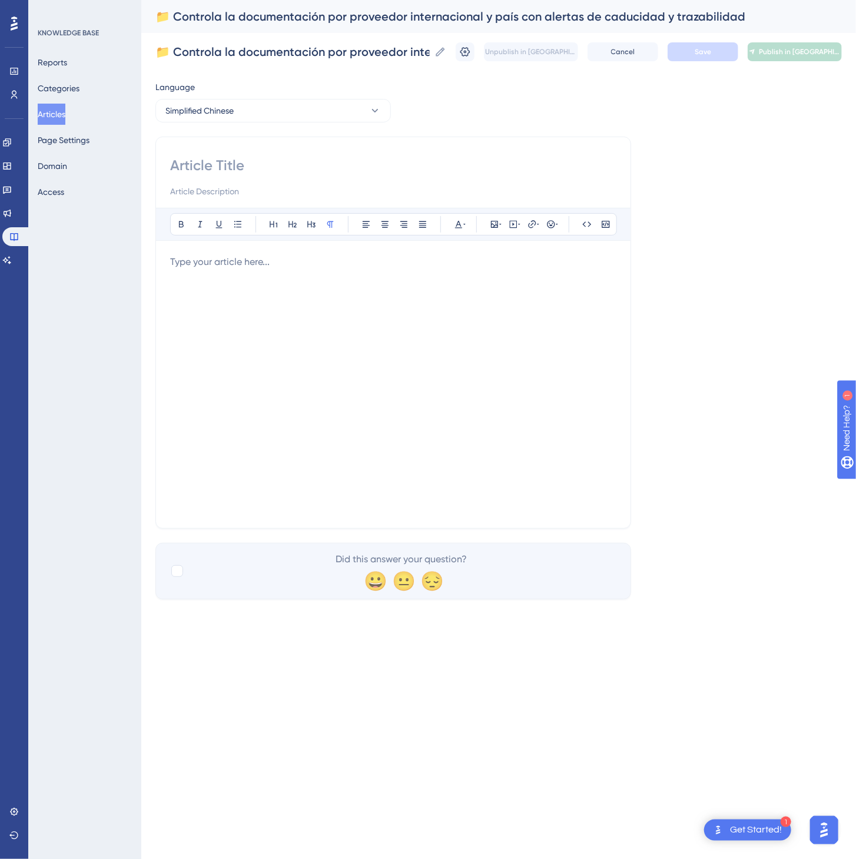
click at [258, 154] on div "Bold Italic Underline Bullet Point Heading 1 Heading 2 Heading 3 Normal Align L…" at bounding box center [393, 333] width 476 height 392
click at [257, 160] on input at bounding box center [393, 165] width 446 height 19
paste input "📁 按国家管理国际供应商文档，支持到期提醒与全程追溯"
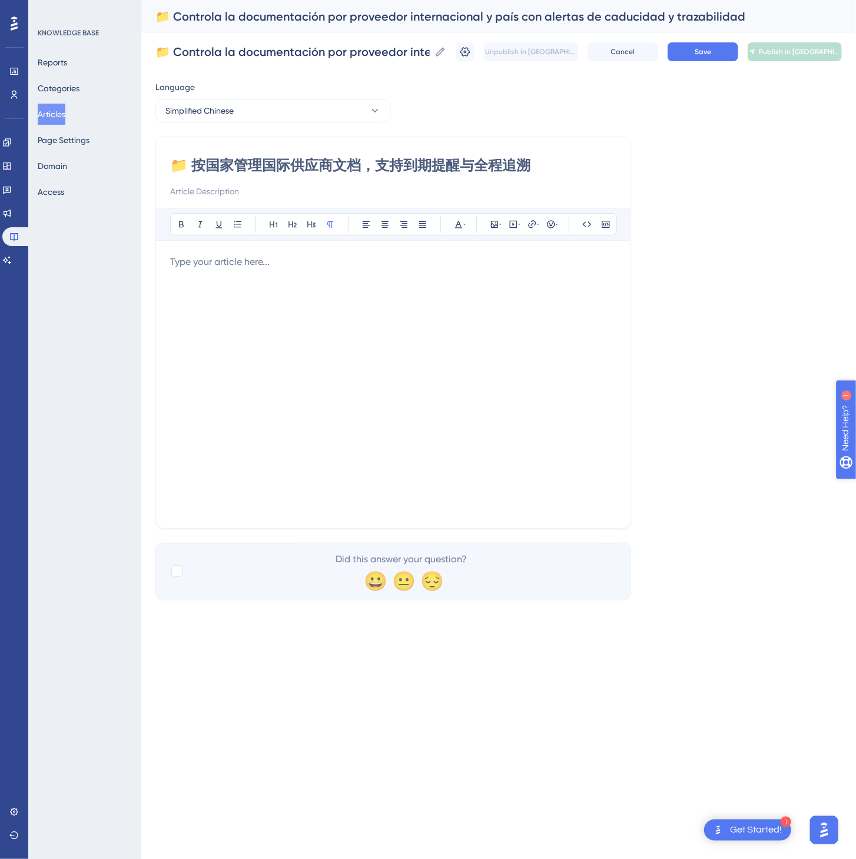
type input "📁 按国家管理国际供应商文档，支持到期提醒与全程追溯"
click at [499, 413] on div at bounding box center [393, 384] width 446 height 259
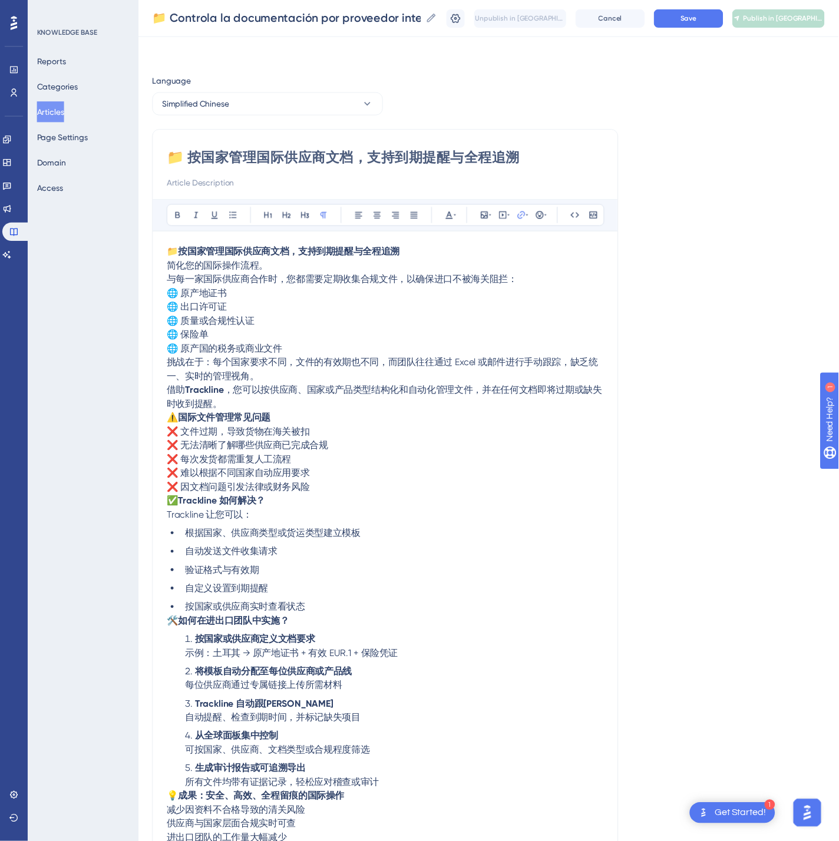
scroll to position [76, 0]
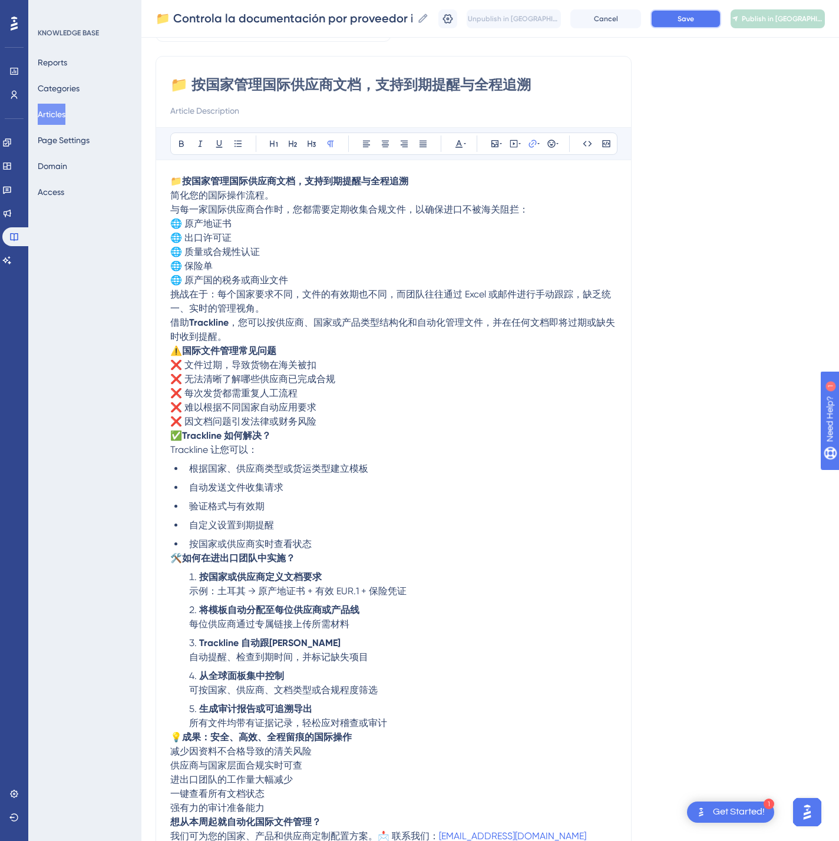
click at [721, 25] on button "Save" at bounding box center [685, 18] width 71 height 19
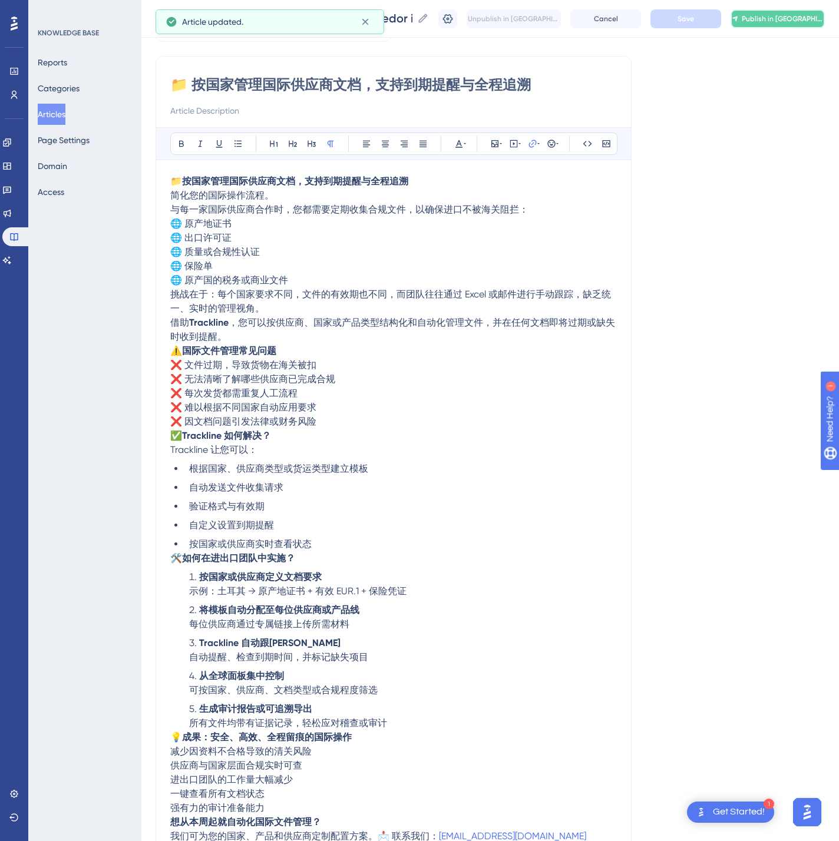
click at [774, 22] on button "Publish in [GEOGRAPHIC_DATA]-CN" at bounding box center [777, 18] width 94 height 19
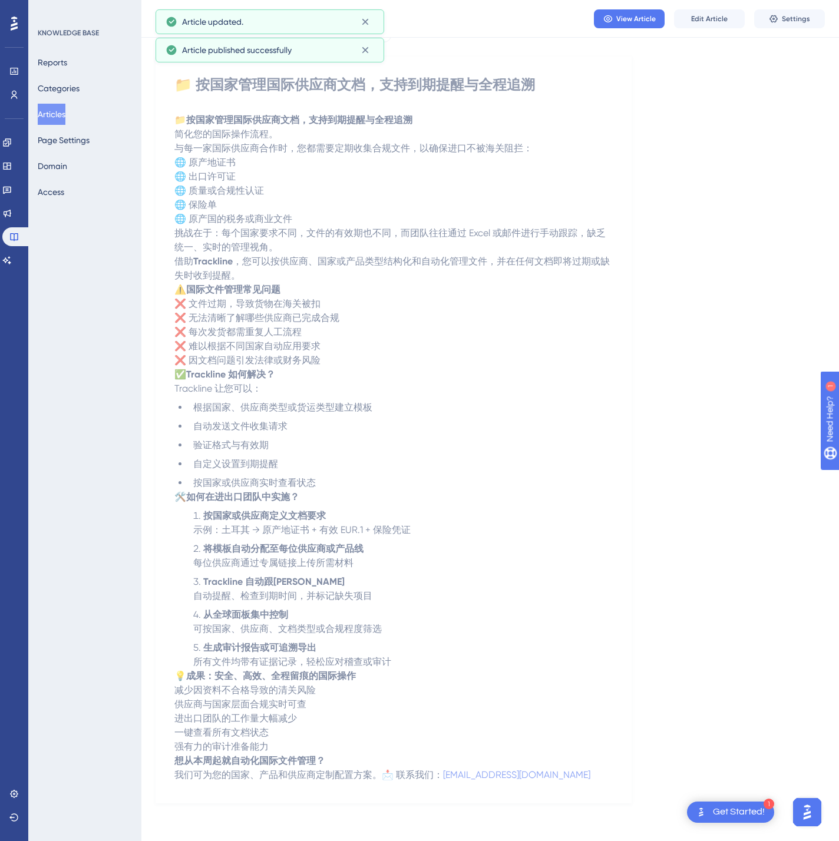
click at [57, 110] on button "Articles" at bounding box center [52, 114] width 28 height 21
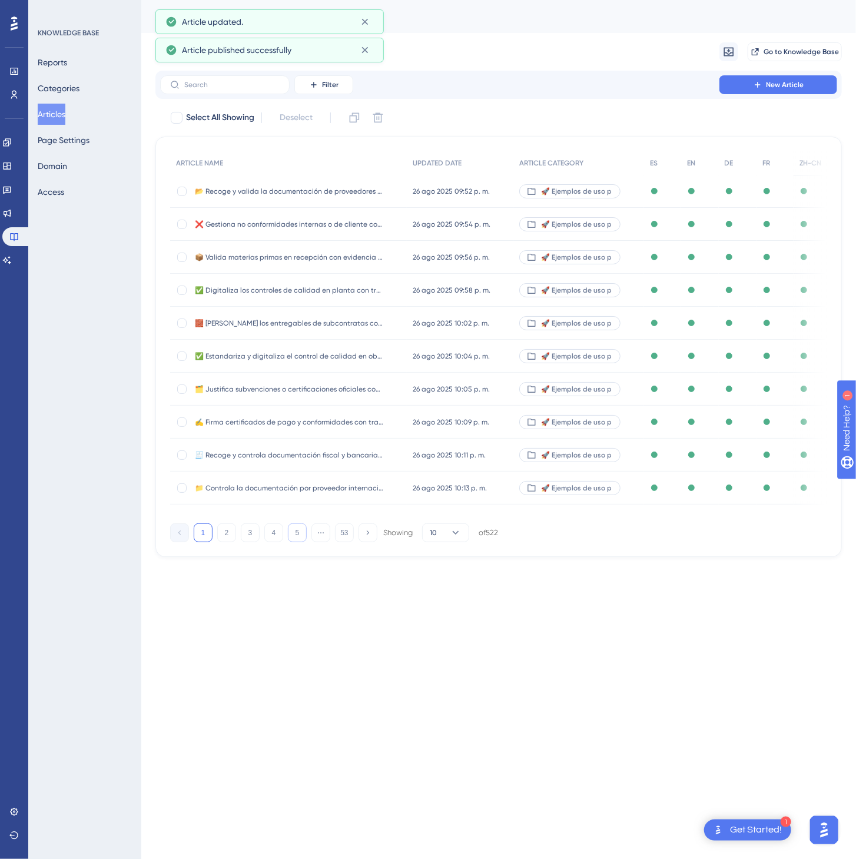
click at [299, 537] on button "5" at bounding box center [297, 533] width 19 height 19
click at [299, 537] on button "6" at bounding box center [297, 533] width 19 height 19
click at [299, 537] on button "7" at bounding box center [297, 533] width 19 height 19
click at [299, 537] on button "9" at bounding box center [297, 533] width 19 height 19
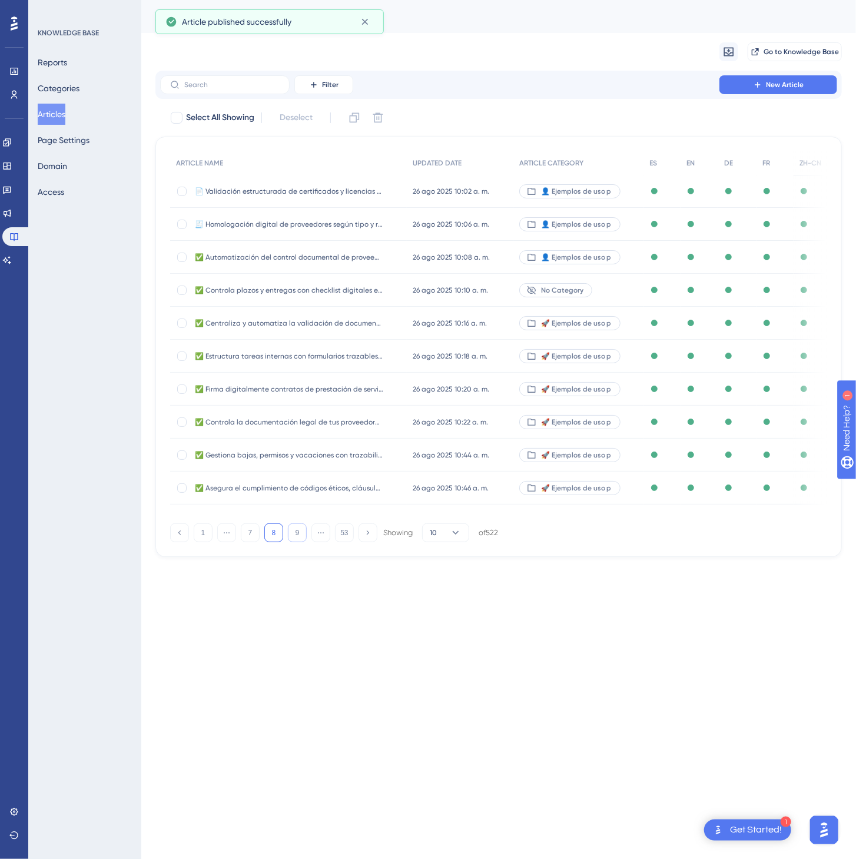
click at [299, 537] on button "9" at bounding box center [297, 533] width 19 height 19
click at [299, 537] on button "11" at bounding box center [297, 533] width 19 height 19
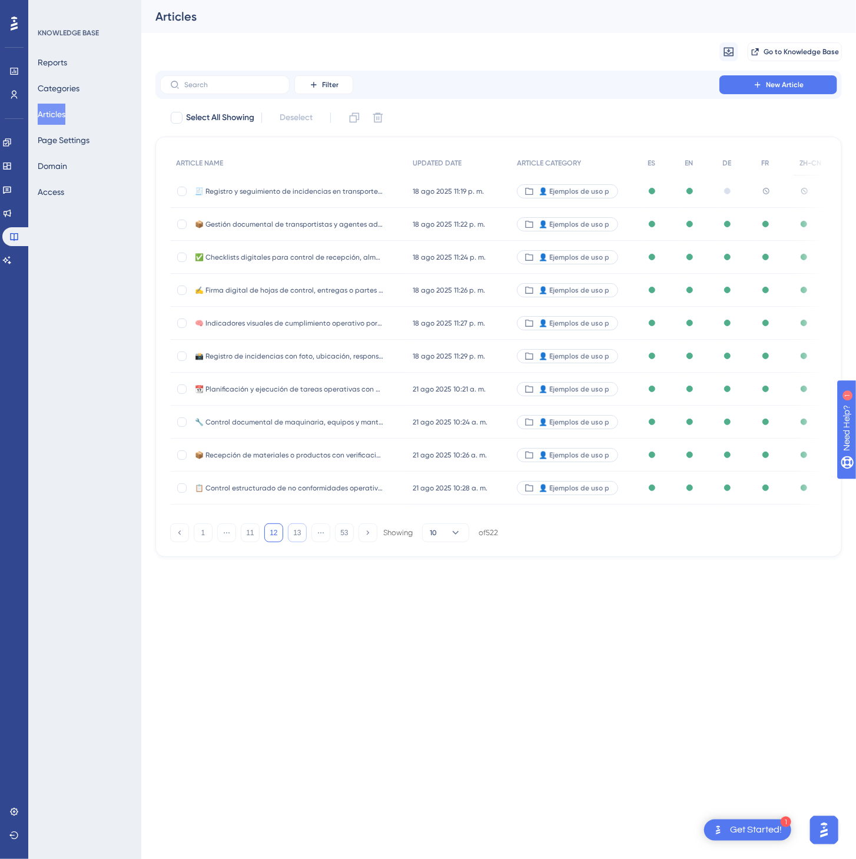
click at [299, 537] on button "13" at bounding box center [297, 533] width 19 height 19
click at [299, 537] on button "14" at bounding box center [297, 533] width 19 height 19
click at [299, 537] on button "15" at bounding box center [297, 533] width 19 height 19
click at [299, 537] on button "17" at bounding box center [297, 533] width 19 height 19
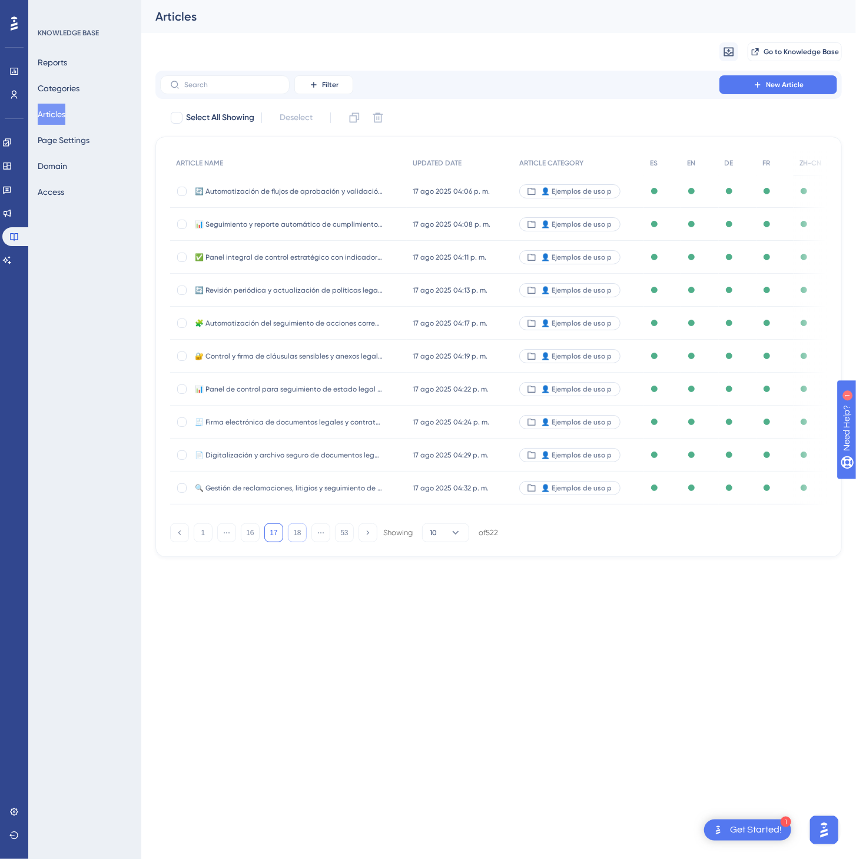
click at [299, 537] on button "18" at bounding box center [297, 533] width 19 height 19
click at [299, 537] on button "19" at bounding box center [297, 533] width 19 height 19
click at [299, 537] on button "21" at bounding box center [297, 533] width 19 height 19
click at [299, 537] on button "22" at bounding box center [297, 533] width 19 height 19
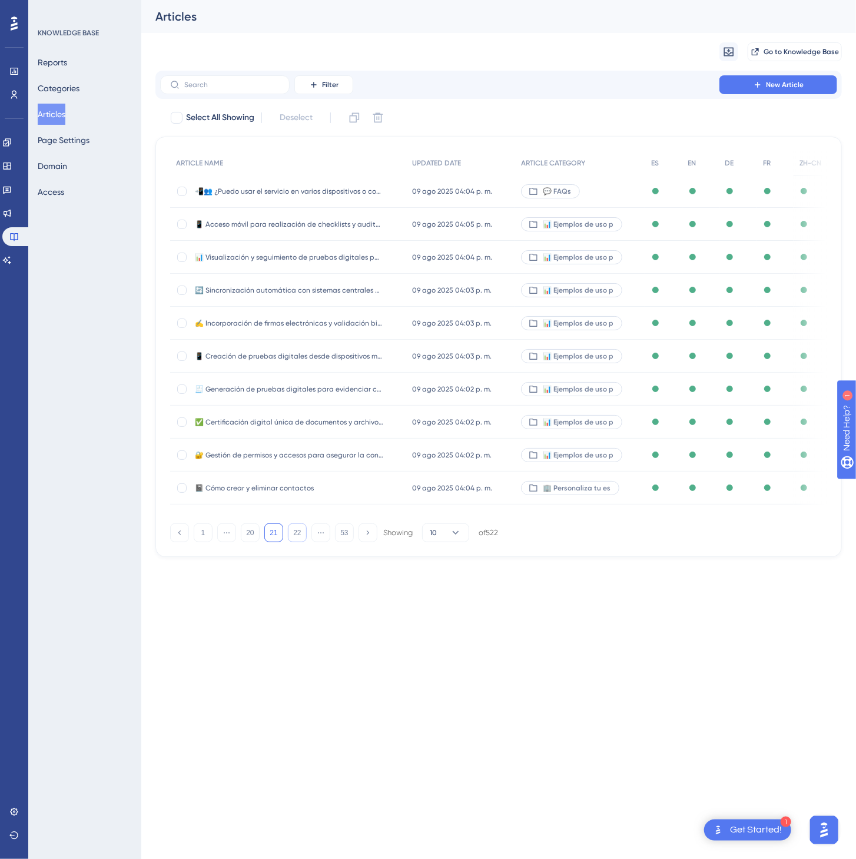
click at [299, 537] on button "22" at bounding box center [297, 533] width 19 height 19
click at [299, 537] on button "24" at bounding box center [297, 533] width 19 height 19
click at [299, 537] on button "25" at bounding box center [297, 533] width 19 height 19
click at [500, 320] on div "10 jul 2025 11:38 a. m. 10 jul 2025 11:38 a. m." at bounding box center [459, 323] width 107 height 33
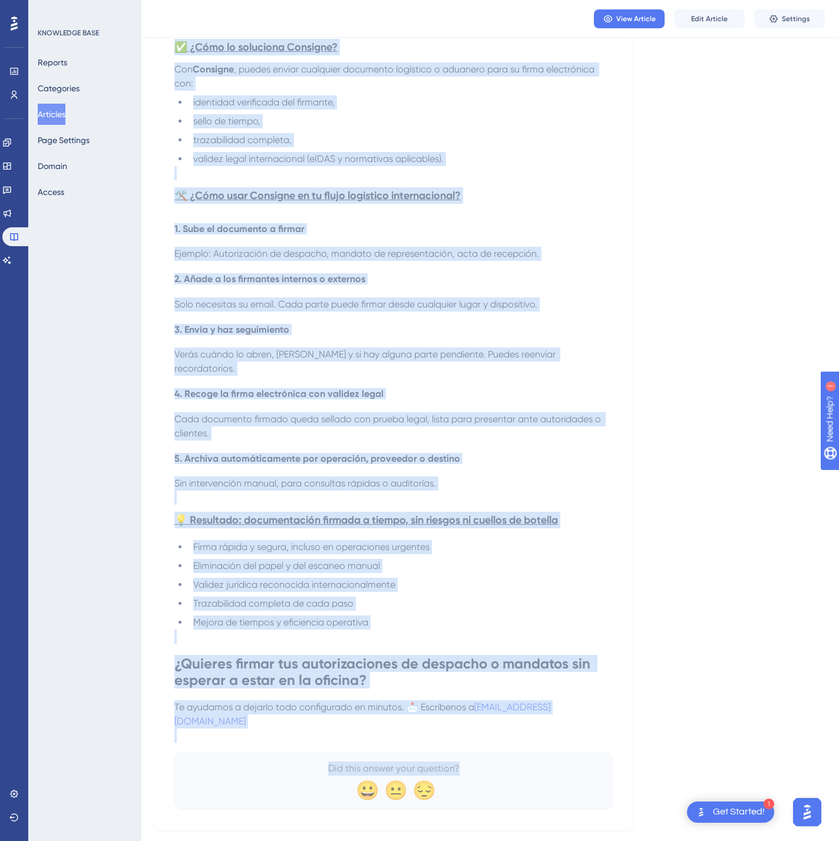
scroll to position [523, 0]
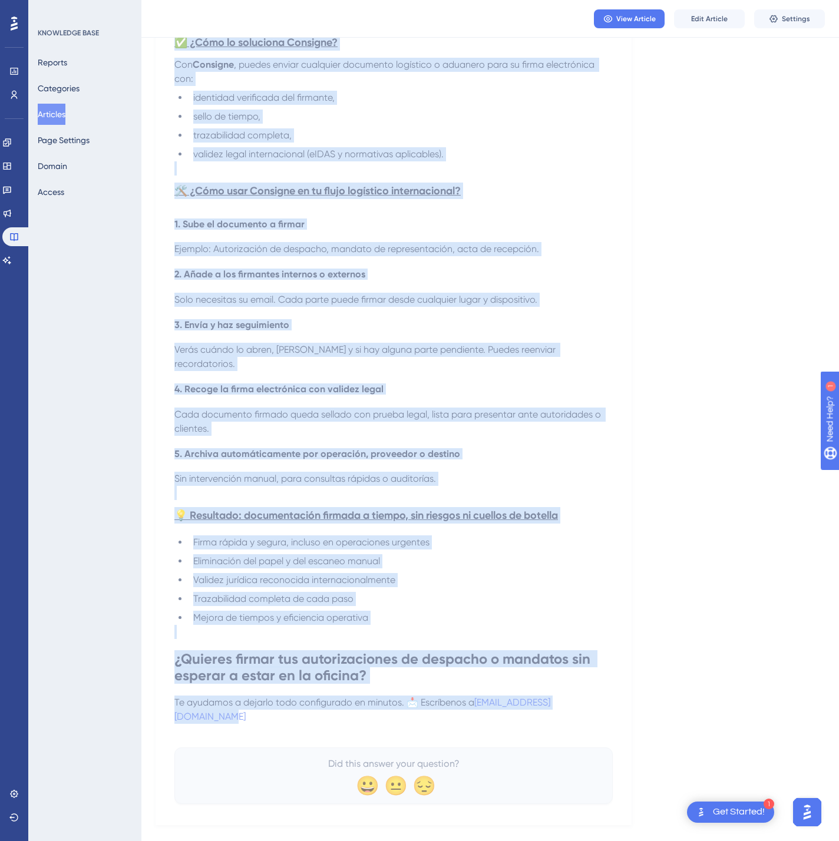
drag, startPoint x: 173, startPoint y: 164, endPoint x: 621, endPoint y: 700, distance: 698.7
click at [621, 700] on div "✍️ Firma digitalmente autorizaciones y documentación logística internacional co…" at bounding box center [393, 217] width 476 height 1216
copy div "✍️ Firma digitalmente autorizaciones y documentación logística internacional co…"
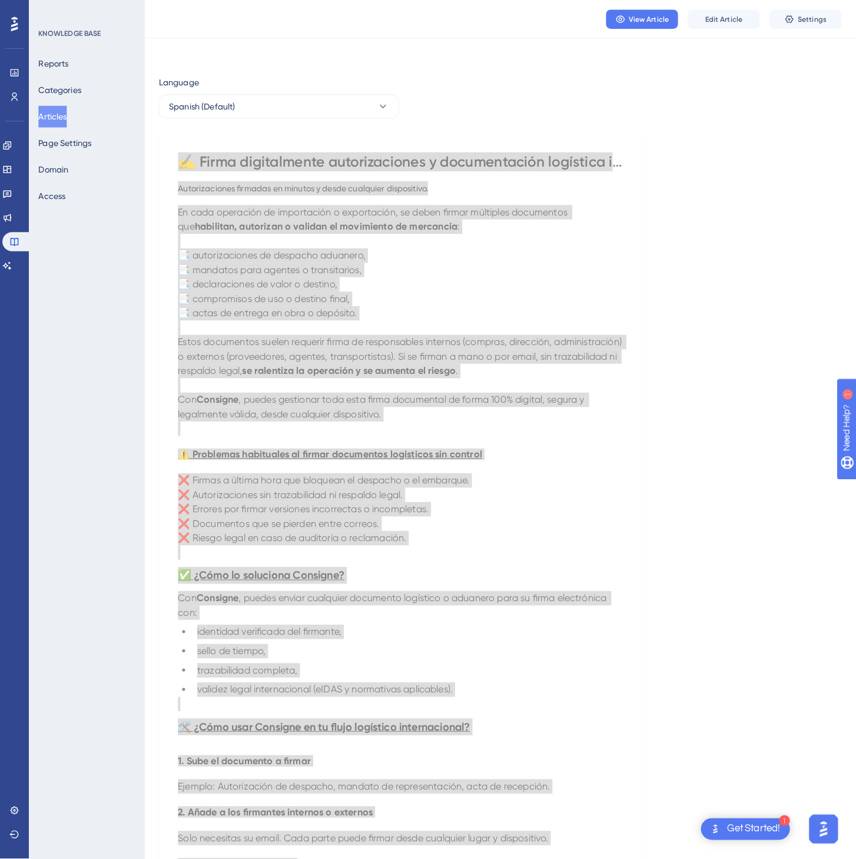
scroll to position [0, 0]
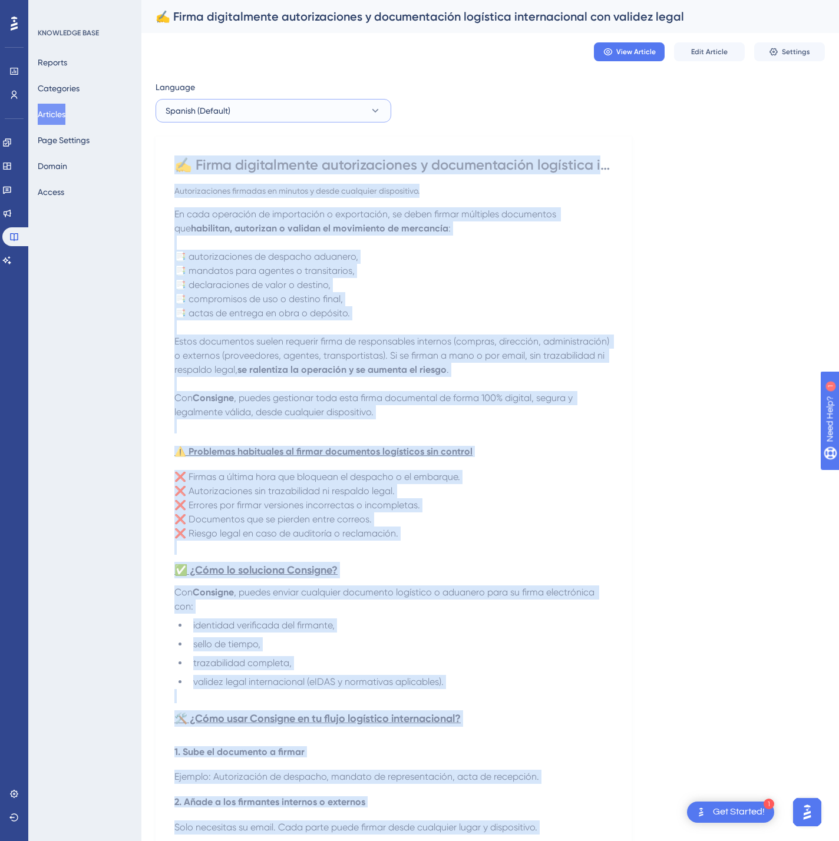
click at [294, 107] on button "Spanish (Default)" at bounding box center [273, 111] width 236 height 24
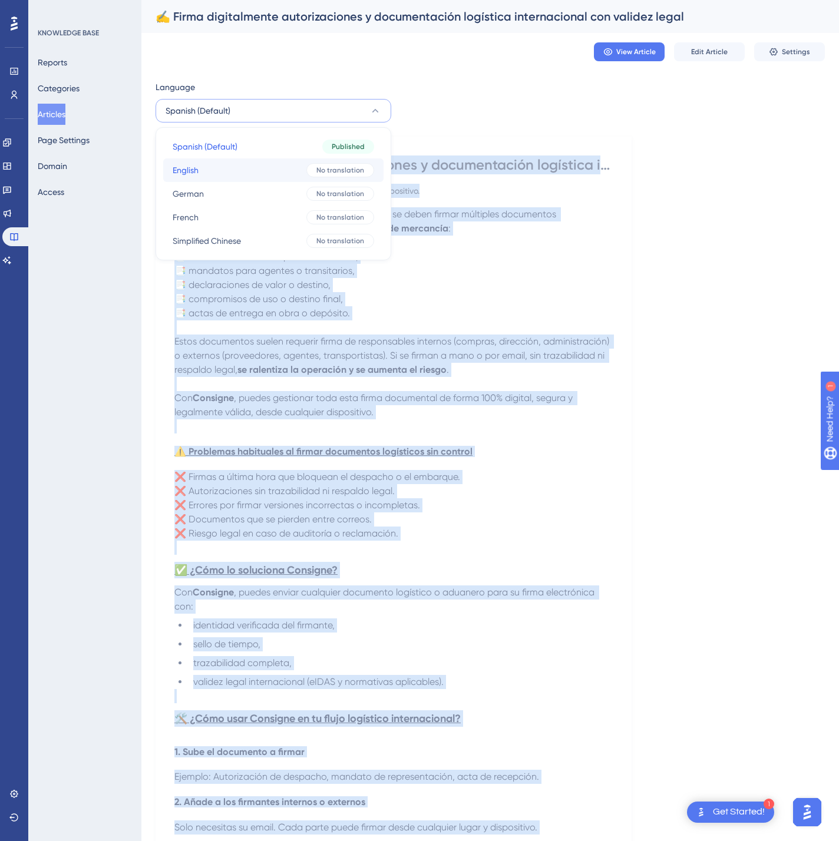
click at [251, 165] on button "English English No translation" at bounding box center [273, 170] width 220 height 24
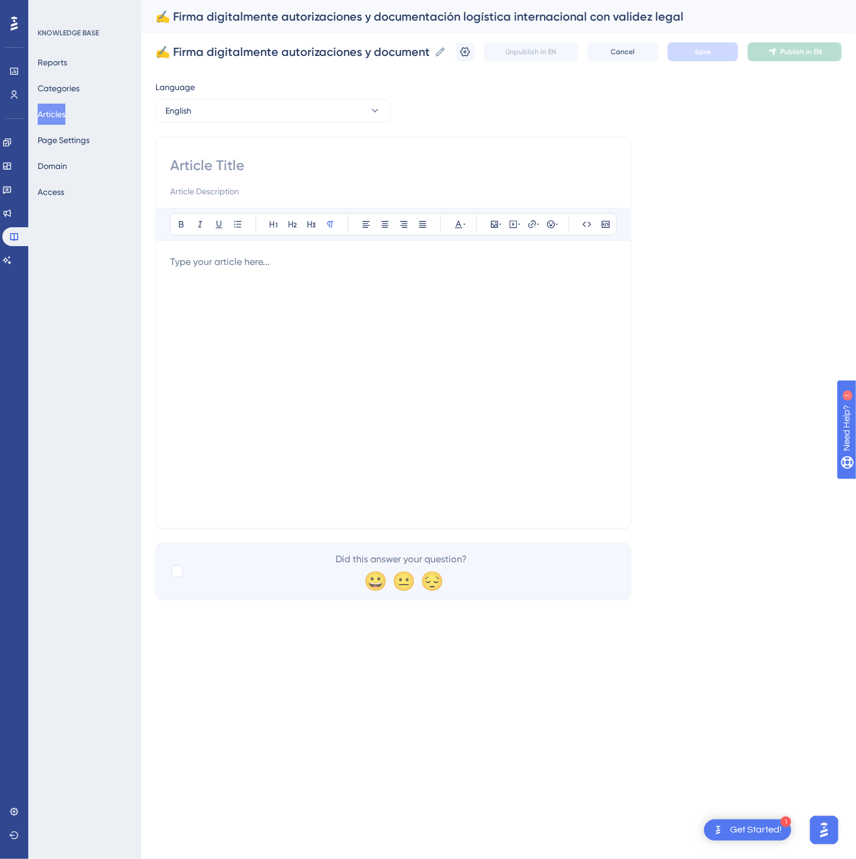
click at [299, 165] on input at bounding box center [393, 165] width 446 height 19
paste input "✍️ Digitally sign international logistics authorizations and documents with leg…"
type input "✍️ Digitally sign international logistics authorizations and documents with leg…"
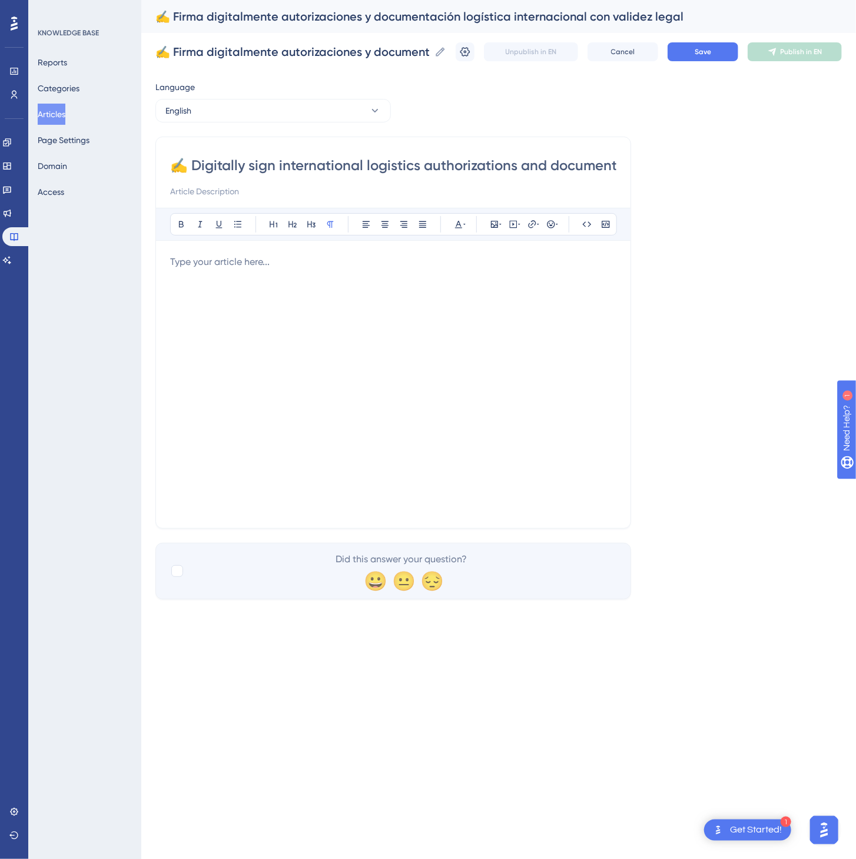
drag, startPoint x: 294, startPoint y: 445, endPoint x: 302, endPoint y: 432, distance: 15.0
click at [294, 443] on div at bounding box center [393, 384] width 446 height 259
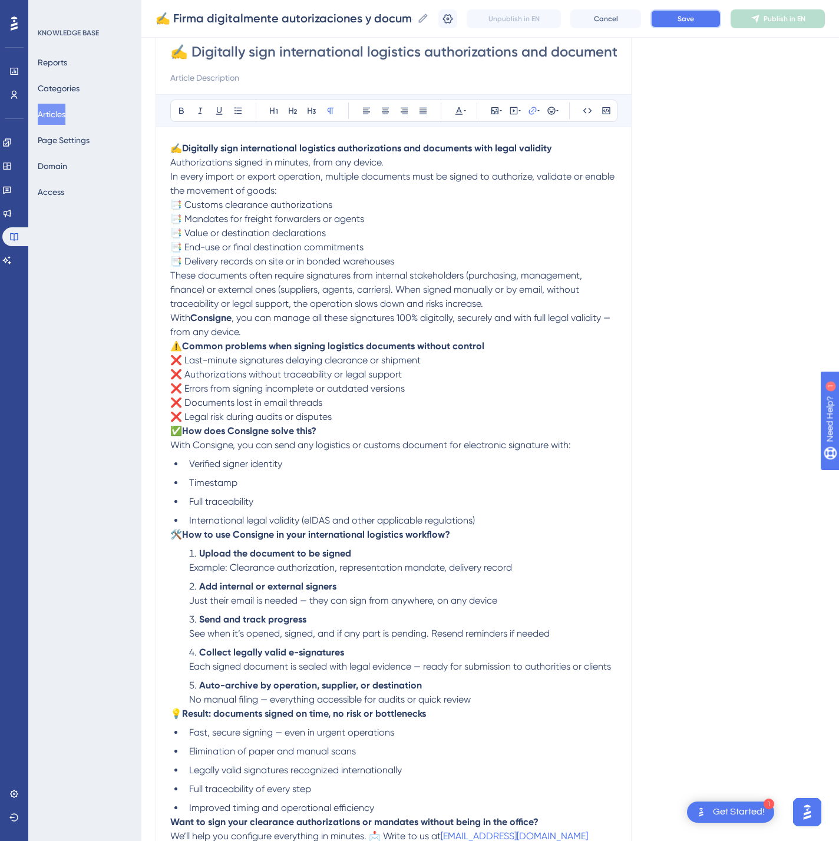
click at [693, 12] on button "Save" at bounding box center [685, 18] width 71 height 19
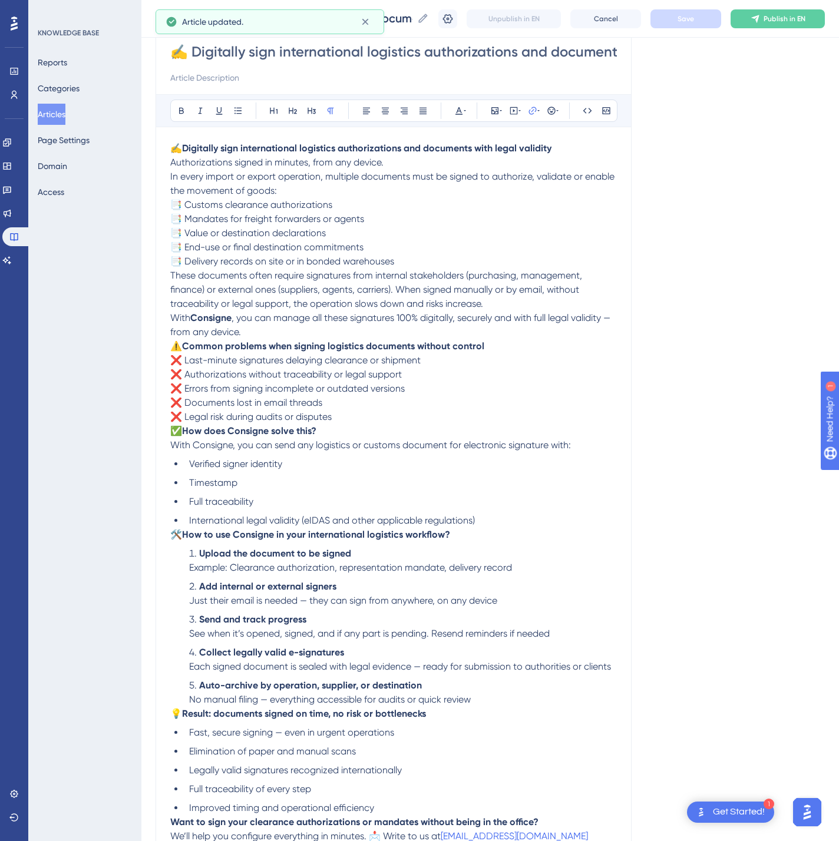
click at [803, 14] on span "Publish in EN" at bounding box center [784, 18] width 42 height 9
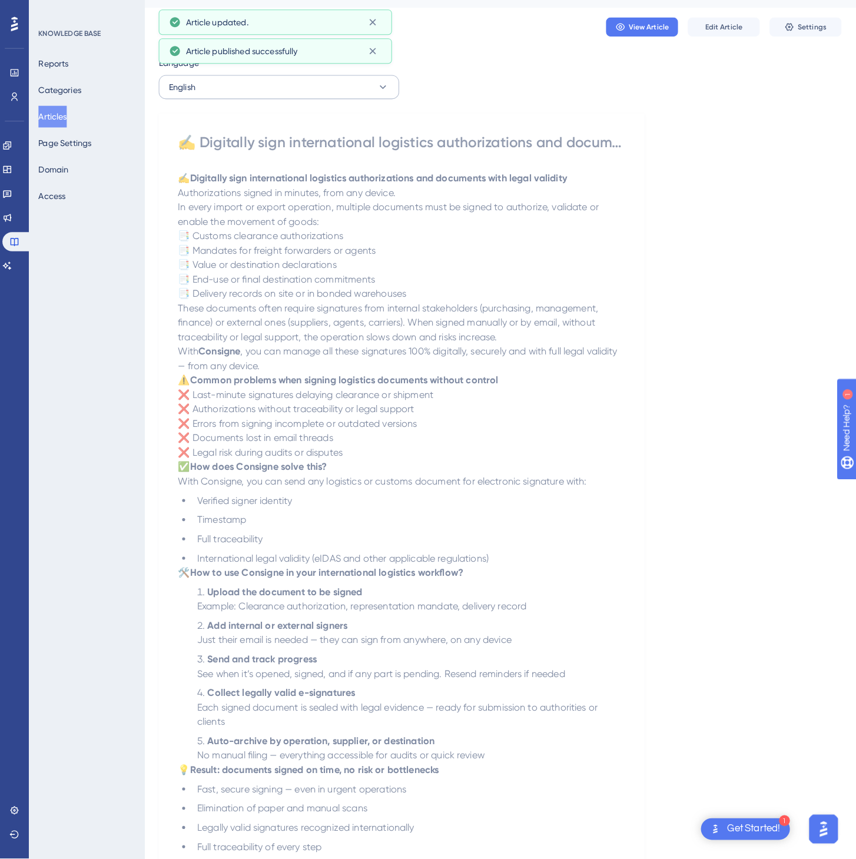
scroll to position [0, 0]
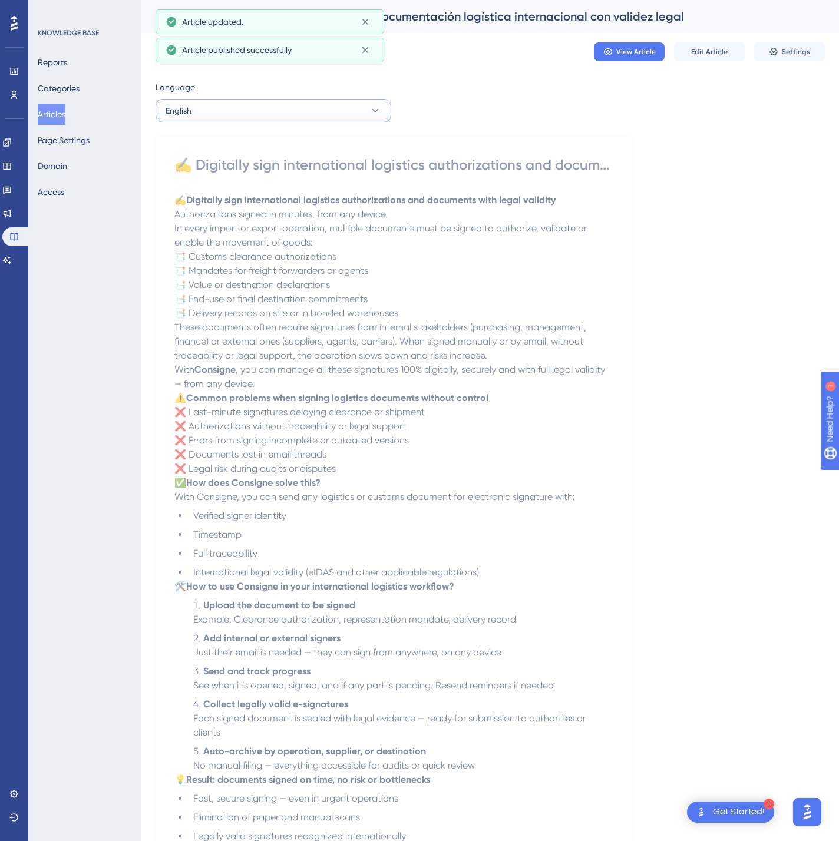
click at [266, 105] on button "English" at bounding box center [273, 111] width 236 height 24
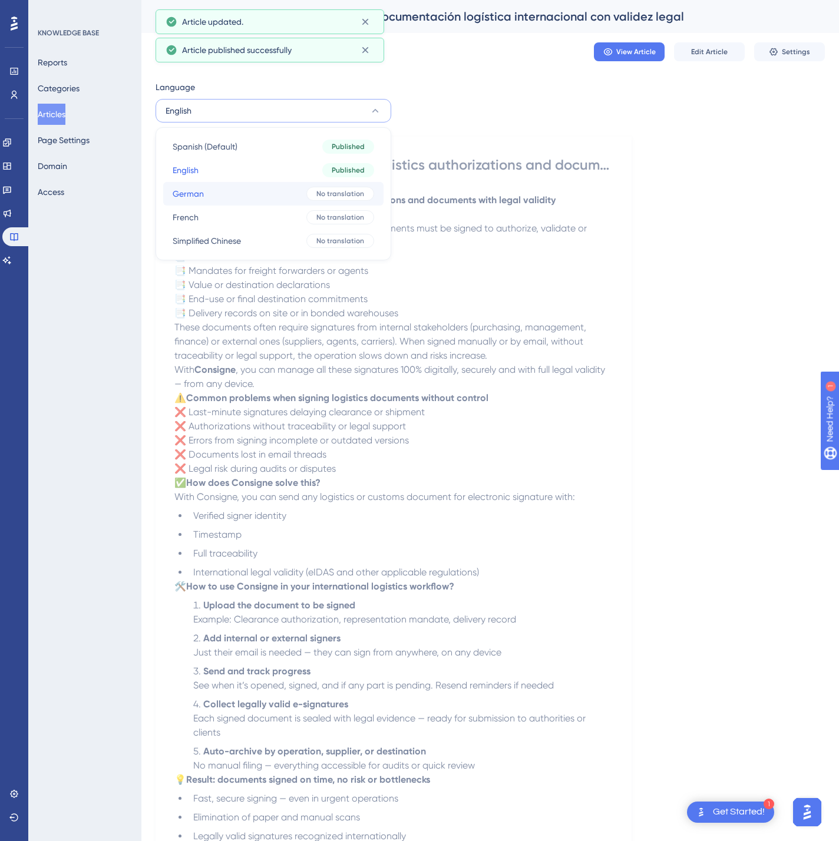
click at [240, 185] on button "German German No translation" at bounding box center [273, 194] width 220 height 24
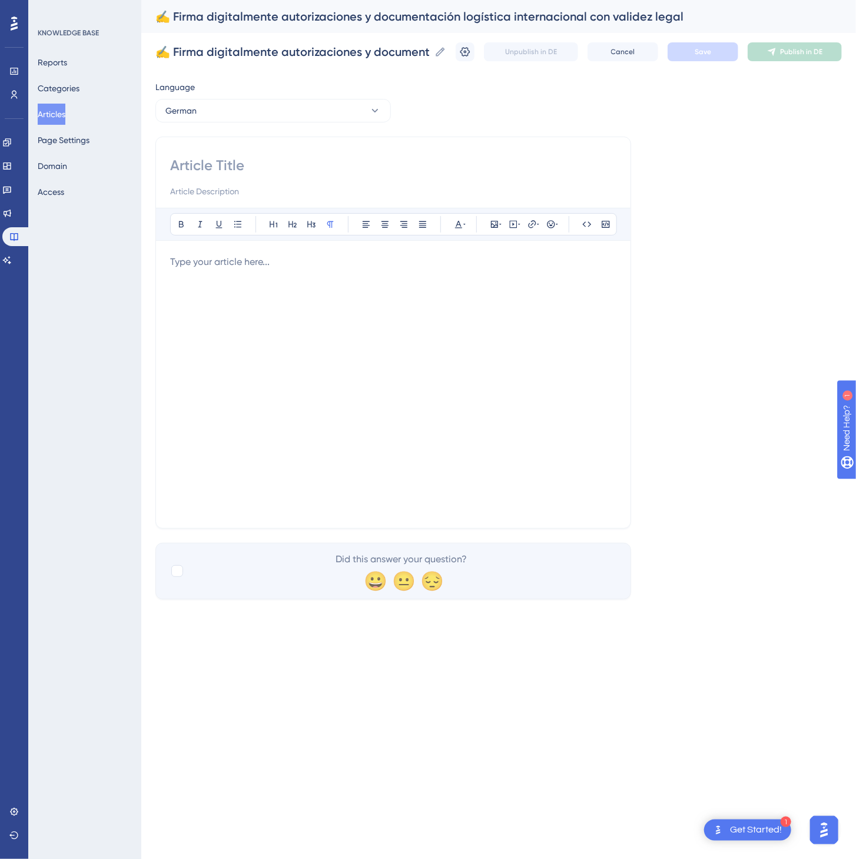
click at [284, 168] on input at bounding box center [393, 165] width 446 height 19
paste input "✍️ Signieren Sie internationale Logistikdokumente digital – mit rechtlicher Gül…"
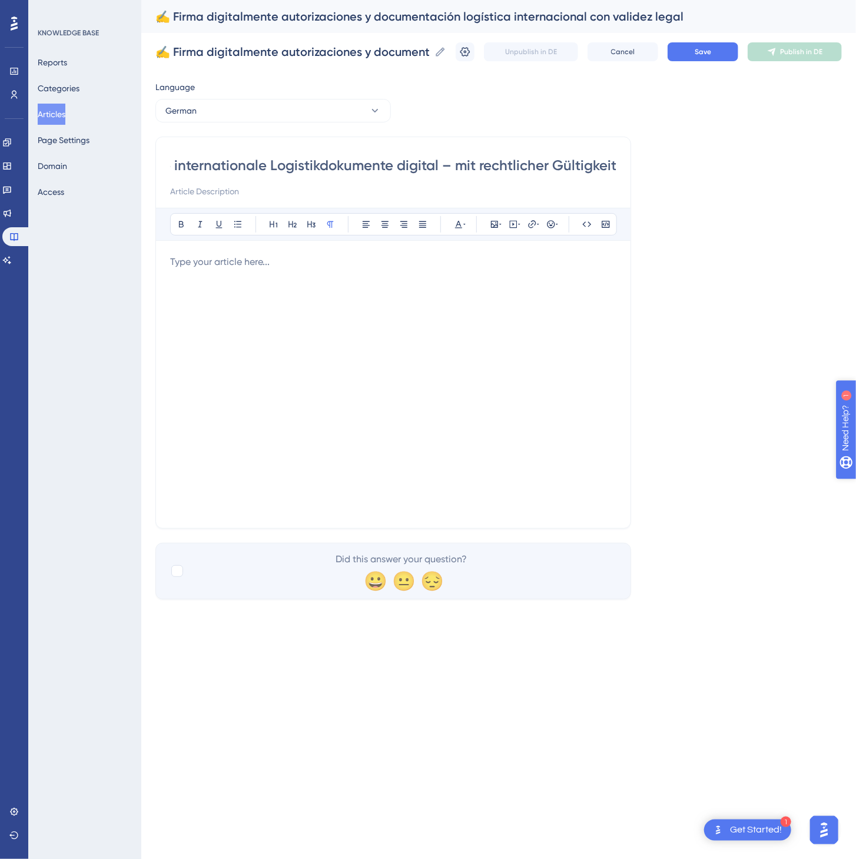
type input "✍️ Signieren Sie internationale Logistikdokumente digital – mit rechtlicher Gül…"
click at [474, 403] on div at bounding box center [393, 384] width 446 height 259
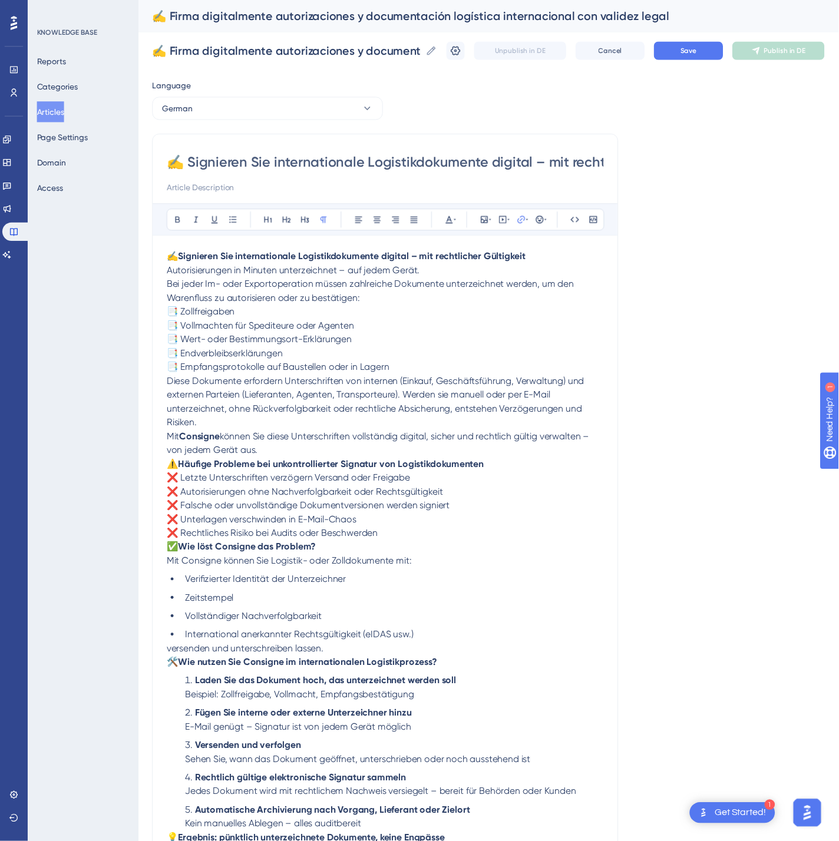
scroll to position [137, 0]
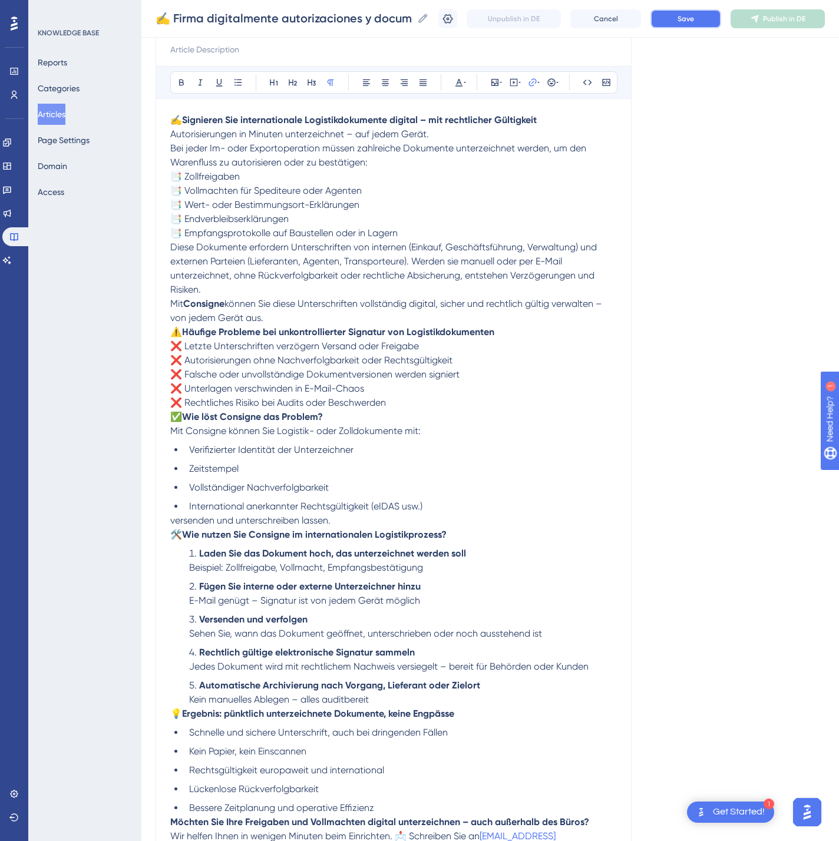
click at [694, 22] on span "Save" at bounding box center [685, 18] width 16 height 9
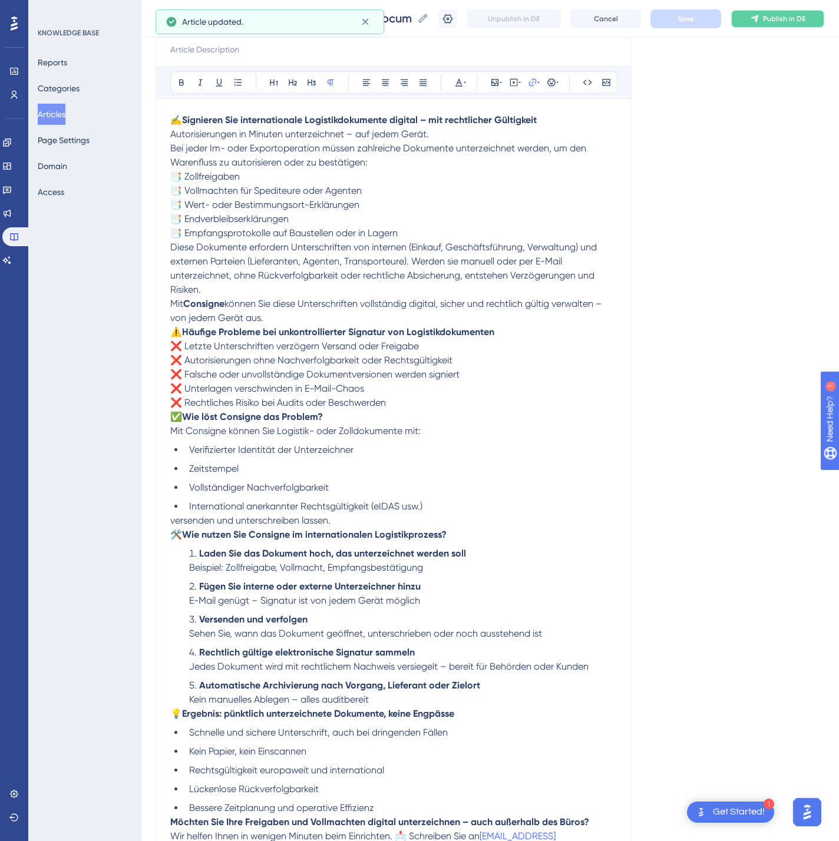
click at [783, 22] on span "Publish in DE" at bounding box center [784, 18] width 42 height 9
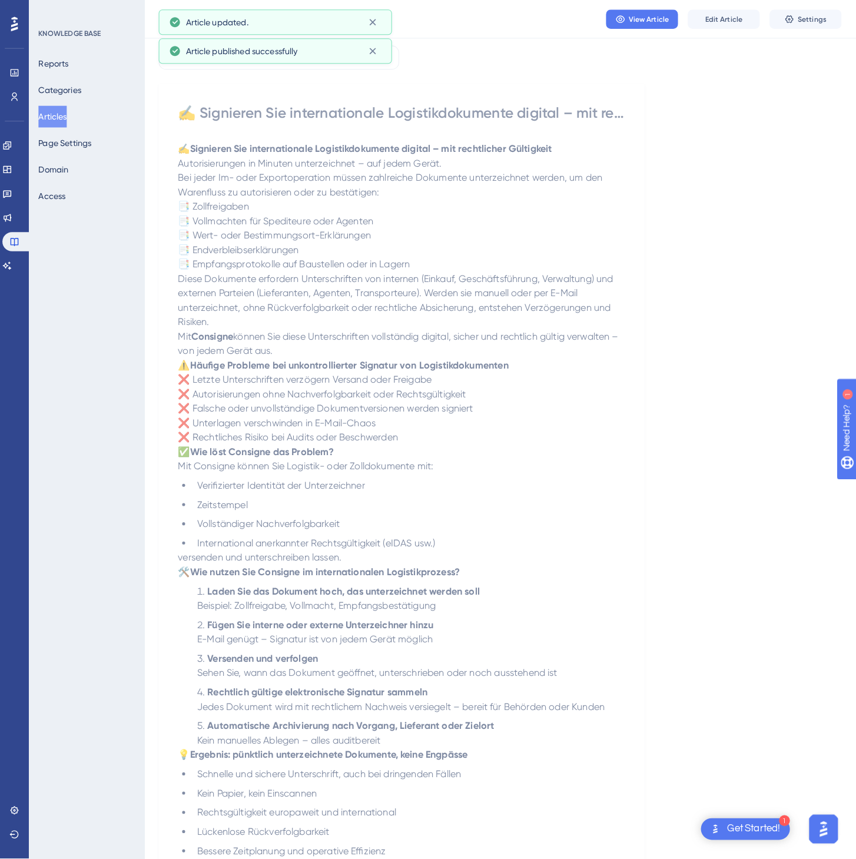
scroll to position [0, 0]
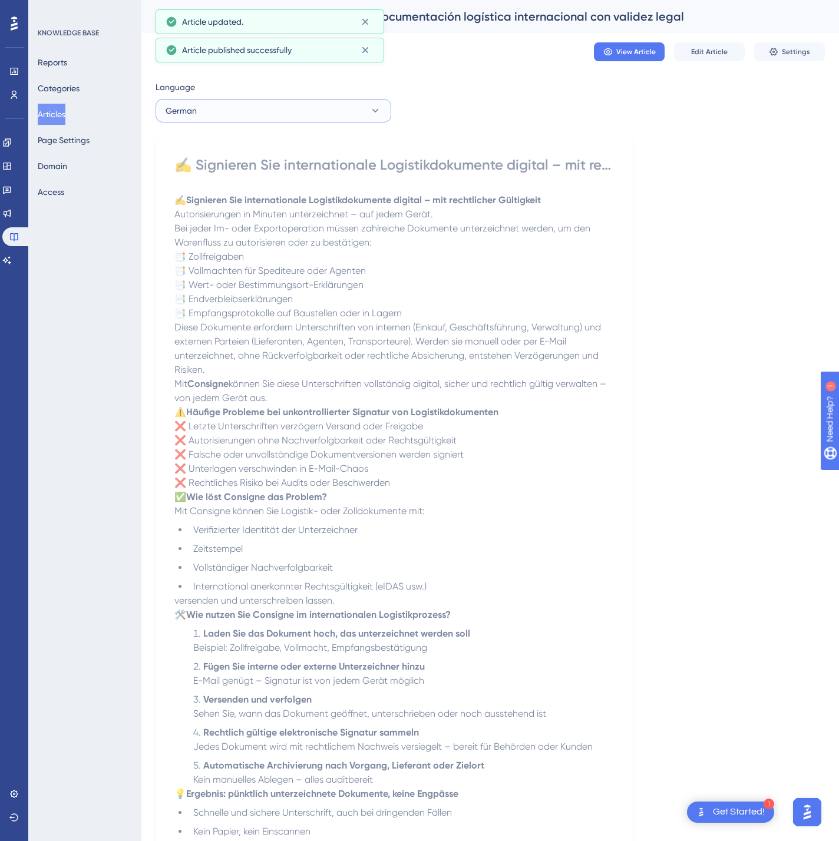
click at [294, 110] on button "German" at bounding box center [273, 111] width 236 height 24
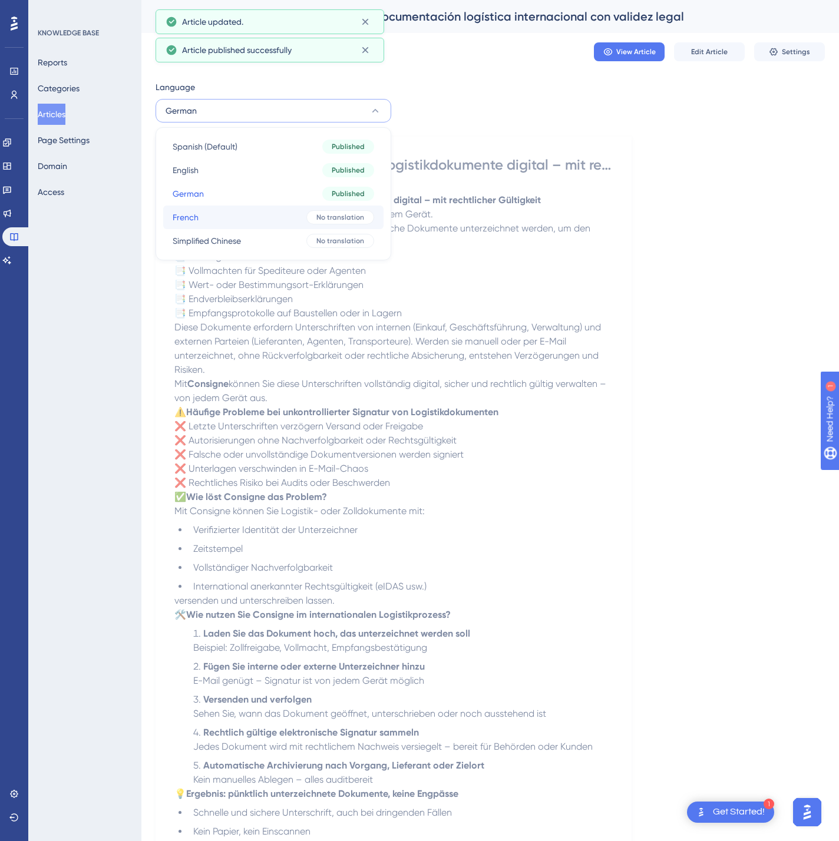
click at [263, 211] on button "French French No translation" at bounding box center [273, 218] width 220 height 24
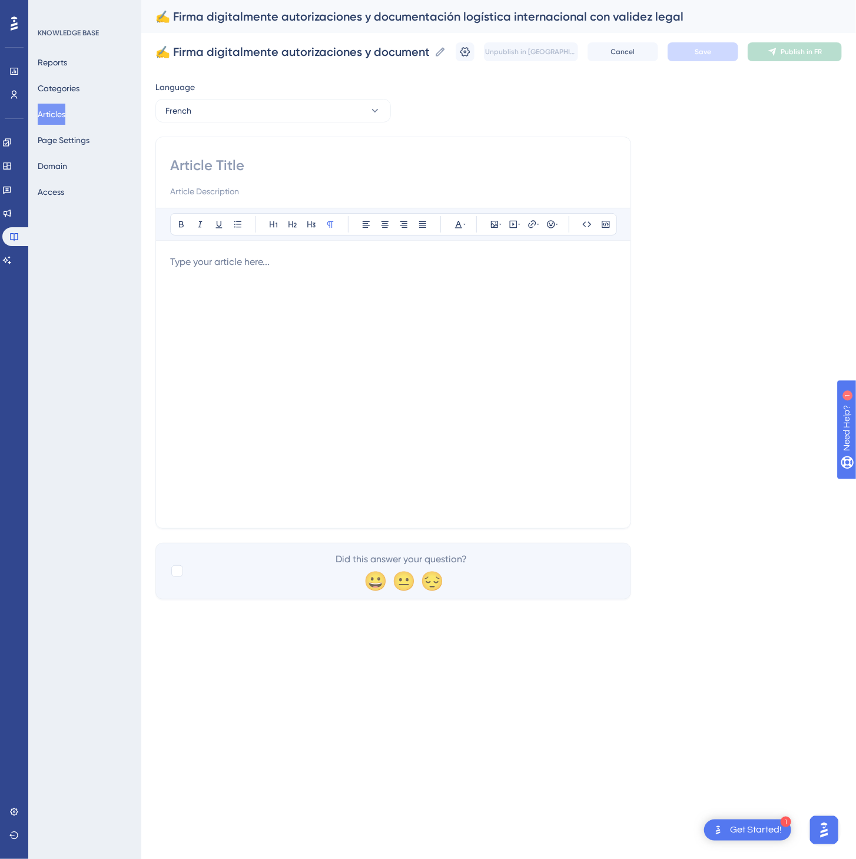
click at [338, 168] on input at bounding box center [393, 165] width 446 height 19
paste input "✍️ Signez numériquement vos documents logistiques internationaux avec validité …"
type input "✍️ Signez numériquement vos documents logistiques internationaux avec validité …"
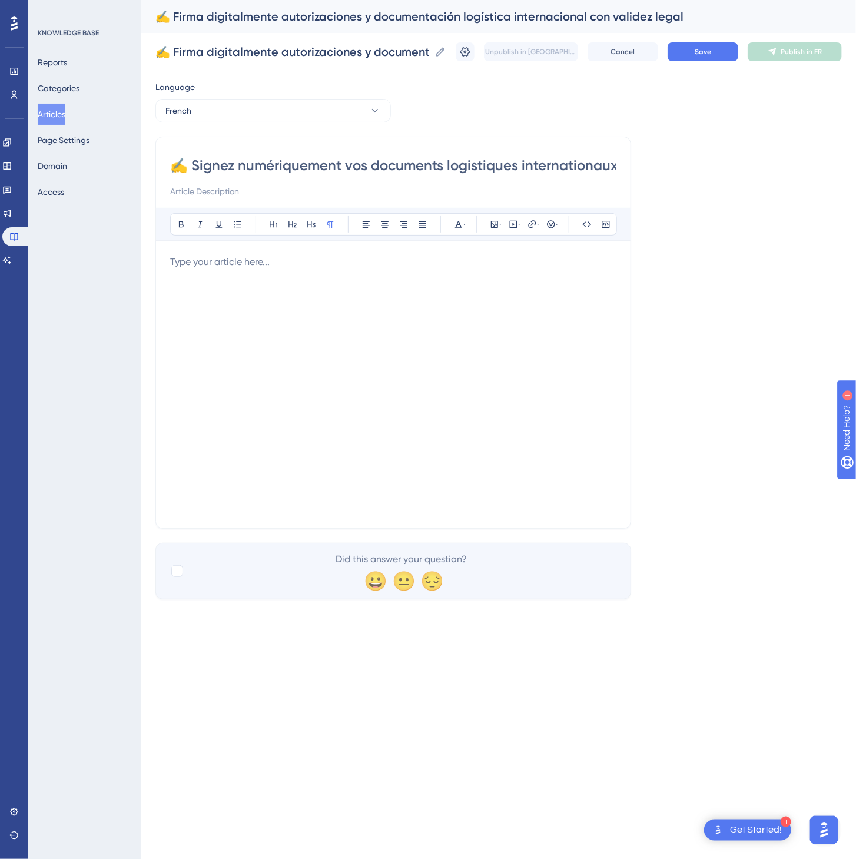
click at [327, 378] on div at bounding box center [393, 384] width 446 height 259
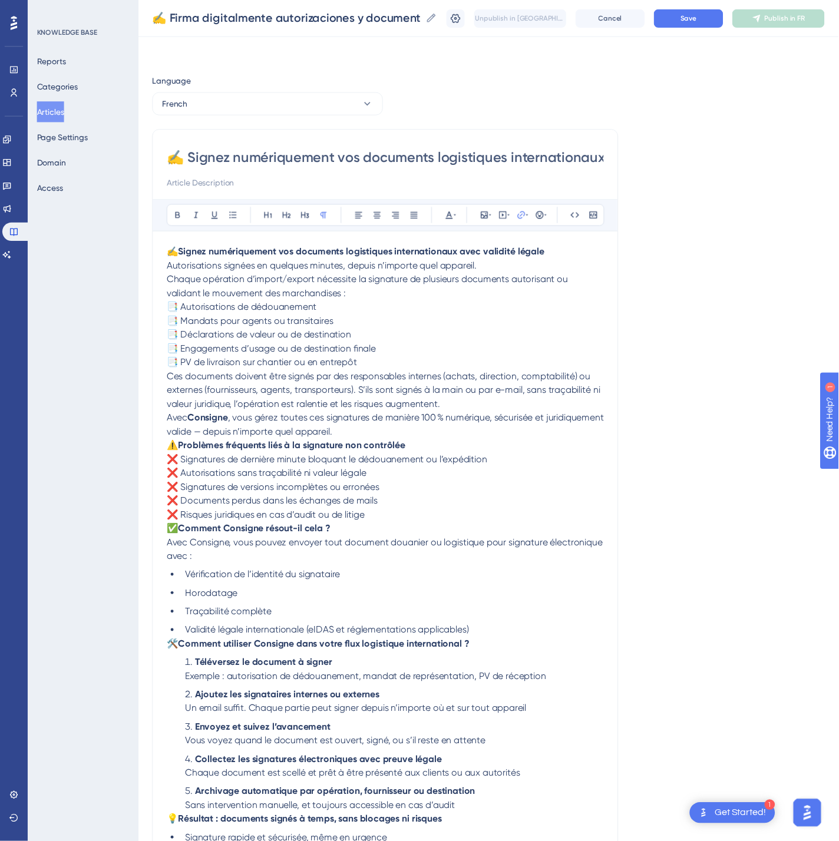
scroll to position [137, 0]
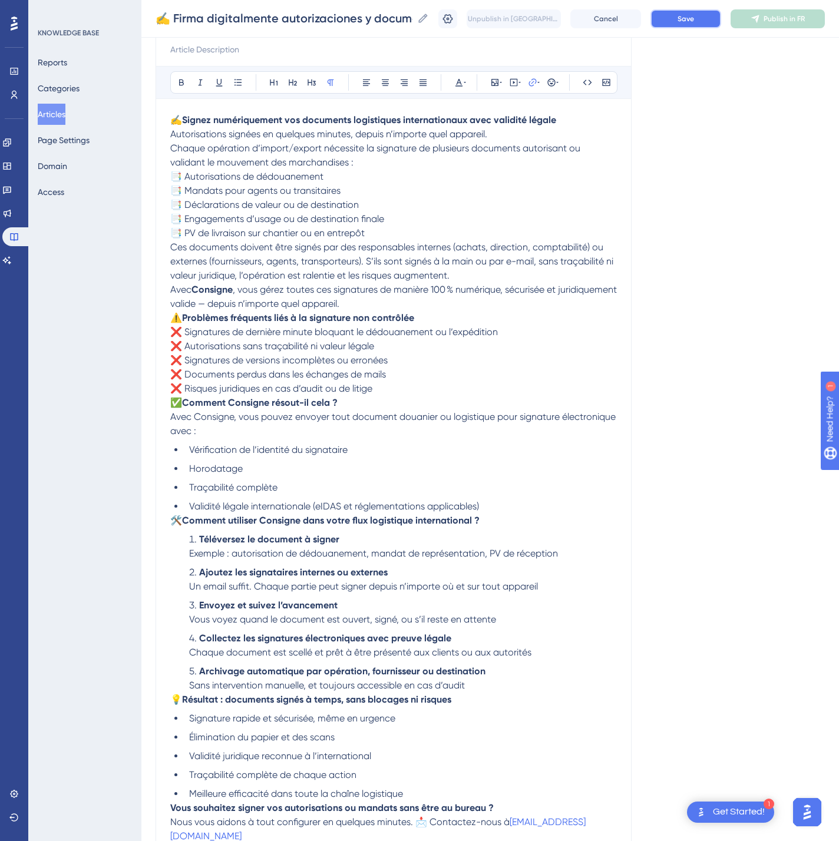
click at [704, 27] on button "Save" at bounding box center [685, 18] width 71 height 19
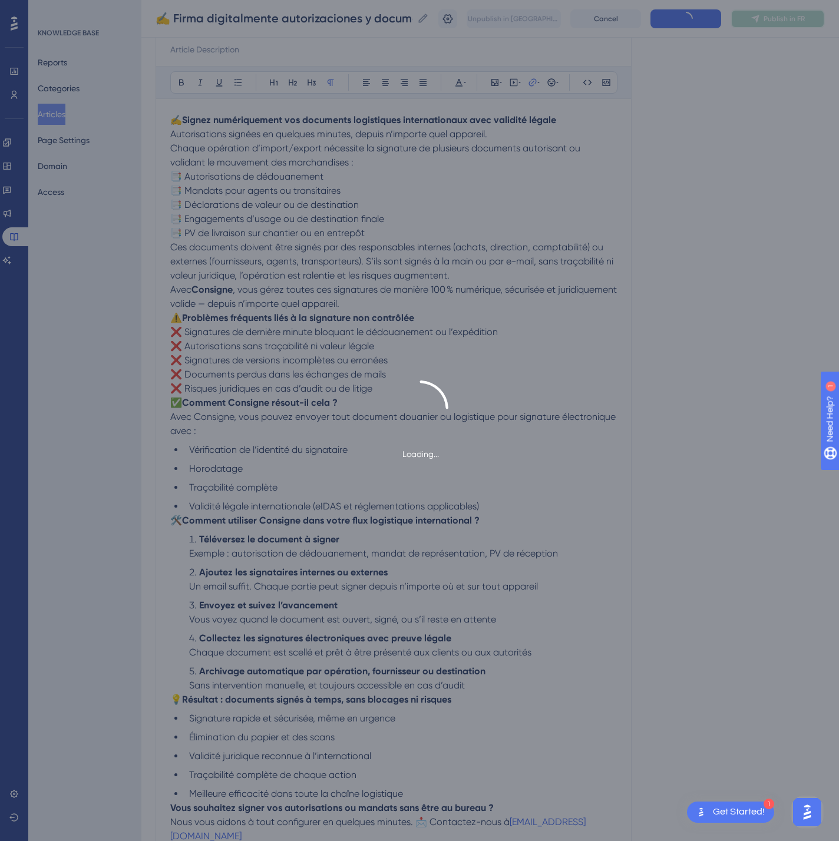
click at [794, 24] on button "Publish in FR" at bounding box center [777, 18] width 94 height 19
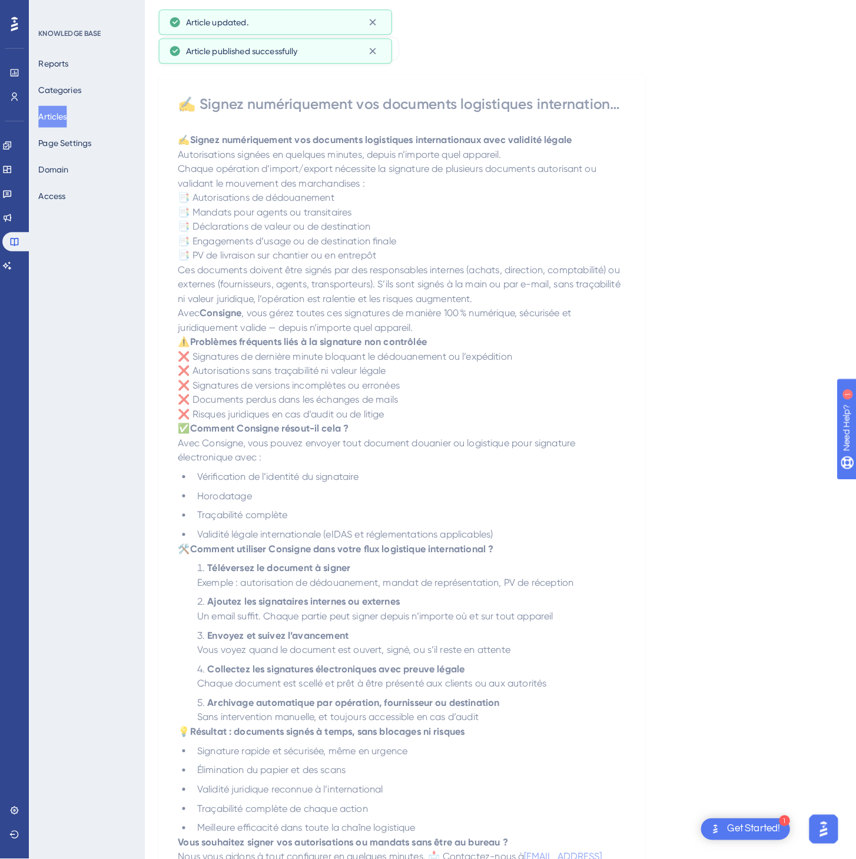
scroll to position [0, 0]
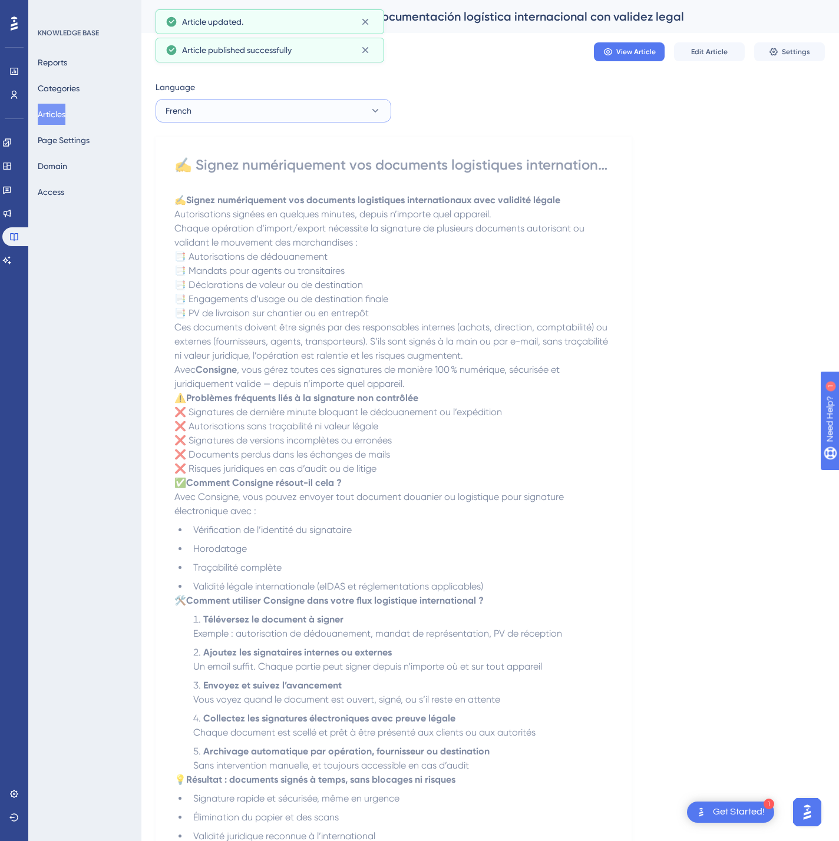
click at [322, 113] on button "French" at bounding box center [273, 111] width 236 height 24
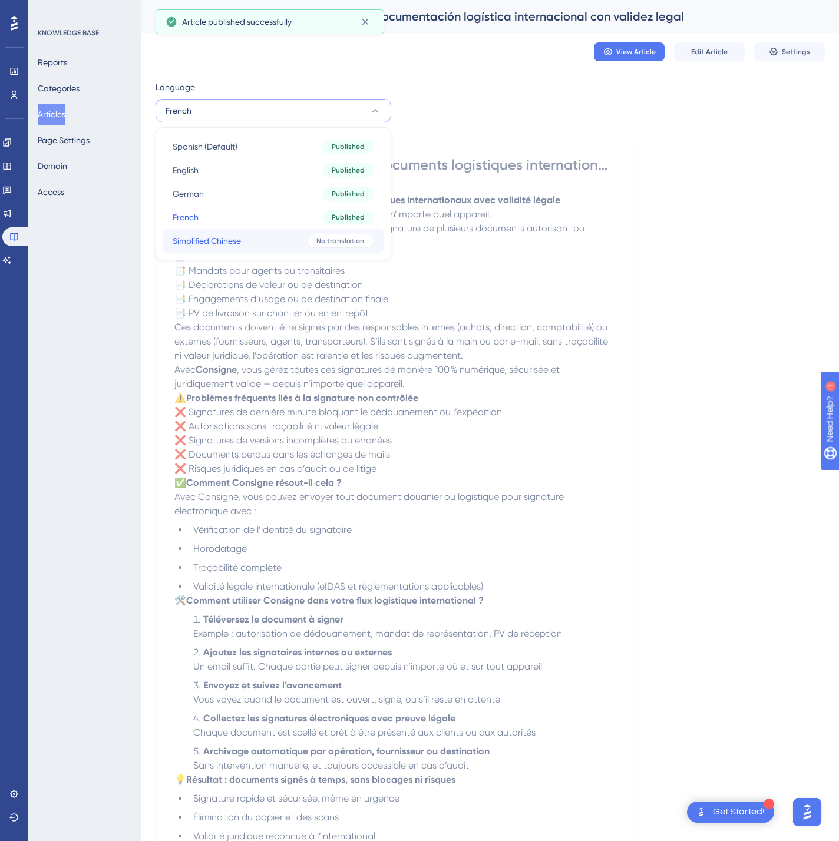
click at [261, 229] on button "Simplified Chinese Simplified Chinese No translation" at bounding box center [273, 241] width 220 height 24
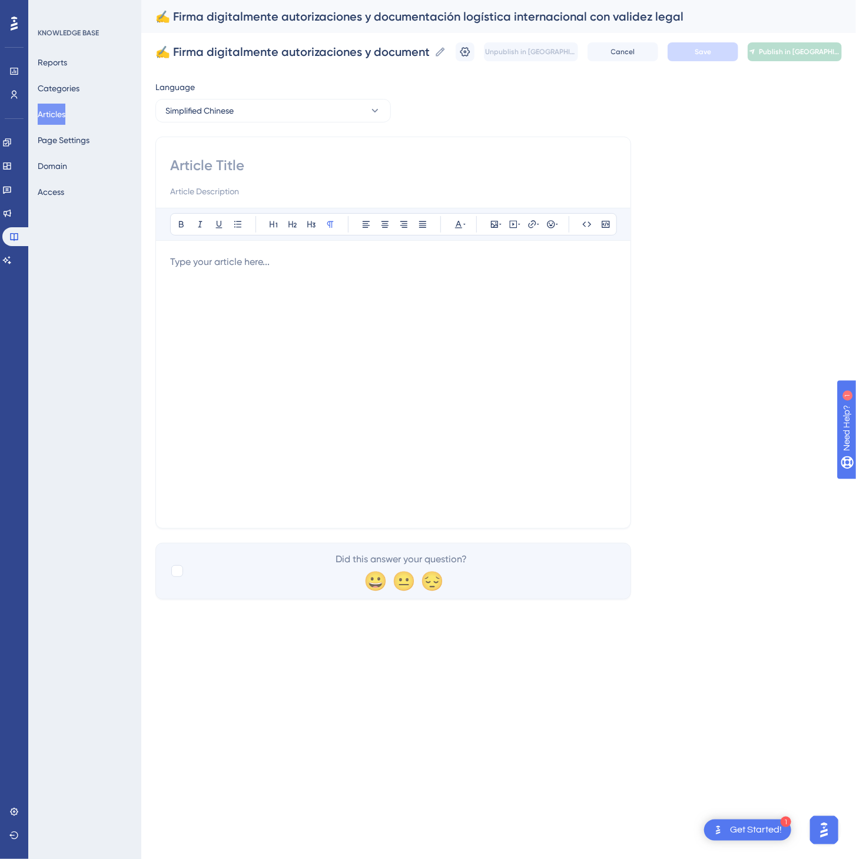
click at [186, 168] on input at bounding box center [393, 165] width 446 height 19
paste input "✍️ 为国际物流文件实现数字签署，具备法律效力"
type input "✍️ 为国际物流文件实现数字签署，具备法律效力"
click at [335, 400] on div at bounding box center [393, 384] width 446 height 259
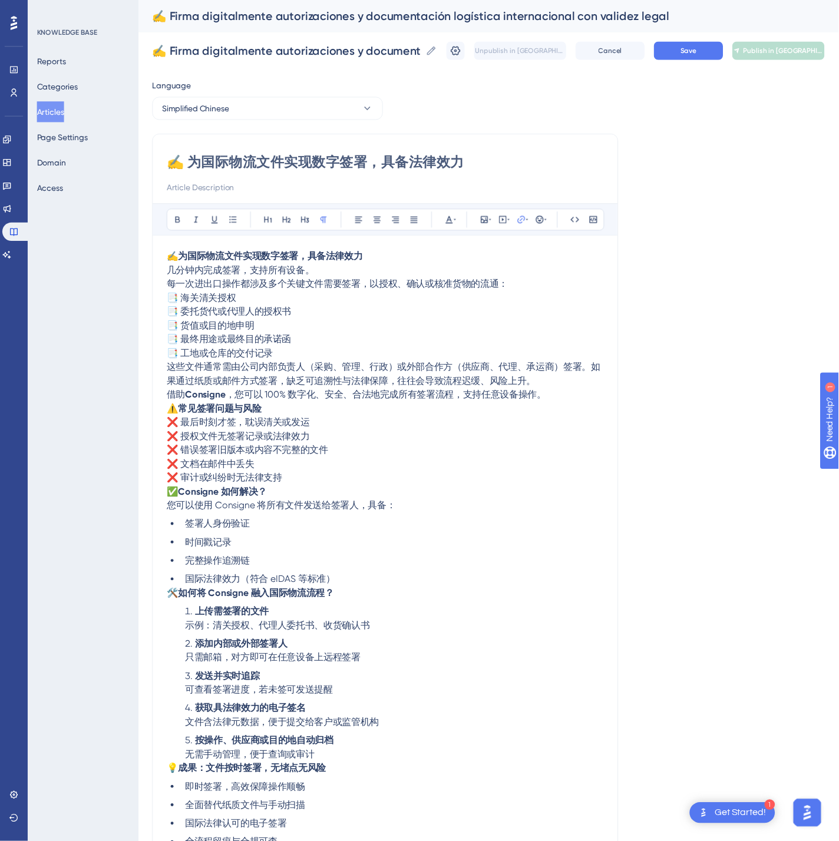
scroll to position [67, 0]
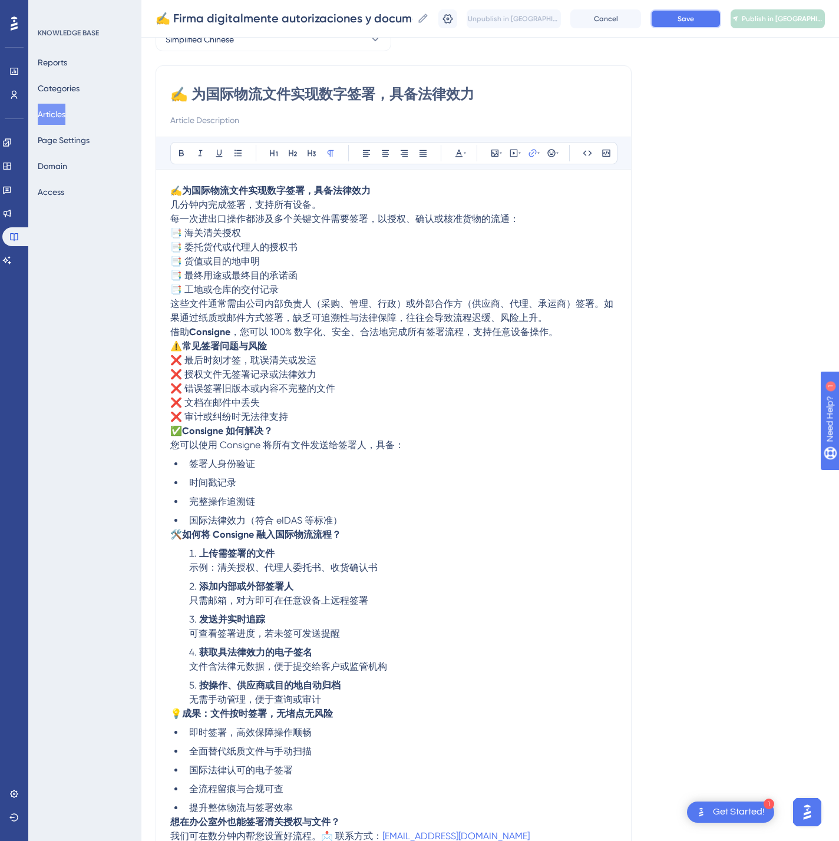
click at [693, 22] on button "Save" at bounding box center [685, 18] width 71 height 19
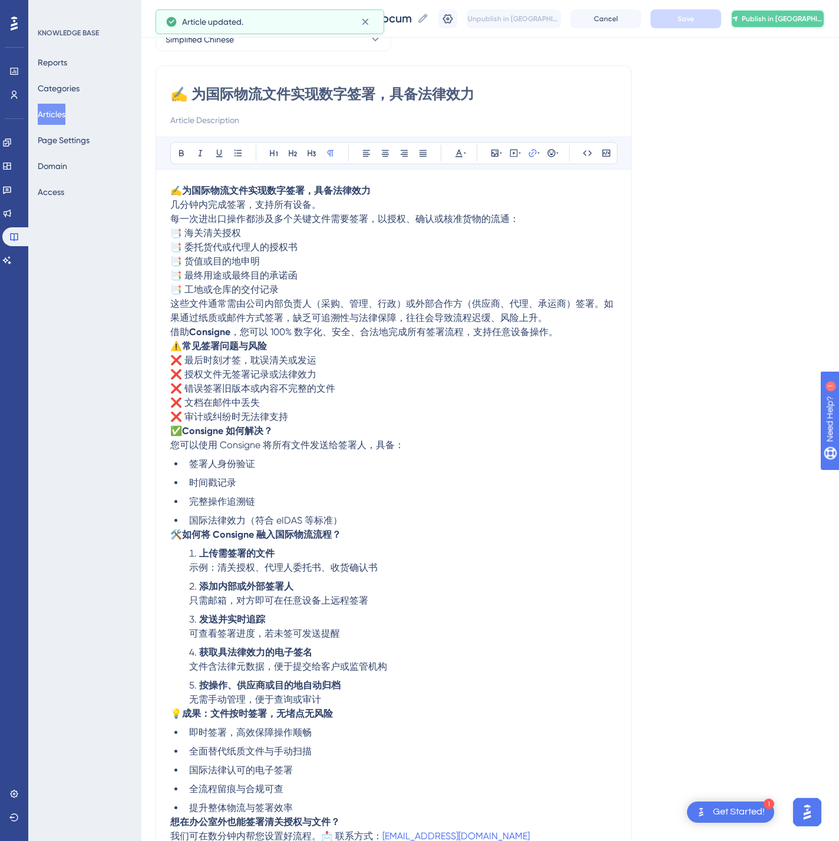
click at [773, 22] on button "Publish in [GEOGRAPHIC_DATA]-CN" at bounding box center [777, 18] width 94 height 19
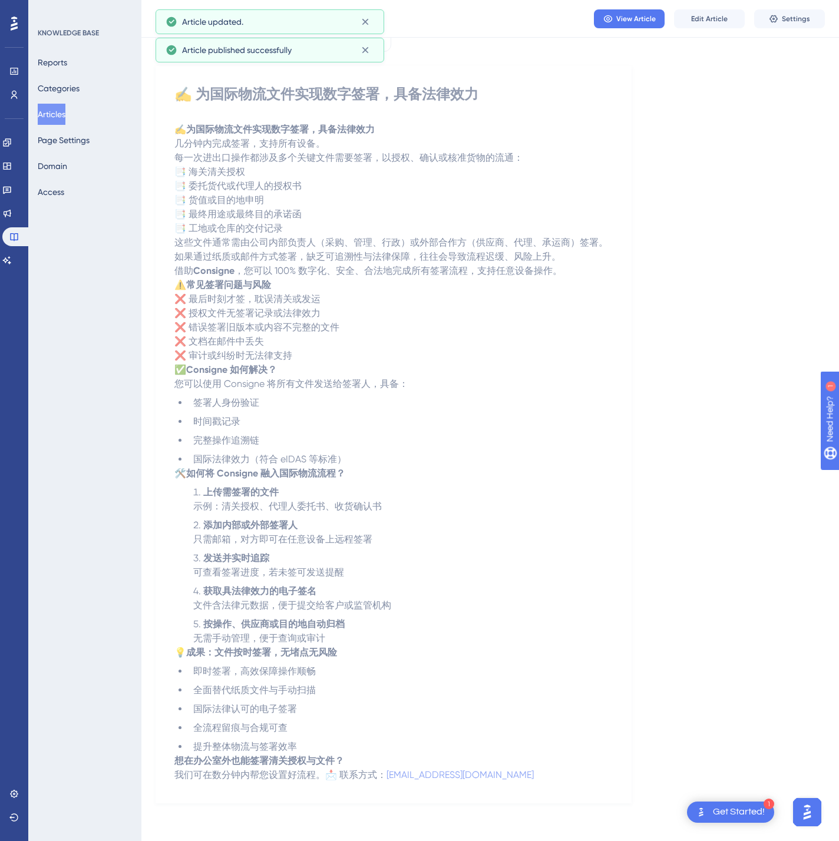
click at [45, 117] on button "Articles" at bounding box center [52, 114] width 28 height 21
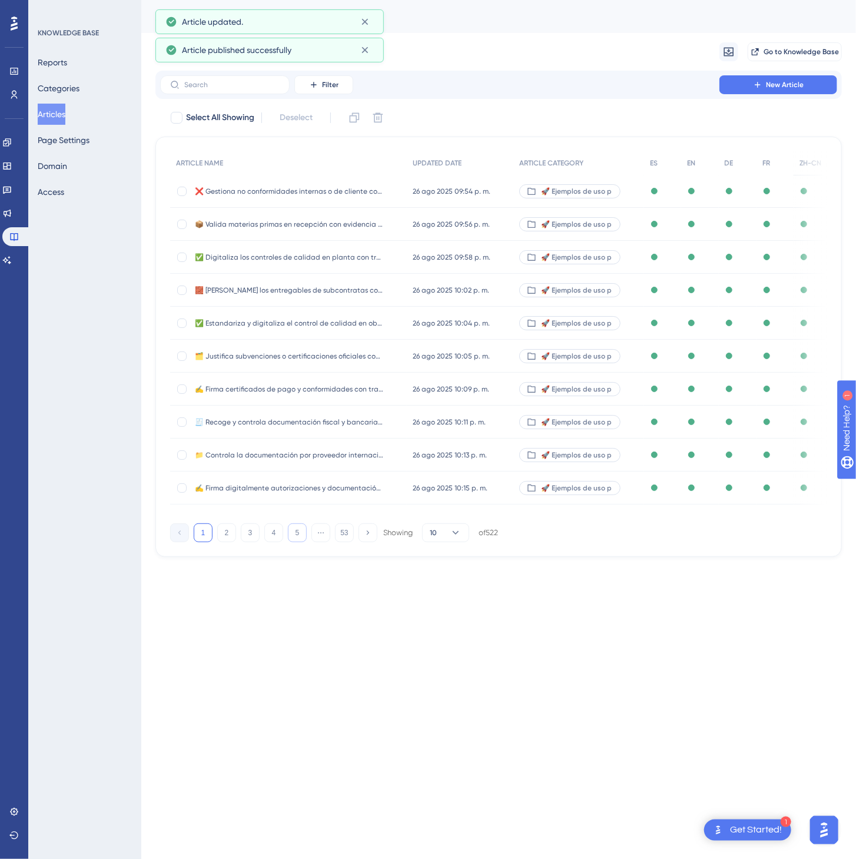
click at [302, 542] on button "5" at bounding box center [297, 533] width 19 height 19
click at [302, 541] on button "6" at bounding box center [297, 533] width 19 height 19
click at [302, 541] on button "8" at bounding box center [297, 533] width 19 height 19
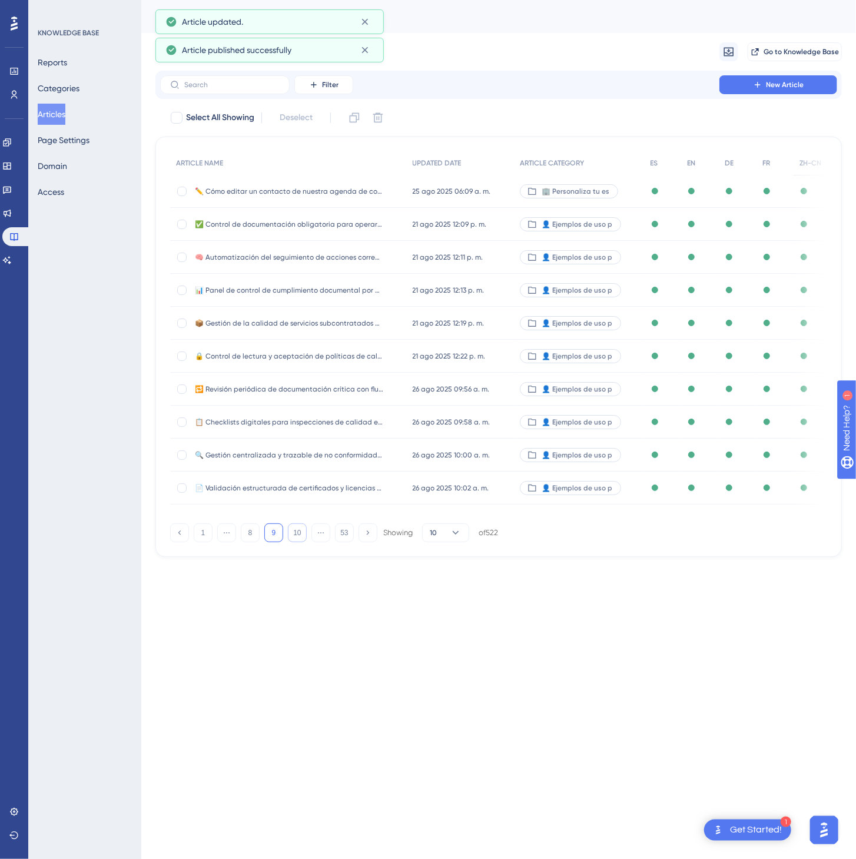
click at [302, 541] on button "10" at bounding box center [297, 533] width 19 height 19
click at [300, 540] on button "11" at bounding box center [297, 533] width 19 height 19
click at [300, 540] on button "13" at bounding box center [297, 533] width 19 height 19
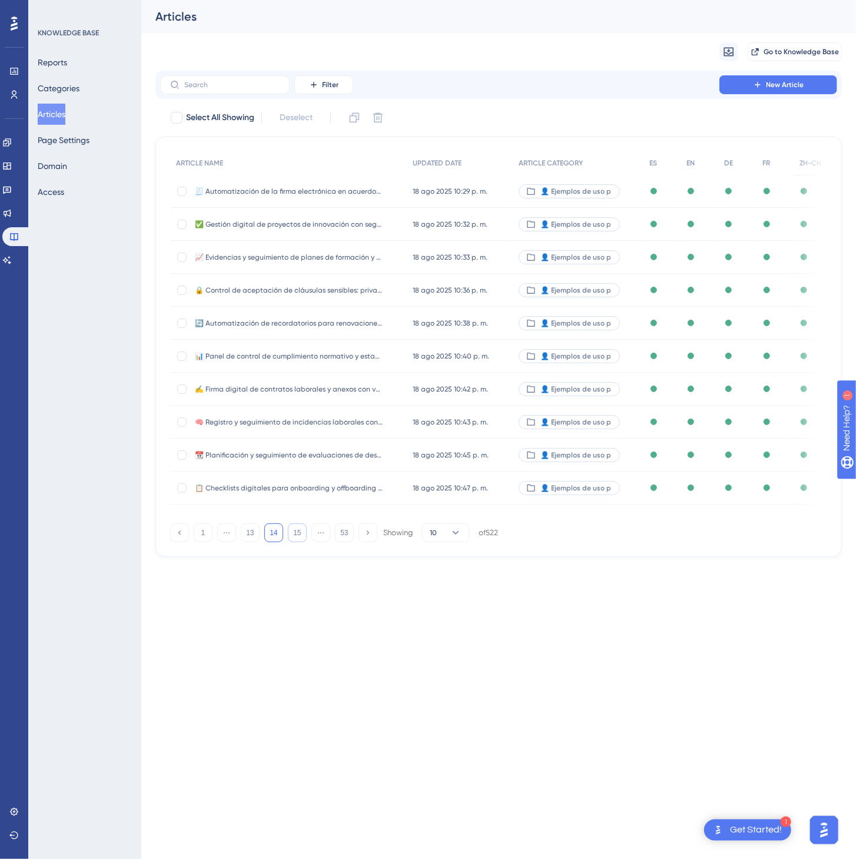
click at [300, 540] on button "15" at bounding box center [297, 533] width 19 height 19
click at [300, 540] on button "17" at bounding box center [297, 533] width 19 height 19
click at [300, 539] on button "17" at bounding box center [297, 533] width 19 height 19
click at [300, 539] on button "19" at bounding box center [297, 533] width 19 height 19
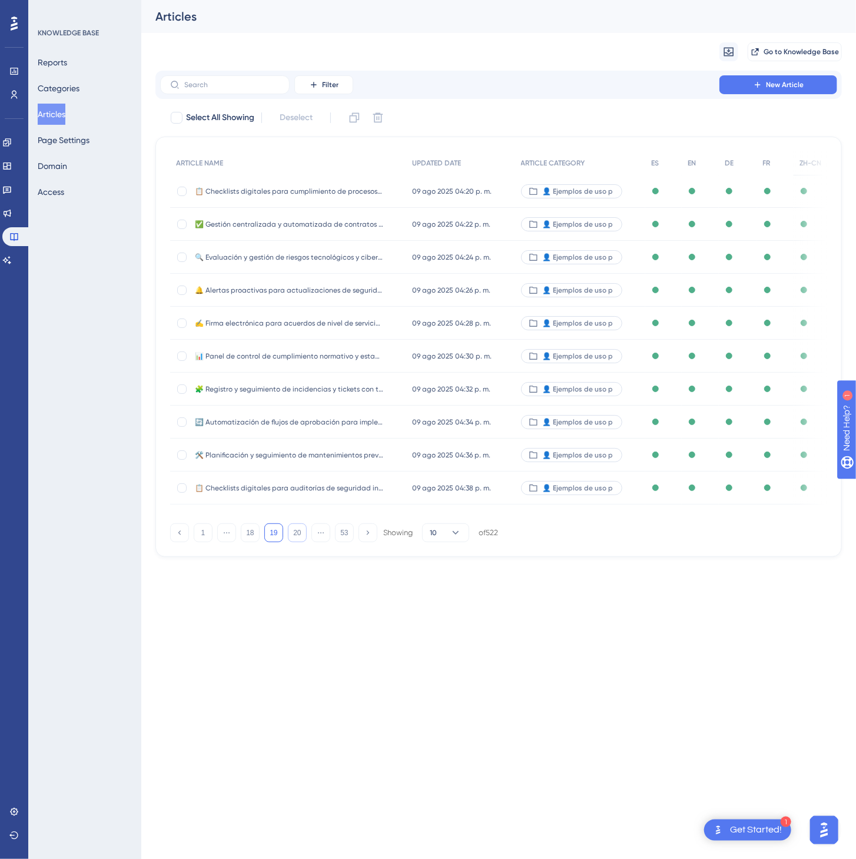
click at [300, 539] on button "20" at bounding box center [297, 533] width 19 height 19
click at [300, 539] on button "21" at bounding box center [297, 533] width 19 height 19
click at [300, 539] on button "22" at bounding box center [297, 533] width 19 height 19
click at [300, 539] on button "23" at bounding box center [297, 533] width 19 height 19
click at [300, 539] on button "24" at bounding box center [297, 533] width 19 height 19
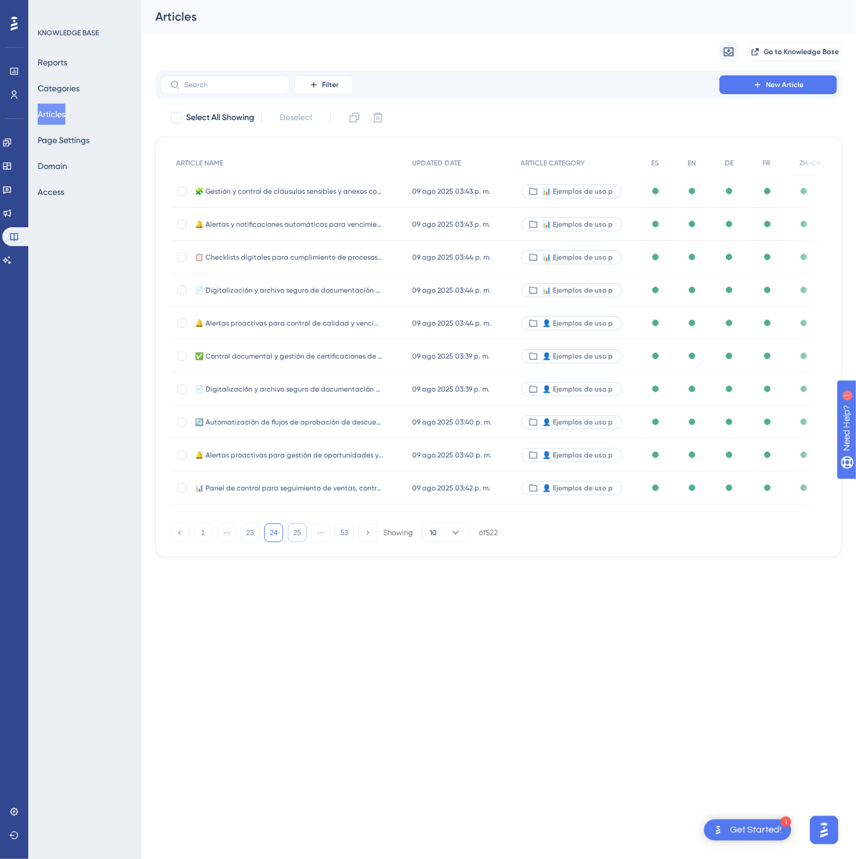
click at [300, 539] on button "25" at bounding box center [297, 533] width 19 height 19
click at [300, 539] on button "26" at bounding box center [297, 533] width 19 height 19
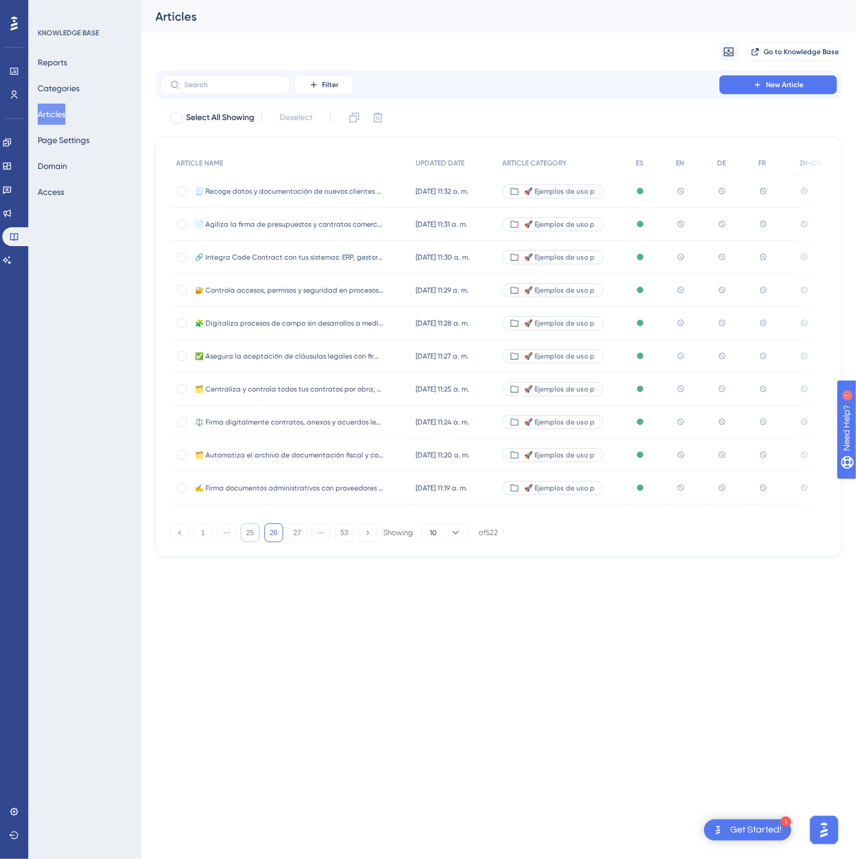
click at [257, 535] on button "25" at bounding box center [250, 533] width 19 height 19
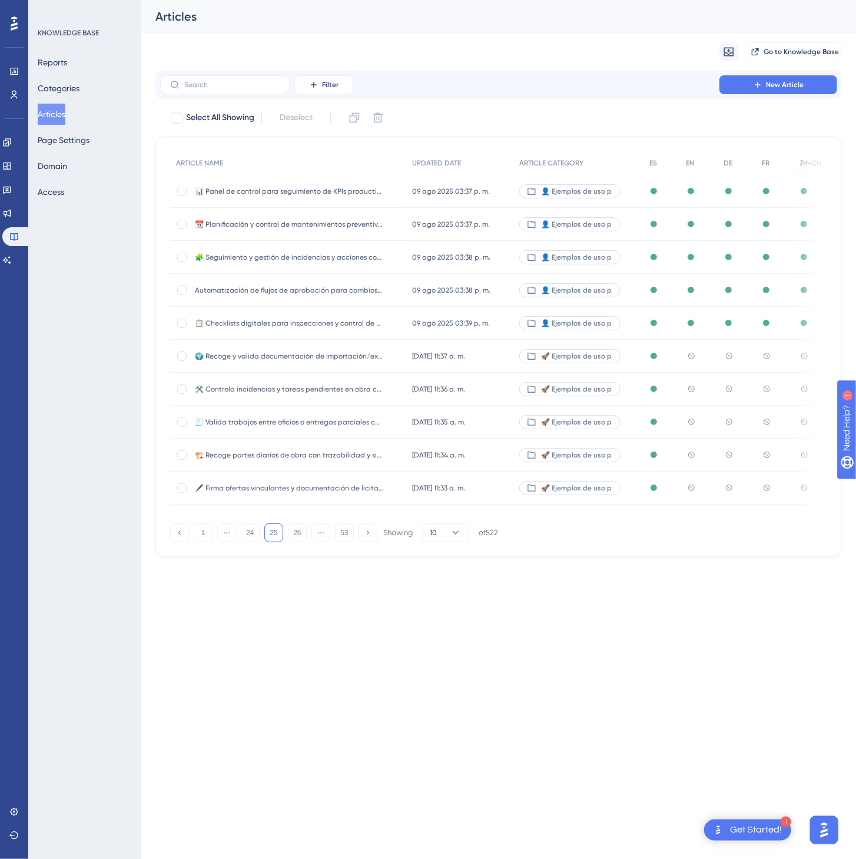
click at [396, 362] on div "🌍 Recoge y valida documentación de importación/exportación sin perseguir correo…" at bounding box center [288, 356] width 236 height 33
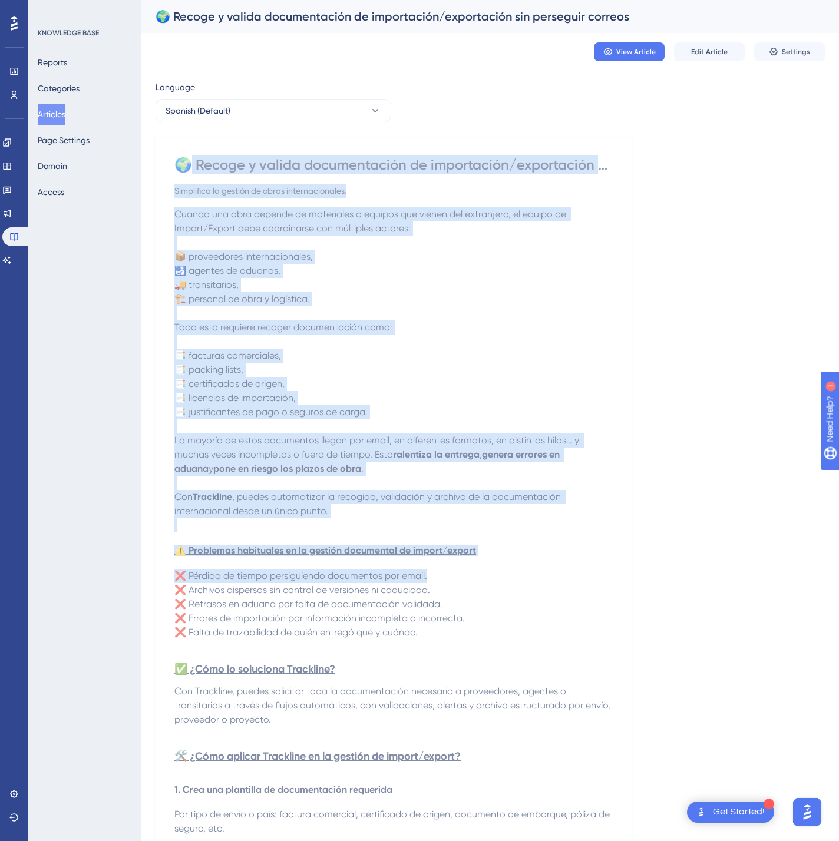
drag, startPoint x: 184, startPoint y: 159, endPoint x: 241, endPoint y: 286, distance: 138.7
click at [454, 492] on div "🌍 Recoge y valida documentación de importación/exportación sin perseguir correo…" at bounding box center [393, 753] width 438 height 1197
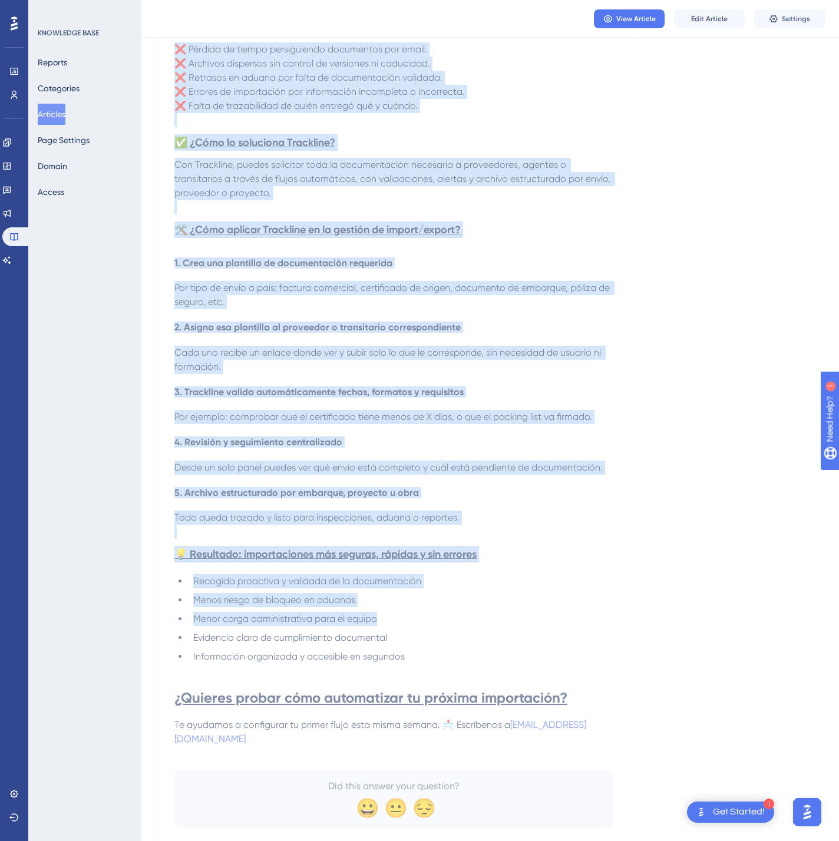
scroll to position [571, 0]
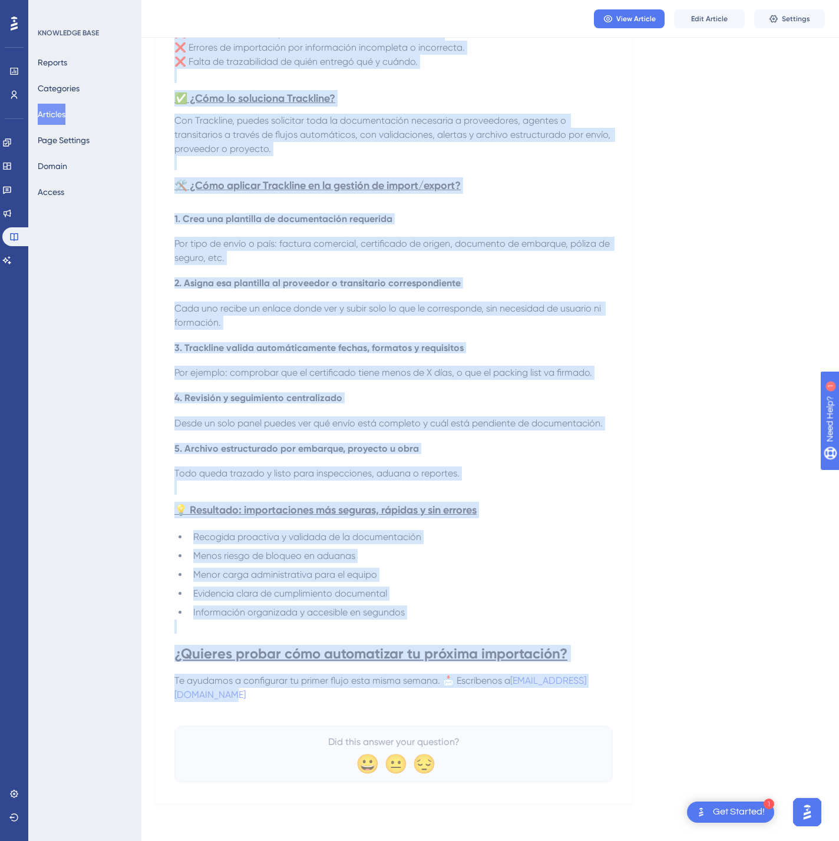
drag, startPoint x: 173, startPoint y: 155, endPoint x: 608, endPoint y: 691, distance: 690.0
click at [608, 691] on div "🌍 Recoge y valida documentación de importación/exportación sin perseguir correo…" at bounding box center [393, 184] width 476 height 1237
copy div "🌍 Recoge y valida documentación de importación/exportación sin perseguir correo…"
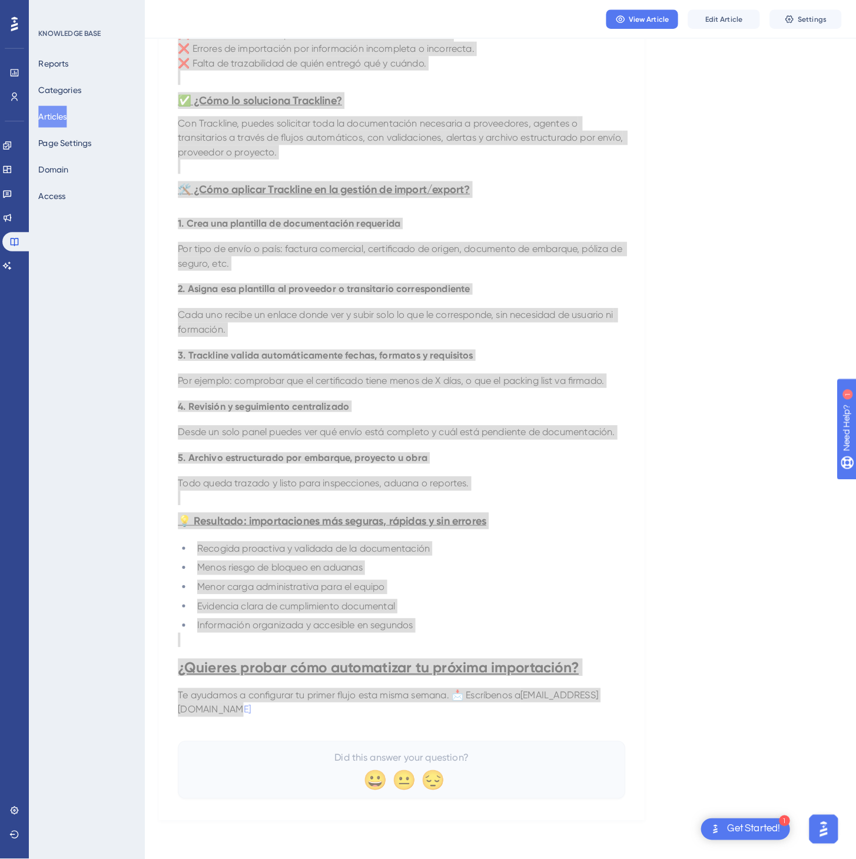
scroll to position [0, 0]
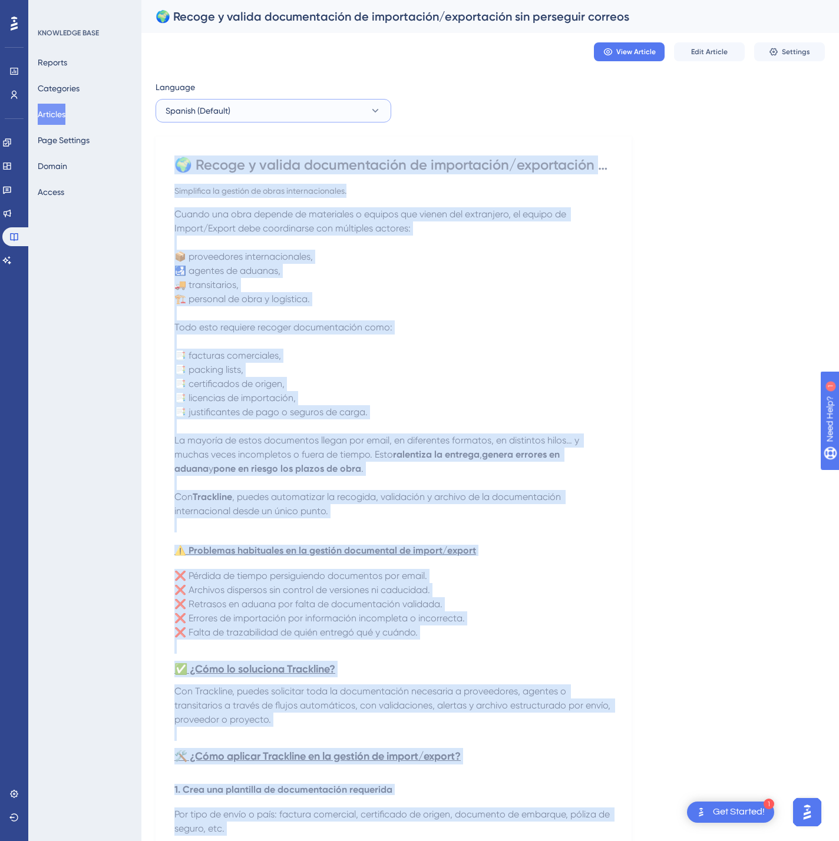
click at [244, 105] on button "Spanish (Default)" at bounding box center [273, 111] width 236 height 24
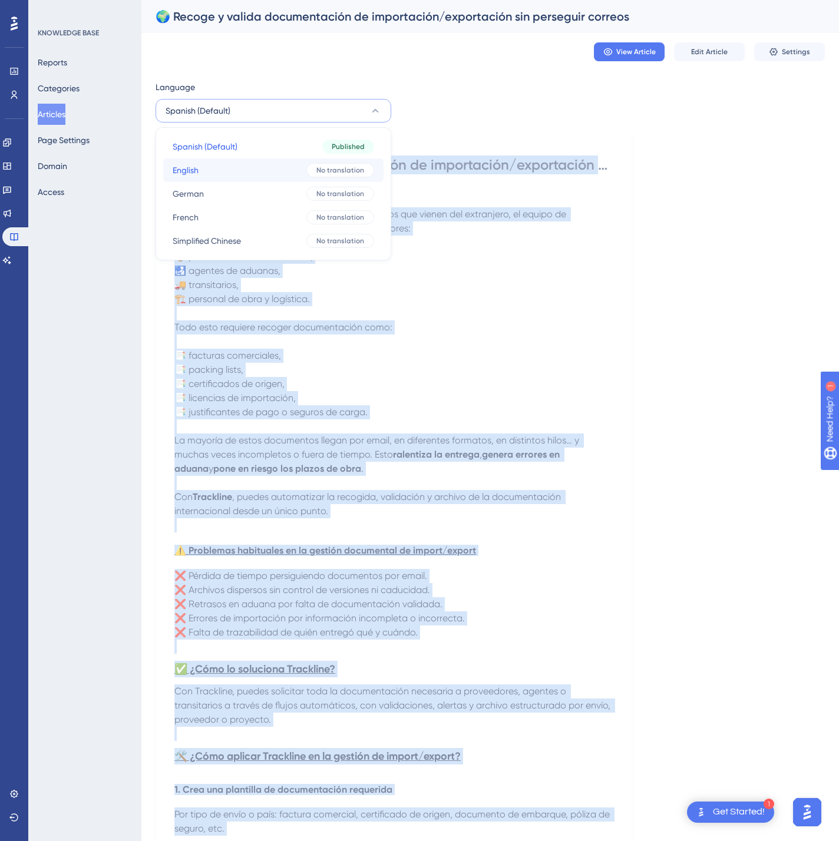
click at [233, 173] on button "English English No translation" at bounding box center [273, 170] width 220 height 24
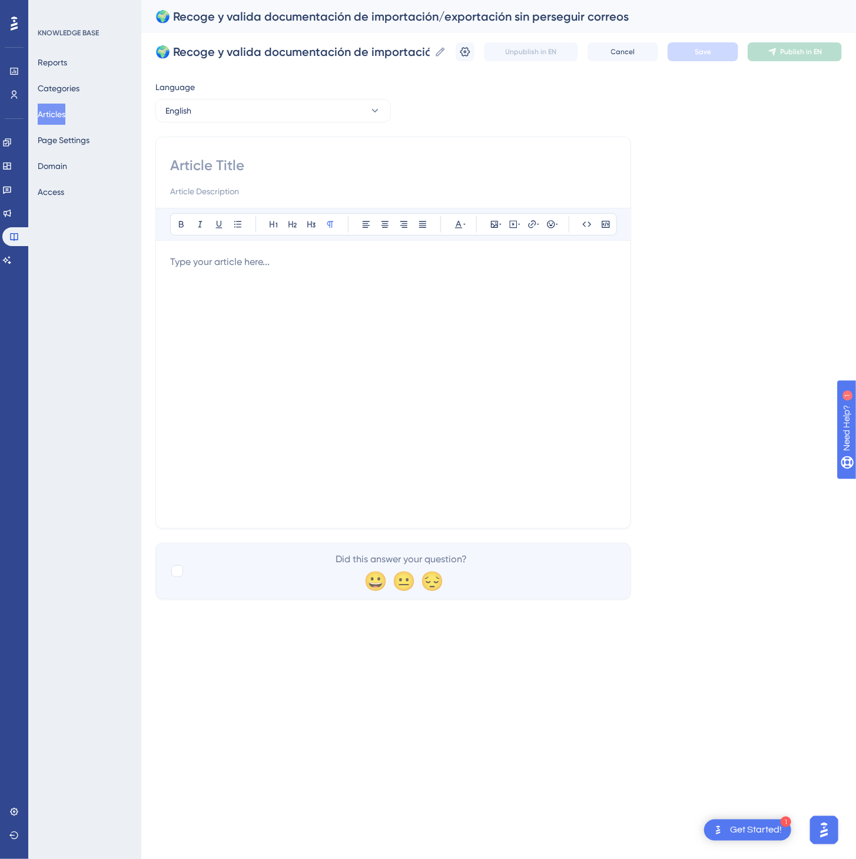
click at [313, 167] on input at bounding box center [393, 165] width 446 height 19
paste input "🌍 Collect and validate import/export documentation without chasing emails"
type input "🌍 Collect and validate import/export documentation without chasing emails"
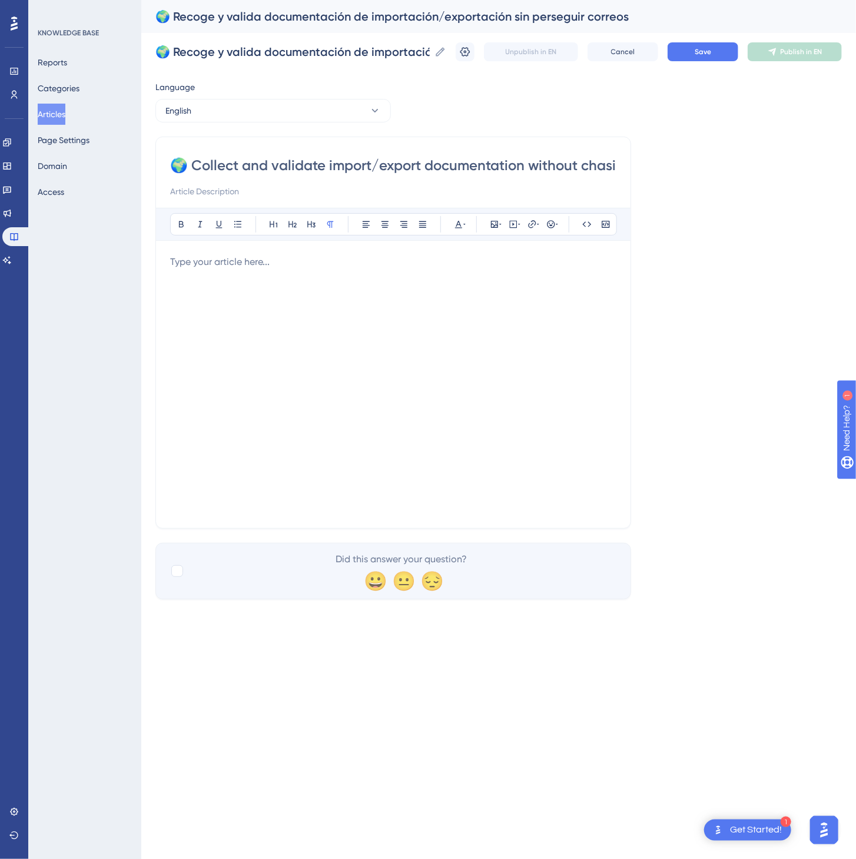
click at [375, 370] on div at bounding box center [393, 384] width 446 height 259
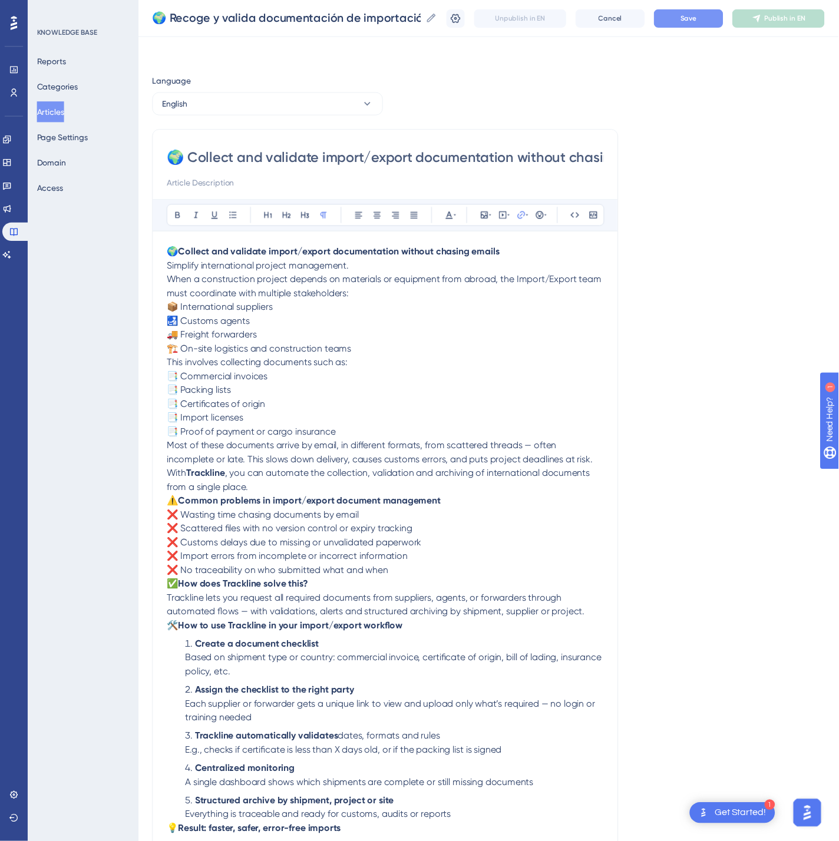
scroll to position [133, 0]
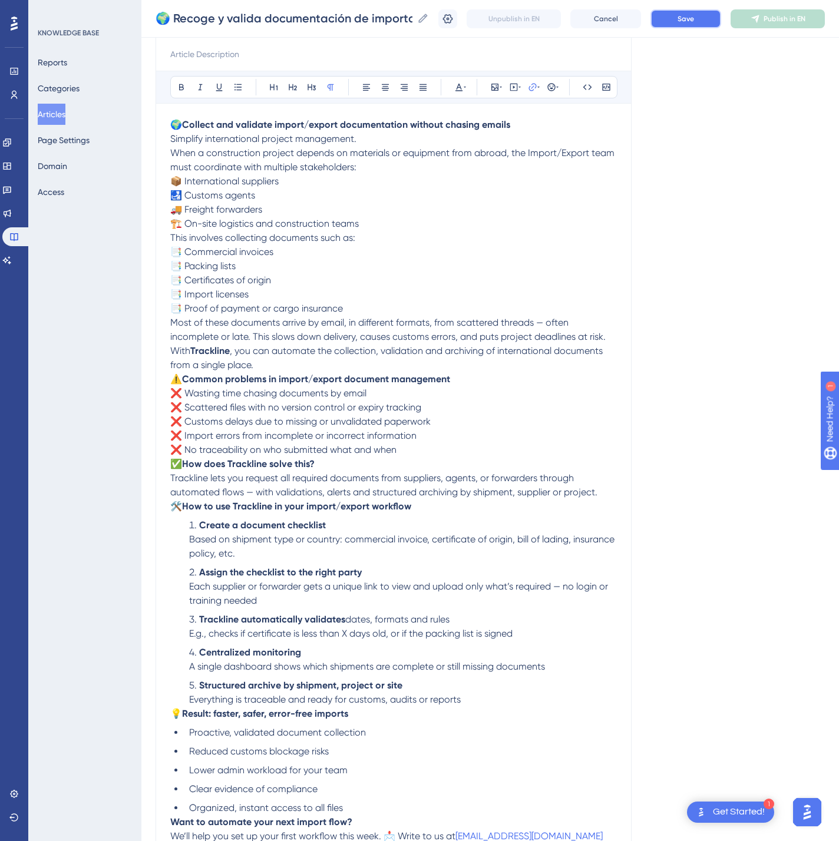
click at [694, 22] on span "Save" at bounding box center [685, 18] width 16 height 9
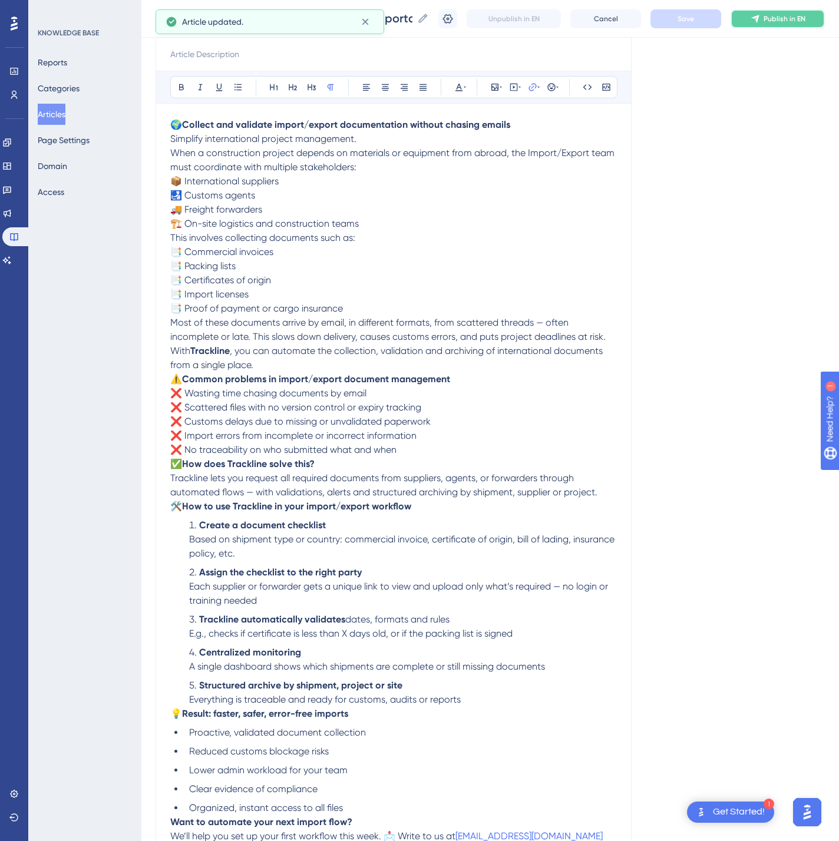
click at [760, 14] on icon at bounding box center [754, 18] width 9 height 9
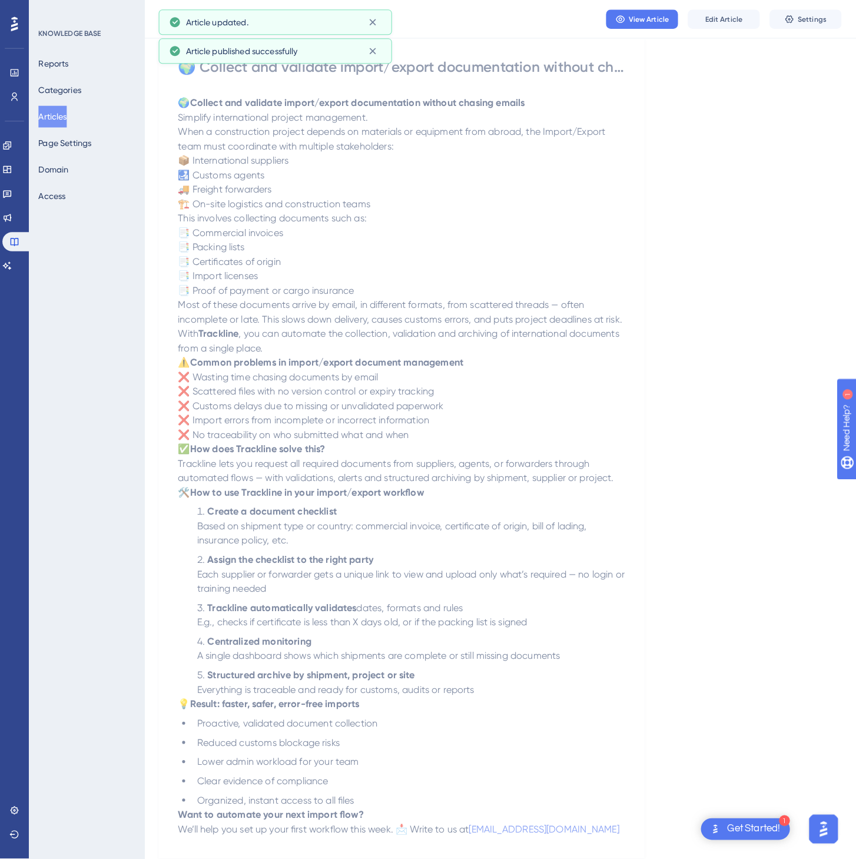
scroll to position [0, 0]
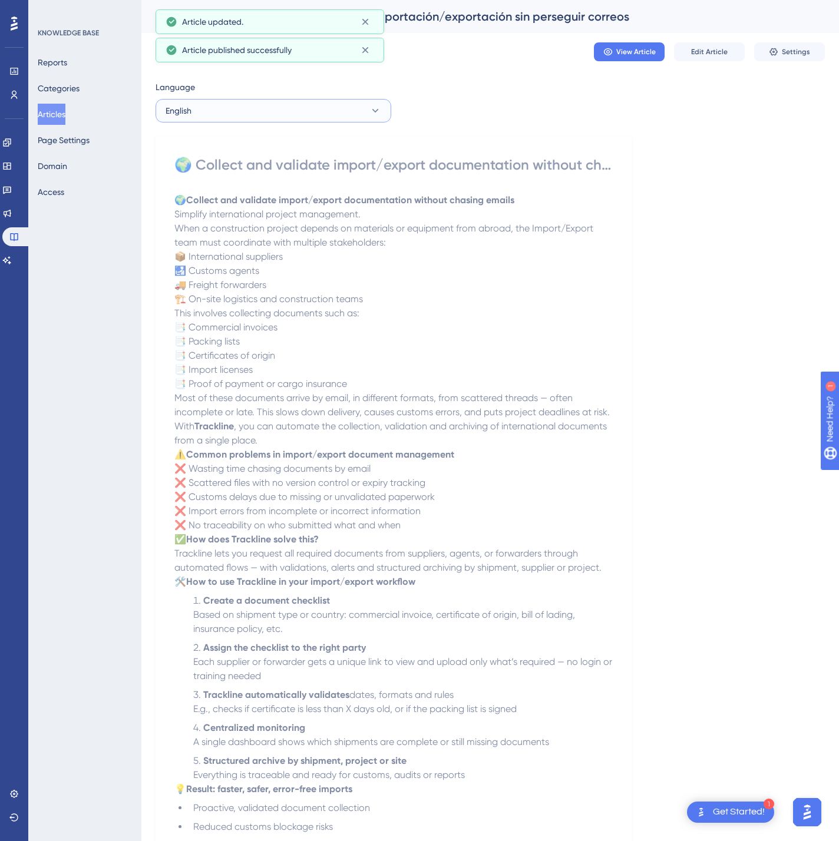
click at [264, 102] on button "English" at bounding box center [273, 111] width 236 height 24
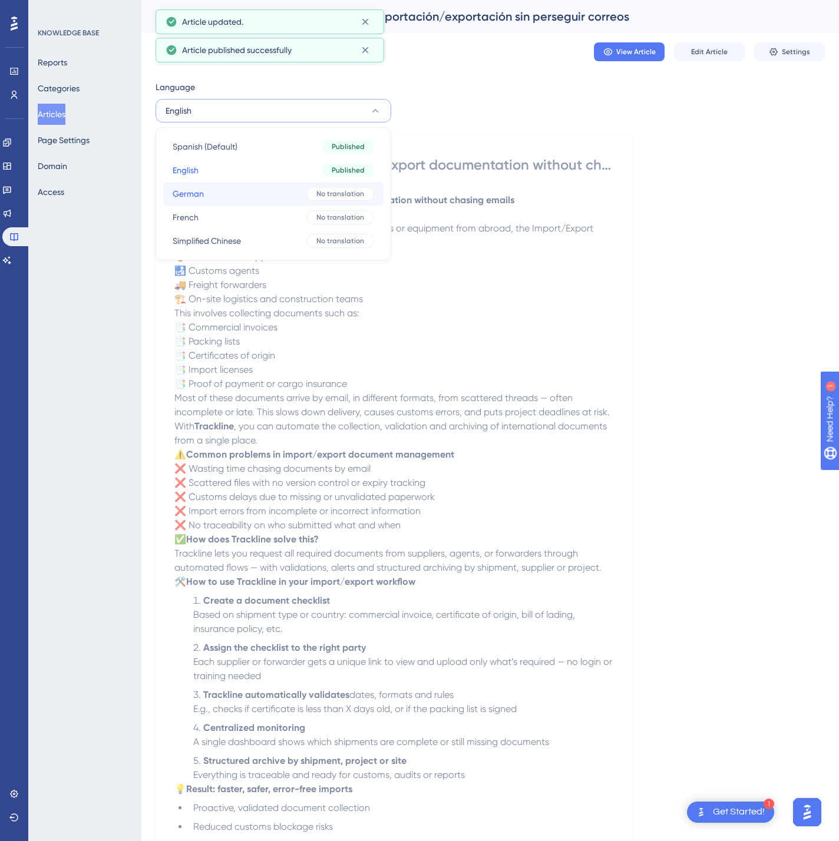
click at [233, 191] on button "German German No translation" at bounding box center [273, 194] width 220 height 24
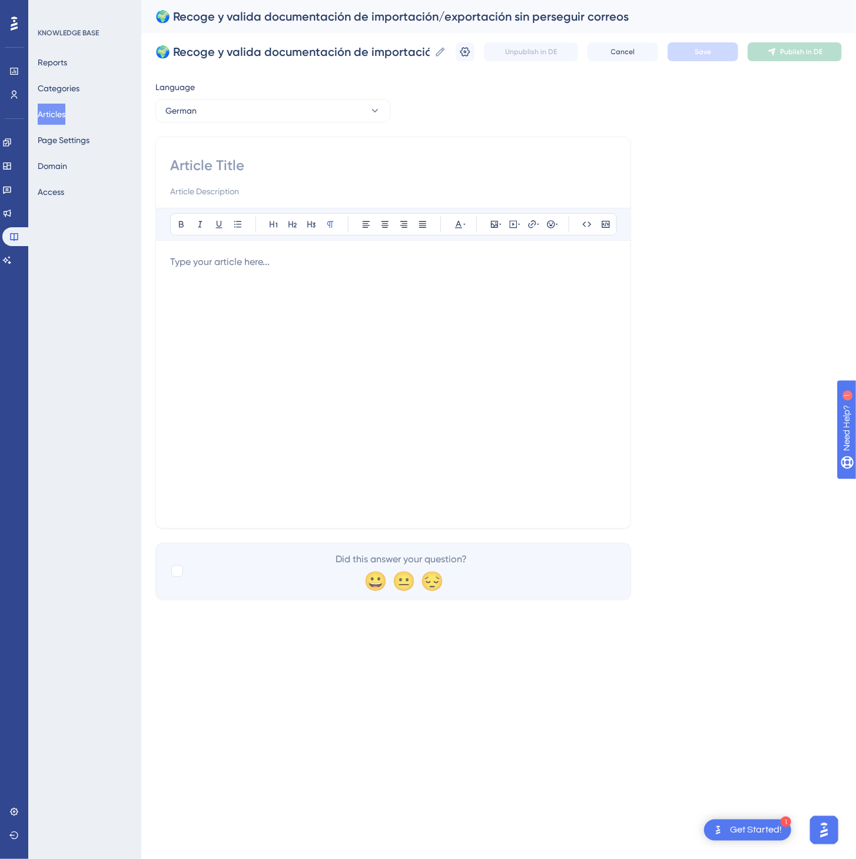
click at [287, 159] on input at bounding box center [393, 165] width 446 height 19
paste input "🌍 Import-/Export-Dokumente sammeln und validieren – ohne E-Mail-Chaos"
type input "🌍 Import-/Export-Dokumente sammeln und validieren – ohne E-Mail-Chaos"
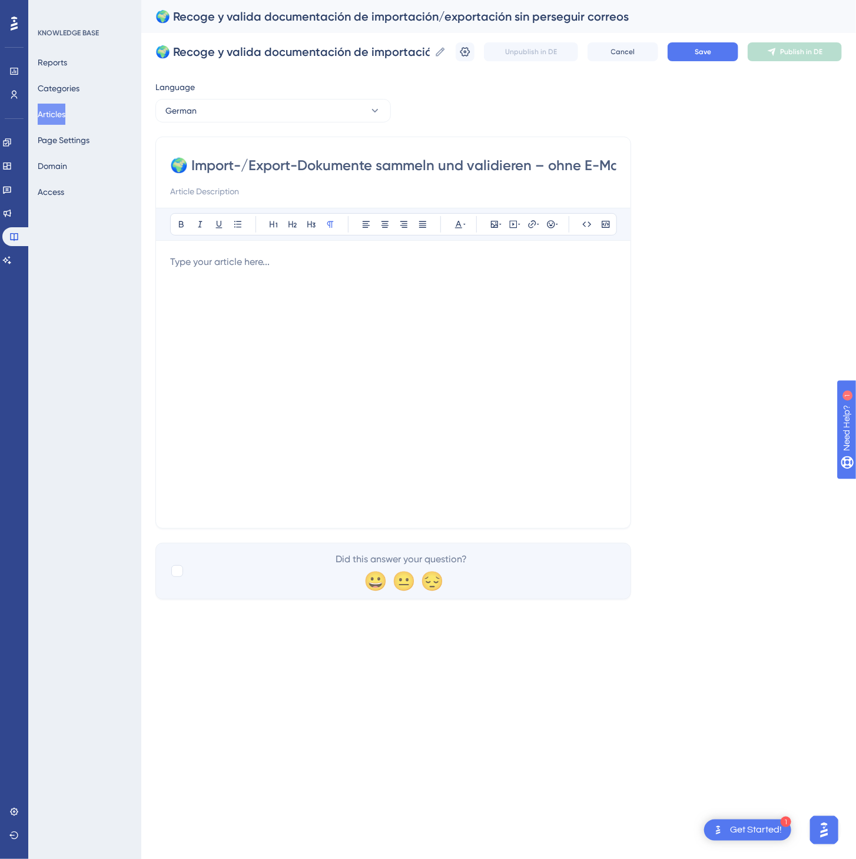
click at [655, 391] on div "Language German 🌍 Import-/Export-Dokumente sammeln und validieren – ohne E-Mail…" at bounding box center [498, 339] width 687 height 519
click at [591, 380] on div at bounding box center [393, 384] width 446 height 259
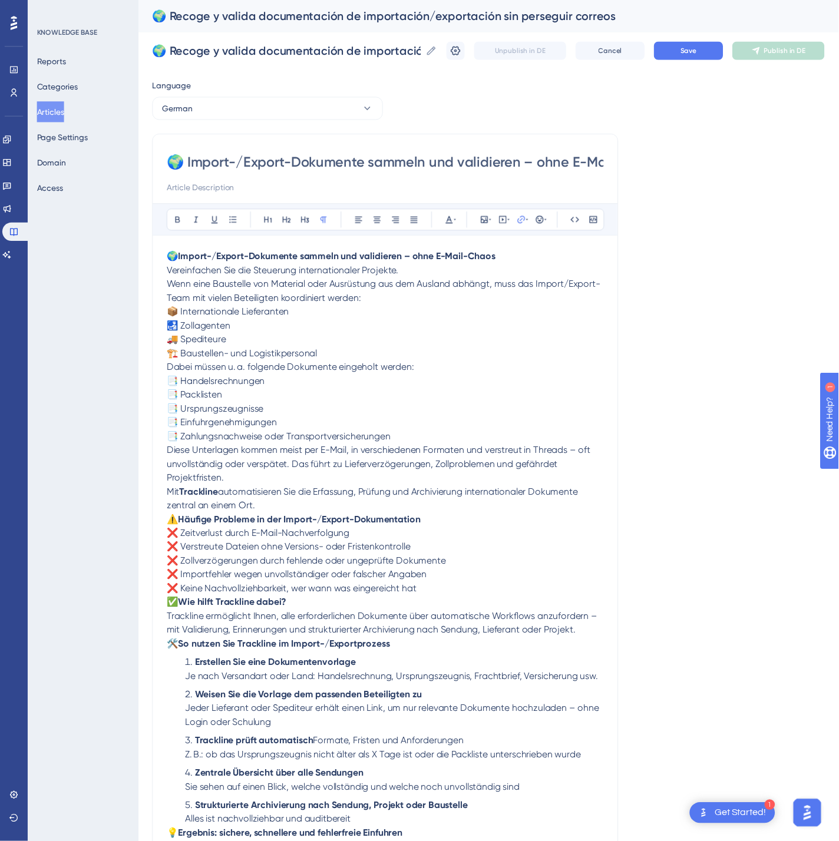
scroll to position [133, 0]
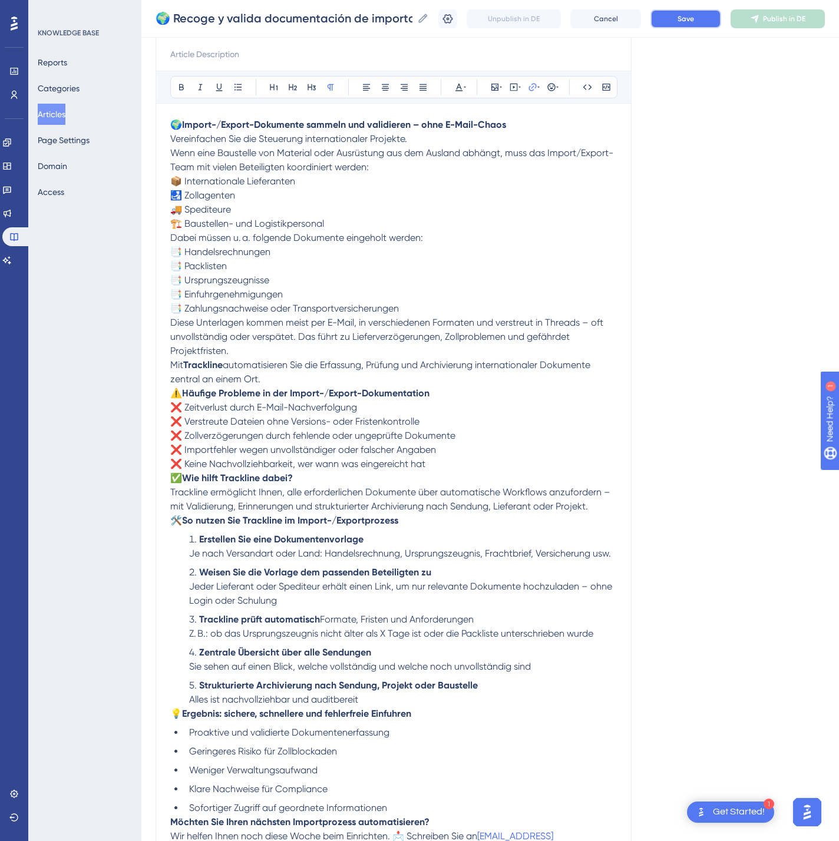
click at [700, 9] on button "Save" at bounding box center [685, 18] width 71 height 19
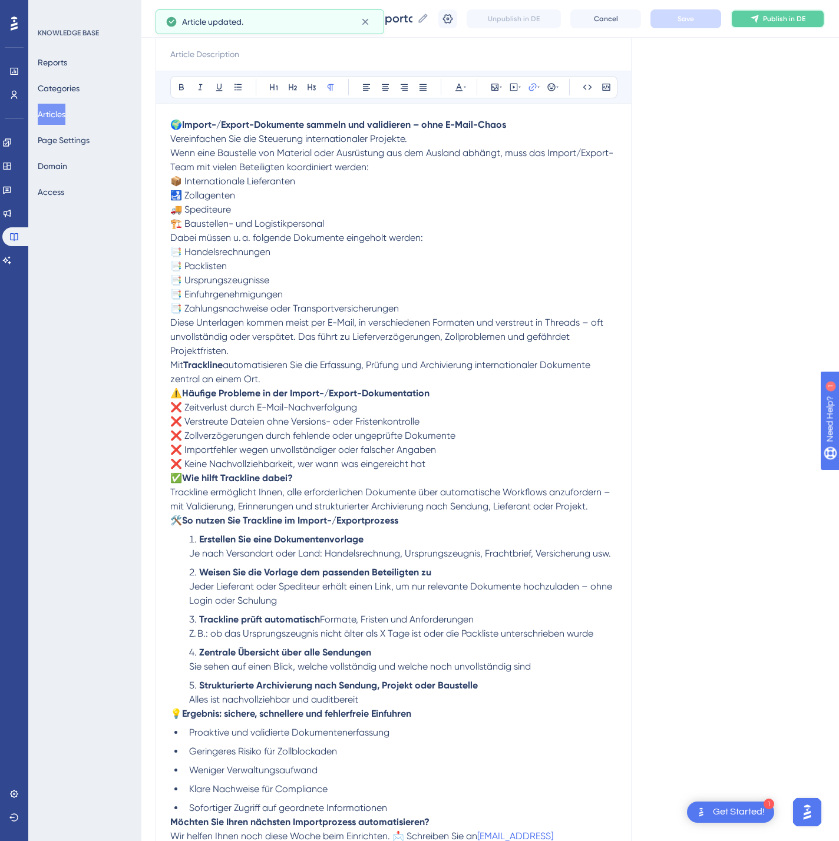
click at [781, 16] on span "Publish in DE" at bounding box center [784, 18] width 42 height 9
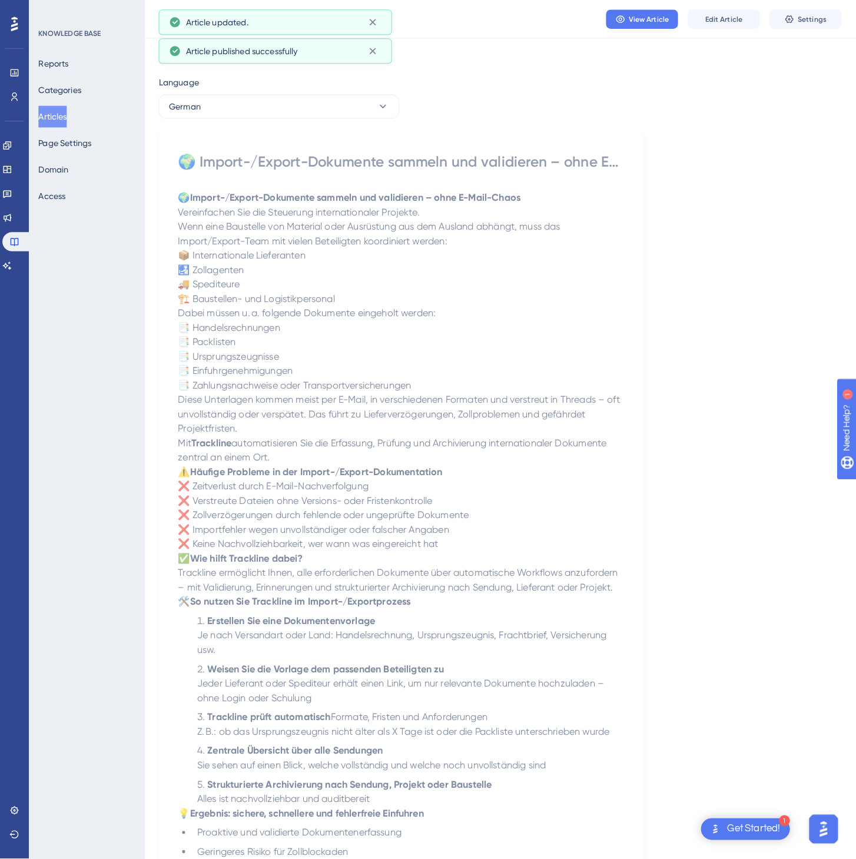
scroll to position [0, 0]
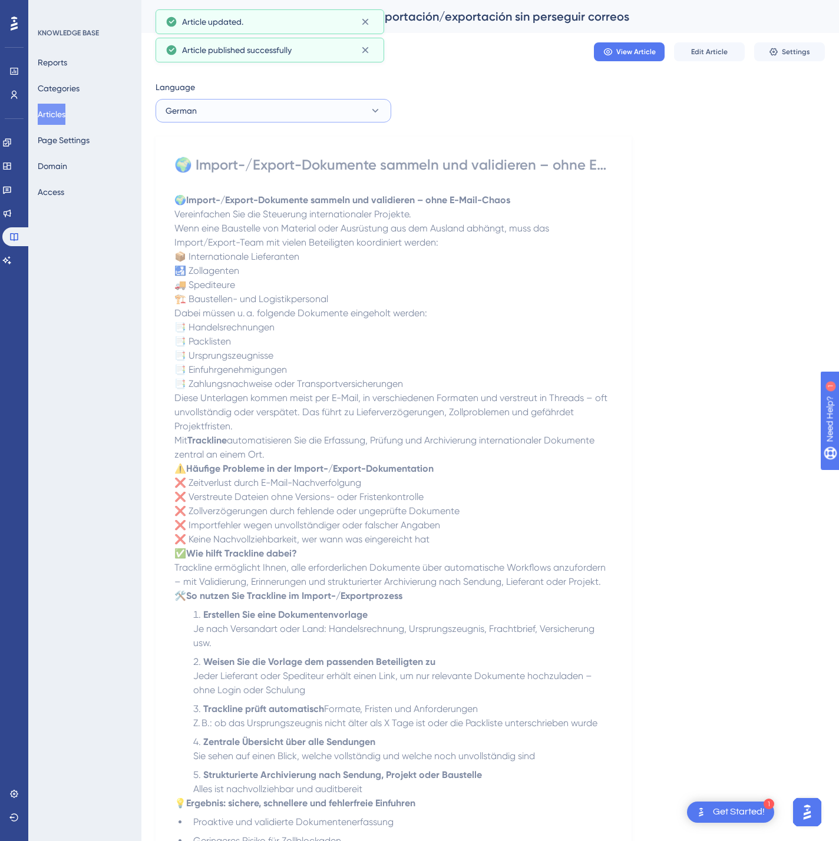
click at [286, 112] on button "German" at bounding box center [273, 111] width 236 height 24
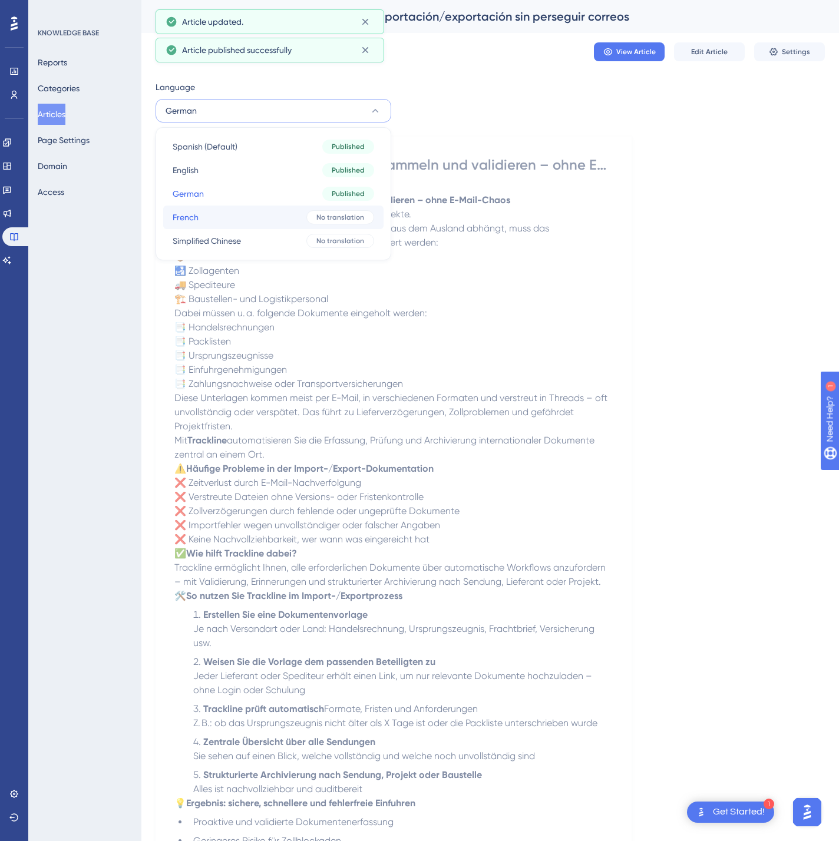
click at [255, 213] on button "French French No translation" at bounding box center [273, 218] width 220 height 24
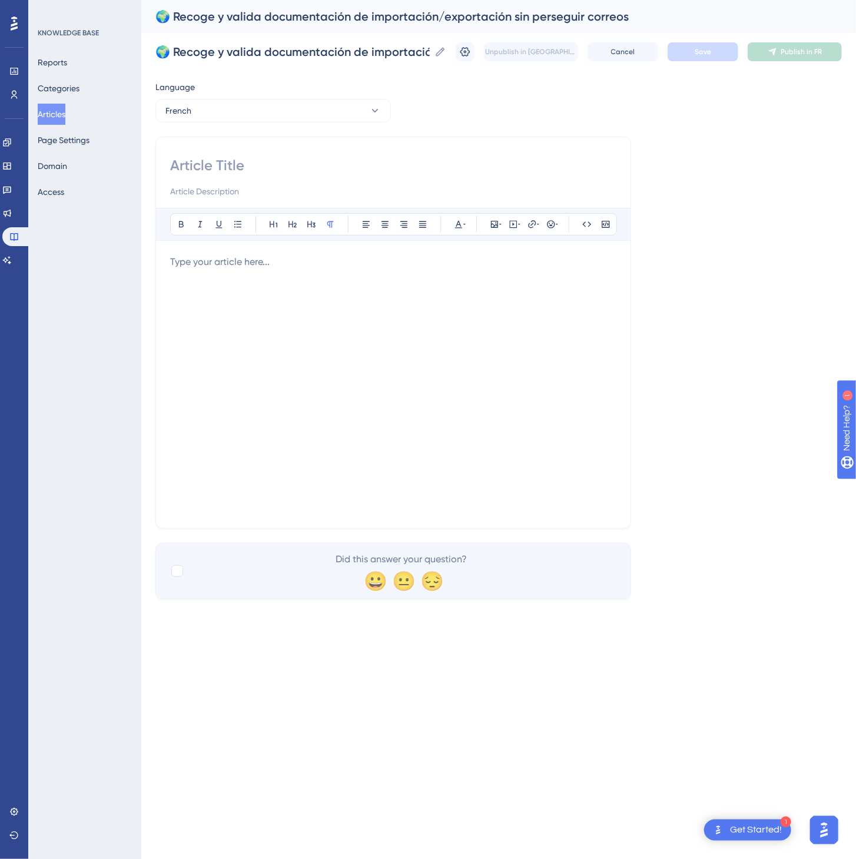
click at [261, 159] on input at bounding box center [393, 165] width 446 height 19
paste input "🌍 Collectez et validez les documents d’import/export sans courir après les emai…"
type input "🌍 Collectez et validez les documents d’import/export sans courir après les emai…"
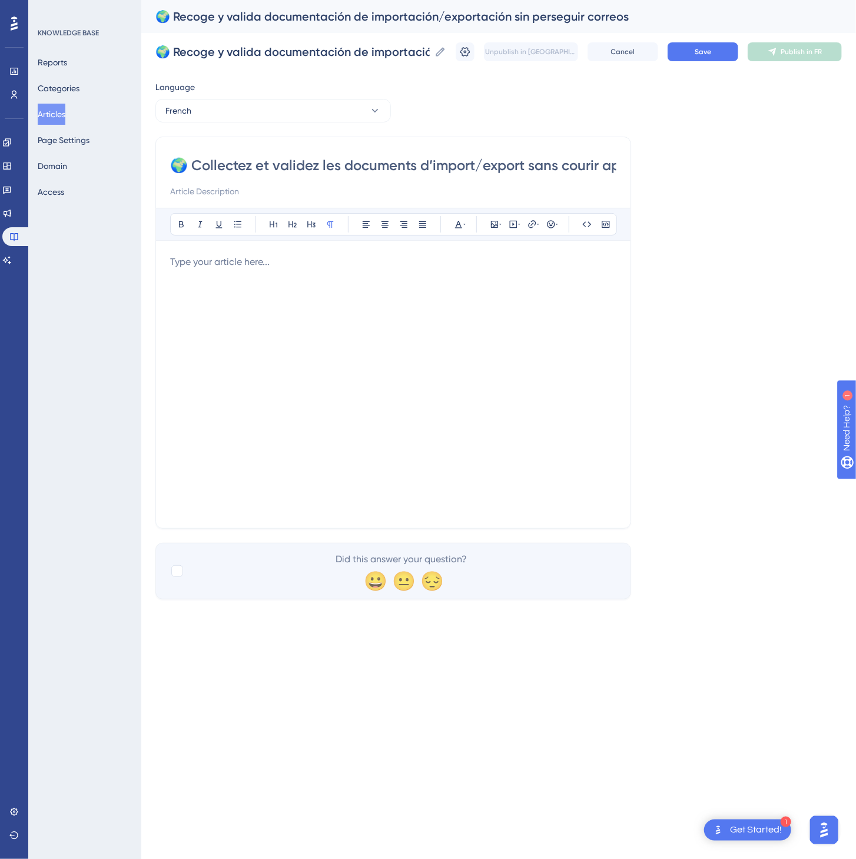
click at [326, 367] on div at bounding box center [393, 384] width 446 height 259
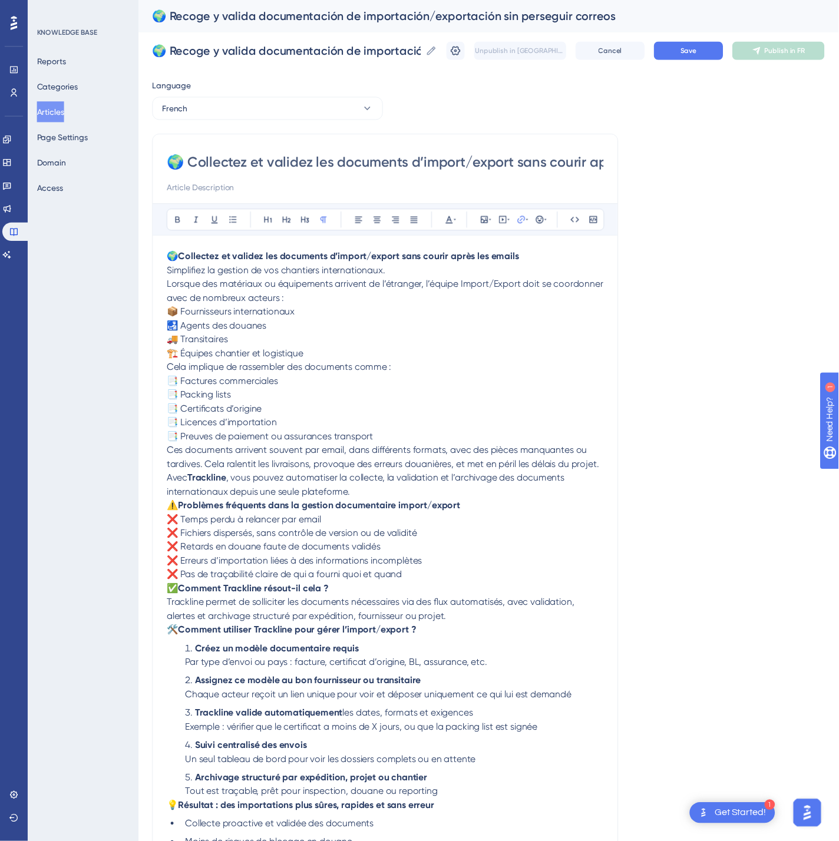
scroll to position [118, 0]
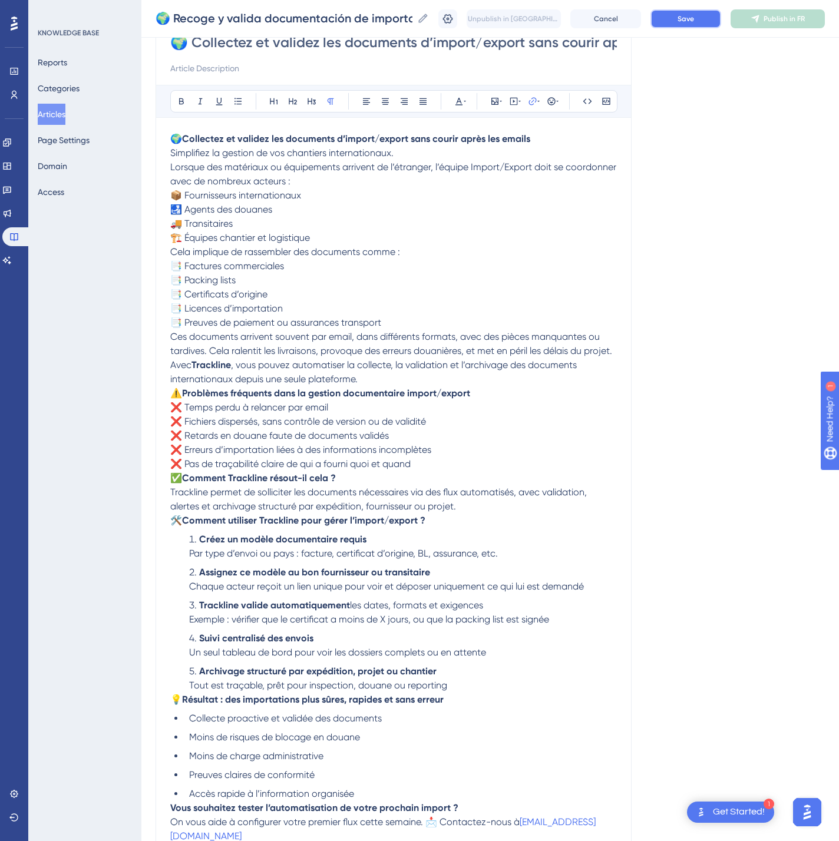
click at [694, 21] on span "Save" at bounding box center [685, 18] width 16 height 9
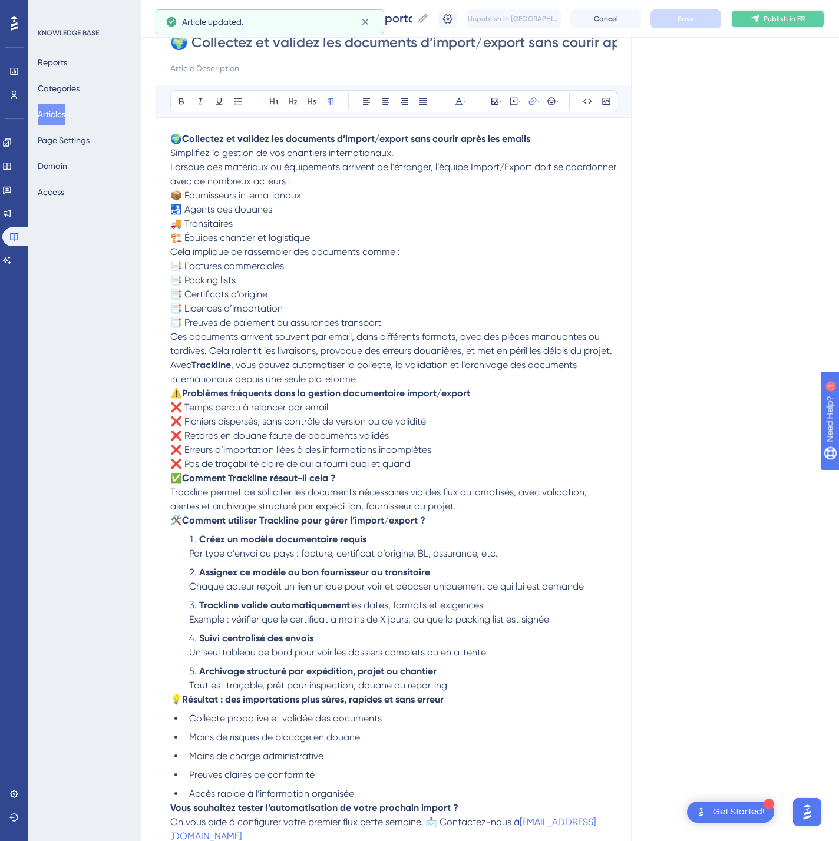
click at [798, 20] on span "Publish in FR" at bounding box center [783, 18] width 41 height 9
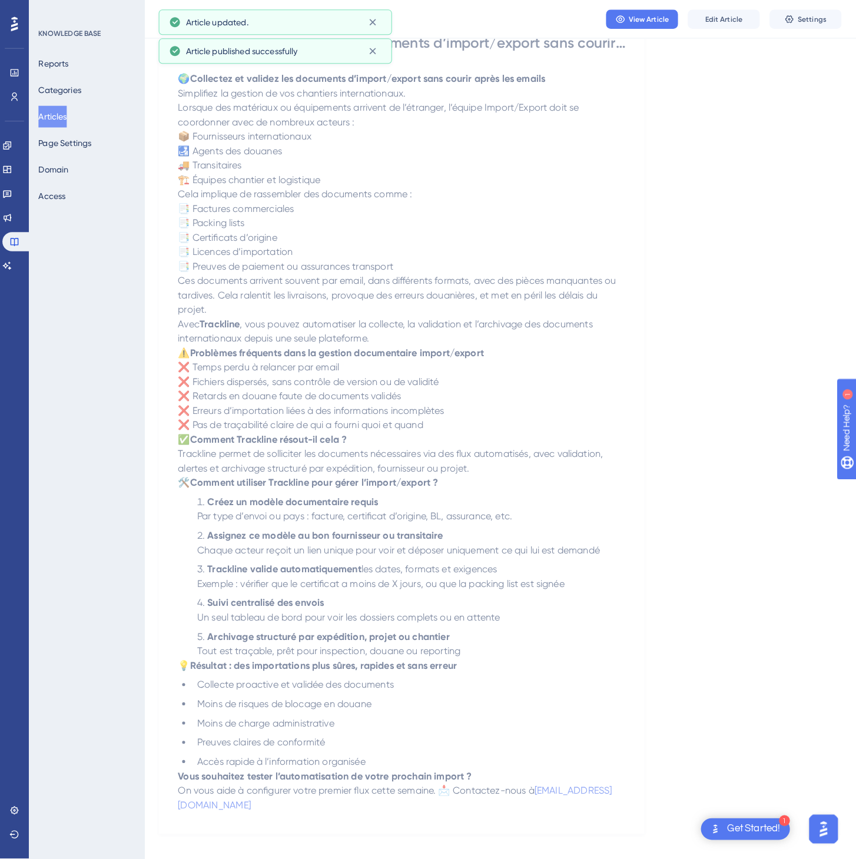
scroll to position [0, 0]
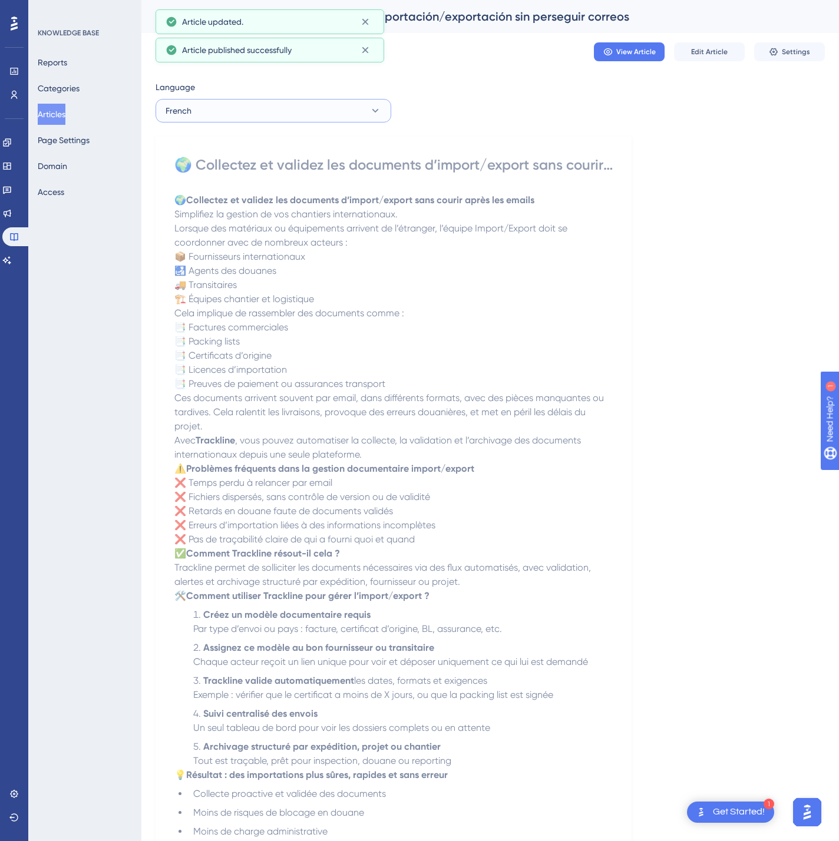
click at [291, 115] on button "French" at bounding box center [273, 111] width 236 height 24
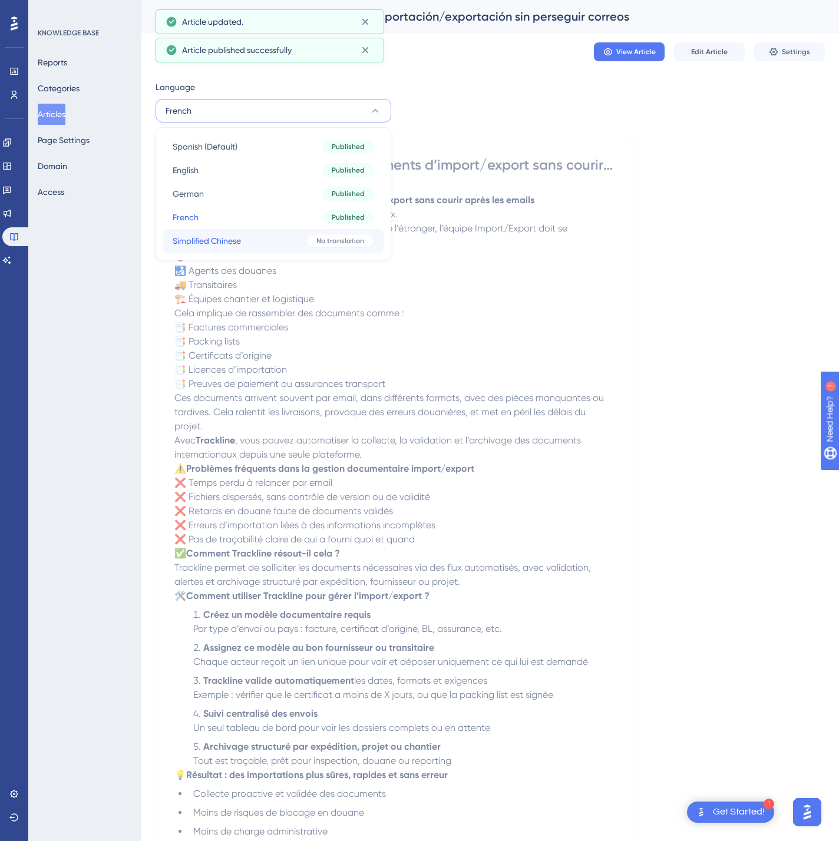
click at [266, 234] on button "Simplified Chinese Simplified Chinese No translation" at bounding box center [273, 241] width 220 height 24
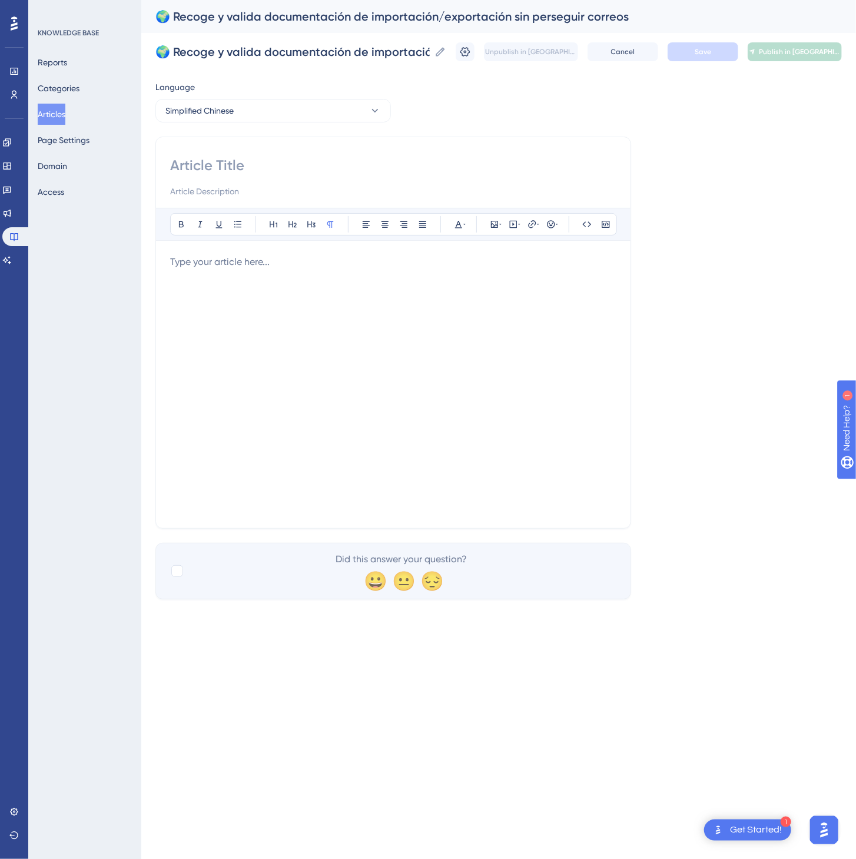
click at [314, 177] on div at bounding box center [393, 177] width 446 height 42
click at [309, 162] on input at bounding box center [393, 165] width 446 height 19
paste input "🌍 无需反复催邮件，即可收集并验证进出口单据"
type input "🌍 无需反复催邮件，即可收集并验证进出口单据"
drag, startPoint x: 72, startPoint y: 336, endPoint x: 274, endPoint y: 336, distance: 201.4
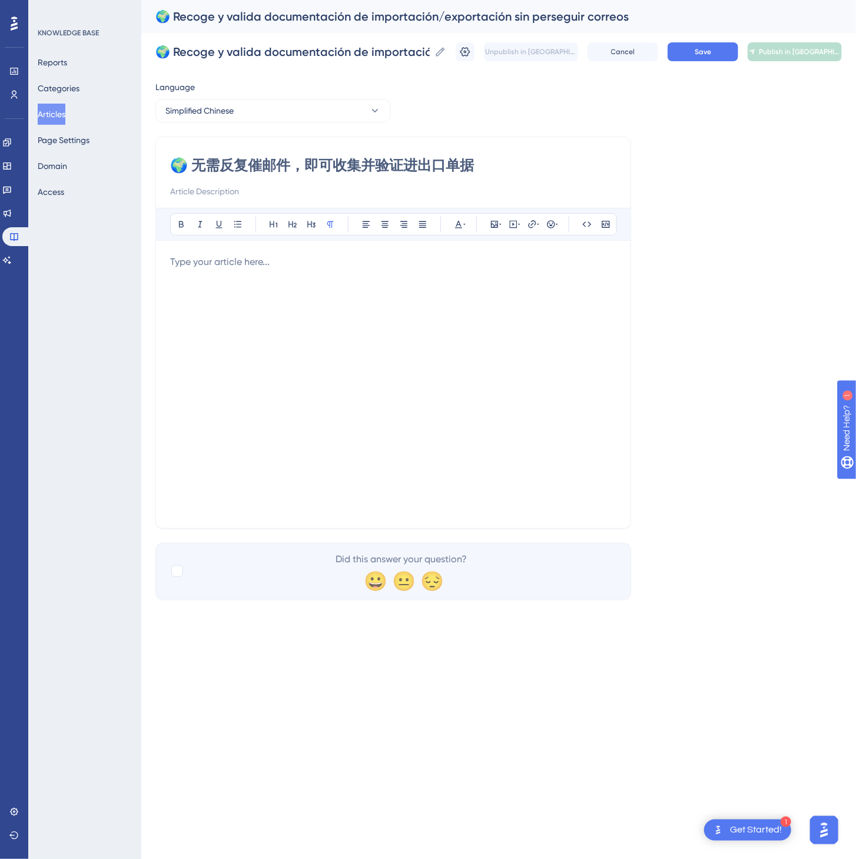
click at [88, 336] on div "KNOWLEDGE BASE Reports Categories Articles Page Settings Domain Access" at bounding box center [84, 429] width 113 height 859
click at [294, 336] on div at bounding box center [393, 384] width 446 height 259
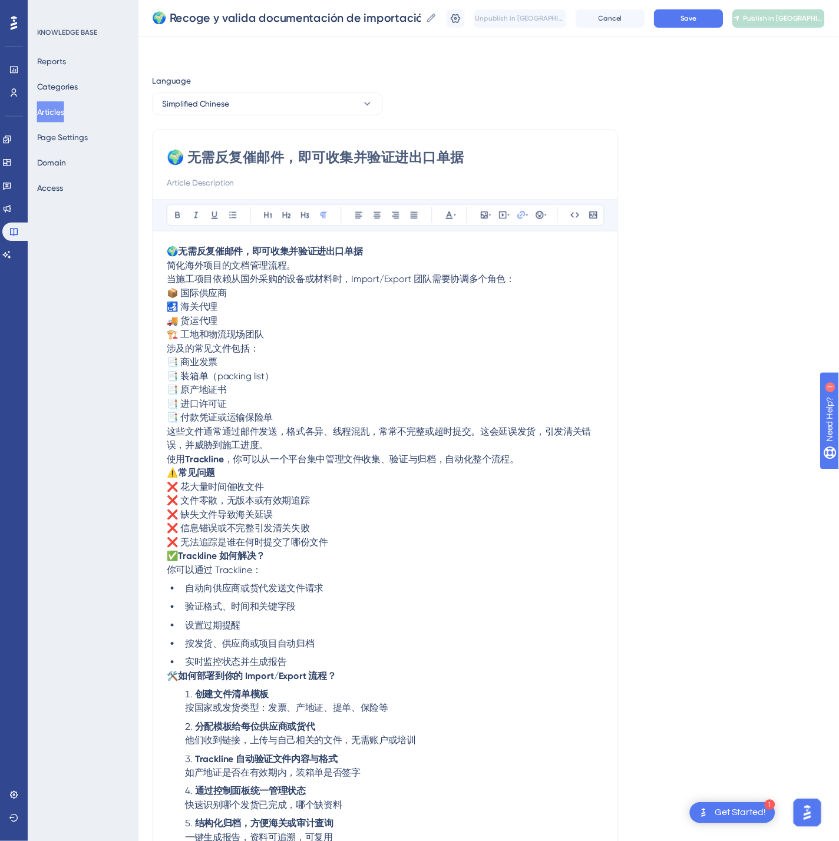
scroll to position [156, 0]
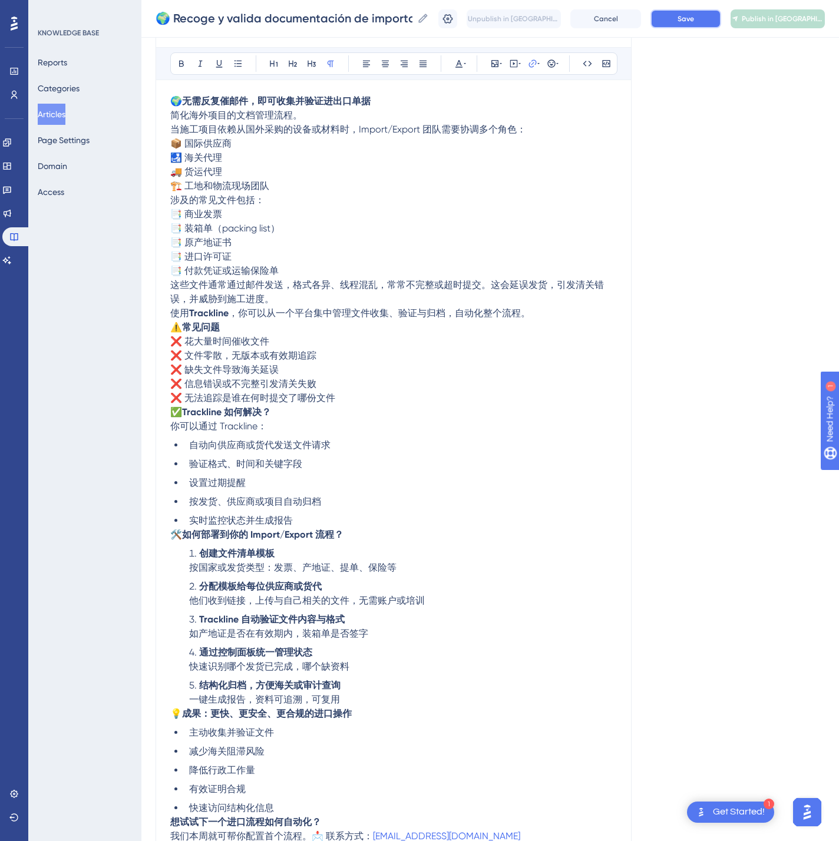
click at [690, 25] on button "Save" at bounding box center [685, 18] width 71 height 19
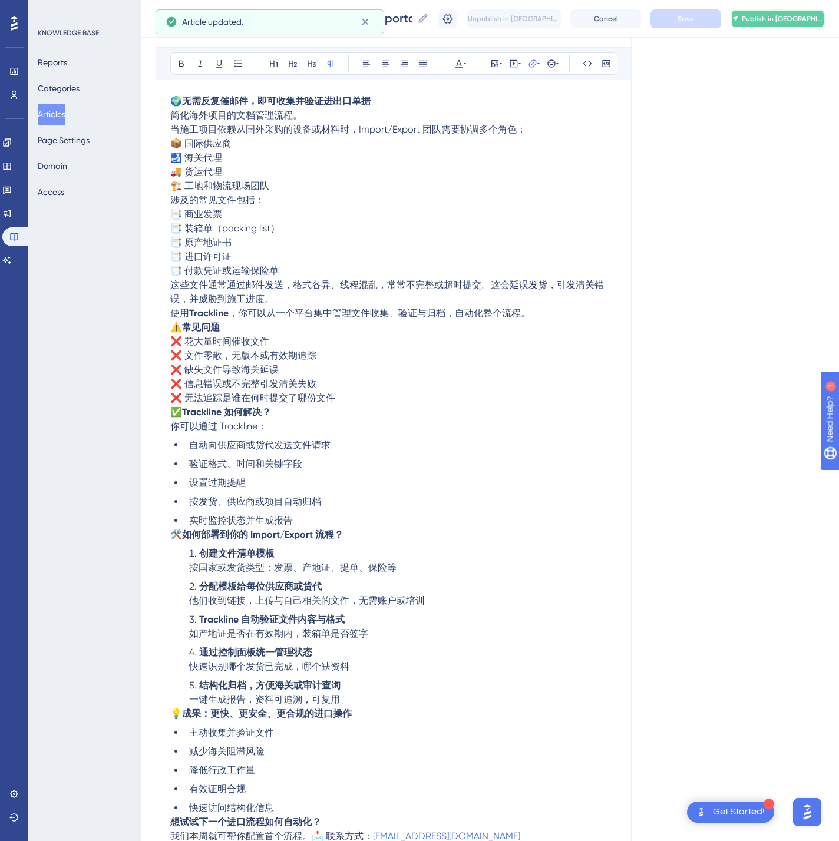
click at [797, 27] on button "Publish in [GEOGRAPHIC_DATA]-CN" at bounding box center [777, 18] width 94 height 19
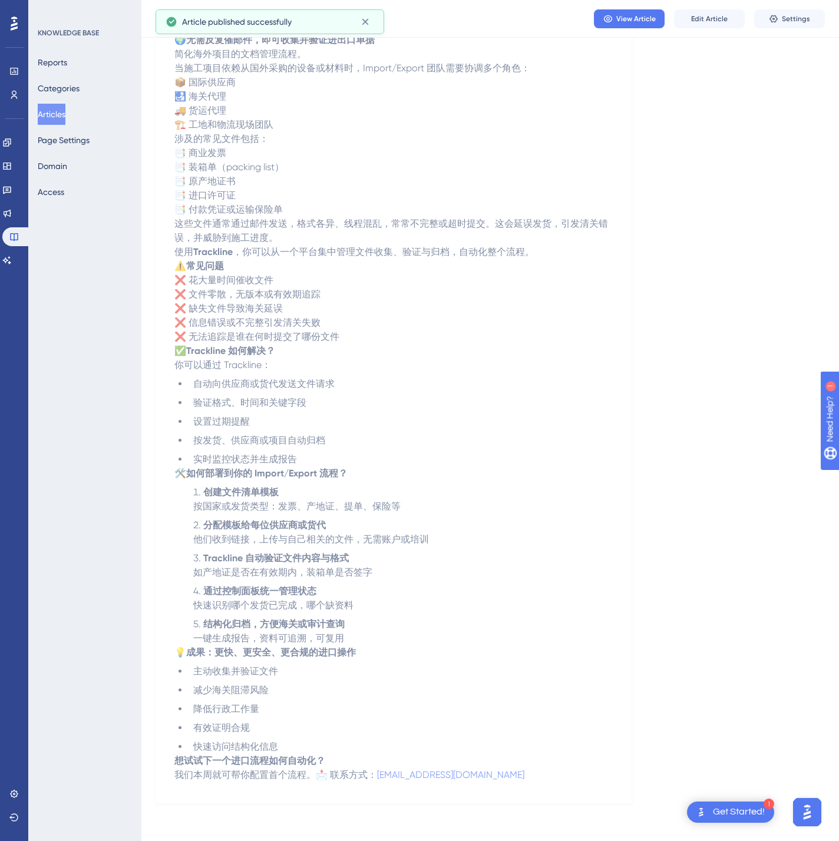
drag, startPoint x: 49, startPoint y: 114, endPoint x: 52, endPoint y: 108, distance: 6.3
click at [51, 113] on button "Articles" at bounding box center [52, 114] width 28 height 21
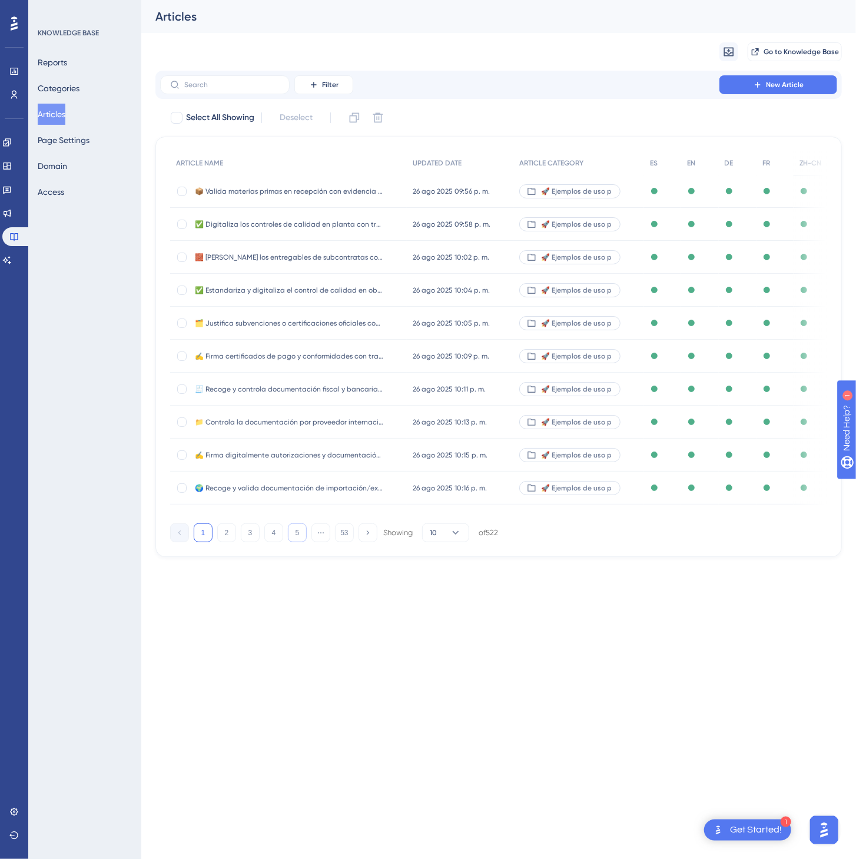
click at [292, 531] on button "5" at bounding box center [297, 533] width 19 height 19
click at [292, 531] on button "7" at bounding box center [297, 533] width 19 height 19
click at [292, 531] on button "8" at bounding box center [297, 533] width 19 height 19
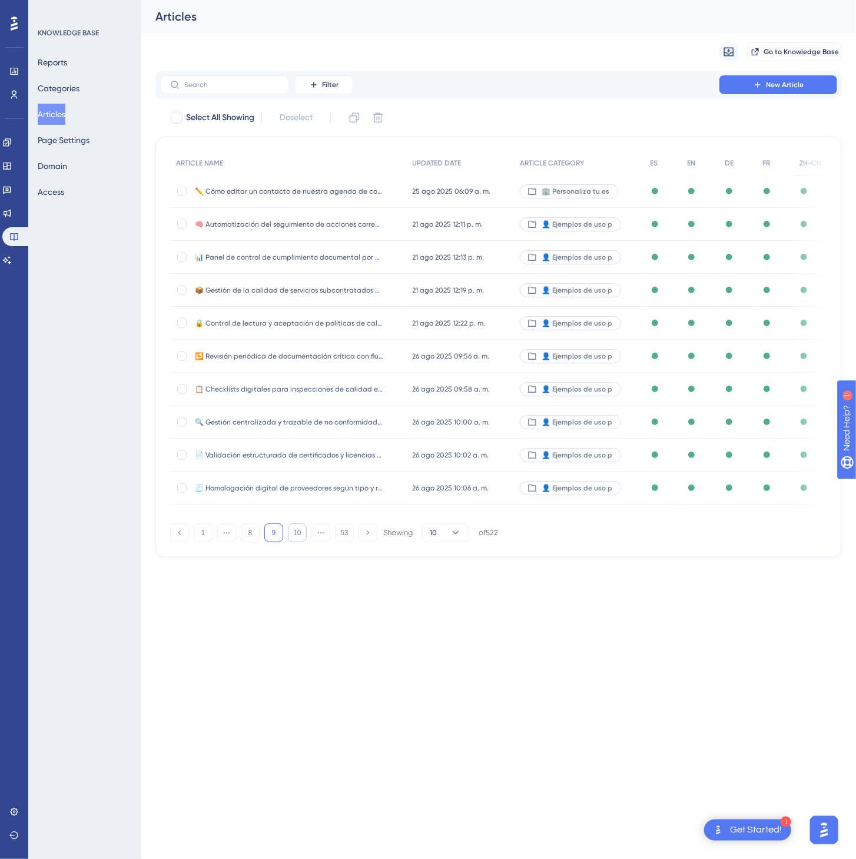
click at [292, 531] on button "10" at bounding box center [297, 533] width 19 height 19
click at [292, 531] on button "11" at bounding box center [297, 533] width 19 height 19
click at [292, 531] on button "13" at bounding box center [297, 533] width 19 height 19
click at [292, 531] on button "14" at bounding box center [297, 533] width 19 height 19
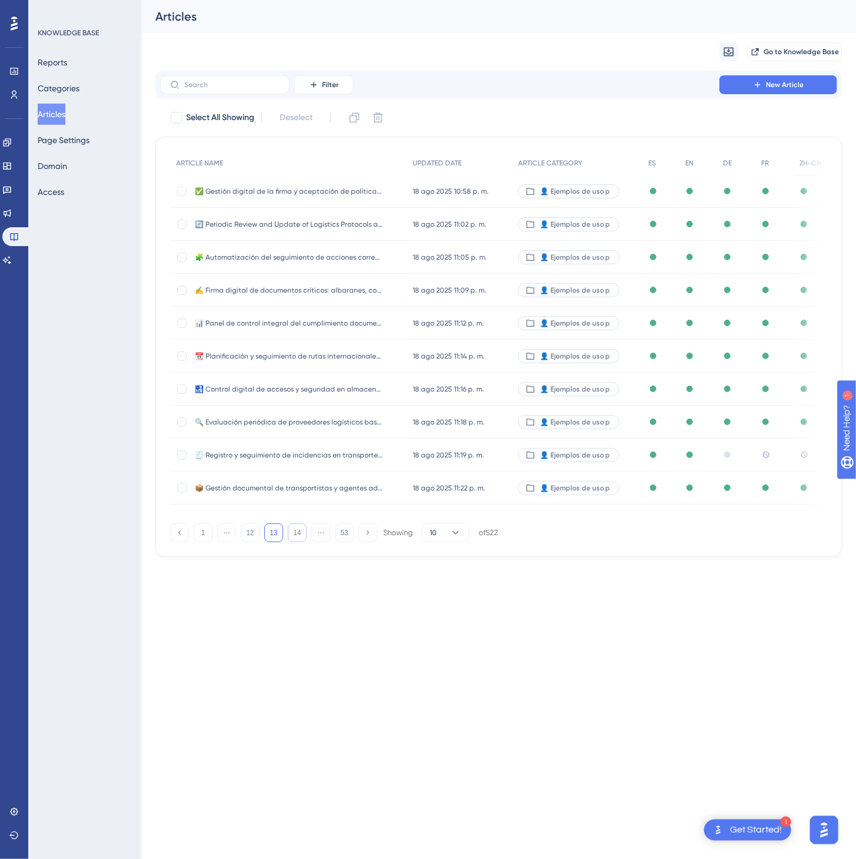
click at [292, 531] on button "14" at bounding box center [297, 533] width 19 height 19
click at [292, 531] on button "16" at bounding box center [297, 533] width 19 height 19
click at [292, 531] on button "17" at bounding box center [297, 533] width 19 height 19
click at [292, 531] on button "19" at bounding box center [297, 533] width 19 height 19
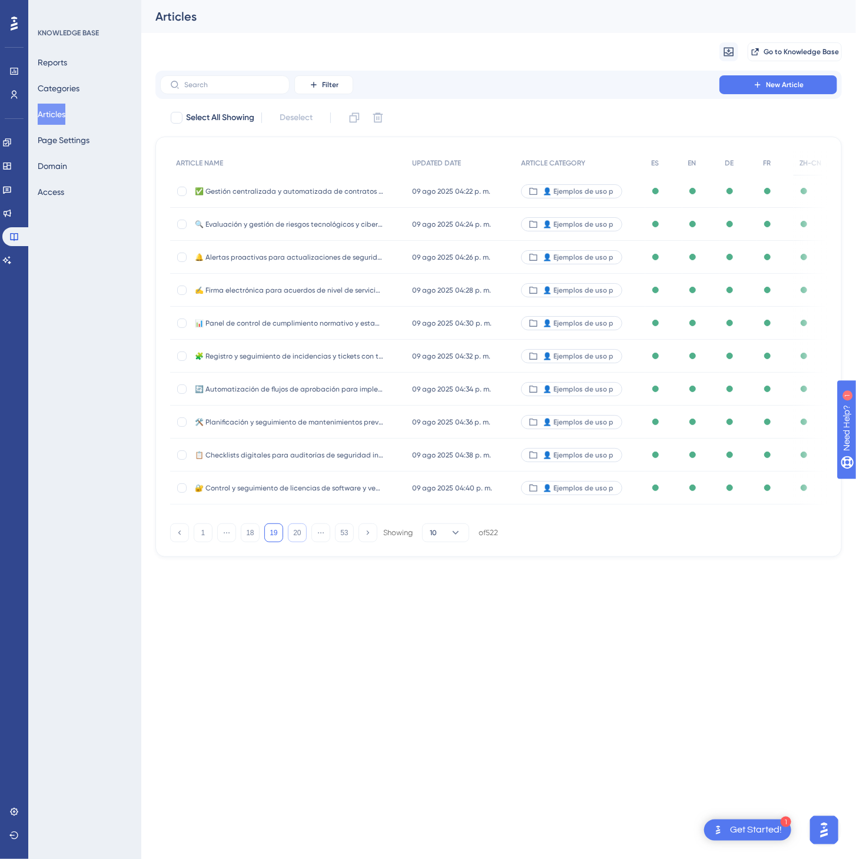
click at [292, 531] on button "20" at bounding box center [297, 533] width 19 height 19
click at [292, 531] on button "22" at bounding box center [297, 533] width 19 height 19
click at [292, 531] on button "24" at bounding box center [297, 533] width 19 height 19
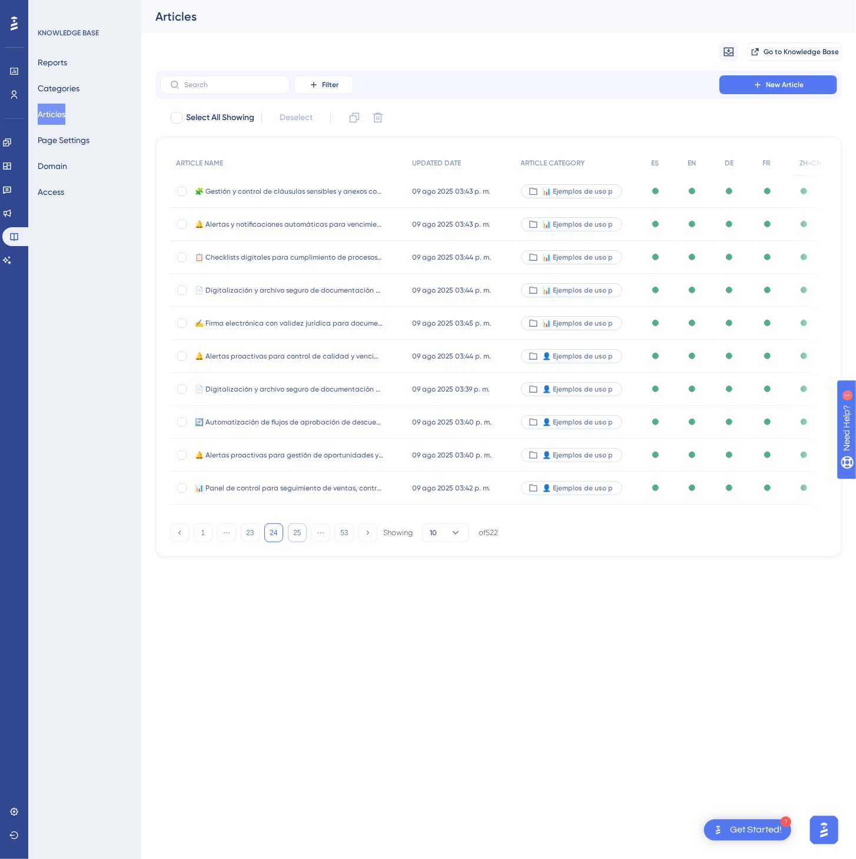
click at [292, 529] on button "25" at bounding box center [297, 533] width 19 height 19
click at [385, 396] on div "🛠️ Controla incidencias y tareas pendientes en obra con trazabilidad y responsa…" at bounding box center [288, 389] width 236 height 33
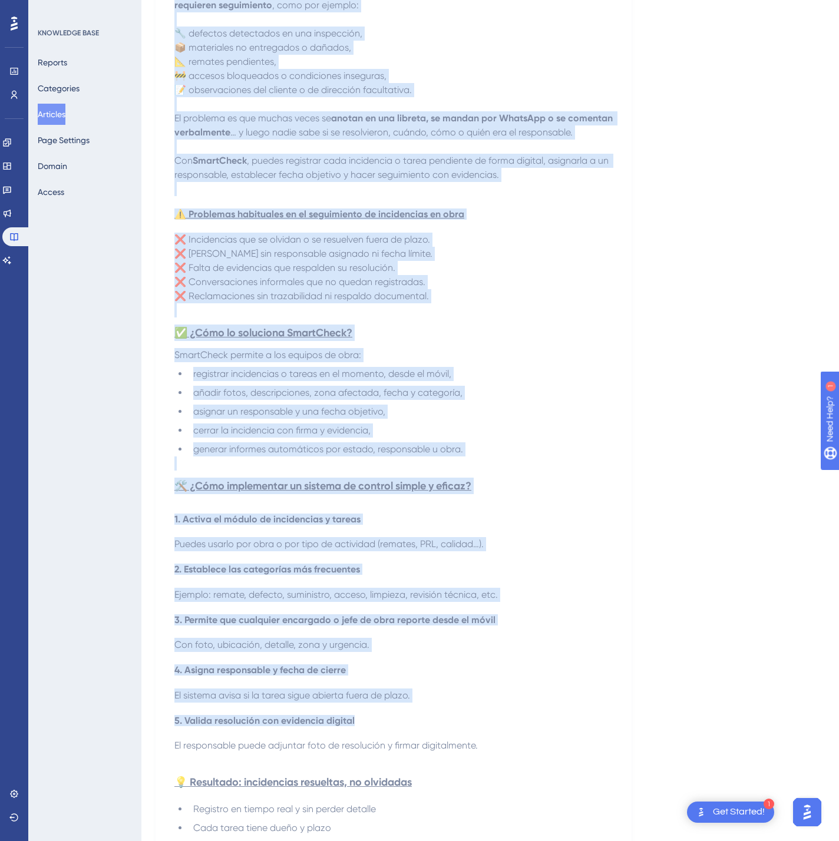
scroll to position [514, 0]
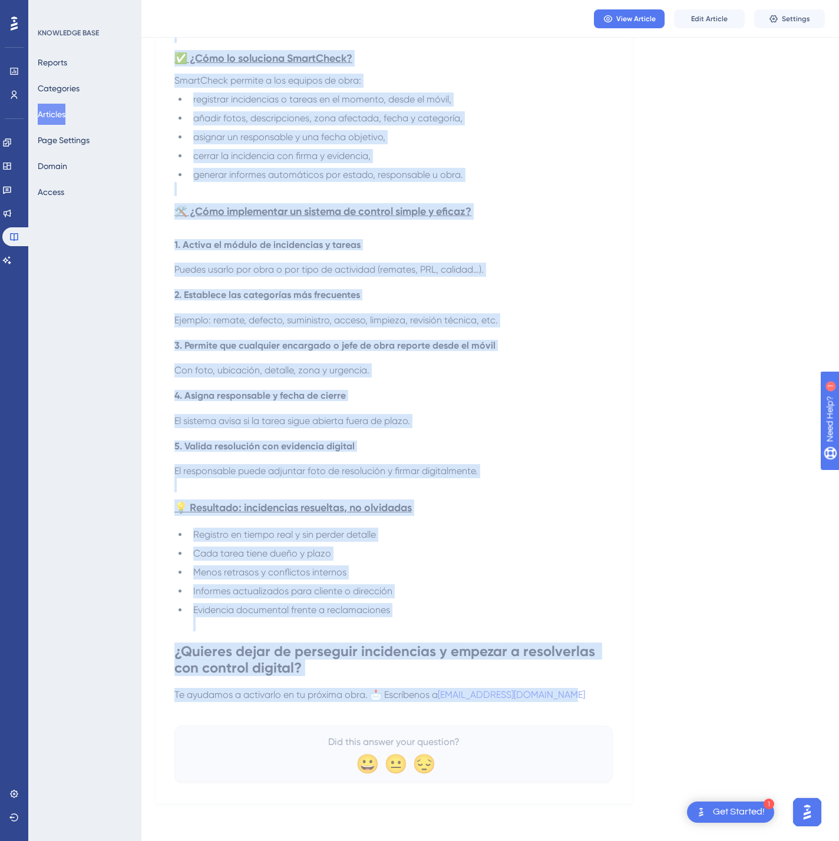
drag, startPoint x: 220, startPoint y: 197, endPoint x: 625, endPoint y: 689, distance: 637.6
click at [625, 689] on div "🛠️ Controla incidencias y tareas pendientes en obra con trazabilidad y responsa…" at bounding box center [393, 221] width 476 height 1164
copy div "🛠️ Controla incidencias y tareas pendientes en obra con trazabilidad y responsa…"
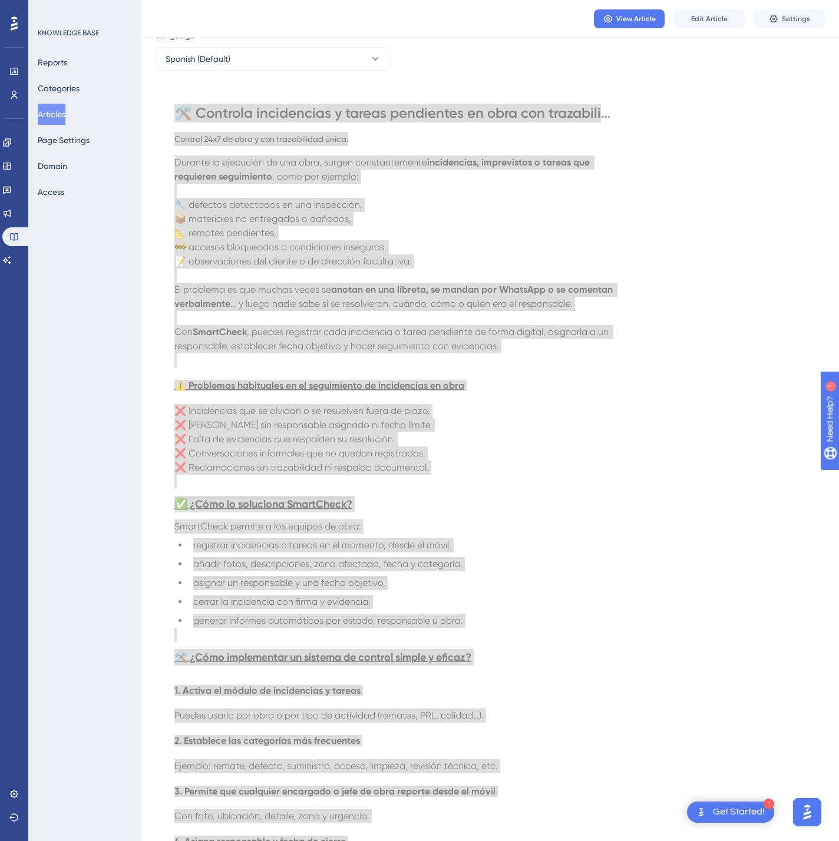
scroll to position [43, 0]
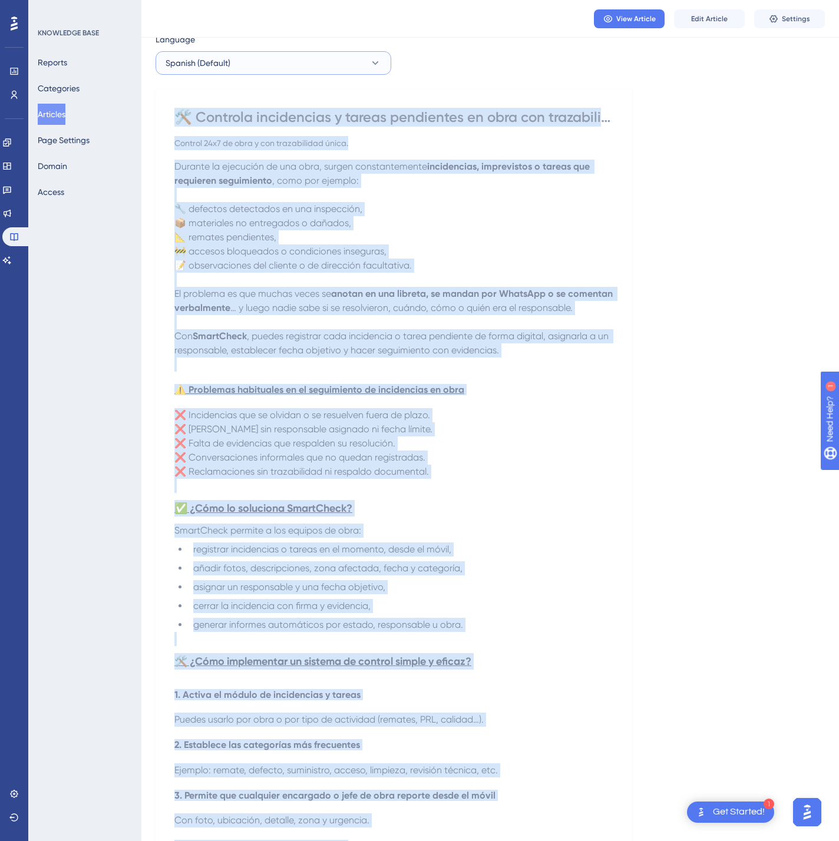
click at [339, 69] on button "Spanish (Default)" at bounding box center [273, 63] width 236 height 24
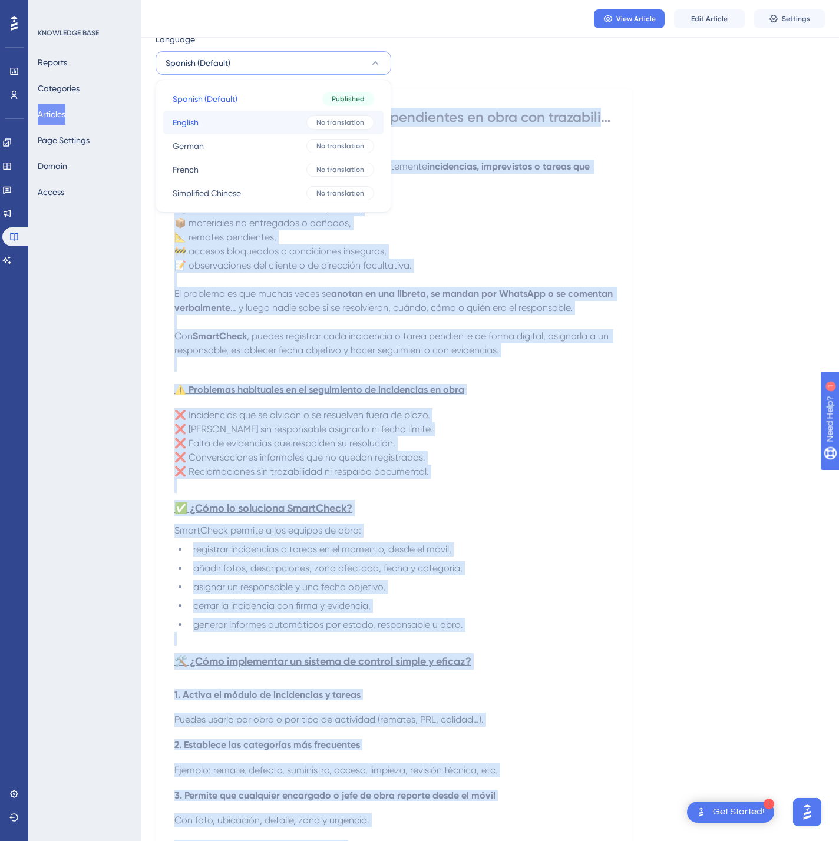
click at [290, 122] on button "English English No translation" at bounding box center [273, 123] width 220 height 24
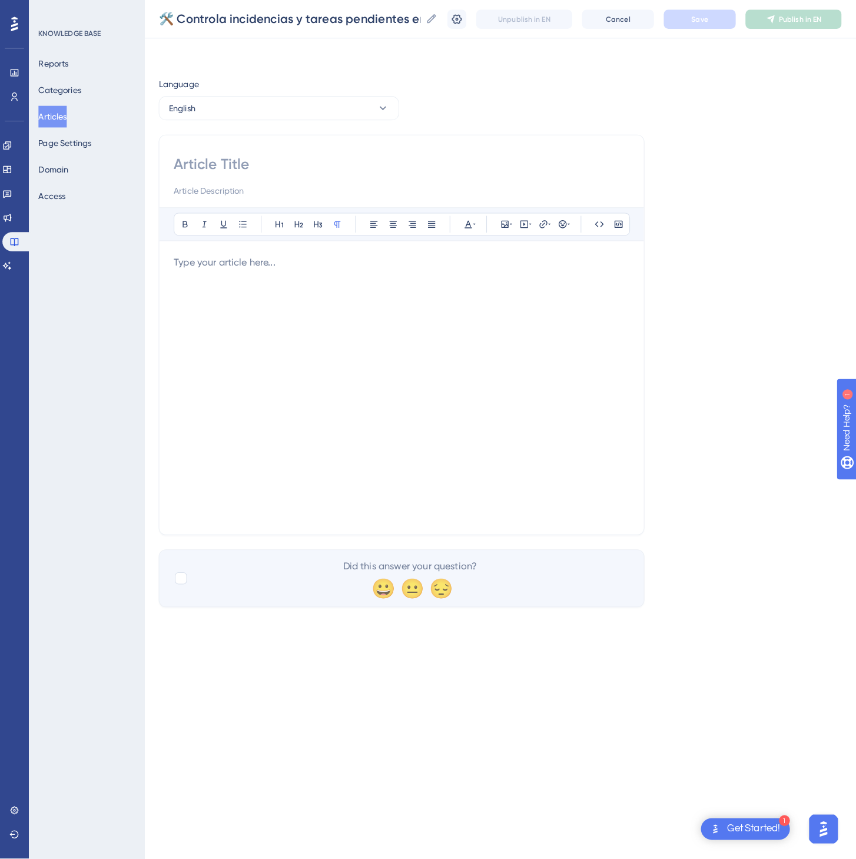
scroll to position [0, 0]
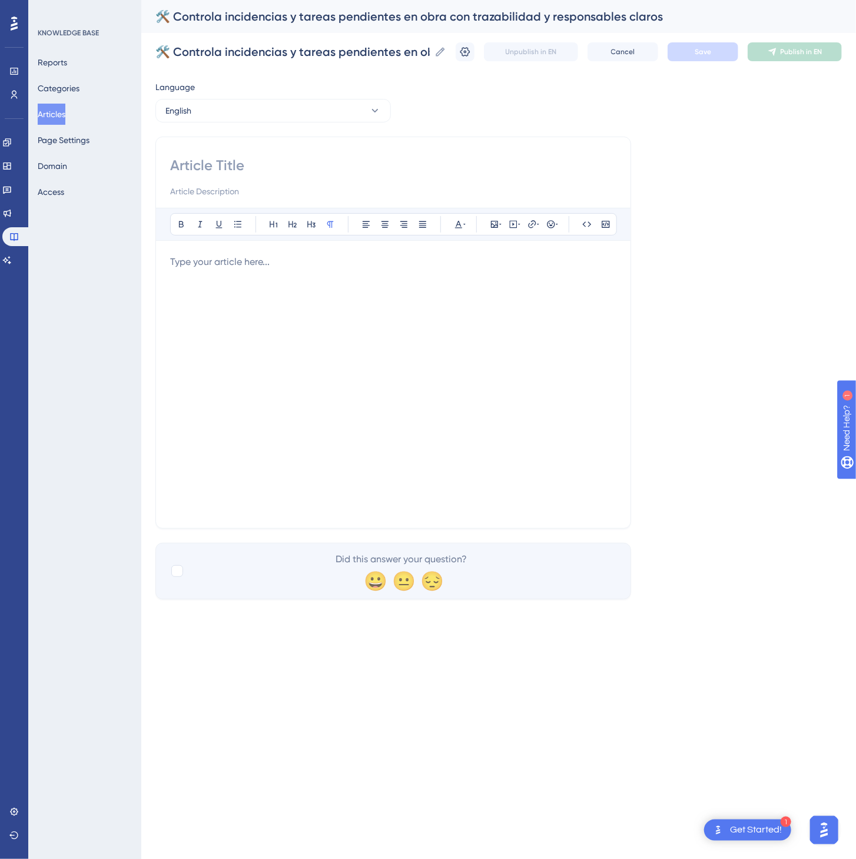
click at [356, 174] on input at bounding box center [393, 165] width 446 height 19
paste input "🛠️ Track site issues and pending tasks with full traceability and clear account…"
type input "🛠️ Track site issues and pending tasks with full traceability and clear account…"
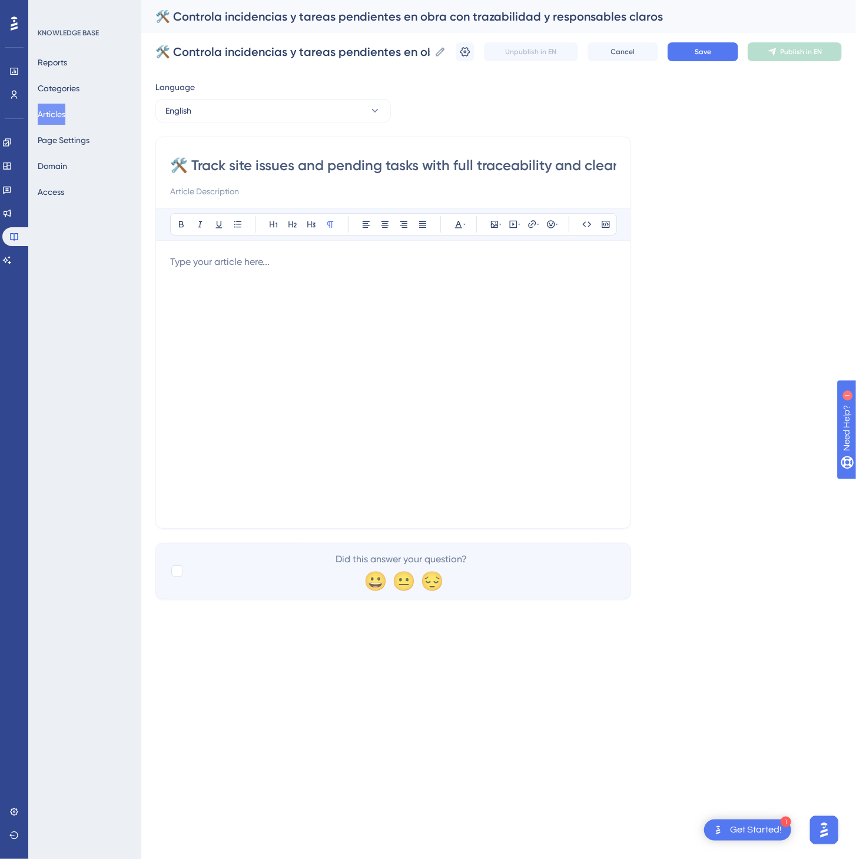
click at [561, 373] on div at bounding box center [393, 384] width 446 height 259
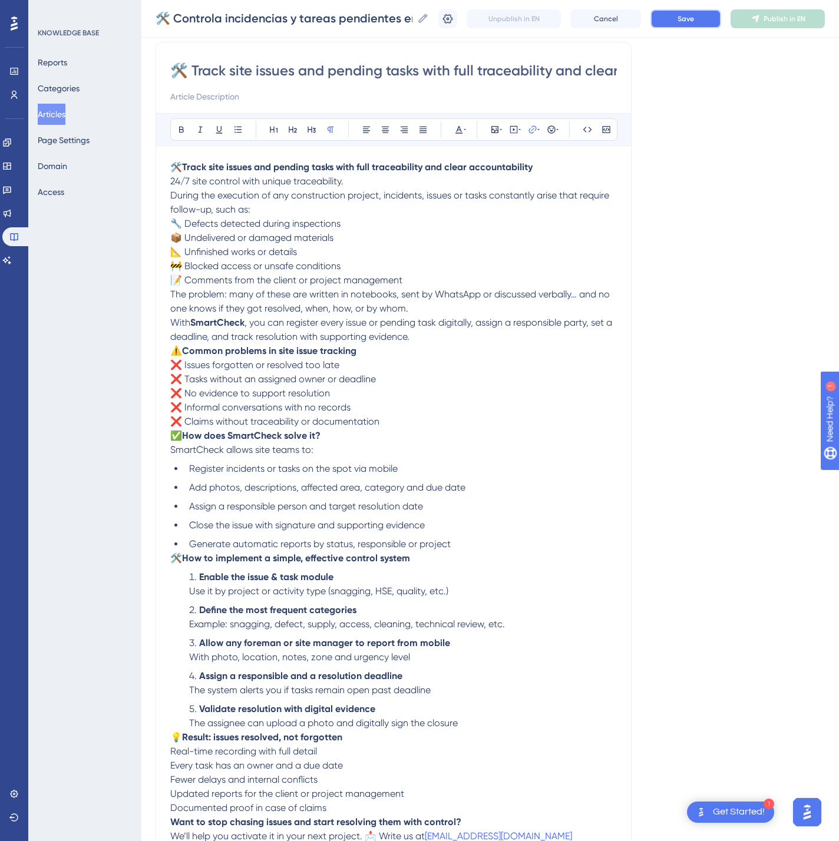
click at [694, 15] on span "Save" at bounding box center [685, 18] width 16 height 9
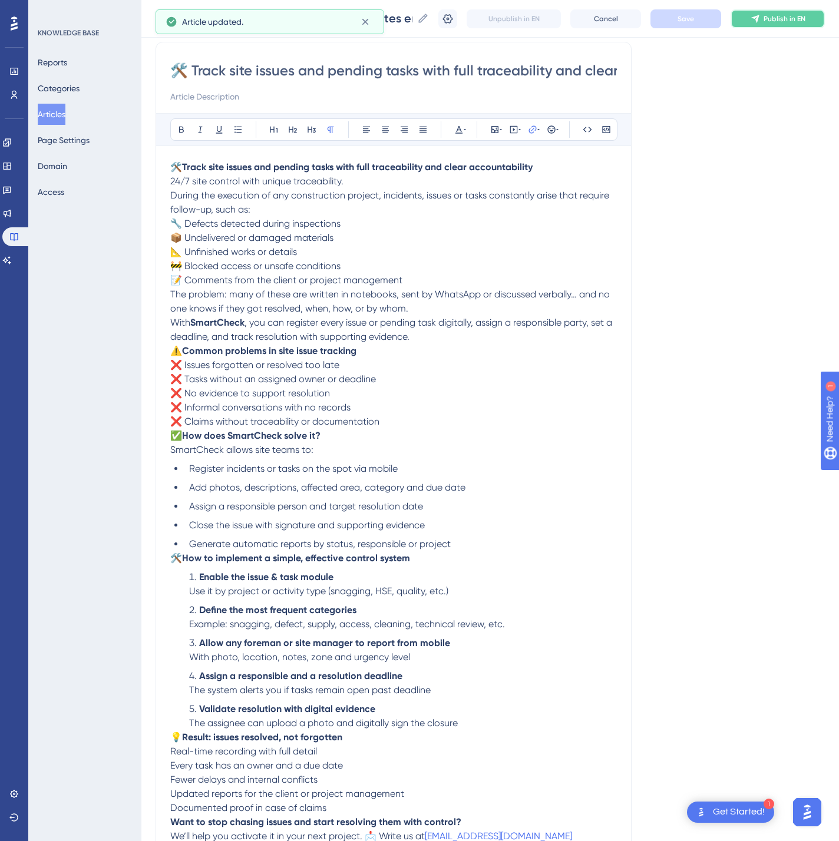
click at [796, 14] on span "Publish in EN" at bounding box center [784, 18] width 42 height 9
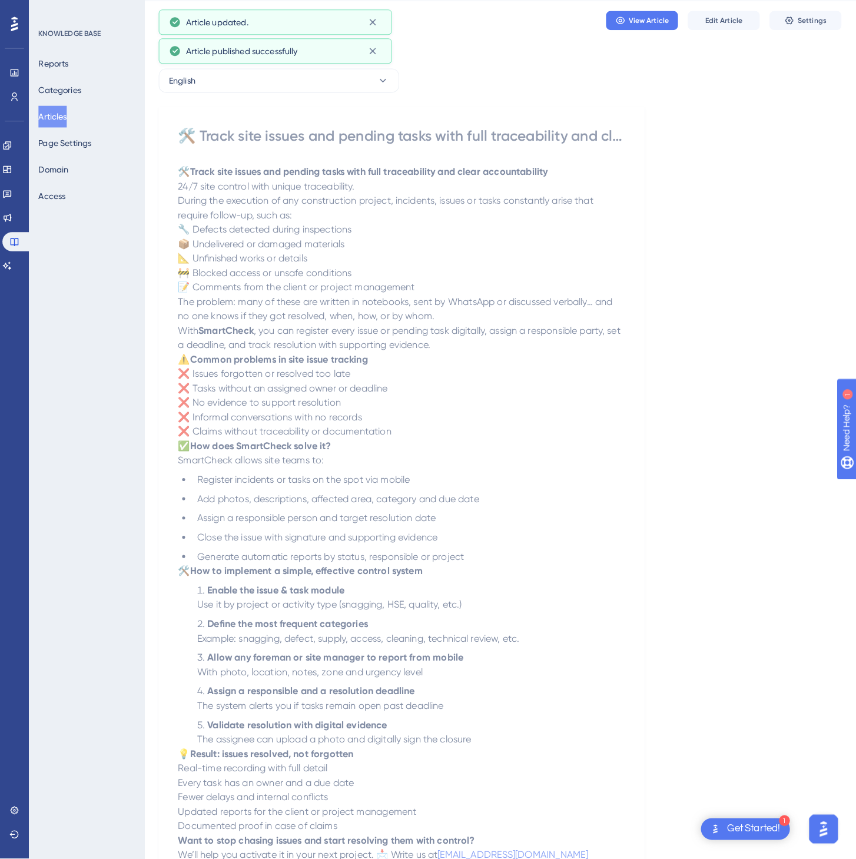
scroll to position [0, 0]
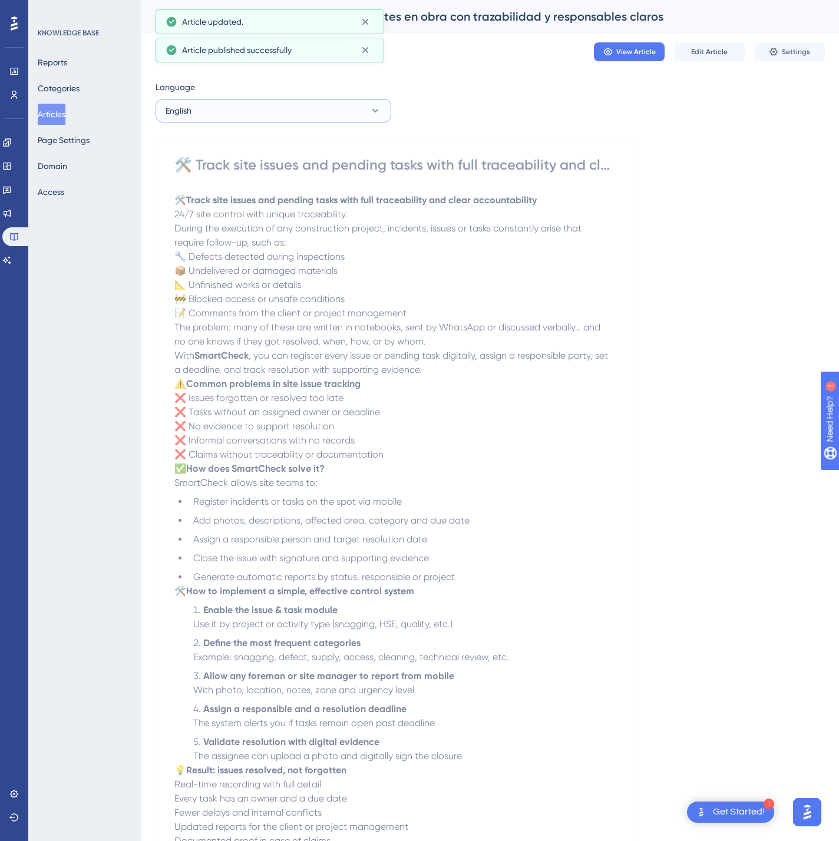
click at [353, 115] on button "English" at bounding box center [273, 111] width 236 height 24
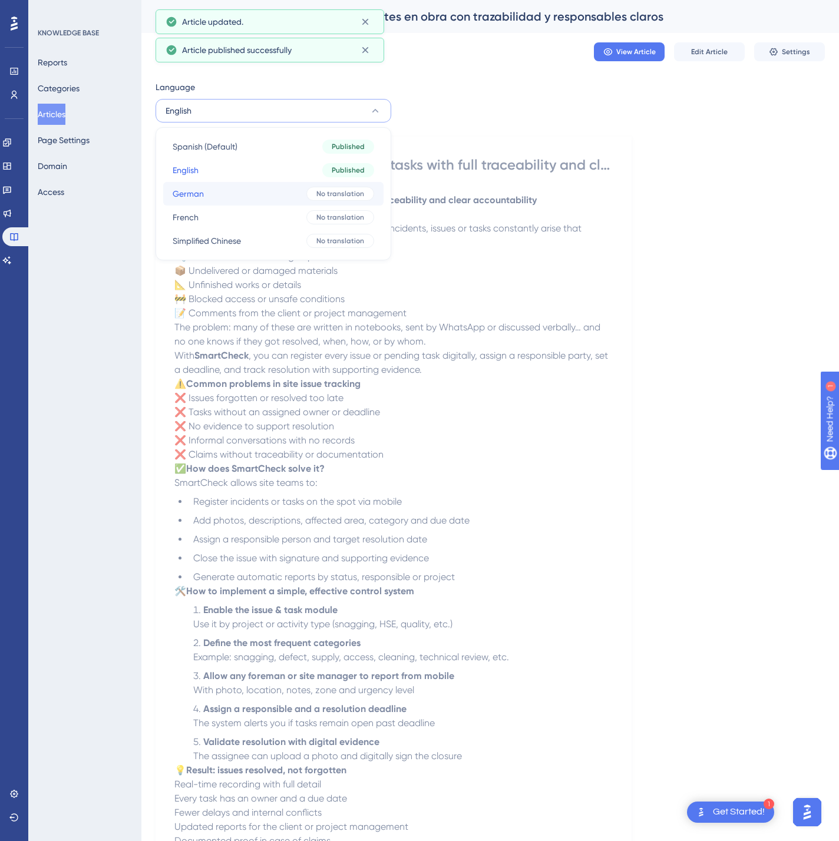
click at [326, 189] on span "No translation" at bounding box center [340, 193] width 48 height 9
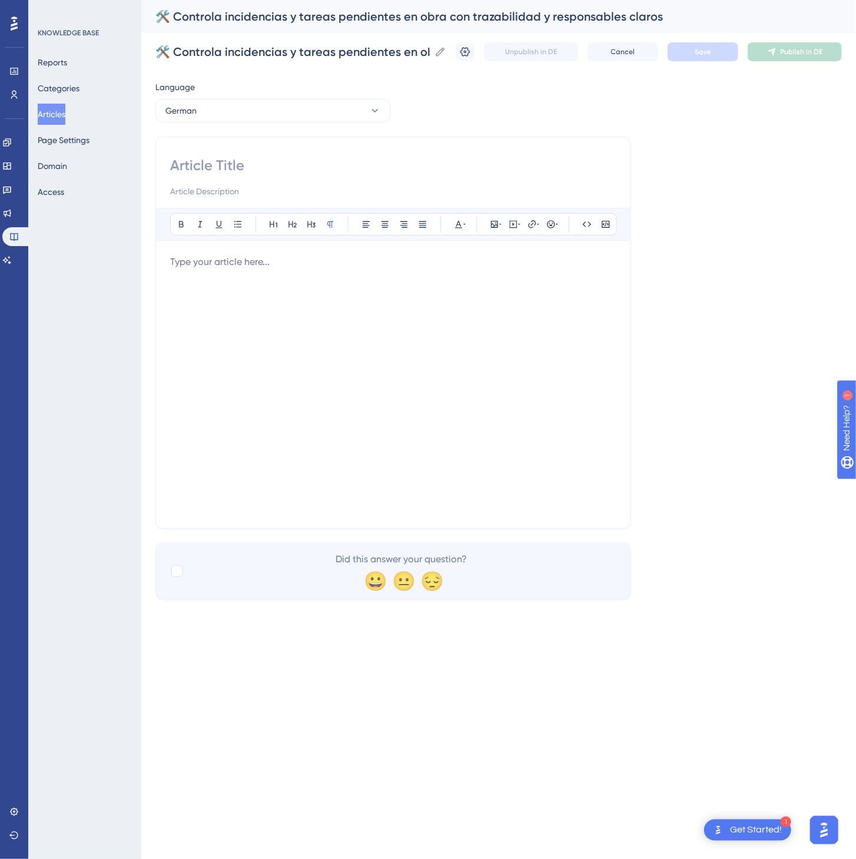
click at [236, 163] on input at bounding box center [393, 165] width 446 height 19
paste input "🛠️ Bauvorfälle und offene Aufgaben mit Nachverfolgbarkeit und klarer Verantwort…"
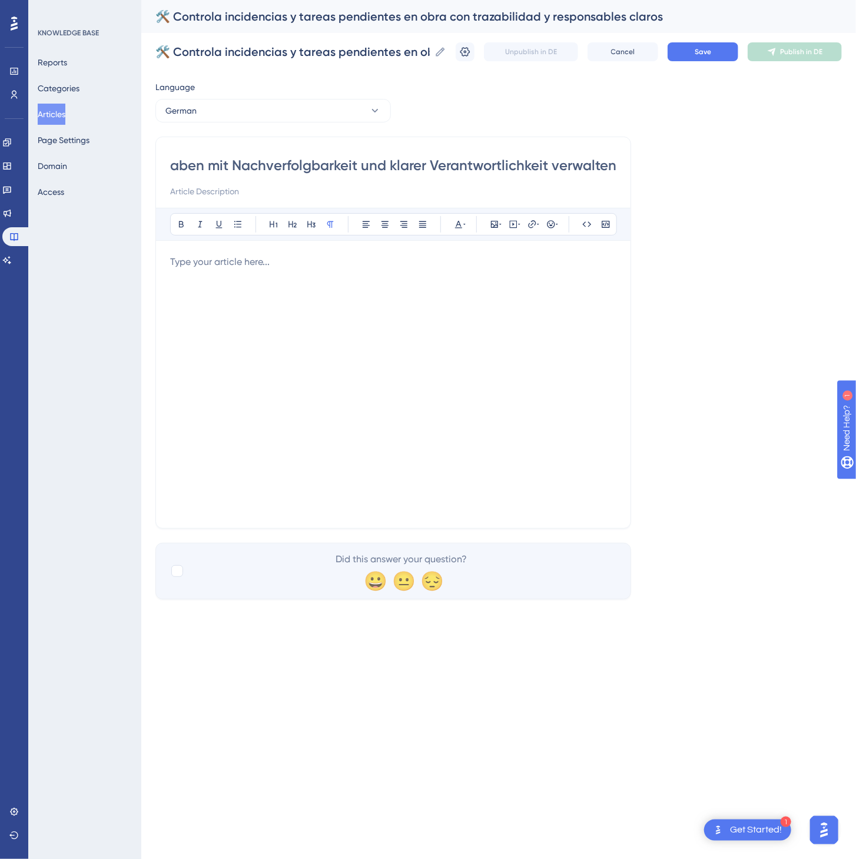
type input "🛠️ Bauvorfälle und offene Aufgaben mit Nachverfolgbarkeit und klarer Verantwort…"
click at [415, 311] on div at bounding box center [393, 384] width 446 height 259
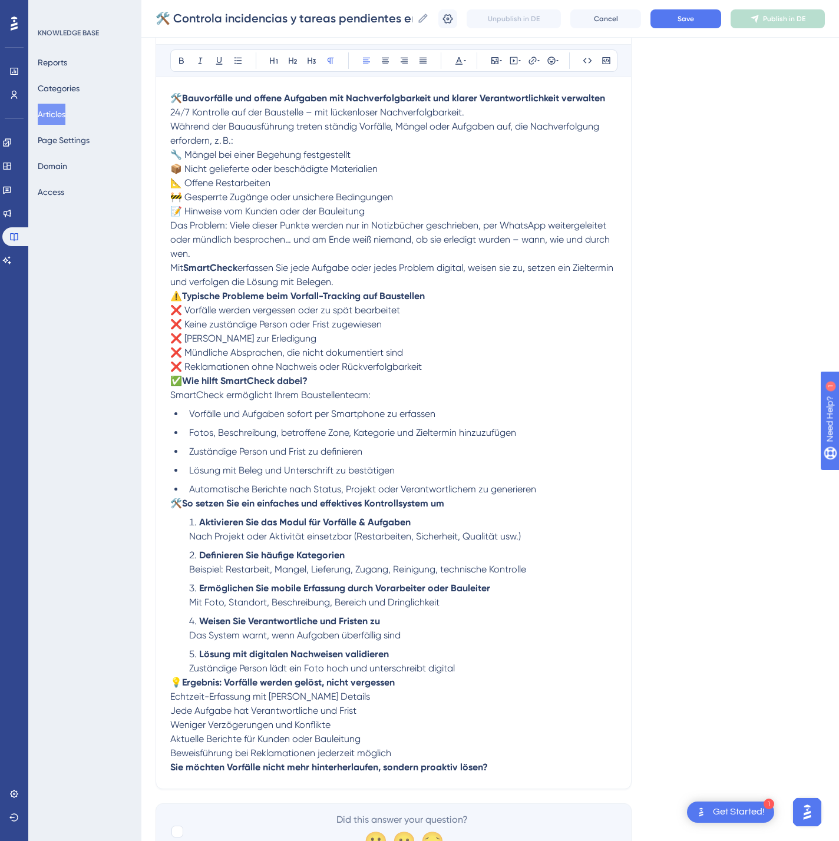
scroll to position [229, 0]
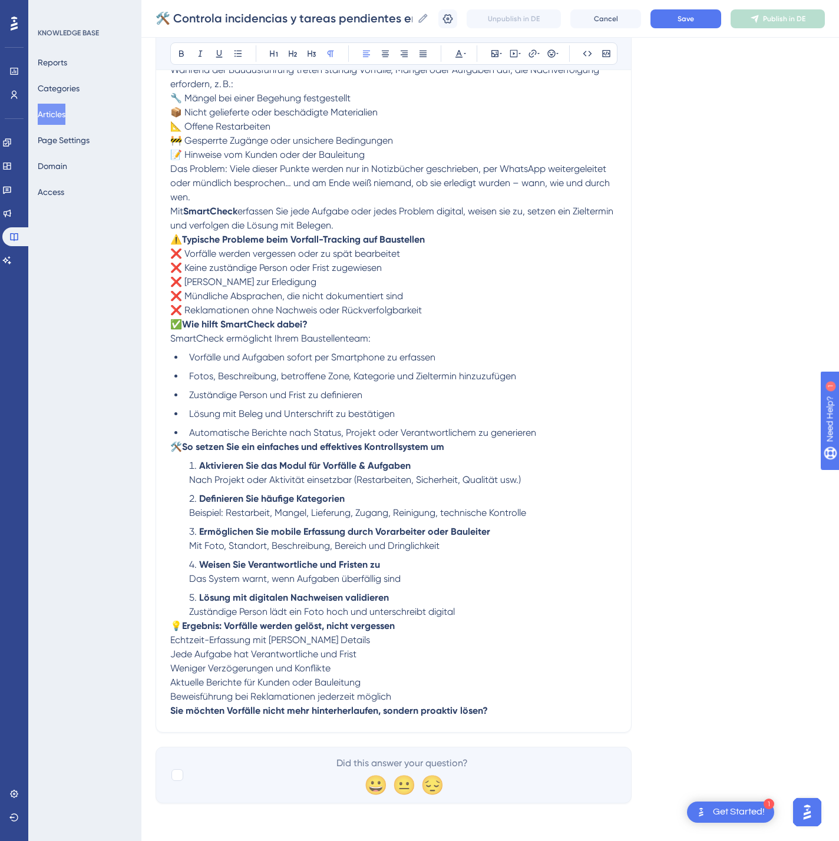
click at [528, 686] on p "💡 Ergebnis: Vorfälle werden gelöst, nicht vergessen Echtzeit-Erfassung mit alle…" at bounding box center [393, 661] width 446 height 85
click at [524, 701] on p "💡 Ergebnis: Vorfälle werden gelöst, nicht vergessen Echtzeit-Erfassung mit alle…" at bounding box center [393, 661] width 446 height 85
click at [516, 711] on p "Sie möchten Vorfälle nicht mehr hinterherlaufen, sondern proaktiv lösen?" at bounding box center [393, 711] width 446 height 14
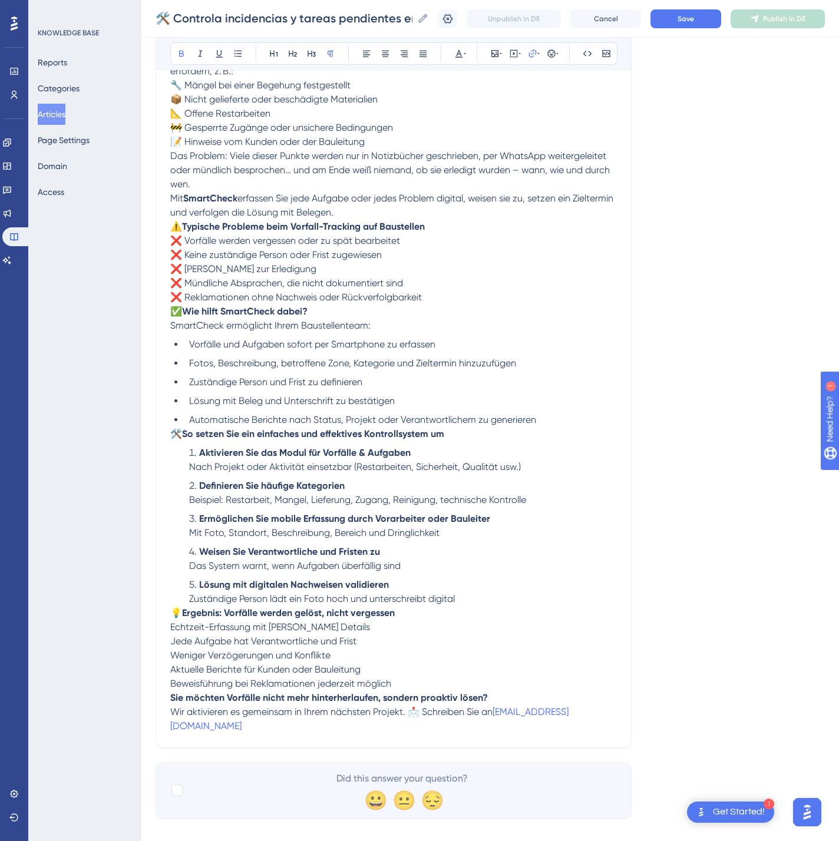
click at [708, 32] on div "🛠️ Controla incidencias y tareas pendientes en obra con trazabilidad y responsa…" at bounding box center [489, 19] width 697 height 38
click at [709, 25] on button "Save" at bounding box center [685, 18] width 71 height 19
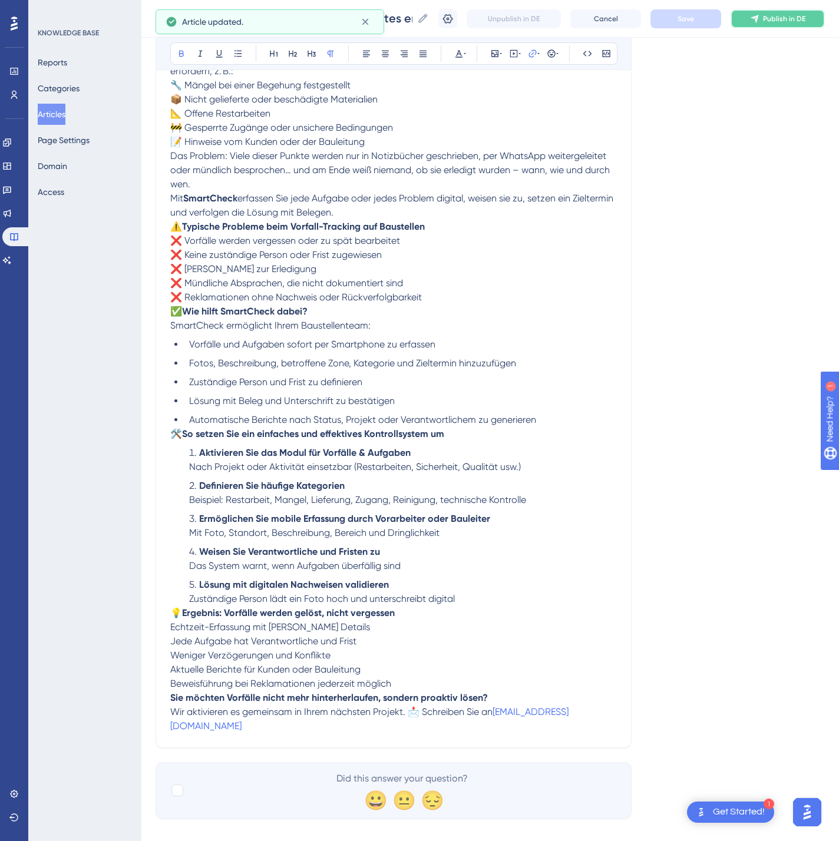
click at [790, 24] on button "Publish in DE" at bounding box center [777, 18] width 94 height 19
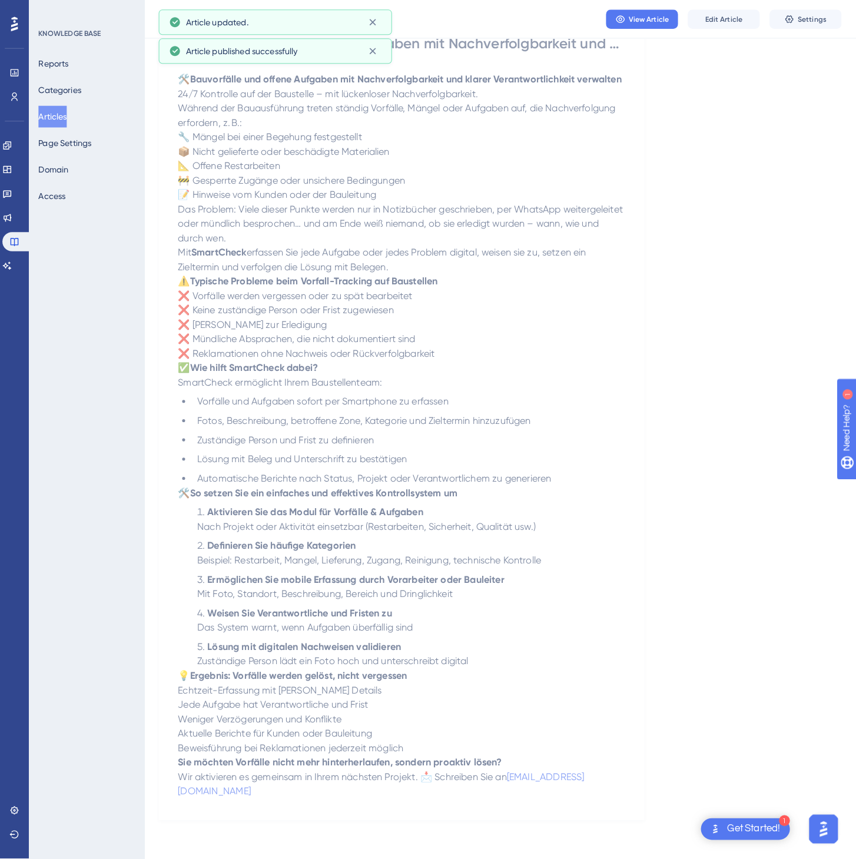
scroll to position [0, 0]
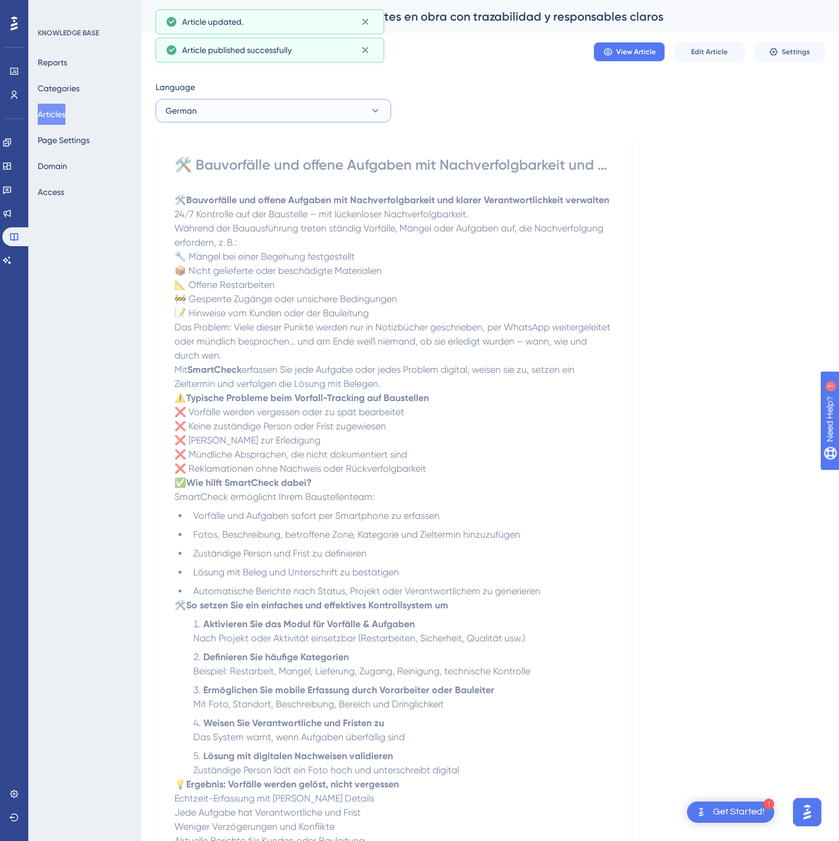
click at [363, 104] on button "German" at bounding box center [273, 111] width 236 height 24
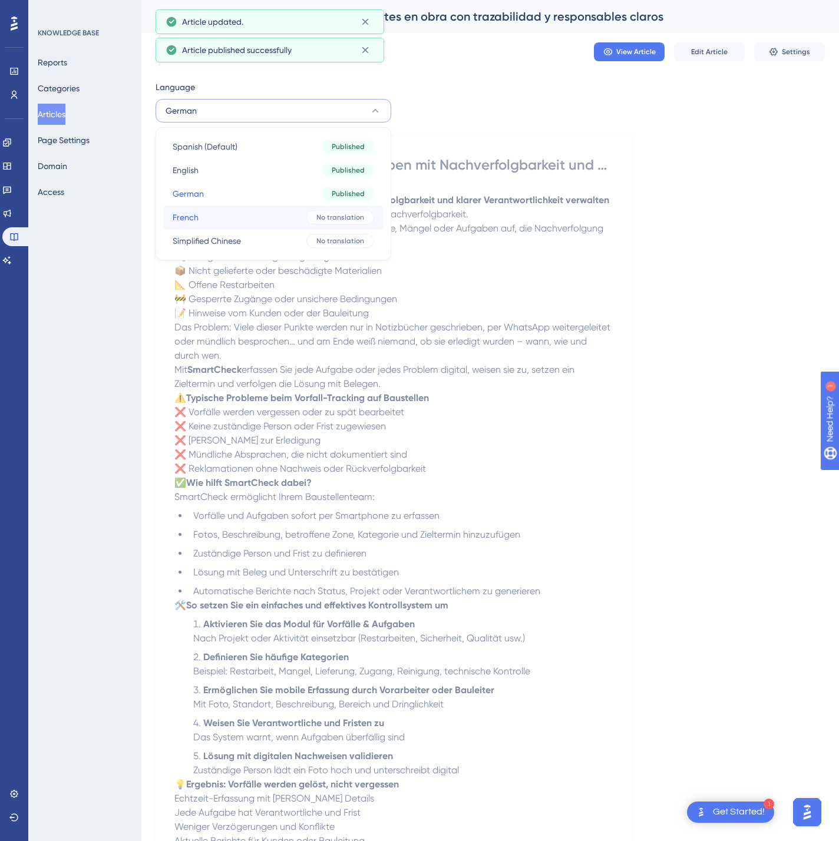
click at [335, 218] on span "No translation" at bounding box center [340, 217] width 48 height 9
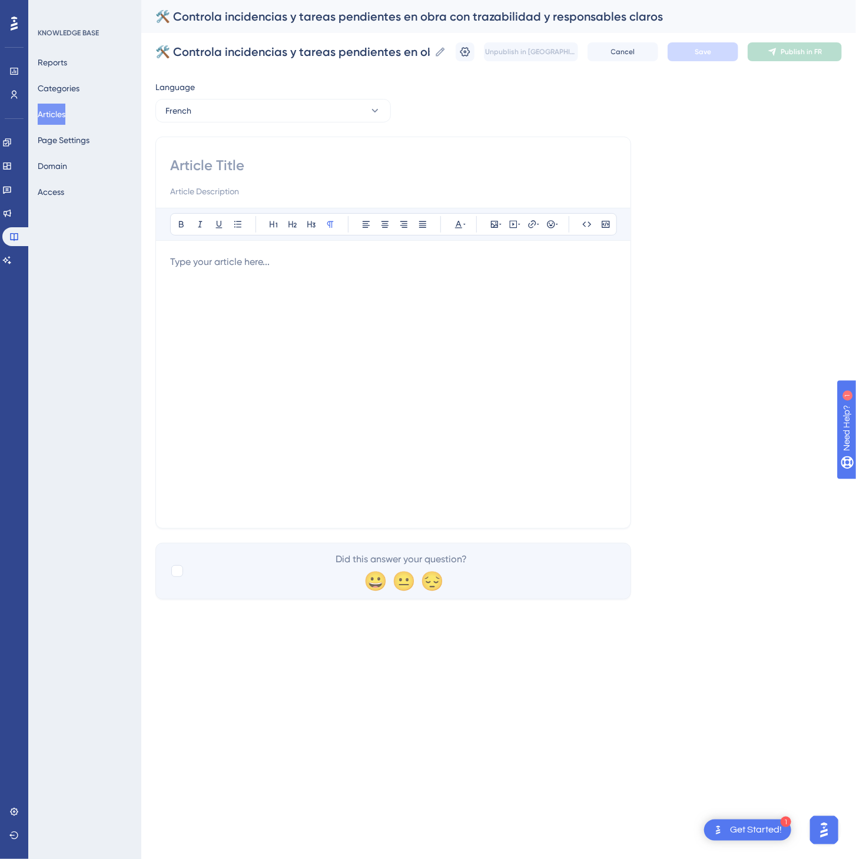
click at [314, 167] on input at bounding box center [393, 165] width 446 height 19
paste input "🛠️ Suivez les incidents et tâches sur chantier avec traçabilité et responsables…"
type input "🛠️ Suivez les incidents et tâches sur chantier avec traçabilité et responsables…"
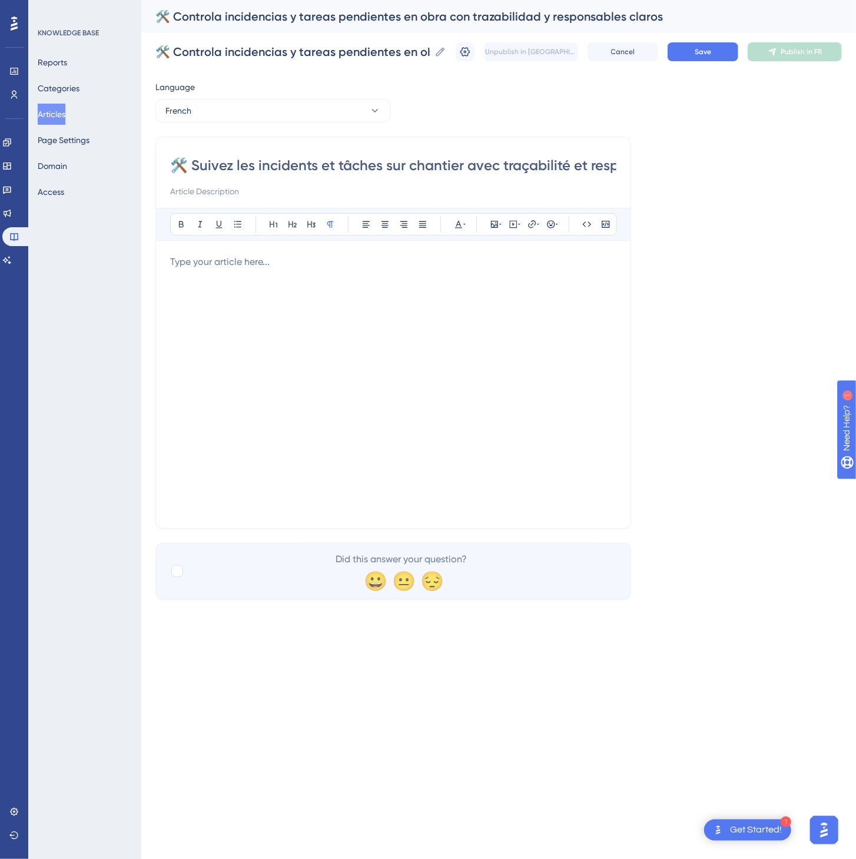
click at [485, 356] on div at bounding box center [393, 384] width 446 height 259
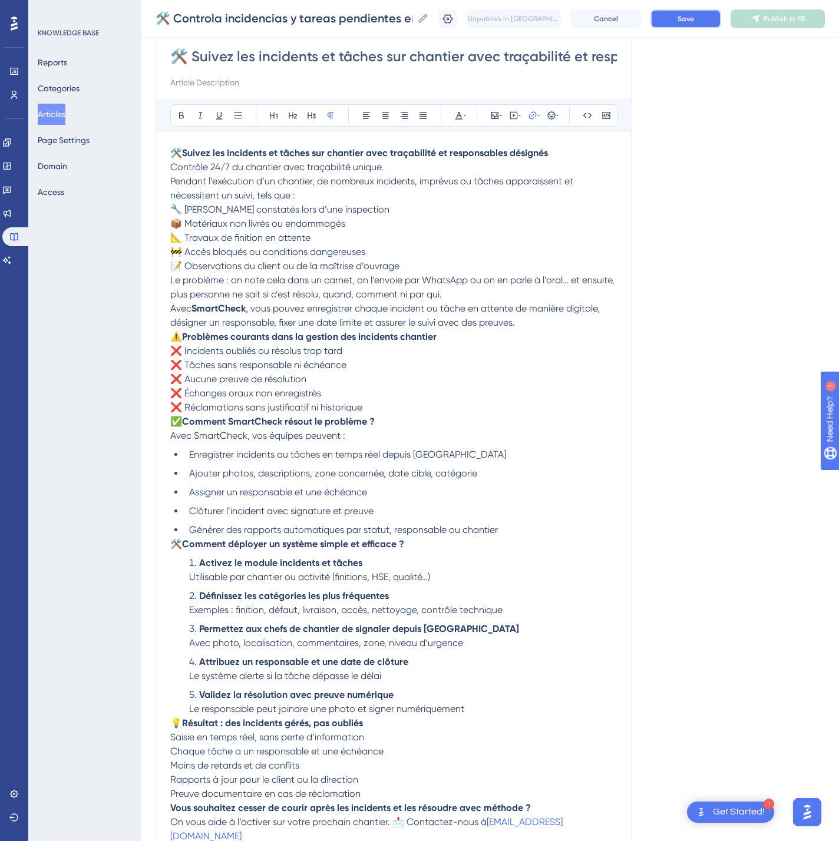
click at [716, 18] on button "Save" at bounding box center [685, 18] width 71 height 19
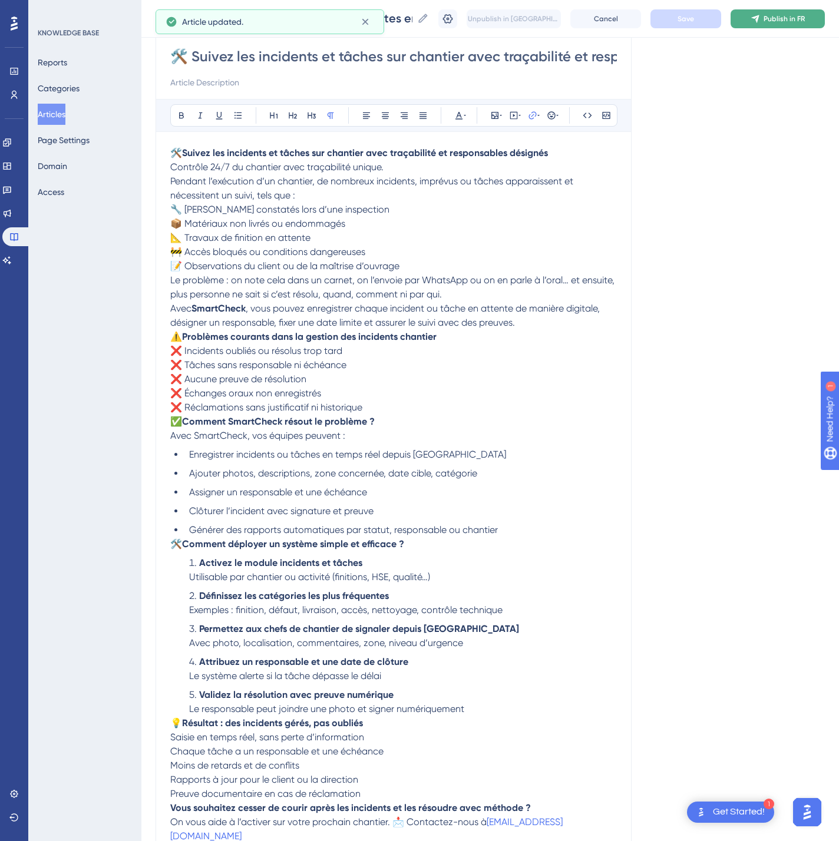
click at [796, 16] on span "Publish in FR" at bounding box center [783, 18] width 41 height 9
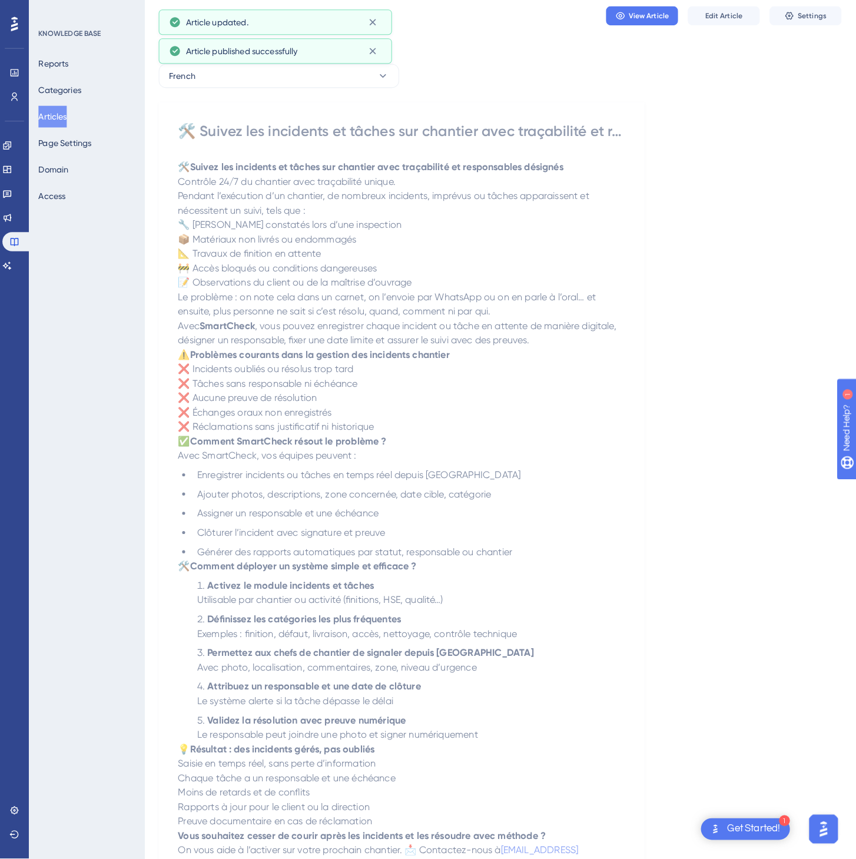
scroll to position [0, 0]
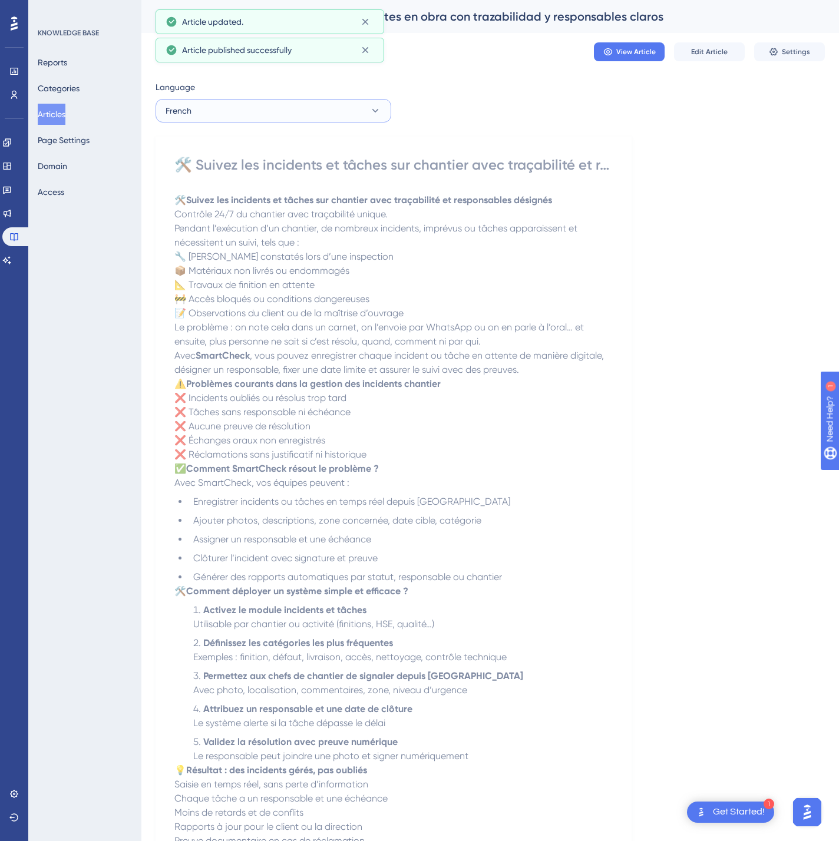
click at [302, 117] on button "French" at bounding box center [273, 111] width 236 height 24
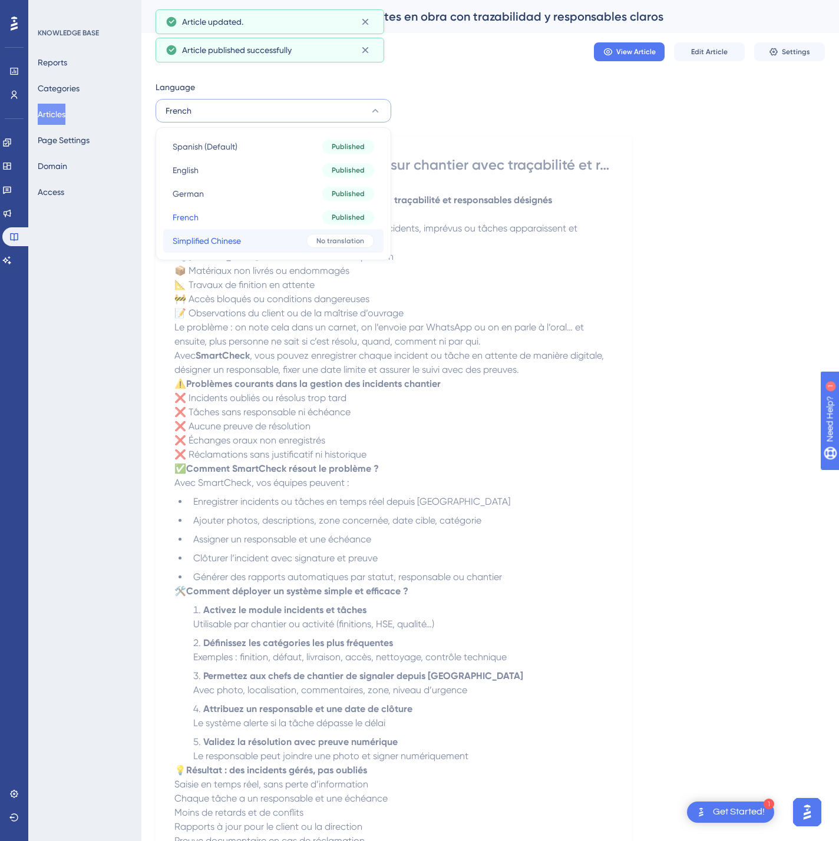
click at [271, 234] on button "Simplified Chinese Simplified Chinese No translation" at bounding box center [273, 241] width 220 height 24
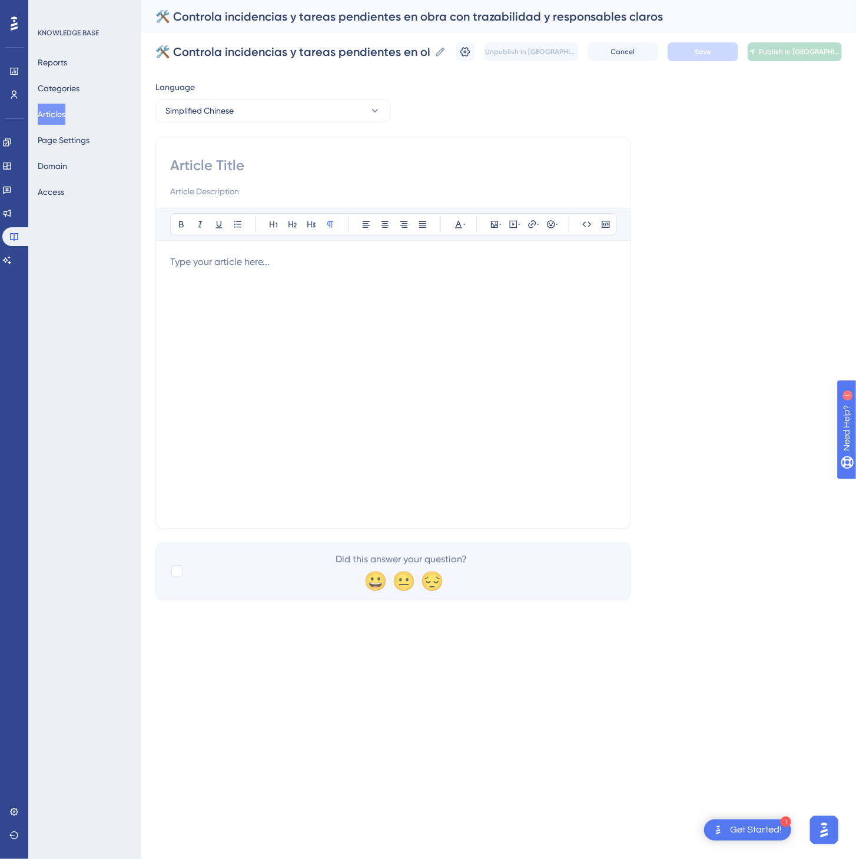
click at [329, 168] on input at bounding box center [393, 165] width 446 height 19
paste input "🛠️ 在施工现场控制问题与待办事项，实现全流程可追溯和责任清晰"
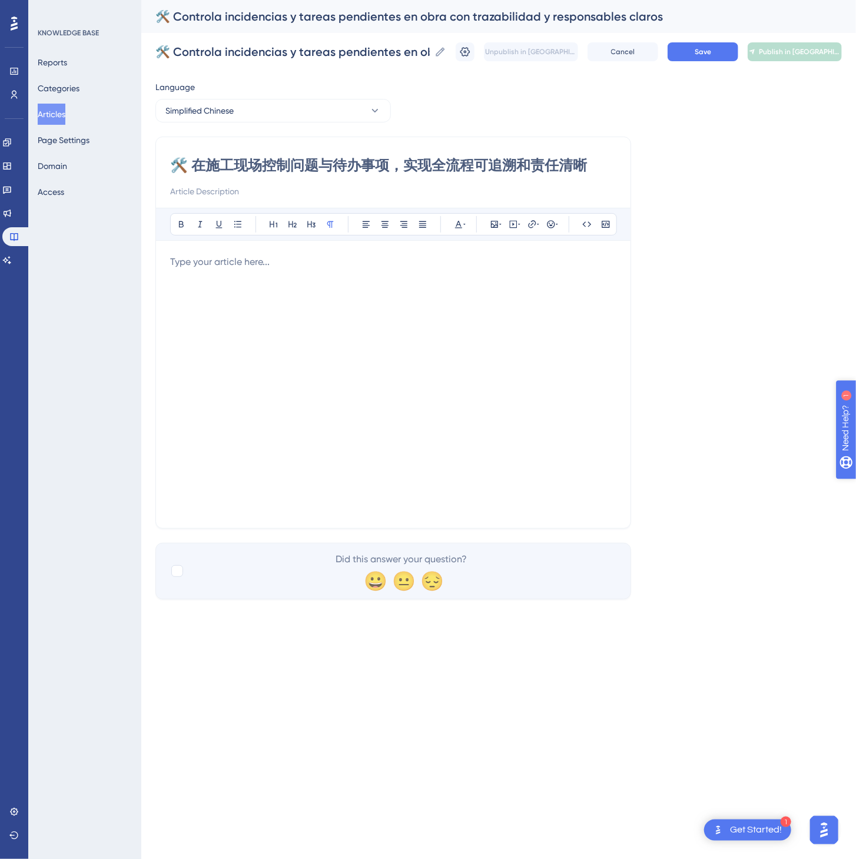
type input "🛠️ 在施工现场控制问题与待办事项，实现全流程可追溯和责任清晰"
click at [285, 372] on div at bounding box center [393, 384] width 446 height 259
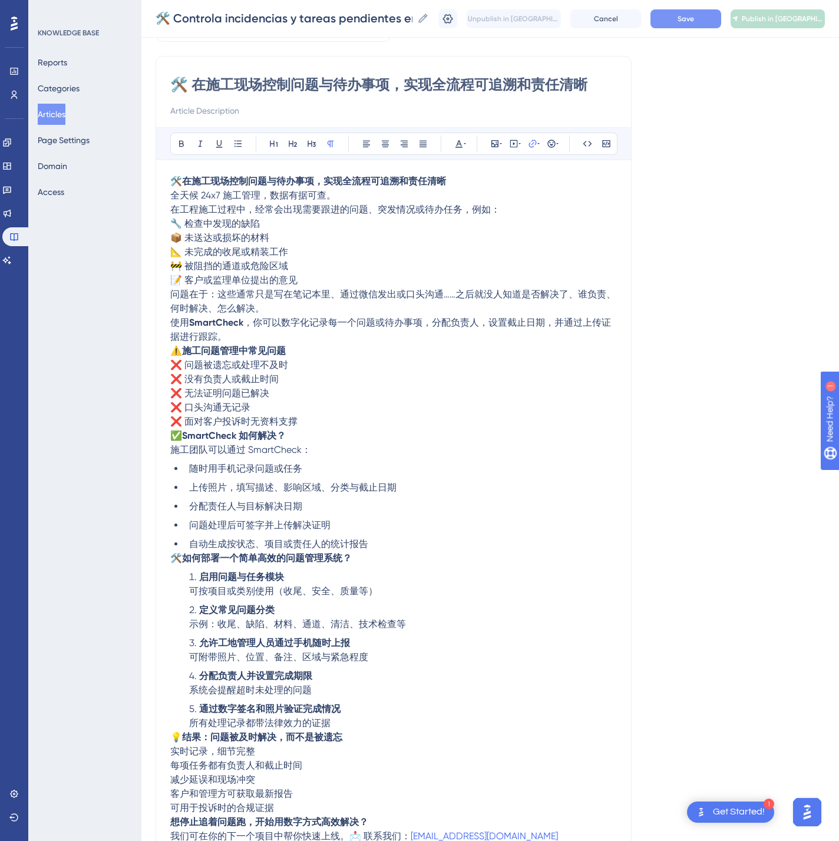
click at [704, 24] on button "Save" at bounding box center [685, 18] width 71 height 19
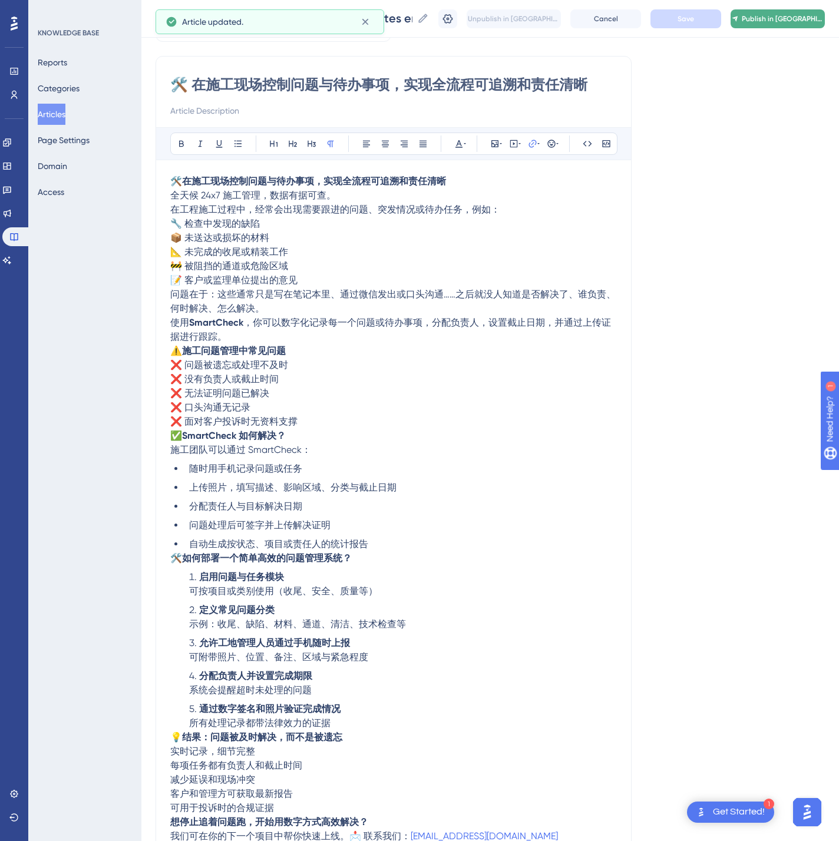
click at [794, 19] on span "Publish in [GEOGRAPHIC_DATA]-CN" at bounding box center [782, 18] width 82 height 9
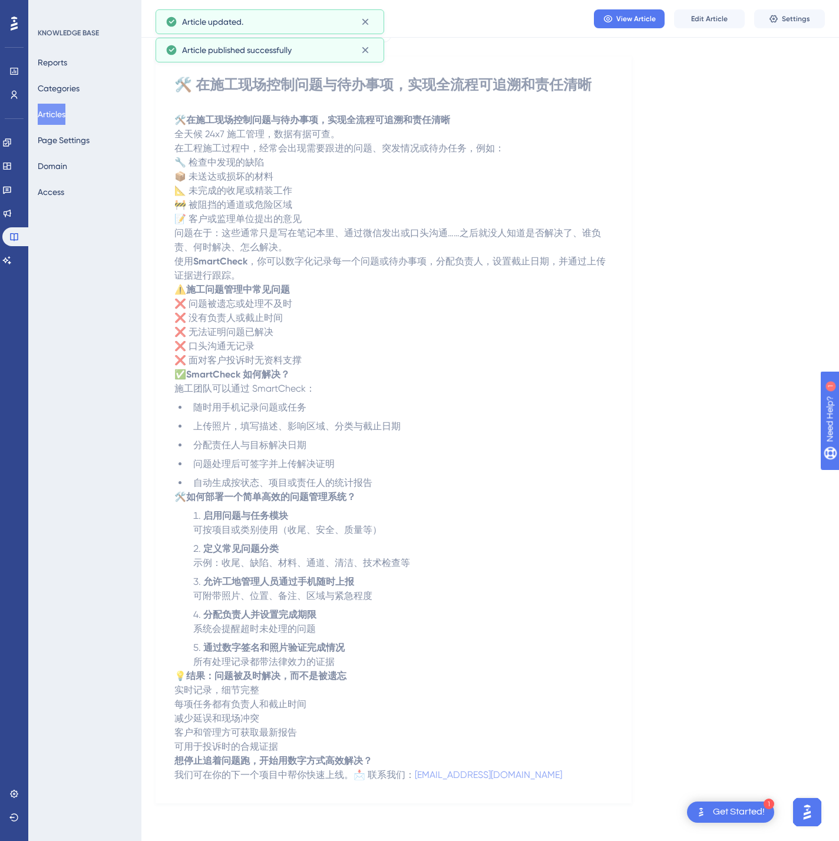
click at [65, 105] on button "Articles" at bounding box center [52, 114] width 28 height 21
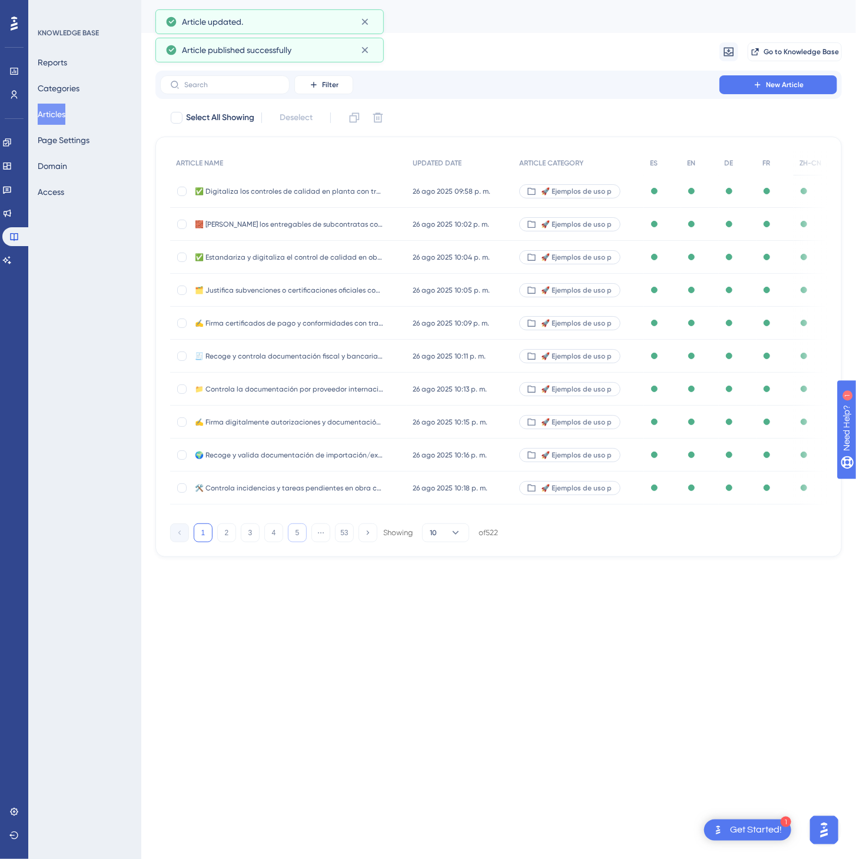
click at [302, 542] on button "5" at bounding box center [297, 533] width 19 height 19
click at [302, 542] on button "6" at bounding box center [297, 533] width 19 height 19
click at [302, 542] on button "7" at bounding box center [297, 533] width 19 height 19
click at [302, 542] on button "8" at bounding box center [297, 533] width 19 height 19
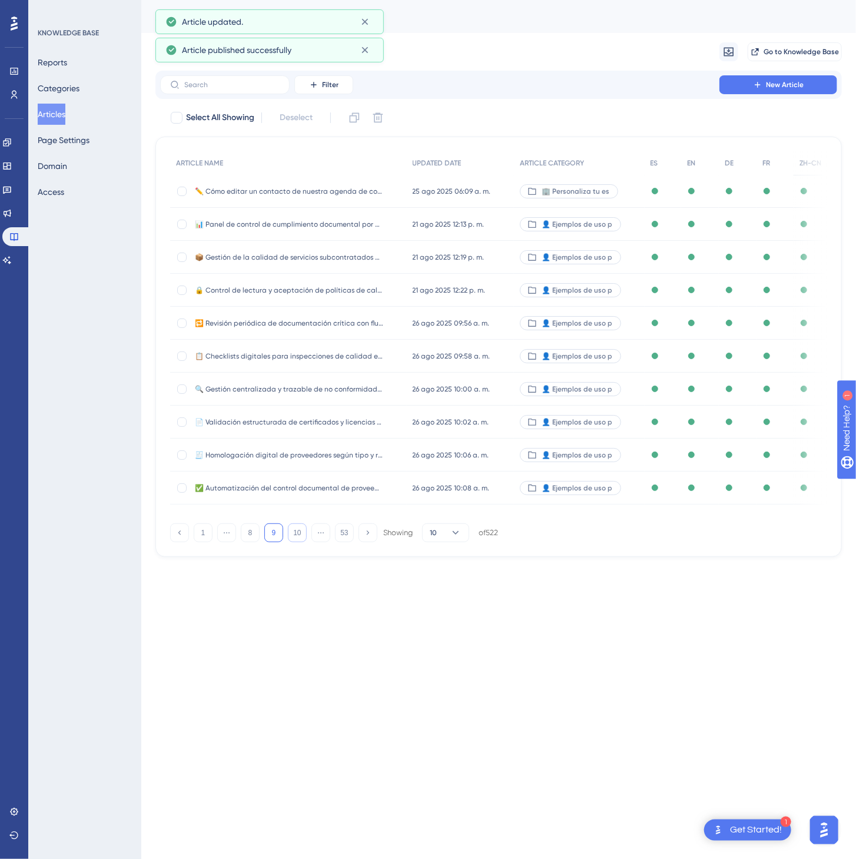
click at [302, 542] on button "10" at bounding box center [297, 533] width 19 height 19
click at [302, 542] on button "11" at bounding box center [297, 533] width 19 height 19
click at [302, 542] on button "13" at bounding box center [297, 533] width 19 height 19
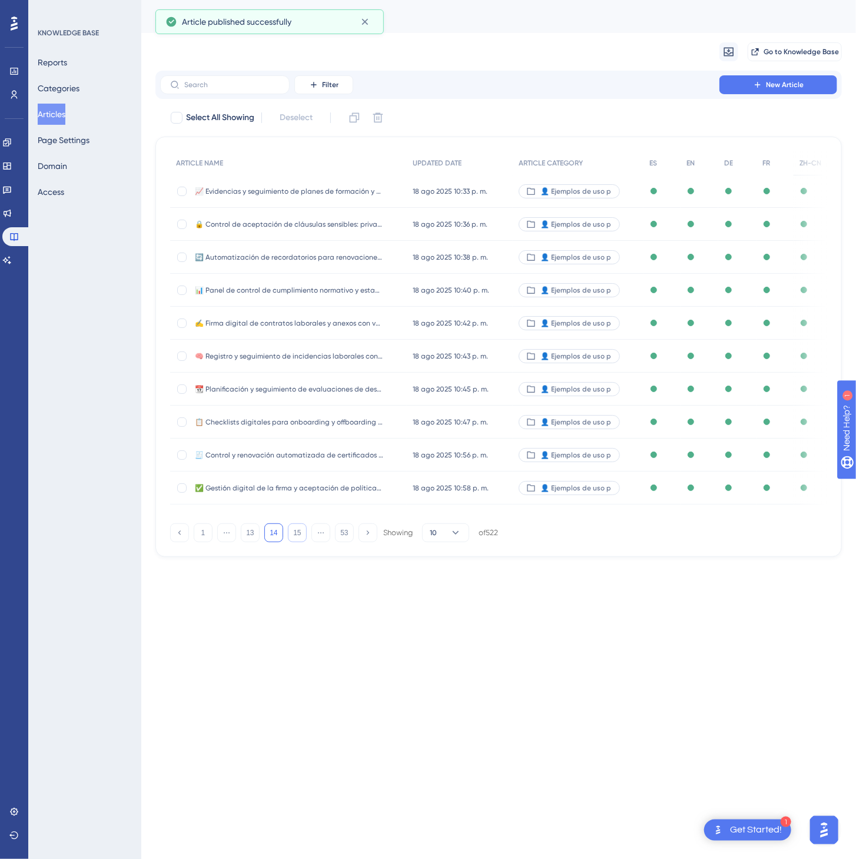
click at [302, 542] on button "15" at bounding box center [297, 533] width 19 height 19
click at [302, 542] on button "16" at bounding box center [297, 533] width 19 height 19
click at [302, 542] on button "18" at bounding box center [297, 533] width 19 height 19
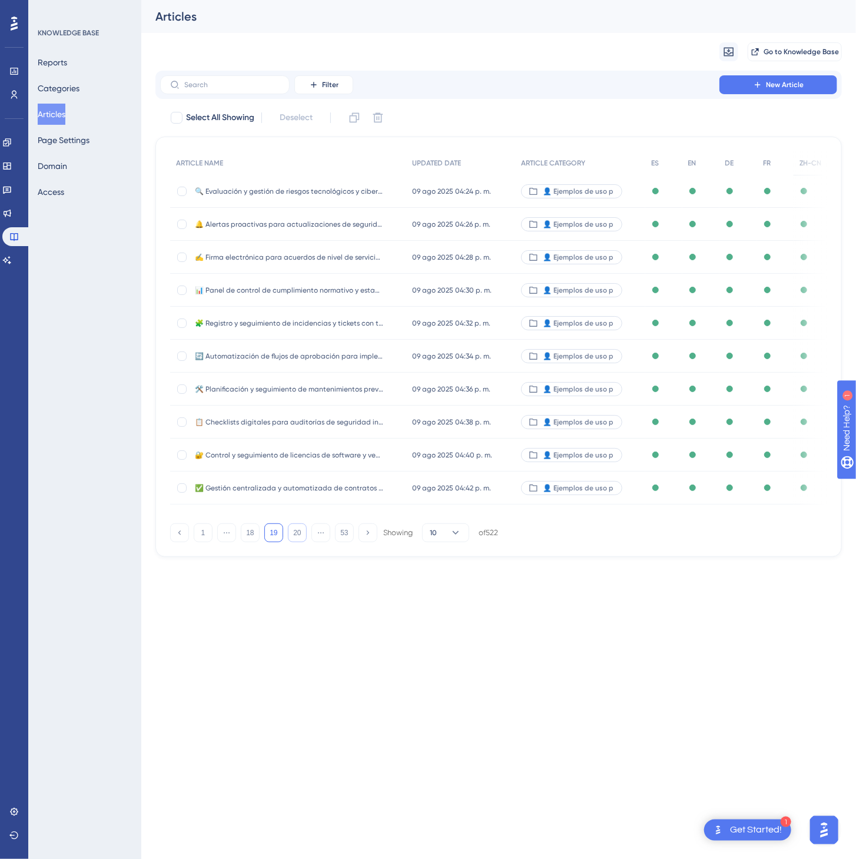
click at [302, 542] on button "20" at bounding box center [297, 533] width 19 height 19
click at [302, 542] on button "21" at bounding box center [297, 533] width 19 height 19
click at [302, 542] on button "22" at bounding box center [297, 533] width 19 height 19
click at [302, 542] on button "23" at bounding box center [297, 533] width 19 height 19
click at [302, 542] on button "24" at bounding box center [297, 533] width 19 height 19
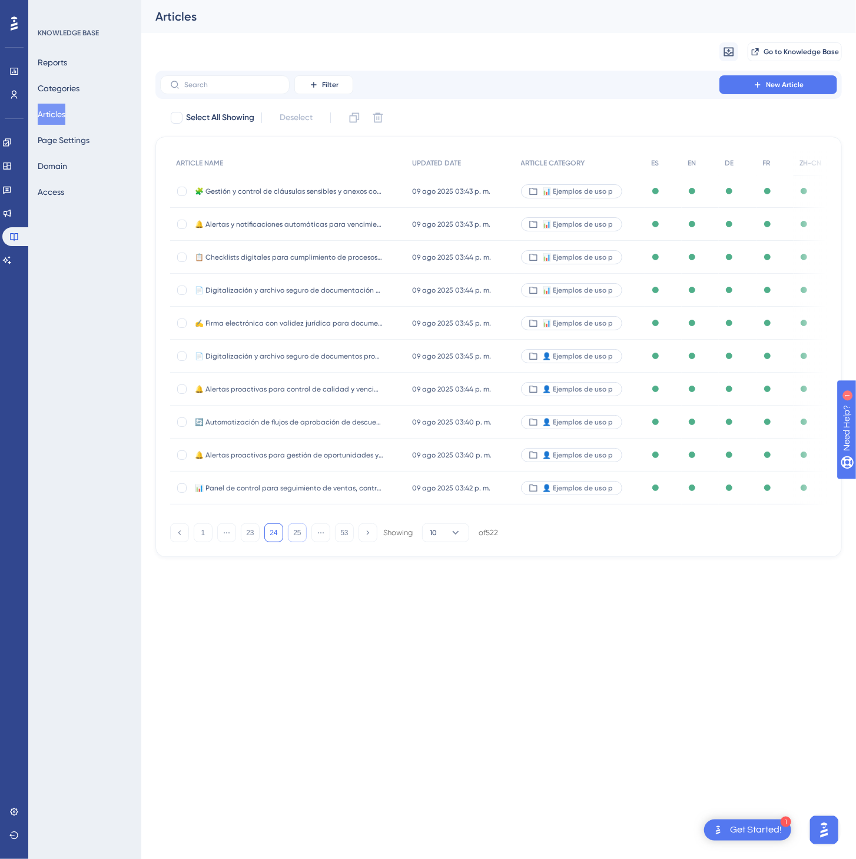
click at [302, 542] on button "25" at bounding box center [297, 533] width 19 height 19
click at [495, 424] on div "10 jul 2025 11:35 a. m. 10 jul 2025 11:35 a. m." at bounding box center [459, 422] width 107 height 33
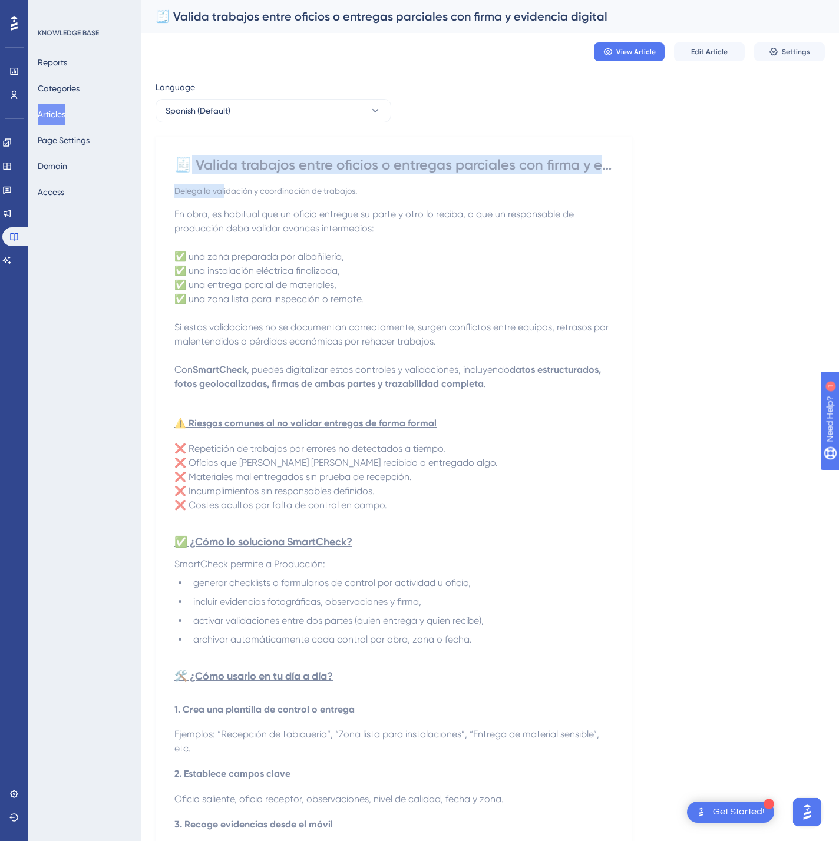
drag, startPoint x: 184, startPoint y: 162, endPoint x: 225, endPoint y: 198, distance: 54.2
click at [225, 198] on div "🧾 Valida trabajos entre oficios o entregas parciales con firma y evidencia digi…" at bounding box center [393, 690] width 438 height 1070
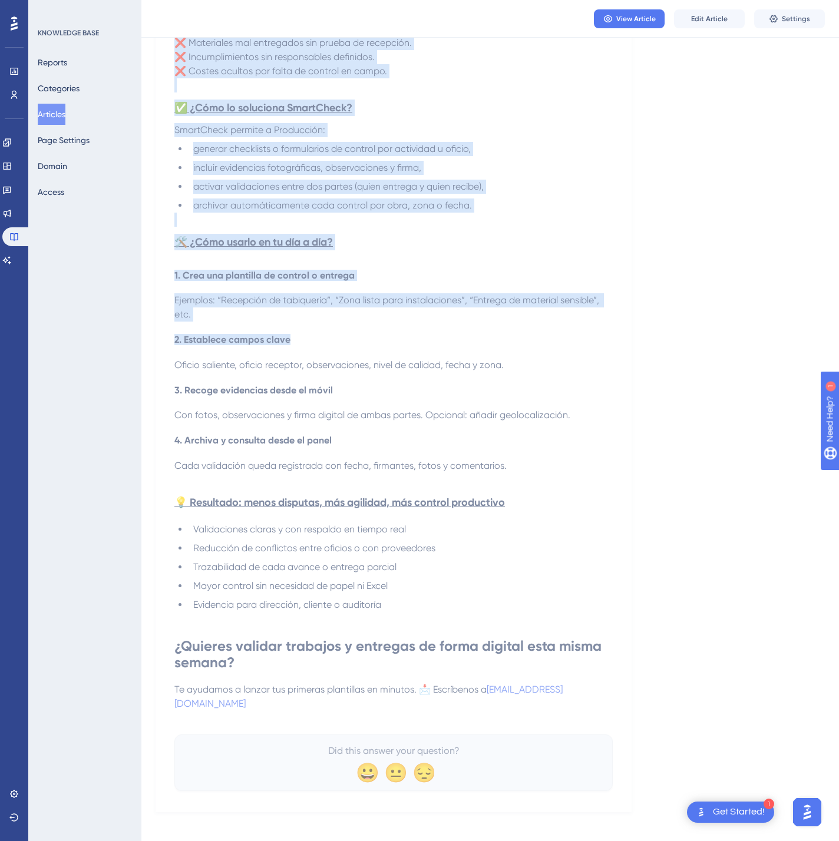
scroll to position [442, 0]
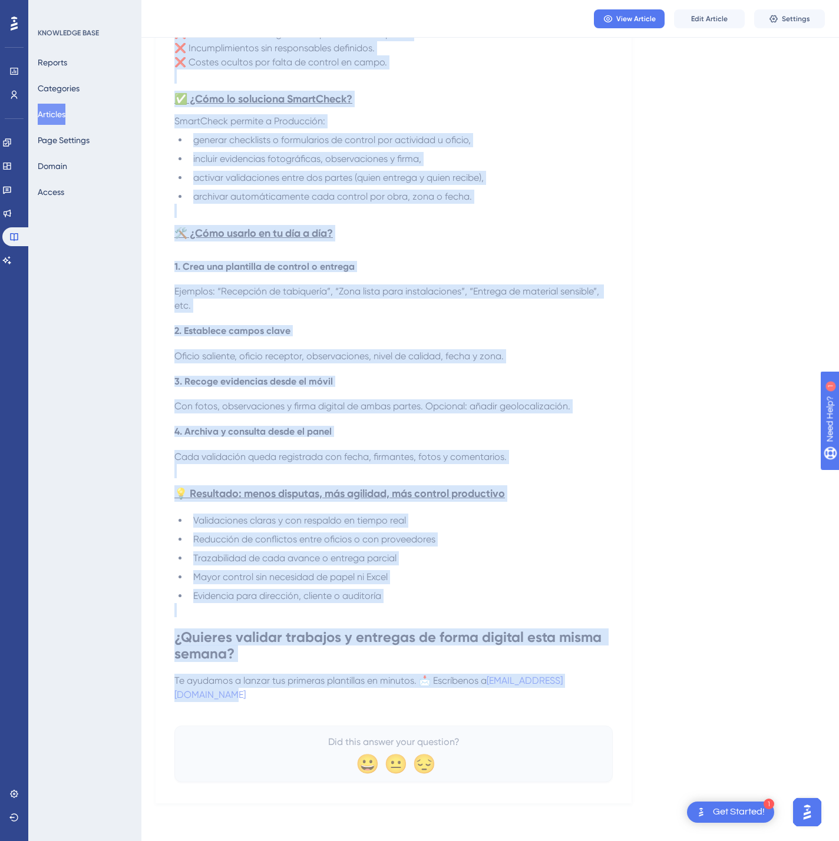
drag, startPoint x: 181, startPoint y: 164, endPoint x: 531, endPoint y: 700, distance: 640.8
click at [531, 700] on div "🧾 Valida trabajos entre oficios o entregas parciales con firma y evidencia digi…" at bounding box center [393, 248] width 438 height 1070
copy div "🧾 Valida trabajos entre oficios o entregas parciales con firma y evidencia digi…"
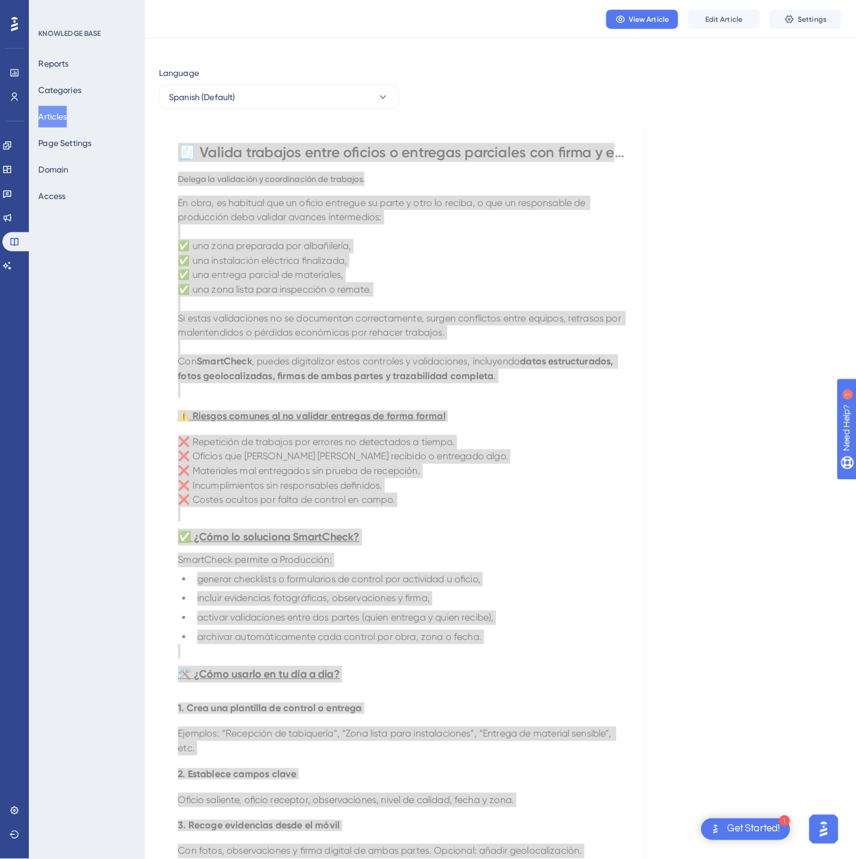
scroll to position [0, 0]
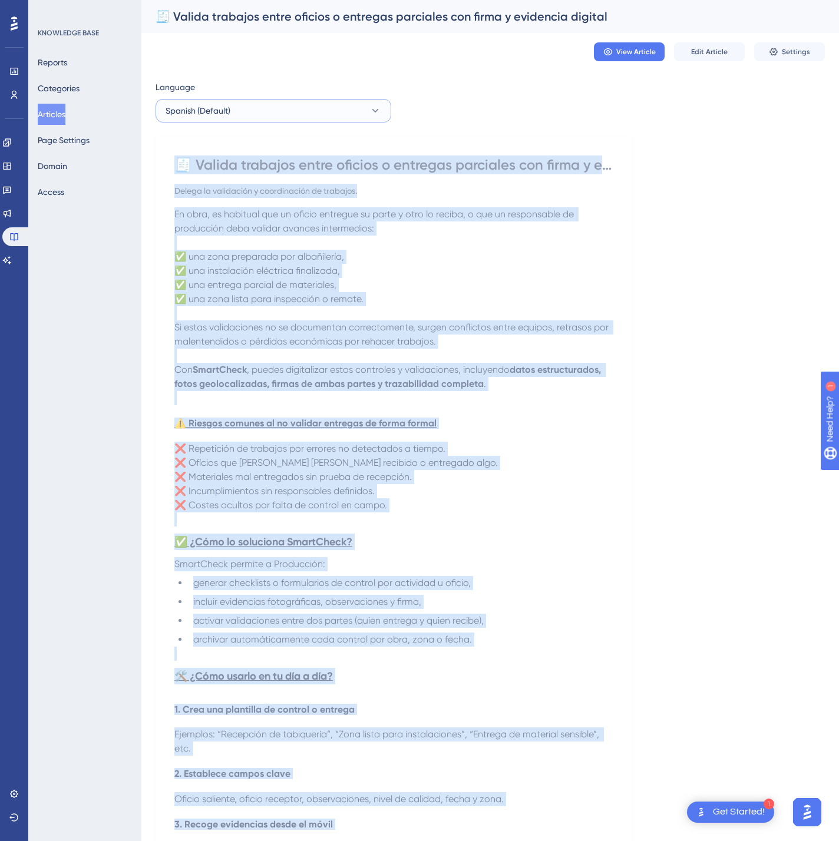
click at [327, 111] on button "Spanish (Default)" at bounding box center [273, 111] width 236 height 24
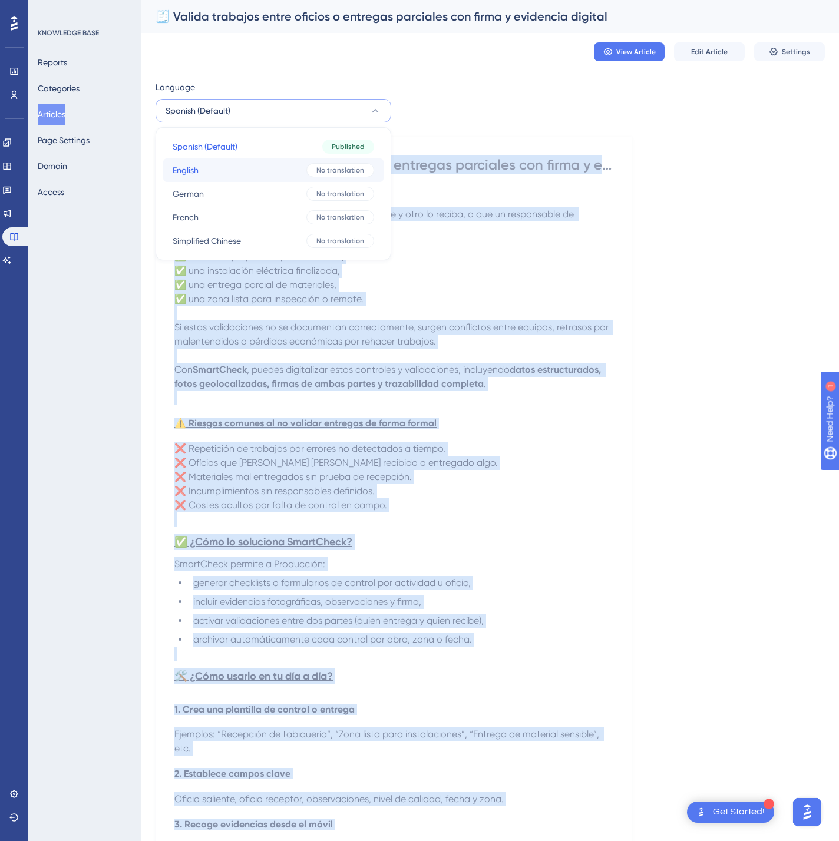
click at [272, 171] on button "English English No translation" at bounding box center [273, 170] width 220 height 24
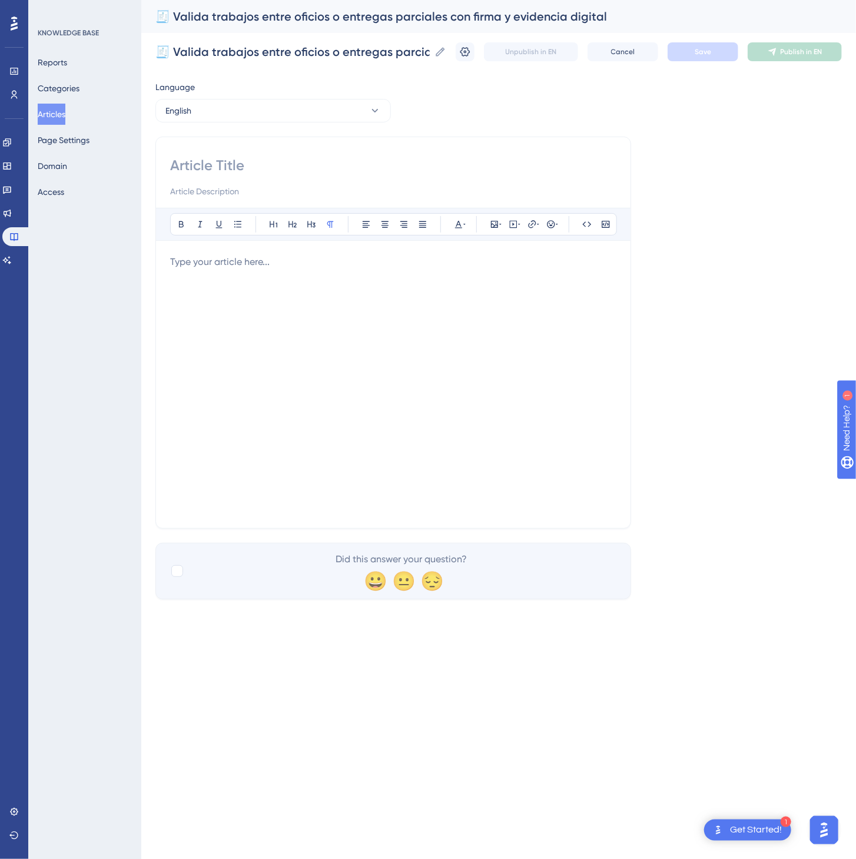
click at [366, 167] on input at bounding box center [393, 165] width 446 height 19
paste input "🧾 Validate handoffs between trades or partial deliveries with digital signature…"
type input "🧾 Validate handoffs between trades or partial deliveries with digital signature…"
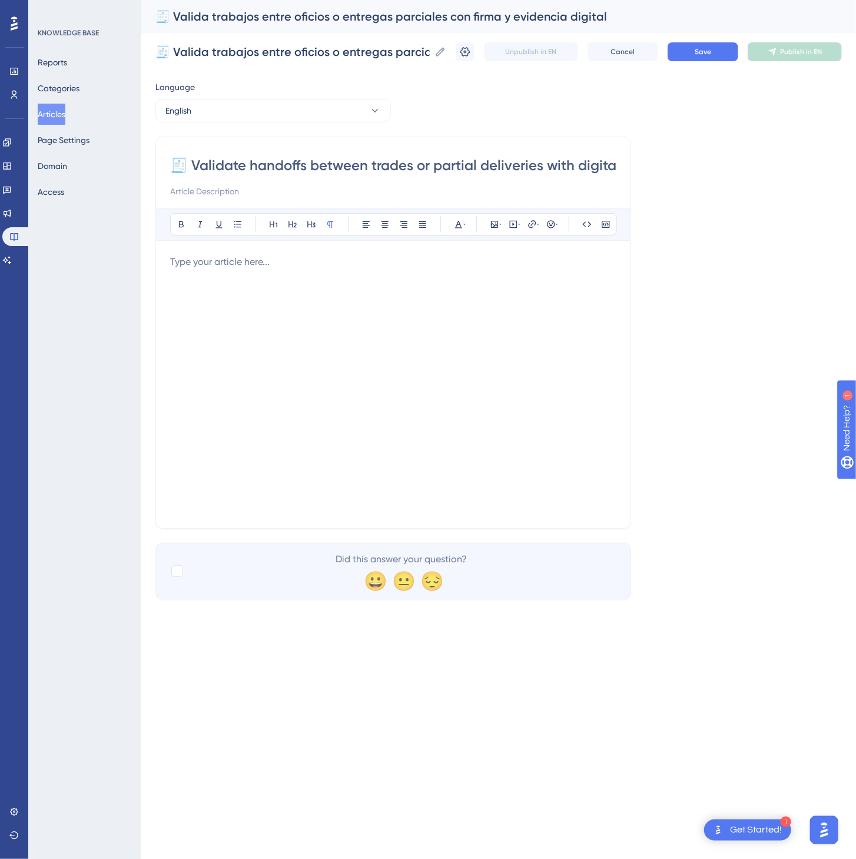
click at [462, 445] on div at bounding box center [393, 384] width 446 height 259
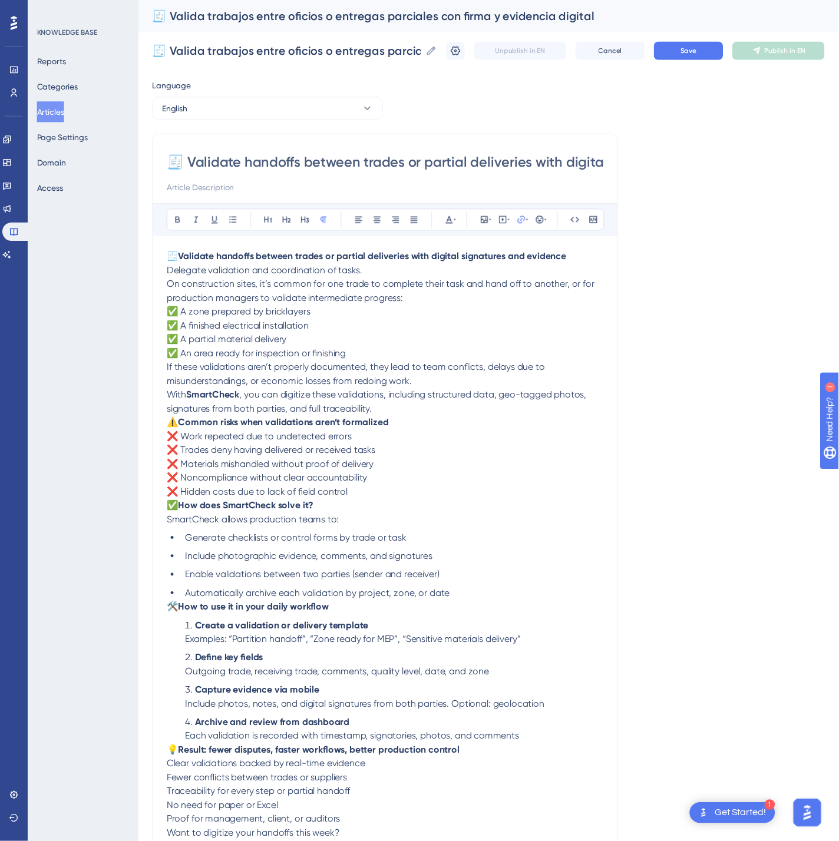
scroll to position [22, 0]
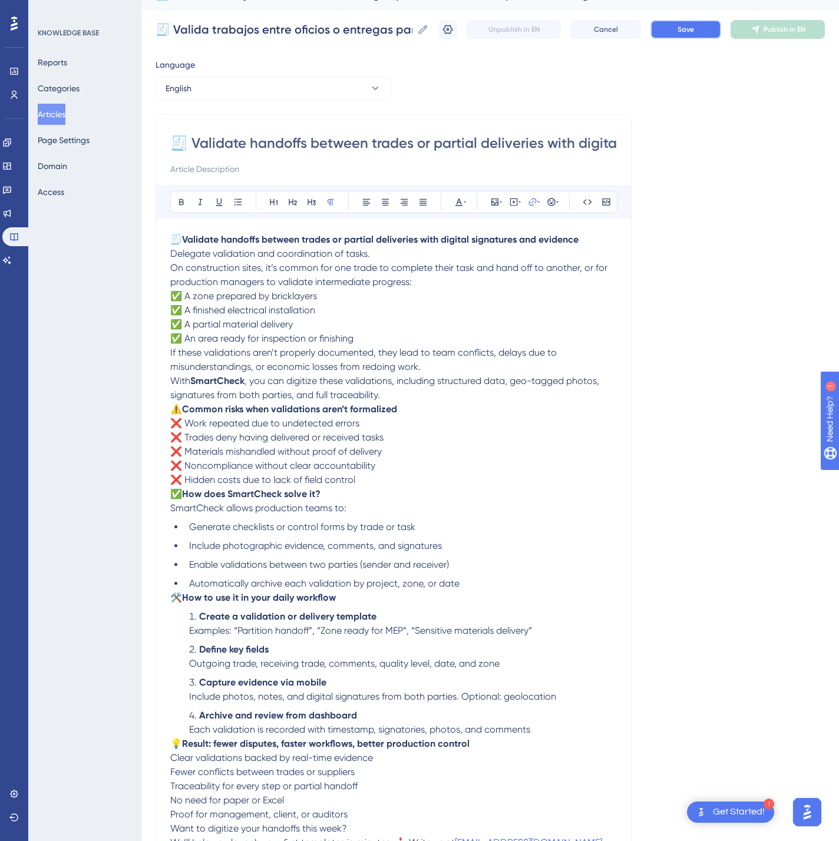
click at [710, 35] on button "Save" at bounding box center [685, 29] width 71 height 19
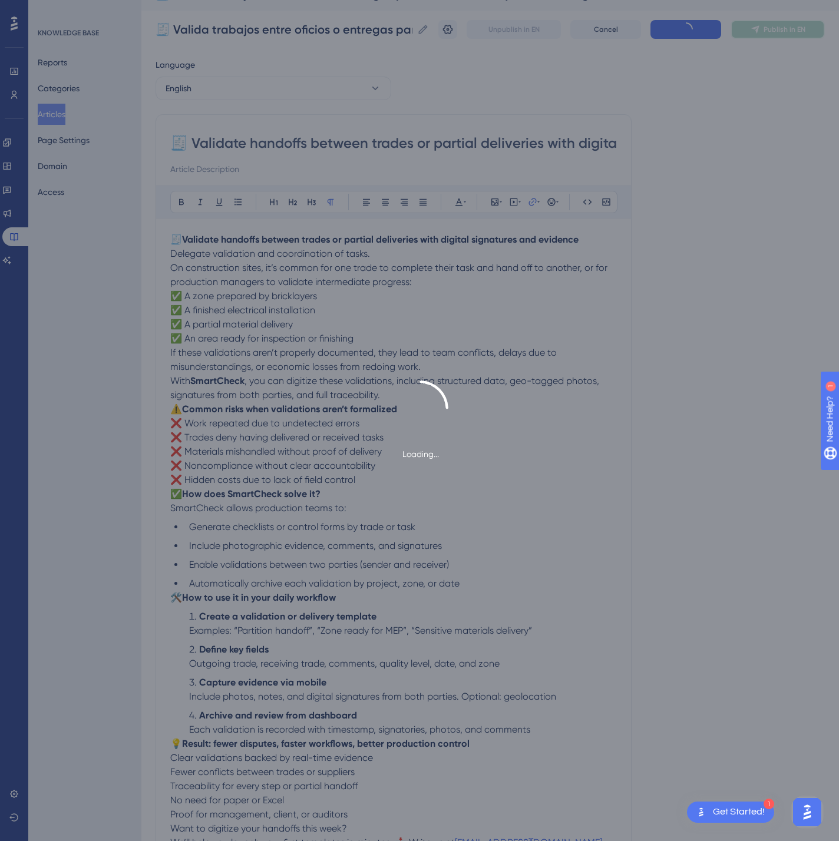
click at [759, 27] on icon at bounding box center [755, 30] width 8 height 8
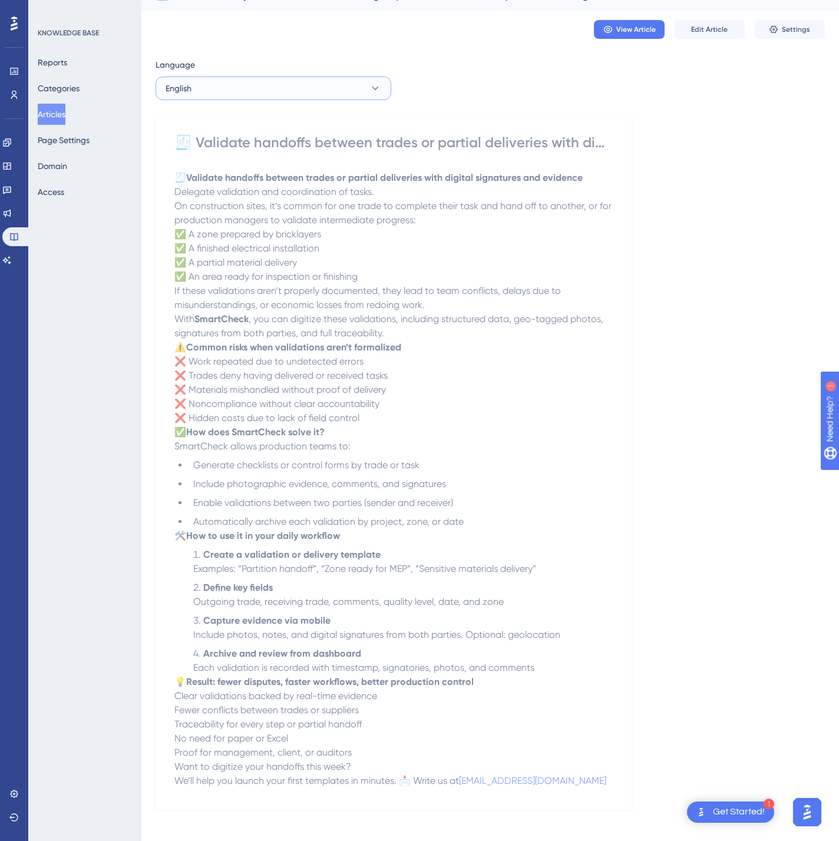
click at [259, 93] on button "English" at bounding box center [273, 89] width 236 height 24
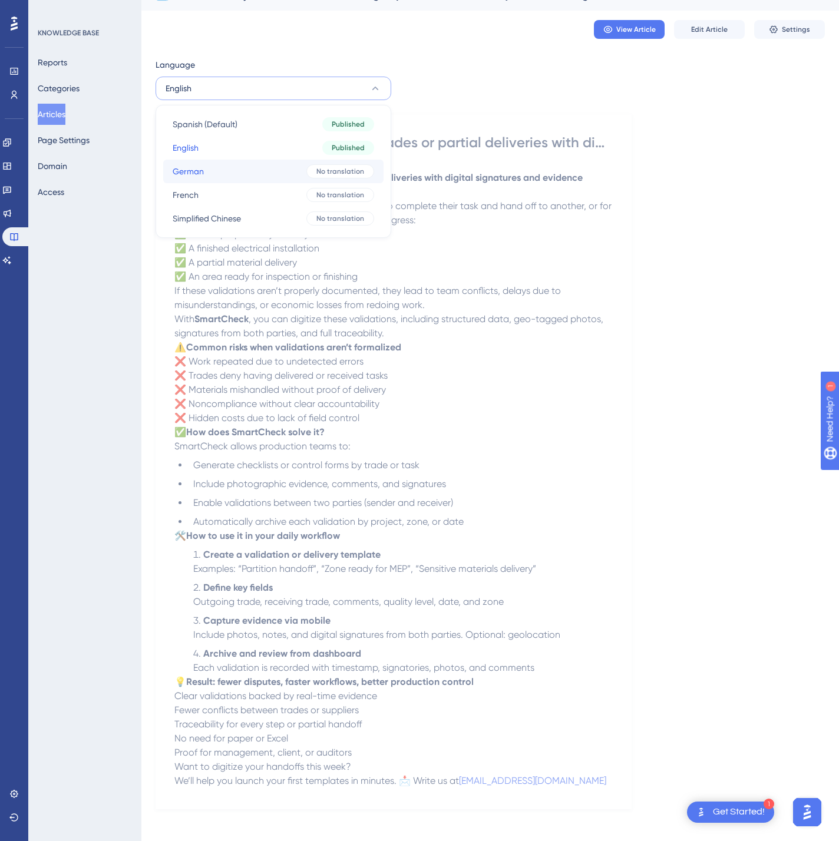
click at [242, 170] on button "German German No translation" at bounding box center [273, 172] width 220 height 24
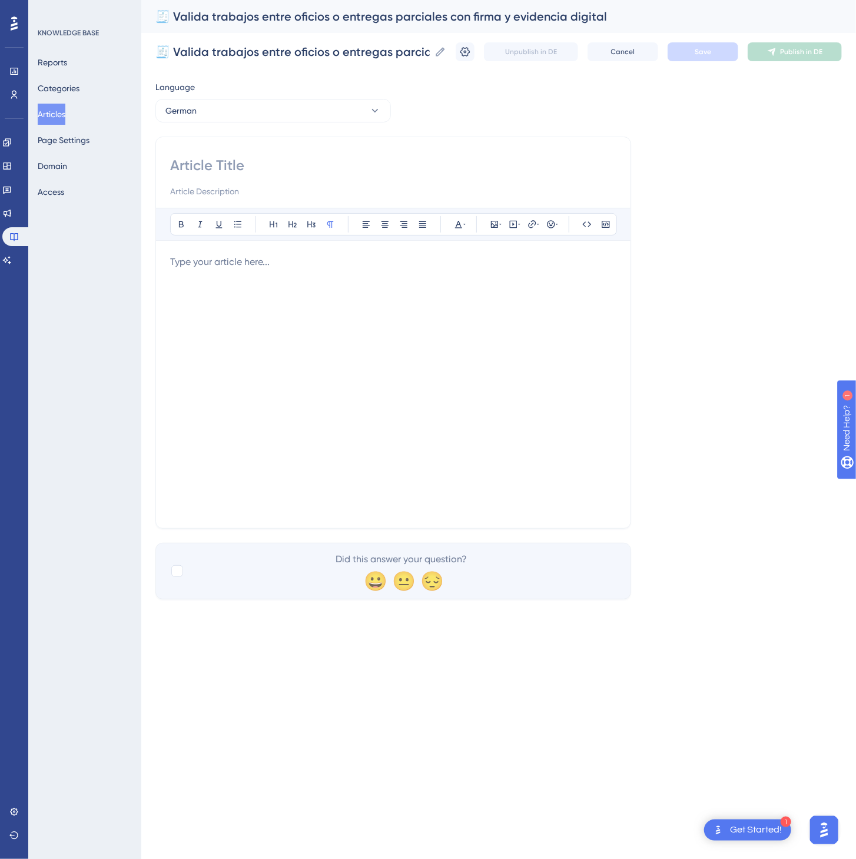
click at [297, 160] on input at bounding box center [393, 165] width 446 height 19
paste input "🧾 Arbeiten zwischen Gewerken oder Teillieferungen mit digitalen Unterschriften …"
type input "🧾 Arbeiten zwischen Gewerken oder Teillieferungen mit digitalen Unterschriften …"
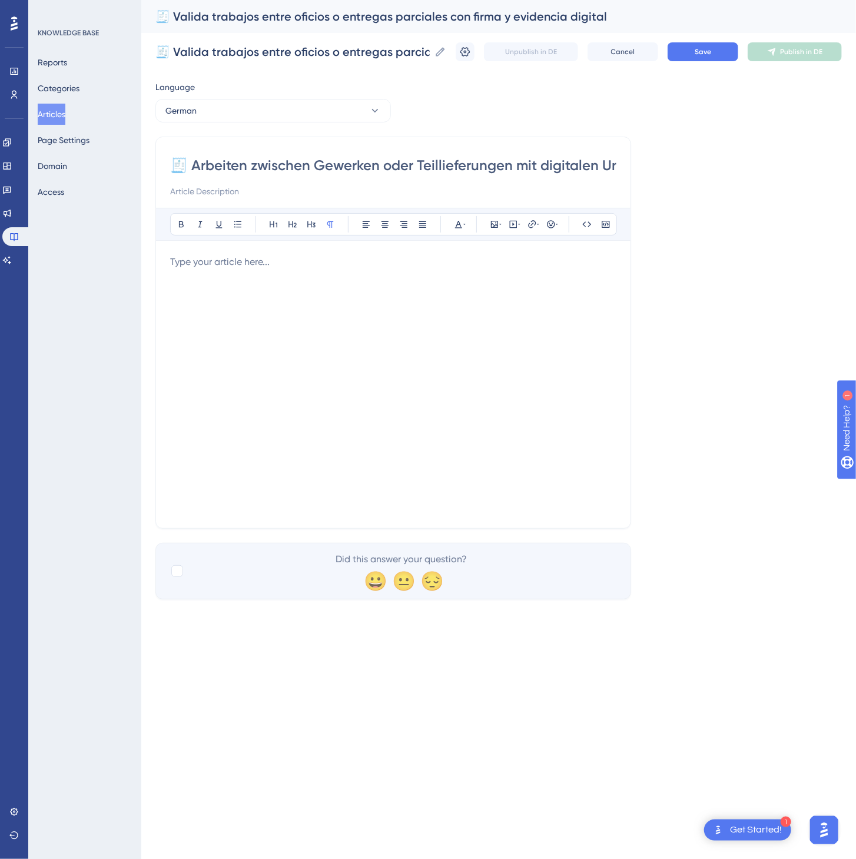
click at [270, 303] on div at bounding box center [393, 384] width 446 height 259
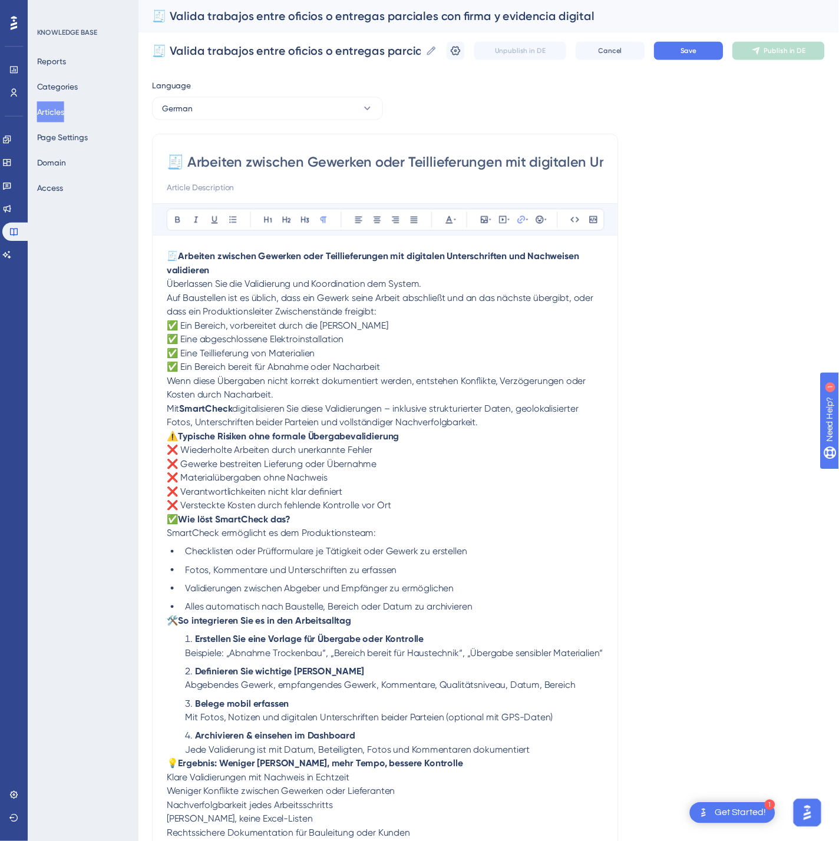
scroll to position [52, 0]
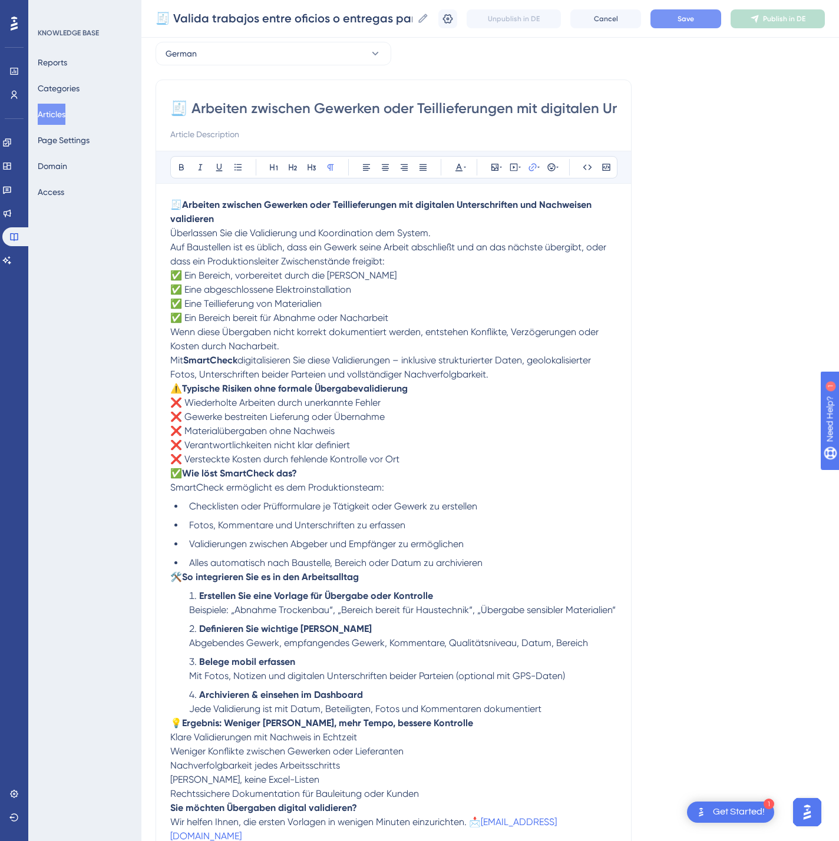
click at [682, 17] on button "Save" at bounding box center [685, 18] width 71 height 19
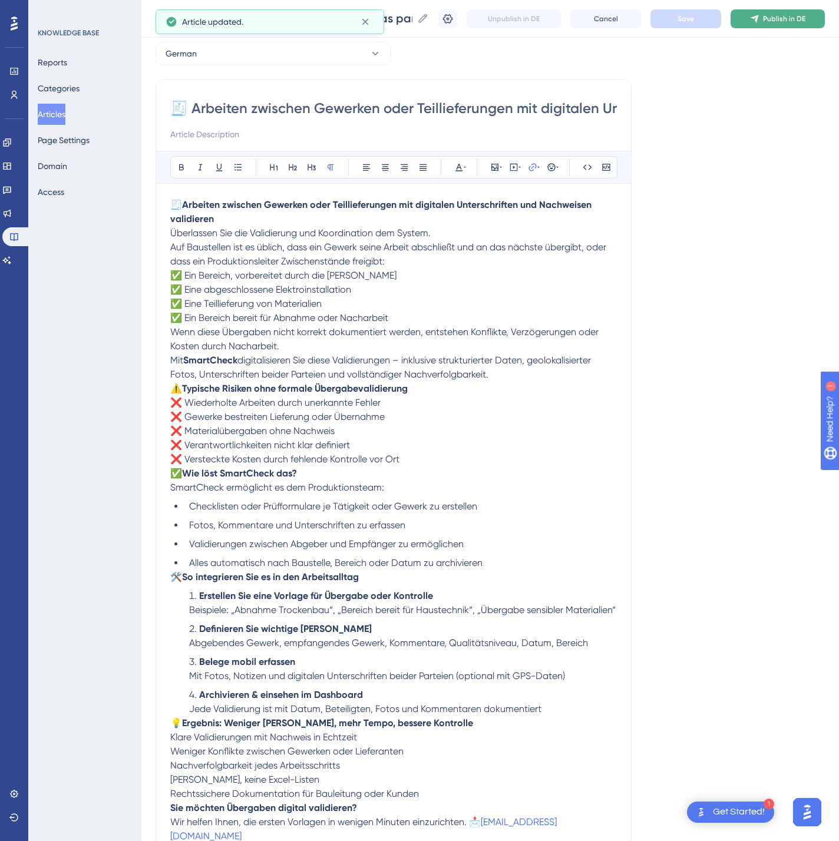
click at [792, 19] on span "Publish in DE" at bounding box center [784, 18] width 42 height 9
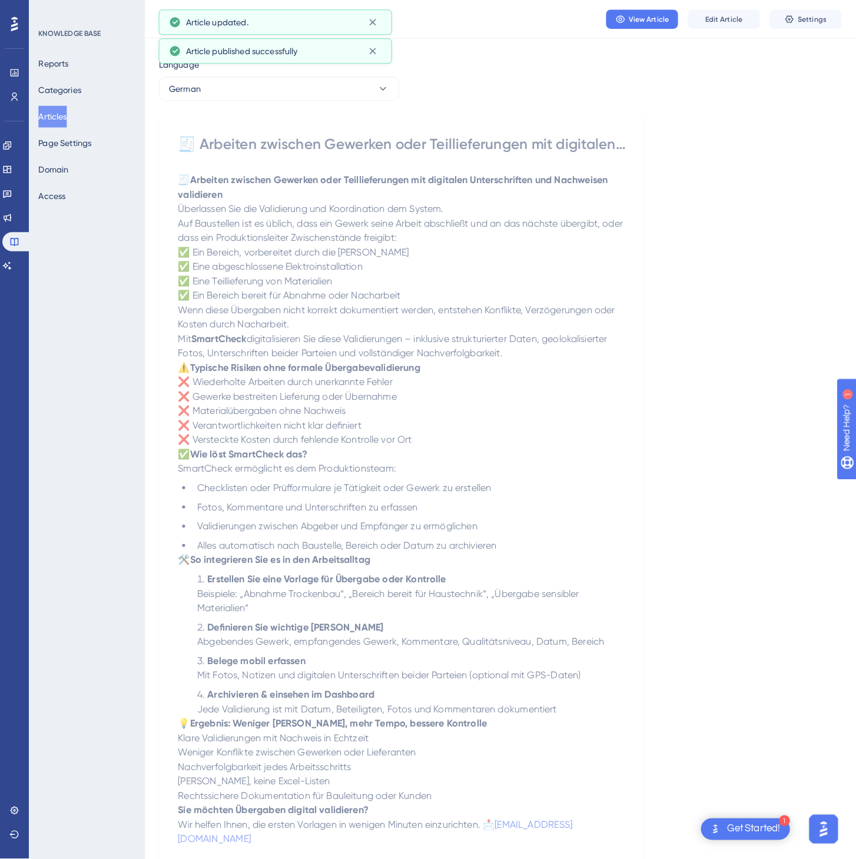
scroll to position [0, 0]
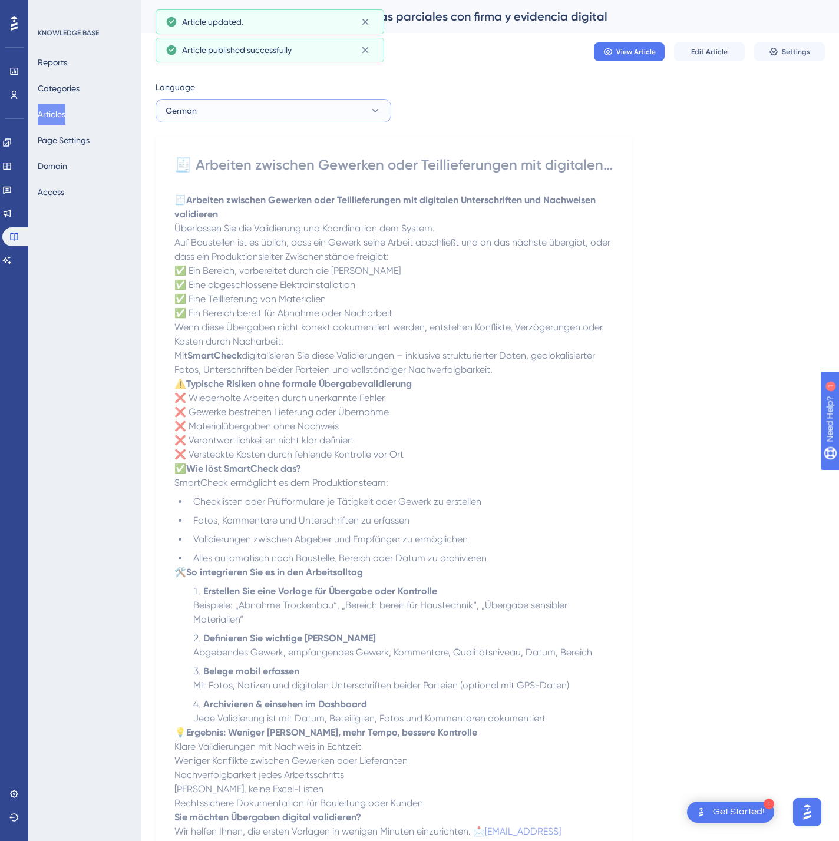
click at [255, 110] on button "German" at bounding box center [273, 111] width 236 height 24
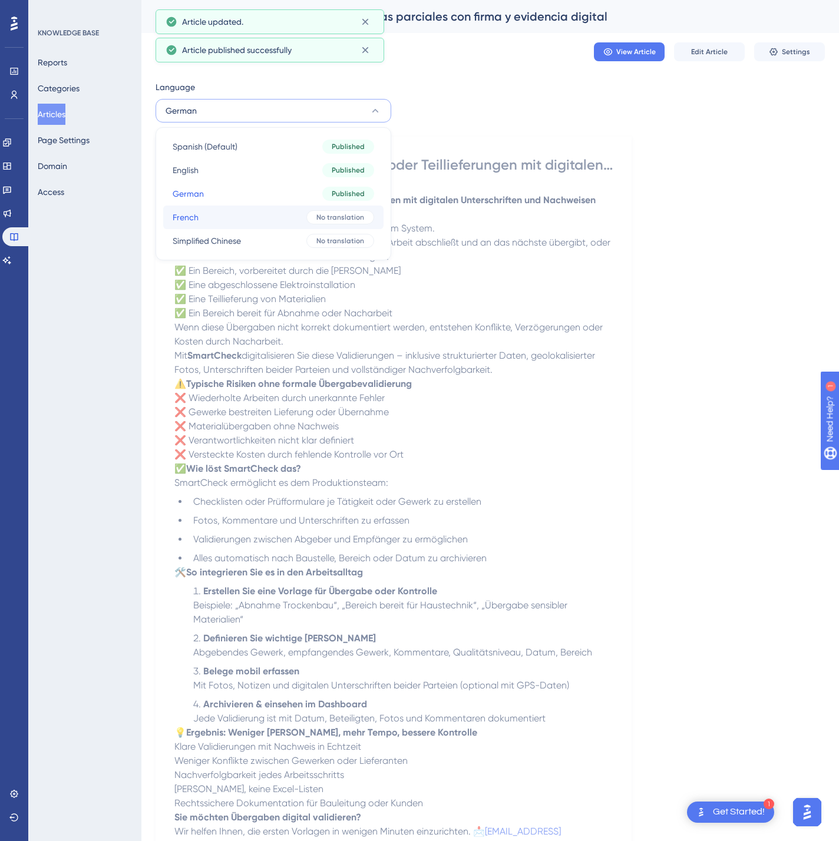
click at [238, 214] on button "French French No translation" at bounding box center [273, 218] width 220 height 24
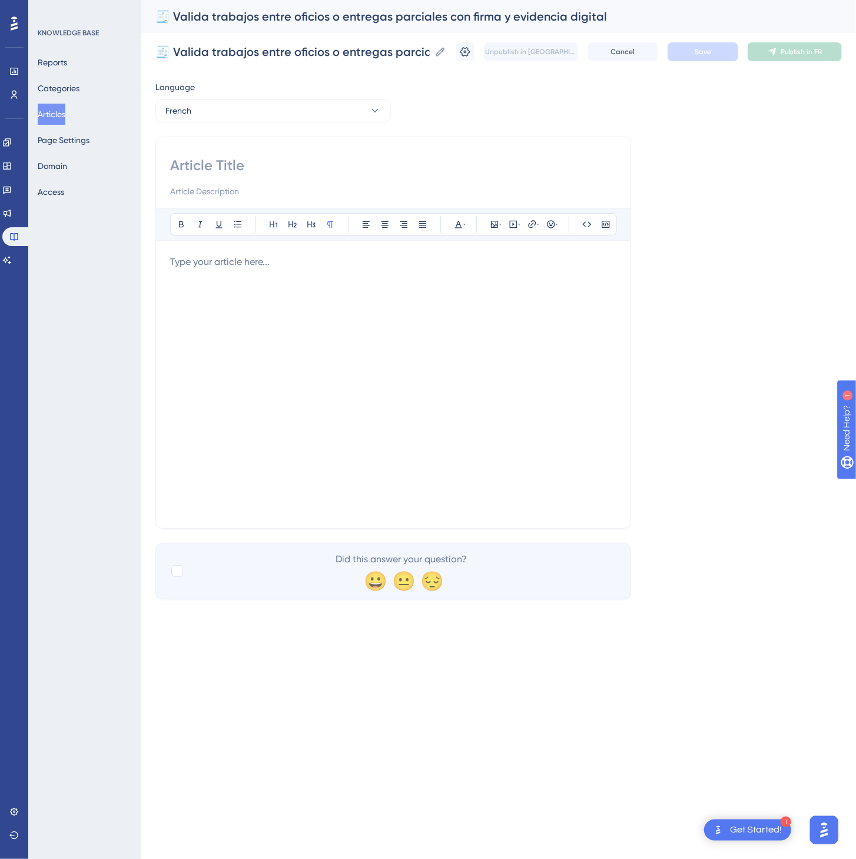
click at [308, 170] on input at bounding box center [393, 165] width 446 height 19
paste input "🧾 Validez les travaux entre corps d’état ou livraisons partielles avec signatur…"
type input "🧾 Validez les travaux entre corps d’état ou livraisons partielles avec signatur…"
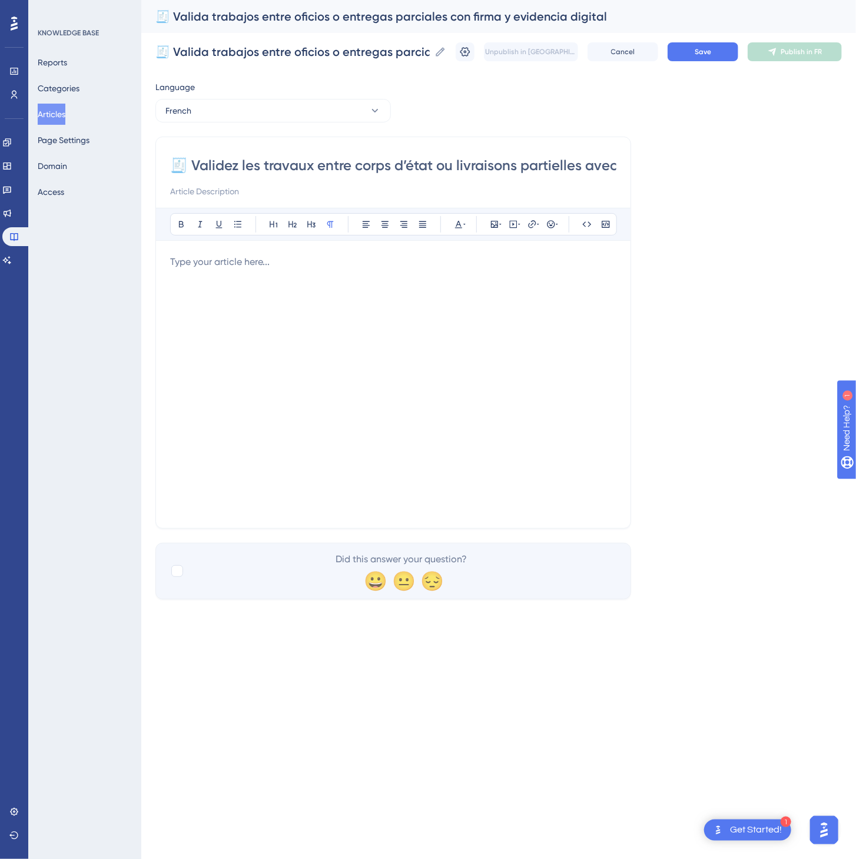
click at [165, 304] on div "🧾 Validez les travaux entre corps d’état ou livraisons partielles avec signatur…" at bounding box center [393, 333] width 476 height 392
click at [209, 300] on div at bounding box center [393, 384] width 446 height 259
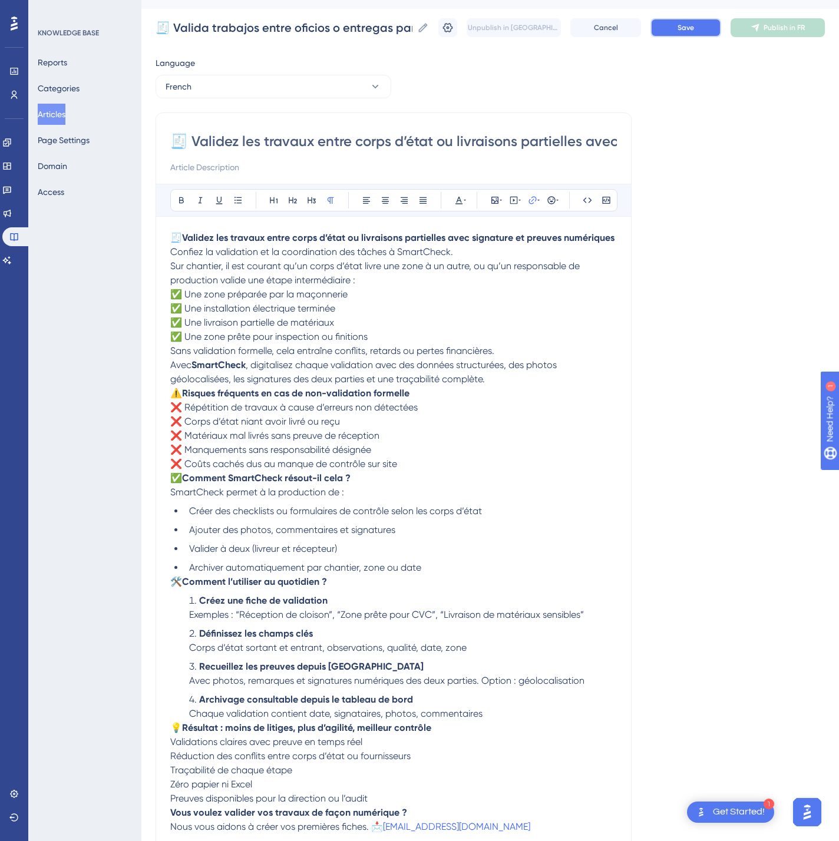
click at [684, 27] on button "Save" at bounding box center [685, 27] width 71 height 19
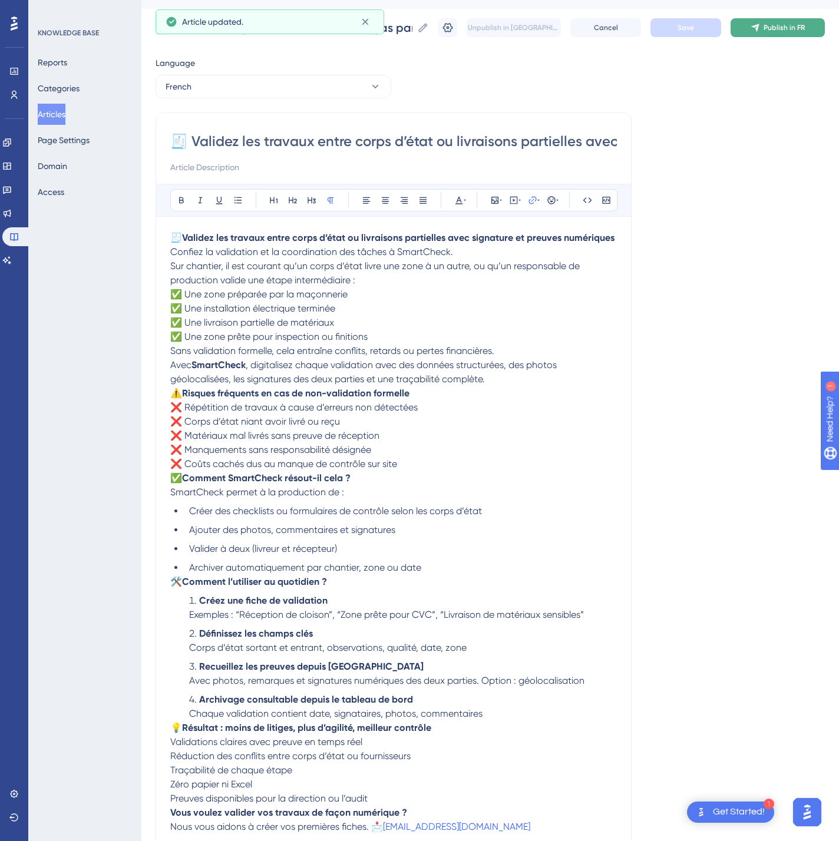
click at [778, 30] on button "Publish in FR" at bounding box center [777, 27] width 94 height 19
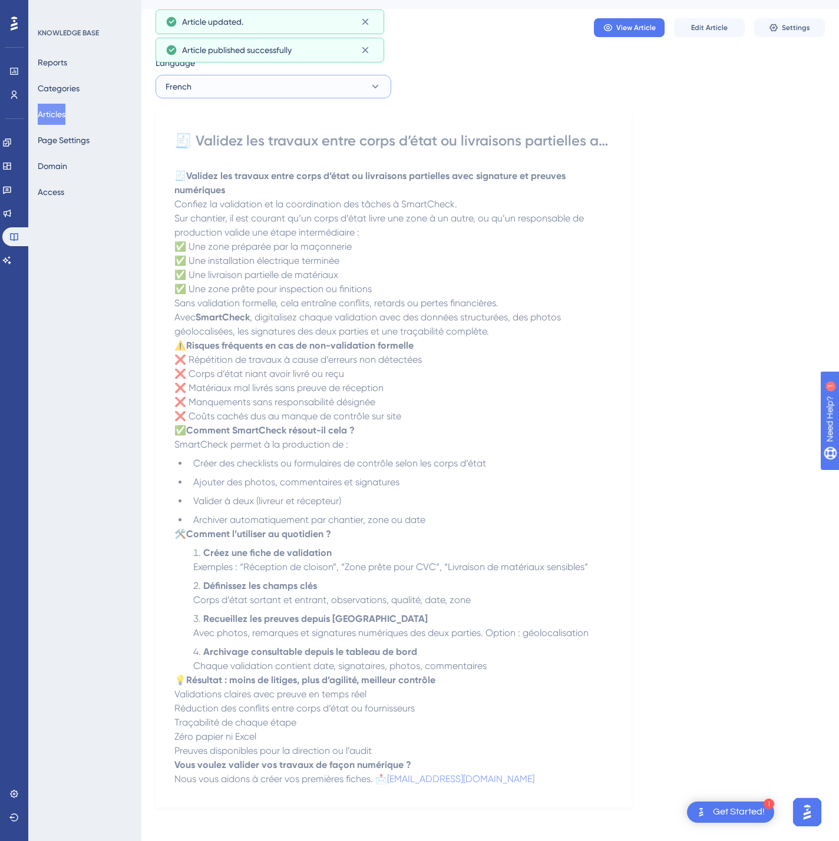
click at [246, 83] on button "French" at bounding box center [273, 87] width 236 height 24
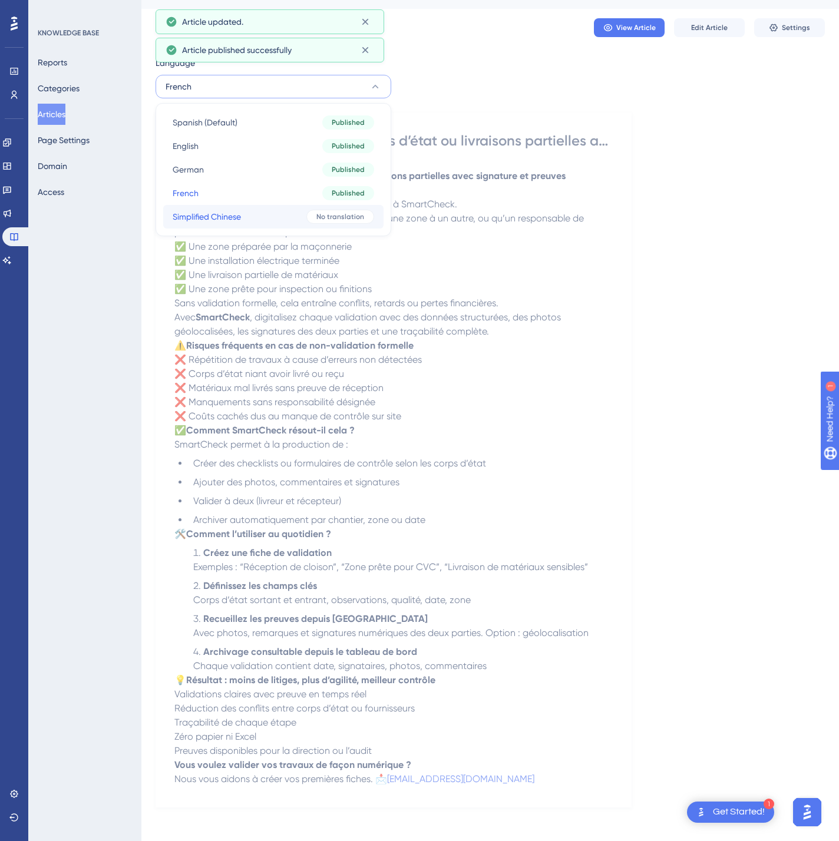
click at [227, 214] on span "Simplified Chinese" at bounding box center [207, 217] width 68 height 14
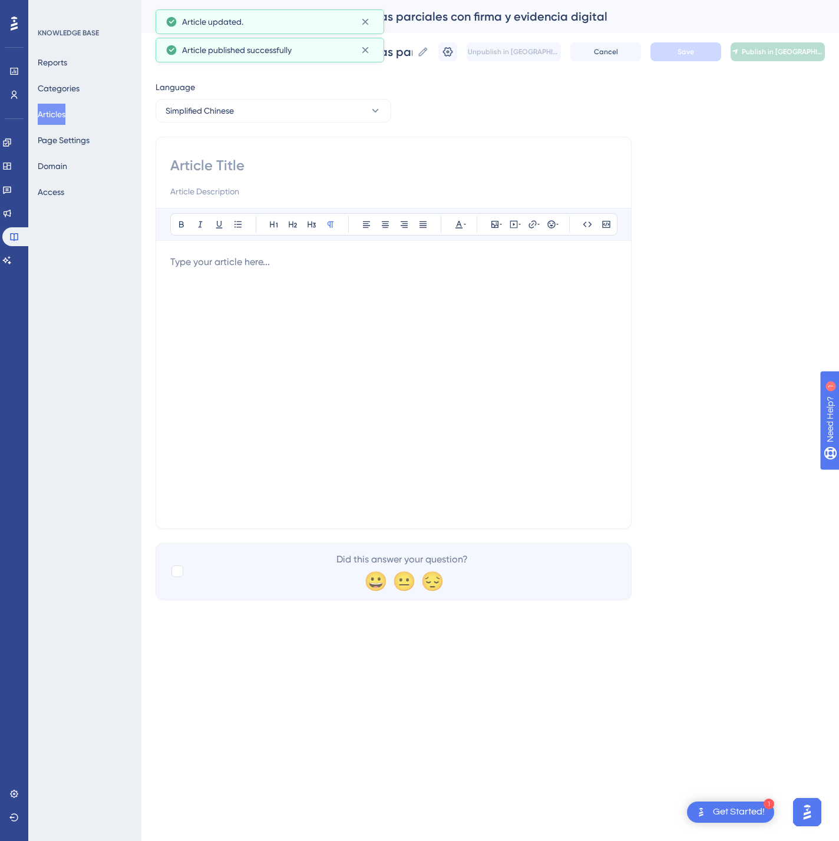
scroll to position [0, 0]
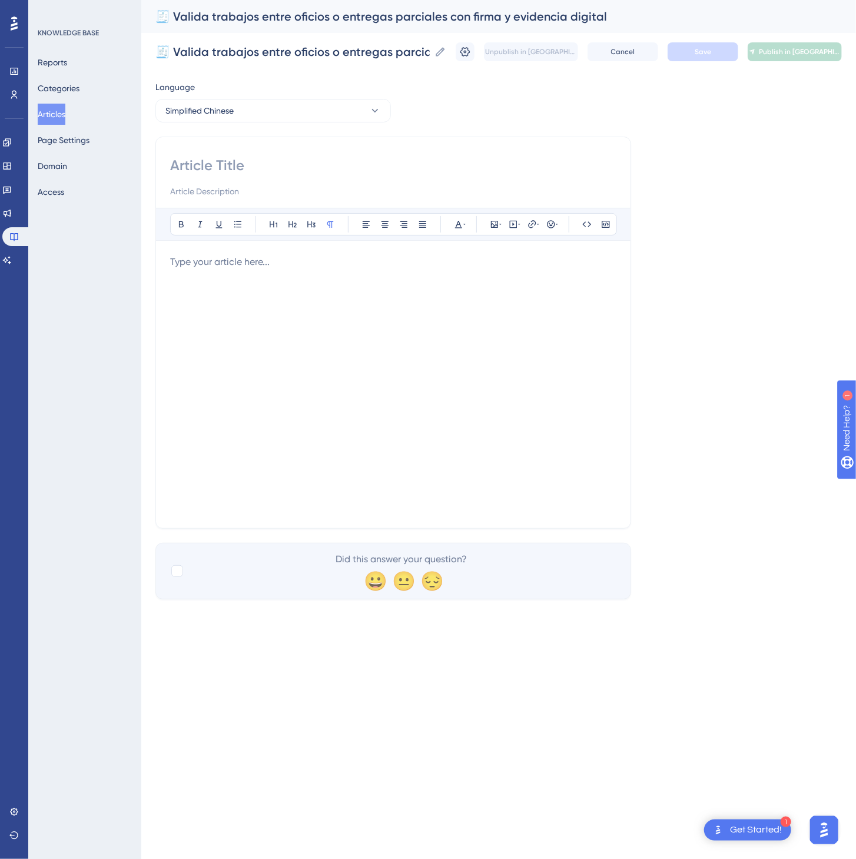
click at [231, 168] on input at bounding box center [393, 165] width 446 height 19
paste input "🧾 通过电子签名与图像证据，验证工种交接与部分交付情况"
type input "🧾 通过电子签名与图像证据，验证工种交接与部分交付情况"
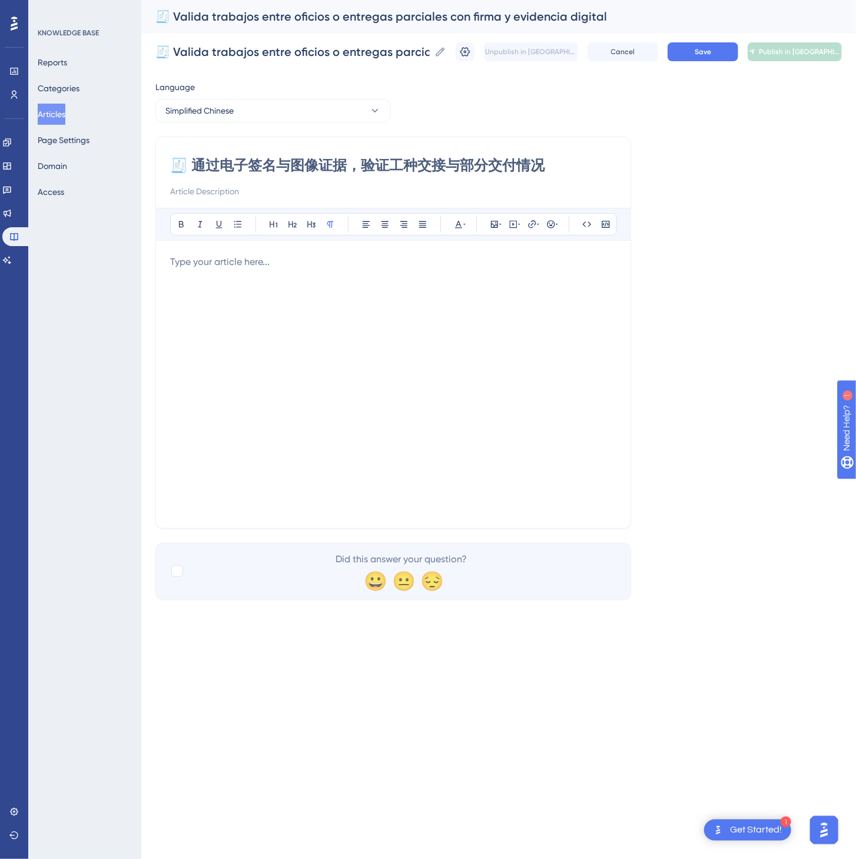
click at [390, 357] on div at bounding box center [393, 384] width 446 height 259
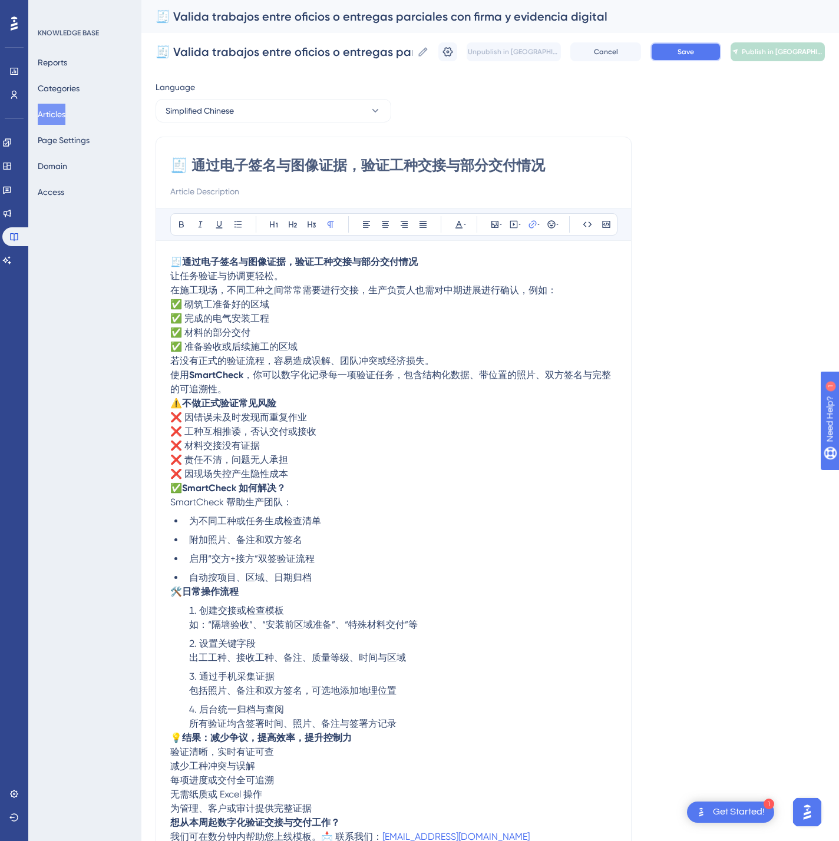
click at [701, 61] on div "🧾 Valida trabajos entre oficios o entregas parciales con firma y evidencia digi…" at bounding box center [489, 52] width 669 height 38
click at [699, 57] on button "Save" at bounding box center [685, 51] width 71 height 19
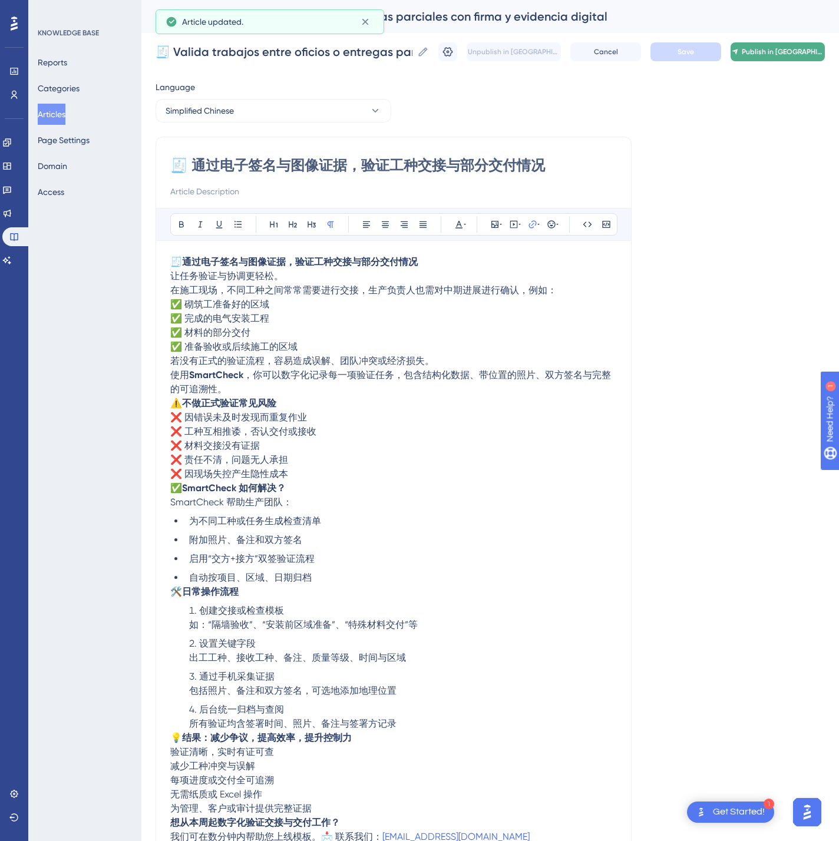
click at [789, 55] on span "Publish in [GEOGRAPHIC_DATA]-CN" at bounding box center [782, 51] width 82 height 9
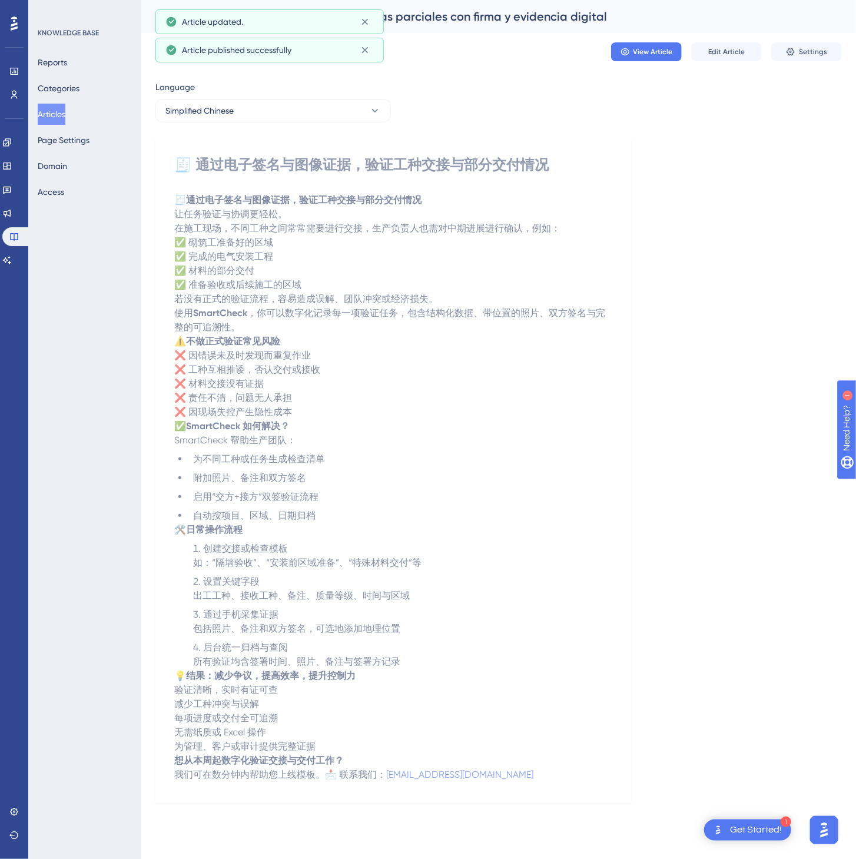
click at [55, 113] on button "Articles" at bounding box center [52, 114] width 28 height 21
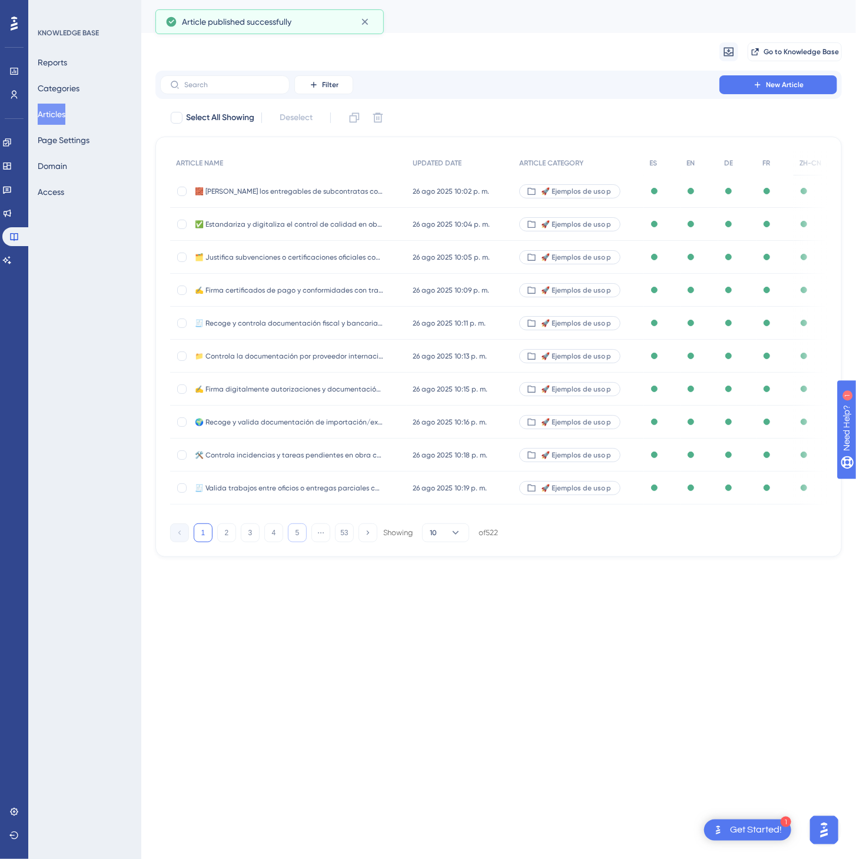
click at [288, 534] on button "5" at bounding box center [297, 533] width 19 height 19
click at [288, 534] on button "7" at bounding box center [297, 533] width 19 height 19
click at [288, 534] on button "8" at bounding box center [297, 533] width 19 height 19
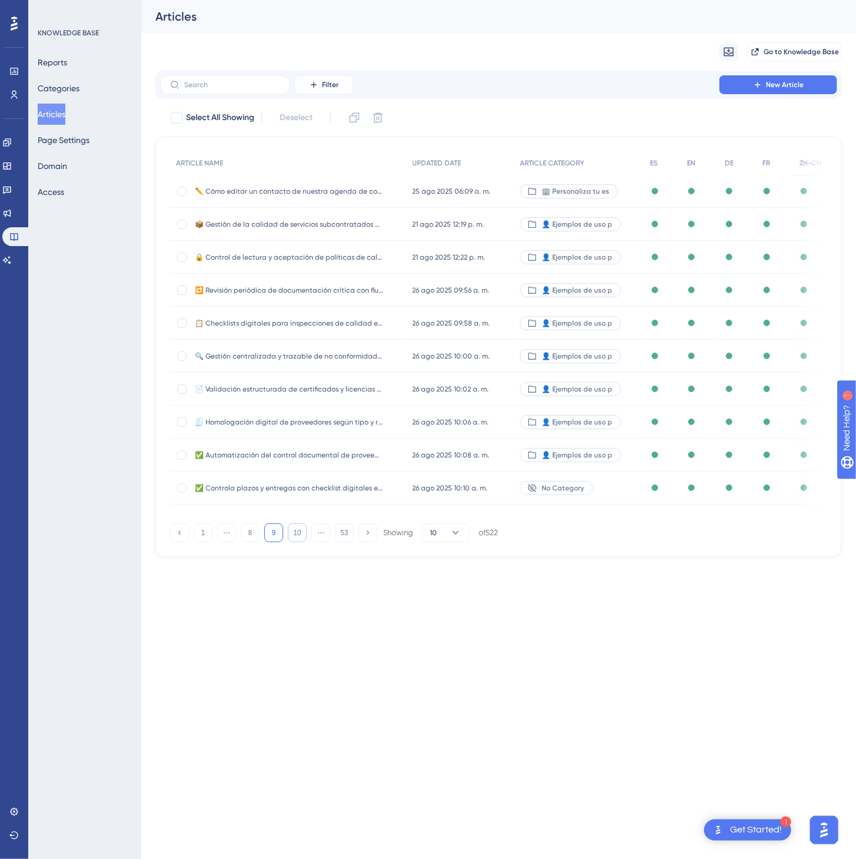
click at [288, 534] on button "10" at bounding box center [297, 533] width 19 height 19
click at [288, 534] on button "11" at bounding box center [297, 533] width 19 height 19
click at [288, 534] on button "13" at bounding box center [297, 533] width 19 height 19
click at [287, 532] on div "1 ⋯ 11 12 13 ⋯ 53 Showing 10 of 522" at bounding box center [334, 533] width 328 height 19
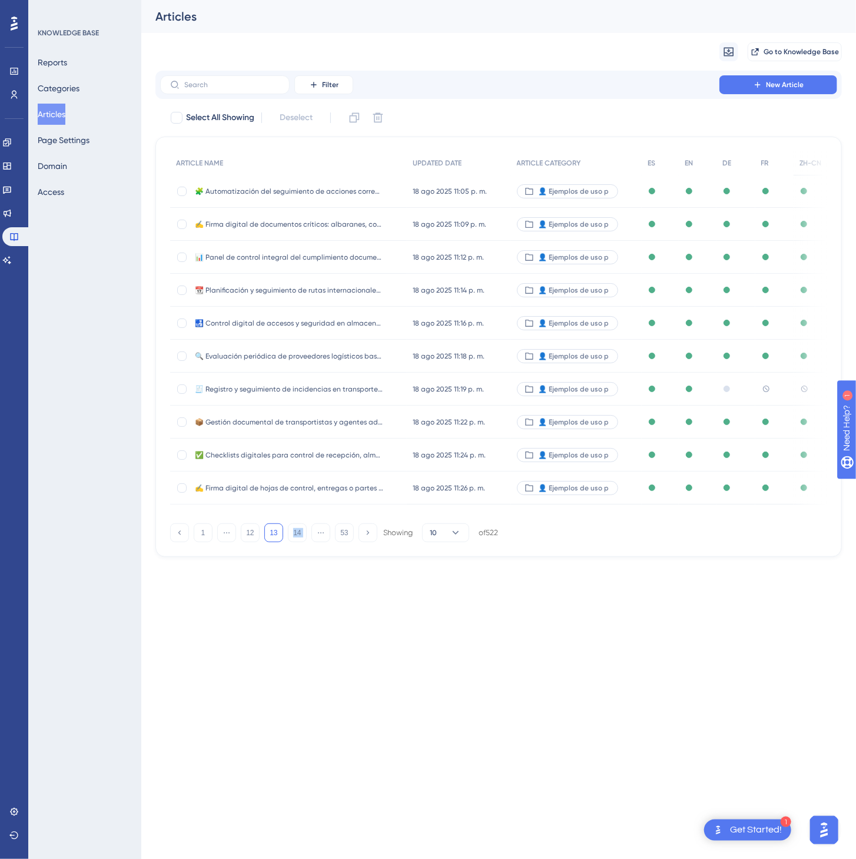
click at [287, 532] on div "1 ⋯ 12 13 14 ⋯ 53 Showing 10 of 522" at bounding box center [334, 533] width 328 height 19
click at [292, 535] on button "14" at bounding box center [297, 533] width 19 height 19
click at [292, 535] on button "15" at bounding box center [297, 533] width 19 height 19
click at [292, 535] on button "16" at bounding box center [297, 533] width 19 height 19
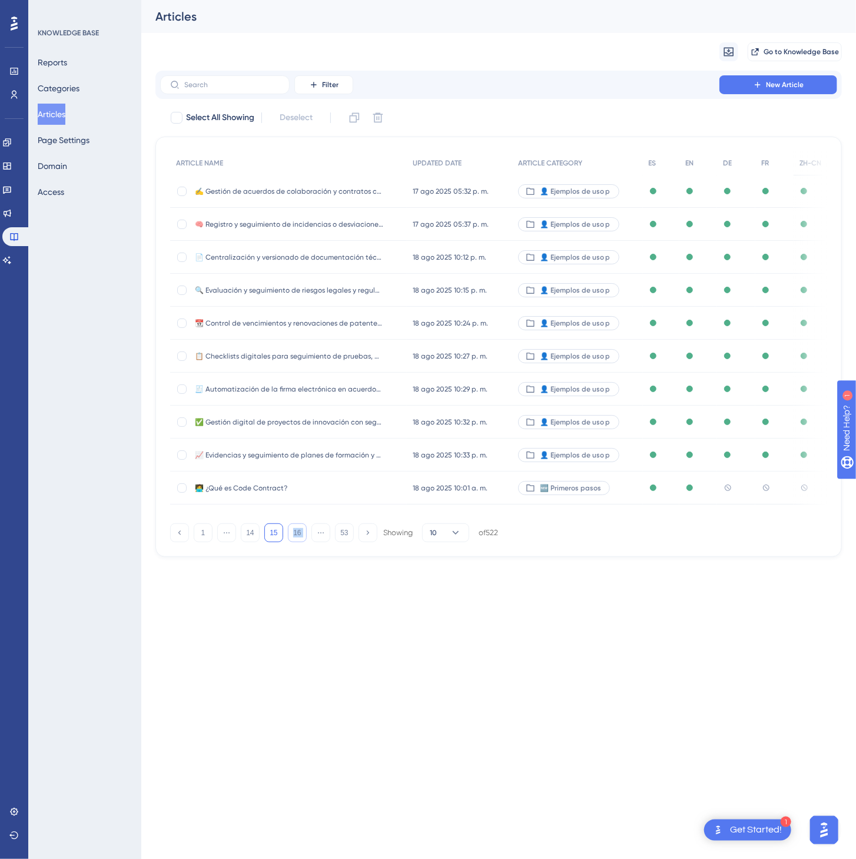
click at [292, 535] on button "16" at bounding box center [297, 533] width 19 height 19
click at [292, 535] on button "18" at bounding box center [297, 533] width 19 height 19
click at [292, 535] on button "19" at bounding box center [297, 533] width 19 height 19
click at [292, 535] on button "20" at bounding box center [297, 533] width 19 height 19
click at [292, 535] on button "21" at bounding box center [297, 533] width 19 height 19
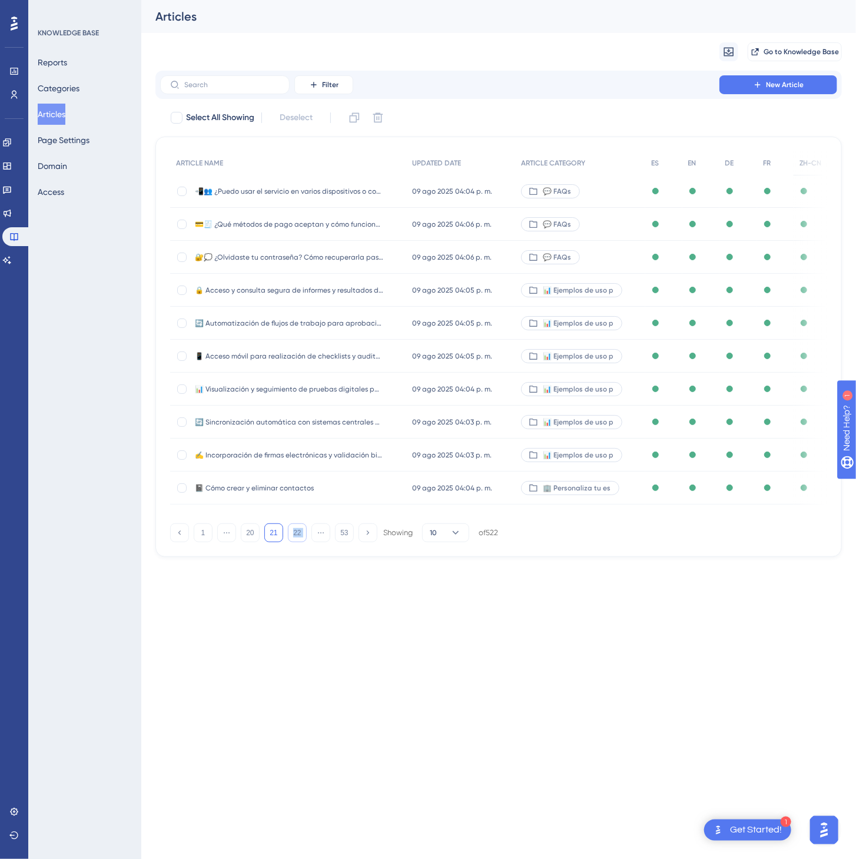
click at [292, 535] on button "22" at bounding box center [297, 533] width 19 height 19
click at [292, 535] on button "23" at bounding box center [297, 533] width 19 height 19
click at [292, 535] on button "24" at bounding box center [297, 533] width 19 height 19
click at [628, 455] on div "🚀 Ejemplos de uso p" at bounding box center [580, 455] width 130 height 33
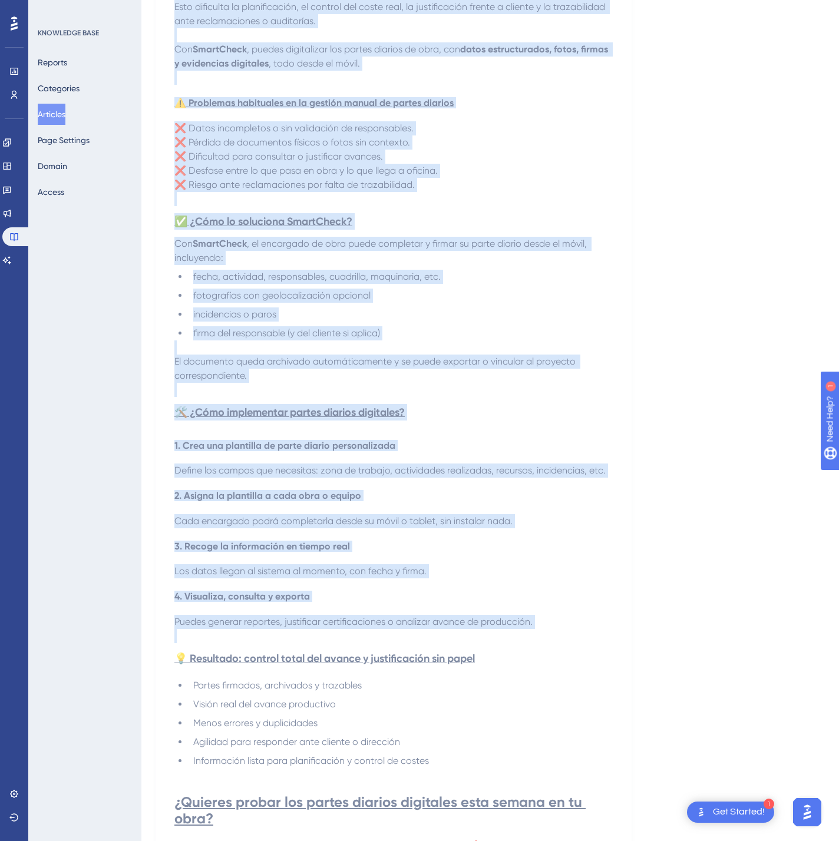
scroll to position [499, 0]
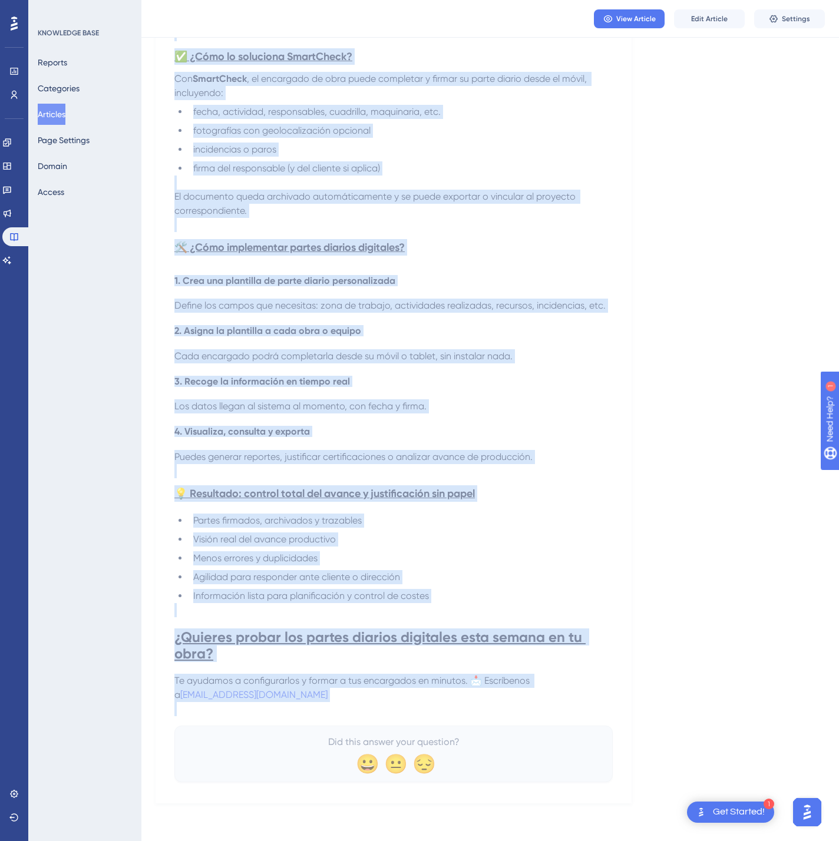
drag, startPoint x: 180, startPoint y: 161, endPoint x: 612, endPoint y: 710, distance: 698.6
click at [615, 711] on div "🏗️ Recoge partes diarios de obra con trazabilidad y sin papel Los partes diario…" at bounding box center [393, 220] width 476 height 1166
copy div "🏗️ Recoge partes diarios de obra con trazabilidad y sin papel Los partes diario…"
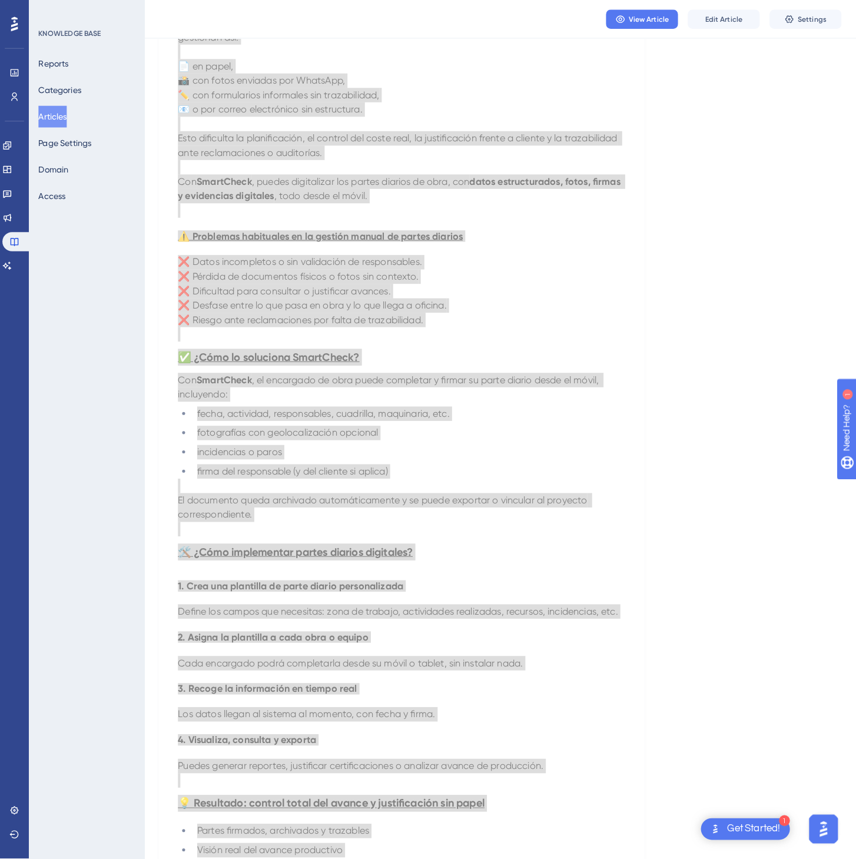
scroll to position [0, 0]
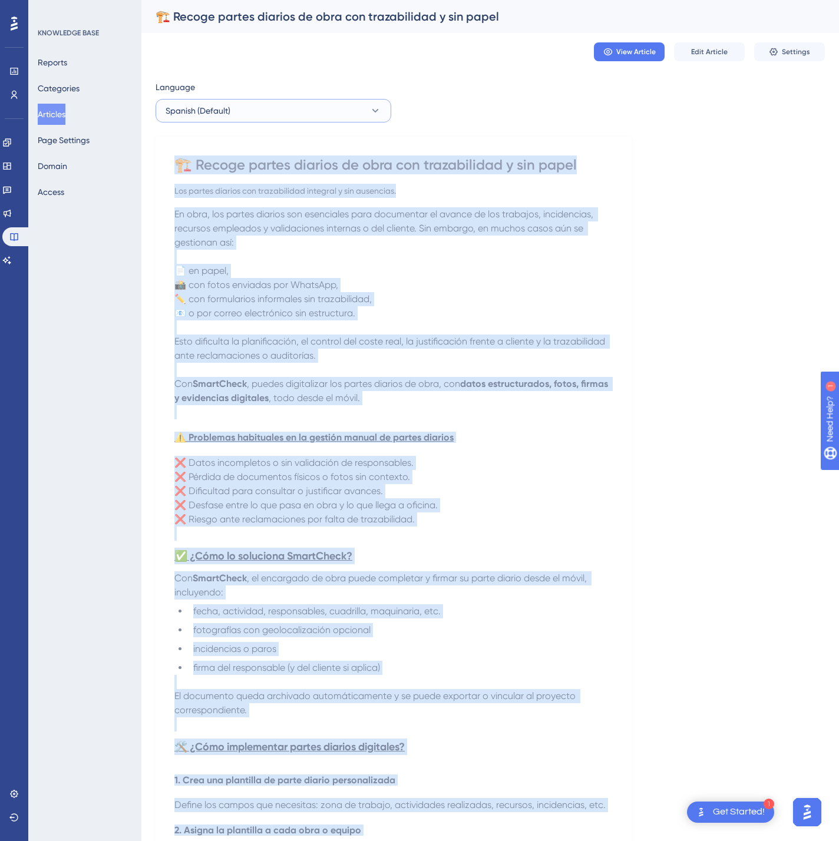
click at [312, 116] on button "Spanish (Default)" at bounding box center [273, 111] width 236 height 24
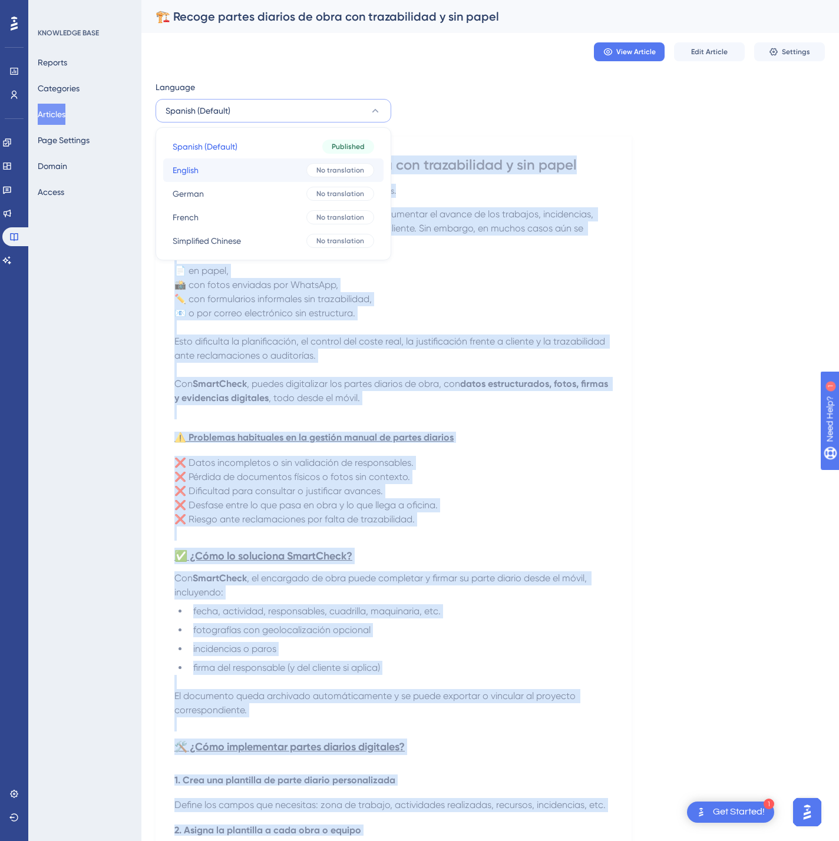
click at [292, 166] on button "English English No translation" at bounding box center [273, 170] width 220 height 24
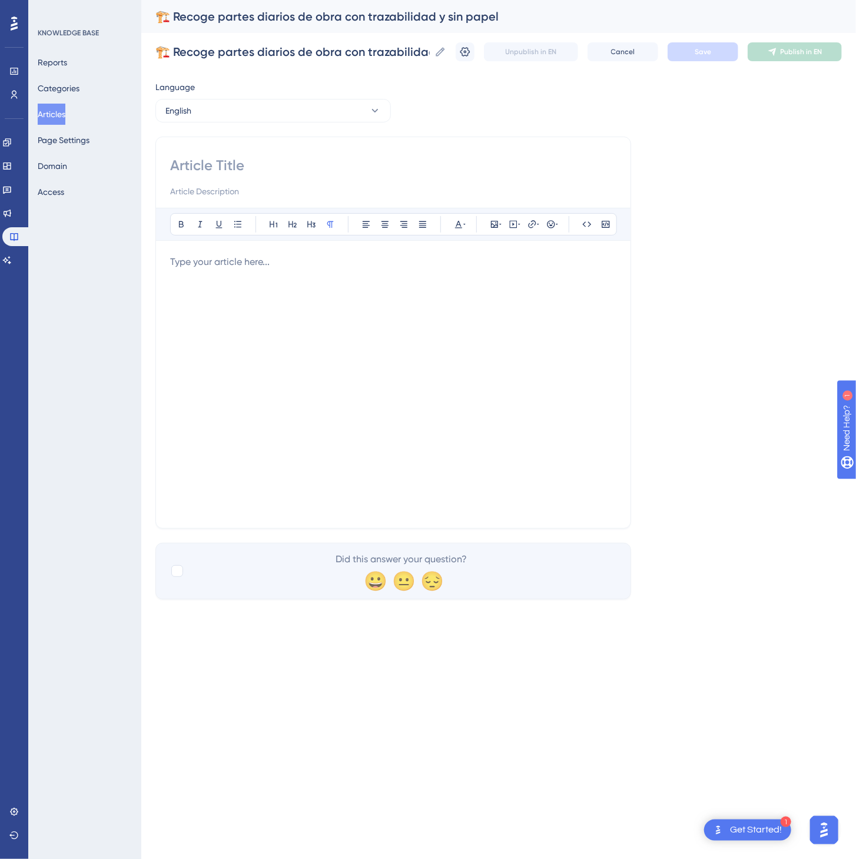
click at [279, 165] on input at bounding box center [393, 165] width 446 height 19
paste input "🏗️ Collect daily site reports with full traceability and no paperwork"
type input "🏗️ Collect daily site reports with full traceability and no paperwork"
click at [223, 272] on div at bounding box center [393, 384] width 446 height 259
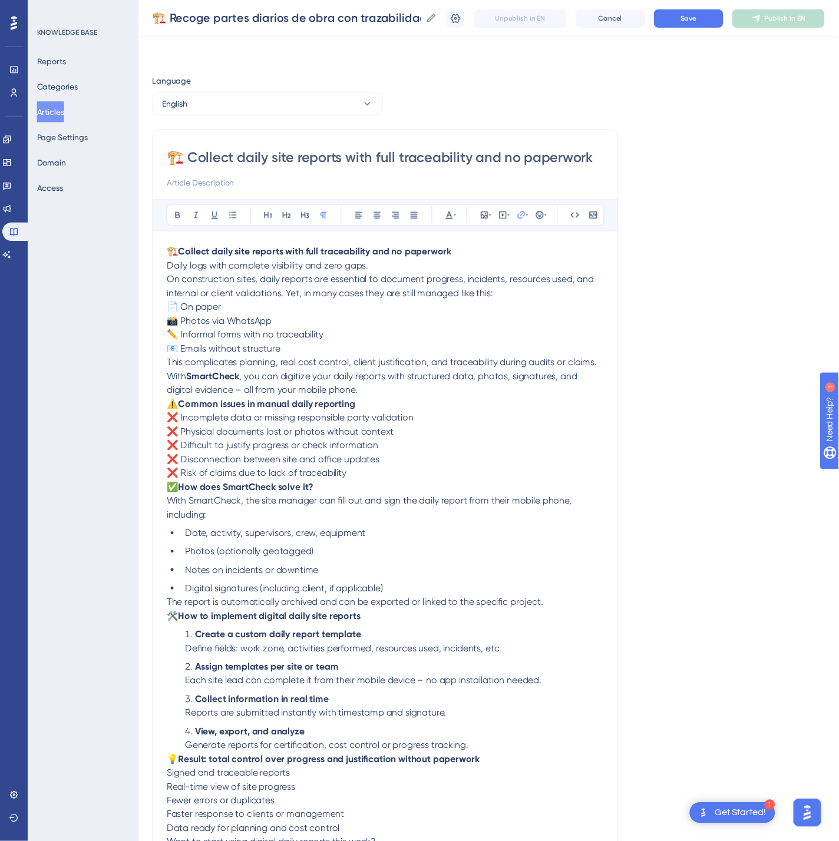
scroll to position [37, 0]
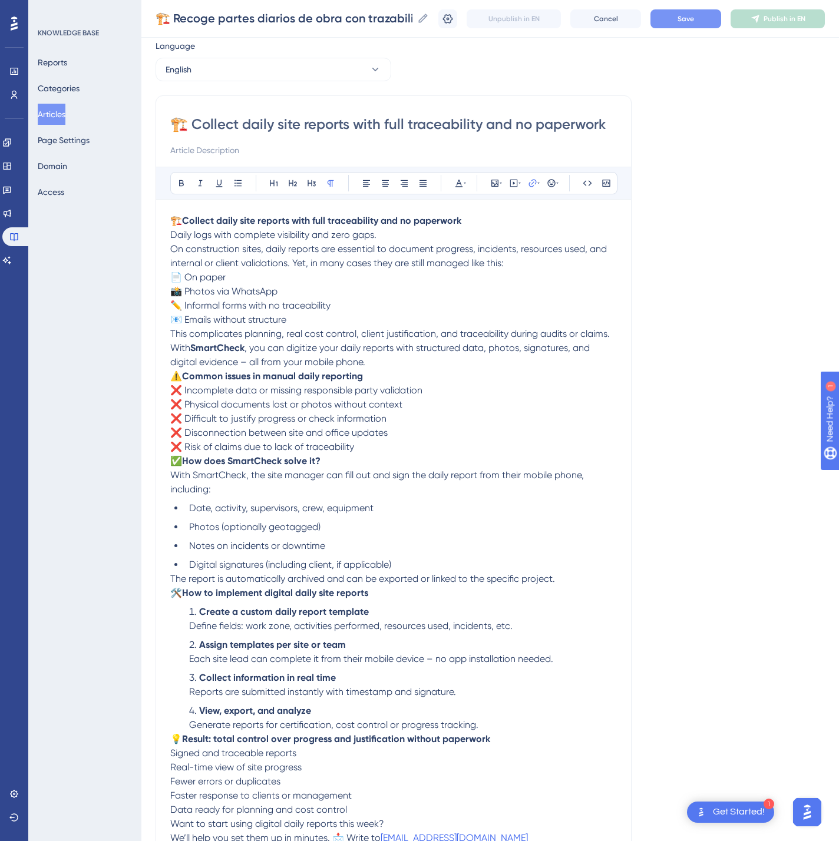
click at [679, 19] on button "Save" at bounding box center [685, 18] width 71 height 19
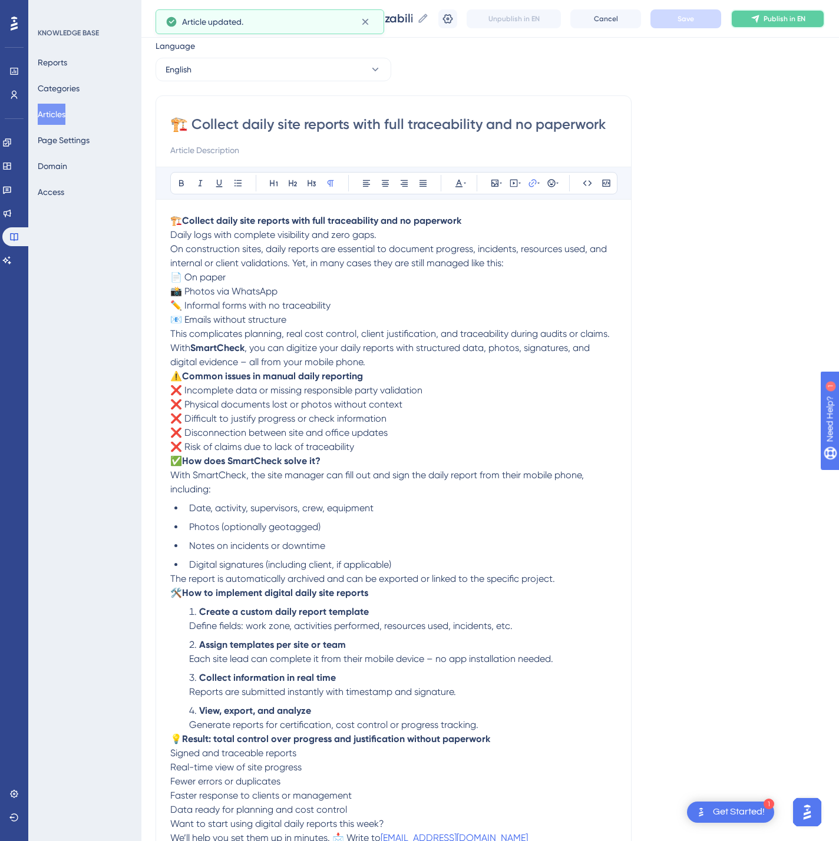
click at [802, 20] on span "Publish in EN" at bounding box center [784, 18] width 42 height 9
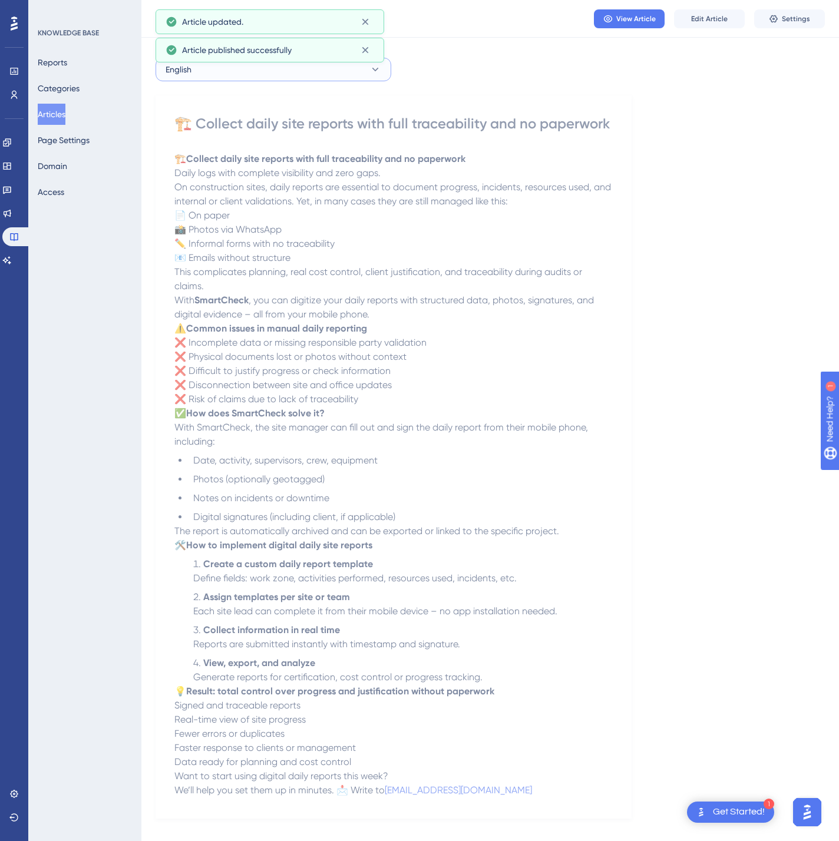
click at [285, 68] on button "English" at bounding box center [273, 70] width 236 height 24
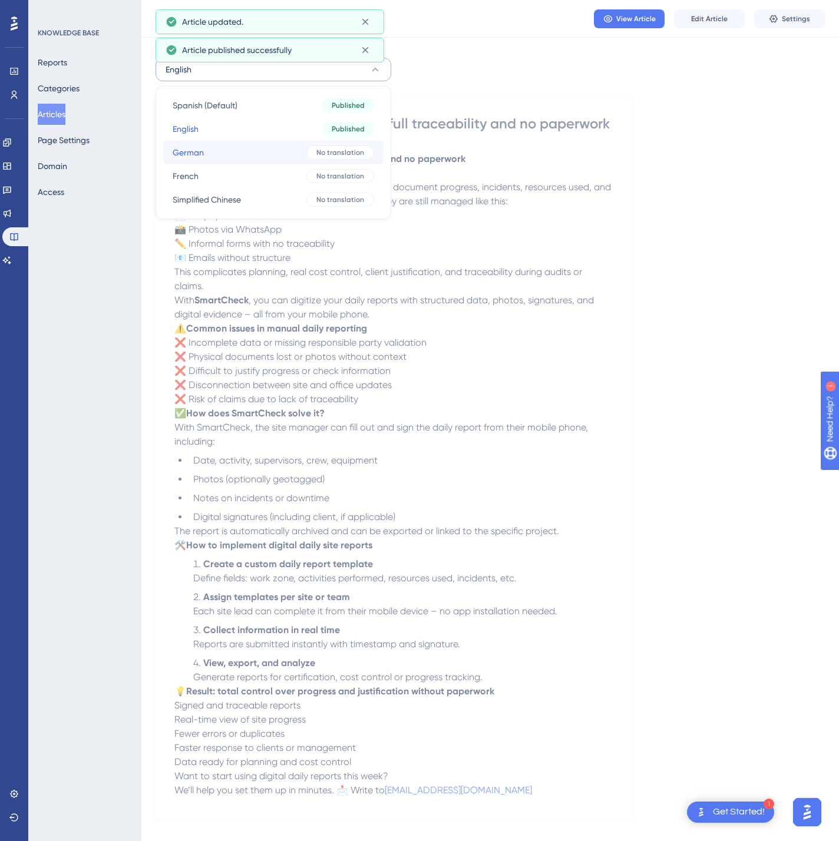
click at [269, 147] on button "German German No translation" at bounding box center [273, 153] width 220 height 24
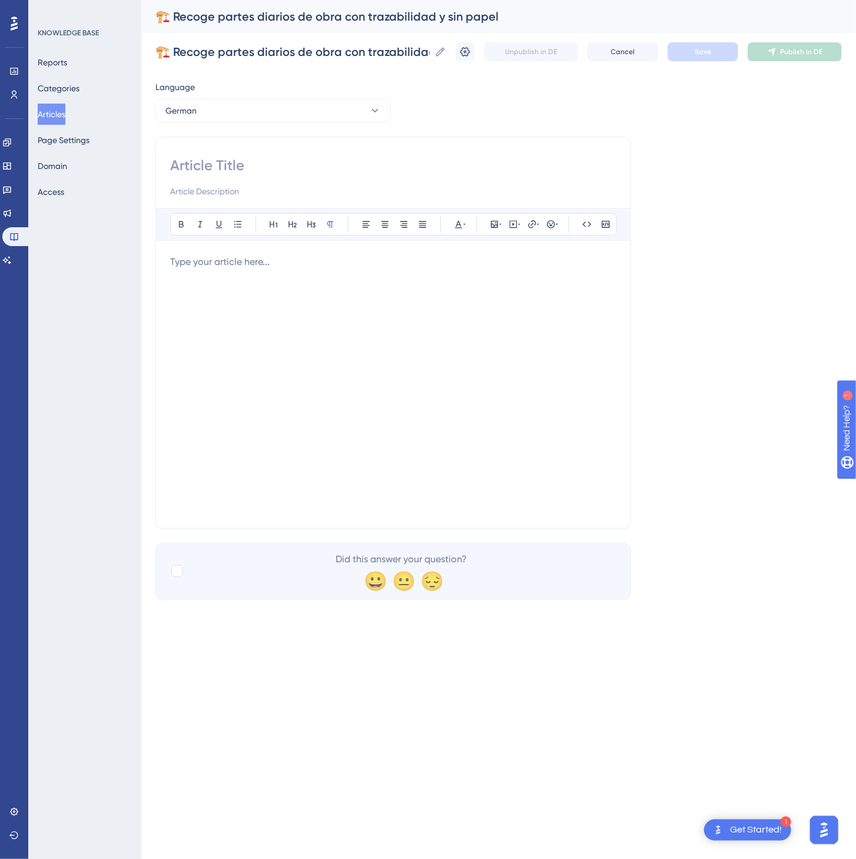
click at [200, 157] on input at bounding box center [393, 165] width 446 height 19
paste input "🏗️ Tagesberichte auf der Baustelle digital und nachvollziehbar erfassen – ganz …"
type input "🏗️ Tagesberichte auf der Baustelle digital und nachvollziehbar erfassen – ganz …"
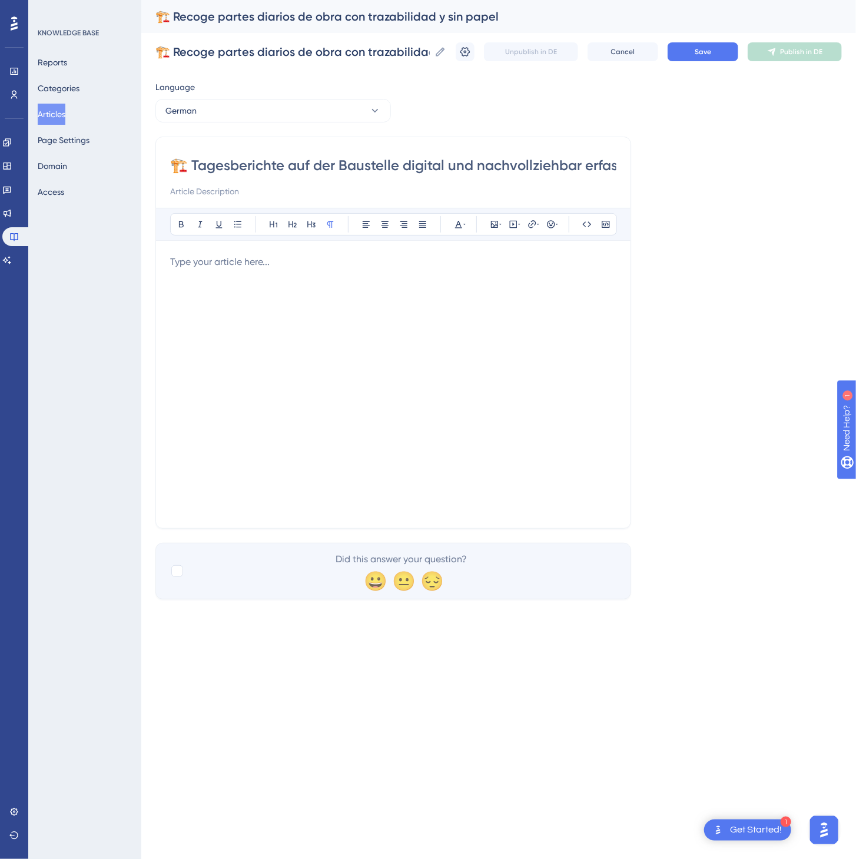
click at [461, 369] on div at bounding box center [393, 384] width 446 height 259
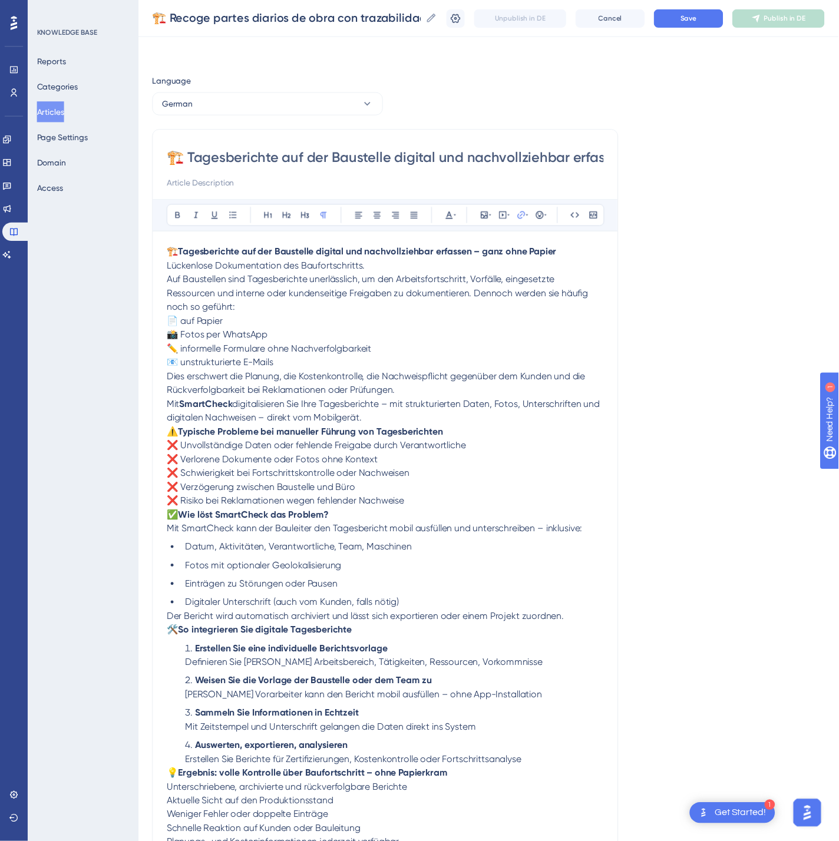
scroll to position [52, 0]
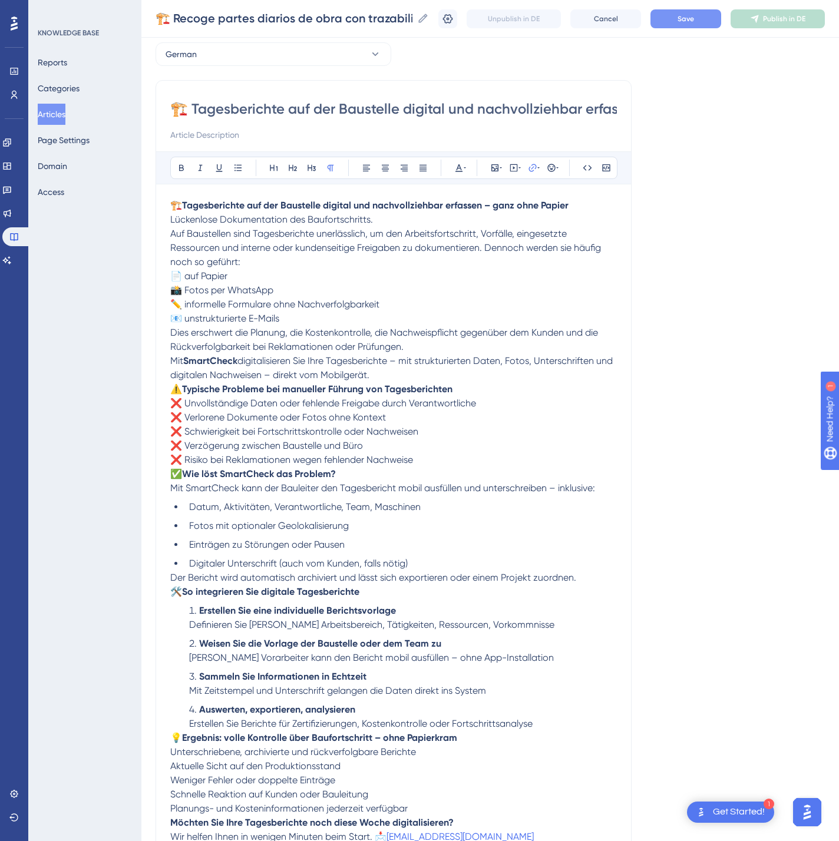
click at [694, 19] on span "Save" at bounding box center [685, 18] width 16 height 9
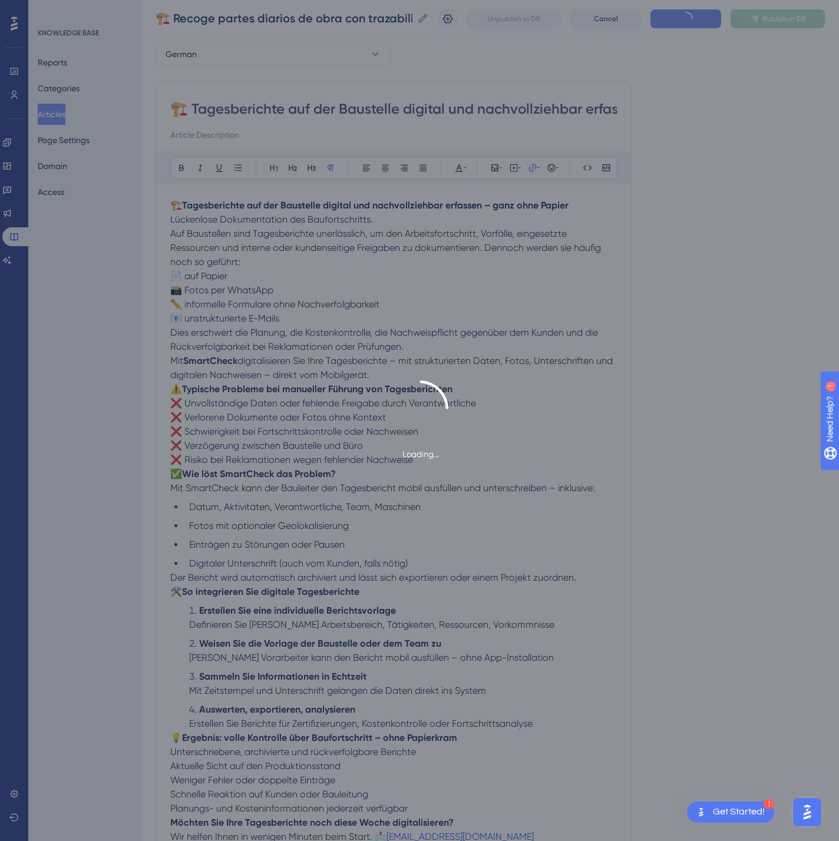
click at [806, 24] on div "Loading..." at bounding box center [419, 420] width 839 height 841
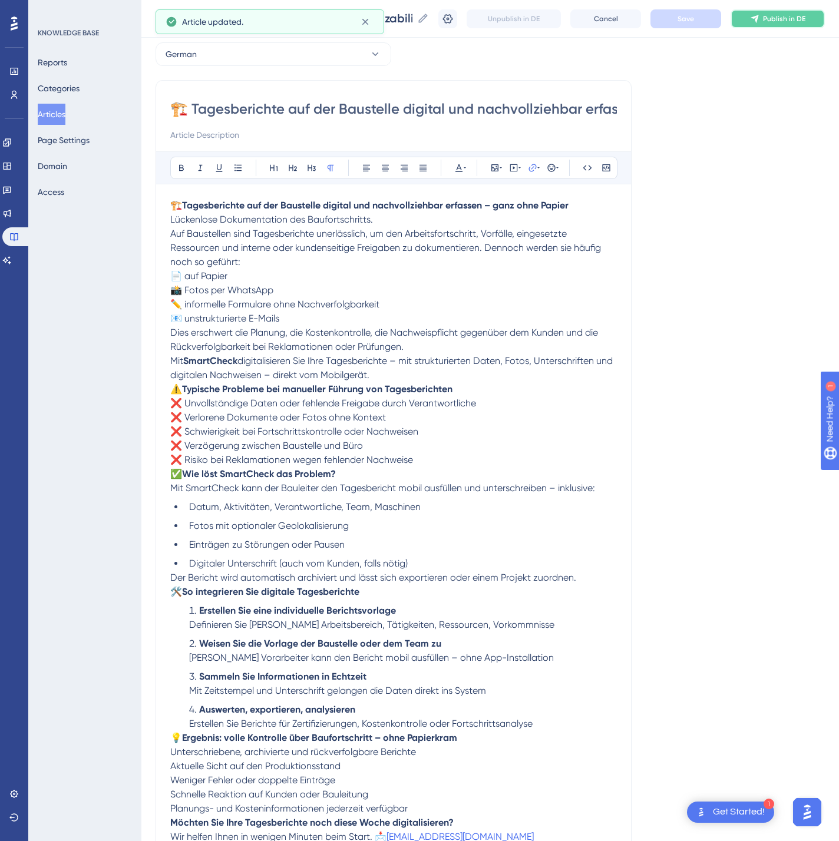
click at [805, 15] on span "Publish in DE" at bounding box center [784, 18] width 42 height 9
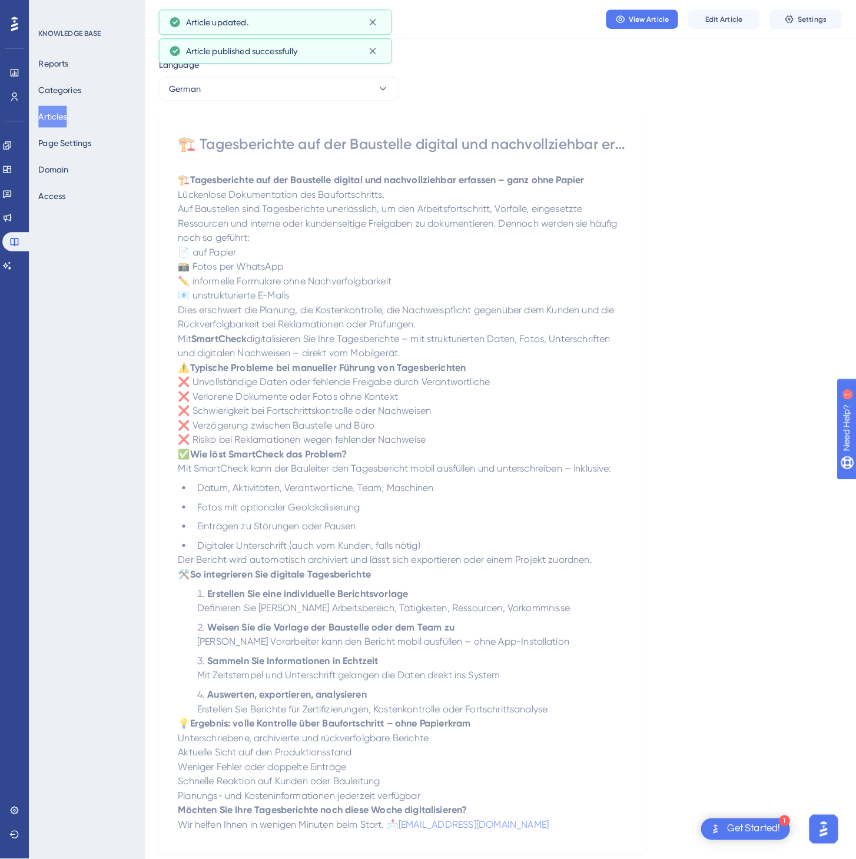
scroll to position [0, 0]
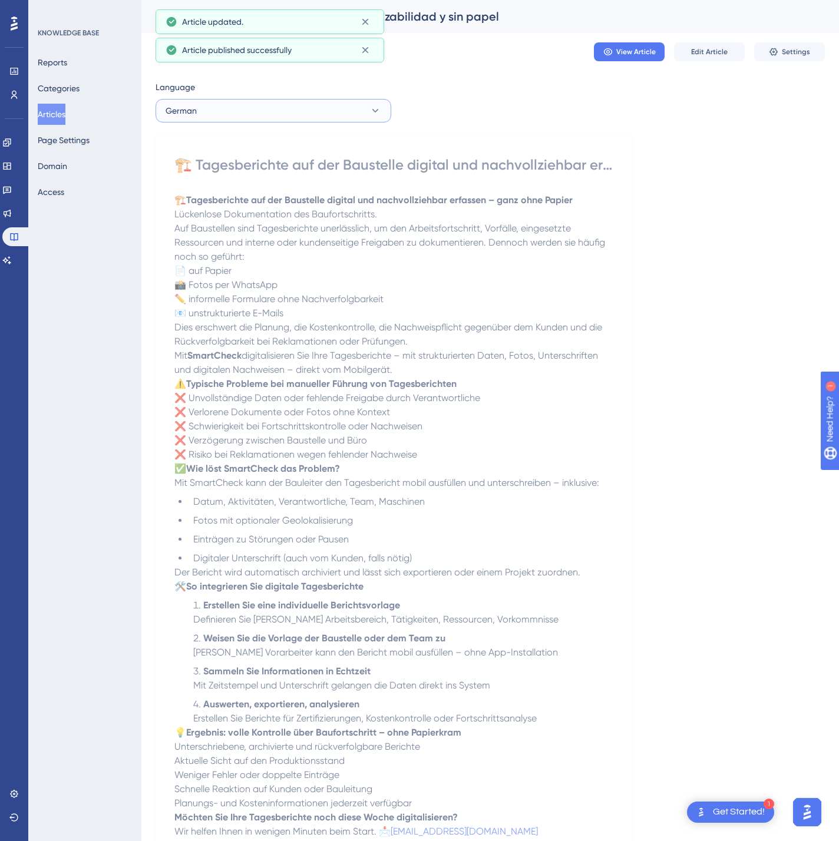
click at [283, 105] on button "German" at bounding box center [273, 111] width 236 height 24
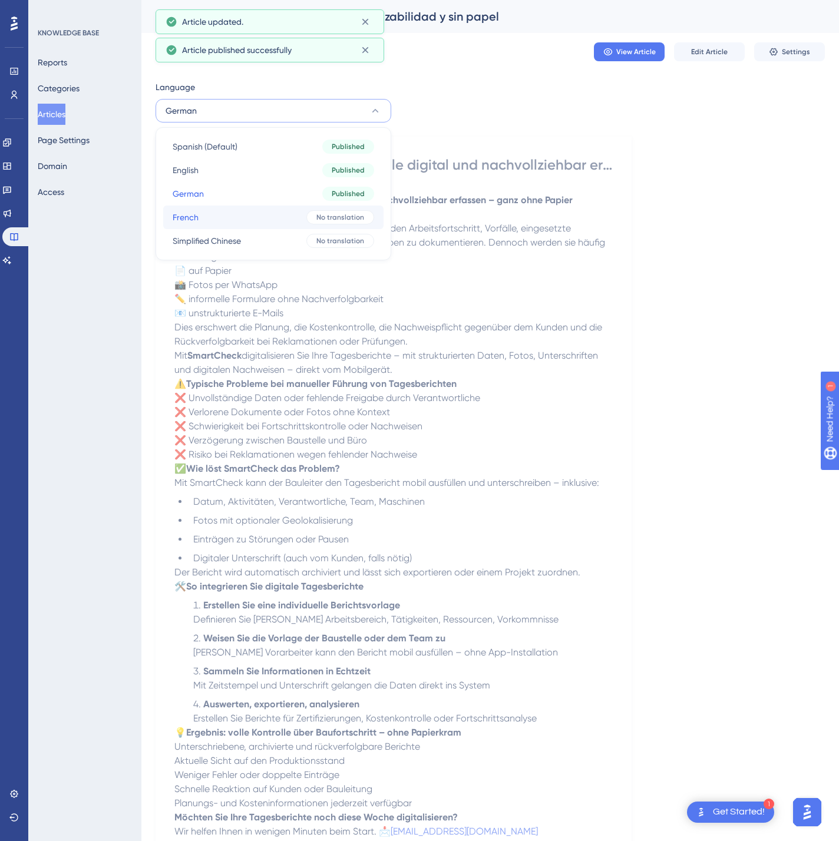
click at [264, 217] on button "French French No translation" at bounding box center [273, 218] width 220 height 24
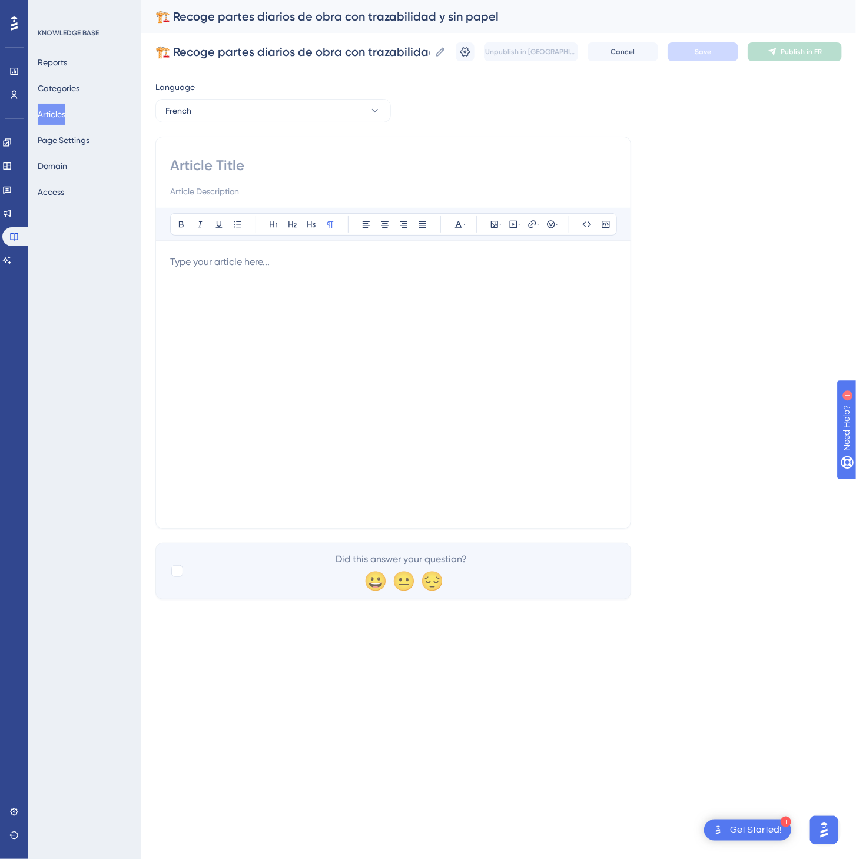
click at [283, 168] on input at bounding box center [393, 165] width 446 height 19
paste input "🏗️ Collectez les rapports journaliers de chantier avec traçabilité, sans papier"
type input "🏗️ Collectez les rapports journaliers de chantier avec traçabilité, sans papier"
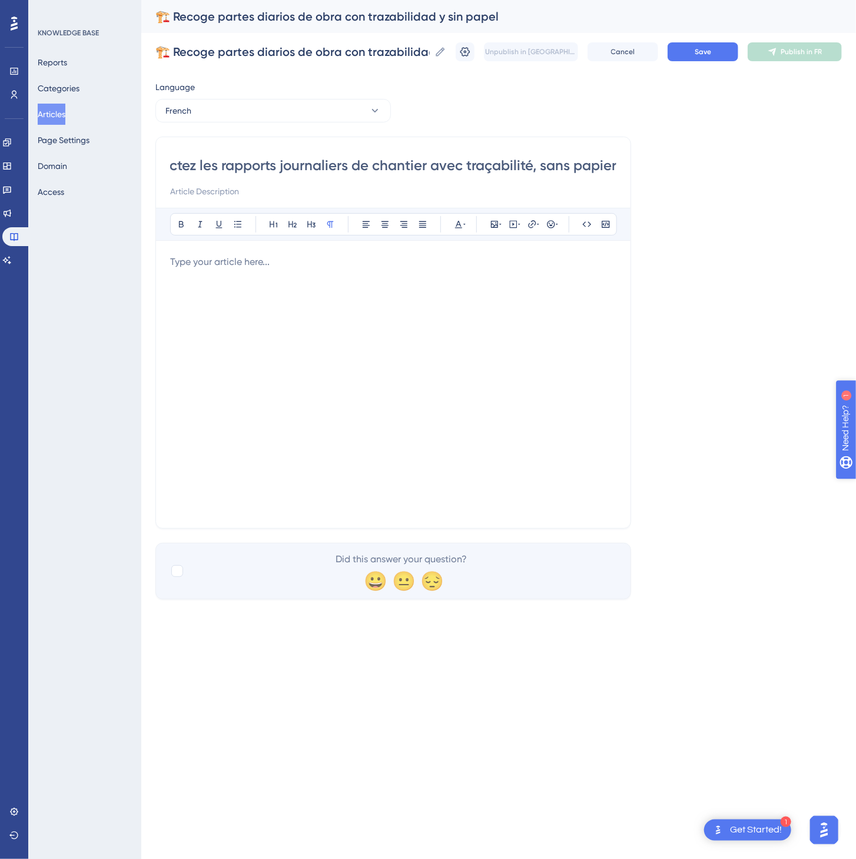
scroll to position [0, 0]
click at [406, 400] on div at bounding box center [393, 384] width 446 height 259
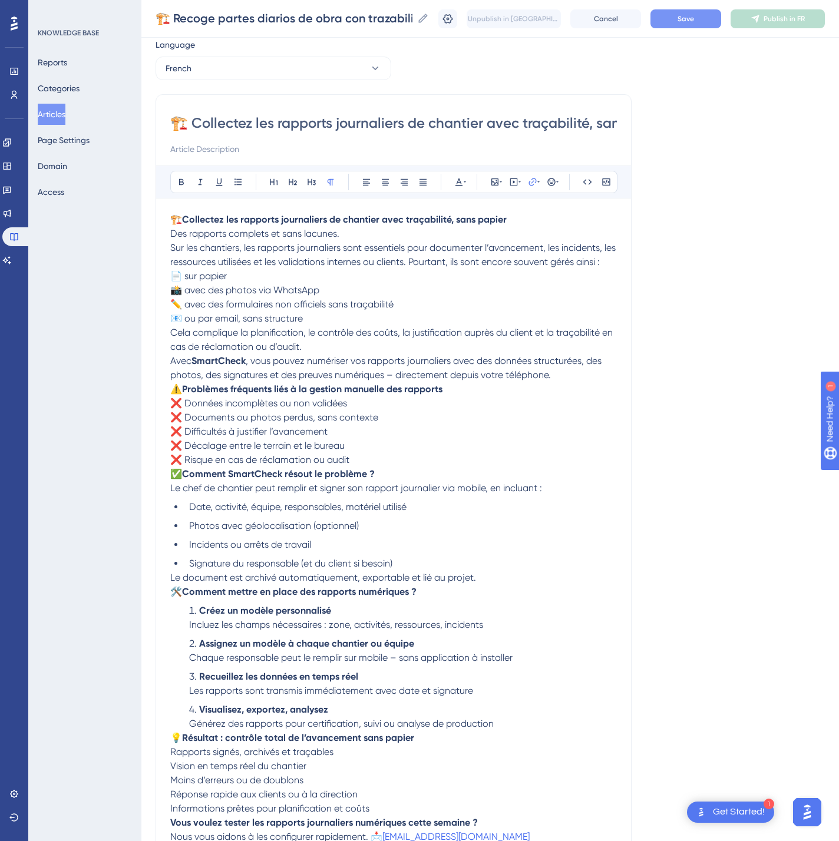
click at [719, 22] on button "Save" at bounding box center [685, 18] width 71 height 19
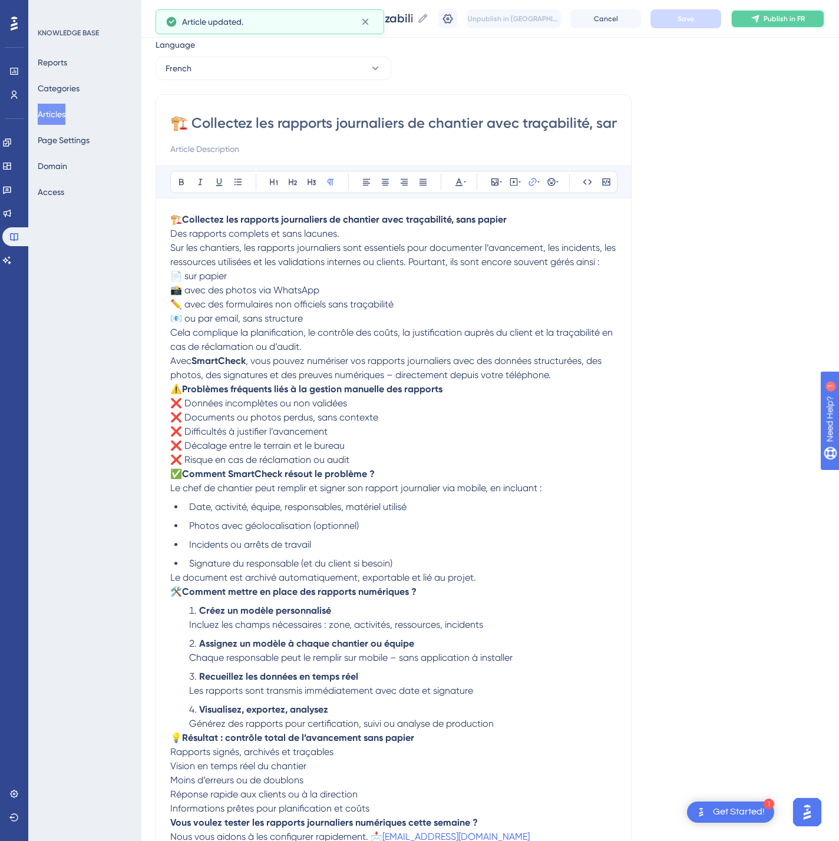
click at [797, 20] on span "Publish in FR" at bounding box center [783, 18] width 41 height 9
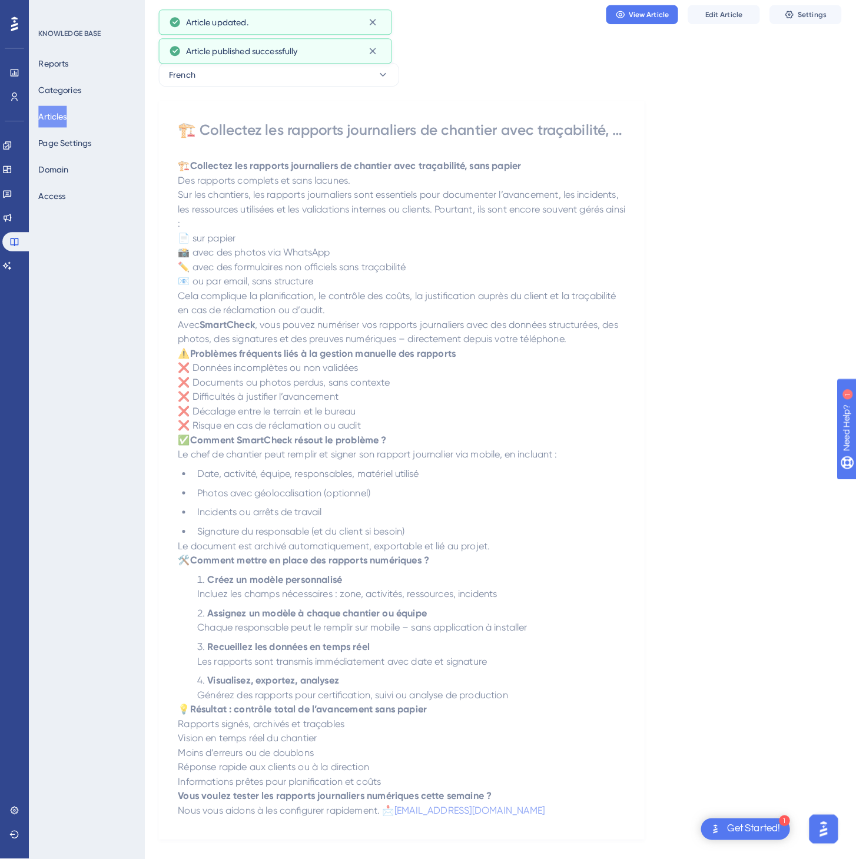
scroll to position [0, 0]
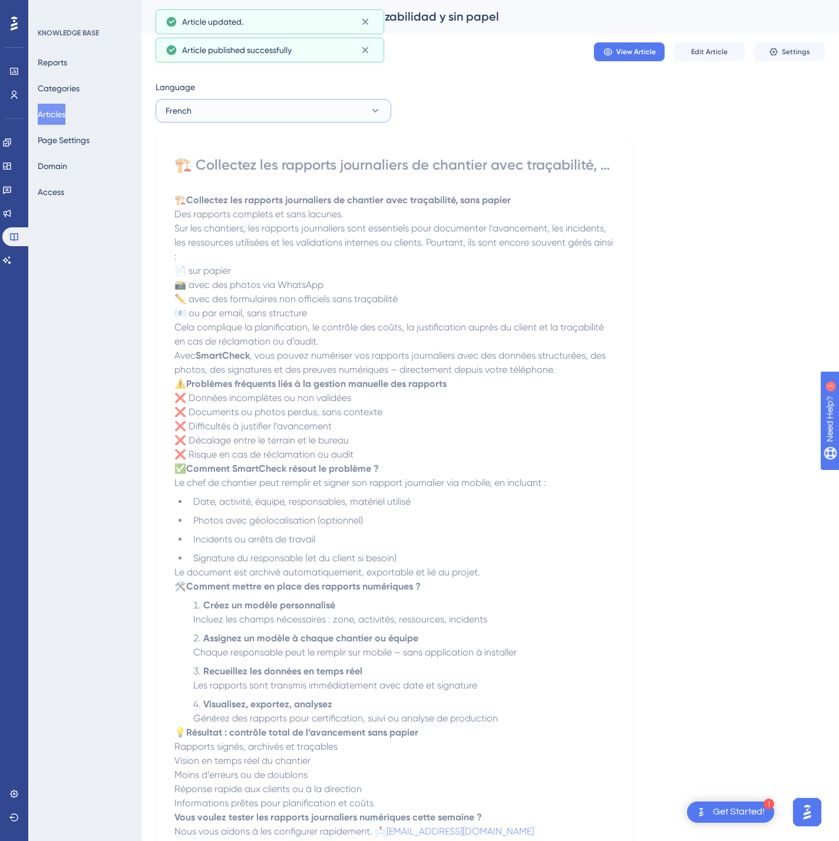
click at [379, 117] on button "French" at bounding box center [273, 111] width 236 height 24
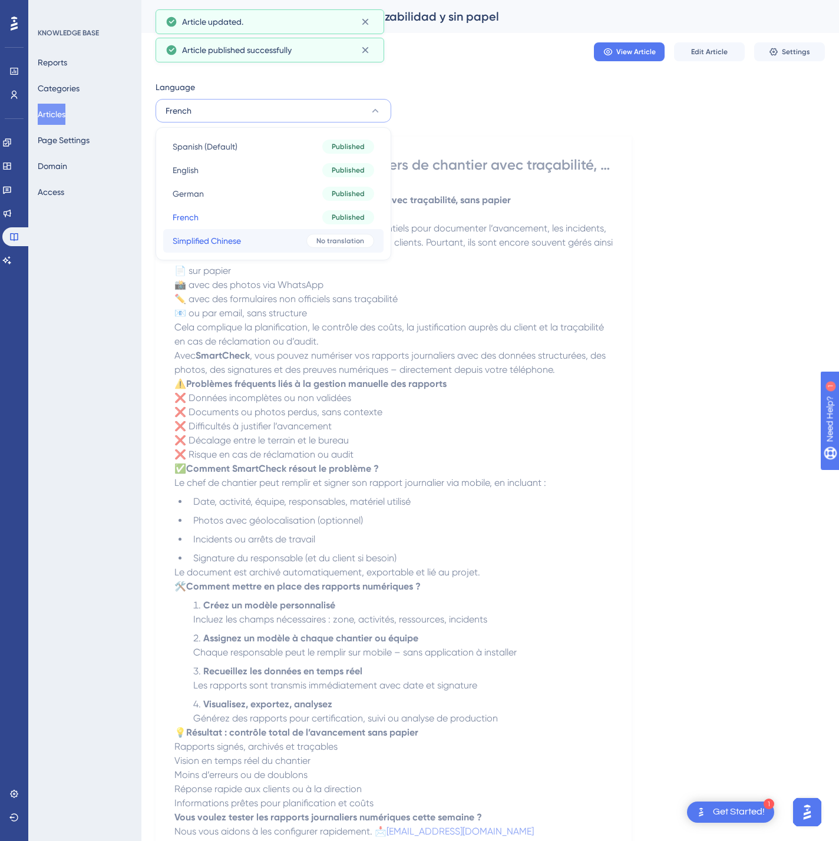
click at [302, 239] on button "Simplified Chinese Simplified Chinese No translation" at bounding box center [273, 241] width 220 height 24
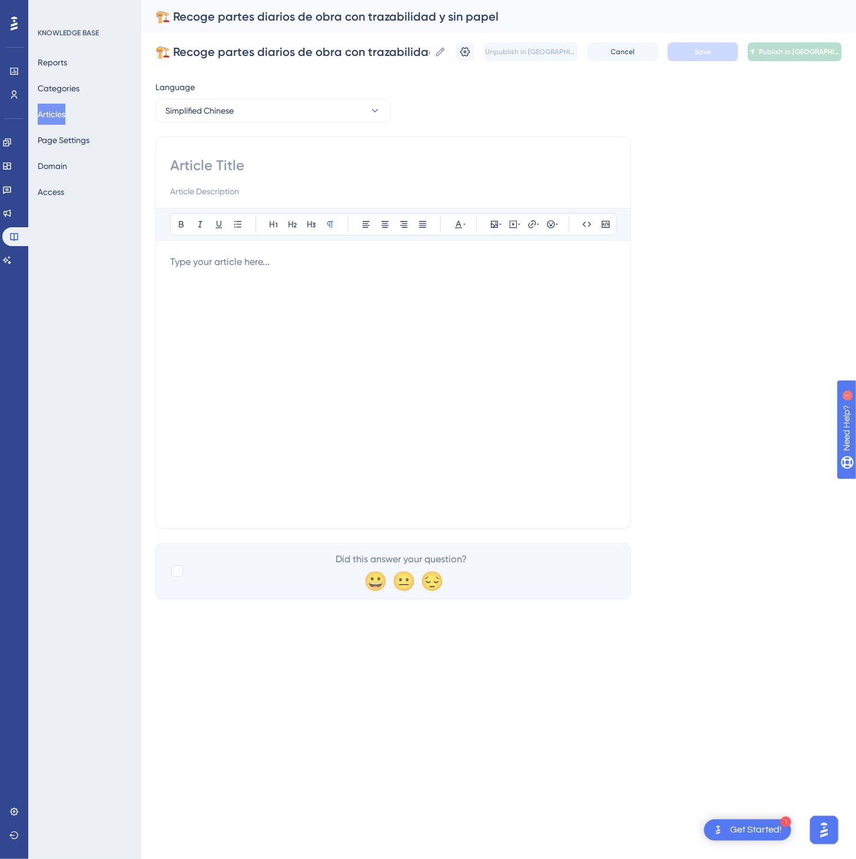
click at [340, 173] on input at bounding box center [393, 165] width 446 height 19
paste input "🏗️ 无需纸质文件，收集具有可追溯性的施工日报"
type input "🏗️ 无需纸质文件，收集具有可追溯性的施工日报"
click at [408, 389] on div at bounding box center [393, 384] width 446 height 259
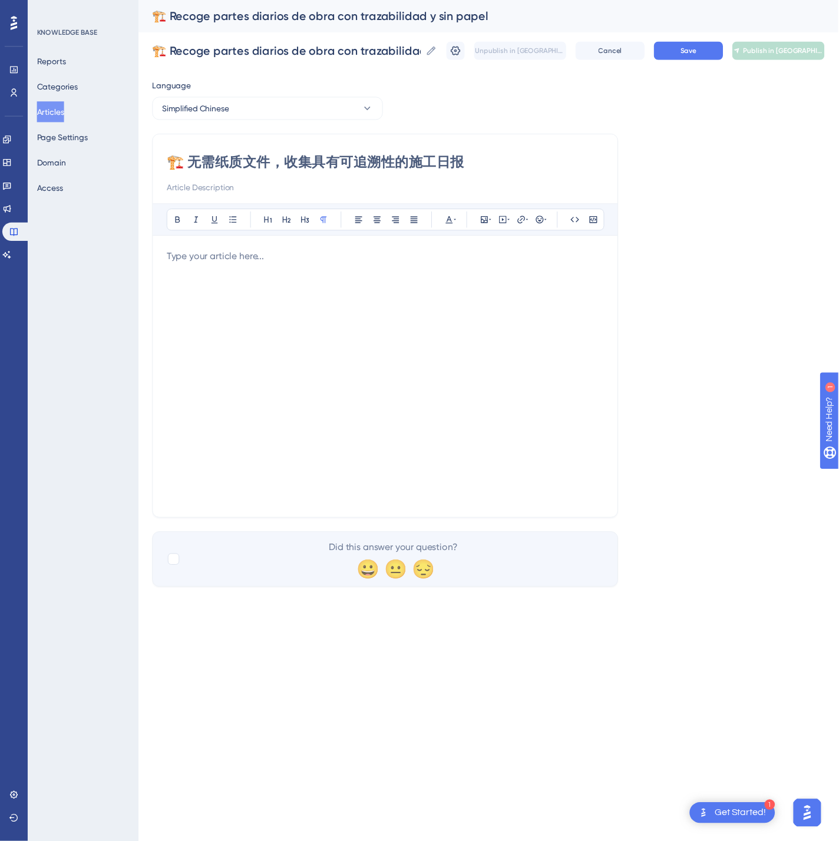
scroll to position [5, 0]
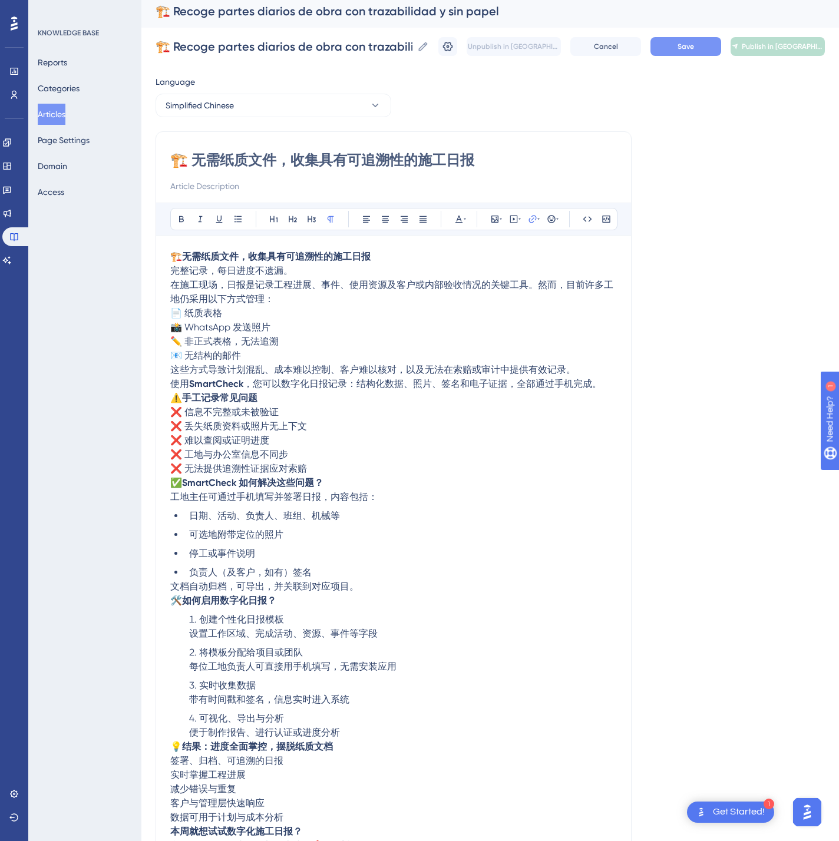
click at [690, 44] on button "Save" at bounding box center [685, 46] width 71 height 19
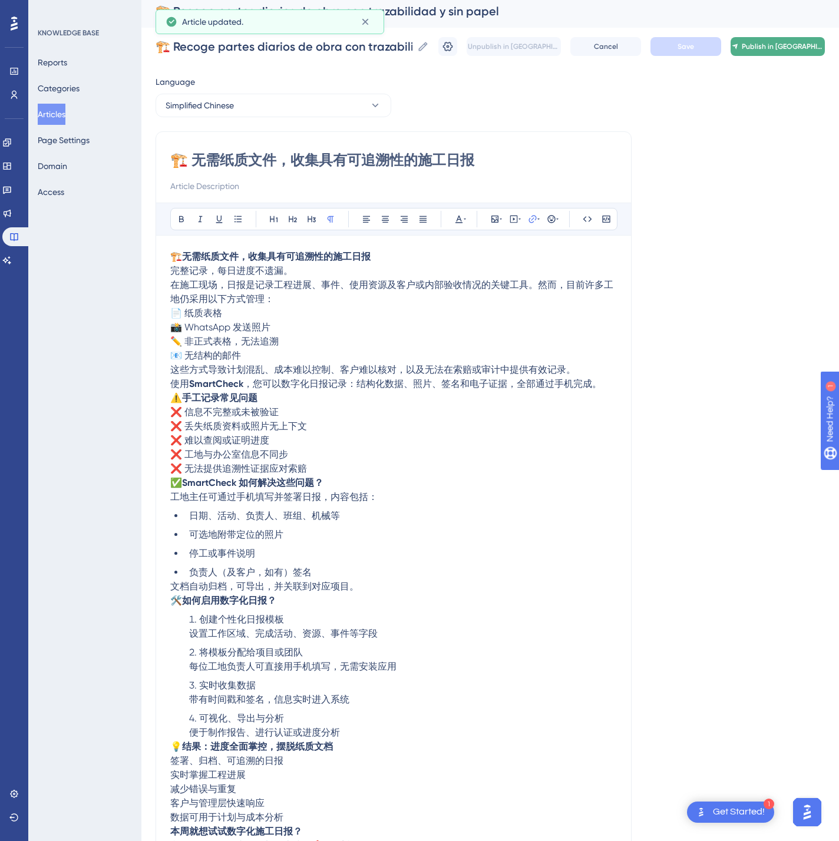
click at [773, 41] on button "Publish in [GEOGRAPHIC_DATA]-CN" at bounding box center [777, 46] width 94 height 19
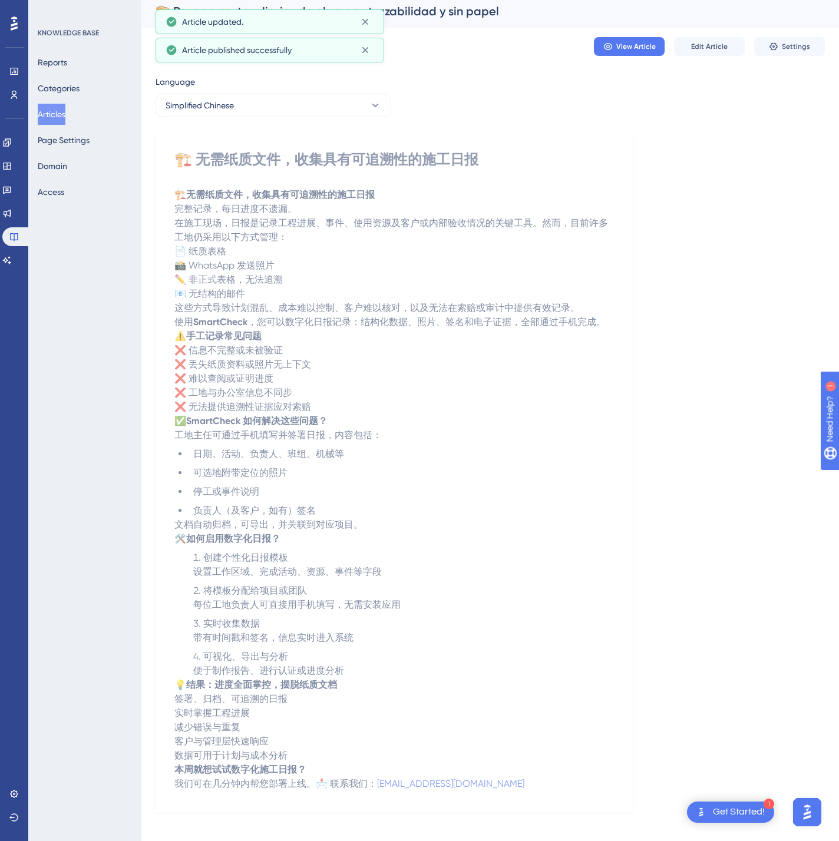
click at [65, 116] on button "Articles" at bounding box center [52, 114] width 28 height 21
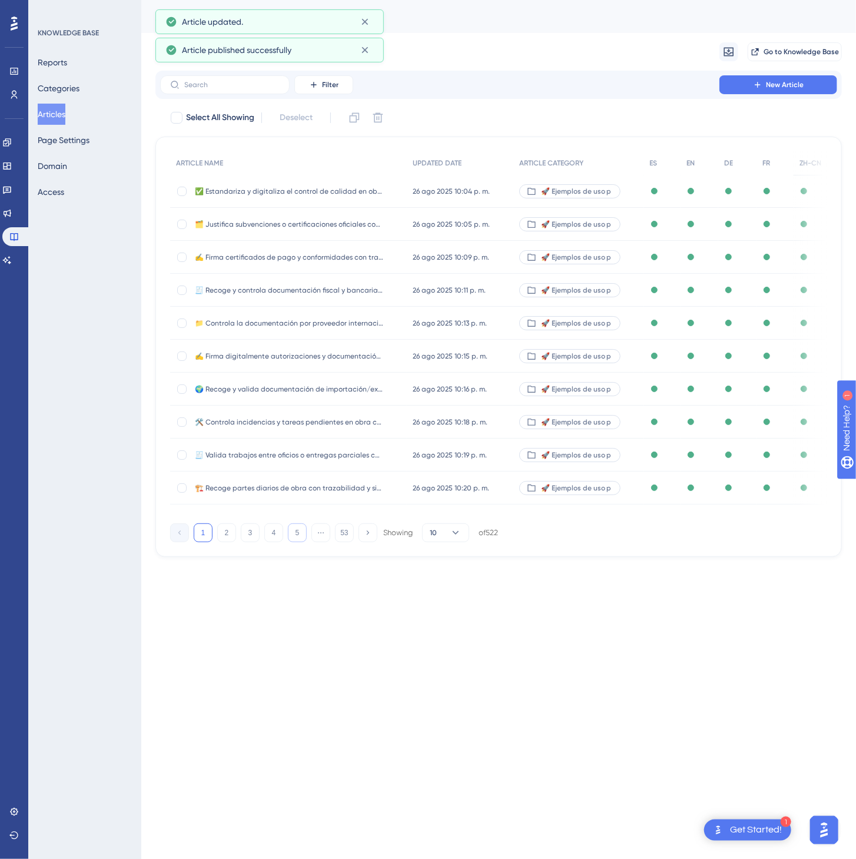
click at [296, 539] on button "5" at bounding box center [297, 533] width 19 height 19
click at [296, 539] on button "6" at bounding box center [297, 533] width 19 height 19
click at [296, 539] on button "8" at bounding box center [297, 533] width 19 height 19
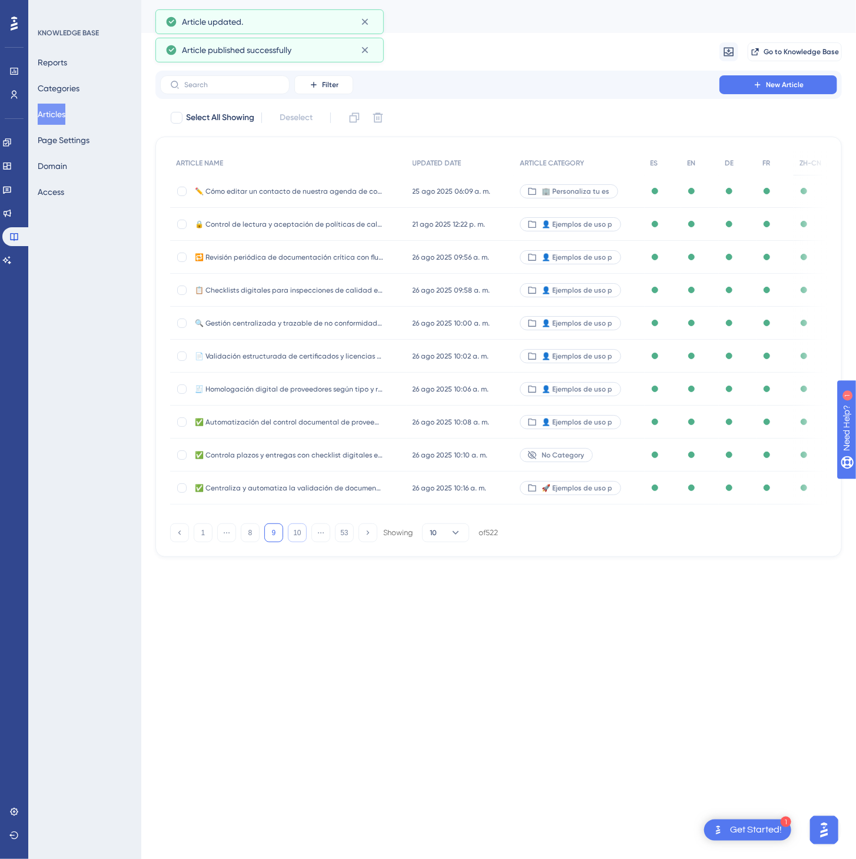
click at [296, 539] on button "10" at bounding box center [297, 533] width 19 height 19
click at [296, 539] on button "11" at bounding box center [297, 533] width 19 height 19
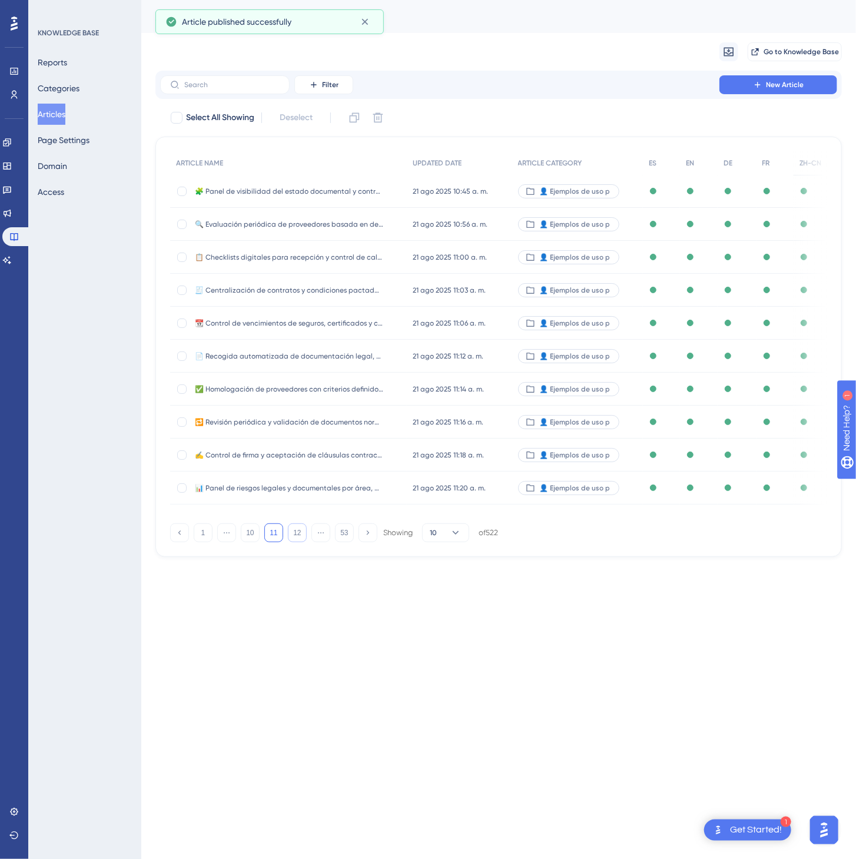
click at [296, 539] on button "12" at bounding box center [297, 533] width 19 height 19
click at [294, 540] on button "13" at bounding box center [297, 533] width 19 height 19
click at [294, 540] on button "15" at bounding box center [297, 533] width 19 height 19
click at [294, 540] on button "16" at bounding box center [297, 533] width 19 height 19
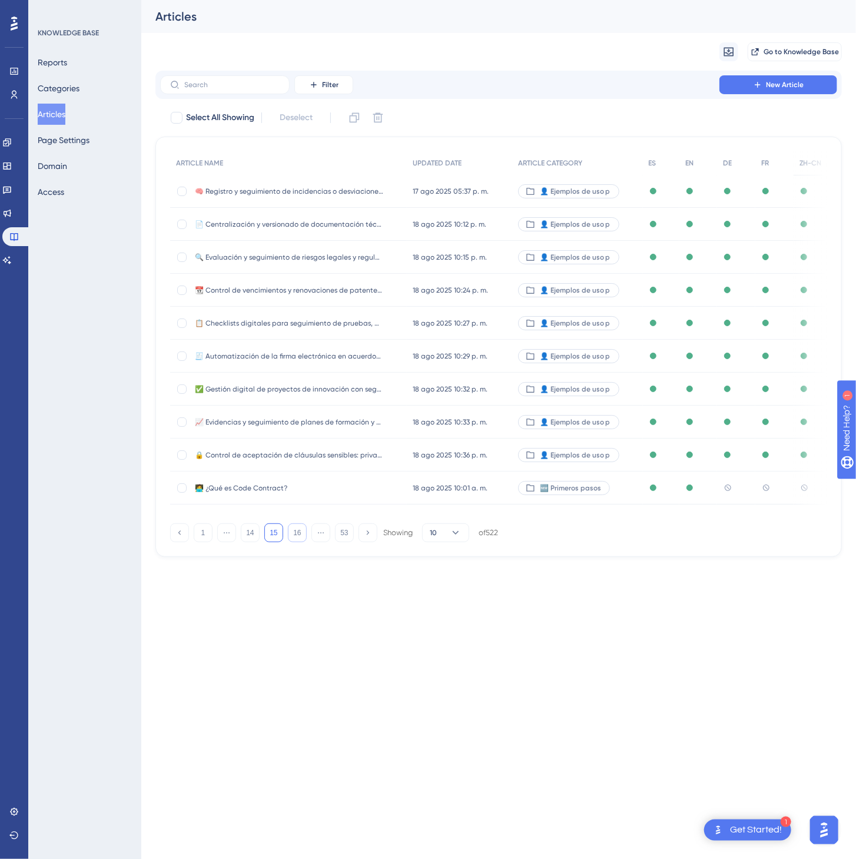
click at [294, 540] on button "16" at bounding box center [297, 533] width 19 height 19
click at [294, 540] on button "18" at bounding box center [297, 533] width 19 height 19
click at [294, 540] on button "19" at bounding box center [297, 533] width 19 height 19
click at [294, 539] on button "20" at bounding box center [297, 533] width 19 height 19
click at [294, 539] on button "21" at bounding box center [297, 533] width 19 height 19
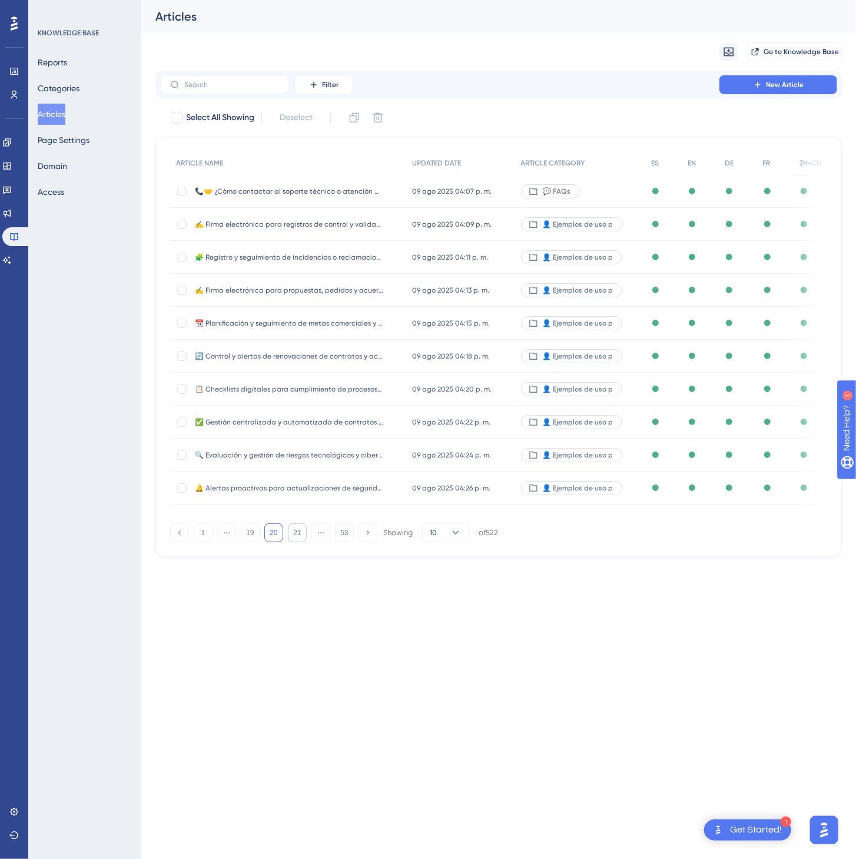
click at [294, 539] on button "21" at bounding box center [297, 533] width 19 height 19
click at [294, 539] on button "23" at bounding box center [297, 533] width 19 height 19
click at [294, 539] on button "25" at bounding box center [297, 533] width 19 height 19
click at [629, 485] on div "🚀 Ejemplos de uso p" at bounding box center [580, 488] width 130 height 33
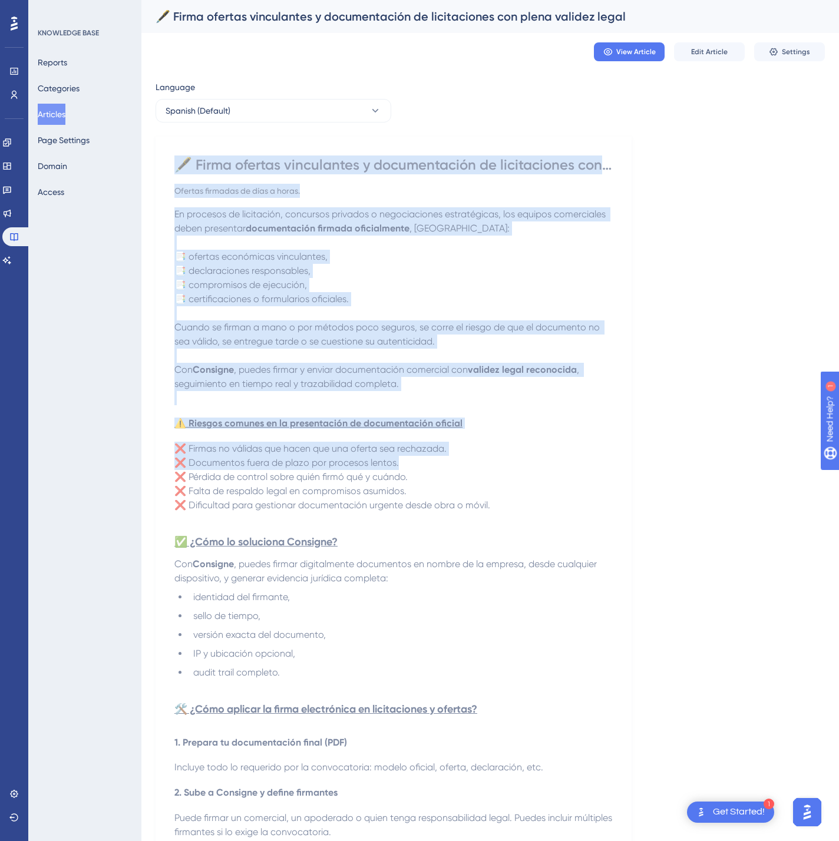
scroll to position [471, 0]
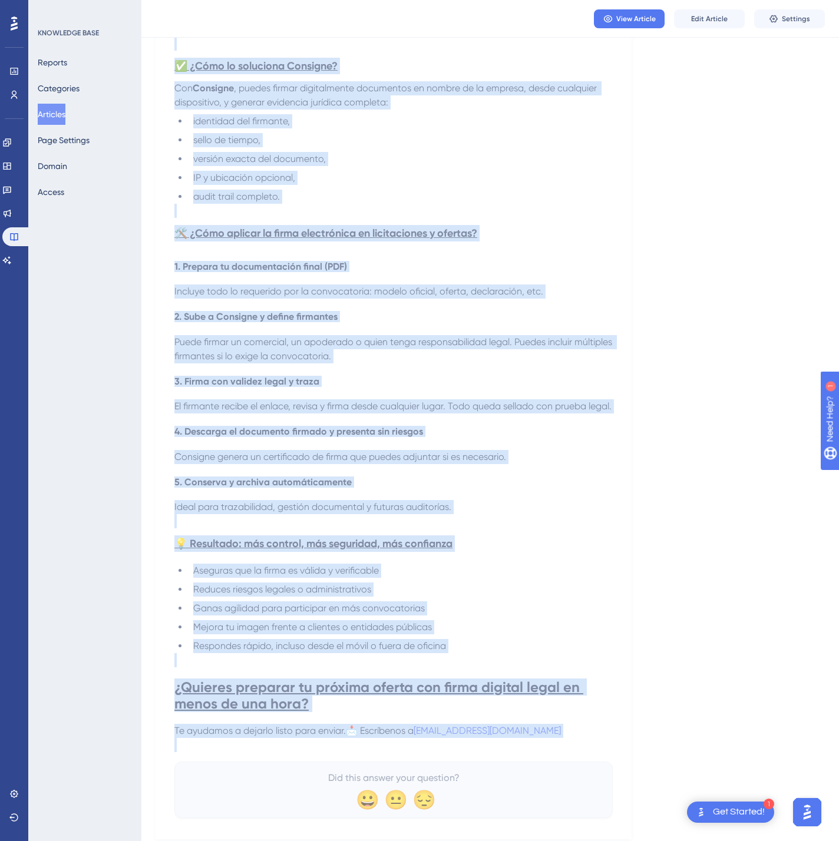
drag, startPoint x: 178, startPoint y: 161, endPoint x: 617, endPoint y: 765, distance: 746.6
click at [617, 765] on div "🖋️ Firma ofertas vinculantes y documentación de licitaciones con plena validez …" at bounding box center [393, 250] width 476 height 1178
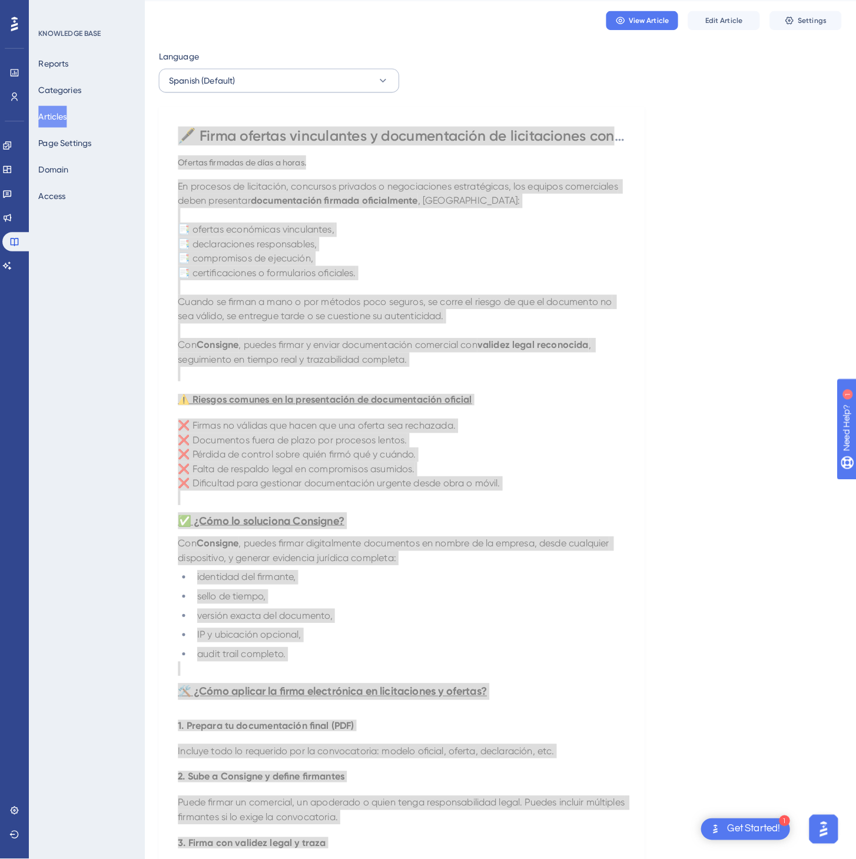
scroll to position [0, 0]
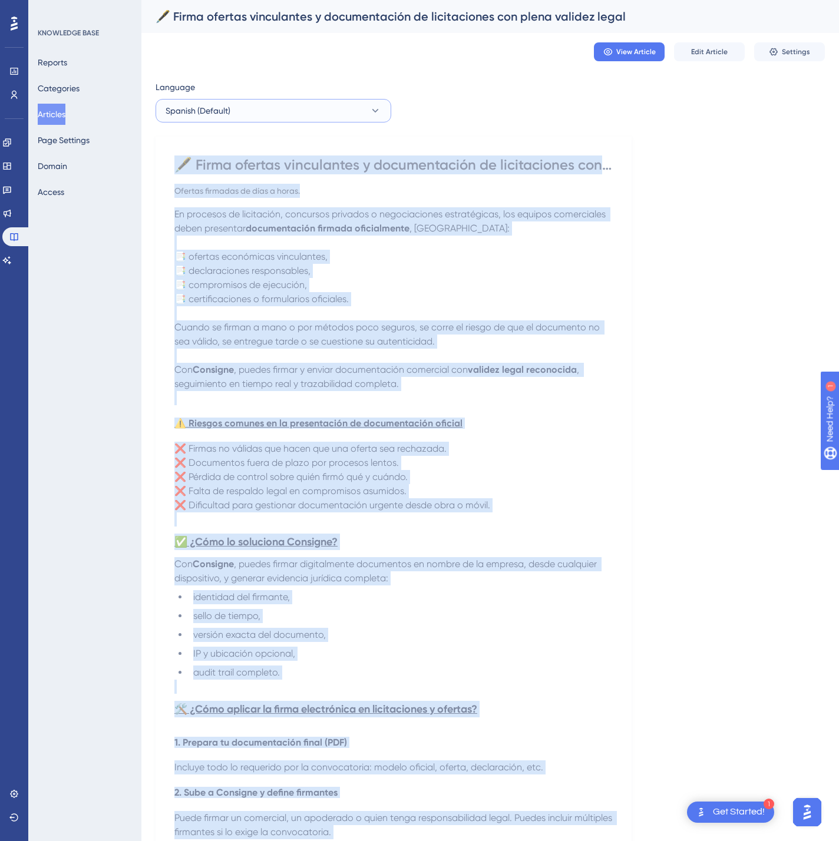
click at [294, 107] on button "Spanish (Default)" at bounding box center [273, 111] width 236 height 24
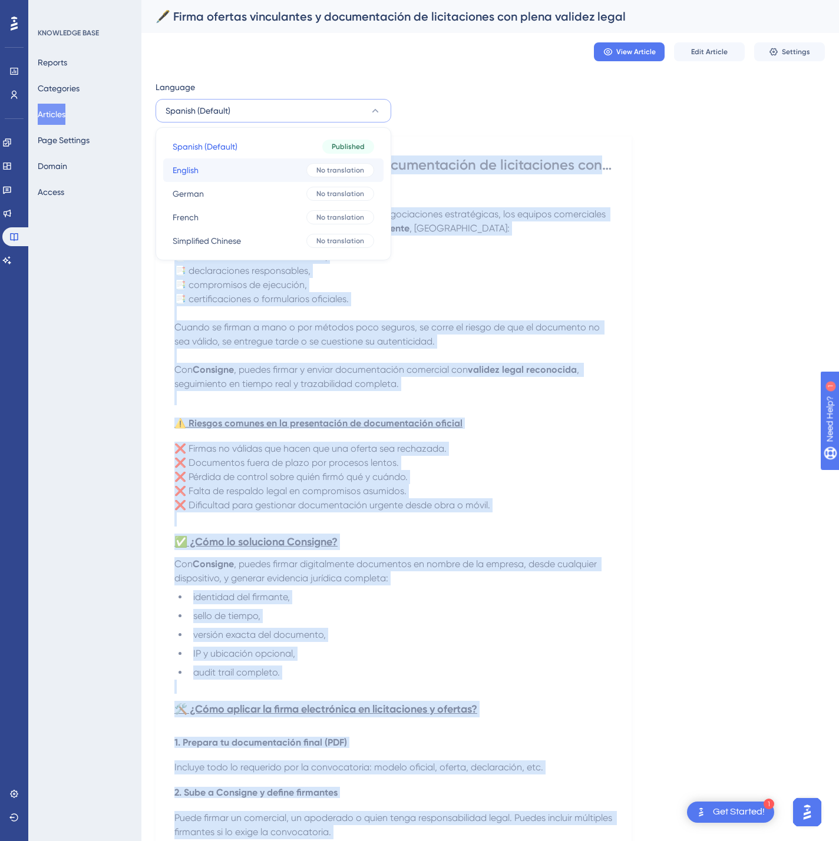
click at [279, 167] on button "English English No translation" at bounding box center [273, 170] width 220 height 24
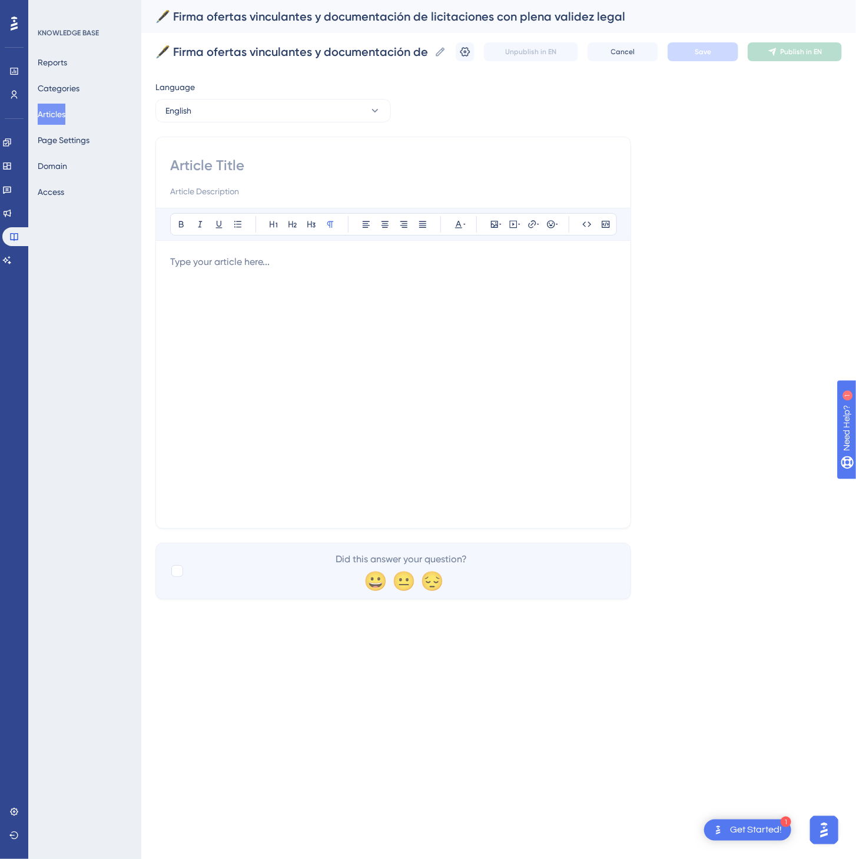
click at [214, 168] on input at bounding box center [393, 165] width 446 height 19
paste input "🖋️ Digitally sign binding offers and tender documents with full legal validity"
type input "🖋️ Digitally sign binding offers and tender documents with full legal validity"
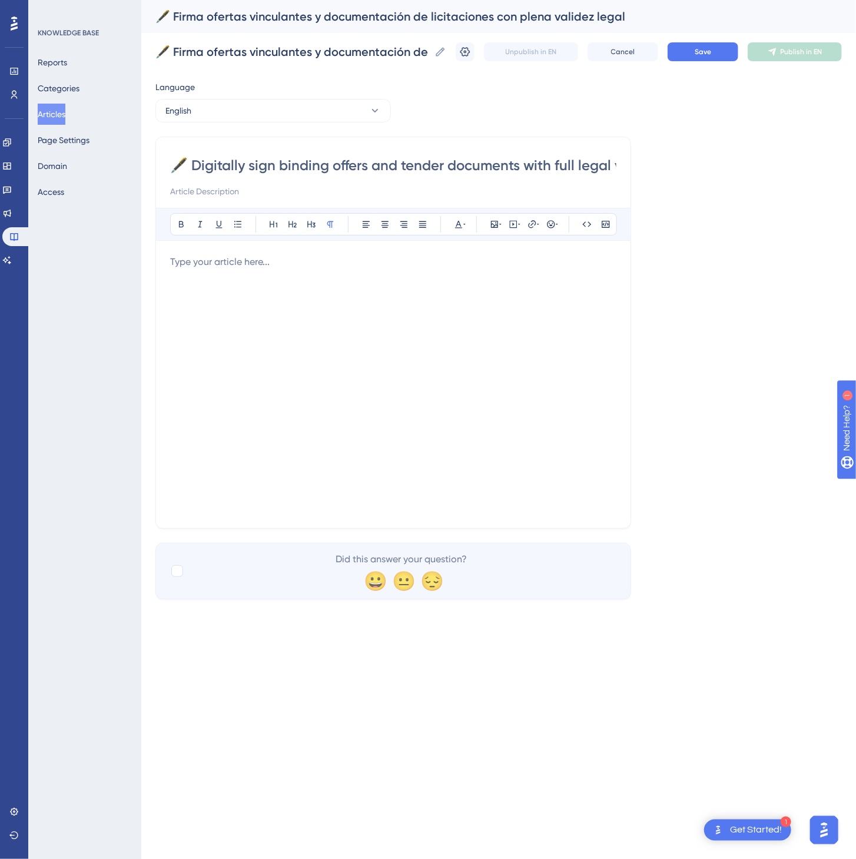
click at [393, 425] on div at bounding box center [393, 384] width 446 height 259
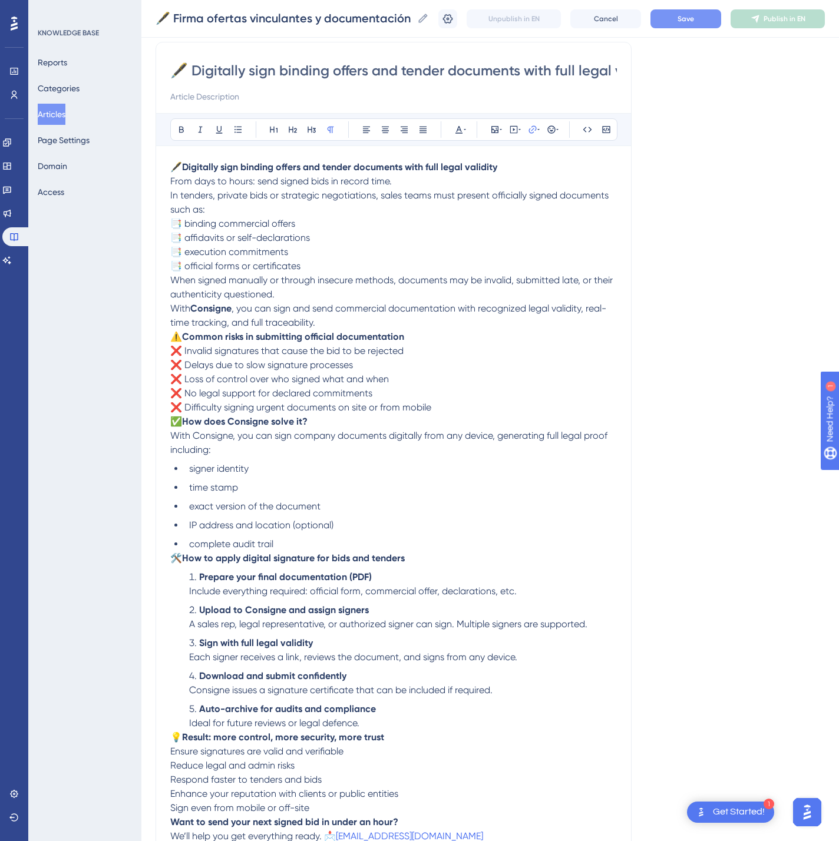
click at [709, 24] on button "Save" at bounding box center [685, 18] width 71 height 19
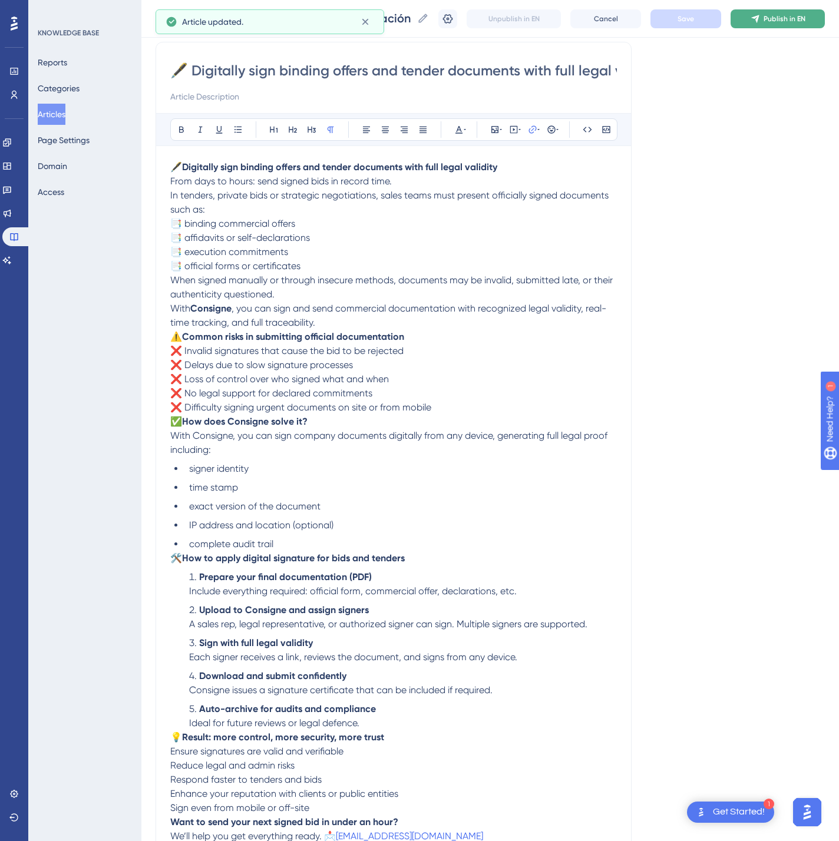
click at [805, 16] on span "Publish in EN" at bounding box center [784, 18] width 42 height 9
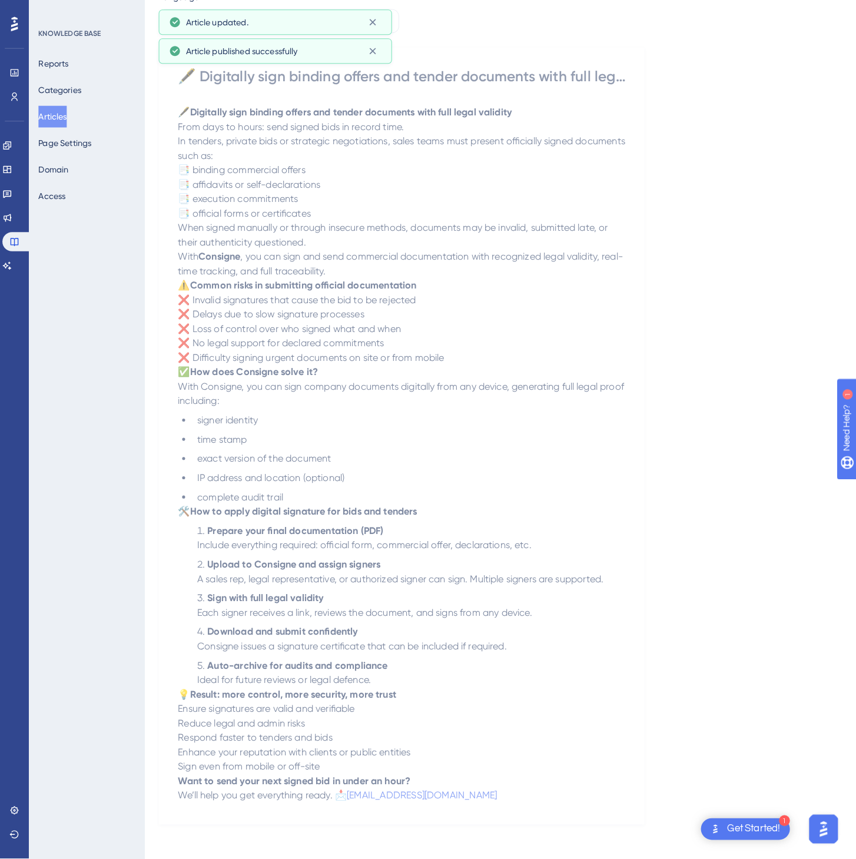
scroll to position [0, 0]
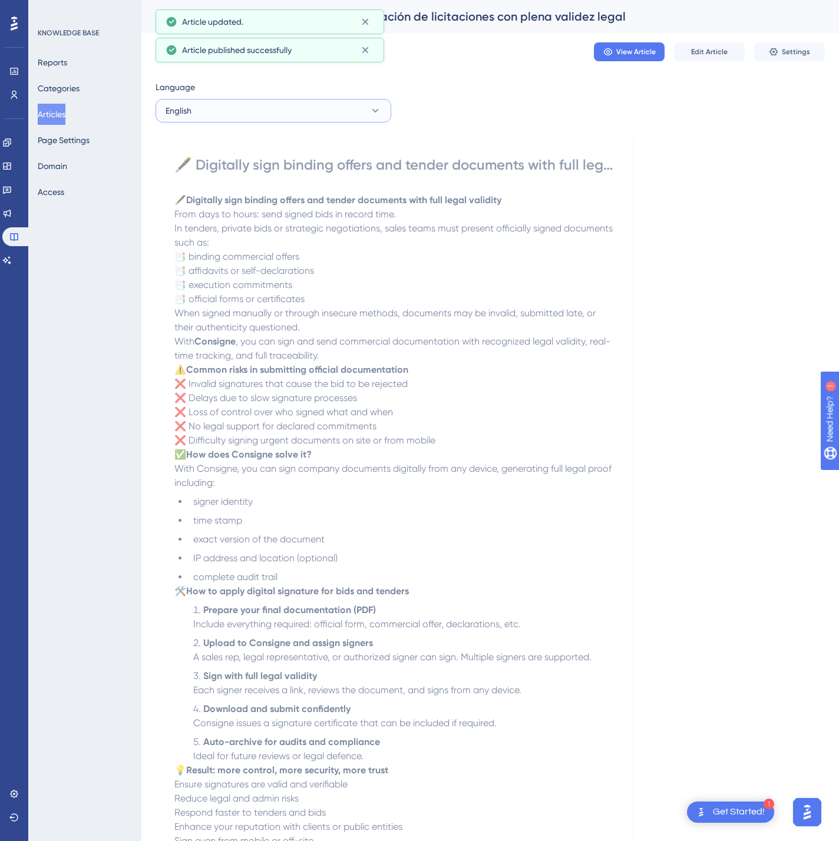
click at [287, 107] on button "English" at bounding box center [273, 111] width 236 height 24
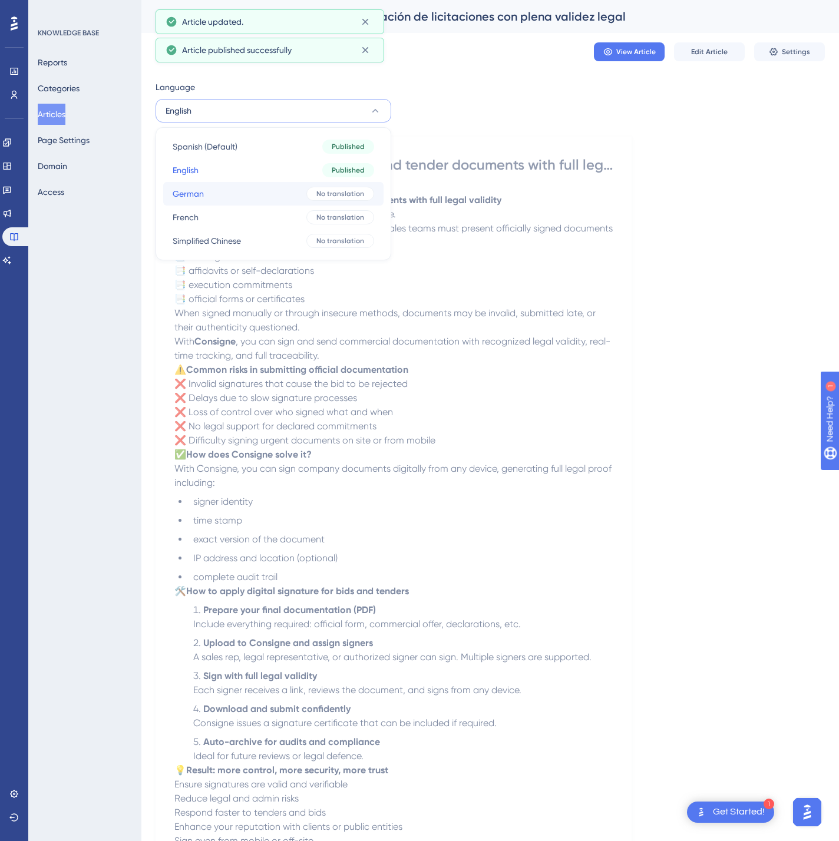
click at [257, 192] on button "German German No translation" at bounding box center [273, 194] width 220 height 24
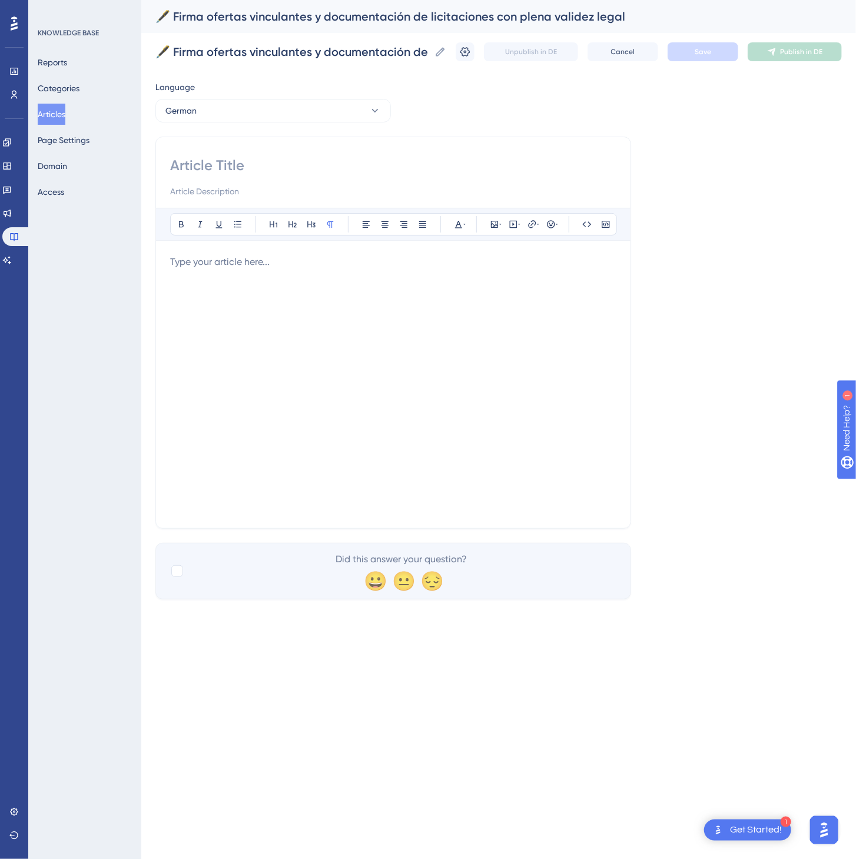
click at [325, 184] on input at bounding box center [393, 191] width 446 height 14
click at [294, 164] on input at bounding box center [393, 165] width 446 height 19
paste input "🖋️ Verbindliche Angebote und Ausschreibungsunterlagen rechtsgültig digital unte…"
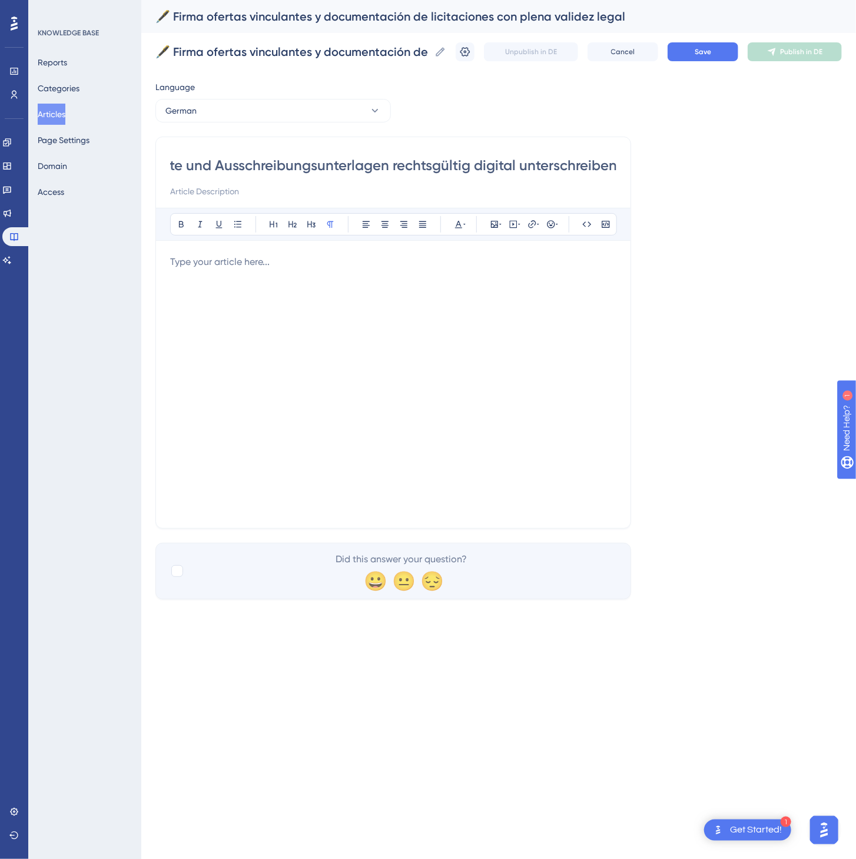
type input "🖋️ Verbindliche Angebote und Ausschreibungsunterlagen rechtsgültig digital unte…"
click at [391, 325] on div at bounding box center [393, 384] width 446 height 259
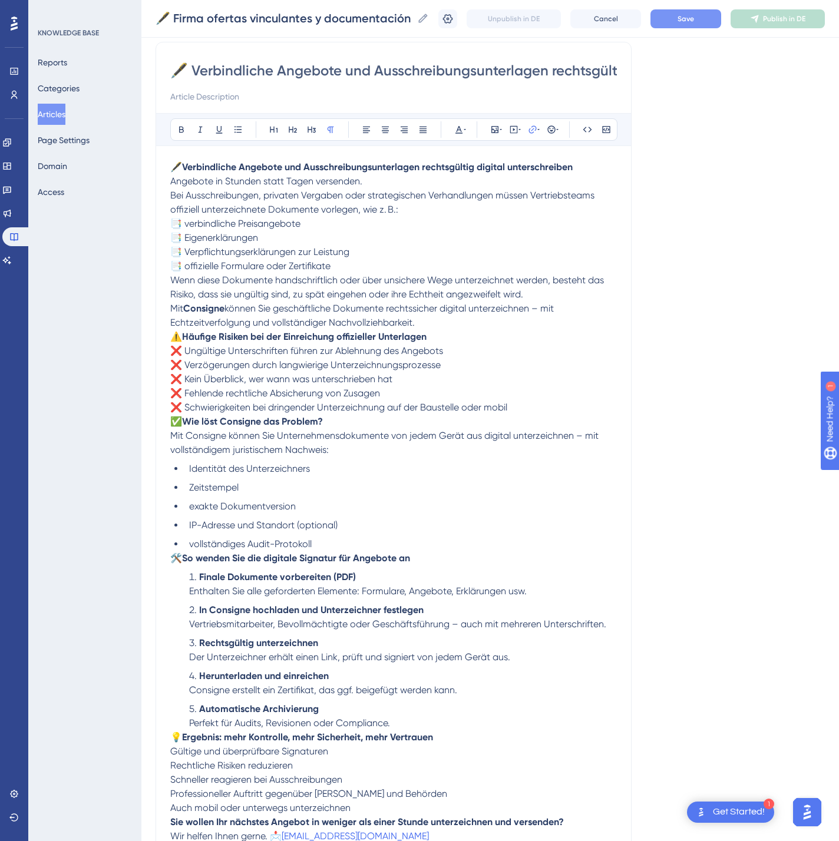
click at [694, 17] on span "Save" at bounding box center [685, 18] width 16 height 9
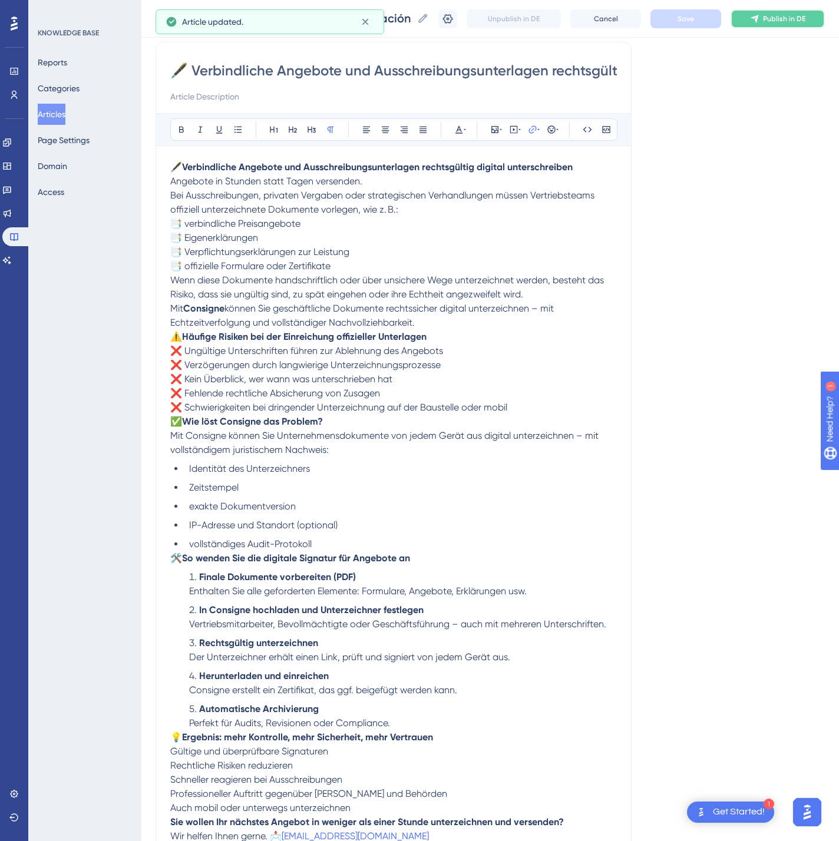
click at [802, 11] on button "Publish in DE" at bounding box center [777, 18] width 94 height 19
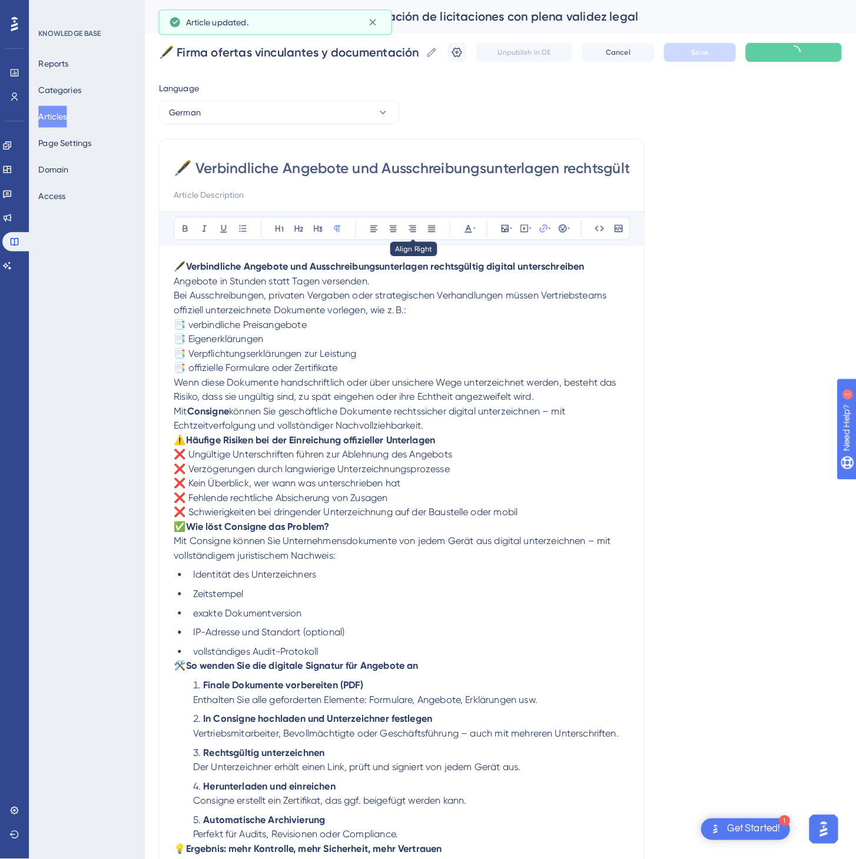
scroll to position [0, 0]
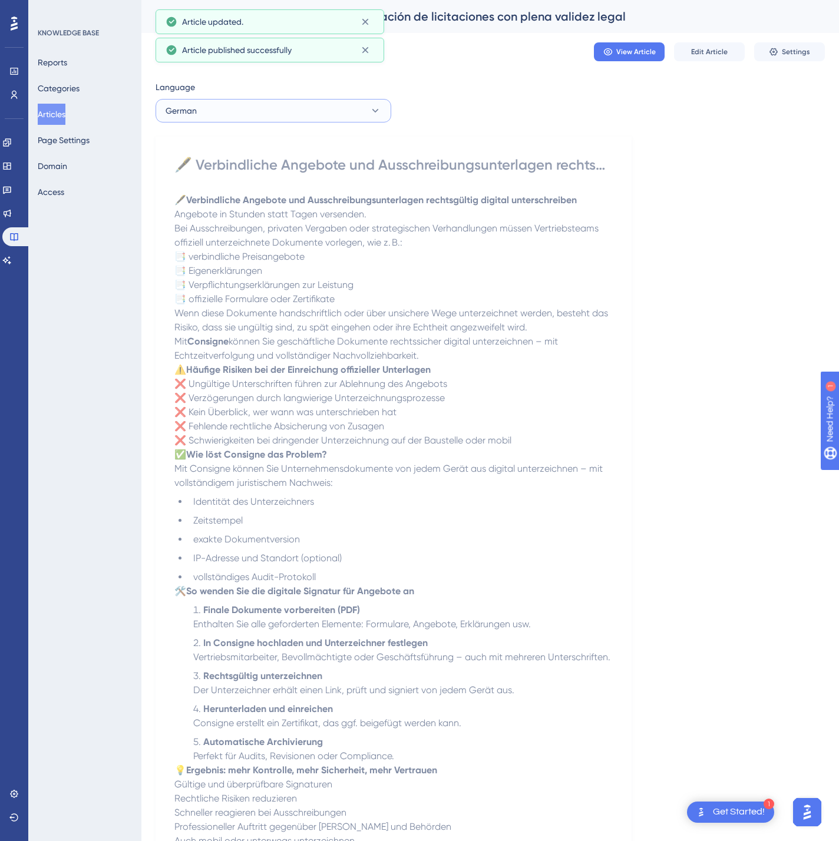
click at [302, 120] on button "German" at bounding box center [273, 111] width 236 height 24
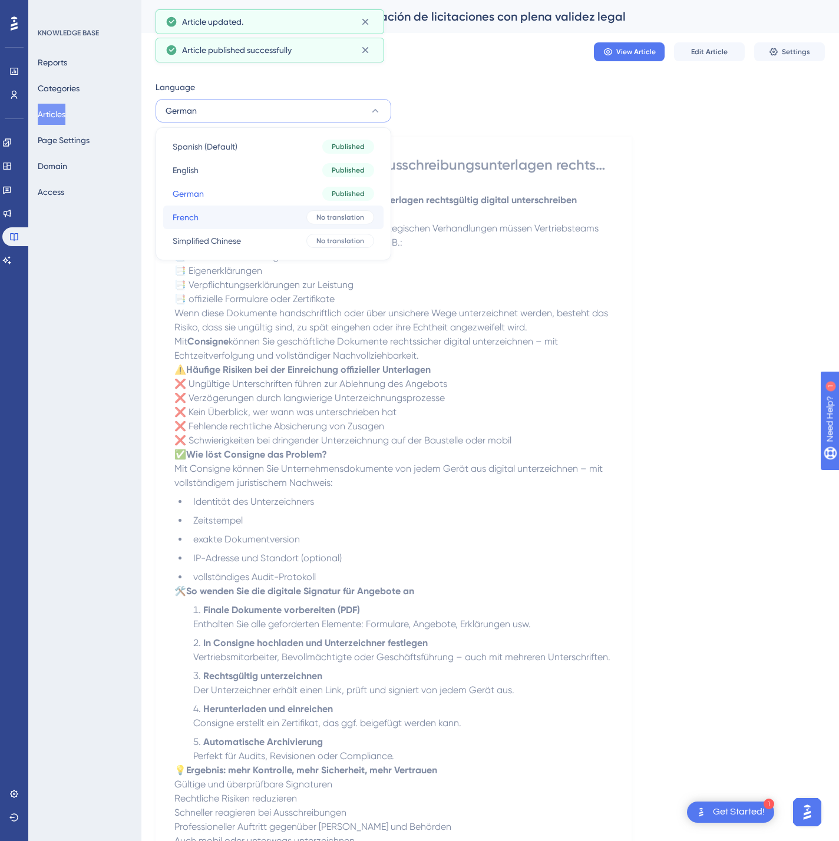
click at [261, 213] on button "French French No translation" at bounding box center [273, 218] width 220 height 24
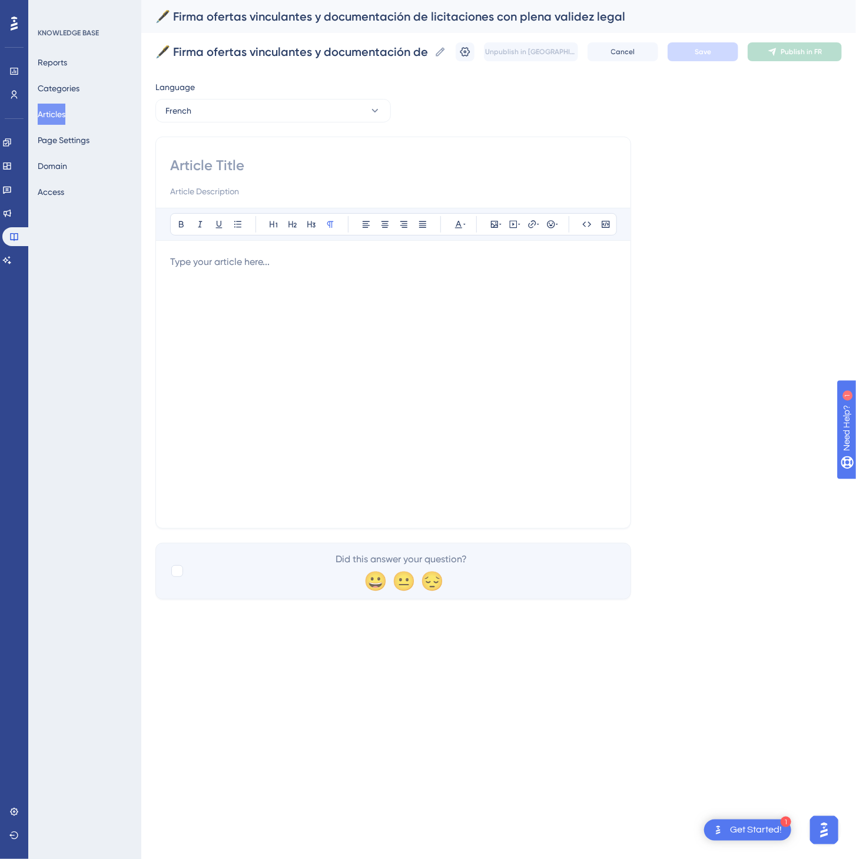
click at [415, 178] on div at bounding box center [393, 177] width 446 height 42
click at [373, 168] on input at bounding box center [393, 165] width 446 height 19
paste input "🖋️ Signez numériquement vos offres contraignantes et dossiers d’appel d’offres …"
type input "🖋️ Signez numériquement vos offres contraignantes et dossiers d’appel d’offres …"
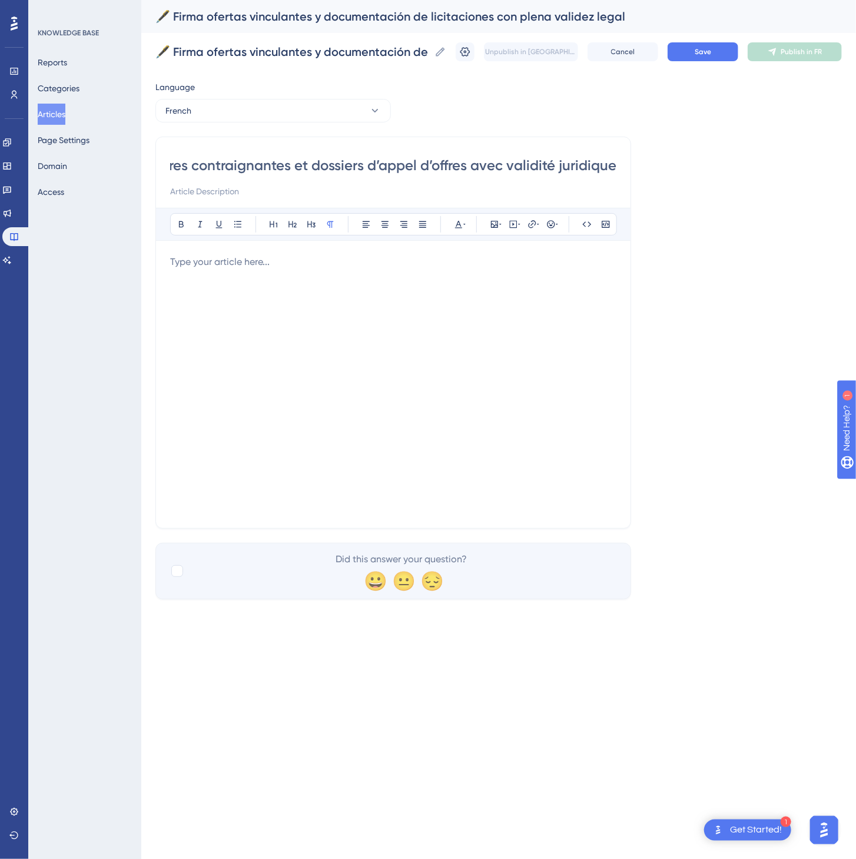
scroll to position [0, 0]
click at [391, 357] on div at bounding box center [393, 384] width 446 height 259
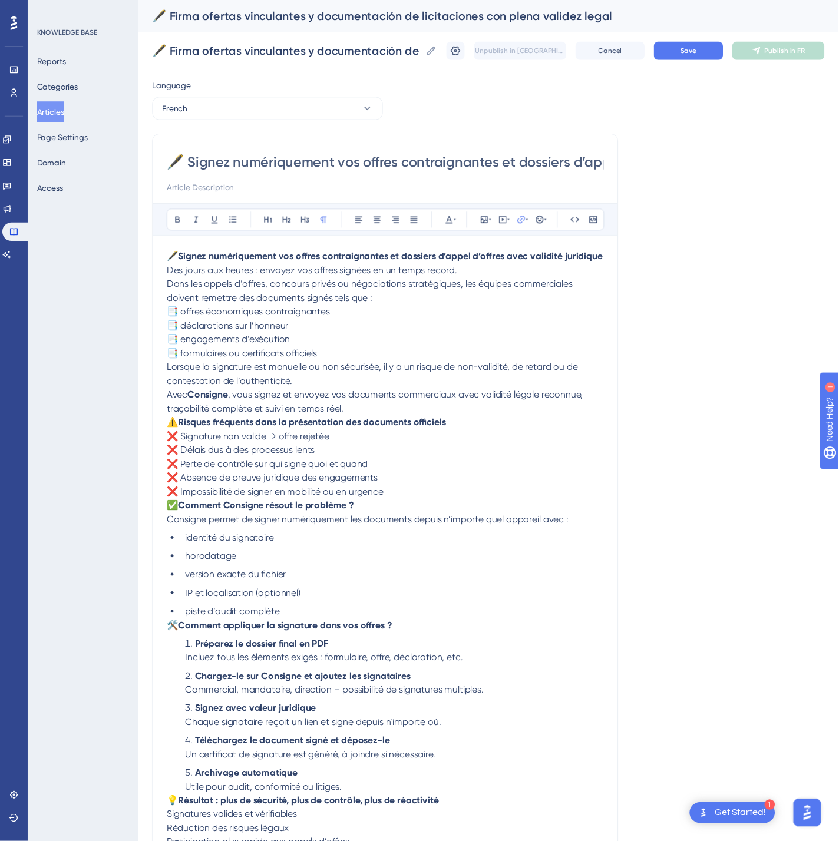
scroll to position [91, 0]
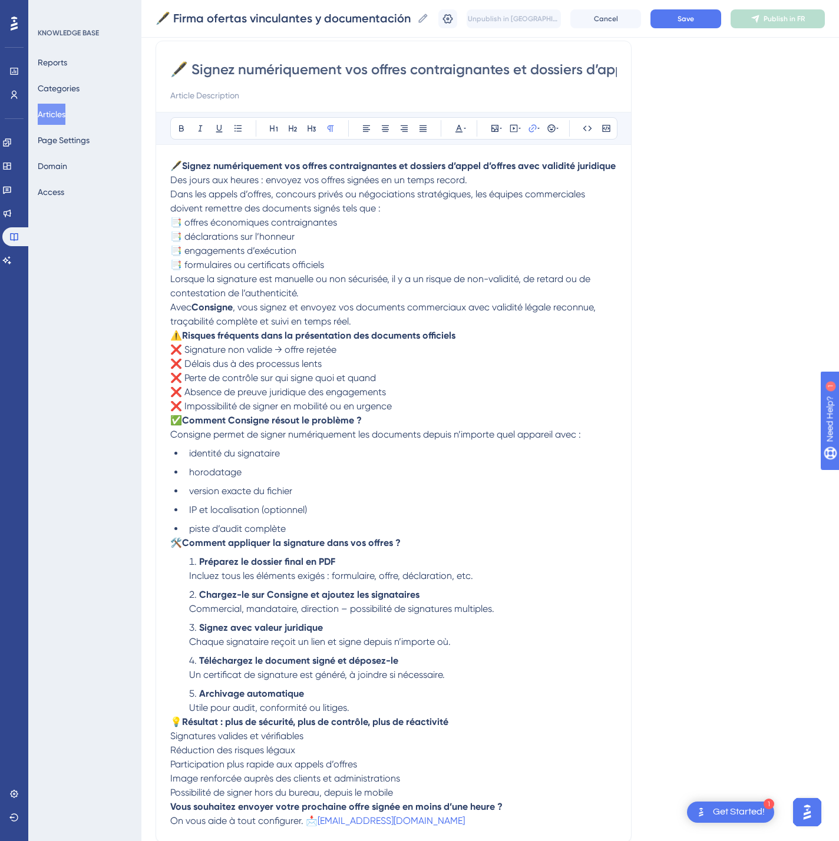
click at [733, 29] on div "🖋️ Firma ofertas vinculantes y documentación de licitaciones con plena validez …" at bounding box center [489, 19] width 697 height 38
click at [721, 25] on button "Save" at bounding box center [685, 18] width 71 height 19
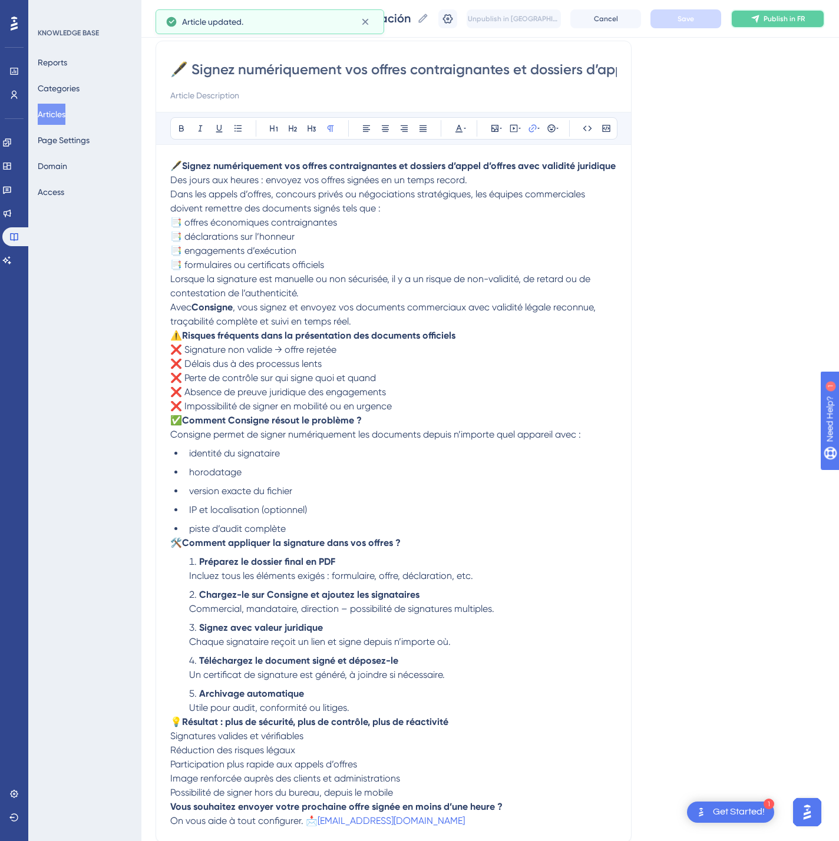
click at [760, 22] on icon at bounding box center [754, 18] width 9 height 9
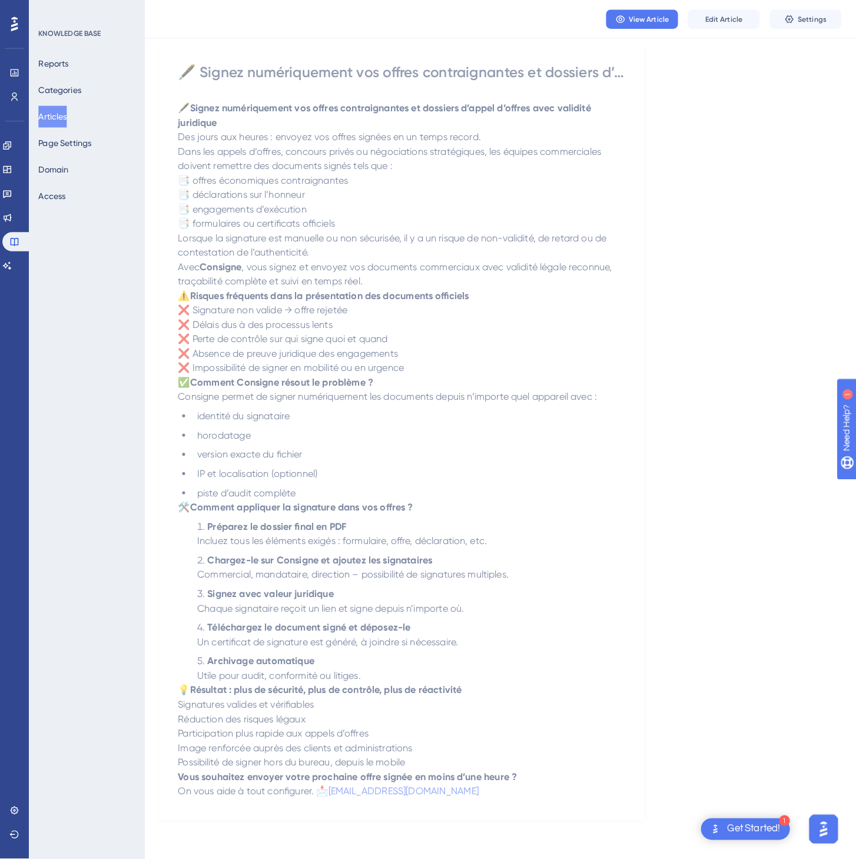
scroll to position [0, 0]
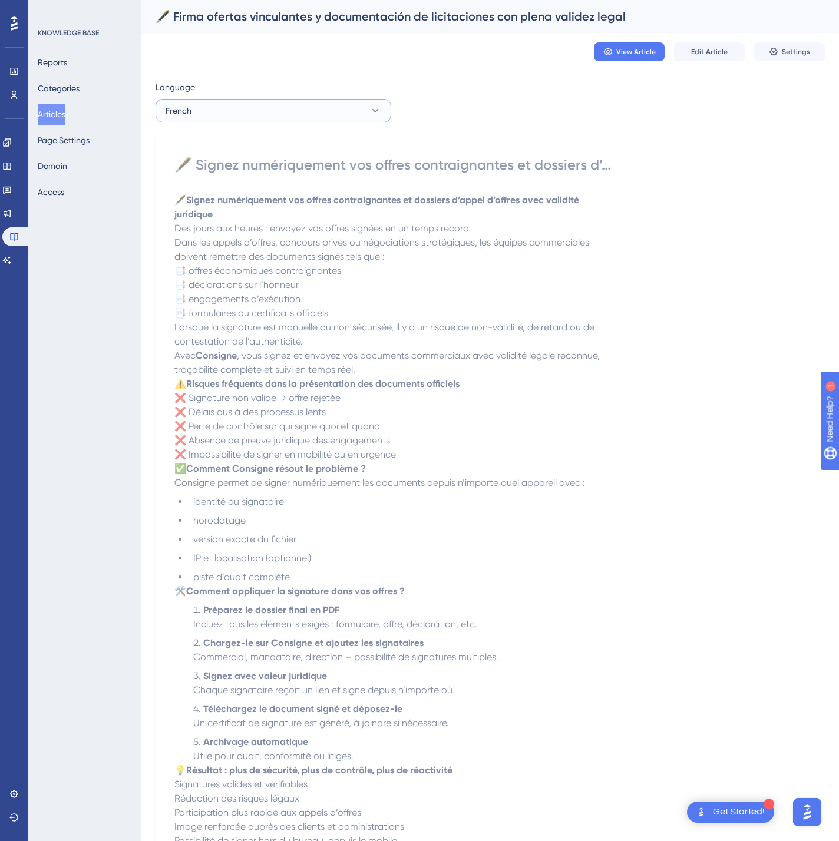
click at [329, 104] on button "French" at bounding box center [273, 111] width 236 height 24
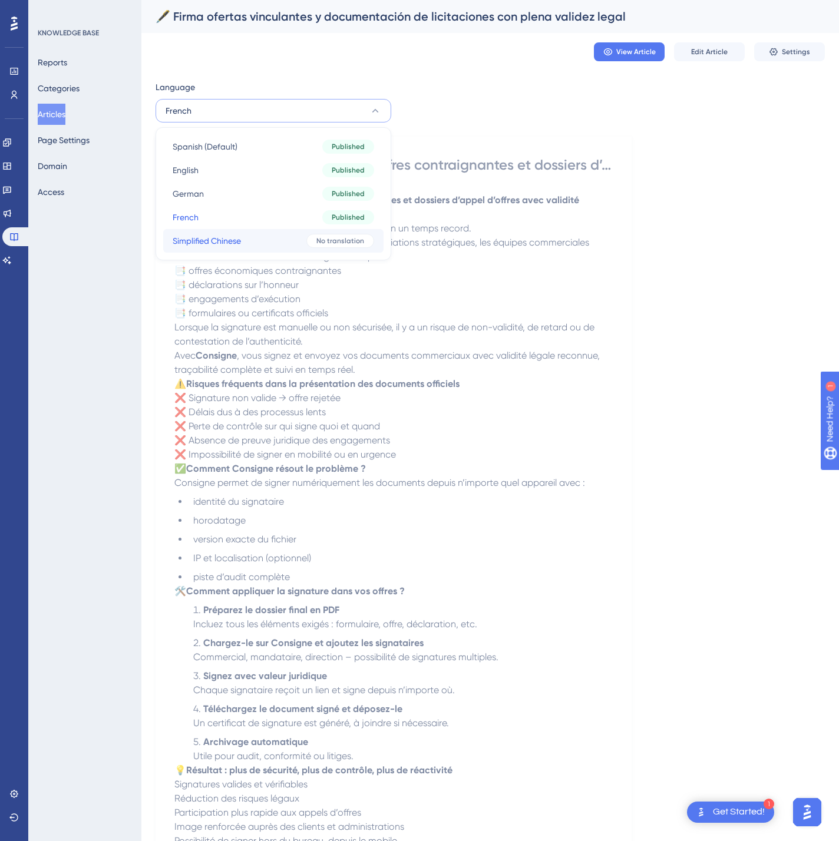
click at [287, 239] on button "Simplified Chinese Simplified Chinese No translation" at bounding box center [273, 241] width 220 height 24
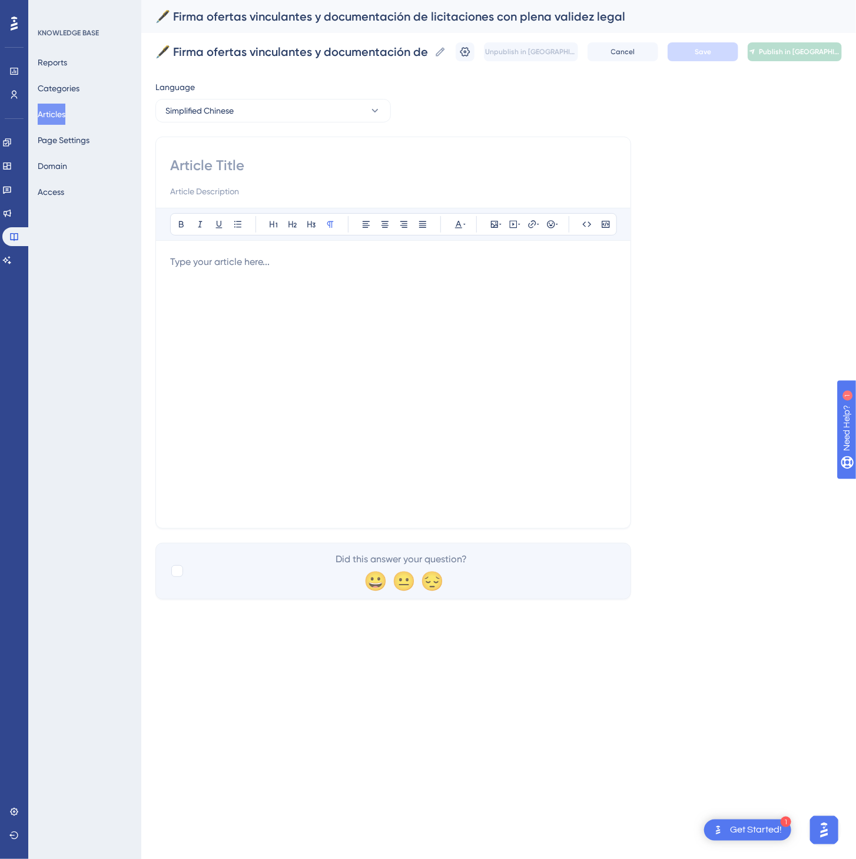
click at [297, 173] on input at bounding box center [393, 165] width 446 height 19
paste input "🖋️ 为招标文件和具有法律效力的报价进行数字签名"
type input "🖋️ 为招标文件和具有法律效力的报价进行数字签名"
click at [443, 309] on div at bounding box center [393, 384] width 446 height 259
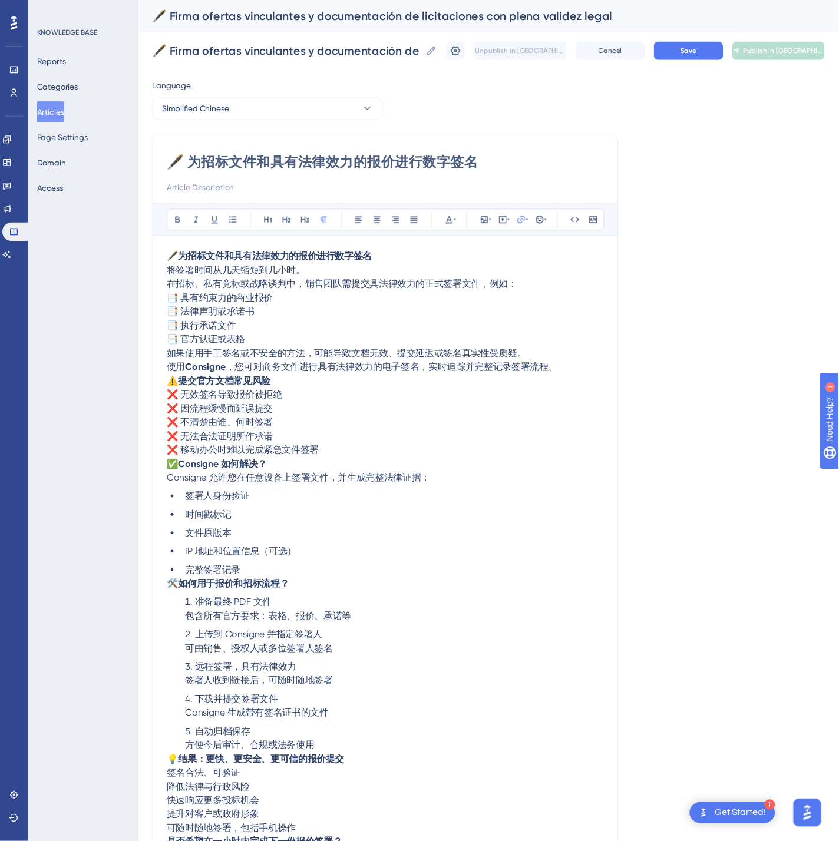
scroll to position [29, 0]
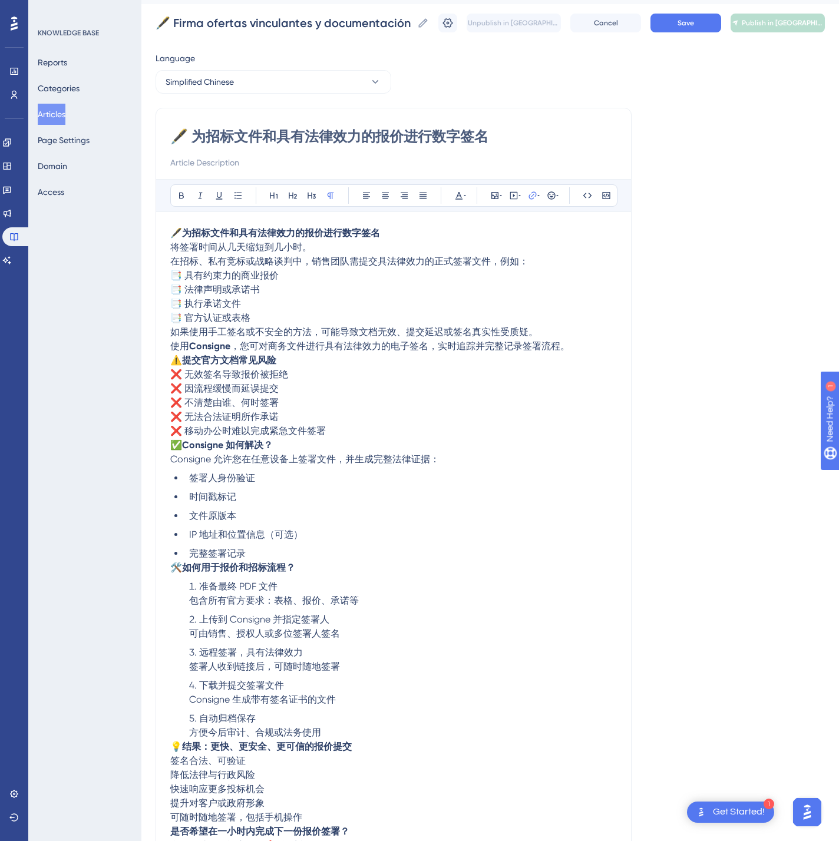
click at [734, 11] on div "🖋️ Firma ofertas vinculantes y documentación de licitaciones con plena validez …" at bounding box center [489, 23] width 669 height 38
click at [714, 20] on button "Save" at bounding box center [685, 23] width 71 height 19
click at [738, 22] on icon at bounding box center [734, 22] width 6 height 9
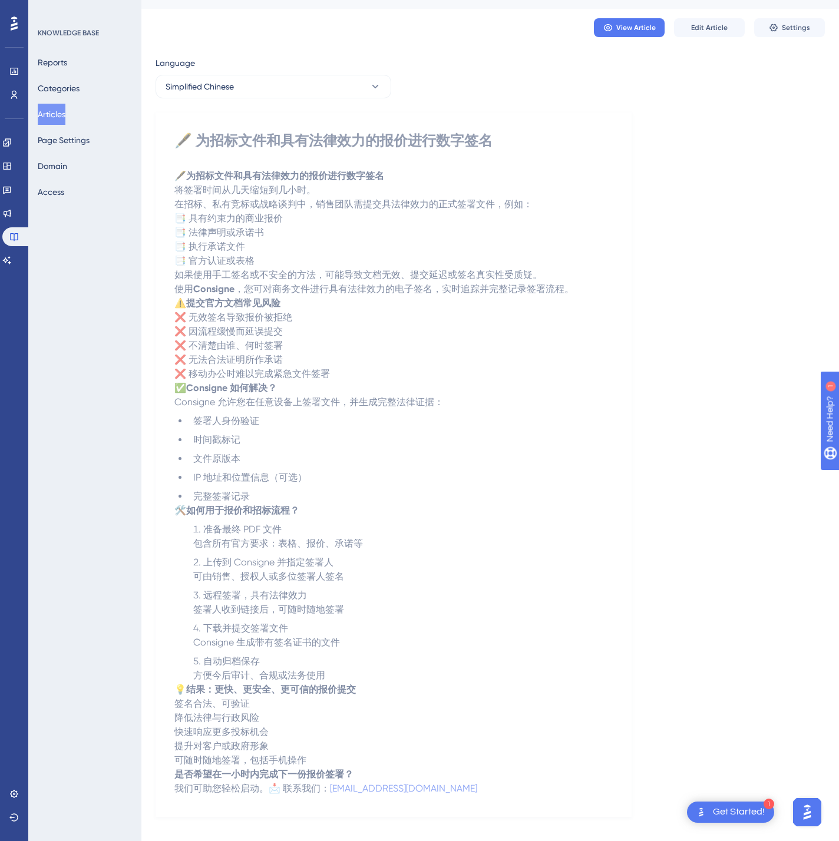
scroll to position [44, 0]
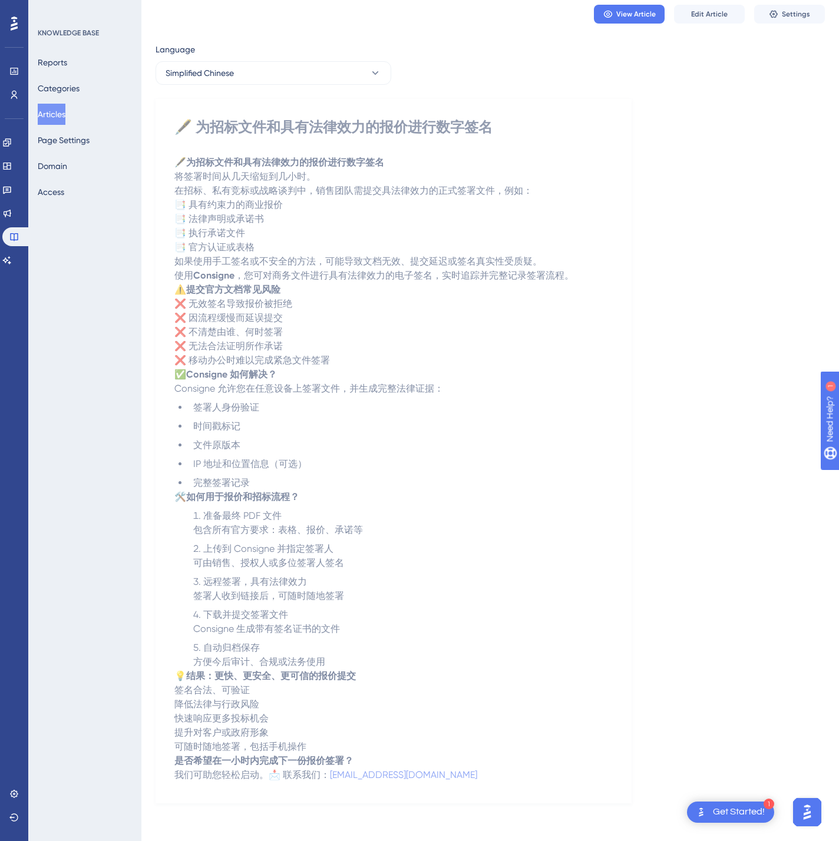
click at [58, 112] on button "Articles" at bounding box center [52, 114] width 28 height 21
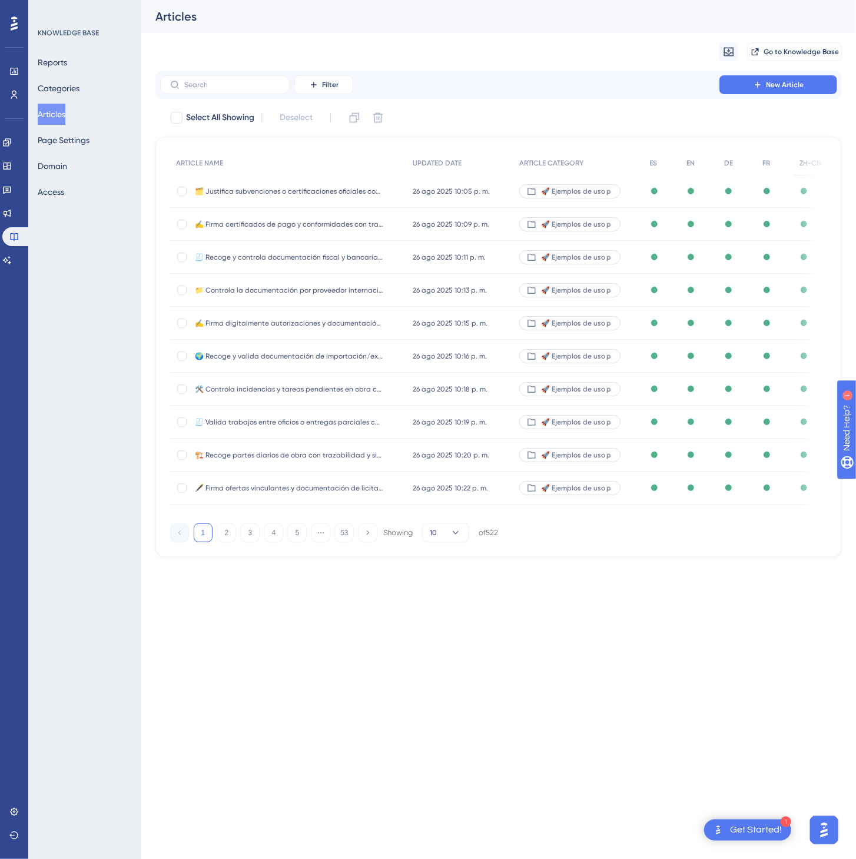
click at [58, 112] on button "Articles" at bounding box center [52, 114] width 28 height 21
click at [302, 542] on button "5" at bounding box center [297, 533] width 19 height 19
click at [302, 542] on button "6" at bounding box center [297, 533] width 19 height 19
click at [302, 542] on button "8" at bounding box center [297, 533] width 19 height 19
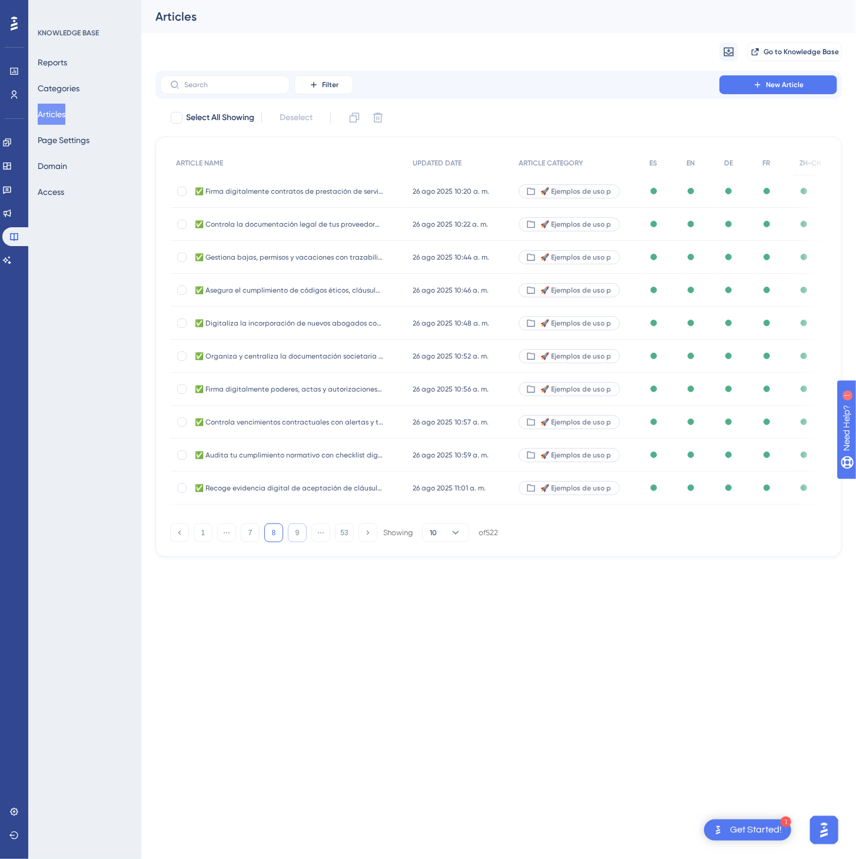
click at [302, 542] on button "9" at bounding box center [297, 533] width 19 height 19
click at [302, 542] on button "11" at bounding box center [297, 533] width 19 height 19
click at [302, 542] on button "12" at bounding box center [297, 533] width 19 height 19
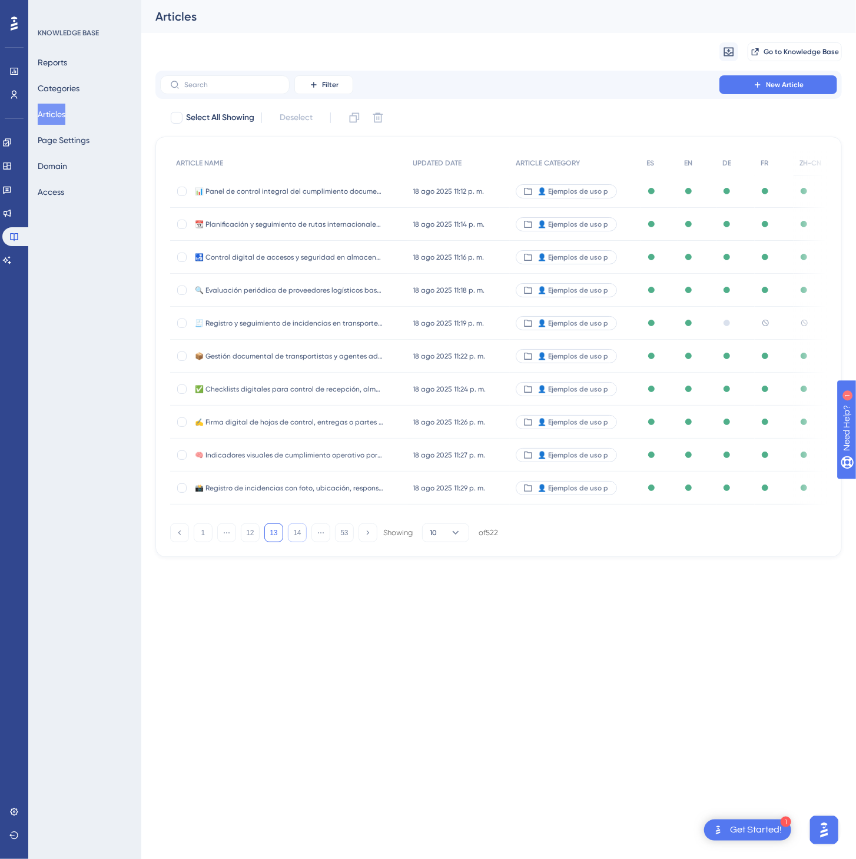
click at [302, 542] on button "14" at bounding box center [297, 533] width 19 height 19
click at [302, 542] on button "16" at bounding box center [297, 533] width 19 height 19
click at [302, 542] on button "17" at bounding box center [297, 533] width 19 height 19
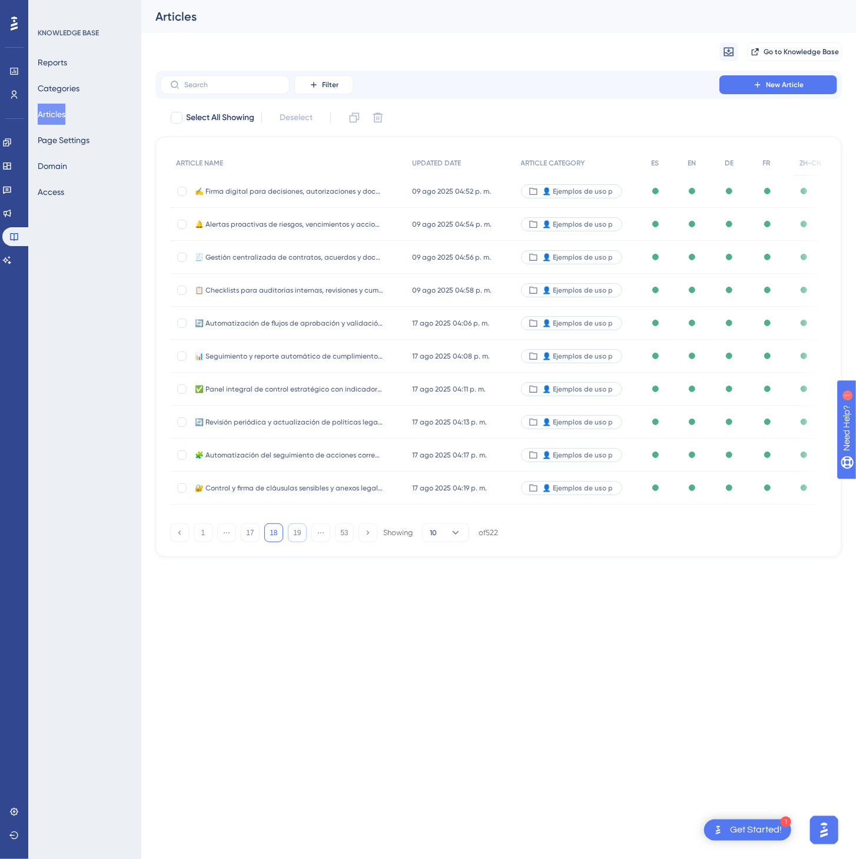
click at [302, 542] on button "19" at bounding box center [297, 533] width 19 height 19
click at [302, 542] on button "21" at bounding box center [297, 533] width 19 height 19
click at [302, 542] on button "22" at bounding box center [297, 533] width 19 height 19
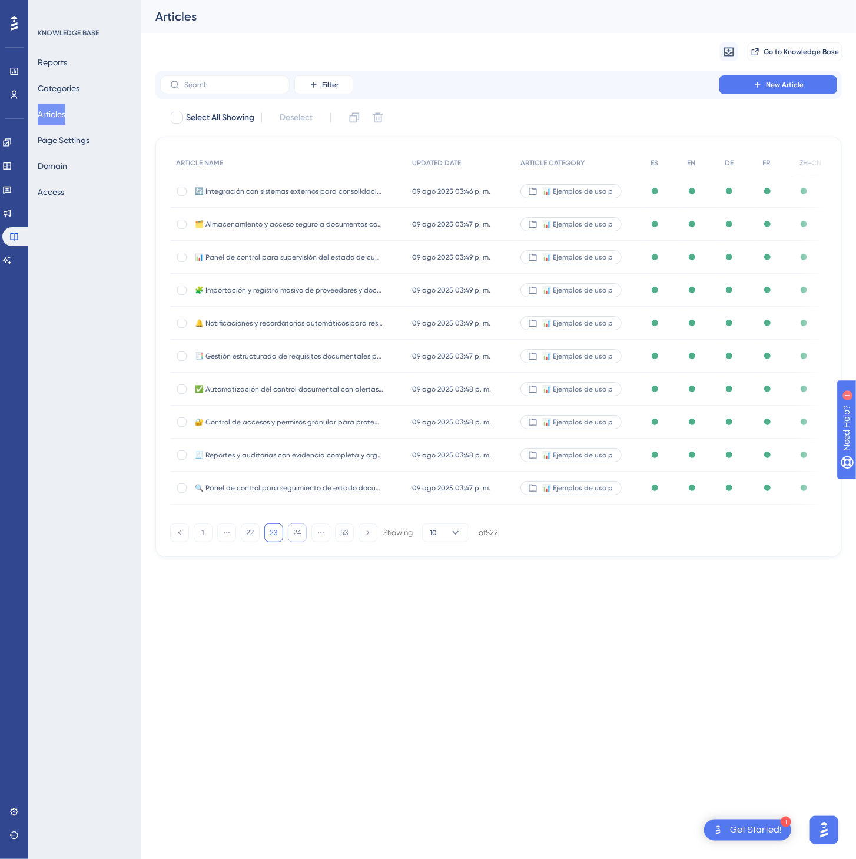
click at [302, 542] on button "24" at bounding box center [297, 533] width 19 height 19
click at [302, 542] on button "25" at bounding box center [297, 533] width 19 height 19
click at [302, 542] on button "26" at bounding box center [297, 533] width 19 height 19
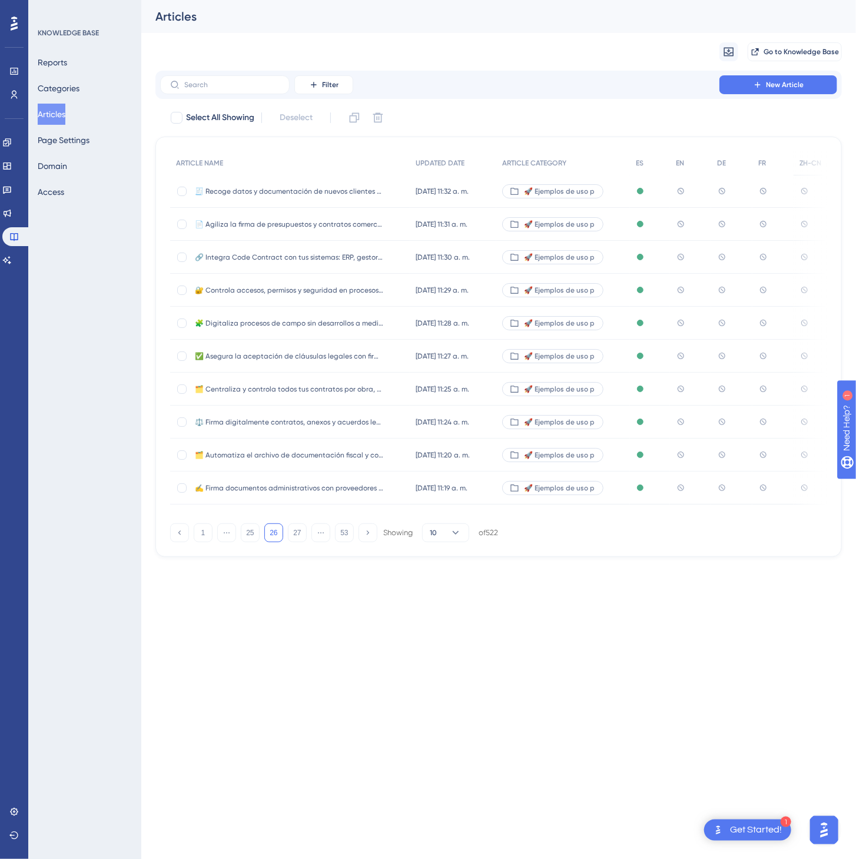
click at [379, 198] on div "🧾 Recoge datos y documentación de nuevos clientes sin perseguir correos ni come…" at bounding box center [289, 191] width 188 height 33
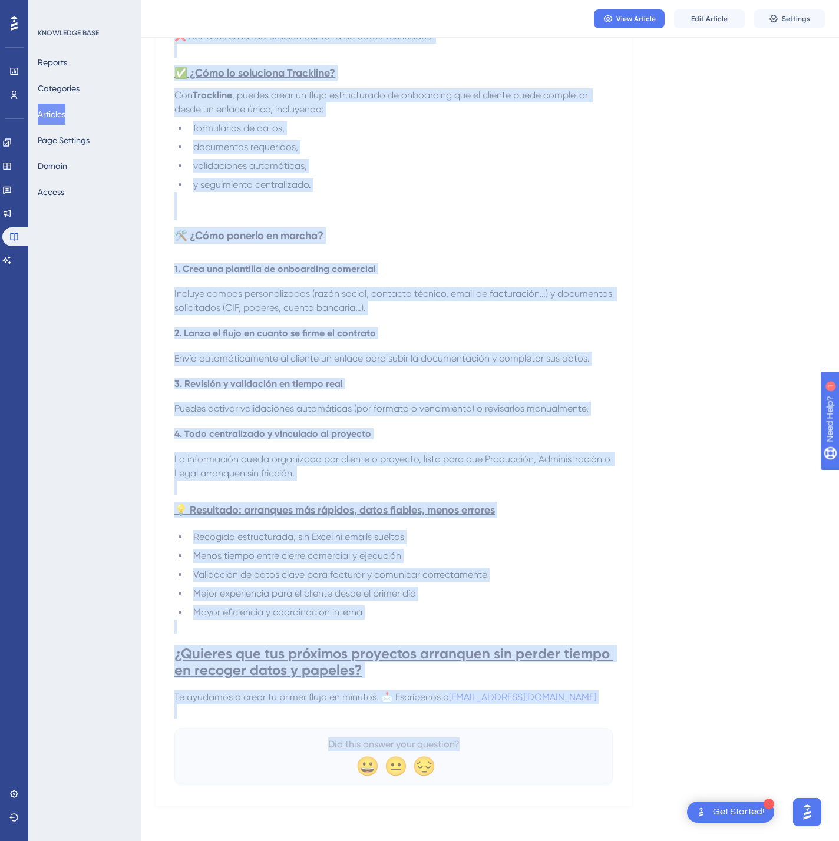
scroll to position [486, 0]
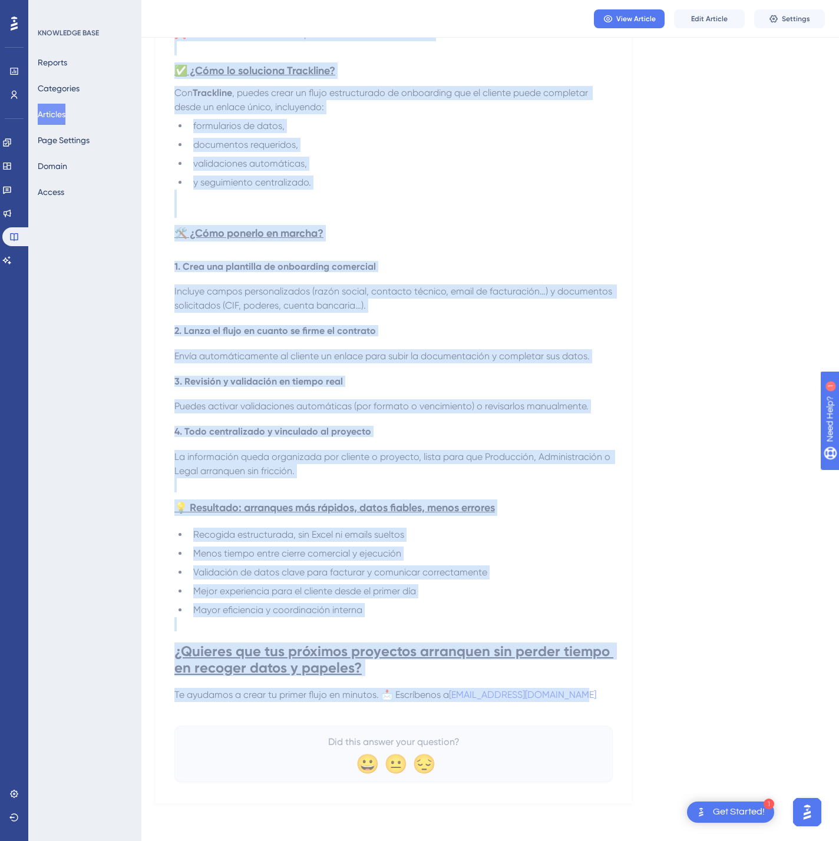
drag, startPoint x: 180, startPoint y: 159, endPoint x: 588, endPoint y: 700, distance: 677.9
click at [588, 700] on div "🧾 Recoge datos y documentación de nuevos clientes sin perseguir correos ni come…" at bounding box center [393, 226] width 438 height 1112
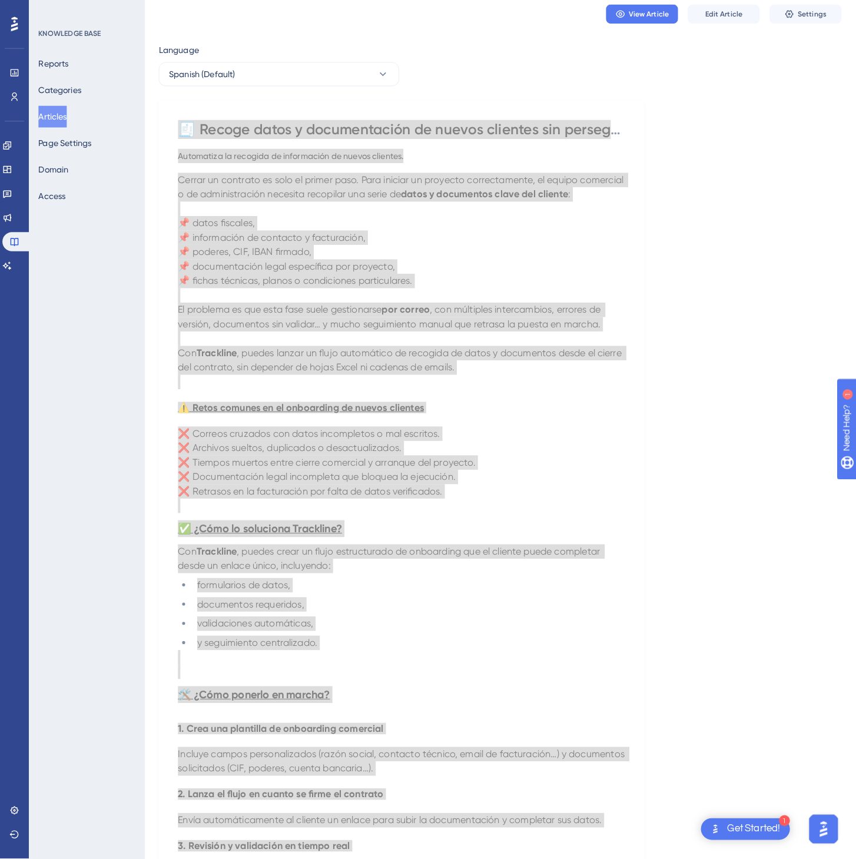
scroll to position [0, 0]
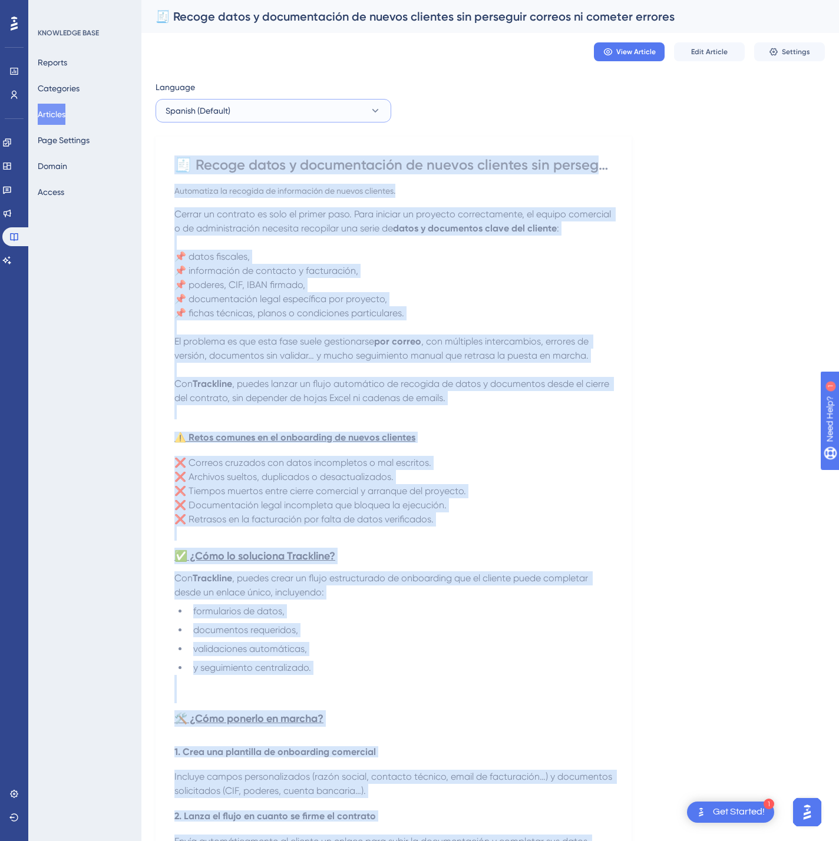
click at [340, 105] on button "Spanish (Default)" at bounding box center [273, 111] width 236 height 24
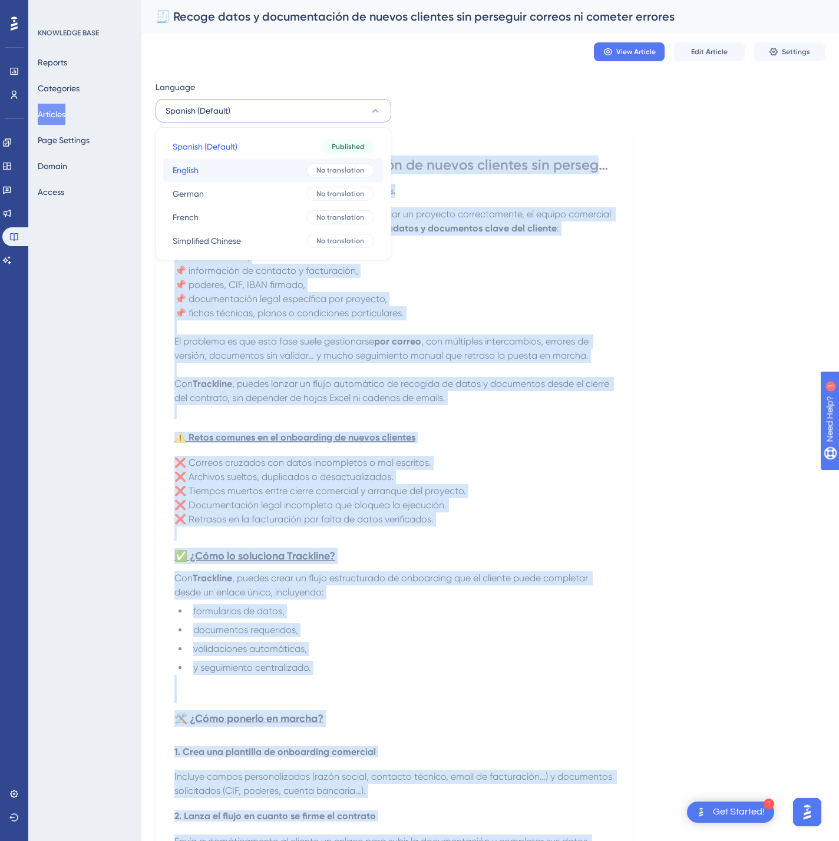
click at [303, 171] on button "English English No translation" at bounding box center [273, 170] width 220 height 24
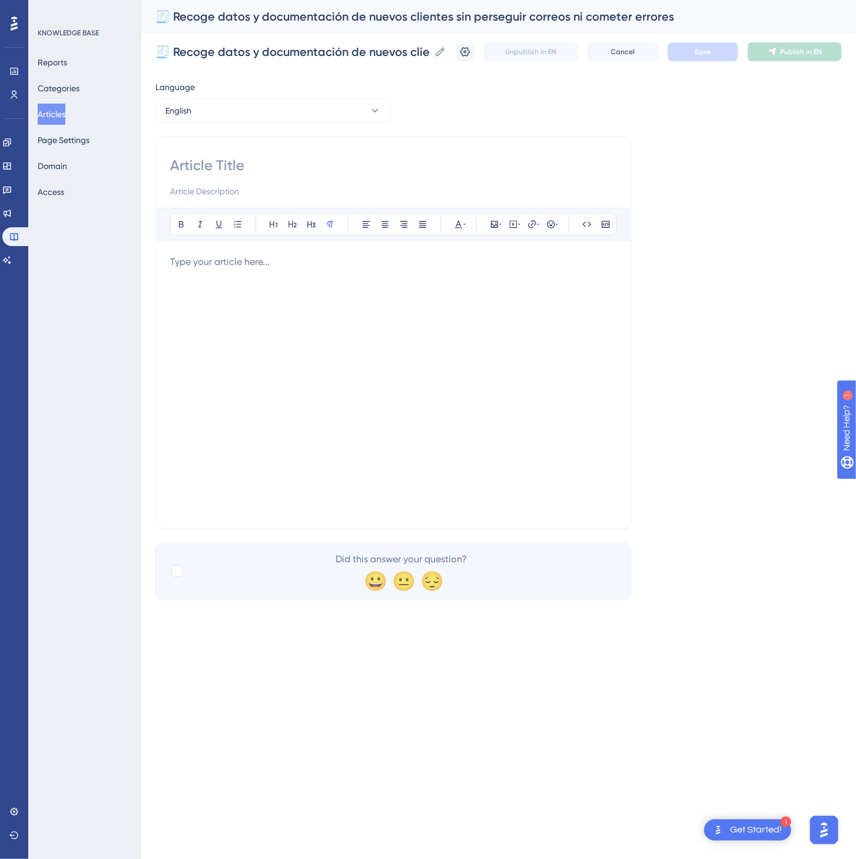
click at [380, 173] on input at bounding box center [393, 165] width 446 height 19
paste input "🧾 Collect client data and documentation without chasing emails or making mistak…"
type input "🧾 Collect client data and documentation without chasing emails or making mistak…"
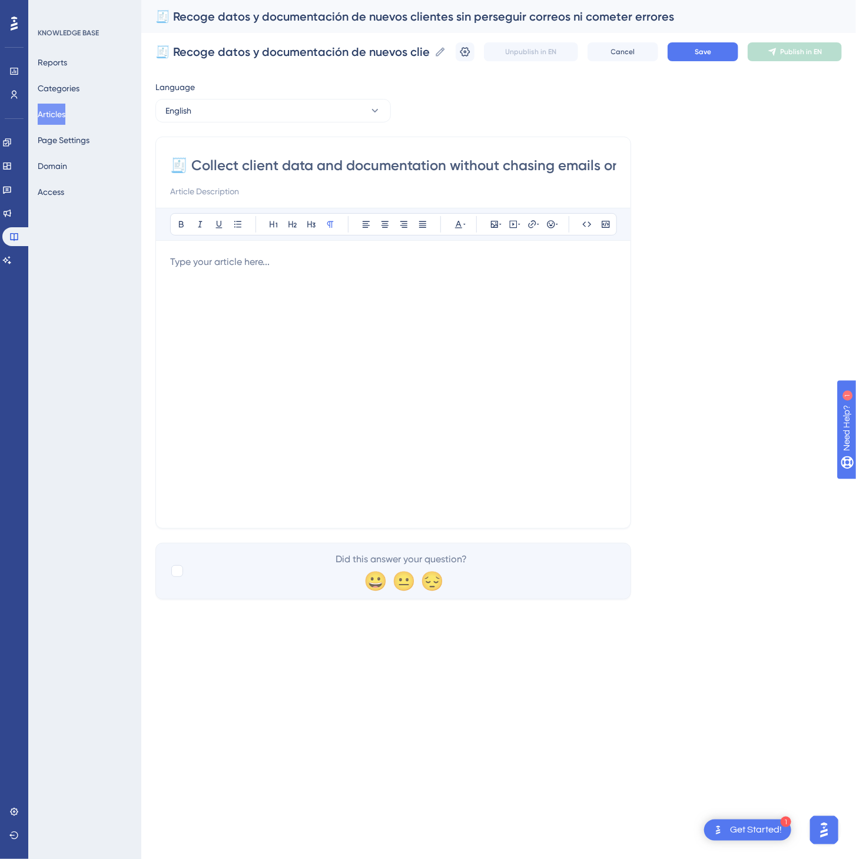
click at [439, 405] on div at bounding box center [393, 384] width 446 height 259
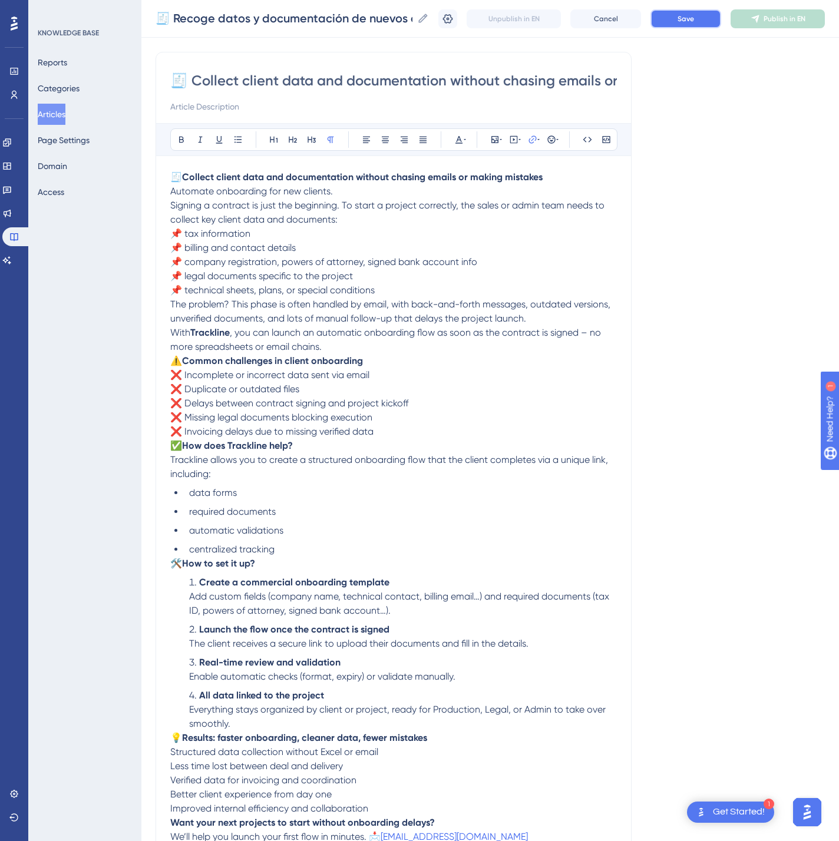
click at [693, 19] on button "Save" at bounding box center [685, 18] width 71 height 19
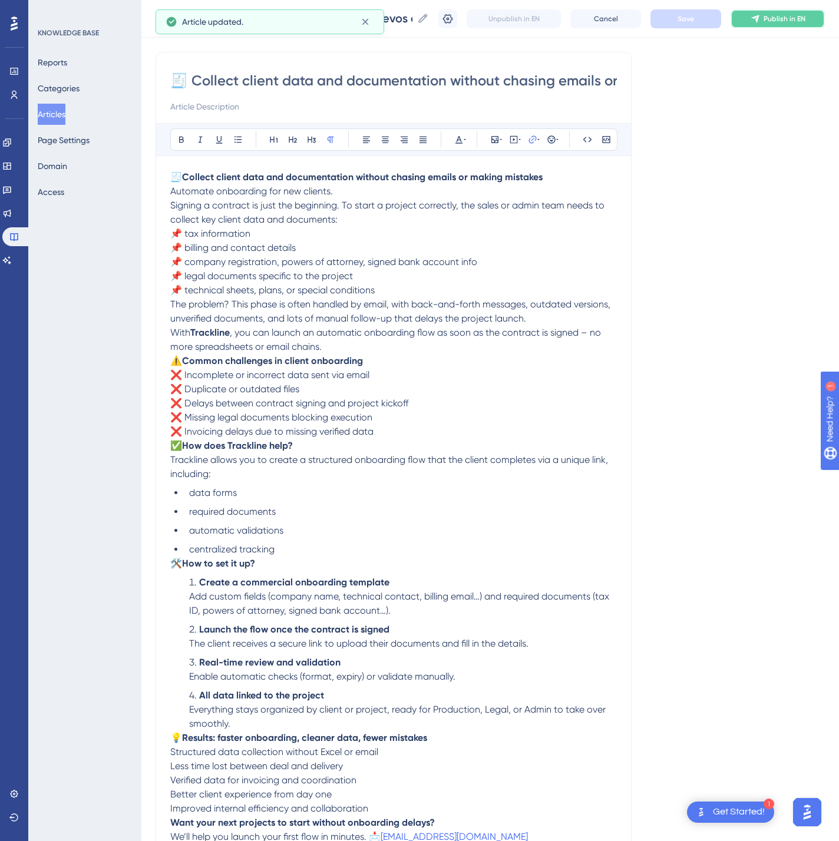
click at [759, 16] on icon at bounding box center [755, 19] width 8 height 8
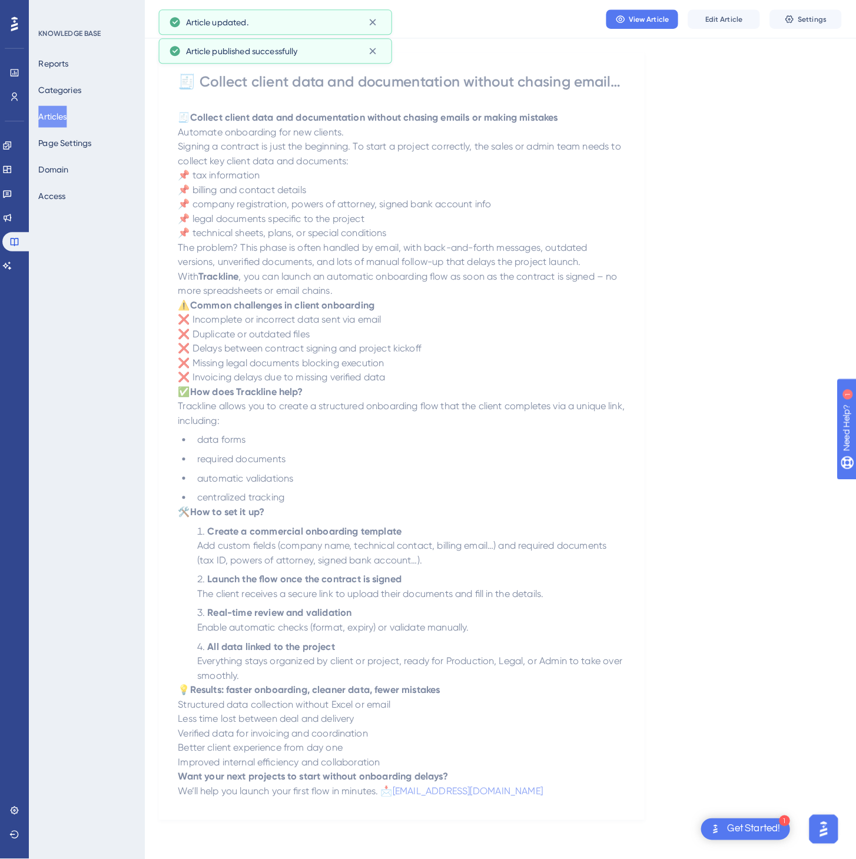
scroll to position [0, 0]
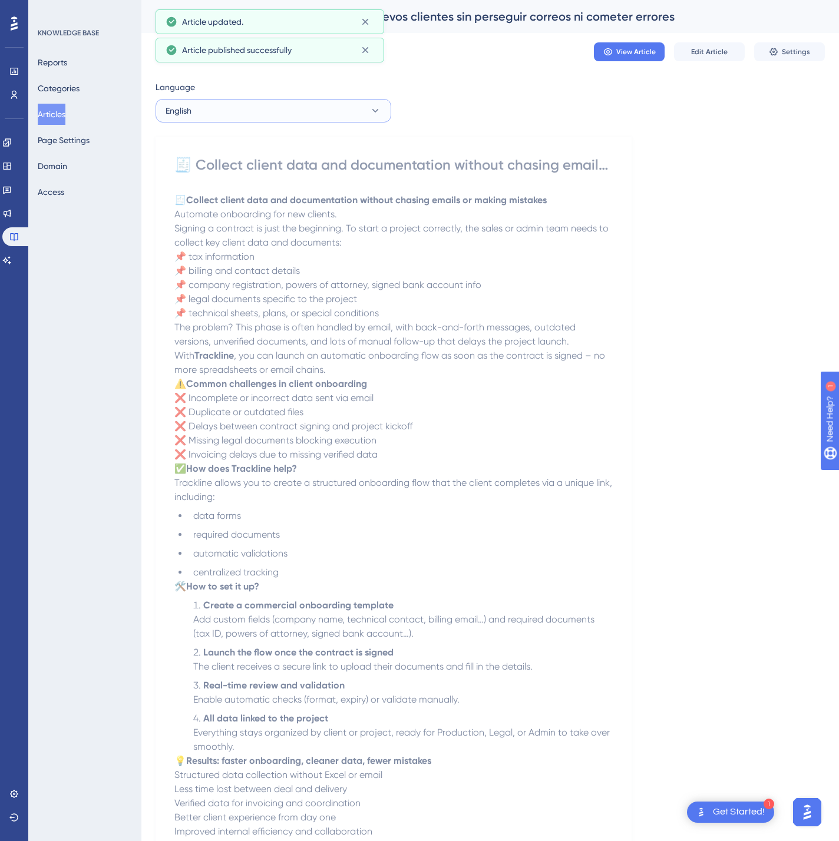
click at [260, 110] on button "English" at bounding box center [273, 111] width 236 height 24
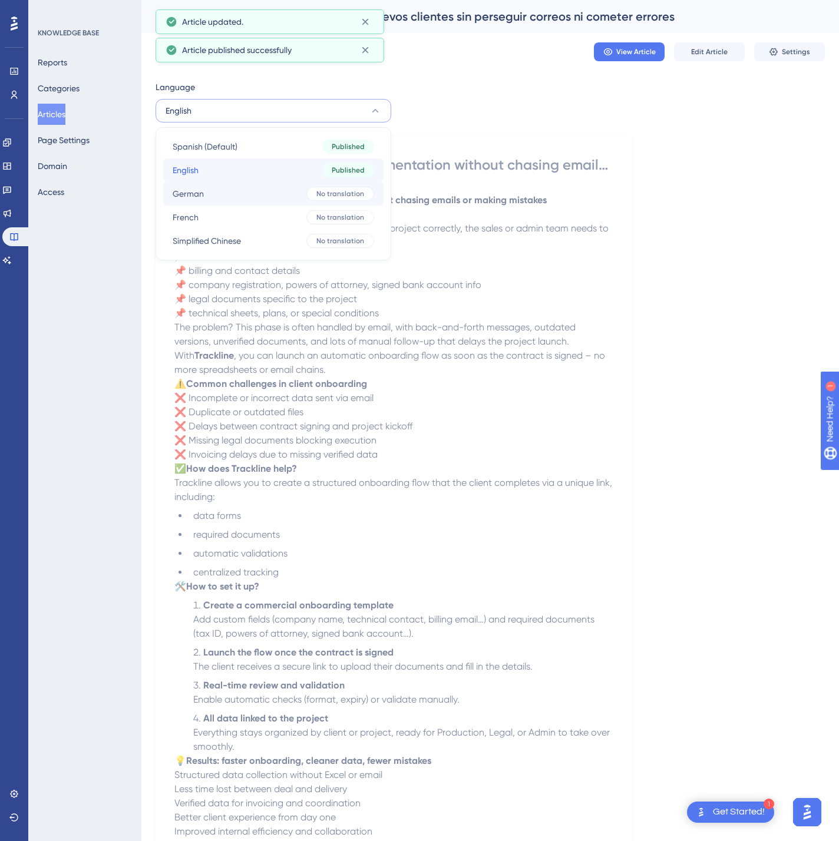
click at [255, 182] on div "Spanish (Default) Spanish (Default) Published English English Published German …" at bounding box center [273, 194] width 220 height 118
click at [250, 191] on button "German German No translation" at bounding box center [273, 194] width 220 height 24
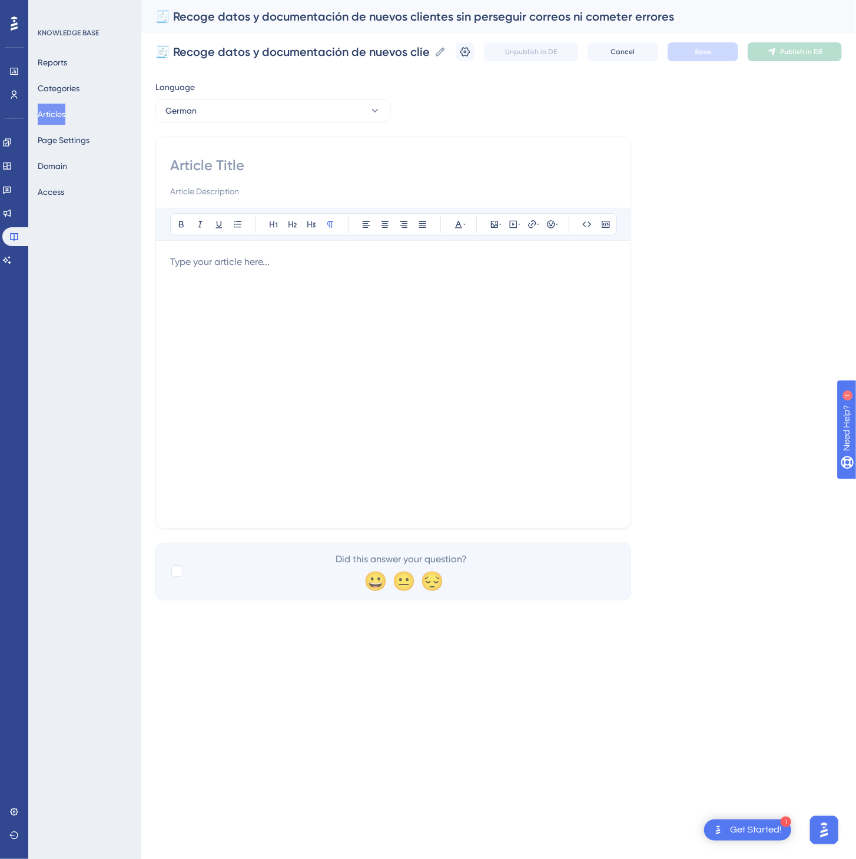
click at [208, 163] on input at bounding box center [393, 165] width 446 height 19
paste input "🧾 Kundendaten und -dokumente erfassen – ganz ohne E-Mail-Chaos und Fehler"
type input "🧾 Kundendaten und -dokumente erfassen – ganz ohne E-Mail-Chaos und Fehler"
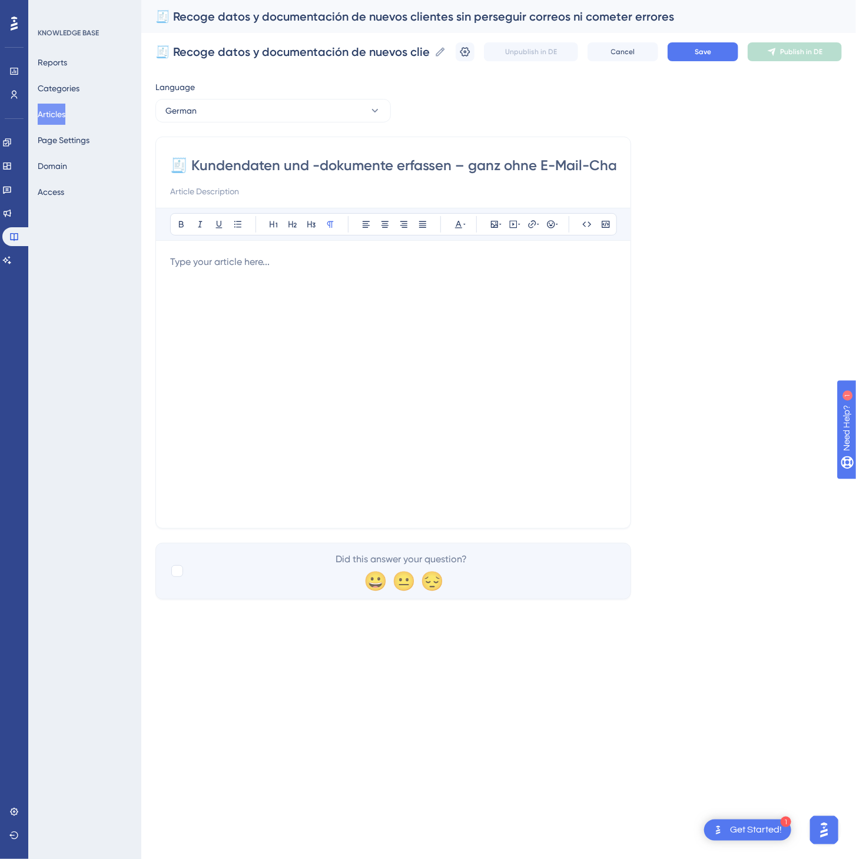
drag, startPoint x: 128, startPoint y: 405, endPoint x: 156, endPoint y: 396, distance: 29.8
click at [126, 404] on div "KNOWLEDGE BASE Reports Categories Articles Page Settings Domain Access" at bounding box center [84, 429] width 113 height 859
click at [234, 388] on div at bounding box center [393, 384] width 446 height 259
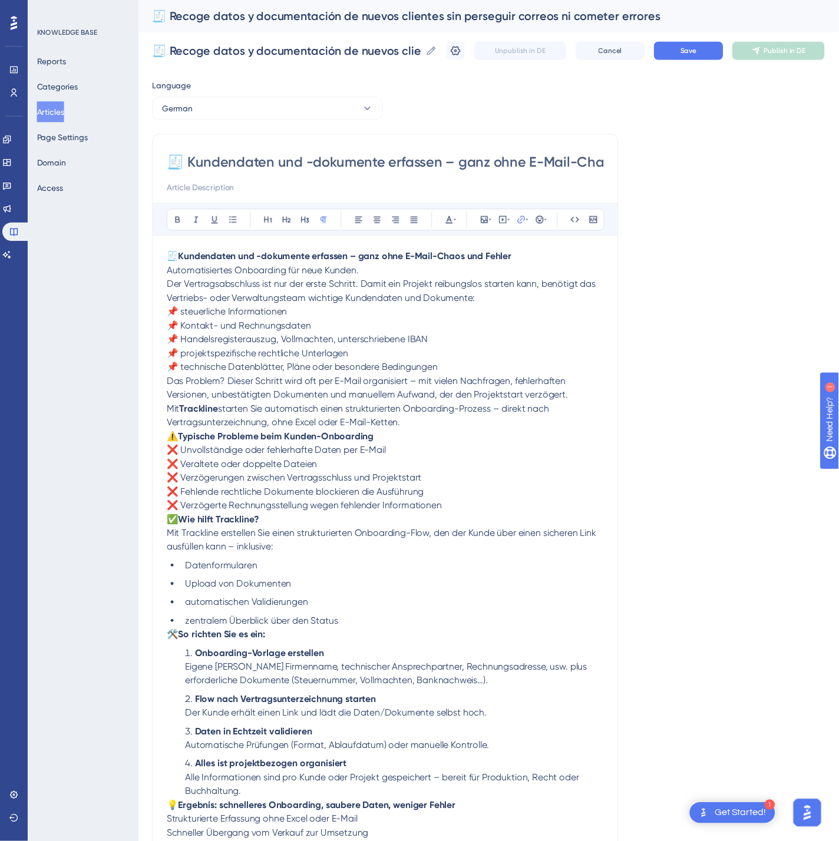
scroll to position [80, 0]
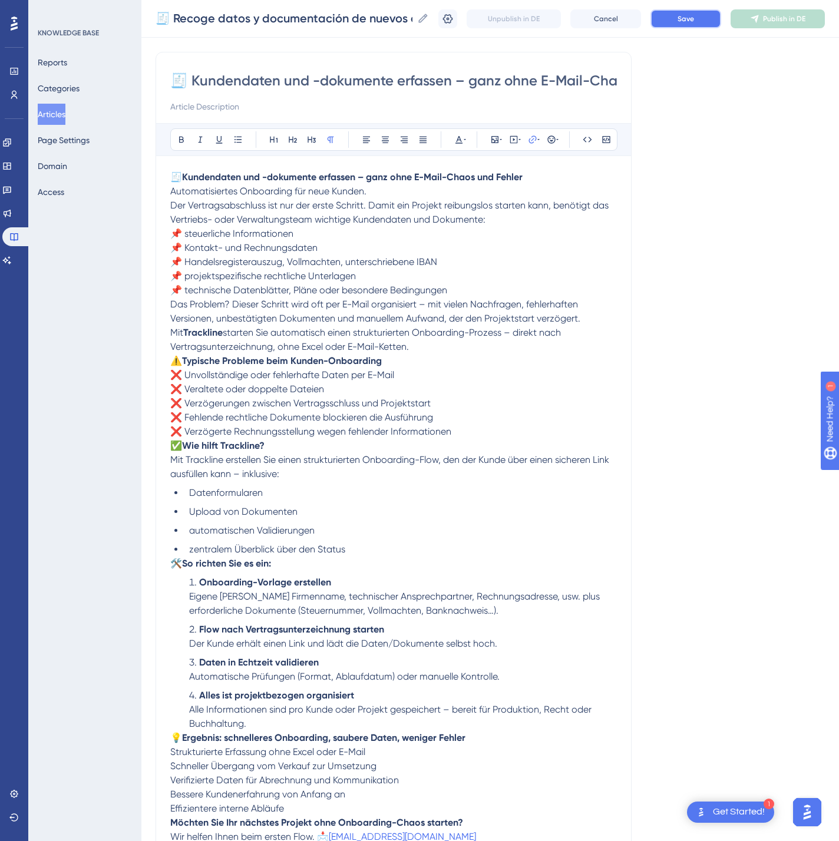
click at [678, 27] on button "Save" at bounding box center [685, 18] width 71 height 19
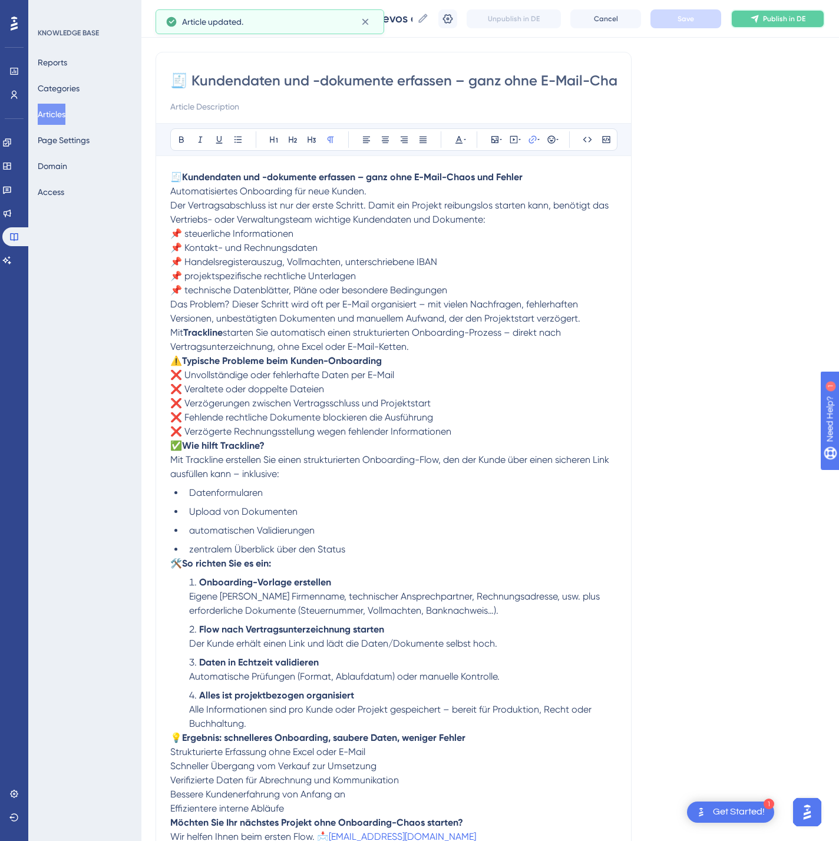
click at [792, 28] on div "🧾 Recoge datos y documentación de nuevos clientes sin perseguir correos ni come…" at bounding box center [489, 19] width 697 height 38
click at [792, 17] on span "Publish in DE" at bounding box center [784, 18] width 42 height 9
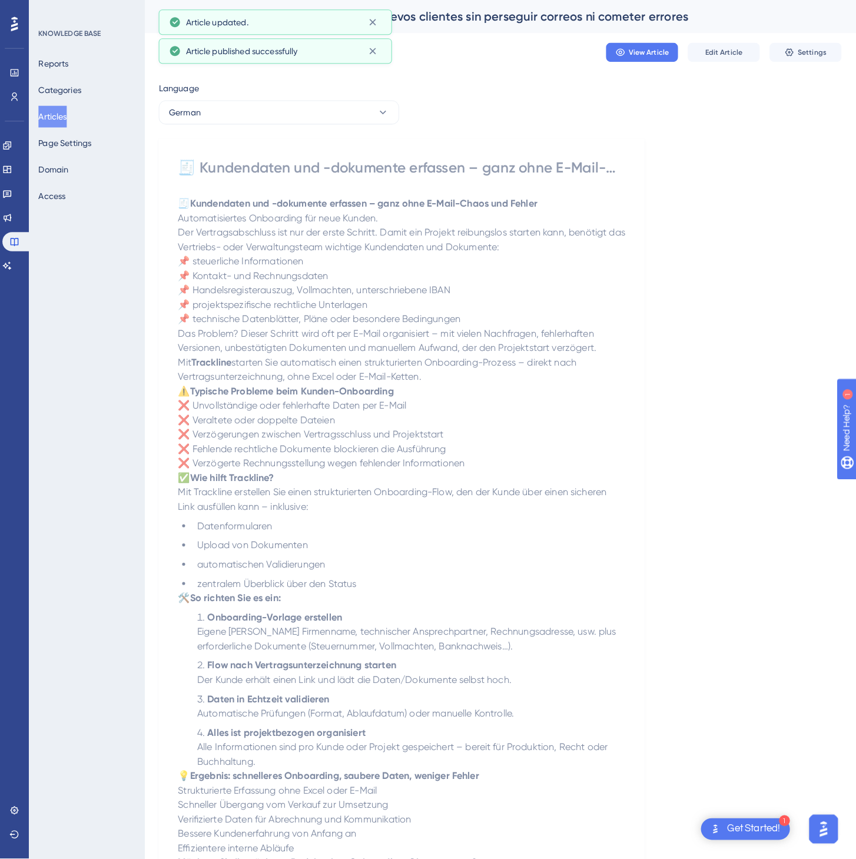
scroll to position [0, 0]
click at [306, 112] on button "German" at bounding box center [273, 111] width 236 height 24
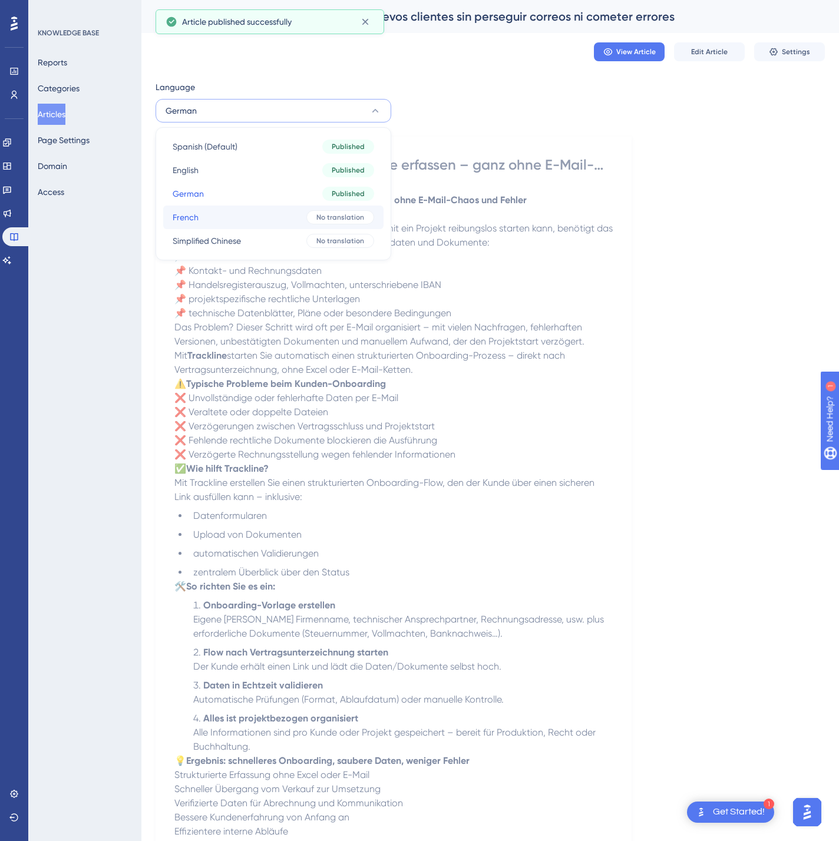
click at [270, 208] on button "French French No translation" at bounding box center [273, 218] width 220 height 24
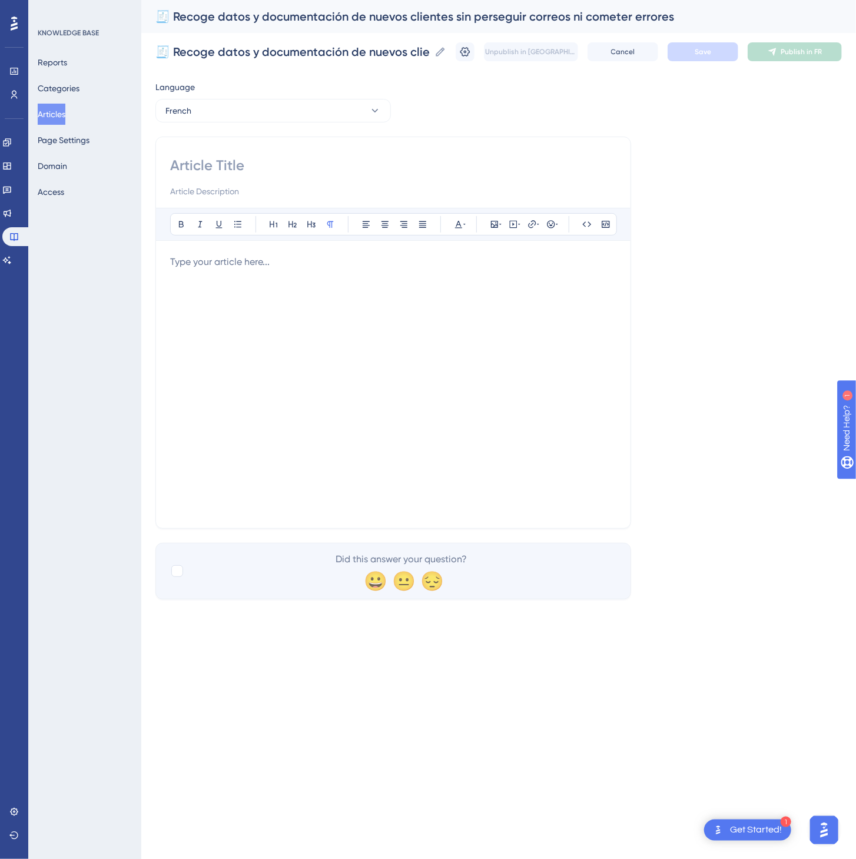
click at [308, 161] on input at bounding box center [393, 165] width 446 height 19
paste input "🧾 Collectez les données et documents clients sans courir après les emails ni fa…"
type input "🧾 Collectez les données et documents clients sans courir après les emails ni fa…"
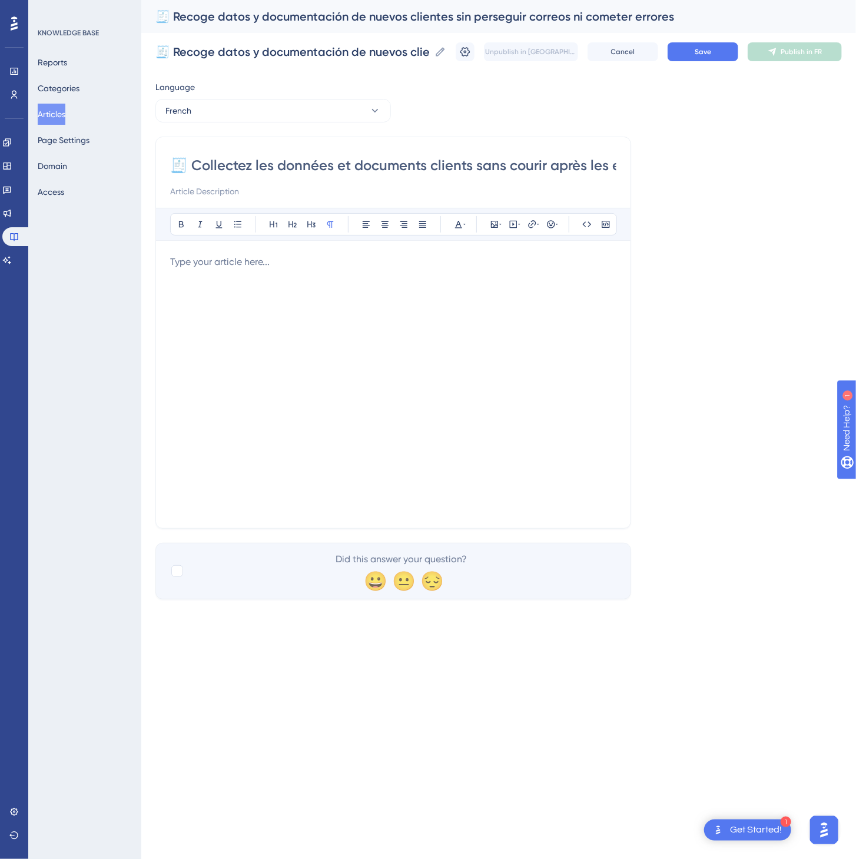
click at [454, 358] on div at bounding box center [393, 384] width 446 height 259
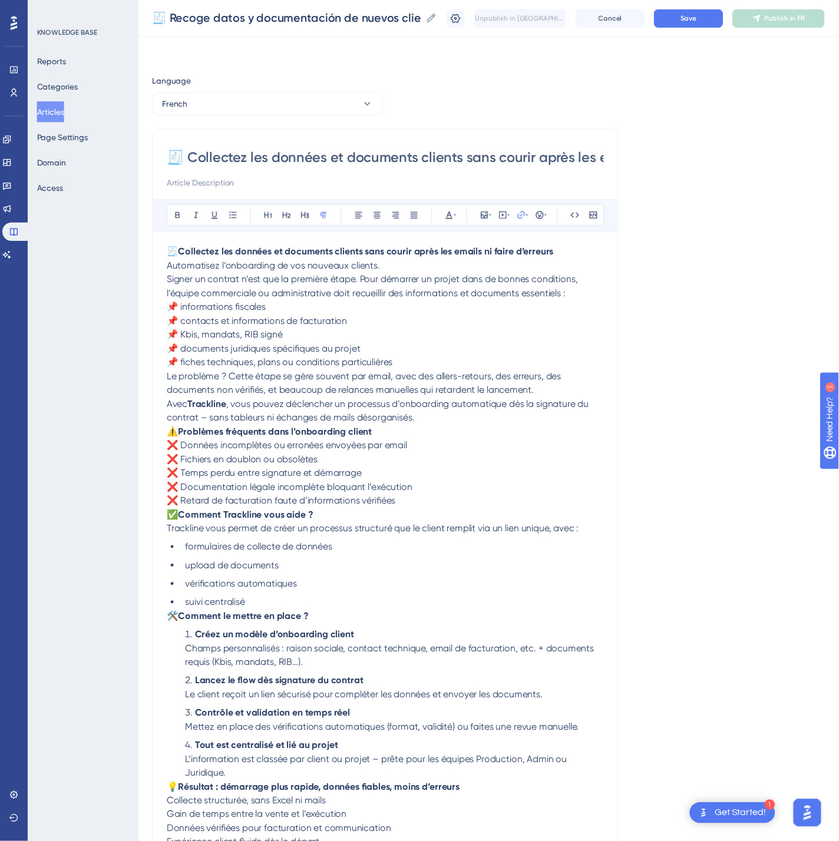
scroll to position [66, 0]
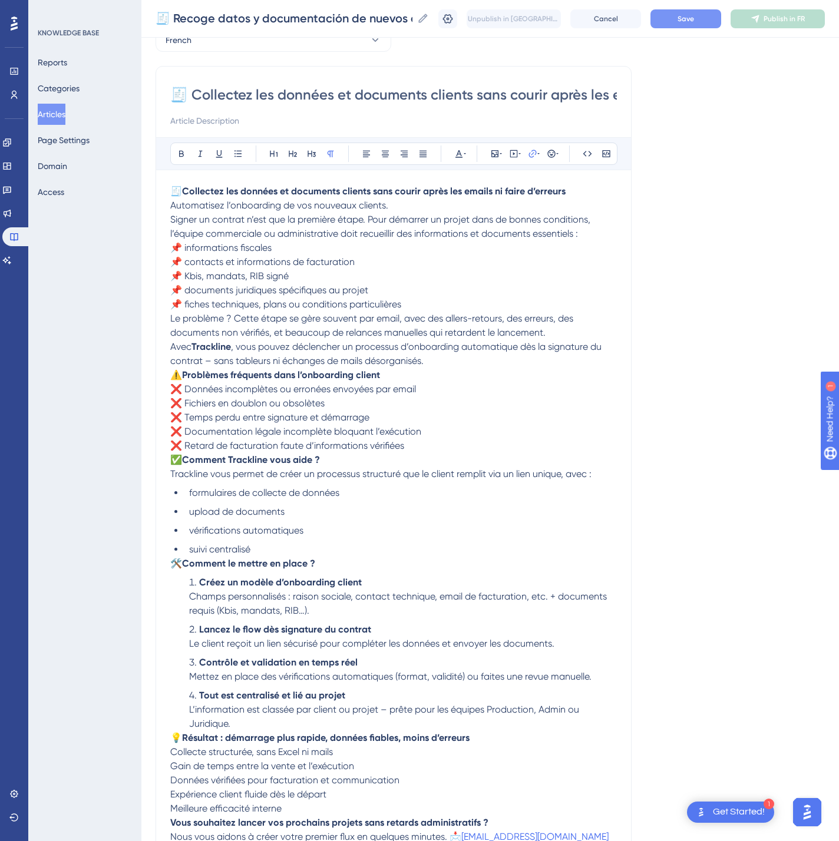
click at [721, 25] on button "Save" at bounding box center [685, 18] width 71 height 19
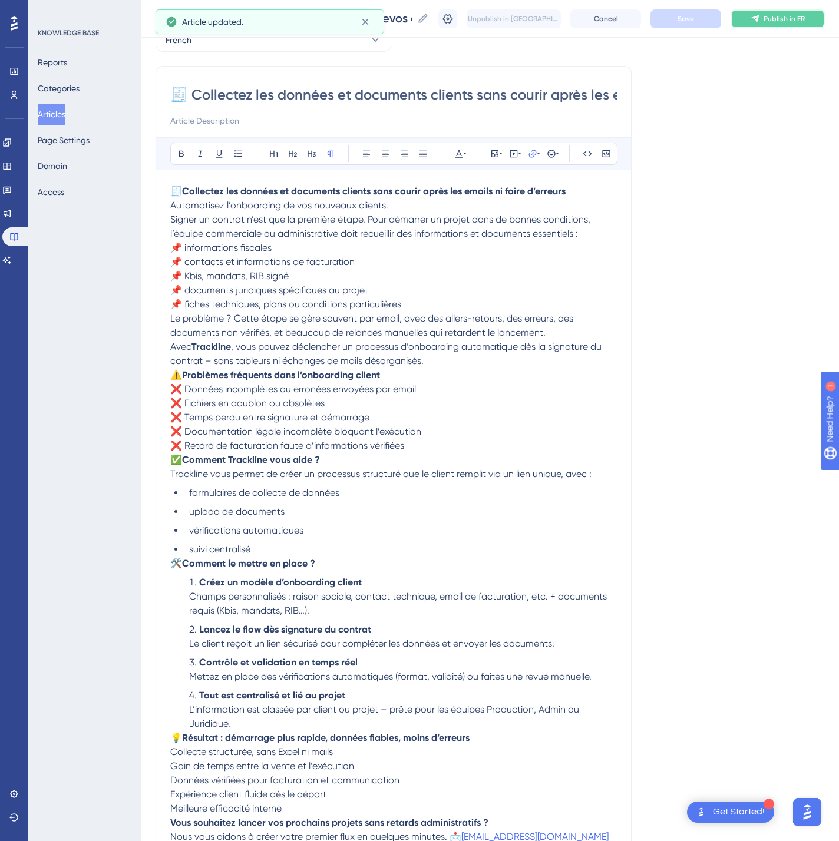
click at [782, 22] on span "Publish in FR" at bounding box center [783, 18] width 41 height 9
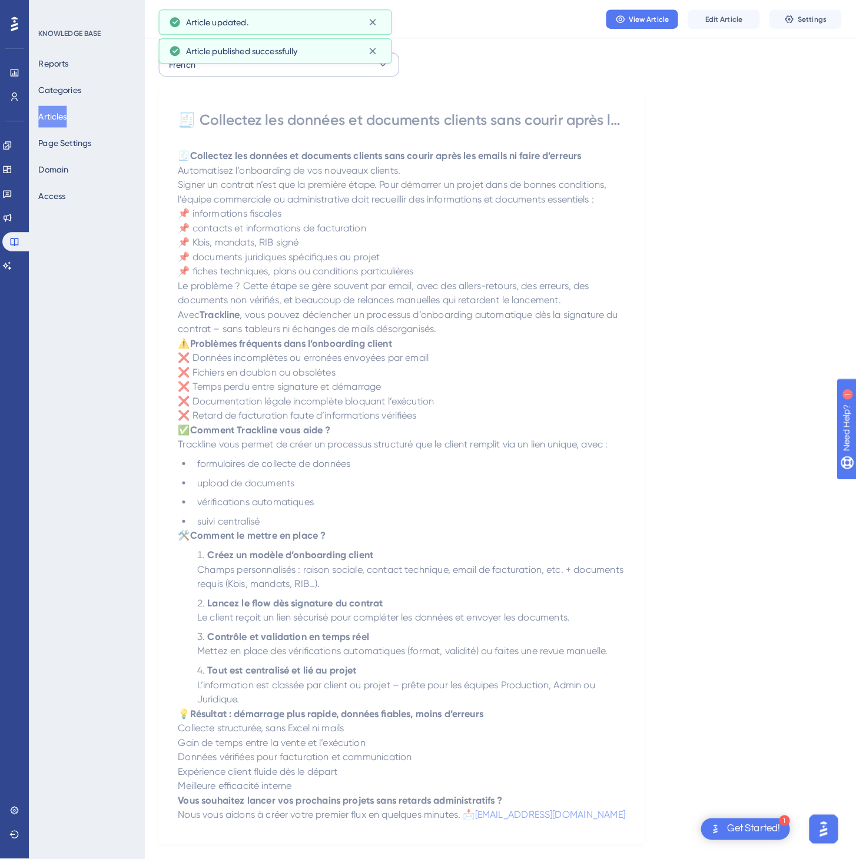
scroll to position [0, 0]
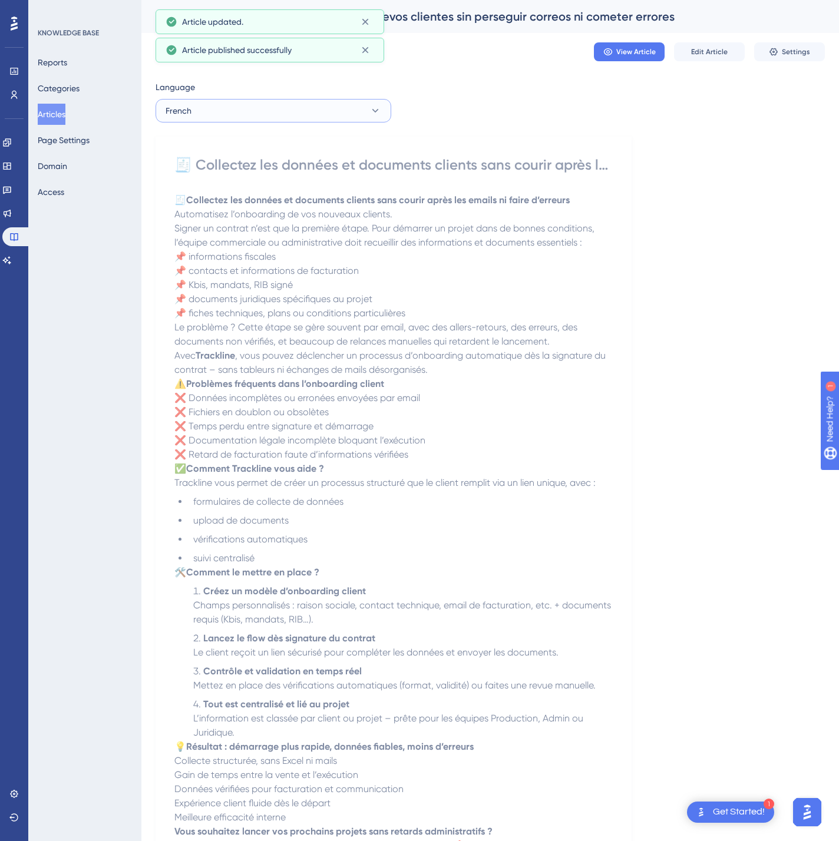
click at [258, 116] on button "French" at bounding box center [273, 111] width 236 height 24
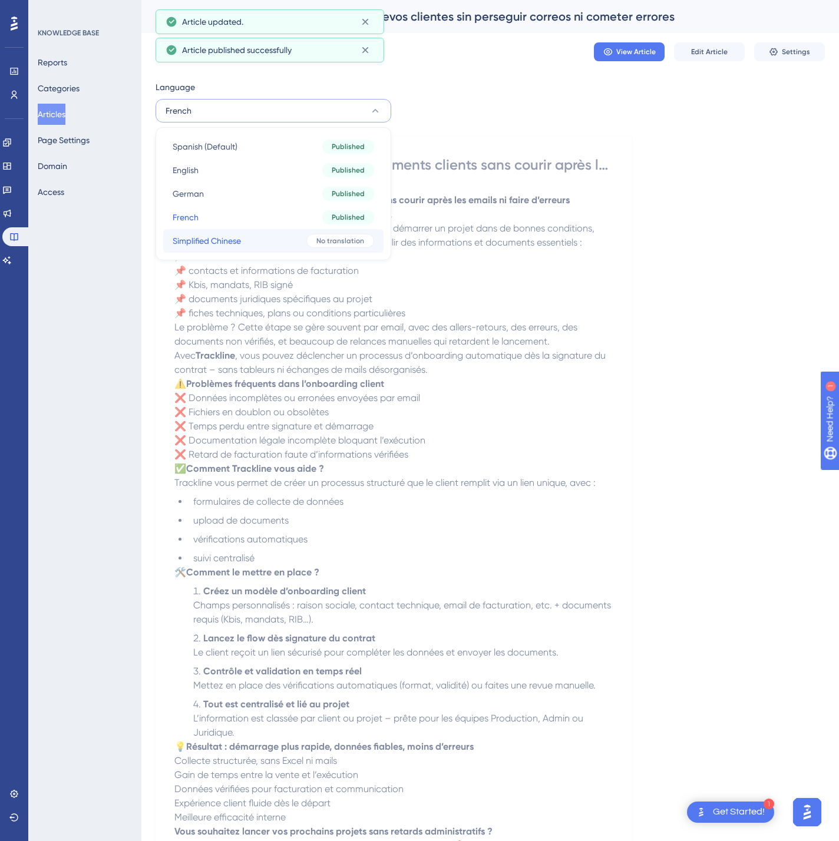
click at [243, 234] on button "Simplified Chinese Simplified Chinese No translation" at bounding box center [273, 241] width 220 height 24
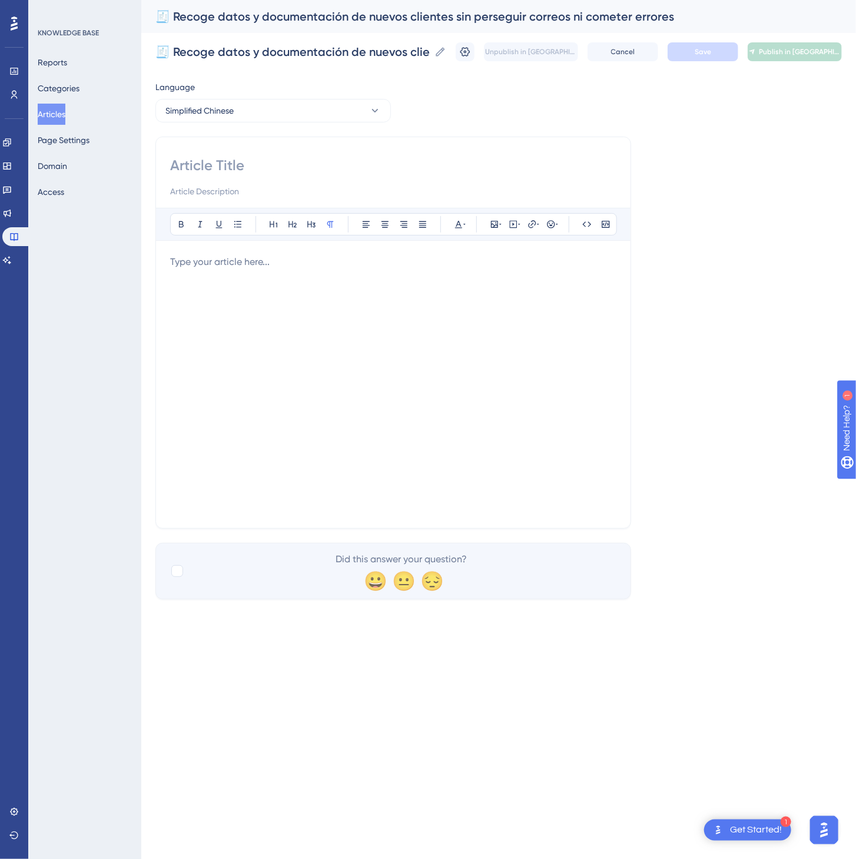
click at [423, 162] on input at bounding box center [393, 165] width 446 height 19
paste input "🧾 收集新客户资料和文件，无需邮件往返，也避免出错"
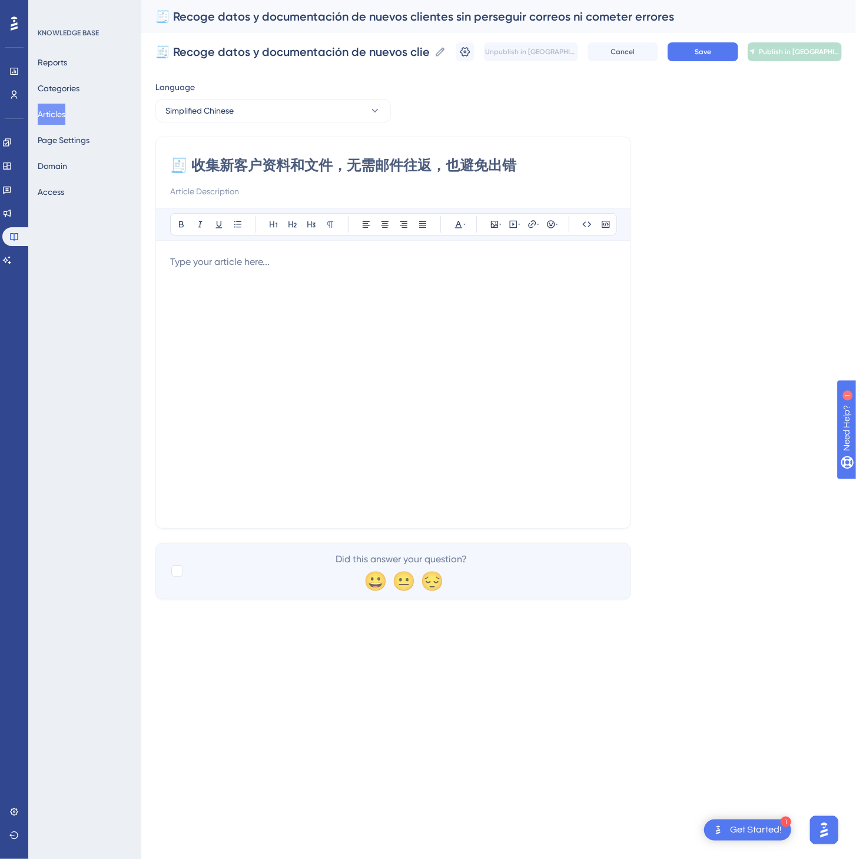
type input "🧾 收集新客户资料和文件，无需邮件往返，也避免出错"
click at [456, 416] on div at bounding box center [393, 384] width 446 height 259
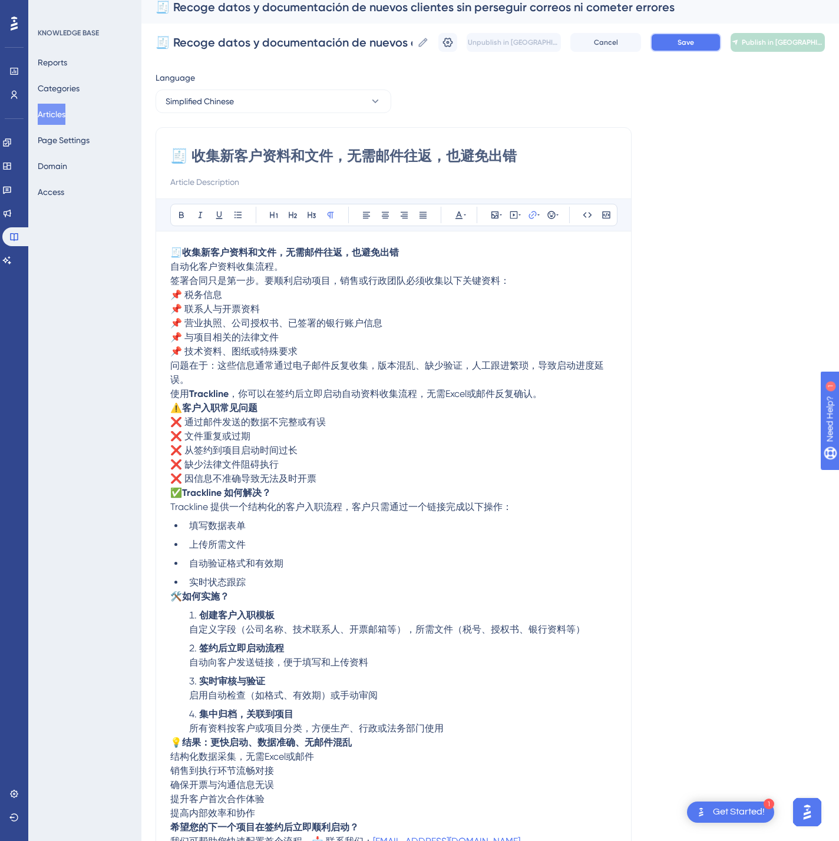
click at [694, 38] on span "Save" at bounding box center [685, 42] width 16 height 9
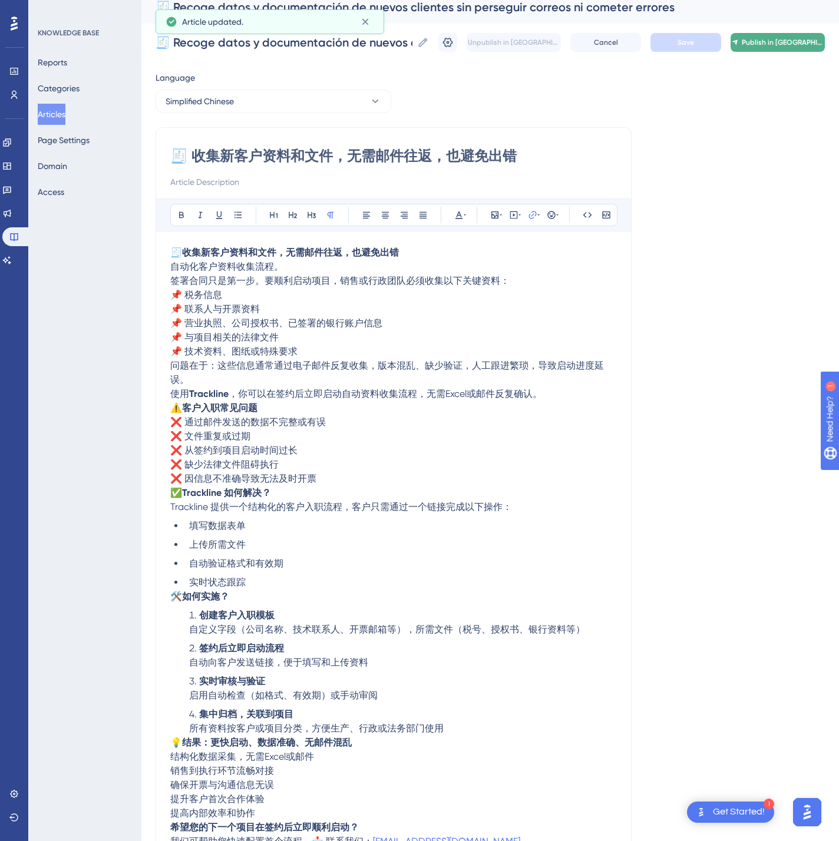
click at [789, 45] on span "Publish in [GEOGRAPHIC_DATA]-CN" at bounding box center [782, 42] width 82 height 9
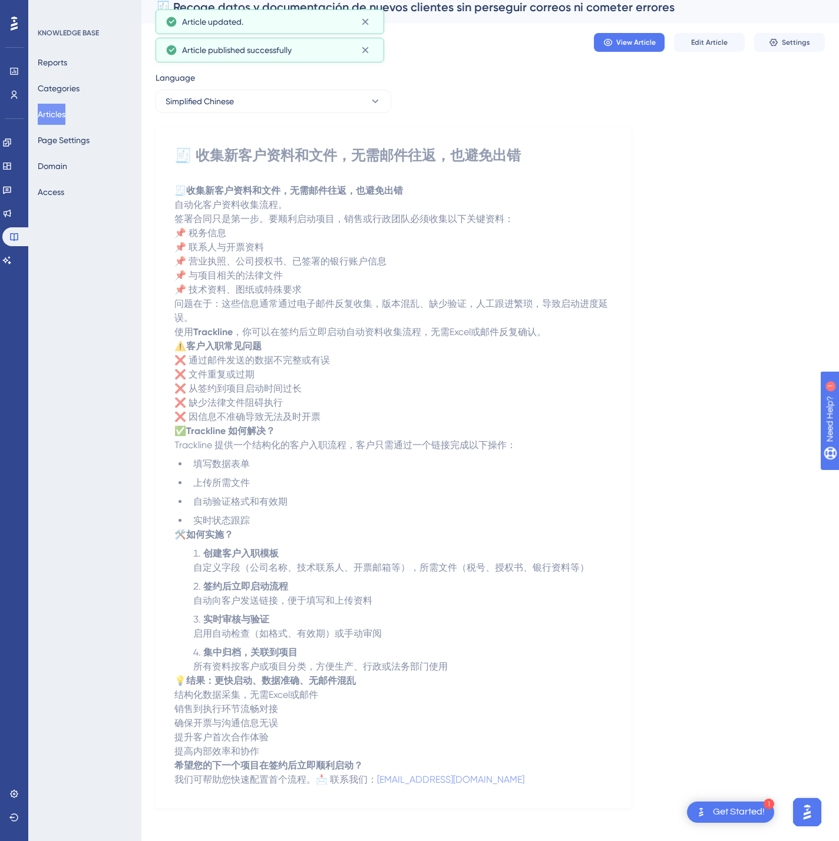
click at [49, 110] on button "Articles" at bounding box center [52, 114] width 28 height 21
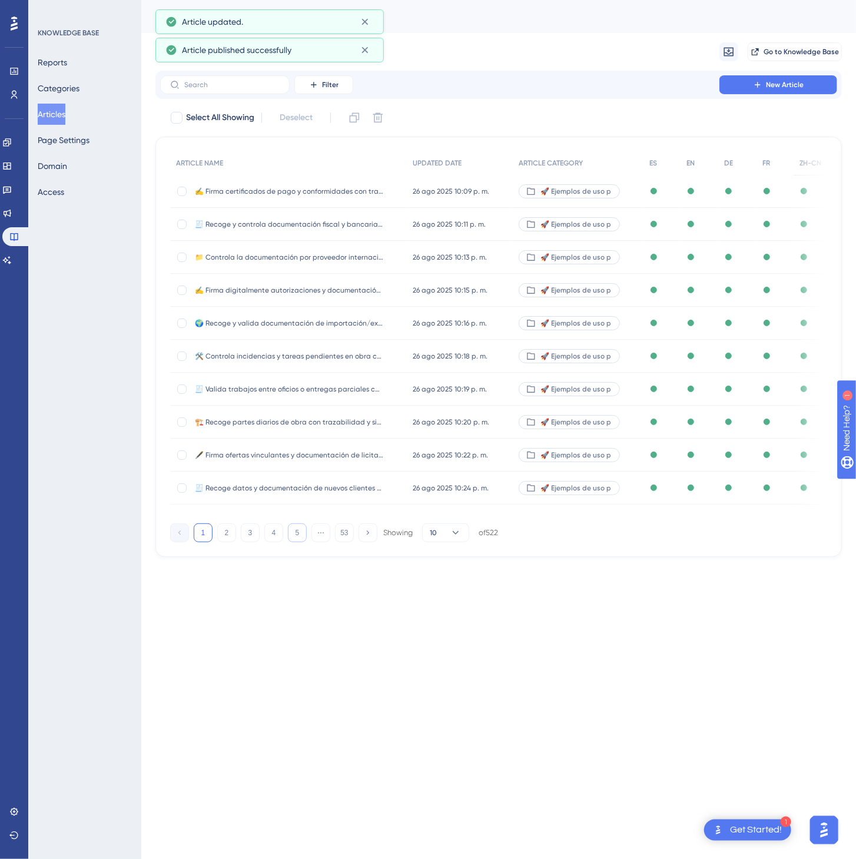
click at [306, 538] on button "5" at bounding box center [297, 533] width 19 height 19
click at [306, 538] on button "6" at bounding box center [297, 533] width 19 height 19
click at [306, 538] on button "7" at bounding box center [297, 533] width 19 height 19
click at [306, 538] on button "8" at bounding box center [297, 533] width 19 height 19
click at [306, 538] on button "9" at bounding box center [297, 533] width 19 height 19
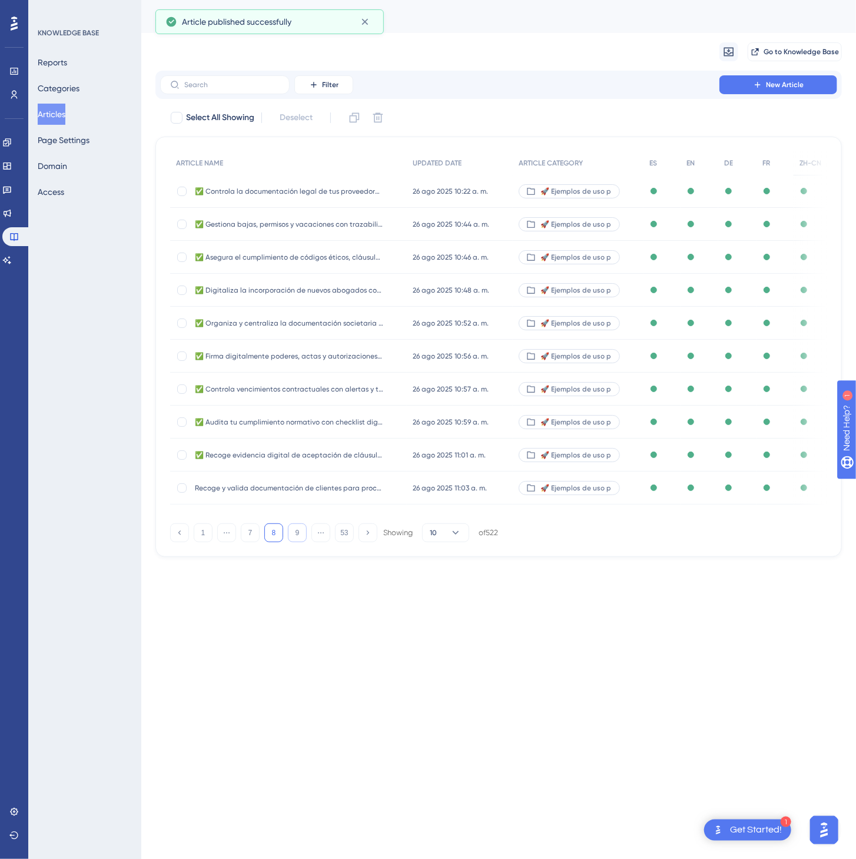
click at [306, 538] on button "9" at bounding box center [297, 533] width 19 height 19
click at [306, 538] on button "11" at bounding box center [297, 533] width 19 height 19
click at [306, 538] on button "13" at bounding box center [297, 533] width 19 height 19
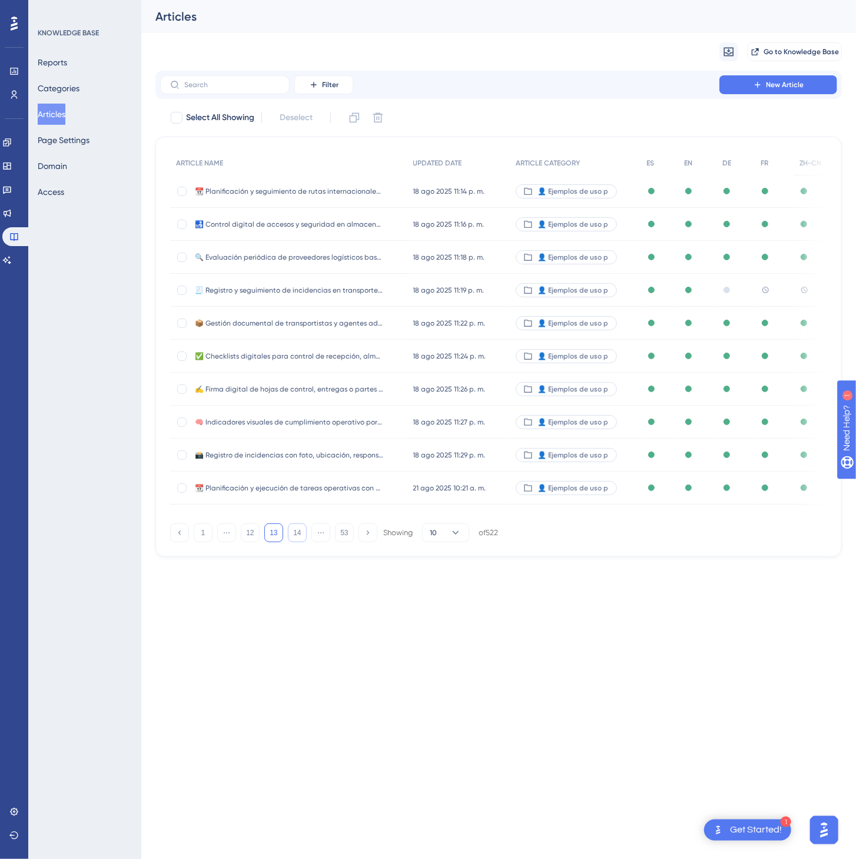
click at [306, 538] on button "14" at bounding box center [297, 533] width 19 height 19
click at [306, 538] on button "16" at bounding box center [297, 533] width 19 height 19
click at [306, 538] on button "18" at bounding box center [297, 533] width 19 height 19
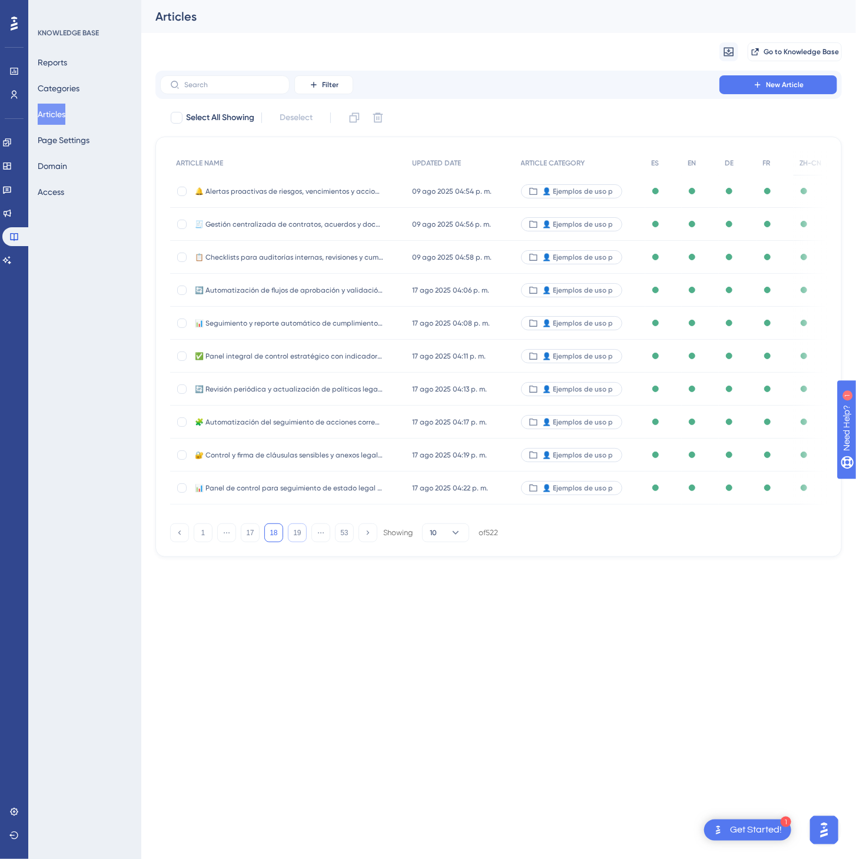
click at [306, 538] on button "19" at bounding box center [297, 533] width 19 height 19
click at [306, 538] on button "20" at bounding box center [297, 533] width 19 height 19
click at [306, 538] on button "22" at bounding box center [297, 533] width 19 height 19
click at [306, 538] on button "23" at bounding box center [297, 533] width 19 height 19
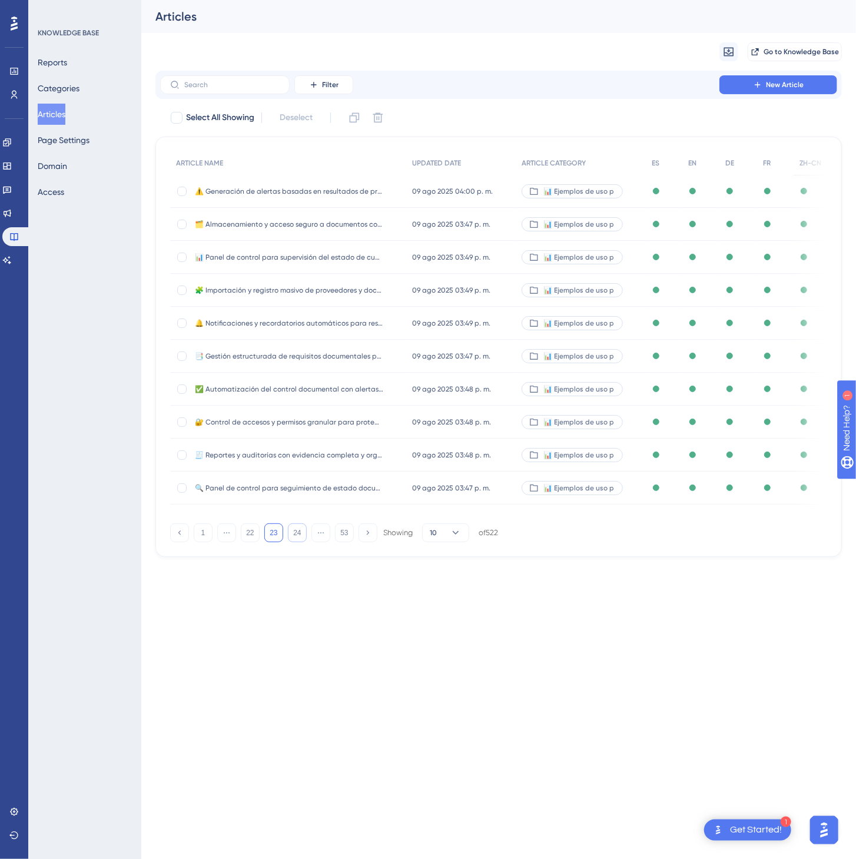
click at [306, 538] on button "24" at bounding box center [297, 533] width 19 height 19
click at [306, 538] on button "25" at bounding box center [297, 533] width 19 height 19
click at [306, 538] on button "26" at bounding box center [297, 533] width 19 height 19
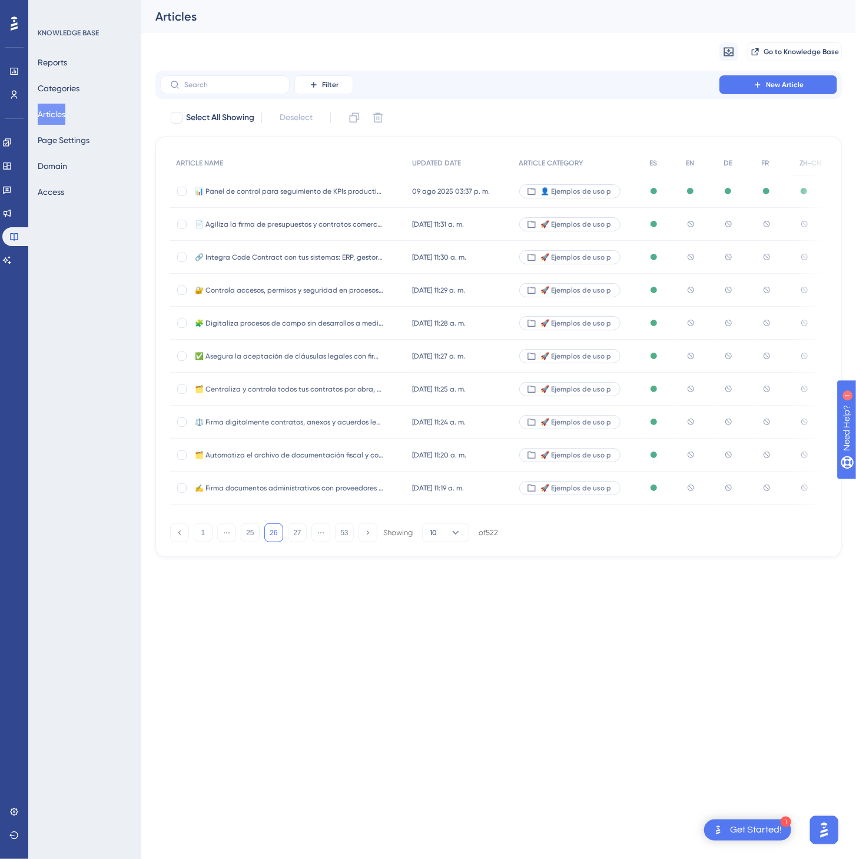
click at [500, 220] on div "10 jul 2025 11:31 a. m. 10 jul 2025 11:31 a. m." at bounding box center [459, 224] width 107 height 33
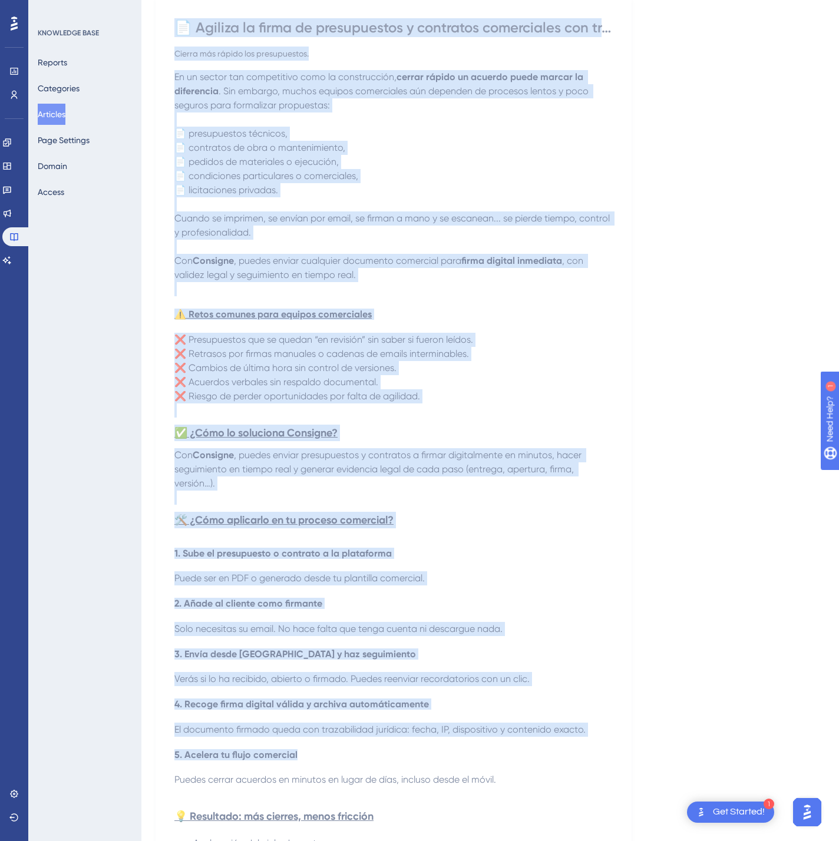
scroll to position [448, 0]
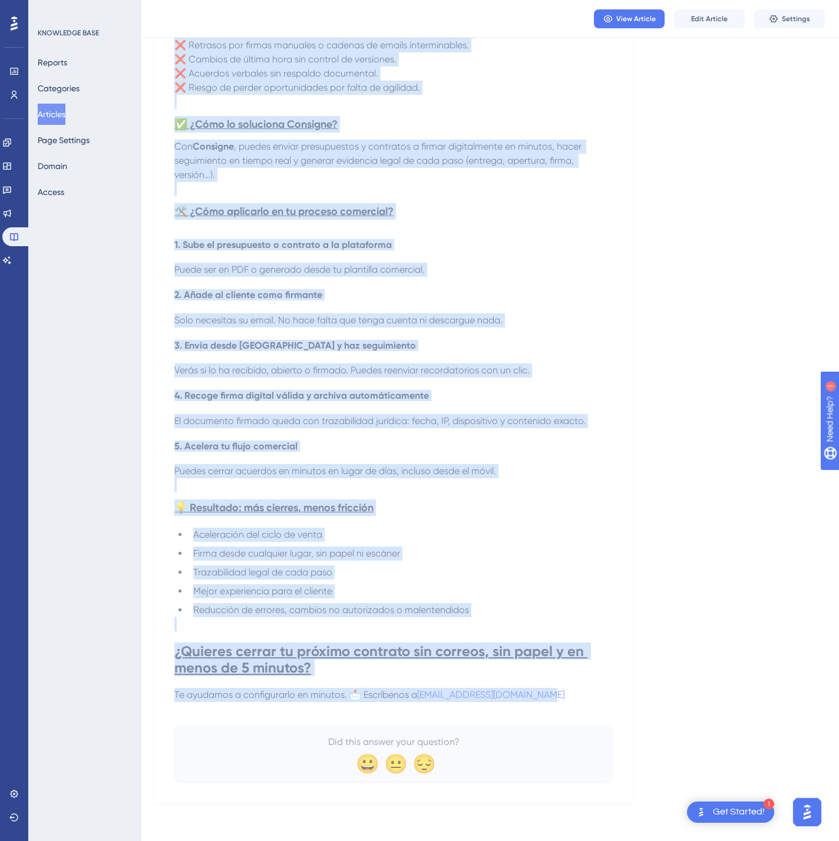
drag, startPoint x: 178, startPoint y: 158, endPoint x: 613, endPoint y: 698, distance: 693.6
click at [613, 698] on div "📄 Agiliza la firma de presupuestos y contratos comerciales con trazabilidad leg…" at bounding box center [393, 247] width 476 height 1113
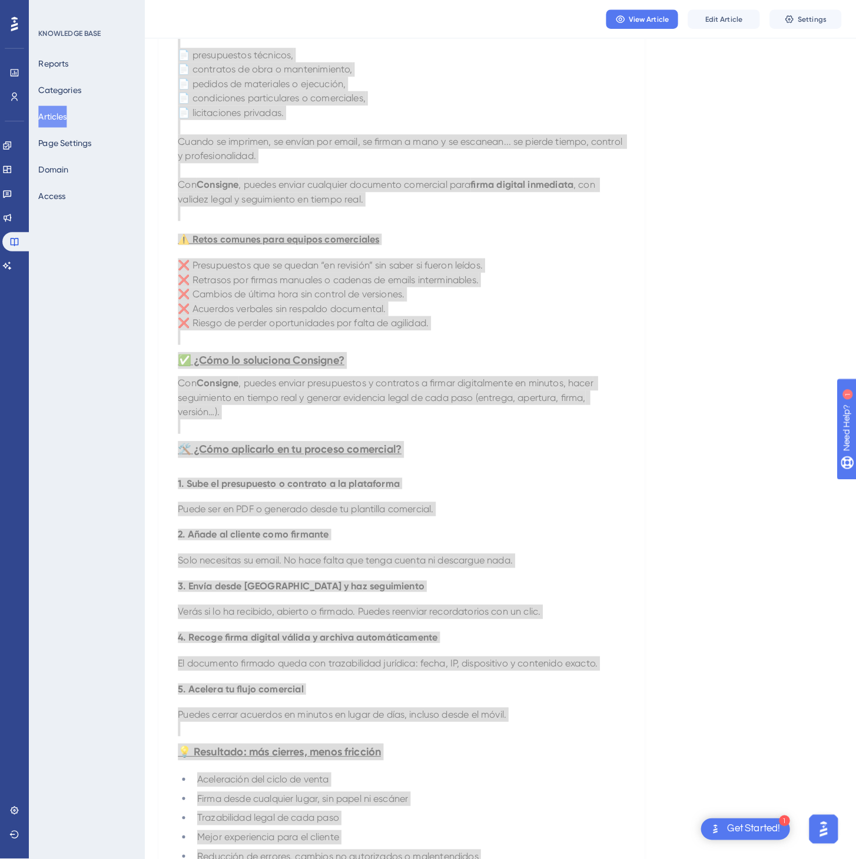
scroll to position [0, 0]
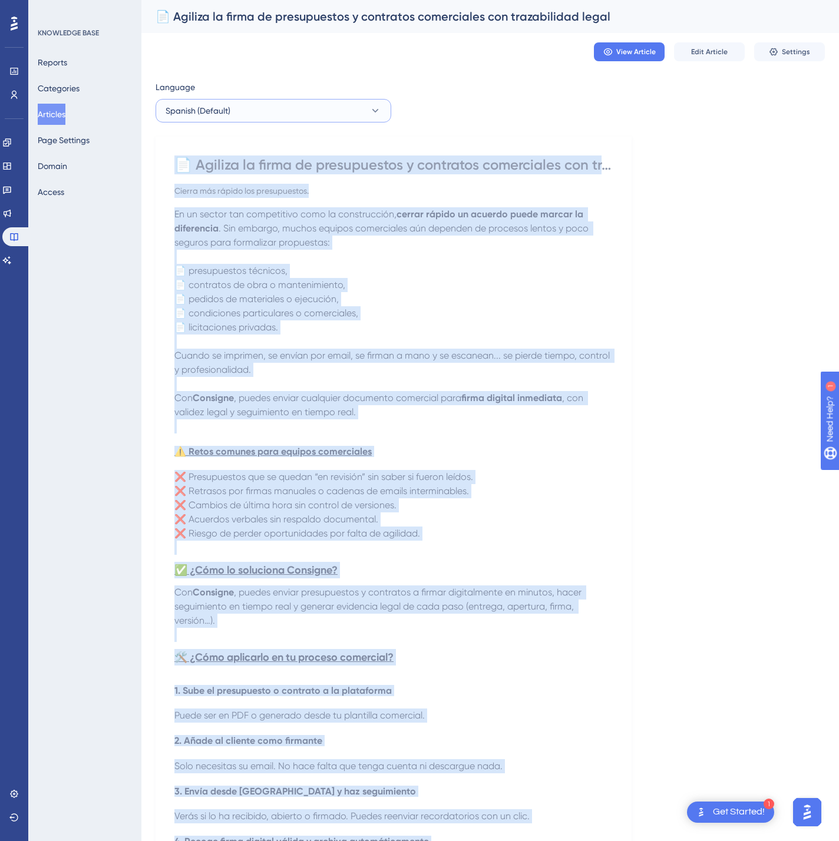
click at [280, 116] on button "Spanish (Default)" at bounding box center [273, 111] width 236 height 24
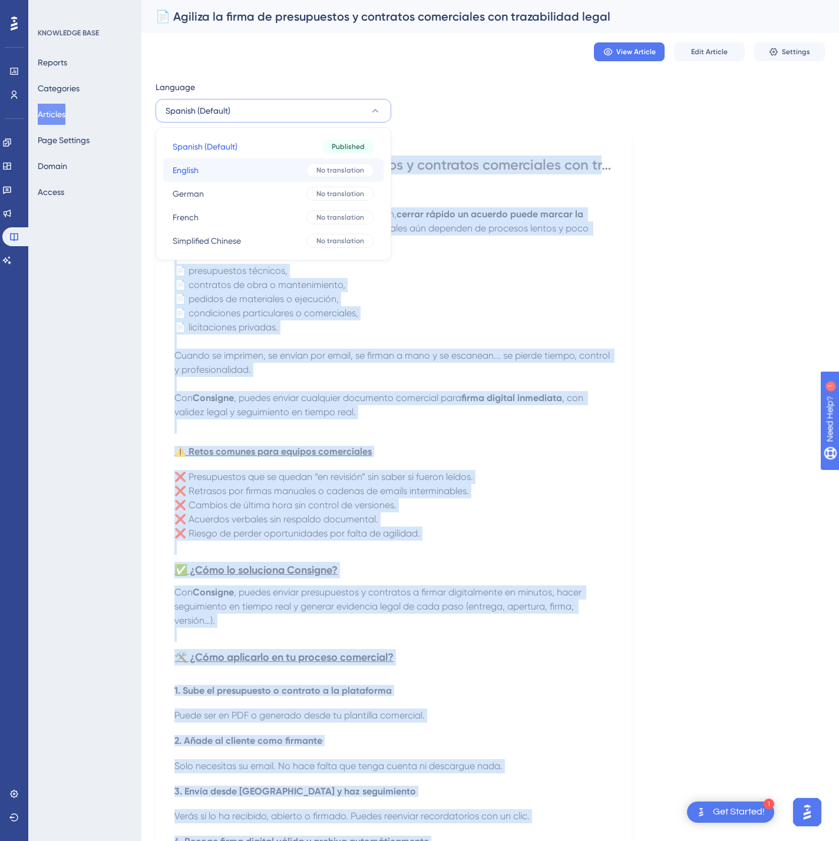
click at [247, 178] on button "English English No translation" at bounding box center [273, 170] width 220 height 24
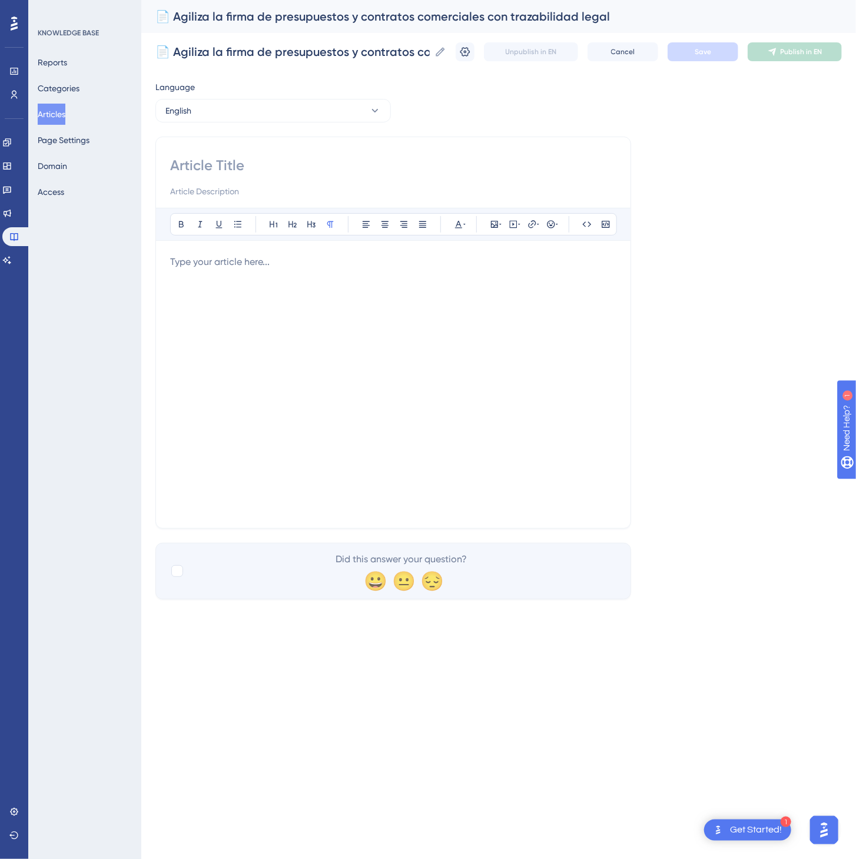
click at [261, 164] on input at bounding box center [393, 165] width 446 height 19
paste input "📄 Speed up the signing of quotes and commercial contracts with legal traceabili…"
type input "📄 Speed up the signing of quotes and commercial contracts with legal traceabili…"
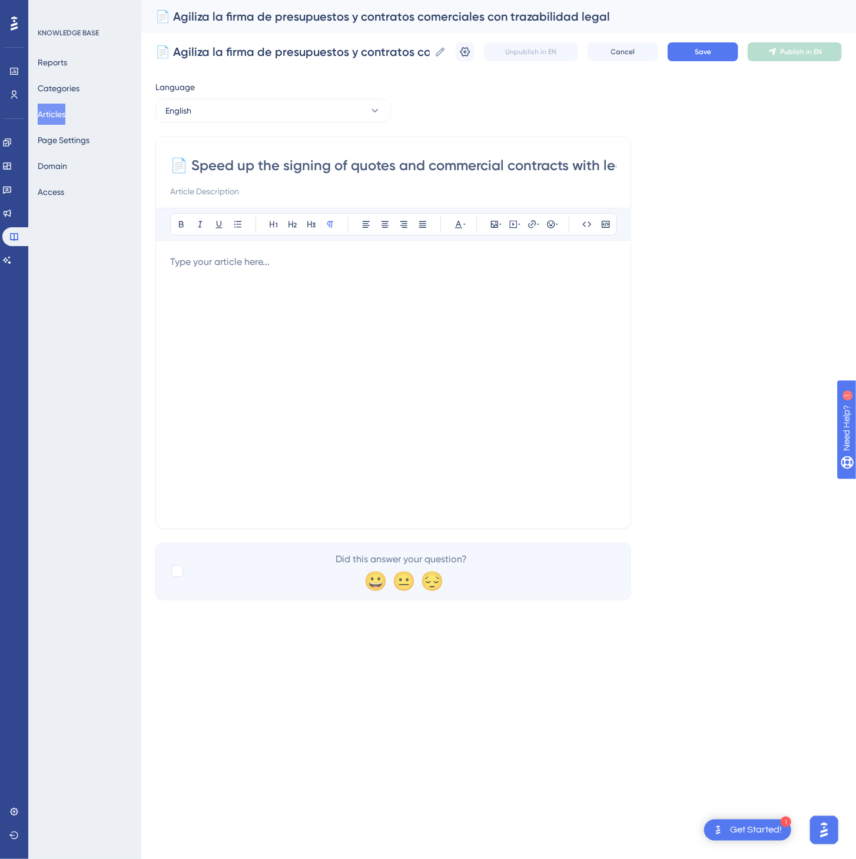
click at [534, 394] on div at bounding box center [393, 384] width 446 height 259
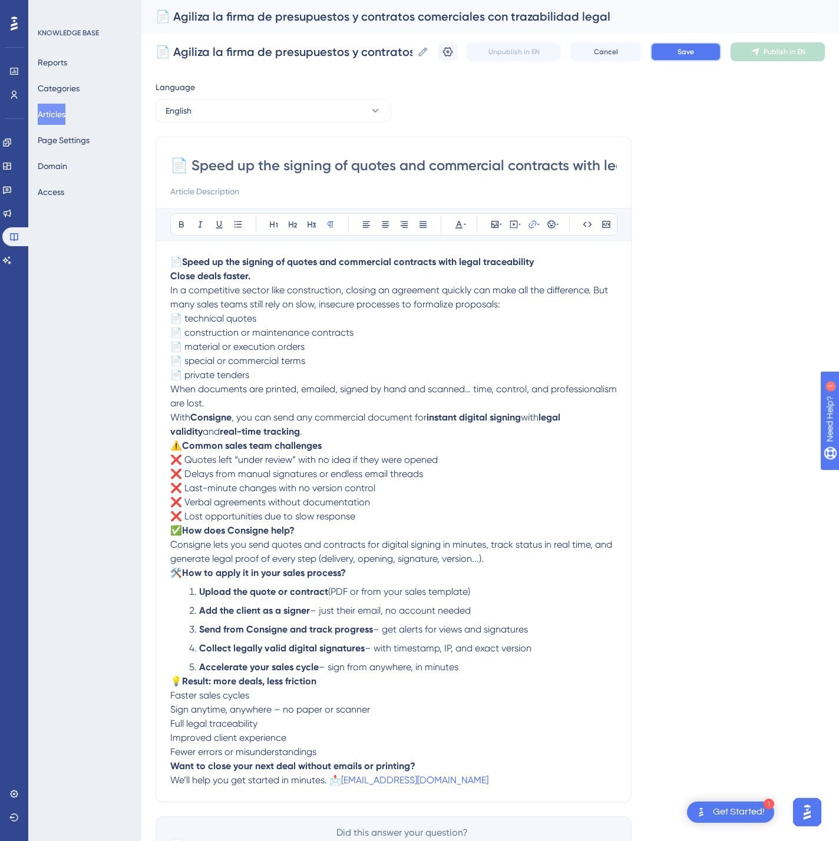
click at [694, 55] on span "Save" at bounding box center [685, 51] width 16 height 9
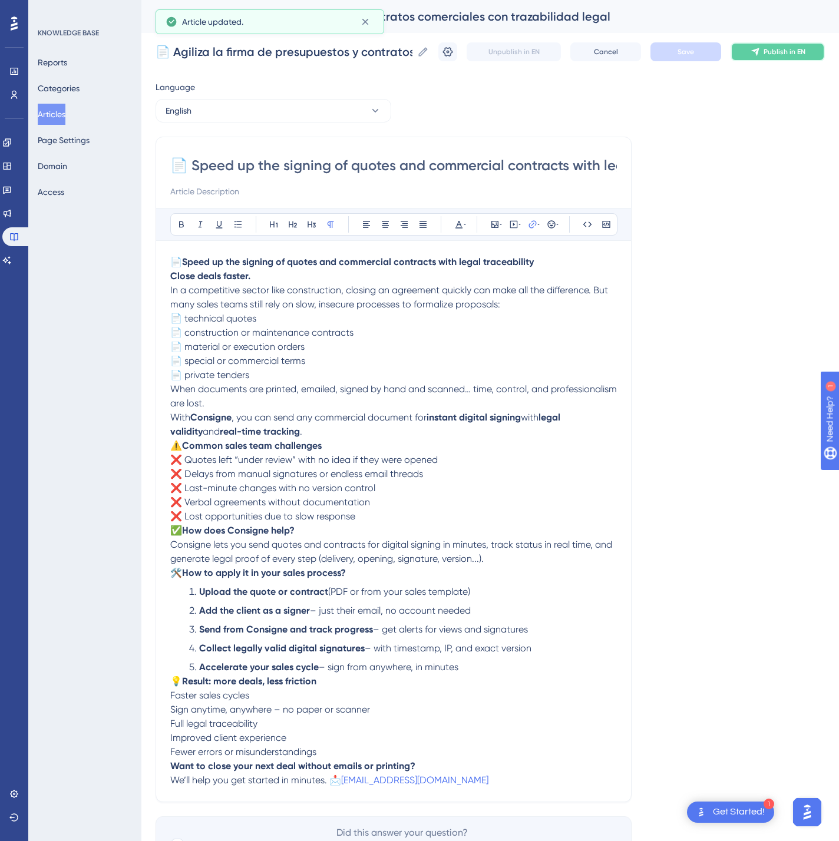
click at [789, 53] on span "Publish in EN" at bounding box center [784, 51] width 42 height 9
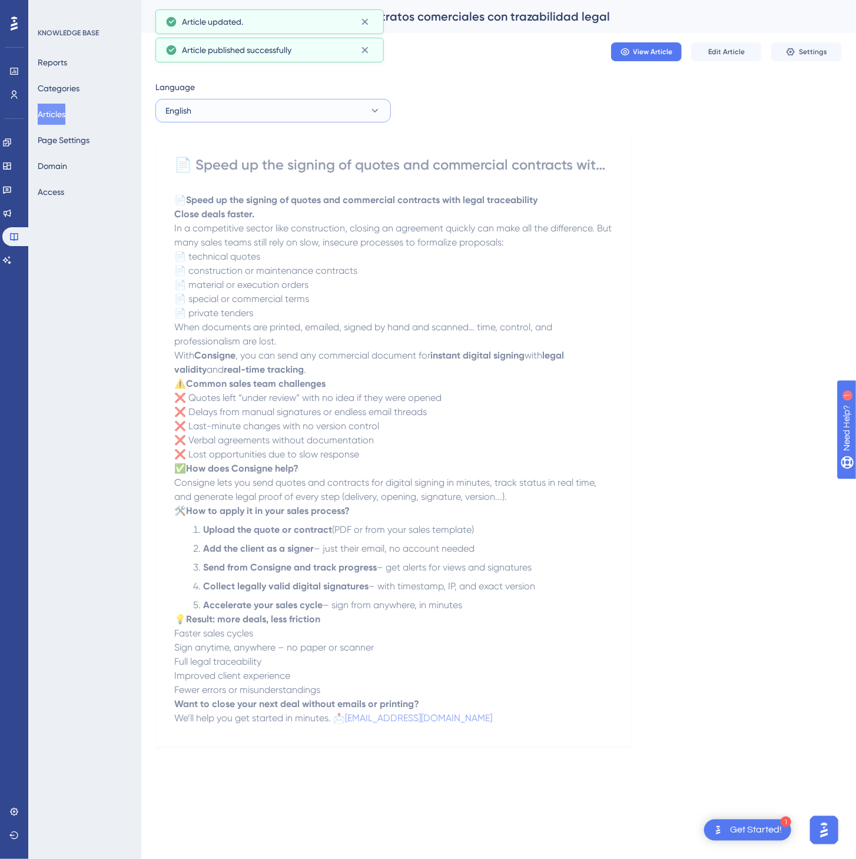
click at [277, 104] on button "English" at bounding box center [273, 111] width 236 height 24
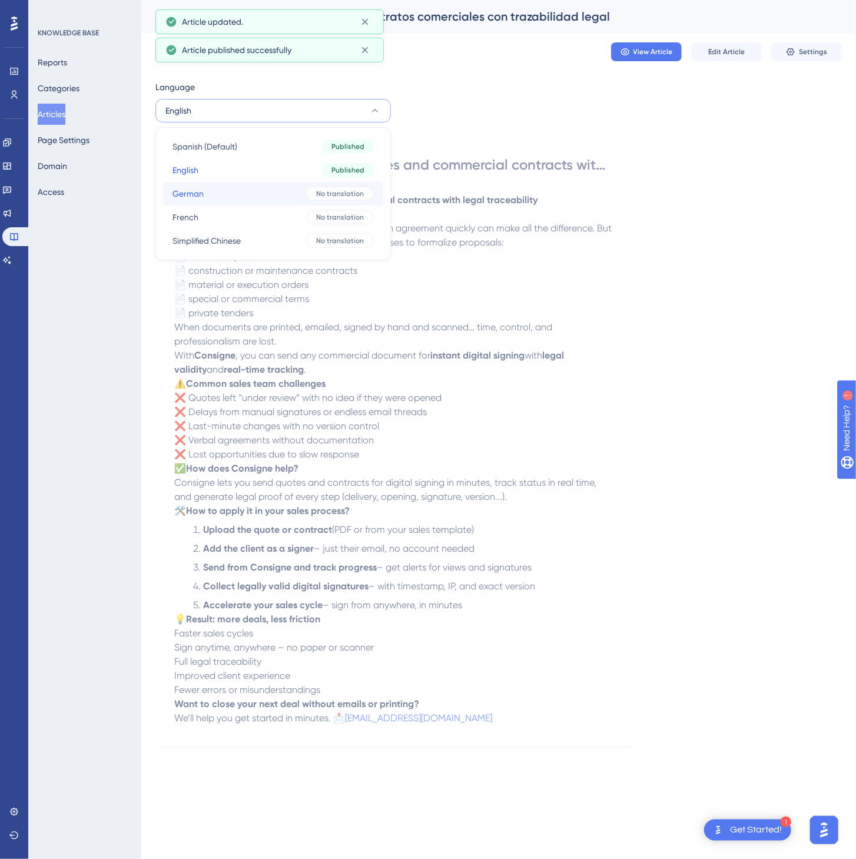
click at [246, 190] on button "German German No translation" at bounding box center [273, 194] width 220 height 24
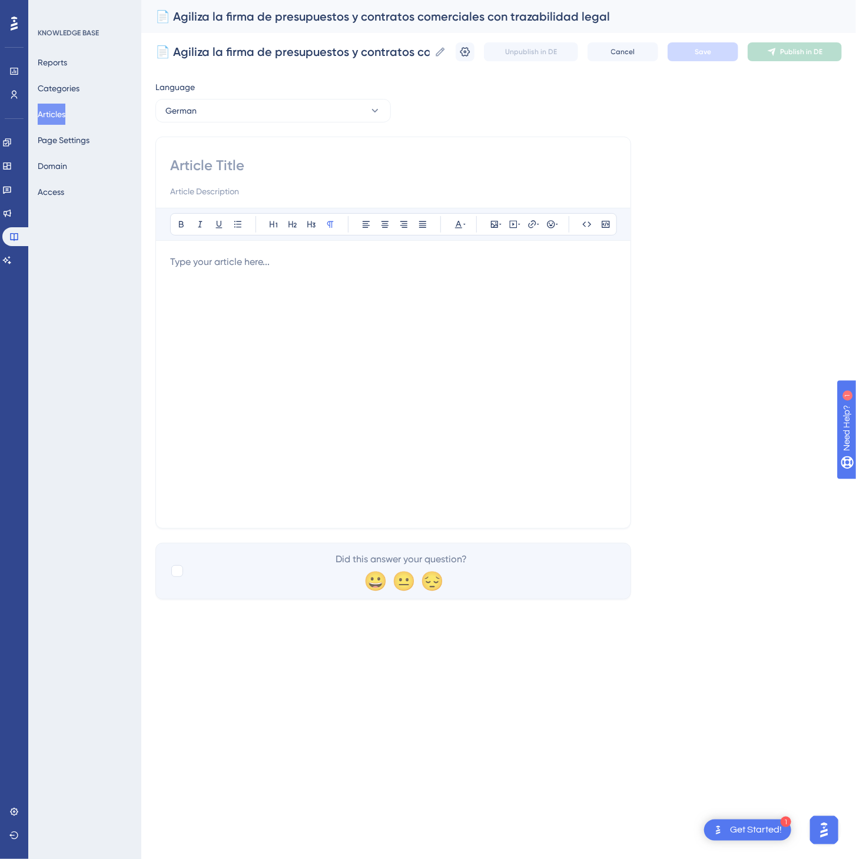
click at [285, 161] on input at bounding box center [393, 165] width 446 height 19
paste input "📄 Beschleunigen Sie die Unterzeichnung von Angeboten und Verträgen mit rechtlic…"
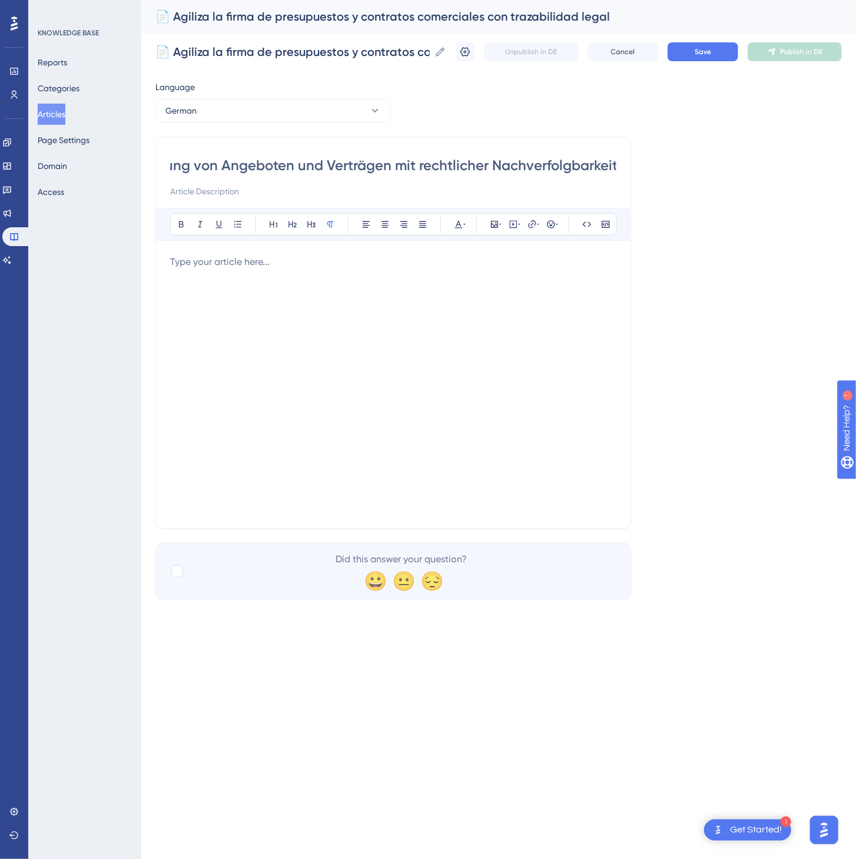
type input "📄 Beschleunigen Sie die Unterzeichnung von Angeboten und Verträgen mit rechtlic…"
click at [551, 382] on div at bounding box center [393, 384] width 446 height 259
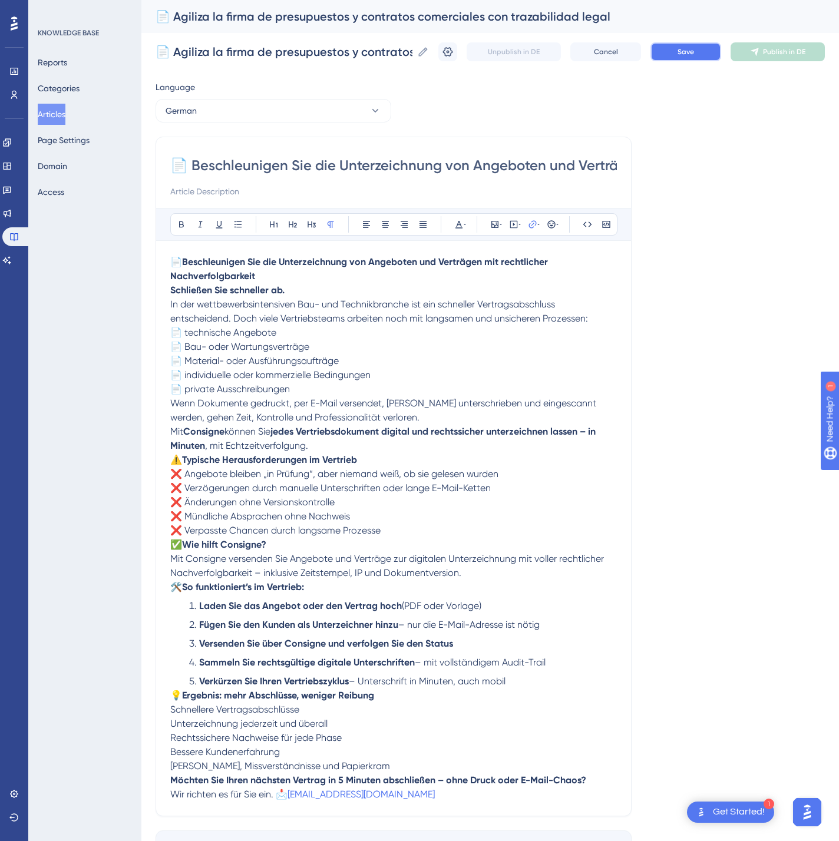
click at [685, 57] on button "Save" at bounding box center [685, 51] width 71 height 19
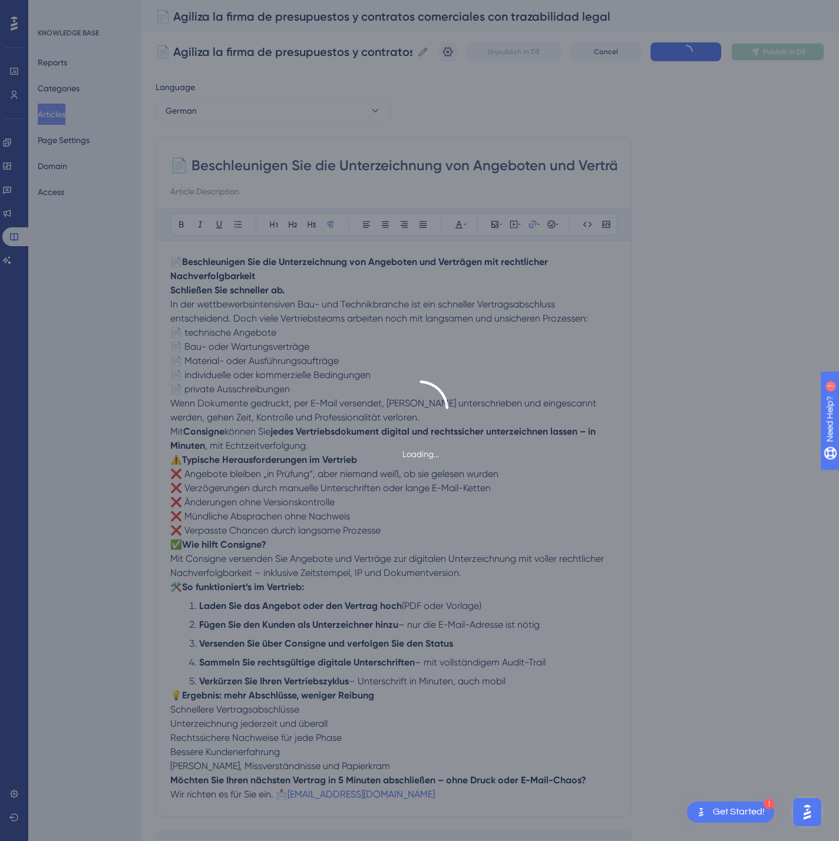
click at [796, 58] on button "Publish in DE" at bounding box center [777, 51] width 94 height 19
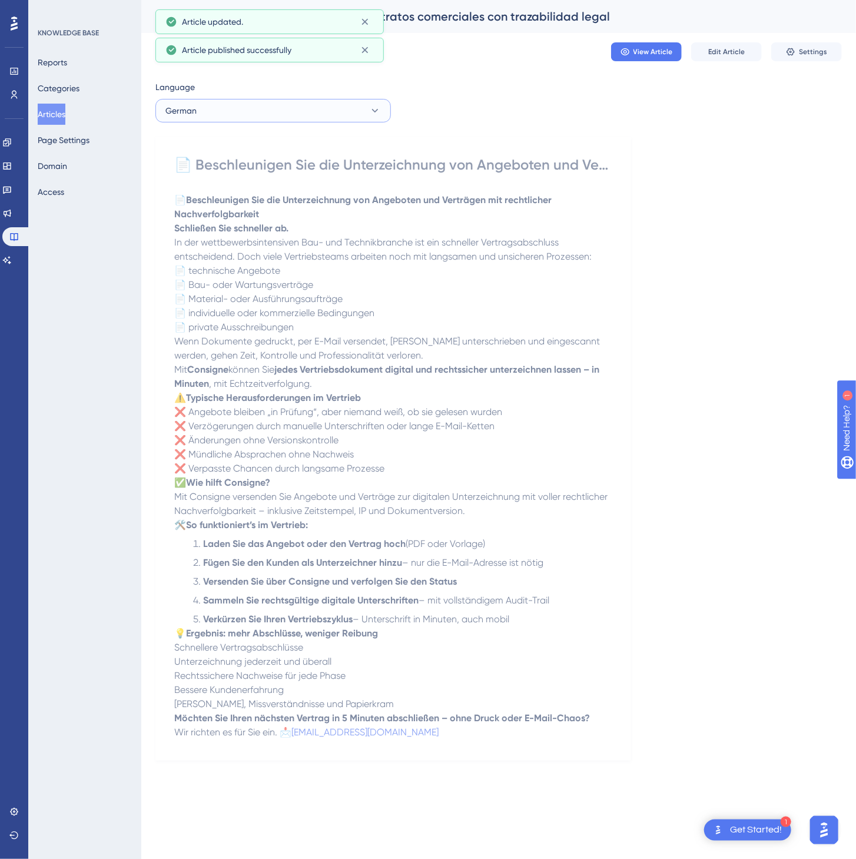
click at [257, 113] on button "German" at bounding box center [273, 111] width 236 height 24
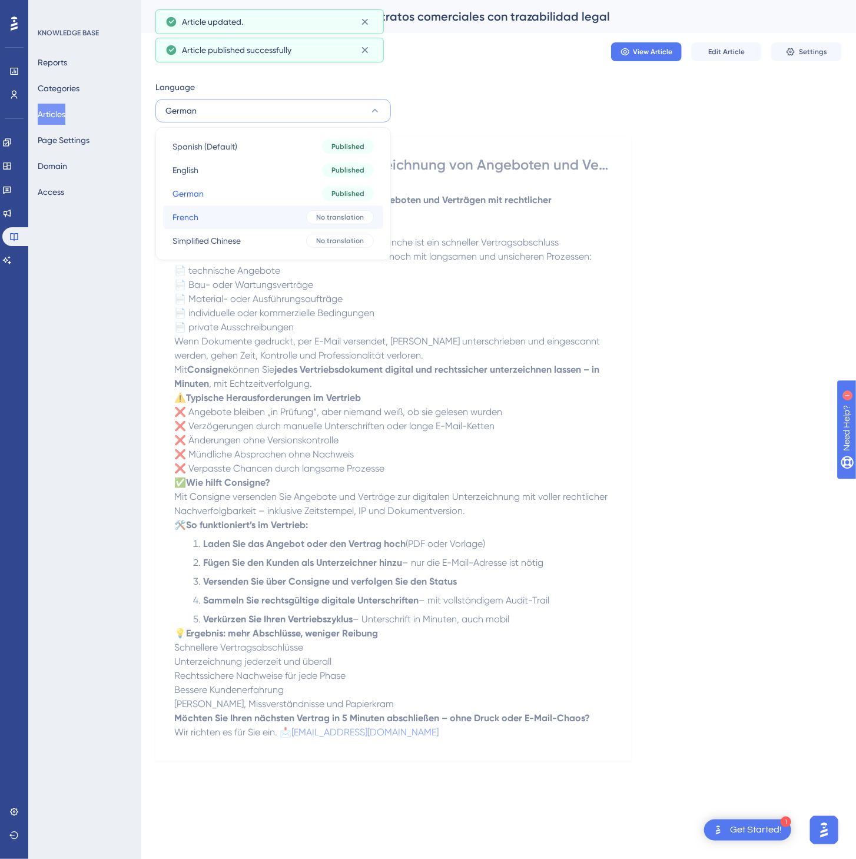
click at [247, 218] on button "French French No translation" at bounding box center [273, 218] width 220 height 24
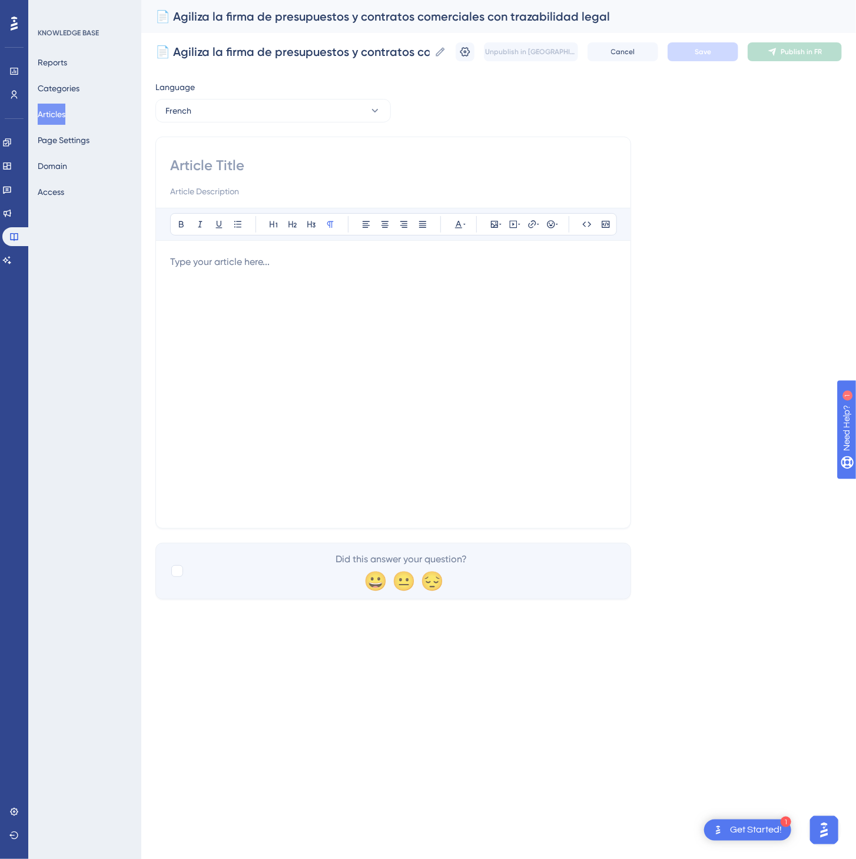
click at [376, 150] on div "Bold Italic Underline Bullet Point Heading 1 Heading 2 Heading 3 Normal Align L…" at bounding box center [393, 333] width 476 height 392
click at [346, 162] on input at bounding box center [393, 165] width 446 height 19
paste input "📄 Accélérez la signature de vos devis et contrats commerciaux avec une traçabil…"
type input "📄 Accélérez la signature de vos devis et contrats commerciaux avec une traçabil…"
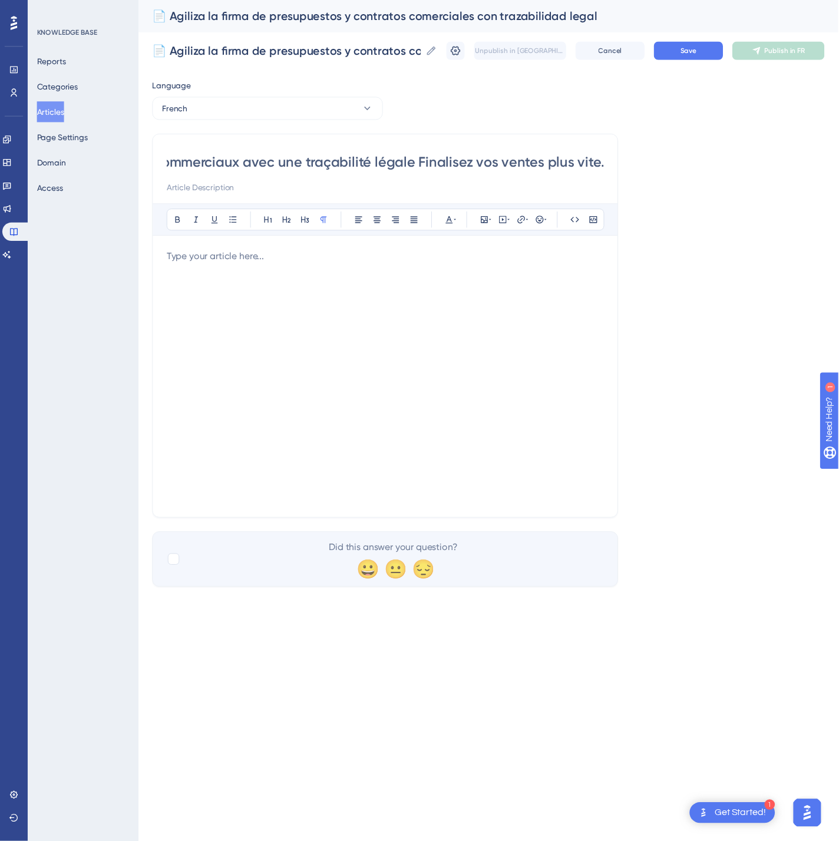
scroll to position [0, 0]
click at [437, 383] on div at bounding box center [393, 384] width 446 height 259
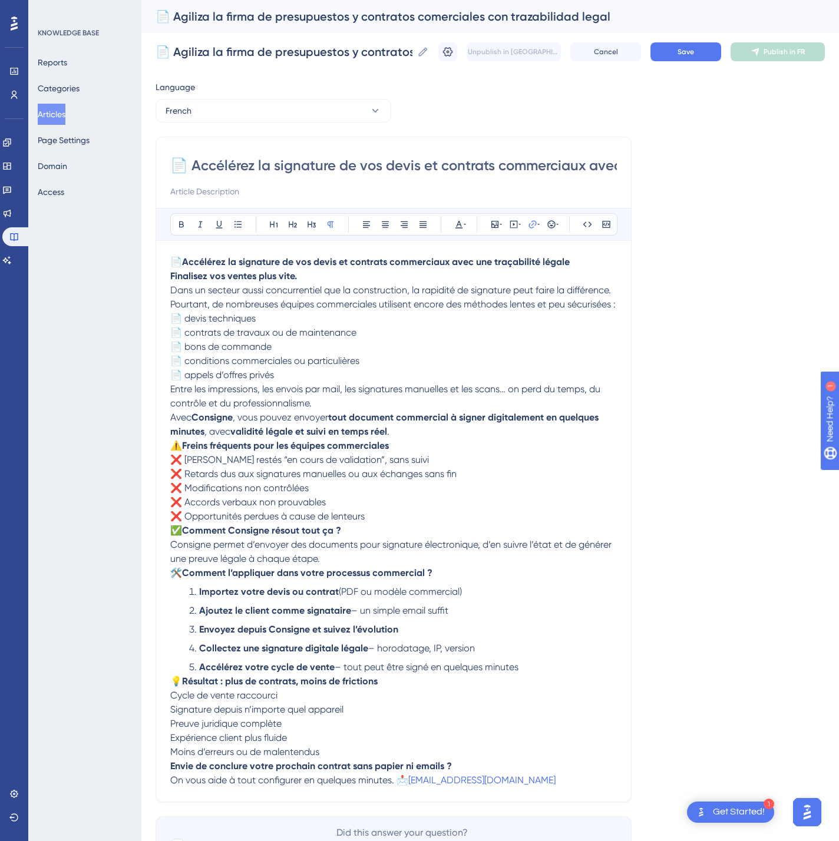
click at [721, 62] on div "📄 Agiliza la firma de presupuestos y contratos comerciales con trazabilidad leg…" at bounding box center [489, 52] width 669 height 38
click at [716, 47] on button "Save" at bounding box center [685, 51] width 71 height 19
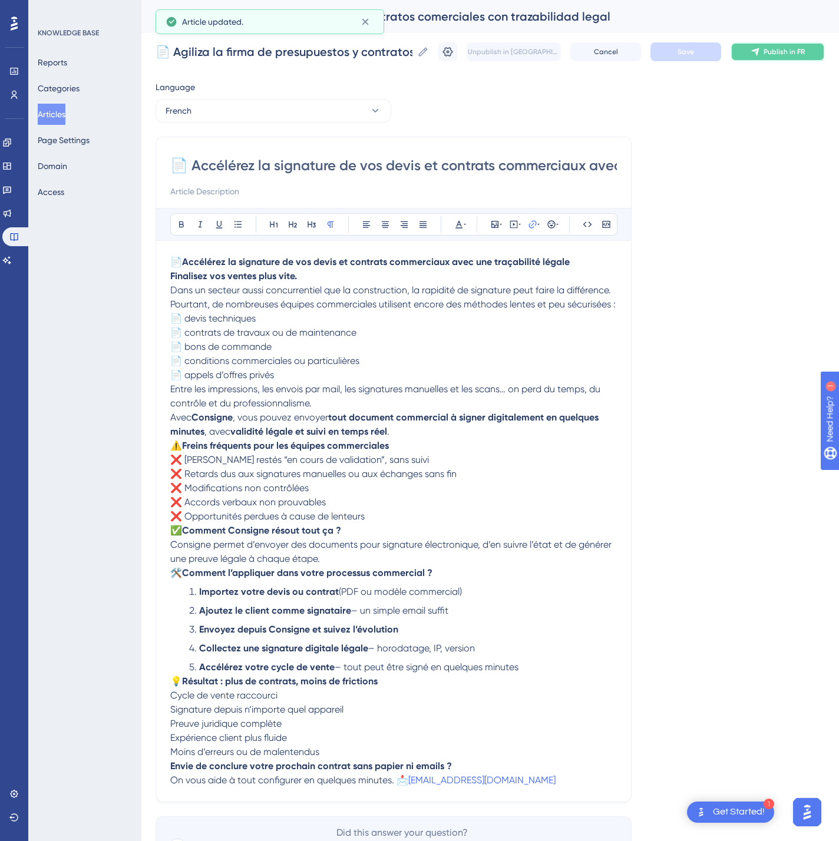
click at [792, 42] on button "Publish in FR" at bounding box center [777, 51] width 94 height 19
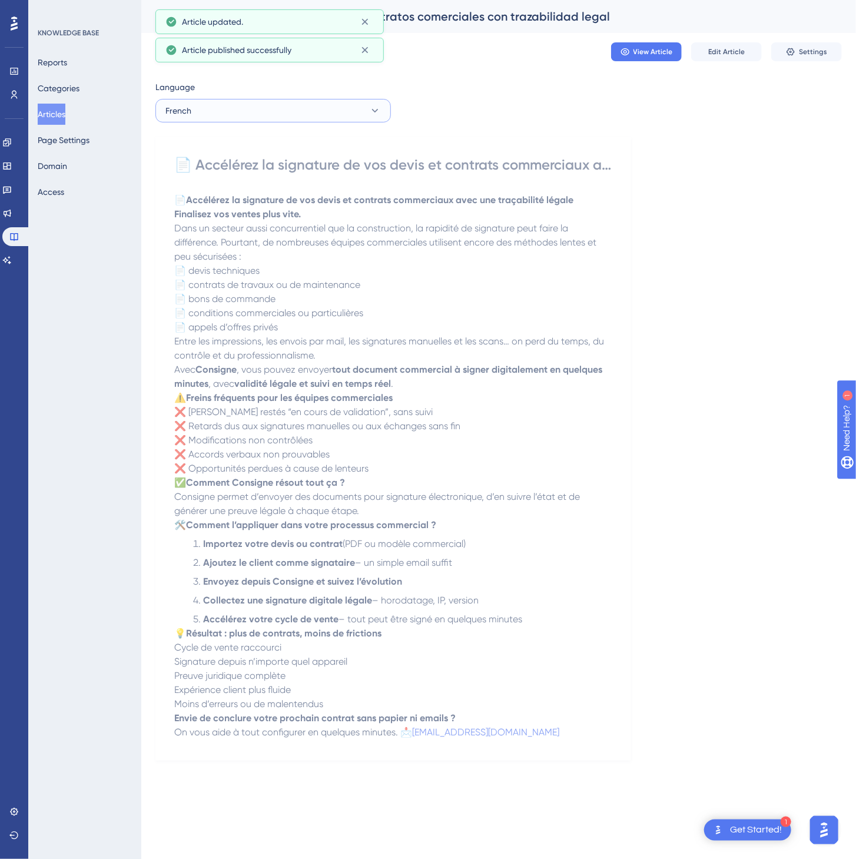
click at [319, 116] on button "French" at bounding box center [273, 111] width 236 height 24
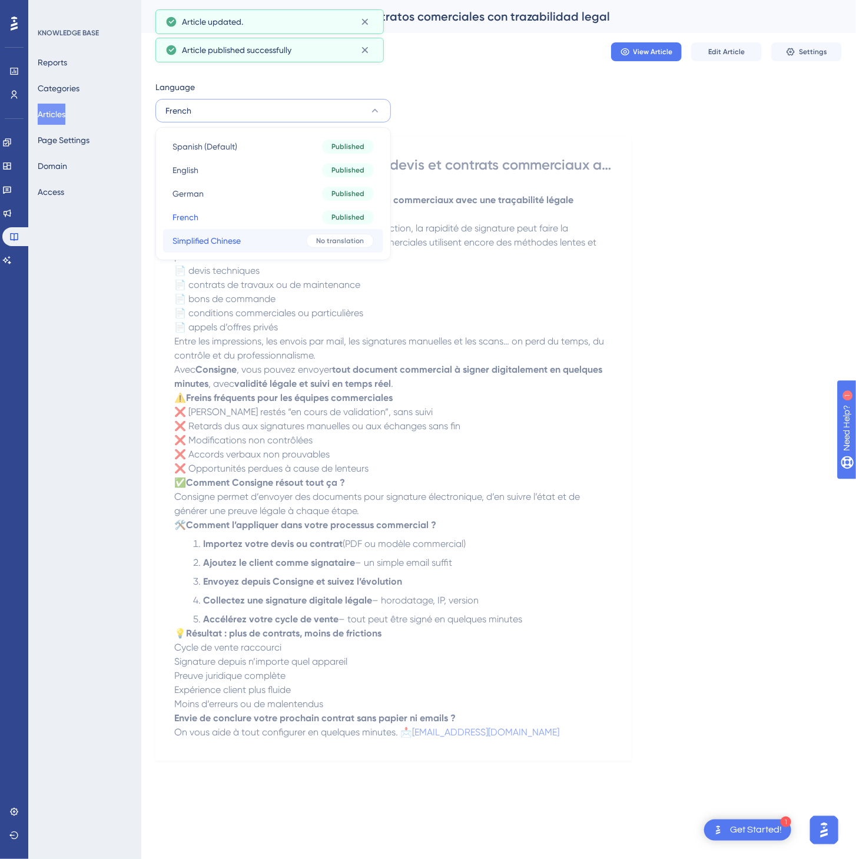
click at [319, 242] on span "No translation" at bounding box center [340, 240] width 48 height 9
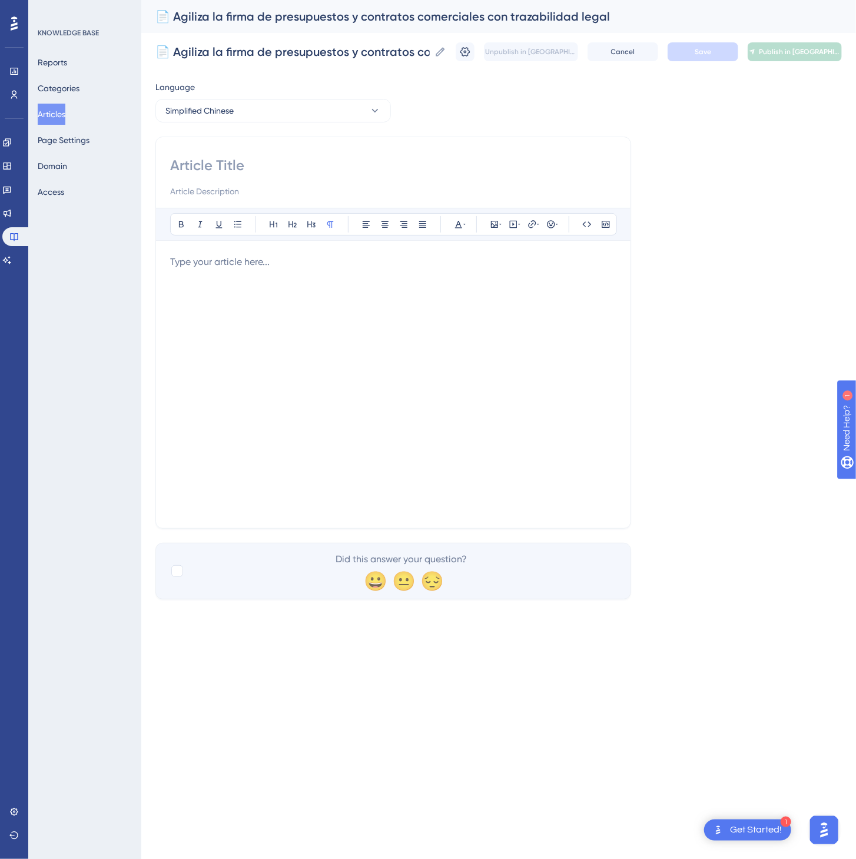
click at [358, 174] on input at bounding box center [393, 165] width 446 height 19
paste input "📄 通过合法追踪，加快报价和商务合同的签署"
type input "📄 通过合法追踪，加快报价和商务合同的签署"
click at [458, 451] on div at bounding box center [393, 384] width 446 height 259
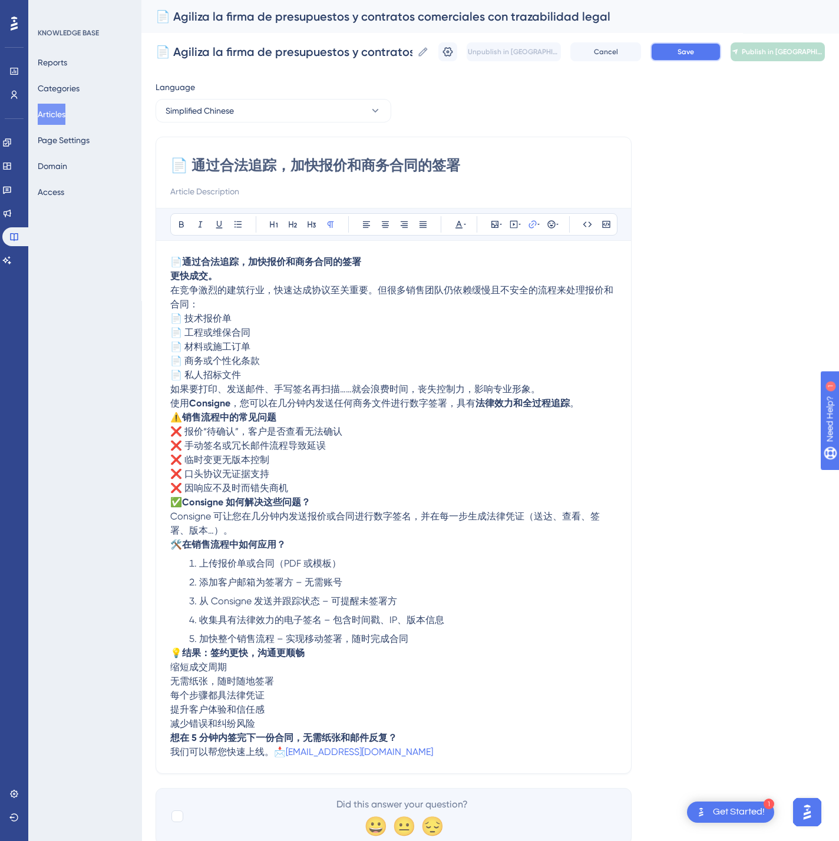
click at [694, 55] on span "Save" at bounding box center [685, 51] width 16 height 9
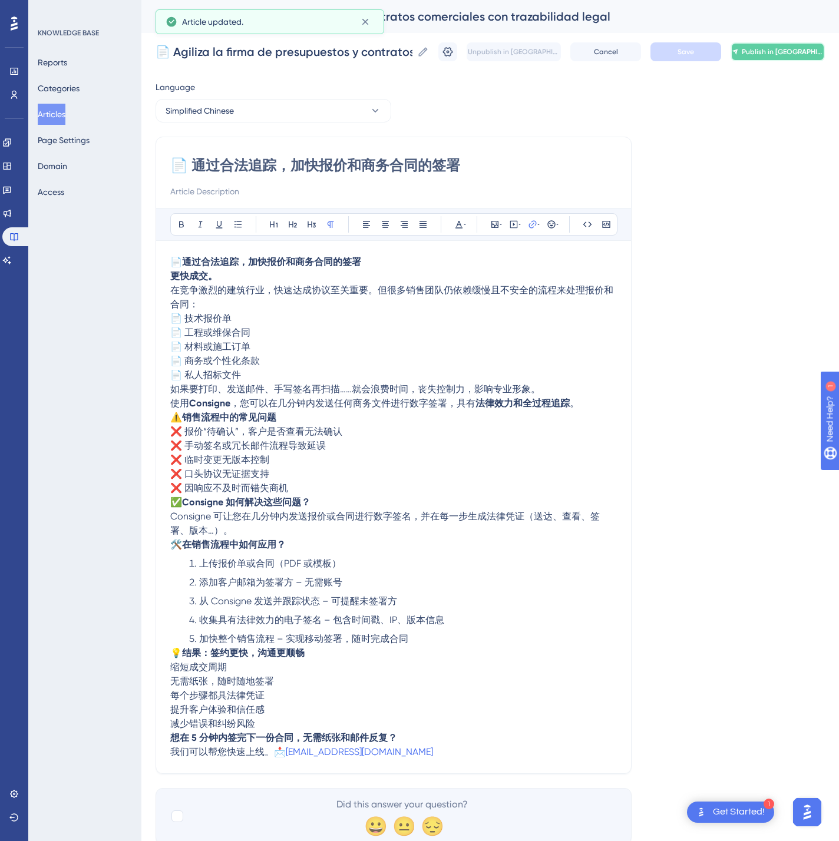
click at [775, 55] on span "Publish in [GEOGRAPHIC_DATA]-CN" at bounding box center [782, 51] width 82 height 9
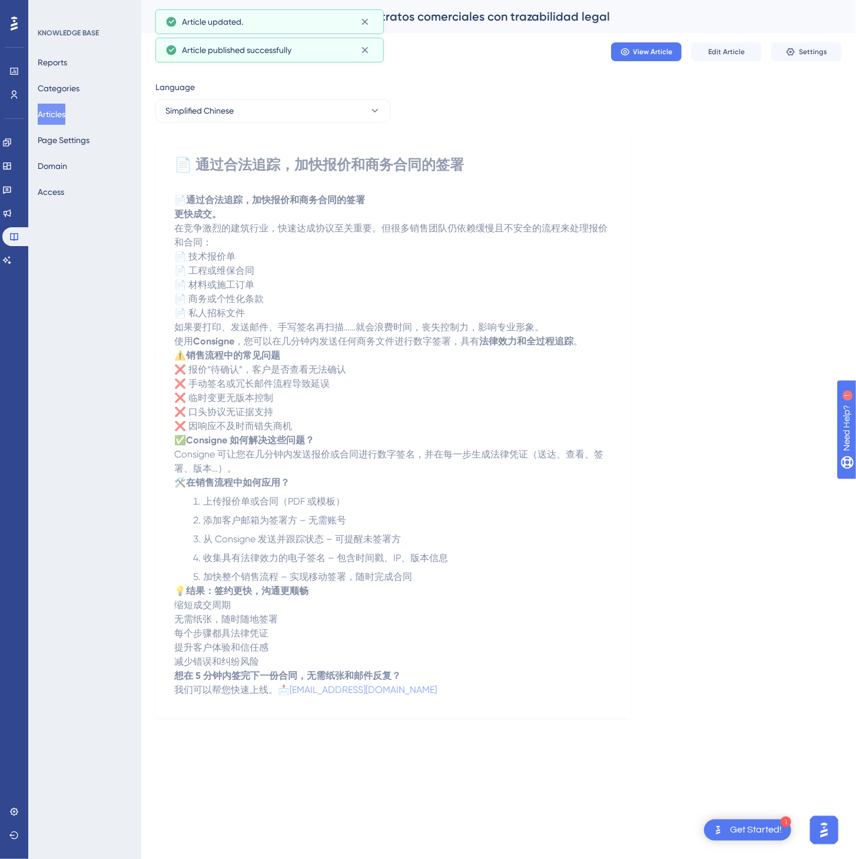
click at [65, 110] on button "Articles" at bounding box center [52, 114] width 28 height 21
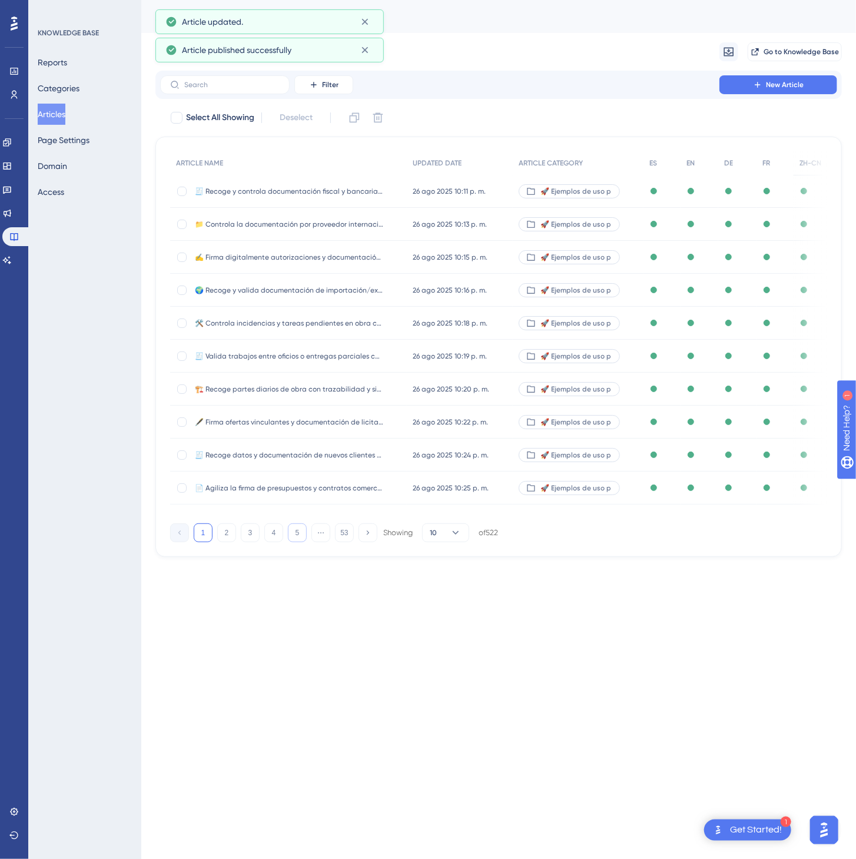
click at [302, 538] on button "5" at bounding box center [297, 533] width 19 height 19
click at [302, 538] on button "6" at bounding box center [297, 533] width 19 height 19
click at [302, 538] on button "8" at bounding box center [297, 533] width 19 height 19
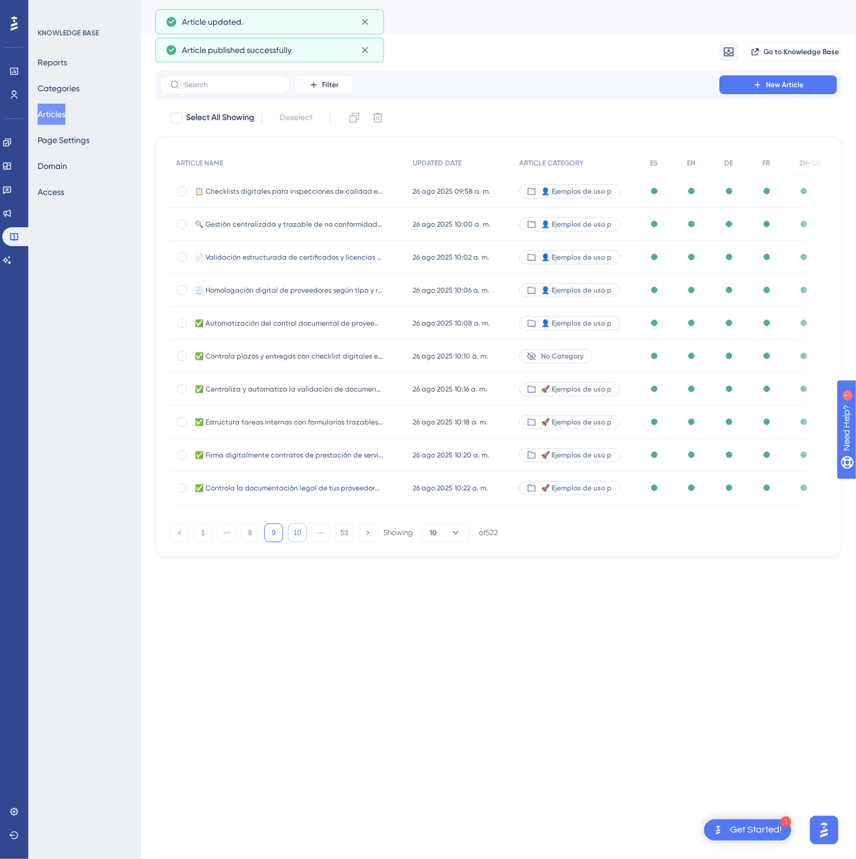
click at [299, 536] on button "10" at bounding box center [297, 533] width 19 height 19
click at [299, 536] on button "11" at bounding box center [297, 533] width 19 height 19
click at [299, 535] on button "11" at bounding box center [297, 533] width 19 height 19
click at [299, 535] on button "13" at bounding box center [297, 533] width 19 height 19
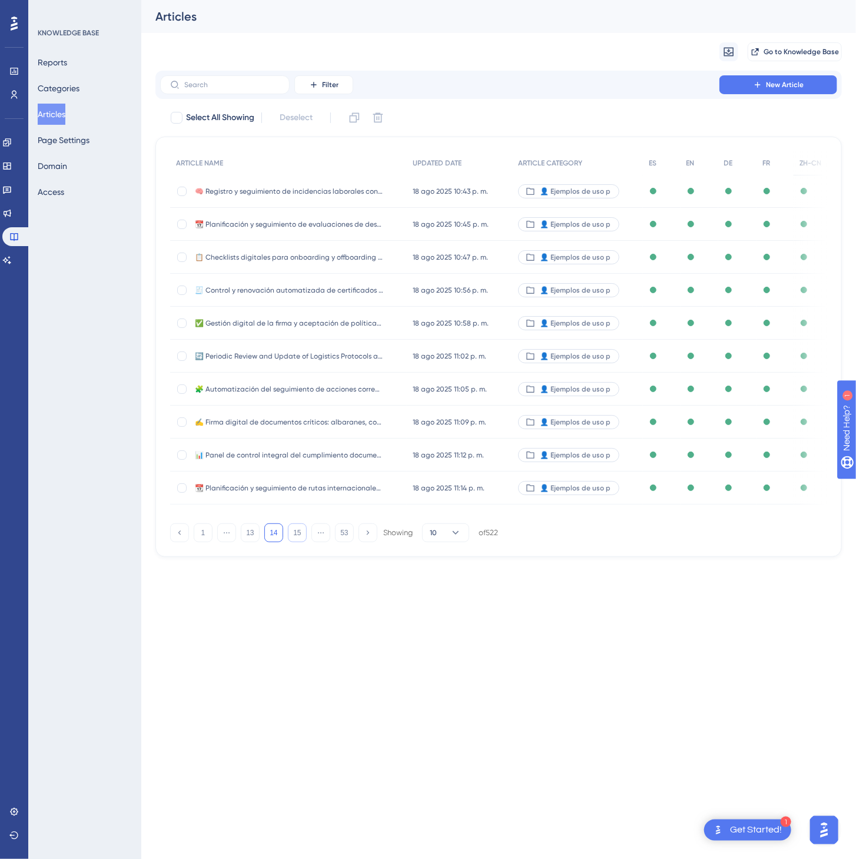
click at [299, 535] on button "15" at bounding box center [297, 533] width 19 height 19
click at [299, 535] on button "16" at bounding box center [297, 533] width 19 height 19
click at [297, 535] on button "16" at bounding box center [297, 533] width 19 height 19
click at [297, 535] on button "18" at bounding box center [297, 533] width 19 height 19
click at [297, 535] on button "19" at bounding box center [297, 533] width 19 height 19
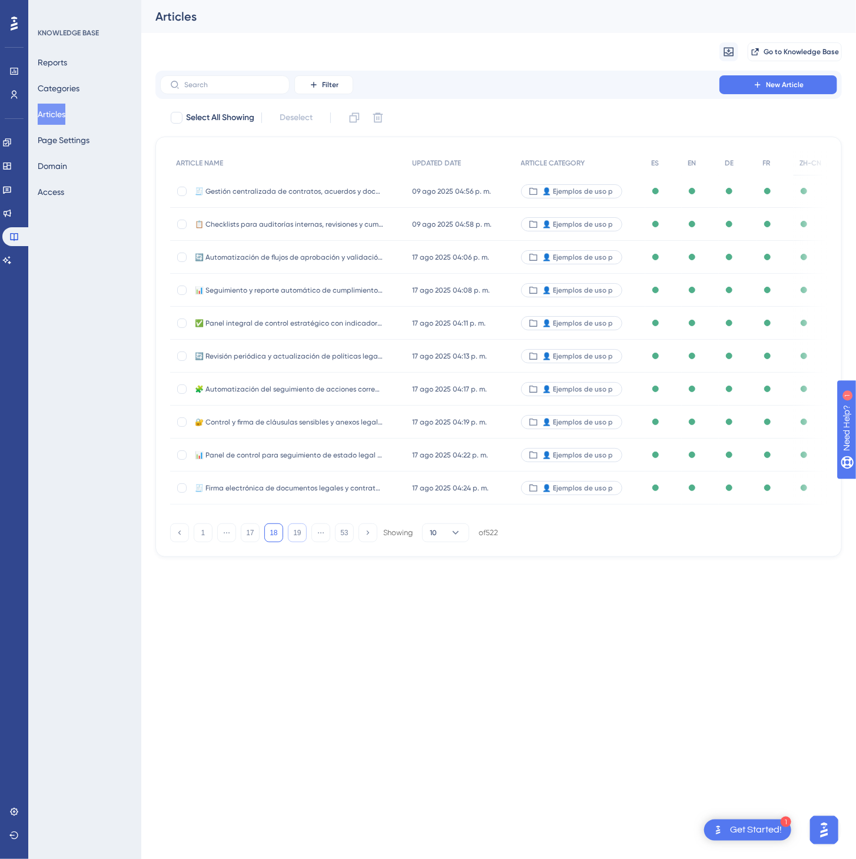
click at [297, 535] on button "19" at bounding box center [297, 533] width 19 height 19
click at [297, 534] on button "21" at bounding box center [297, 533] width 19 height 19
click at [297, 534] on button "23" at bounding box center [297, 533] width 19 height 19
click at [297, 534] on button "24" at bounding box center [297, 533] width 19 height 19
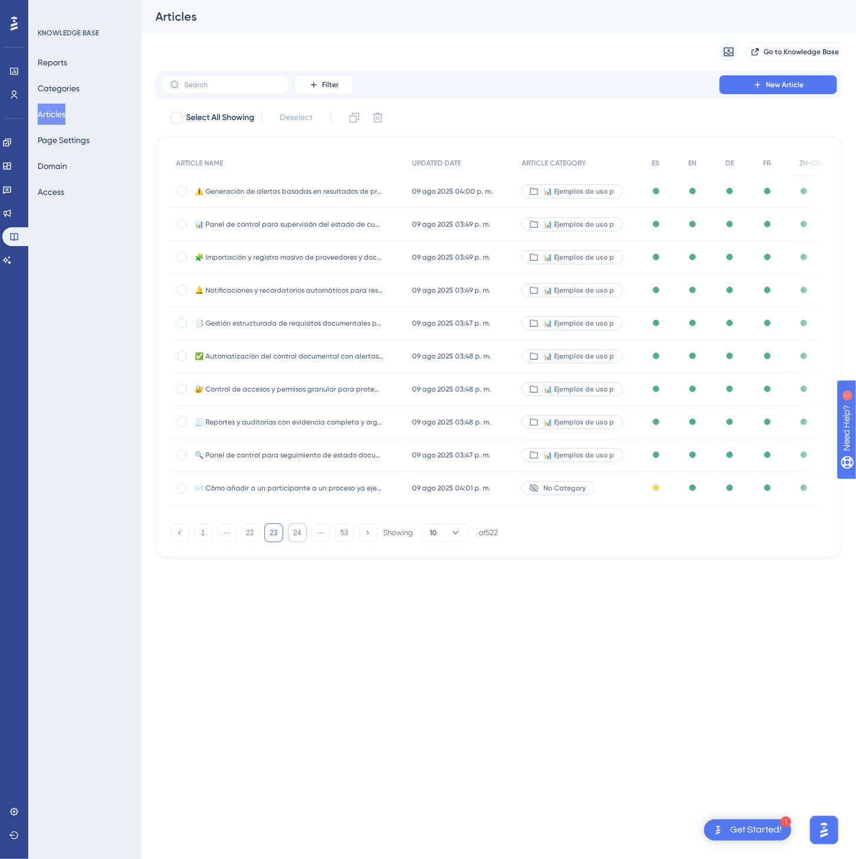
click at [297, 534] on button "24" at bounding box center [297, 533] width 19 height 19
click at [297, 534] on button "26" at bounding box center [297, 533] width 19 height 19
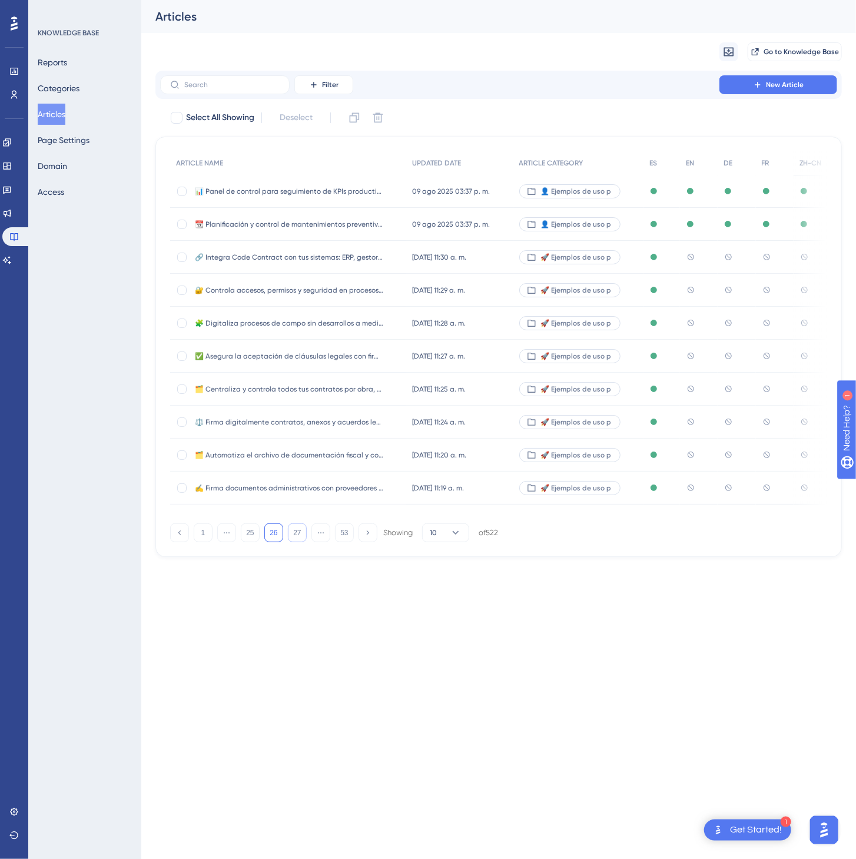
click at [297, 534] on button "27" at bounding box center [297, 533] width 19 height 19
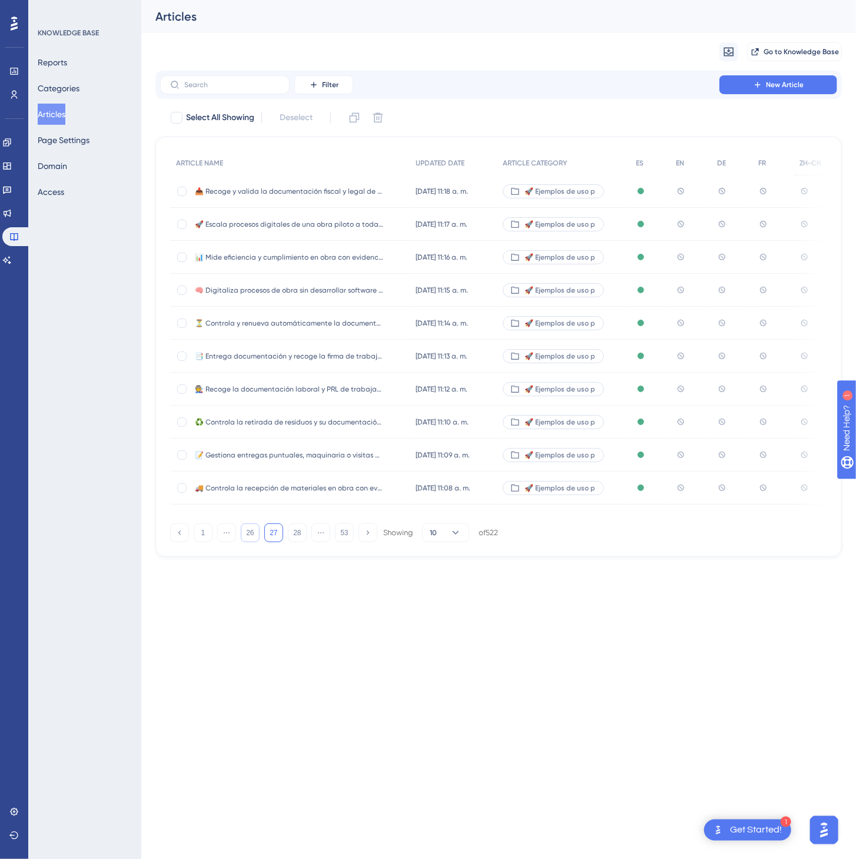
click at [258, 537] on button "26" at bounding box center [250, 533] width 19 height 19
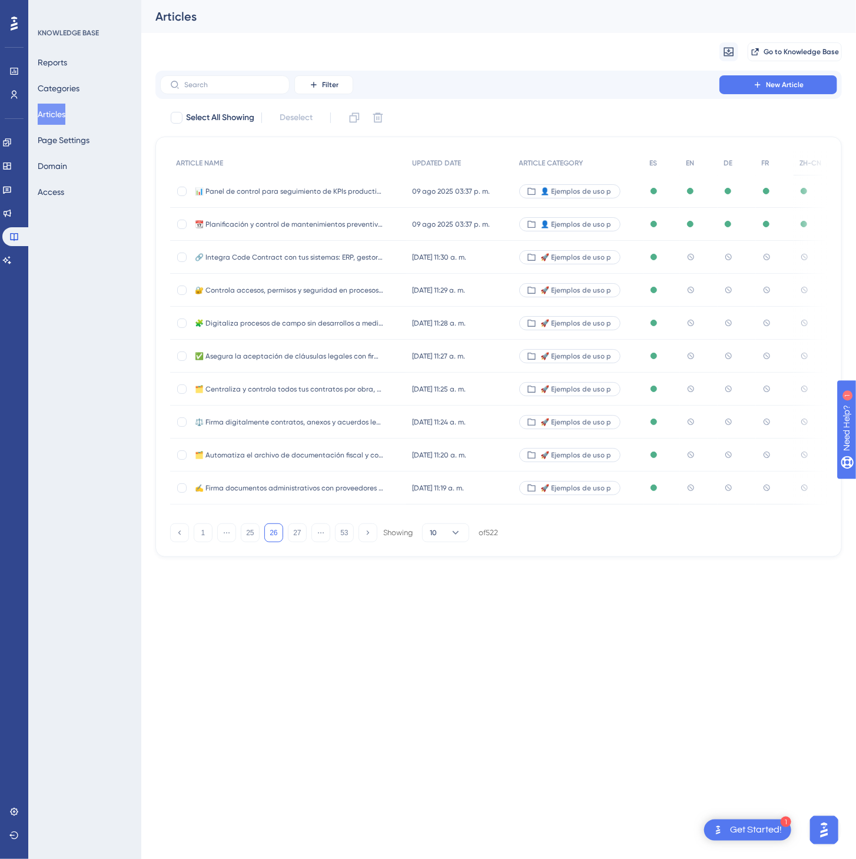
click at [633, 257] on div "🚀 Ejemplos de uso p" at bounding box center [579, 257] width 130 height 33
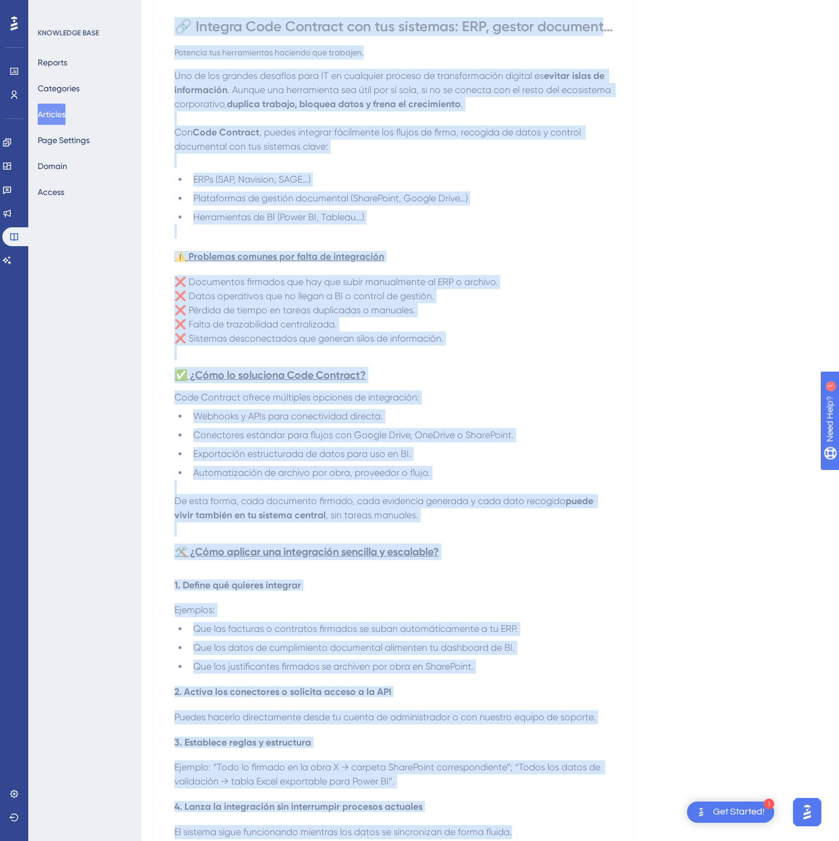
scroll to position [553, 0]
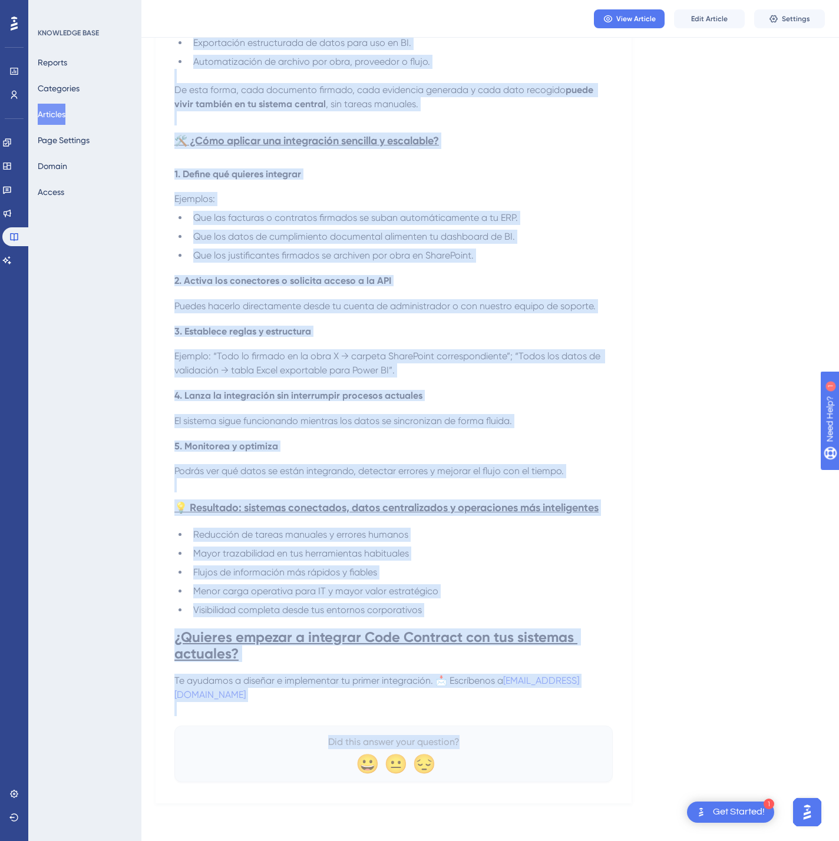
drag, startPoint x: 227, startPoint y: 174, endPoint x: 602, endPoint y: 721, distance: 662.9
click at [602, 721] on div "🔗 Integra Code Contract con tus sistemas: ERP, gestor documental o BI, sin comp…" at bounding box center [393, 195] width 476 height 1216
click at [627, 658] on div "🔗 Integra Code Contract con tus sistemas: ERP, gestor documental o BI, sin comp…" at bounding box center [393, 195] width 476 height 1216
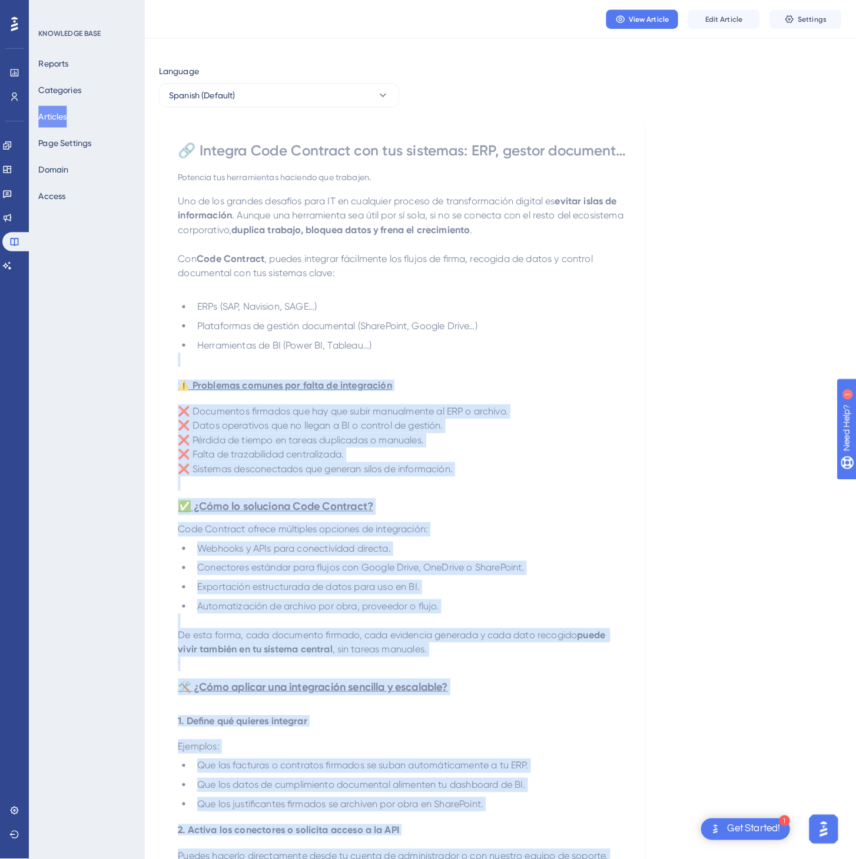
scroll to position [0, 0]
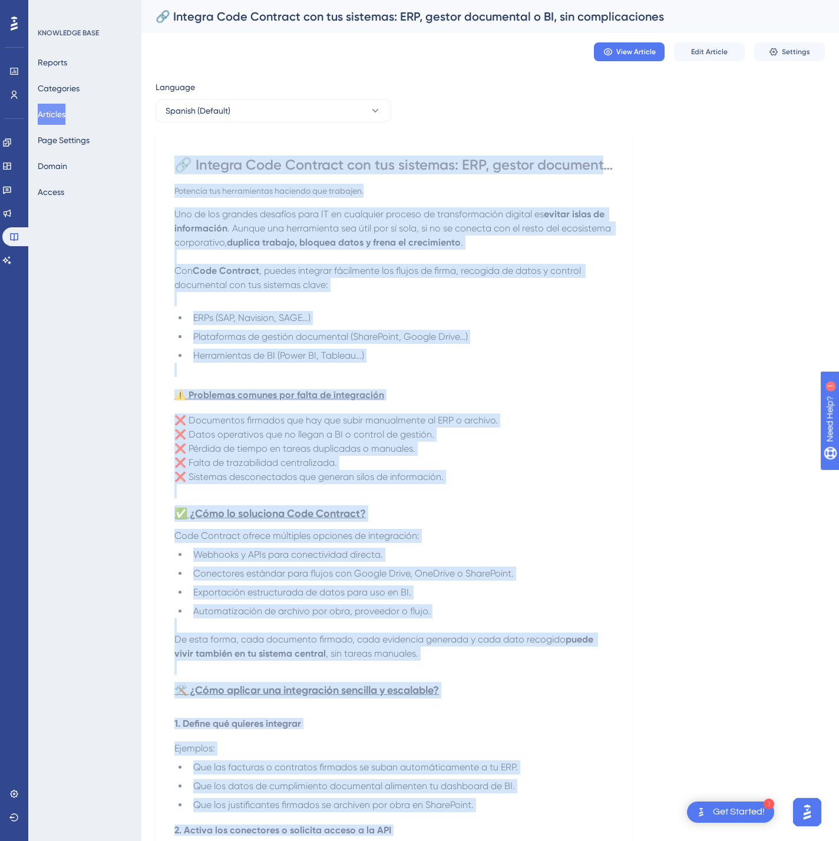
drag, startPoint x: 347, startPoint y: 696, endPoint x: 157, endPoint y: 155, distance: 573.1
click at [157, 155] on div "🔗 Integra Code Contract con tus sistemas: ERP, gestor documental o BI, sin comp…" at bounding box center [393, 745] width 476 height 1216
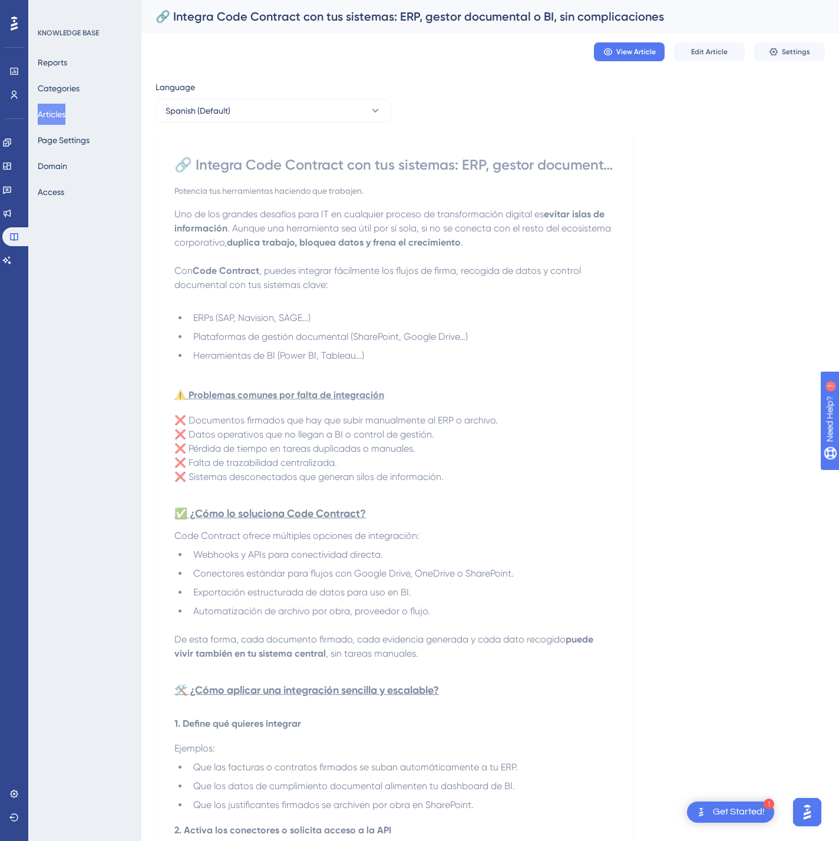
click at [332, 95] on div "Language" at bounding box center [273, 89] width 236 height 19
click at [330, 99] on button "Spanish (Default)" at bounding box center [273, 111] width 236 height 24
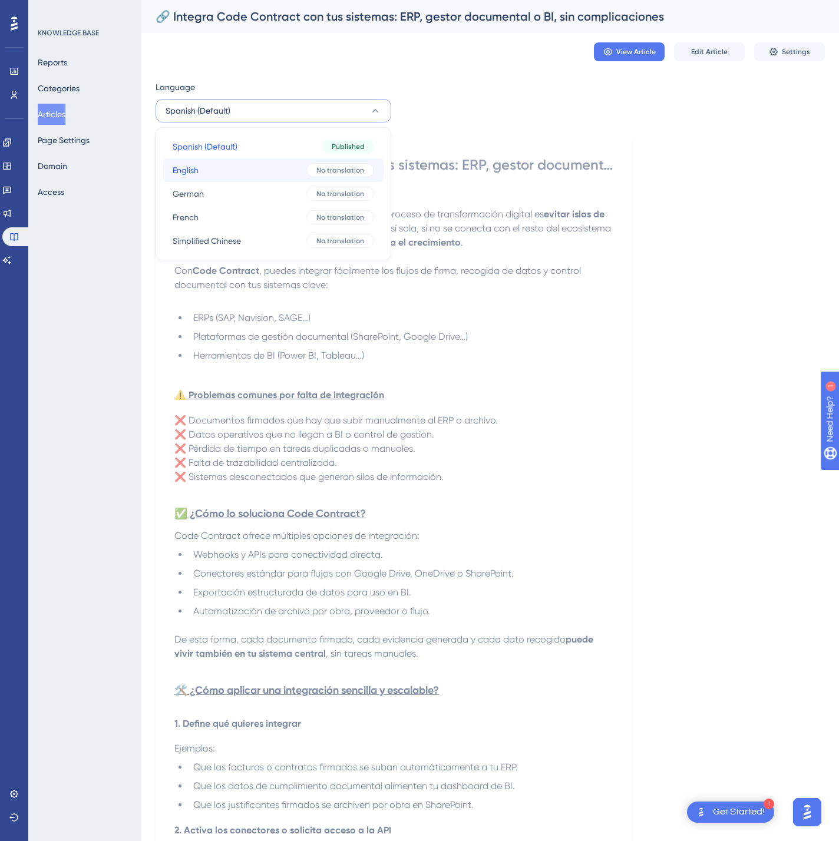
click at [299, 176] on button "English English No translation" at bounding box center [273, 170] width 220 height 24
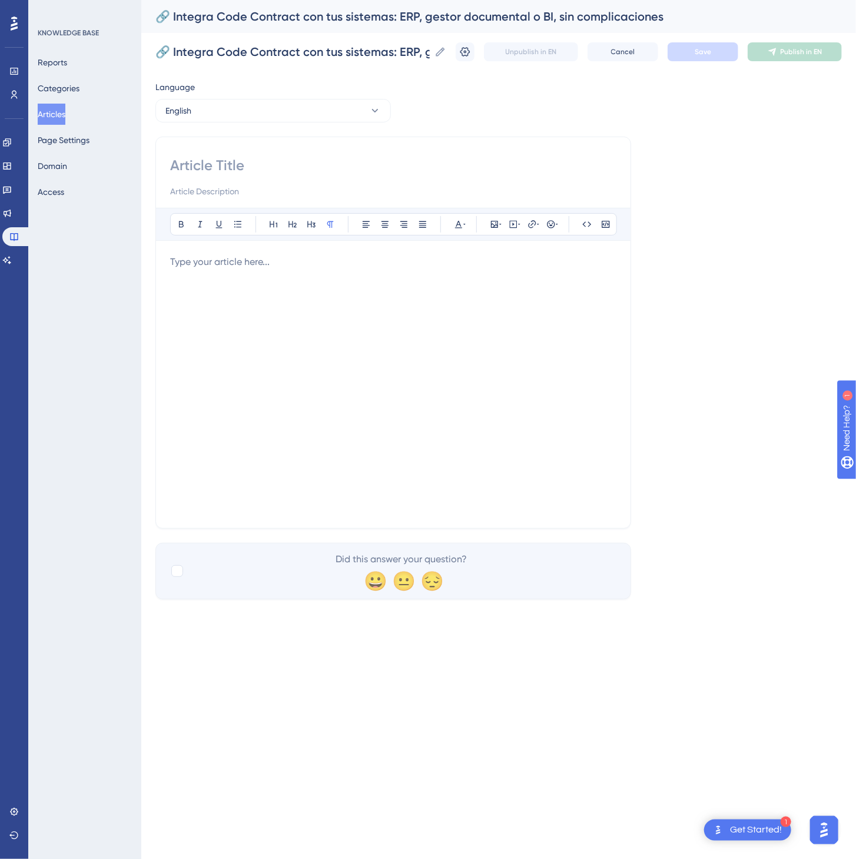
click at [277, 158] on input at bounding box center [393, 165] width 446 height 19
paste input "🔗 Integrate Code Contract with your ERP, DMS or BI tools — hassle-free Boost yo…"
type input "🔗 Integrate Code Contract with your ERP, DMS or BI tools — hassle-free Boost yo…"
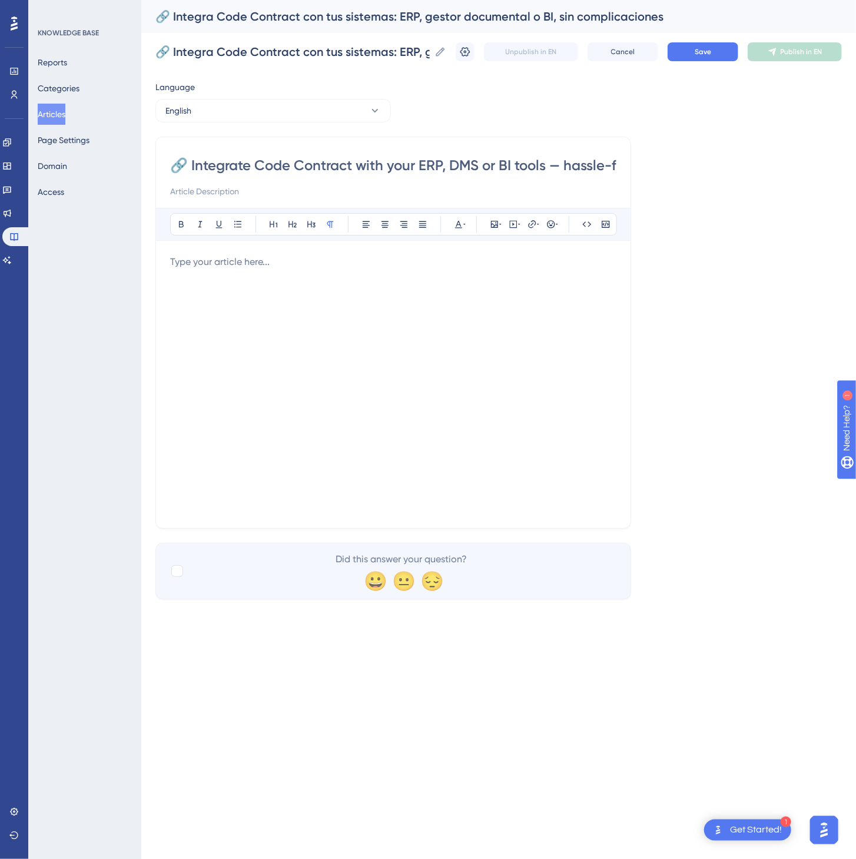
click at [417, 435] on div at bounding box center [393, 384] width 446 height 259
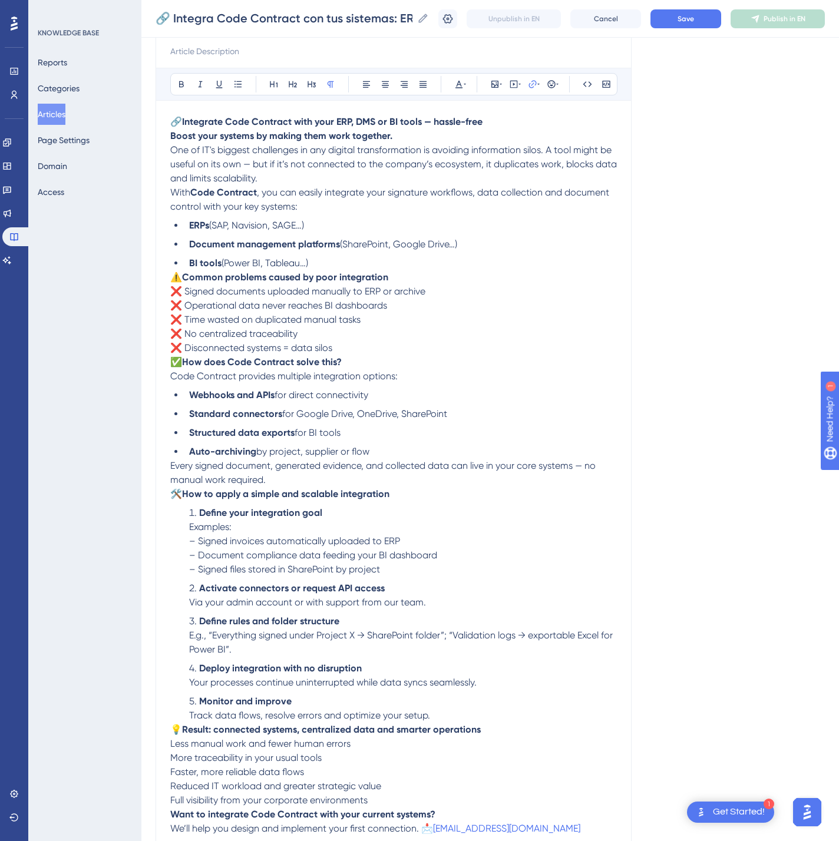
click at [727, 28] on div "🔗 Integra Code Contract con tus sistemas: ERP, gestor documental o BI, sin comp…" at bounding box center [489, 19] width 697 height 38
click at [721, 22] on button "Save" at bounding box center [685, 18] width 71 height 19
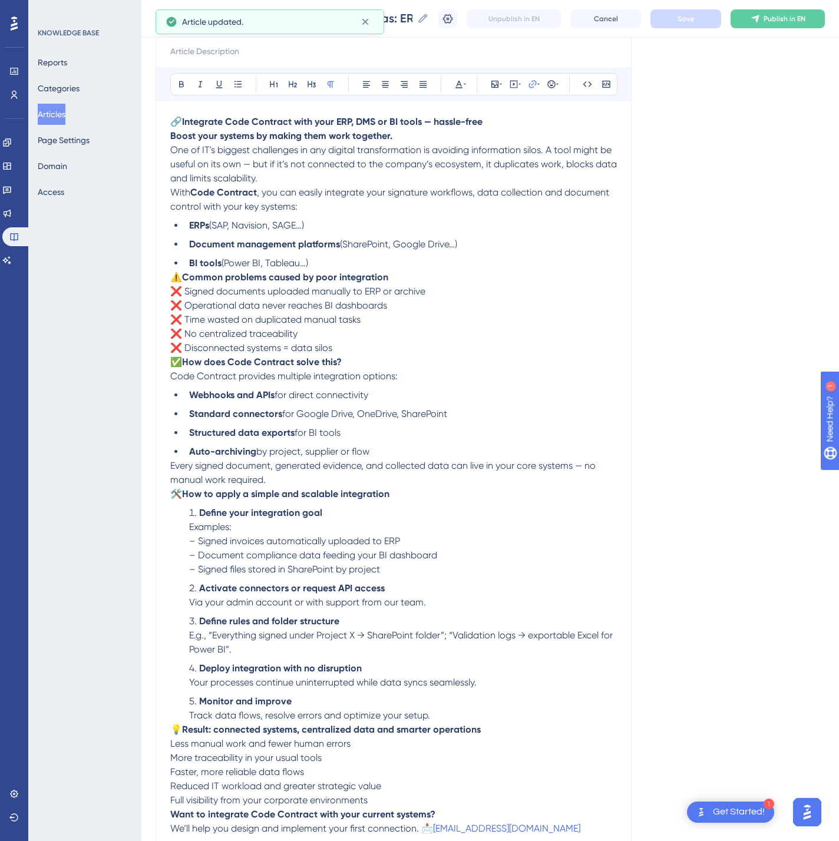
click at [797, 22] on span "Publish in EN" at bounding box center [784, 18] width 42 height 9
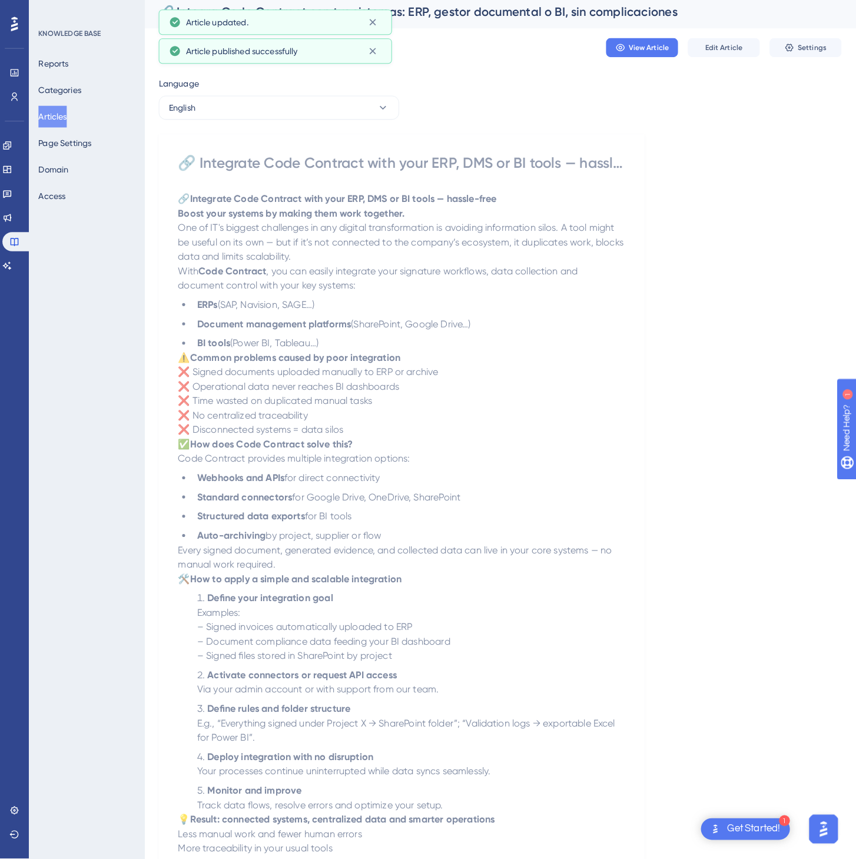
scroll to position [0, 0]
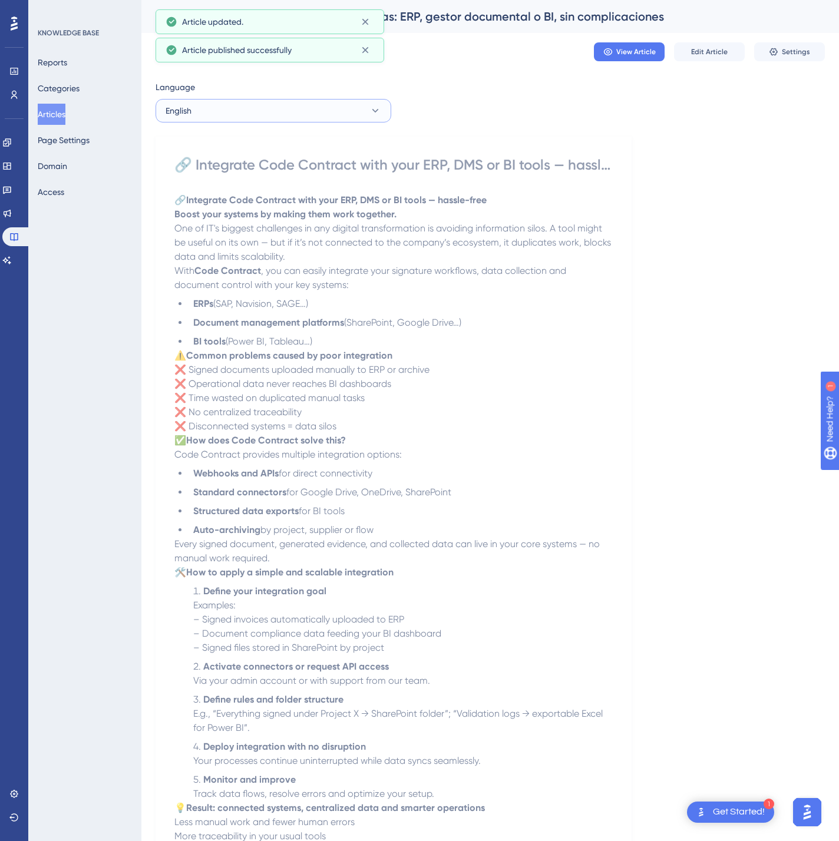
click at [256, 111] on button "English" at bounding box center [273, 111] width 236 height 24
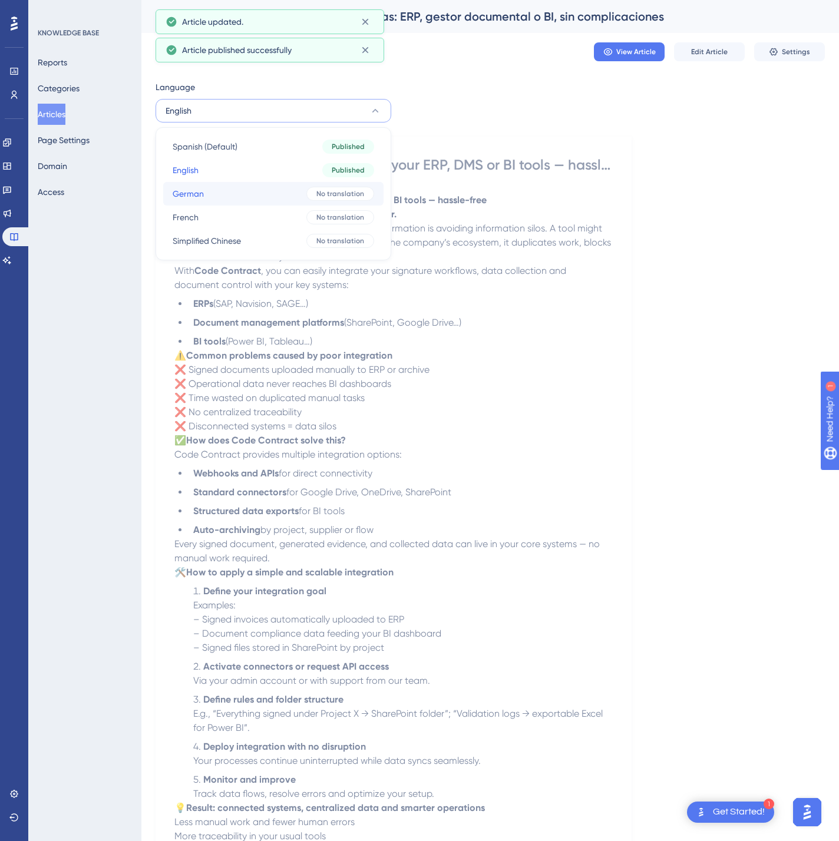
click at [243, 194] on button "German German No translation" at bounding box center [273, 194] width 220 height 24
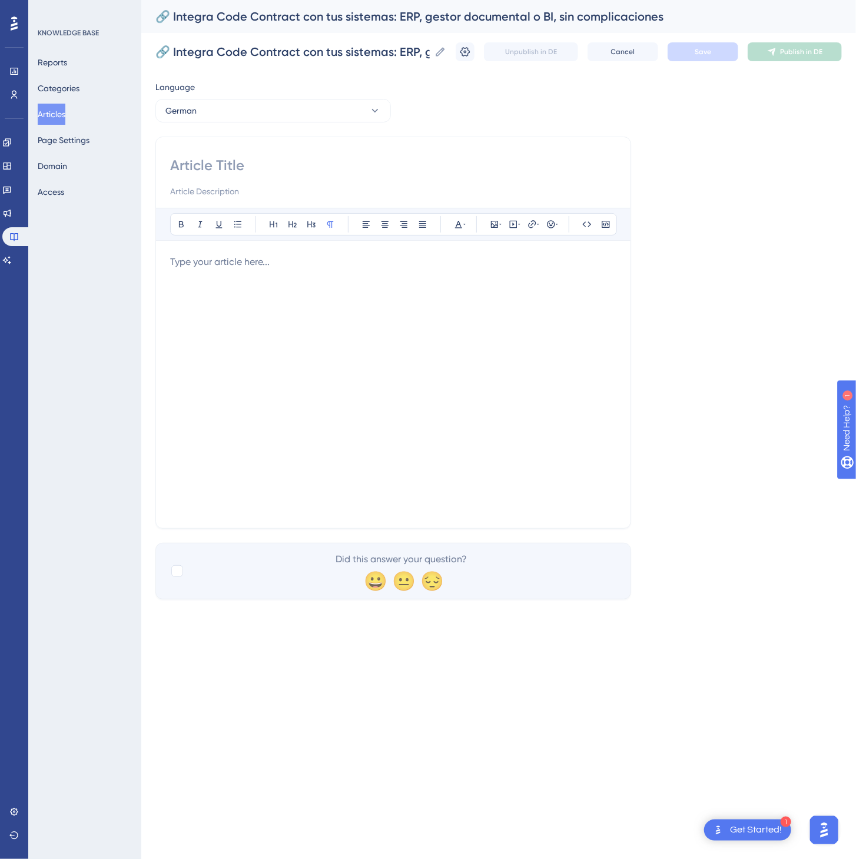
click at [330, 164] on input at bounding box center [393, 165] width 446 height 19
paste input "🔗 Integrieren Sie Code Contract in Ihr ERP, DMS oder BI-System — ganz ohne Komp…"
type input "🔗 Integrieren Sie Code Contract in Ihr ERP, DMS oder BI-System — ganz ohne Komp…"
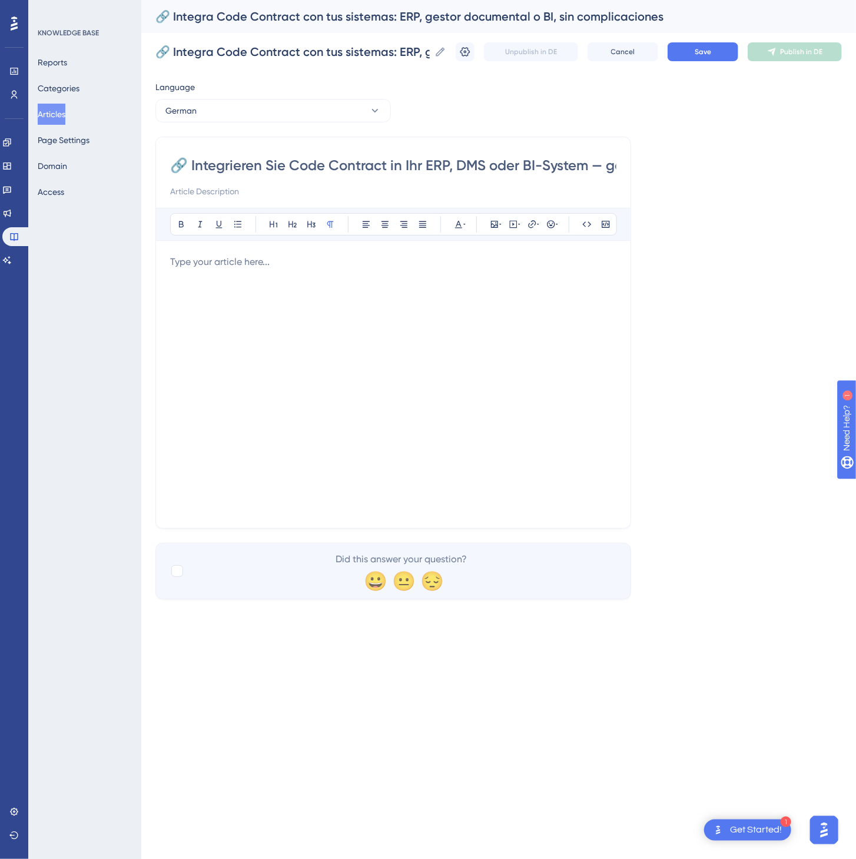
click at [454, 350] on div at bounding box center [393, 384] width 446 height 259
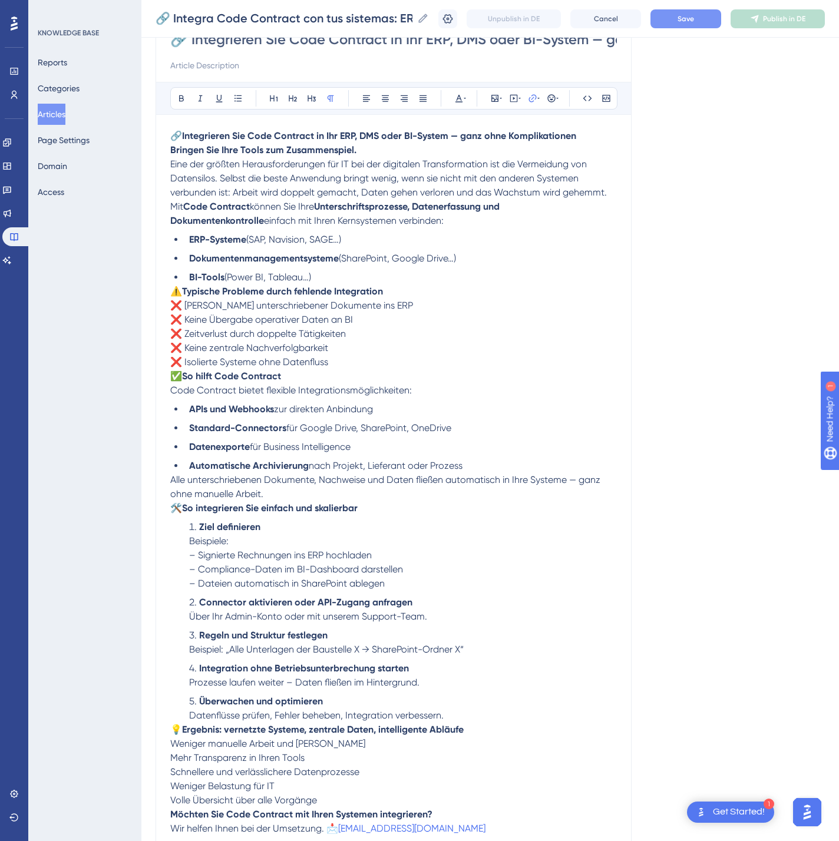
click at [716, 20] on button "Save" at bounding box center [685, 18] width 71 height 19
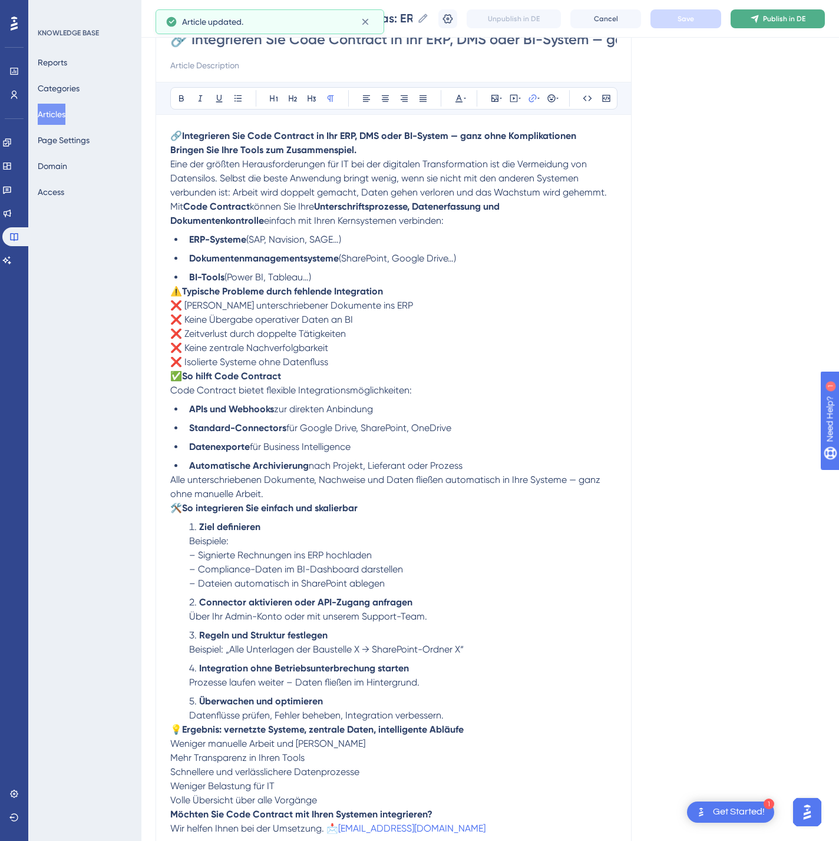
click at [804, 18] on span "Publish in DE" at bounding box center [784, 18] width 42 height 9
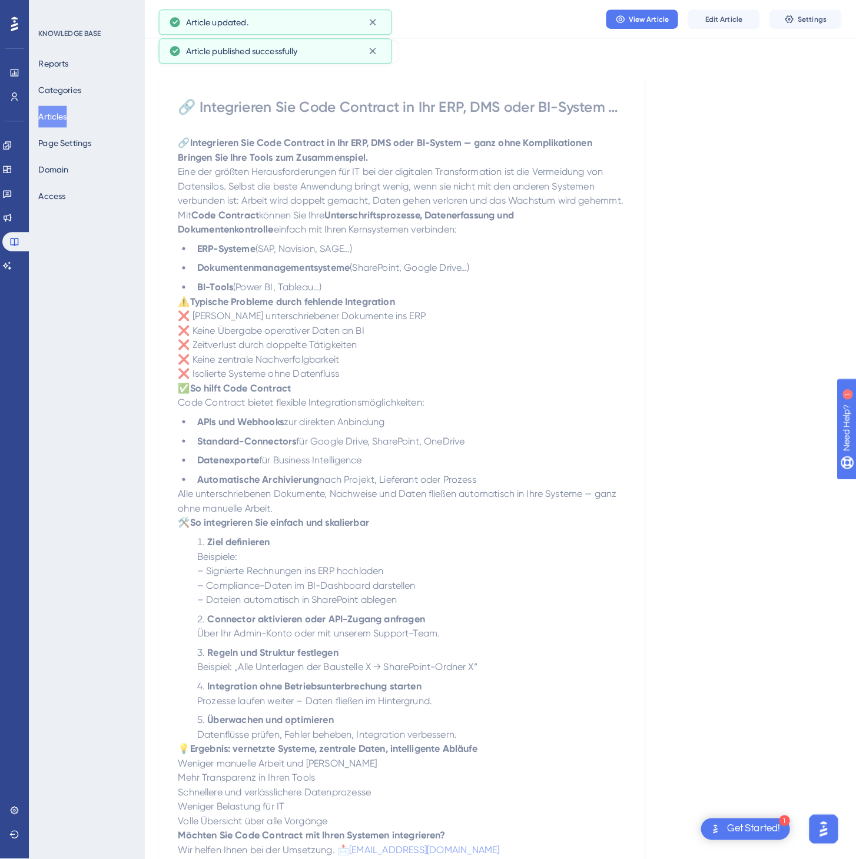
scroll to position [0, 0]
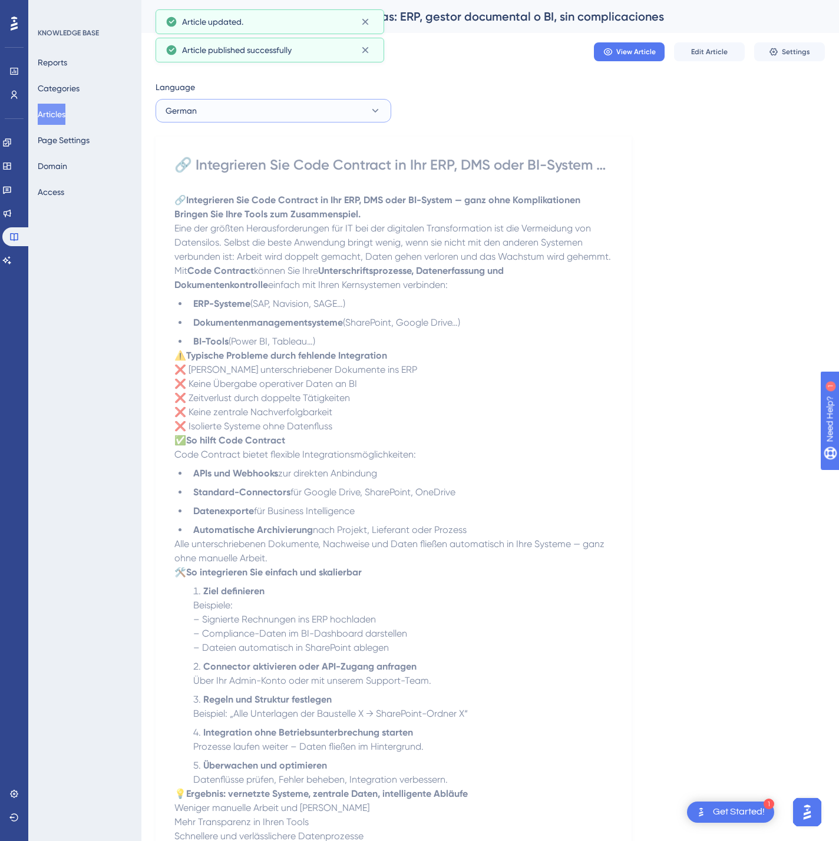
click at [355, 116] on button "German" at bounding box center [273, 111] width 236 height 24
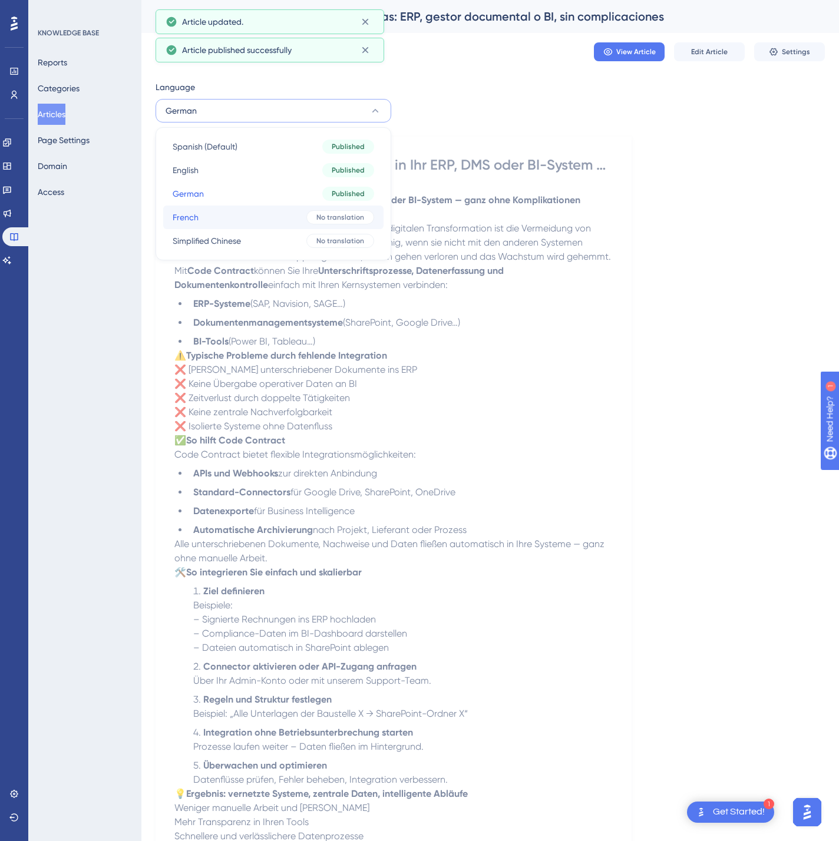
click at [299, 212] on button "French French No translation" at bounding box center [273, 218] width 220 height 24
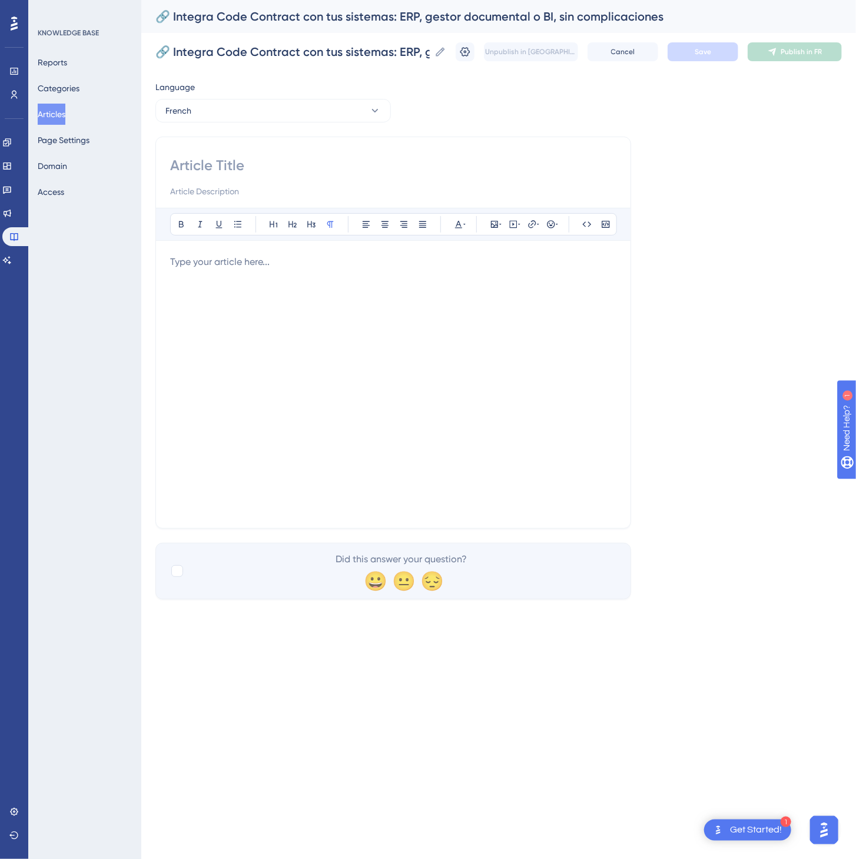
click at [337, 171] on input at bounding box center [393, 165] width 446 height 19
paste input "🔗 Intégrez Code Contract à votre ERP, GED ou outil BI — sans complication Mette…"
type input "🔗 Intégrez Code Contract à votre ERP, GED ou outil BI — sans complication Mette…"
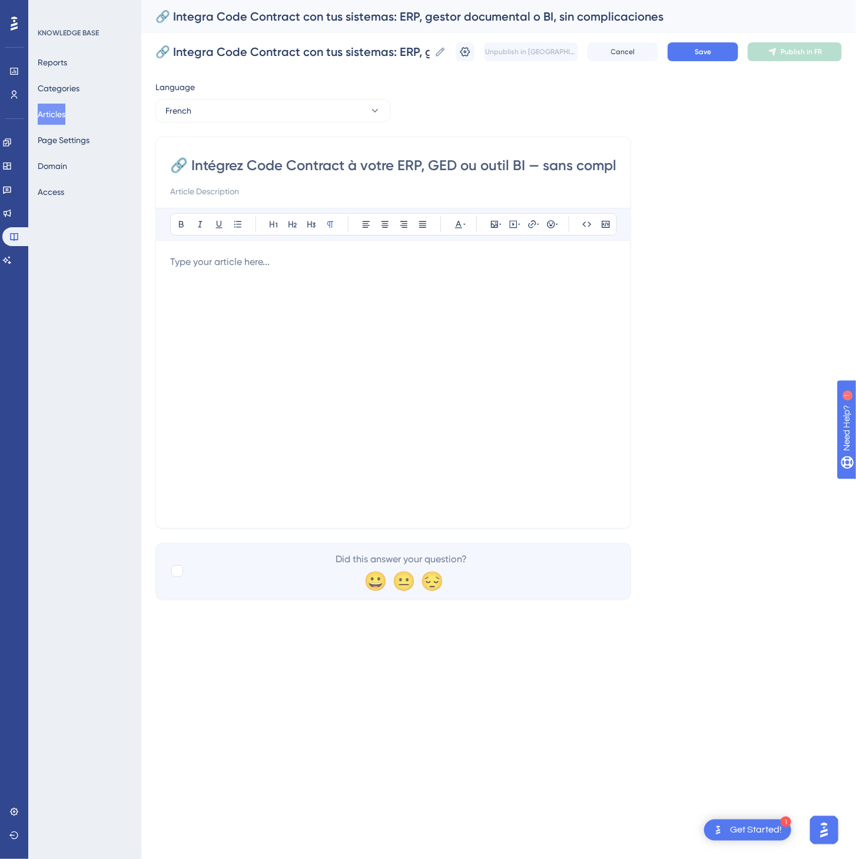
click at [545, 451] on div at bounding box center [393, 384] width 446 height 259
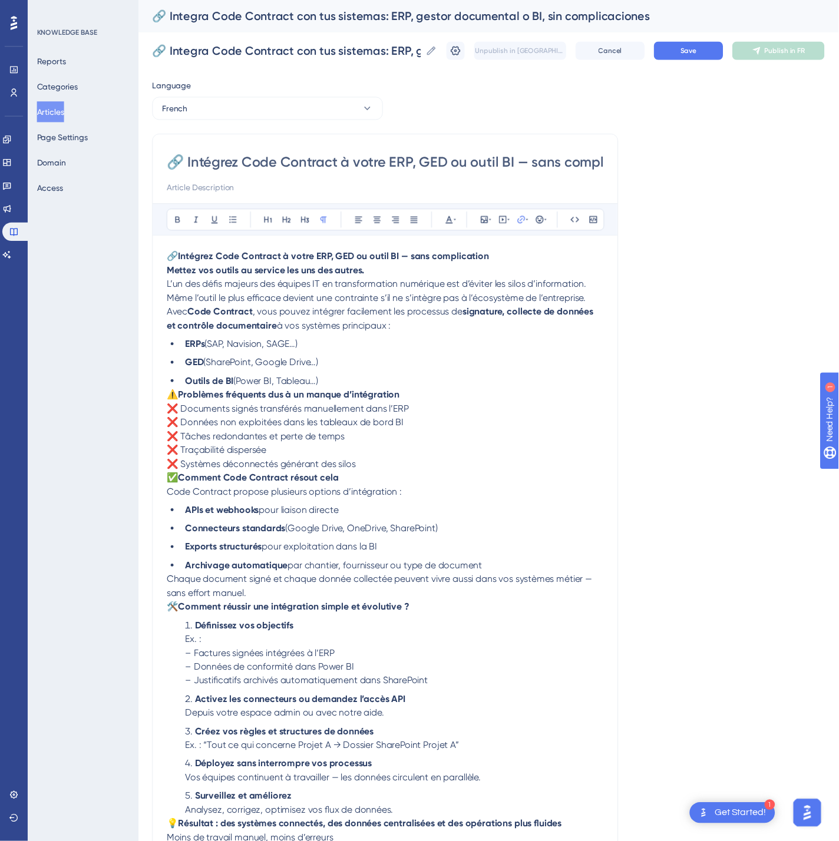
scroll to position [108, 0]
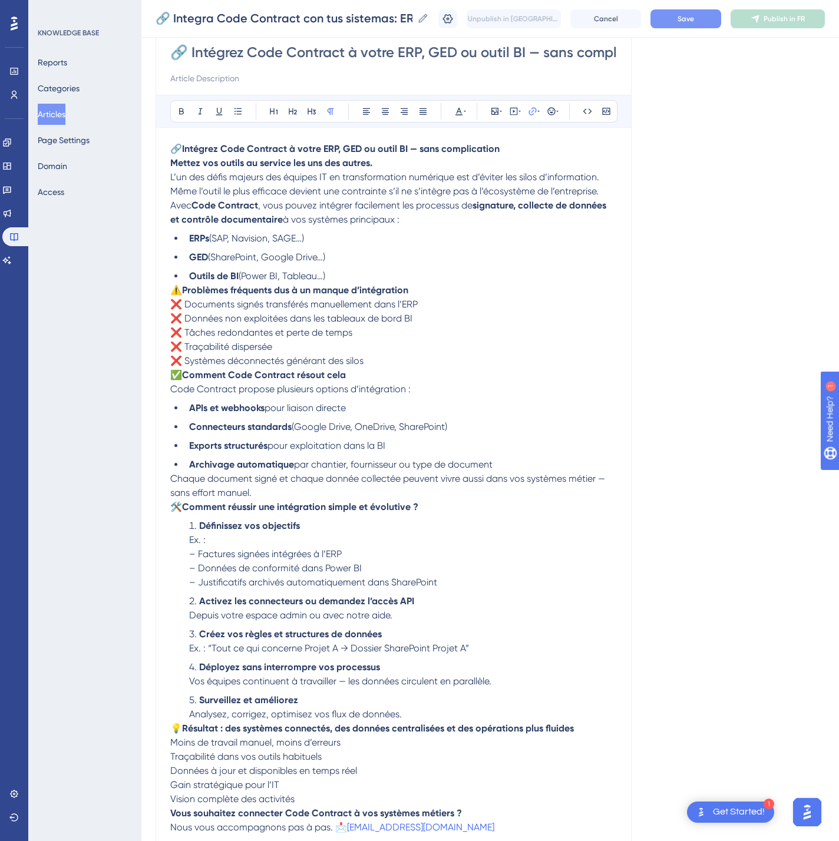
click at [685, 25] on button "Save" at bounding box center [685, 18] width 71 height 19
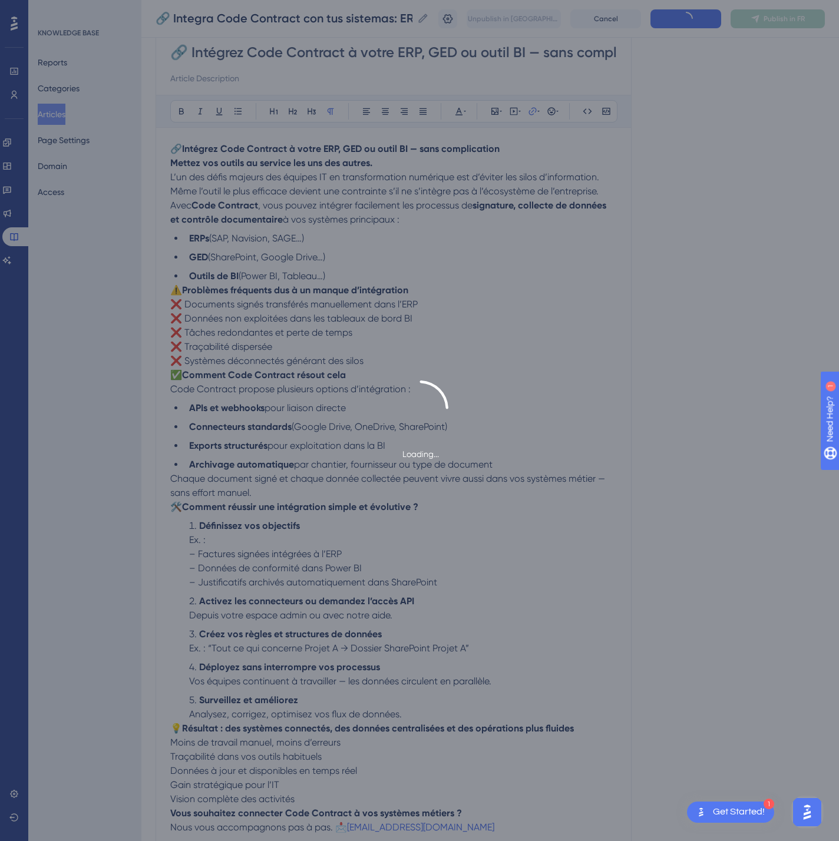
click at [766, 18] on div "Loading..." at bounding box center [419, 420] width 839 height 841
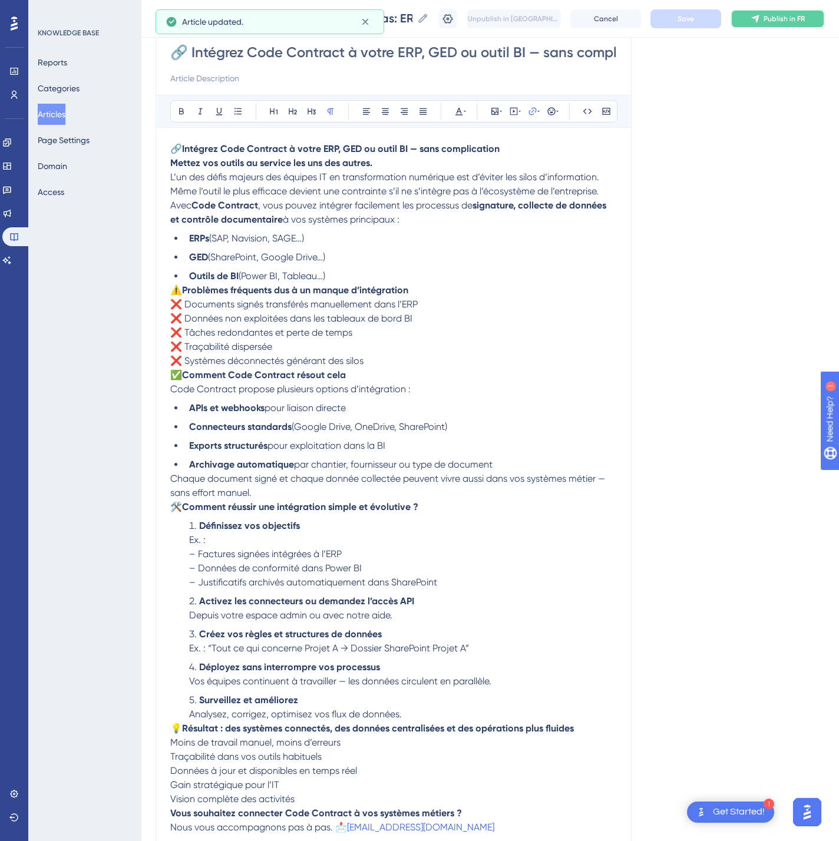
click at [766, 18] on button "Publish in FR" at bounding box center [777, 18] width 94 height 19
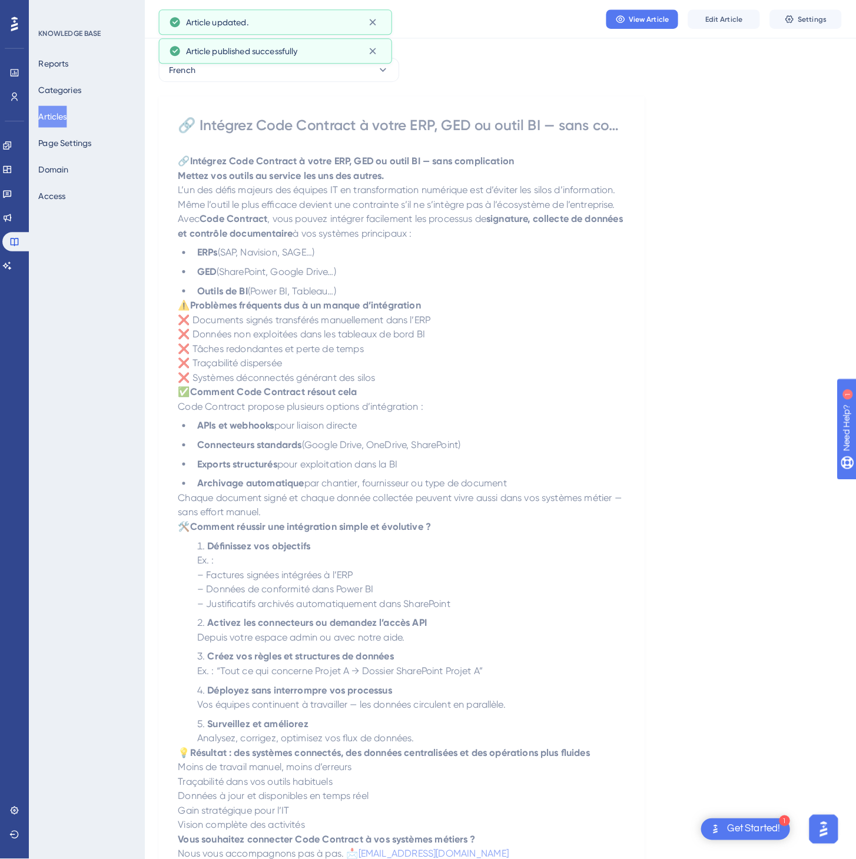
scroll to position [0, 0]
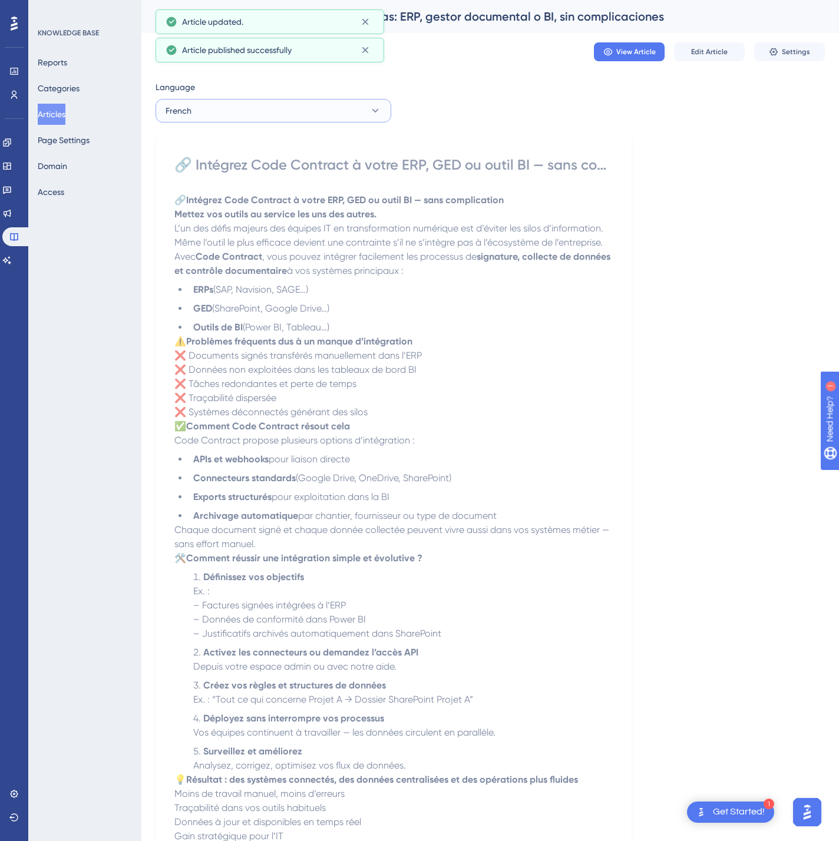
click at [290, 114] on button "French" at bounding box center [273, 111] width 236 height 24
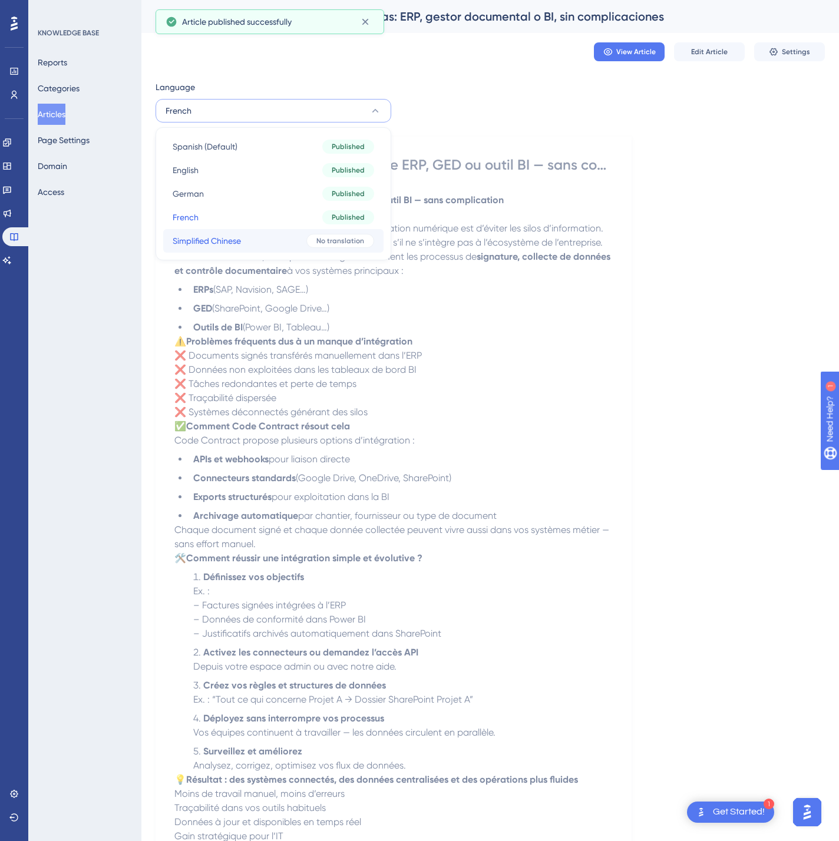
click at [297, 239] on button "Simplified Chinese Simplified Chinese No translation" at bounding box center [273, 241] width 220 height 24
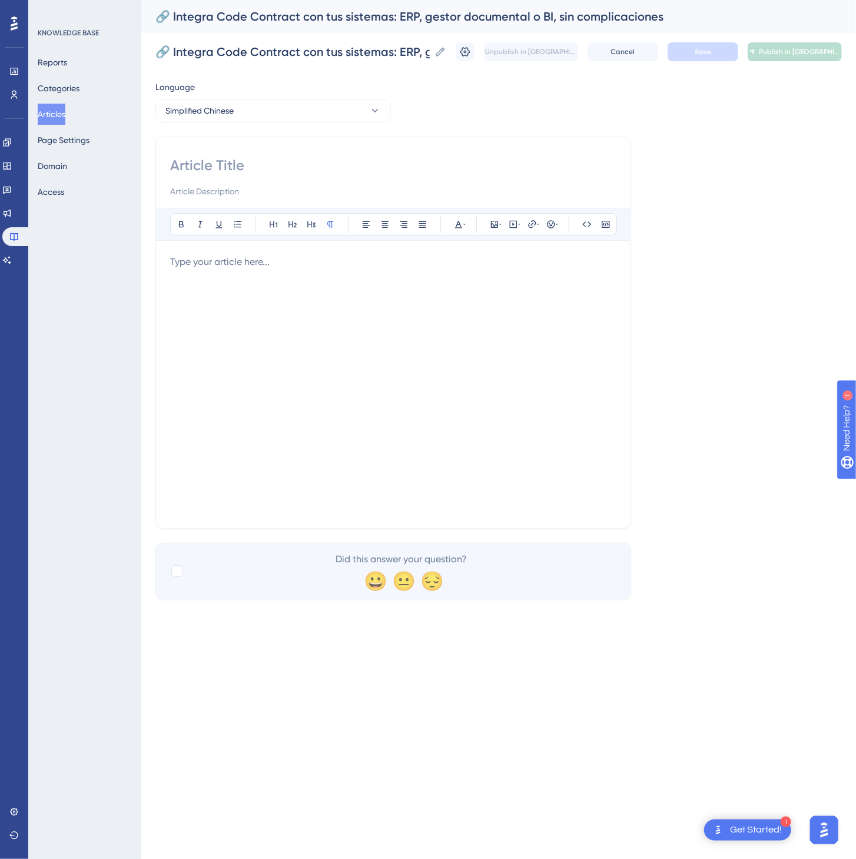
click at [368, 164] on input at bounding box center [393, 165] width 446 height 19
paste input "🔗 轻松将 Code Contract 集成到 ERP、文档管理或 BI 系统中"
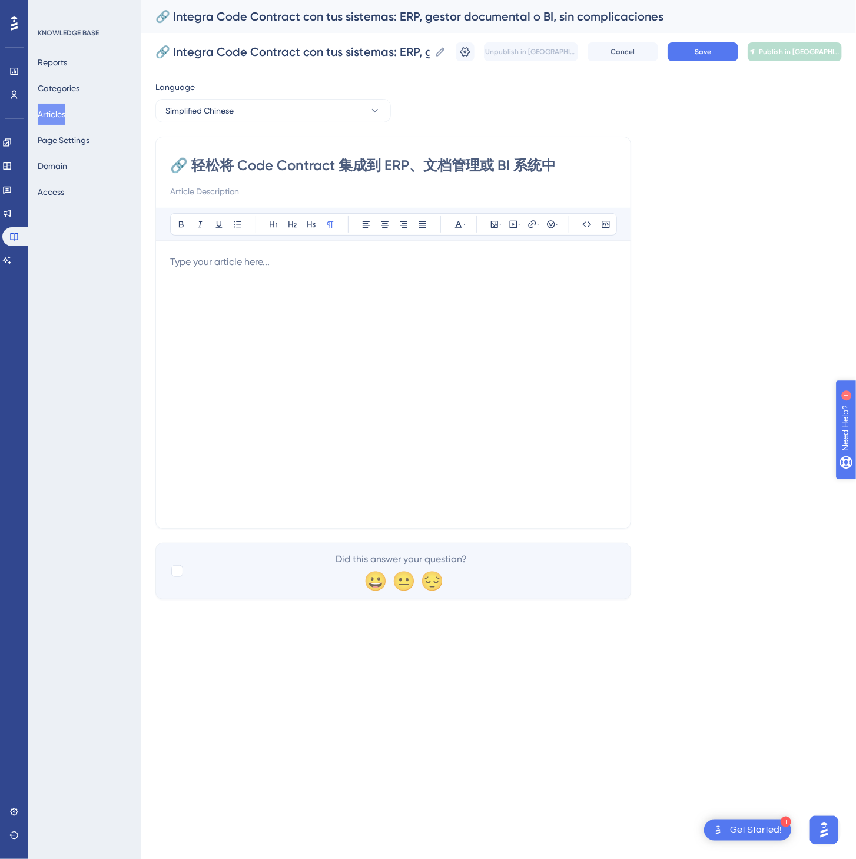
type input "🔗 轻松将 Code Contract 集成到 ERP、文档管理或 BI 系统中"
click at [360, 362] on div at bounding box center [393, 384] width 446 height 259
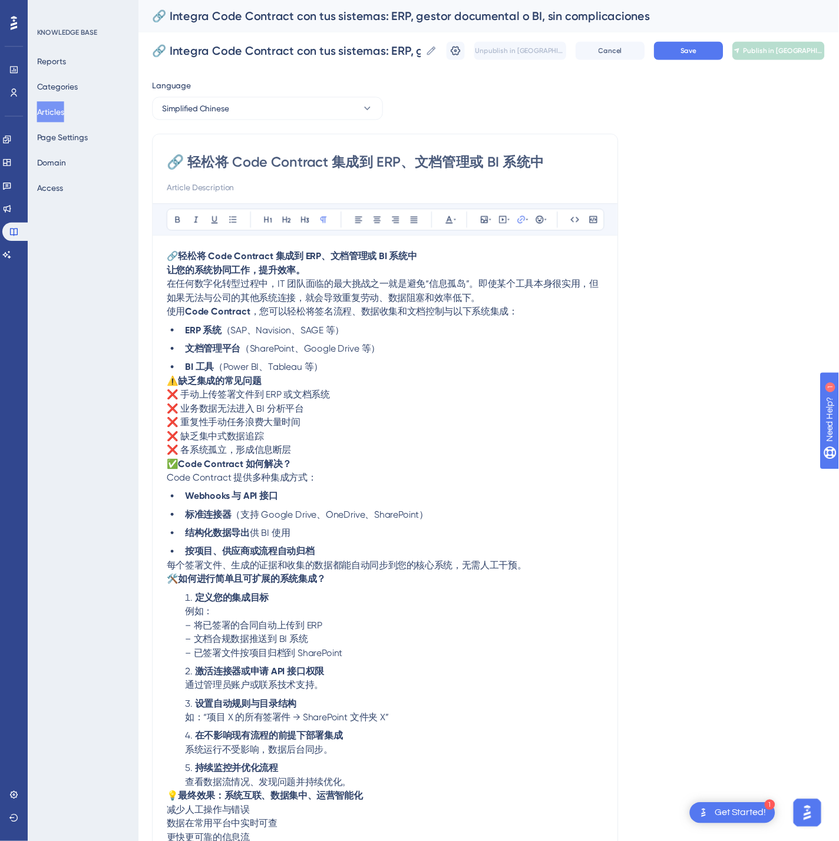
scroll to position [79, 0]
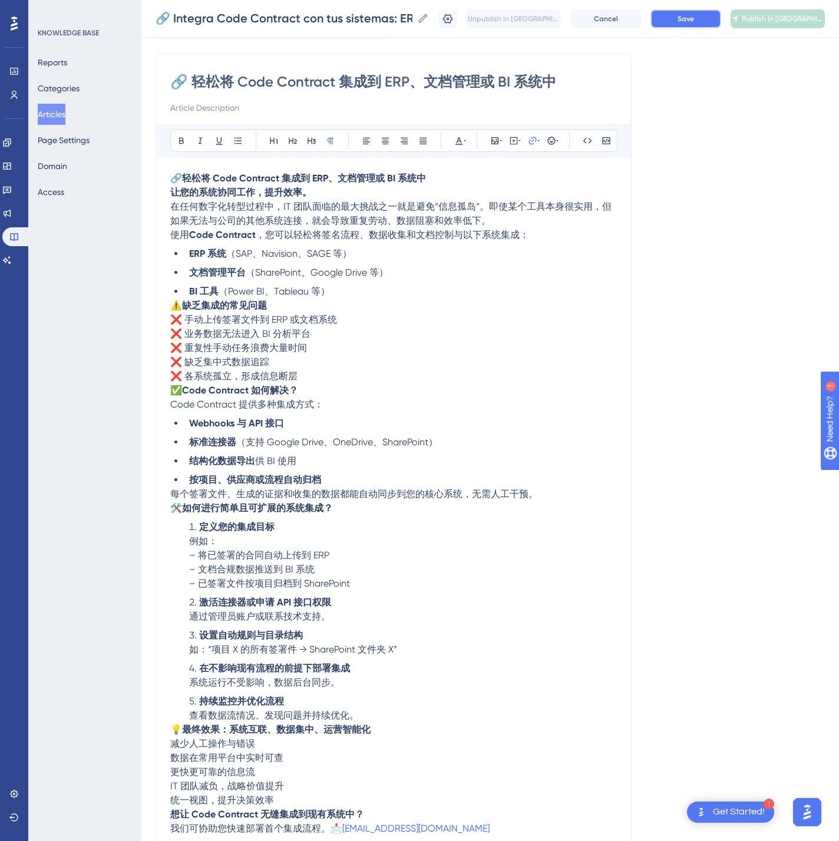
click at [694, 14] on span "Save" at bounding box center [685, 18] width 16 height 9
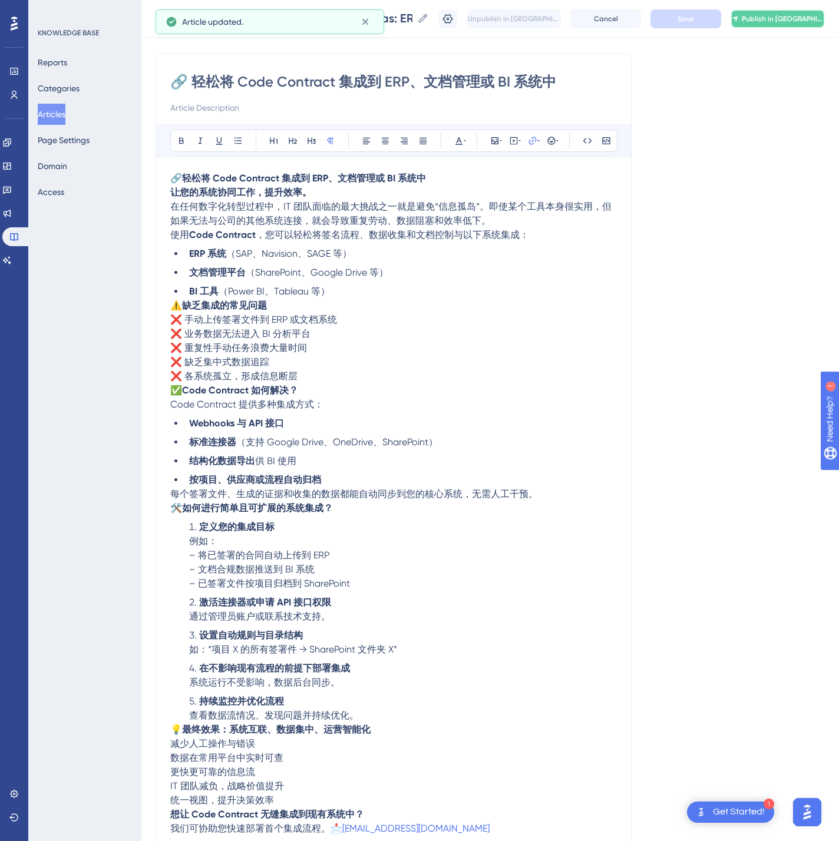
click at [811, 15] on span "Publish in [GEOGRAPHIC_DATA]-CN" at bounding box center [782, 18] width 82 height 9
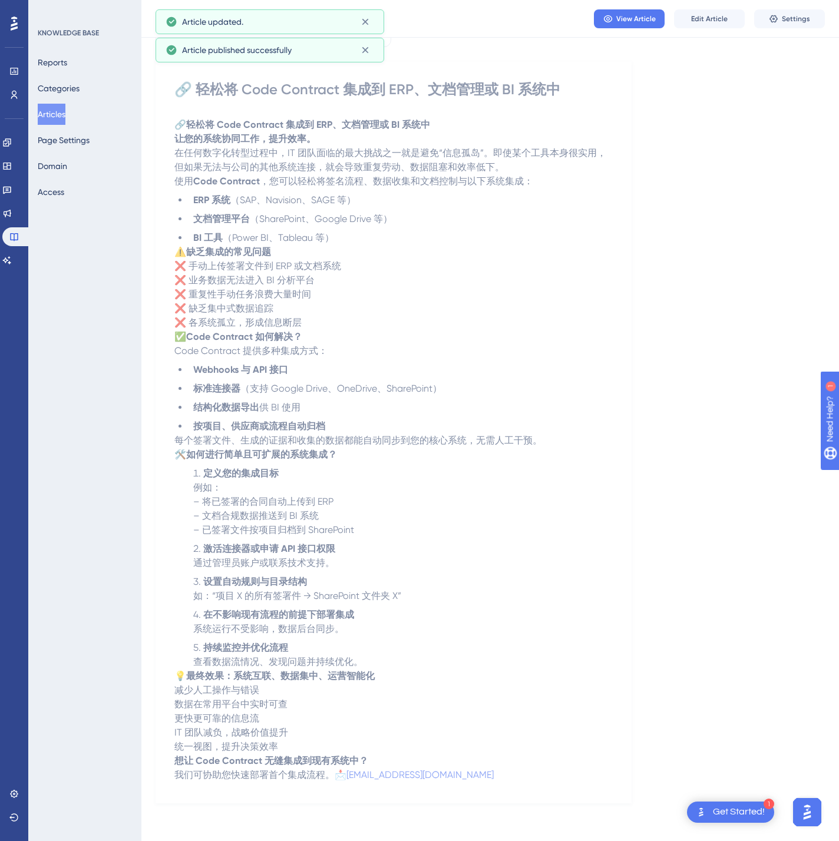
click at [65, 110] on button "Articles" at bounding box center [52, 114] width 28 height 21
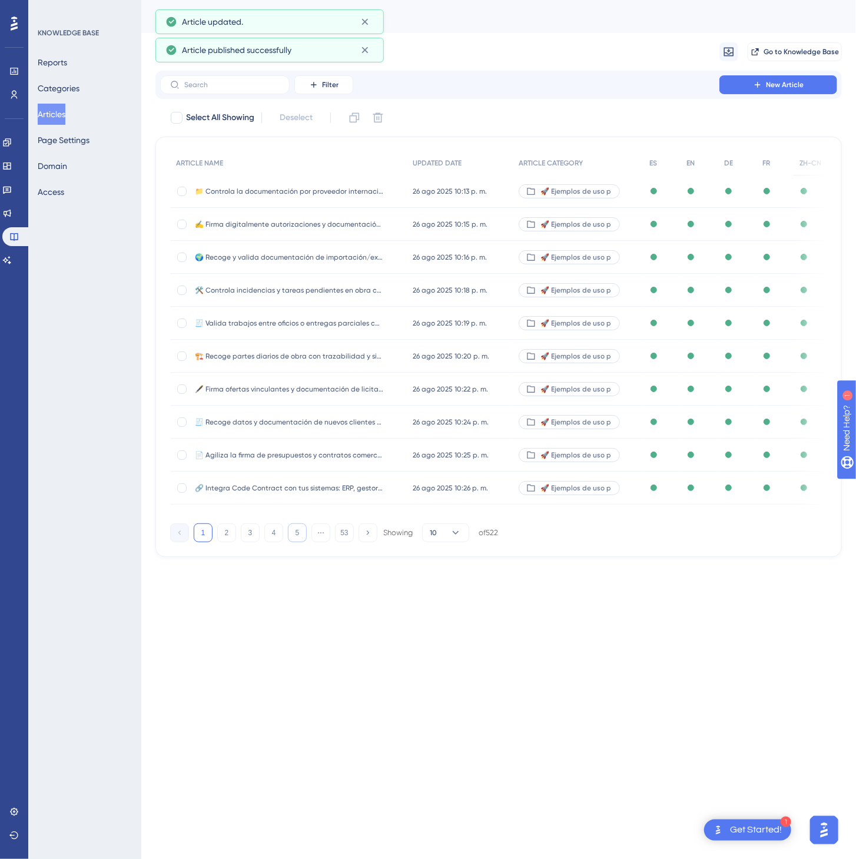
click at [294, 536] on button "5" at bounding box center [297, 533] width 19 height 19
click at [294, 536] on button "6" at bounding box center [297, 533] width 19 height 19
click at [294, 536] on button "7" at bounding box center [297, 533] width 19 height 19
click at [294, 536] on button "9" at bounding box center [297, 533] width 19 height 19
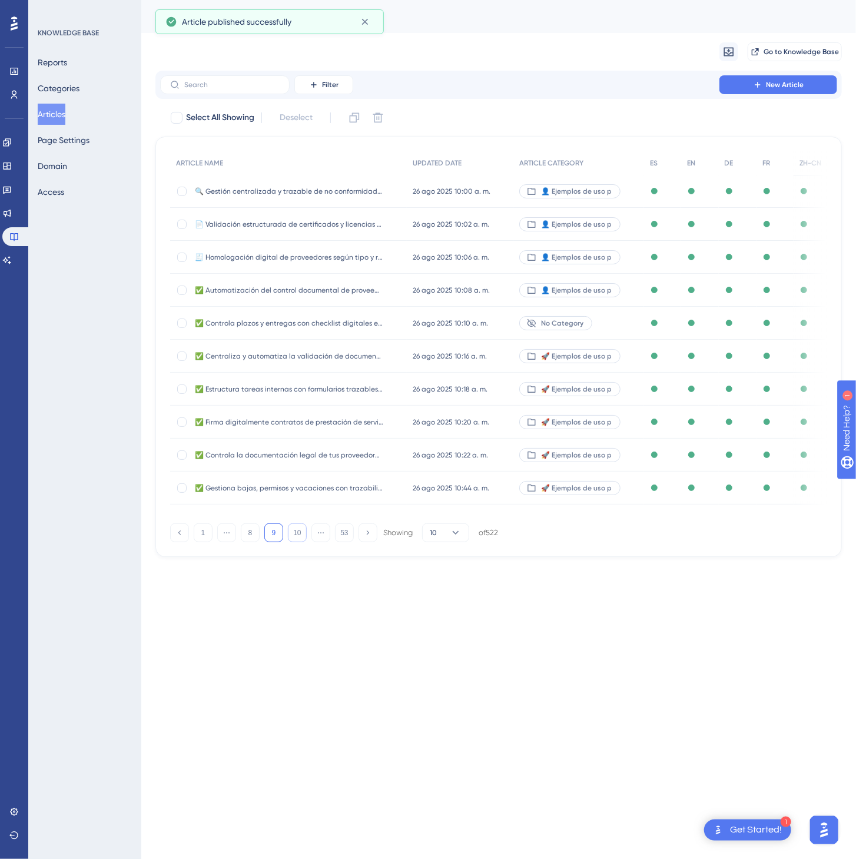
click at [294, 536] on button "10" at bounding box center [297, 533] width 19 height 19
click at [294, 536] on button "11" at bounding box center [297, 533] width 19 height 19
click
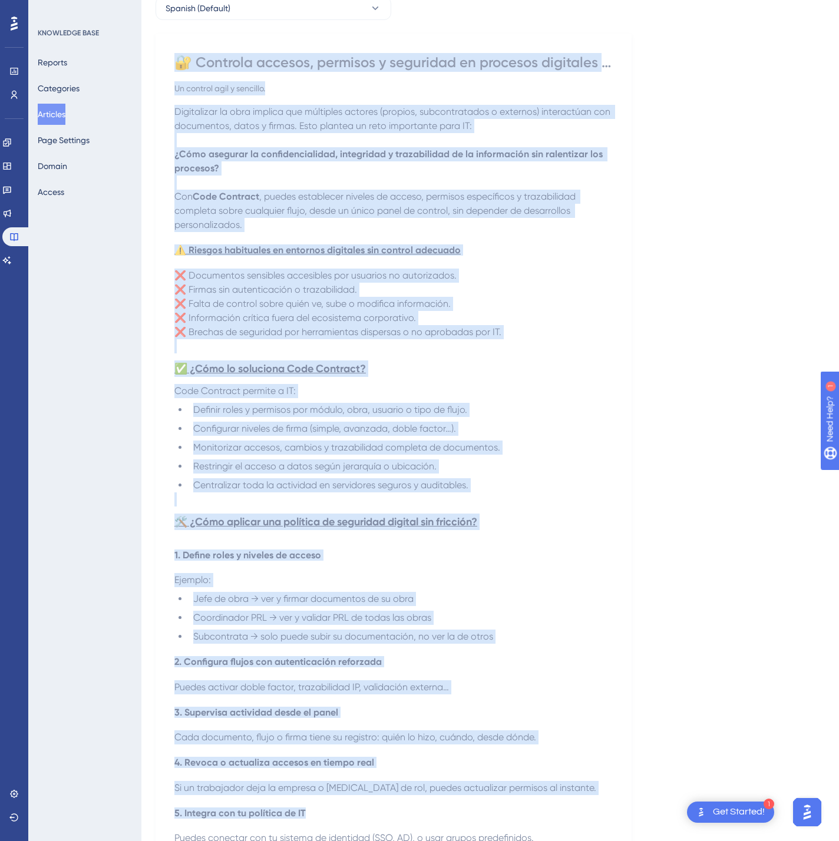
scroll to position [470, 0]
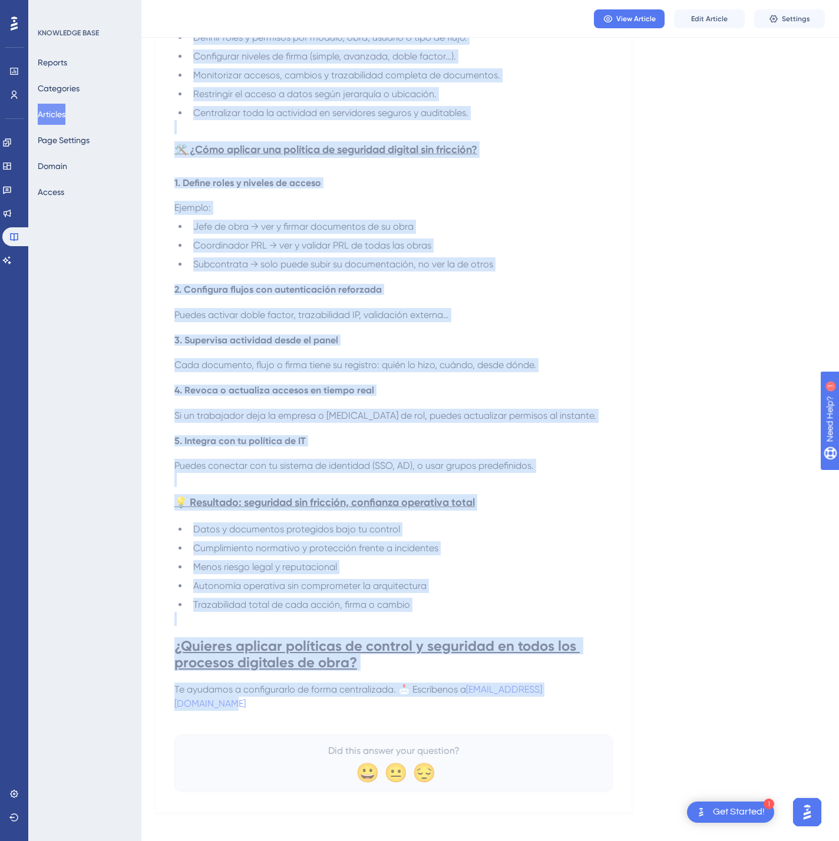
drag, startPoint x: 171, startPoint y: 167, endPoint x: 611, endPoint y: 694, distance: 687.0
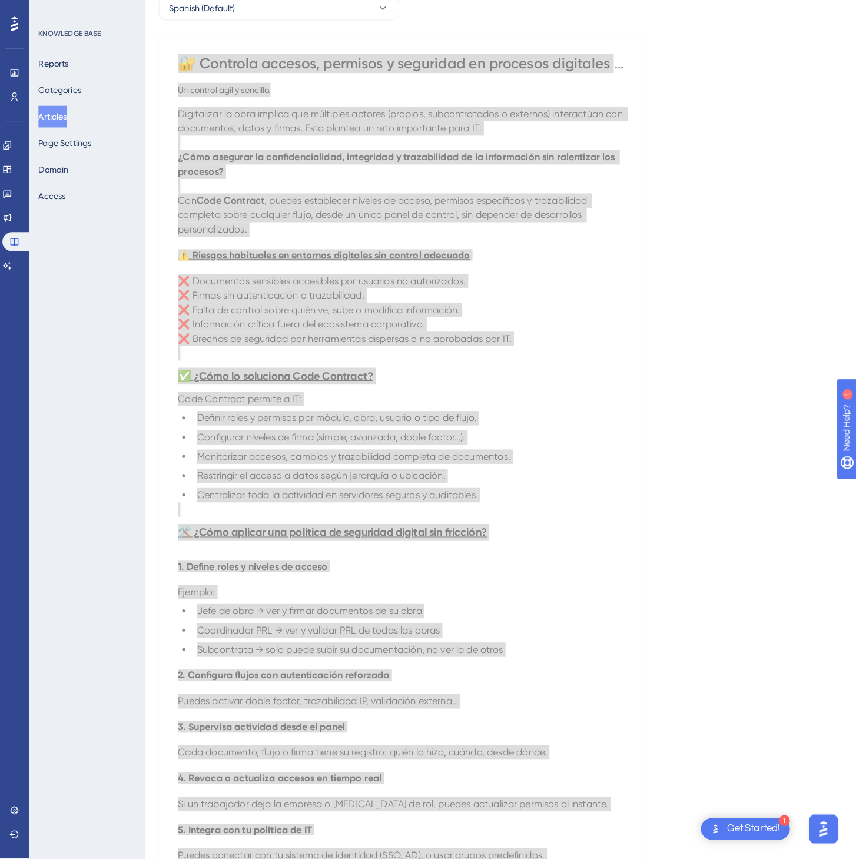
scroll to position [0, 0]
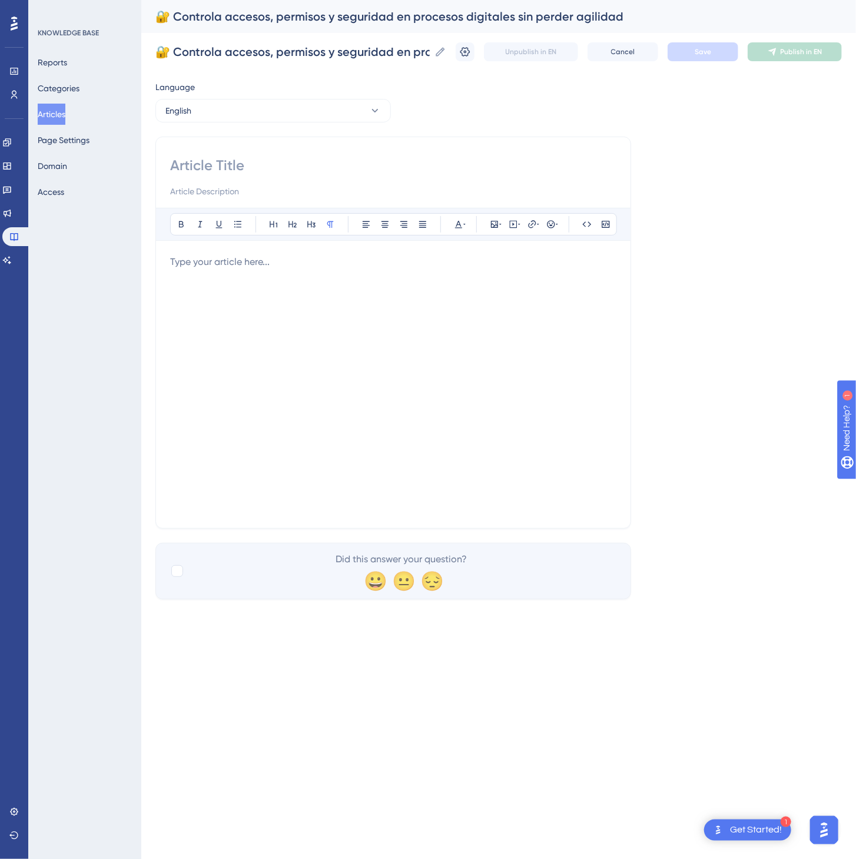
paste input "🔐 Control access, permissions and security in digital workflows without losing …"
type input "🔐 Control access, permissions and security in digital workflows without losing …"
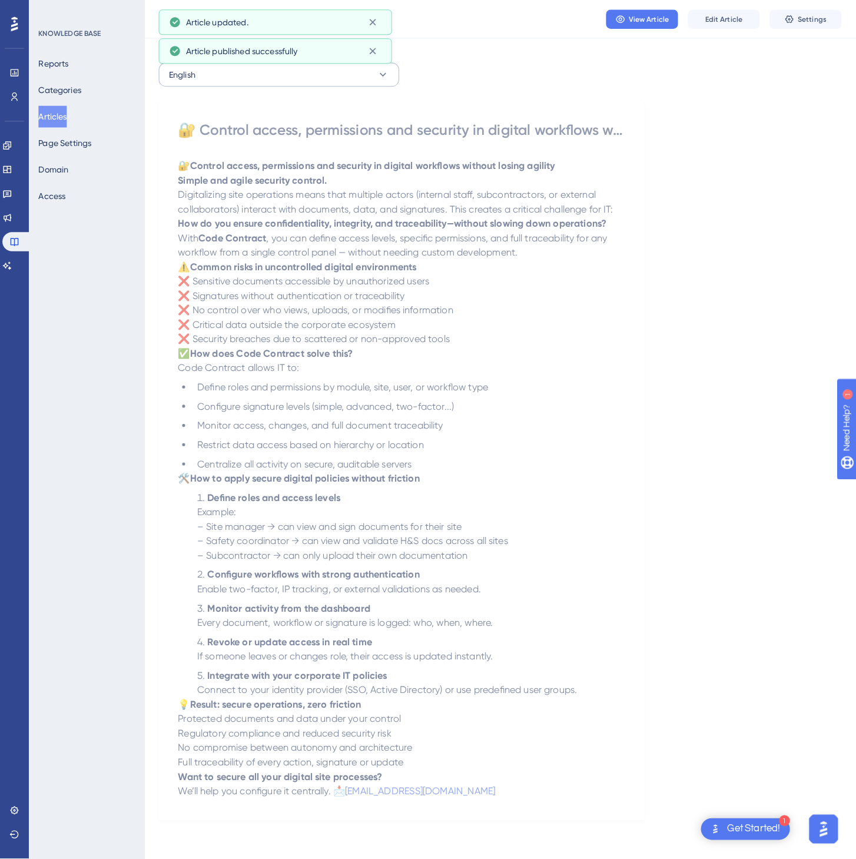
scroll to position [0, 0]
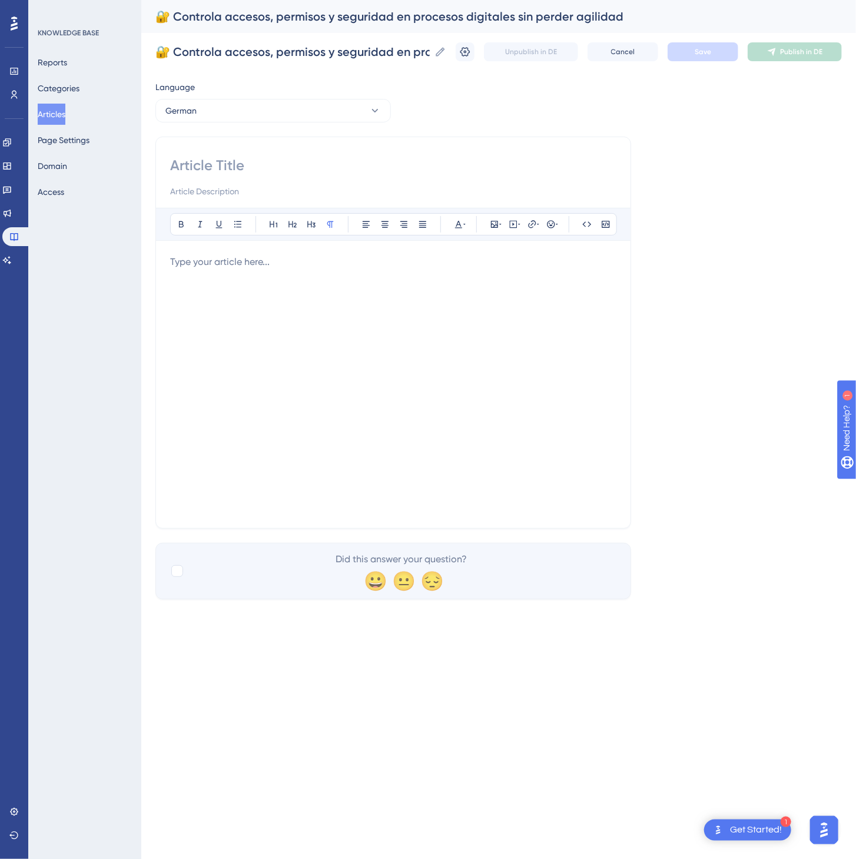
paste input "🔐 Zugriffsrechte, Berechtigungen und Sicherheit digital verwalten — ohne Agilit…"
type input "🔐 Zugriffsrechte, Berechtigungen und Sicherheit digital verwalten — ohne Agilit…"
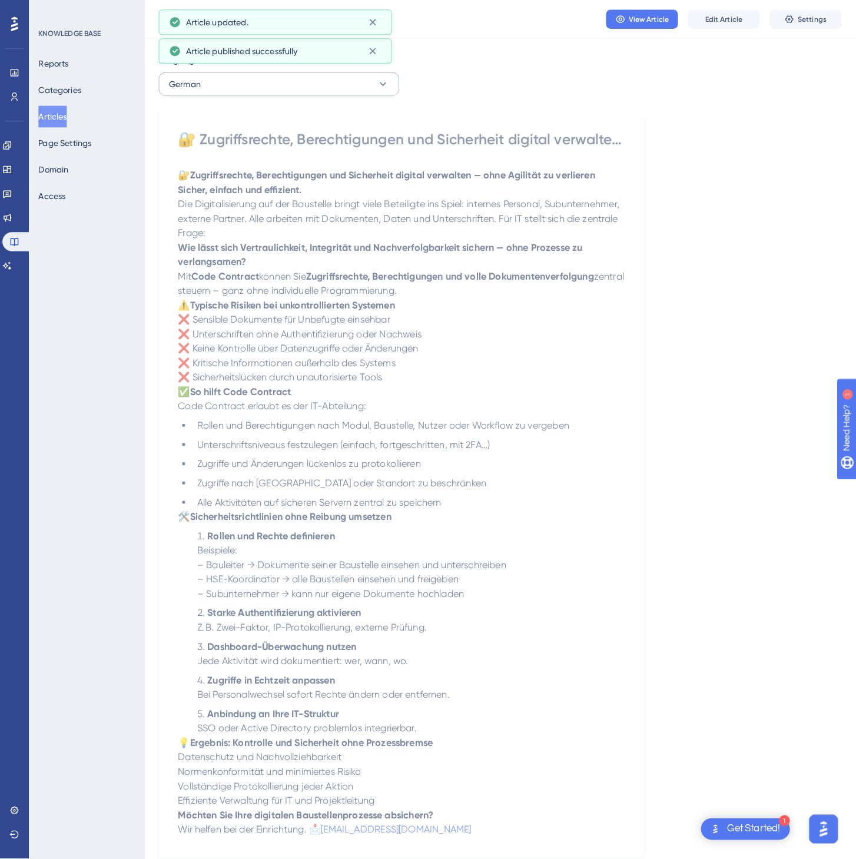
scroll to position [0, 0]
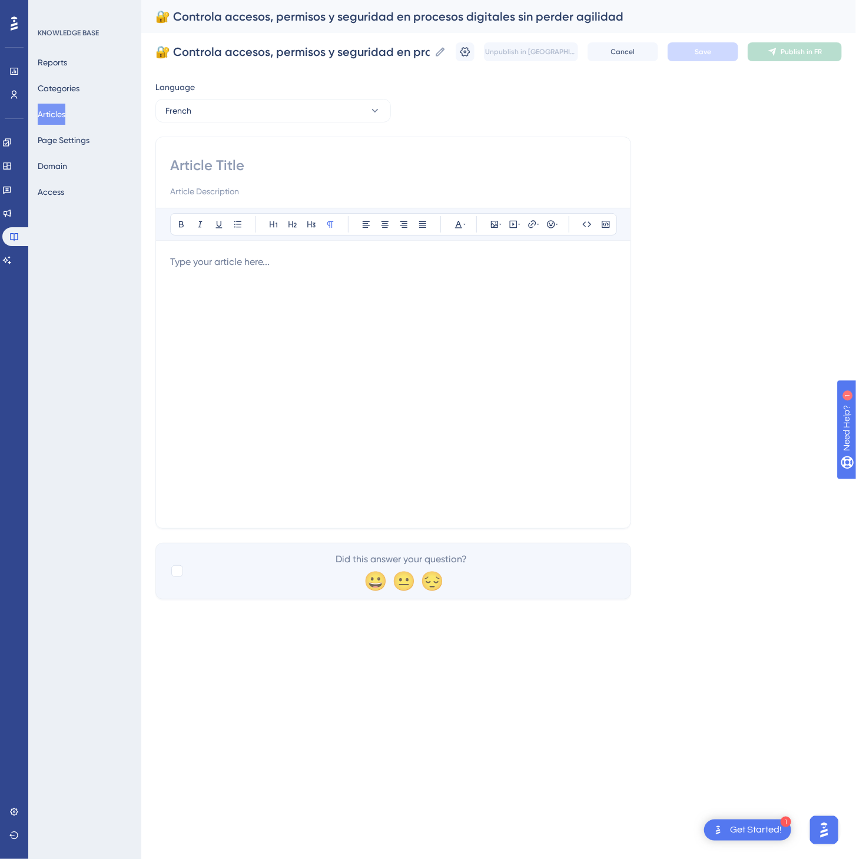
paste input "🔐 Contrôlez les accès, autorisations et la sécurité numérique — sans ralentir v…"
type input "🔐 Contrôlez les accès, autorisations et la sécurité numérique — sans ralentir v…"
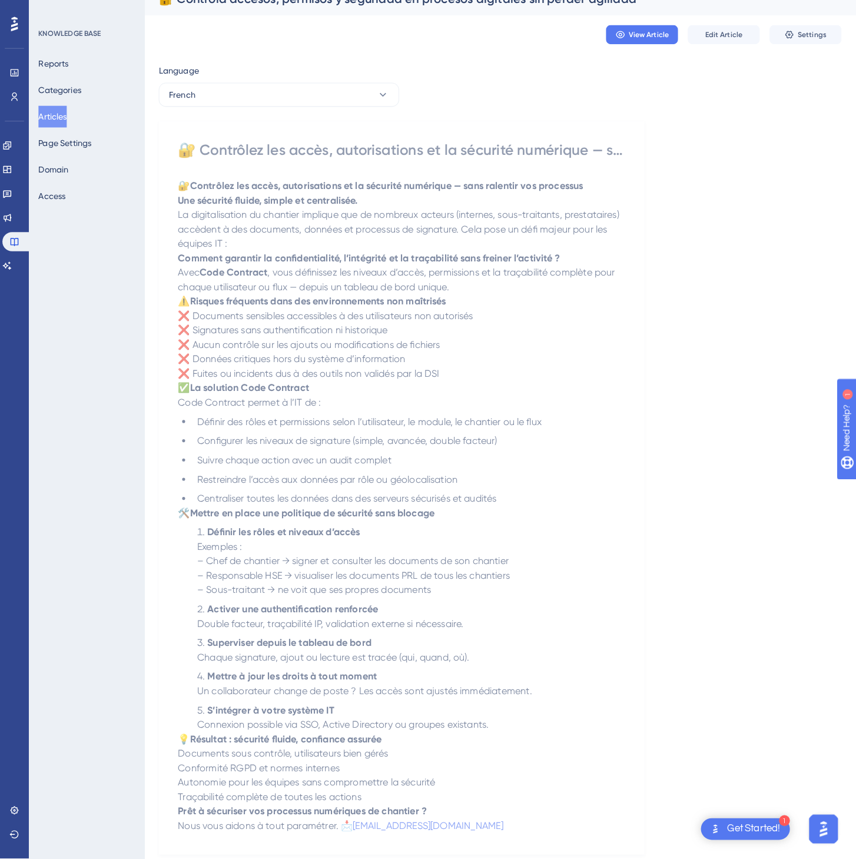
scroll to position [0, 0]
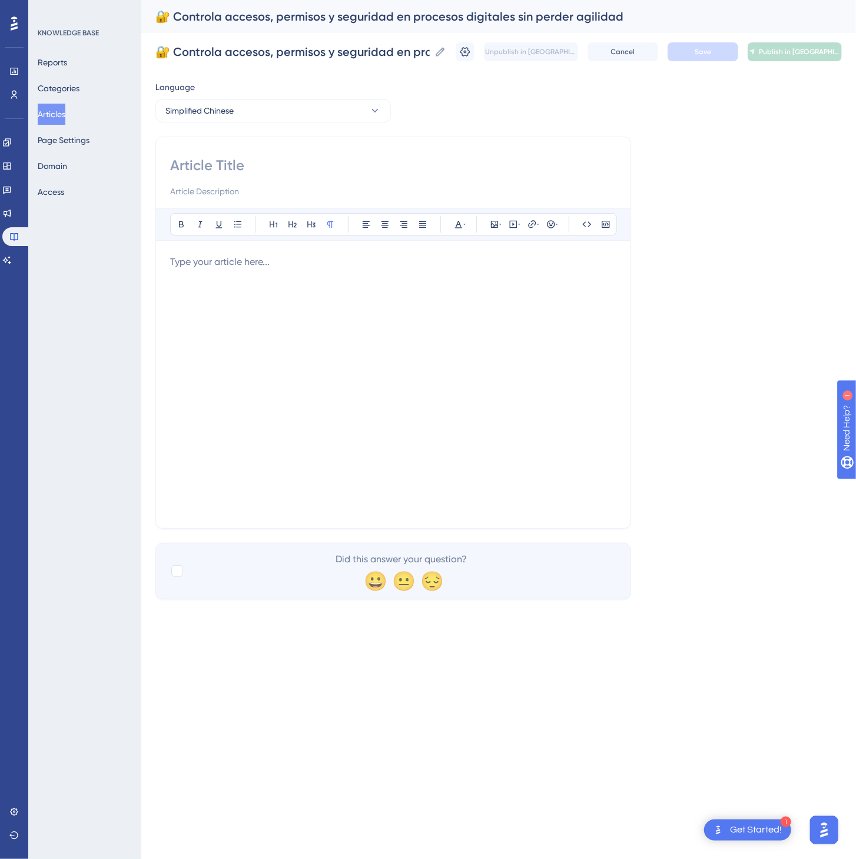
paste input "🔐 轻松管理访问权限、安全策略与数字流程控制"
type input "🔐 轻松管理访问权限、安全策略与数字流程控制"
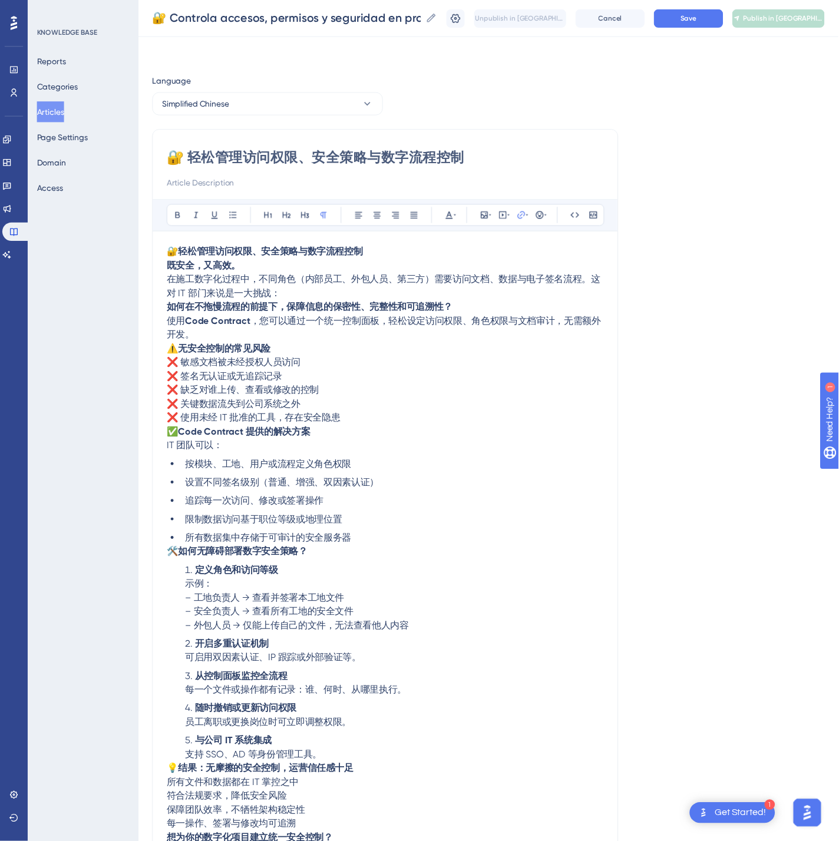
scroll to position [35, 0]
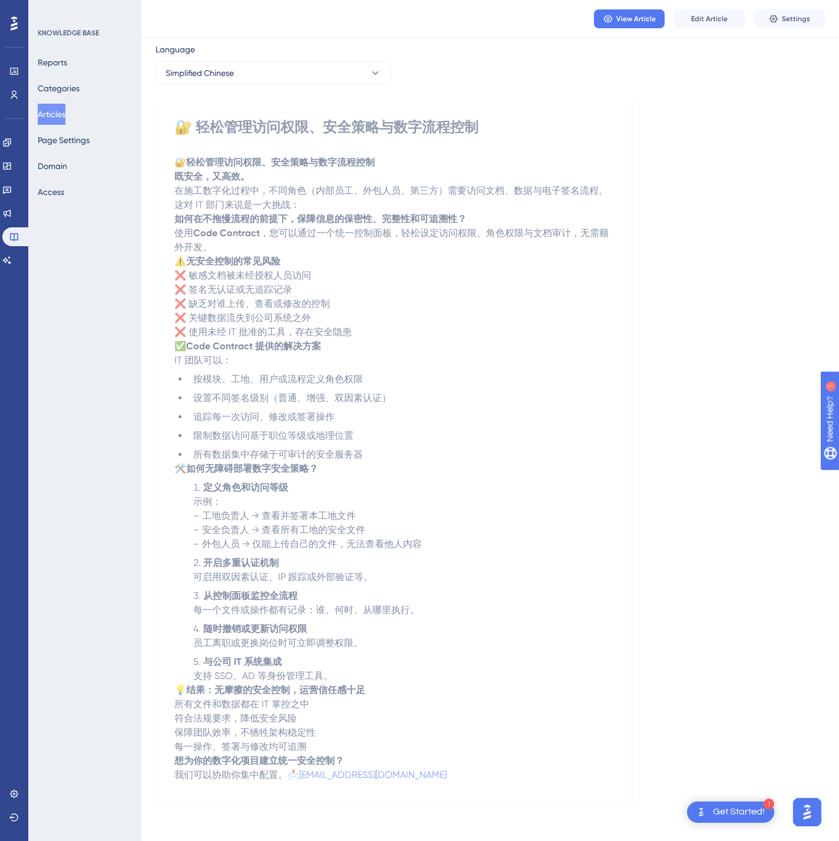
drag, startPoint x: 67, startPoint y: 115, endPoint x: 87, endPoint y: 111, distance: 20.9
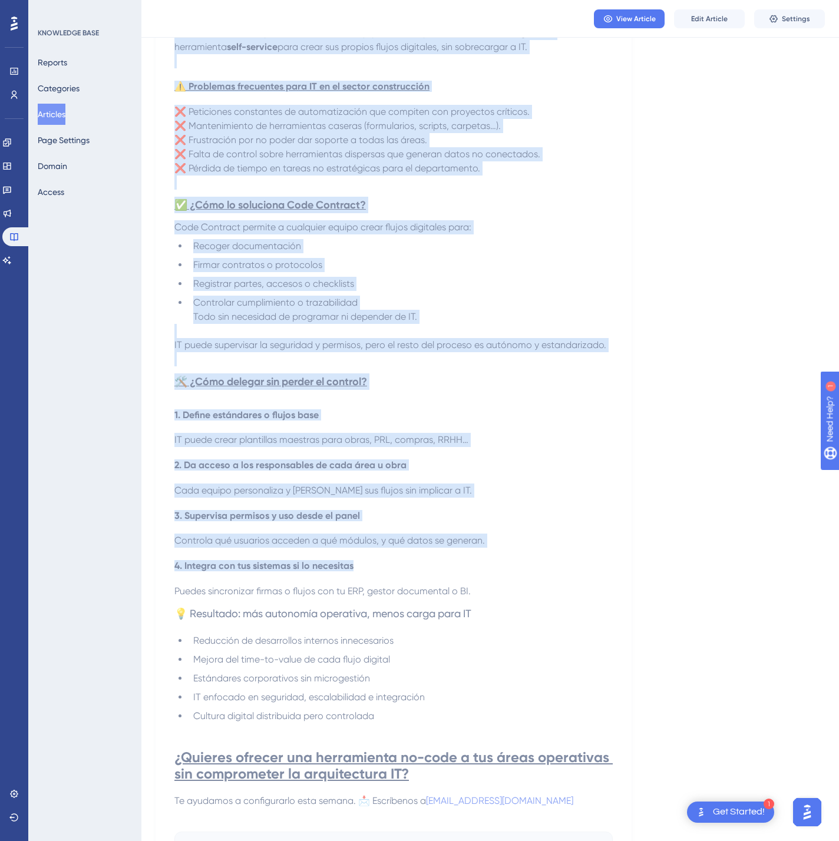
scroll to position [413, 0]
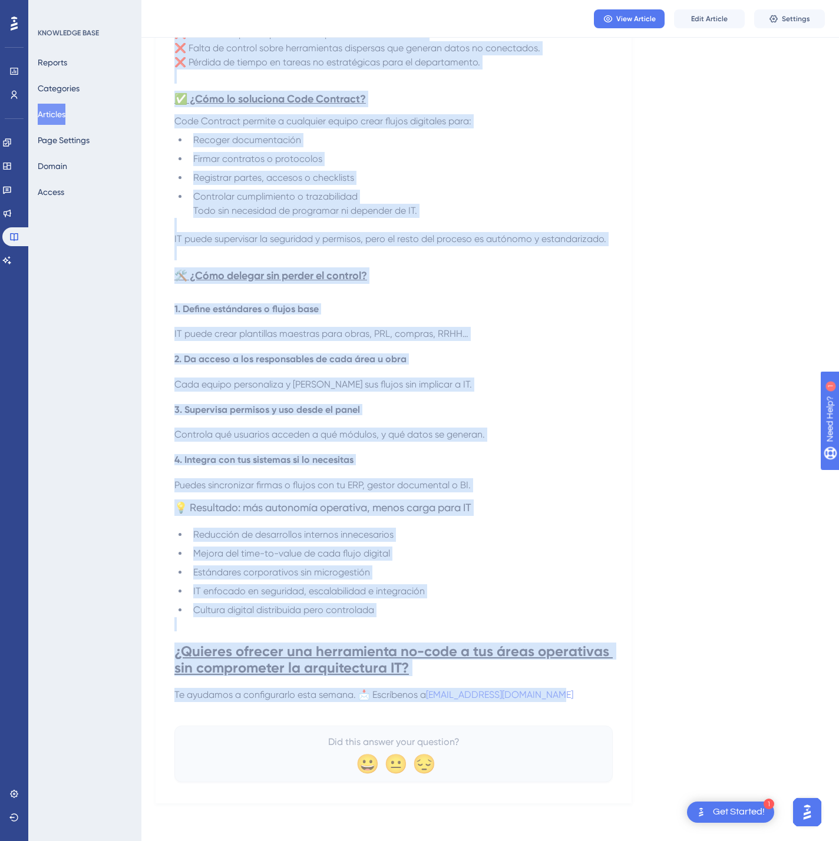
drag, startPoint x: 184, startPoint y: 157, endPoint x: 601, endPoint y: 698, distance: 682.9
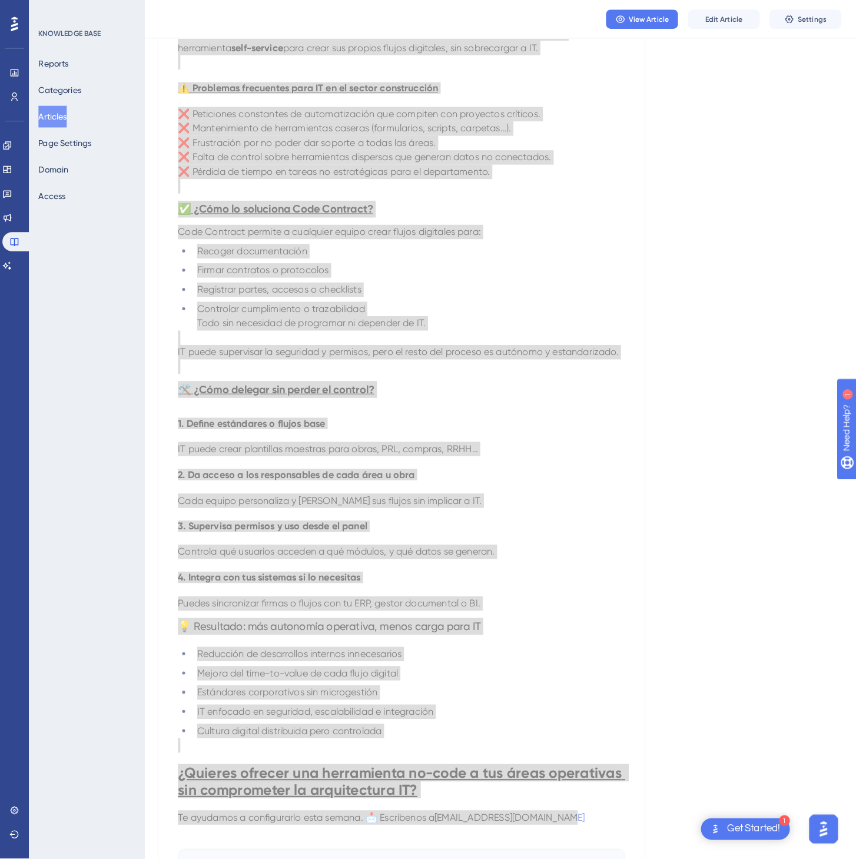
scroll to position [0, 0]
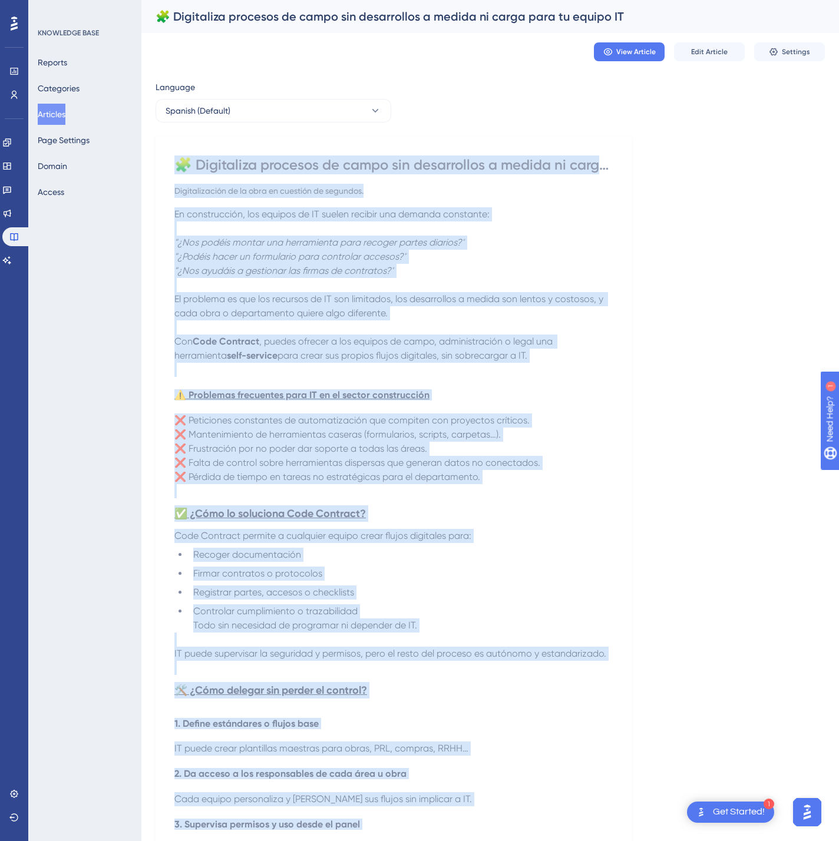
drag, startPoint x: 300, startPoint y: 130, endPoint x: 303, endPoint y: 124, distance: 6.6
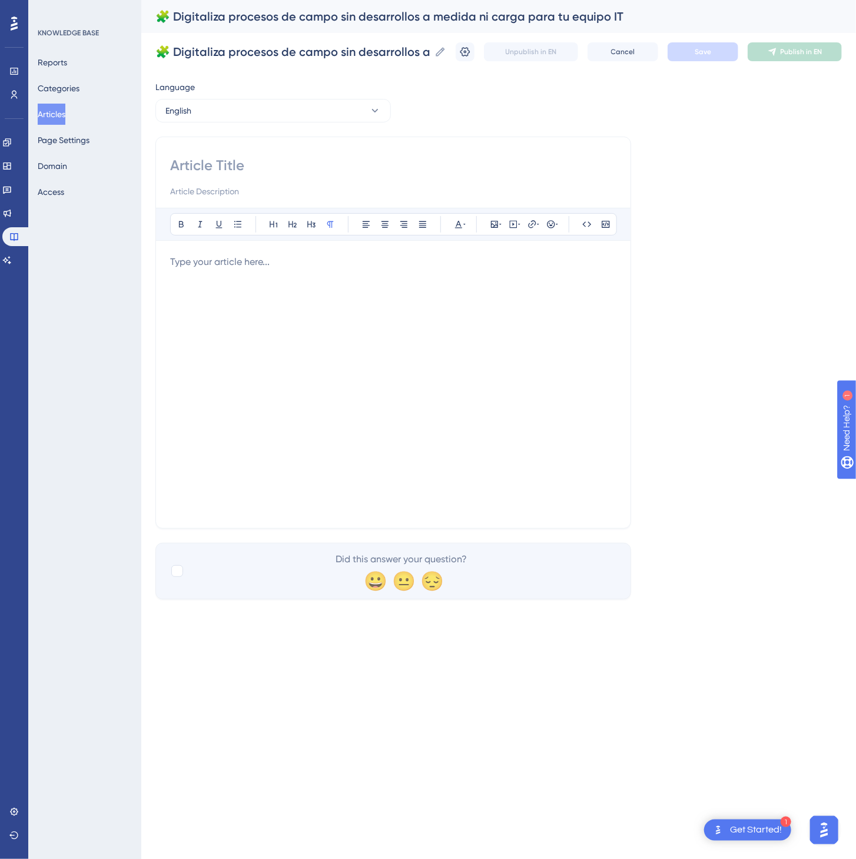
paste input "🧩 Digitize field processes without custom development or burdening your IT team…"
type input "🧩 Digitize field processes without custom development or burdening your IT team…"
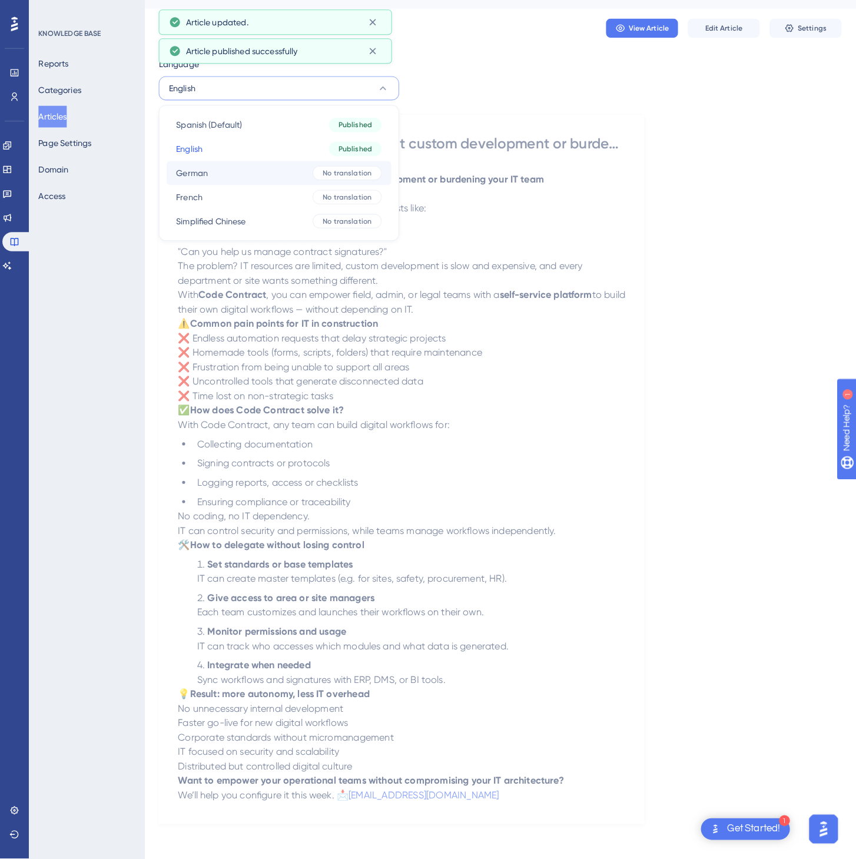
scroll to position [0, 0]
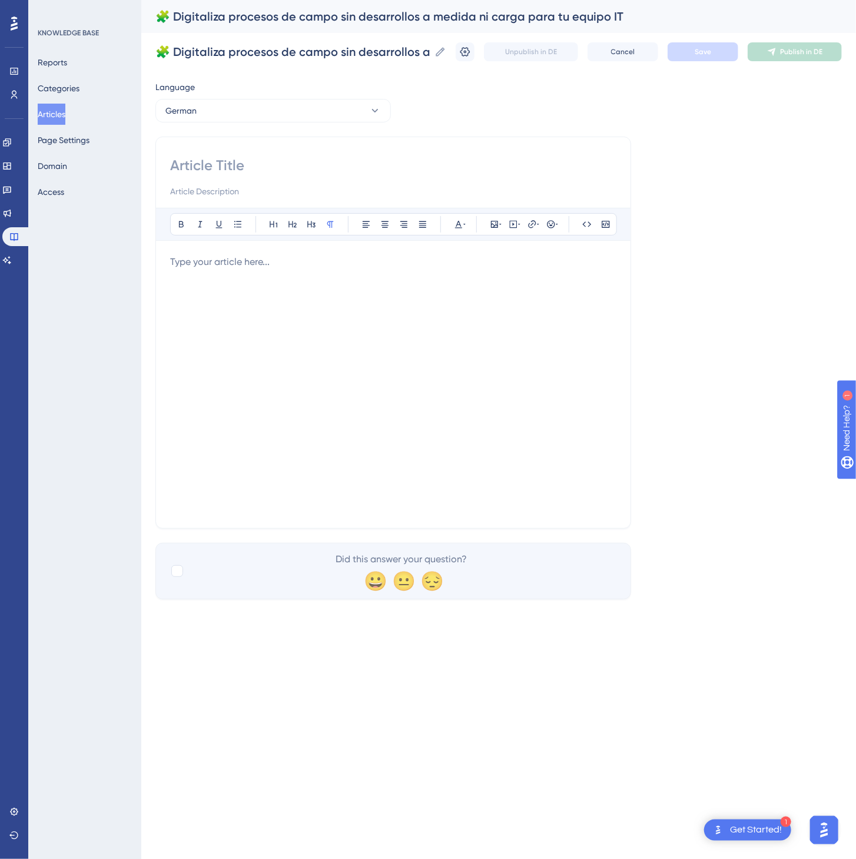
paste input "🧩 Digitalisieren Sie Prozesse auf der Baustelle – ohne individuelle Entwicklung…"
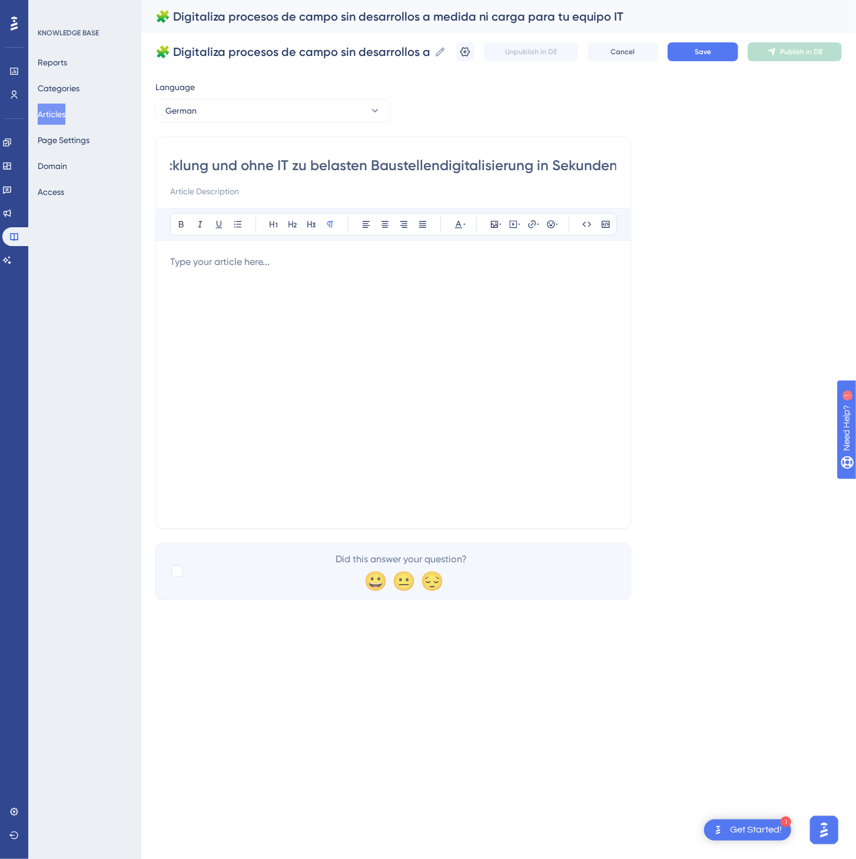
type input "🧩 Digitalisieren Sie Prozesse auf der Baustelle – ohne individuelle Entwicklung…"
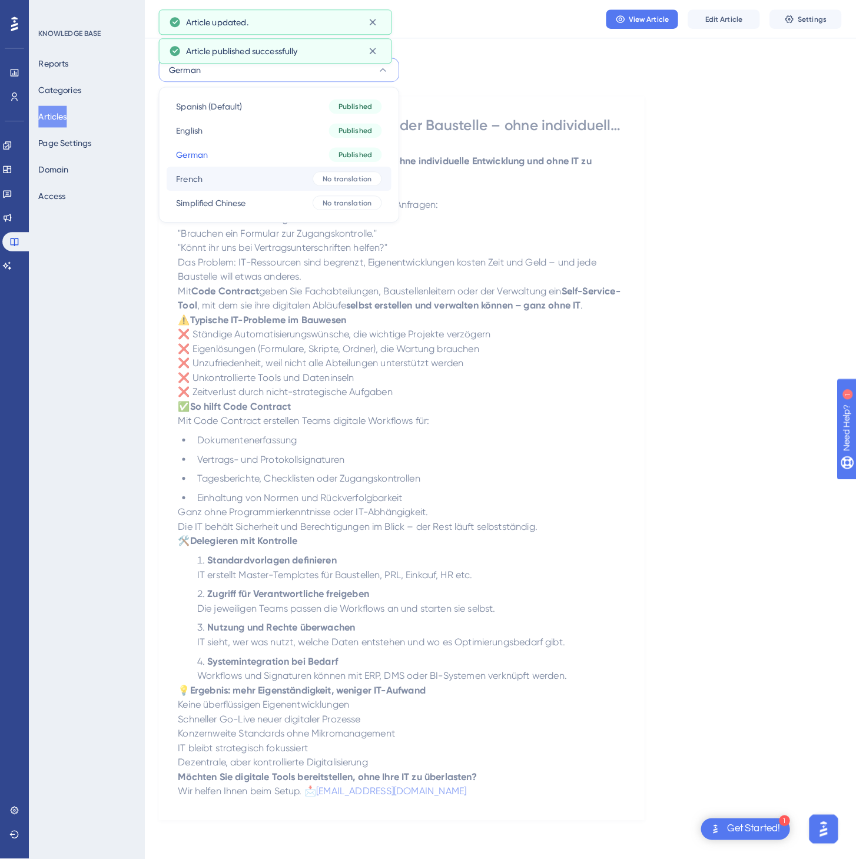
scroll to position [0, 0]
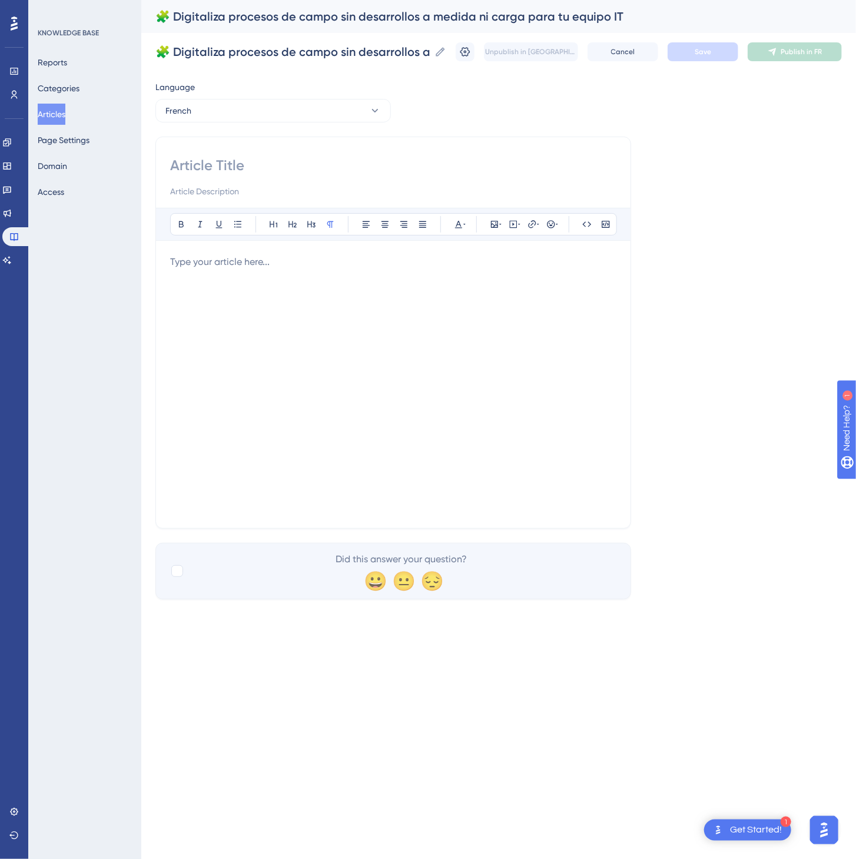
paste input "🧩 Digitalisez vos processus terrain sans développement spécifique ni surcharge …"
type input "🧩 Digitalisez vos processus terrain sans développement spécifique ni surcharge …"
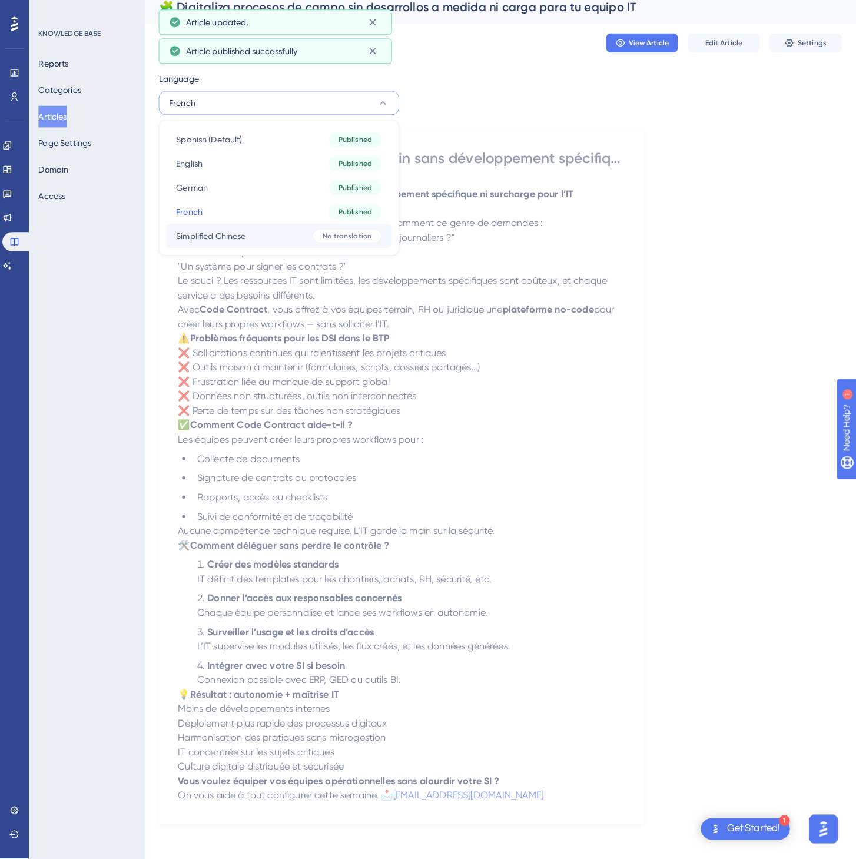
scroll to position [0, 0]
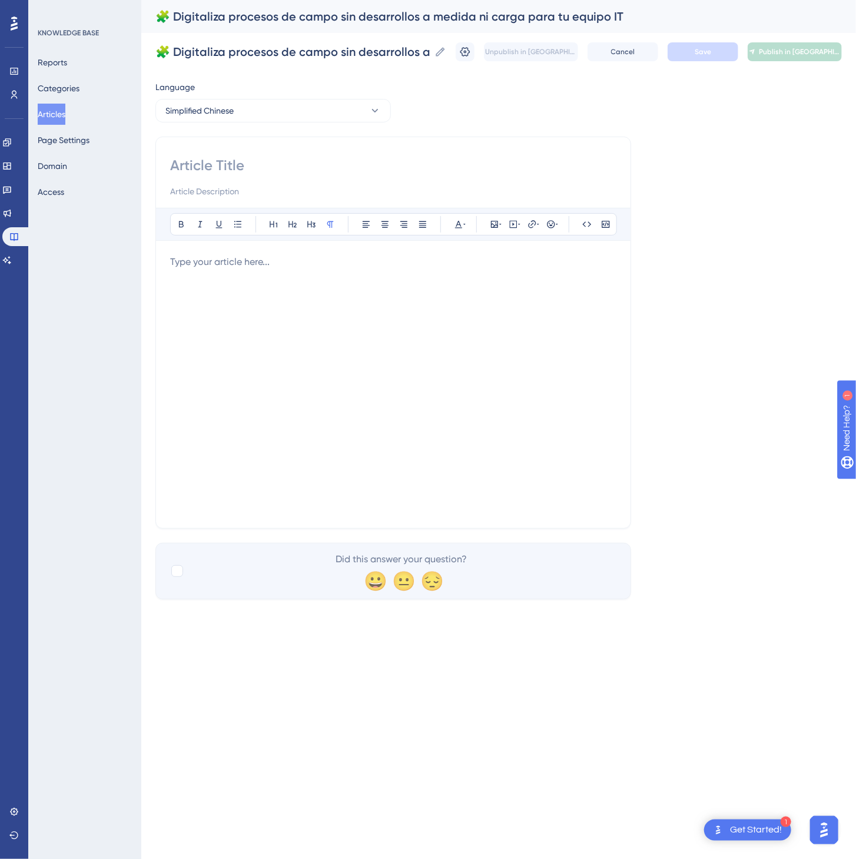
paste input "🧩 无需定制开发，即可数字化现场流程，IT 无需负担"
type input "🧩 无需定制开发，即可数字化现场流程，IT 无需负担"
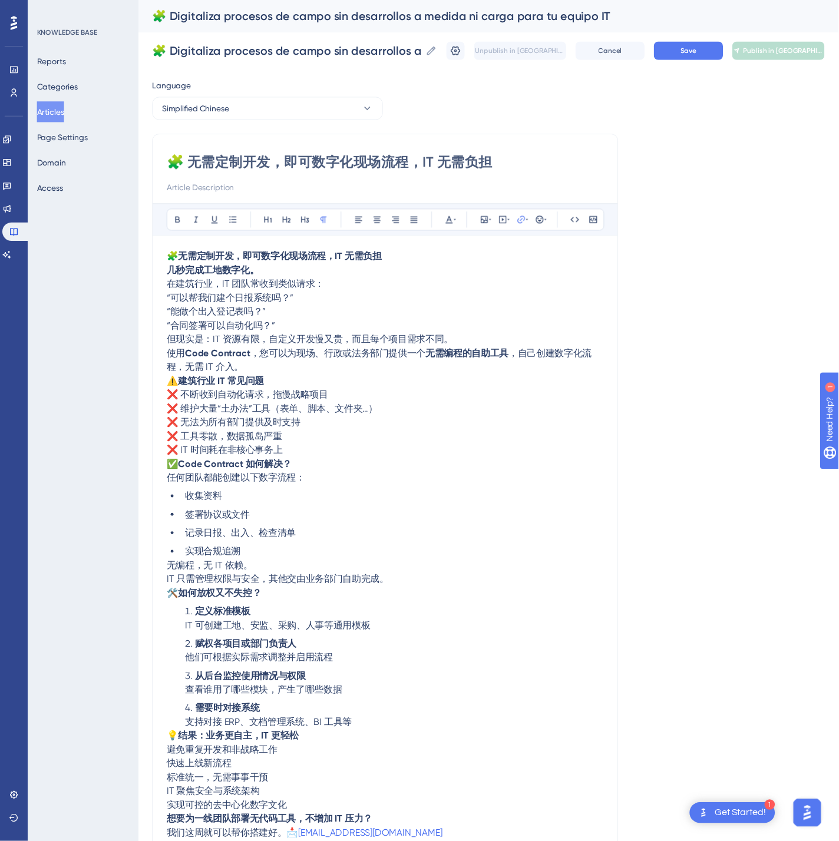
scroll to position [10, 0]
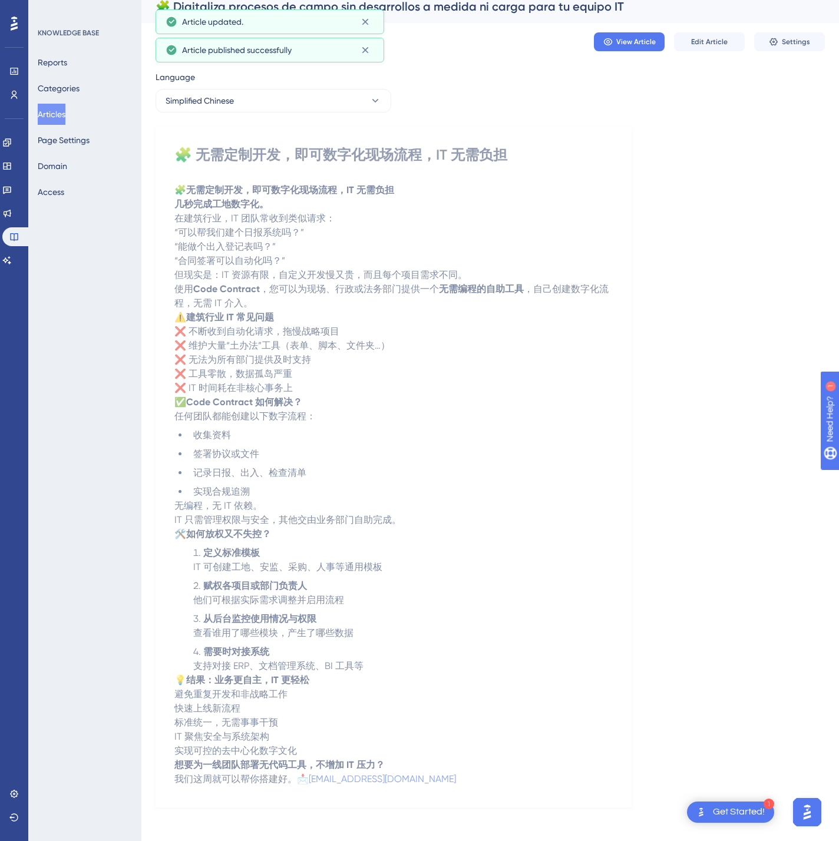
drag, startPoint x: 46, startPoint y: 105, endPoint x: 137, endPoint y: 77, distance: 95.2
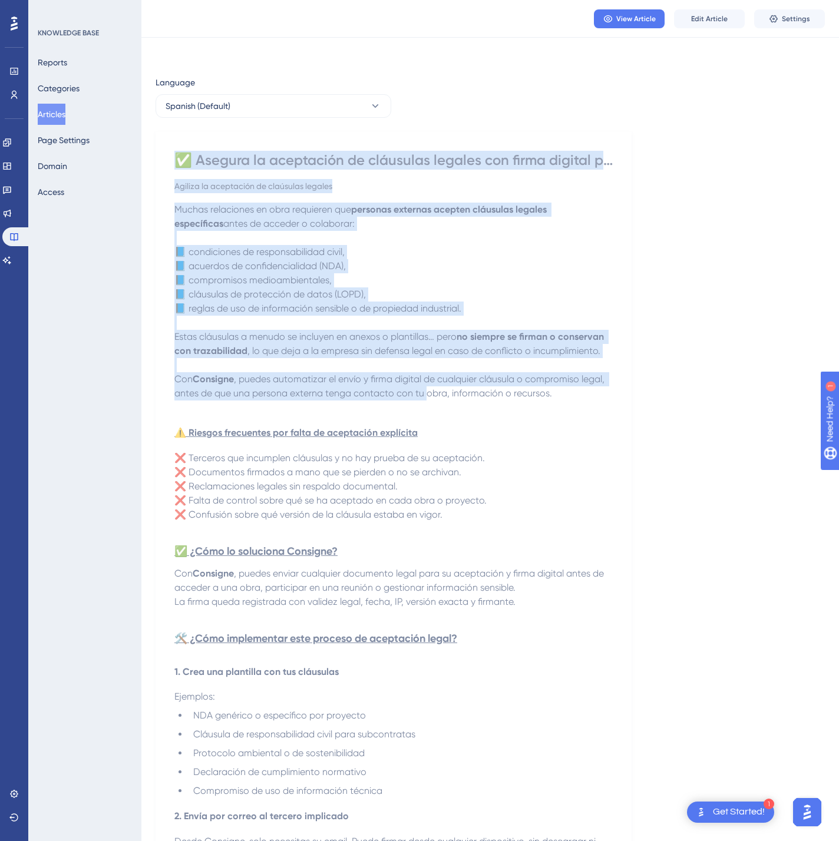
scroll to position [506, 0]
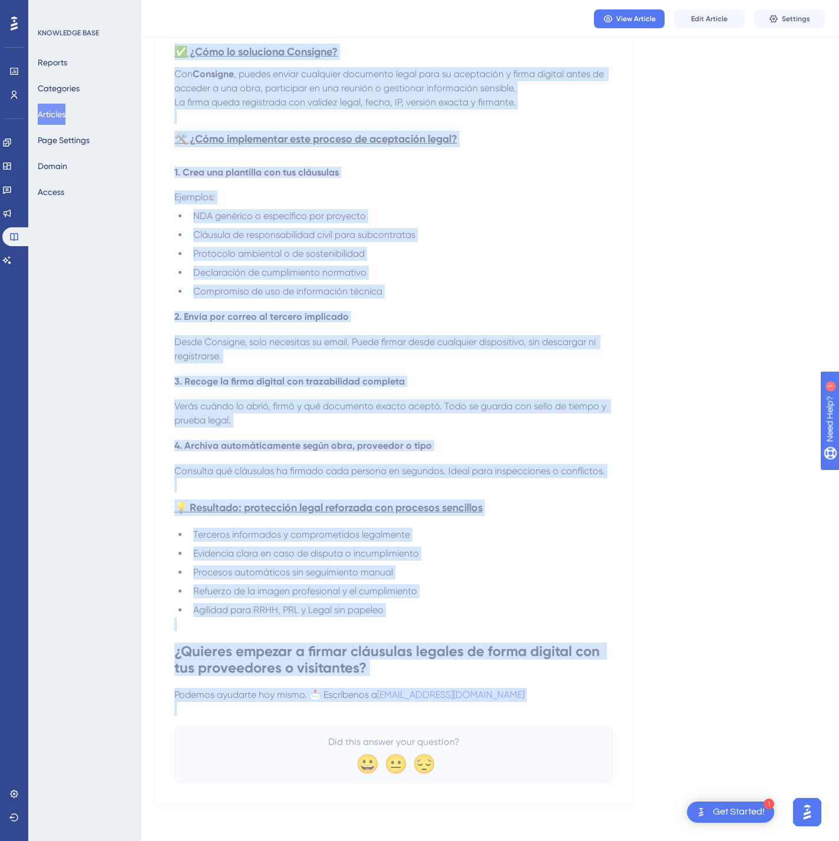
drag, startPoint x: 178, startPoint y: 160, endPoint x: 604, endPoint y: 700, distance: 687.7
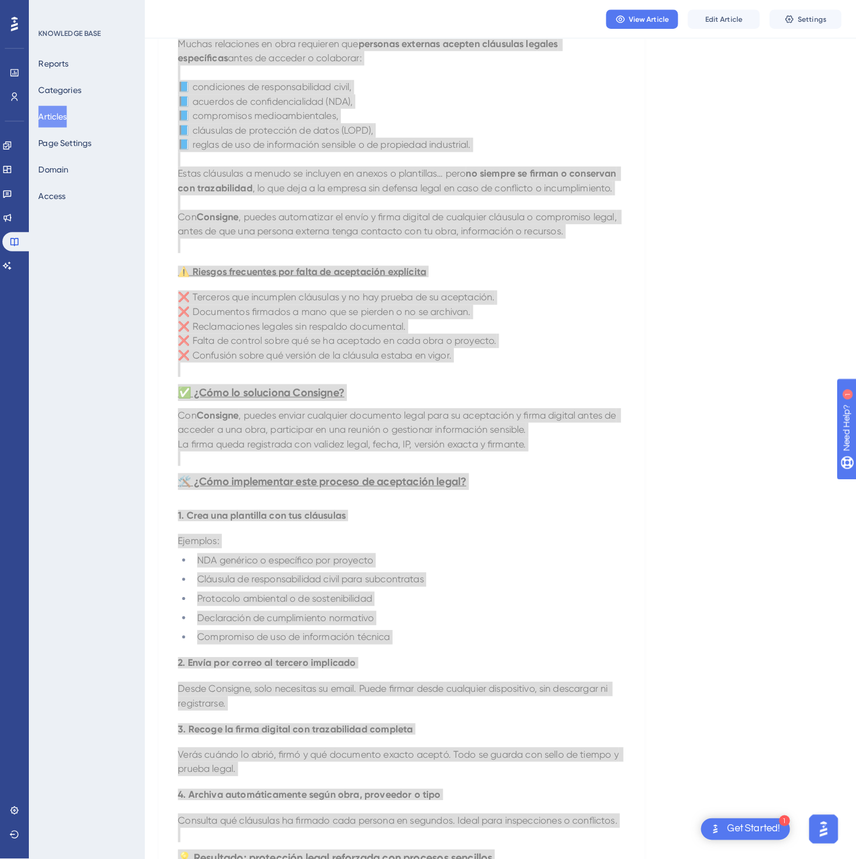
scroll to position [0, 0]
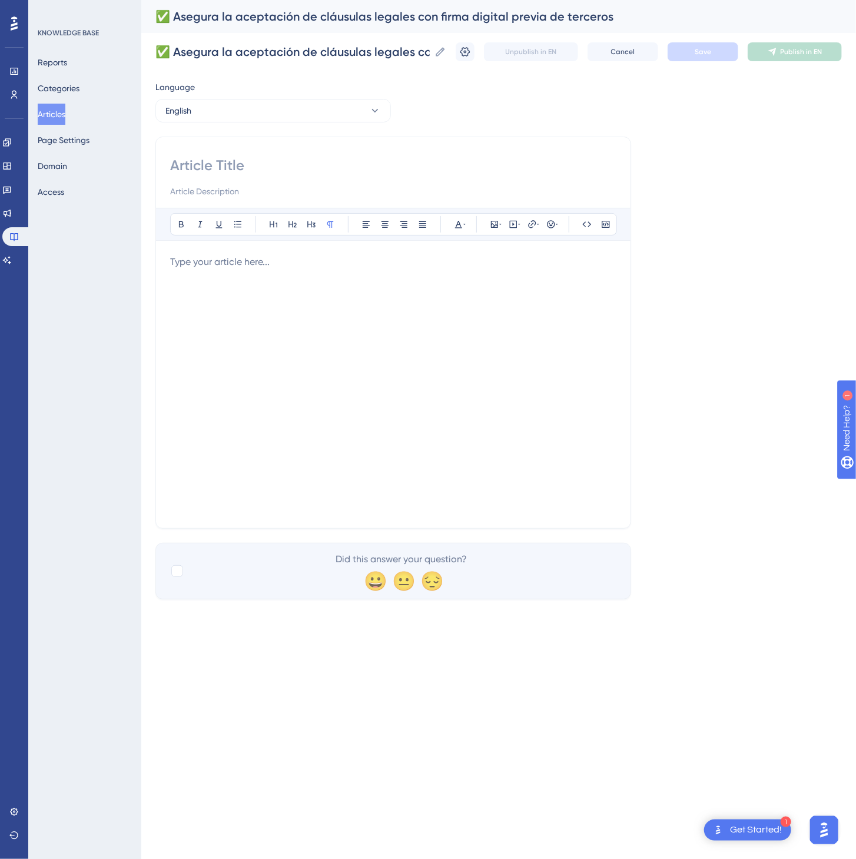
paste input "✅ Ensure legal clause acceptance with prior digital signature from third partie…"
type input "✅ Ensure legal clause acceptance with prior digital signature from third partie…"
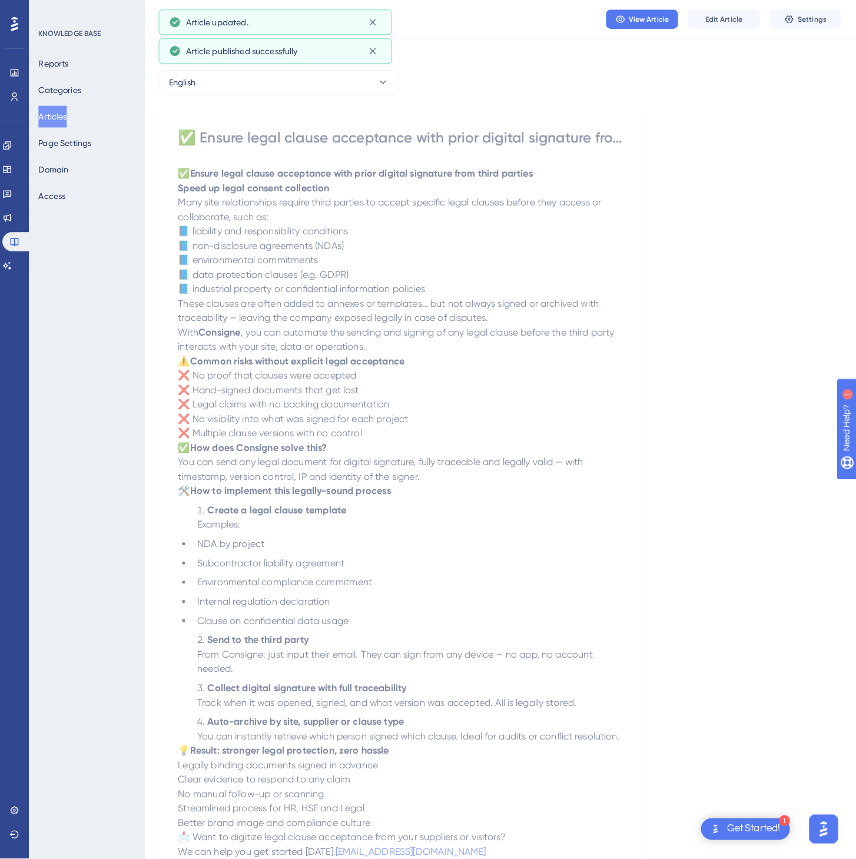
scroll to position [0, 0]
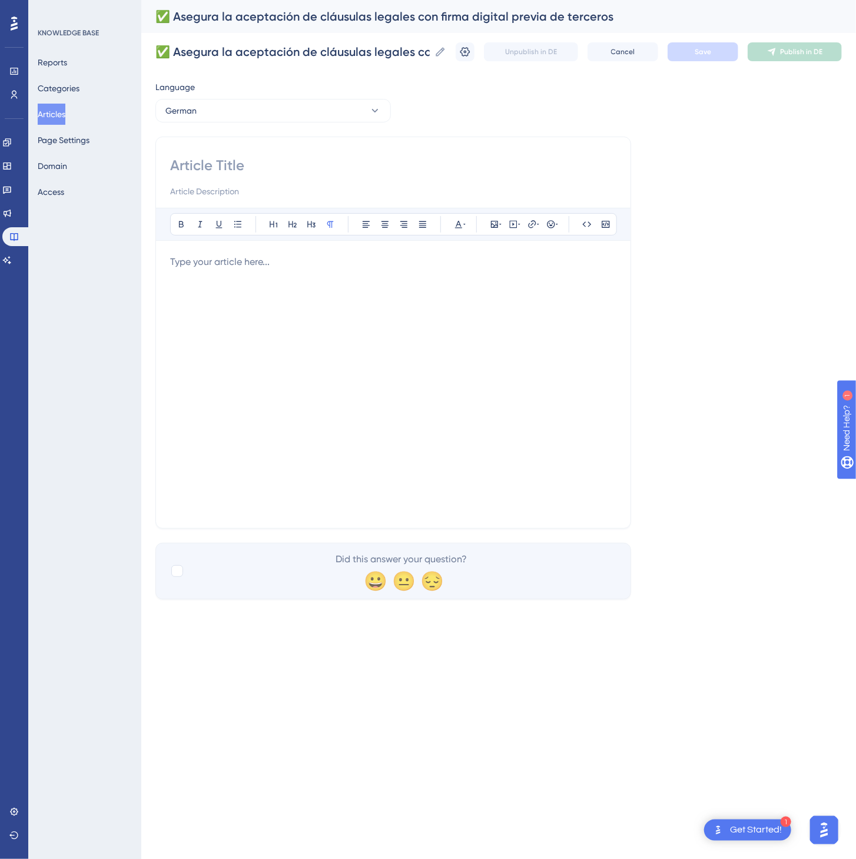
paste input "✅ Rechtliche Klauseln digital von Dritten vorab unterzeichnen lassen Rechtssich…"
type input "✅ Rechtliche Klauseln digital von Dritten vorab unterzeichnen lassen Rechtssich…"
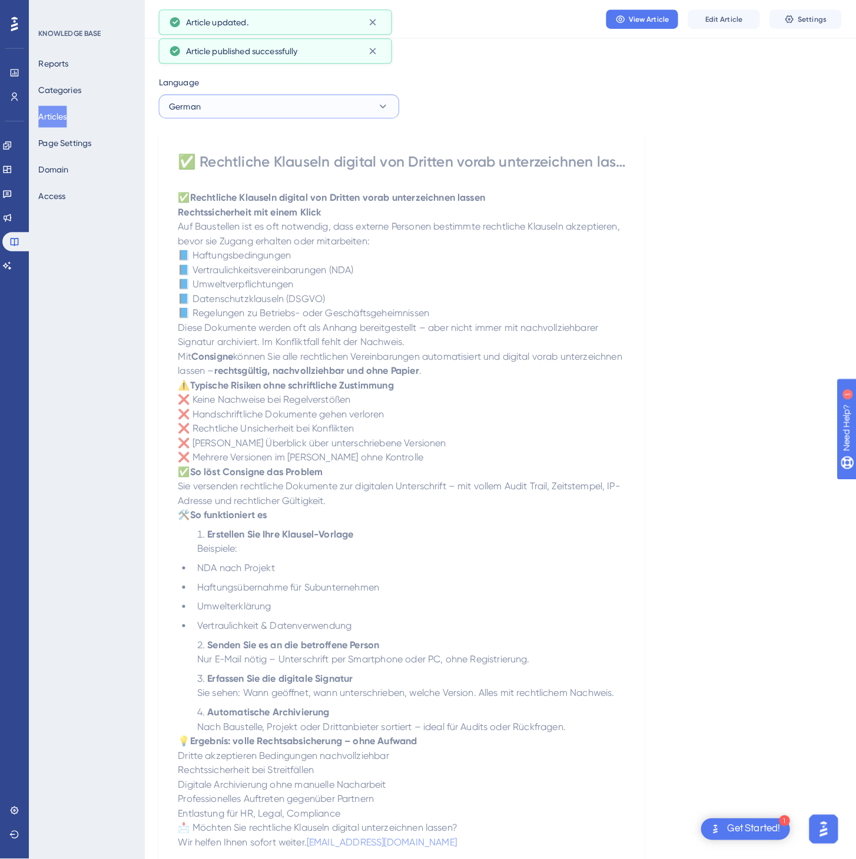
scroll to position [0, 0]
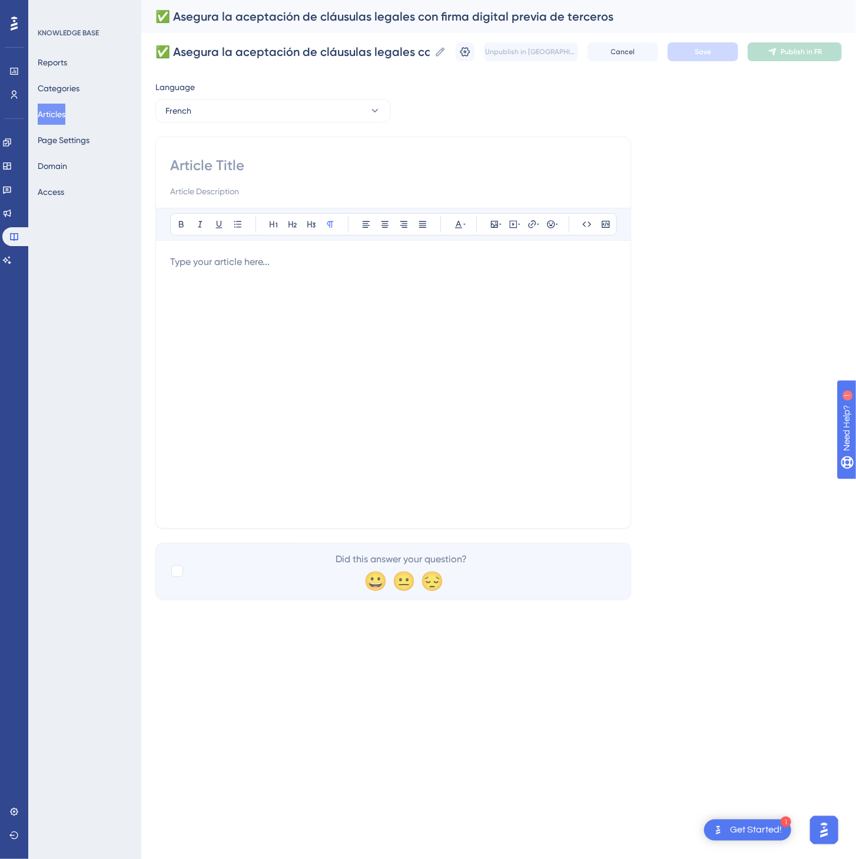
paste input "✅ Faites signer numériquement les clauses légales par des tiers avant tout accè…"
type input "✅ Faites signer numériquement les clauses légales par des tiers avant tout accè…"
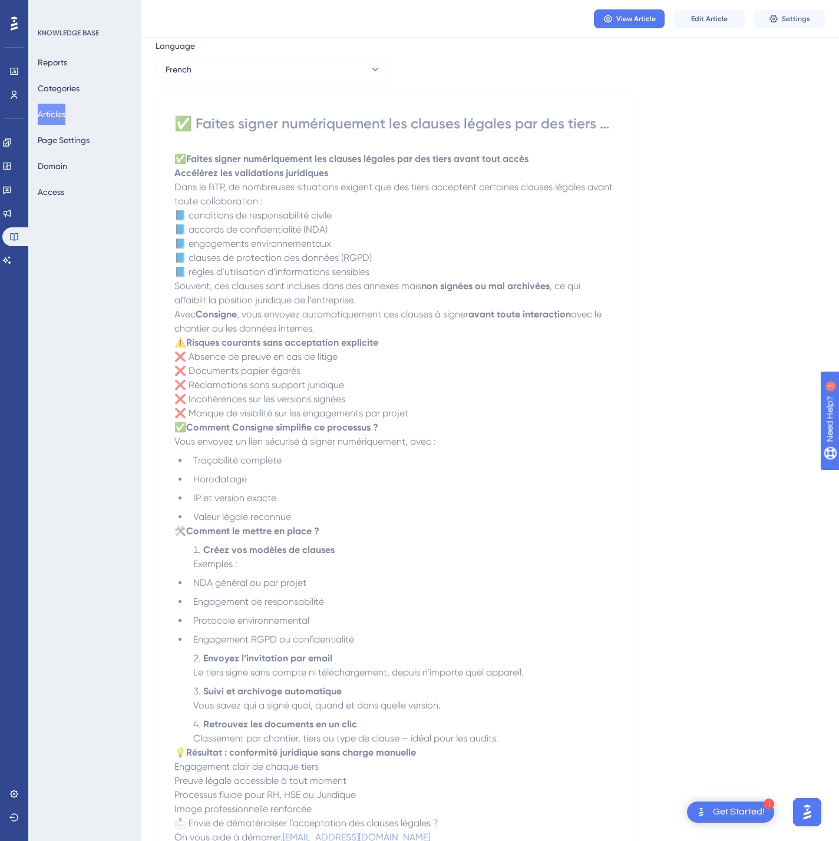
scroll to position [0, 0]
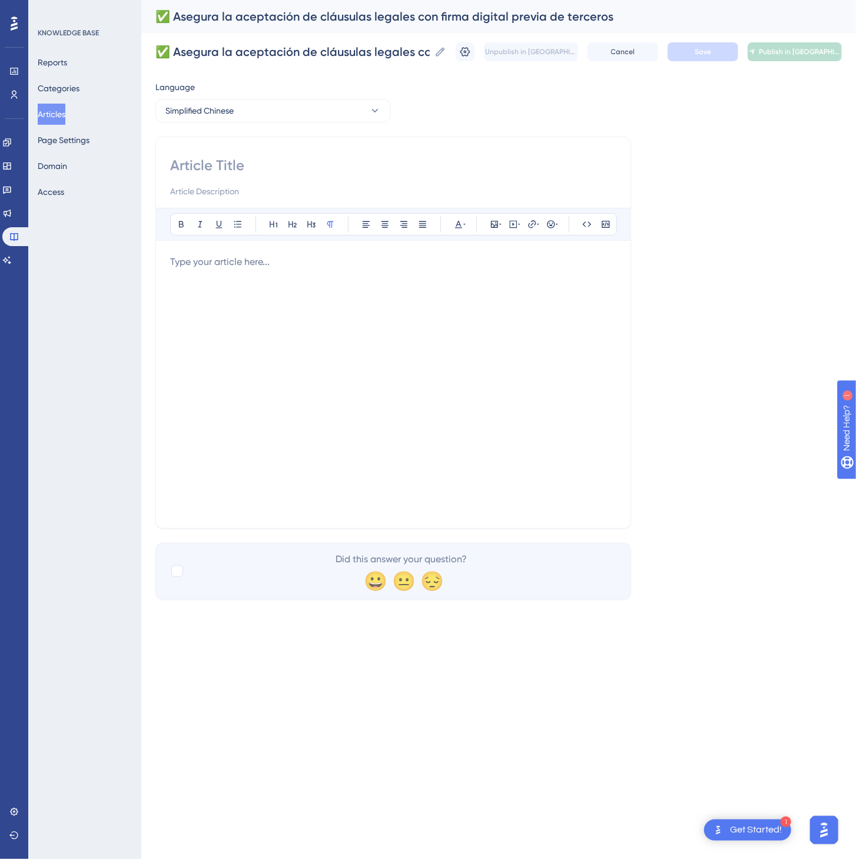
paste input "✅ 确保第三方事先数字签署法律条款"
drag, startPoint x: 217, startPoint y: 161, endPoint x: 638, endPoint y: 320, distance: 450.1
type input "✅ 确保第三方事先数字签署法律条款"
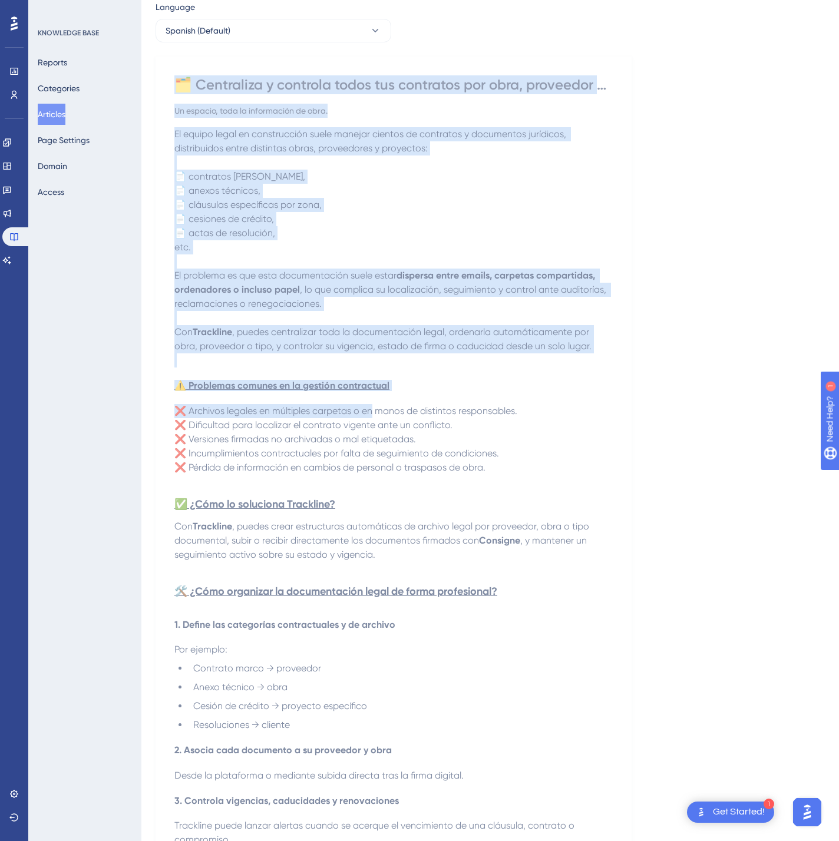
scroll to position [589, 0]
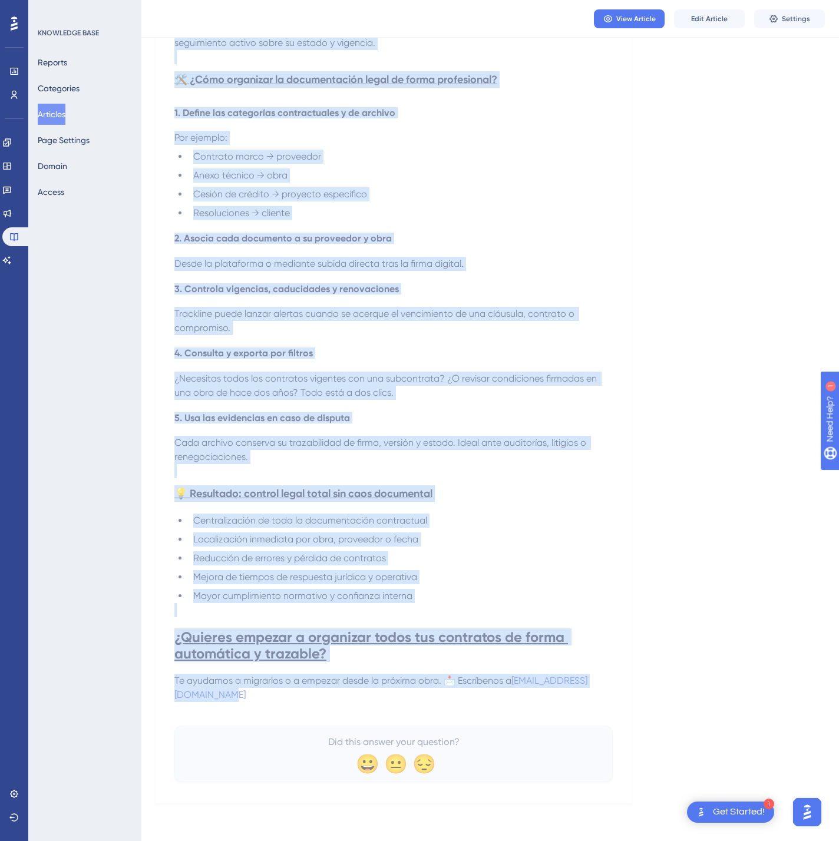
drag, startPoint x: 178, startPoint y: 158, endPoint x: 542, endPoint y: 696, distance: 649.3
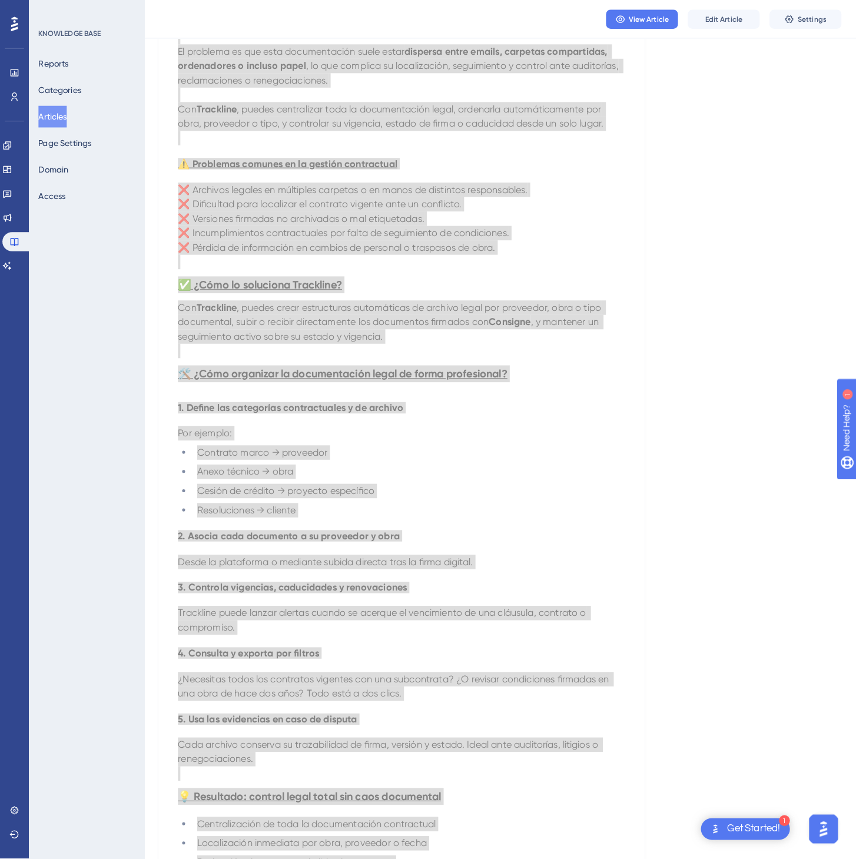
scroll to position [0, 0]
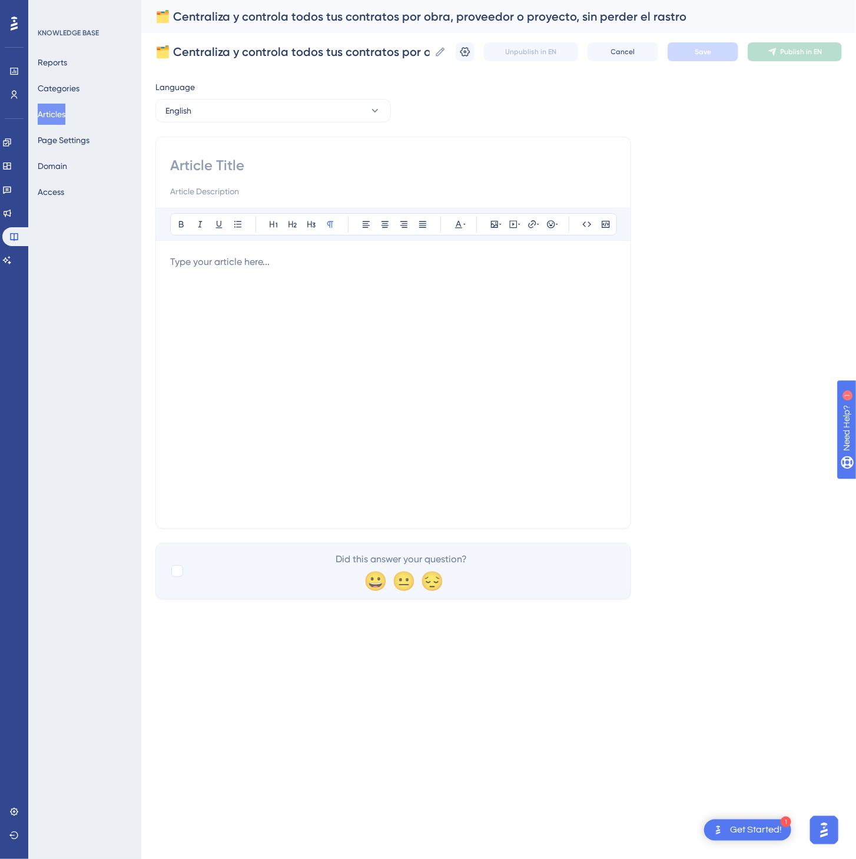
paste input "🗂️ Centralise and track all your contracts by site, supplier or project — witho…"
type input "🗂️ Centralise and track all your contracts by site, supplier or project — witho…"
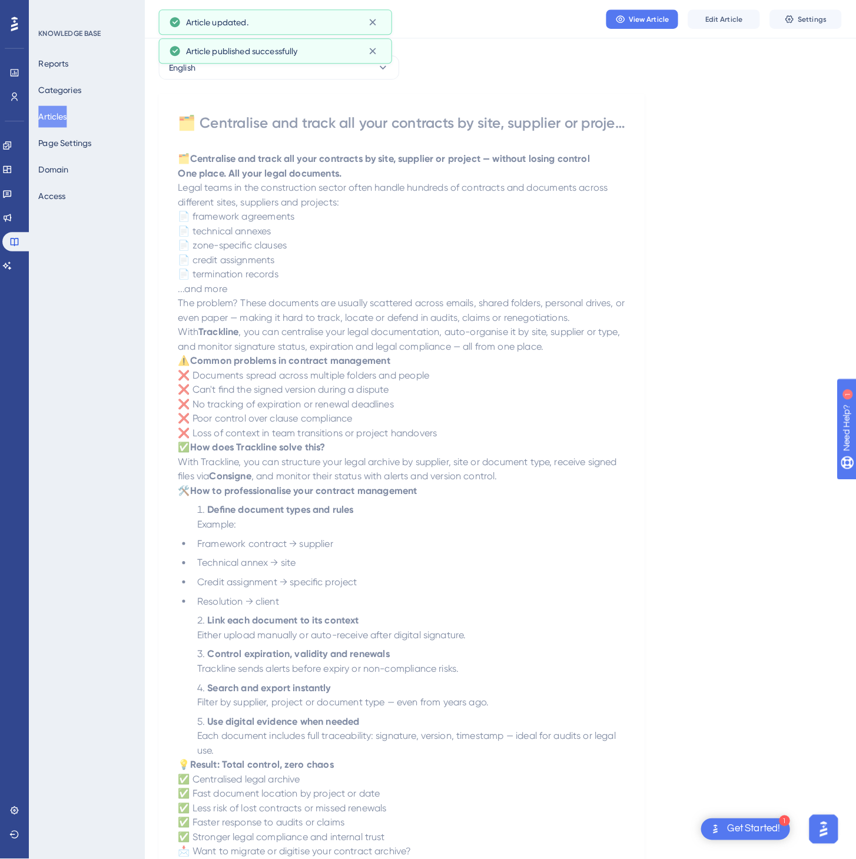
scroll to position [0, 0]
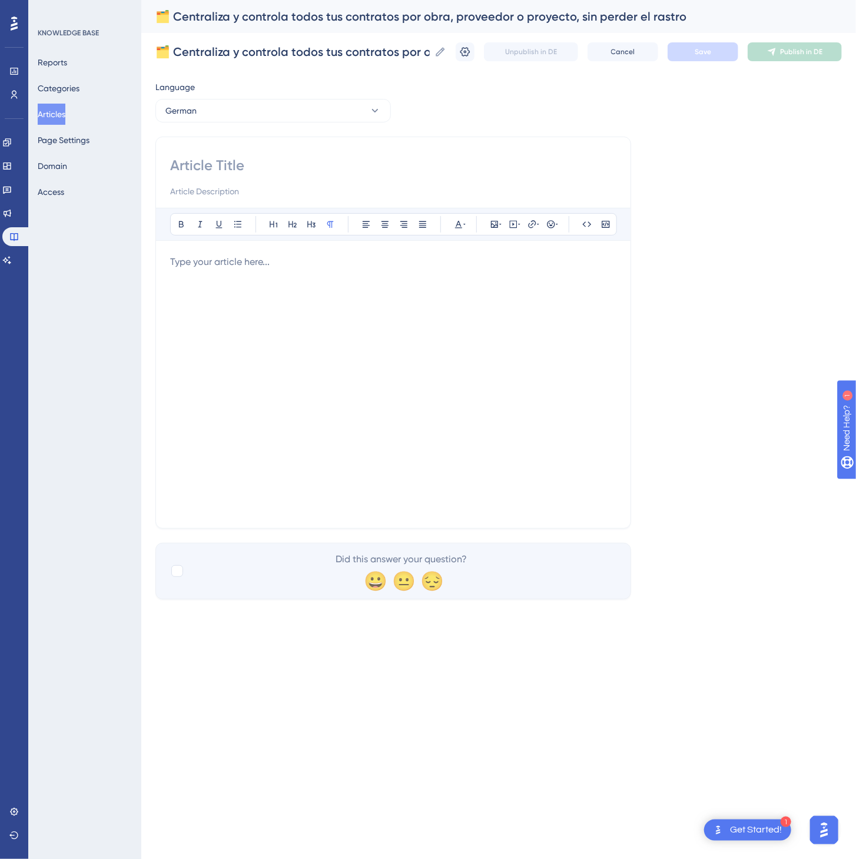
paste input "🗂️ Alle Verträge zentral verwalten – nach Baustelle, Lieferant oder Projekt Ein…"
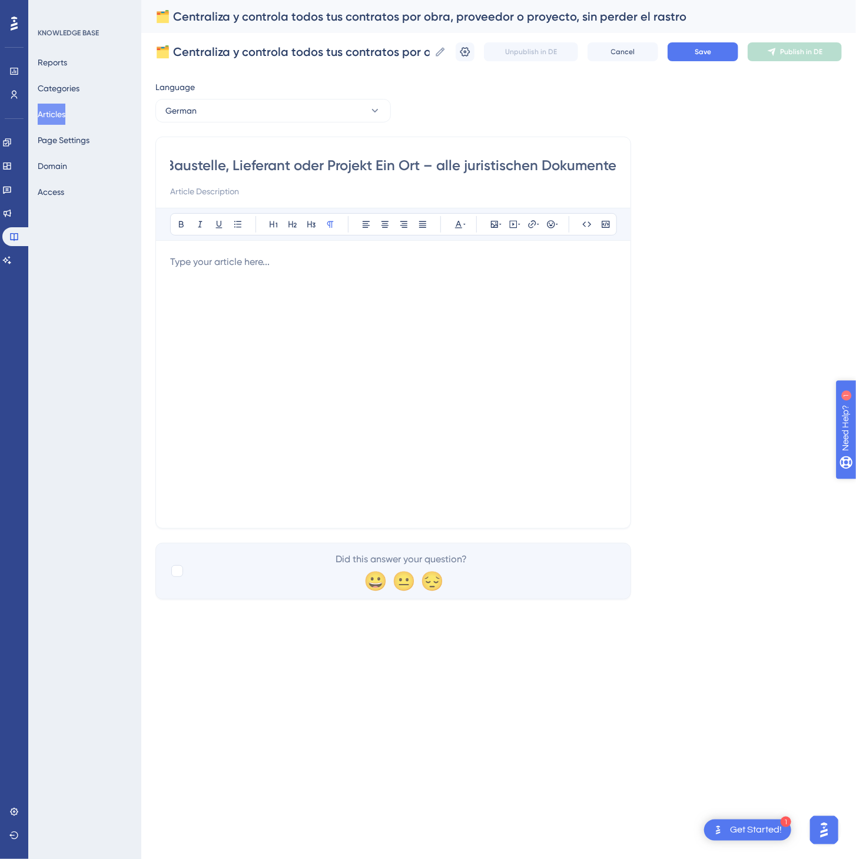
type input "🗂️ Alle Verträge zentral verwalten – nach Baustelle, Lieferant oder Projekt Ein…"
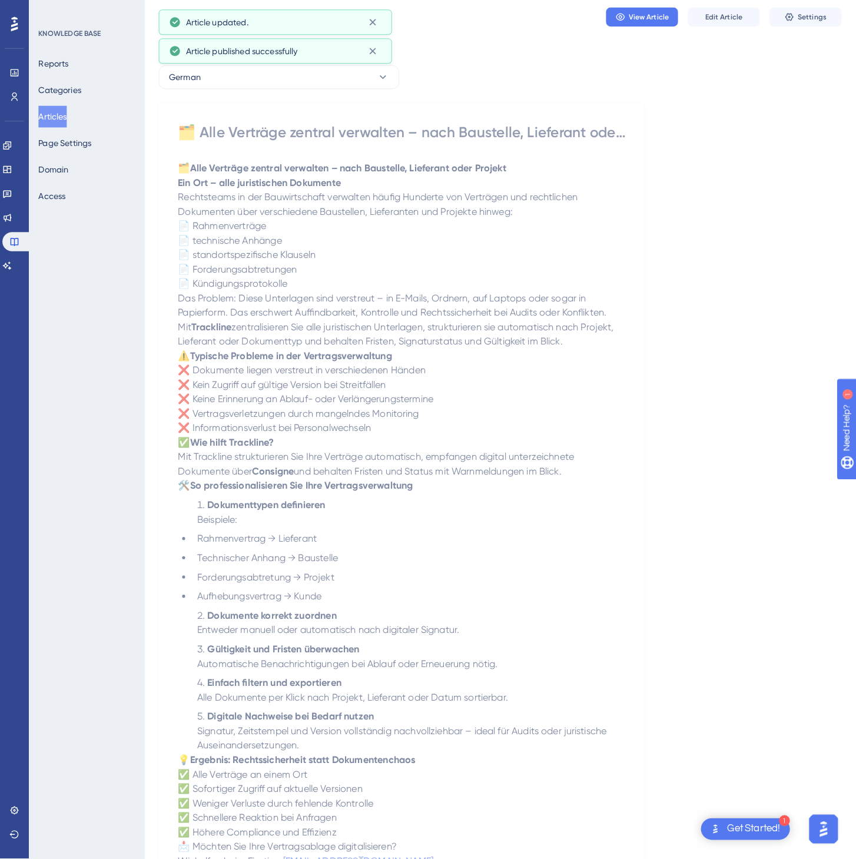
scroll to position [0, 0]
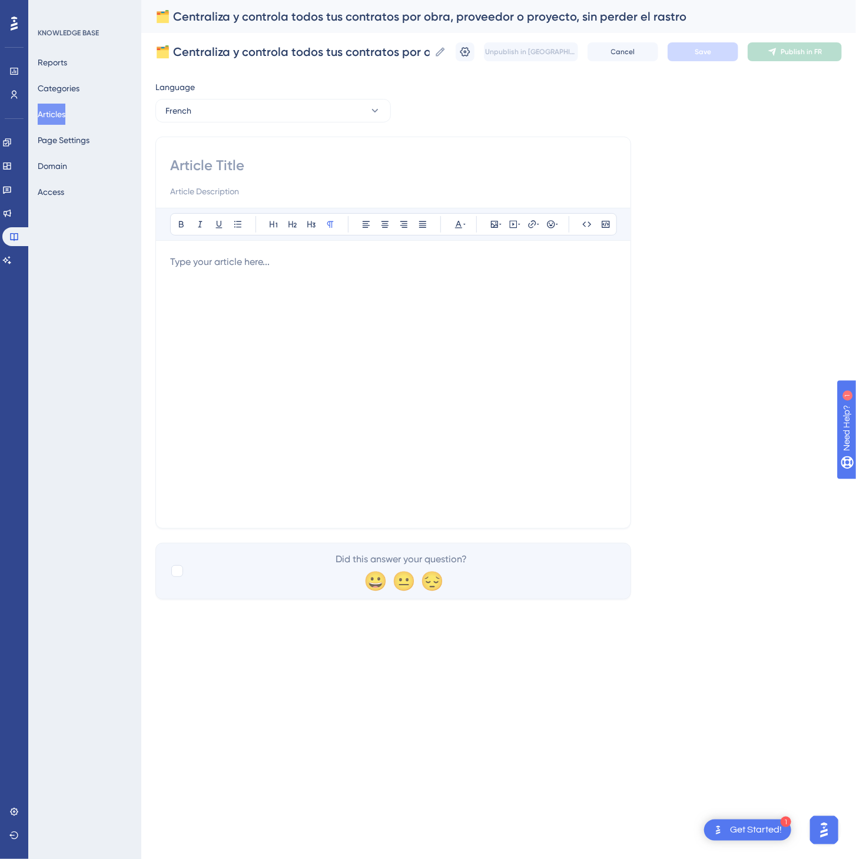
paste input "🗂️ Centralisez et contrôlez tous vos contrats par chantier, fournisseur ou proj…"
type input "🗂️ Centralisez et contrôlez tous vos contrats par chantier, fournisseur ou proj…"
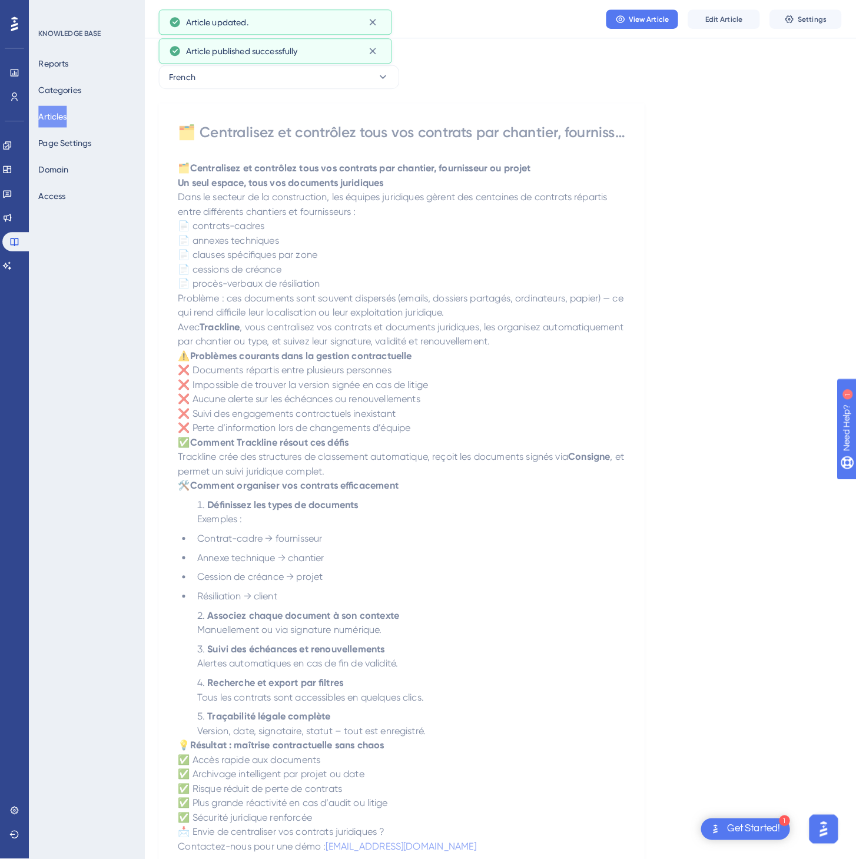
scroll to position [0, 0]
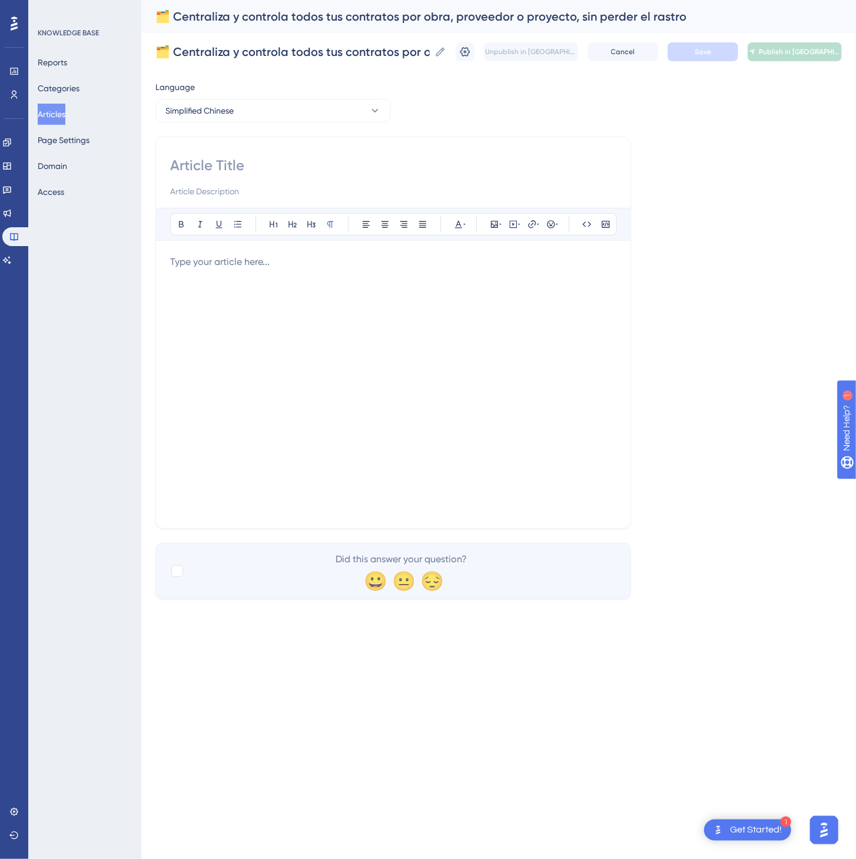
paste input "🗂️ 按项目、供应商或工地集中管理所有合同"
type input "🗂️ 按项目、供应商或工地集中管理所有合同"
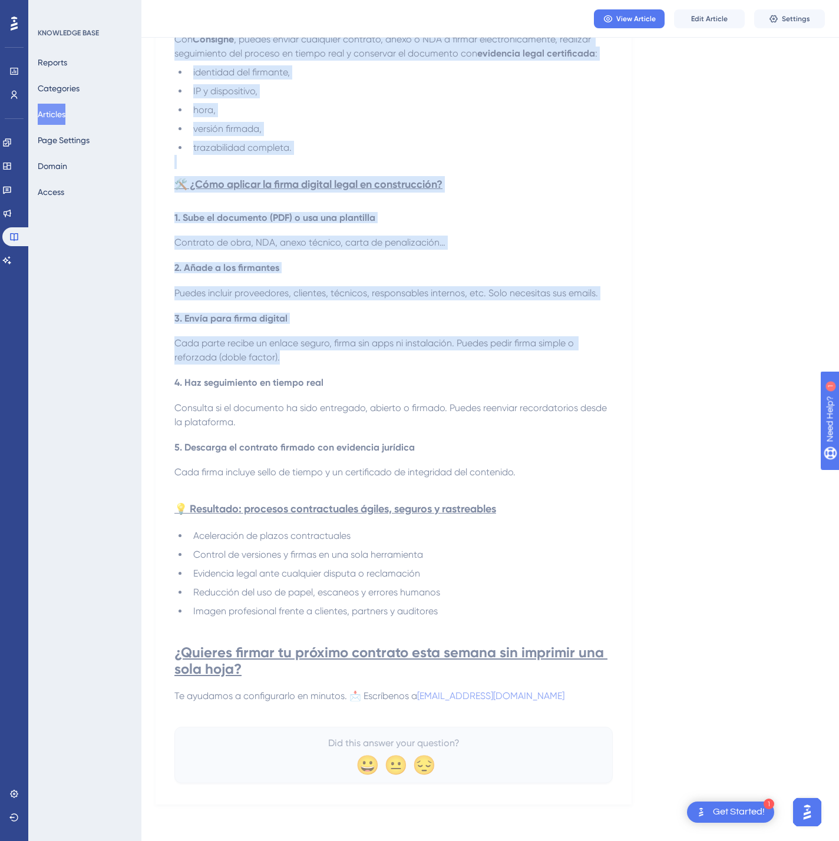
scroll to position [542, 0]
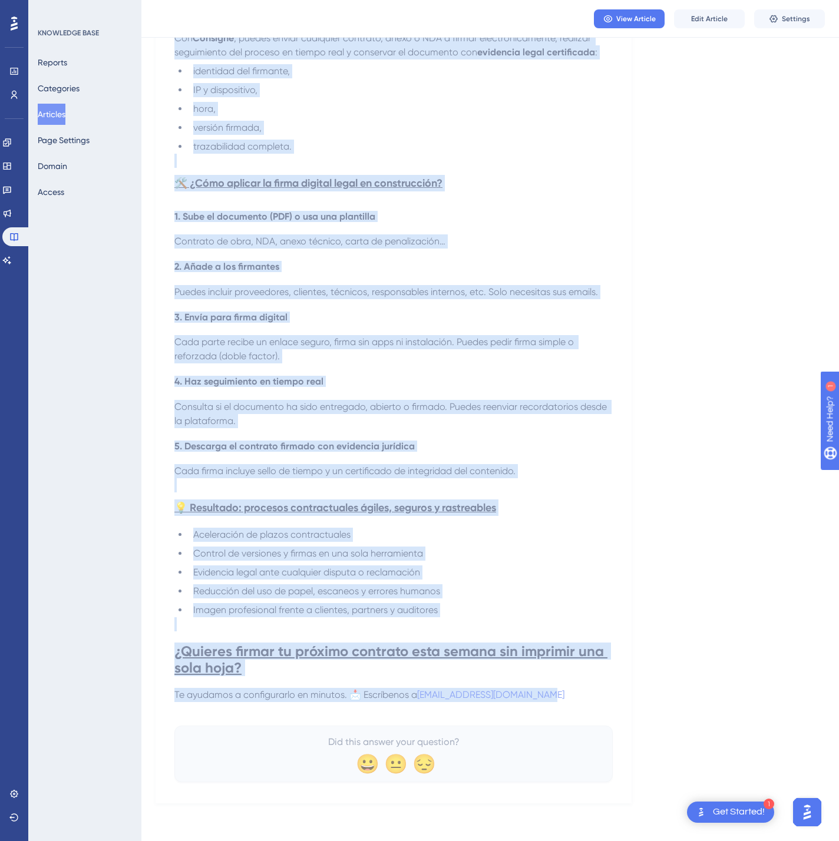
drag, startPoint x: 171, startPoint y: 152, endPoint x: 551, endPoint y: 697, distance: 664.6
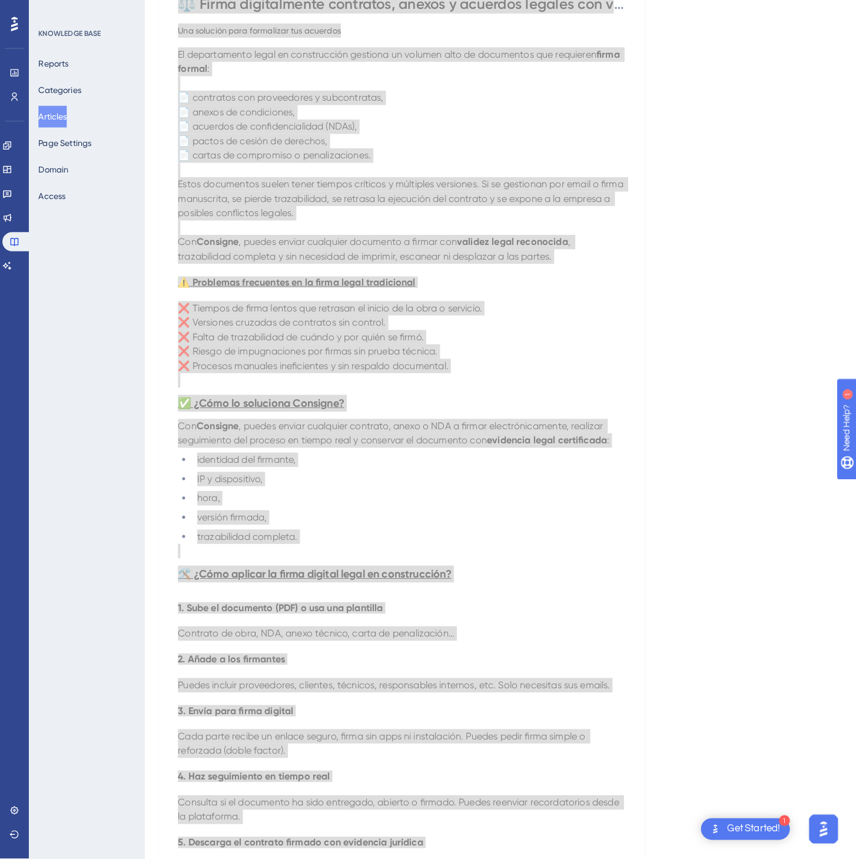
scroll to position [0, 0]
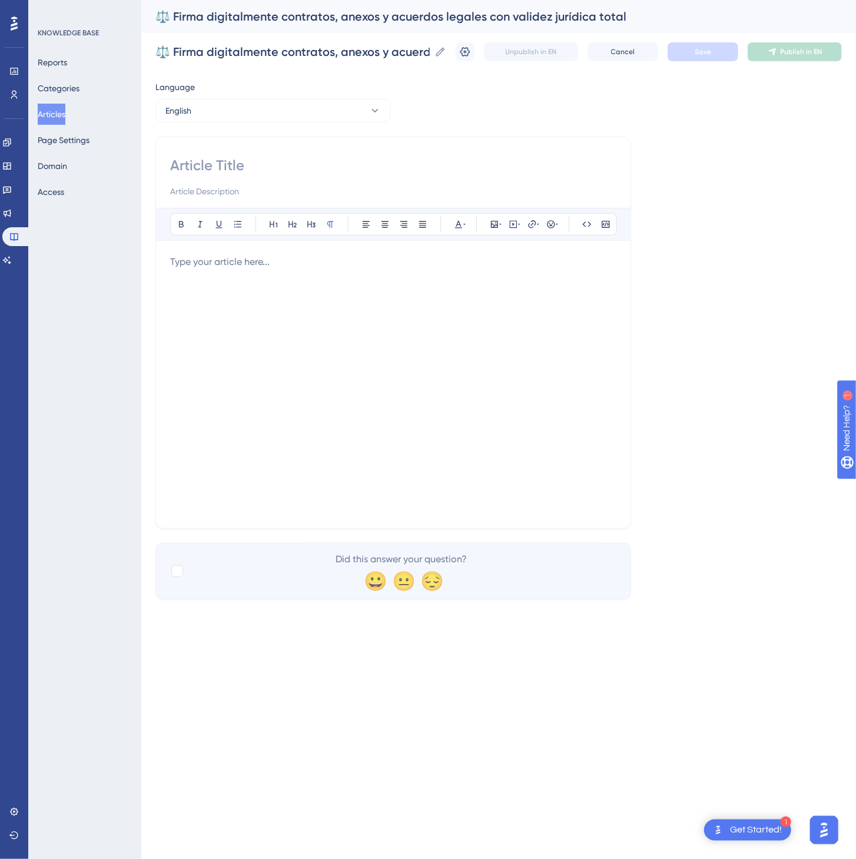
paste input "⚖️ Digitally sign contracts, annexes and legal agreements with full legal valid…"
type input "⚖️ Digitally sign contracts, annexes and legal agreements with full legal valid…"
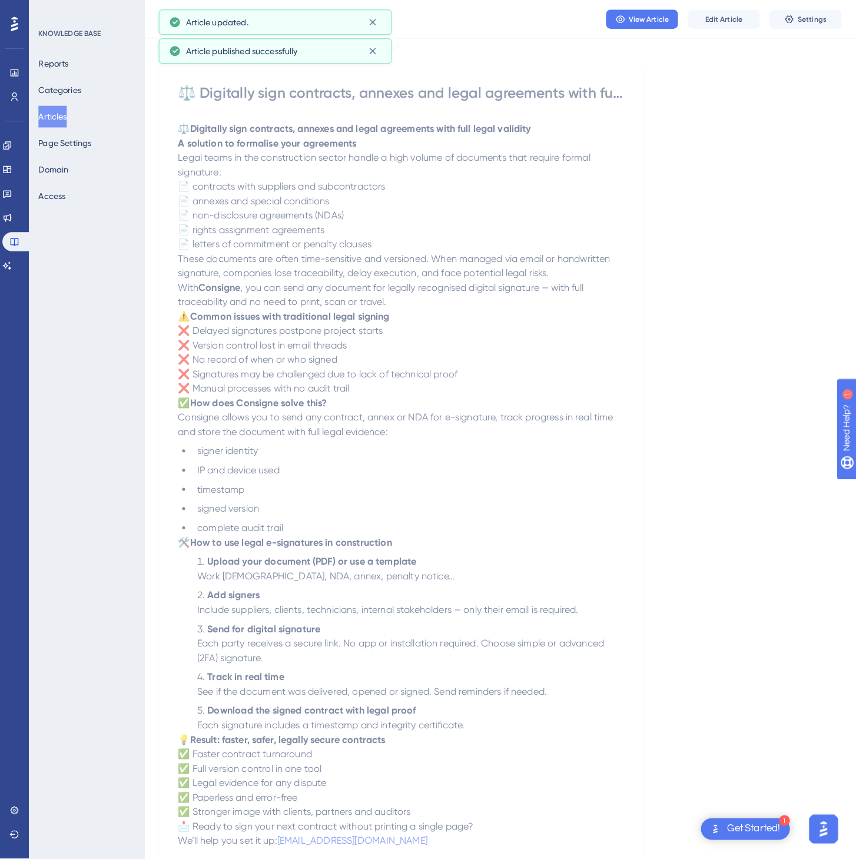
scroll to position [0, 0]
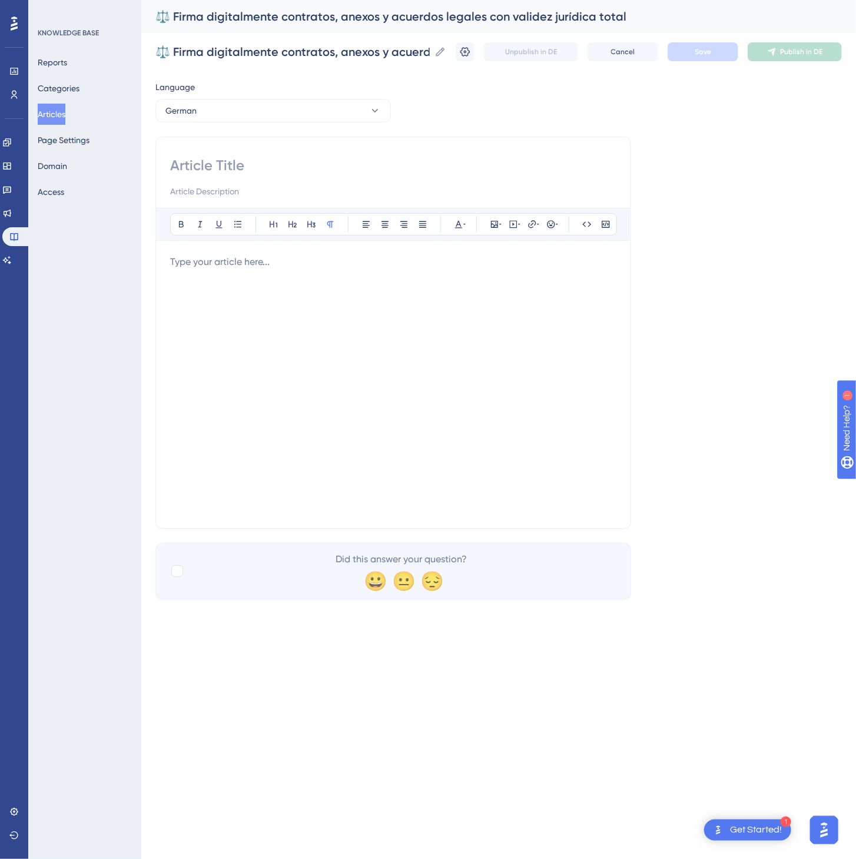
paste input "⚖️ Verträge, Anhänge und rechtliche Vereinbarungen mit vollständiger Rechtsgült…"
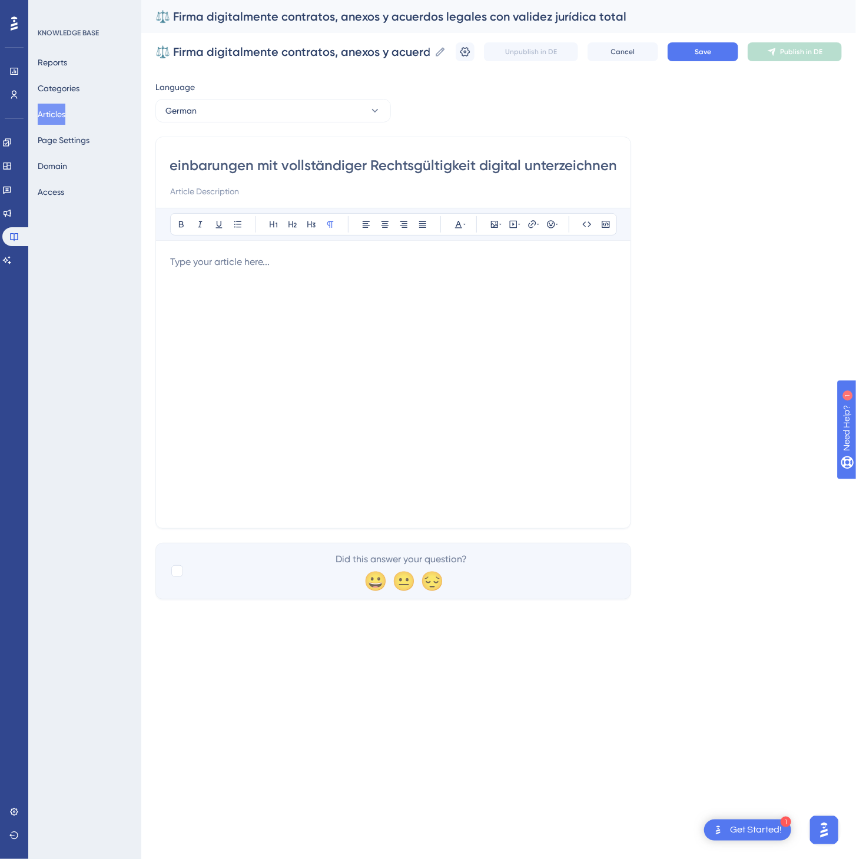
type input "⚖️ Verträge, Anhänge und rechtliche Vereinbarungen mit vollständiger Rechtsgült…"
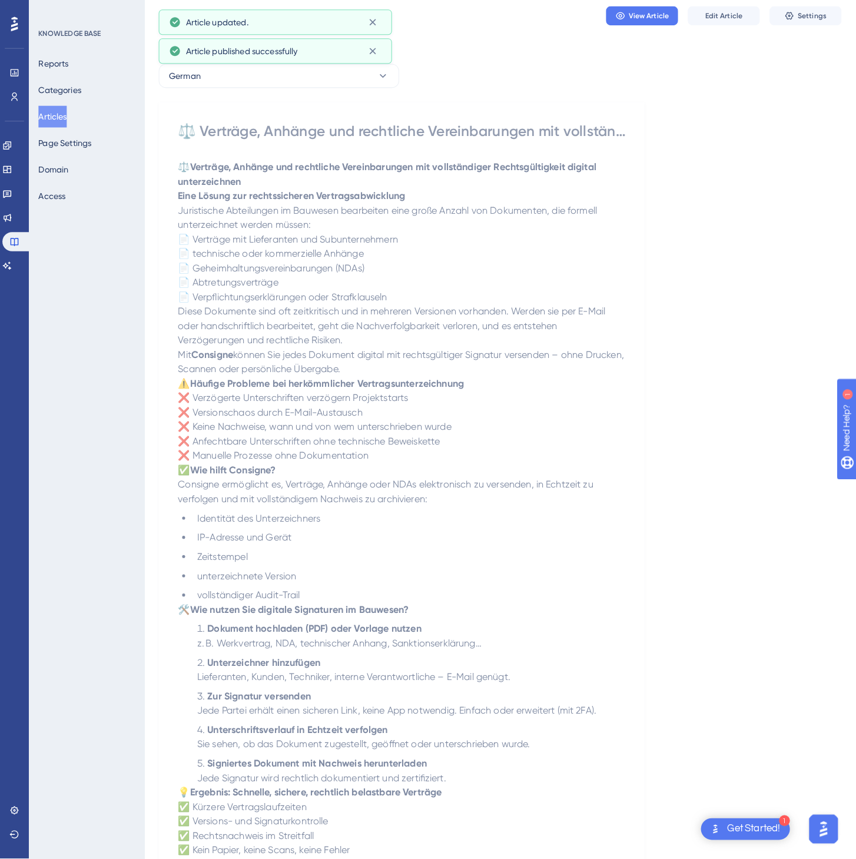
scroll to position [0, 0]
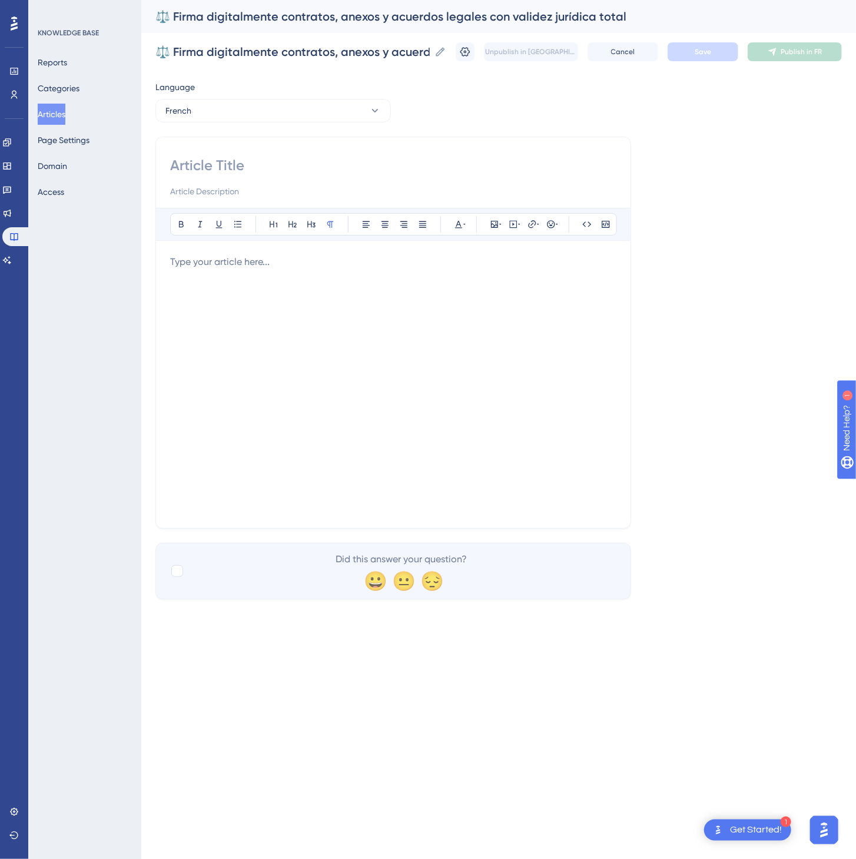
paste input "⚖️ Signez numériquement vos contrats et annexes avec pleine valeur juridique Un…"
type input "⚖️ Signez numériquement vos contrats et annexes avec pleine valeur juridique Un…"
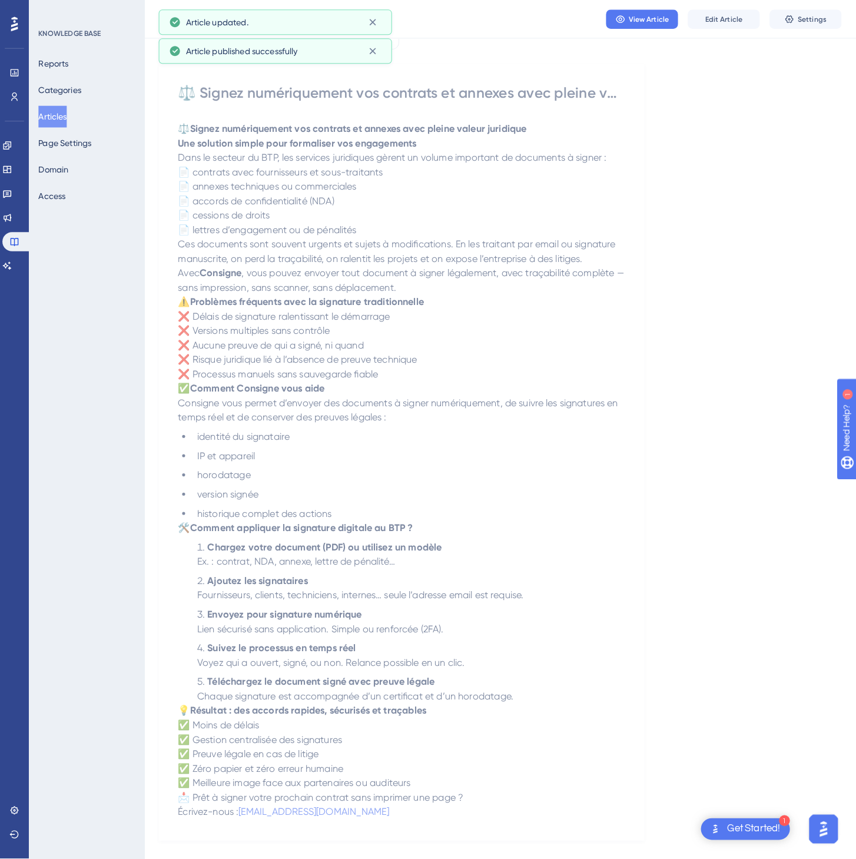
scroll to position [0, 0]
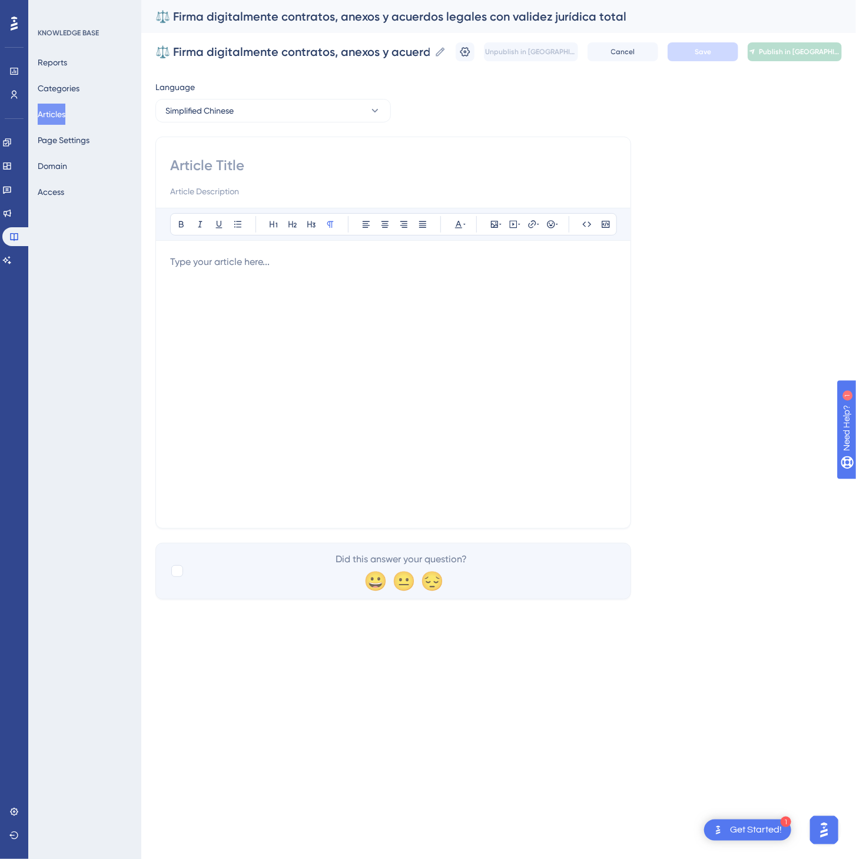
paste input "⚖️ 以完全法律效力数字签署合同、附件和法律协议"
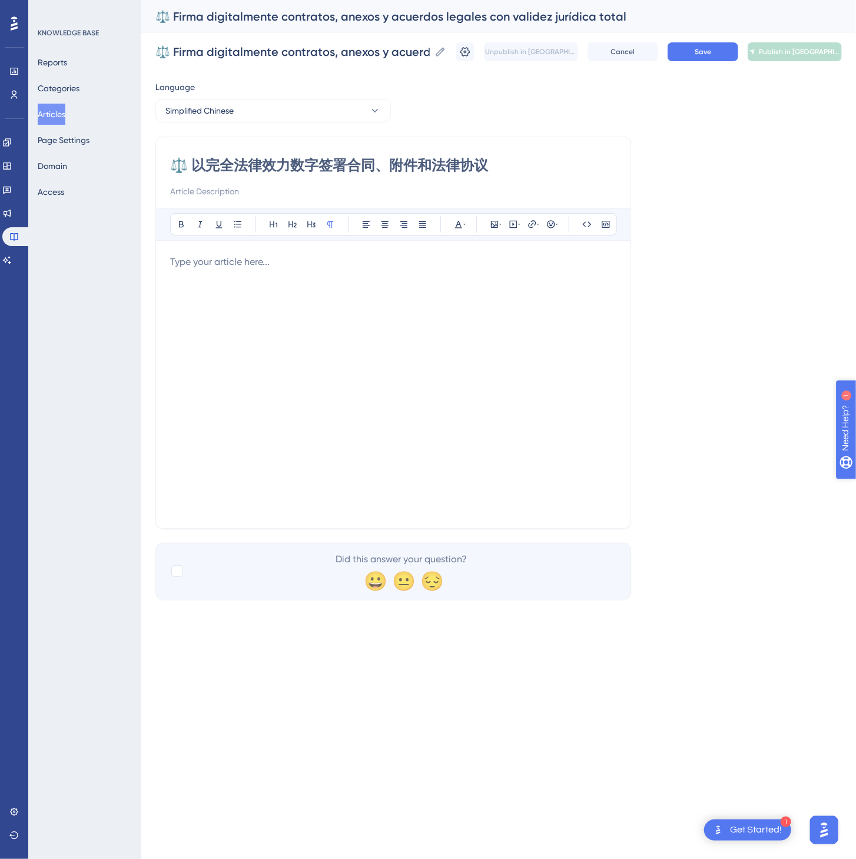
type input "⚖️ 以完全法律效力数字签署合同、附件和法律协议"
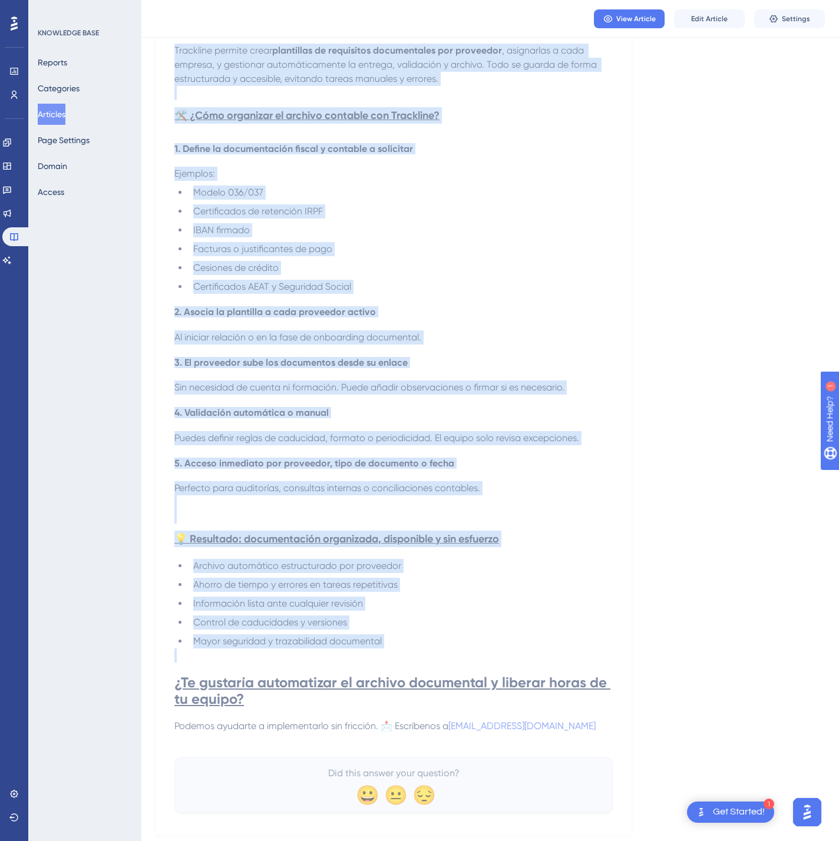
scroll to position [572, 0]
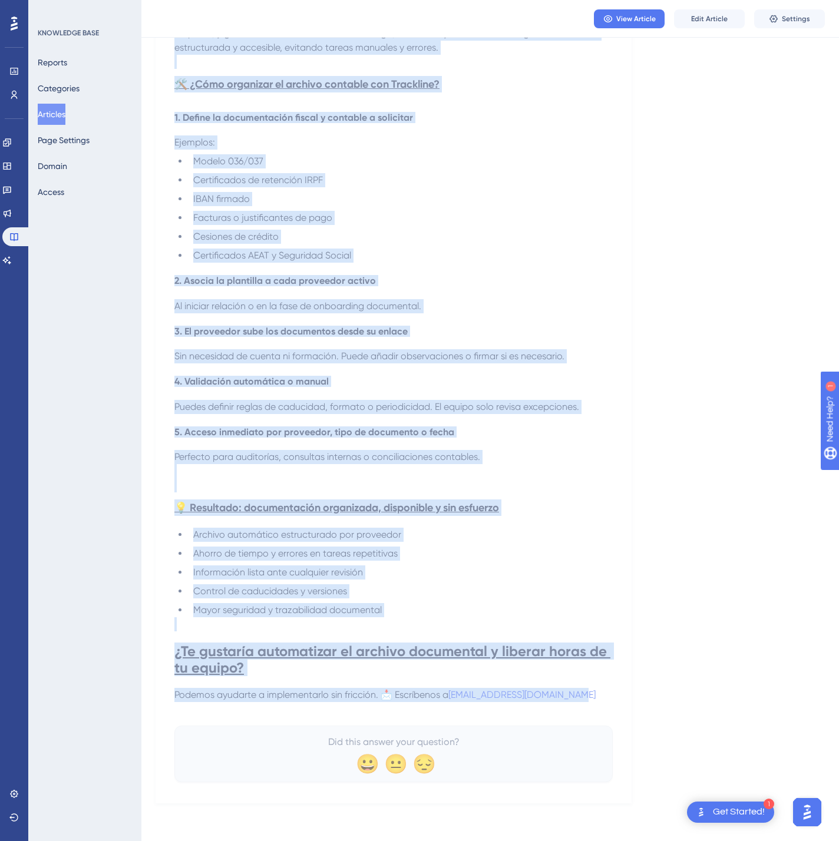
drag, startPoint x: 178, startPoint y: 160, endPoint x: 662, endPoint y: 696, distance: 721.8
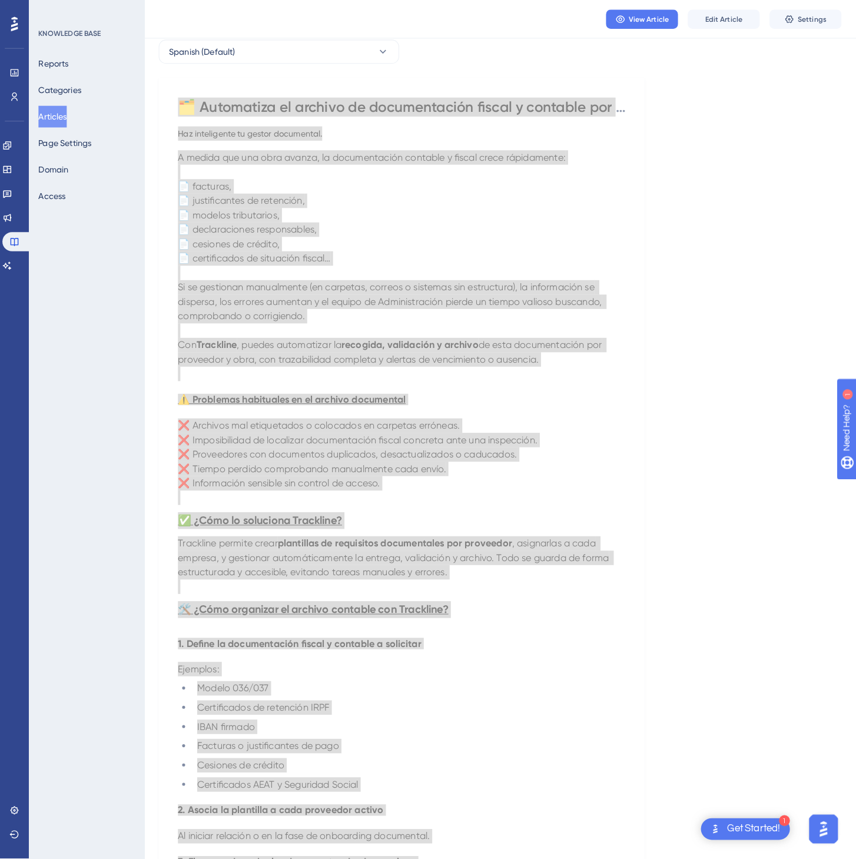
scroll to position [0, 0]
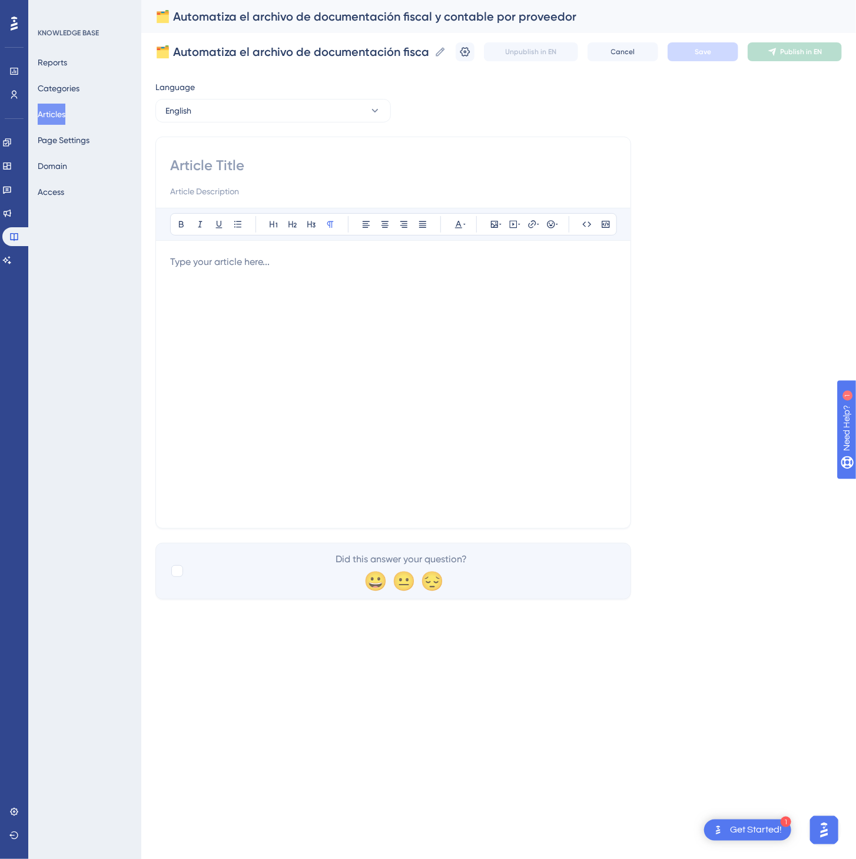
paste input "🗂️ Automate the archiving of fiscal and accounting documents by supplier Make y…"
type input "🗂️ Automate the archiving of fiscal and accounting documents by supplier Make y…"
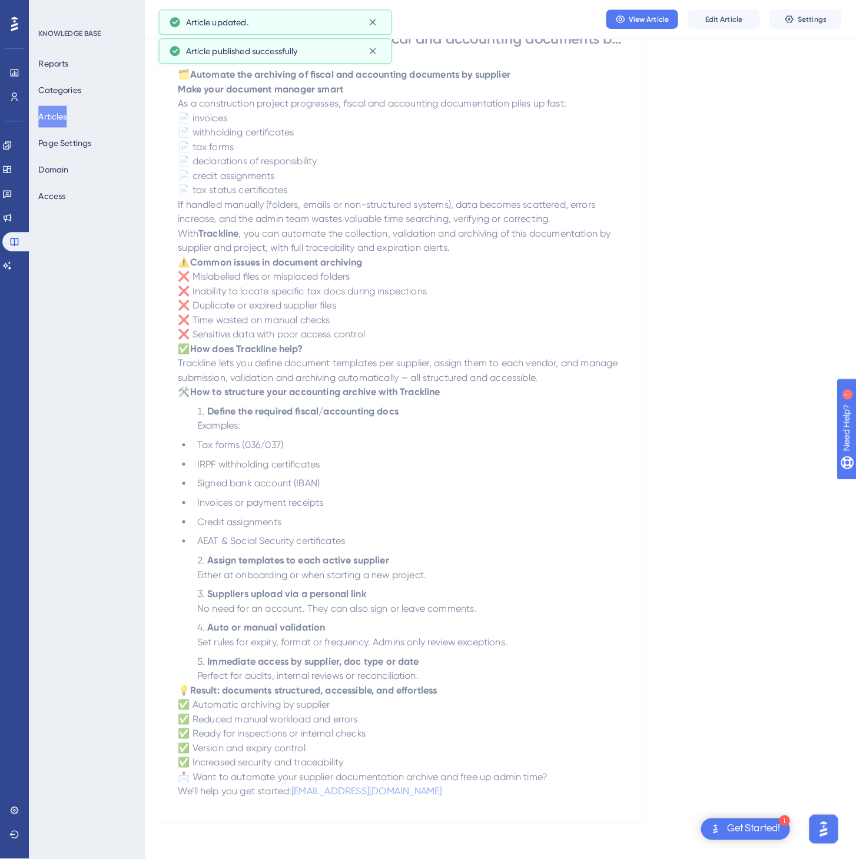
scroll to position [0, 0]
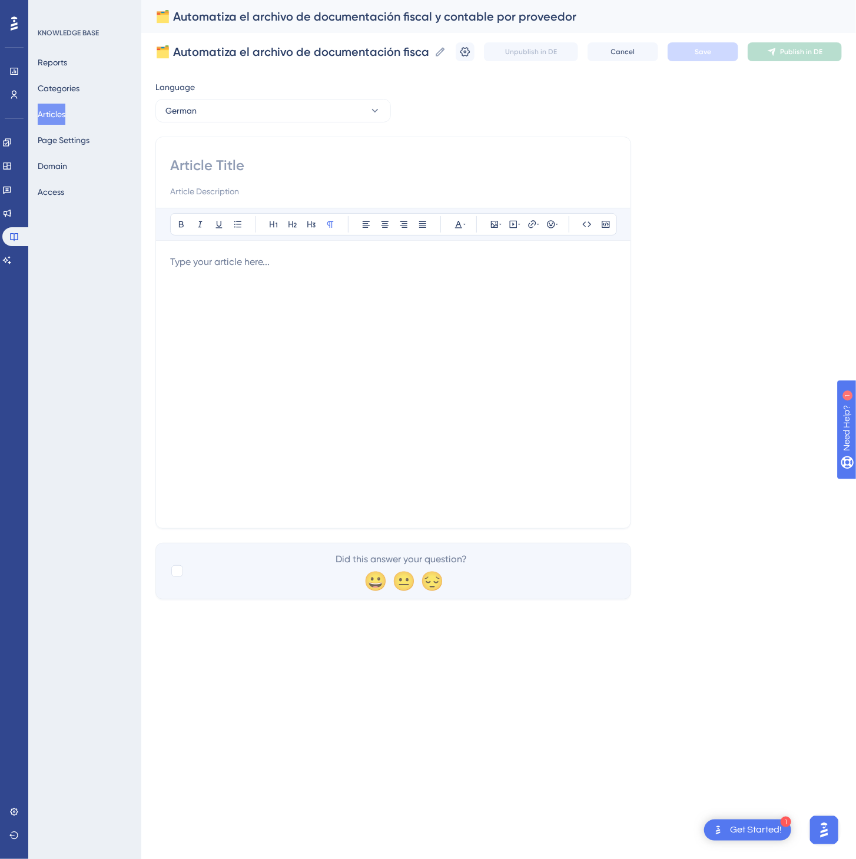
paste input "🗂️ Automatisieren Sie die Archivierung steuerlicher und buchhalterischer Unterl…"
type input "🗂️ Automatisieren Sie die Archivierung steuerlicher und buchhalterischer Unterl…"
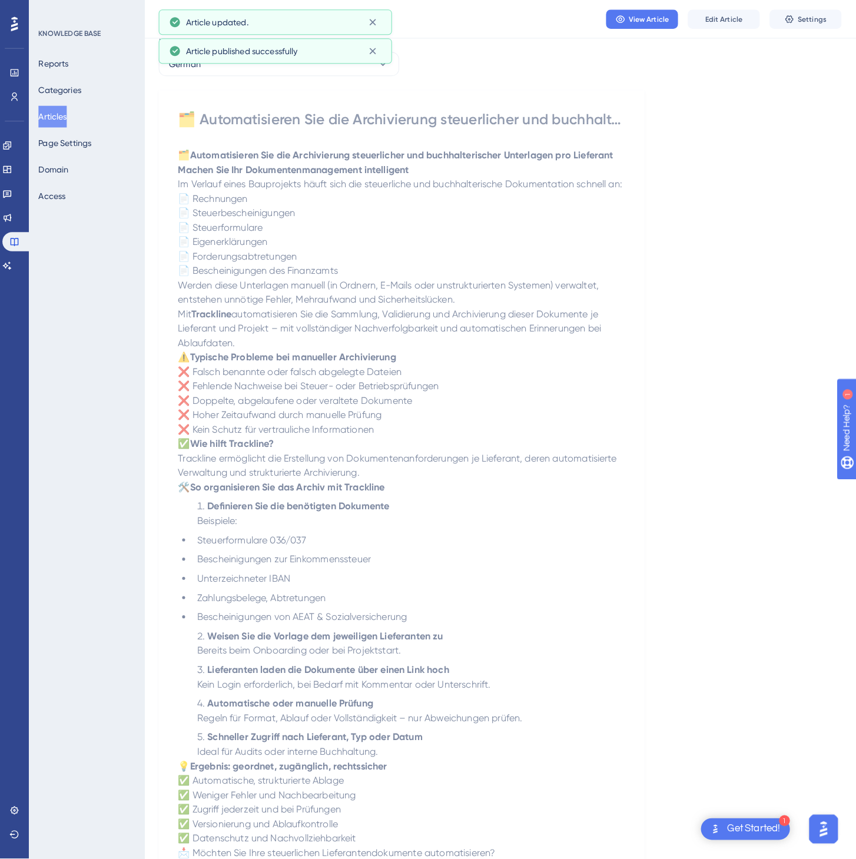
scroll to position [0, 0]
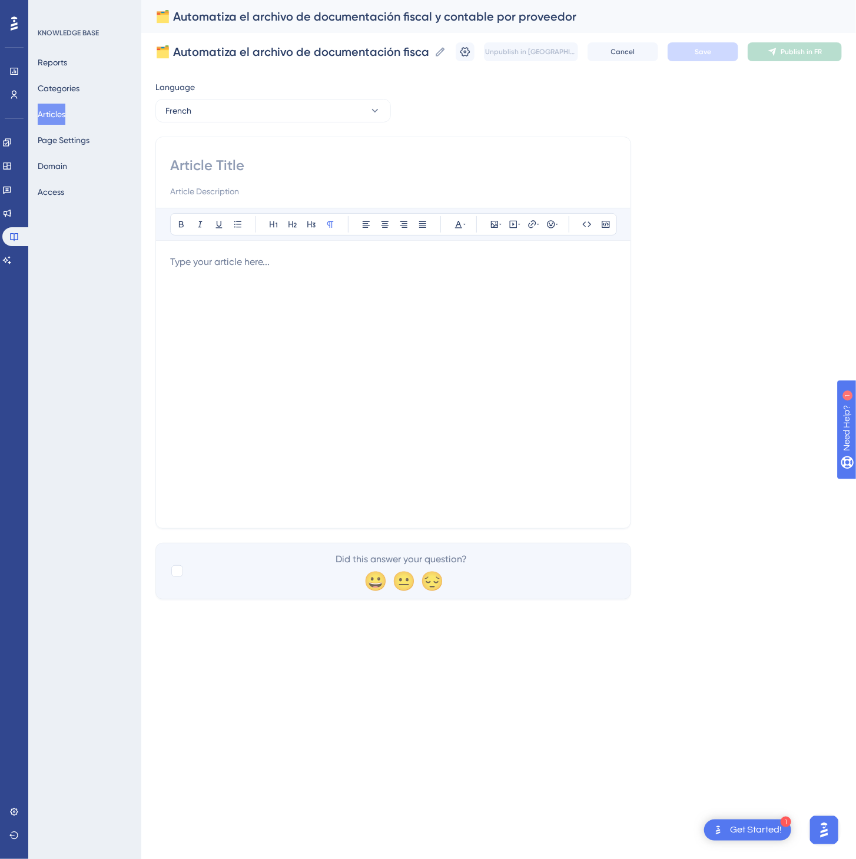
paste input "🗂️ Automatisez l’archivage des documents fiscaux et comptables par fournisseur …"
type input "🗂️ Automatisez l’archivage des documents fiscaux et comptables par fournisseur …"
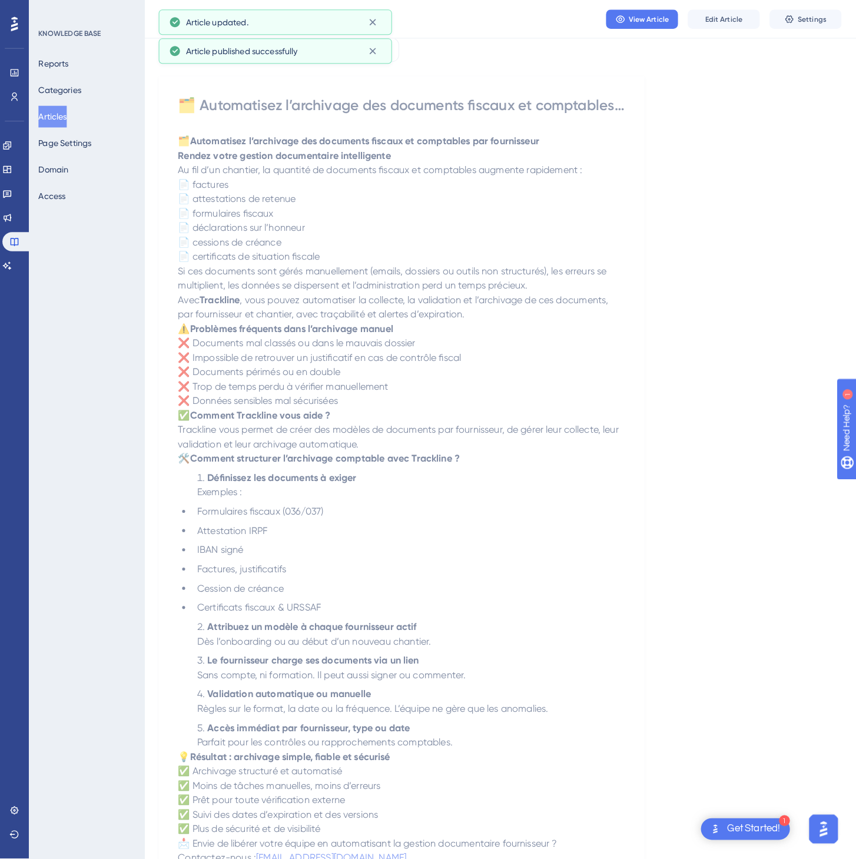
scroll to position [0, 0]
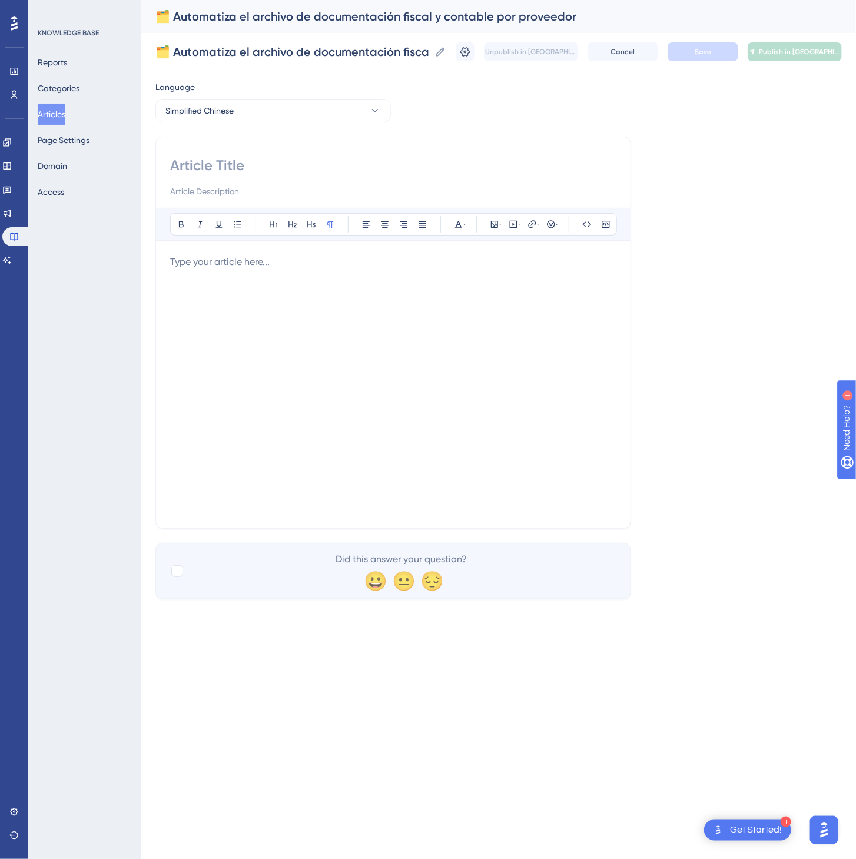
paste input "🗂️ 按供应商自动归档税务和财务文件"
type input "🗂️ 按供应商自动归档税务和财务文件"
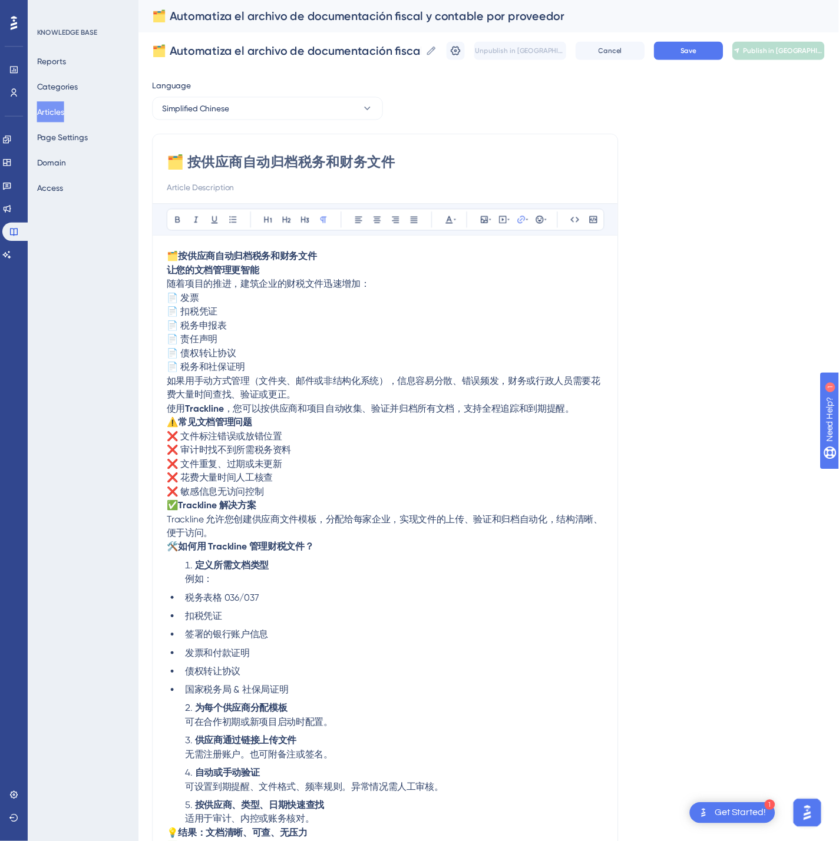
scroll to position [109, 0]
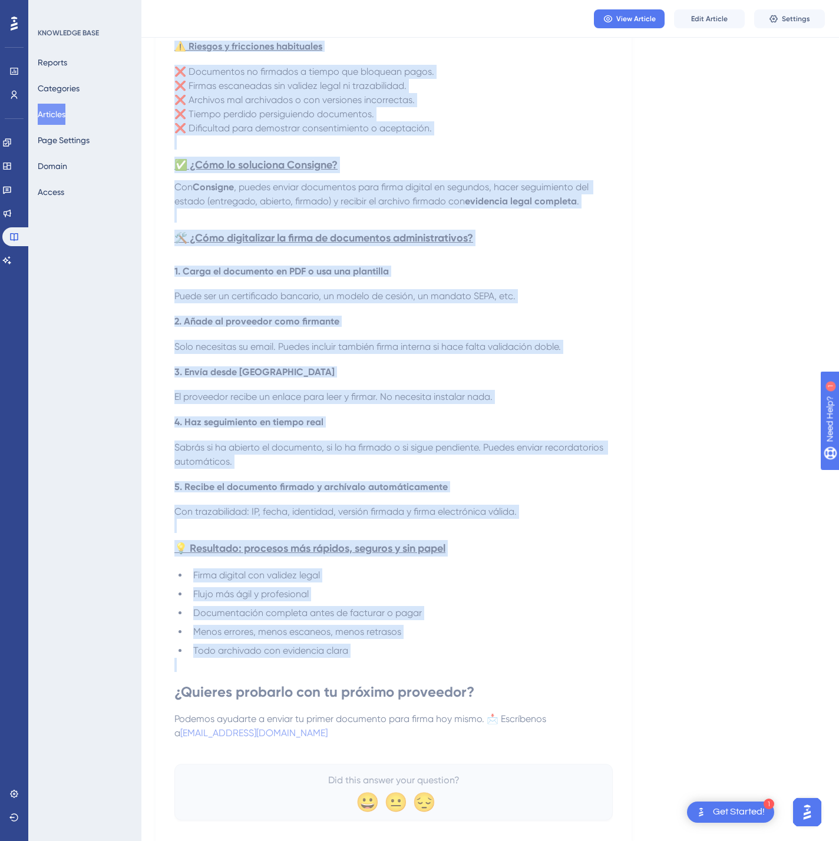
scroll to position [448, 0]
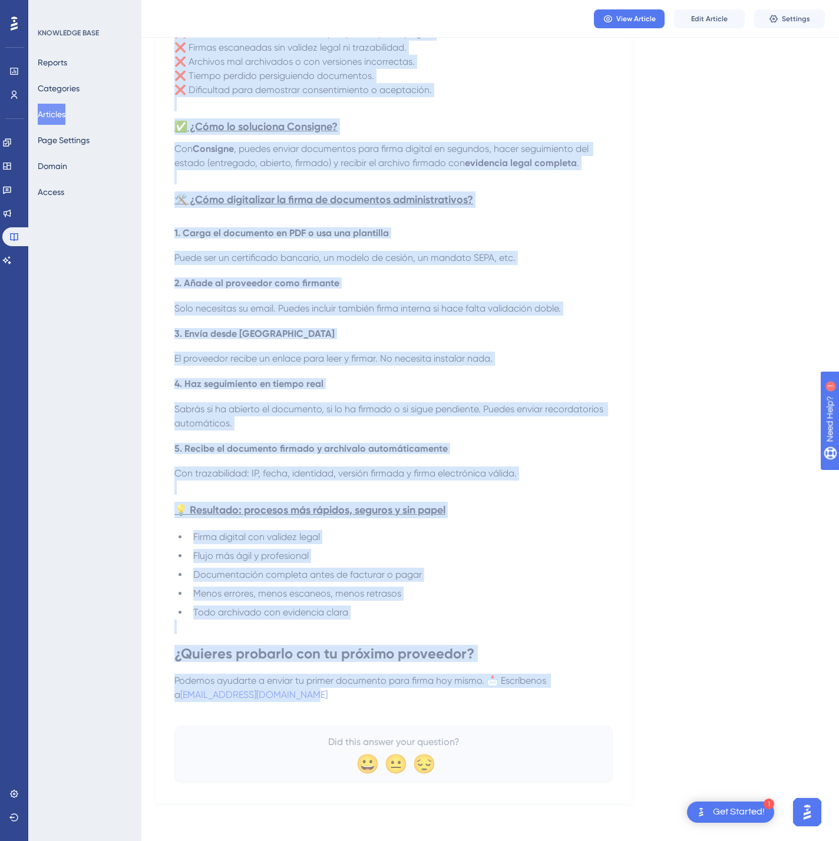
drag, startPoint x: 180, startPoint y: 163, endPoint x: 595, endPoint y: 698, distance: 677.9
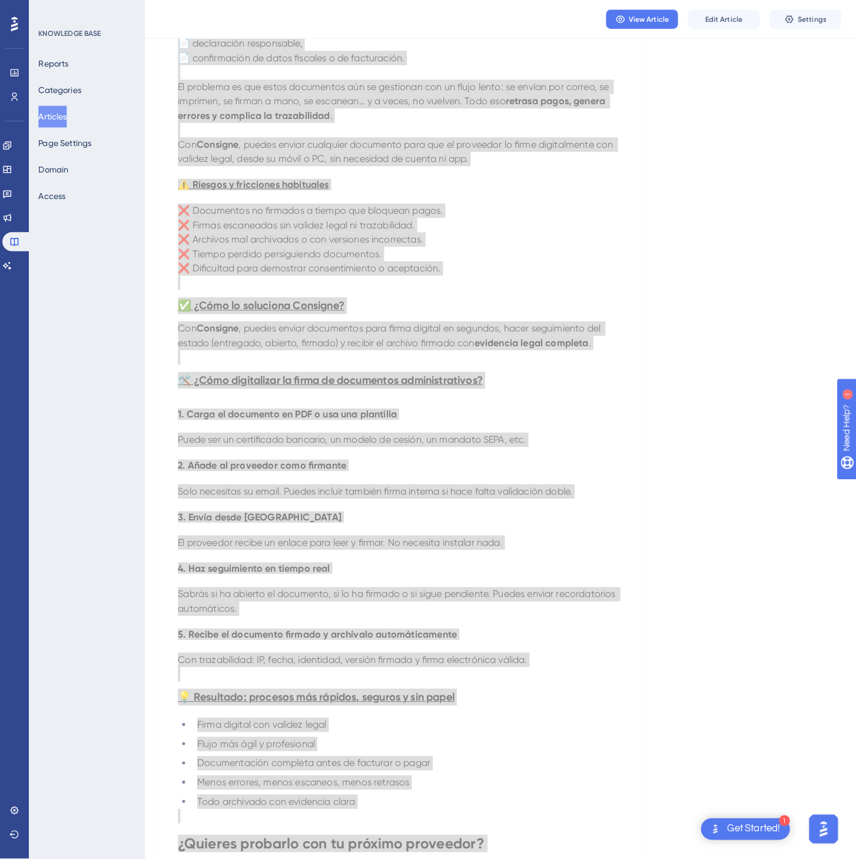
scroll to position [0, 0]
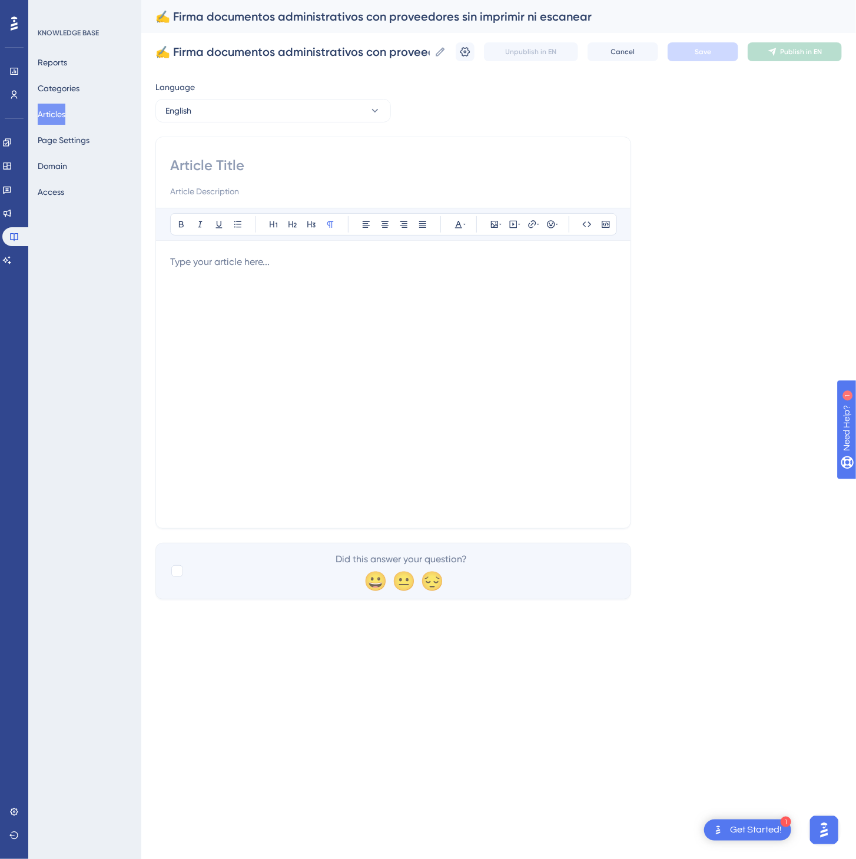
paste input "✍️ Digitally sign administrative documents with suppliers — no printing, no sca…"
type input "✍️ Digitally sign administrative documents with suppliers — no printing, no sca…"
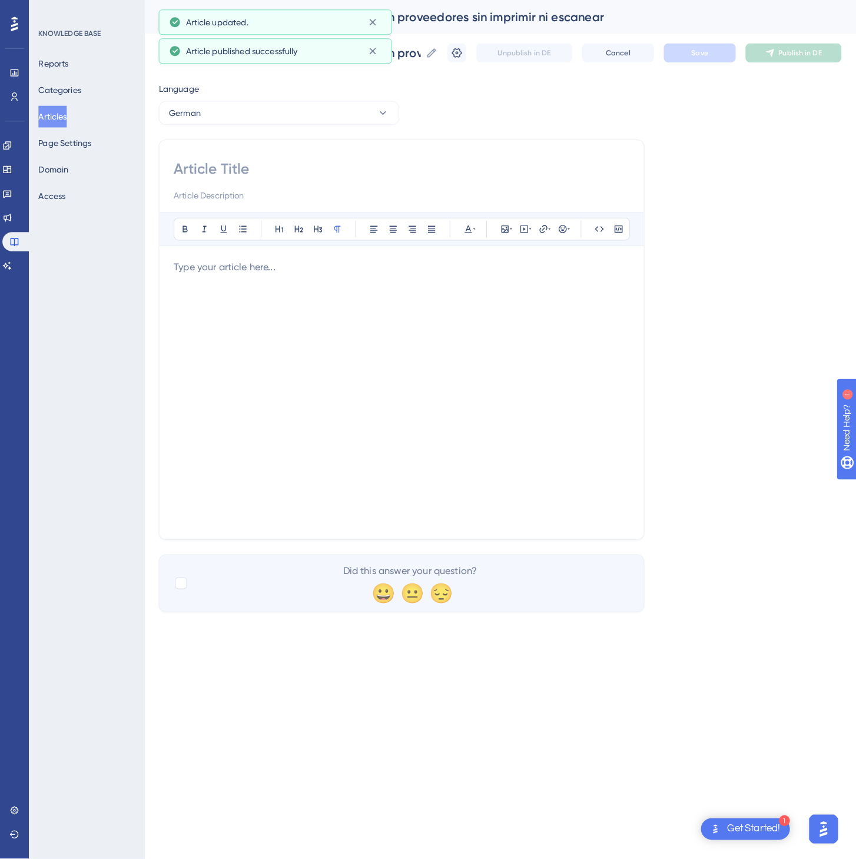
scroll to position [0, 0]
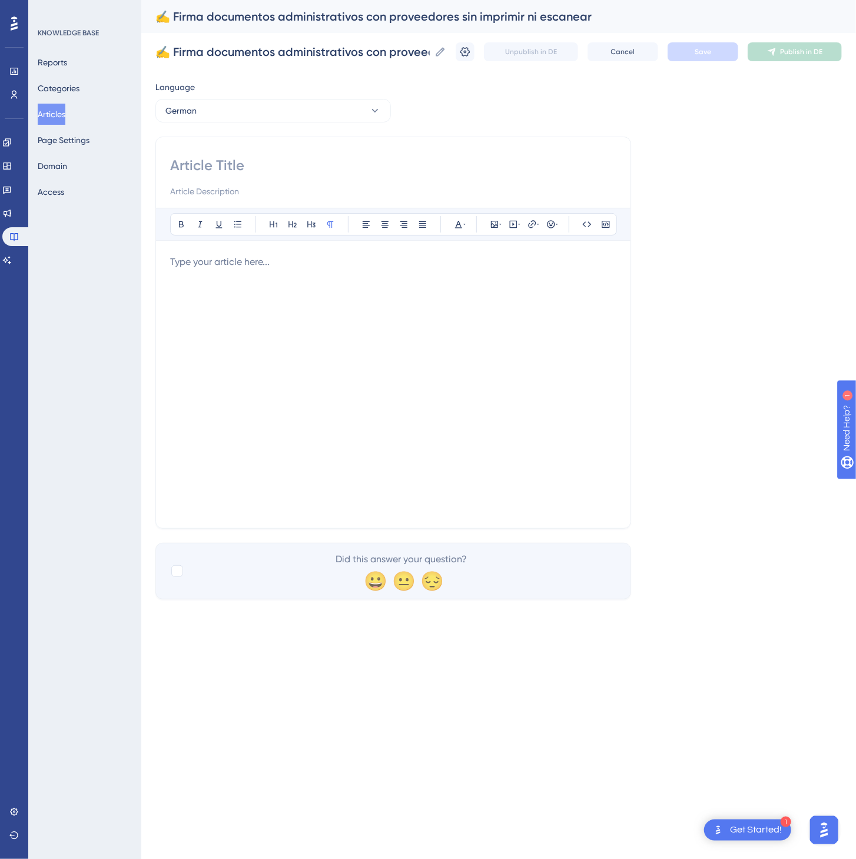
paste input "✍️ Unterschreiben Sie administrative Dokumente mit Lieferanten digital — ohne D…"
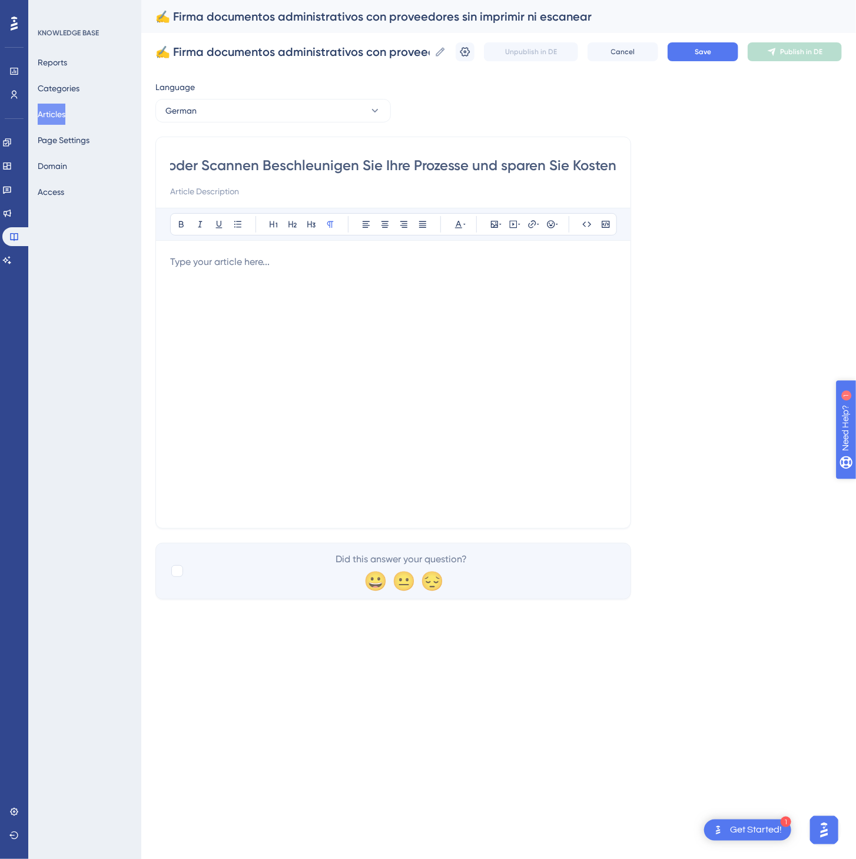
type input "✍️ Unterschreiben Sie administrative Dokumente mit Lieferanten digital — ohne D…"
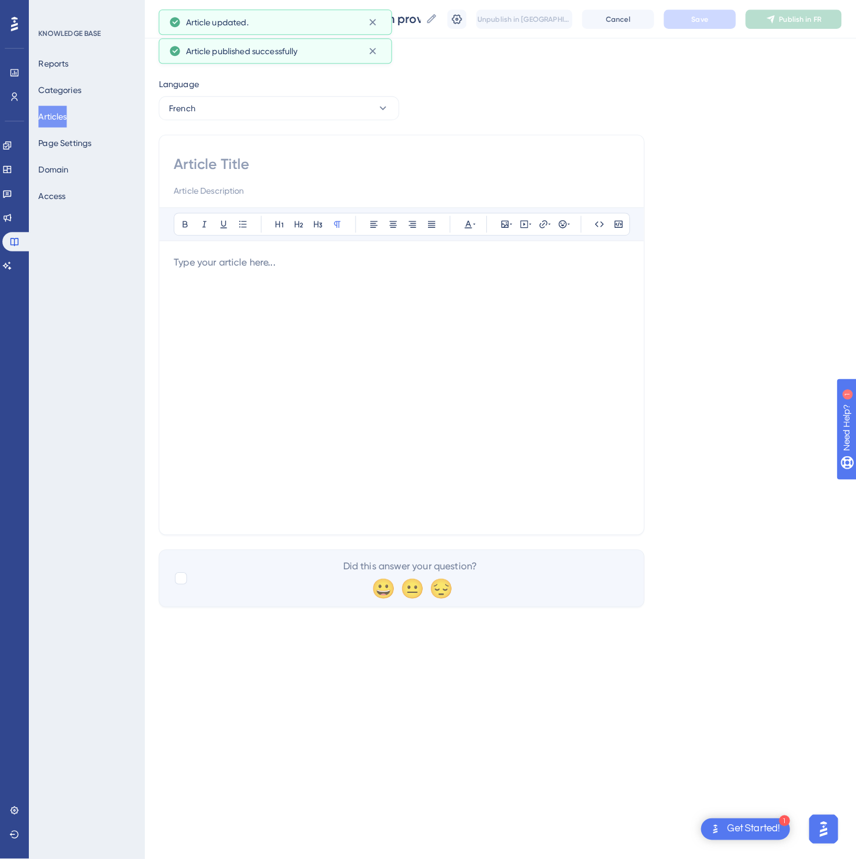
scroll to position [0, 0]
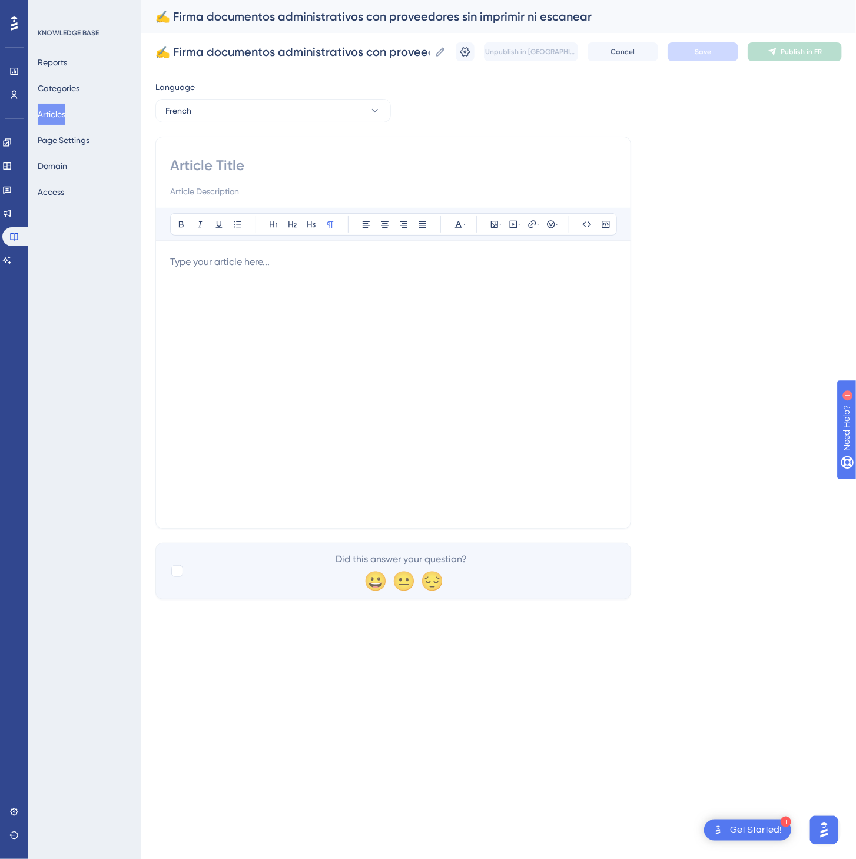
paste input "✍️ Faites signer numériquement vos documents administratifs sans imprimer ni sc…"
type input "✍️ Faites signer numériquement vos documents administratifs sans imprimer ni sc…"
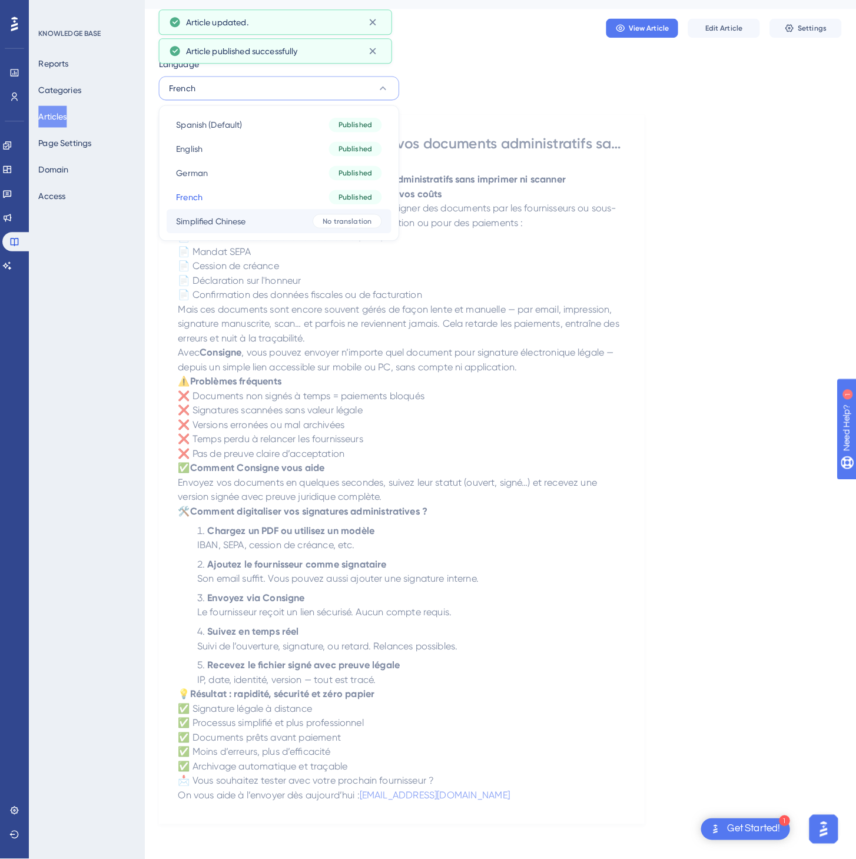
scroll to position [0, 0]
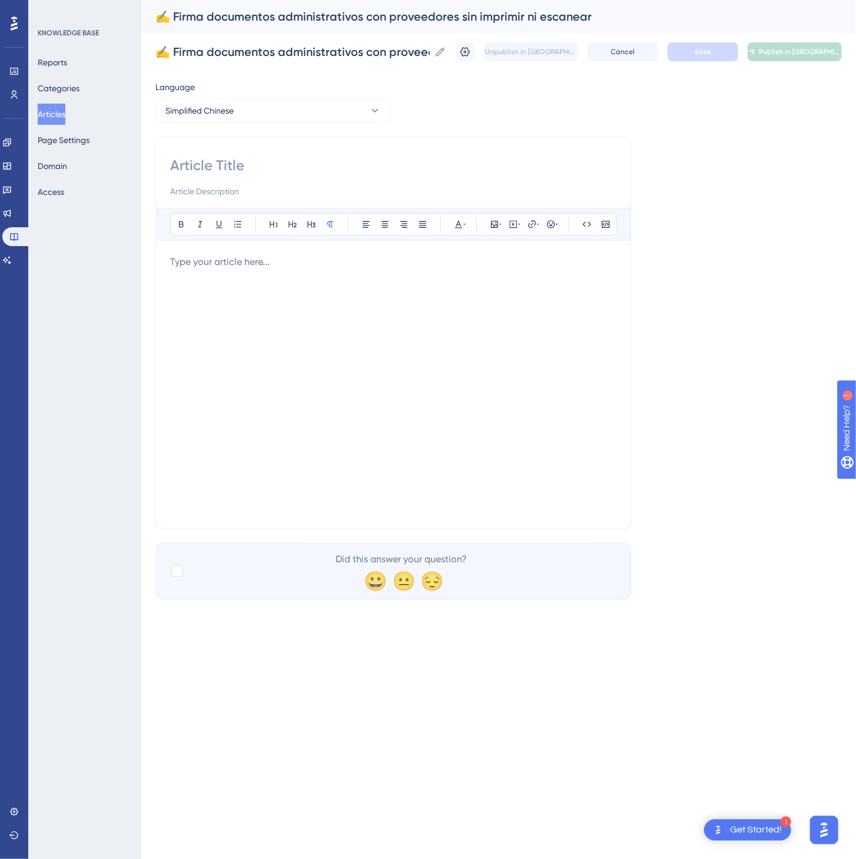
paste input "✍️ 与供应商签署行政文件，无需打印或扫描"
type input "✍️ 与供应商签署行政文件，无需打印或扫描"
